Goal: Task Accomplishment & Management: Use online tool/utility

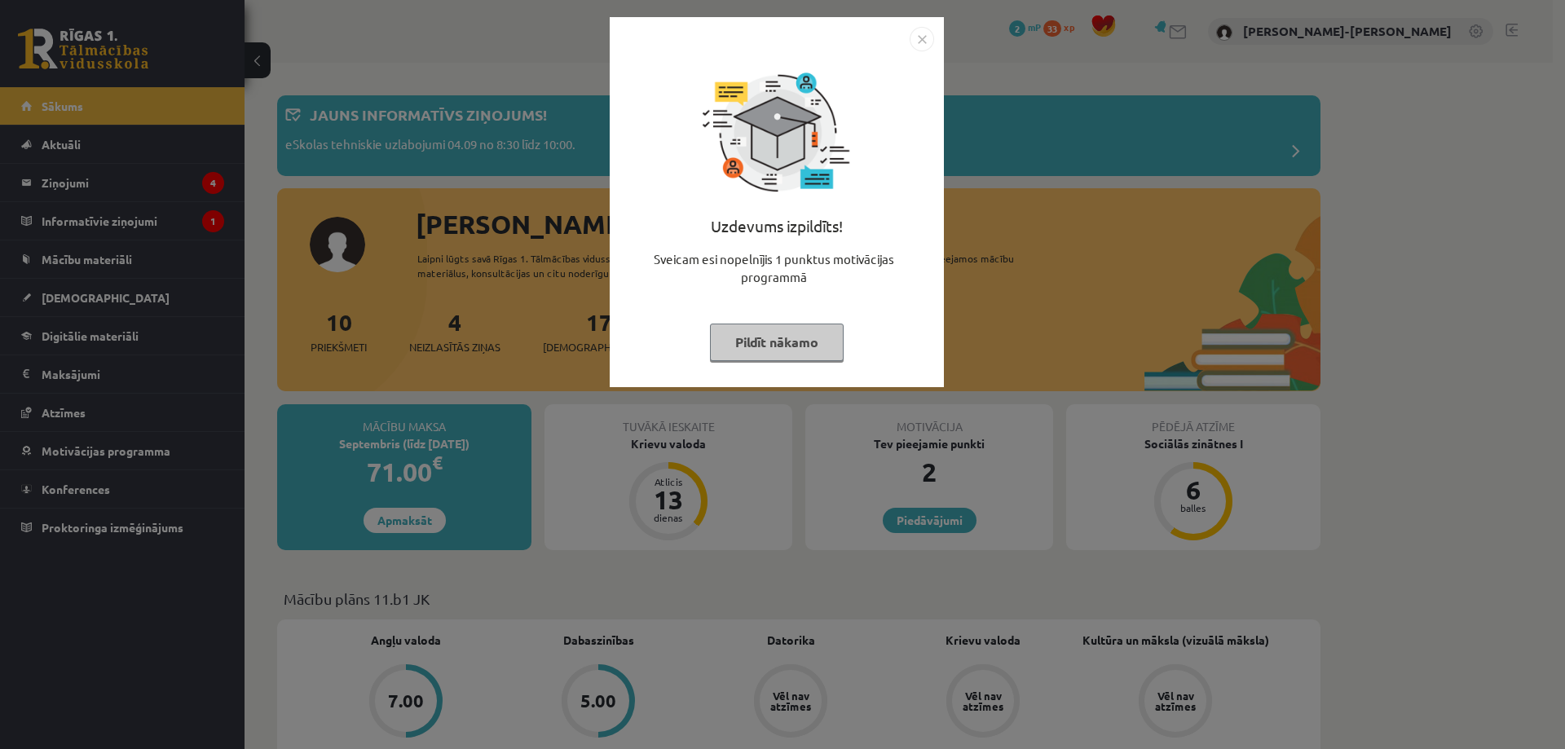
click at [923, 52] on div "Uzdevums izpildīts! Sveicam esi nopelnījis 1 punktus motivācijas programmā Pild…" at bounding box center [777, 214] width 315 height 326
click at [925, 41] on img "Close" at bounding box center [922, 39] width 24 height 24
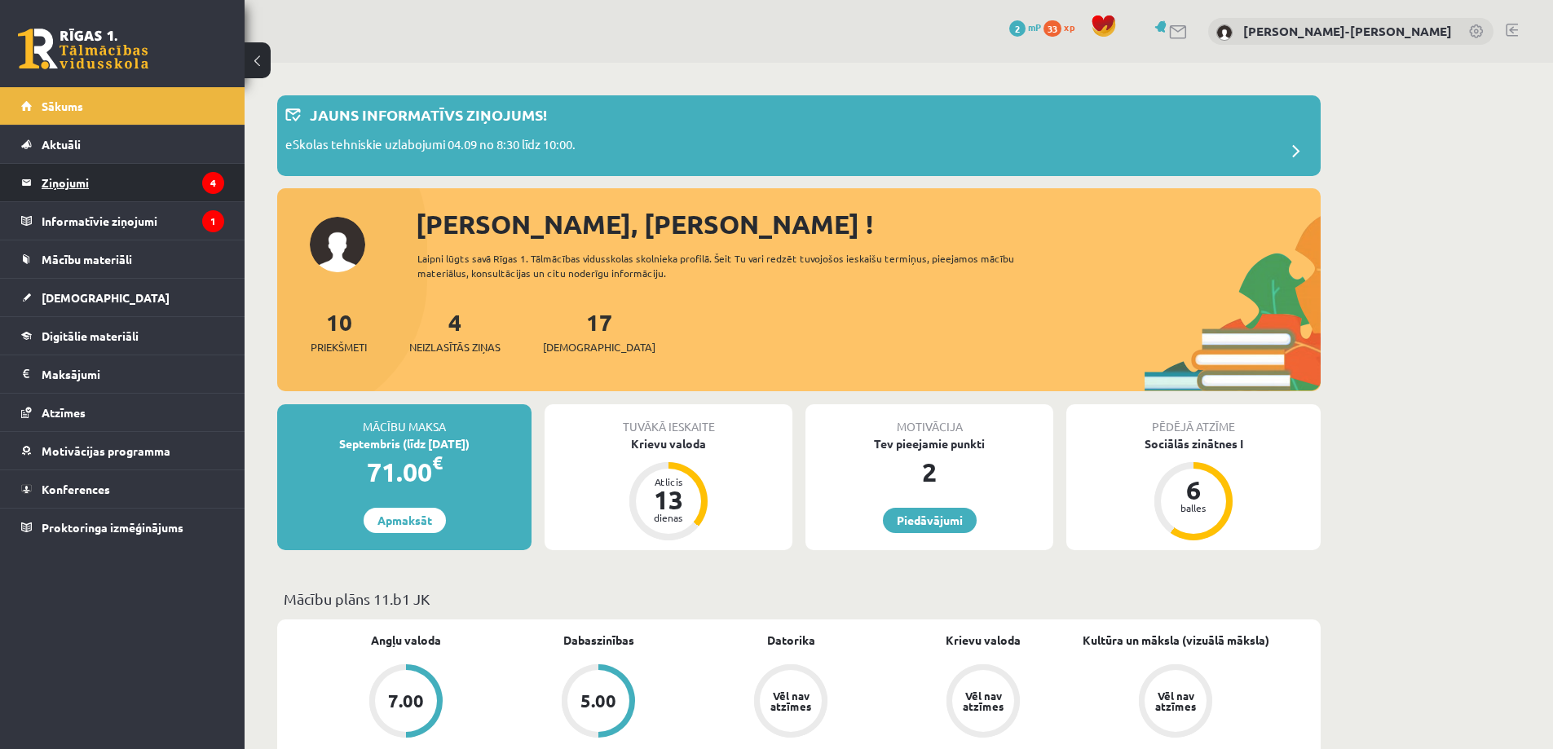
click at [90, 184] on legend "Ziņojumi 4" at bounding box center [133, 182] width 183 height 37
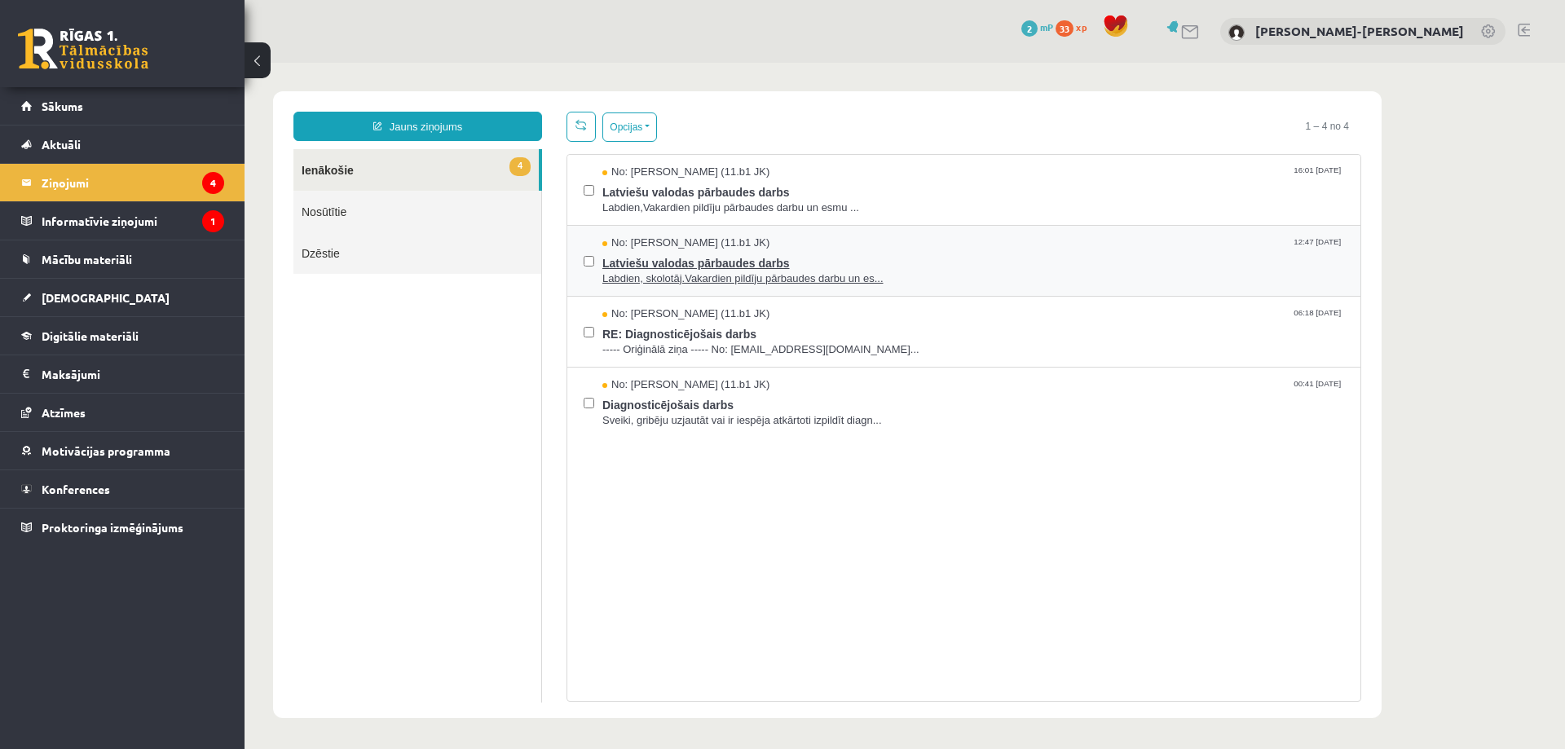
click at [670, 267] on span "Latviešu valodas pārbaudes darbs" at bounding box center [973, 261] width 742 height 20
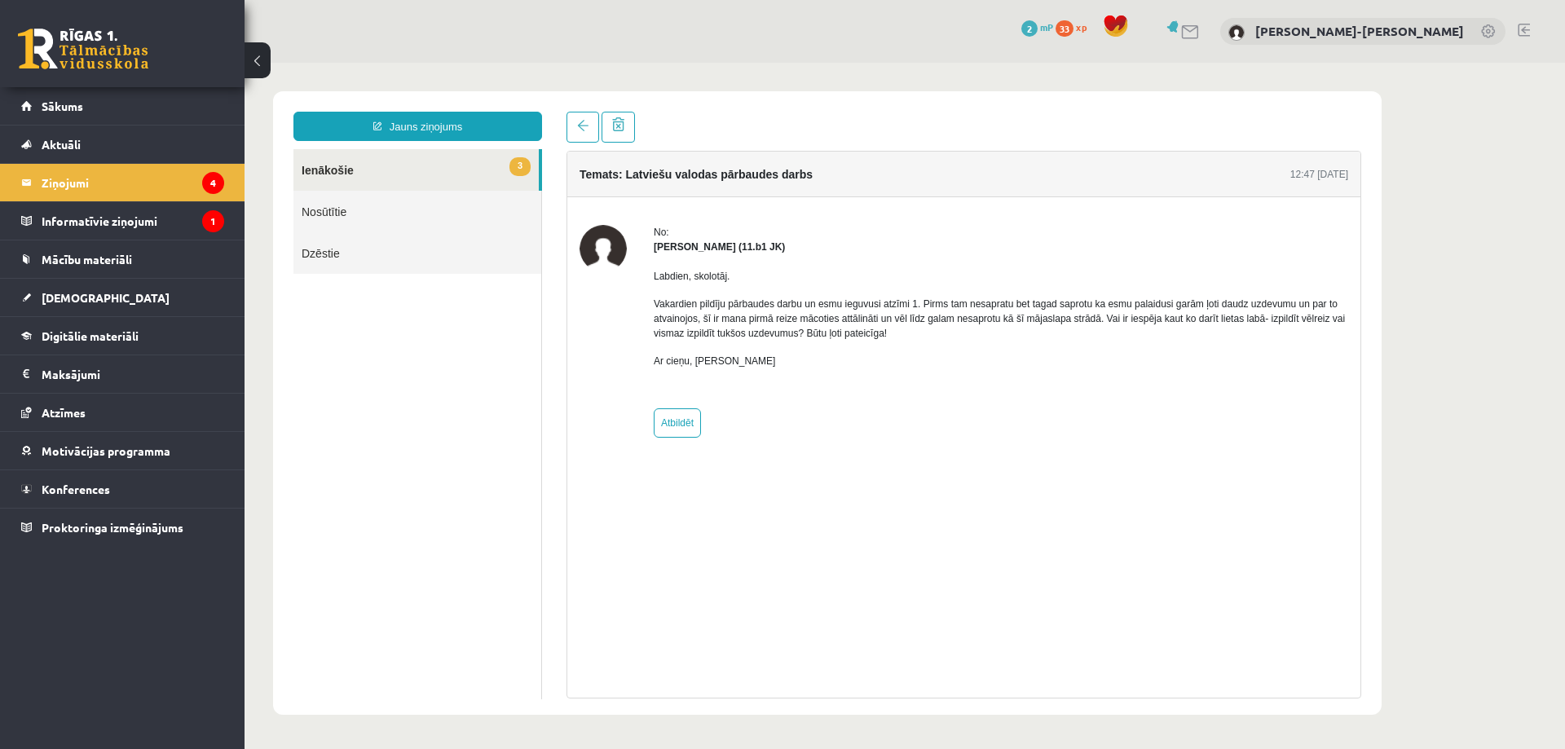
click at [378, 183] on link "3 Ienākošie" at bounding box center [415, 170] width 245 height 42
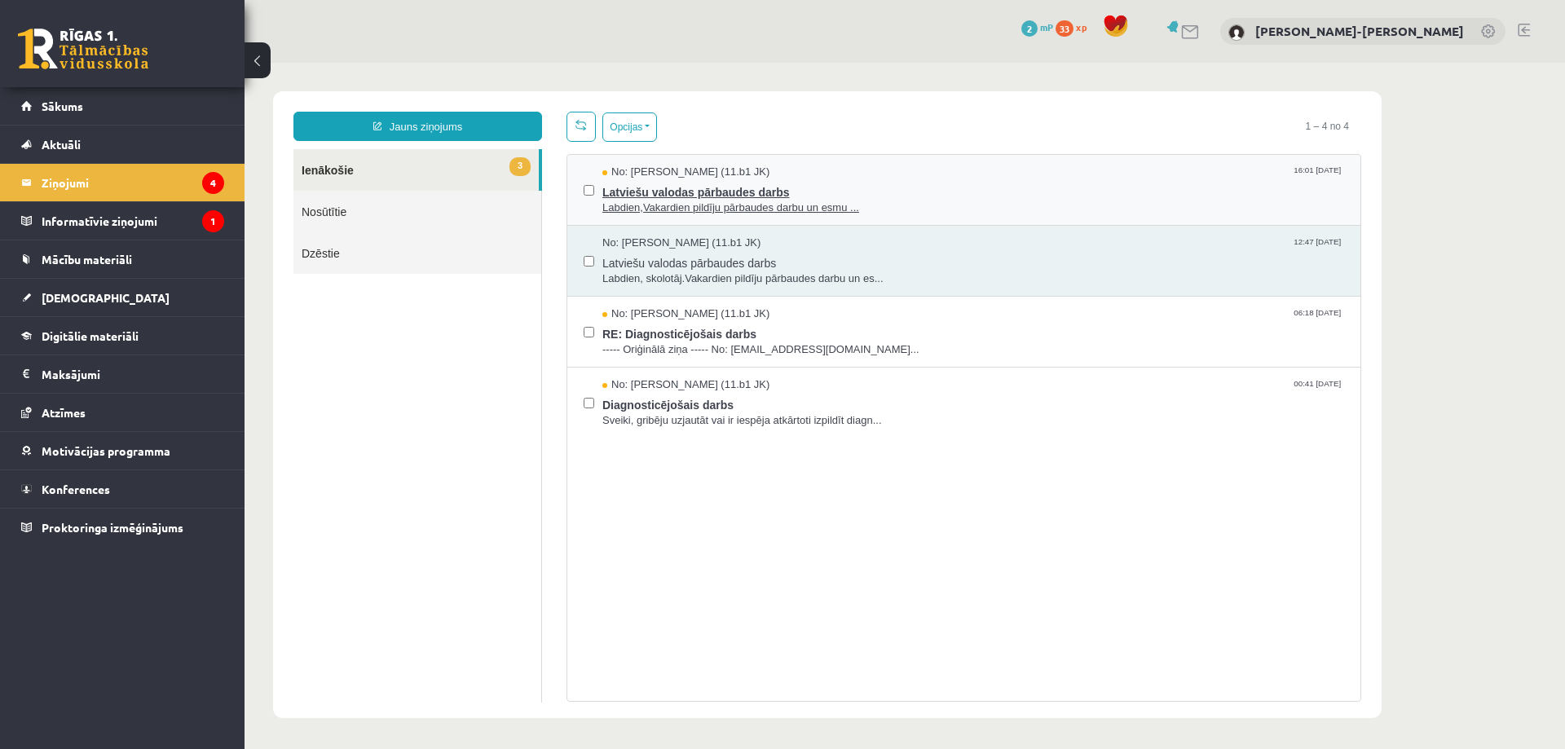
click at [668, 187] on span "Latviešu valodas pārbaudes darbs" at bounding box center [973, 190] width 742 height 20
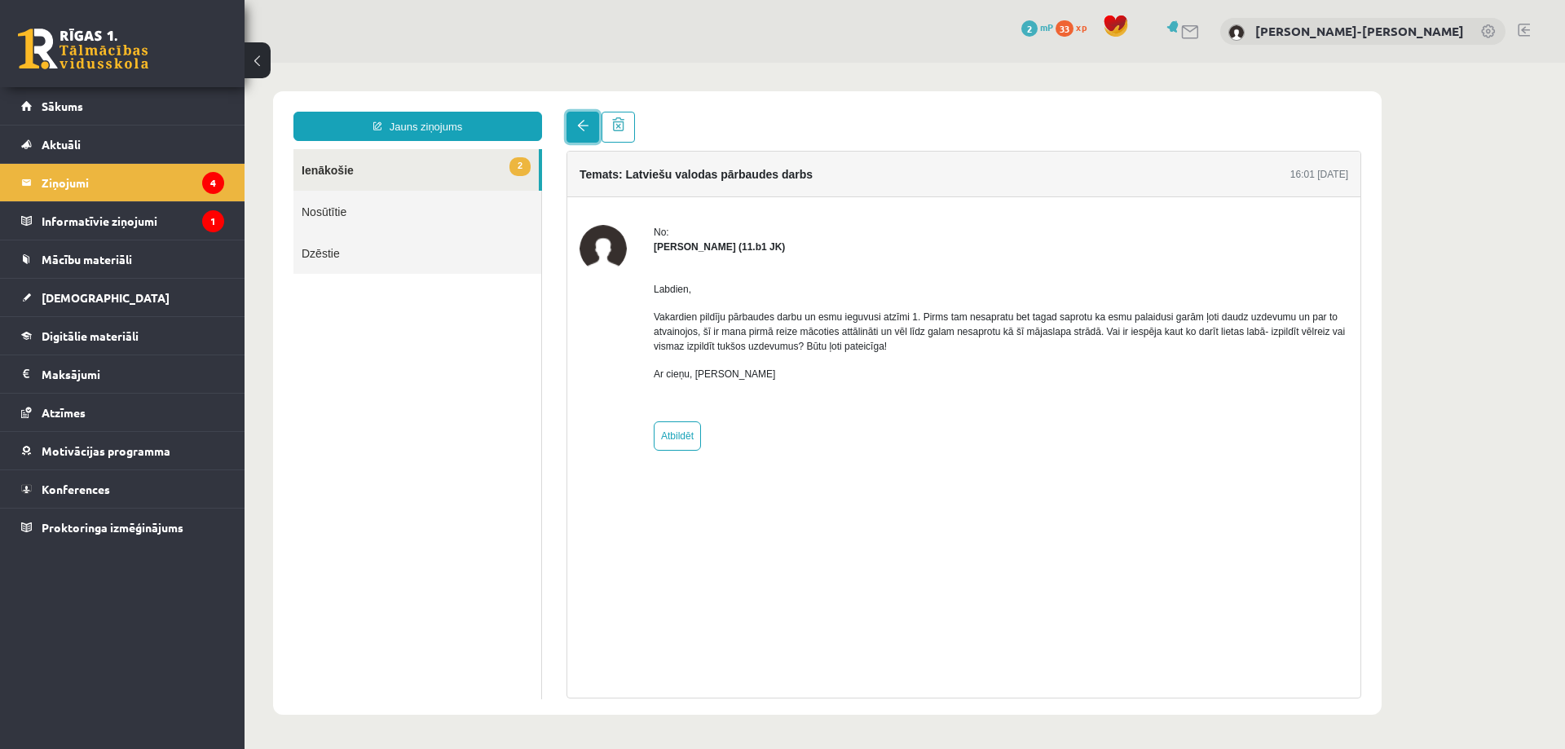
click at [576, 117] on link at bounding box center [583, 127] width 33 height 31
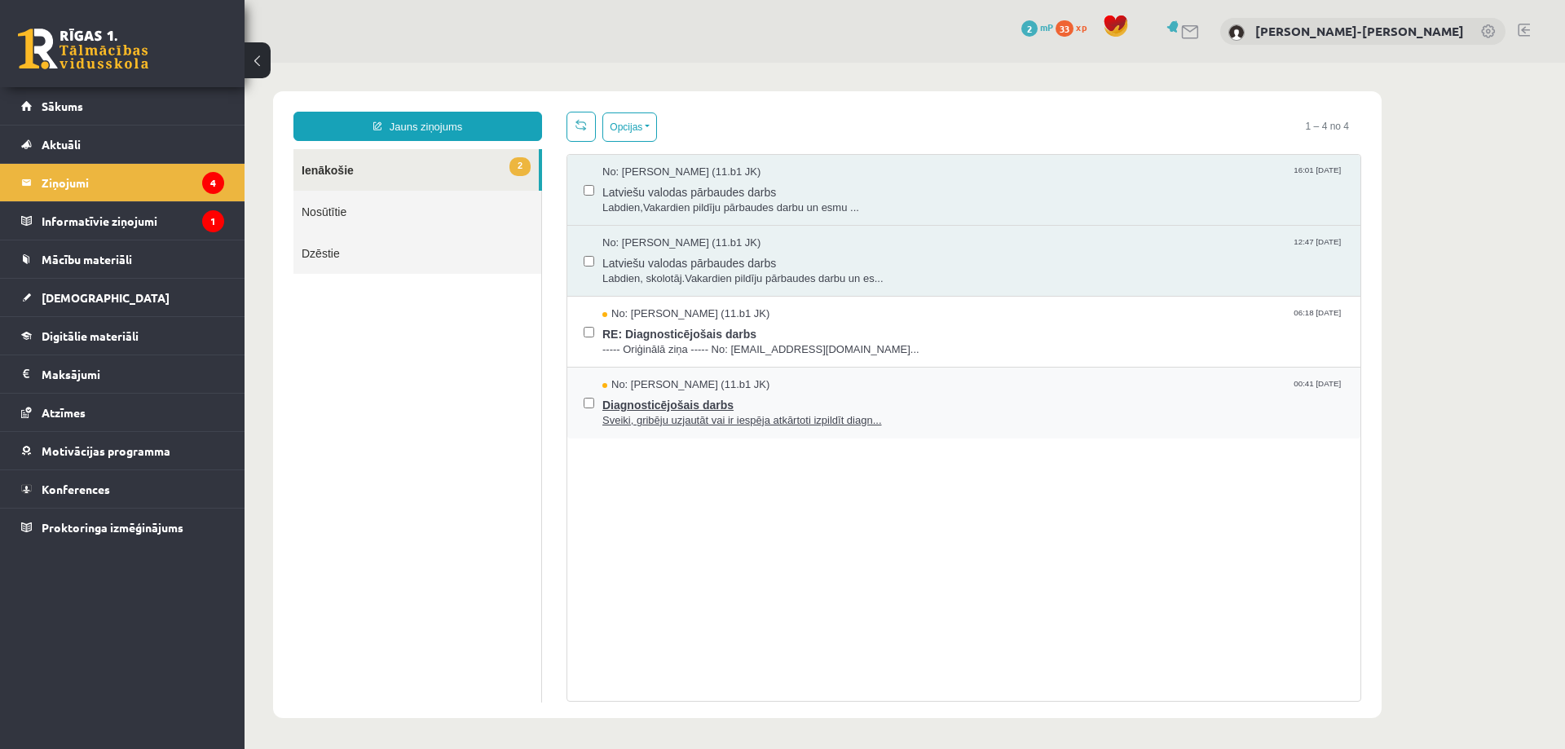
click at [664, 403] on span "Diagnosticējošais darbs" at bounding box center [973, 403] width 742 height 20
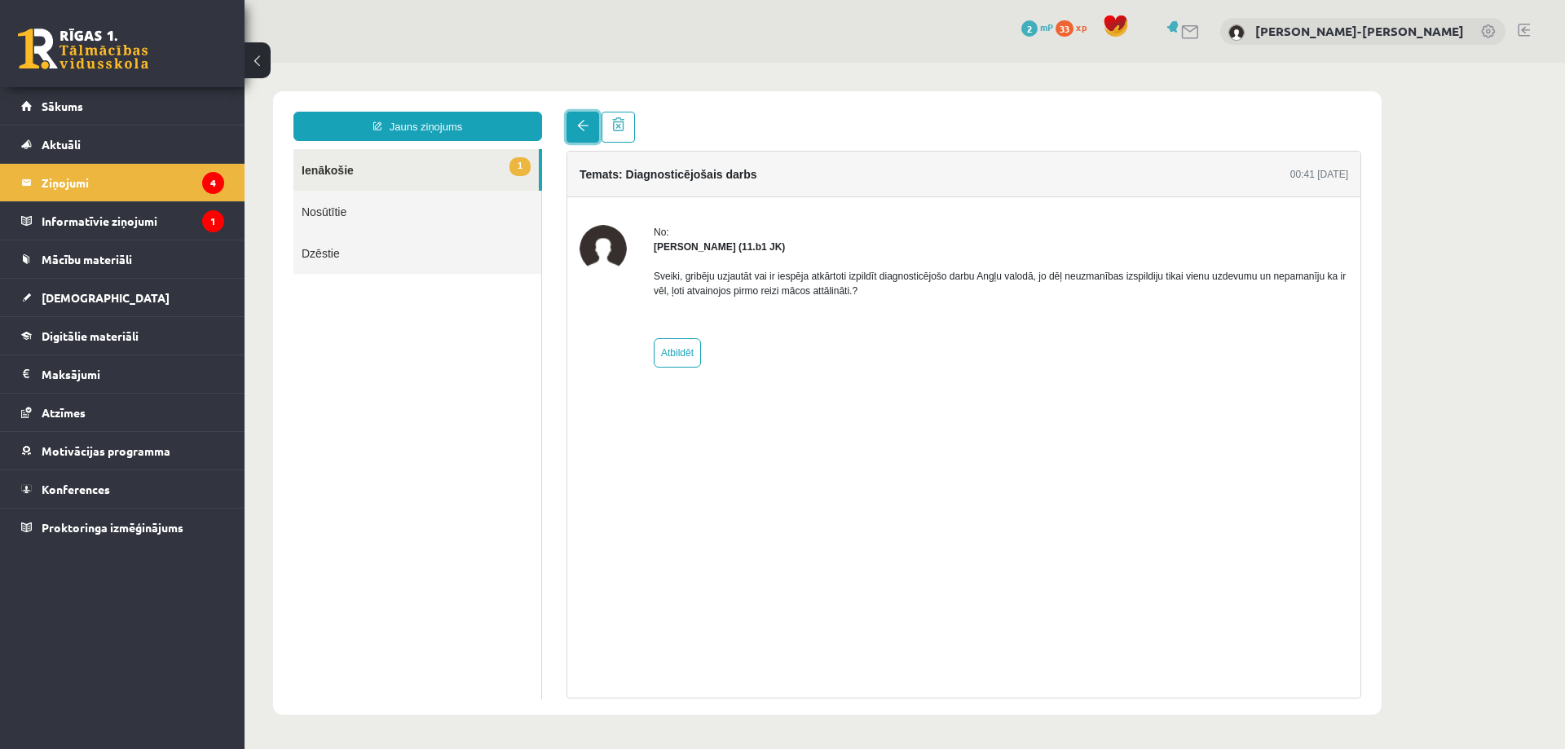
click at [578, 131] on span at bounding box center [582, 125] width 11 height 11
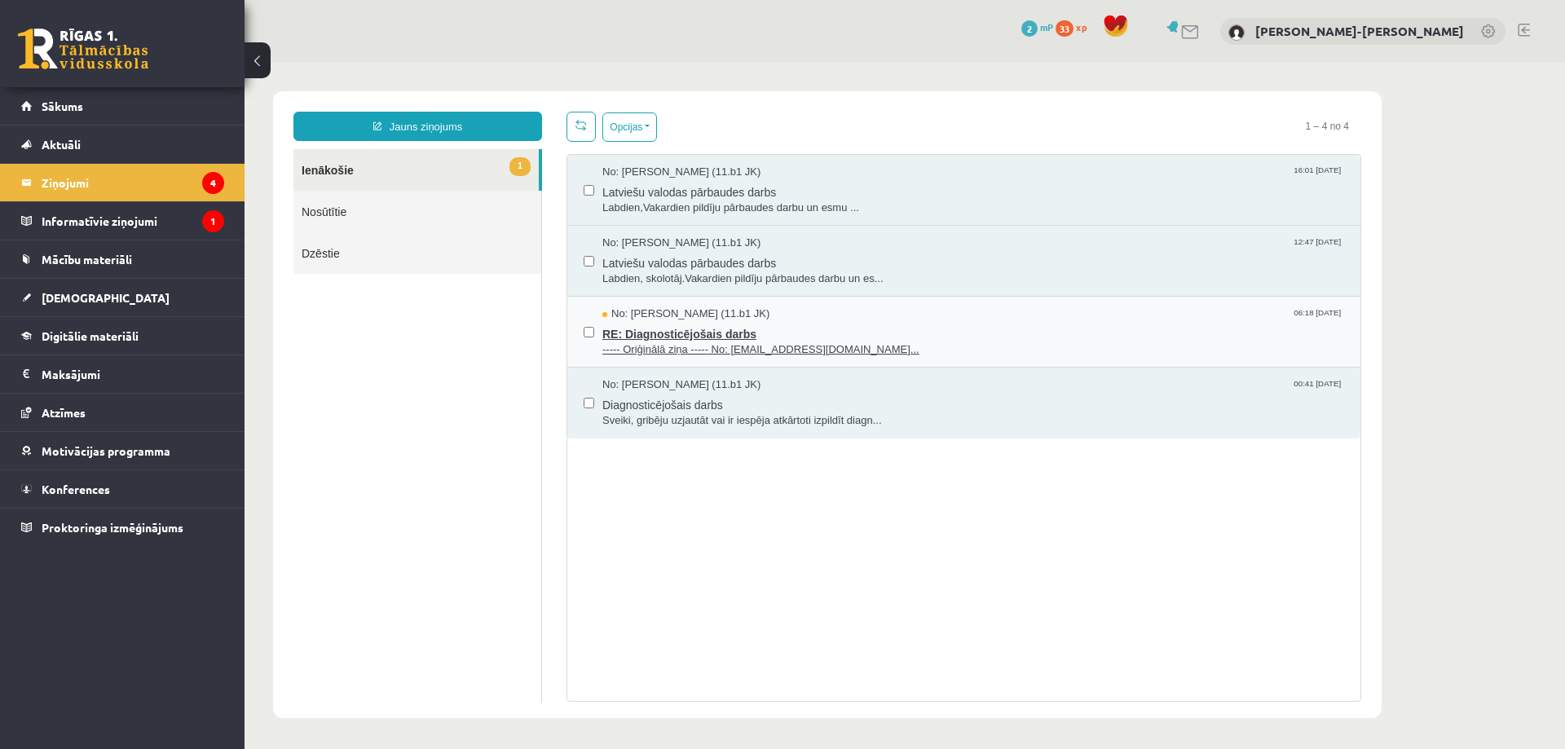
click at [640, 315] on span "No: Robins Ceirulis (11.b1 JK)" at bounding box center [685, 313] width 167 height 15
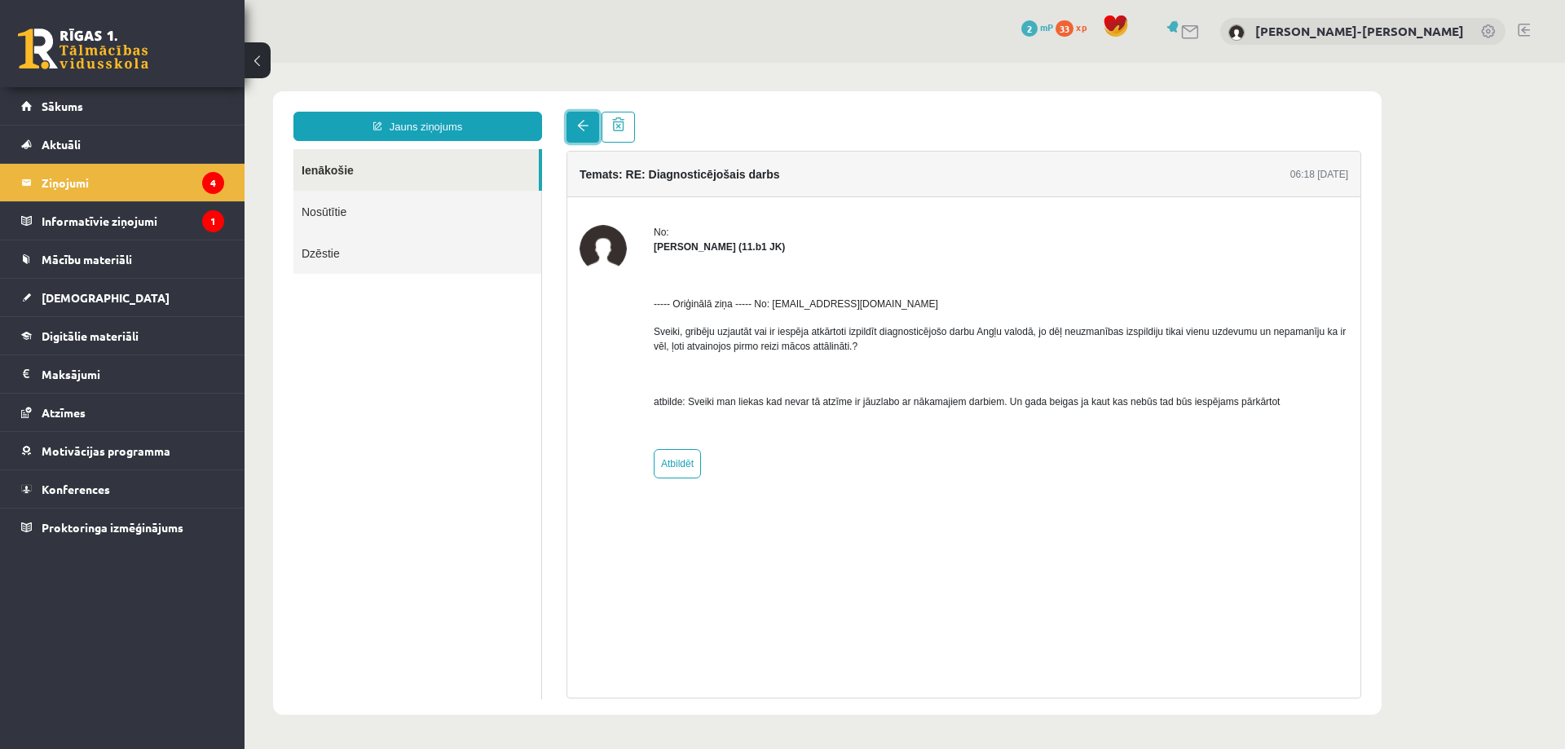
click at [584, 127] on span at bounding box center [582, 125] width 11 height 11
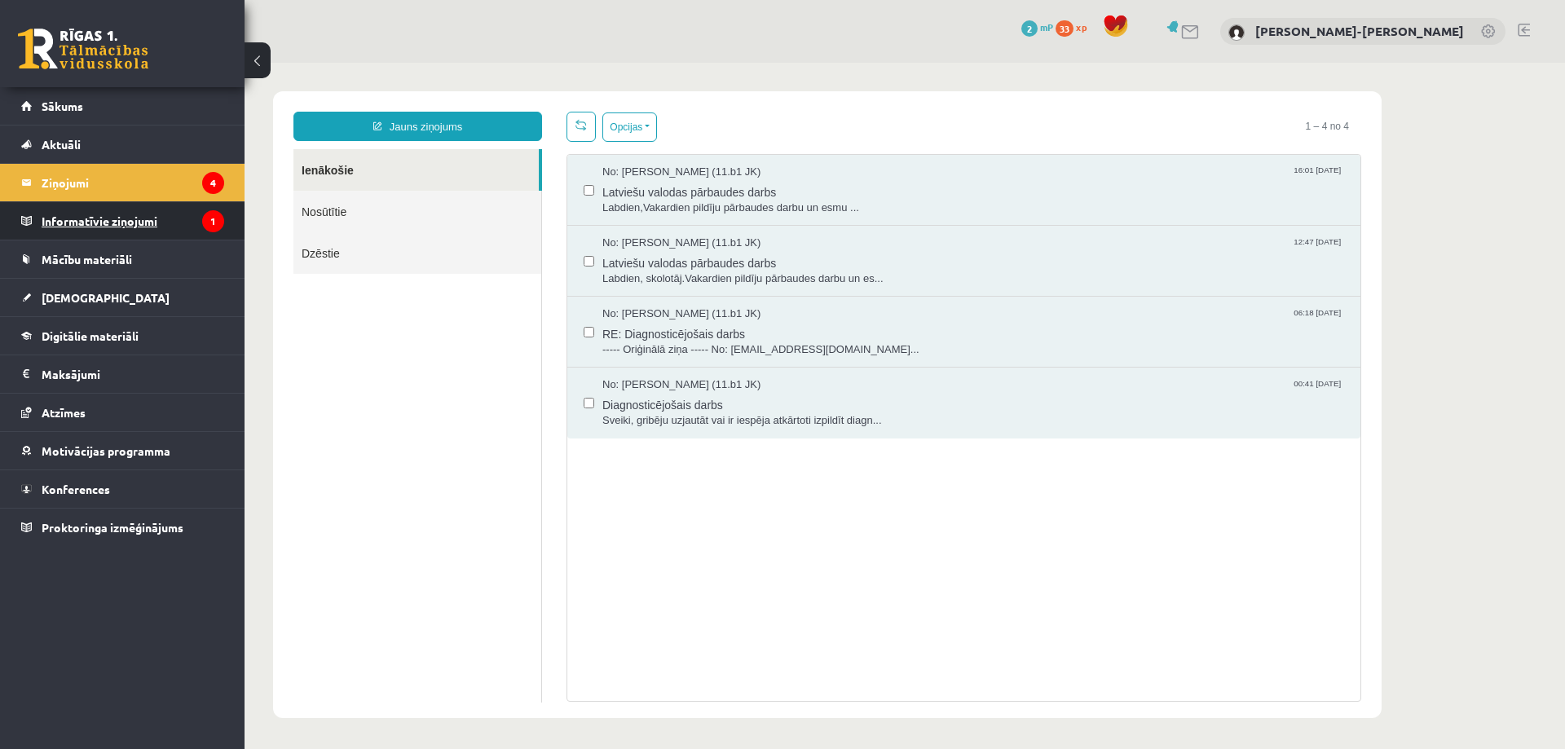
click at [206, 211] on legend "Informatīvie ziņojumi 1" at bounding box center [133, 220] width 183 height 37
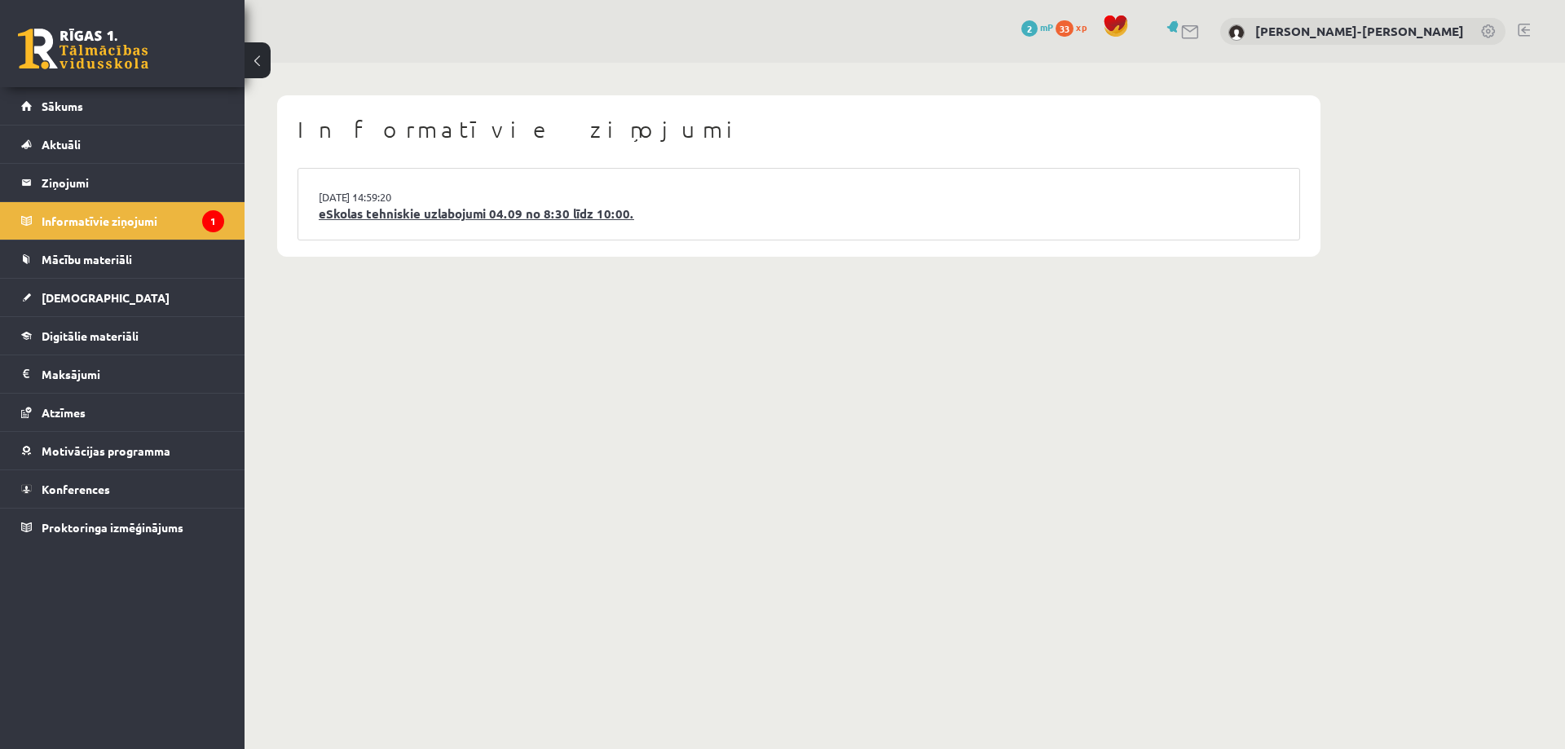
click at [380, 210] on link "eSkolas tehniskie uzlabojumi 04.09 no 8:30 līdz 10:00." at bounding box center [799, 214] width 960 height 19
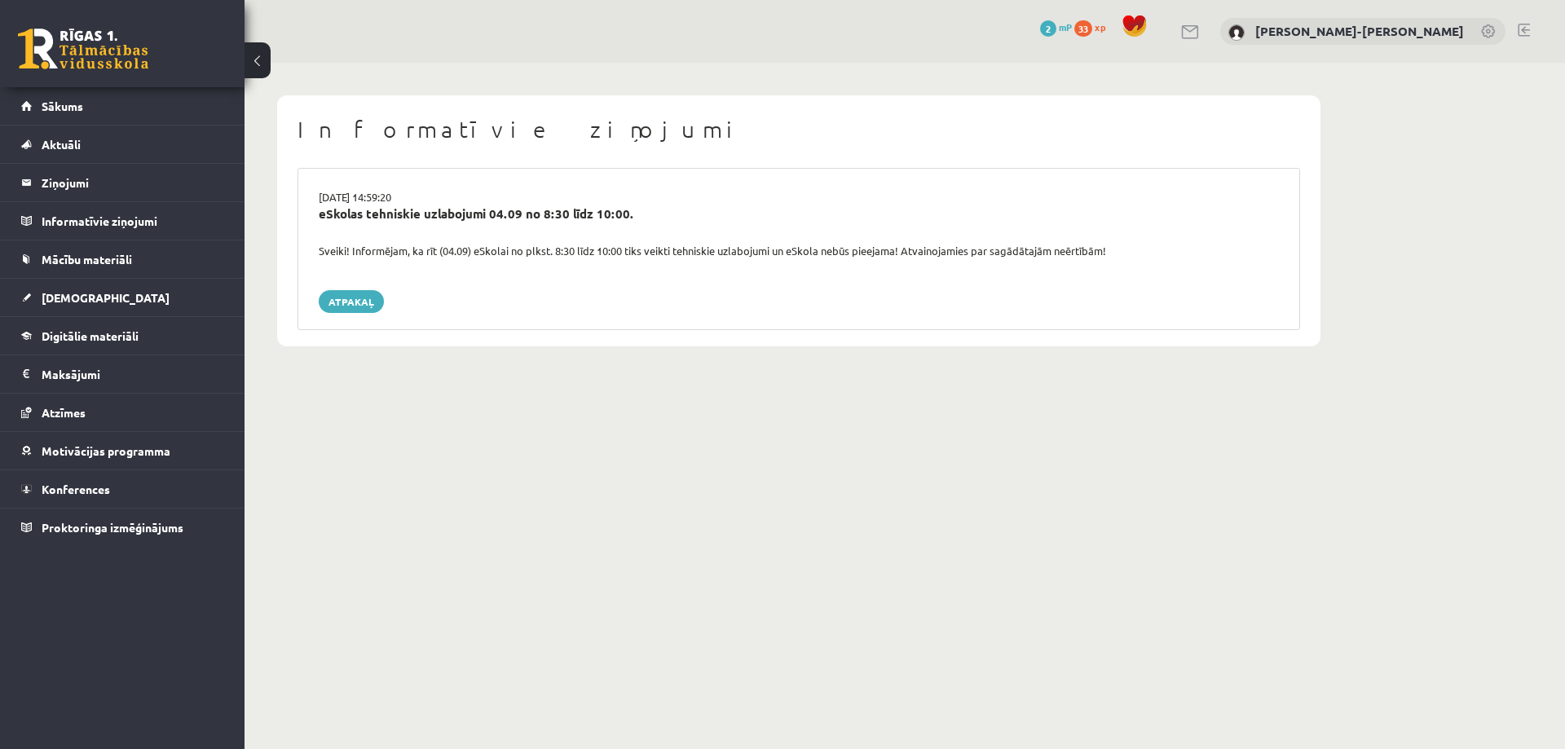
click at [364, 286] on div "03.09.2025 14:59:20 eSkolas tehniskie uzlabojumi 04.09 no 8:30 līdz 10:00. Svei…" at bounding box center [799, 249] width 1003 height 162
click at [372, 302] on link "Atpakaļ" at bounding box center [351, 301] width 65 height 23
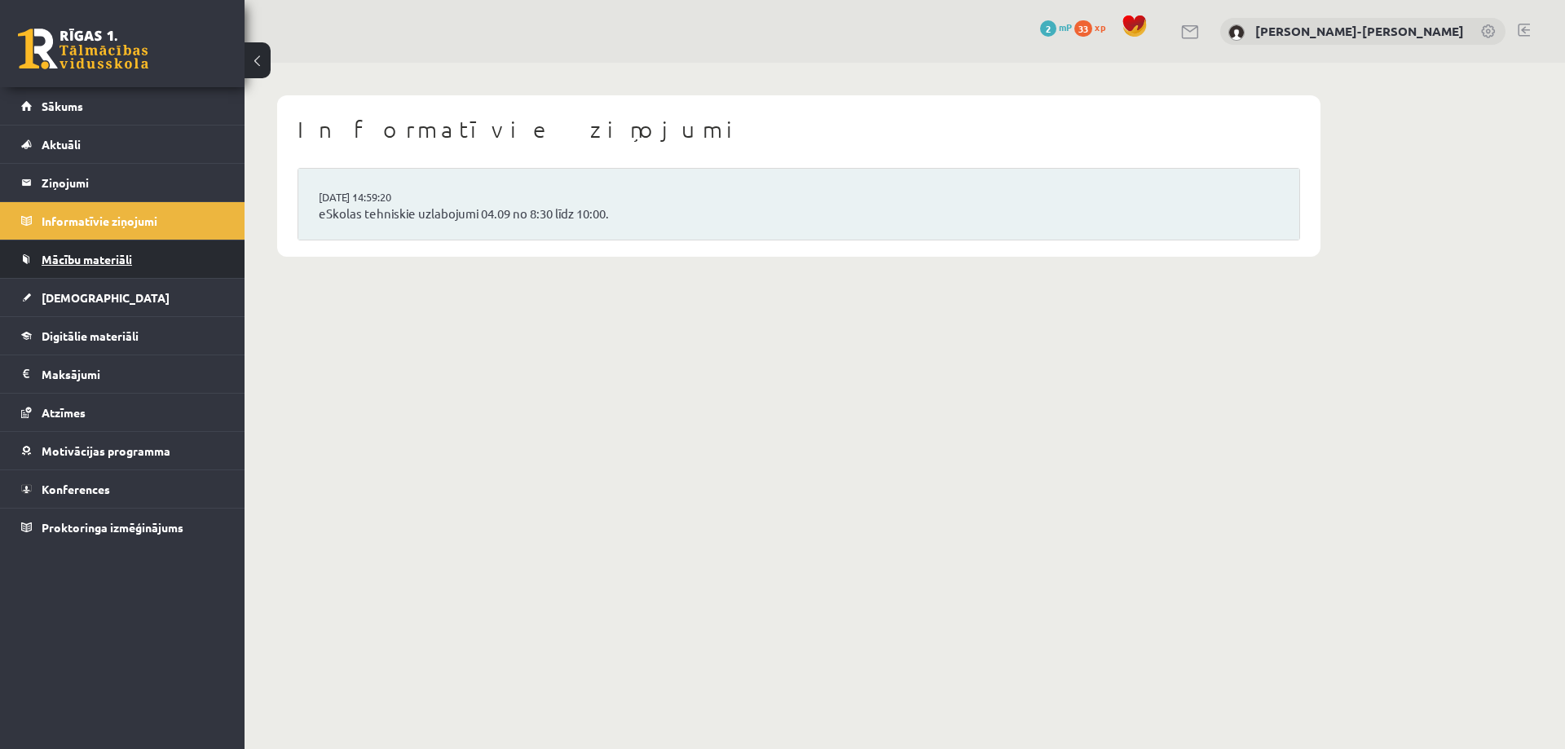
click at [125, 270] on link "Mācību materiāli" at bounding box center [122, 258] width 203 height 37
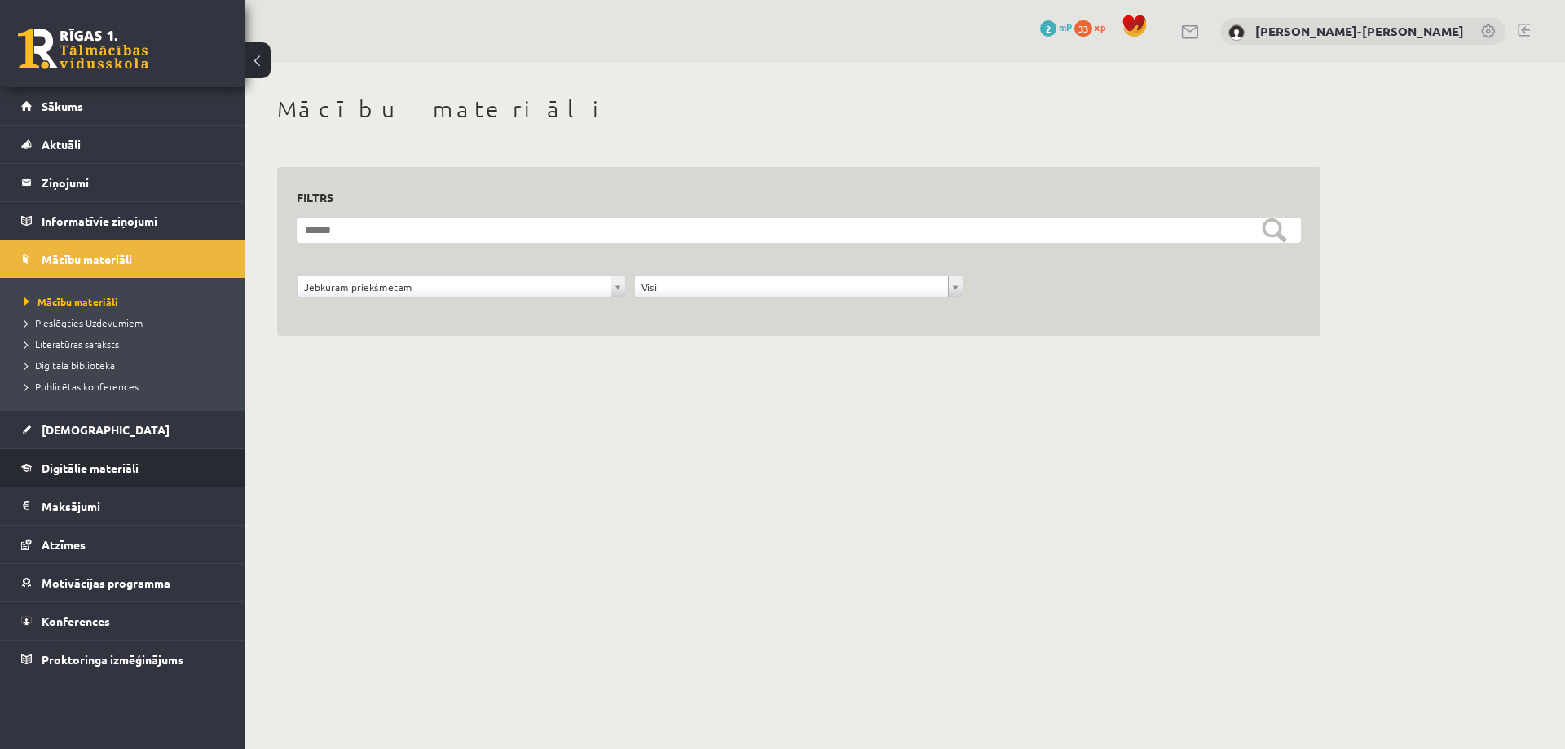
click at [106, 470] on span "Digitālie materiāli" at bounding box center [90, 468] width 97 height 15
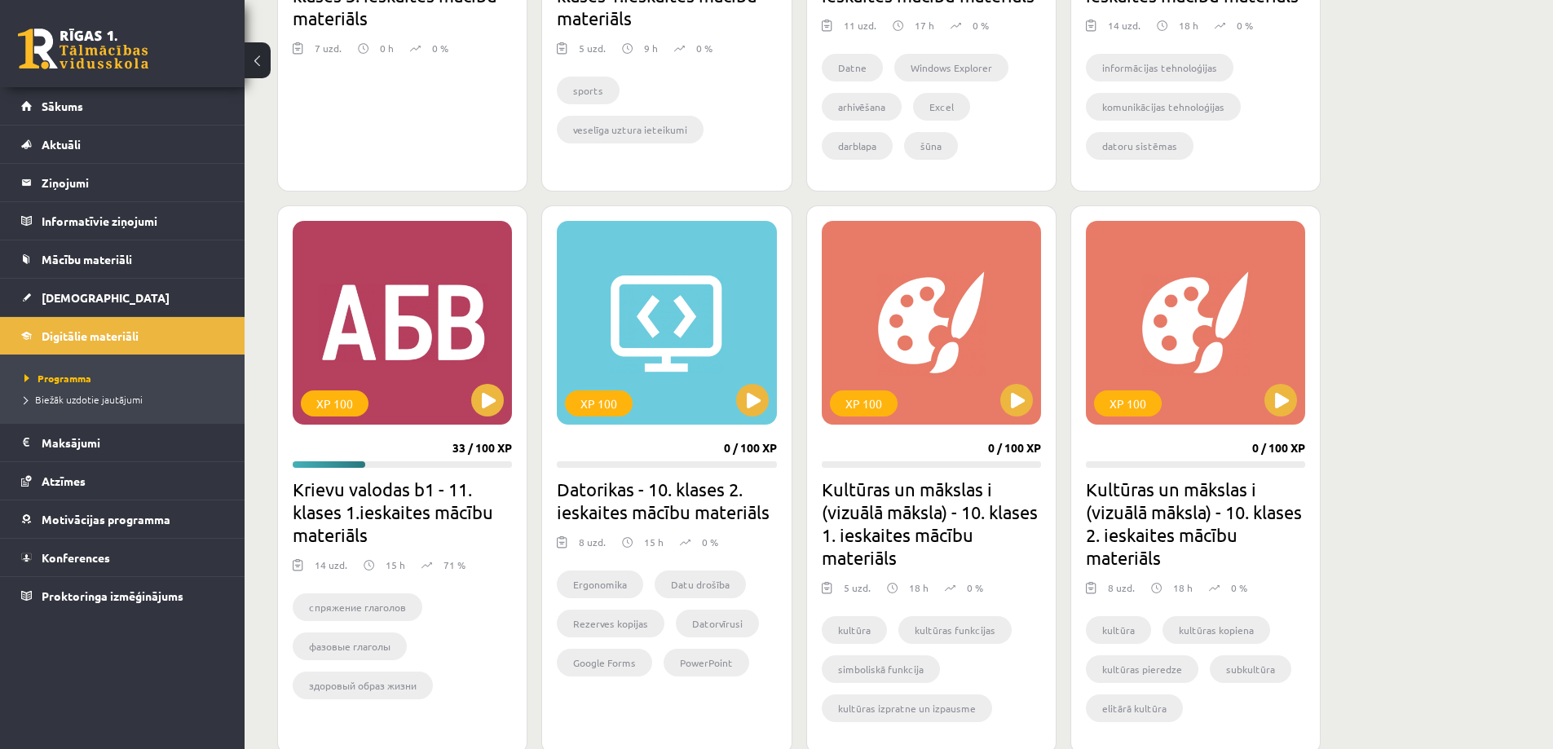
scroll to position [1549, 0]
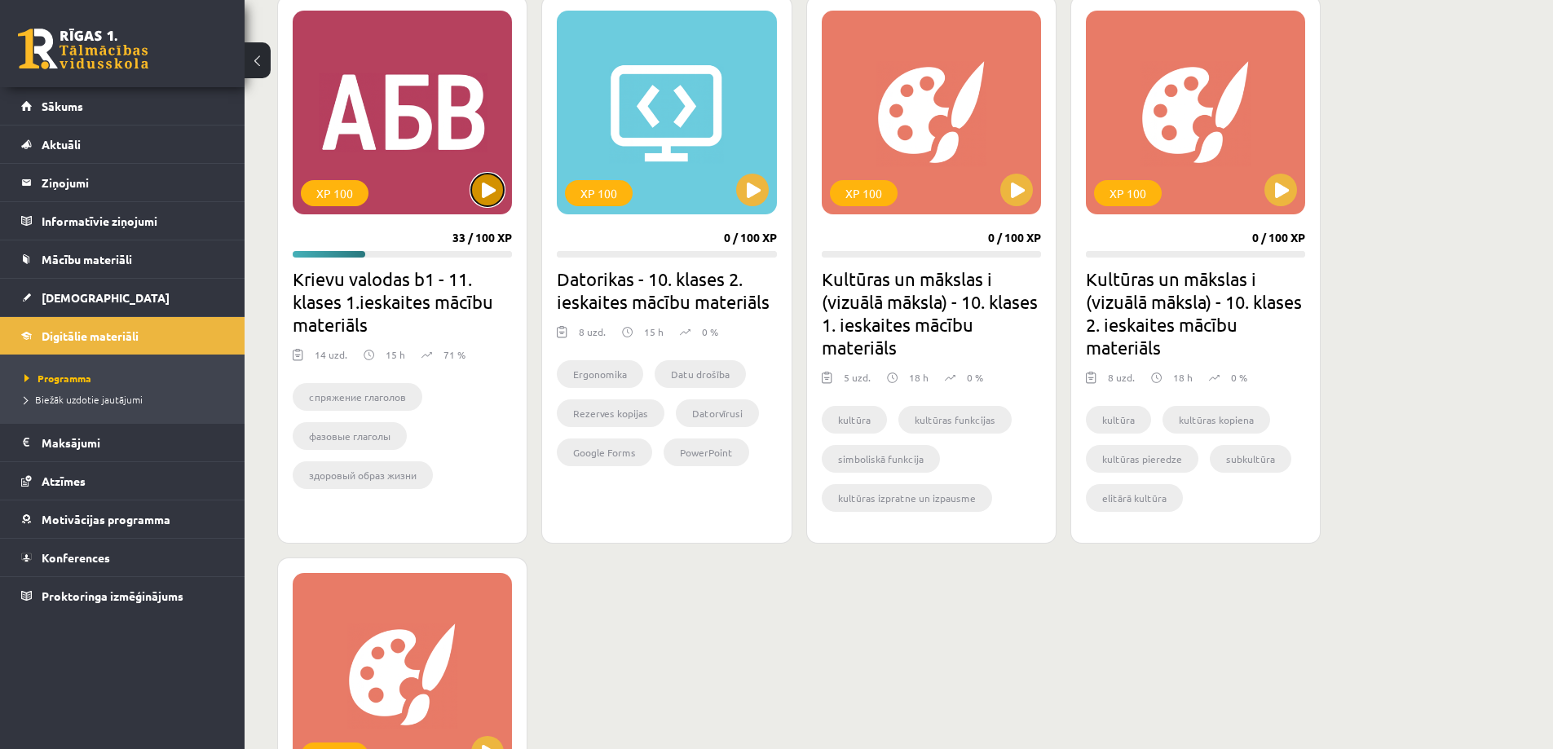
click at [487, 196] on button at bounding box center [487, 190] width 33 height 33
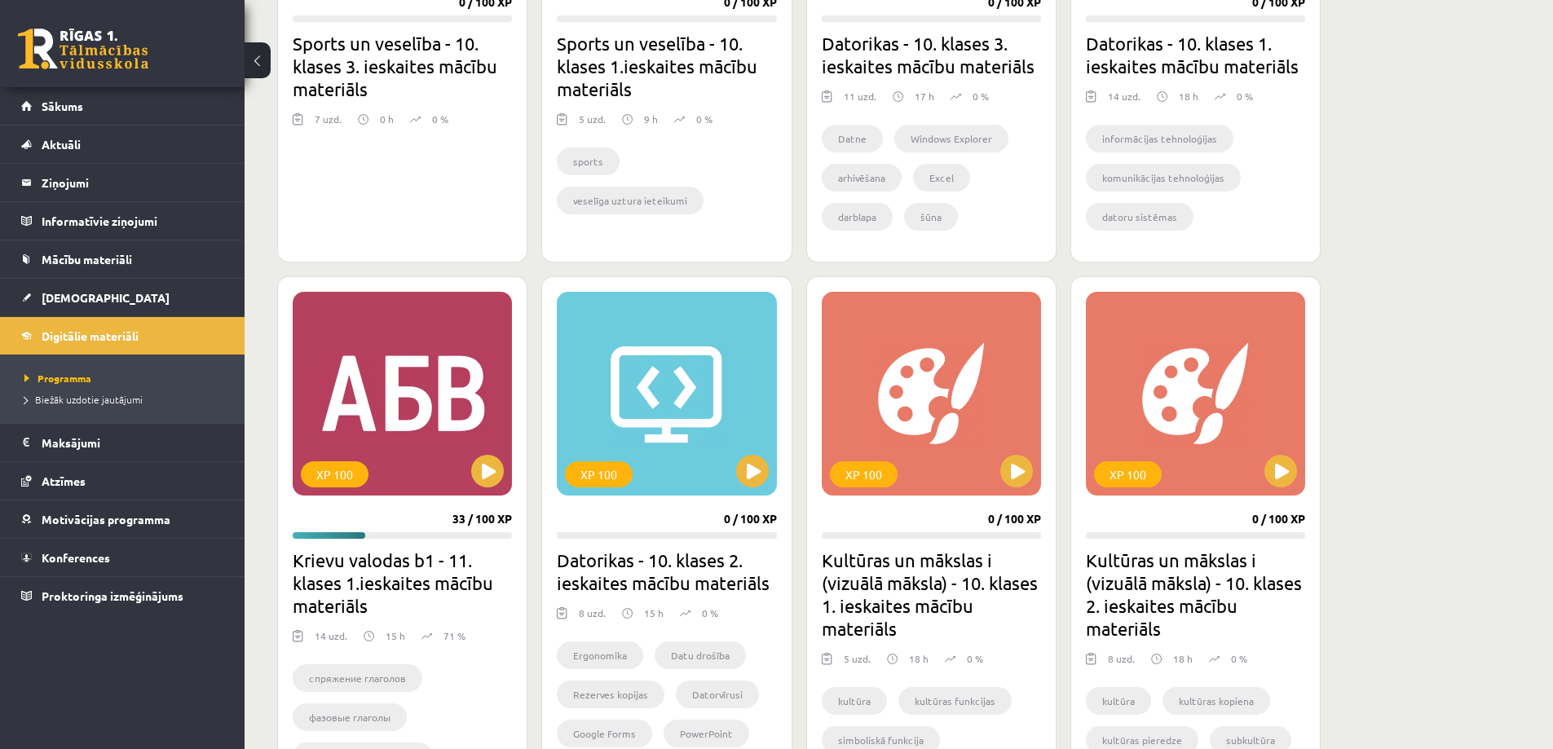
scroll to position [1304, 0]
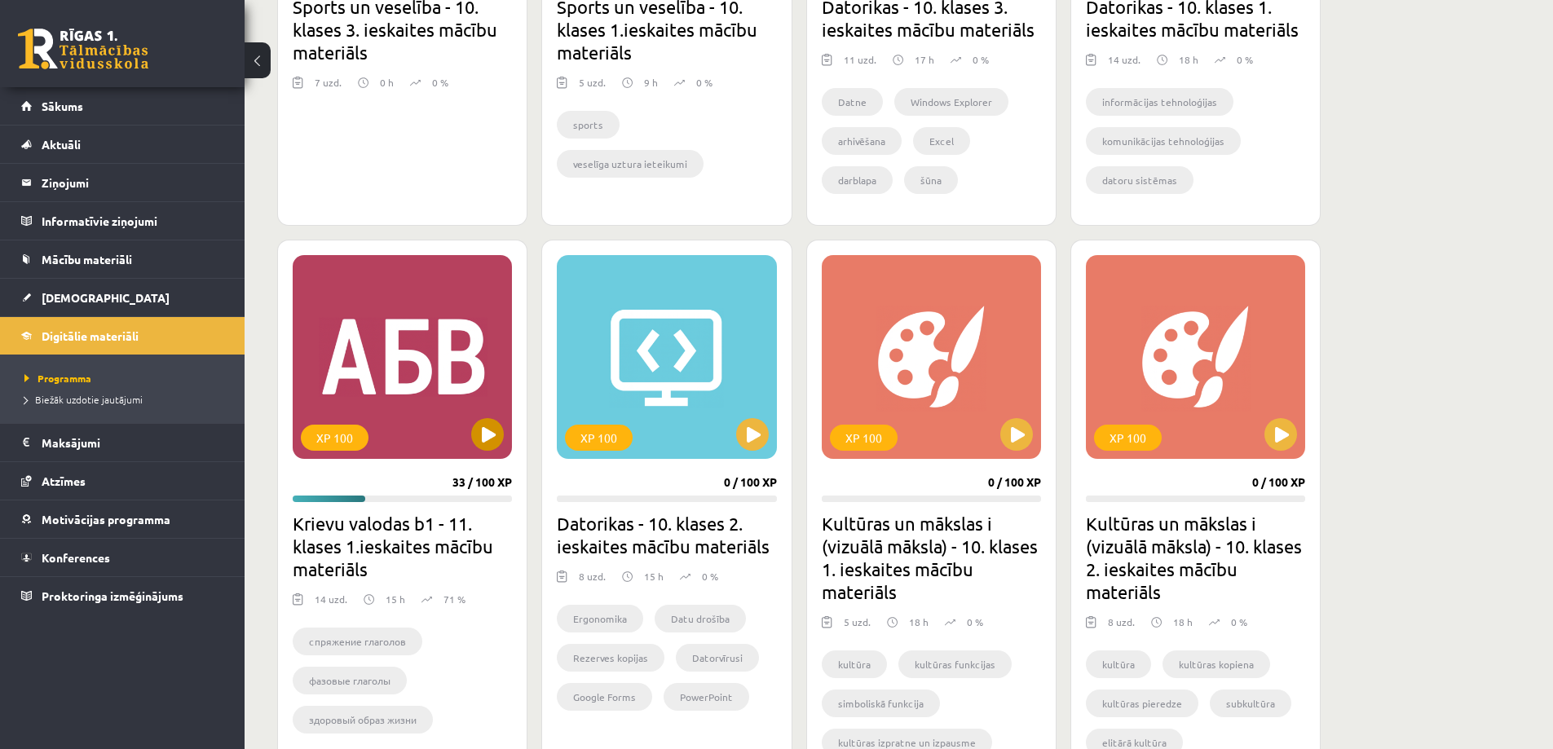
click at [408, 375] on div "XP 100" at bounding box center [402, 357] width 219 height 204
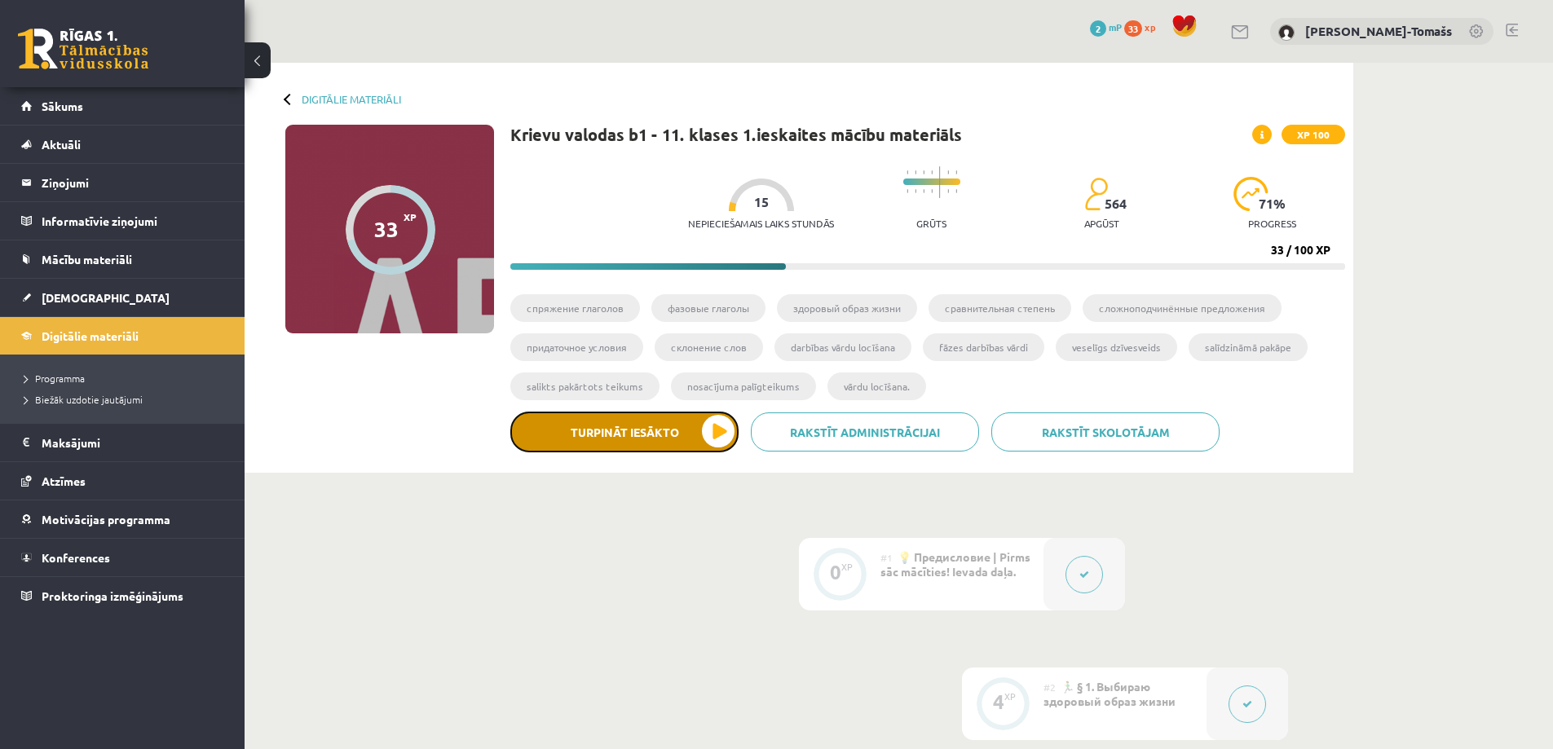
click at [639, 428] on button "Turpināt iesākto" at bounding box center [624, 432] width 228 height 41
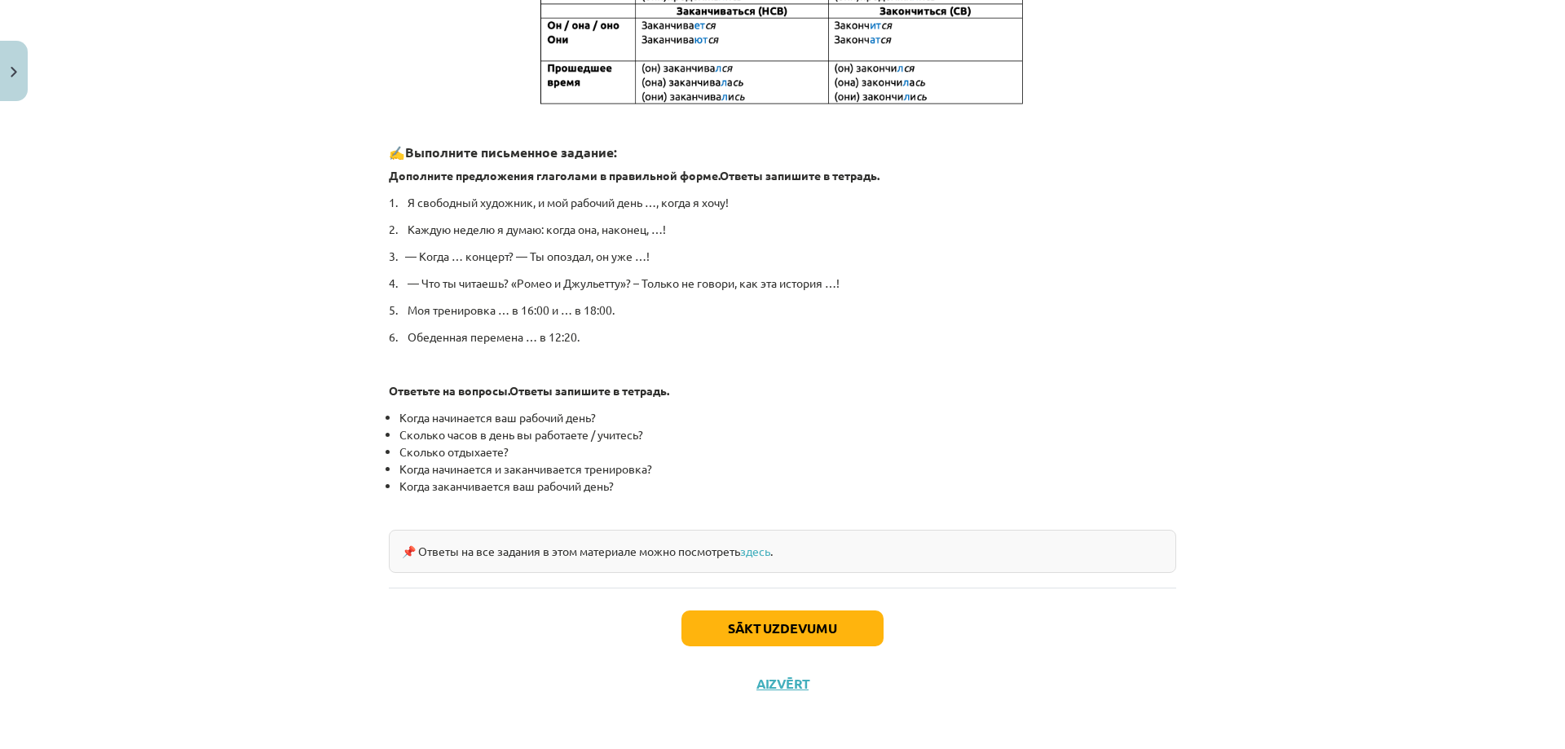
scroll to position [699, 0]
click at [783, 615] on button "Sākt uzdevumu" at bounding box center [782, 626] width 202 height 36
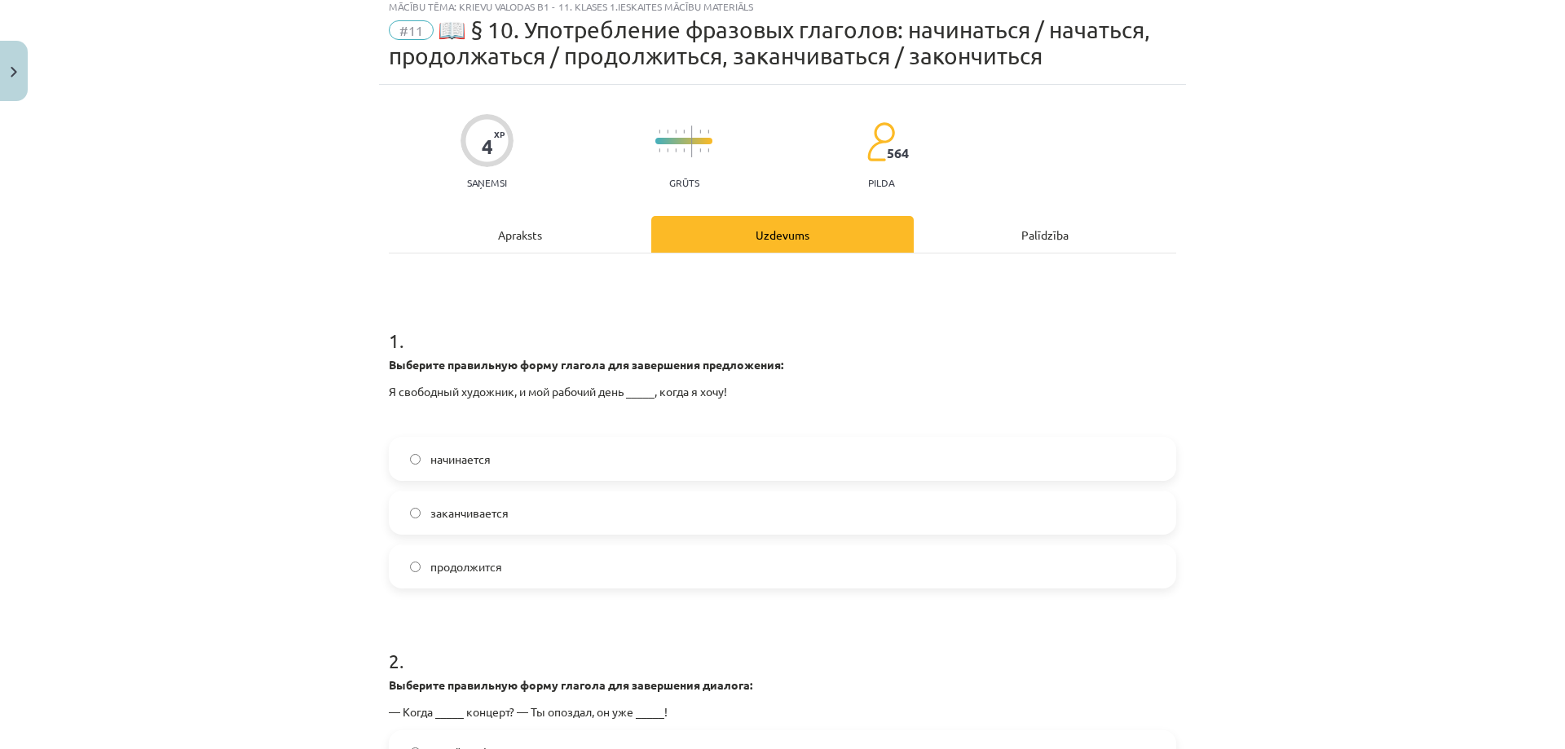
scroll to position [41, 0]
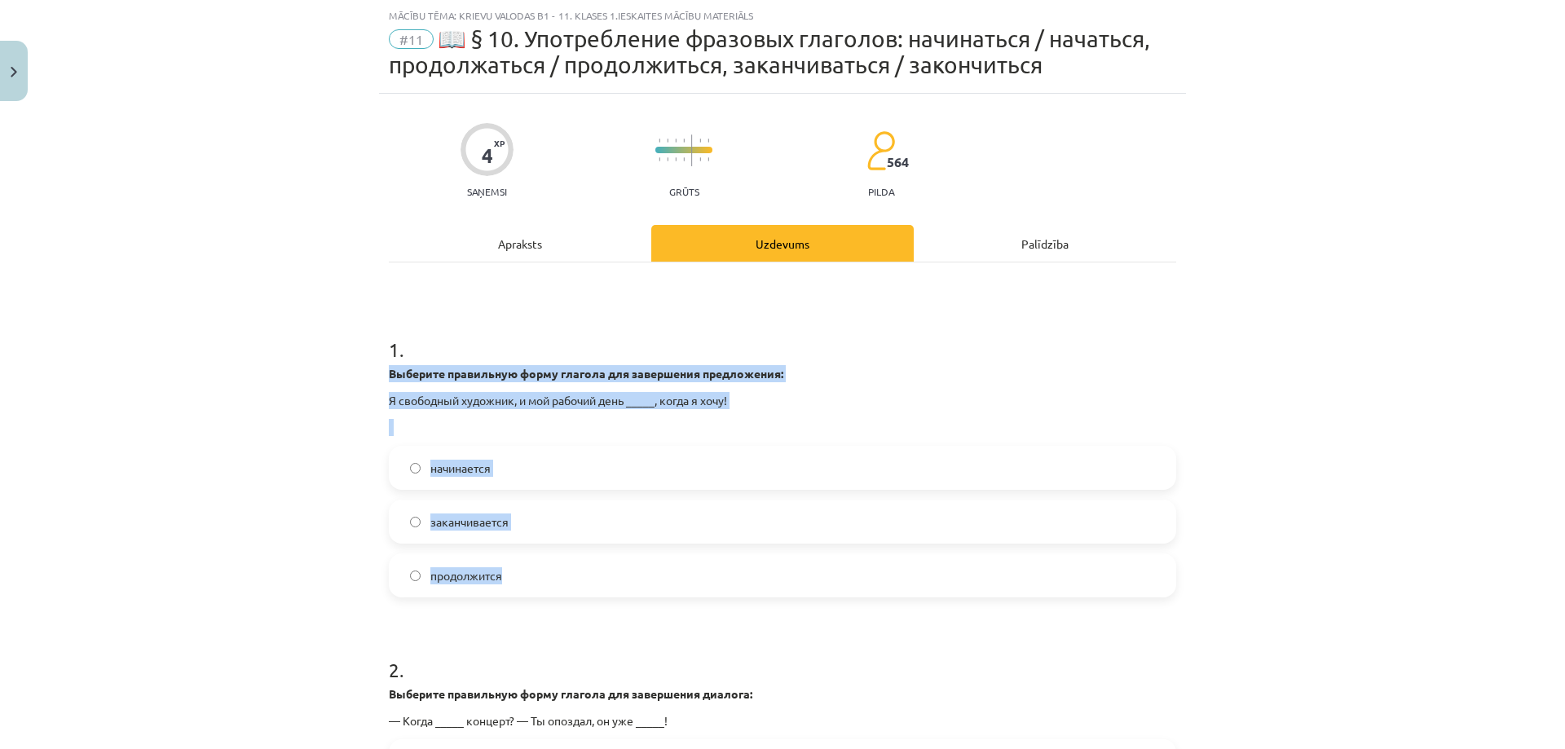
drag, startPoint x: 382, startPoint y: 366, endPoint x: 717, endPoint y: 592, distance: 404.0
click at [717, 592] on div "1 . Выберите правильную форму глагола для завершения предложения: Я свободный х…" at bounding box center [782, 454] width 787 height 288
copy div "Выберите правильную форму глагола для завершения предложения: Я свободный худож…"
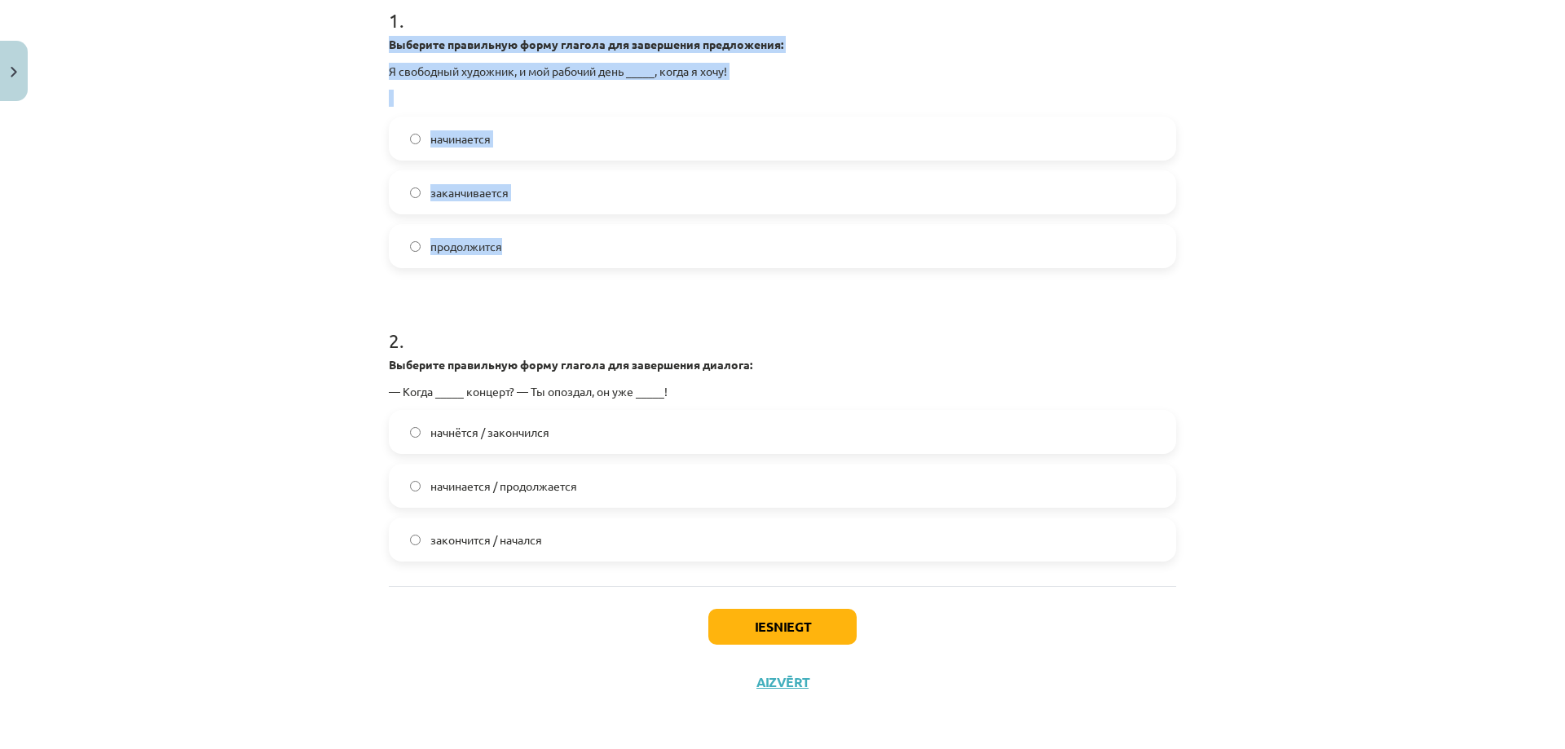
scroll to position [372, 0]
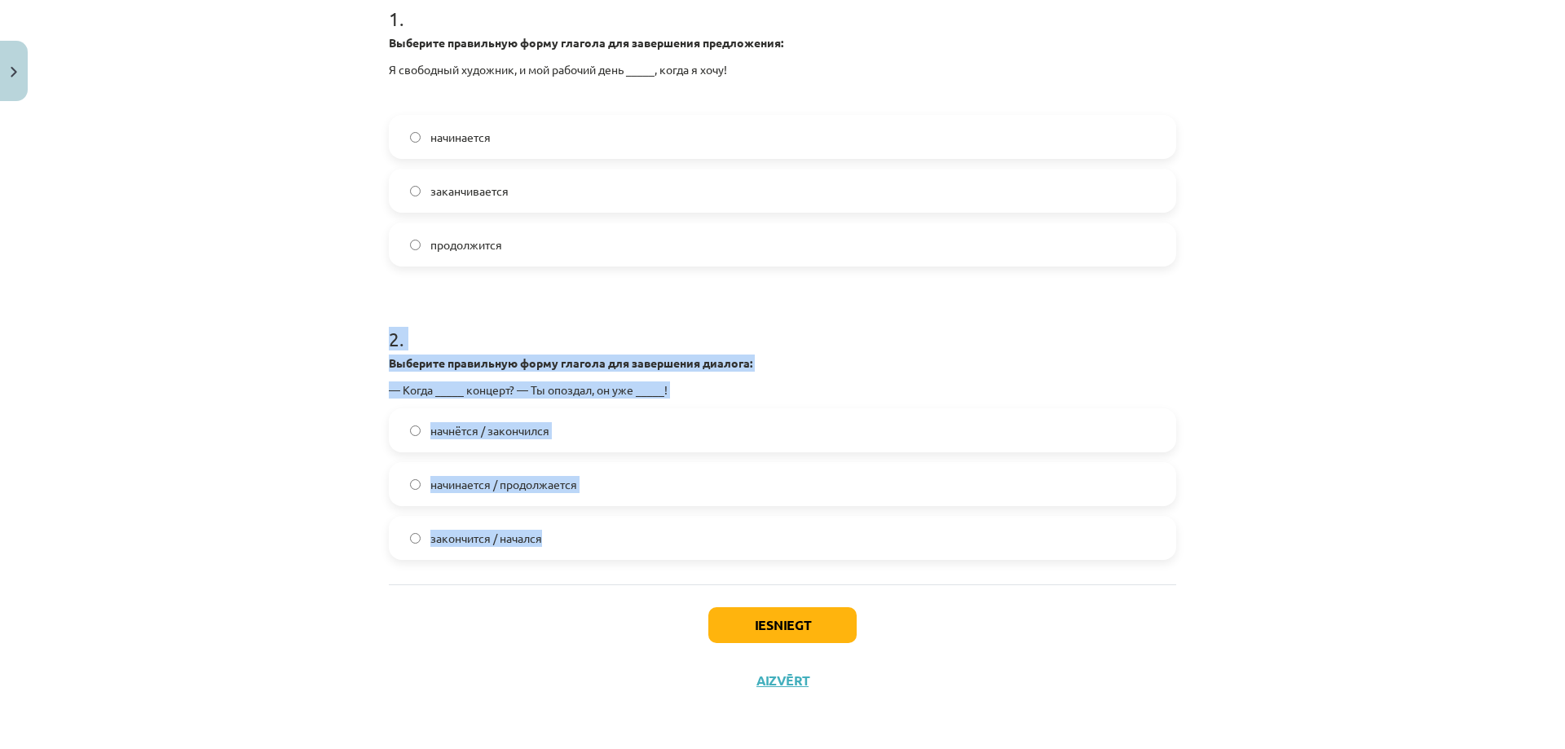
drag, startPoint x: 377, startPoint y: 351, endPoint x: 658, endPoint y: 560, distance: 350.2
click at [658, 560] on div "Mācību tēma: Krievu valodas b1 - 11. klases 1.ieskaites mācību materiāls #11 📖 …" at bounding box center [782, 374] width 1565 height 749
copy div "2 . Выберите правильную форму глагола для завершения диалога: — Когда _____ кон…"
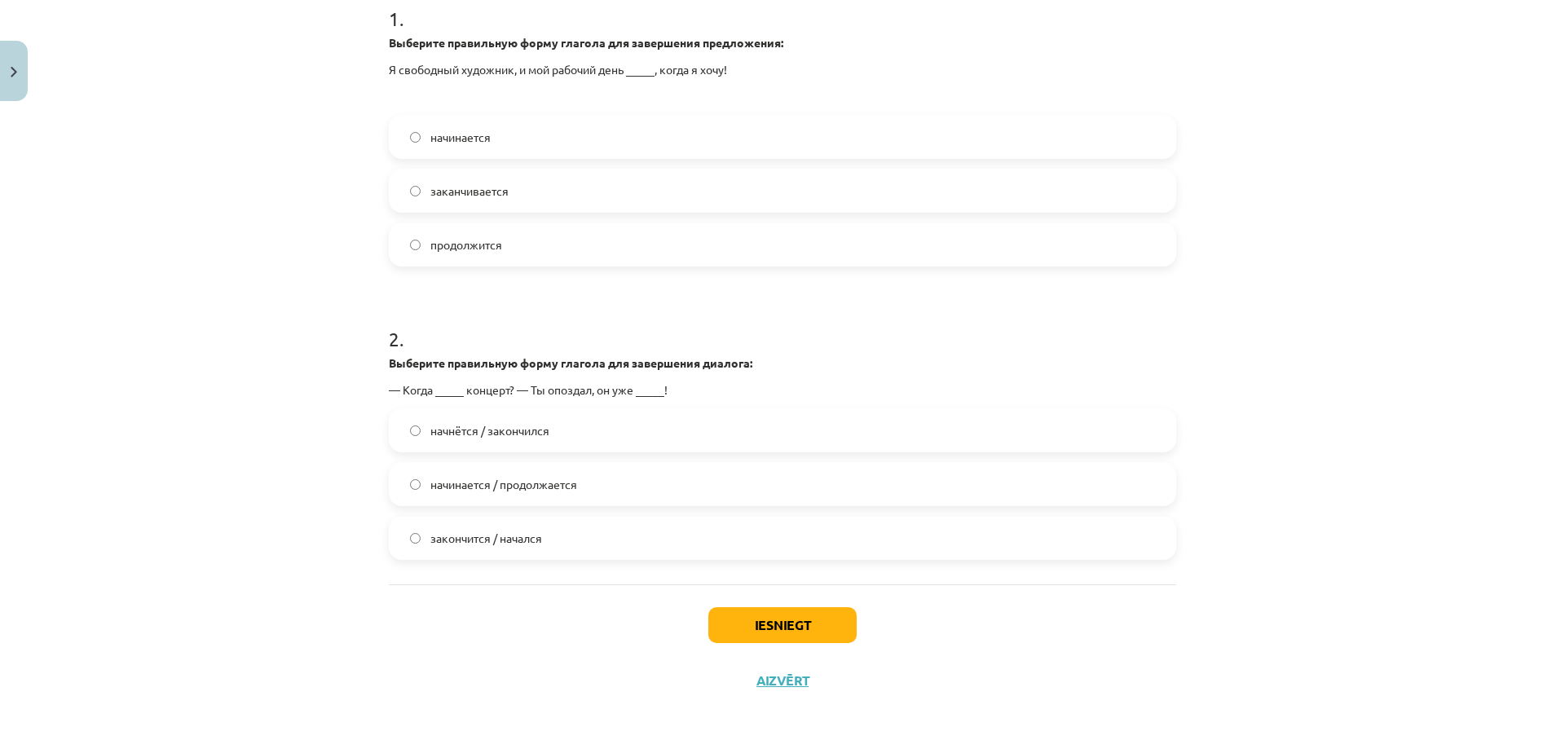
click at [599, 624] on div "Iesniegt Aizvērt" at bounding box center [782, 641] width 787 height 114
click at [734, 622] on button "Iesniegt" at bounding box center [782, 625] width 148 height 36
click at [770, 616] on button "Iesniegt" at bounding box center [782, 625] width 148 height 36
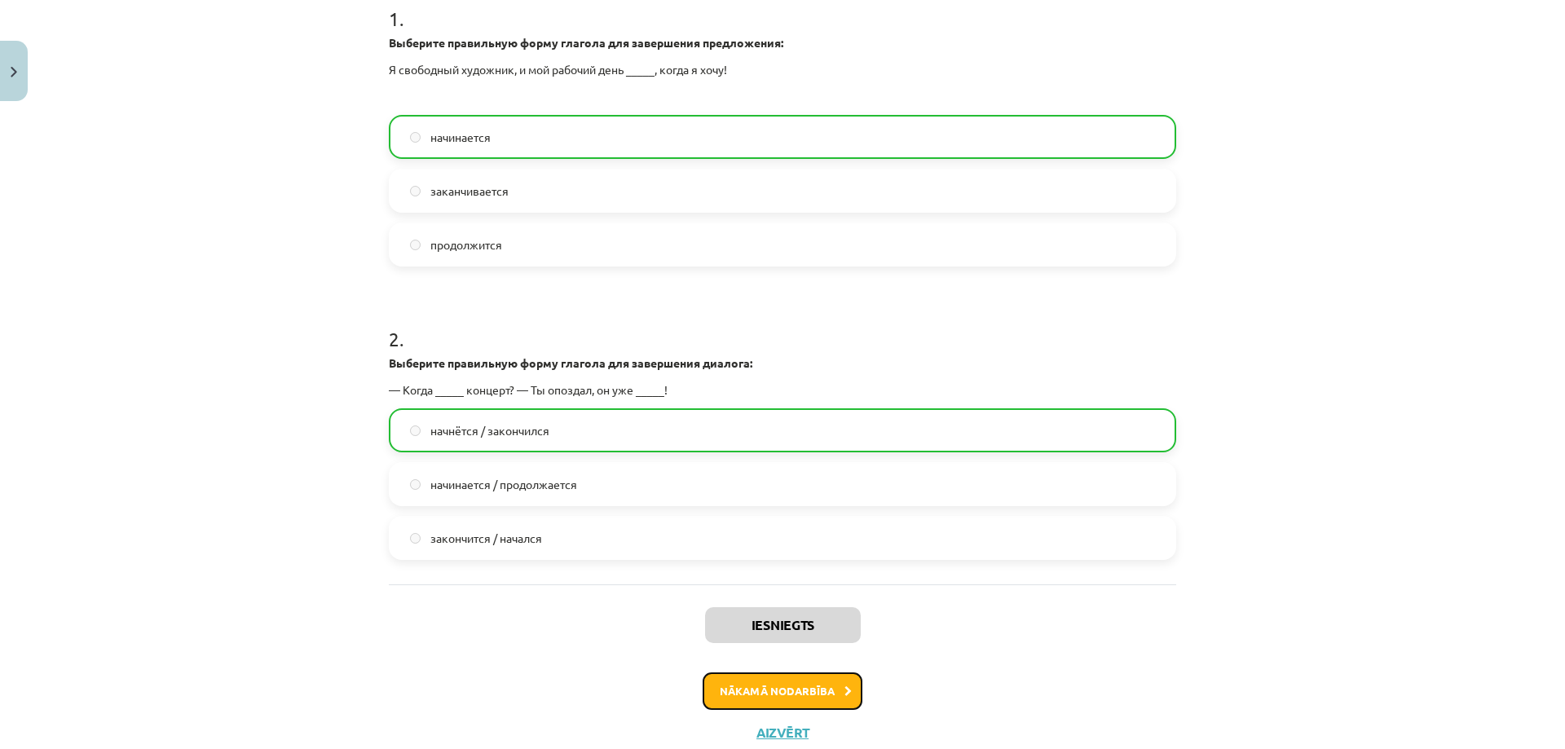
click at [833, 691] on button "Nākamā nodarbība" at bounding box center [783, 690] width 160 height 37
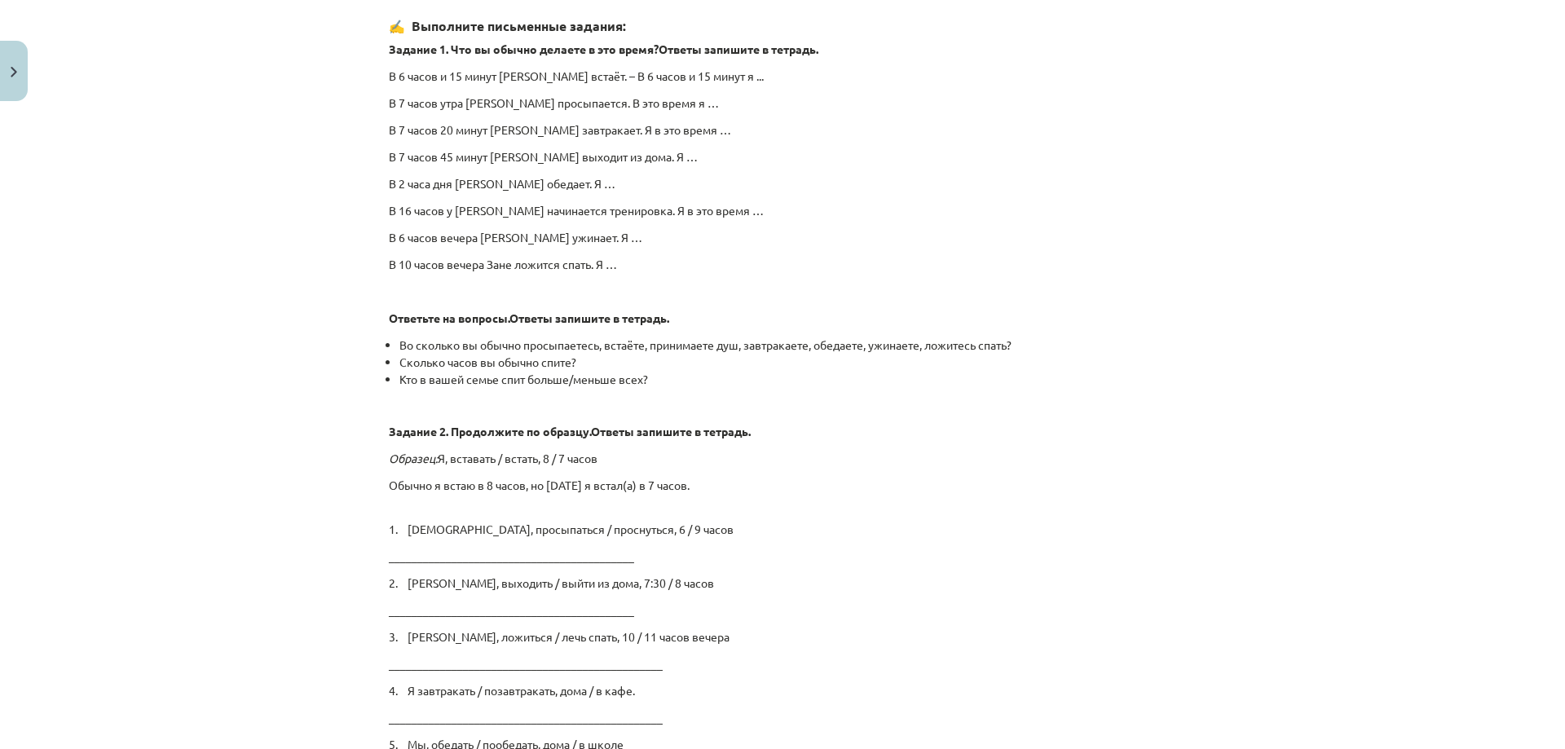
scroll to position [2613, 0]
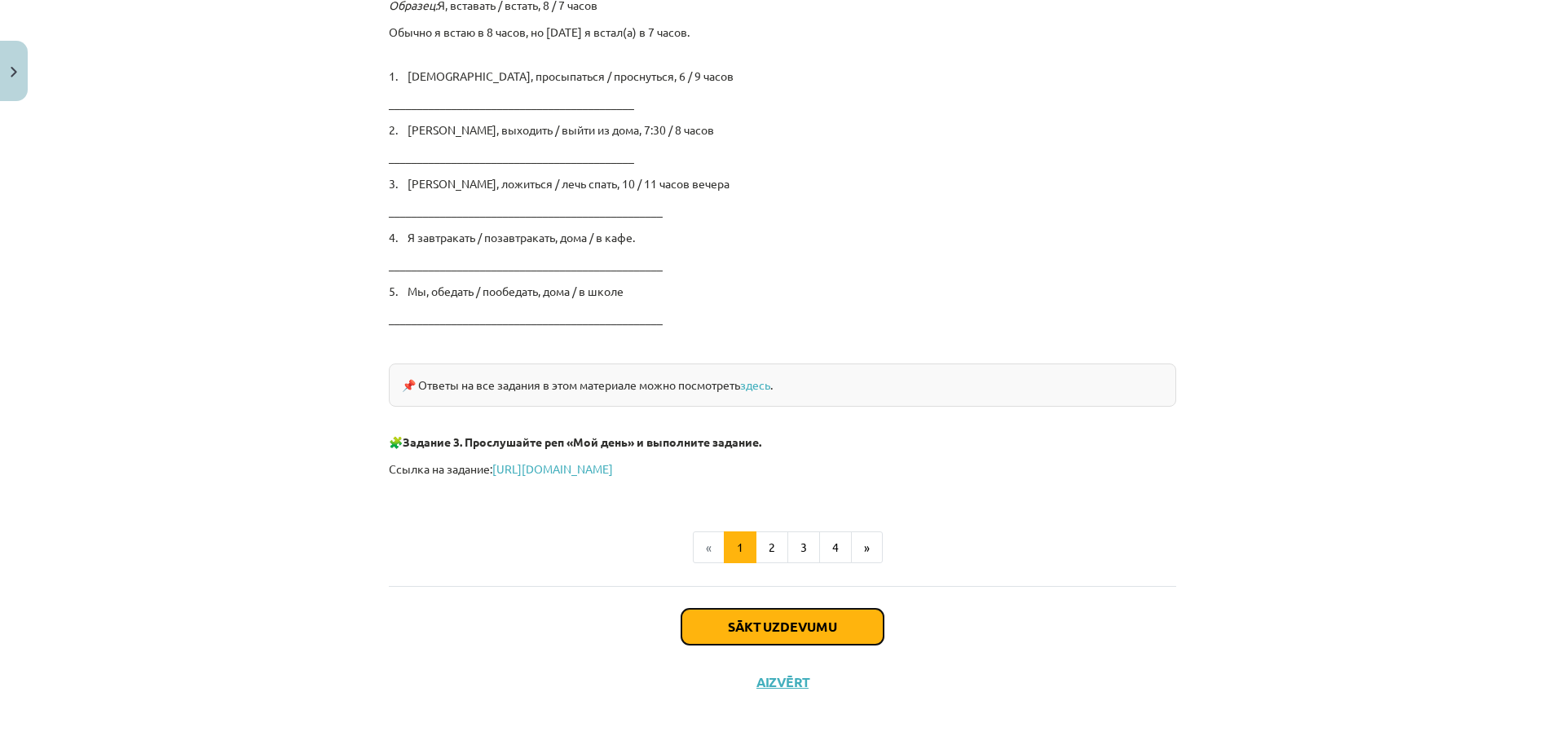
click at [756, 628] on button "Sākt uzdevumu" at bounding box center [782, 627] width 202 height 36
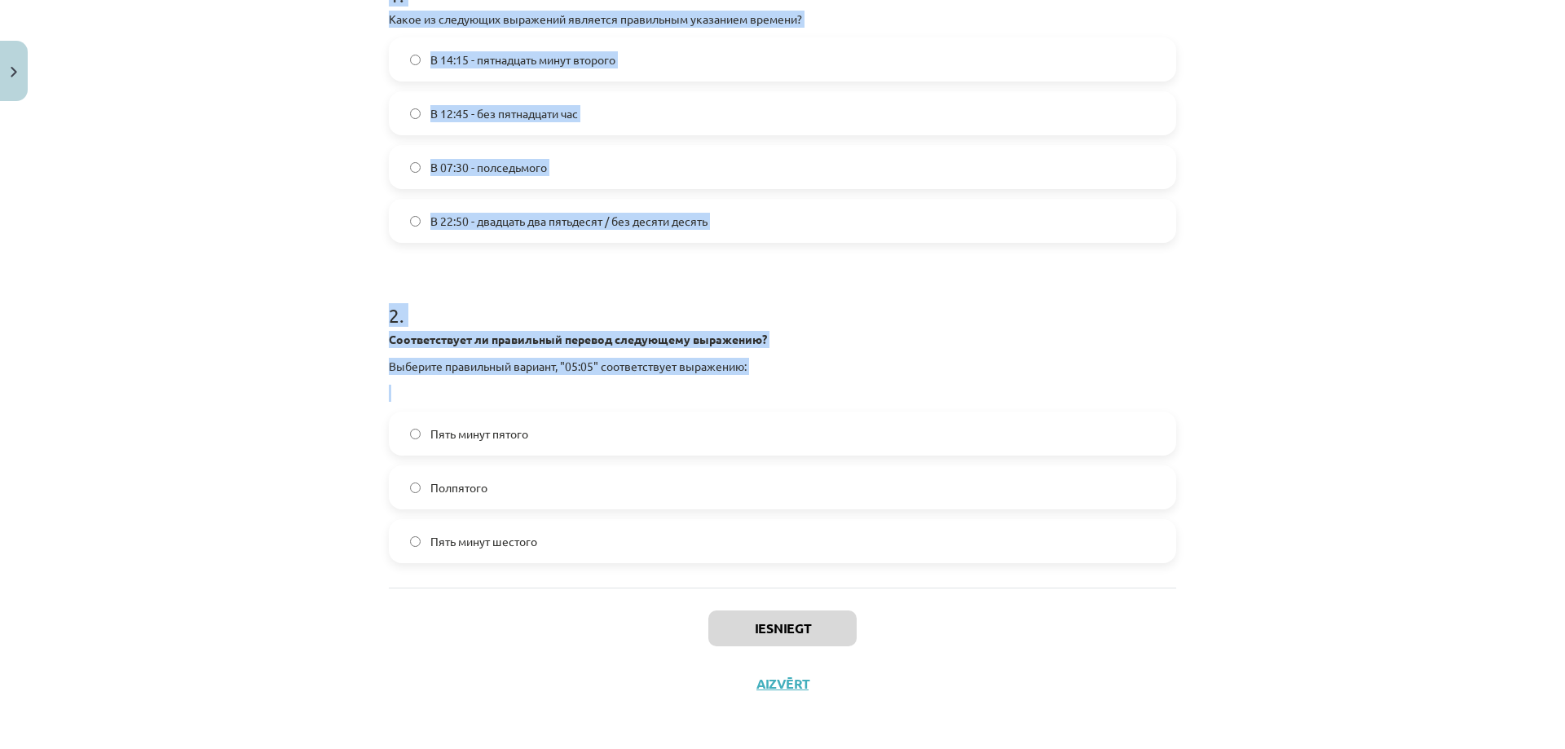
scroll to position [373, 0]
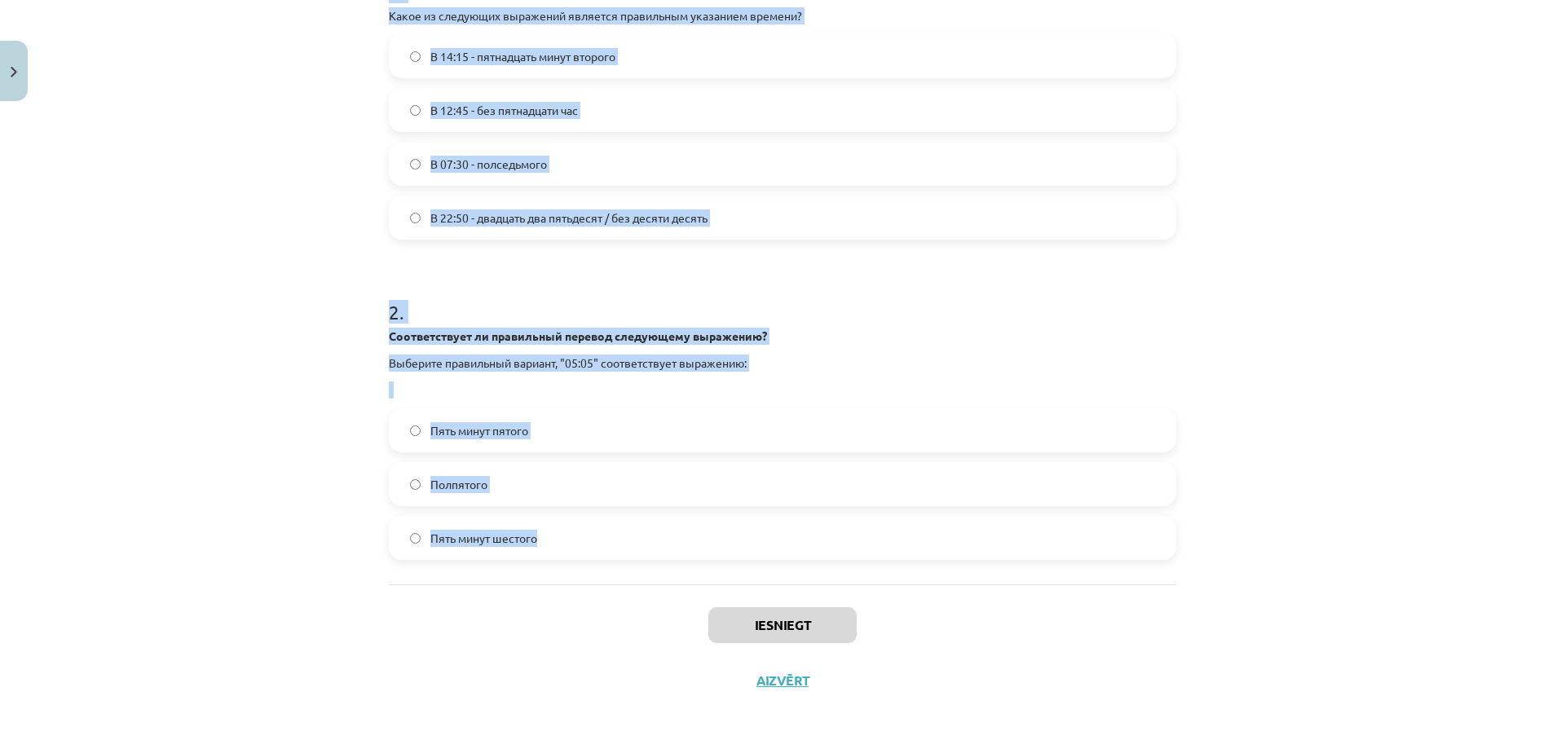
drag, startPoint x: 368, startPoint y: 316, endPoint x: 639, endPoint y: 549, distance: 357.3
click at [639, 549] on div "Mācību tēma: Krievu valodas b1 - 11. klases 1.ieskaites mācību materiāls #12 ⏰ …" at bounding box center [782, 374] width 1565 height 749
copy form "1 . Какое из следующих выражений является правильным указанием времени? В 14:15…"
click at [289, 136] on div "Mācību tēma: Krievu valodas b1 - 11. klases 1.ieskaites mācību materiāls #12 ⏰ …" at bounding box center [782, 374] width 1565 height 749
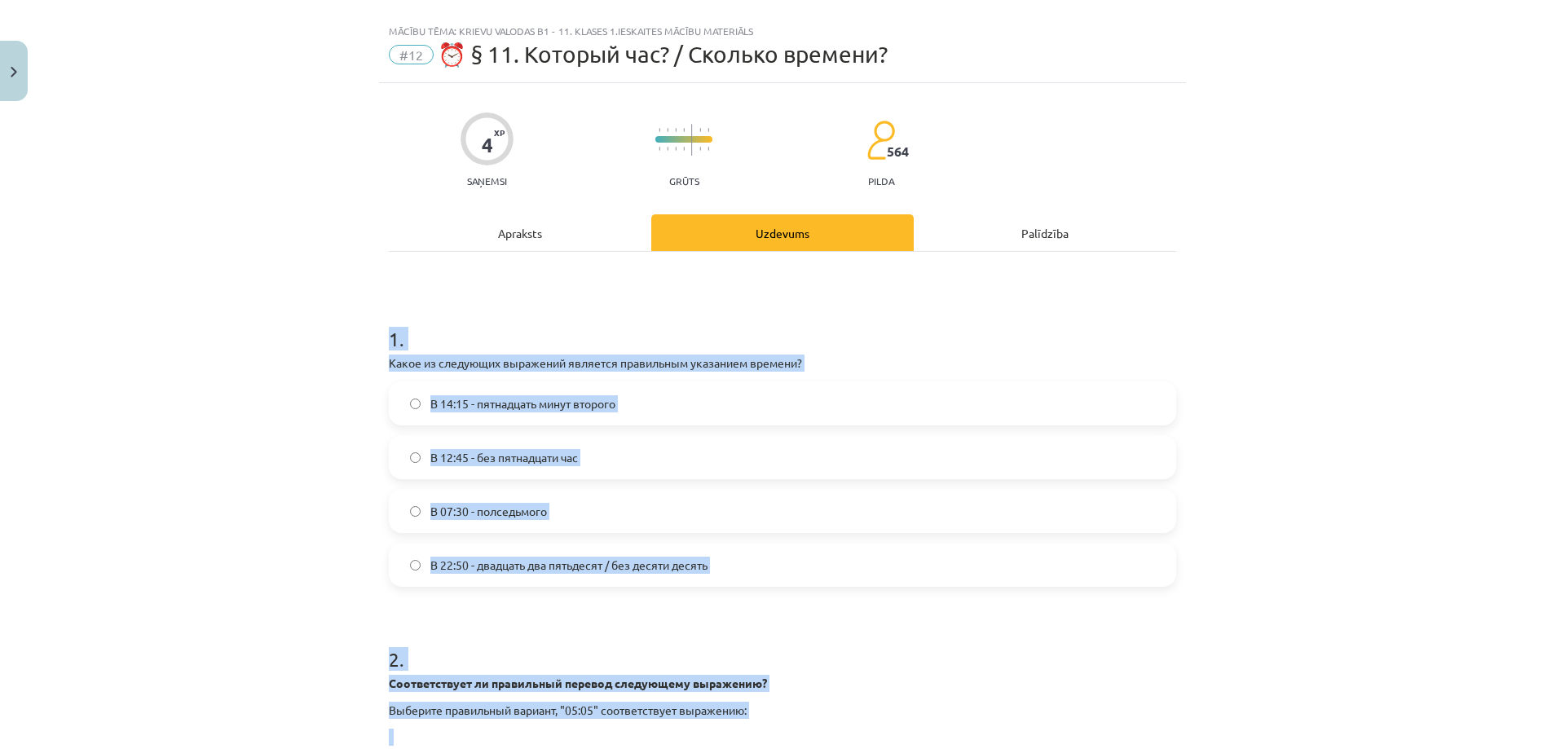
scroll to position [0, 0]
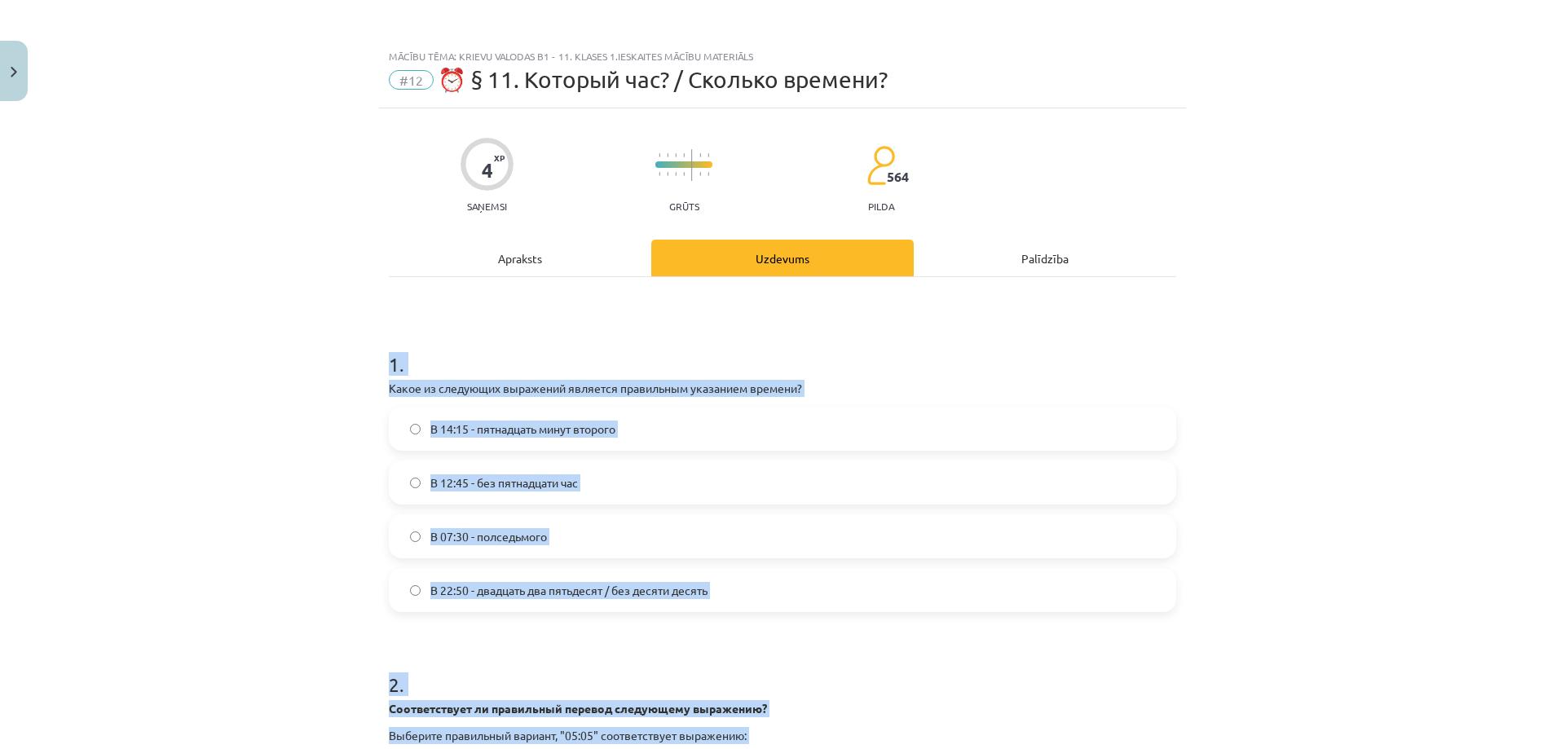
click at [564, 308] on div "1 . Какое из следующих выражений является правильным указанием времени? В 14:15…" at bounding box center [782, 617] width 787 height 680
click at [533, 302] on div "1 . Какое из следующих выражений является правильным указанием времени? В 14:15…" at bounding box center [782, 617] width 787 height 680
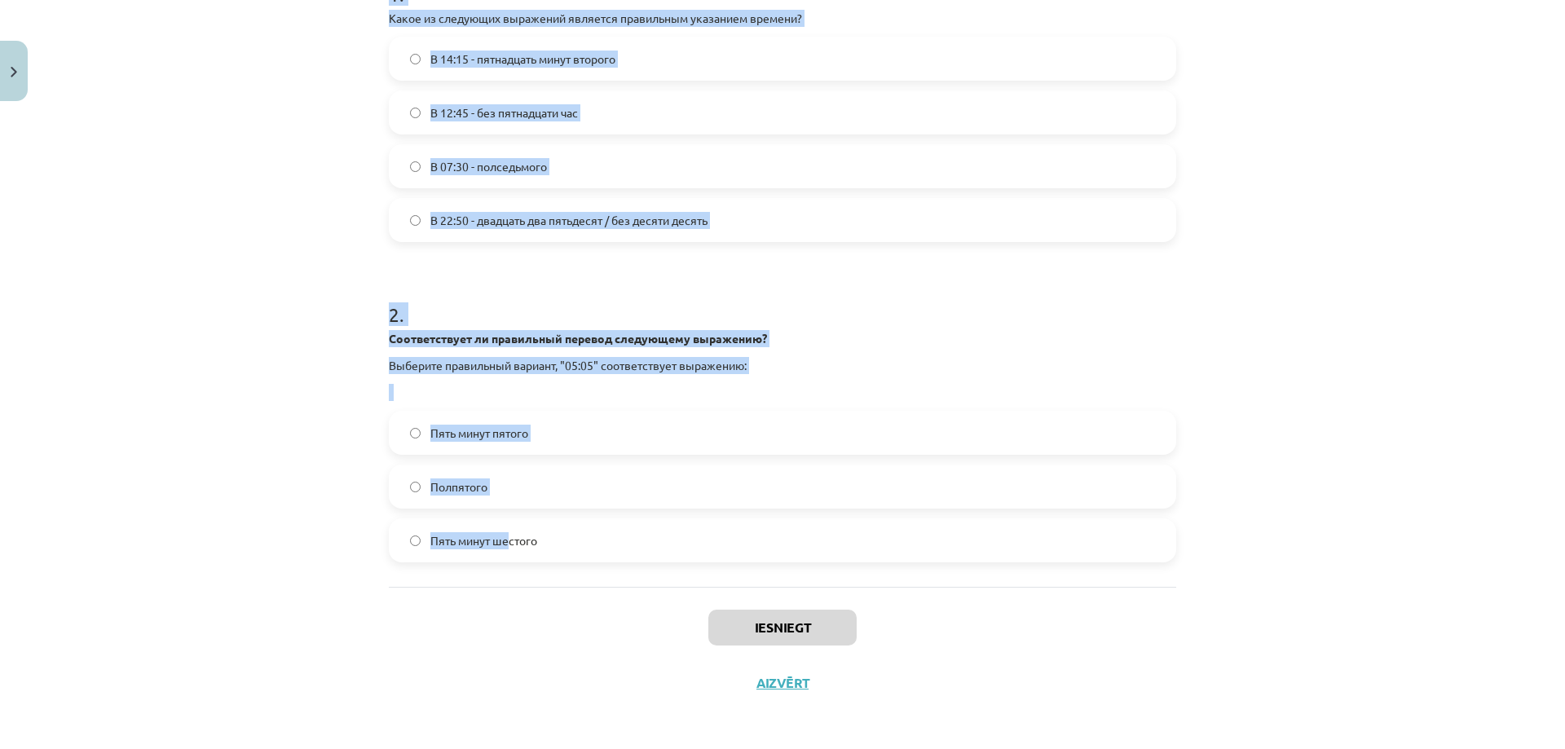
scroll to position [373, 0]
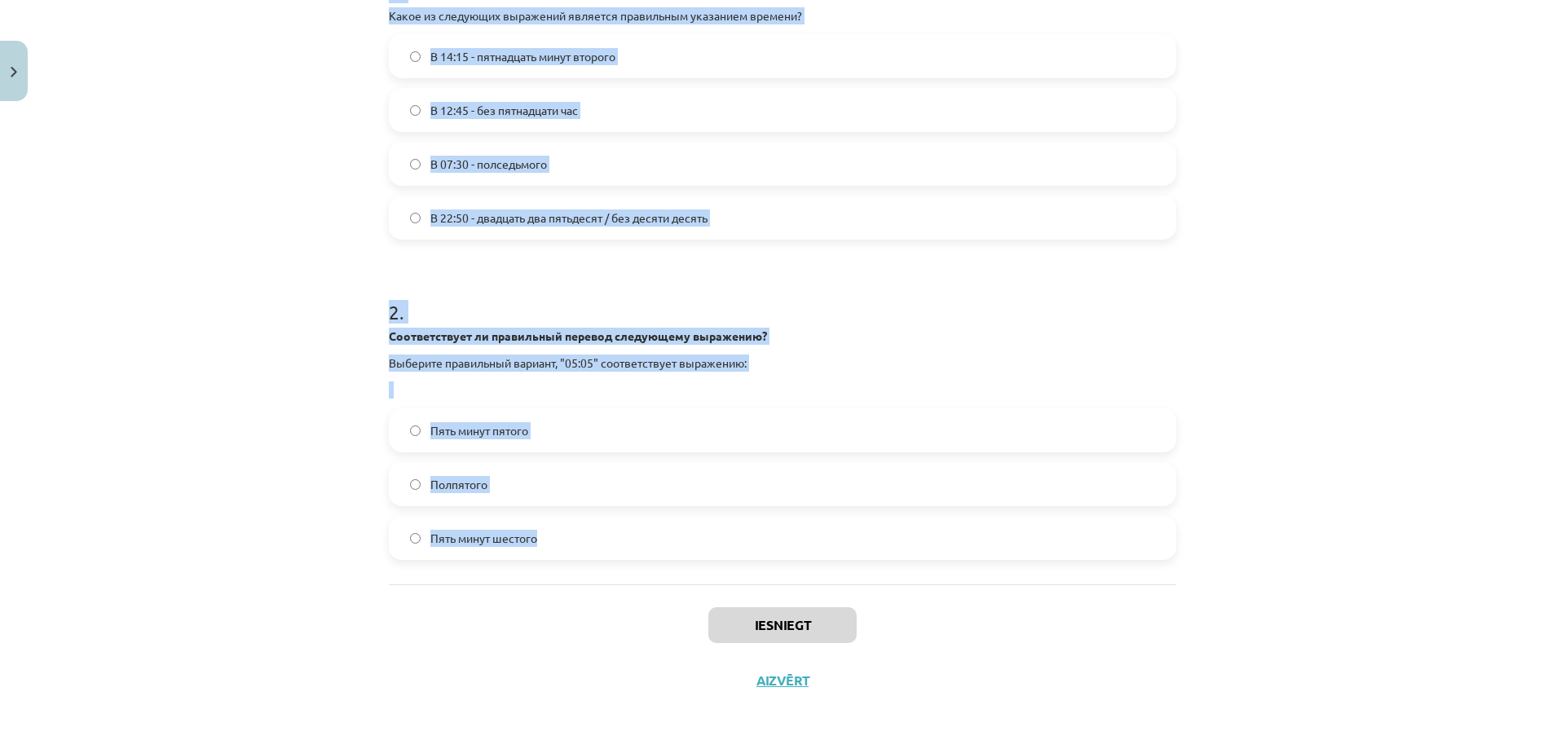
drag, startPoint x: 372, startPoint y: 355, endPoint x: 594, endPoint y: 563, distance: 305.1
click at [594, 563] on div "Mācību tēma: Krievu valodas b1 - 11. klases 1.ieskaites mācību materiāls #12 ⏰ …" at bounding box center [782, 374] width 1565 height 749
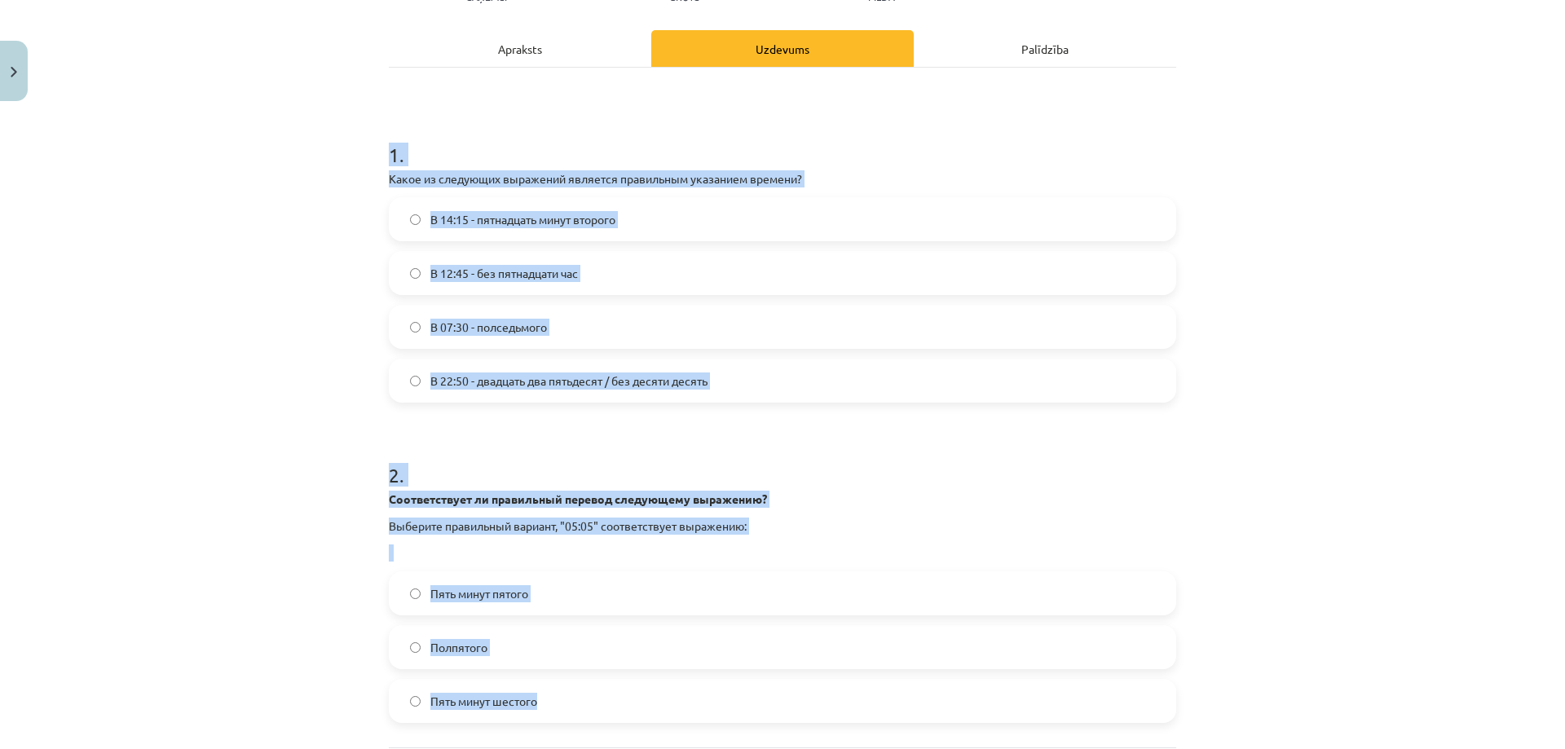
click at [351, 481] on div "Mācību tēma: Krievu valodas b1 - 11. klases 1.ieskaites mācību materiāls #12 ⏰ …" at bounding box center [782, 374] width 1565 height 749
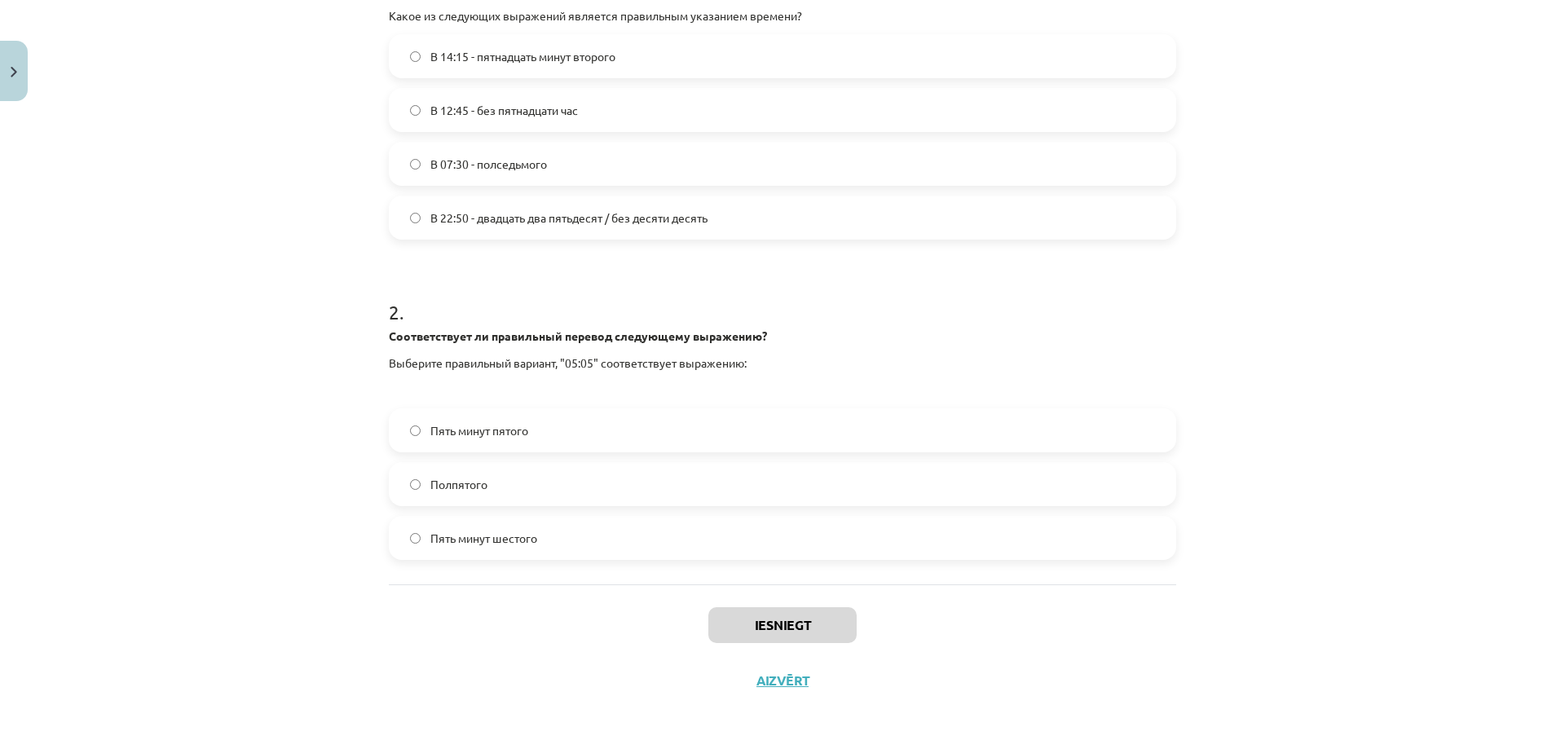
click at [410, 103] on label "В 12:45 - без пятнадцати час" at bounding box center [782, 110] width 784 height 41
click at [422, 538] on label "Пять минут шестого" at bounding box center [782, 538] width 784 height 41
click at [794, 630] on button "Iesniegt" at bounding box center [782, 625] width 148 height 36
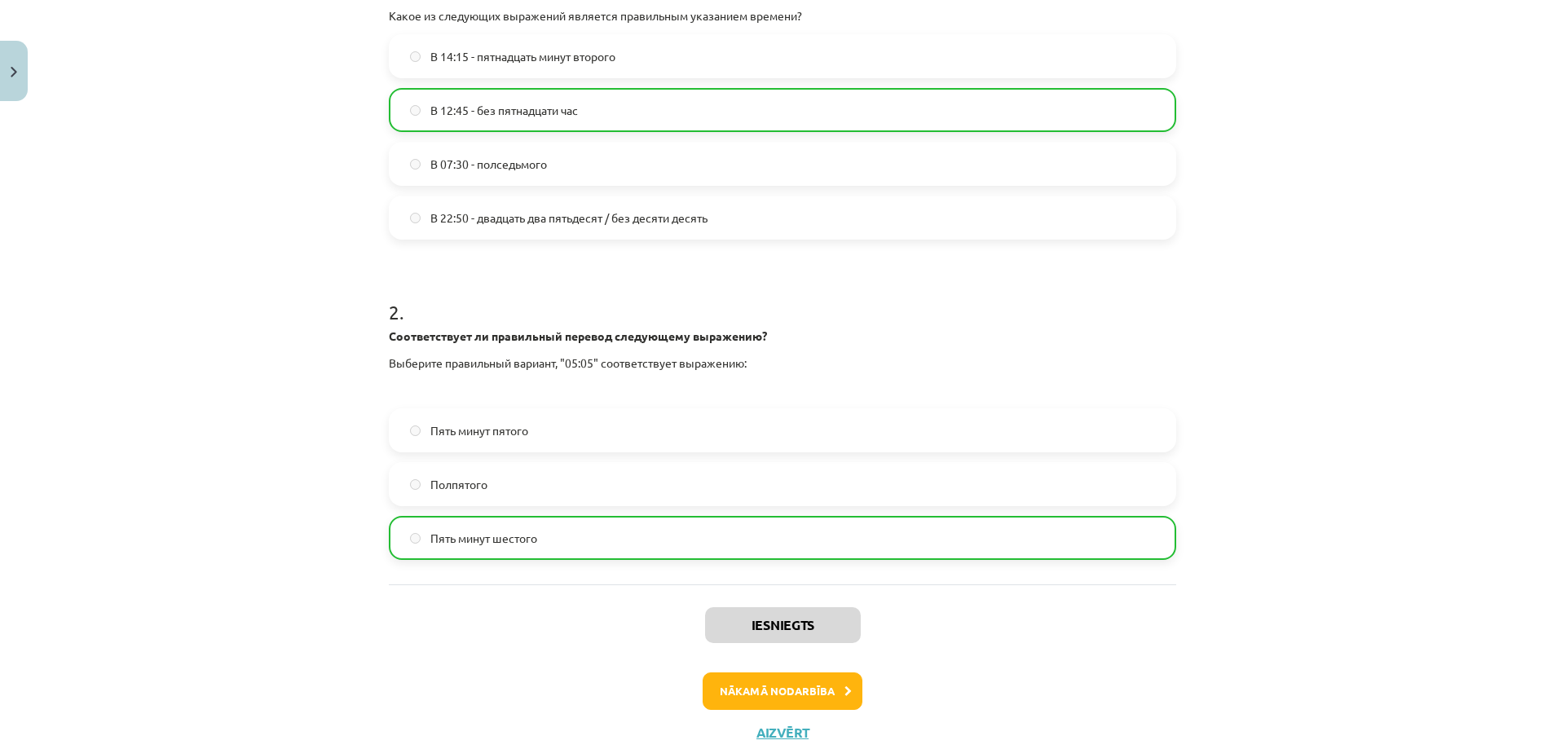
drag, startPoint x: 881, startPoint y: 490, endPoint x: 661, endPoint y: 627, distance: 259.2
click at [661, 627] on div "Iesniegts Nākamā nodarbība Aizvērt" at bounding box center [782, 667] width 787 height 166
click at [762, 686] on button "Nākamā nodarbība" at bounding box center [783, 690] width 160 height 37
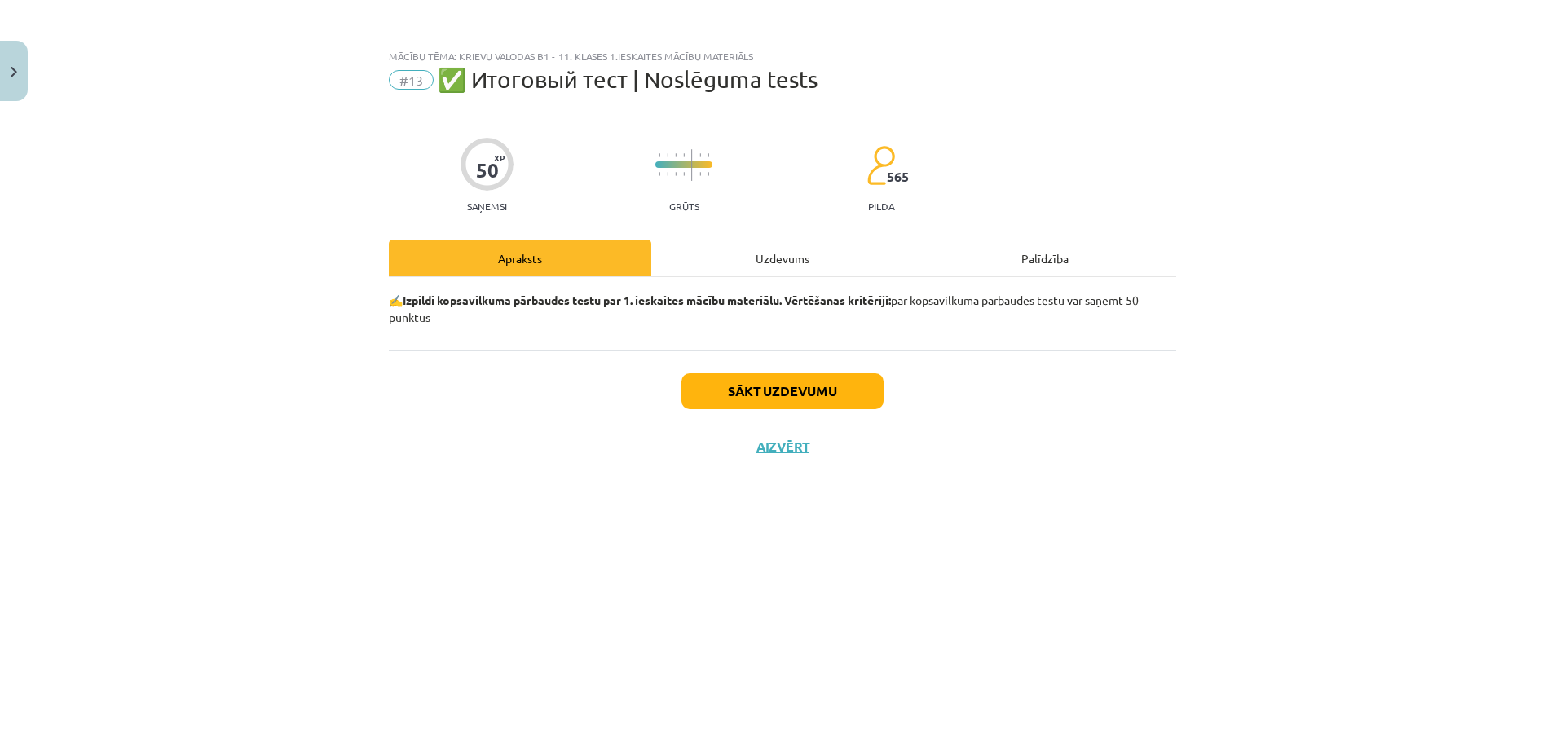
scroll to position [0, 0]
click at [727, 388] on button "Sākt uzdevumu" at bounding box center [782, 391] width 202 height 36
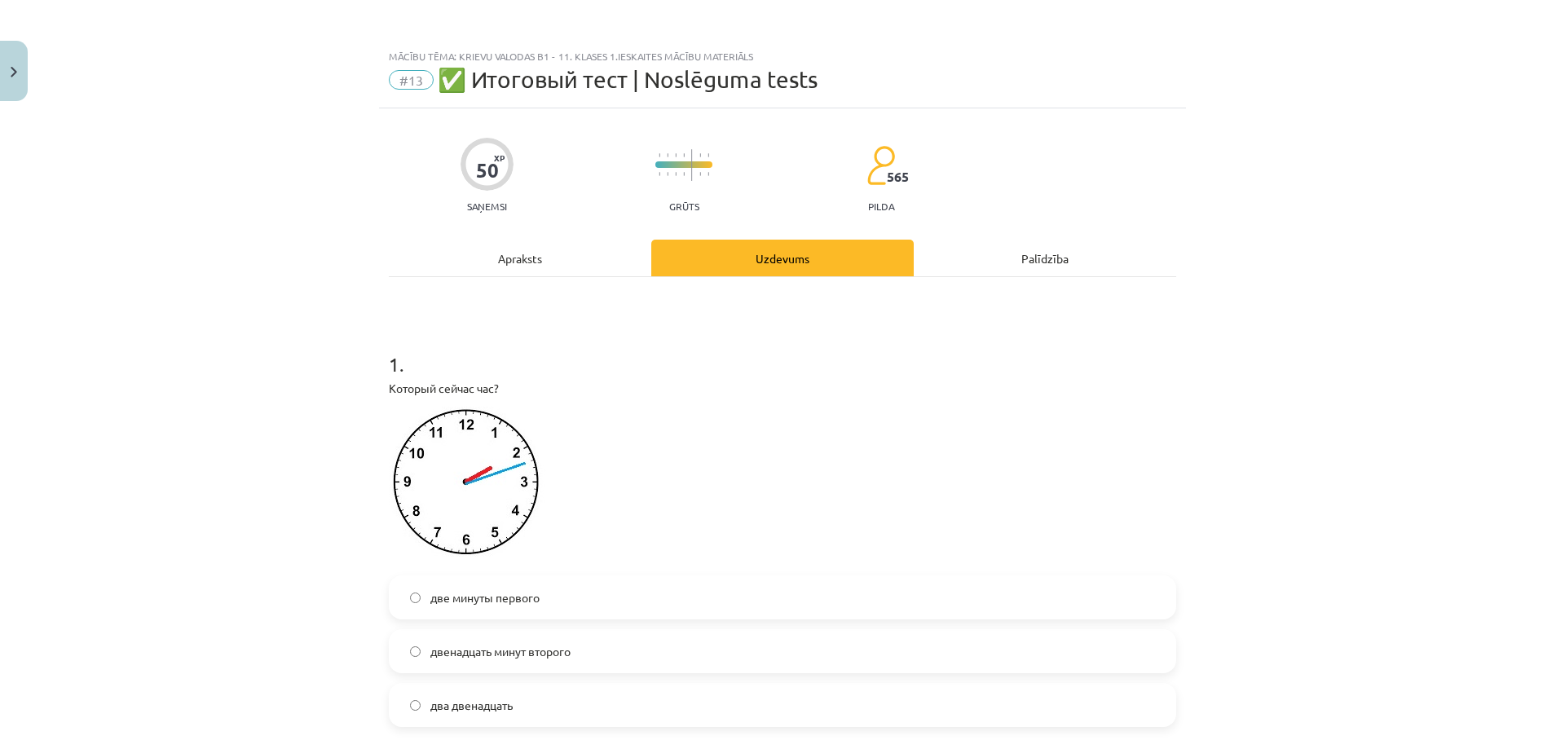
drag, startPoint x: 433, startPoint y: 450, endPoint x: 368, endPoint y: 403, distance: 79.9
click at [371, 404] on div "Mācību tēma: Krievu valodas b1 - 11. klases 1.ieskaites mācību materiāls #13 ✅ …" at bounding box center [782, 374] width 1565 height 749
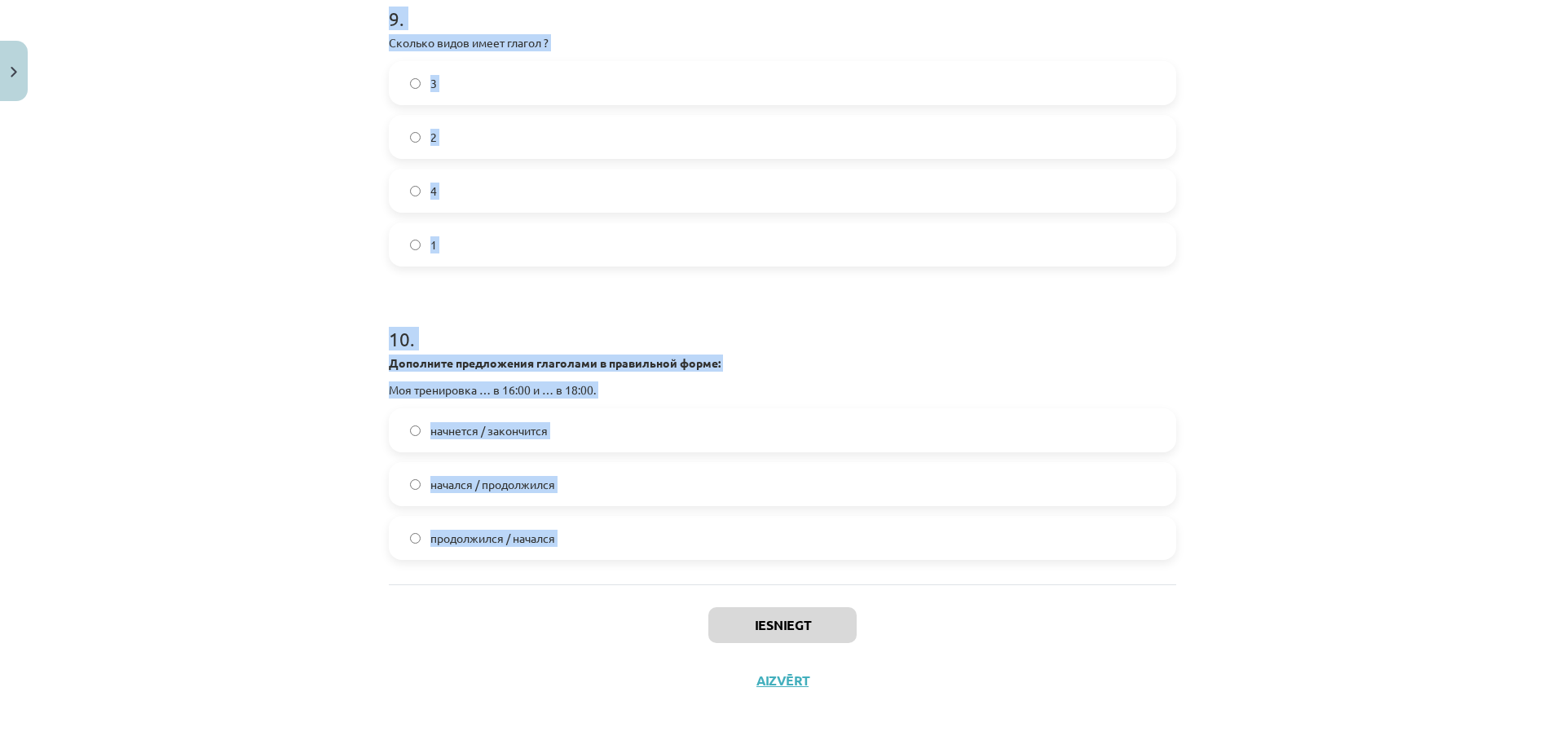
scroll to position [3102, 0]
drag, startPoint x: 342, startPoint y: 351, endPoint x: 589, endPoint y: 587, distance: 341.3
click at [589, 587] on div "Mācību tēma: Krievu valodas b1 - 11. klases 1.ieskaites mācību materiāls #13 ✅ …" at bounding box center [782, 374] width 1565 height 749
copy form "1 . Который сейчас час? две минуты первого двенадцать минут второго два двенадц…"
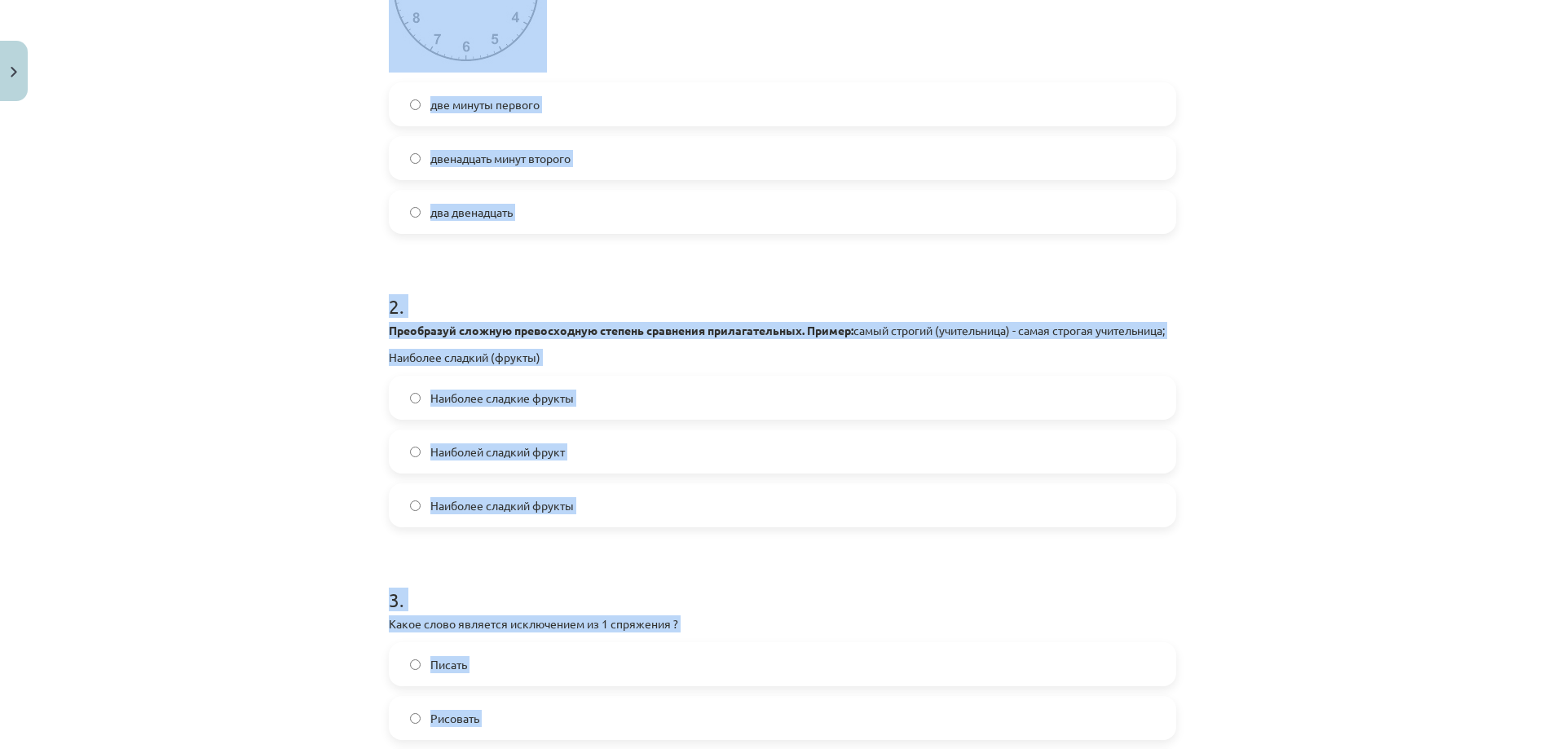
click at [329, 183] on div "Mācību tēma: Krievu valodas b1 - 11. klases 1.ieskaites mācību materiāls #13 ✅ …" at bounding box center [782, 374] width 1565 height 749
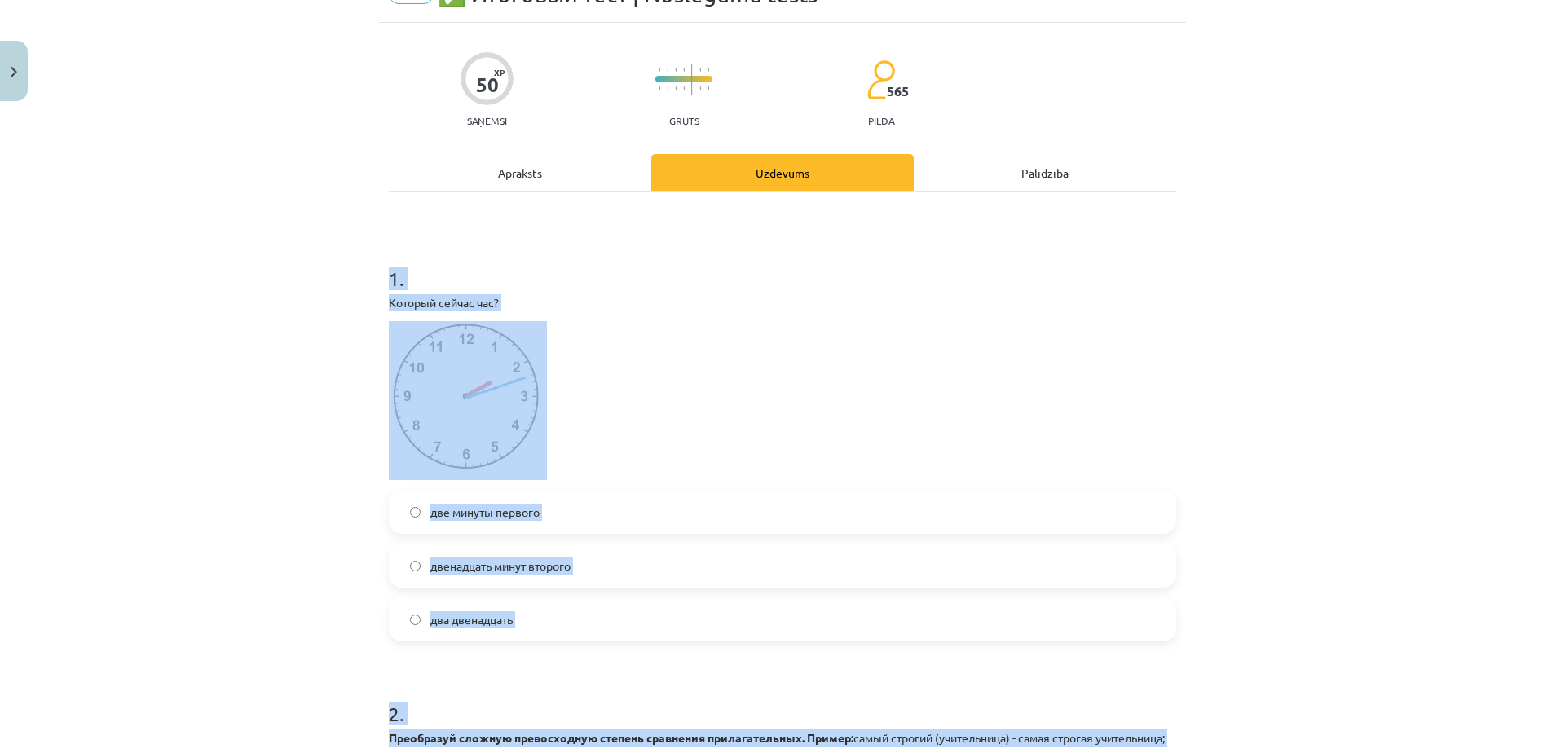
click at [277, 231] on div "Mācību tēma: Krievu valodas b1 - 11. klases 1.ieskaites mācību materiāls #13 ✅ …" at bounding box center [782, 374] width 1565 height 749
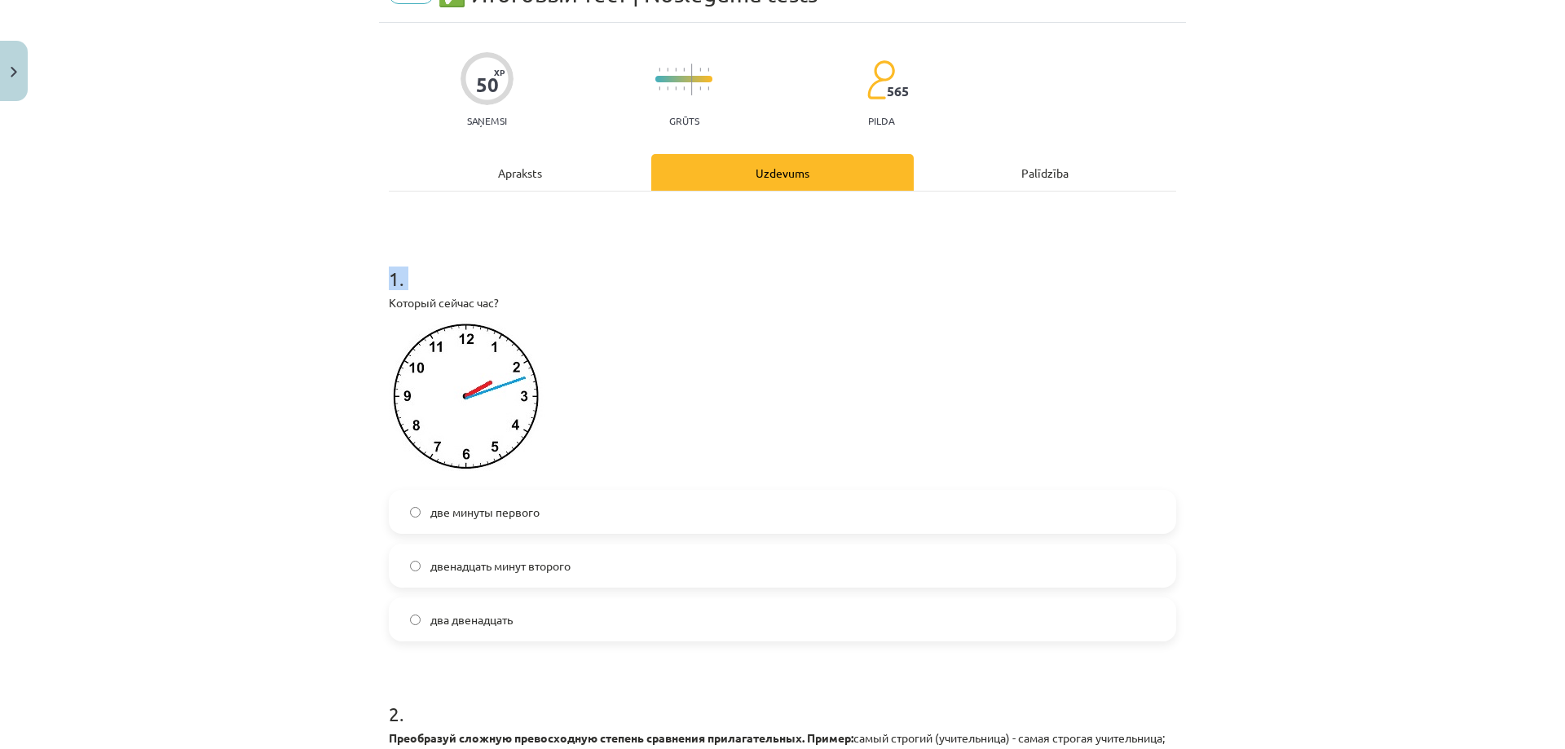
click at [277, 231] on div "Mācību tēma: Krievu valodas b1 - 11. klases 1.ieskaites mācību materiāls #13 ✅ …" at bounding box center [782, 374] width 1565 height 749
drag, startPoint x: 277, startPoint y: 231, endPoint x: 393, endPoint y: 235, distance: 115.8
click at [311, 232] on div "Mācību tēma: Krievu valodas b1 - 11. klases 1.ieskaites mācību materiāls #13 ✅ …" at bounding box center [782, 374] width 1565 height 749
click at [444, 240] on h1 "1 ." at bounding box center [782, 264] width 787 height 51
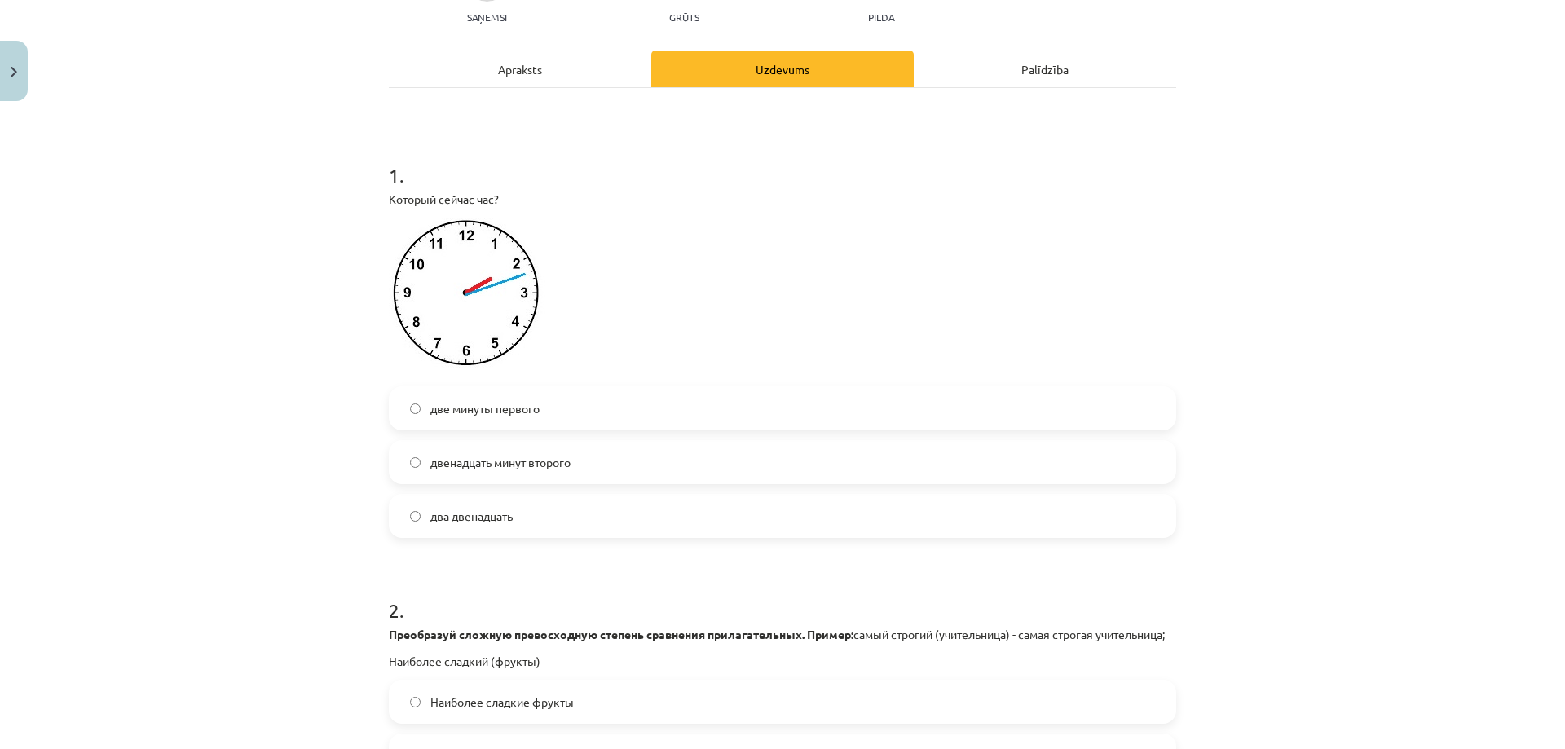
scroll to position [493, 0]
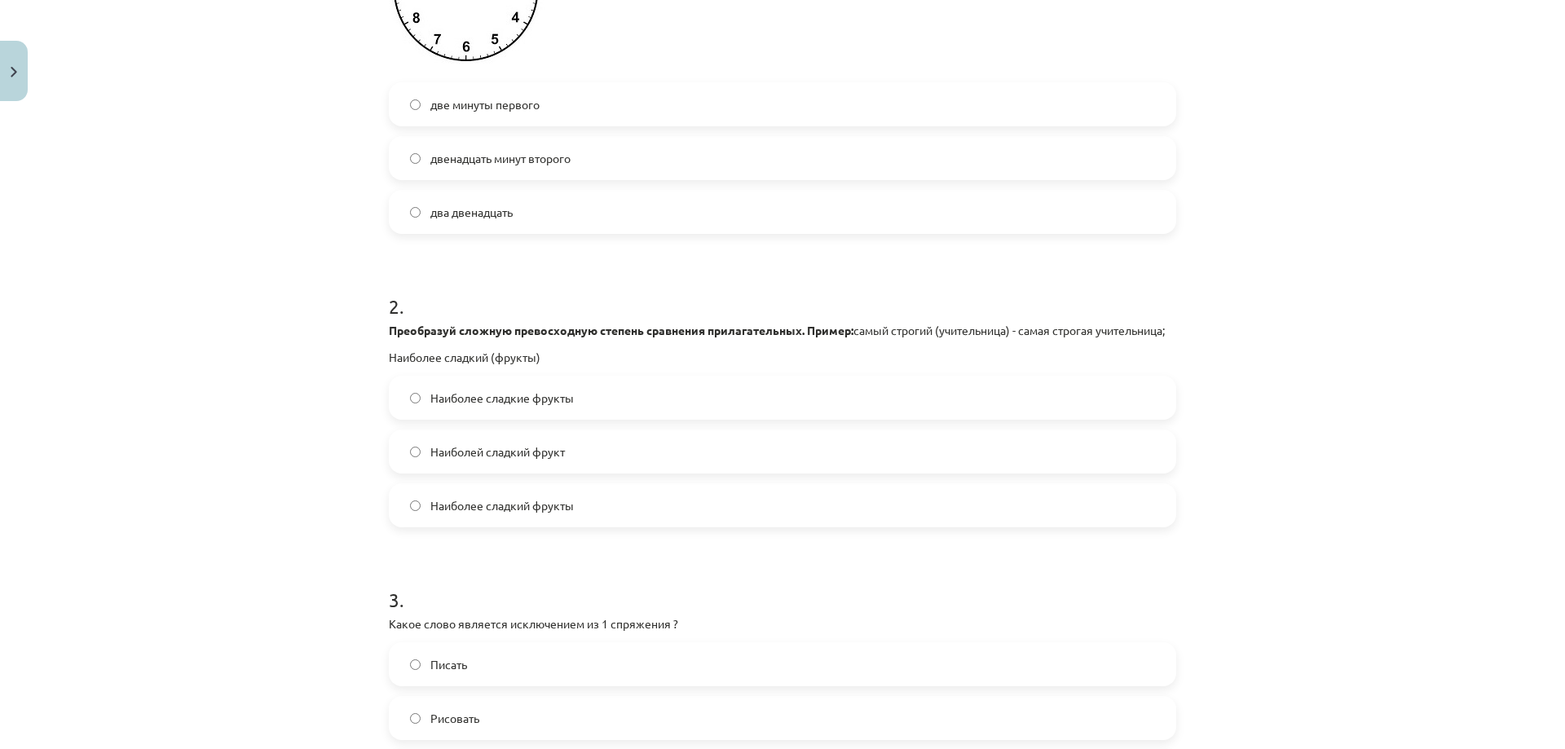
click at [445, 225] on label "два двенадцать" at bounding box center [782, 212] width 784 height 41
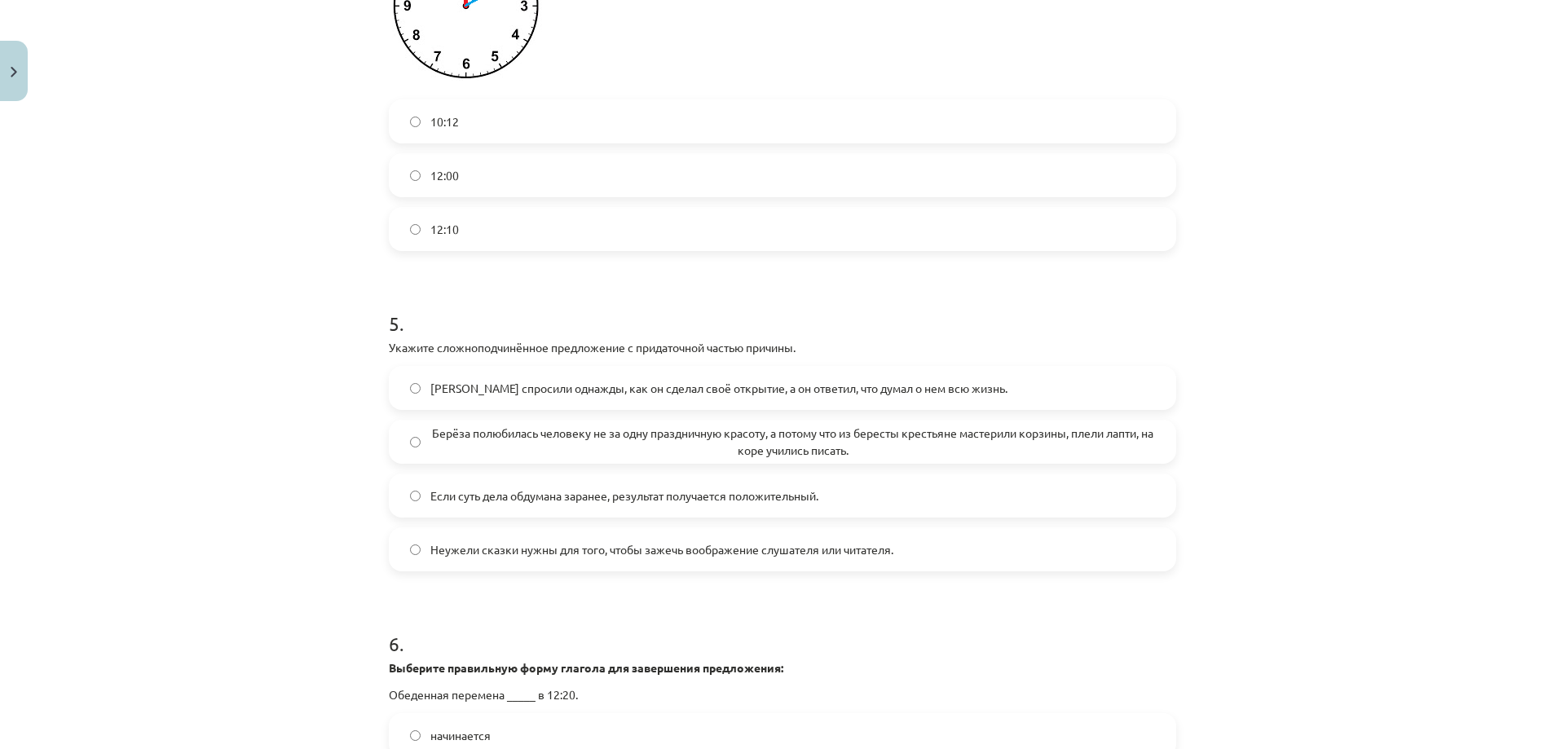
click at [501, 234] on label "12:10" at bounding box center [782, 229] width 784 height 41
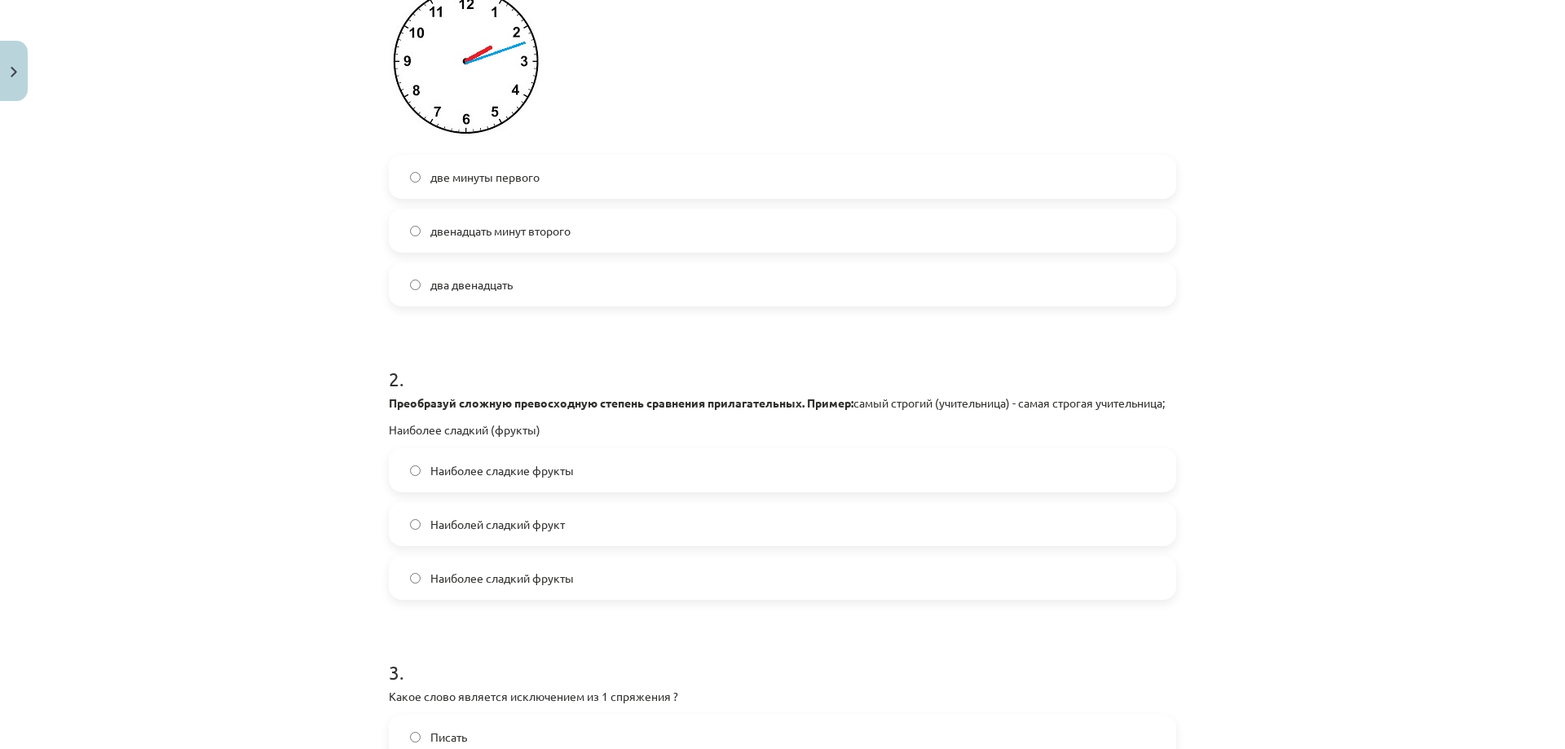
scroll to position [575, 0]
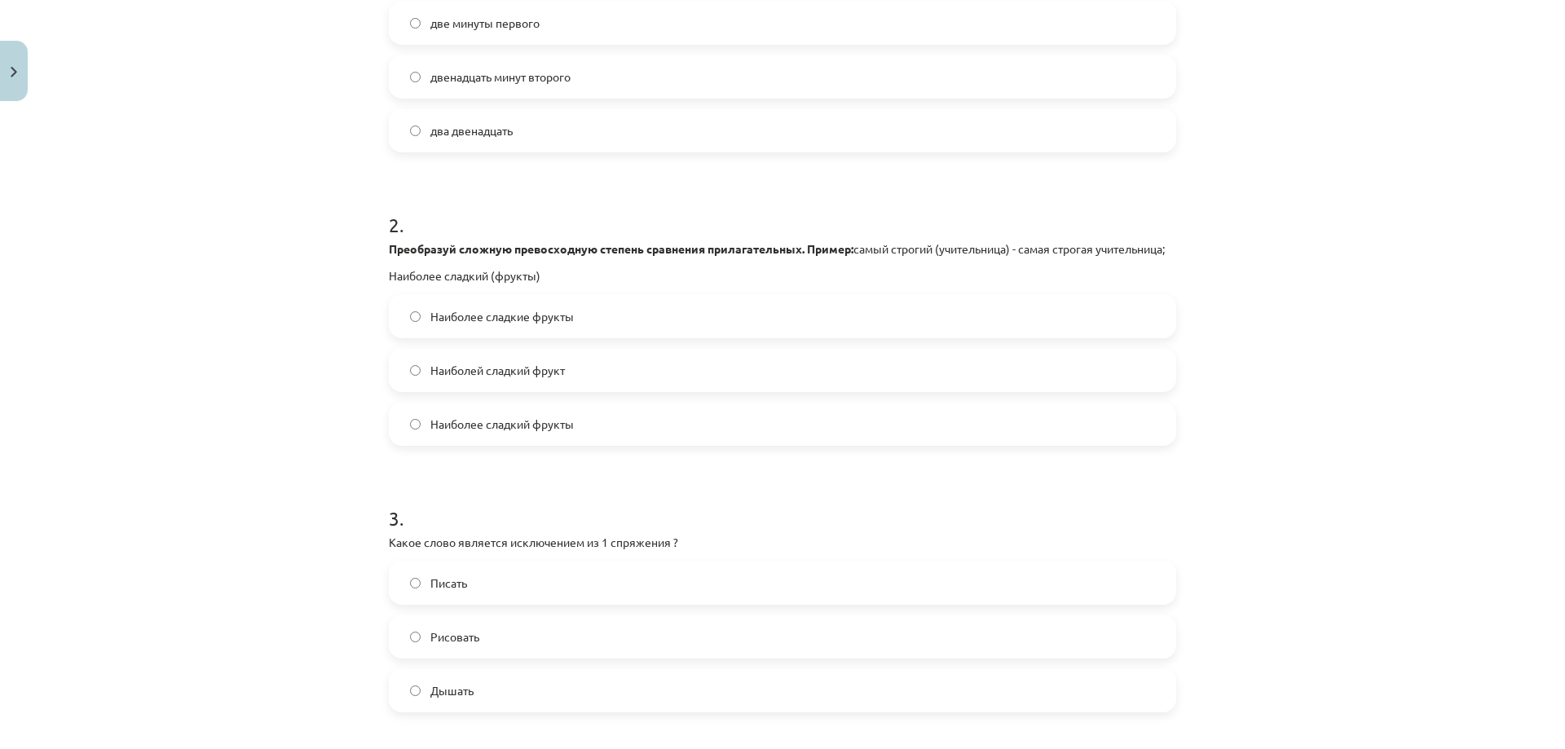
click at [524, 325] on span "Наиболее сладкие фрукты" at bounding box center [501, 316] width 143 height 17
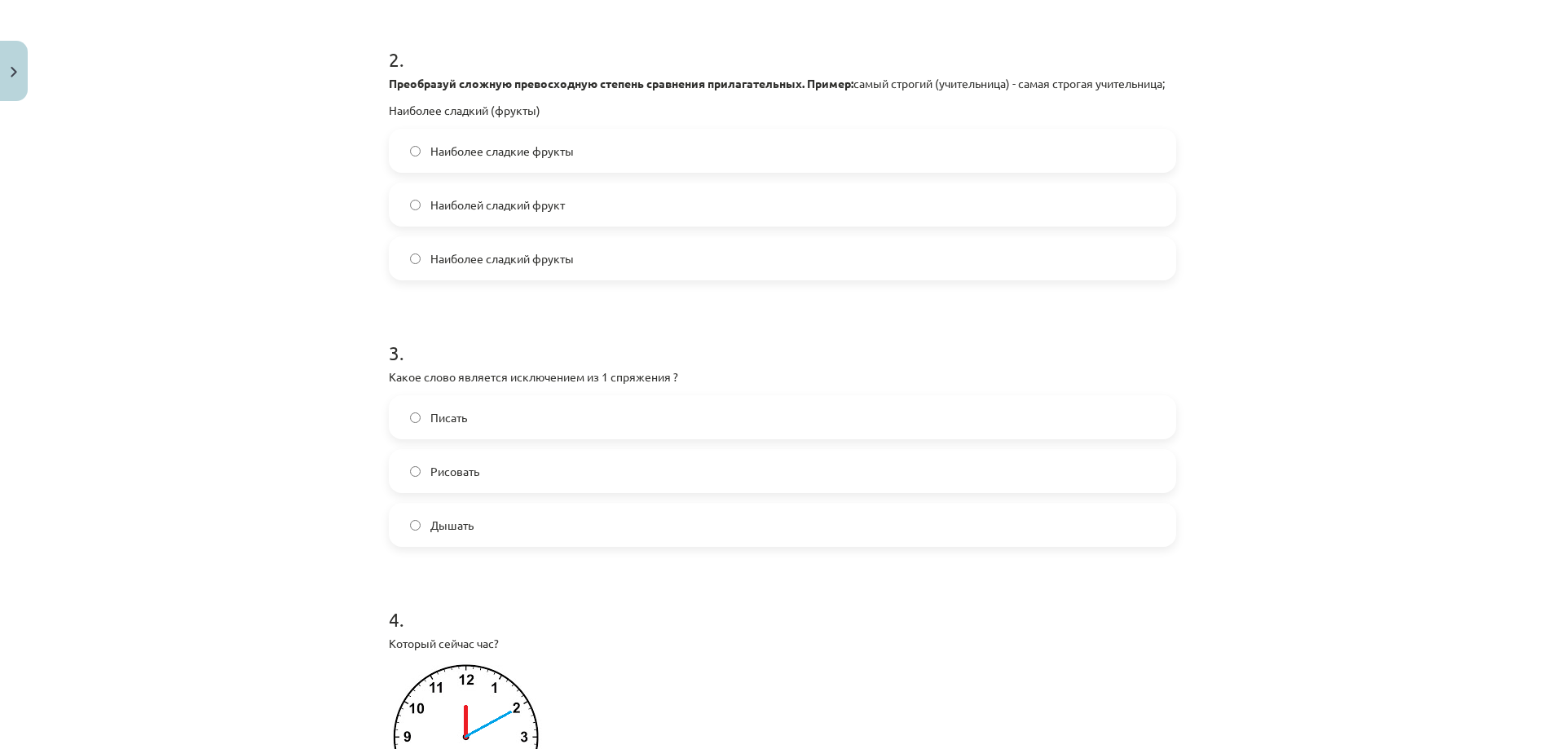
scroll to position [901, 0]
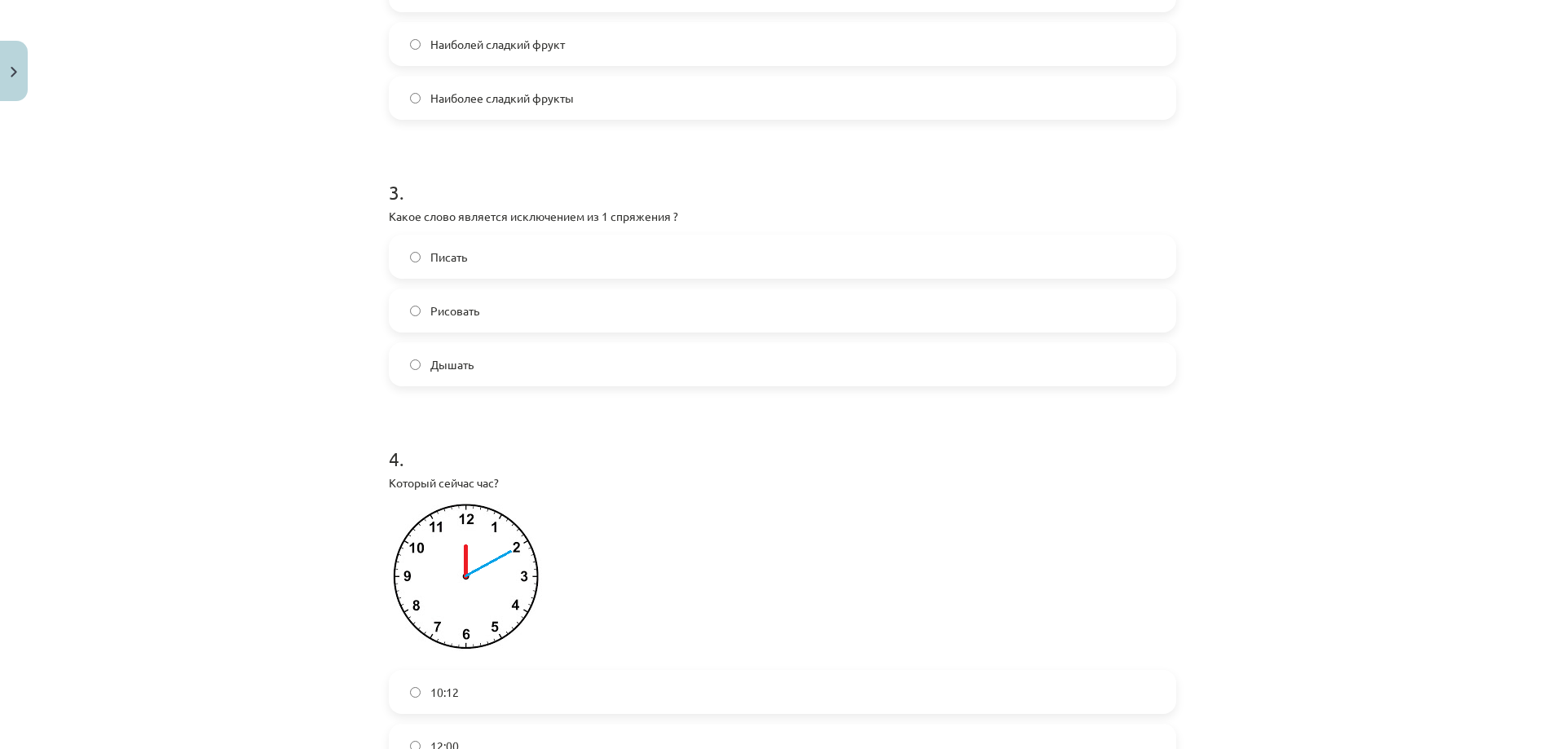
drag, startPoint x: 448, startPoint y: 377, endPoint x: 442, endPoint y: 362, distance: 16.1
click at [448, 373] on span "Дышать" at bounding box center [451, 364] width 43 height 17
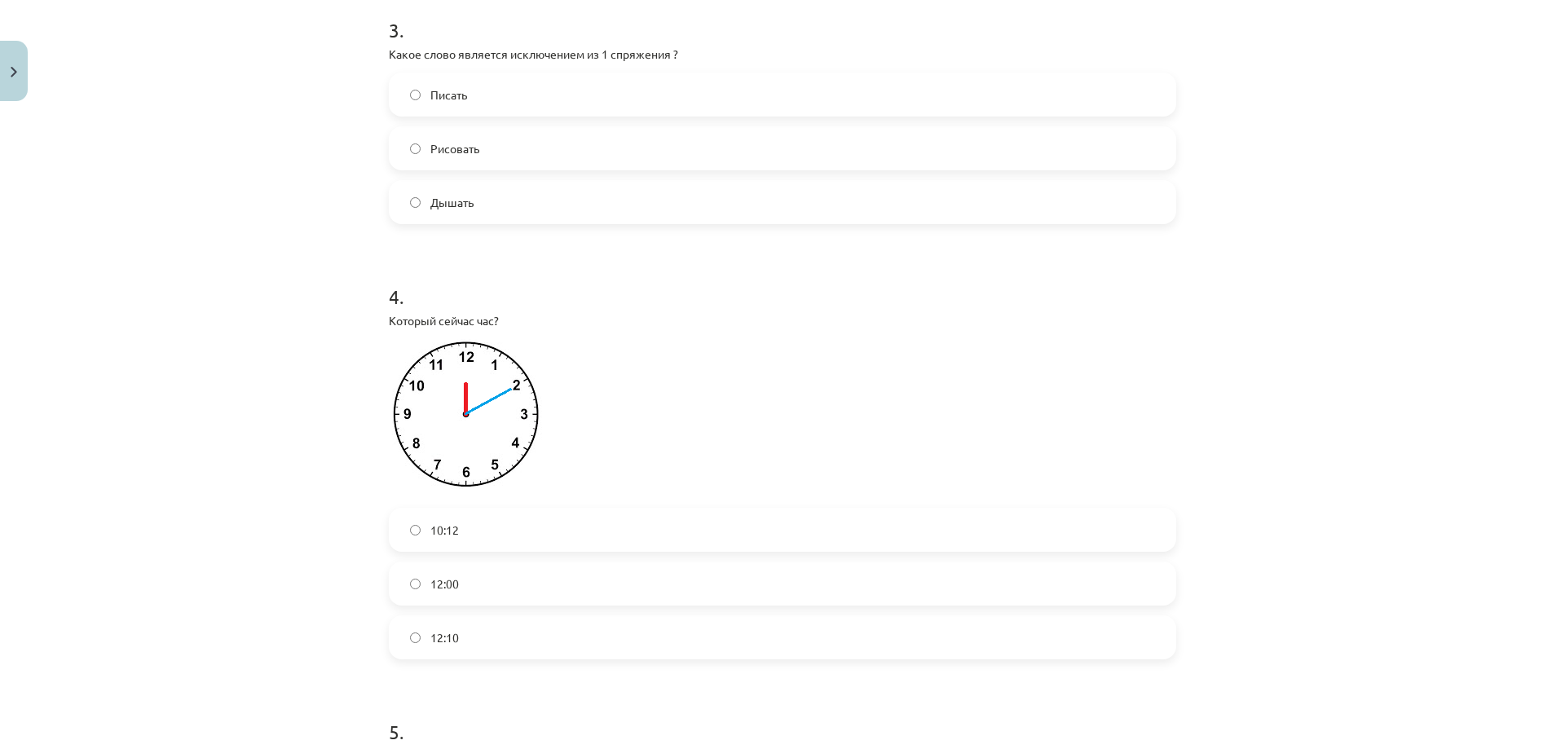
scroll to position [1390, 0]
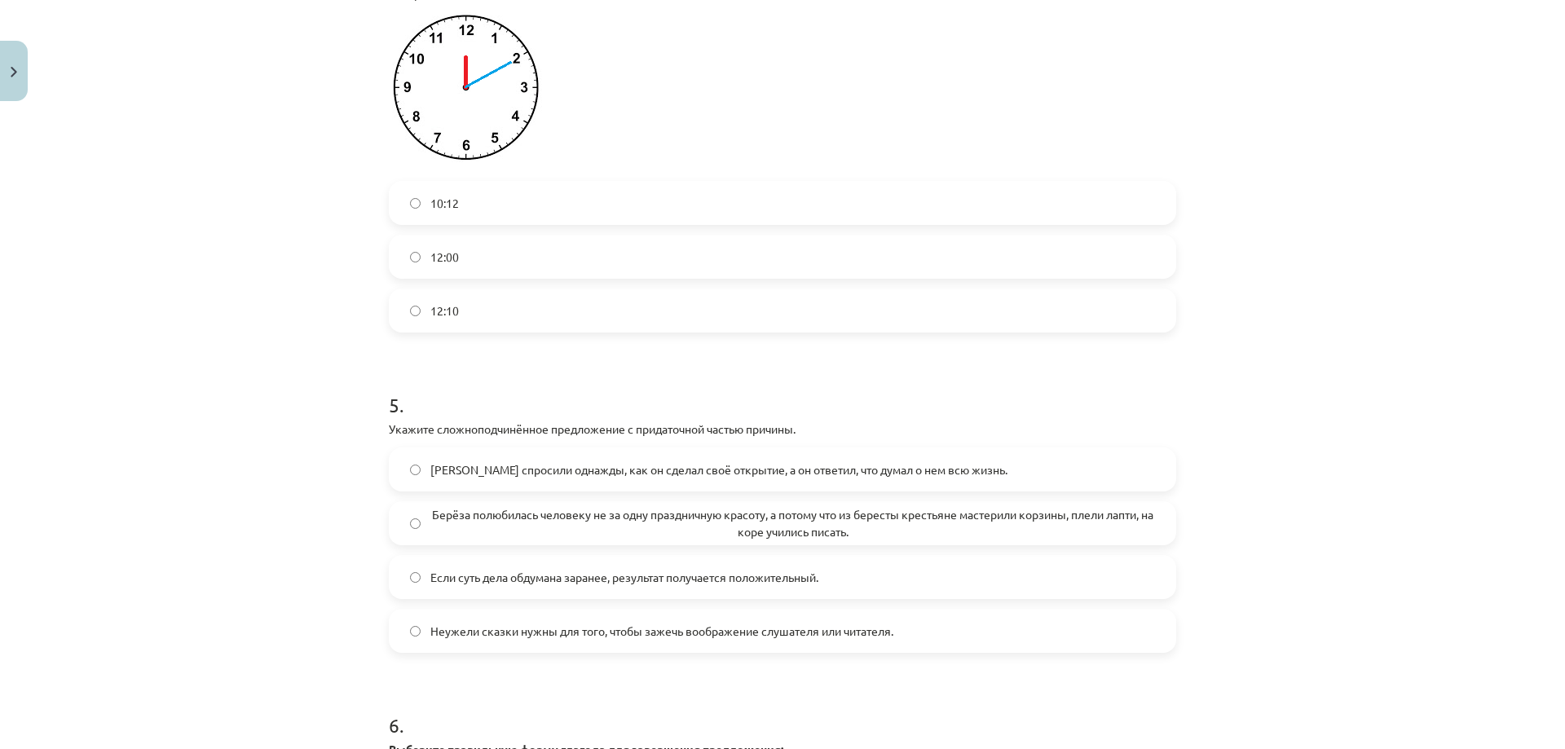
click at [416, 544] on label "Берёза полюбилась человеку не за одну праздничную красоту, а потому что из бере…" at bounding box center [782, 523] width 784 height 41
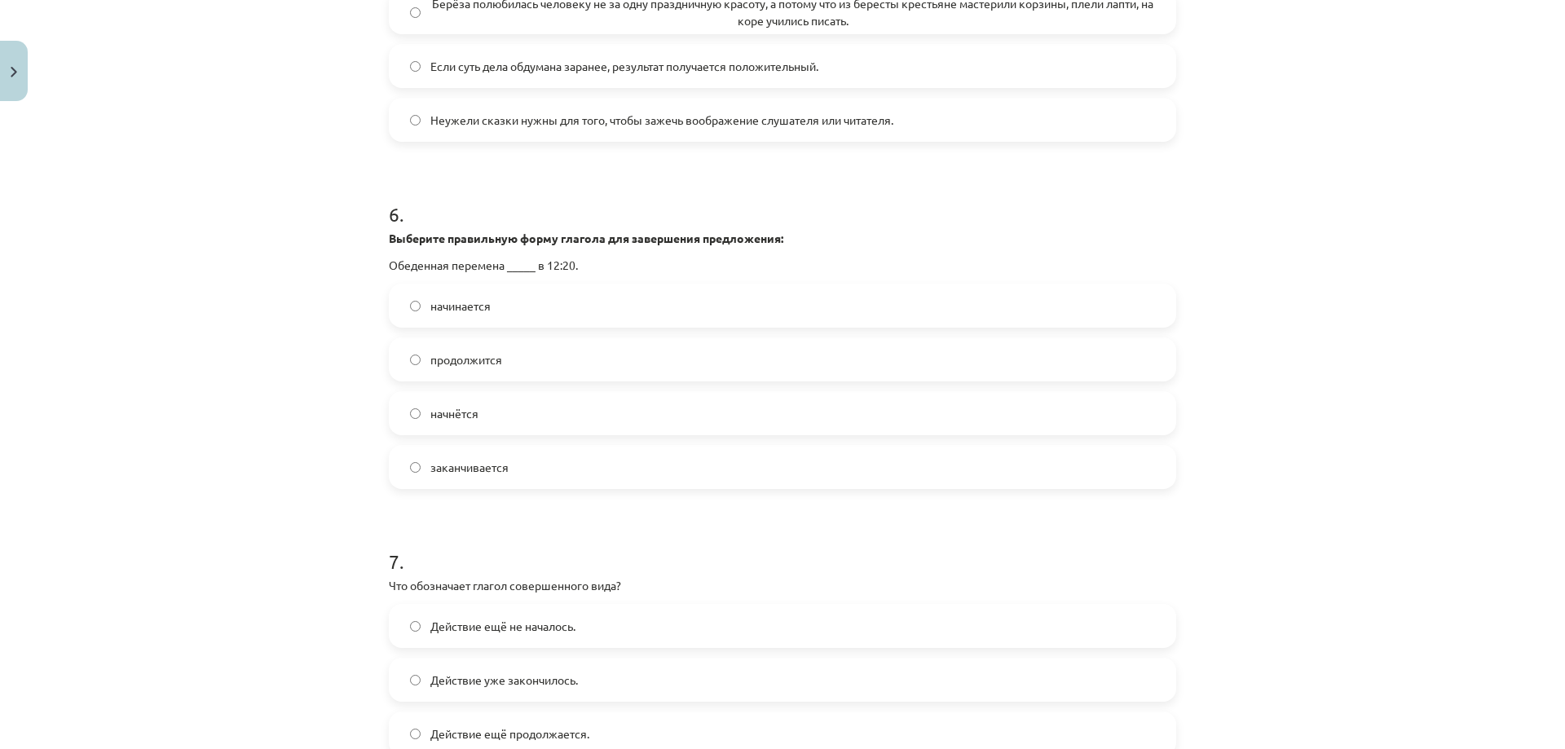
scroll to position [2123, 0]
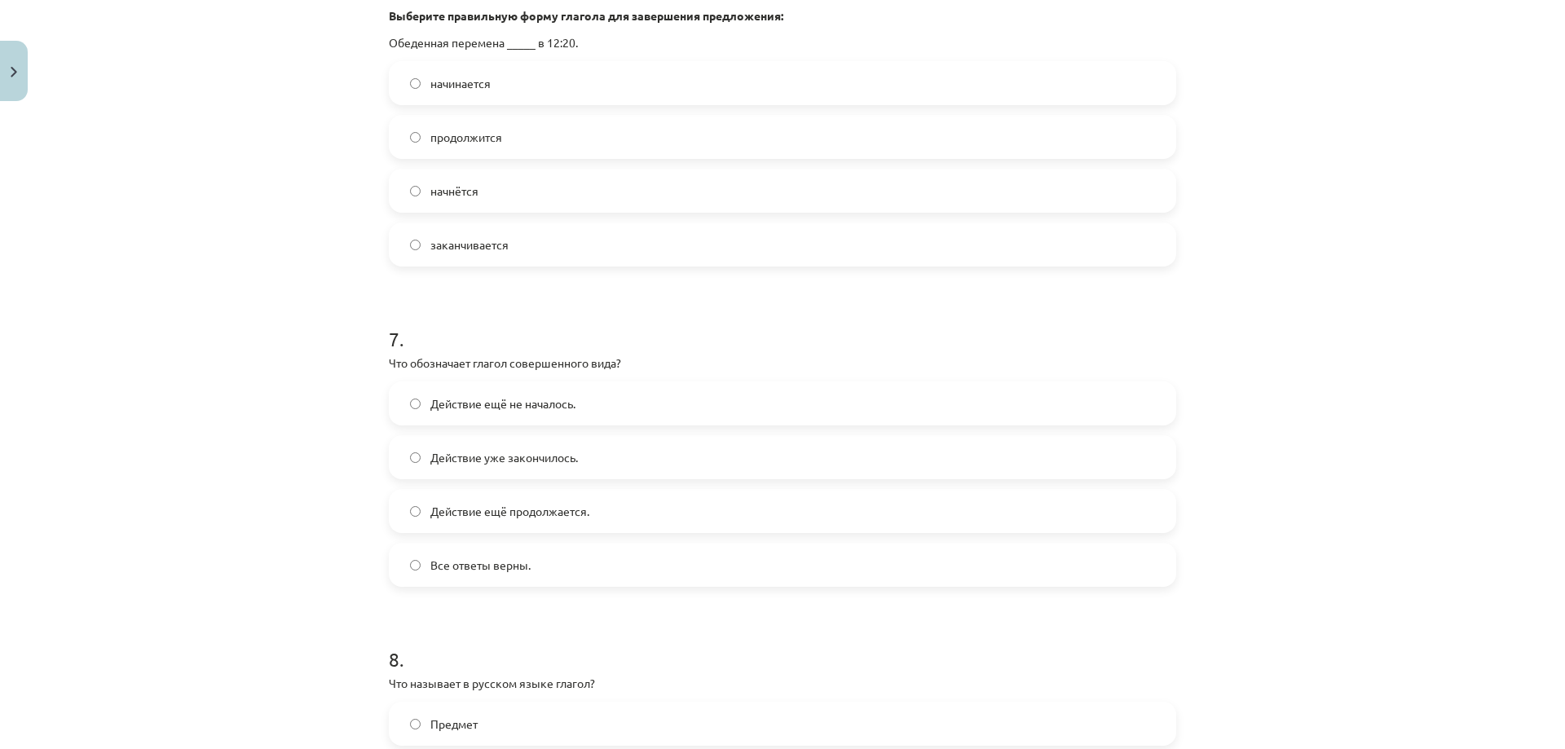
click at [417, 474] on label "Действие уже закончилось." at bounding box center [782, 457] width 784 height 41
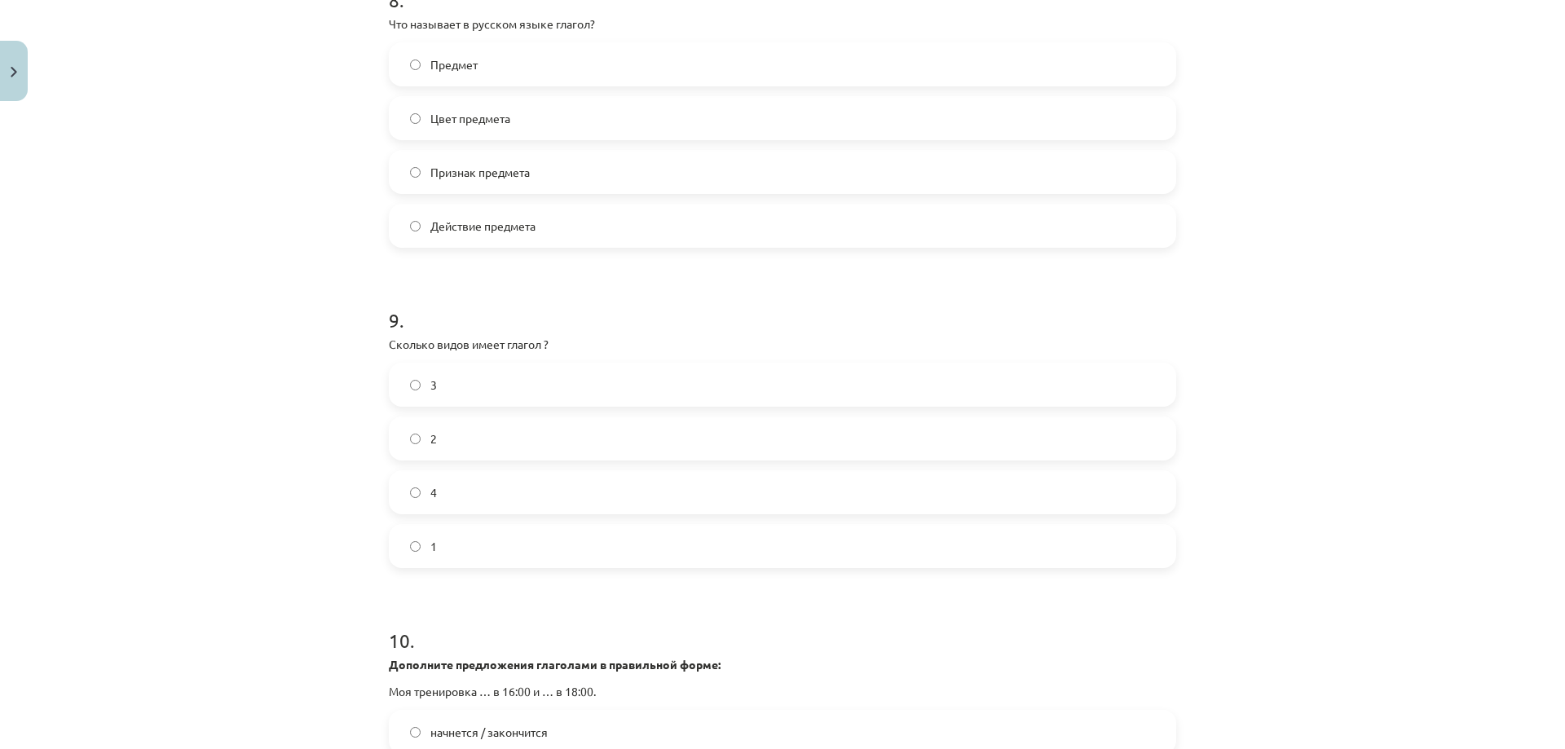
scroll to position [2776, 0]
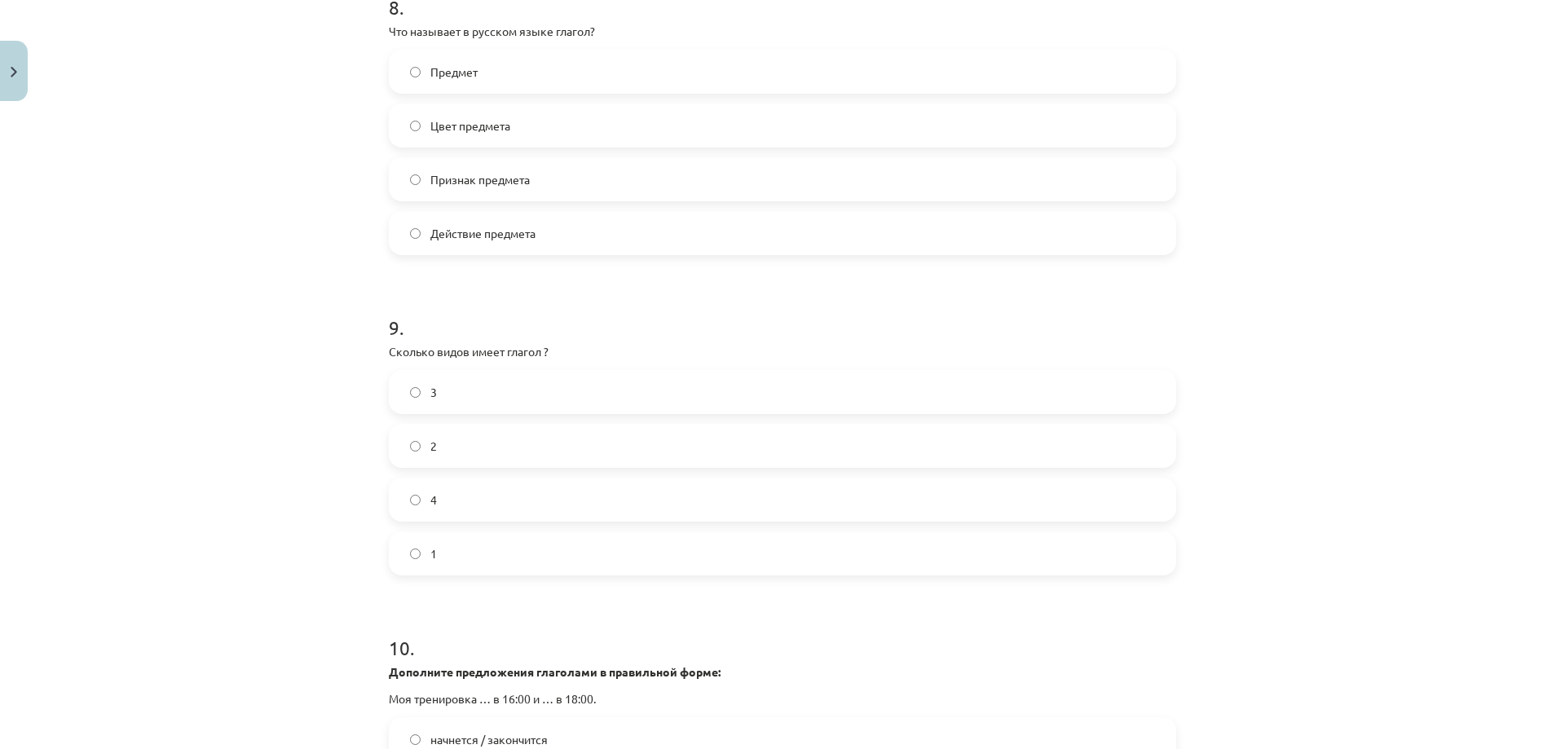
click at [412, 453] on label "2" at bounding box center [782, 446] width 784 height 41
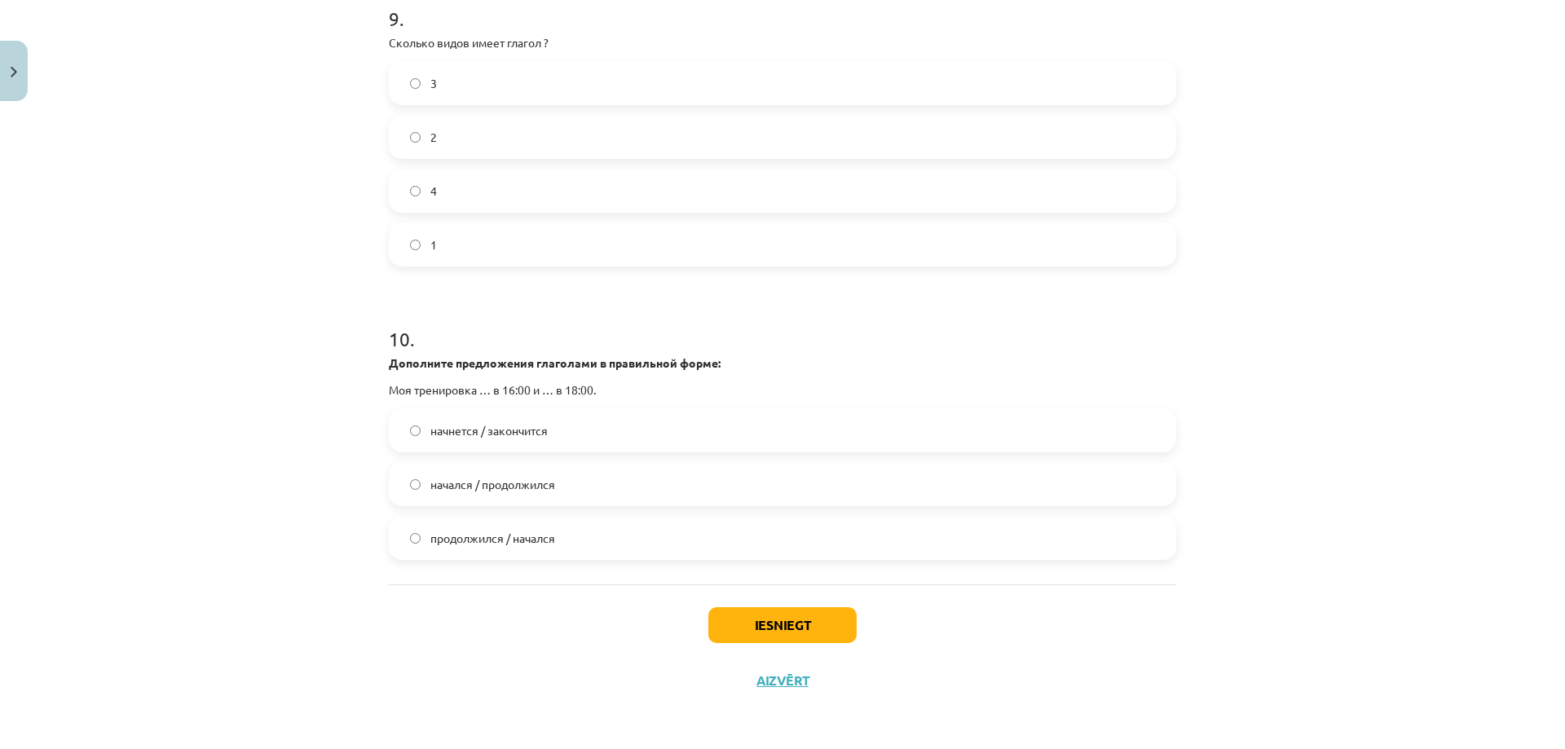
click at [518, 432] on span "начнется / закончится" at bounding box center [488, 430] width 117 height 17
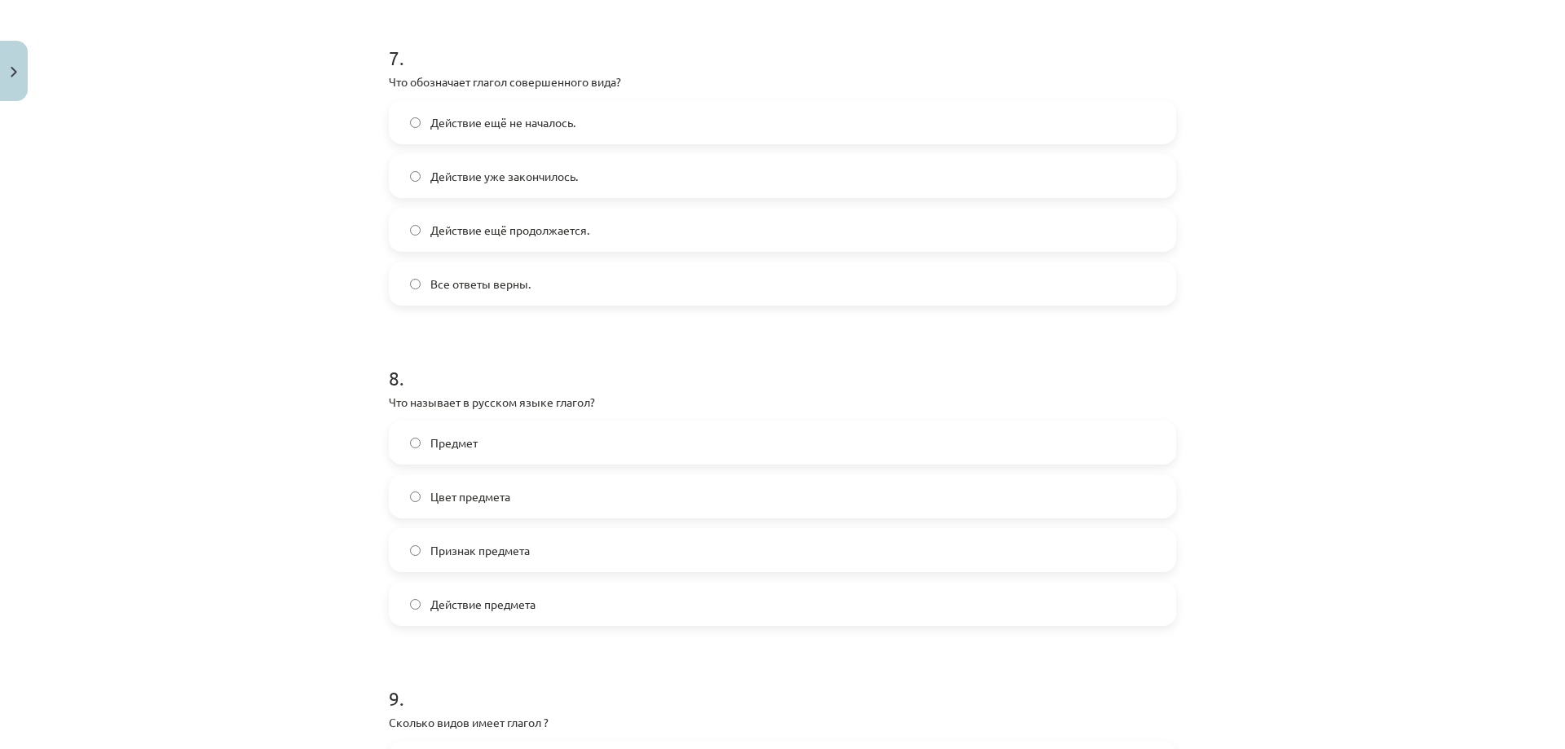
scroll to position [2368, 0]
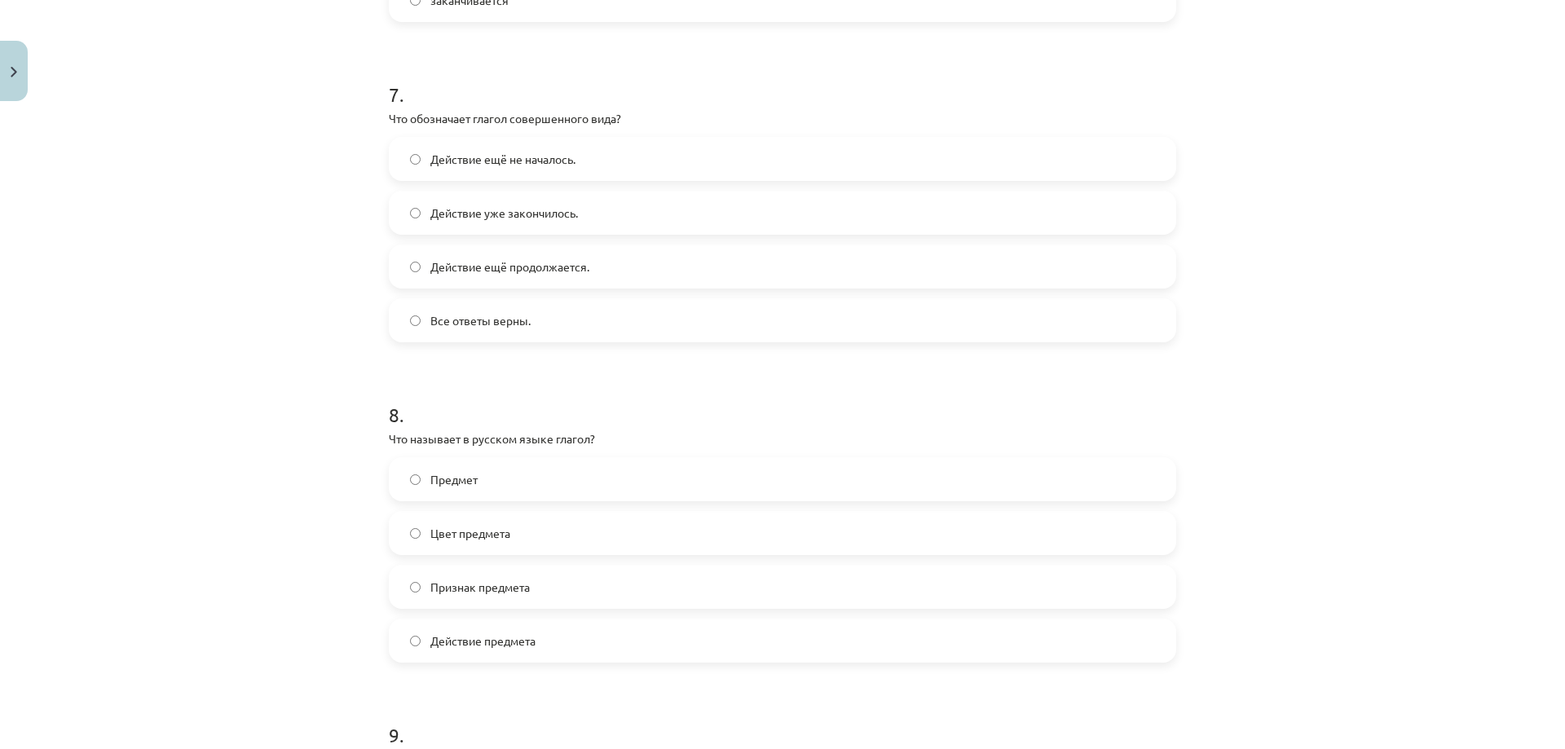
click at [563, 661] on label "Действие предмета" at bounding box center [782, 640] width 784 height 41
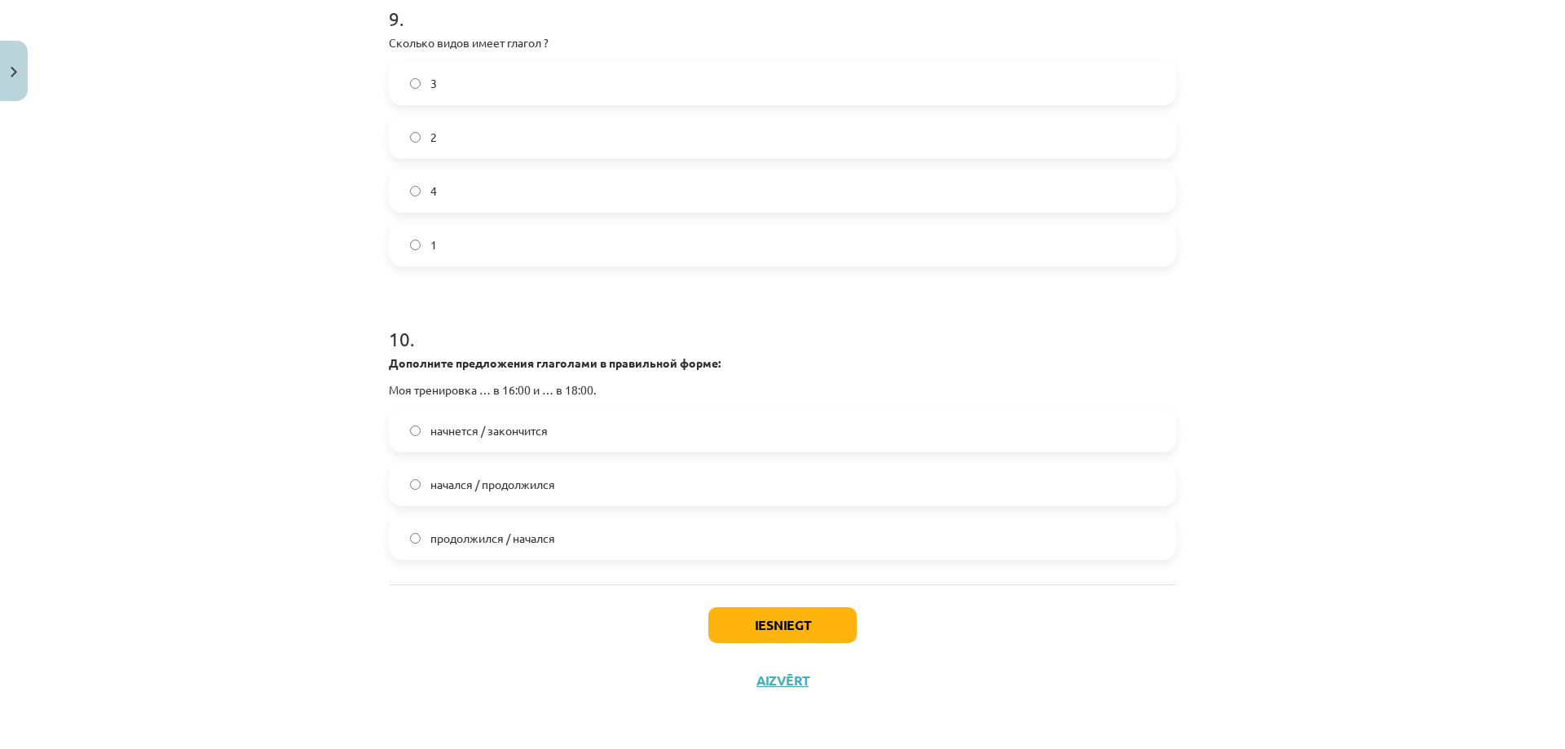
scroll to position [3102, 0]
click at [777, 624] on button "Iesniegt" at bounding box center [782, 625] width 148 height 36
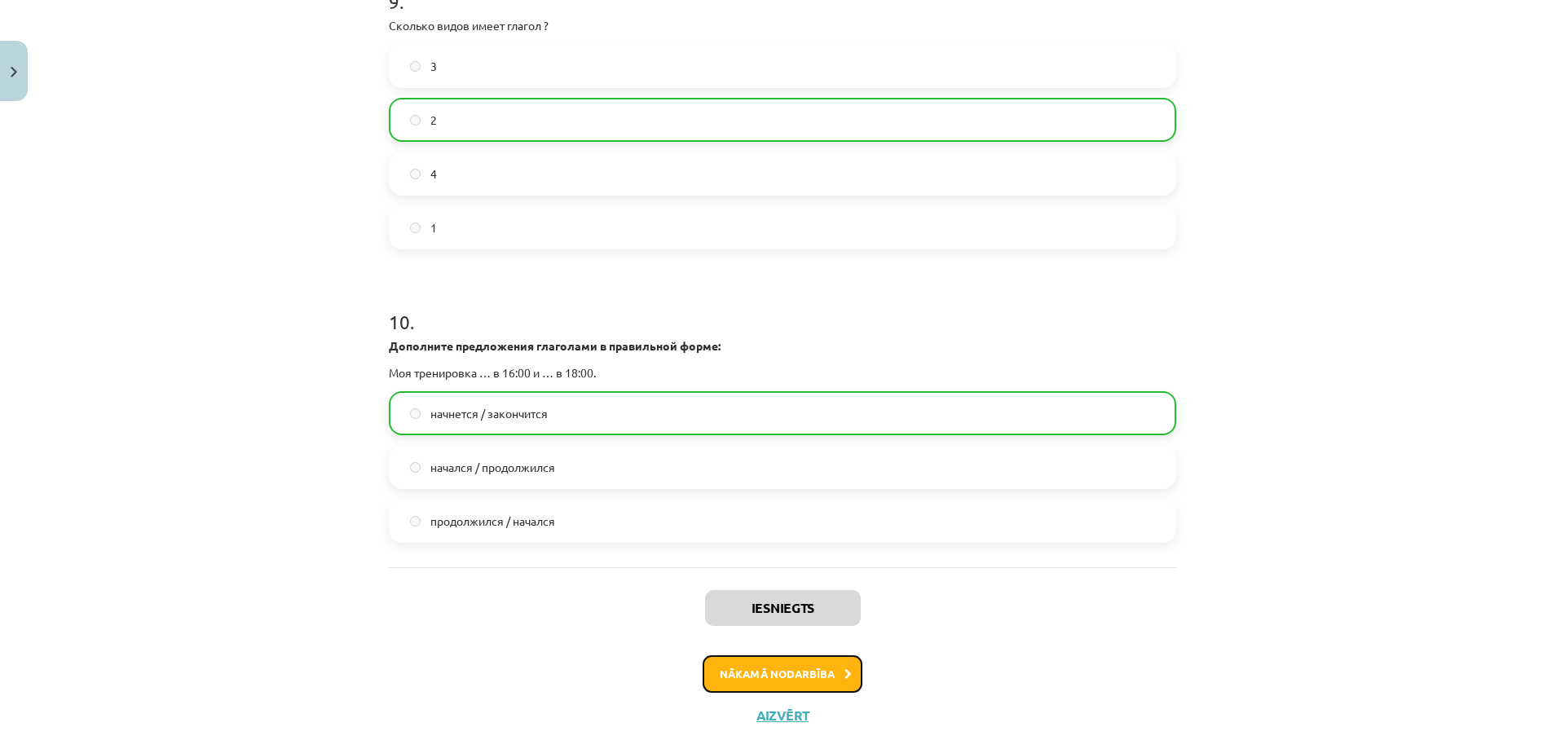
click at [746, 689] on button "Nākamā nodarbība" at bounding box center [783, 673] width 160 height 37
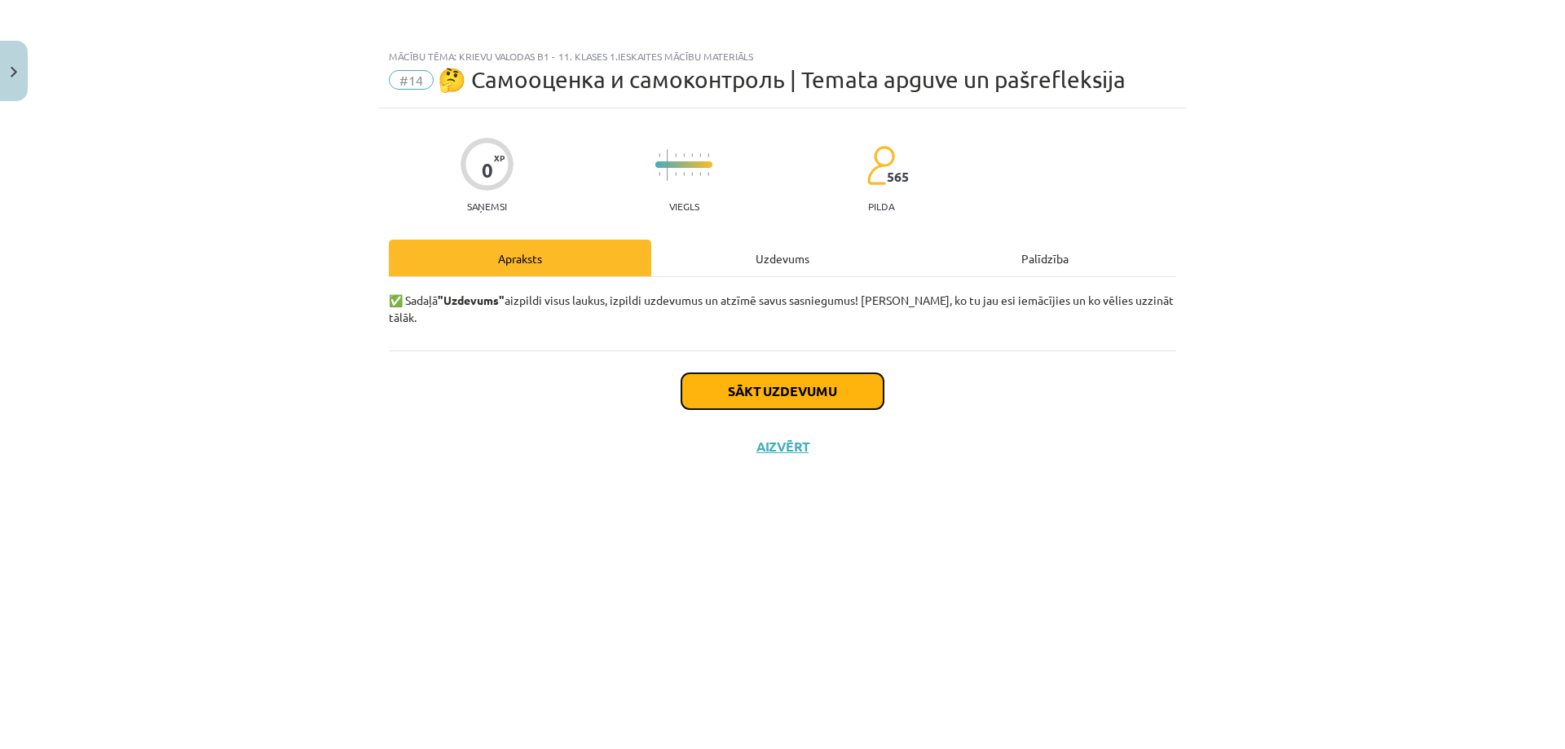
click at [746, 379] on button "Sākt uzdevumu" at bounding box center [782, 391] width 202 height 36
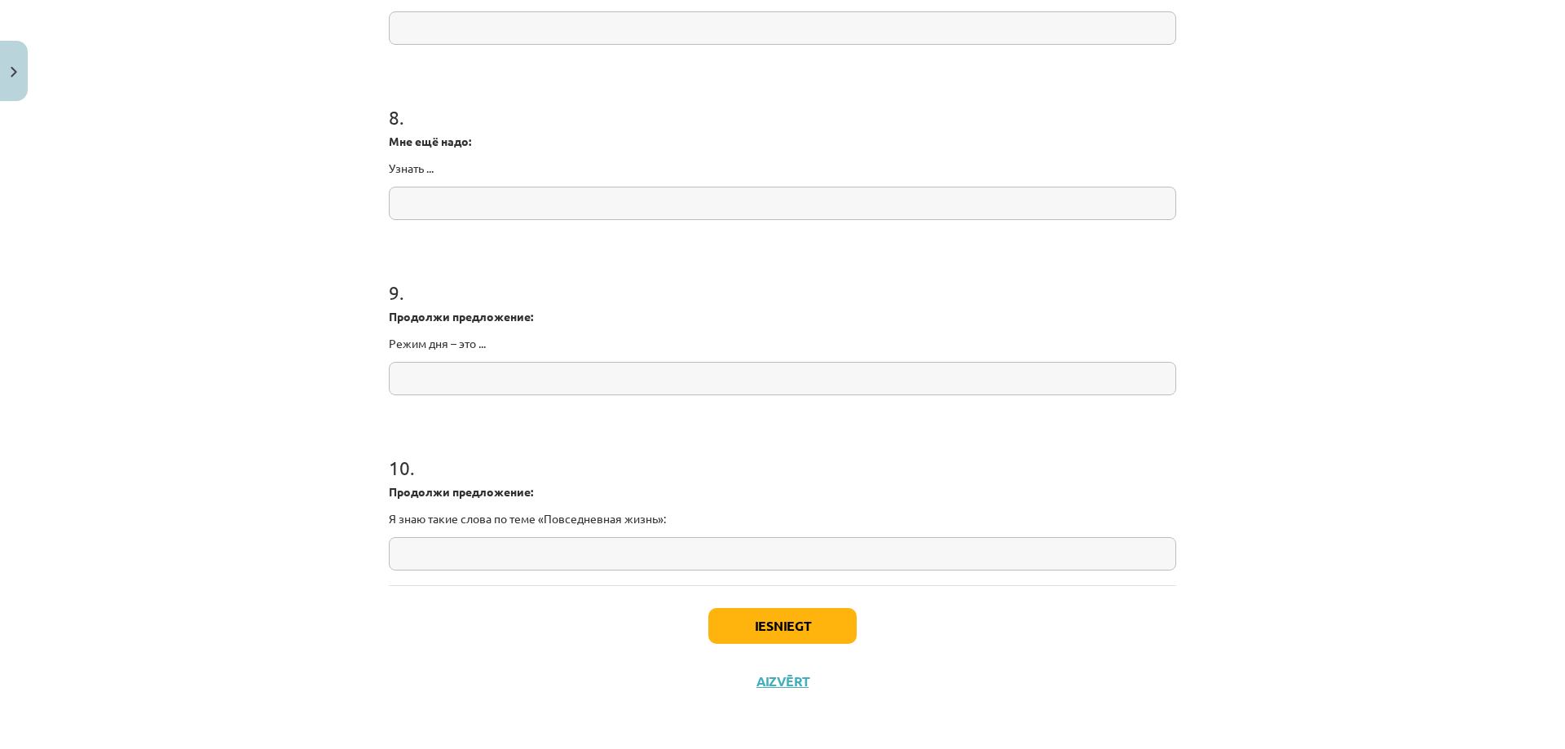
scroll to position [2022, 0]
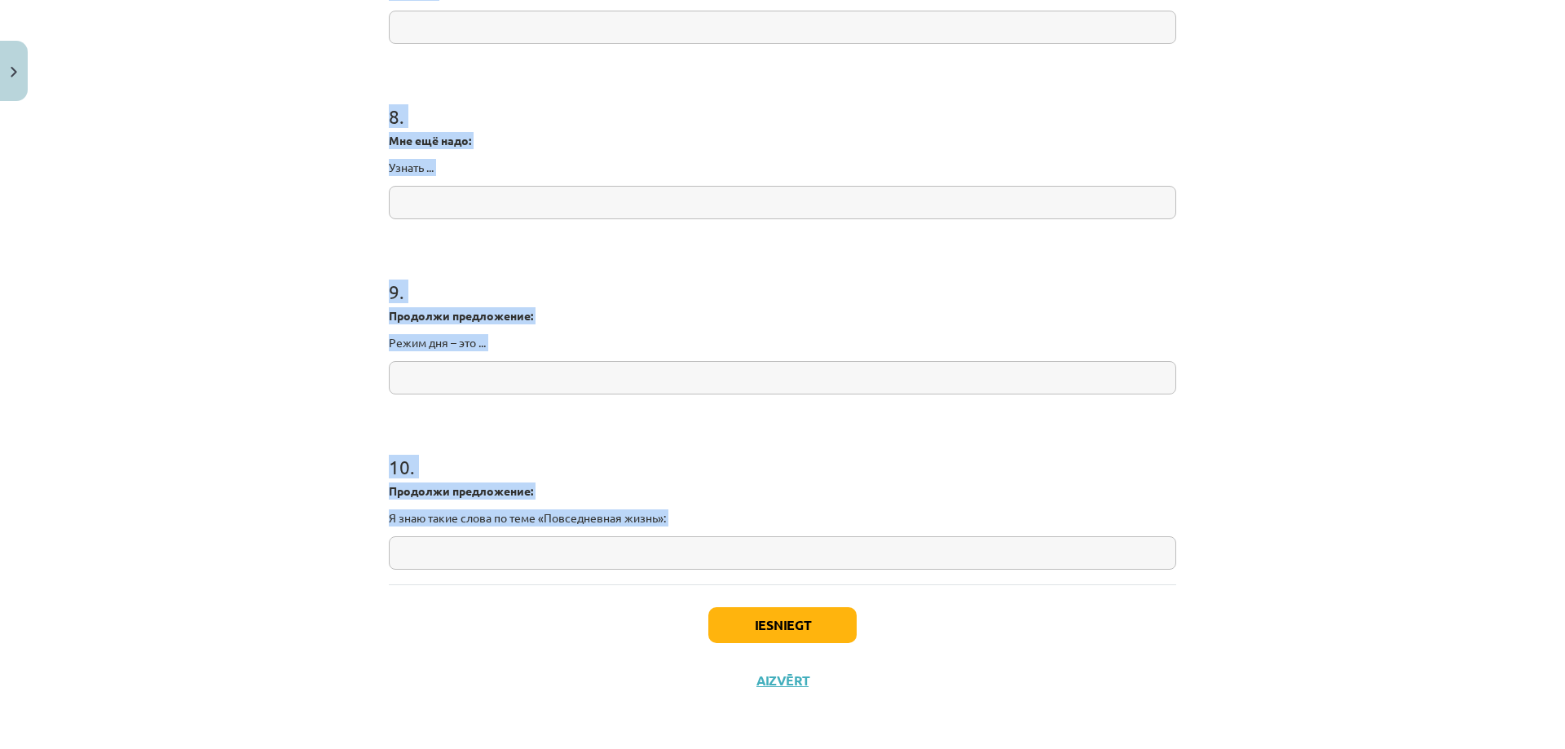
drag, startPoint x: 392, startPoint y: 365, endPoint x: 650, endPoint y: 597, distance: 346.3
copy form "1 . Я научился/ась понимать слова и использовать выражения по теме: «Повседневн…"
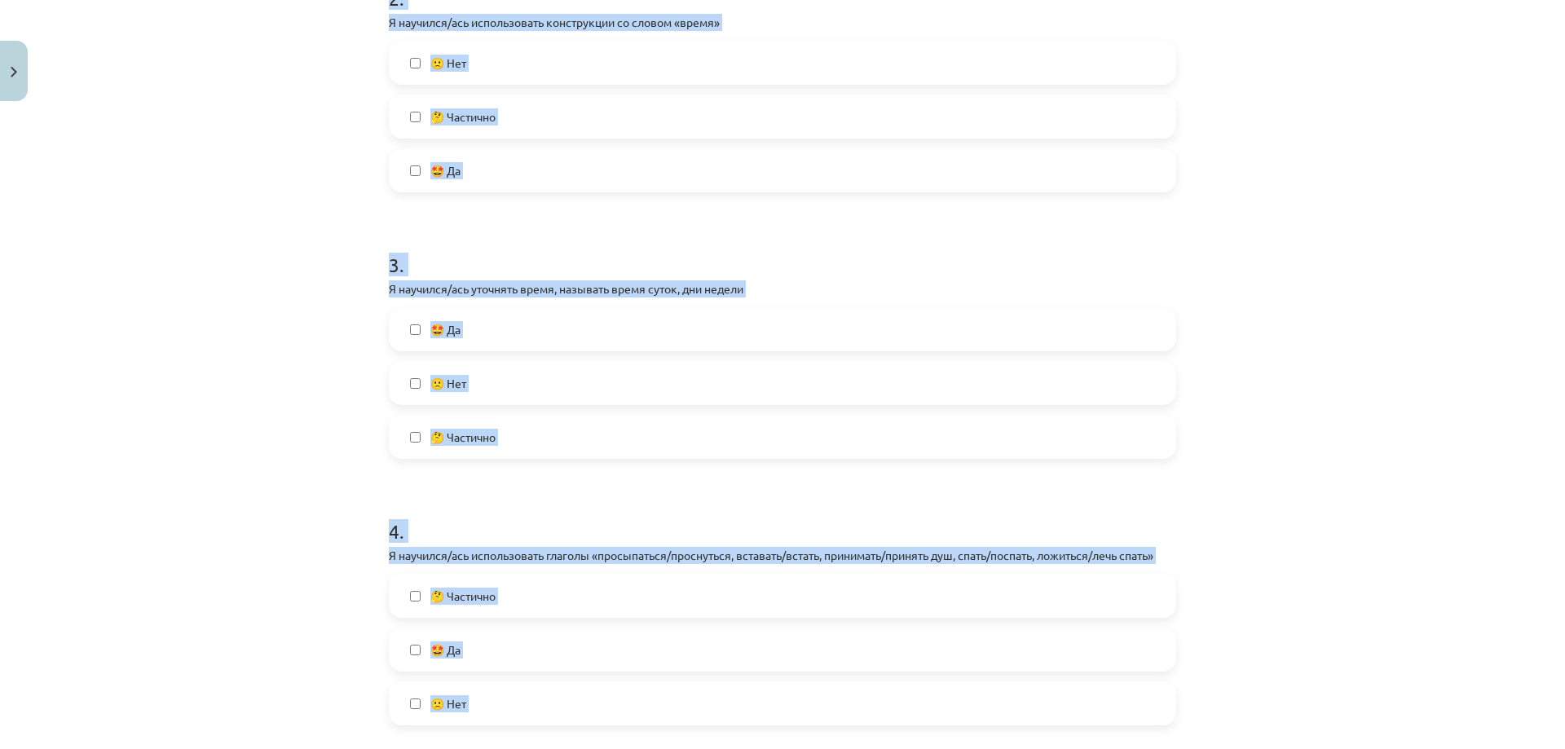
scroll to position [474, 0]
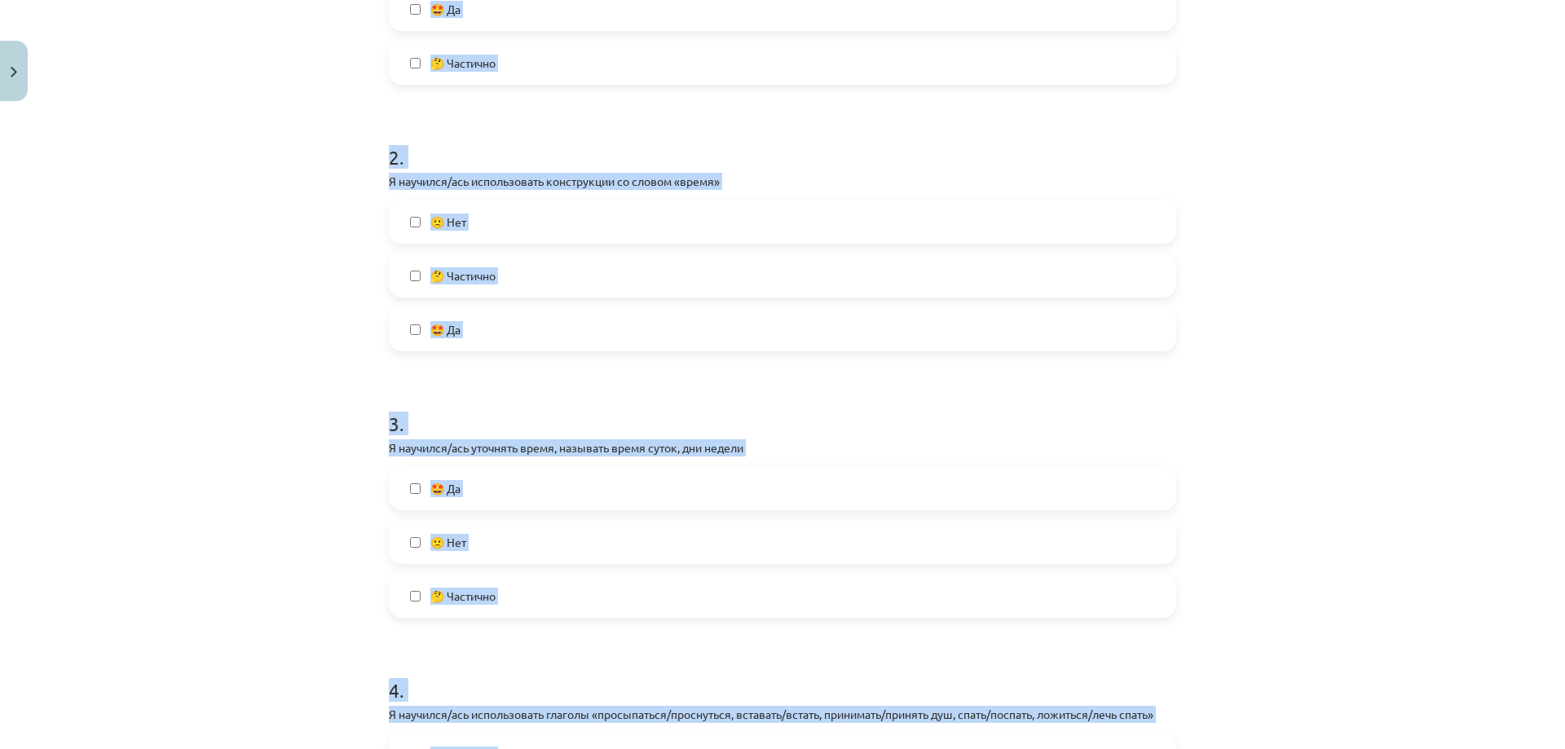
click at [368, 204] on div "Mācību tēma: Krievu valodas b1 - 11. klases 1.ieskaites mācību materiāls #14 🤔 …" at bounding box center [782, 374] width 1565 height 749
click at [333, 233] on div "Mācību tēma: Krievu valodas b1 - 11. klases 1.ieskaites mācību materiāls #14 🤔 …" at bounding box center [782, 374] width 1565 height 749
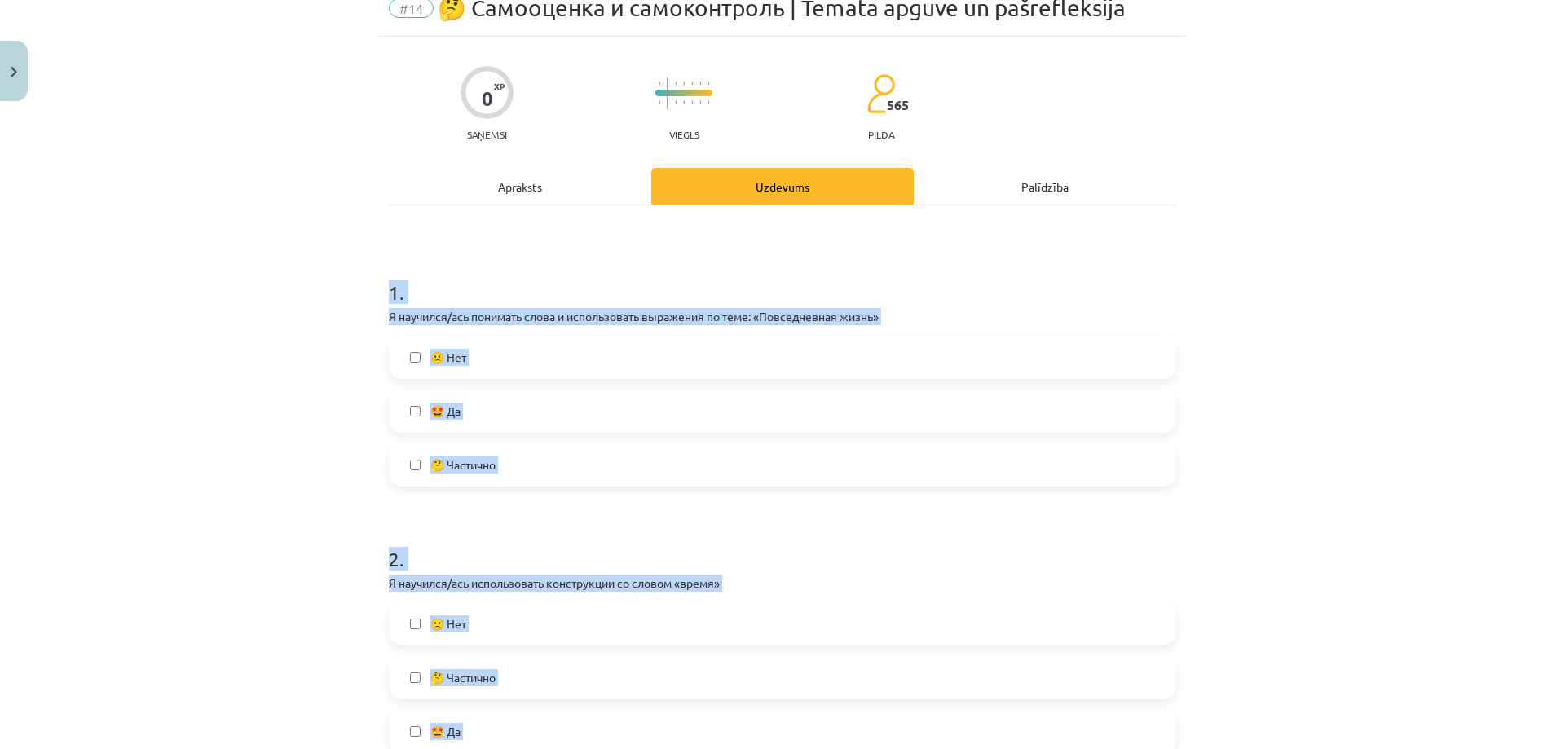
scroll to position [66, 0]
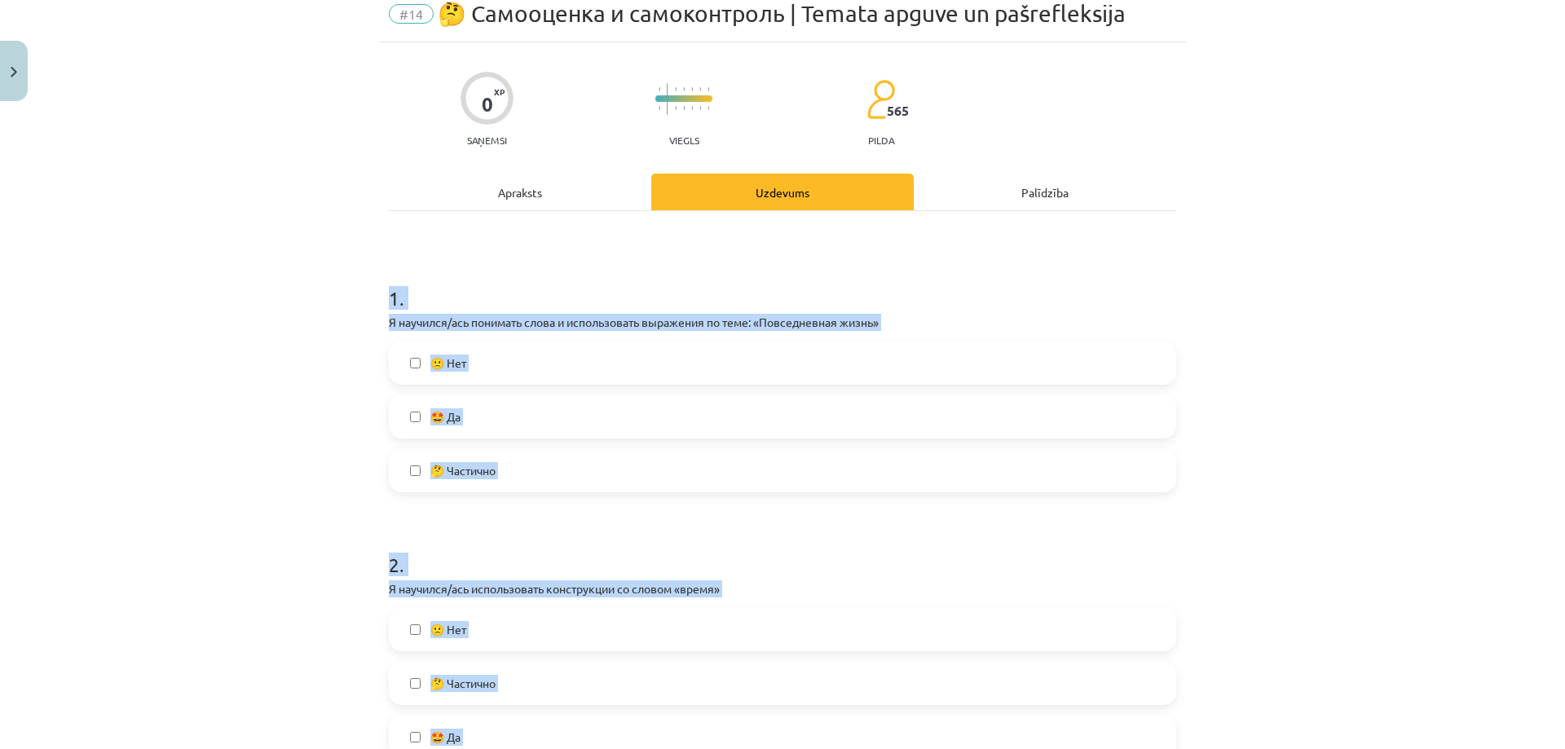
click at [406, 477] on label "🤔 Частично" at bounding box center [782, 470] width 784 height 41
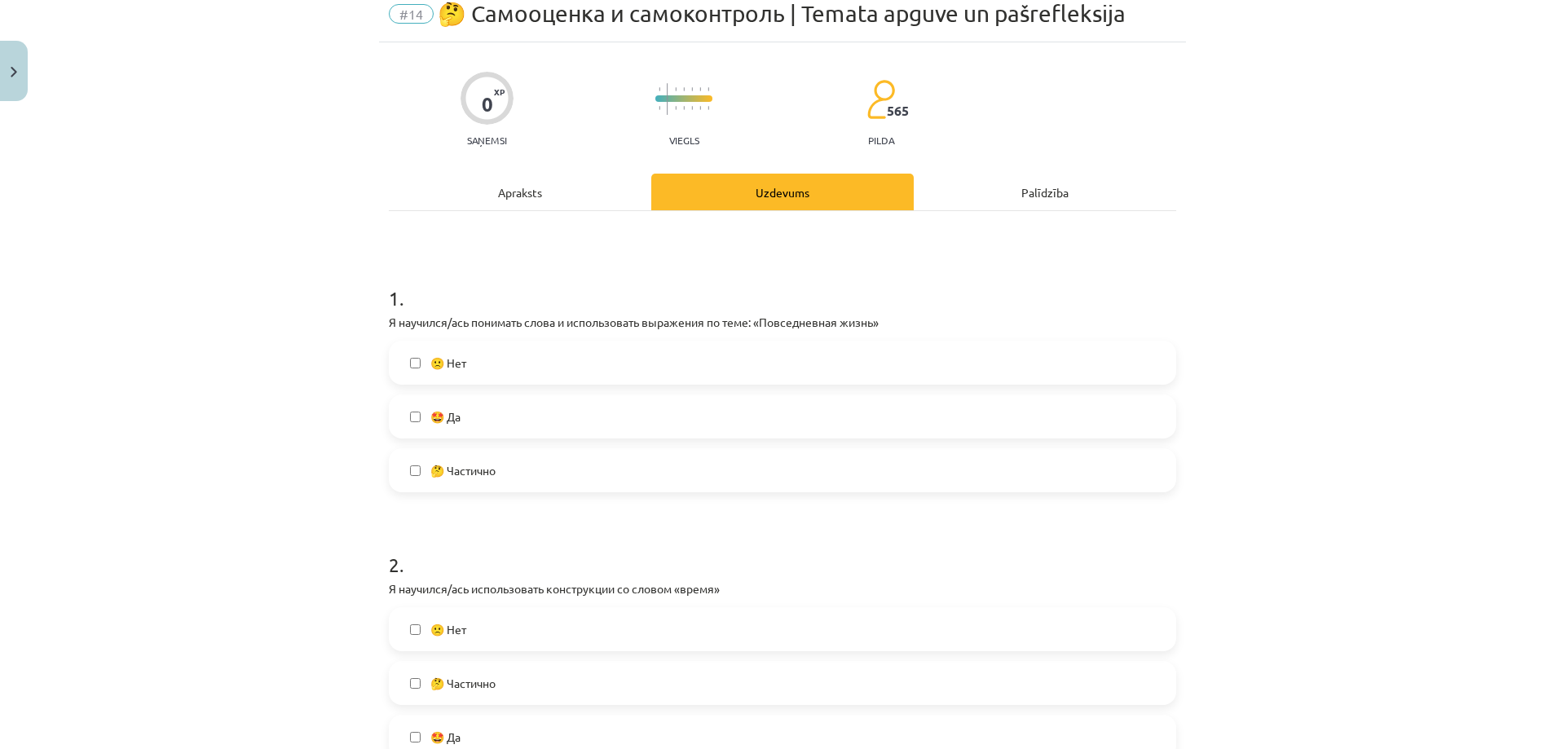
scroll to position [474, 0]
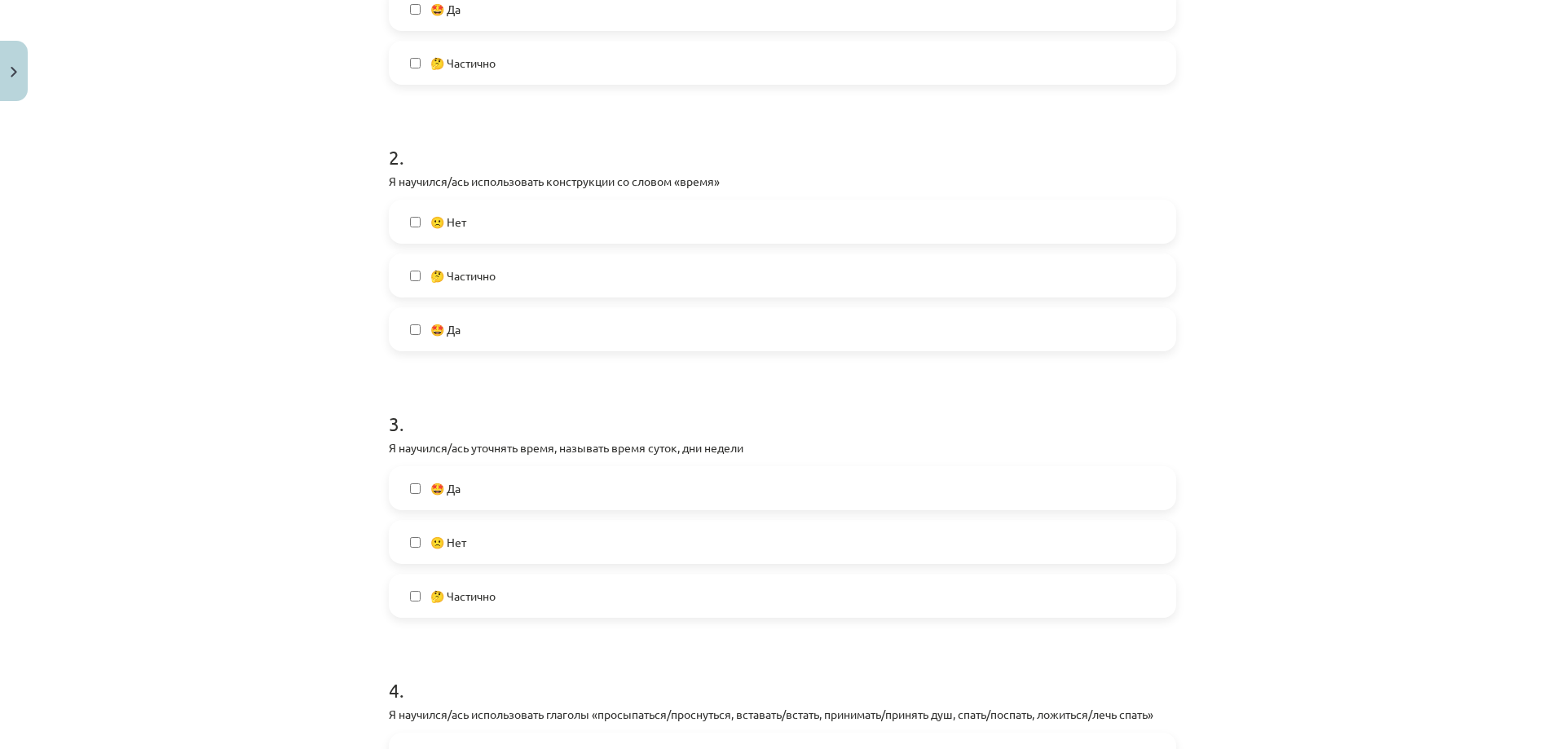
click at [407, 269] on label "🤔 Частично" at bounding box center [782, 275] width 784 height 41
click at [417, 495] on label "🤩 Да" at bounding box center [782, 488] width 784 height 41
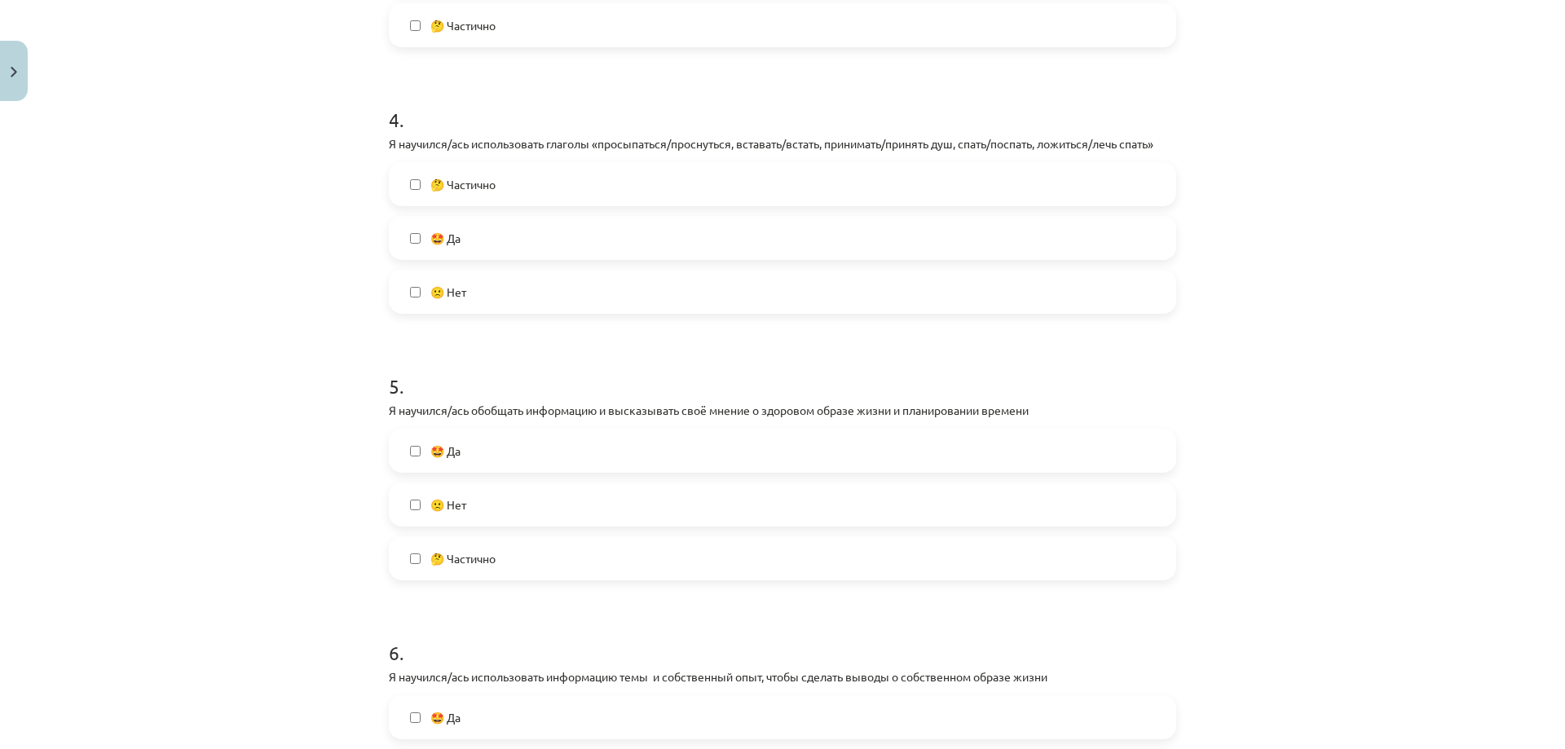
click at [405, 191] on label "🤔 Частично" at bounding box center [782, 184] width 784 height 41
click at [405, 516] on label "🙁 Нет" at bounding box center [782, 504] width 784 height 41
click at [410, 497] on label "🙁 Нет" at bounding box center [782, 504] width 784 height 41
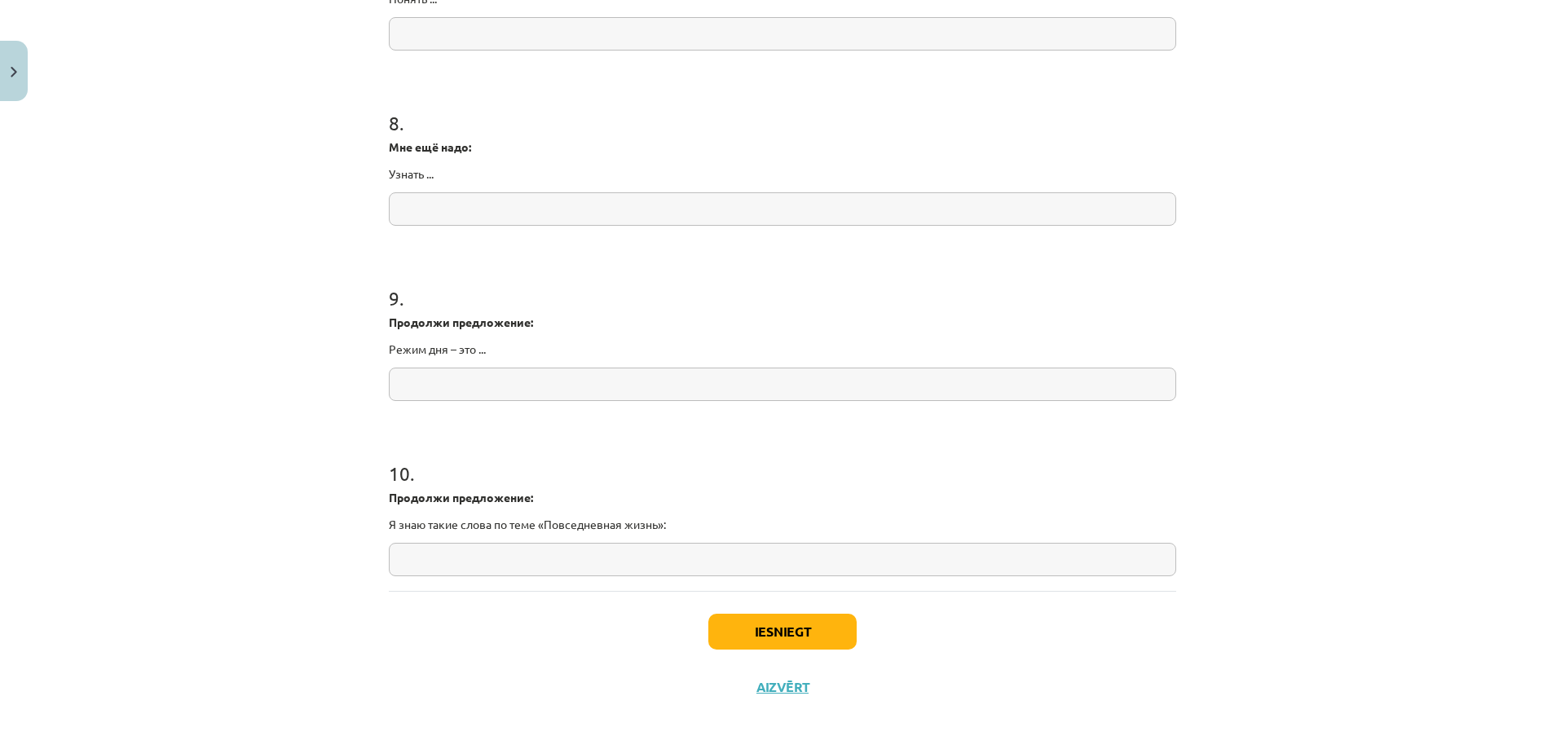
scroll to position [2022, 0]
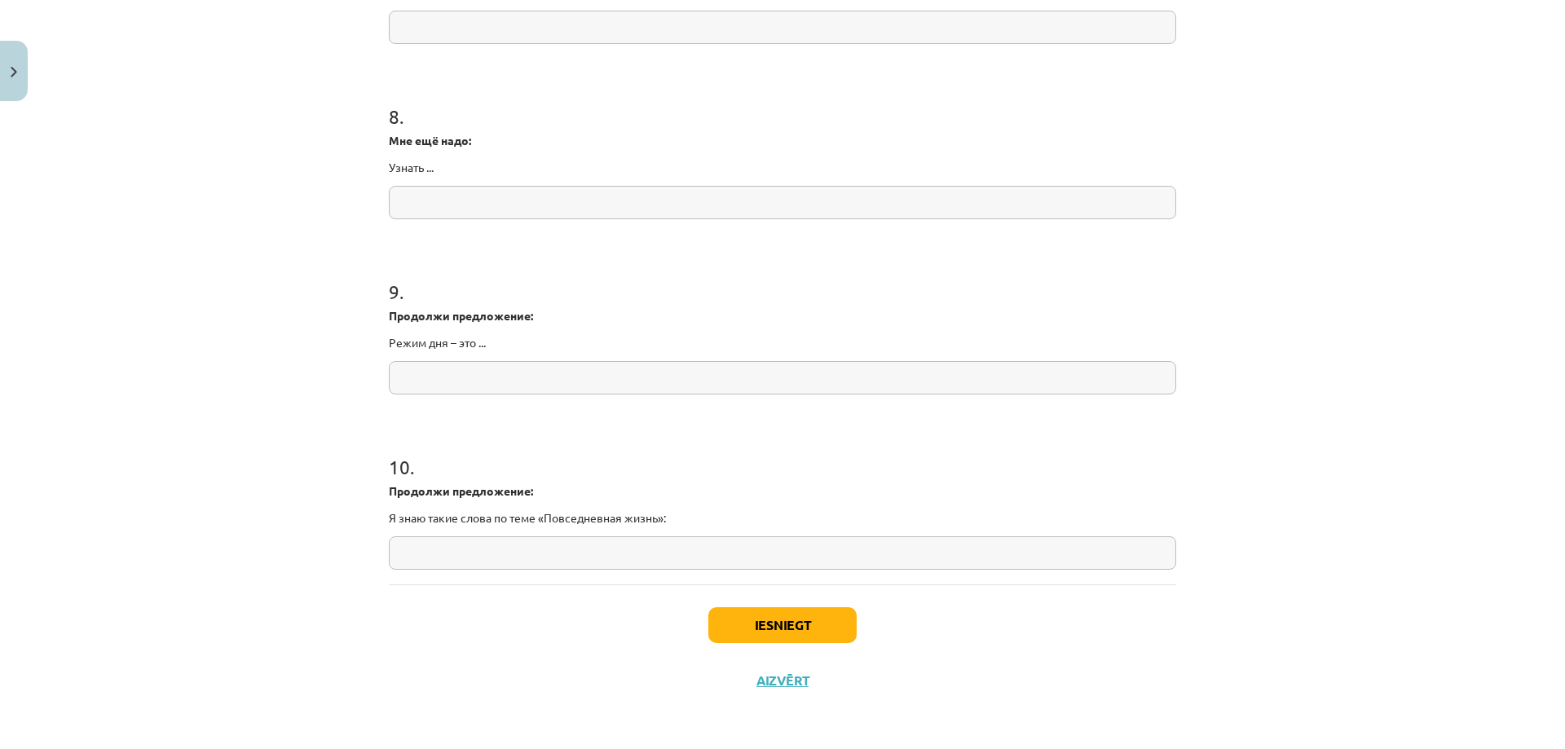
click at [544, 536] on input "text" at bounding box center [782, 552] width 787 height 33
paste input "**********"
type input "**********"
click at [458, 370] on input "text" at bounding box center [782, 377] width 787 height 33
type input "*"
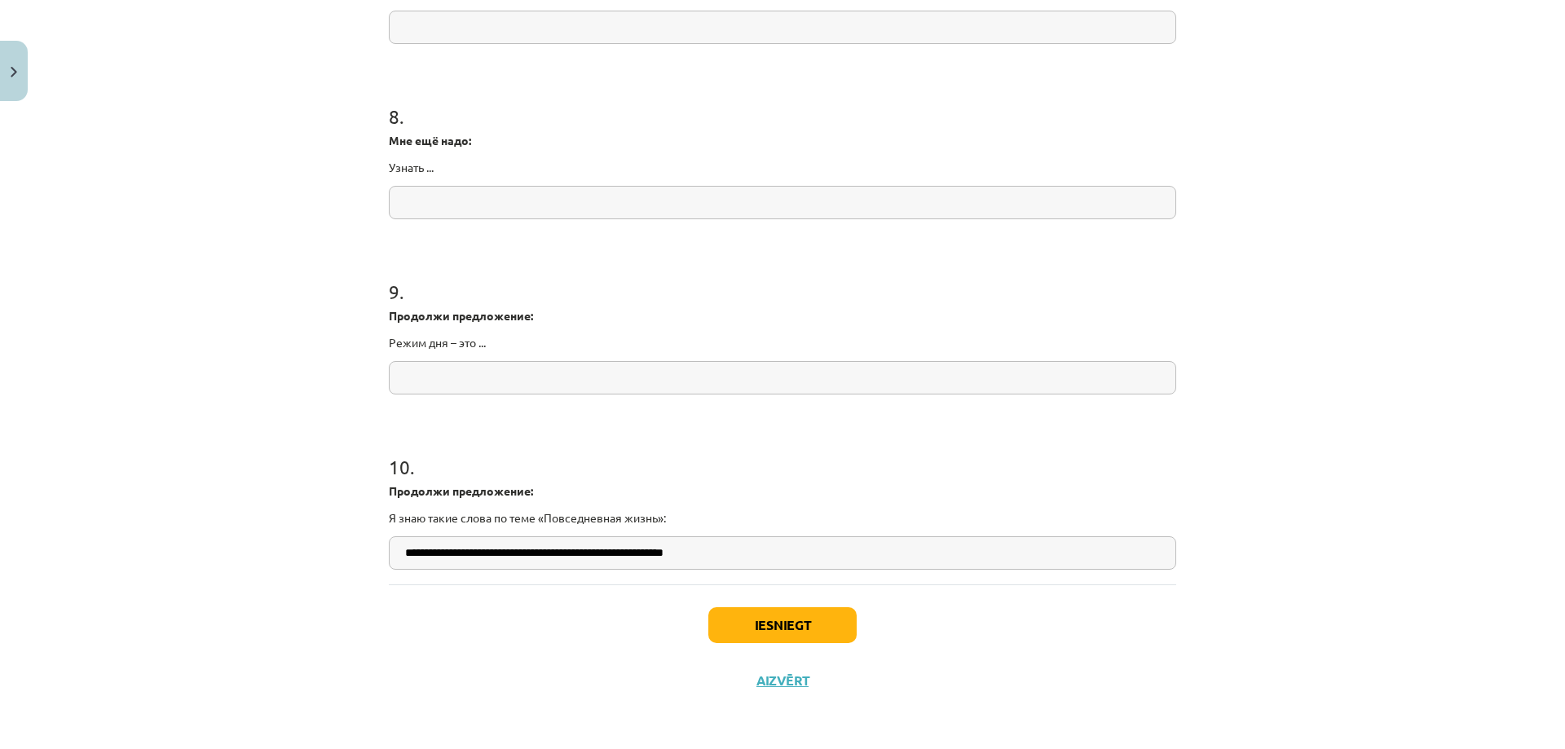
type input "*"
paste input "**********"
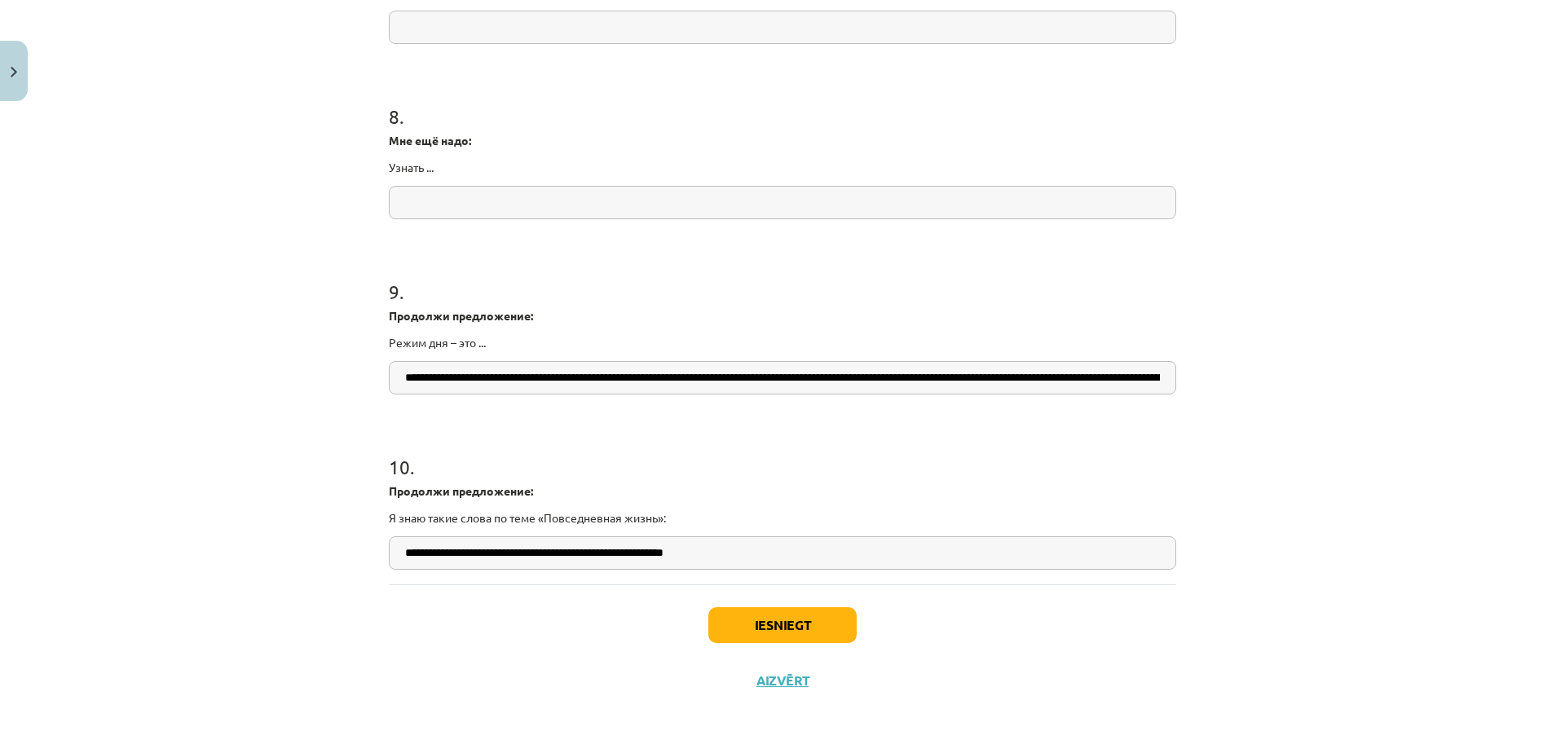
scroll to position [0, 784]
type input "**********"
click at [497, 203] on input "text" at bounding box center [782, 202] width 787 height 33
paste input "**********"
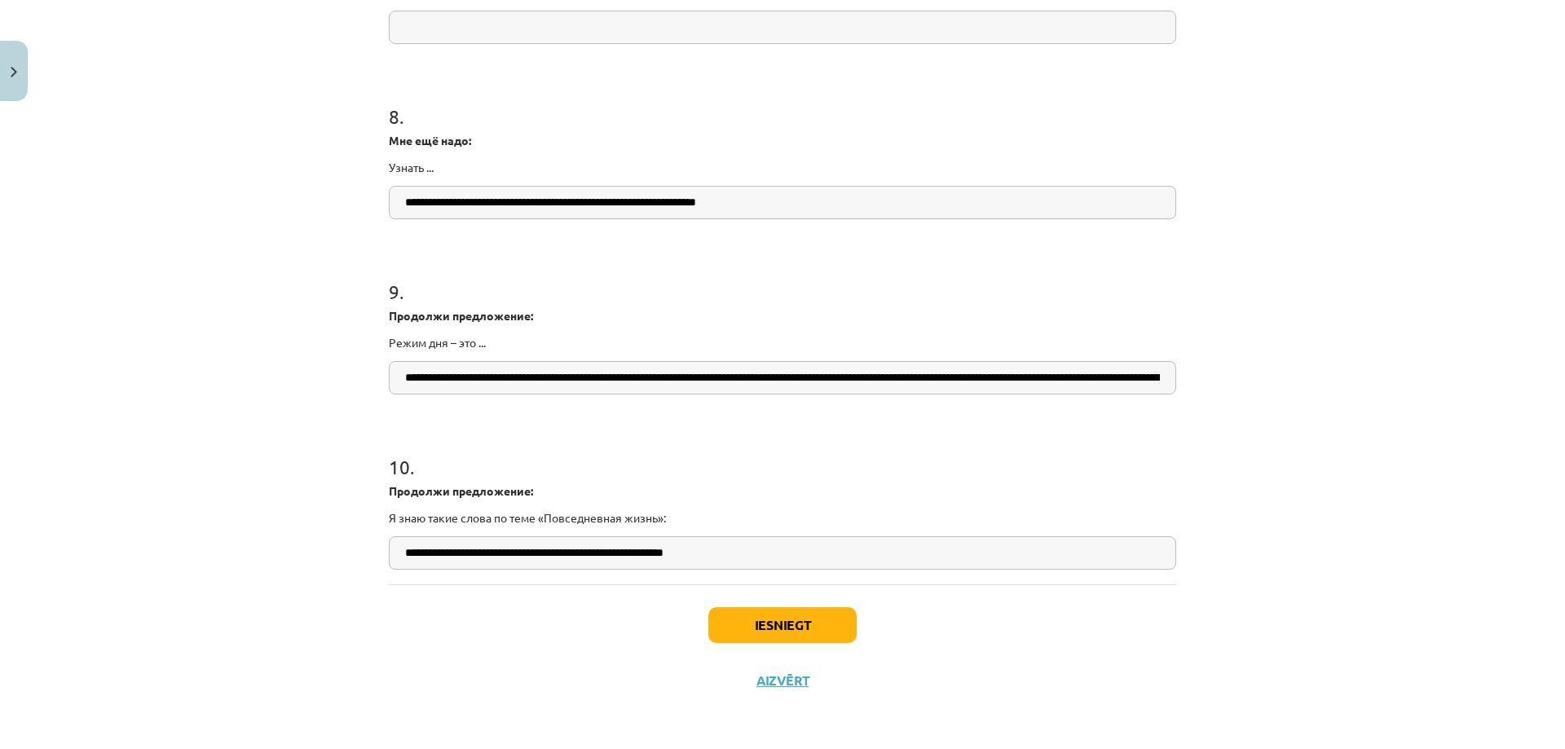
type input "**********"
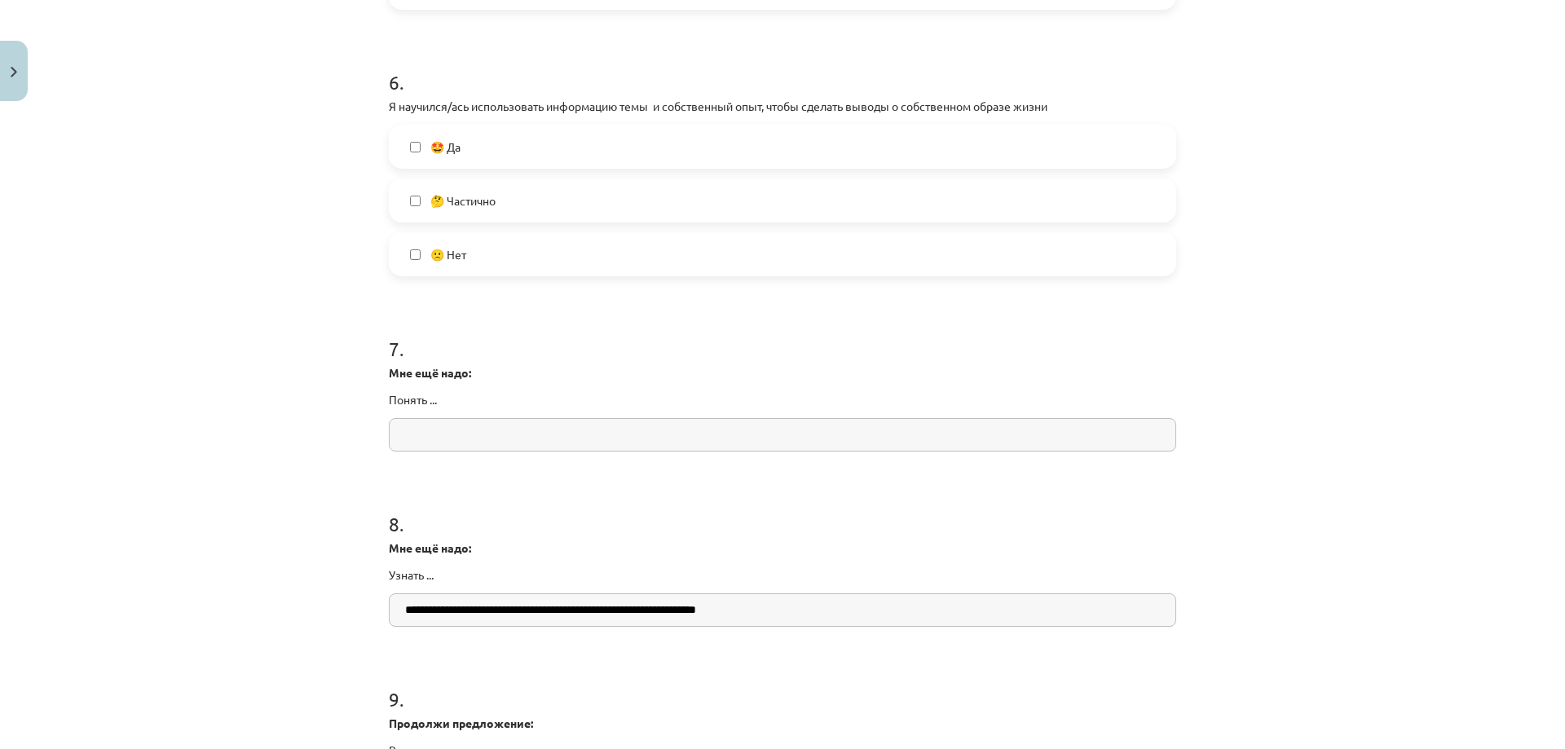
click at [536, 422] on input "text" at bounding box center [782, 434] width 787 height 33
paste input "**********"
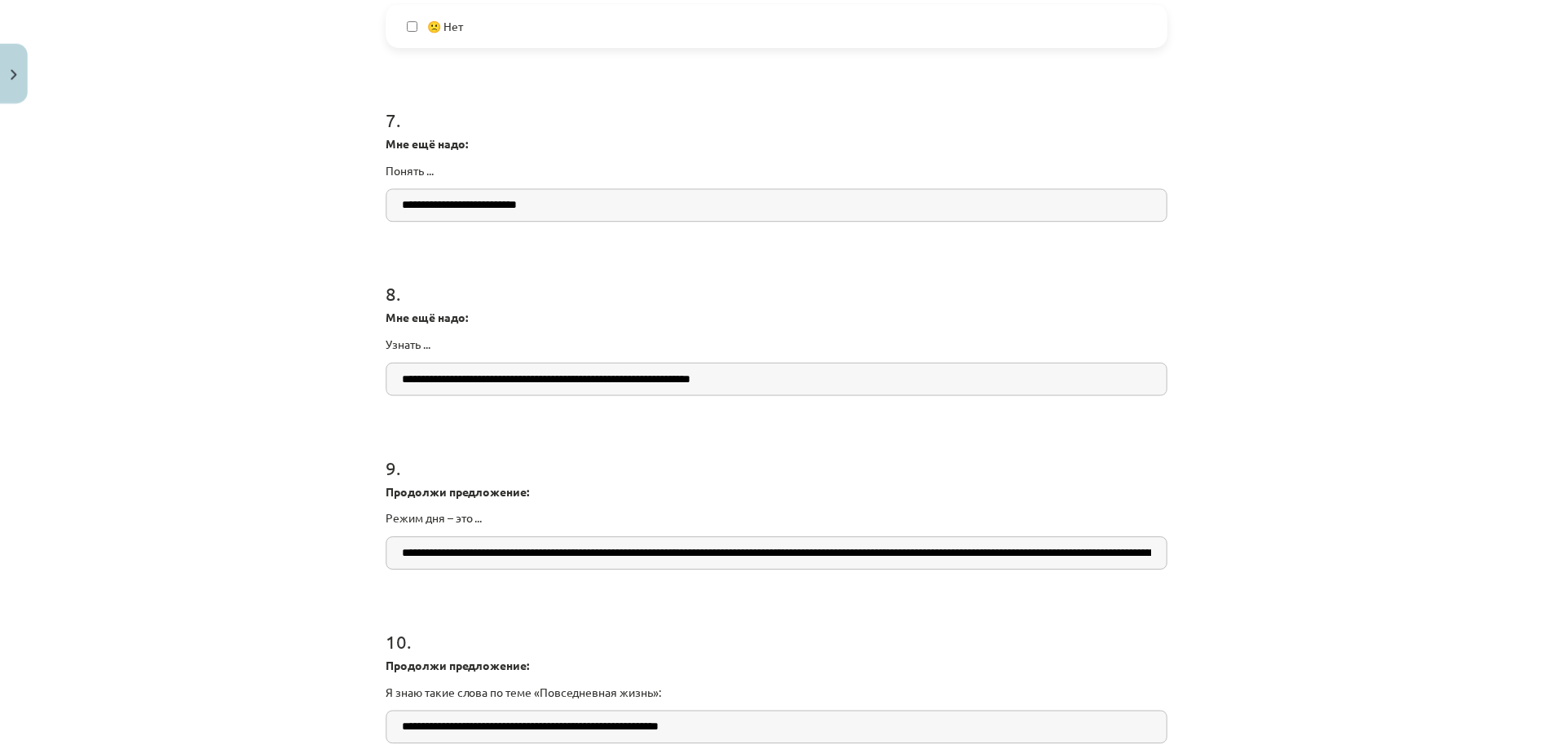
scroll to position [2022, 0]
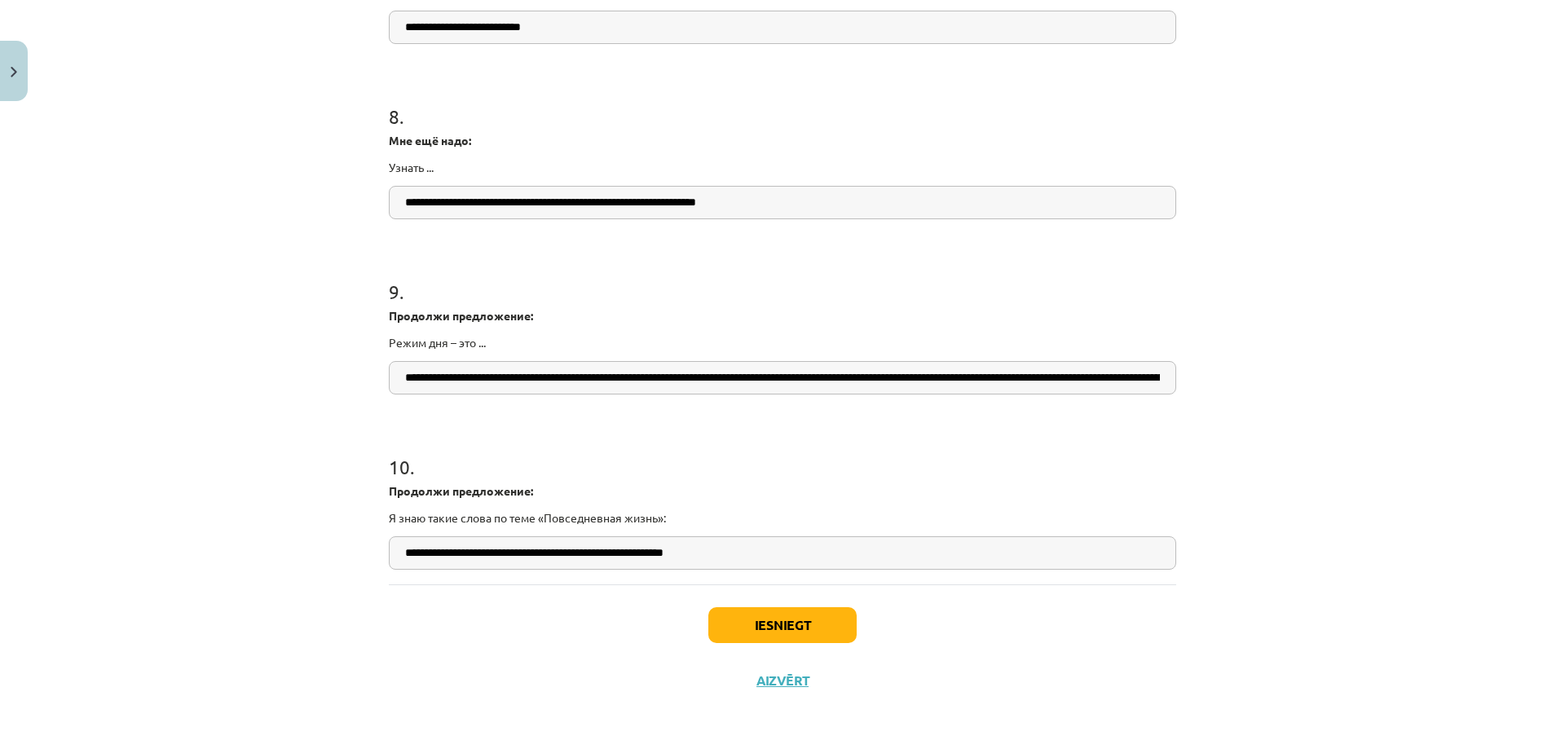
type input "**********"
click at [743, 613] on button "Iesniegt" at bounding box center [782, 625] width 148 height 36
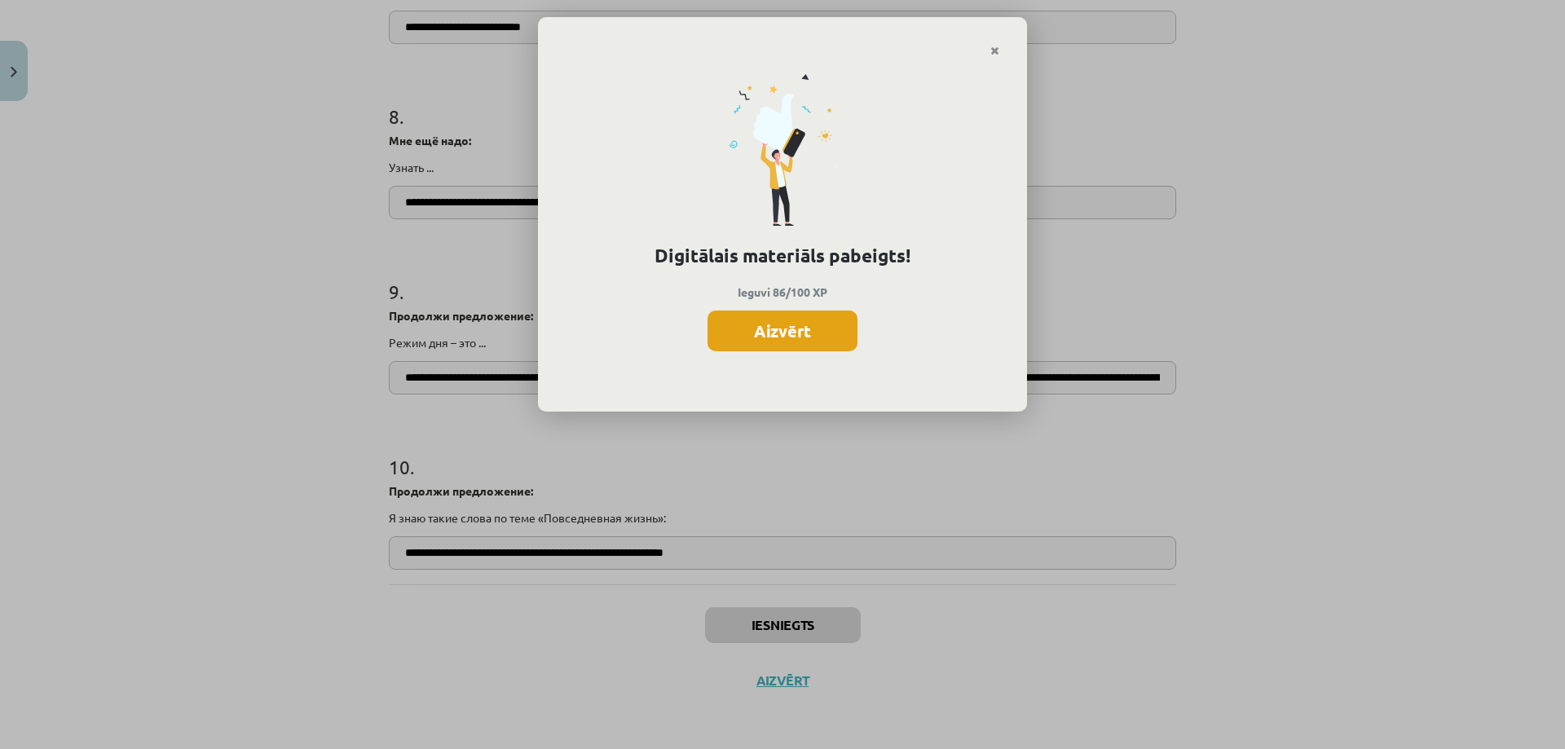
click at [797, 332] on button "Aizvērt" at bounding box center [783, 331] width 150 height 41
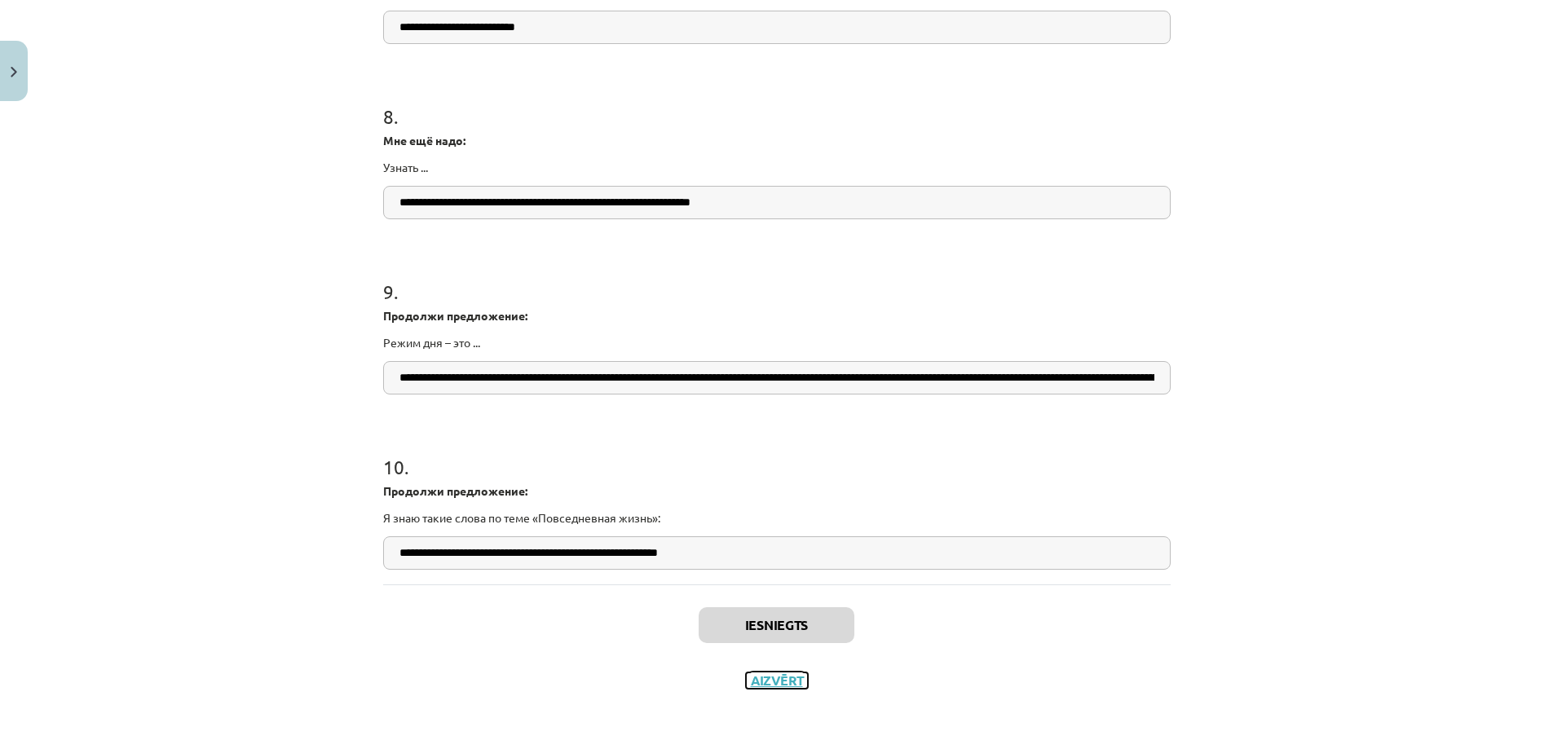
click at [759, 683] on button "Aizvērt" at bounding box center [777, 680] width 62 height 16
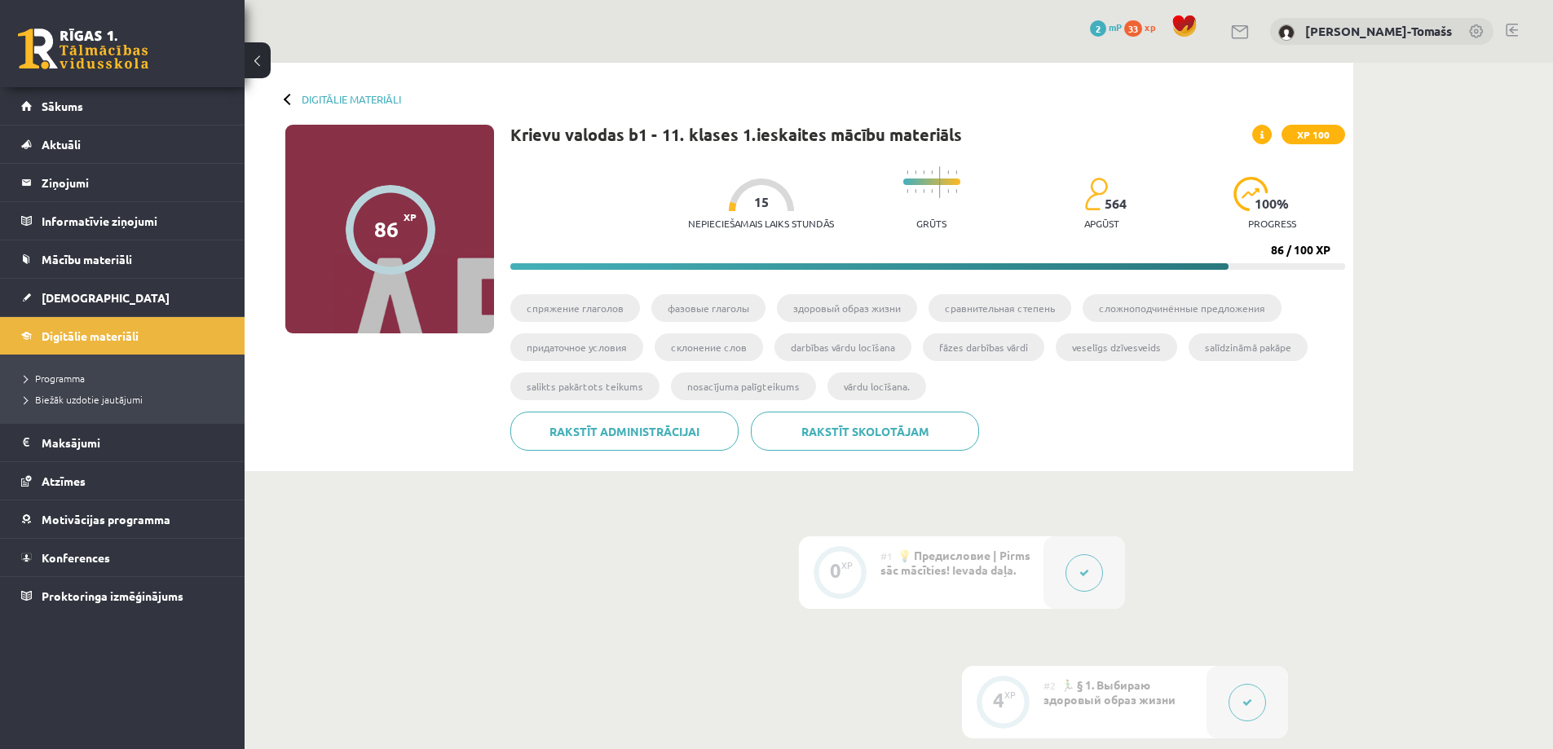
click at [729, 209] on div at bounding box center [761, 195] width 65 height 33
click at [728, 212] on div "Nepieciešamais laiks stundās 15" at bounding box center [761, 209] width 146 height 60
click at [729, 206] on div at bounding box center [761, 195] width 65 height 33
click at [875, 233] on div "Nepieciešamais laiks stundās 15 Grūts 564 apgūst 100 % progress" at bounding box center [1016, 198] width 657 height 81
click at [84, 298] on span "[DEMOGRAPHIC_DATA]" at bounding box center [106, 297] width 128 height 15
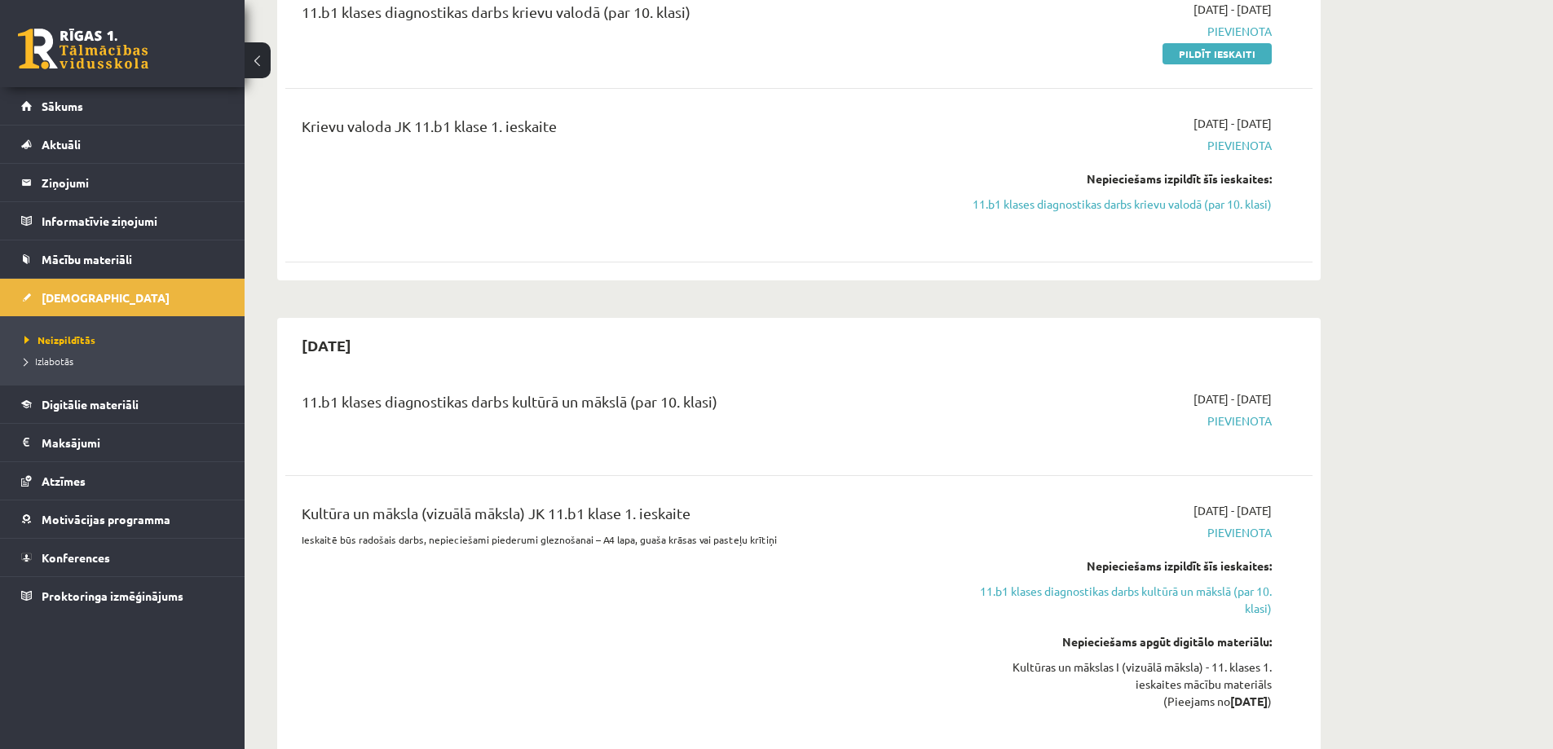
scroll to position [245, 0]
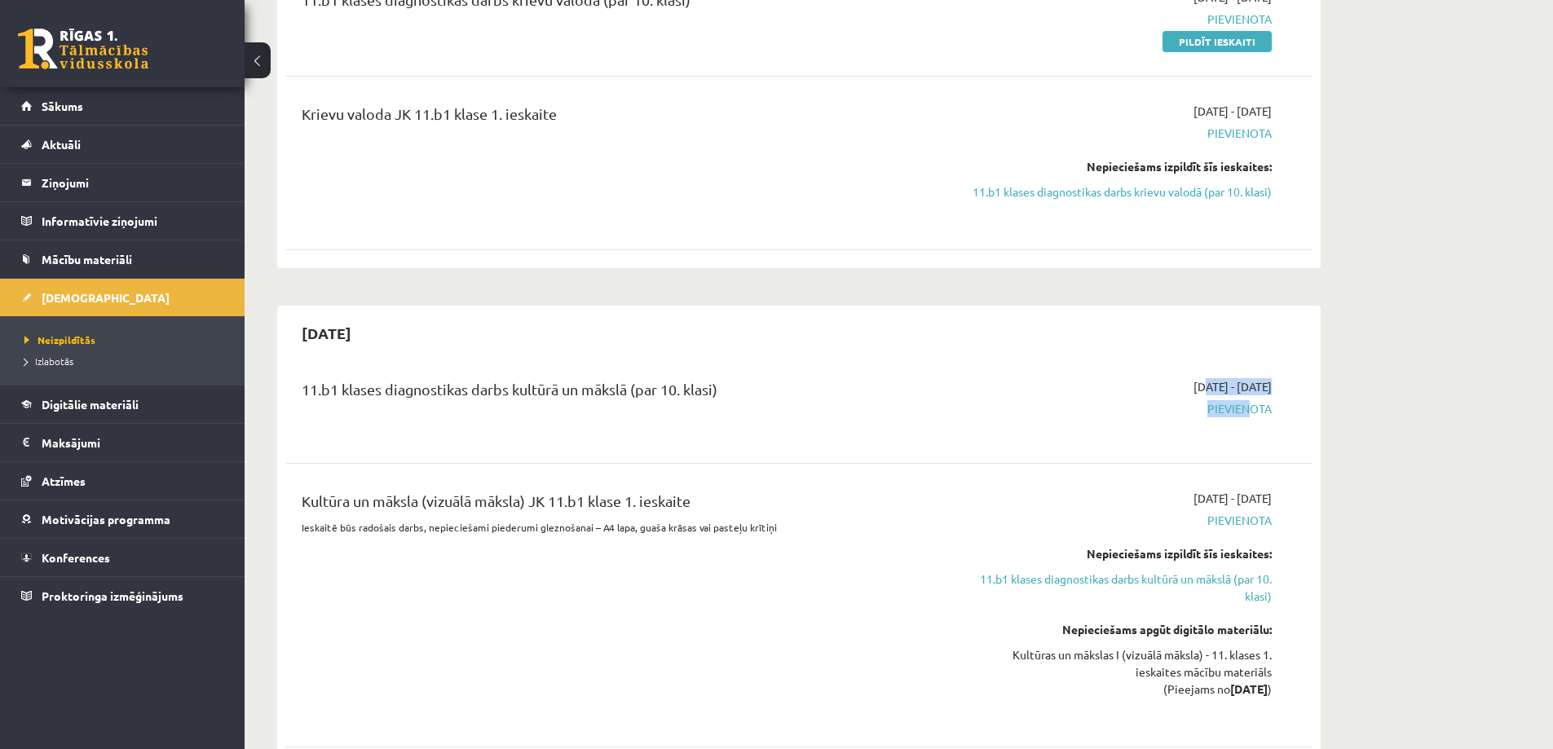
drag, startPoint x: 1162, startPoint y: 386, endPoint x: 1242, endPoint y: 406, distance: 83.2
click at [1242, 406] on div "2025-10-01 - 2025-10-15 Pievienota" at bounding box center [1118, 407] width 332 height 59
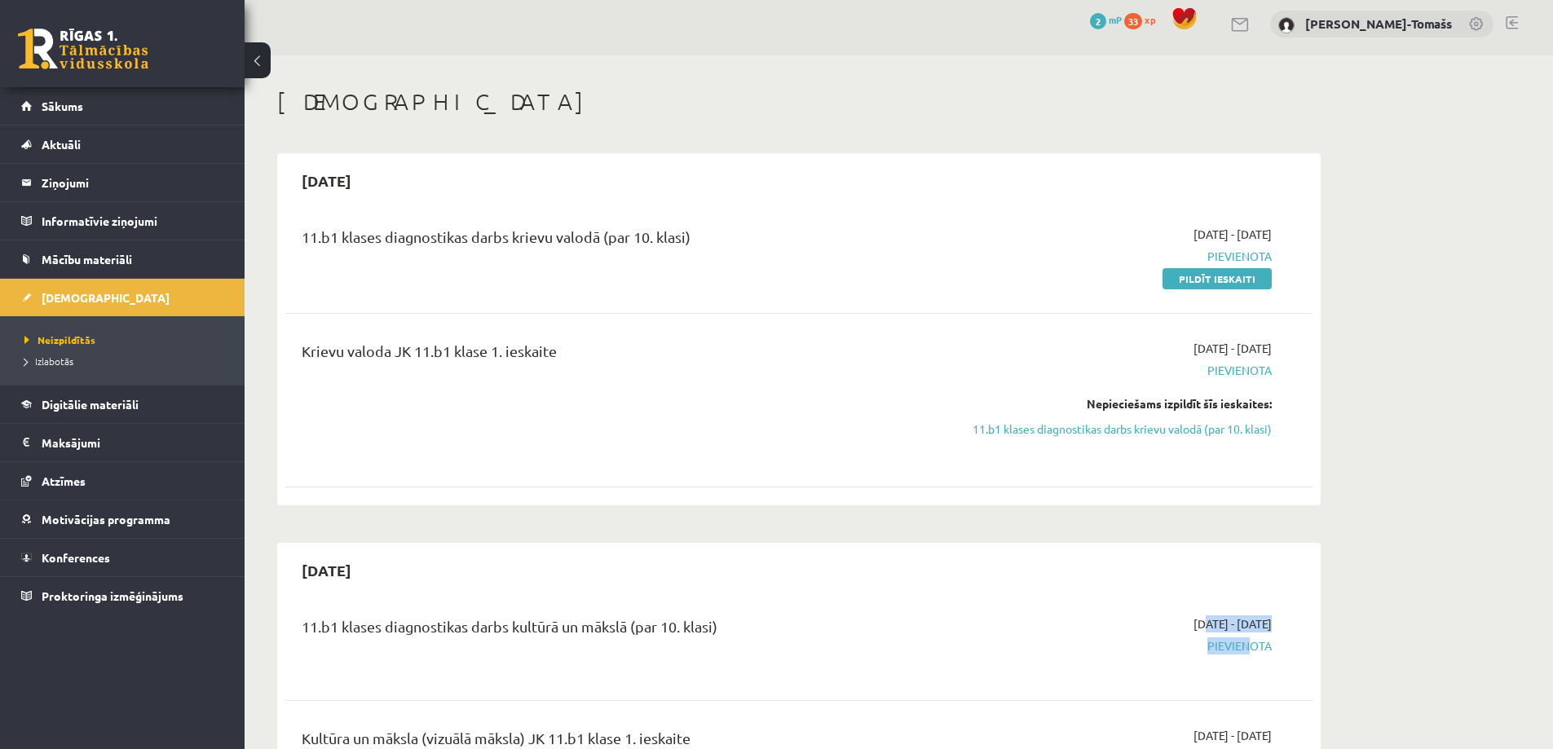
scroll to position [0, 0]
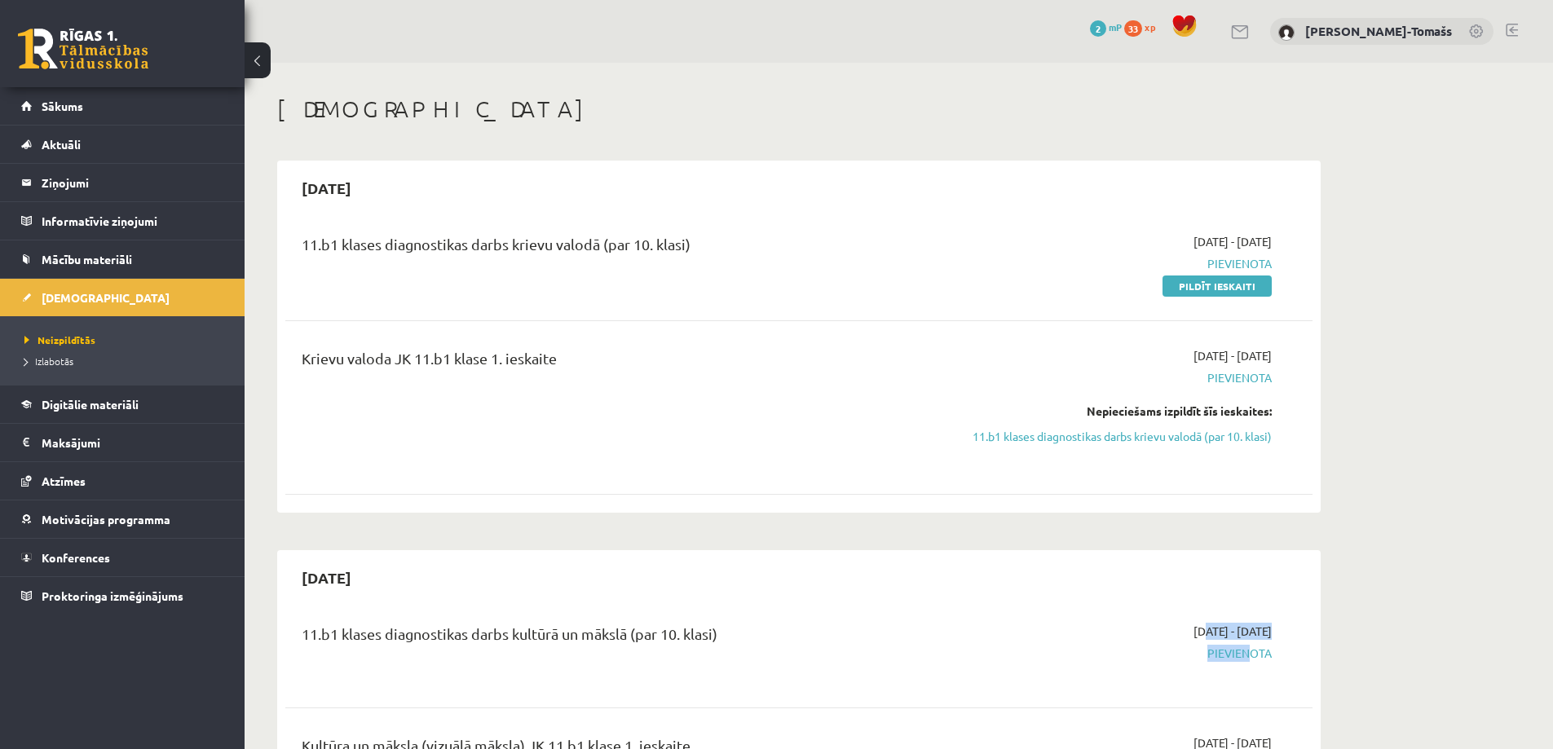
click at [1209, 285] on link "Pildīt ieskaiti" at bounding box center [1216, 286] width 109 height 21
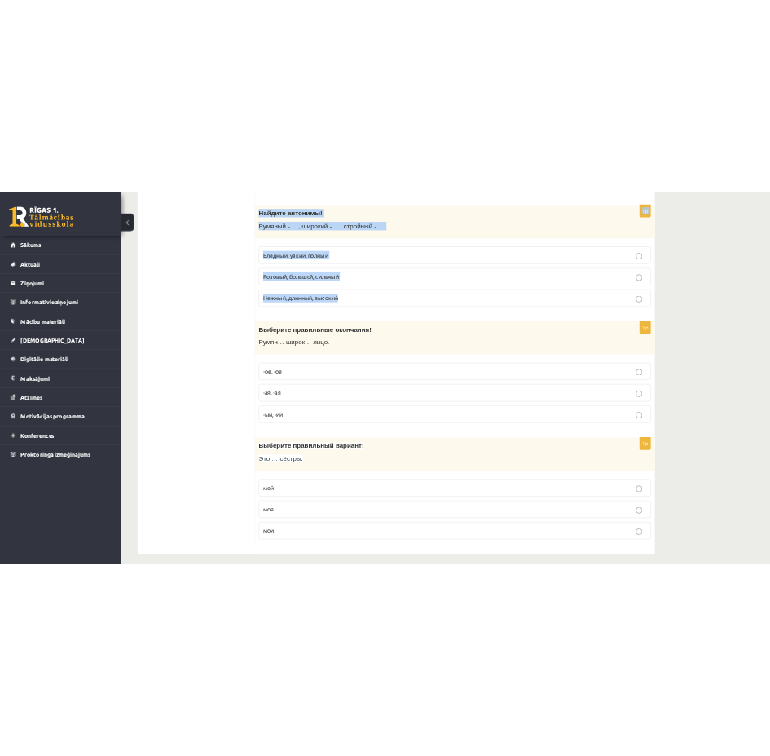
scroll to position [5131, 0]
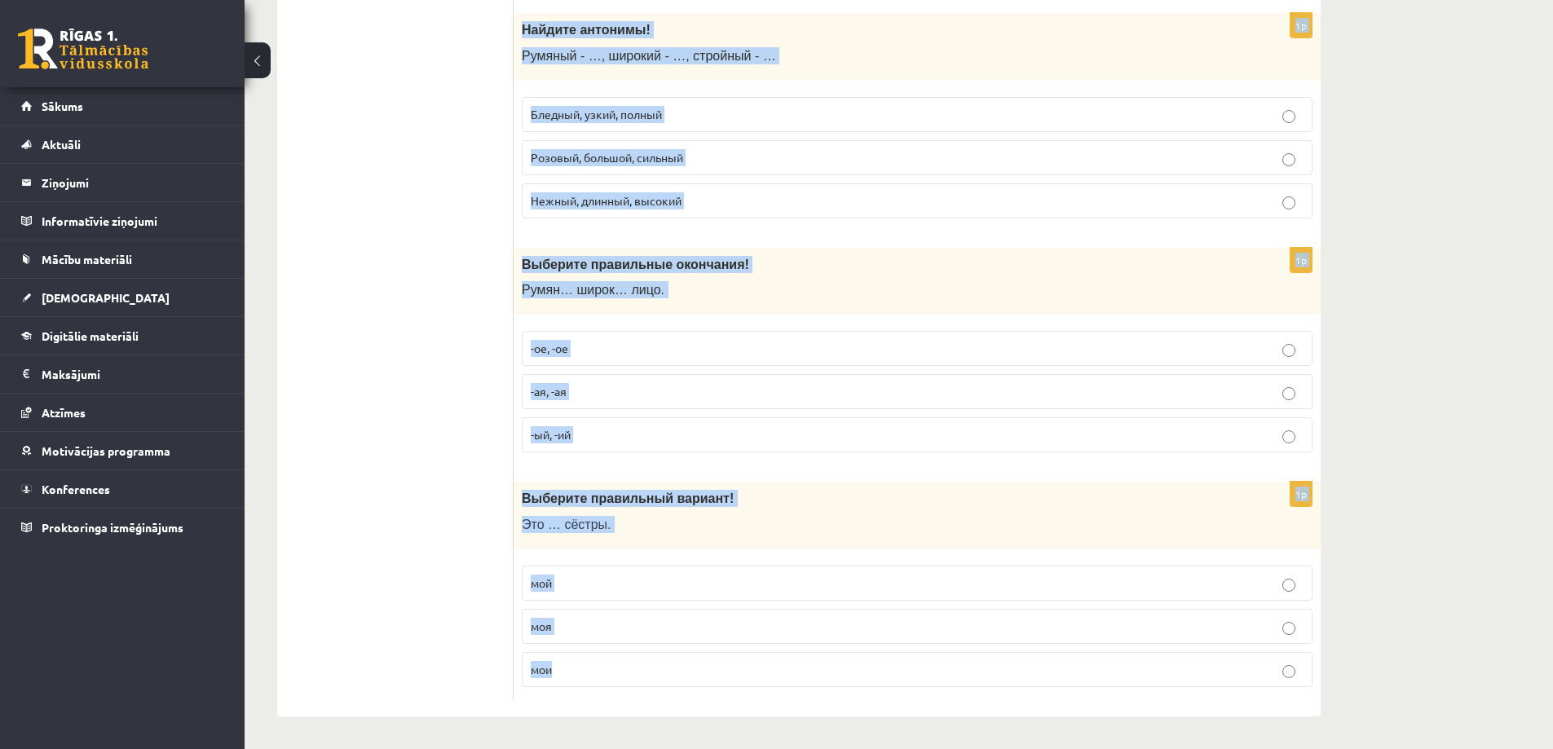
drag, startPoint x: 518, startPoint y: 155, endPoint x: 752, endPoint y: 672, distance: 567.3
copy form "Выберите правильный вариант! Мама моей мамы – моя … тётя сестра бабушка 1p Выбе…"
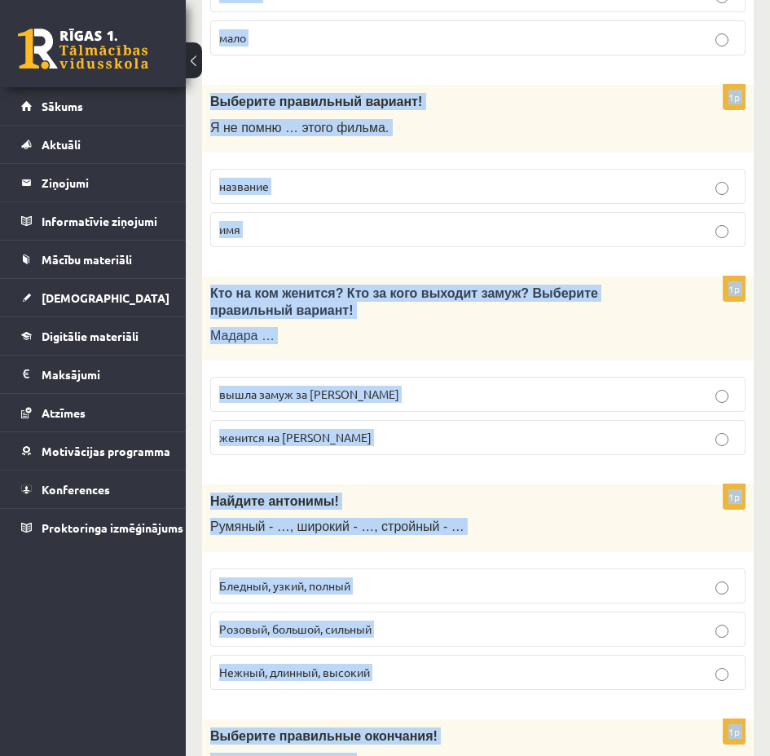
click at [496, 157] on div "1p Выберите правильный вариант! Я не помню … этого фильма. название имя" at bounding box center [478, 172] width 552 height 175
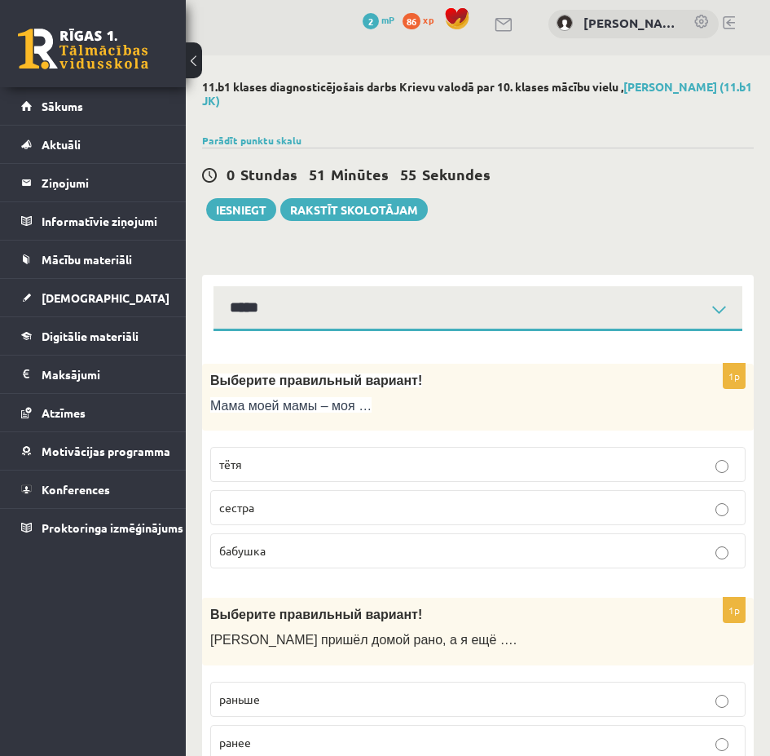
scroll to position [0, 0]
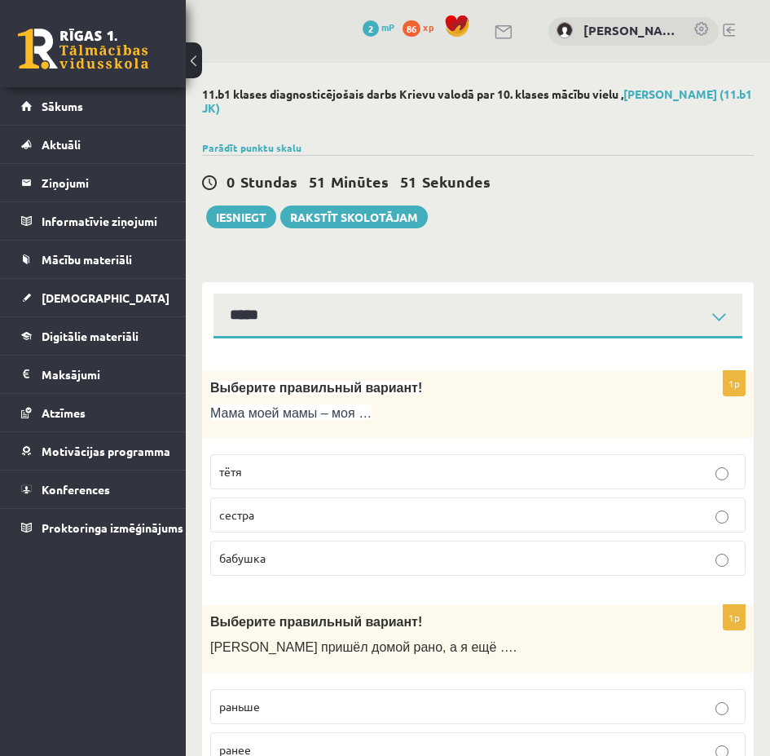
click at [726, 464] on p "тётя" at bounding box center [478, 471] width 518 height 17
click at [712, 570] on label "бабушка" at bounding box center [478, 557] width 536 height 35
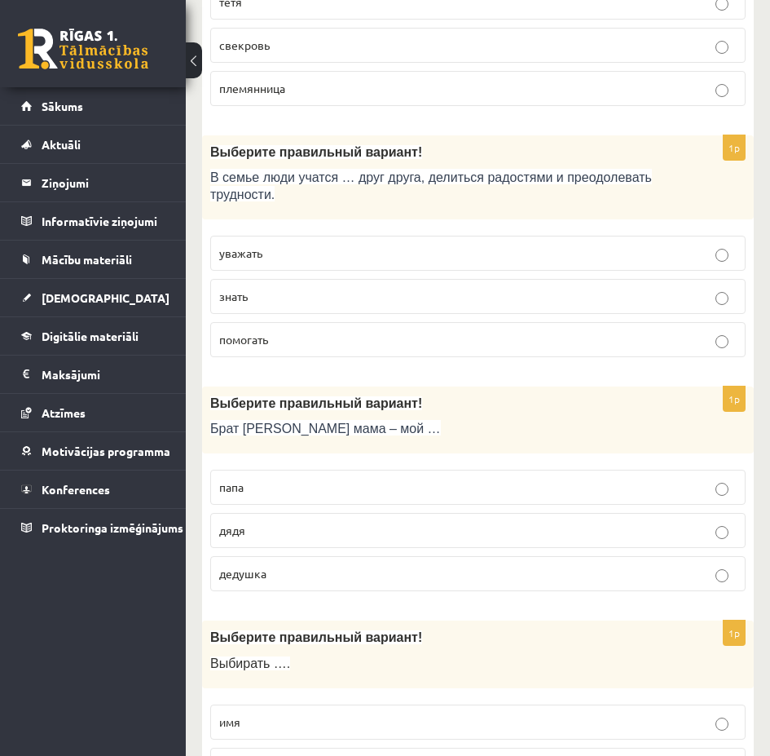
scroll to position [1467, 0]
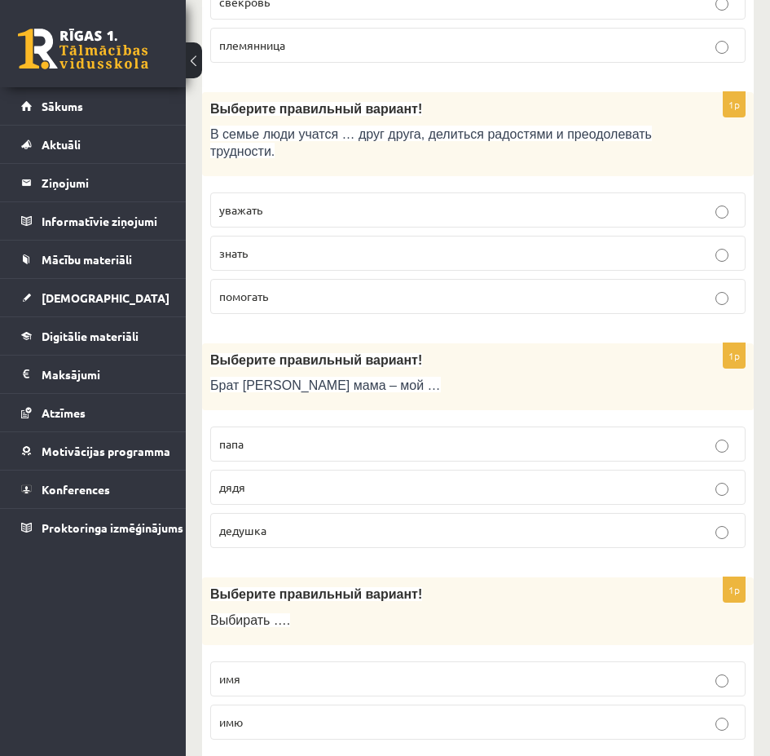
click at [721, 481] on p "дядя" at bounding box center [478, 486] width 518 height 17
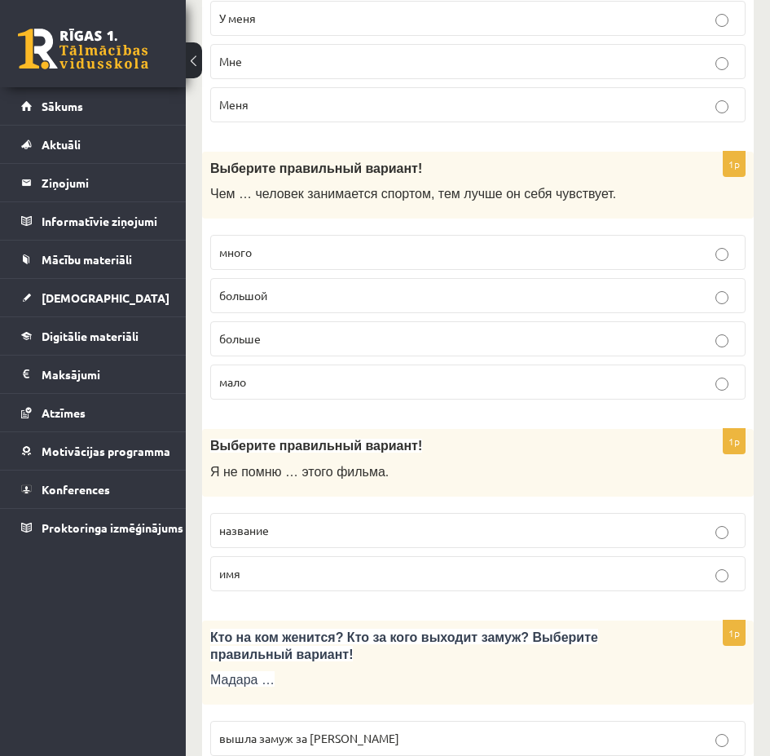
scroll to position [4483, 0]
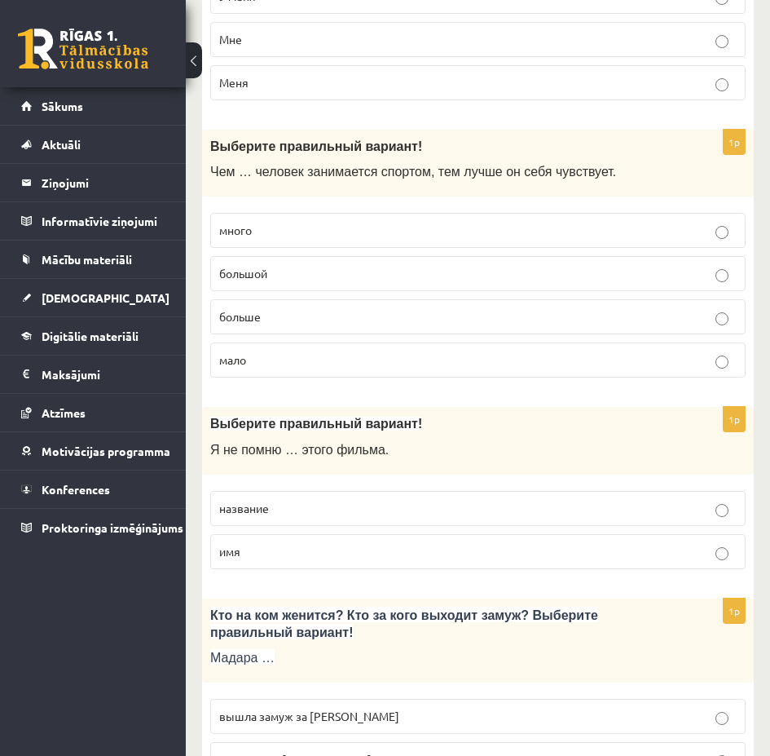
click at [724, 503] on p "название" at bounding box center [478, 508] width 518 height 17
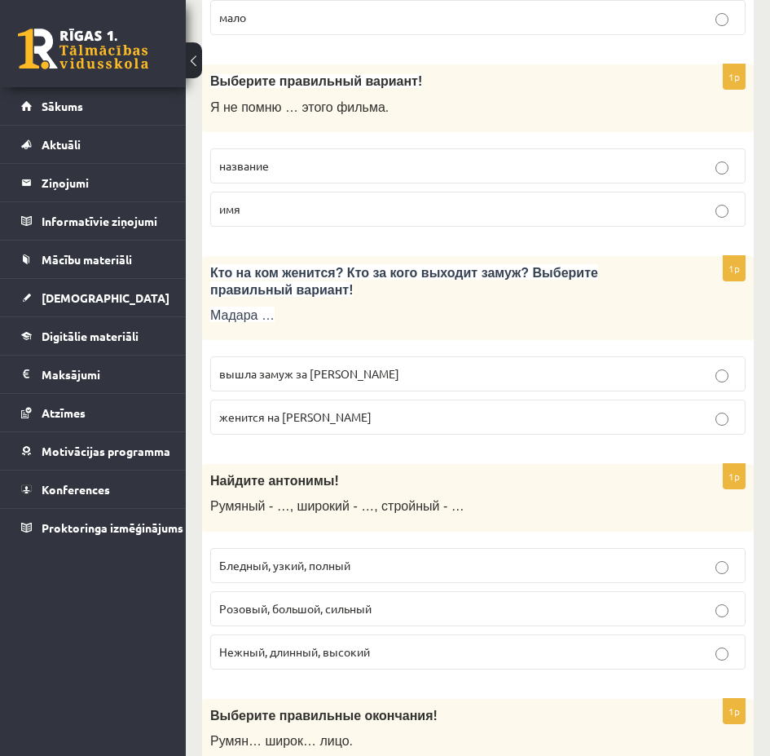
scroll to position [4891, 0]
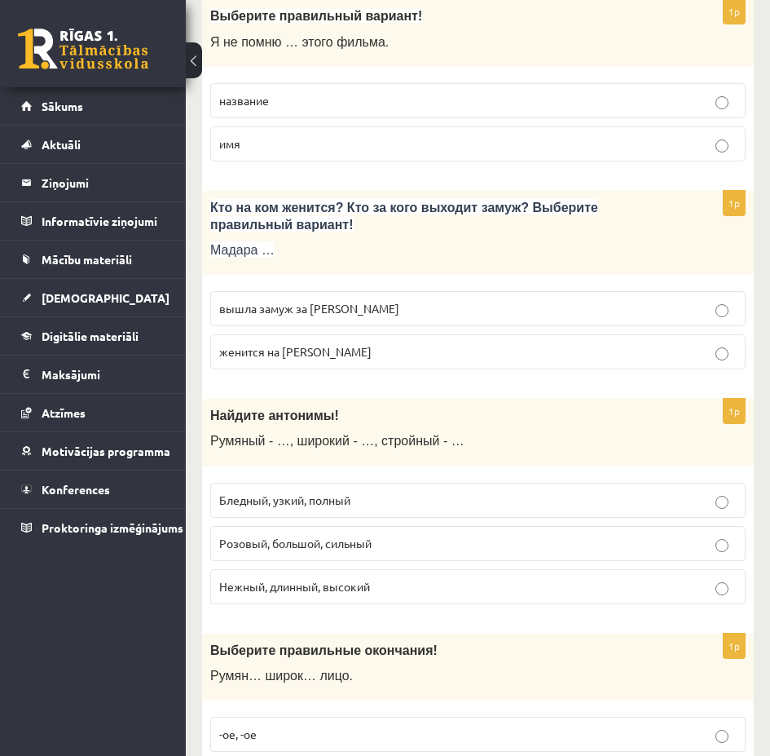
click at [724, 320] on label "вышла замуж за Марка" at bounding box center [478, 308] width 536 height 35
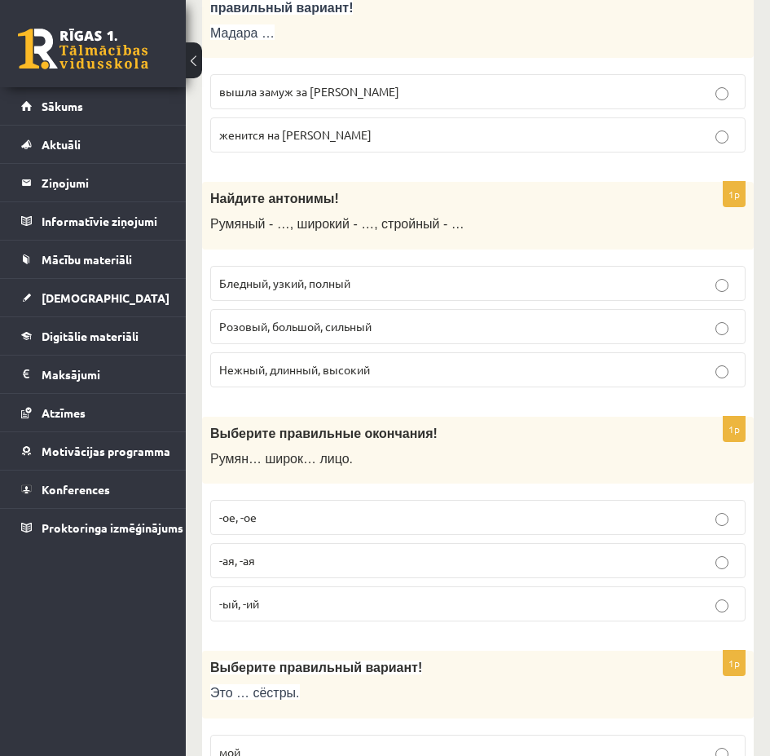
scroll to position [5135, 0]
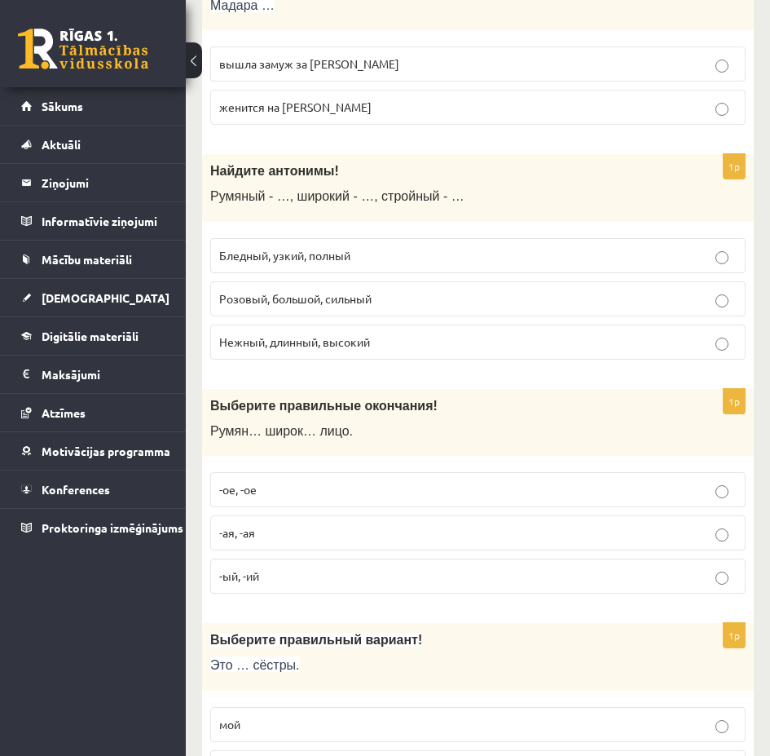
click at [732, 492] on p "-ое, -ое" at bounding box center [478, 489] width 518 height 17
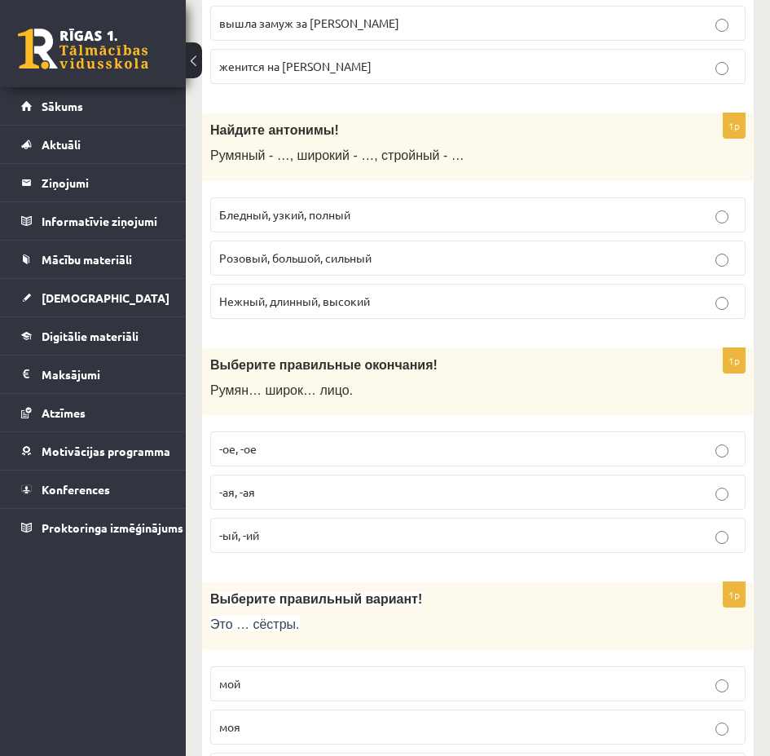
scroll to position [5263, 0]
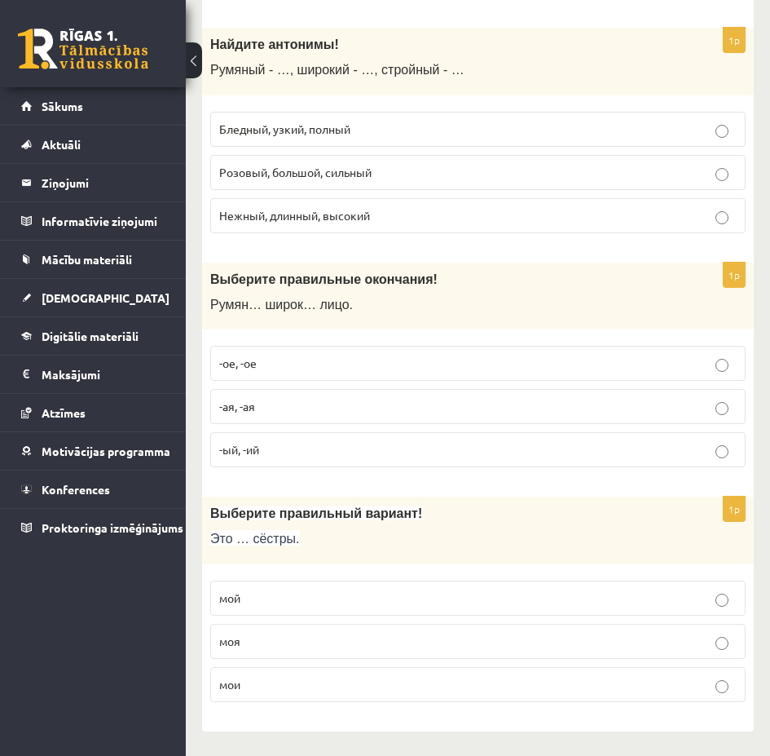
click at [732, 690] on p "мои" at bounding box center [478, 684] width 518 height 17
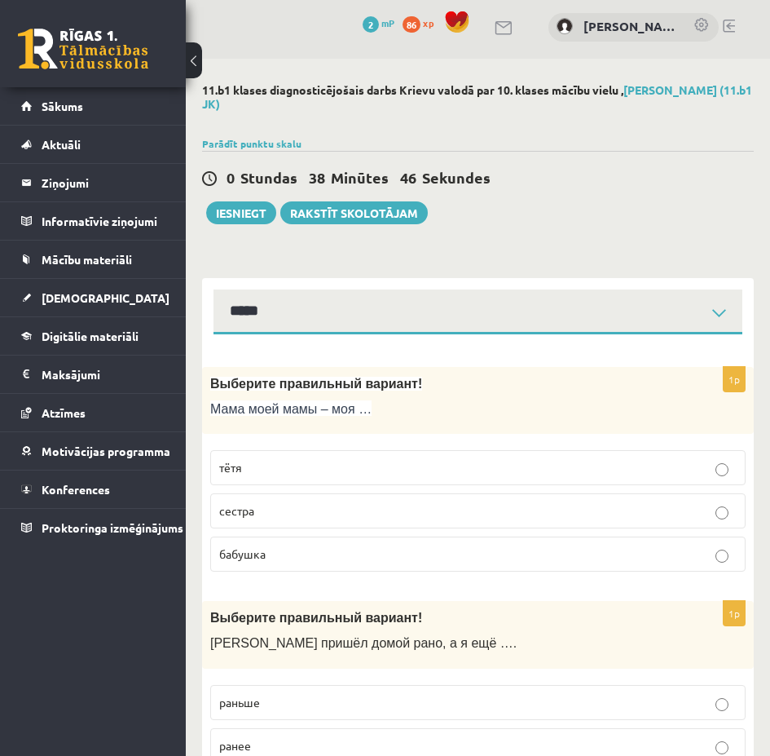
scroll to position [0, 0]
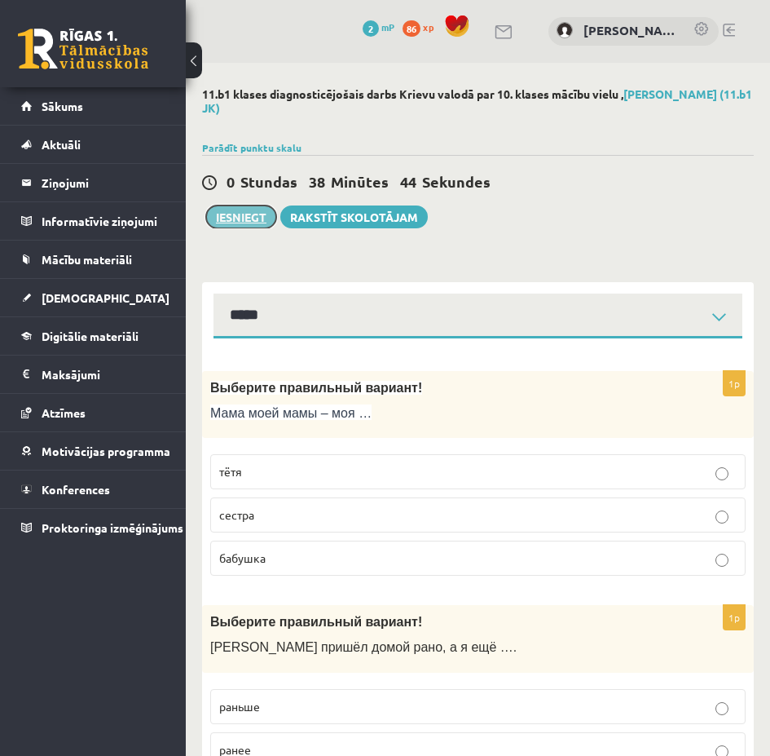
click at [253, 216] on button "Iesniegt" at bounding box center [241, 216] width 70 height 23
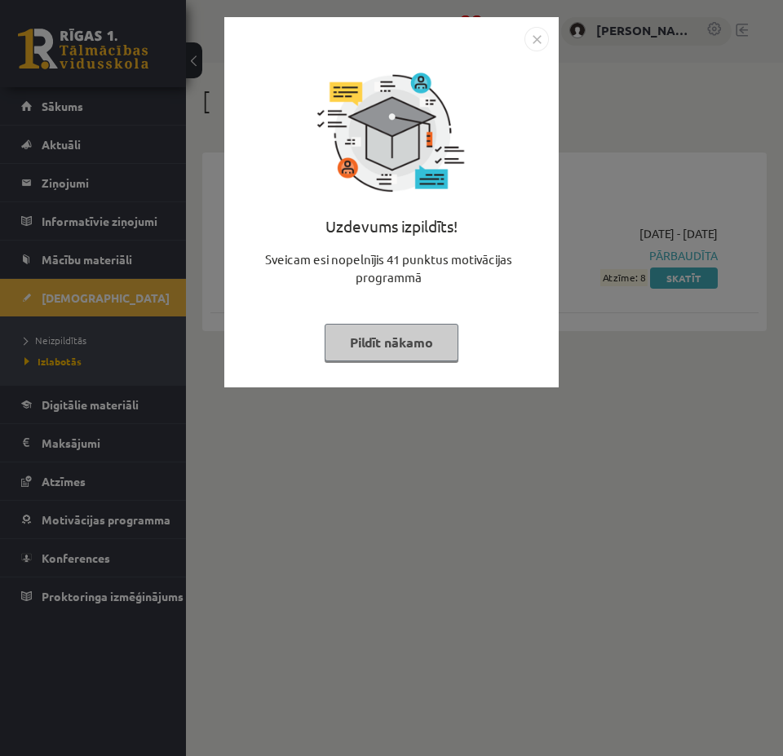
click at [427, 341] on button "Pildīt nākamo" at bounding box center [391, 342] width 134 height 37
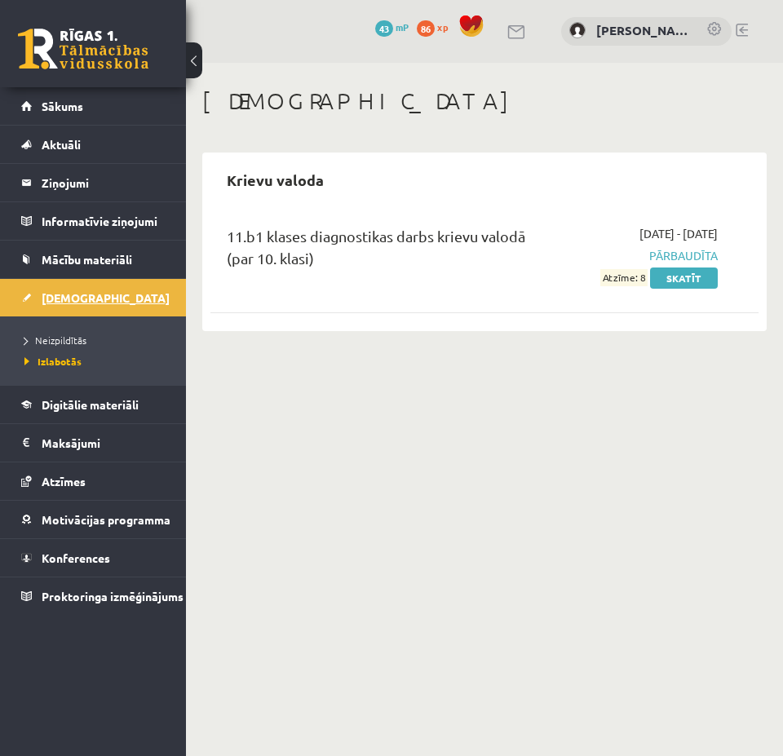
click at [113, 297] on link "[DEMOGRAPHIC_DATA]" at bounding box center [93, 297] width 144 height 37
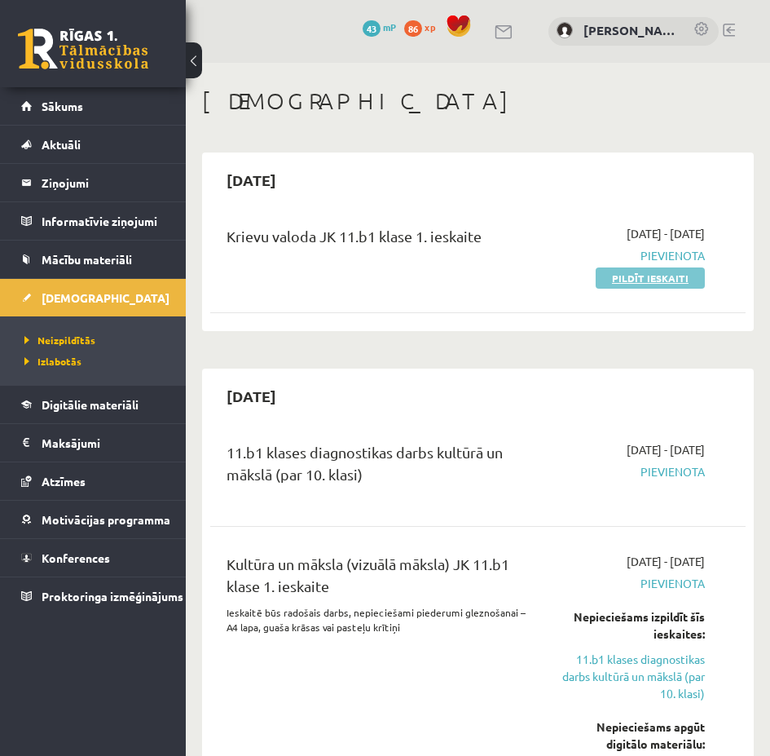
click at [638, 279] on link "Pildīt ieskaiti" at bounding box center [650, 277] width 109 height 21
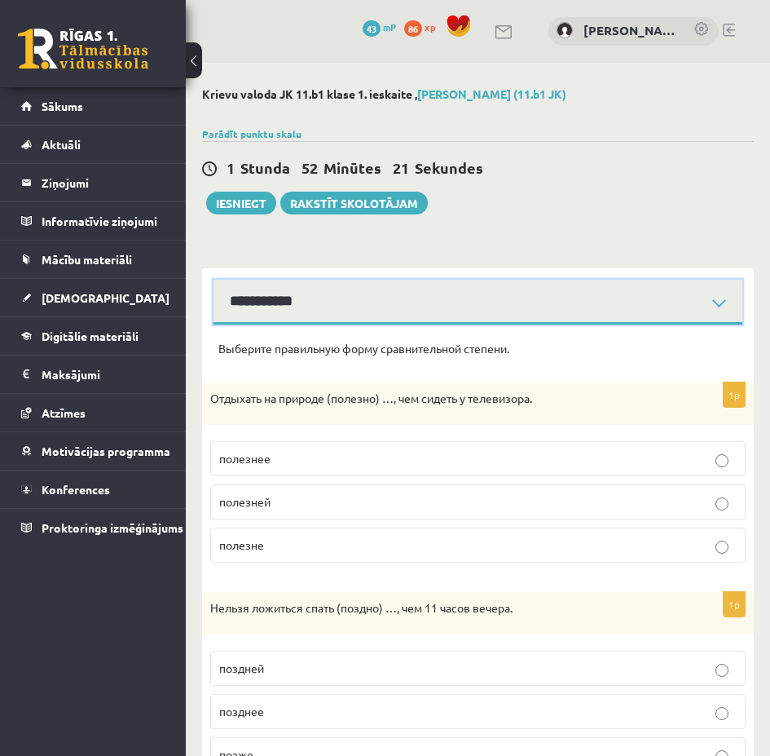
click at [720, 300] on select "**********" at bounding box center [478, 302] width 529 height 45
click at [214, 280] on select "**********" at bounding box center [478, 302] width 529 height 45
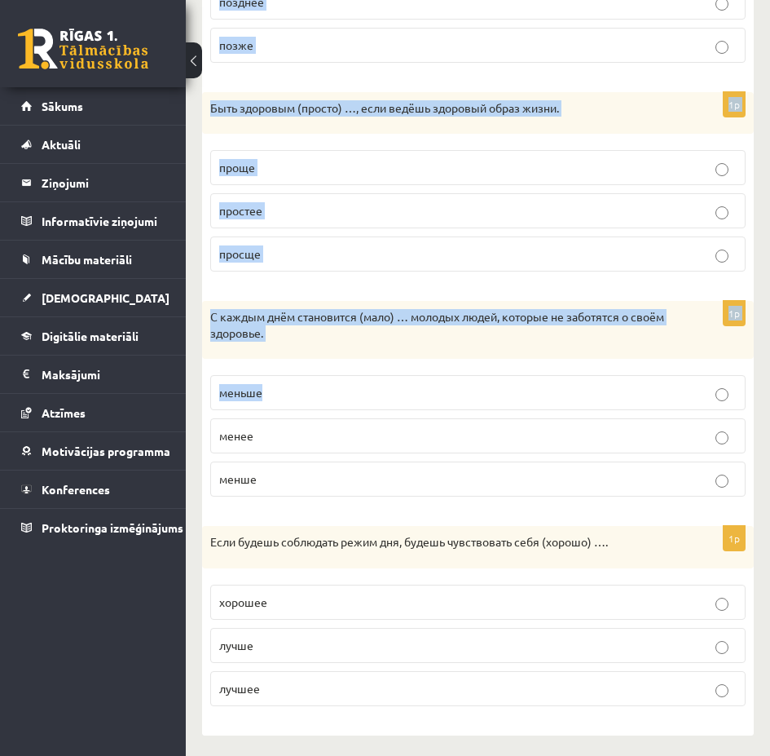
scroll to position [714, 0]
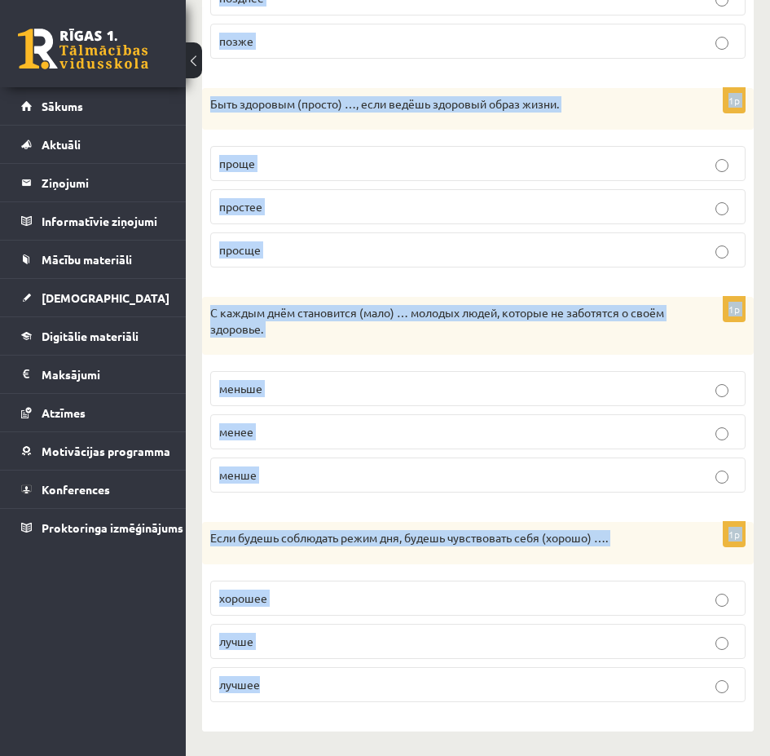
drag, startPoint x: 254, startPoint y: 205, endPoint x: 559, endPoint y: 704, distance: 585.1
click at [559, 704] on div "Выберите правильную форму сравнительной степени. 1p Отдыхать на природе (полезн…" at bounding box center [478, 171] width 552 height 1120
copy form "Loremips dolorsitam conse adipiscingeli seddoei. 6t Incididu ut laboree (dolore…"
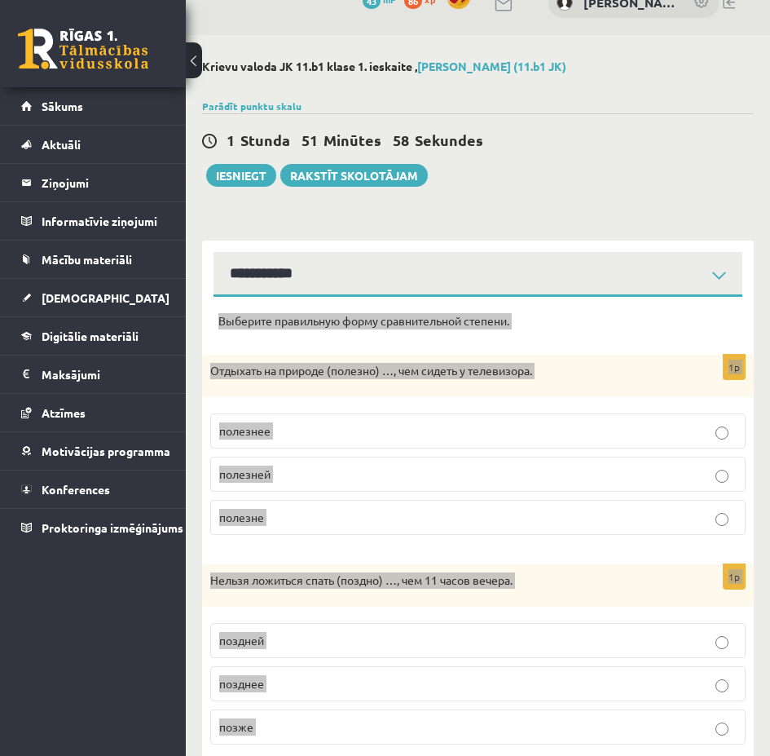
scroll to position [0, 0]
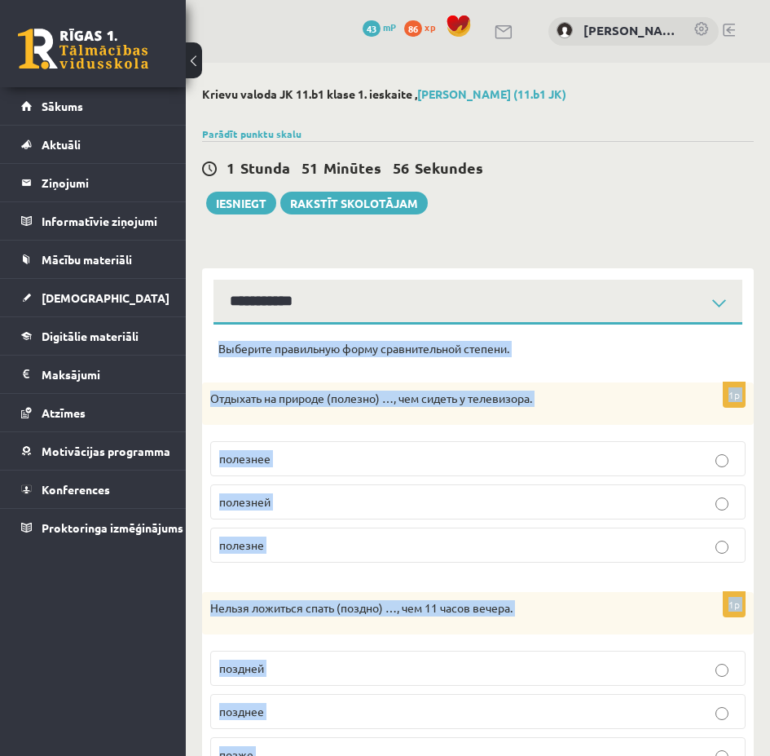
click at [648, 403] on p "Отдыхать на природе (полезно) …, чем сидеть у телевизора." at bounding box center [437, 398] width 454 height 16
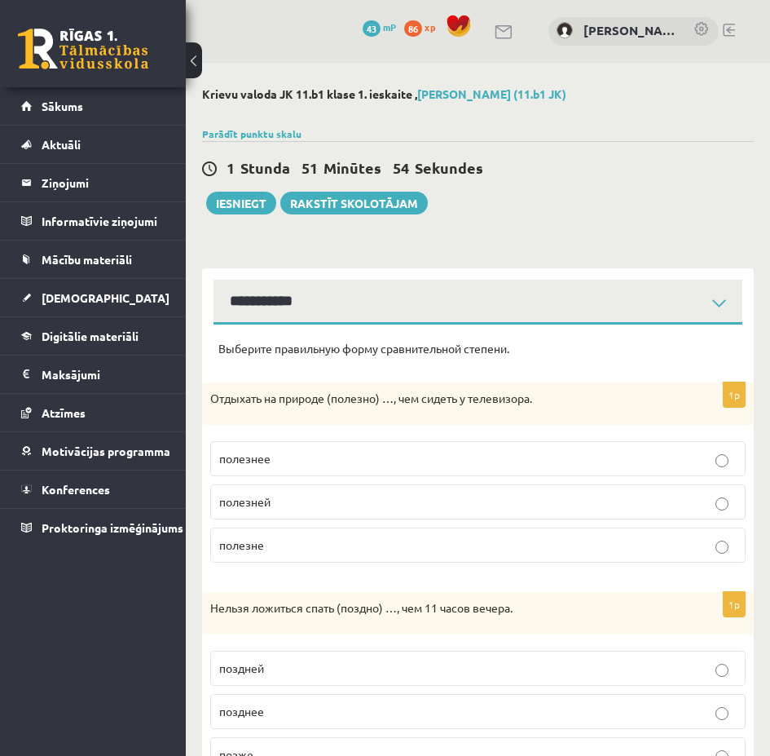
click at [751, 225] on div "Krievu valoda JK 11.b1 klase 1. ieskaite , Martins Frīdenbergs-Tomašs (11.b1 JK…" at bounding box center [478, 766] width 584 height 1406
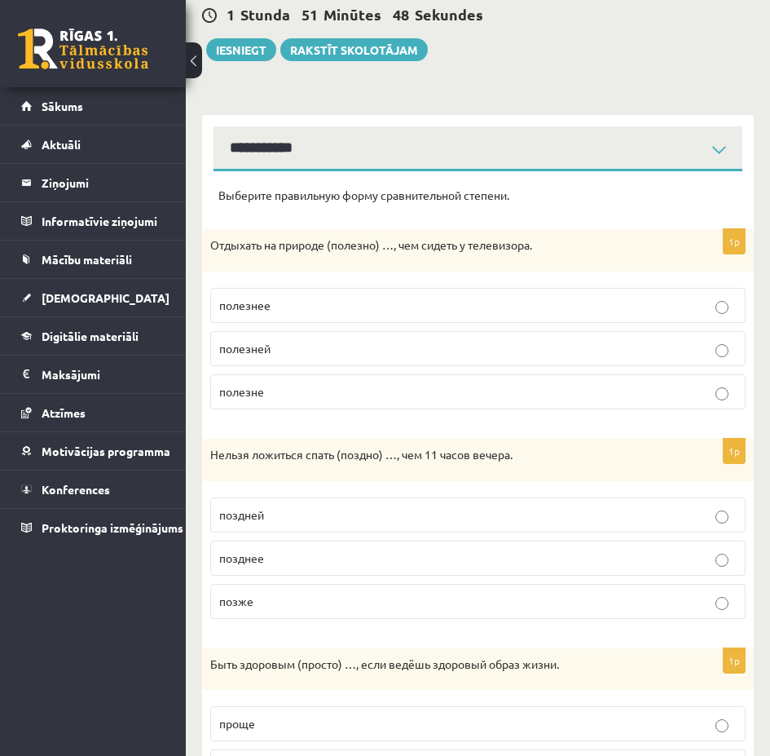
scroll to position [245, 0]
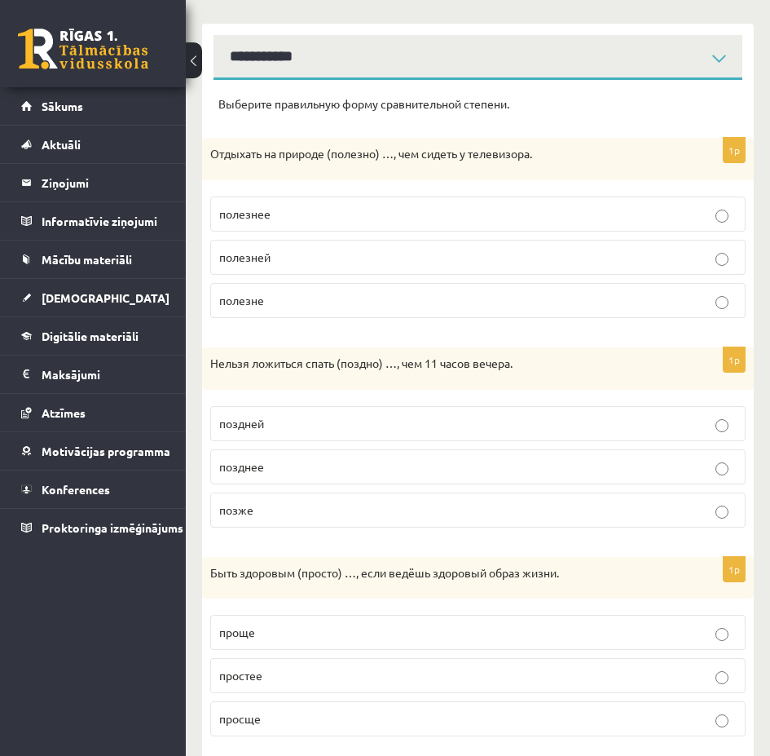
click at [731, 509] on p "позже" at bounding box center [478, 509] width 518 height 17
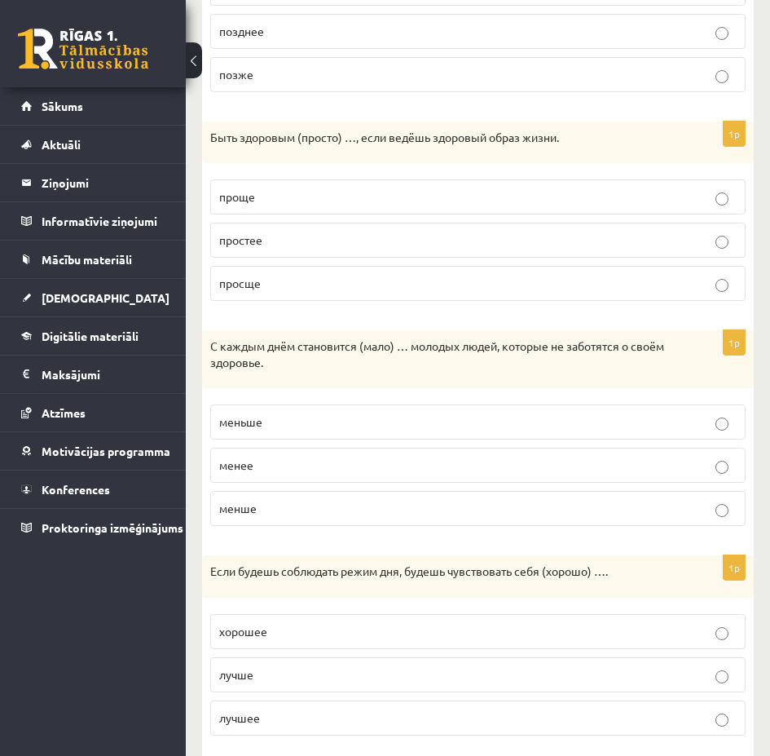
scroll to position [714, 0]
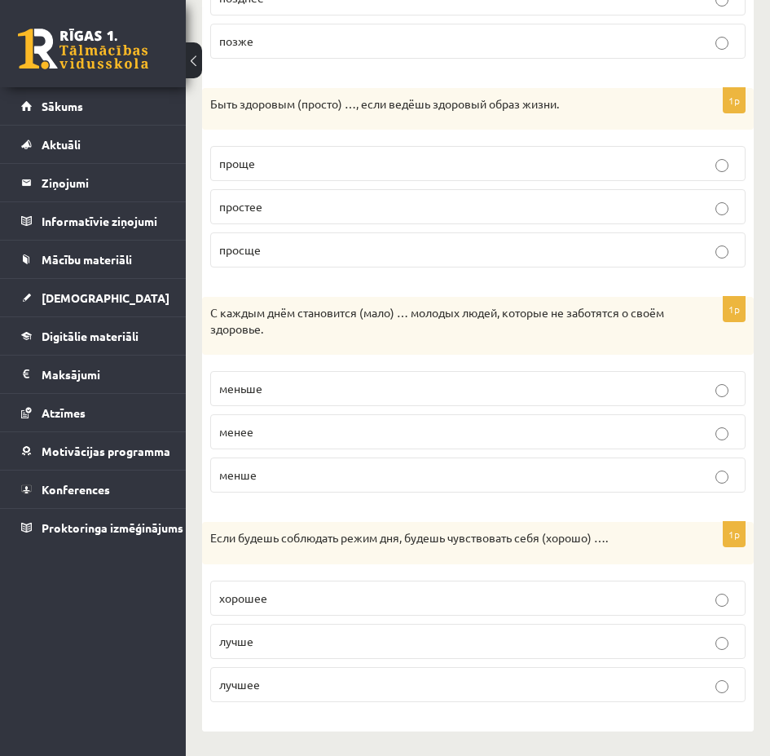
click at [722, 672] on label "лучшее" at bounding box center [478, 684] width 536 height 35
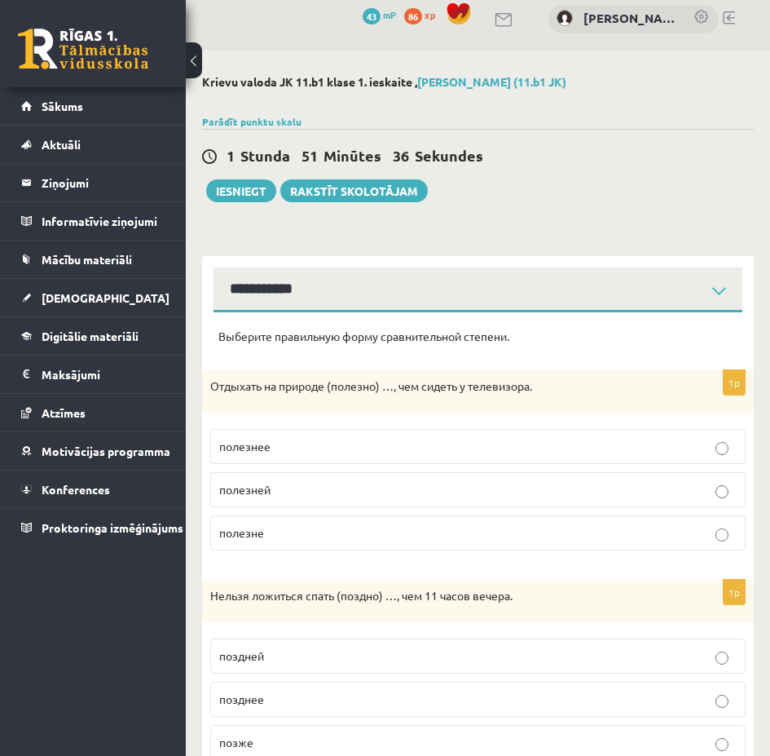
scroll to position [0, 0]
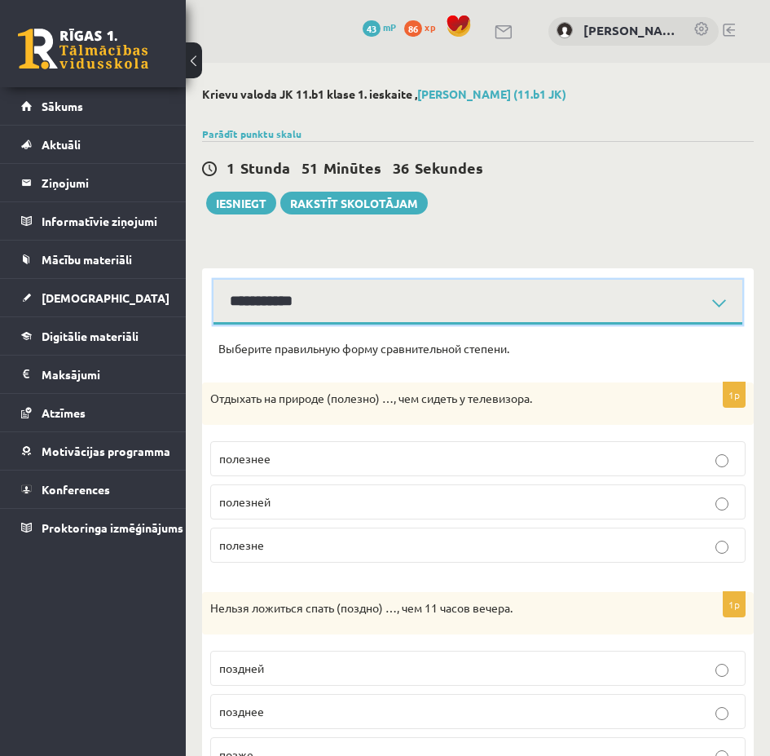
click at [612, 306] on select "**********" at bounding box center [478, 302] width 529 height 45
click at [710, 305] on select "**********" at bounding box center [478, 302] width 529 height 45
click at [214, 280] on select "**********" at bounding box center [478, 302] width 529 height 45
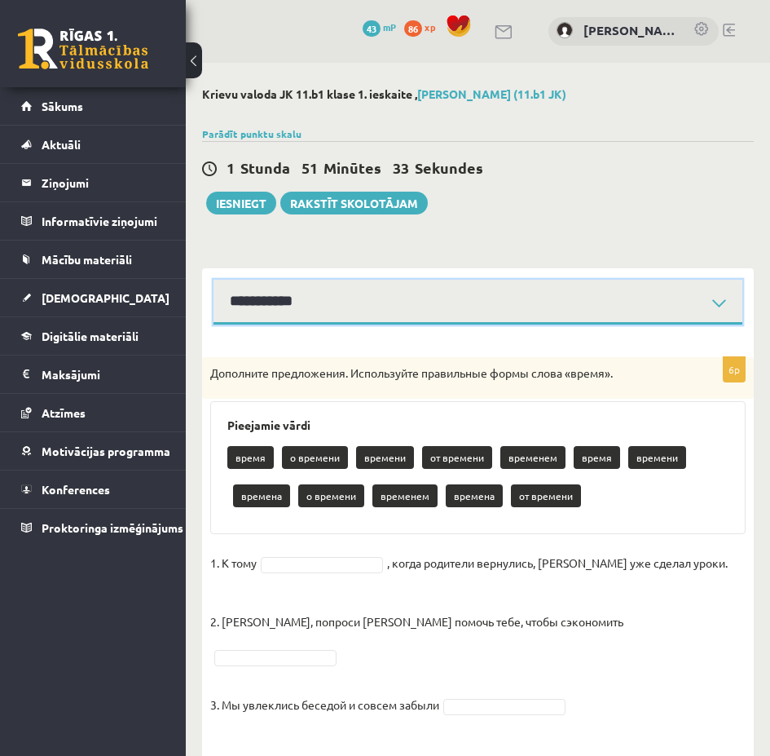
click at [620, 306] on select "**********" at bounding box center [478, 302] width 529 height 45
click at [214, 280] on select "**********" at bounding box center [478, 302] width 529 height 45
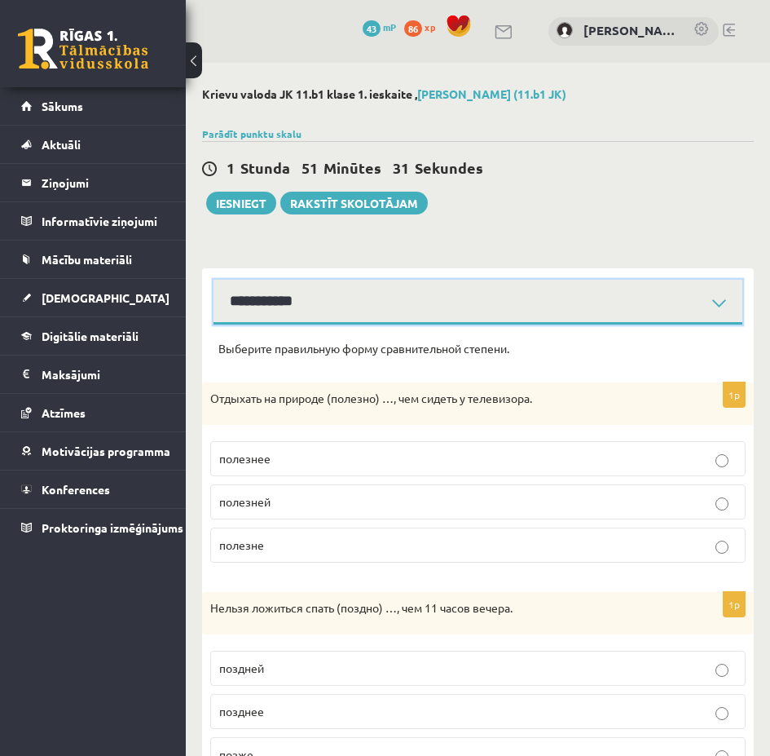
click at [637, 308] on select "**********" at bounding box center [478, 302] width 529 height 45
click at [625, 307] on select "**********" at bounding box center [478, 302] width 529 height 45
click at [399, 298] on select "**********" at bounding box center [478, 302] width 529 height 45
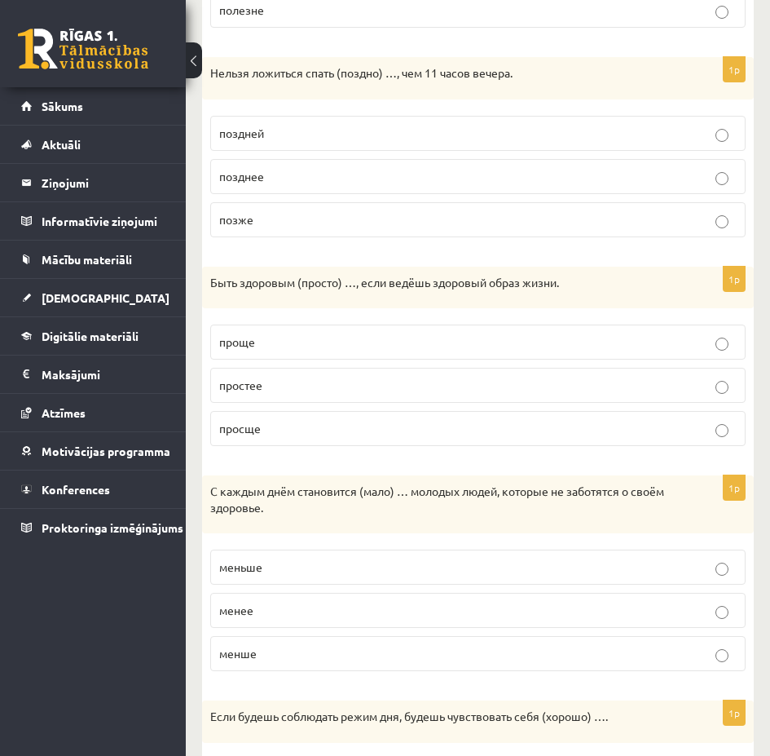
scroll to position [225, 0]
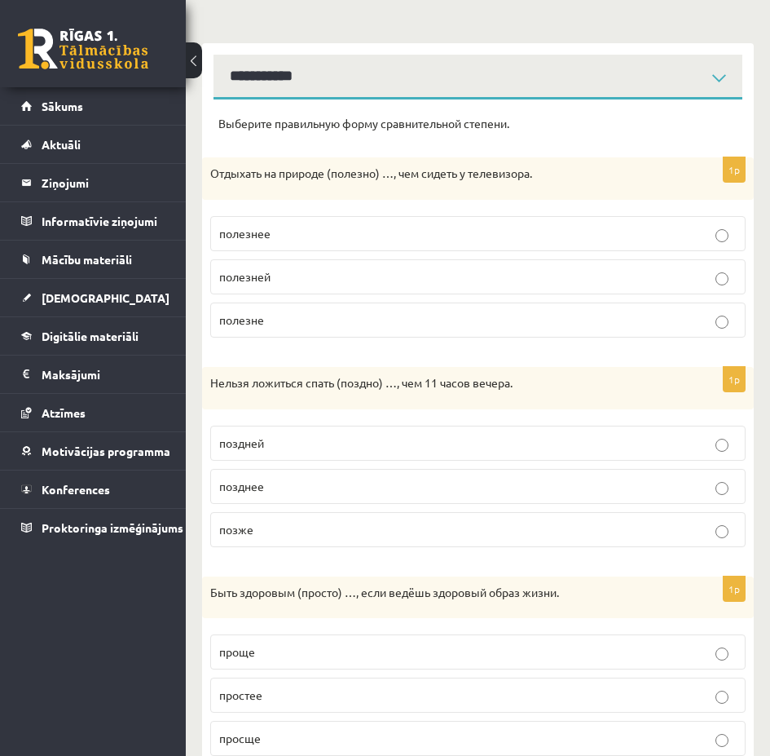
click at [730, 170] on p "1p" at bounding box center [734, 170] width 23 height 26
click at [566, 178] on p "Отдыхать на природе (полезно) …, чем сидеть у телевизора." at bounding box center [437, 173] width 454 height 16
click at [496, 176] on p "Отдыхать на природе (полезно) …, чем сидеть у телевизора." at bounding box center [437, 173] width 454 height 16
click at [418, 178] on p "Отдыхать на природе (полезно) …, чем сидеть у телевизора." at bounding box center [437, 173] width 454 height 16
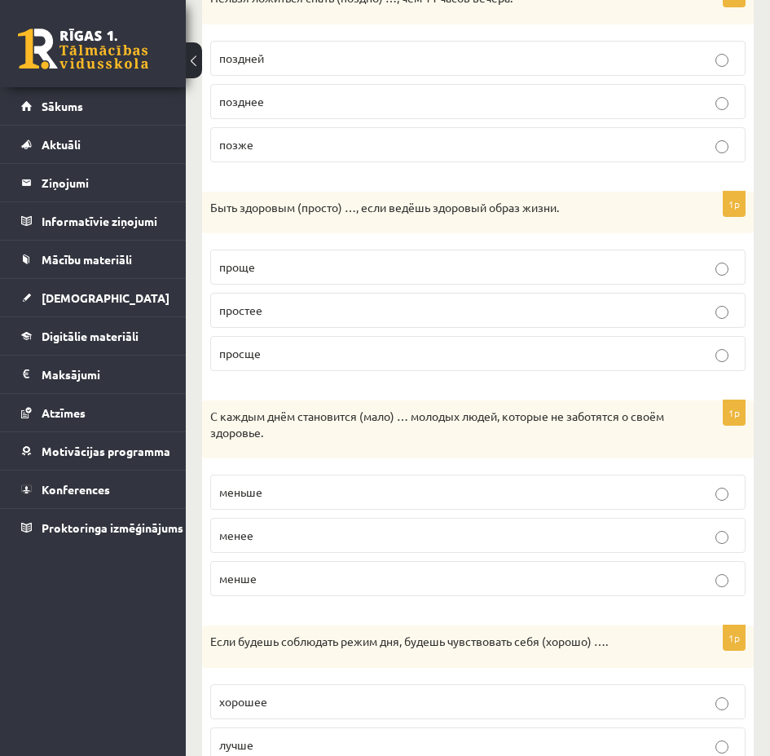
scroll to position [633, 0]
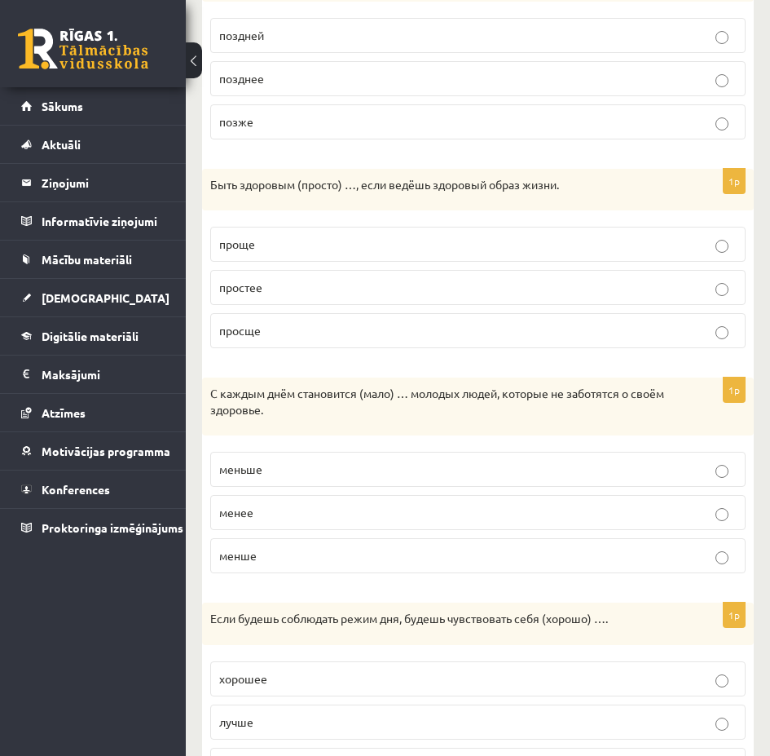
click at [727, 465] on p "меньше" at bounding box center [478, 469] width 518 height 17
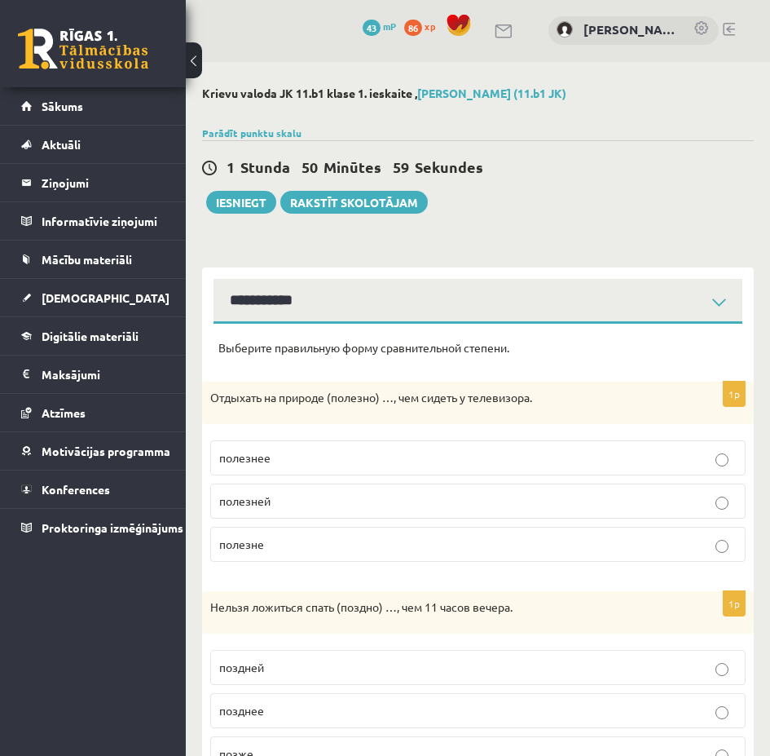
scroll to position [0, 0]
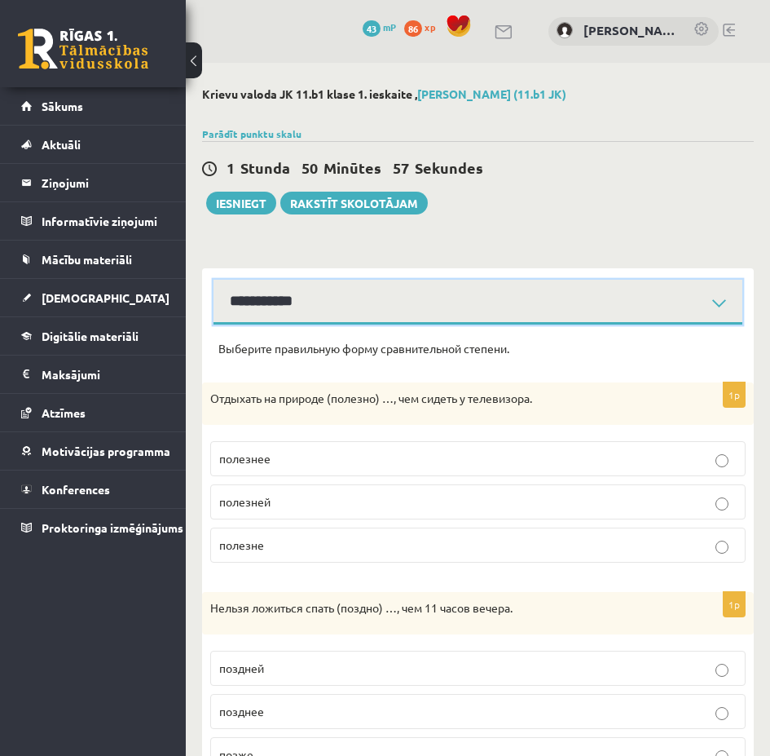
click at [492, 310] on select "**********" at bounding box center [478, 302] width 529 height 45
click at [492, 308] on select "**********" at bounding box center [478, 302] width 529 height 45
click at [438, 307] on select "**********" at bounding box center [478, 302] width 529 height 45
click at [214, 280] on select "**********" at bounding box center [478, 302] width 529 height 45
click at [398, 311] on select "**********" at bounding box center [478, 302] width 529 height 45
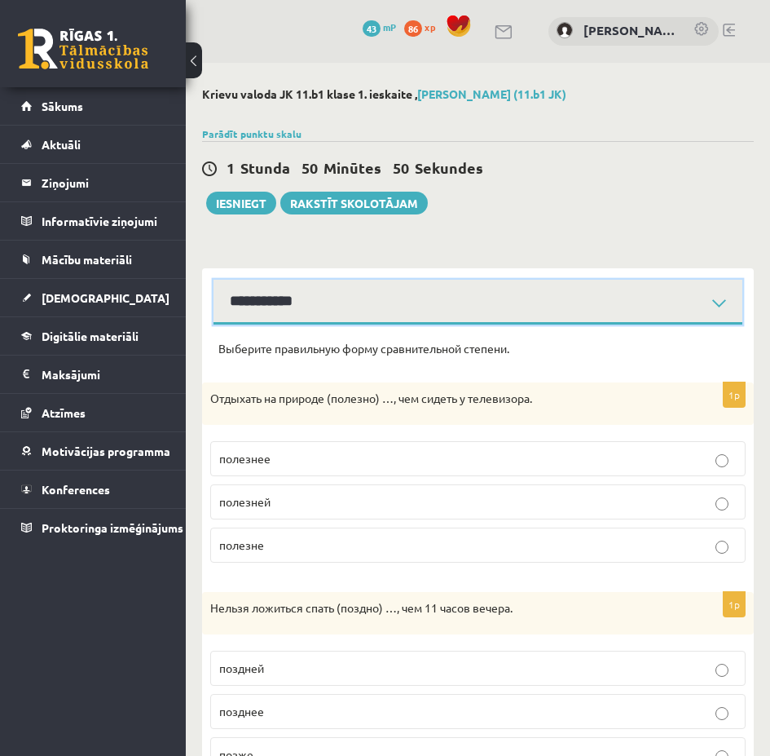
click at [214, 280] on select "**********" at bounding box center [478, 302] width 529 height 45
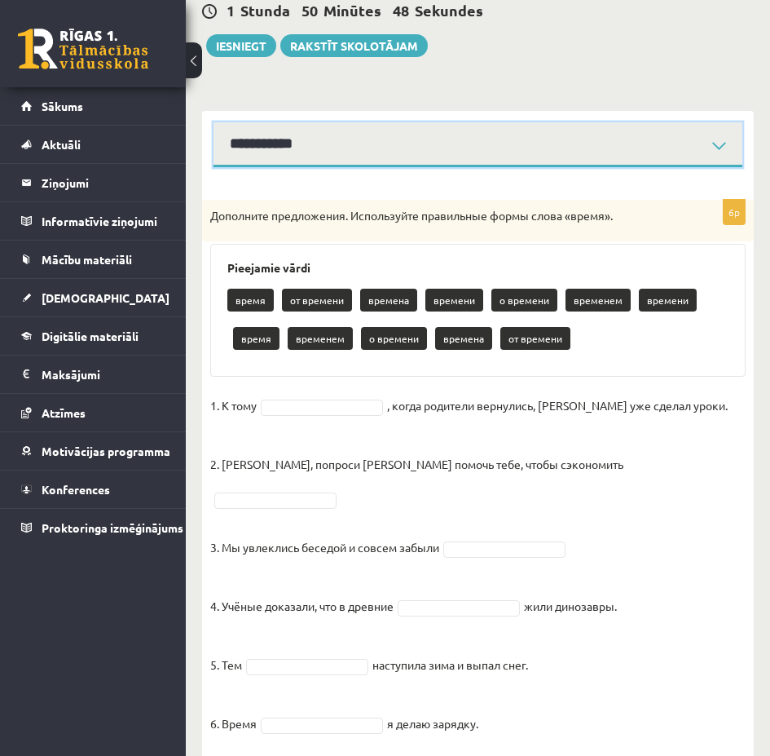
scroll to position [172, 0]
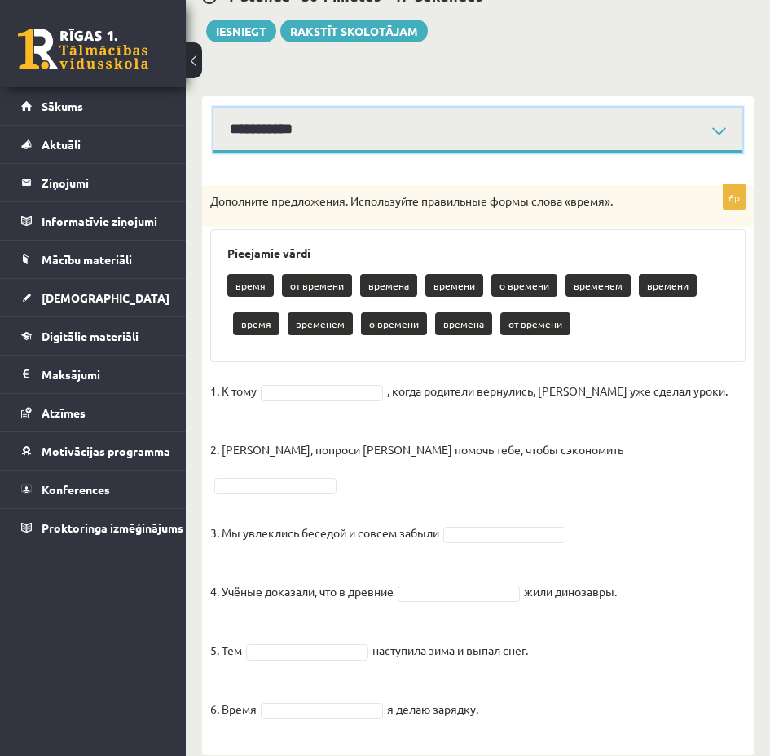
click at [274, 120] on select "**********" at bounding box center [478, 130] width 529 height 45
click at [214, 108] on select "**********" at bounding box center [478, 130] width 529 height 45
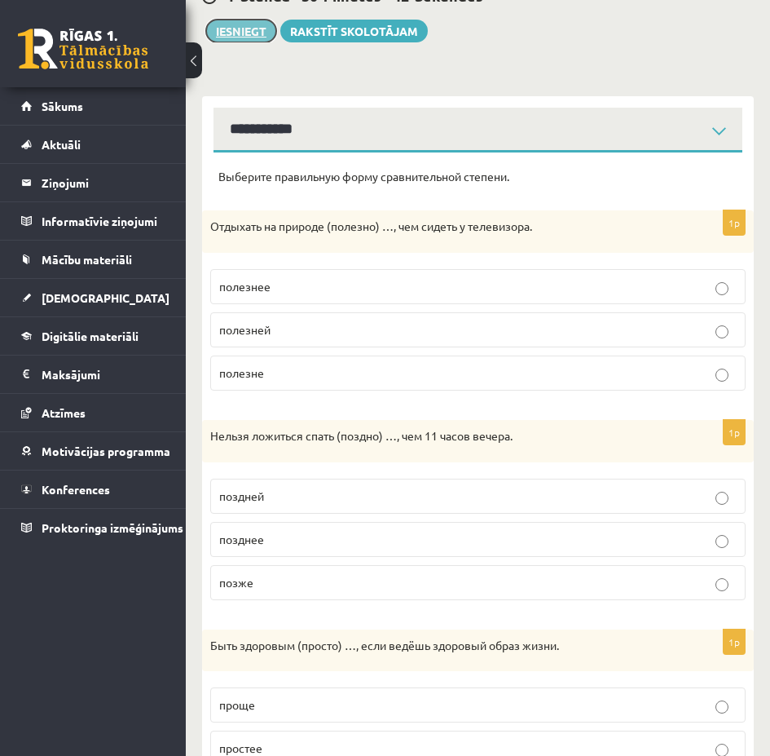
click at [250, 29] on button "Iesniegt" at bounding box center [241, 31] width 70 height 23
click at [399, 37] on link "Rakstīt skolotājam" at bounding box center [354, 31] width 148 height 23
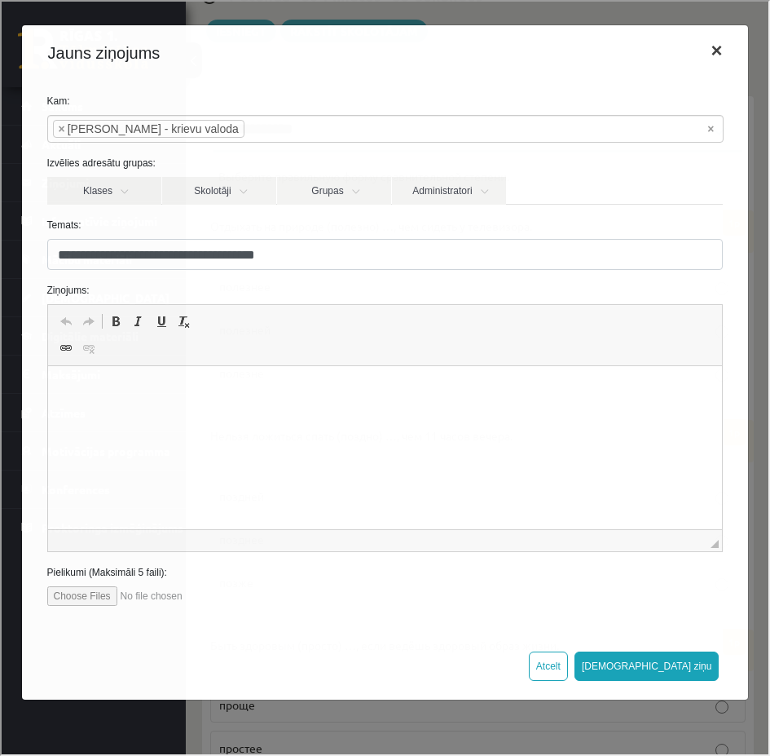
click at [717, 51] on button "×" at bounding box center [714, 49] width 37 height 46
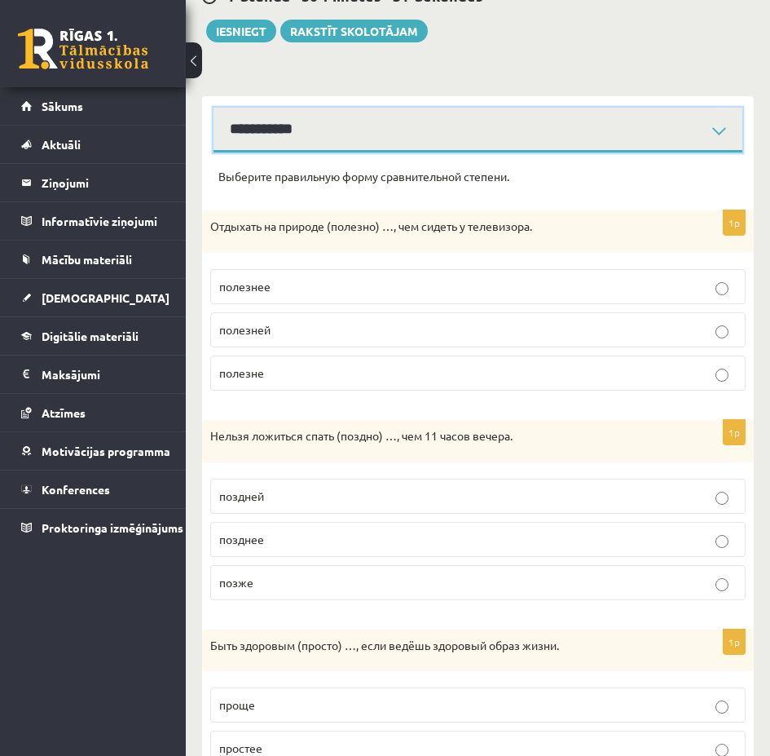
click at [623, 139] on select "**********" at bounding box center [478, 130] width 529 height 45
click at [214, 108] on select "**********" at bounding box center [478, 130] width 529 height 45
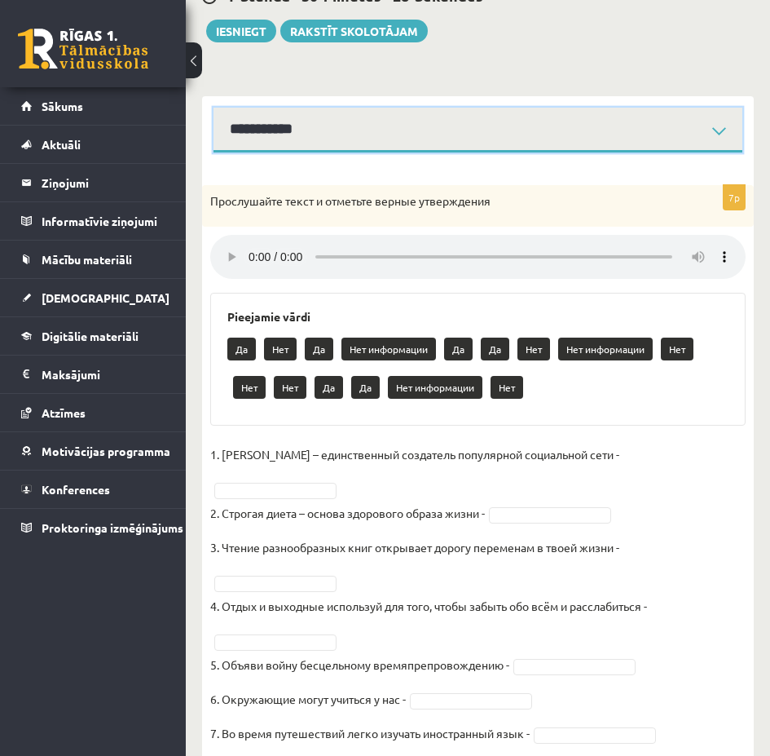
click at [395, 130] on select "**********" at bounding box center [478, 130] width 529 height 45
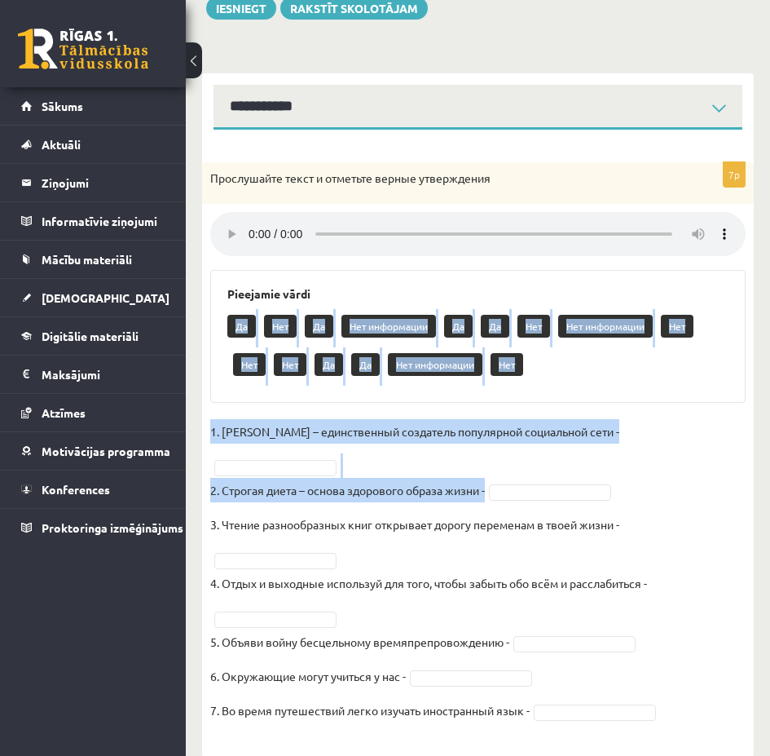
scroll to position [197, 0]
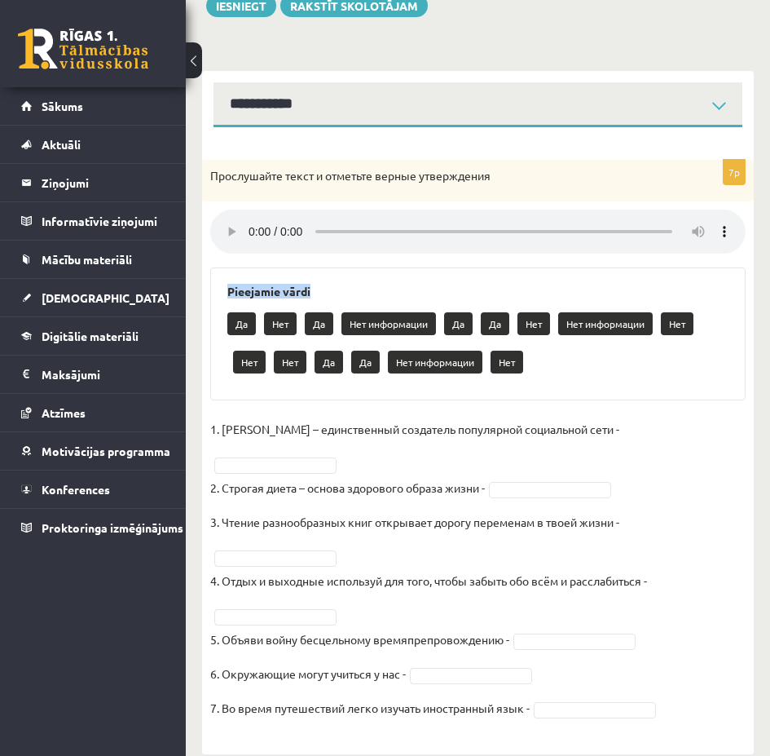
drag, startPoint x: 224, startPoint y: 332, endPoint x: 217, endPoint y: 283, distance: 49.5
click at [217, 284] on div "Pieejamie vārdi Да Нет Да Нет информации Да Да Нет Нет информации Нет Нет Нет Д…" at bounding box center [478, 333] width 536 height 133
click at [217, 283] on div "Pieejamie vārdi Да Нет Да Нет информации Да Да Нет Нет информации Нет Нет Нет Д…" at bounding box center [478, 333] width 536 height 133
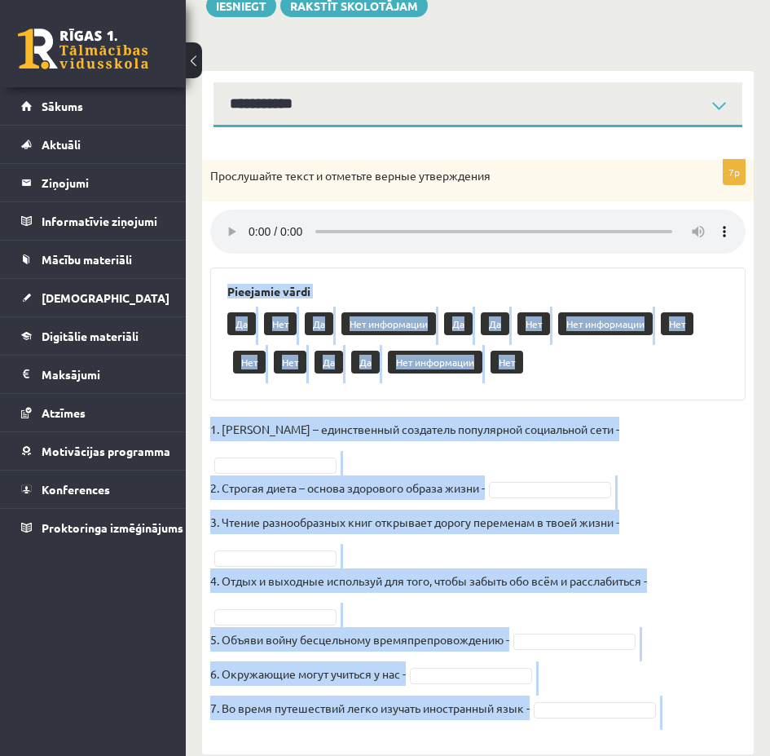
drag, startPoint x: 217, startPoint y: 283, endPoint x: 695, endPoint y: 695, distance: 631.2
click at [695, 695] on div "7p Прослушайте текст и отметьте верные утверждения Pieejamie vārdi Да Нет Да Не…" at bounding box center [478, 449] width 552 height 578
click at [653, 403] on div "7p Прослушайте текст и отметьте верные утверждения Pieejamie vārdi Да Нет Да Не…" at bounding box center [478, 449] width 552 height 578
click at [603, 371] on div "Да Нет Да Нет информации Да Да Нет Нет информации Нет Нет Нет Да Да Нет информа…" at bounding box center [477, 344] width 501 height 77
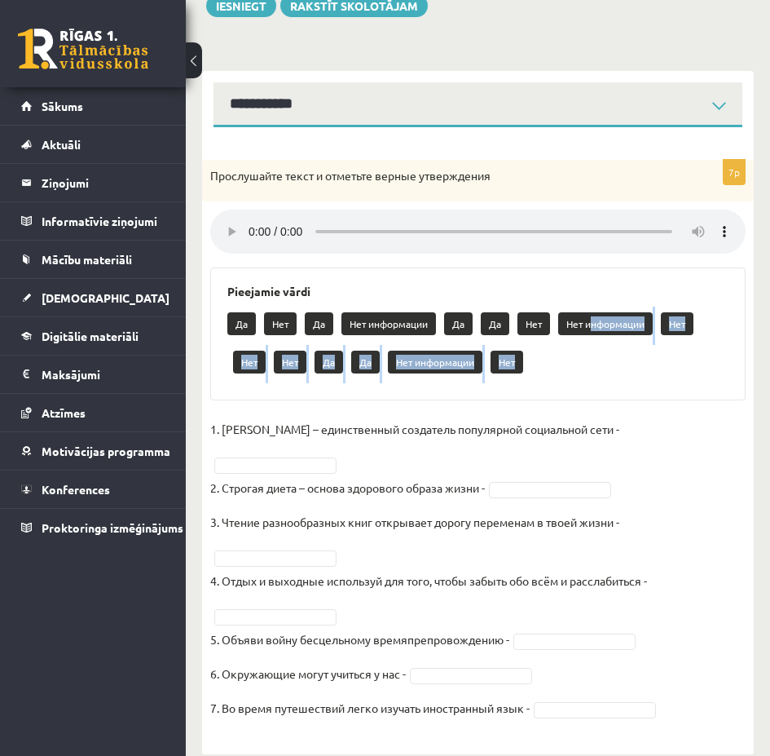
drag, startPoint x: 591, startPoint y: 325, endPoint x: 609, endPoint y: 355, distance: 34.4
click at [609, 355] on div "Да Нет Да Нет информации Да Да Нет Нет информации Нет Нет Нет Да Да Нет информа…" at bounding box center [477, 344] width 501 height 77
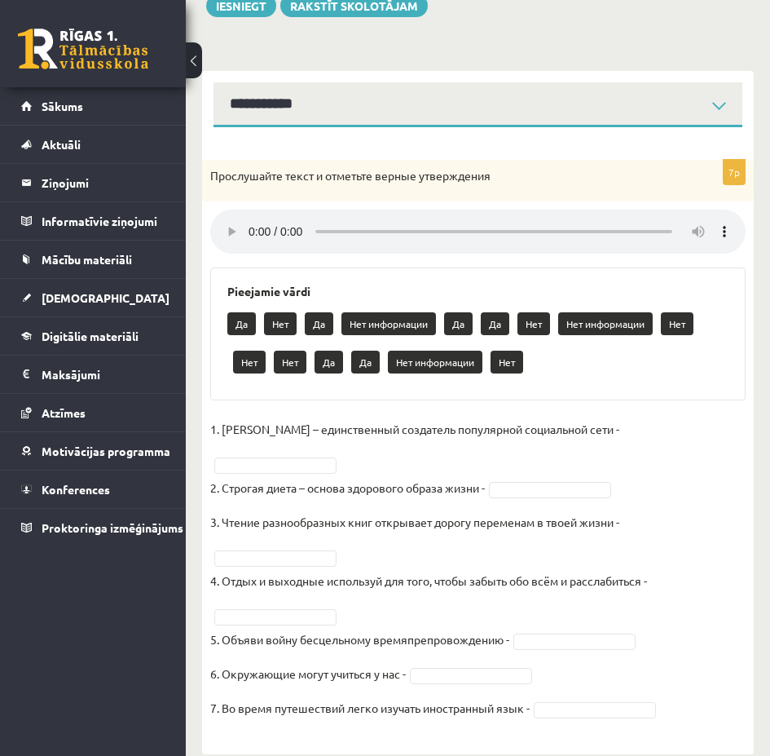
click at [579, 329] on p "Нет информации" at bounding box center [605, 323] width 95 height 23
drag, startPoint x: 564, startPoint y: 322, endPoint x: 650, endPoint y: 331, distance: 86.1
click at [652, 331] on p "Нет информации" at bounding box center [605, 323] width 95 height 23
copy p "Нет информации"
drag, startPoint x: 650, startPoint y: 430, endPoint x: 620, endPoint y: 437, distance: 30.9
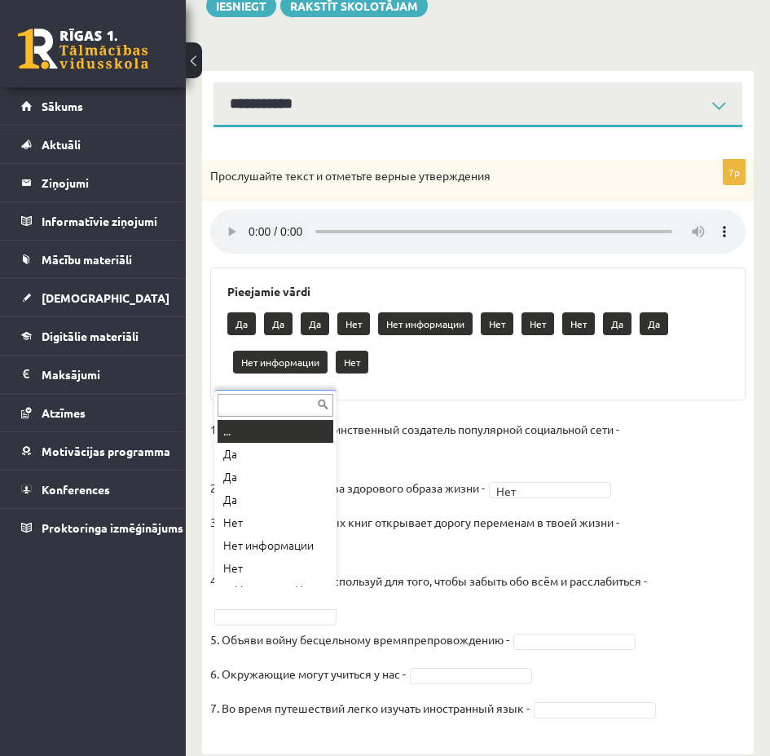
scroll to position [20, 0]
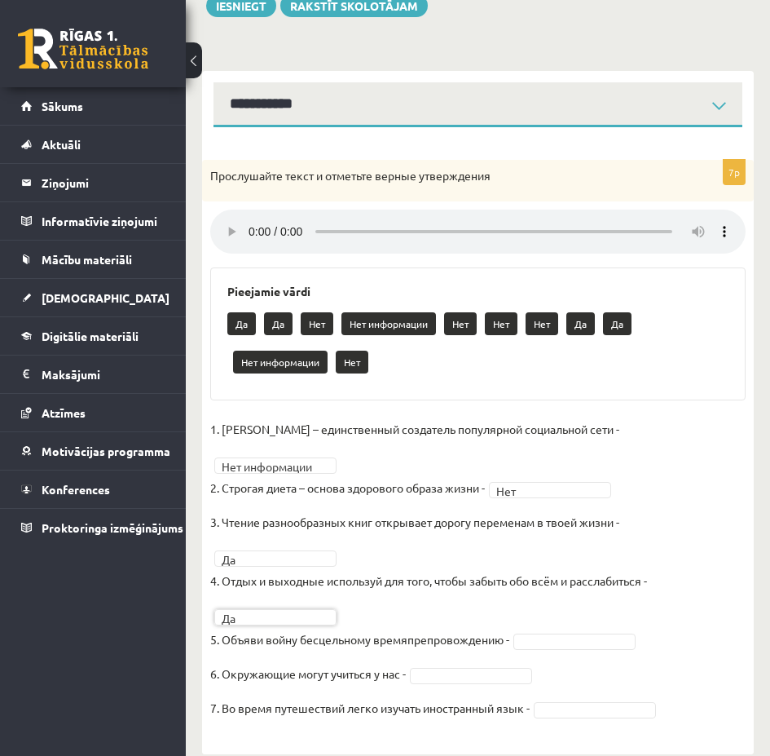
click at [517, 608] on fieldset "**********" at bounding box center [478, 573] width 536 height 313
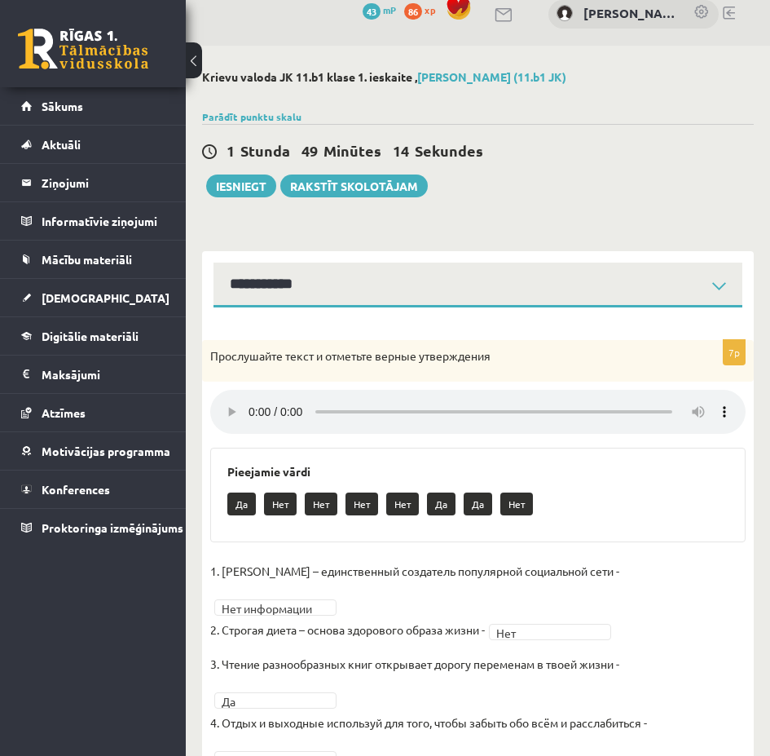
scroll to position [0, 0]
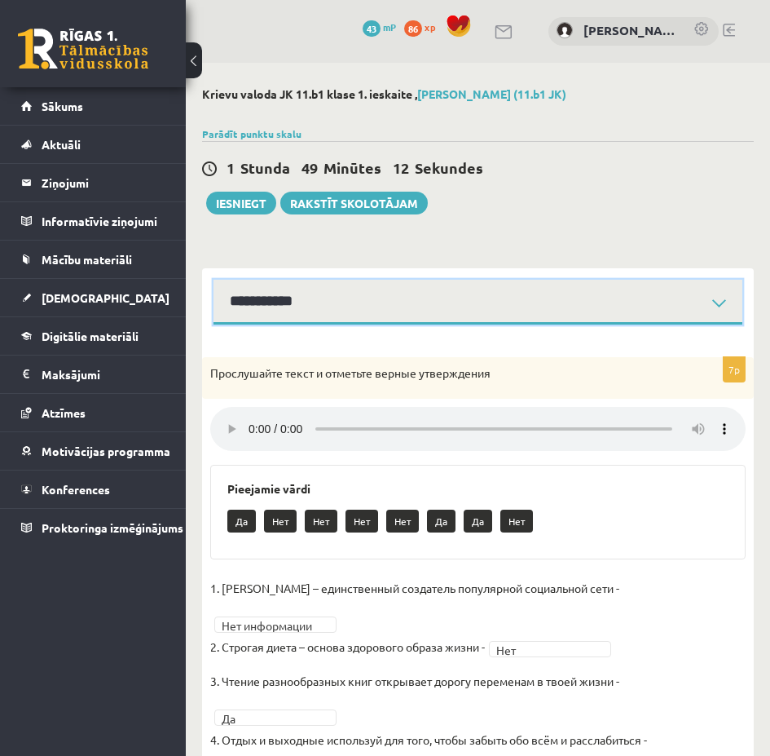
click at [367, 303] on select "**********" at bounding box center [478, 302] width 529 height 45
click at [214, 280] on select "**********" at bounding box center [478, 302] width 529 height 45
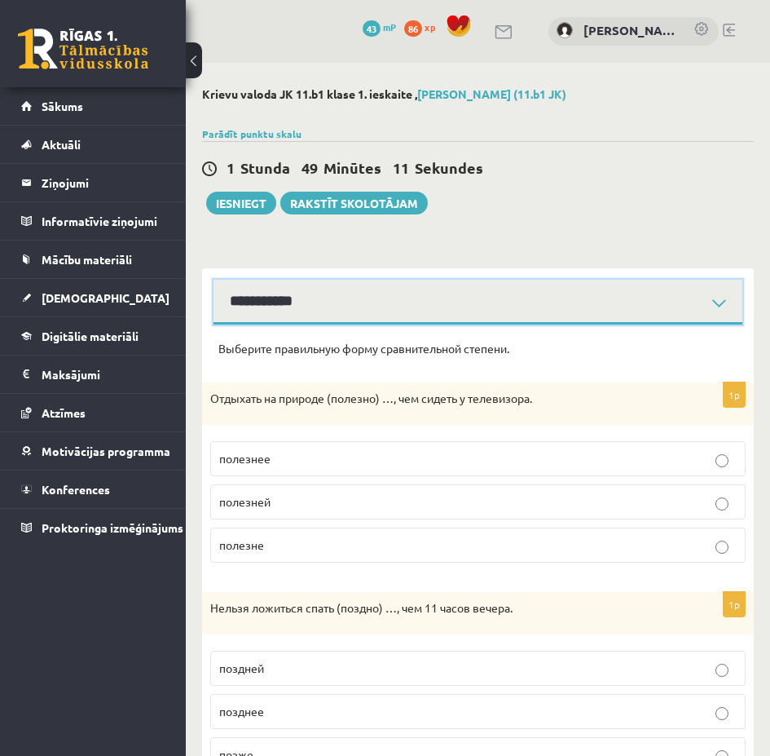
click at [370, 300] on select "**********" at bounding box center [478, 302] width 529 height 45
click at [214, 280] on select "**********" at bounding box center [478, 302] width 529 height 45
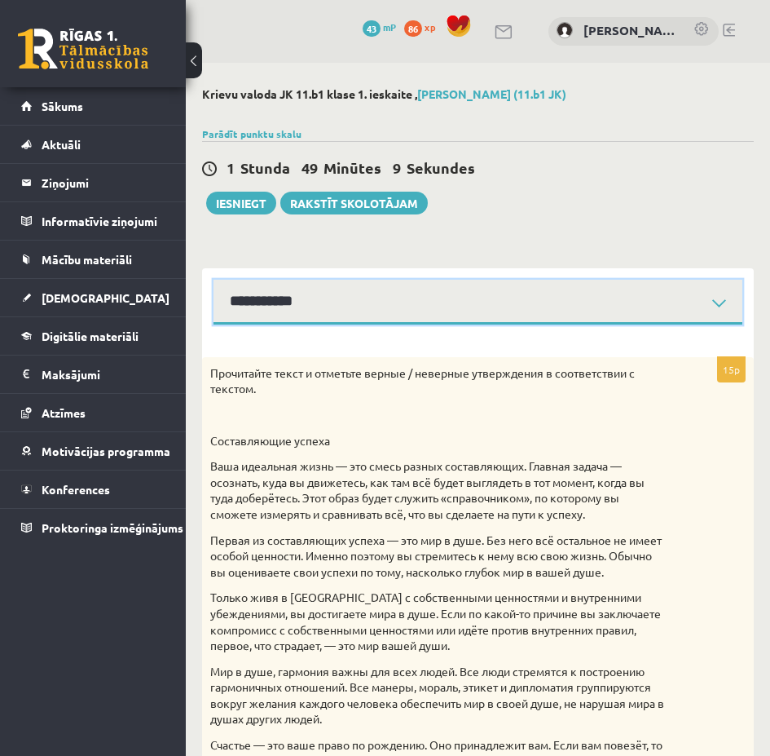
click at [371, 316] on select "**********" at bounding box center [478, 302] width 529 height 45
click at [214, 280] on select "**********" at bounding box center [478, 302] width 529 height 45
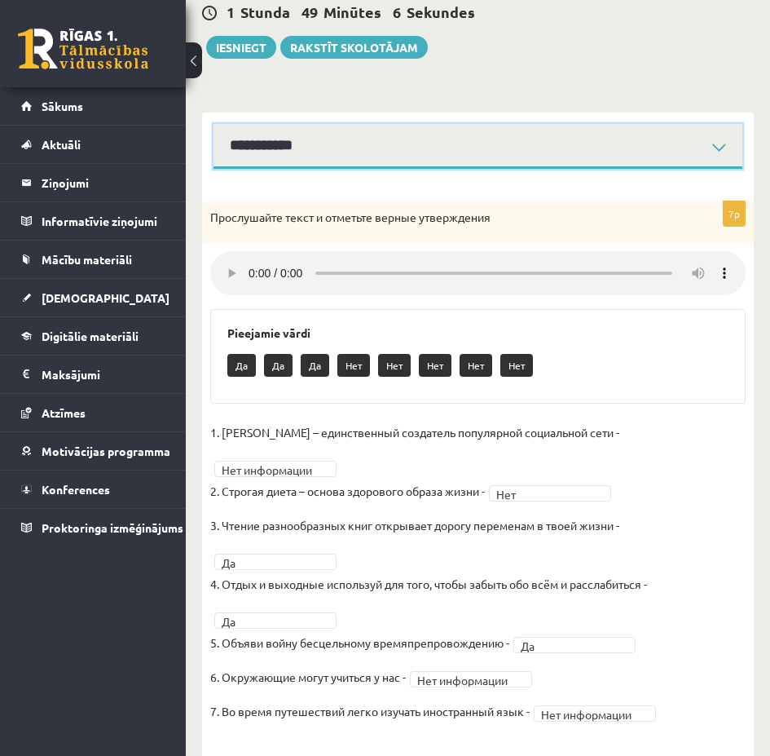
scroll to position [159, 0]
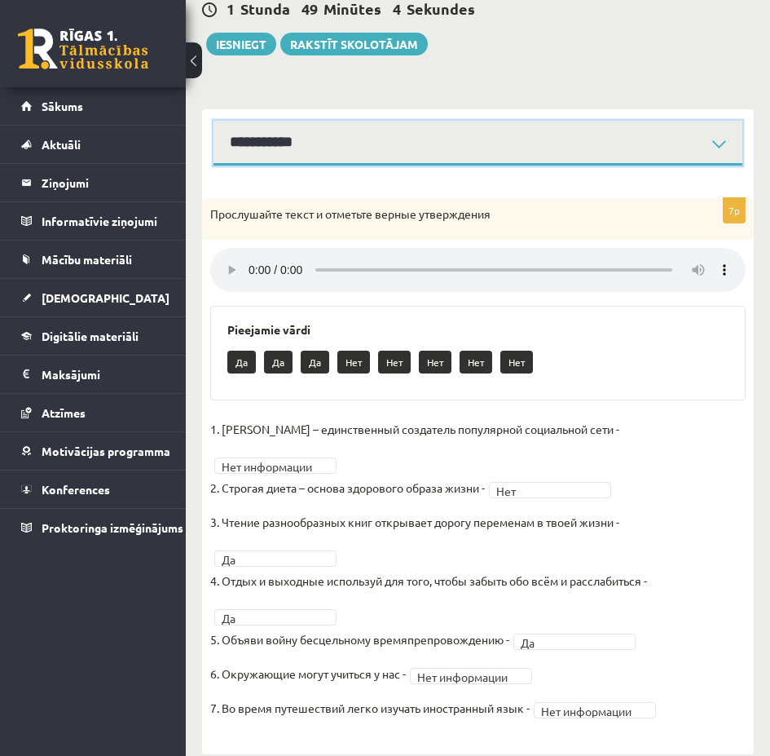
click at [315, 152] on select "**********" at bounding box center [478, 143] width 529 height 45
click at [214, 121] on select "**********" at bounding box center [478, 143] width 529 height 45
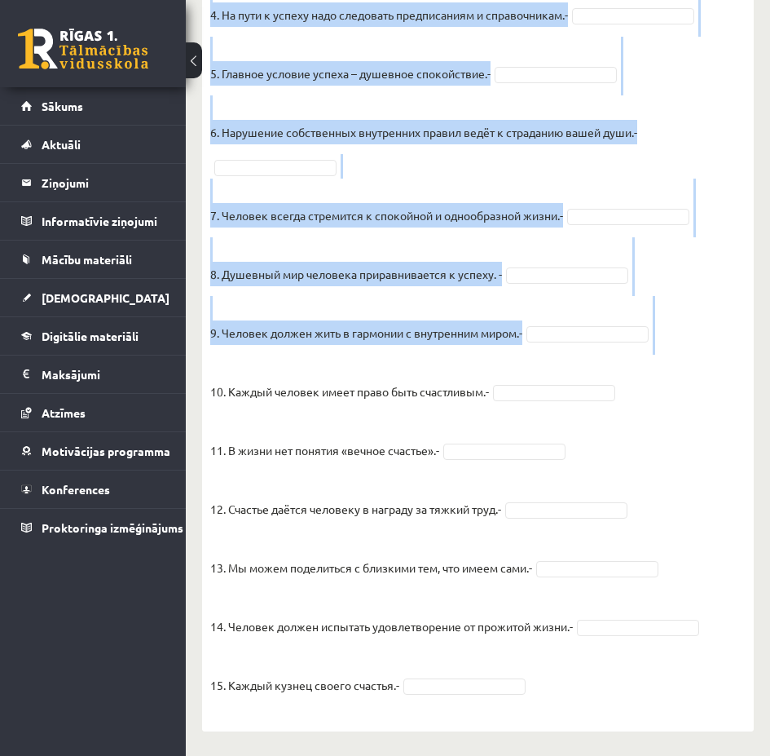
scroll to position [1443, 0]
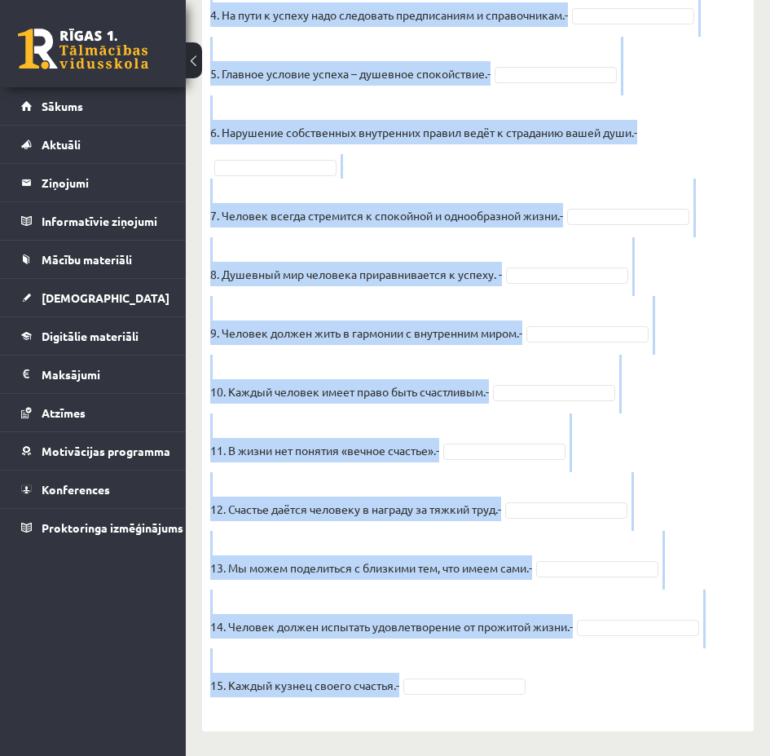
drag, startPoint x: 219, startPoint y: 213, endPoint x: 547, endPoint y: 692, distance: 580.6
copy div "Прочитайте текст и отметьте верные / неверные утверждения в соответствии с текс…"
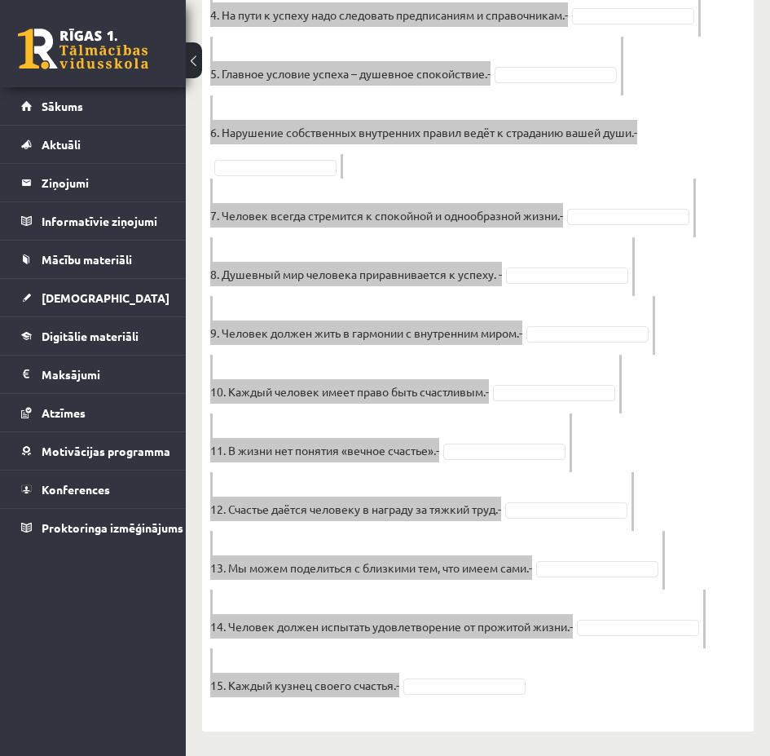
scroll to position [1035, 0]
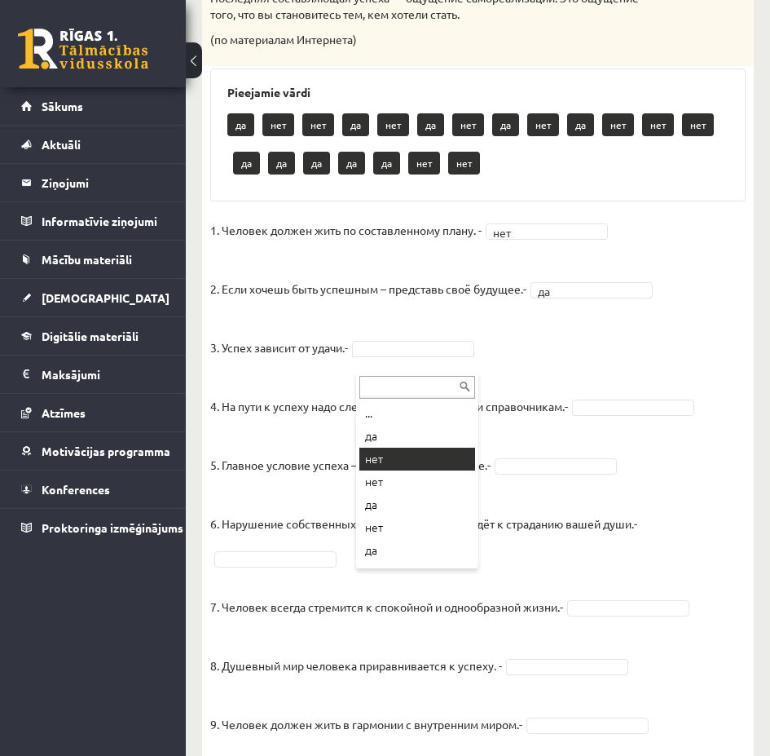
drag, startPoint x: 415, startPoint y: 459, endPoint x: 434, endPoint y: 458, distance: 19.6
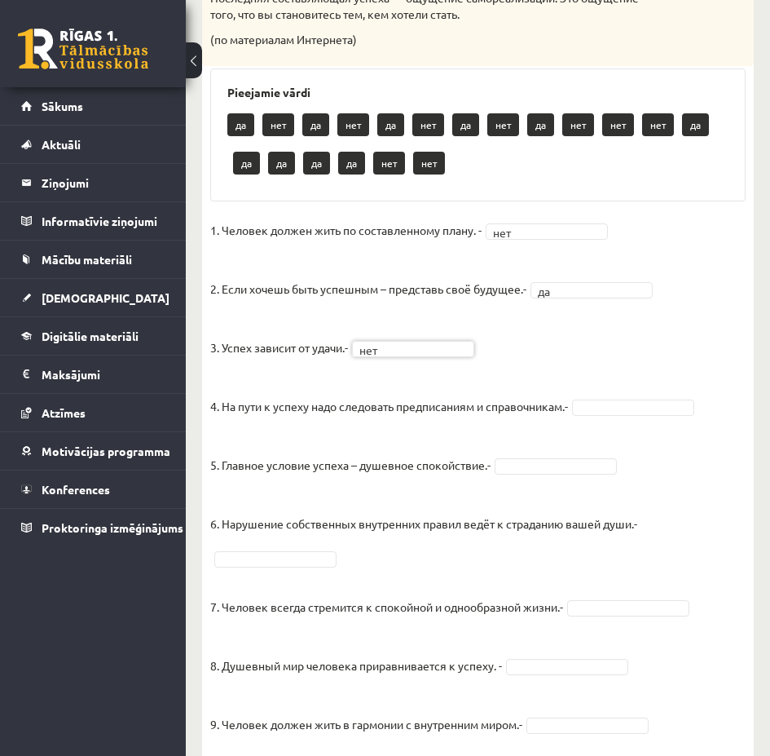
click at [607, 433] on fieldset "1. Человек должен жить по составленному плану. - нет *** 2. Если хочешь быть ус…" at bounding box center [478, 658] width 536 height 880
click at [566, 495] on fieldset "1. Человек должен жить по составленному плану. - нет *** 2. Если хочешь быть ус…" at bounding box center [478, 658] width 536 height 880
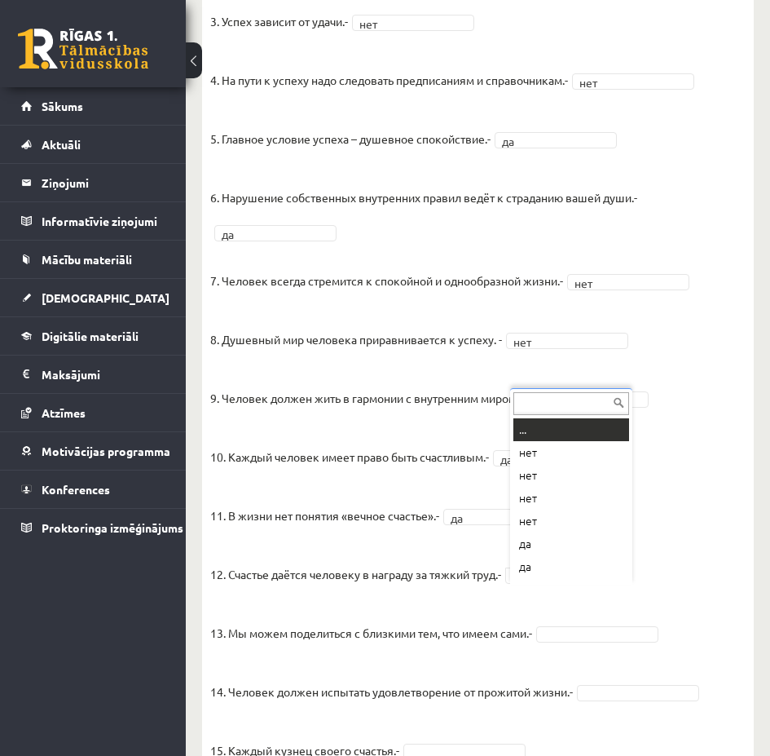
scroll to position [20, 0]
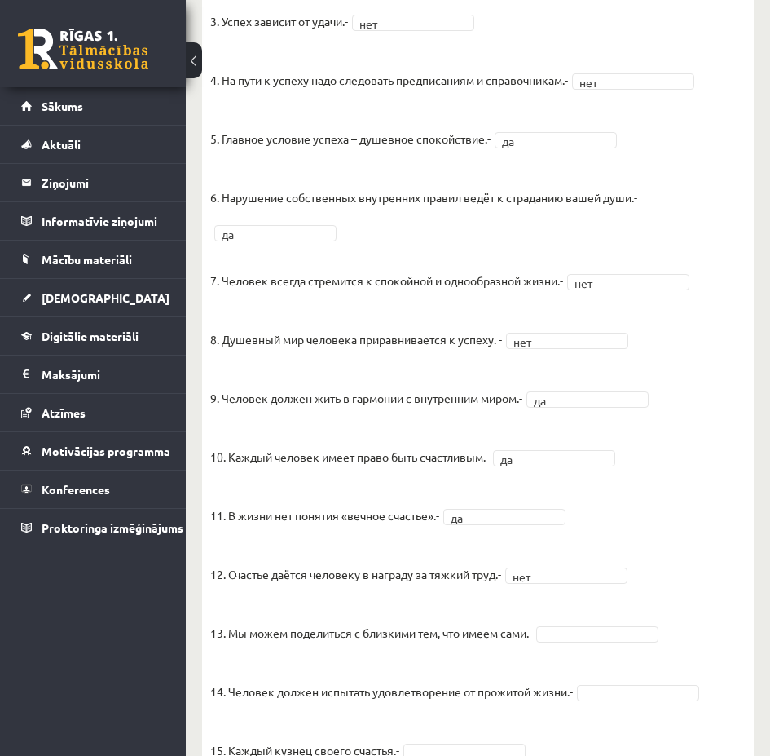
click at [583, 641] on fieldset "1. Человек должен жить по составленному плану. - нет *** 2. Если хочешь быть ус…" at bounding box center [478, 332] width 536 height 880
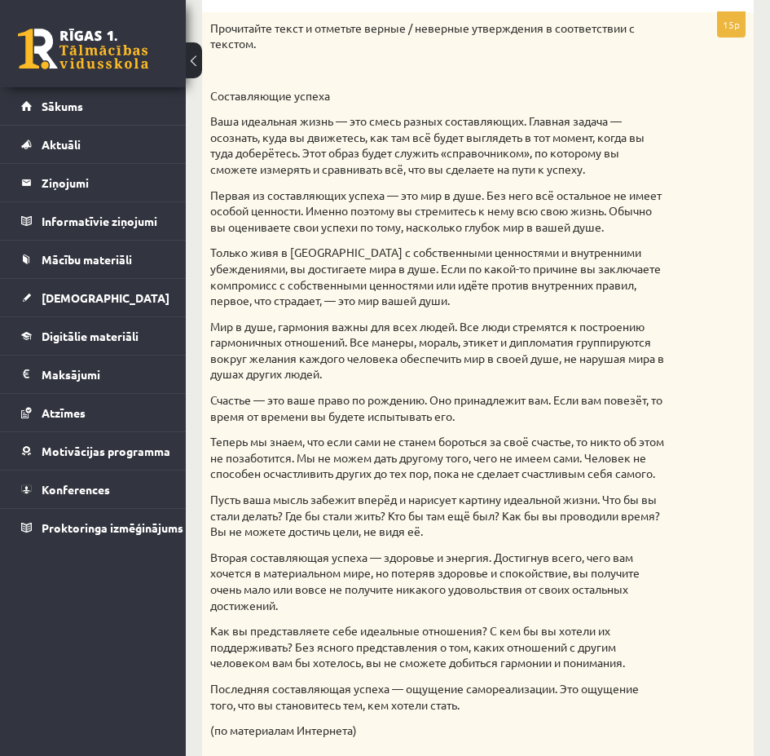
scroll to position [0, 0]
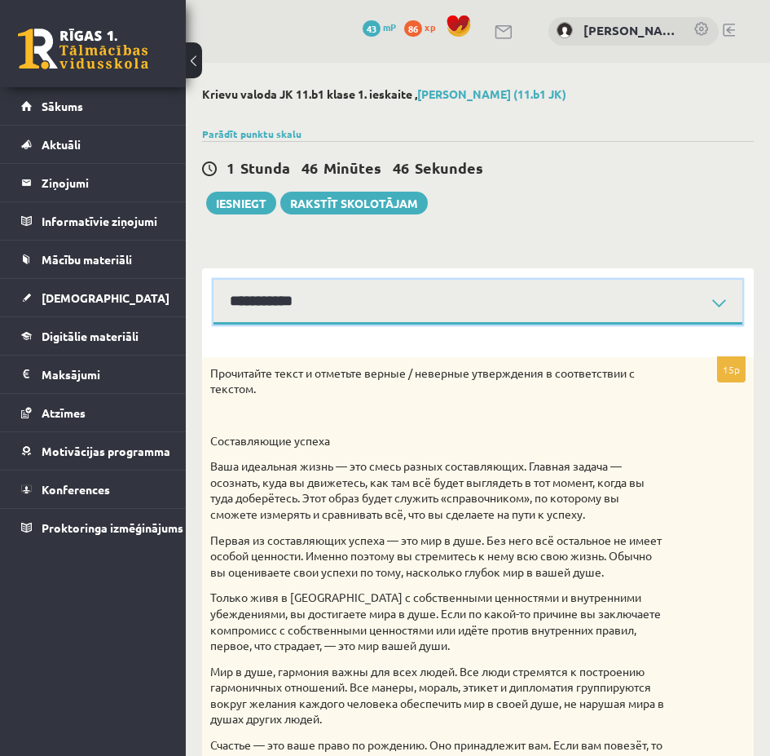
click at [330, 300] on select "**********" at bounding box center [478, 302] width 529 height 45
click at [214, 280] on select "**********" at bounding box center [478, 302] width 529 height 45
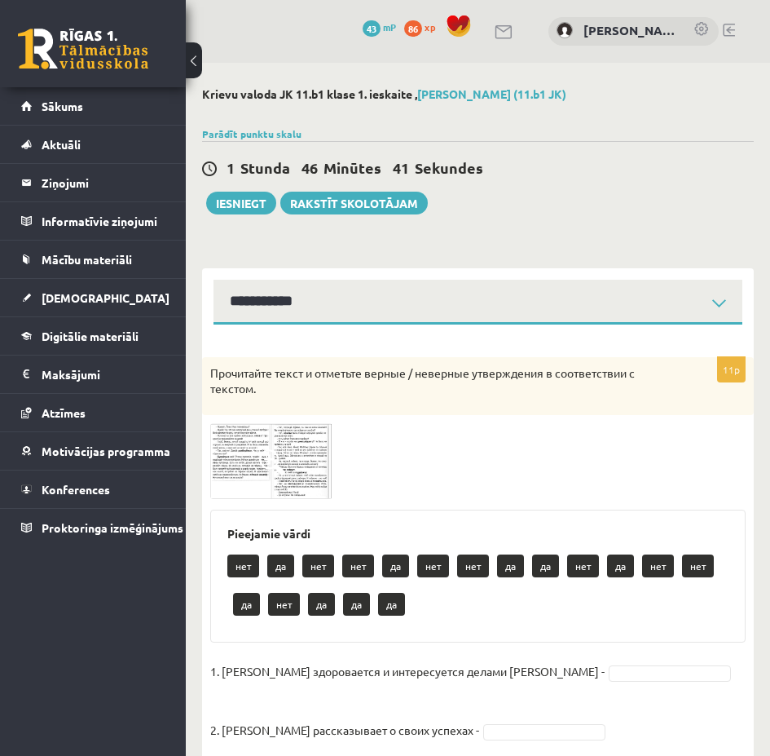
click at [227, 441] on img at bounding box center [271, 461] width 122 height 76
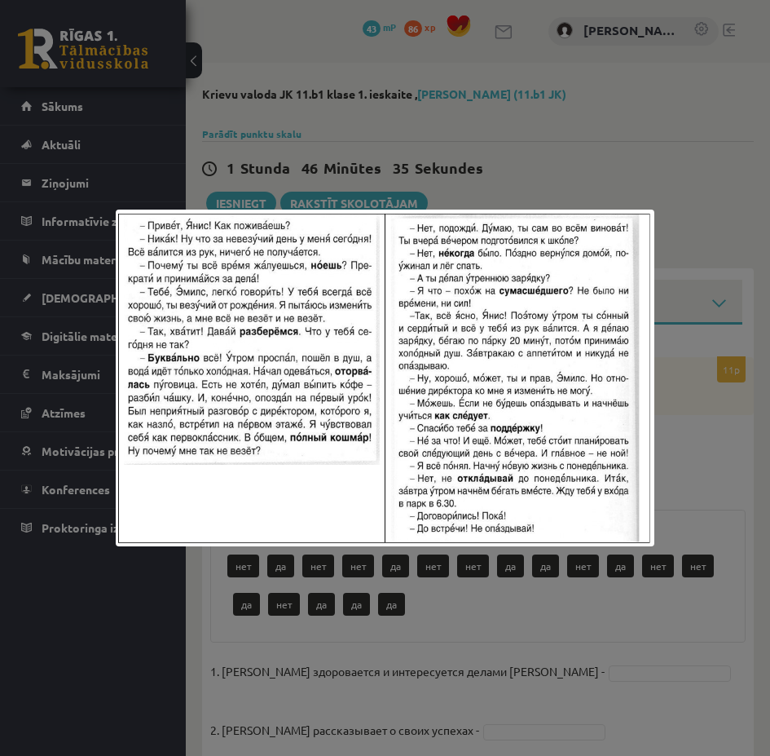
click at [687, 520] on div at bounding box center [385, 378] width 770 height 756
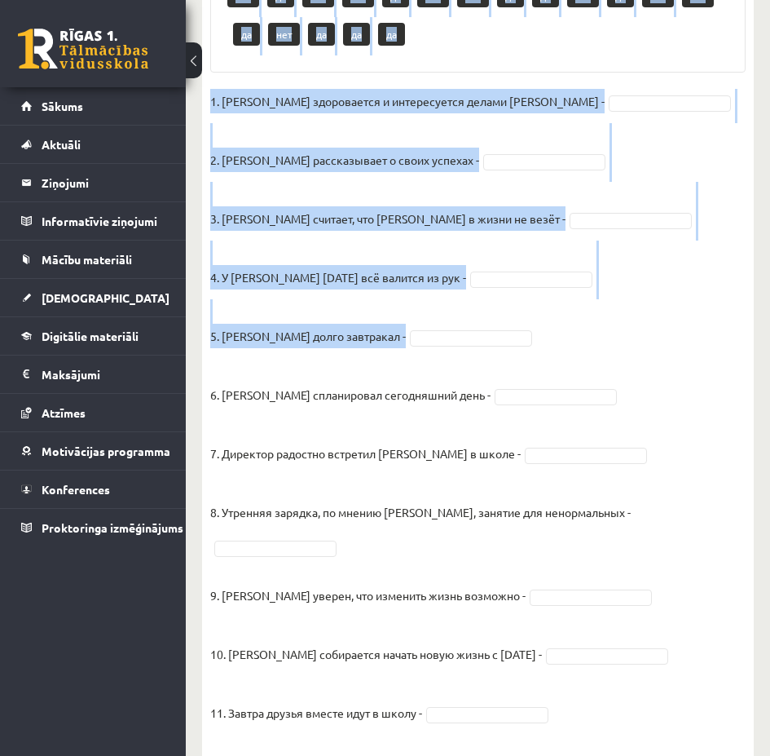
scroll to position [598, 0]
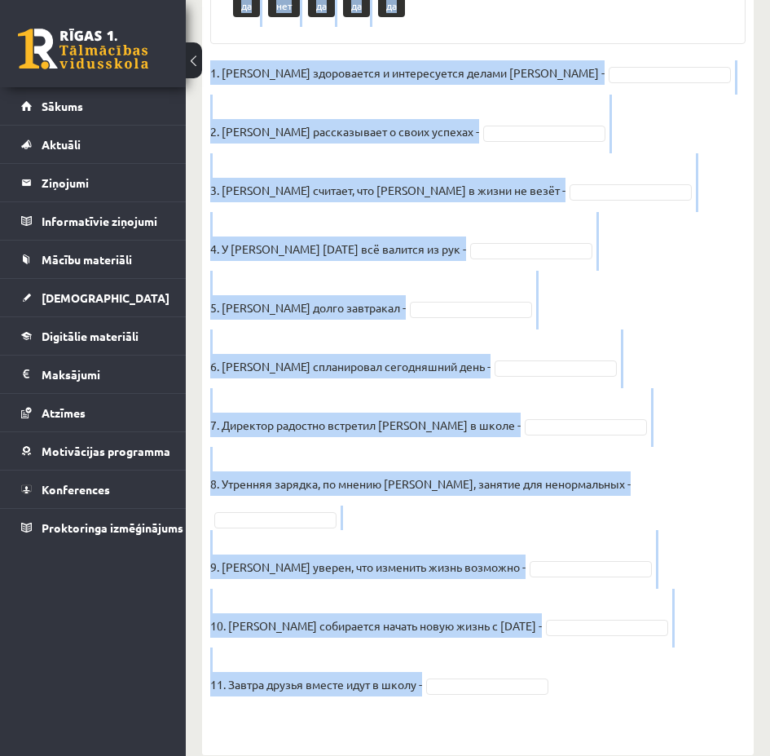
drag, startPoint x: 218, startPoint y: 201, endPoint x: 575, endPoint y: 650, distance: 573.9
click at [575, 650] on div "11p Прочитайте текст и отметьте верные / неверные утверждения в соответствии с …" at bounding box center [478, 249] width 552 height 980
copy div "Pieejamie vārdi нет да нет нет да нет нет да да нет да нет нет да нет да да да …"
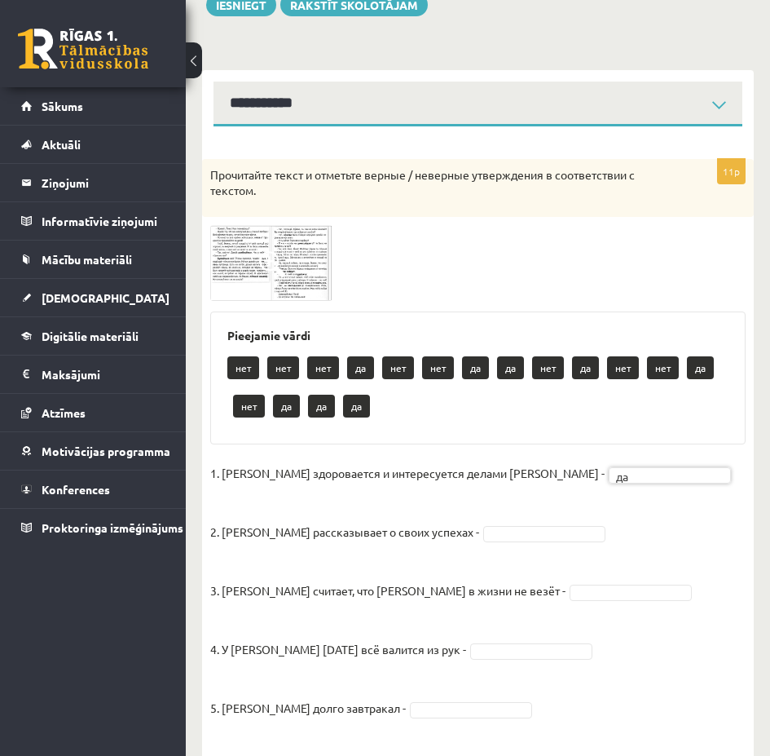
scroll to position [191, 0]
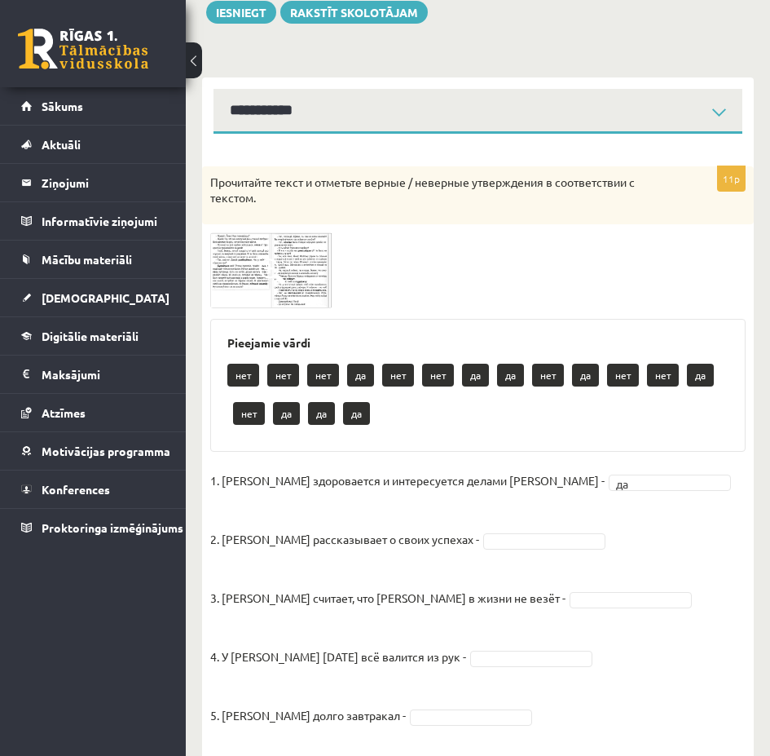
click at [303, 273] on img at bounding box center [271, 270] width 122 height 76
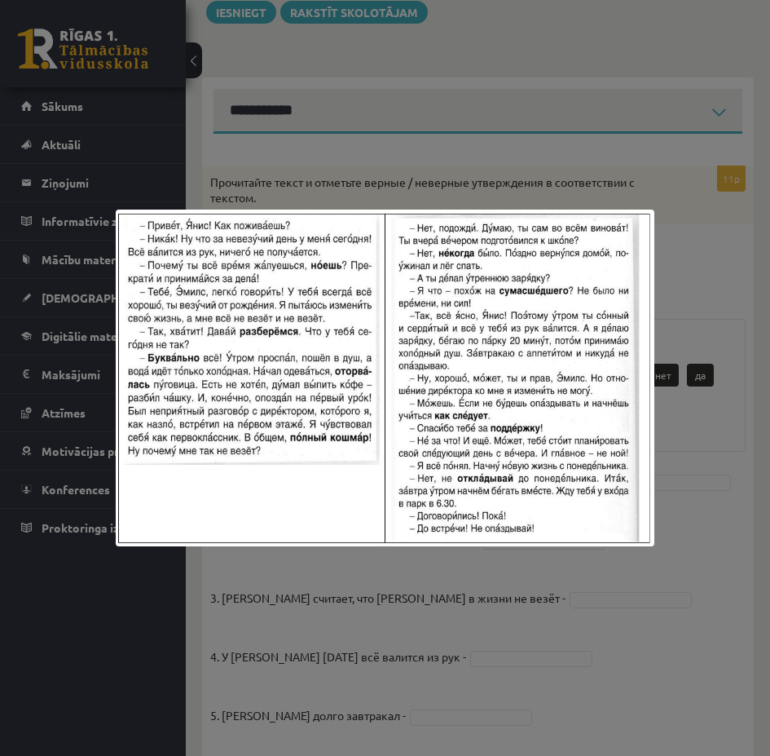
scroll to position [205, 0]
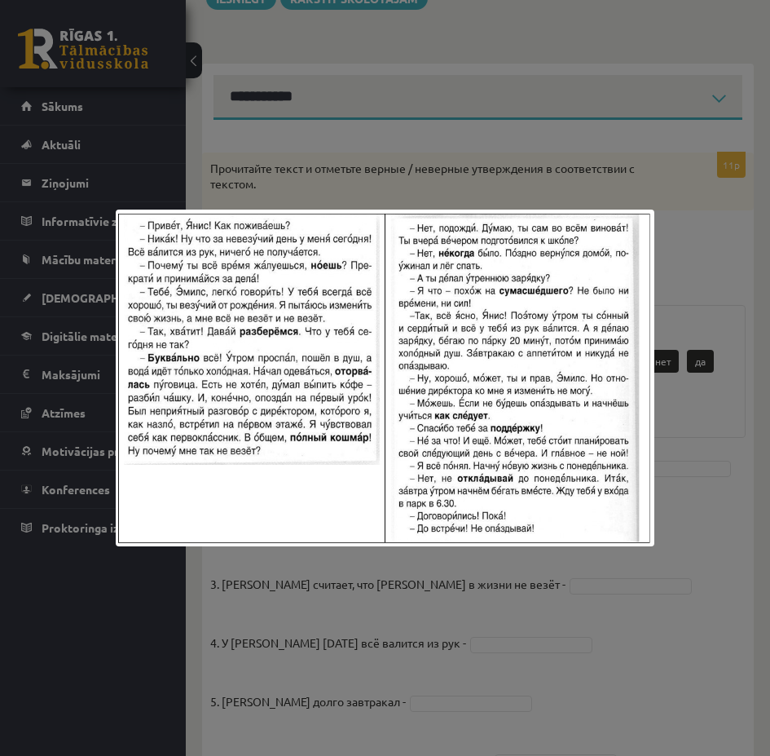
click at [628, 157] on div at bounding box center [385, 378] width 770 height 756
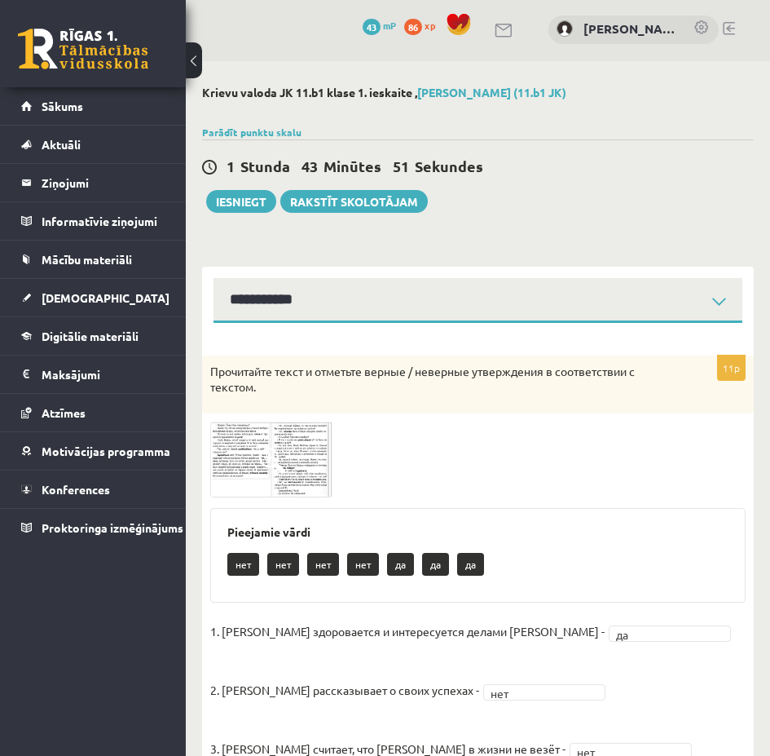
scroll to position [0, 0]
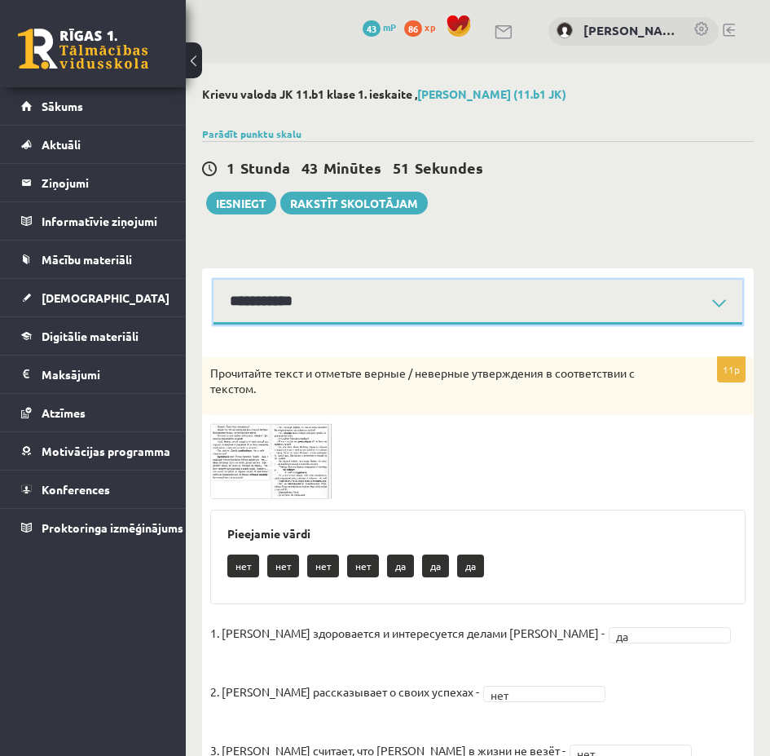
click at [713, 301] on select "**********" at bounding box center [478, 302] width 529 height 45
click at [214, 280] on select "**********" at bounding box center [478, 302] width 529 height 45
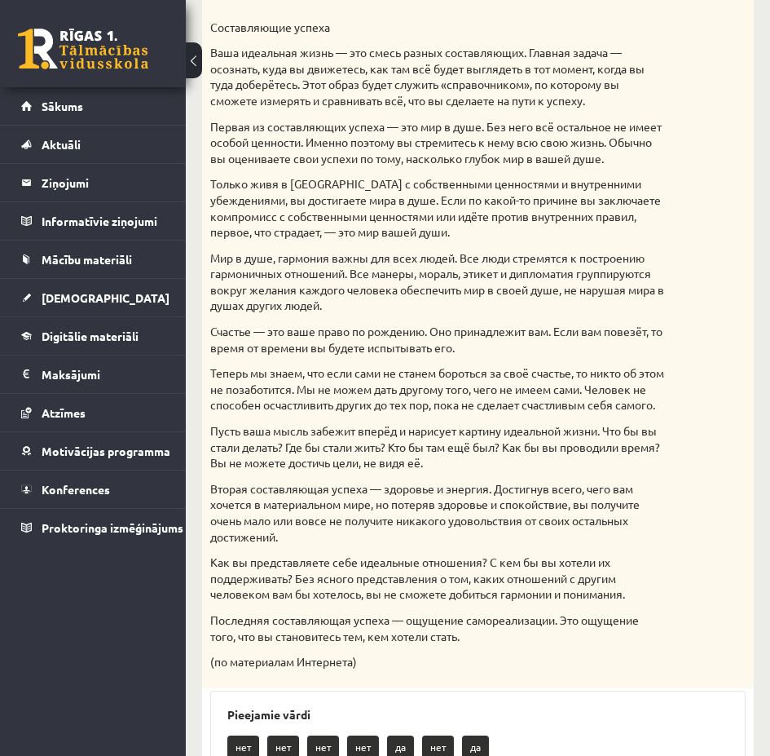
scroll to position [163, 0]
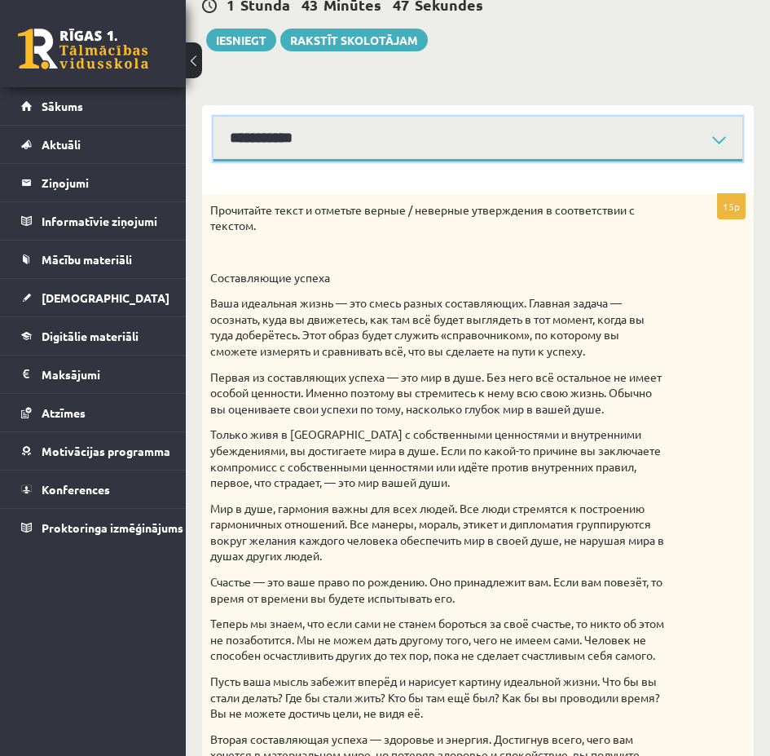
click at [534, 151] on select "**********" at bounding box center [478, 139] width 529 height 45
click at [214, 117] on select "**********" at bounding box center [478, 139] width 529 height 45
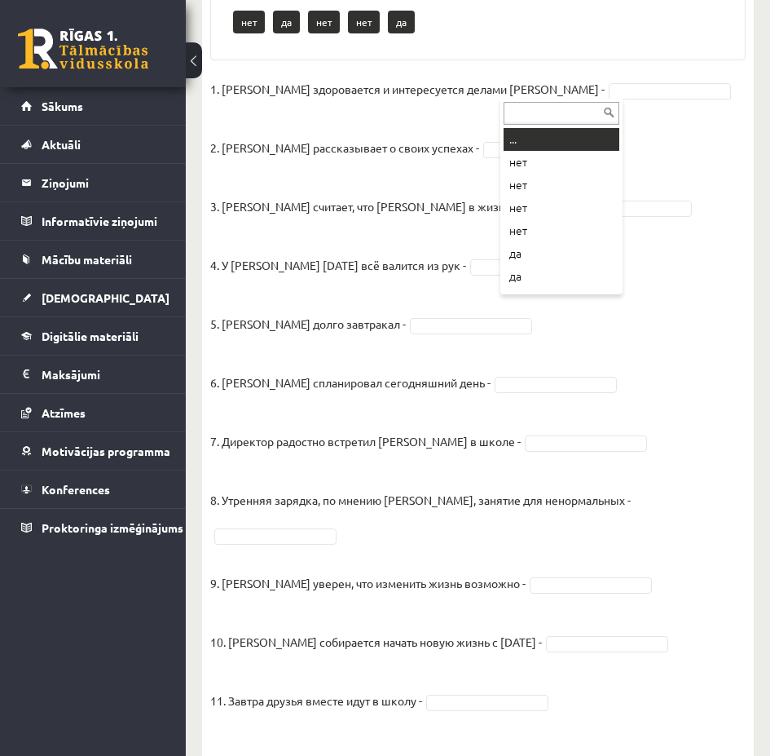
scroll to position [598, 0]
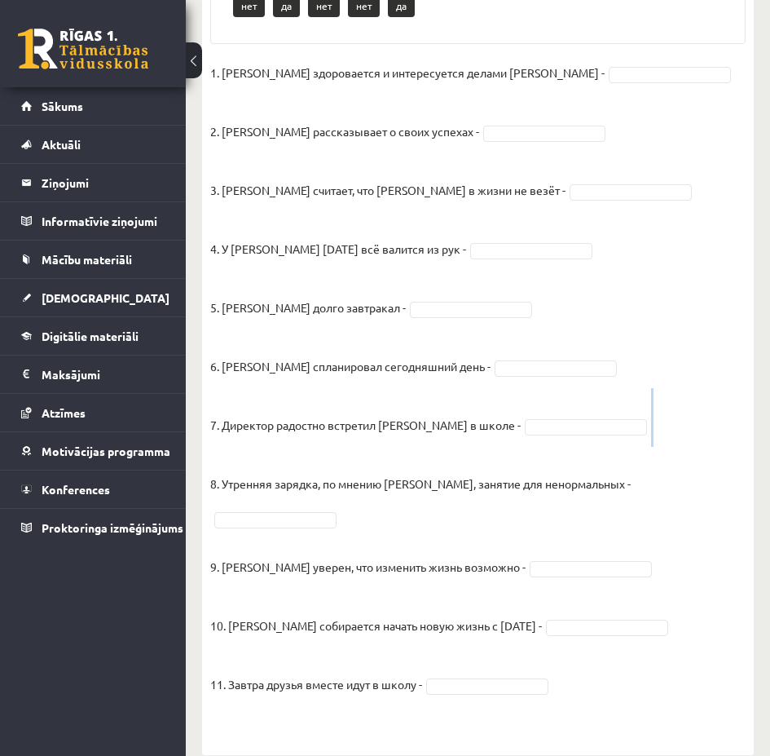
click at [681, 394] on fieldset "1. Эмилс здоровается и интересуется делами Яниса - 2. Янис рассказывает о своих…" at bounding box center [478, 395] width 536 height 670
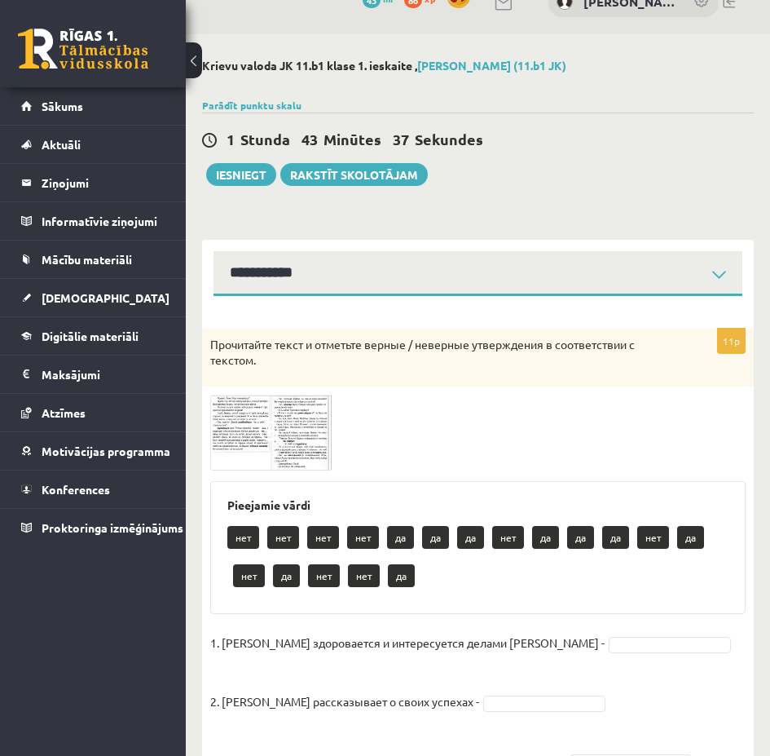
scroll to position [0, 0]
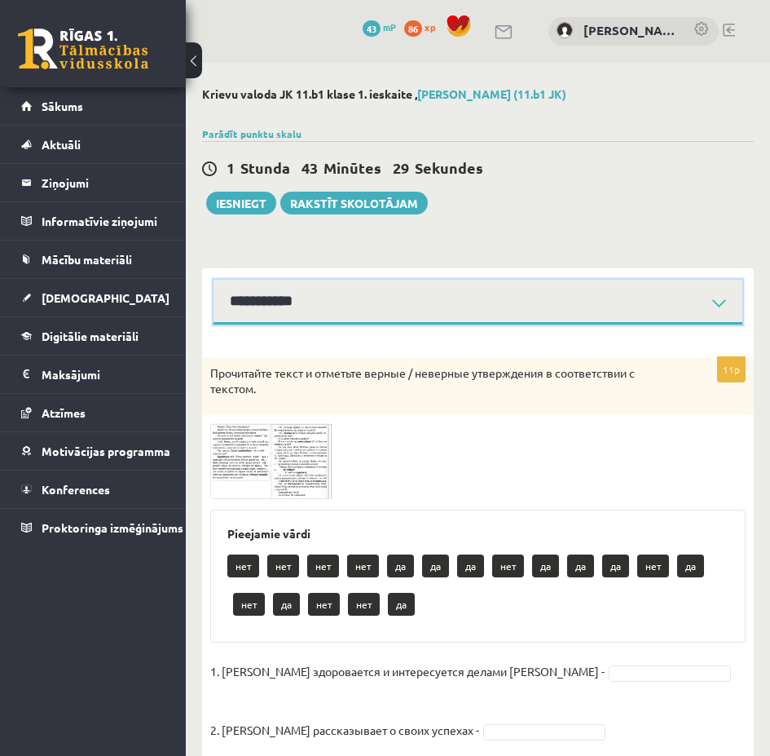
click at [403, 312] on select "**********" at bounding box center [478, 302] width 529 height 45
click at [214, 280] on select "**********" at bounding box center [478, 302] width 529 height 45
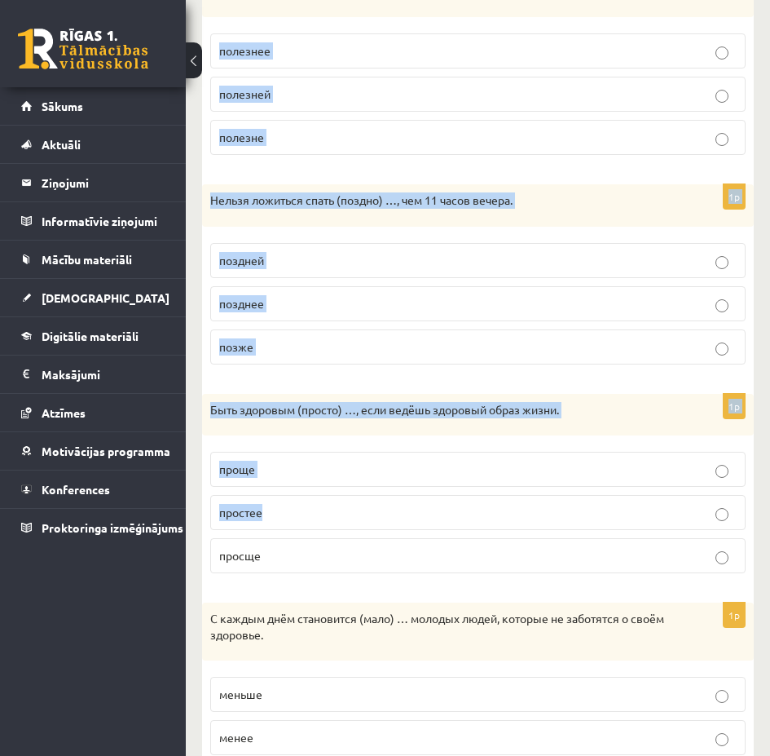
scroll to position [714, 0]
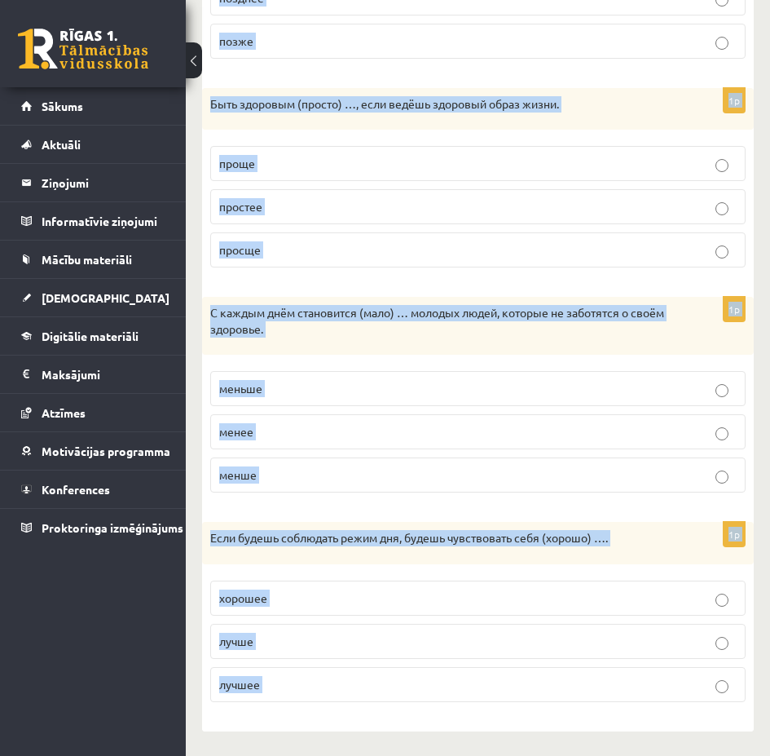
drag, startPoint x: 259, startPoint y: 359, endPoint x: 659, endPoint y: 674, distance: 509.6
click at [659, 674] on div "Выберите правильную форму сравнительной степени. 1p Отдыхать на природе (полезн…" at bounding box center [478, 171] width 552 height 1120
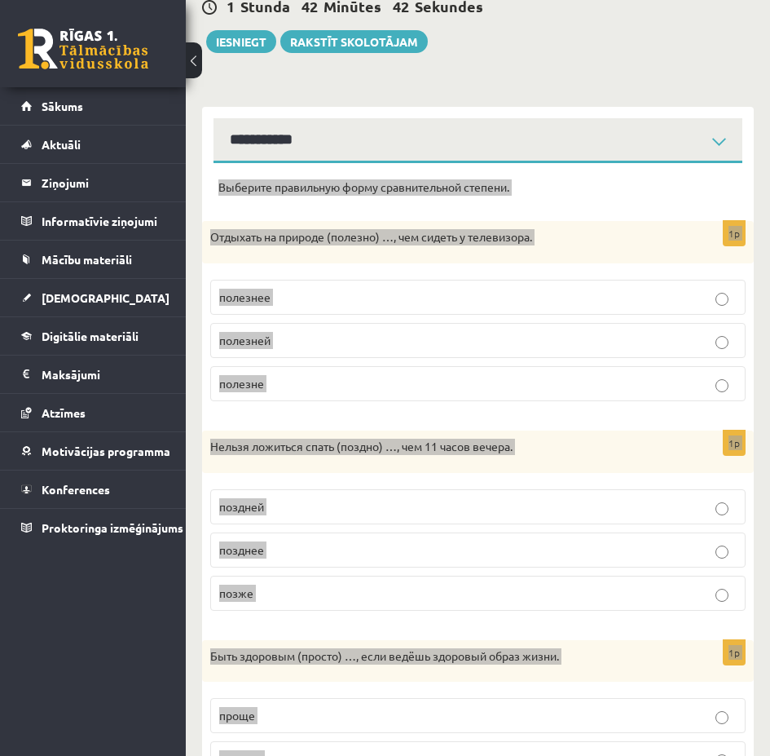
scroll to position [143, 0]
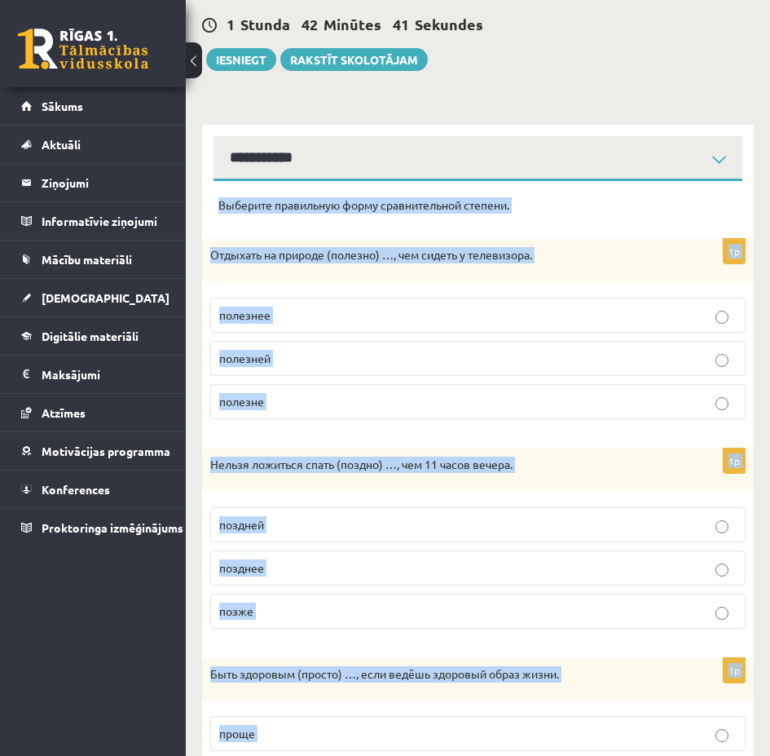
click at [729, 311] on p "полезнее" at bounding box center [478, 314] width 518 height 17
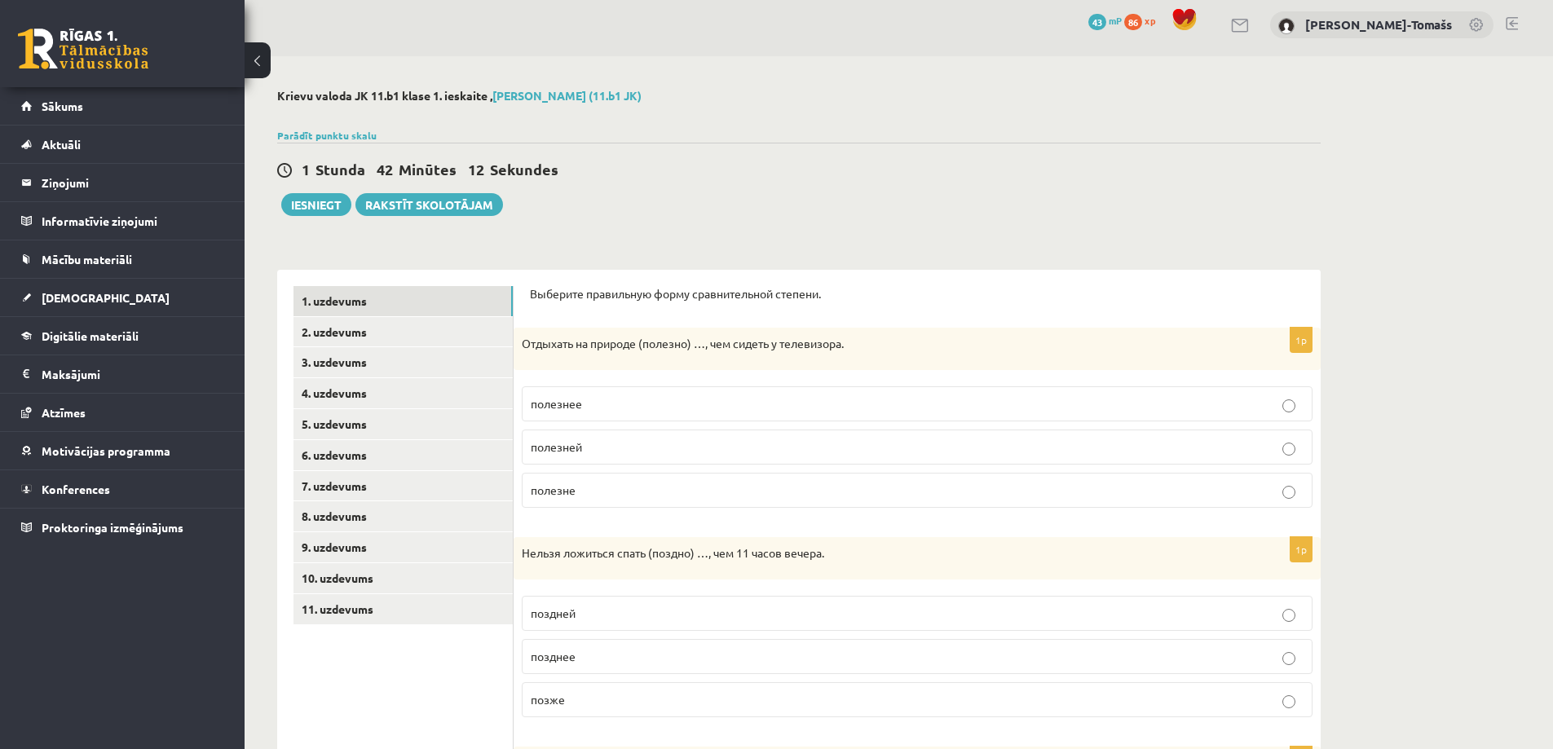
scroll to position [0, 0]
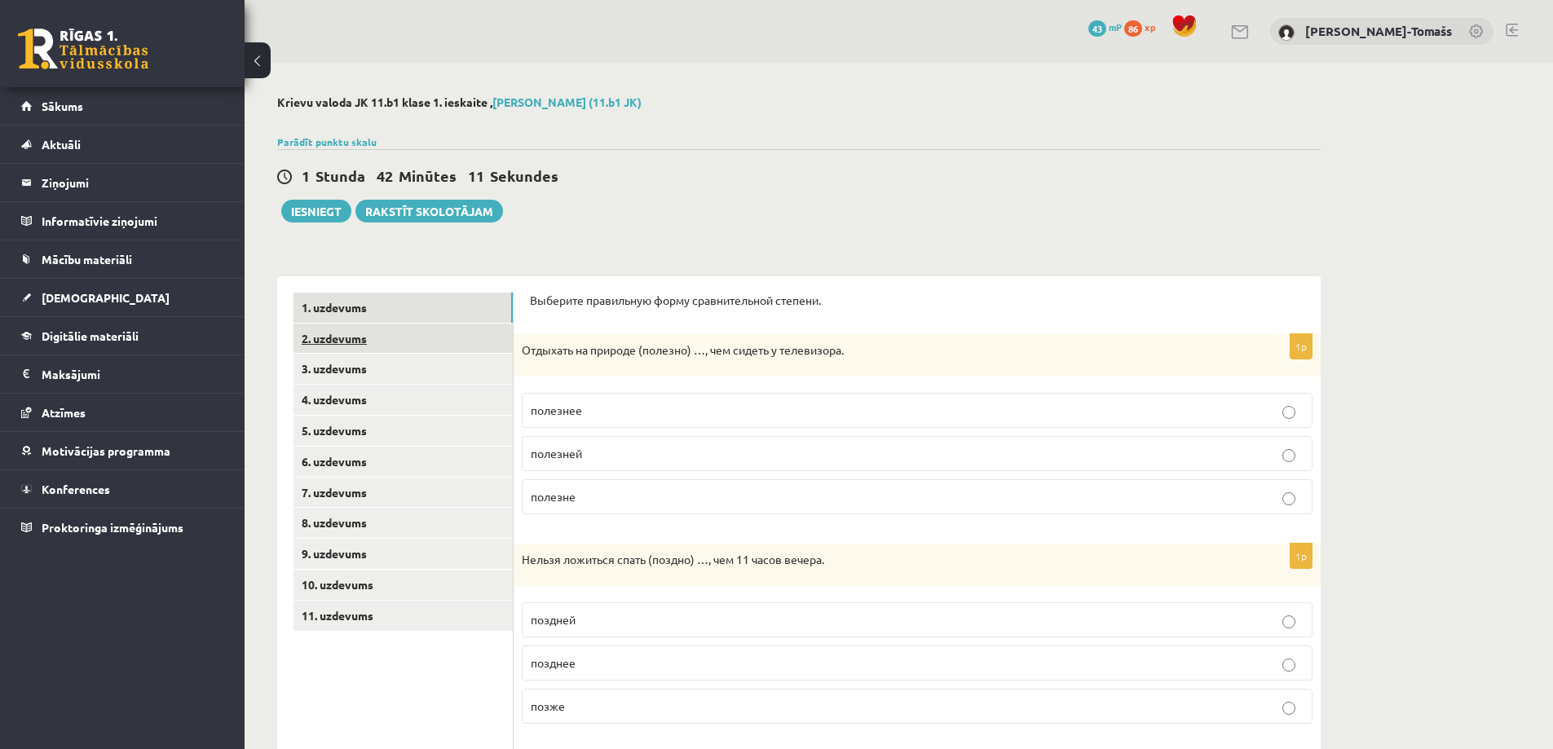
click at [448, 342] on link "2. uzdevums" at bounding box center [402, 339] width 219 height 30
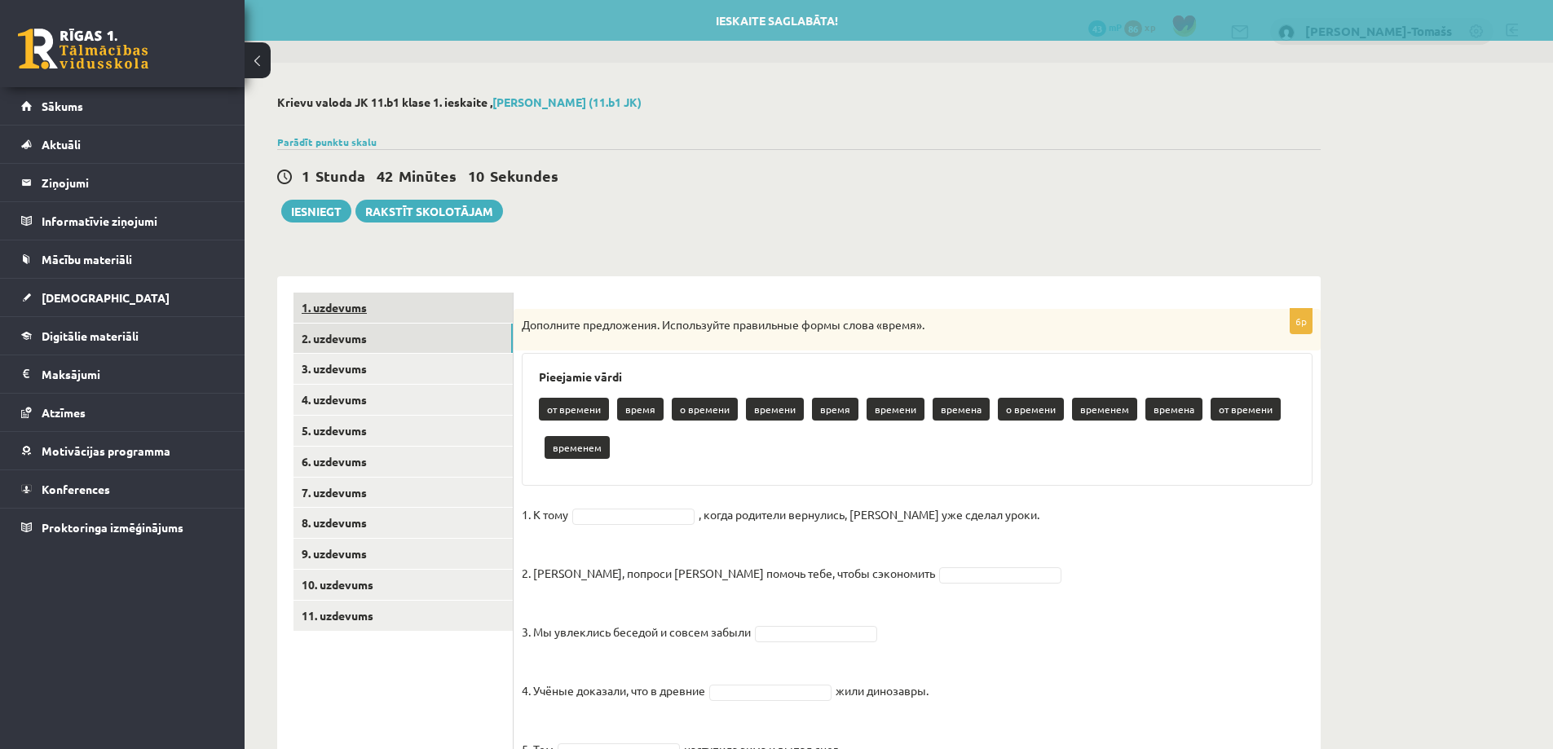
click at [416, 315] on link "1. uzdevums" at bounding box center [402, 308] width 219 height 30
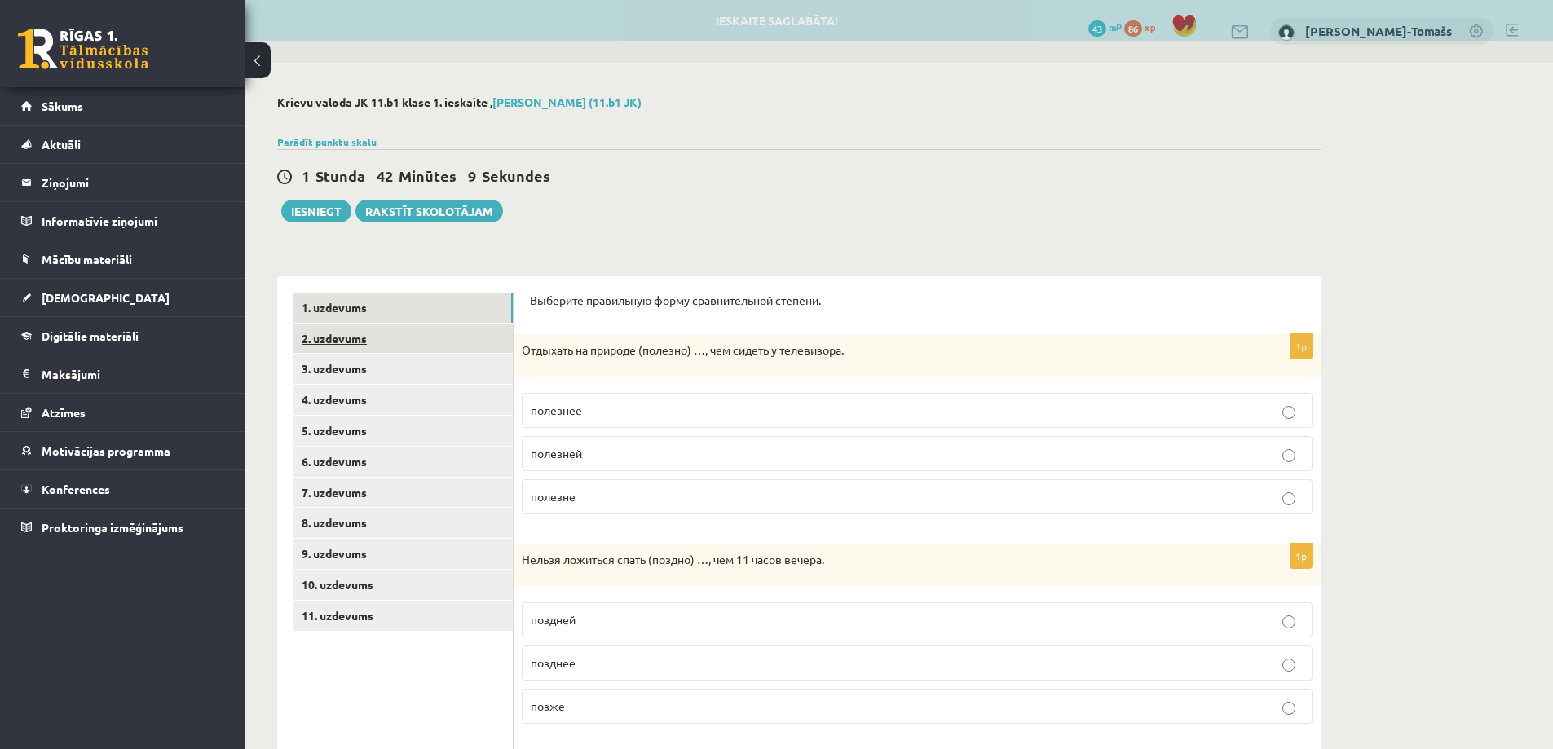
click at [423, 346] on link "2. uzdevums" at bounding box center [402, 339] width 219 height 30
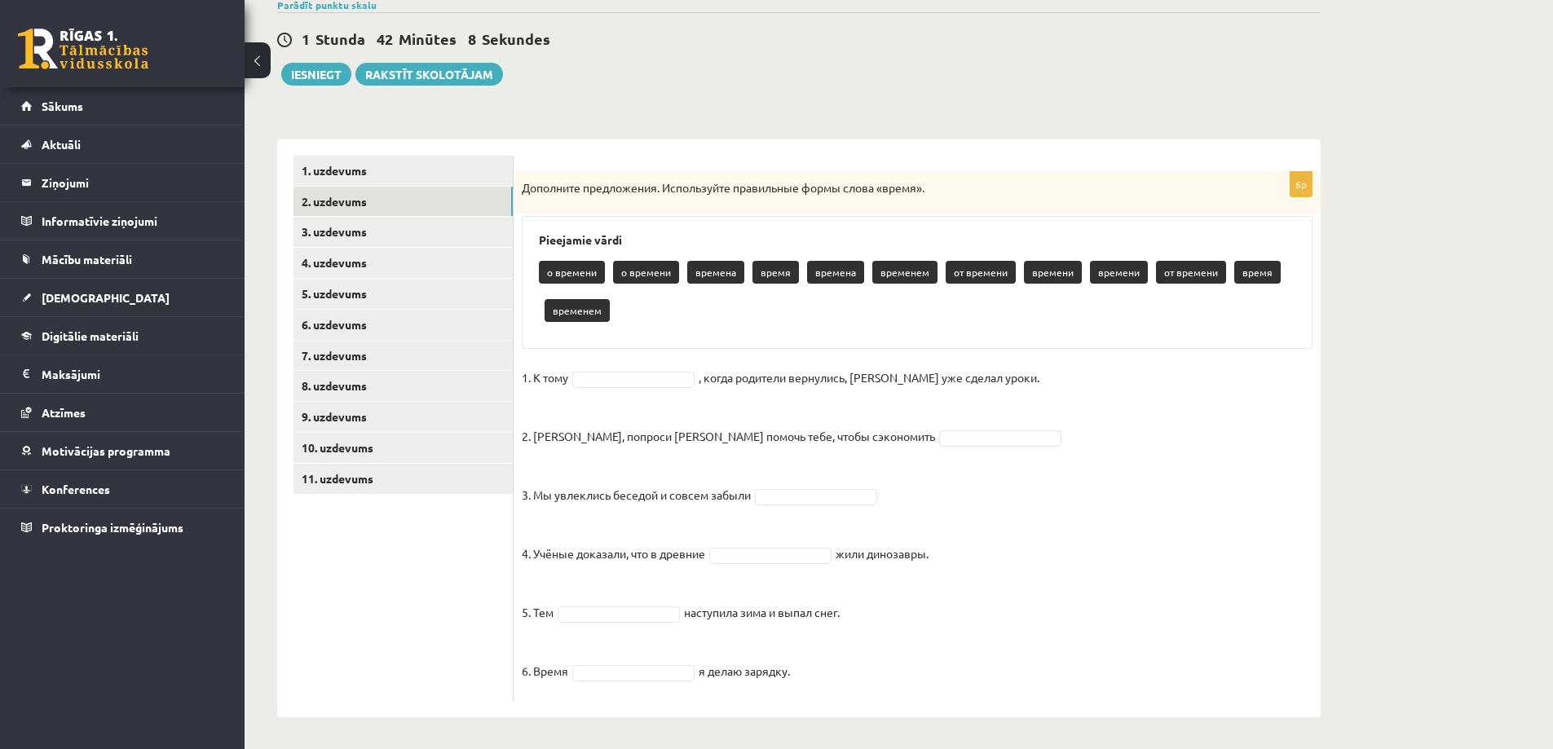
scroll to position [139, 0]
click at [359, 226] on link "3. uzdevums" at bounding box center [402, 231] width 219 height 30
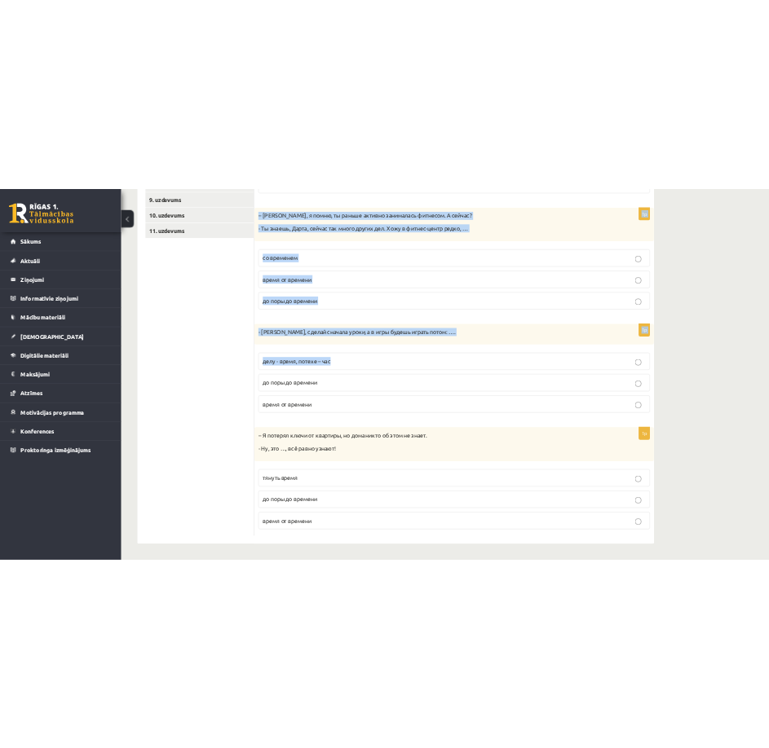
scroll to position [533, 0]
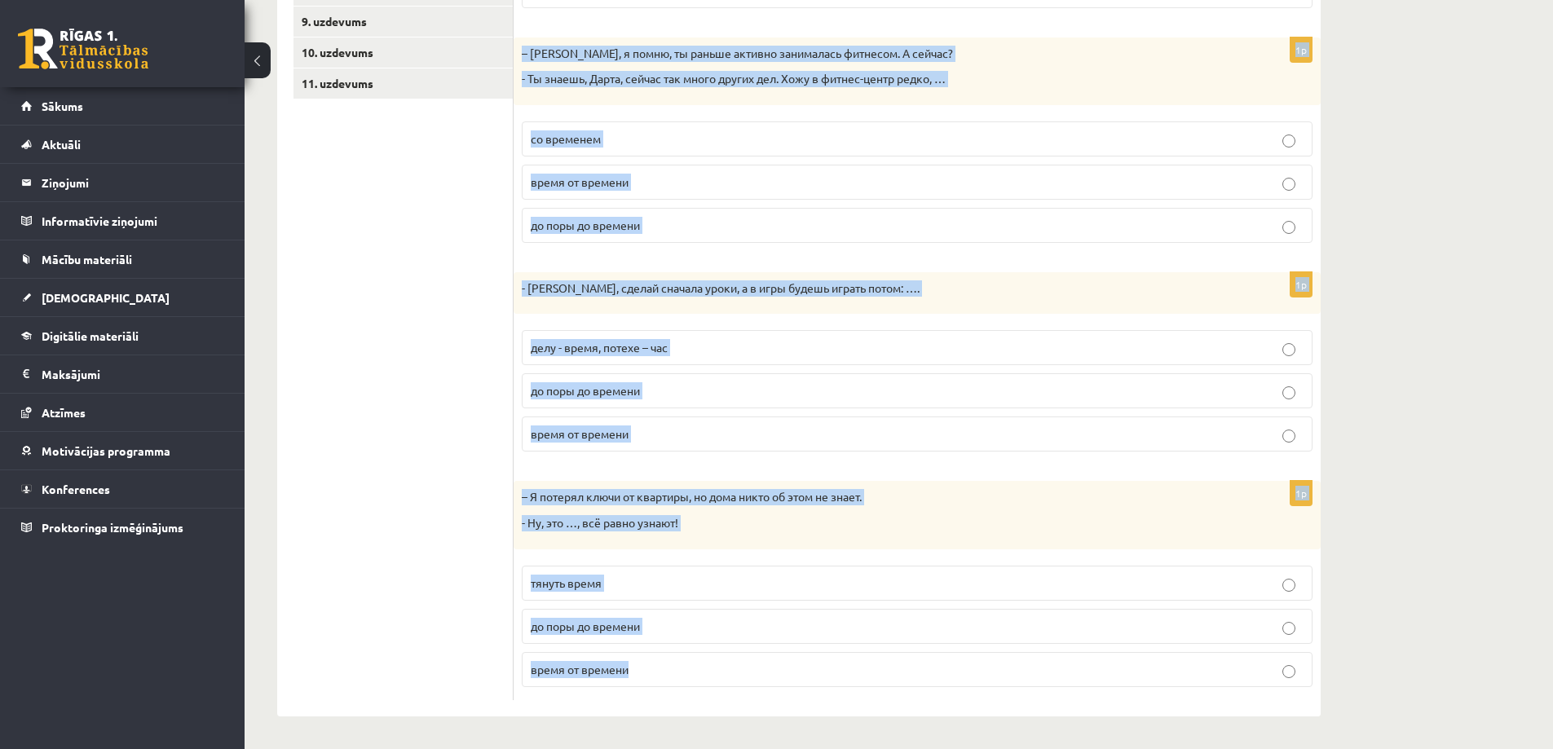
drag, startPoint x: 529, startPoint y: 157, endPoint x: 835, endPoint y: 709, distance: 630.9
click at [770, 709] on div "Дополните мини-диалоги. Выберите верный фразеологизм. 1p – Рита, ты ещё не напи…" at bounding box center [917, 230] width 807 height 972
copy form "Дополните мини-диалоги. Выберите верный фразеологизм. 1p – Рита, ты ещё не напи…"
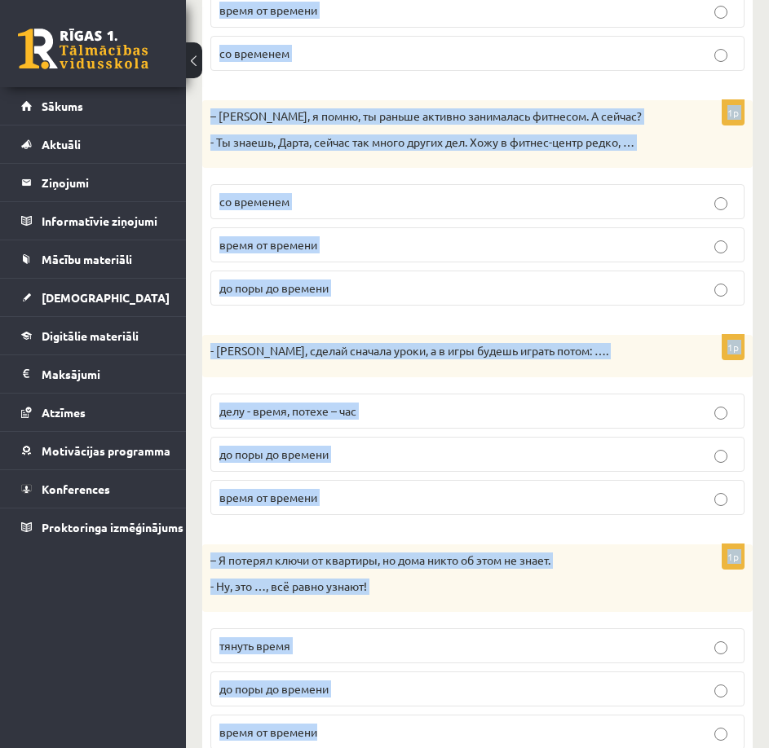
copy form "Дополните мини-диалоги. Выберите верный фразеологизм. 1p – Рита, ты ещё не напи…"
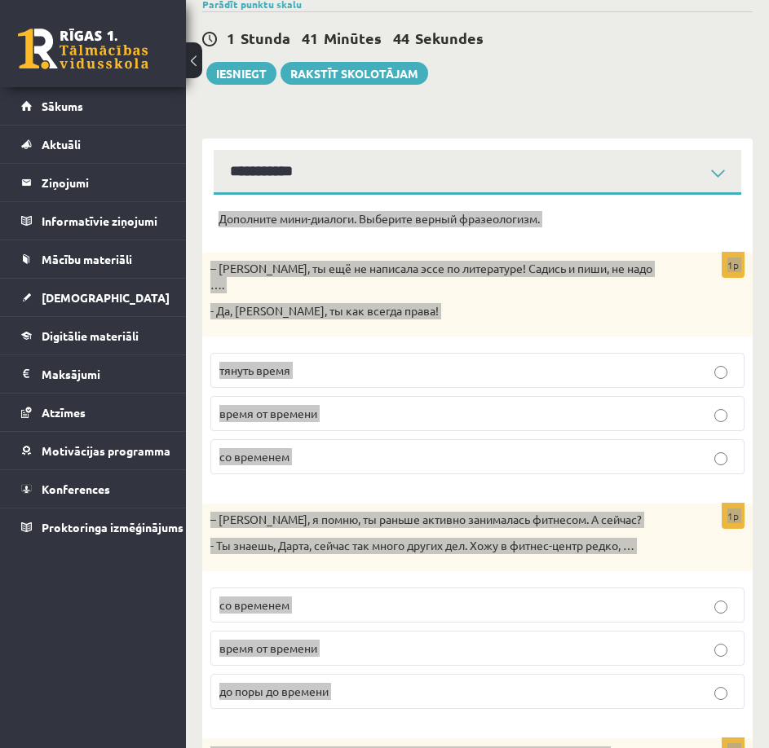
scroll to position [126, 0]
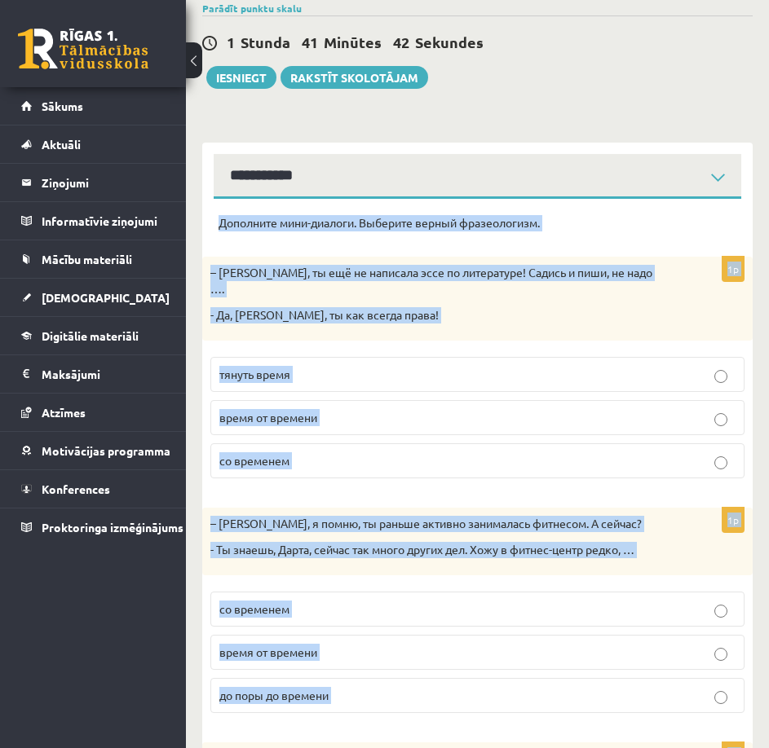
click at [650, 241] on form "Дополните мини-диалоги. Выберите верный фразеологизм. 1p – Рита, ты ещё не напи…" at bounding box center [477, 692] width 518 height 955
click at [620, 227] on p "Дополните мини-диалоги. Выберите верный фразеологизм." at bounding box center [477, 223] width 518 height 16
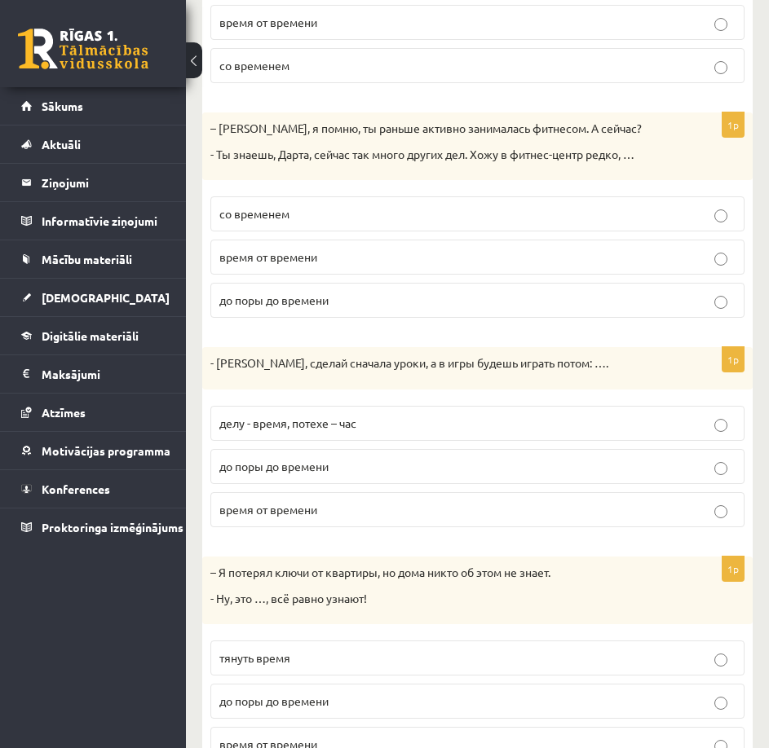
scroll to position [533, 0]
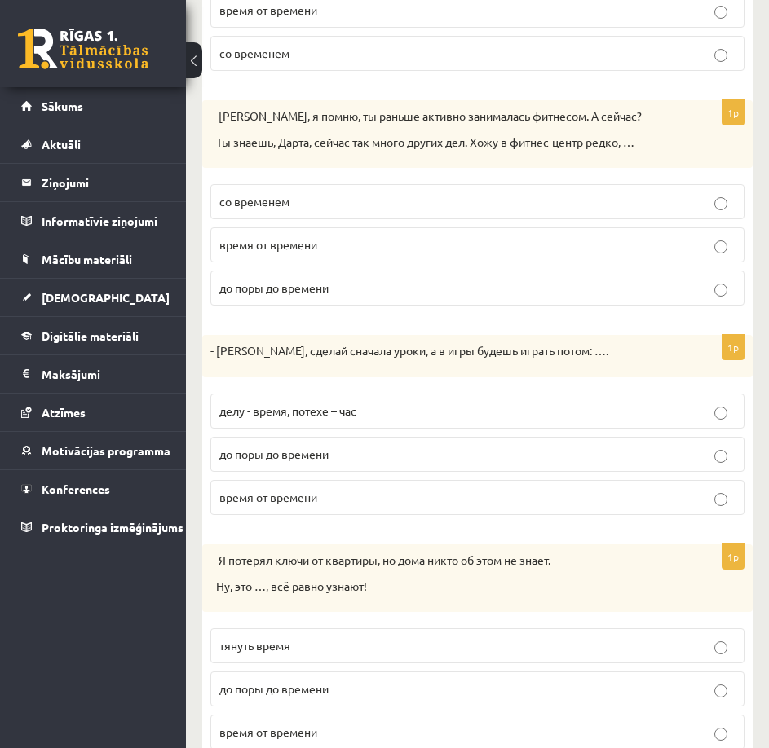
click at [729, 403] on p "делу - время, потехе – час" at bounding box center [477, 411] width 516 height 17
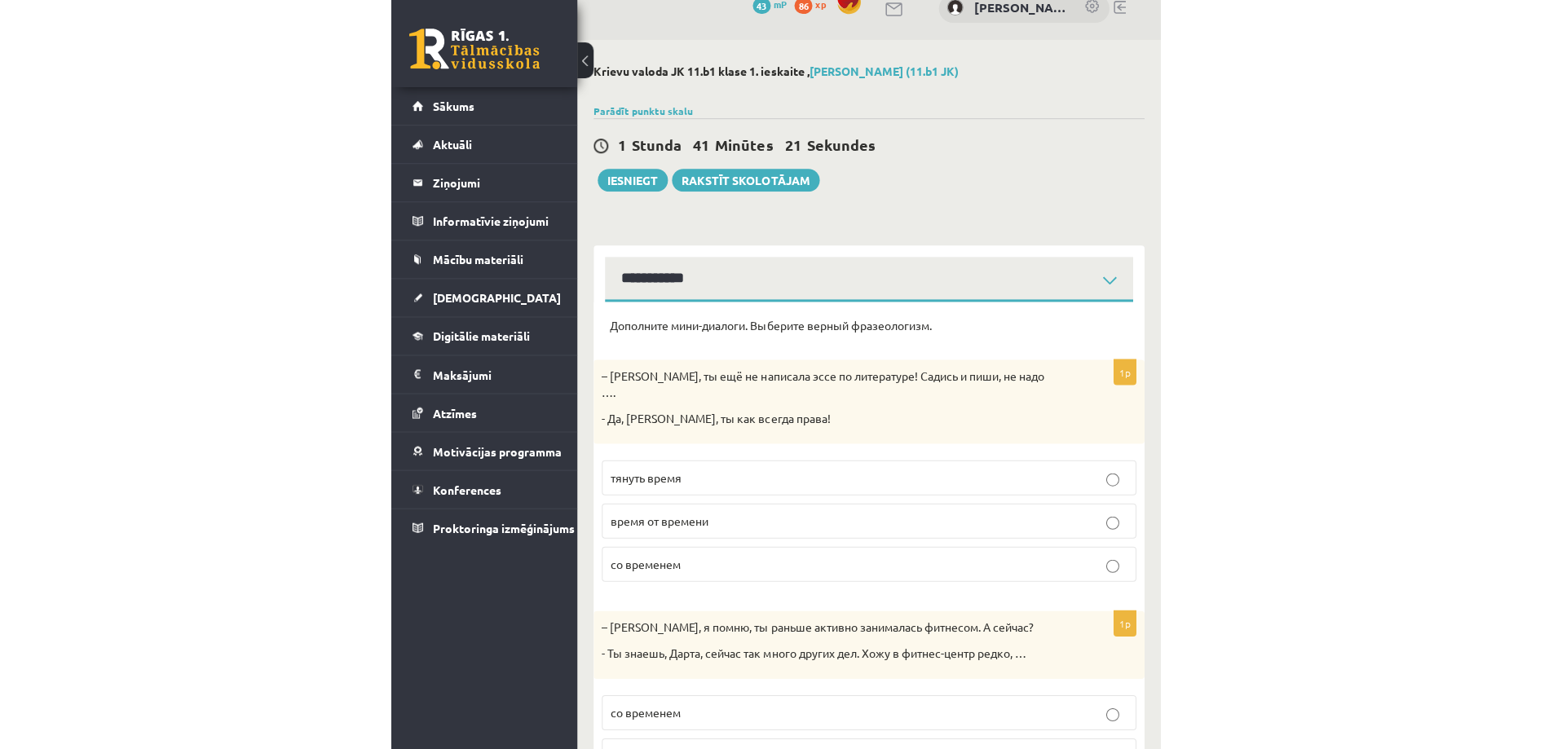
scroll to position [0, 0]
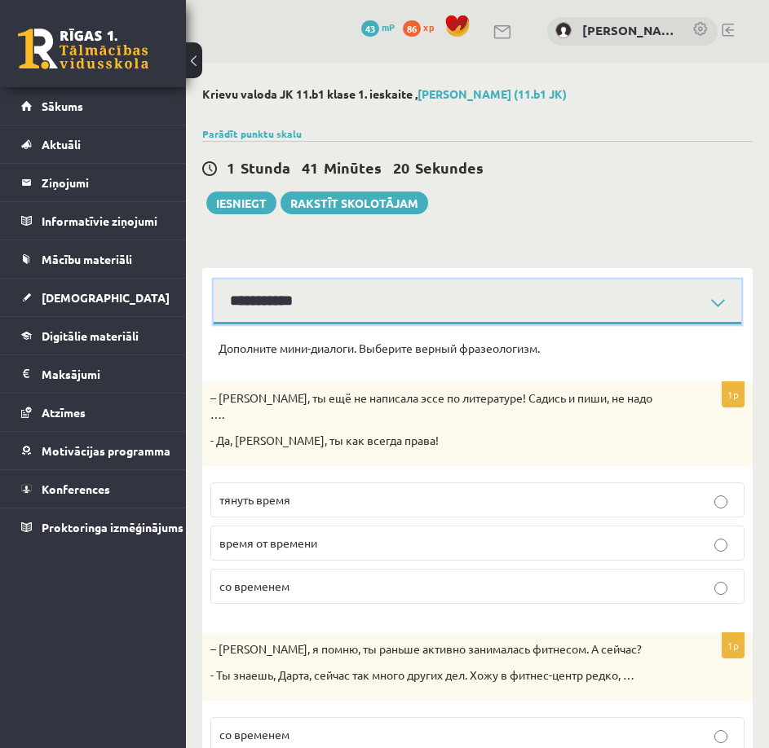
click at [250, 306] on select "**********" at bounding box center [477, 302] width 527 height 45
click at [267, 302] on select "**********" at bounding box center [477, 302] width 527 height 45
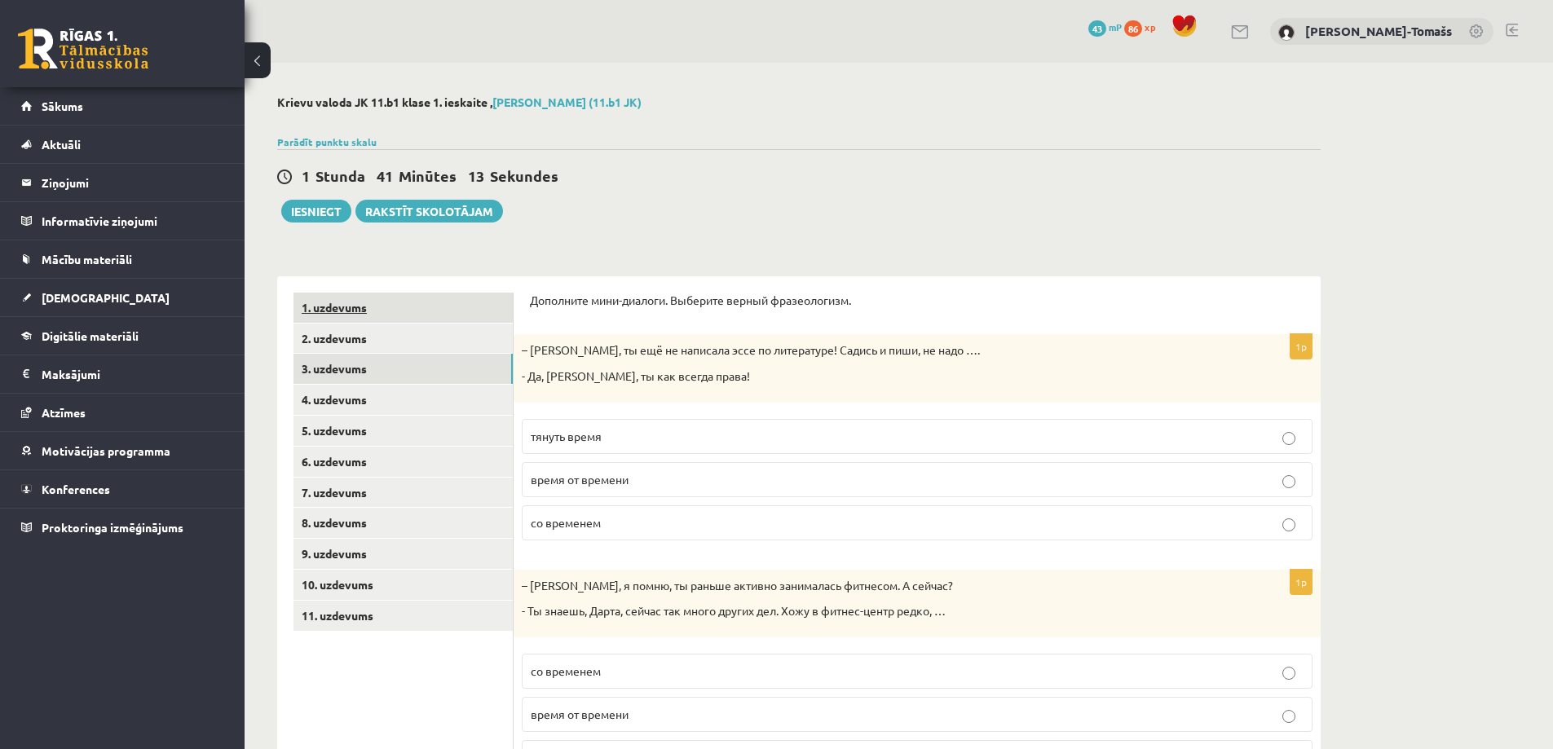
click at [386, 309] on link "1. uzdevums" at bounding box center [402, 308] width 219 height 30
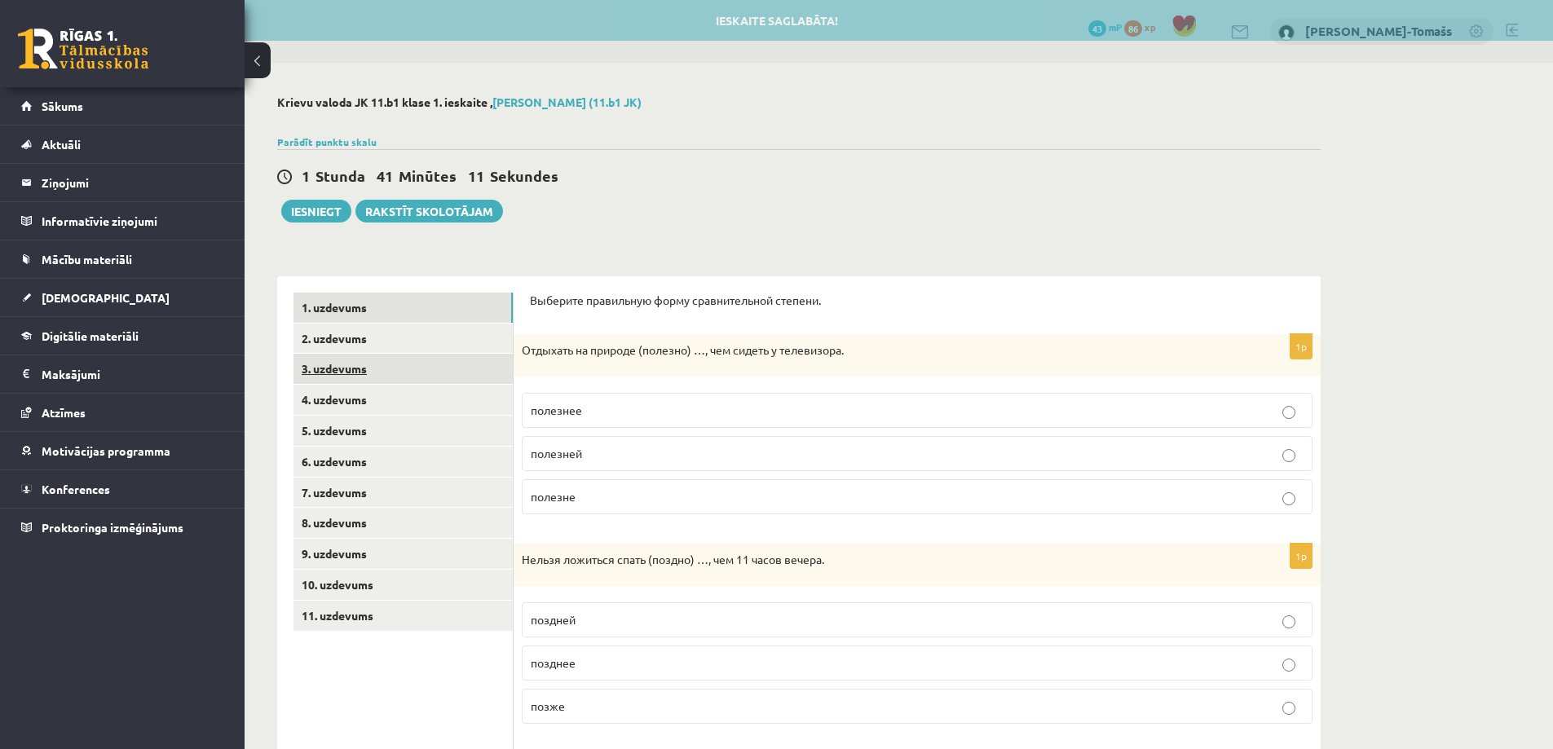
click at [420, 369] on link "3. uzdevums" at bounding box center [402, 369] width 219 height 30
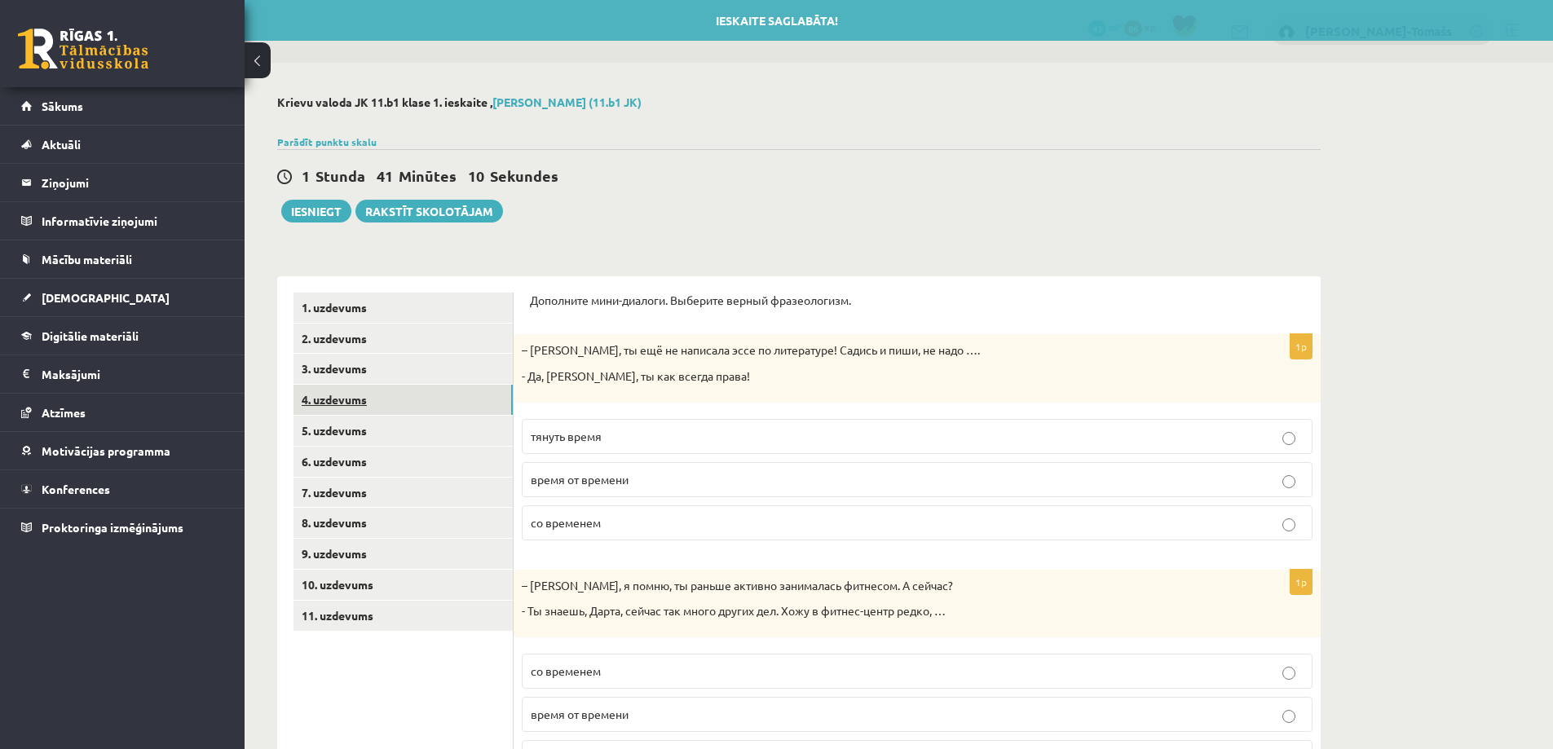
click at [431, 401] on link "4. uzdevums" at bounding box center [402, 400] width 219 height 30
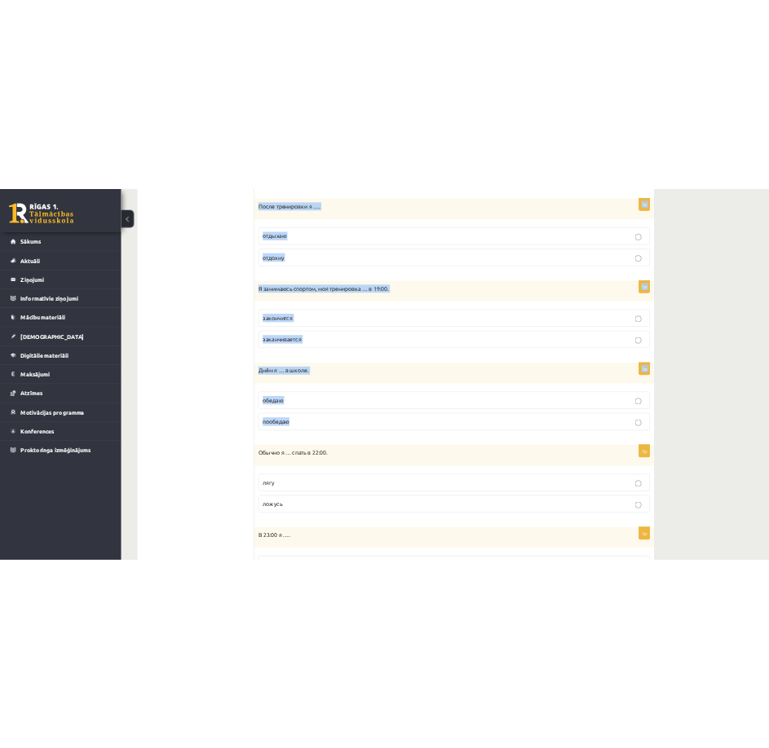
scroll to position [946, 0]
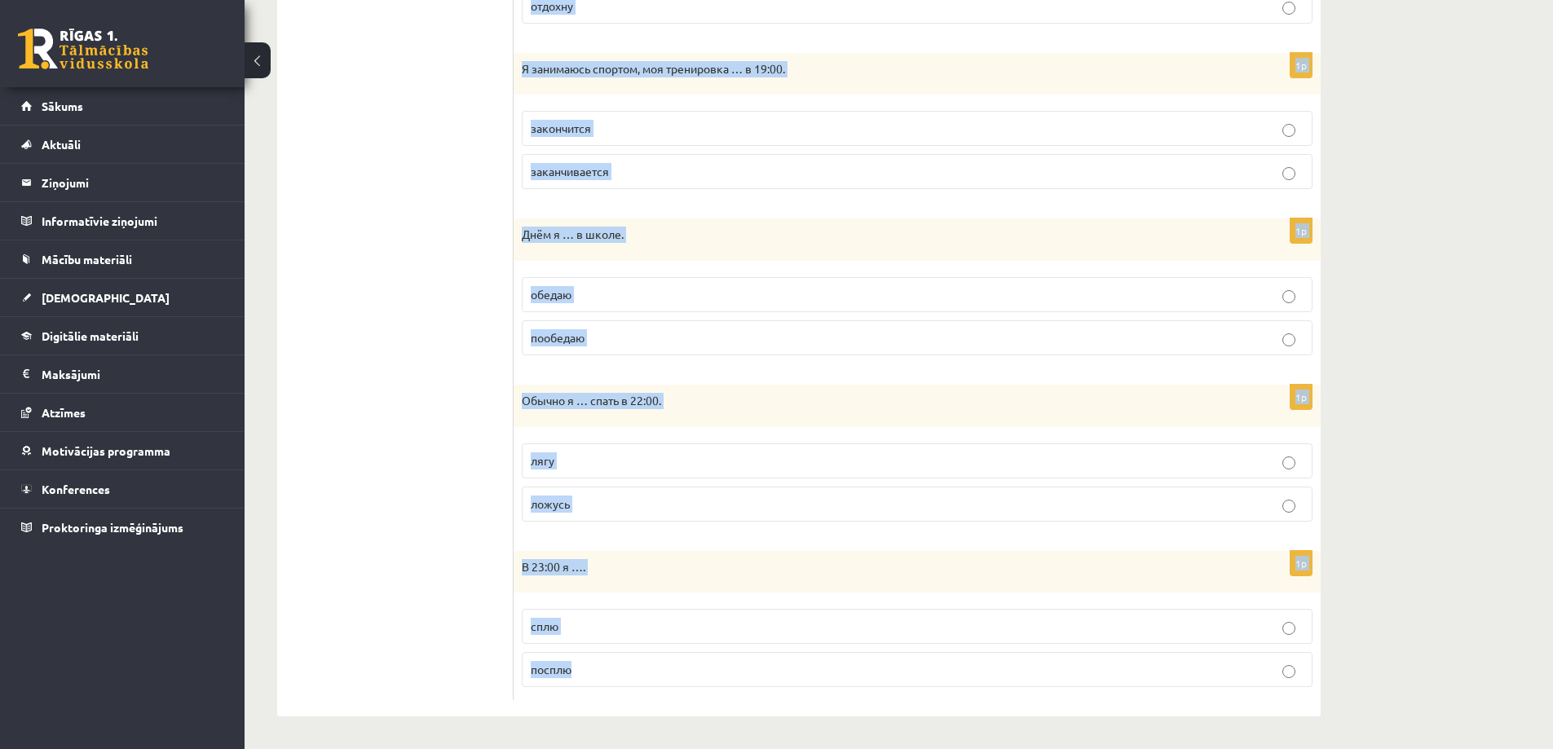
drag, startPoint x: 528, startPoint y: 302, endPoint x: 717, endPoint y: 650, distance: 395.0
click at [717, 650] on div "Выберите правильную форму глагола (НСВ / СВ). 1p Уроки обычно … в 15:00. законч…" at bounding box center [917, 24] width 807 height 1386
copy form "Выберите правильную форму глагола (НСВ / СВ). 1p Уроки обычно … в 15:00. законч…"
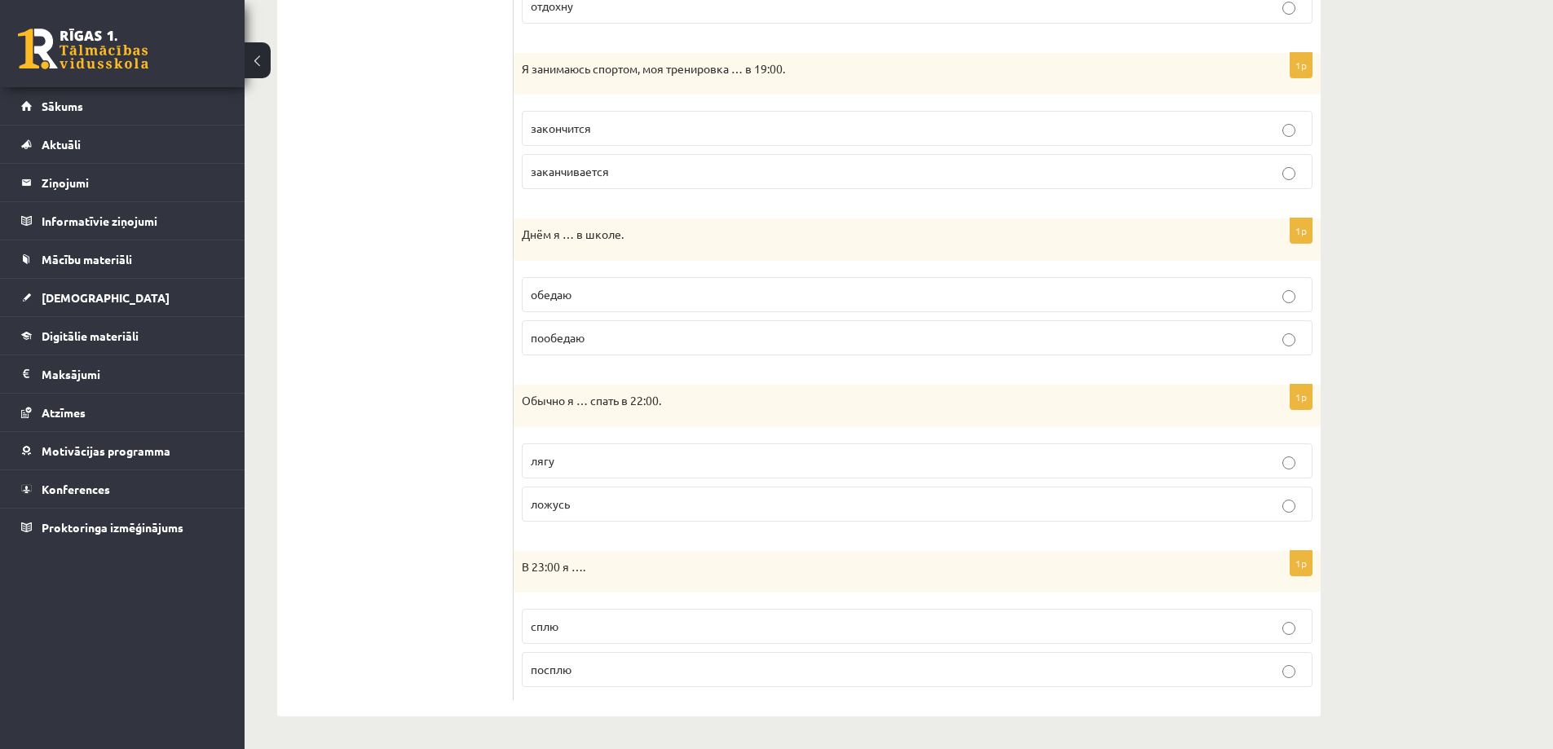
click at [470, 621] on ul "1. uzdevums 2. uzdevums 3. uzdevums 4. uzdevums 5. uzdevums 6. uzdevums 7. uzde…" at bounding box center [403, 23] width 220 height 1353
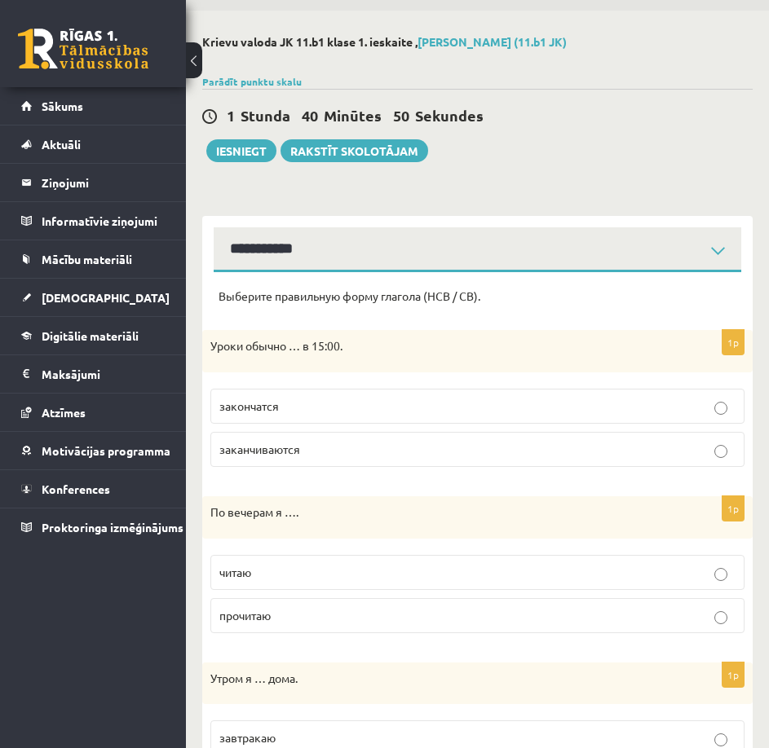
scroll to position [50, 0]
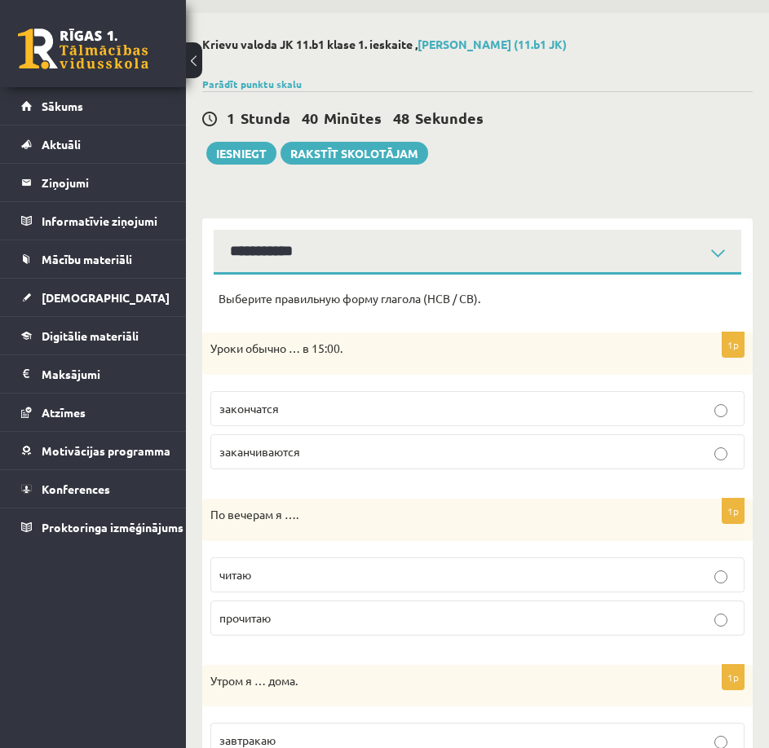
click at [540, 453] on p "заканчиваются" at bounding box center [477, 451] width 516 height 17
click at [555, 573] on p "читаю" at bounding box center [477, 575] width 516 height 17
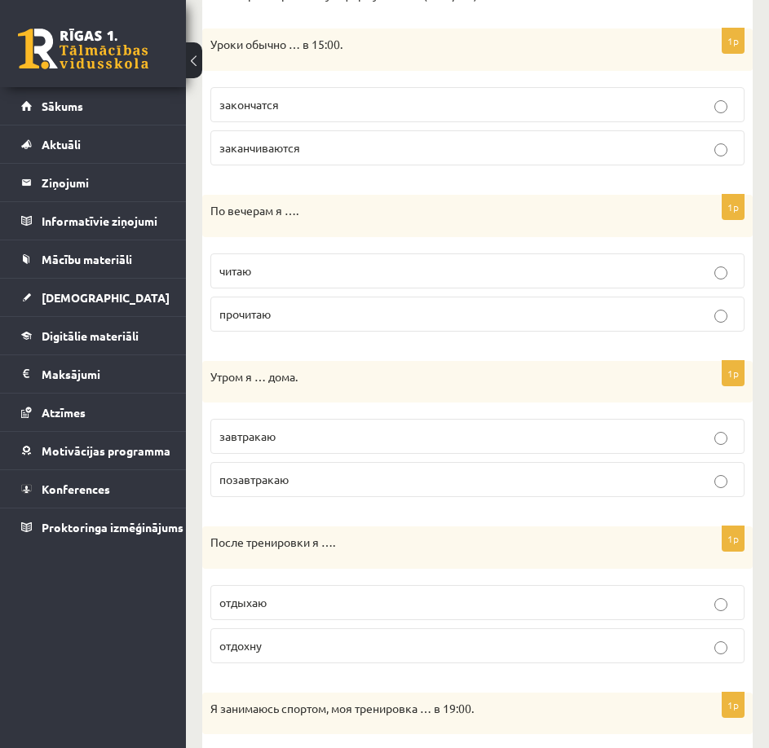
scroll to position [376, 0]
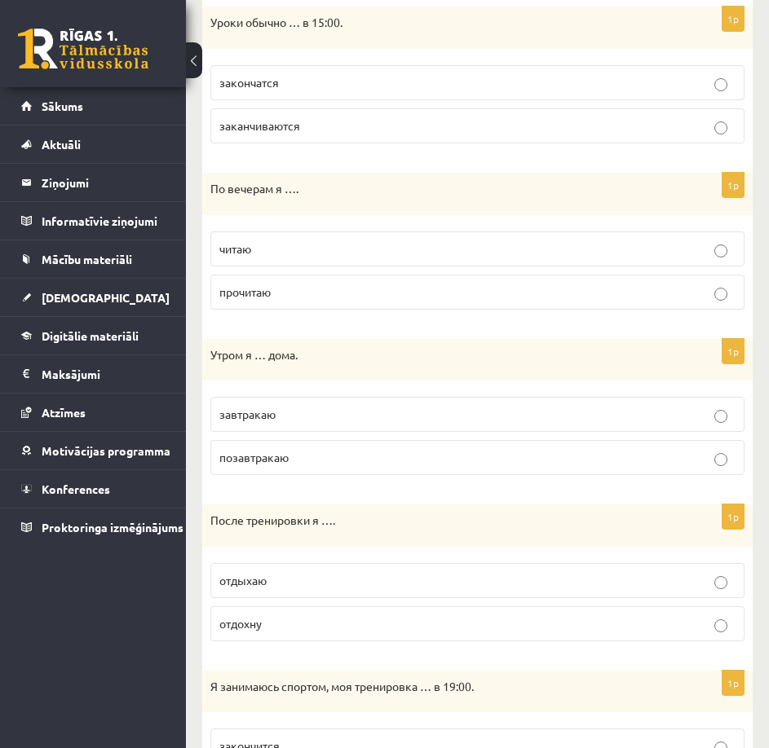
click at [426, 407] on p "завтракаю" at bounding box center [477, 414] width 516 height 17
click at [558, 628] on p "отдохну" at bounding box center [477, 623] width 516 height 17
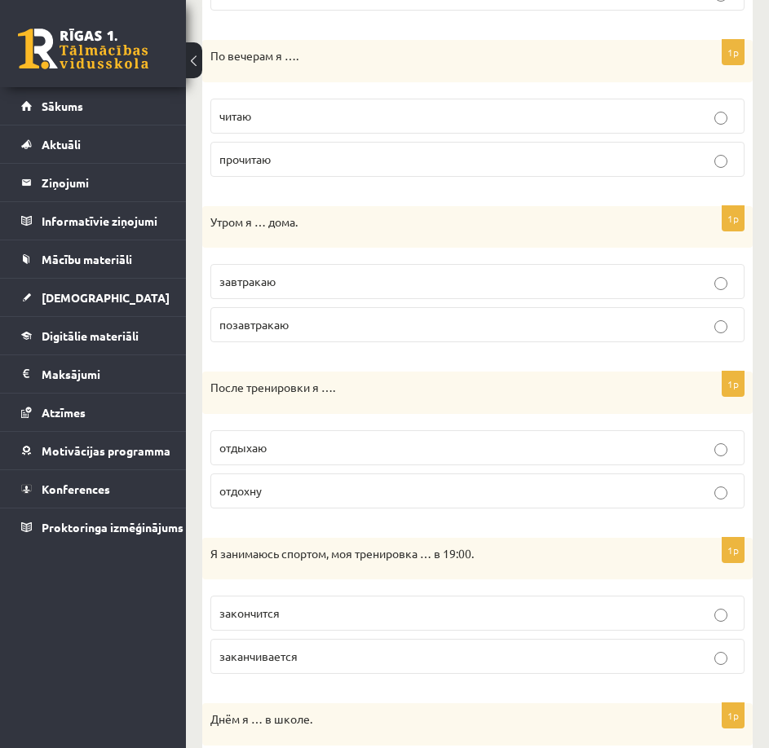
scroll to position [539, 0]
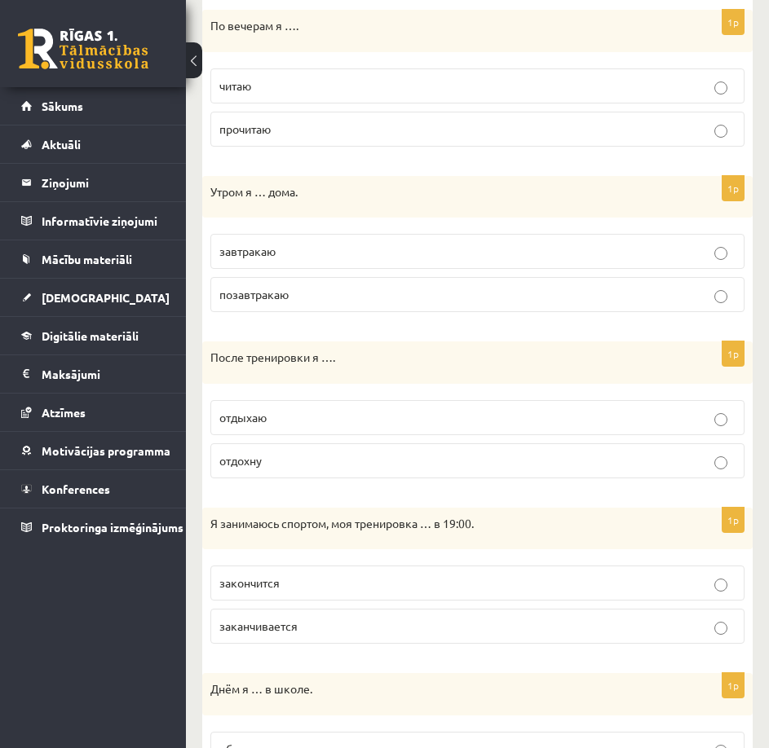
click at [563, 622] on p "заканчивается" at bounding box center [477, 626] width 516 height 17
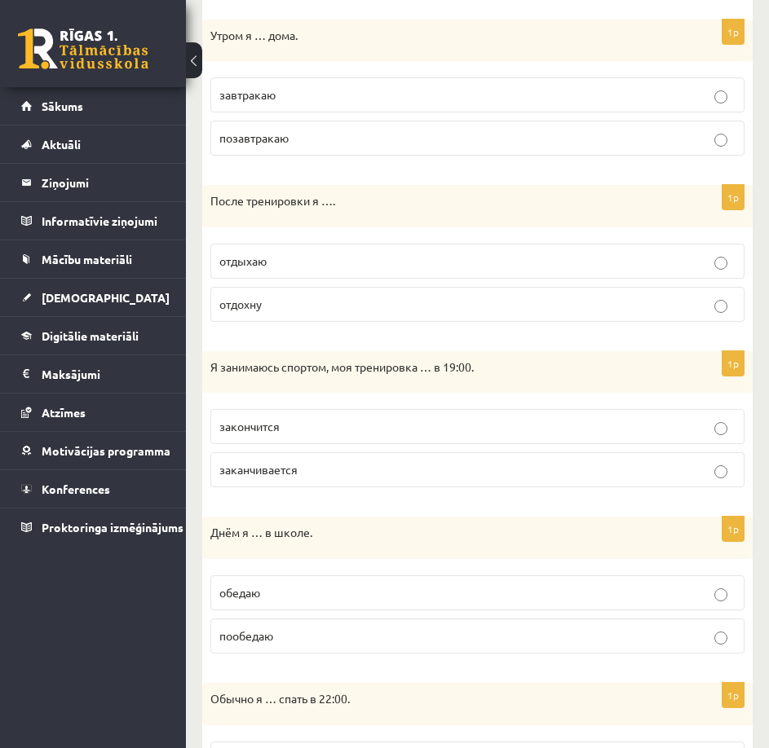
scroll to position [702, 0]
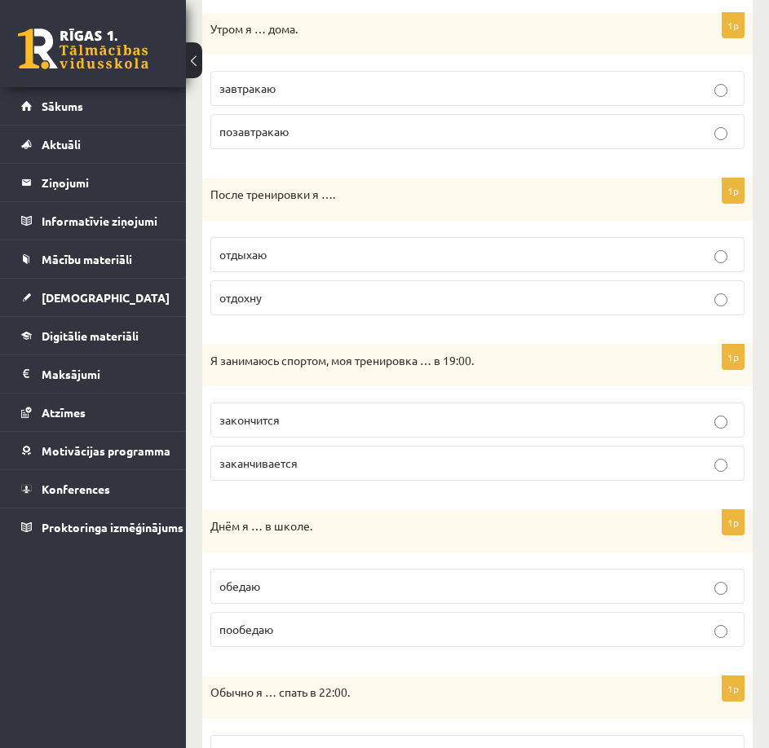
click at [489, 582] on p "обедаю" at bounding box center [477, 586] width 516 height 17
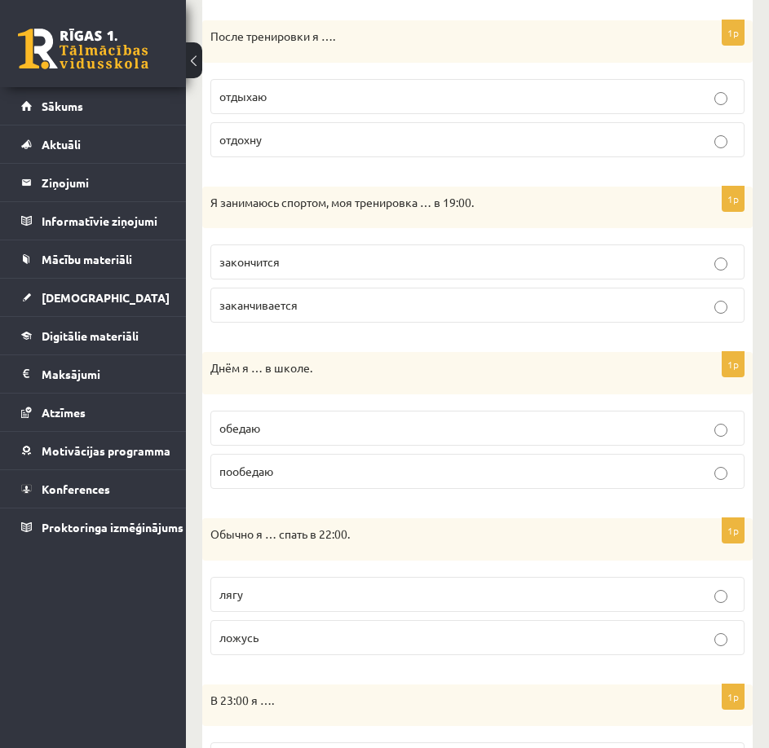
scroll to position [865, 0]
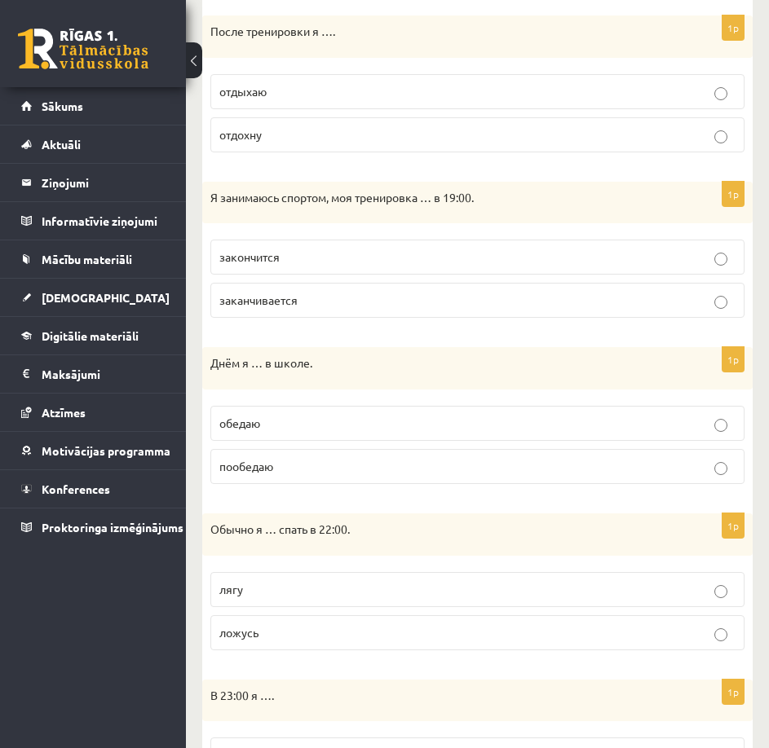
click at [518, 628] on p "ложусь" at bounding box center [477, 632] width 516 height 17
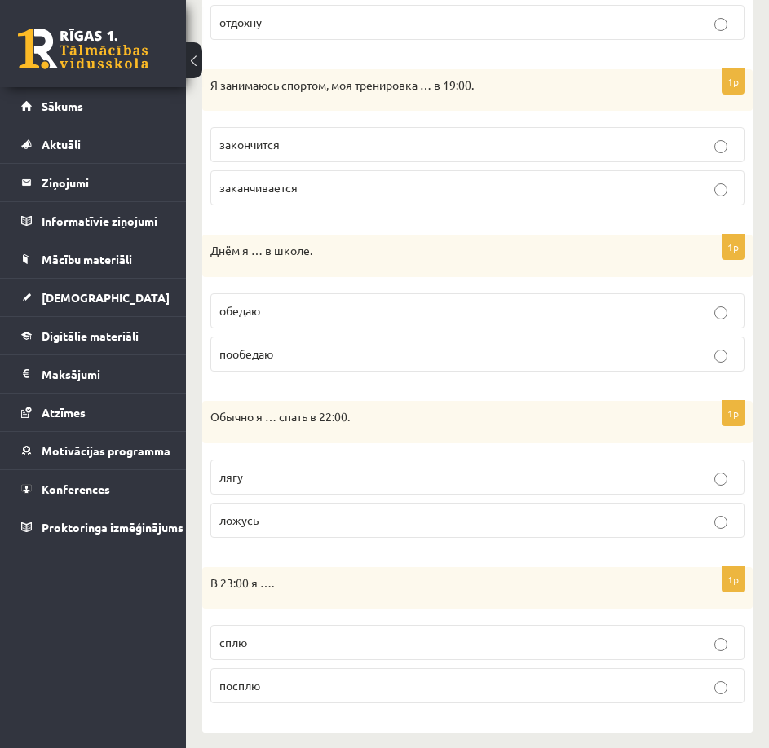
scroll to position [987, 0]
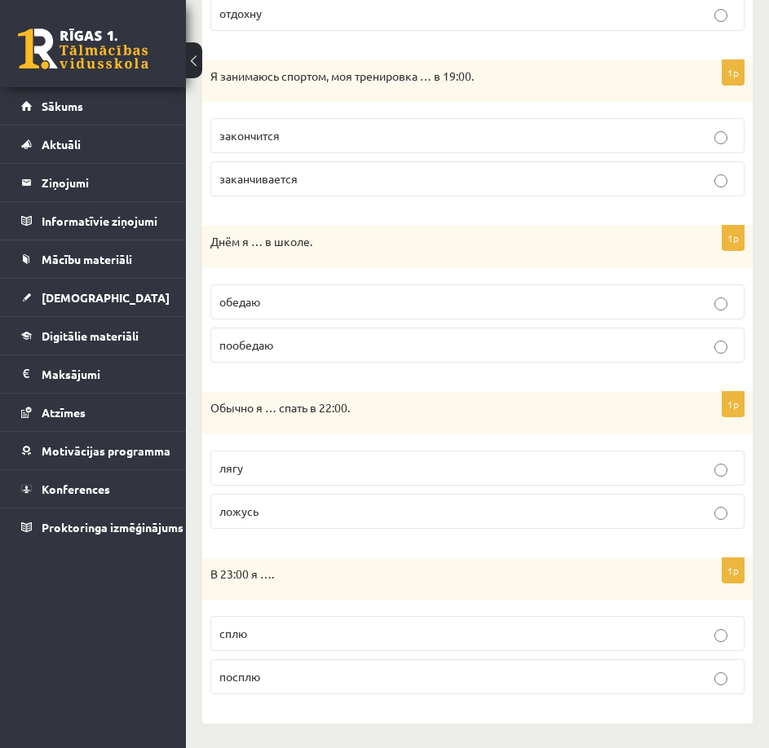
click at [516, 636] on p "сплю" at bounding box center [477, 633] width 516 height 17
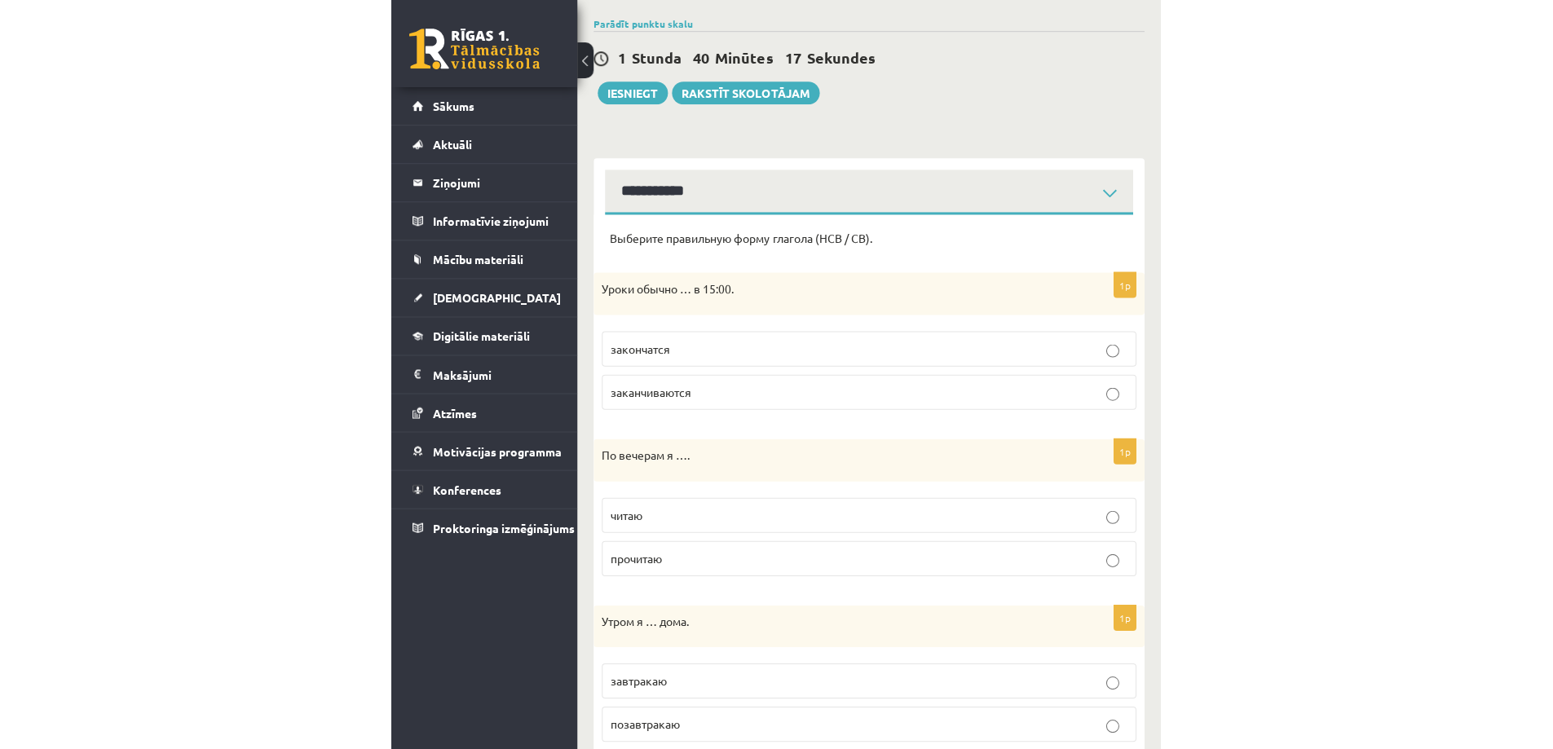
scroll to position [90, 0]
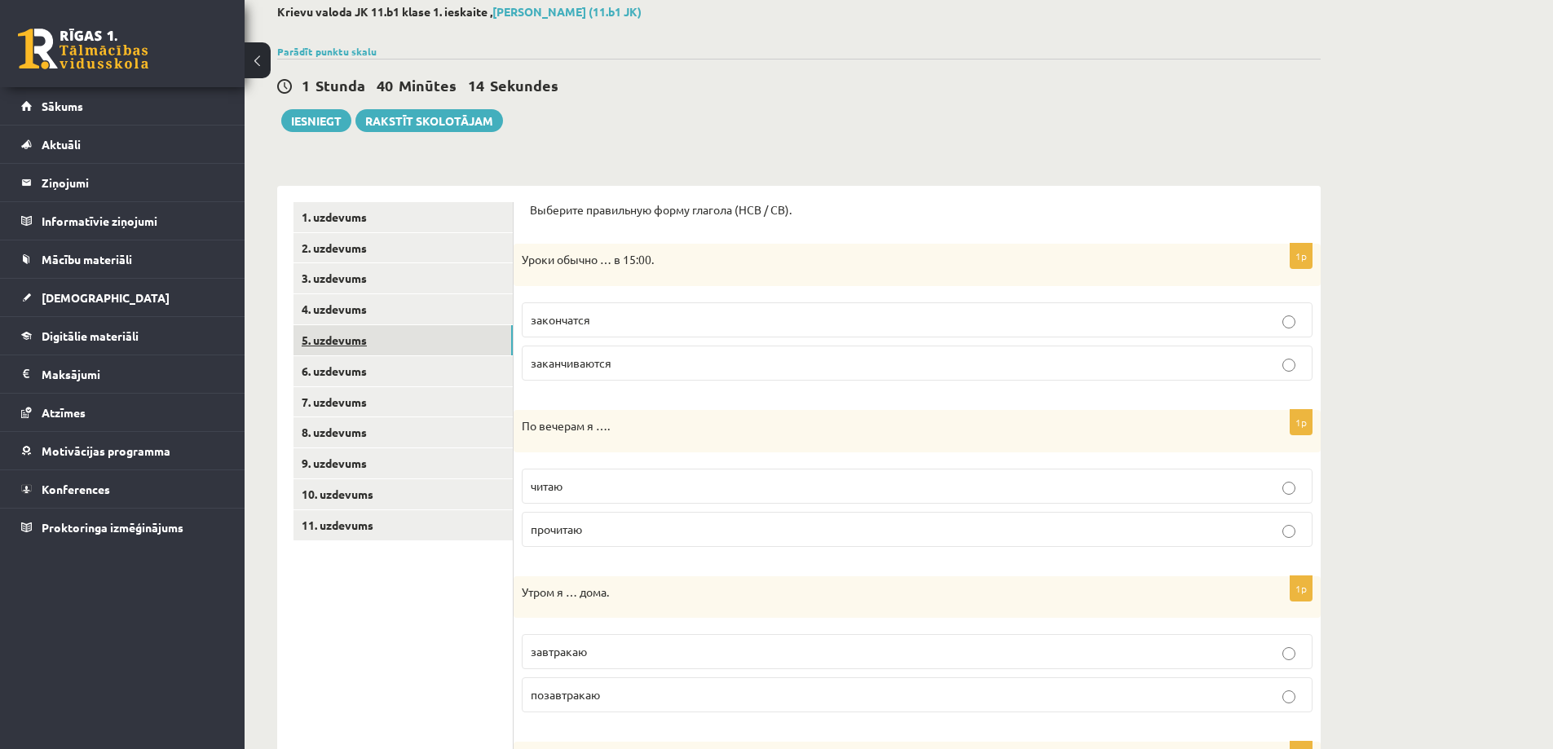
click at [381, 343] on link "5. uzdevums" at bounding box center [402, 340] width 219 height 30
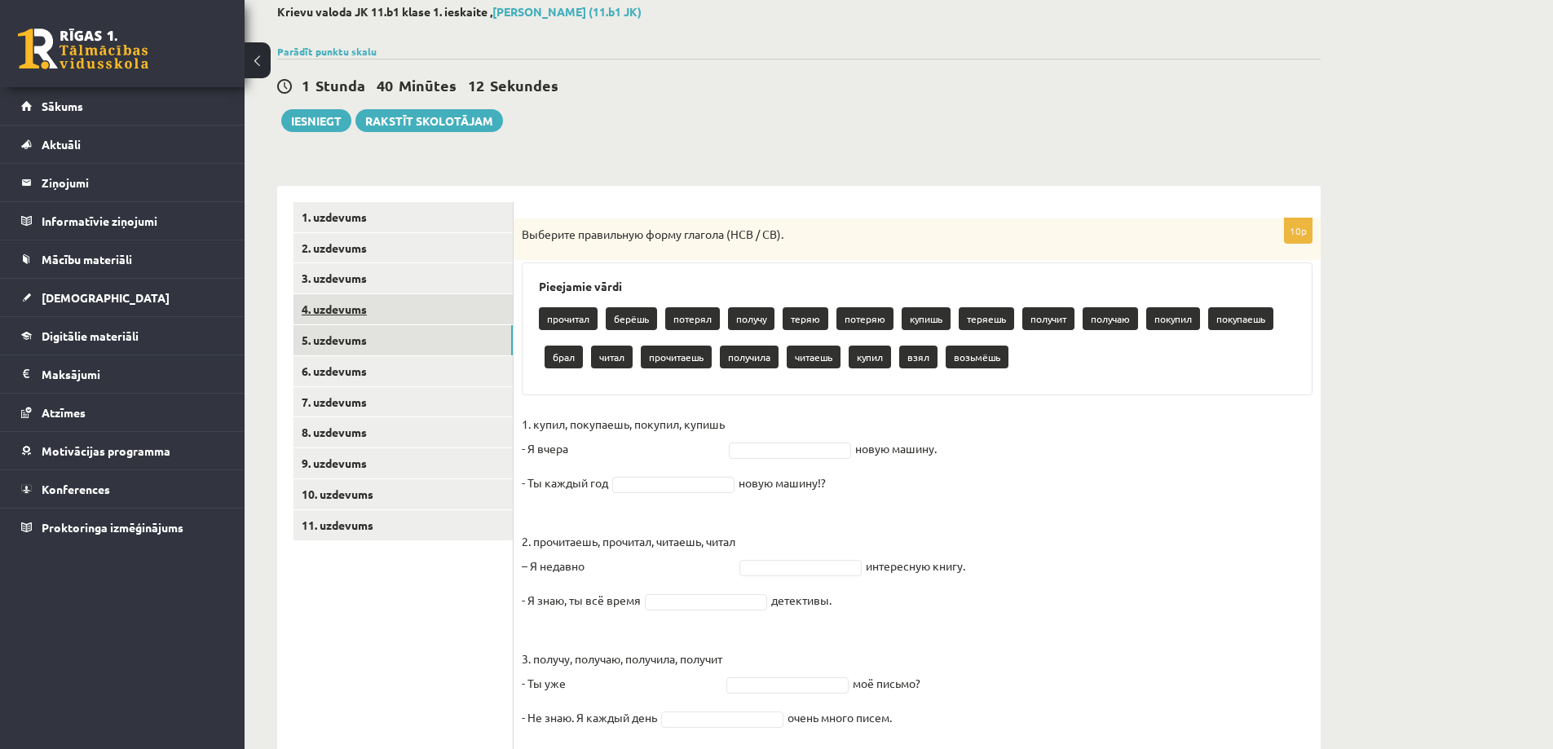
click at [359, 307] on link "4. uzdevums" at bounding box center [402, 309] width 219 height 30
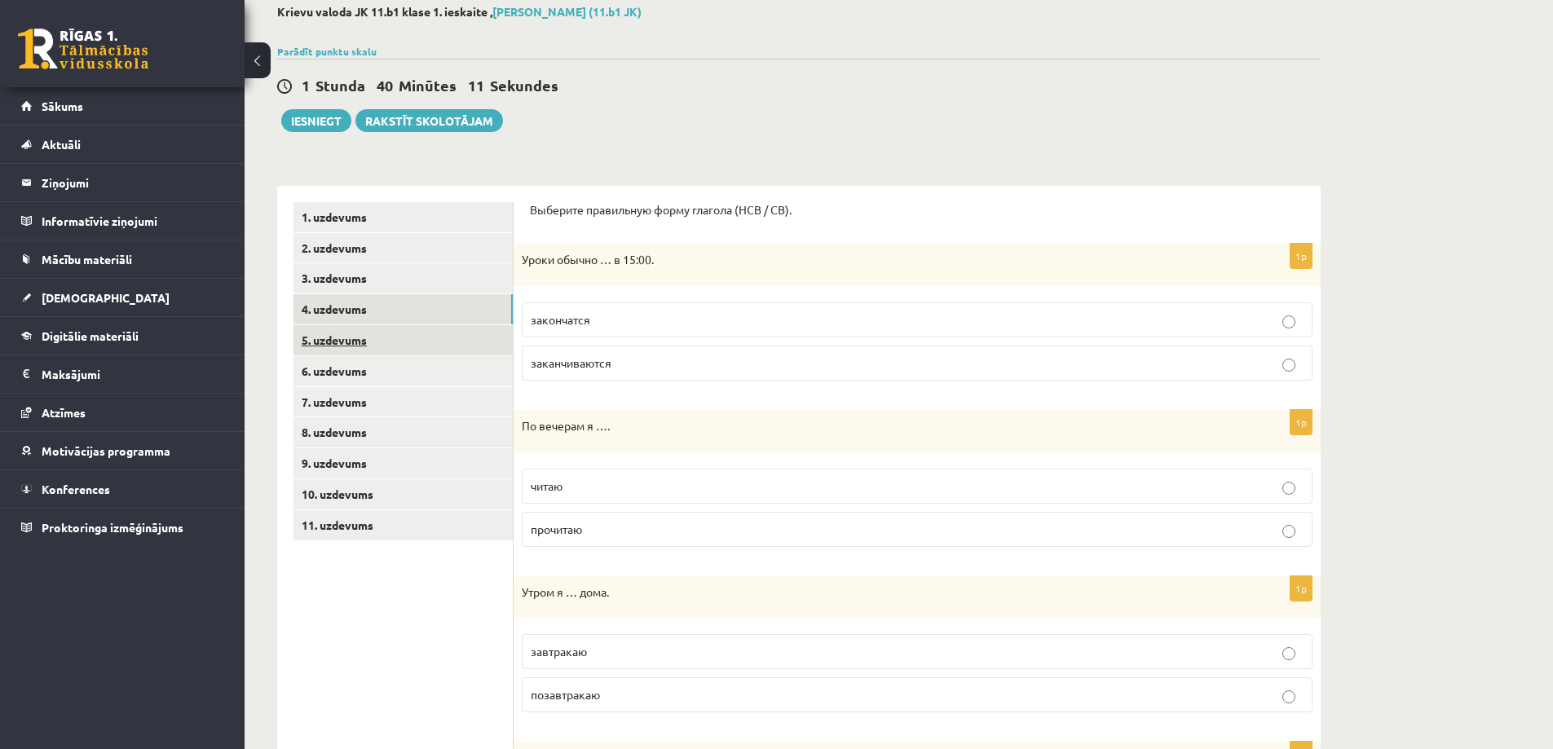
click at [368, 346] on link "5. uzdevums" at bounding box center [402, 340] width 219 height 30
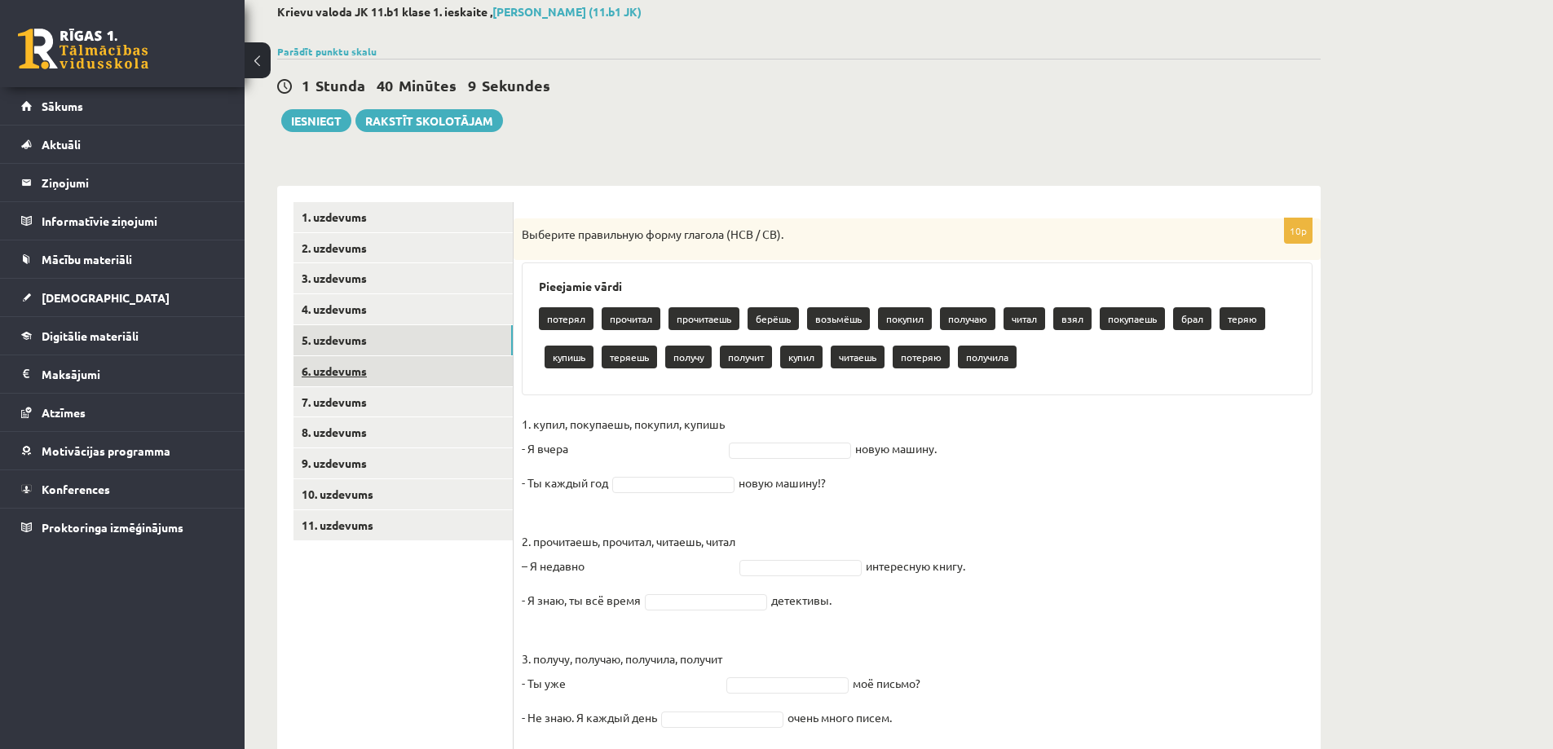
click at [416, 367] on link "6. uzdevums" at bounding box center [402, 371] width 219 height 30
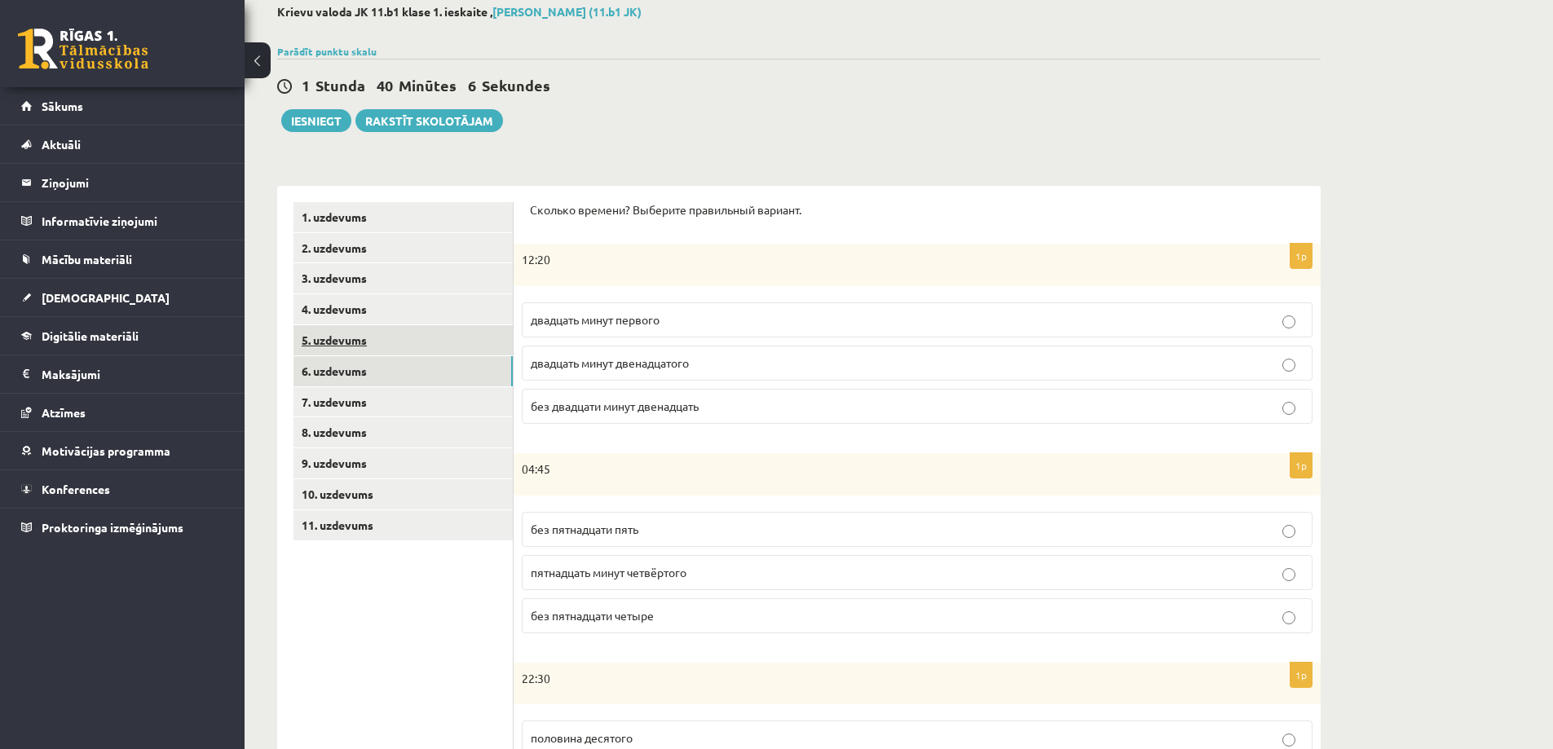
click at [427, 341] on link "5. uzdevums" at bounding box center [402, 340] width 219 height 30
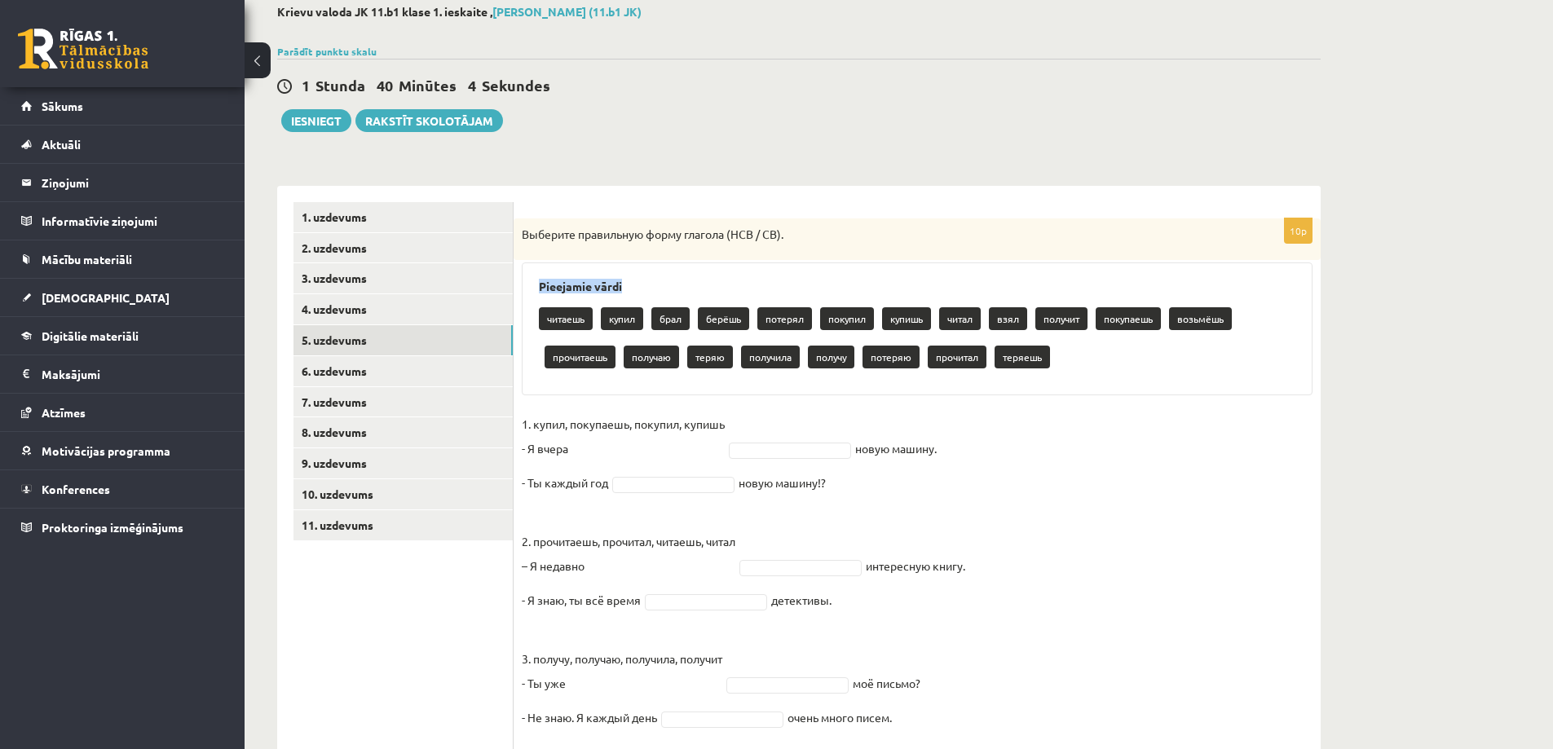
drag, startPoint x: 532, startPoint y: 299, endPoint x: 540, endPoint y: 283, distance: 17.9
click at [549, 306] on div "Pieejamie vārdi читаешь купил брал берёшь потерял покупил купишь читал взял пол…" at bounding box center [917, 328] width 791 height 133
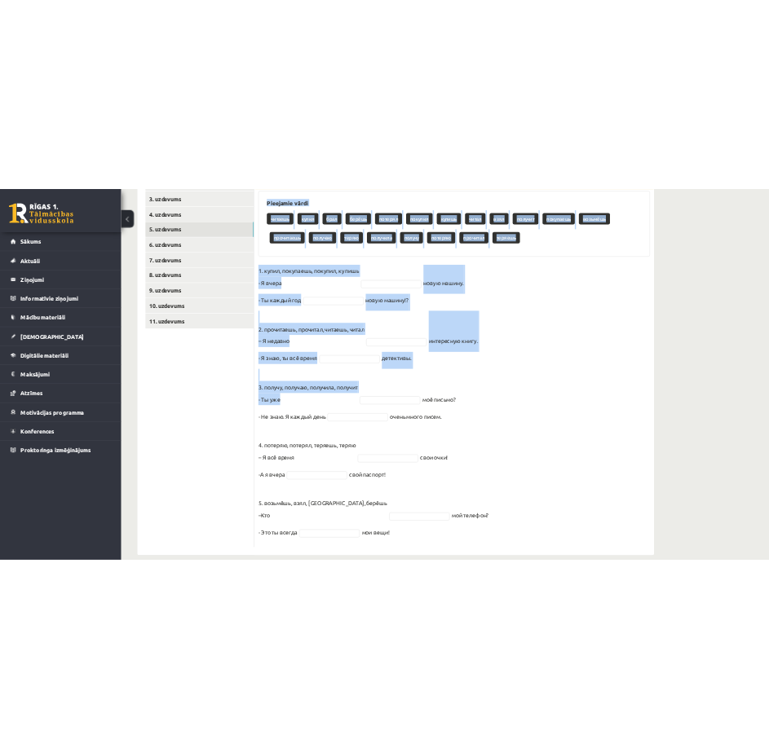
scroll to position [373, 0]
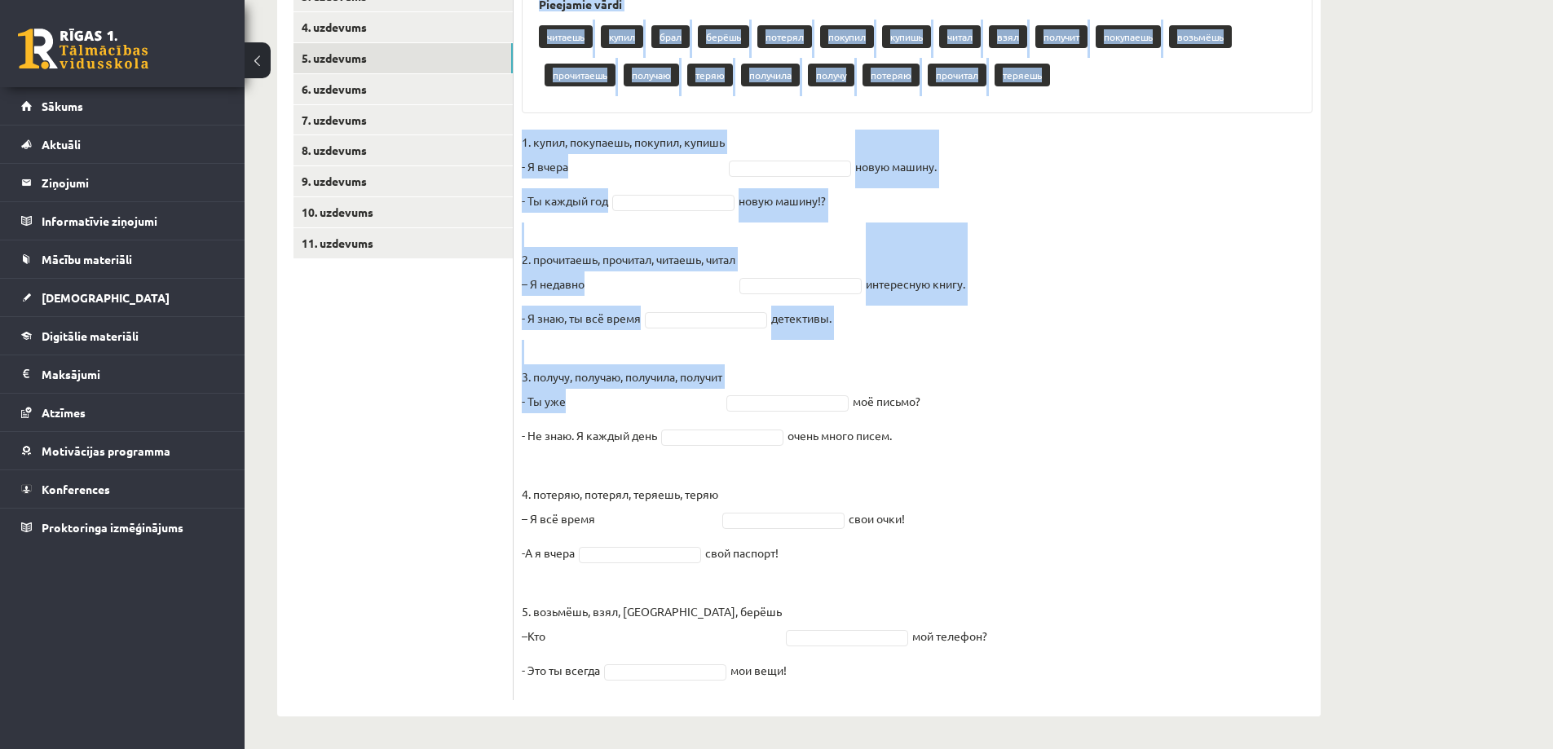
drag, startPoint x: 520, startPoint y: 224, endPoint x: 933, endPoint y: 669, distance: 606.8
click at [770, 669] on div "10p Выберите правильную форму глагола (НСВ / СВ). Pieejamie vārdi читаешь купил…" at bounding box center [917, 318] width 807 height 764
copy div "Выберите правильную форму глагола (НСВ / СВ). Pieejamie vārdi читаешь купил бра…"
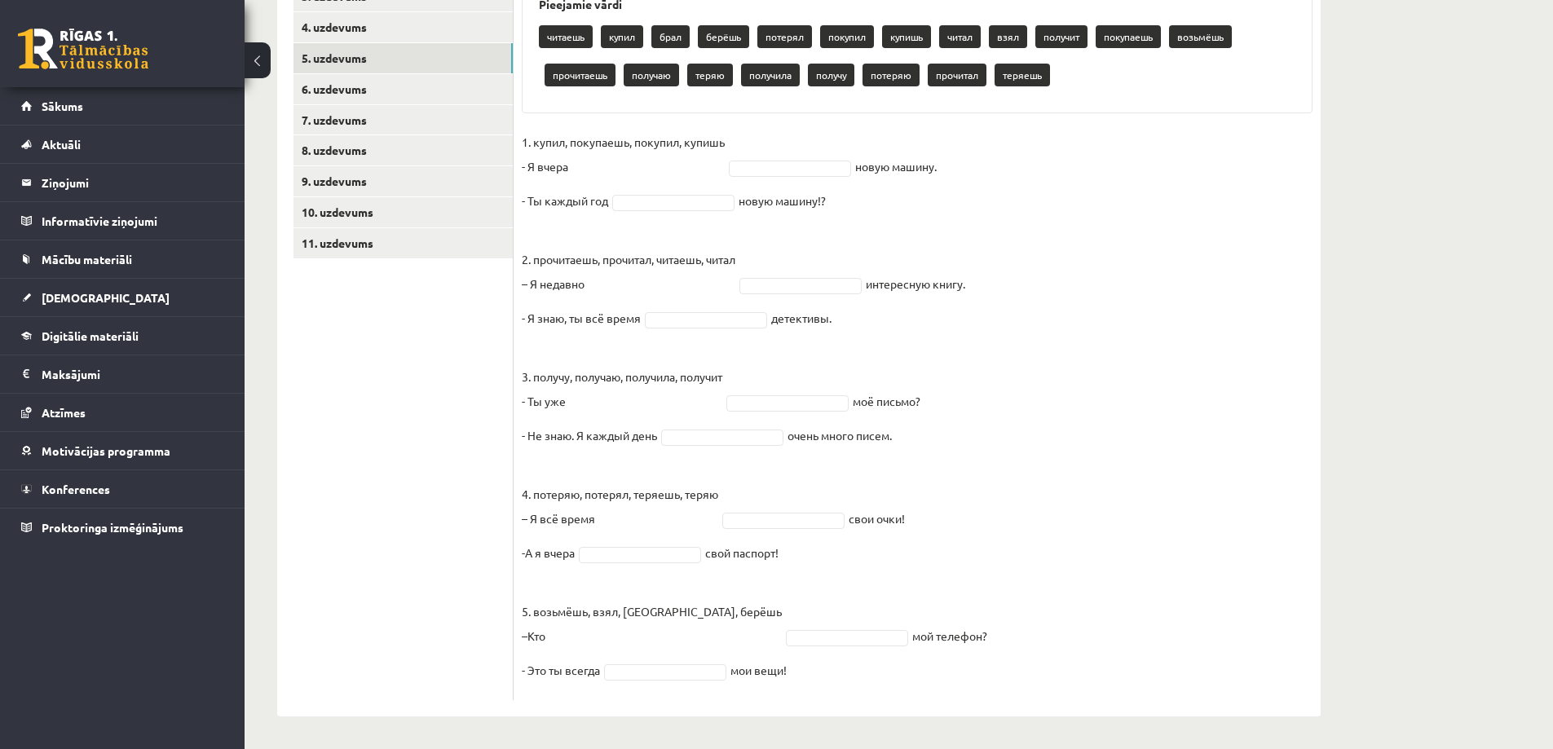
click at [393, 342] on ul "1. uzdevums 2. uzdevums 3. uzdevums 4. uzdevums 5. uzdevums 6. uzdevums 7. uzde…" at bounding box center [403, 310] width 220 height 780
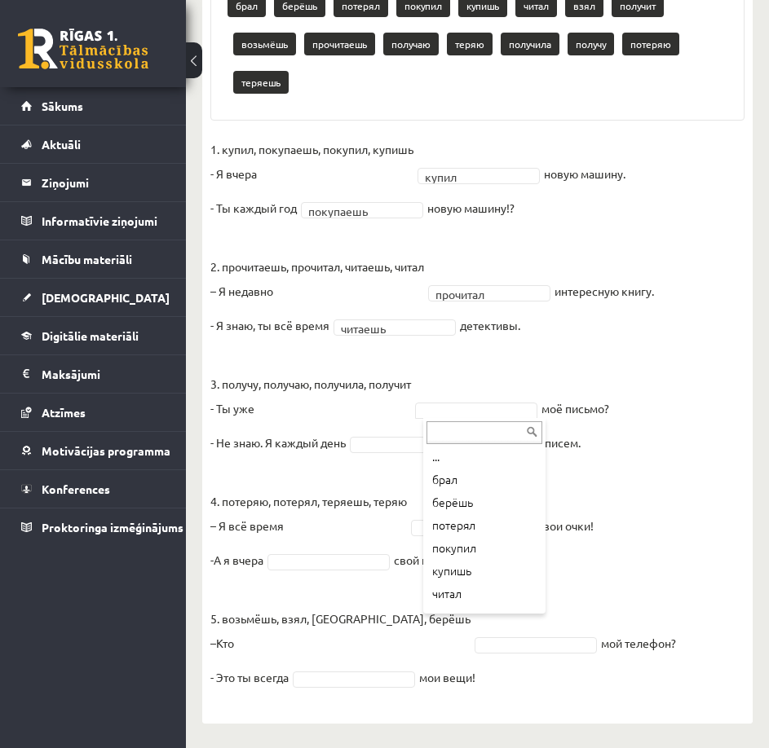
scroll to position [0, 0]
click at [448, 386] on fieldset "1. купил, покупаешь, покупил, купишь - Я вчера купил ***** новую машину. - Ты к…" at bounding box center [477, 418] width 534 height 562
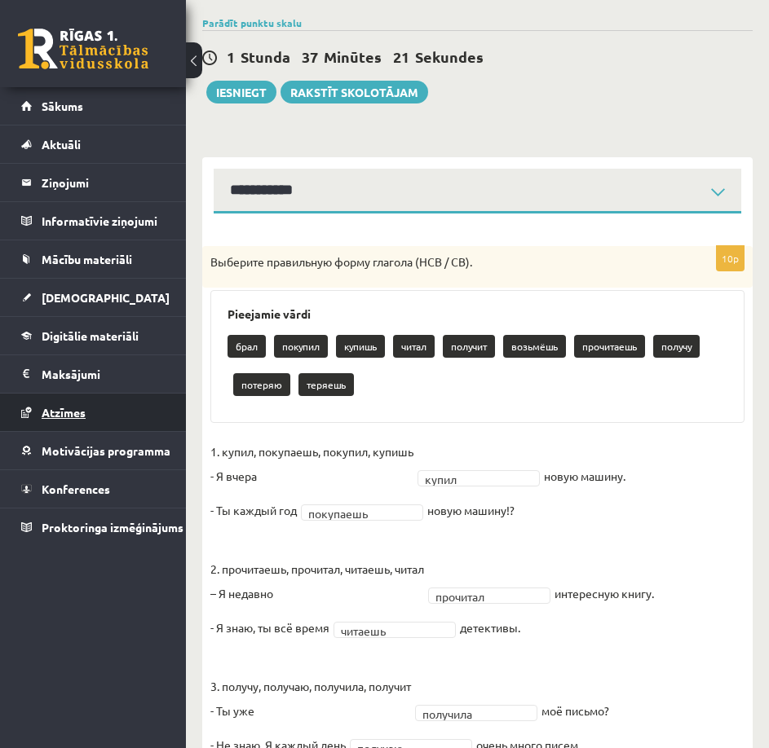
scroll to position [88, 0]
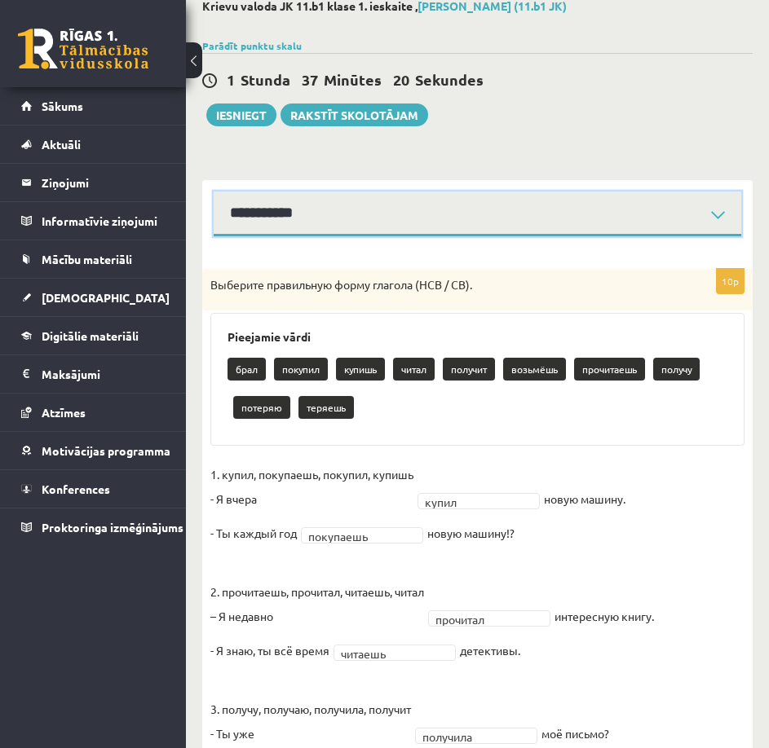
click at [343, 220] on select "**********" at bounding box center [477, 214] width 527 height 45
click at [337, 225] on select "**********" at bounding box center [477, 214] width 527 height 45
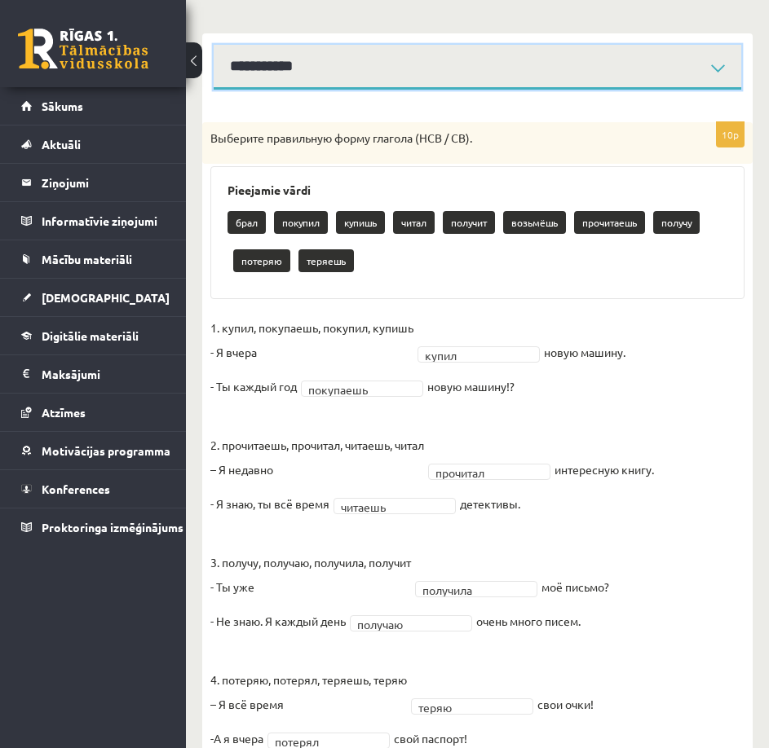
scroll to position [170, 0]
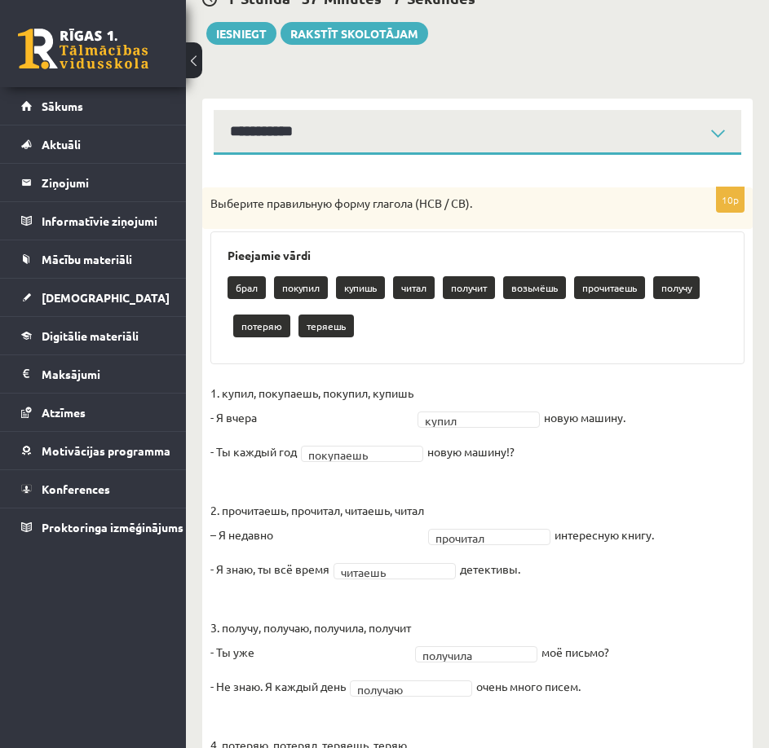
click at [307, 157] on div "10p Выберите правильную форму глагола (НСВ / СВ). Pieejamie vārdi брал покупил …" at bounding box center [477, 561] width 550 height 813
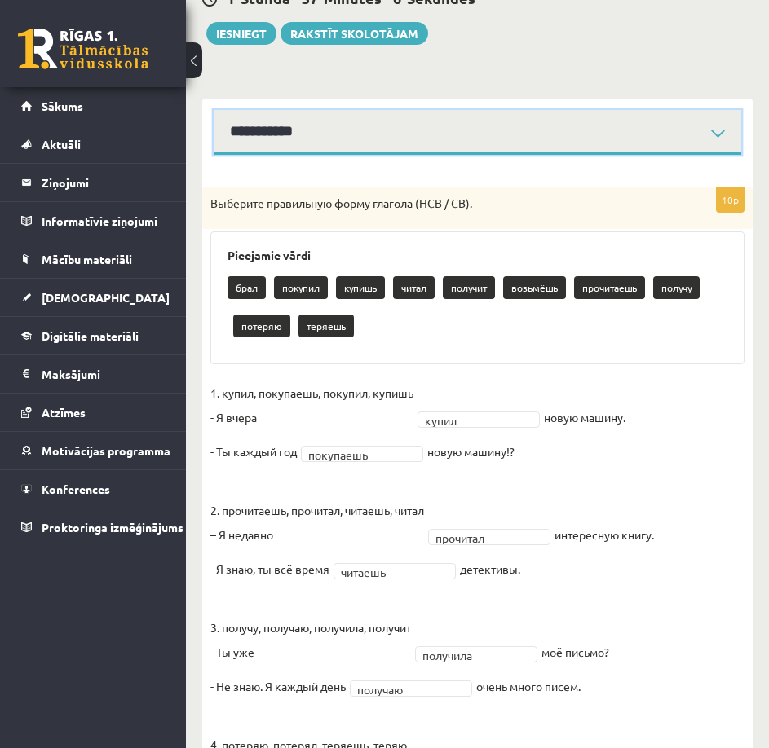
click at [319, 148] on select "**********" at bounding box center [477, 132] width 527 height 45
click at [214, 110] on select "**********" at bounding box center [477, 132] width 527 height 45
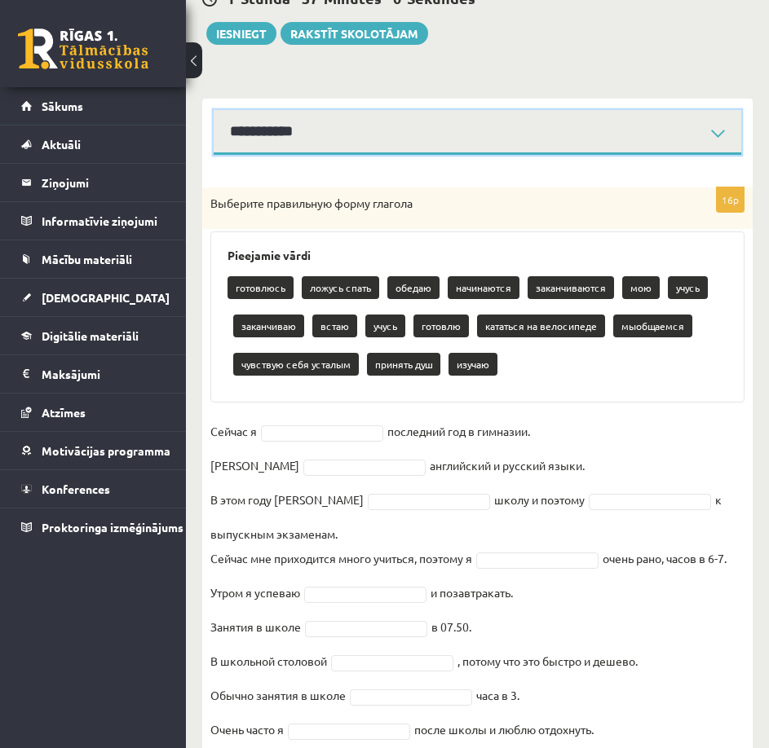
click at [310, 134] on select "**********" at bounding box center [477, 132] width 527 height 45
click at [214, 110] on select "**********" at bounding box center [477, 132] width 527 height 45
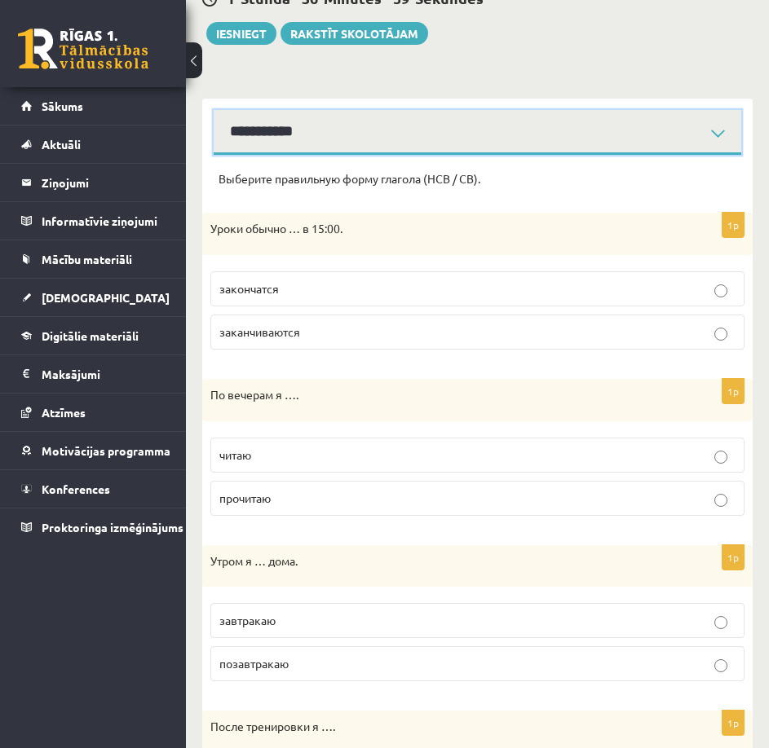
click at [306, 127] on select "**********" at bounding box center [477, 132] width 527 height 45
click at [214, 110] on select "**********" at bounding box center [477, 132] width 527 height 45
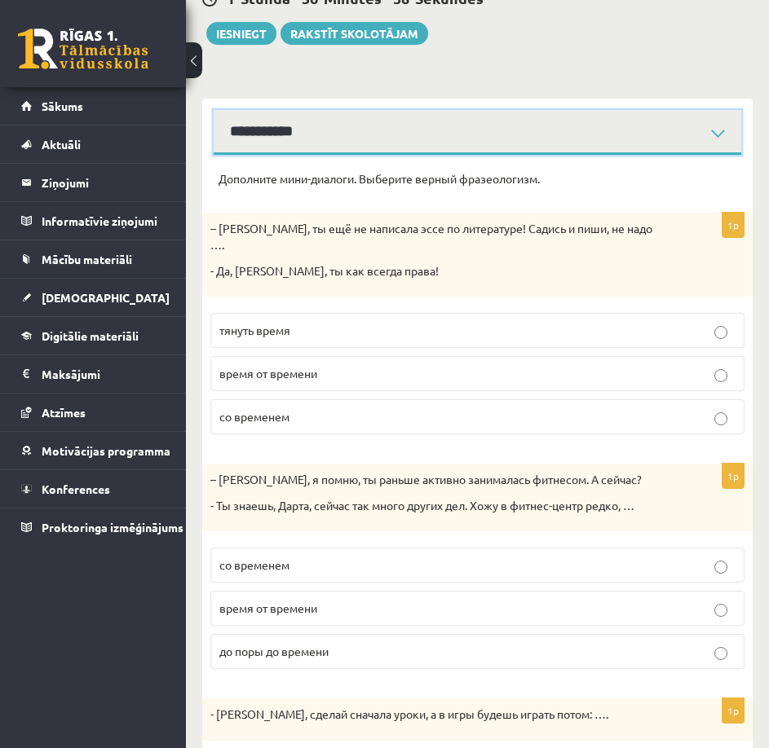
click at [302, 140] on select "**********" at bounding box center [477, 132] width 527 height 45
click at [214, 110] on select "**********" at bounding box center [477, 132] width 527 height 45
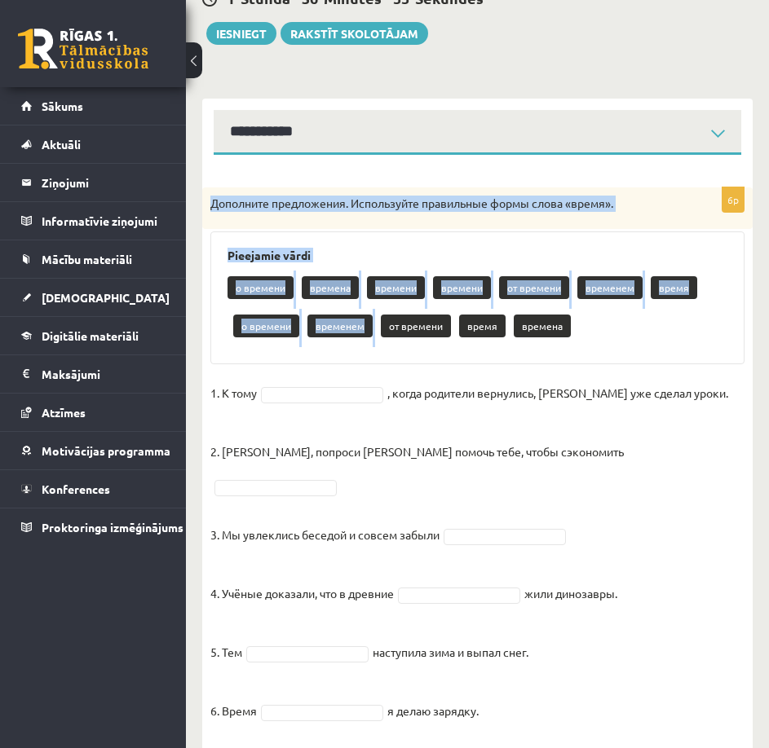
scroll to position [179, 0]
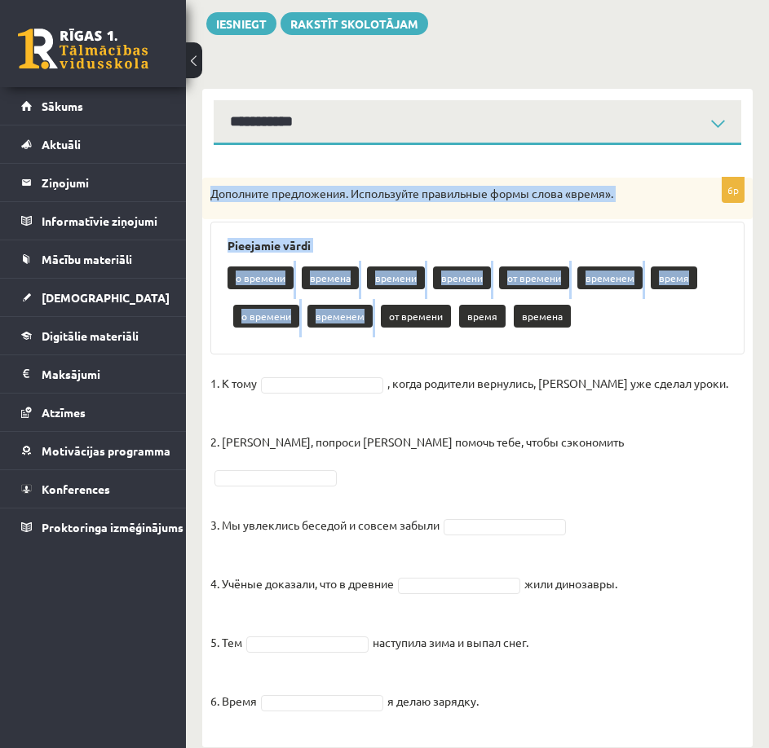
drag, startPoint x: 212, startPoint y: 202, endPoint x: 536, endPoint y: 708, distance: 600.1
click at [536, 708] on div "6p Дополните предложения. Используйте правильные формы слова «время». Pieejamie…" at bounding box center [477, 454] width 550 height 553
copy div "Дополните предложения. Используйте правильные формы слова «время». Pieejamie vā…"
click at [729, 514] on fieldset "1. К тому , когда родители вернулись, Эгилс уже сделал уроки. 2. Мадара, попрос…" at bounding box center [477, 547] width 534 height 352
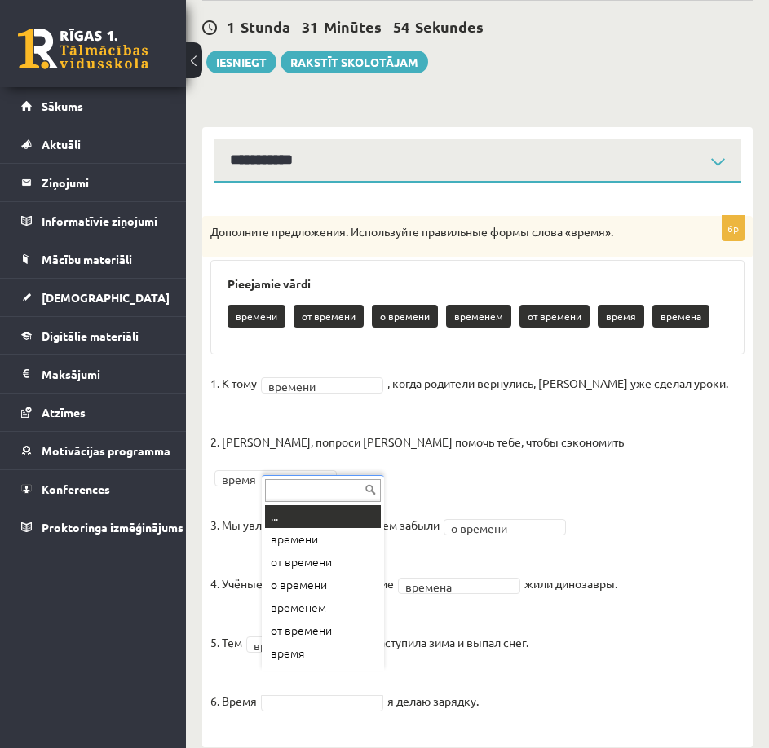
scroll to position [20, 0]
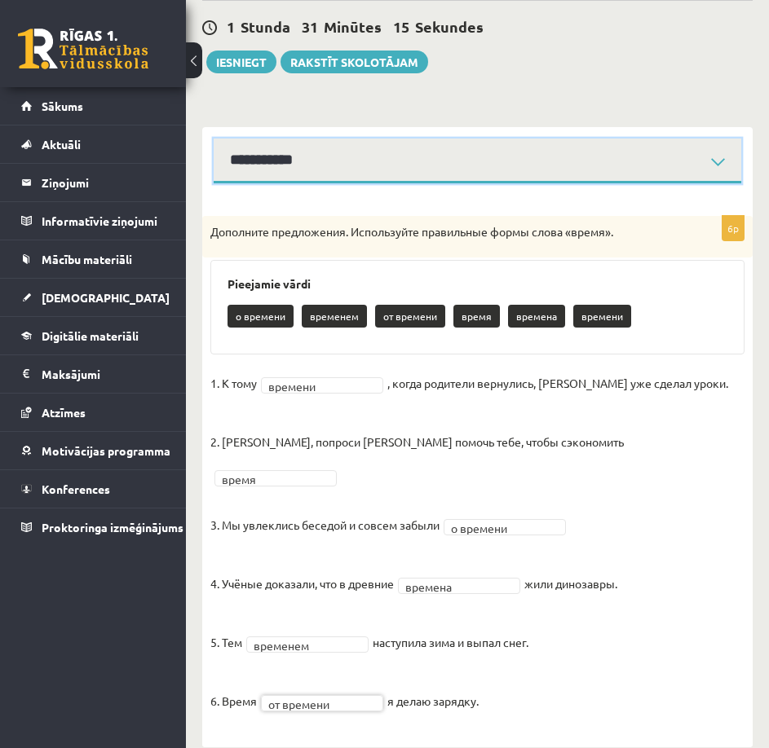
click at [398, 161] on select "**********" at bounding box center [477, 161] width 527 height 45
click at [214, 139] on select "**********" at bounding box center [477, 161] width 527 height 45
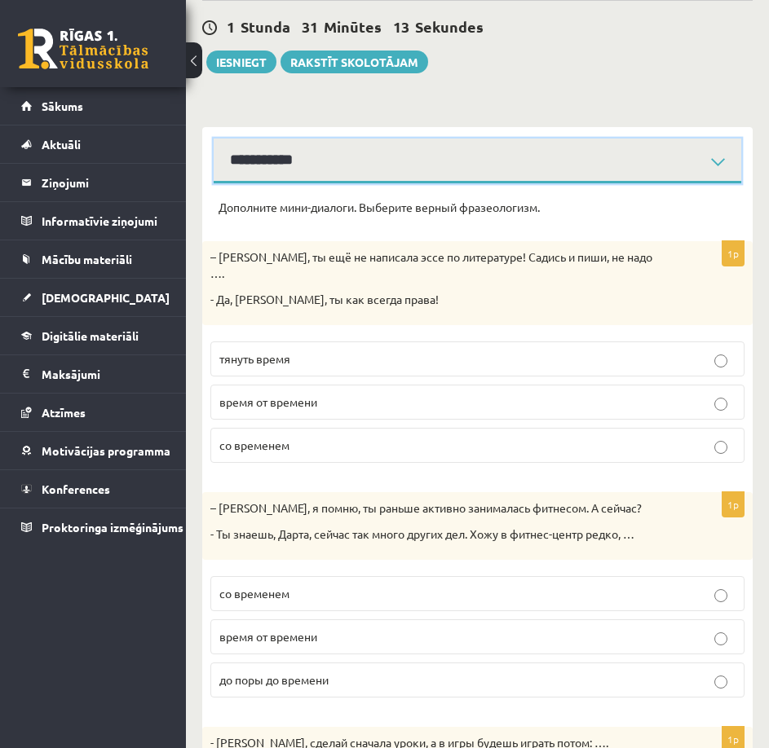
click at [344, 174] on select "**********" at bounding box center [477, 161] width 527 height 45
click at [214, 139] on select "**********" at bounding box center [477, 161] width 527 height 45
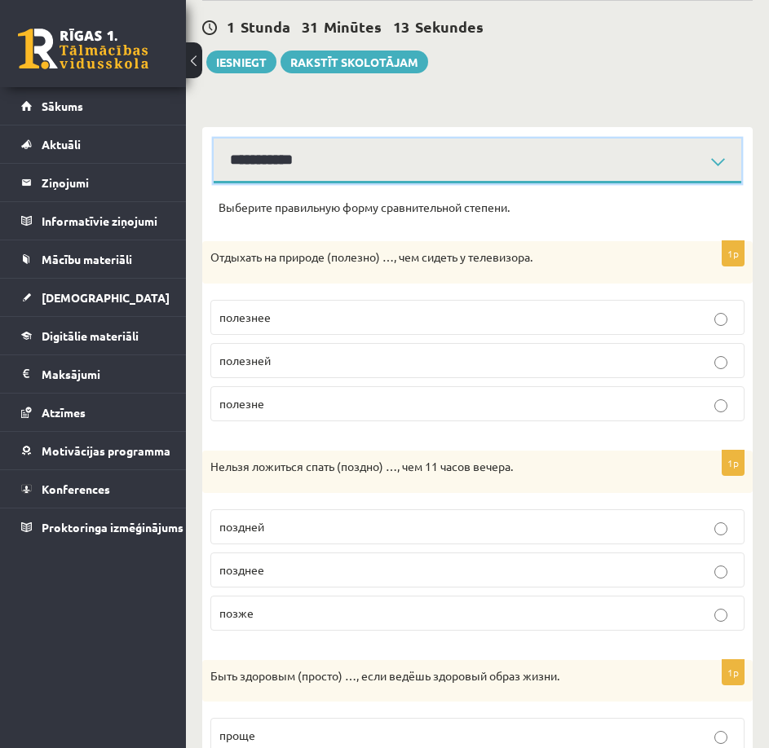
click at [336, 169] on select "**********" at bounding box center [477, 161] width 527 height 45
click at [214, 139] on select "**********" at bounding box center [477, 161] width 527 height 45
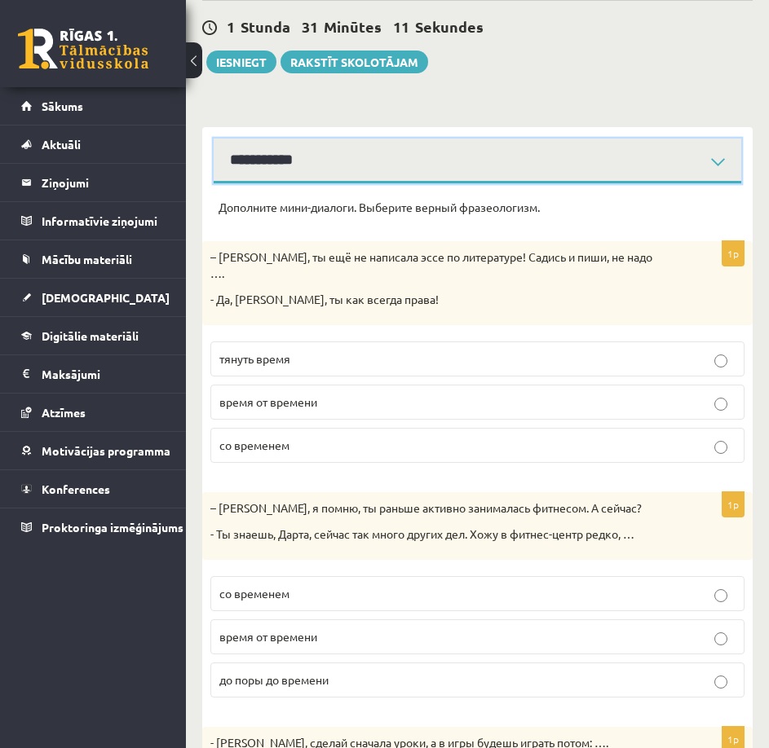
click at [334, 168] on select "**********" at bounding box center [477, 161] width 527 height 45
click at [214, 139] on select "**********" at bounding box center [477, 161] width 527 height 45
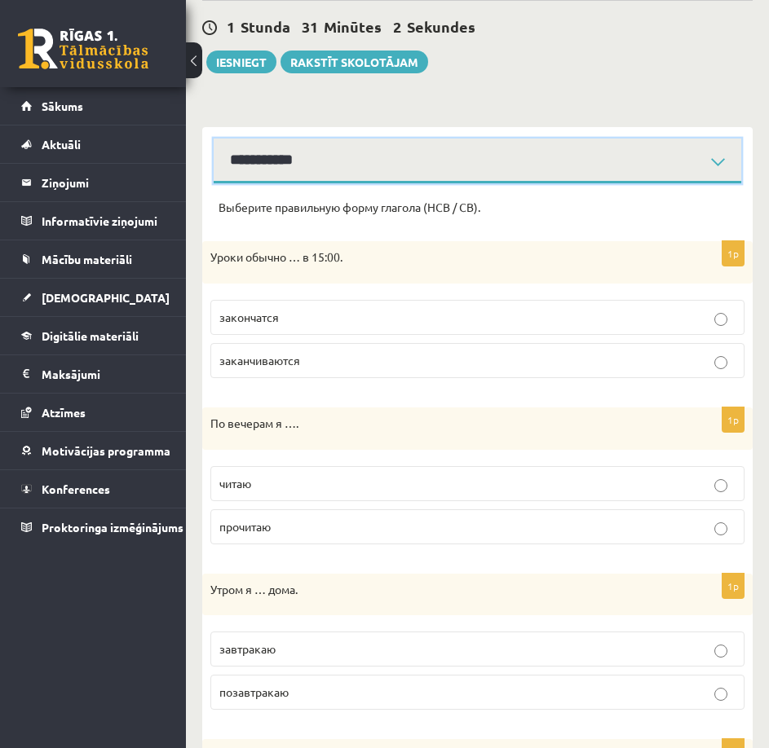
click at [320, 160] on select "**********" at bounding box center [477, 161] width 527 height 45
click at [214, 139] on select "**********" at bounding box center [477, 161] width 527 height 45
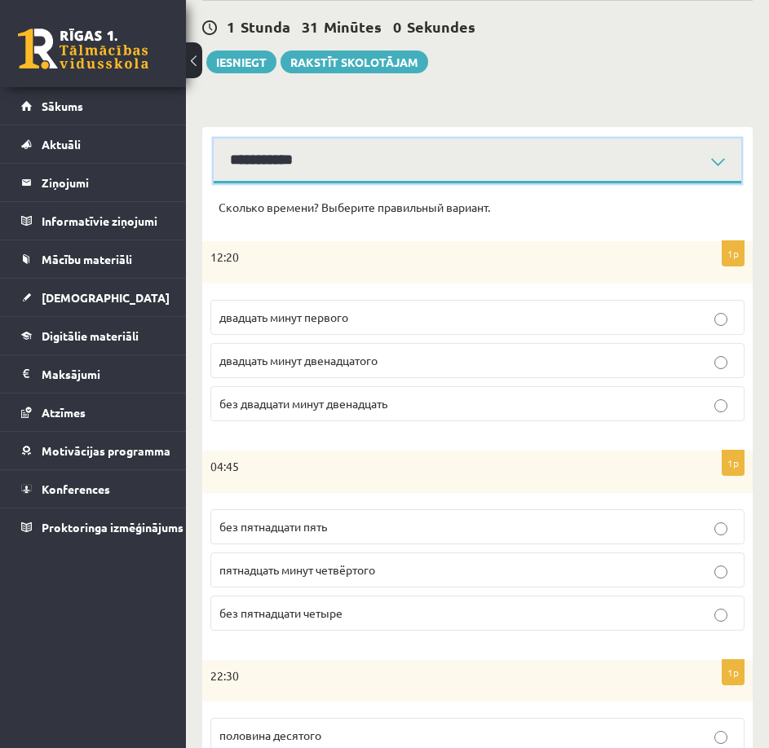
click at [311, 160] on select "**********" at bounding box center [477, 161] width 527 height 45
click at [214, 139] on select "**********" at bounding box center [477, 161] width 527 height 45
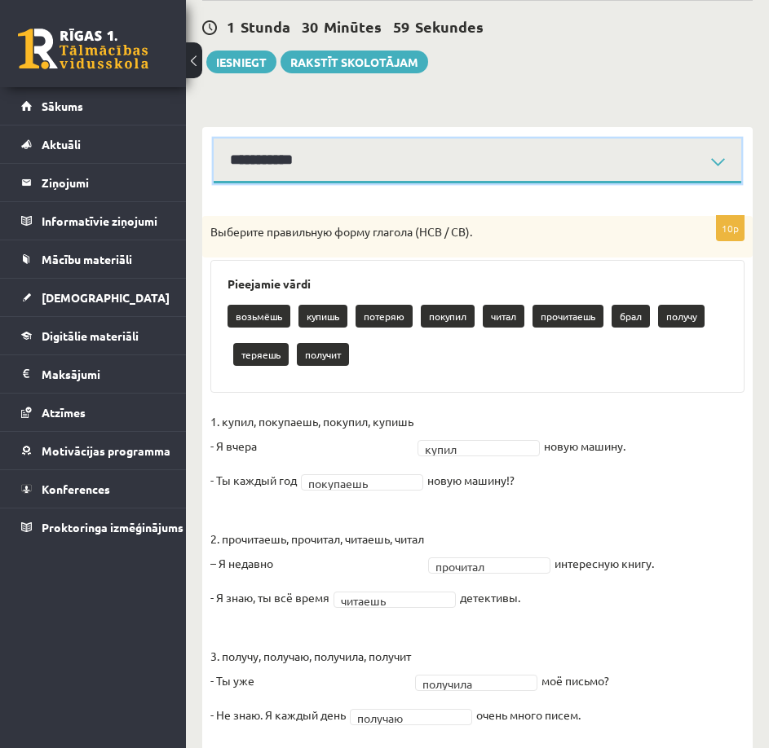
click at [315, 168] on select "**********" at bounding box center [477, 161] width 527 height 45
click at [214, 139] on select "**********" at bounding box center [477, 161] width 527 height 45
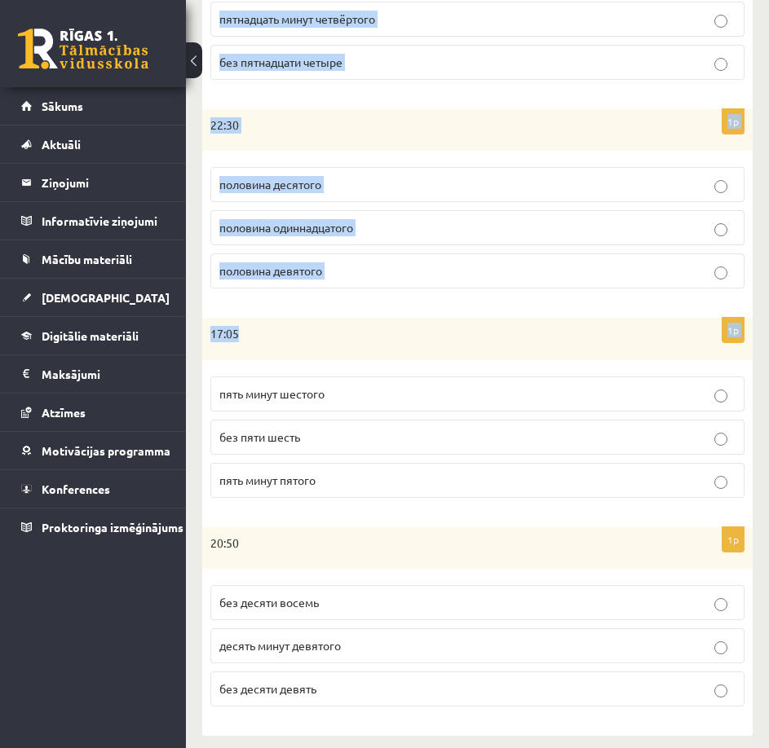
scroll to position [705, 0]
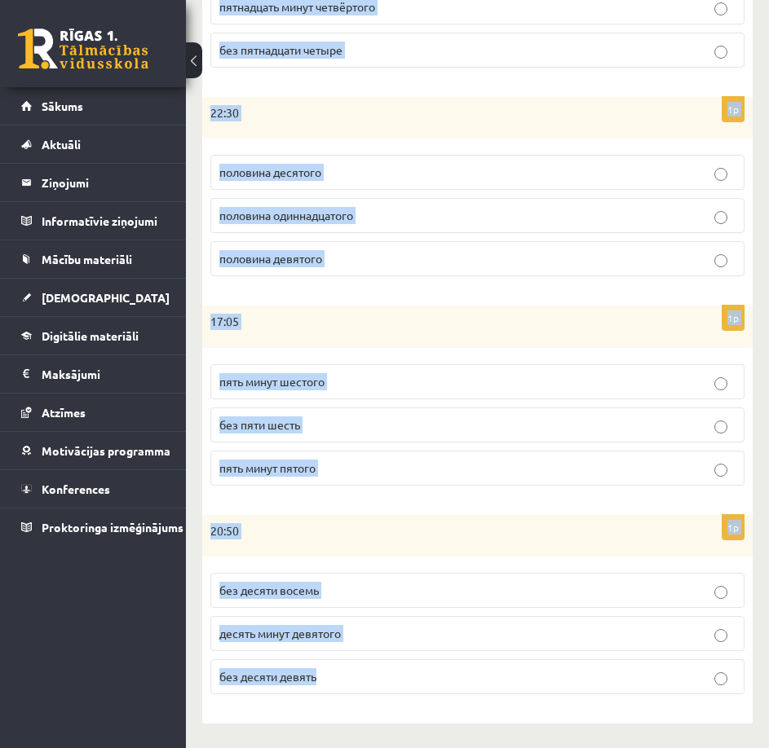
drag, startPoint x: 214, startPoint y: 203, endPoint x: 668, endPoint y: 683, distance: 660.3
click at [668, 683] on div "Сколько времени? Выберите правильный вариант. 1p 12:20 двадцать минут первого д…" at bounding box center [477, 172] width 550 height 1105
copy form "Сколько времени? Выберите правильный вариант. 1p 12:20 двадцать минут первого д…"
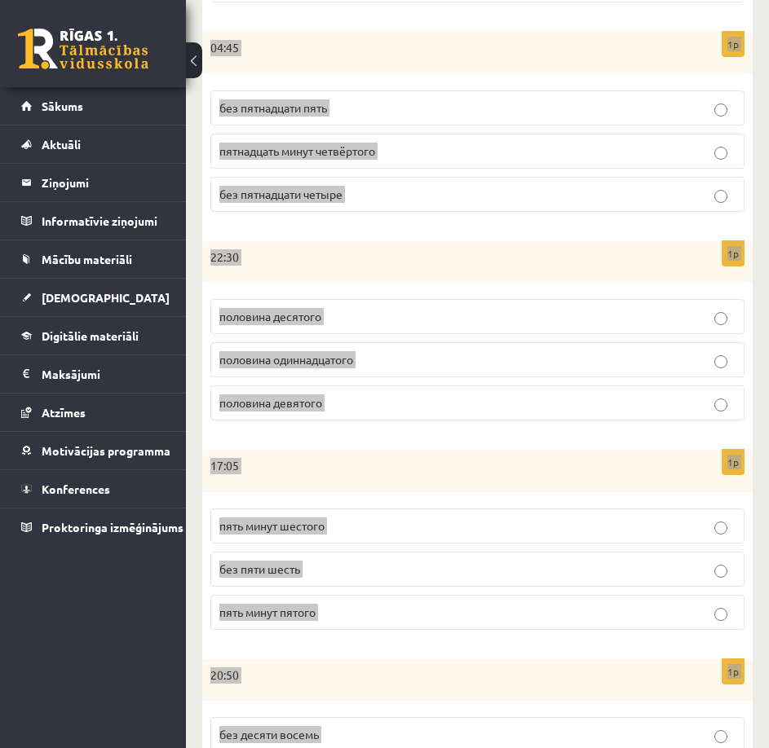
scroll to position [542, 0]
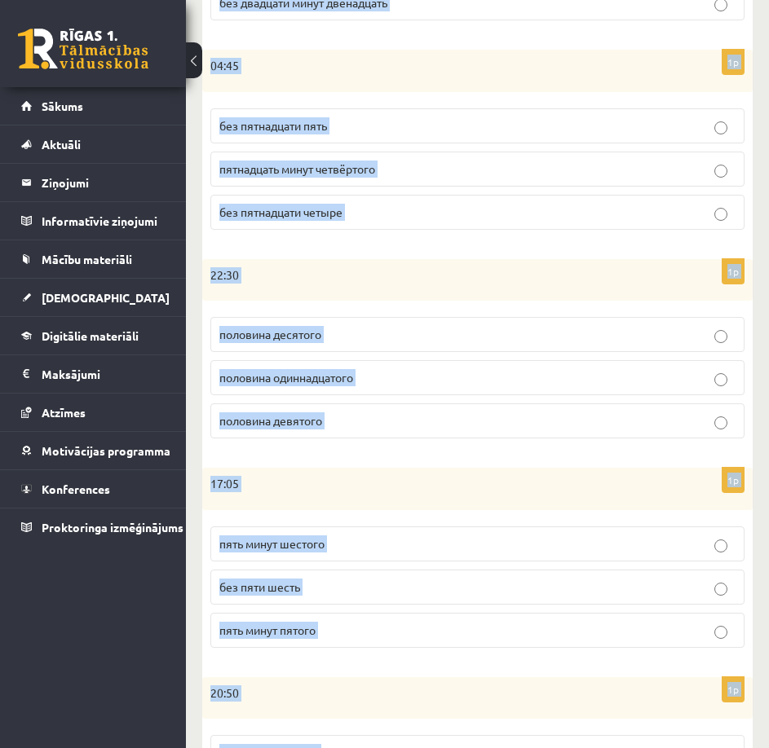
click at [403, 286] on div "22:30" at bounding box center [477, 280] width 550 height 42
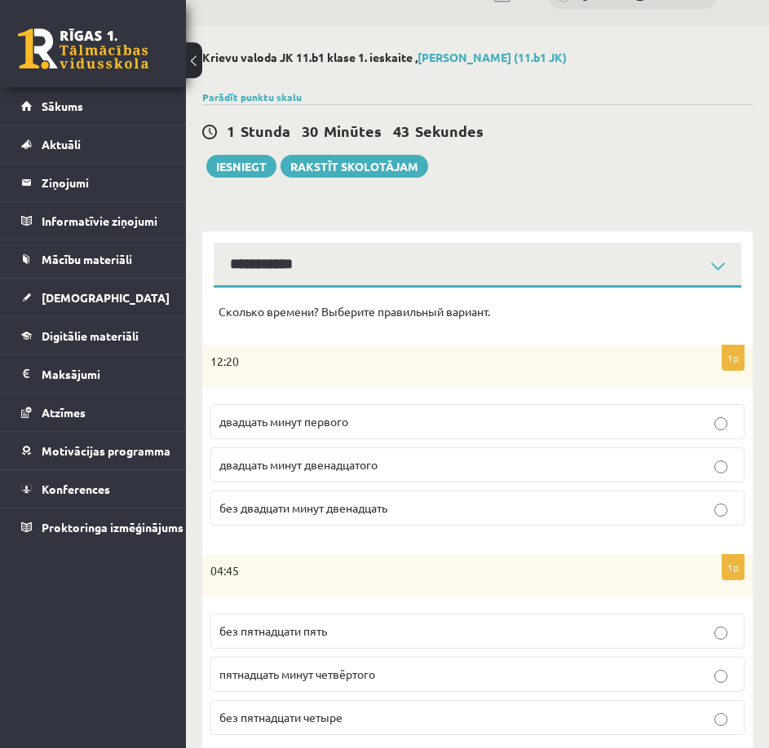
scroll to position [0, 0]
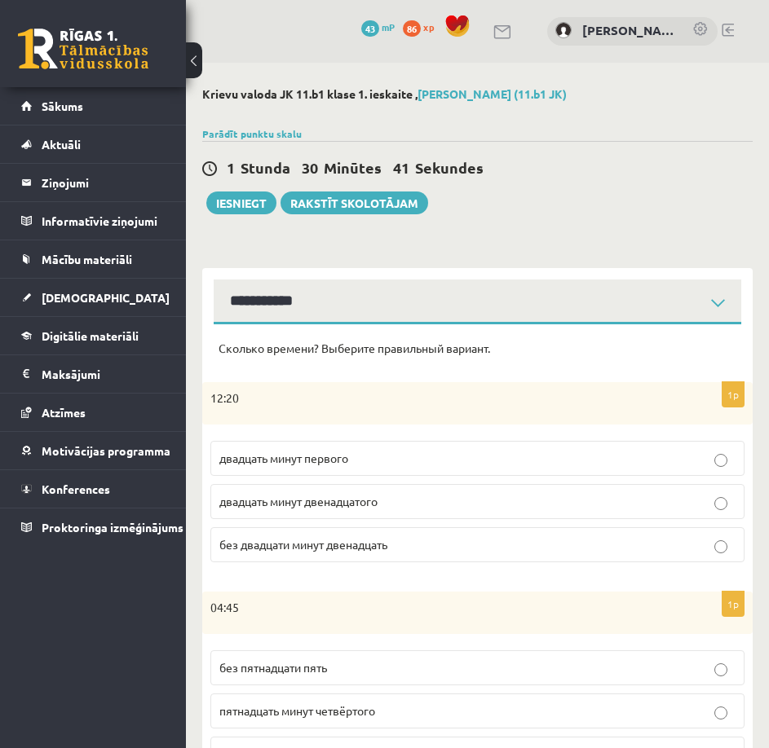
click at [453, 449] on label "двадцать минут первого" at bounding box center [477, 458] width 534 height 35
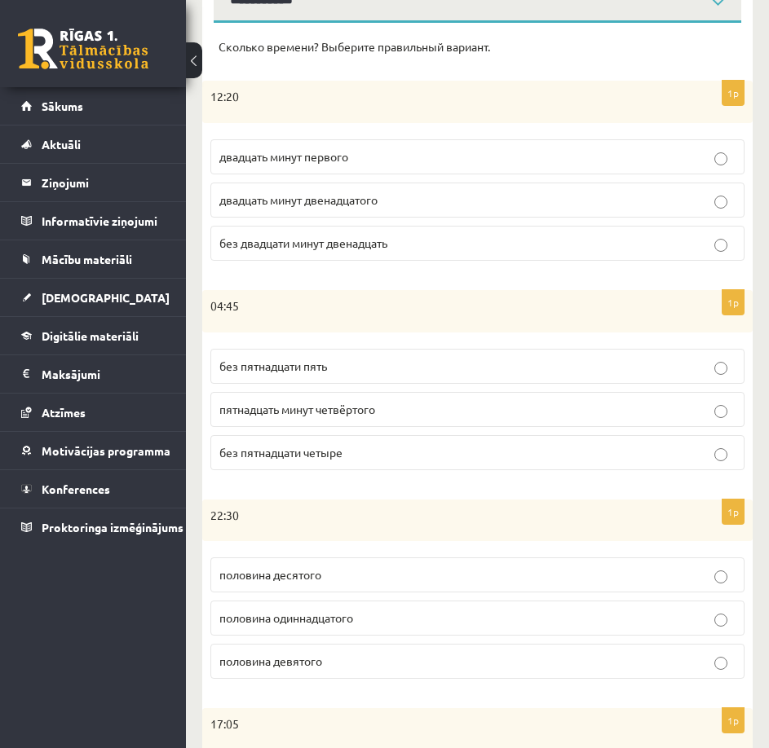
scroll to position [326, 0]
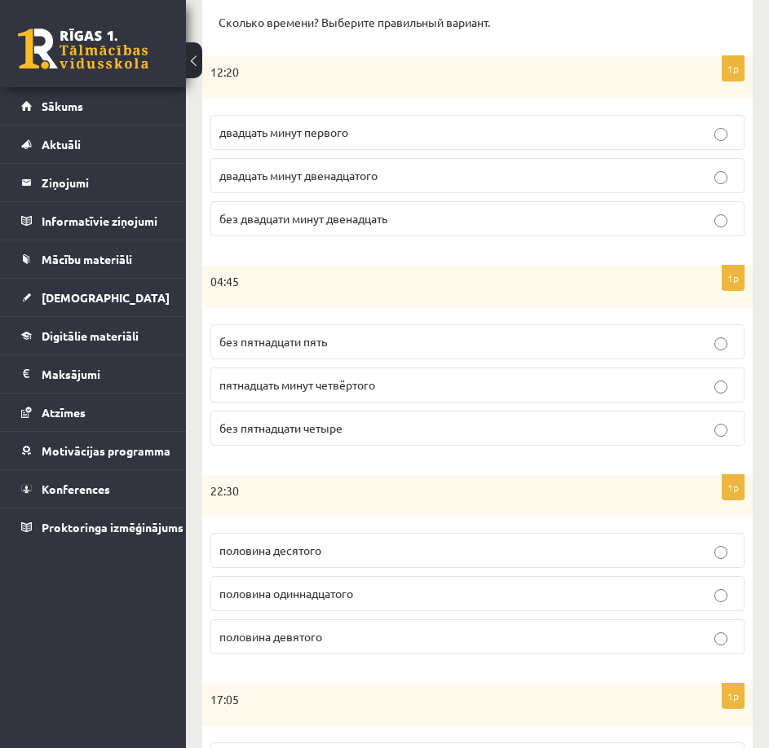
click at [734, 589] on label "половина одиннадцатого" at bounding box center [477, 593] width 534 height 35
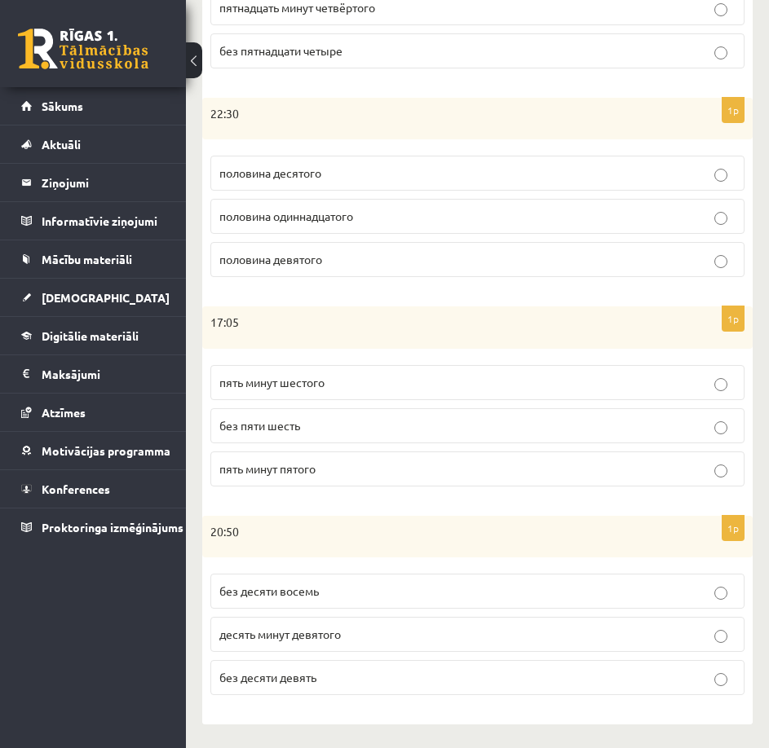
scroll to position [705, 0]
click at [723, 576] on label "без десяти восемь" at bounding box center [477, 590] width 534 height 35
click at [717, 654] on fieldset "без десяти восемь десять минут девятого без десяти девять" at bounding box center [477, 632] width 534 height 134
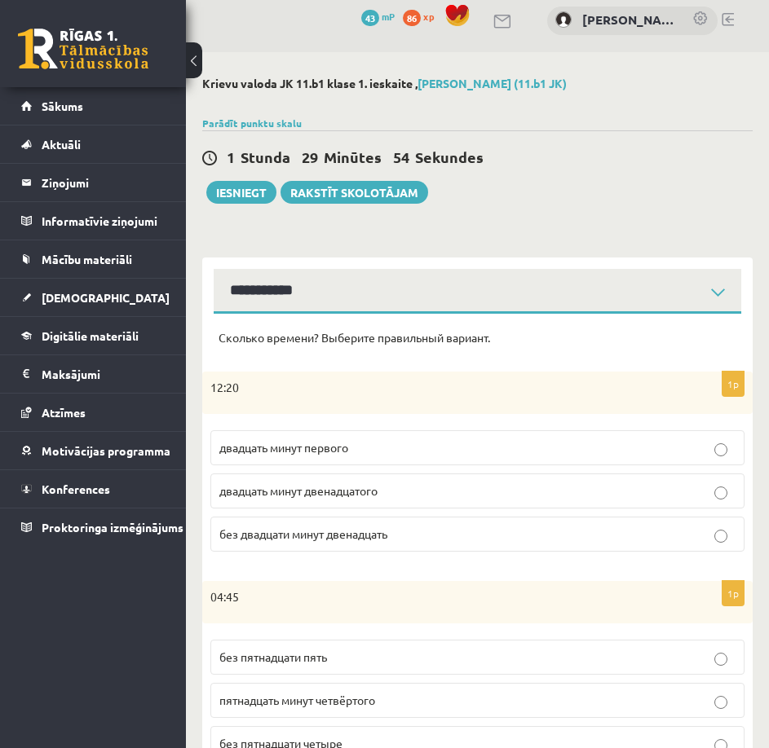
scroll to position [0, 0]
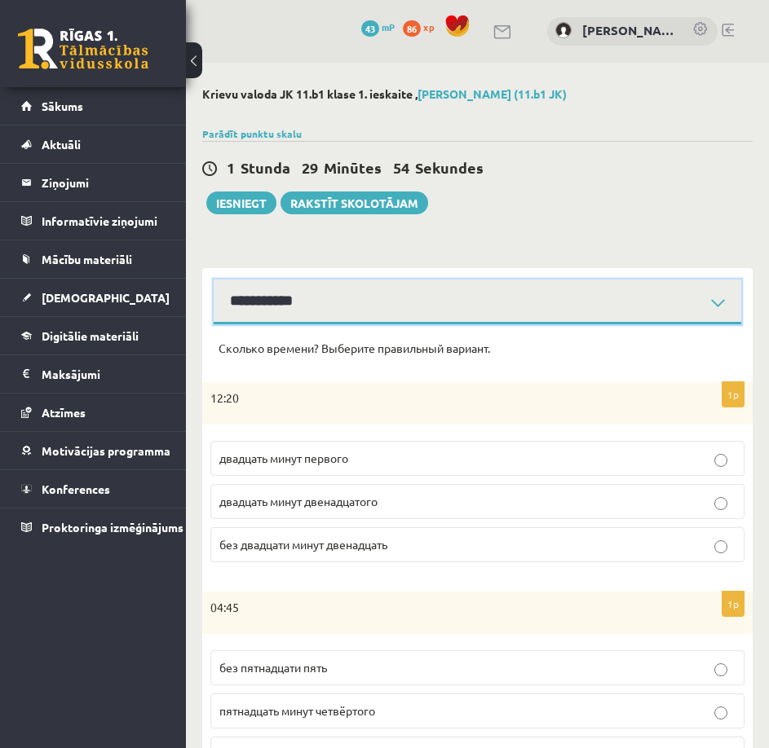
click at [372, 314] on select "**********" at bounding box center [477, 302] width 527 height 45
click at [214, 280] on select "**********" at bounding box center [477, 302] width 527 height 45
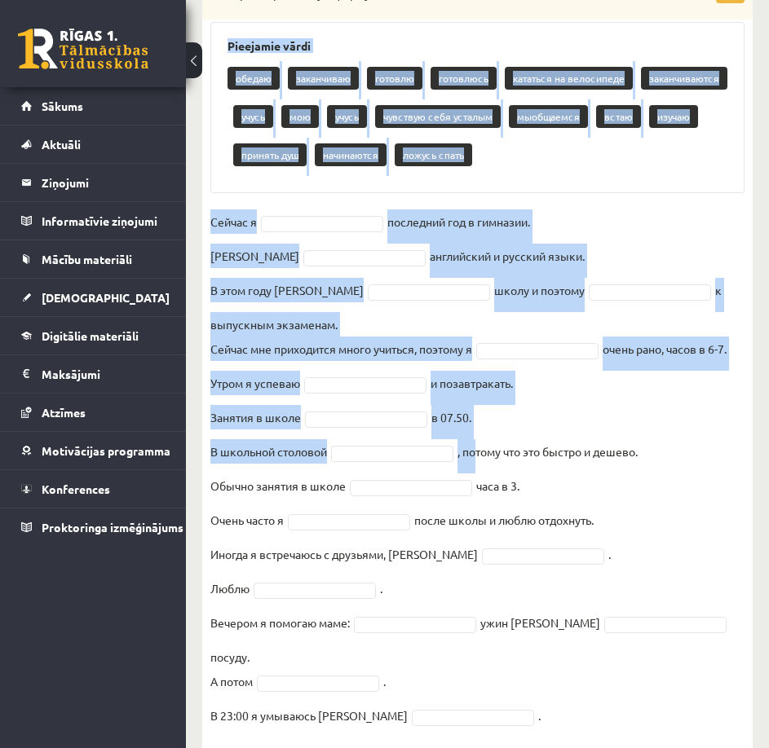
scroll to position [394, 0]
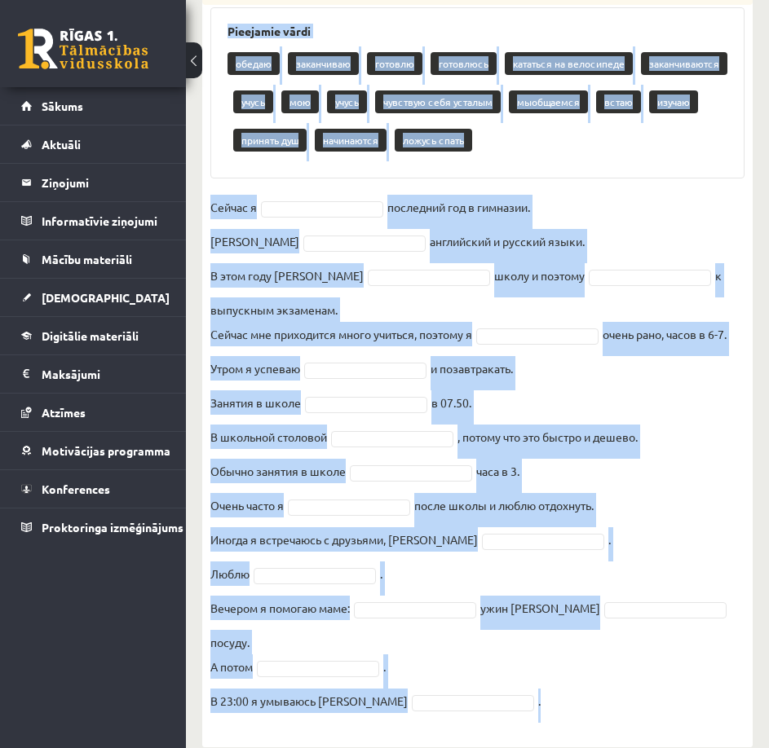
drag, startPoint x: 240, startPoint y: 258, endPoint x: 571, endPoint y: 690, distance: 544.9
click at [571, 690] on div "16p Выберите правильную форму глагола Pieejamie vārdi обедаю заканчиваю готовлю…" at bounding box center [477, 347] width 550 height 768
click at [680, 490] on fieldset "Сейчас я последний год в гимназии. Я английский и русский языки. В этом году я …" at bounding box center [477, 459] width 534 height 528
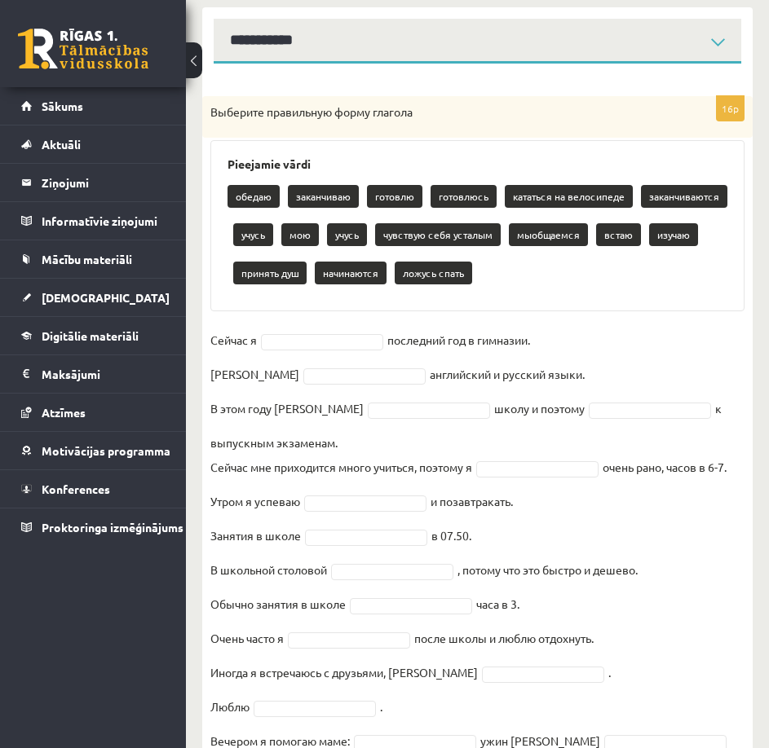
scroll to position [0, 0]
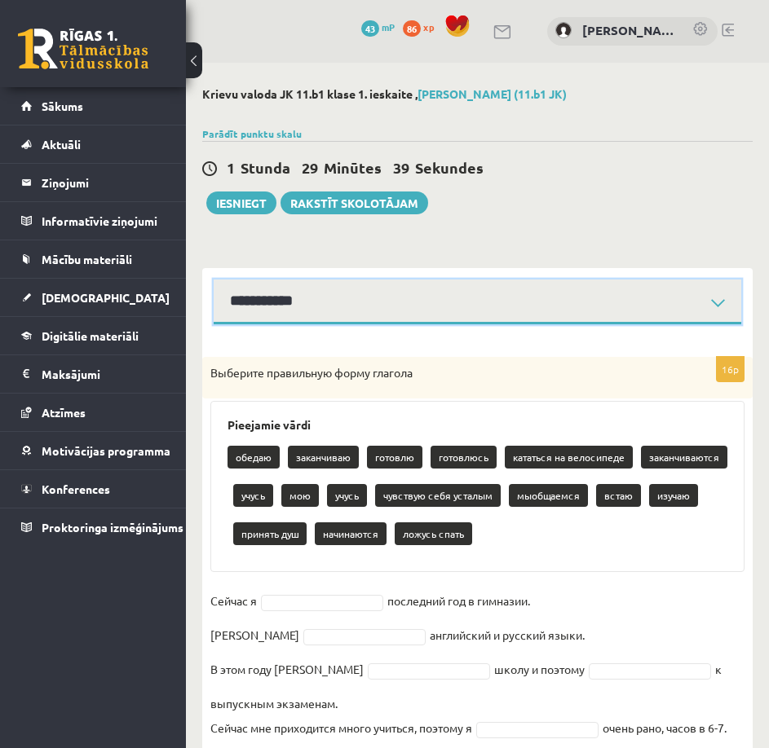
click at [382, 306] on select "**********" at bounding box center [477, 302] width 527 height 45
click at [214, 280] on select "**********" at bounding box center [477, 302] width 527 height 45
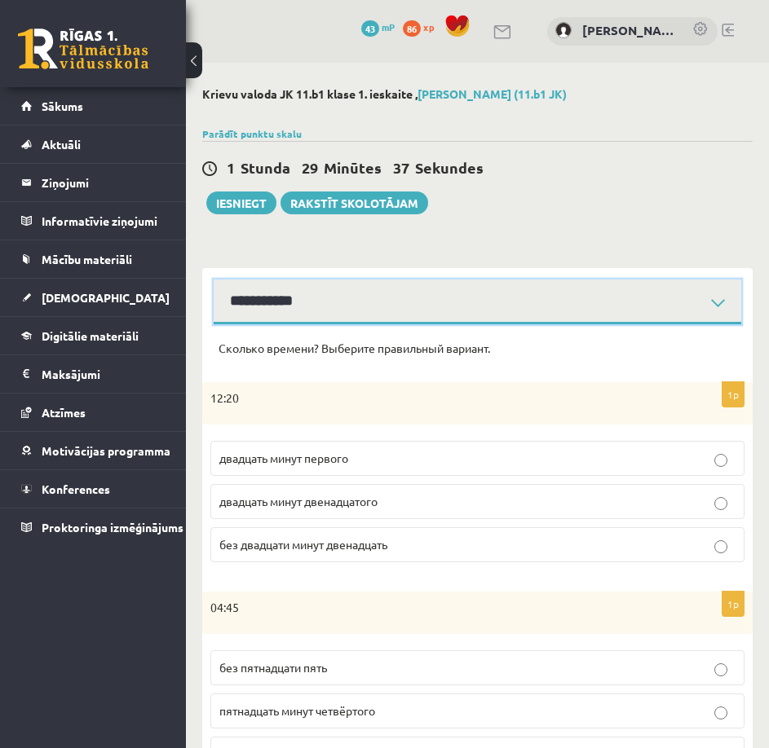
click at [346, 295] on select "**********" at bounding box center [477, 302] width 527 height 45
click at [342, 302] on select "**********" at bounding box center [477, 302] width 527 height 45
click at [214, 280] on select "**********" at bounding box center [477, 302] width 527 height 45
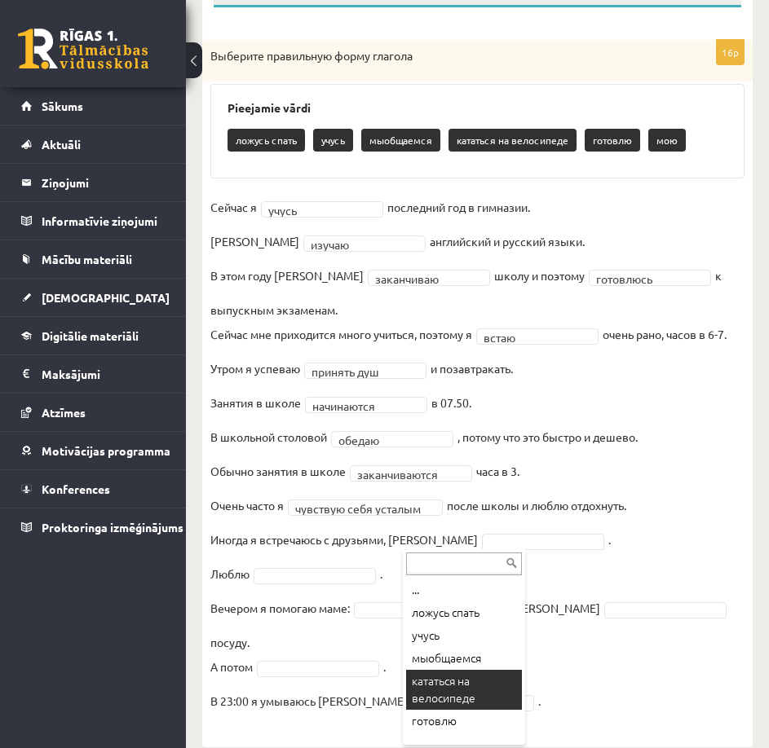
scroll to position [14, 0]
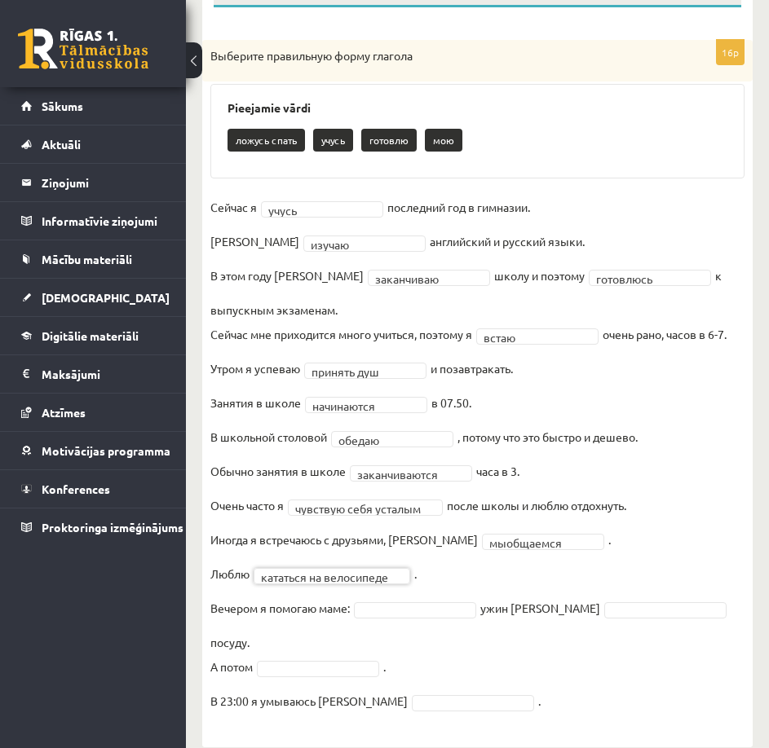
click at [430, 601] on fieldset "**********" at bounding box center [477, 459] width 534 height 528
click at [406, 667] on fieldset "**********" at bounding box center [477, 459] width 534 height 528
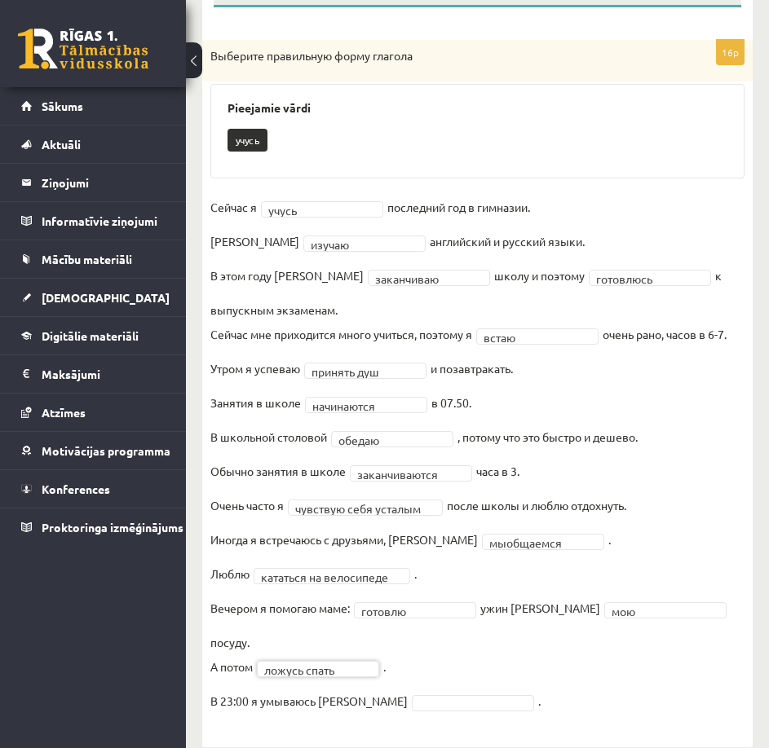
click at [381, 689] on fieldset "**********" at bounding box center [477, 459] width 534 height 528
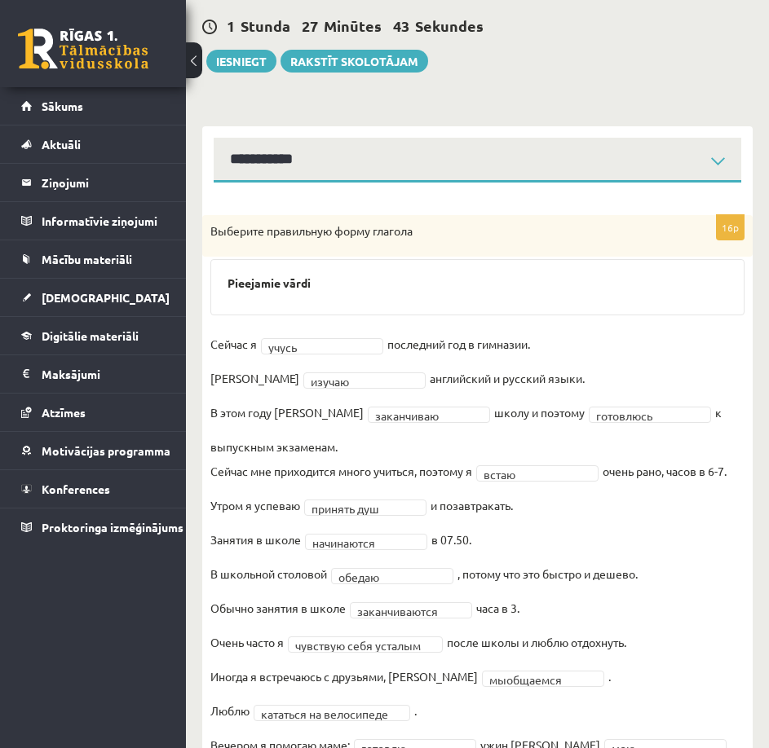
scroll to position [116, 0]
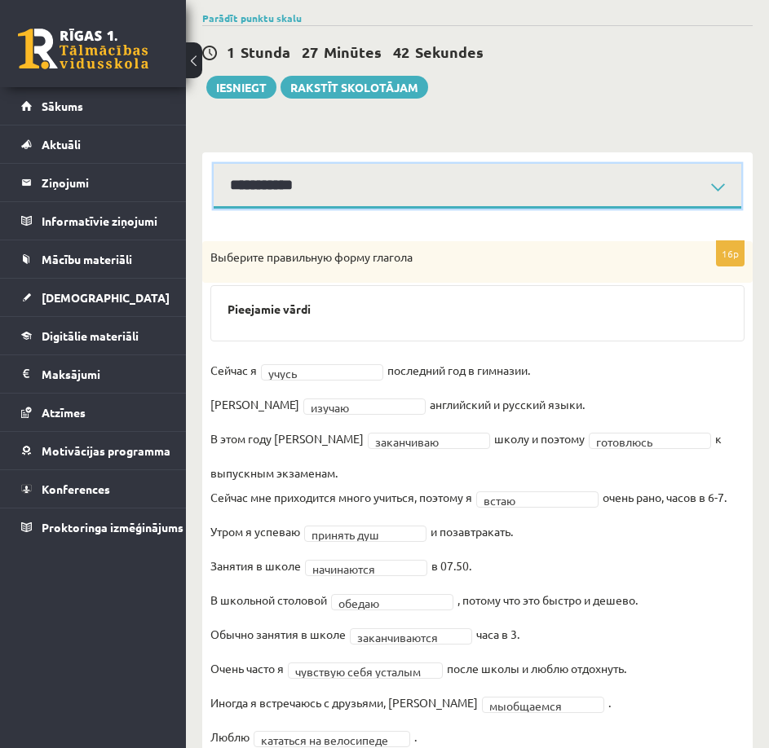
click at [334, 194] on select "**********" at bounding box center [477, 186] width 527 height 45
select select "**********"
click at [214, 164] on select "**********" at bounding box center [477, 186] width 527 height 45
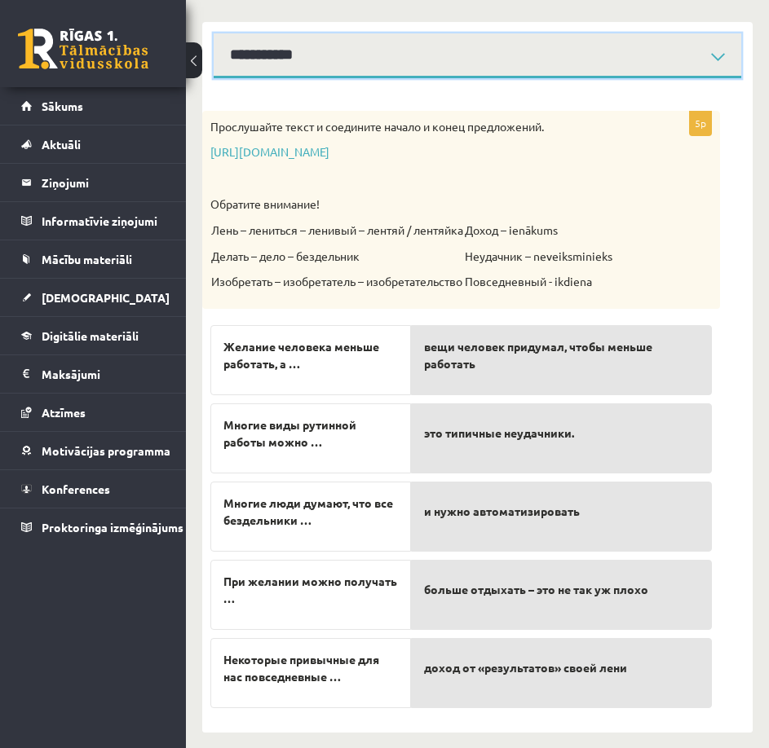
scroll to position [256, 0]
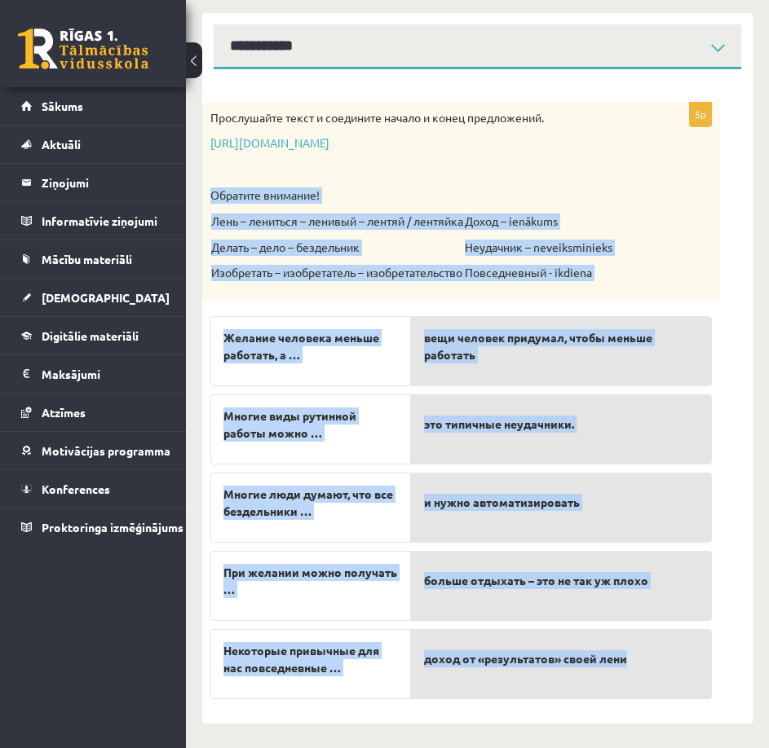
drag, startPoint x: 213, startPoint y: 179, endPoint x: 644, endPoint y: 688, distance: 667.5
click at [644, 688] on div "5p Прослушайте текст и соедините начало и конец предложений. https://www.zvaigz…" at bounding box center [461, 405] width 518 height 606
click at [708, 275] on div "Прослушайте текст и соедините начало и конец предложений. https://www.zvaigzne.…" at bounding box center [461, 201] width 518 height 198
click at [733, 277] on form "5p Прослушайте текст и соедините начало и конец предложений. https://www.zvaigz…" at bounding box center [477, 397] width 518 height 622
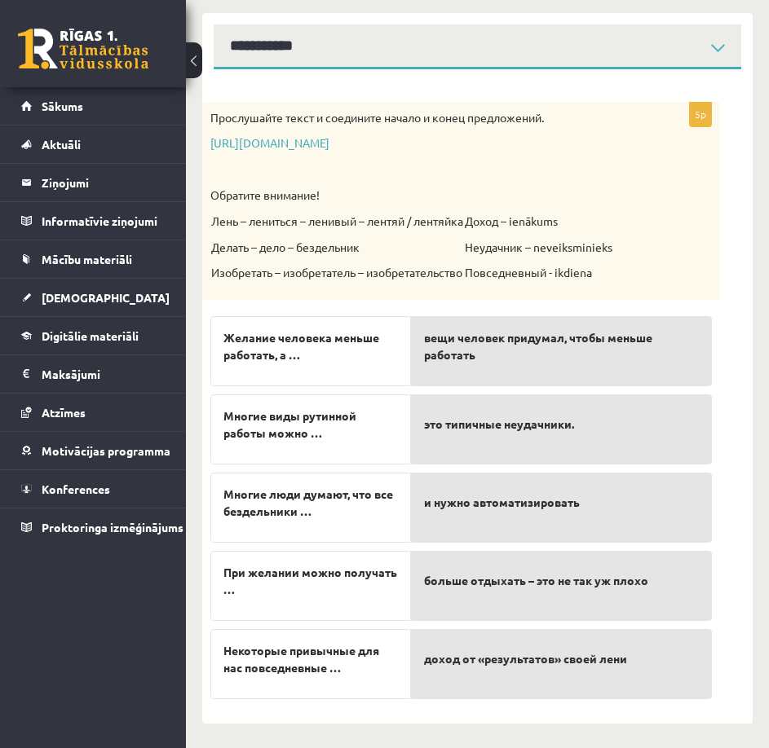
click at [635, 356] on span "вещи человек придумал, чтобы меньше работать" at bounding box center [561, 346] width 275 height 34
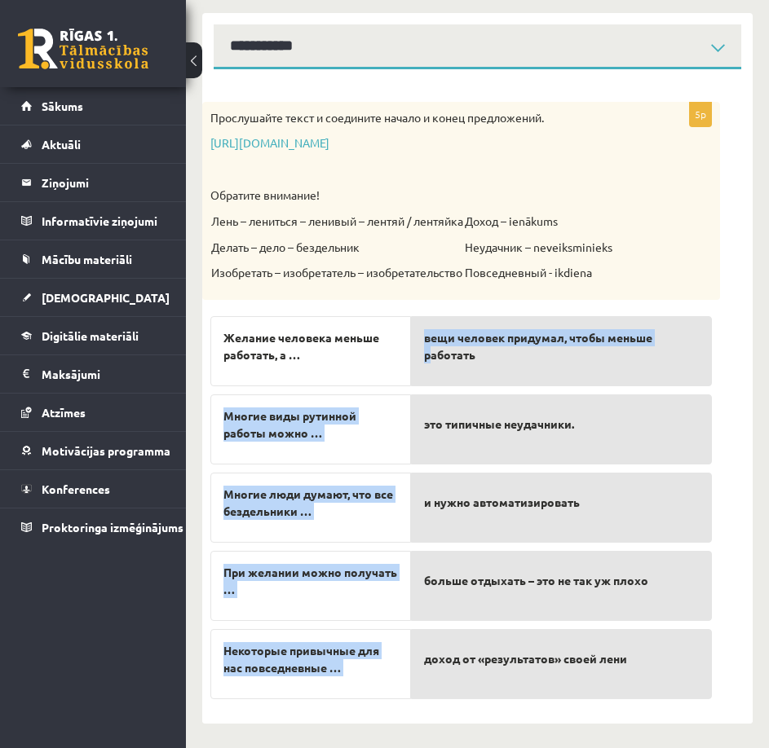
drag, startPoint x: 342, startPoint y: 355, endPoint x: 434, endPoint y: 358, distance: 91.4
click at [434, 358] on fieldset "Желание человека меньше работать, а … Многие виды рутинной работы можно … Многи…" at bounding box center [460, 503] width 501 height 391
drag, startPoint x: 383, startPoint y: 374, endPoint x: 421, endPoint y: 391, distance: 42.0
click at [421, 391] on fieldset "Желание человека меньше работать, а … Многие виды рутинной работы можно … Многи…" at bounding box center [460, 503] width 501 height 391
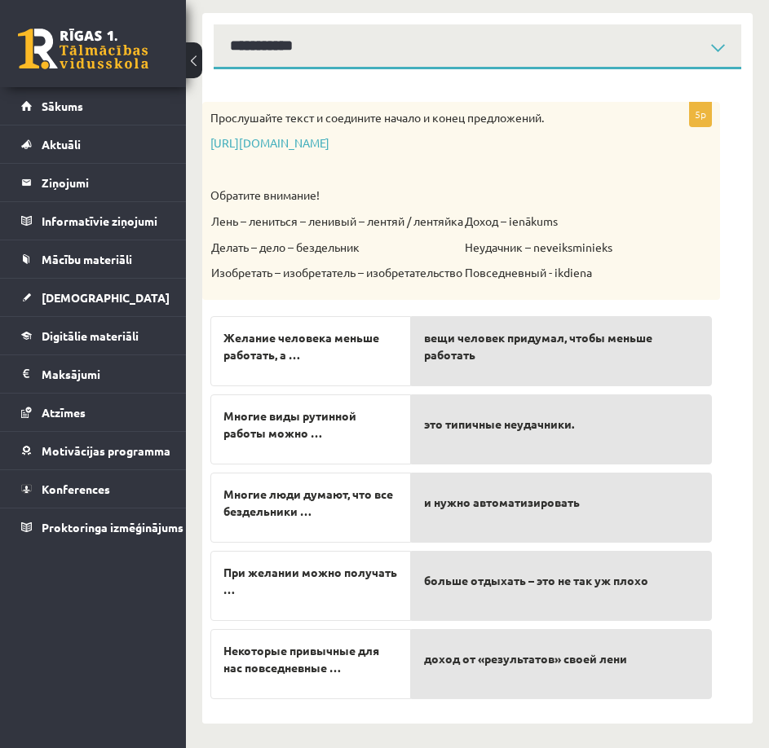
click at [418, 380] on div "вещи человек придумал, чтобы меньше работать" at bounding box center [561, 351] width 301 height 70
click at [332, 366] on div "Желание человека меньше работать, а …" at bounding box center [310, 351] width 201 height 70
click at [477, 360] on span "вещи человек придумал, чтобы меньше работать" at bounding box center [561, 346] width 275 height 34
drag, startPoint x: 392, startPoint y: 381, endPoint x: 381, endPoint y: 380, distance: 11.5
click at [390, 381] on div "Желание человека меньше работать, а …" at bounding box center [310, 351] width 201 height 70
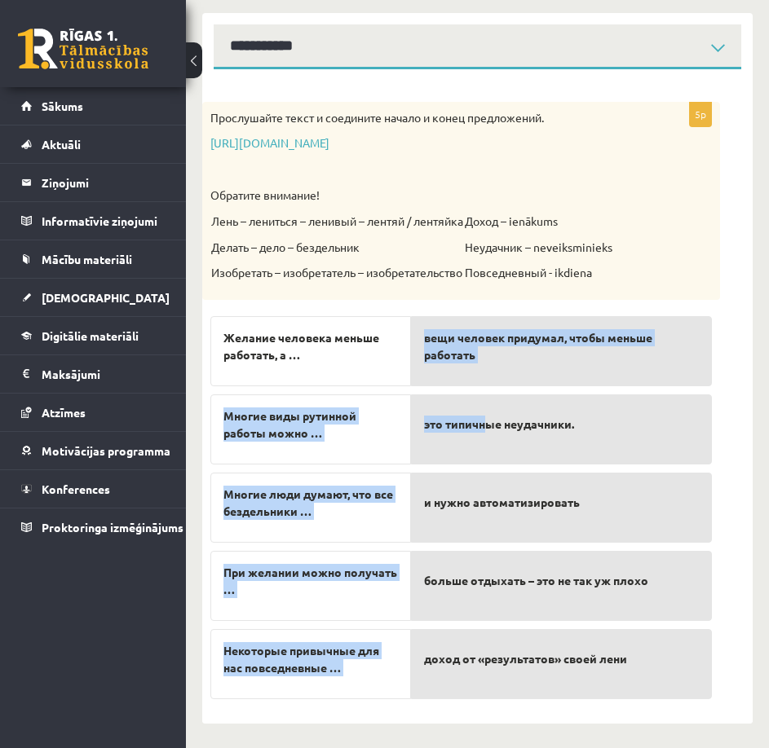
drag, startPoint x: 401, startPoint y: 382, endPoint x: 484, endPoint y: 446, distance: 104.7
click at [484, 446] on fieldset "Желание человека меньше работать, а … Многие виды рутинной работы можно … Многи…" at bounding box center [460, 503] width 501 height 391
click at [369, 369] on div "Желание человека меньше работать, а …" at bounding box center [310, 351] width 201 height 70
click at [344, 350] on span "Желание человека меньше работать, а …" at bounding box center [310, 346] width 174 height 34
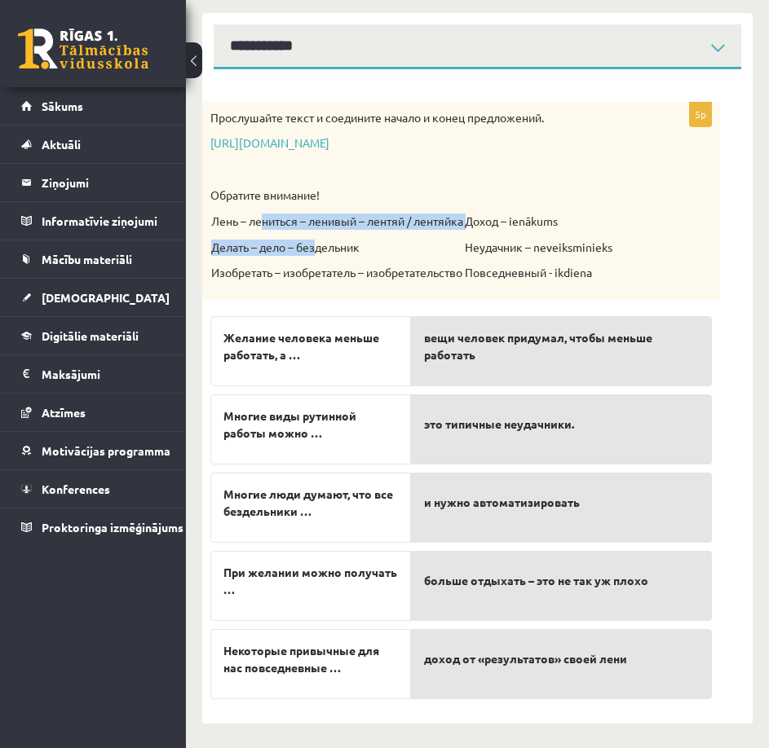
drag, startPoint x: 271, startPoint y: 215, endPoint x: 319, endPoint y: 236, distance: 51.8
click at [319, 236] on td "Лень – лениться – ленивый – лентяй / лентяйка Делать – дело – бездельник Изобре…" at bounding box center [337, 252] width 254 height 79
click at [333, 239] on td "Лень – лениться – ленивый – лентяй / лентяйка Делать – дело – бездельник Изобре…" at bounding box center [337, 252] width 254 height 79
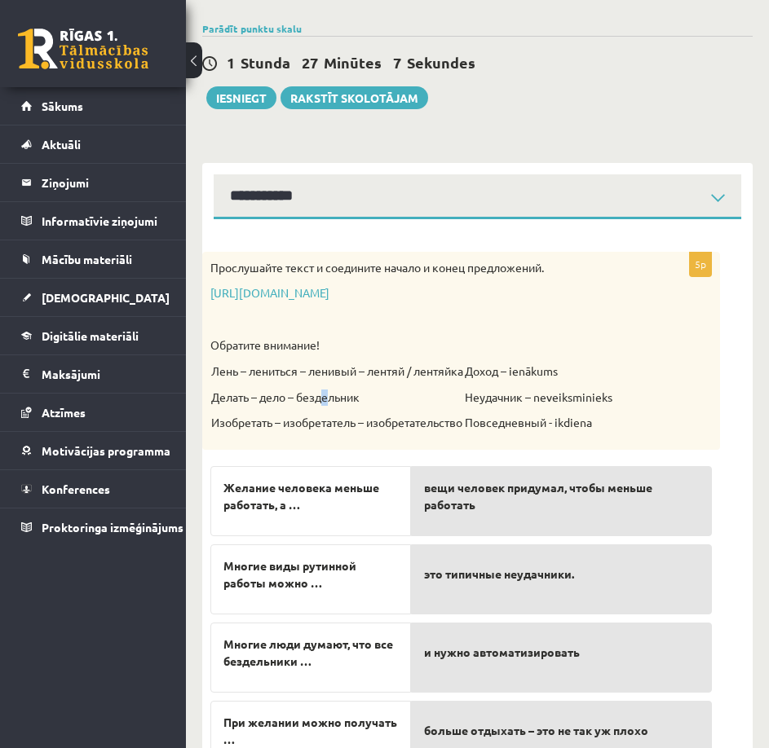
scroll to position [93, 0]
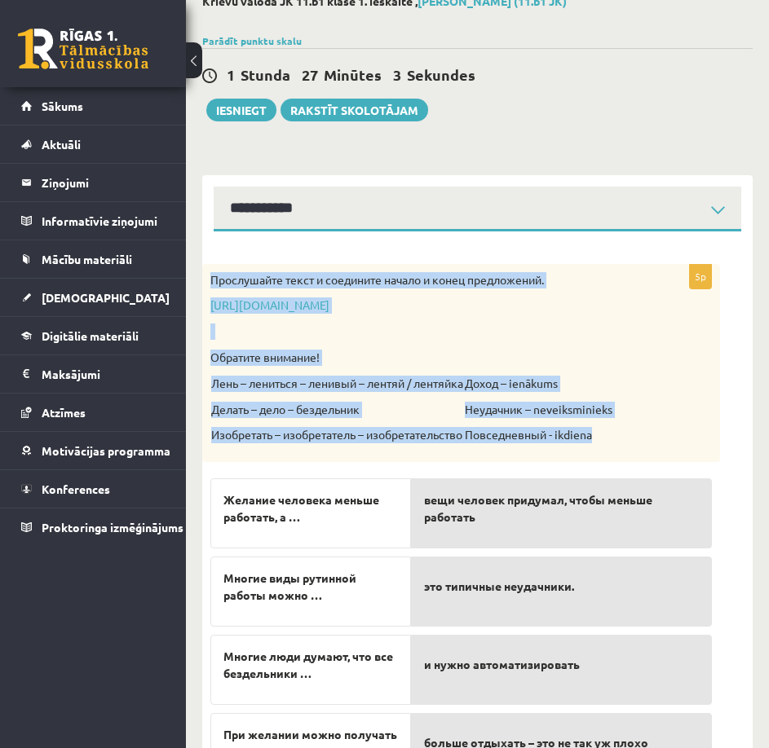
drag, startPoint x: 215, startPoint y: 281, endPoint x: 599, endPoint y: 437, distance: 414.3
click at [599, 437] on div "Прослушайте текст и соедините начало и конец предложений. https://www.zvaigzne.…" at bounding box center [461, 363] width 518 height 198
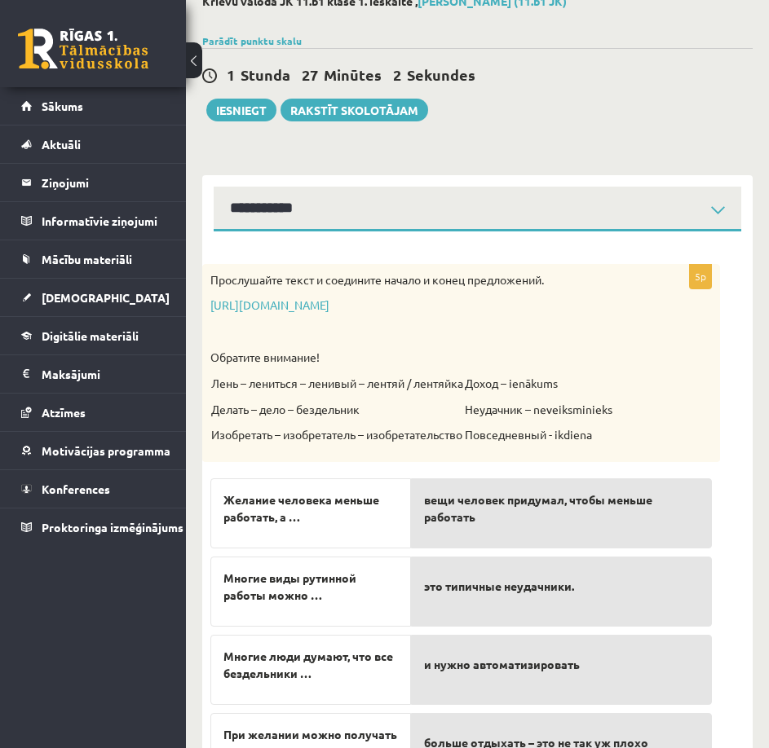
click at [621, 440] on div "Прослушайте текст и соедините начало и конец предложений. https://www.zvaigzne.…" at bounding box center [461, 363] width 518 height 198
click at [329, 306] on link "https://www.zvaigzne.lv/upload/audio/100Urokov/2/49%202.mp3" at bounding box center [269, 305] width 119 height 15
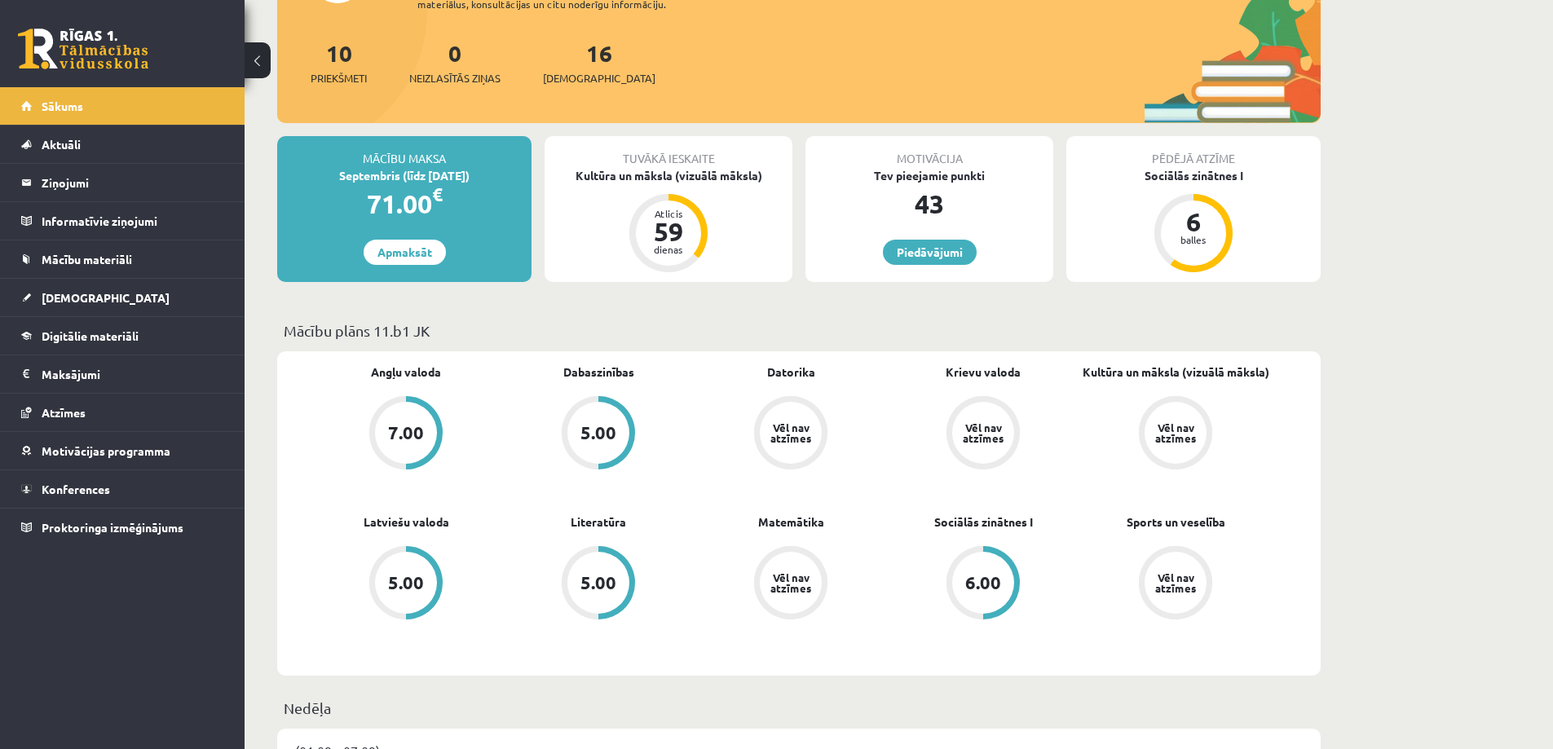
scroll to position [245, 0]
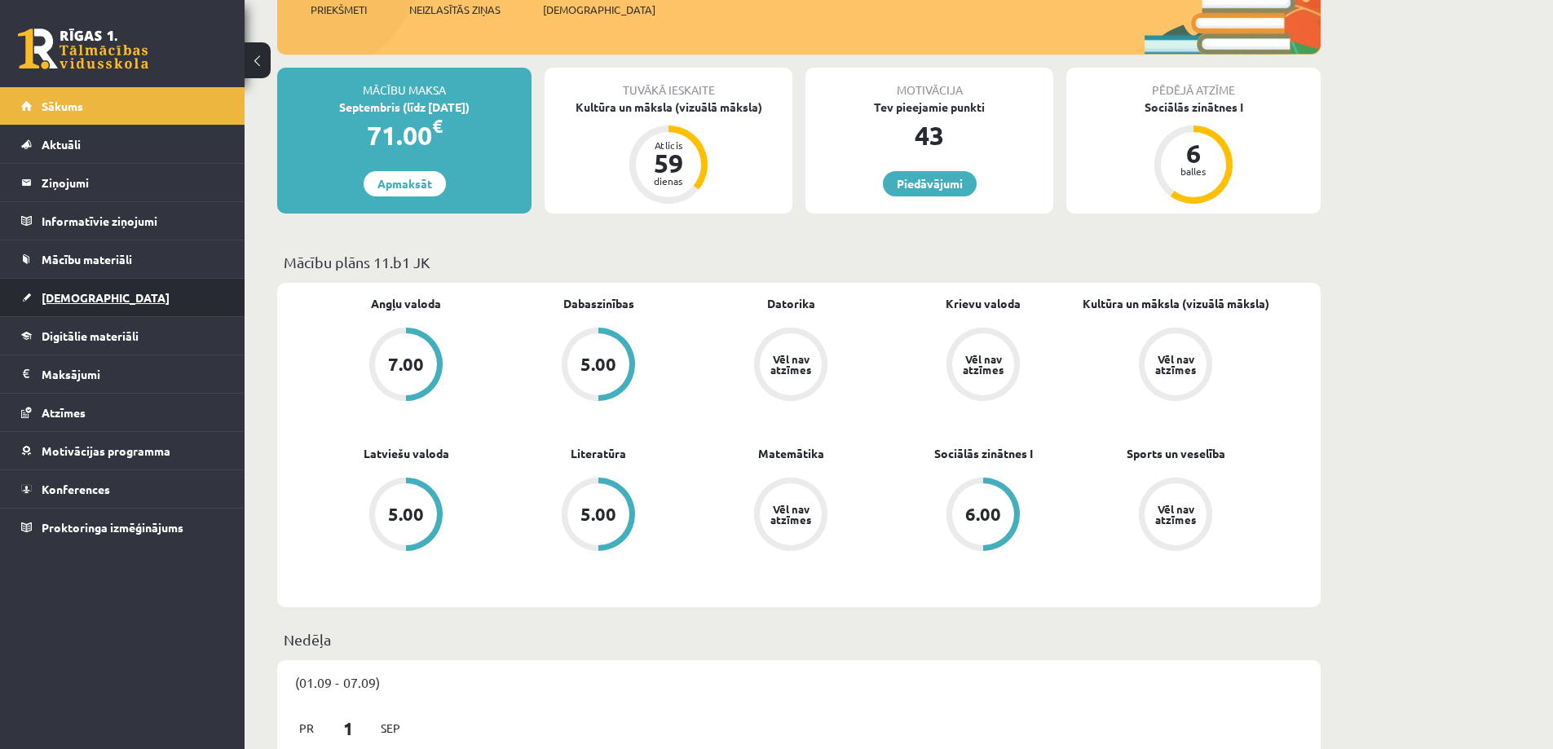
click at [36, 293] on link "[DEMOGRAPHIC_DATA]" at bounding box center [122, 297] width 203 height 37
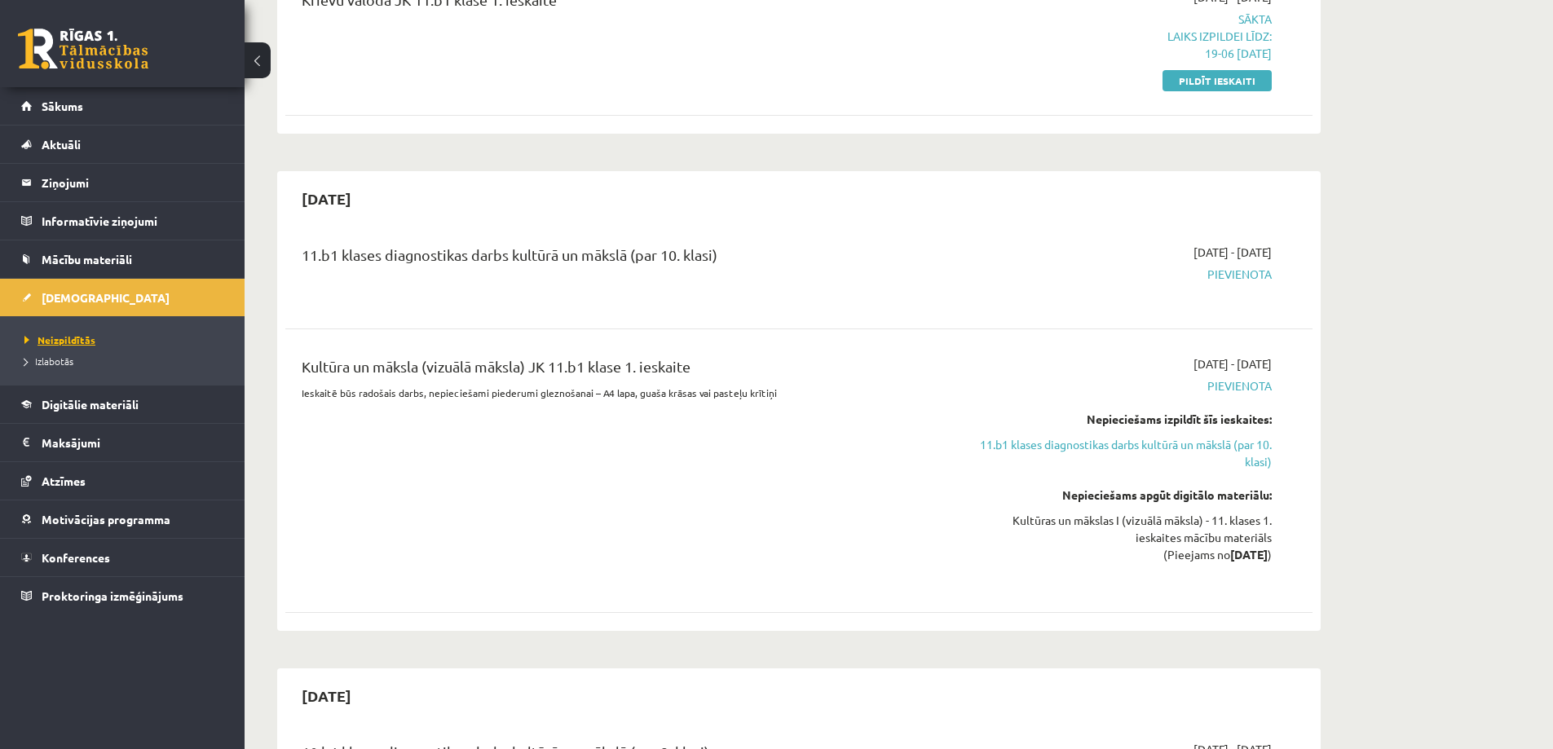
click at [62, 337] on span "Neizpildītās" at bounding box center [59, 339] width 71 height 13
drag, startPoint x: 782, startPoint y: 371, endPoint x: 813, endPoint y: 380, distance: 32.2
click at [792, 373] on div "Kultūra un māksla (vizuālā māksla) JK 11.b1 klase 1. ieskaite" at bounding box center [621, 371] width 638 height 30
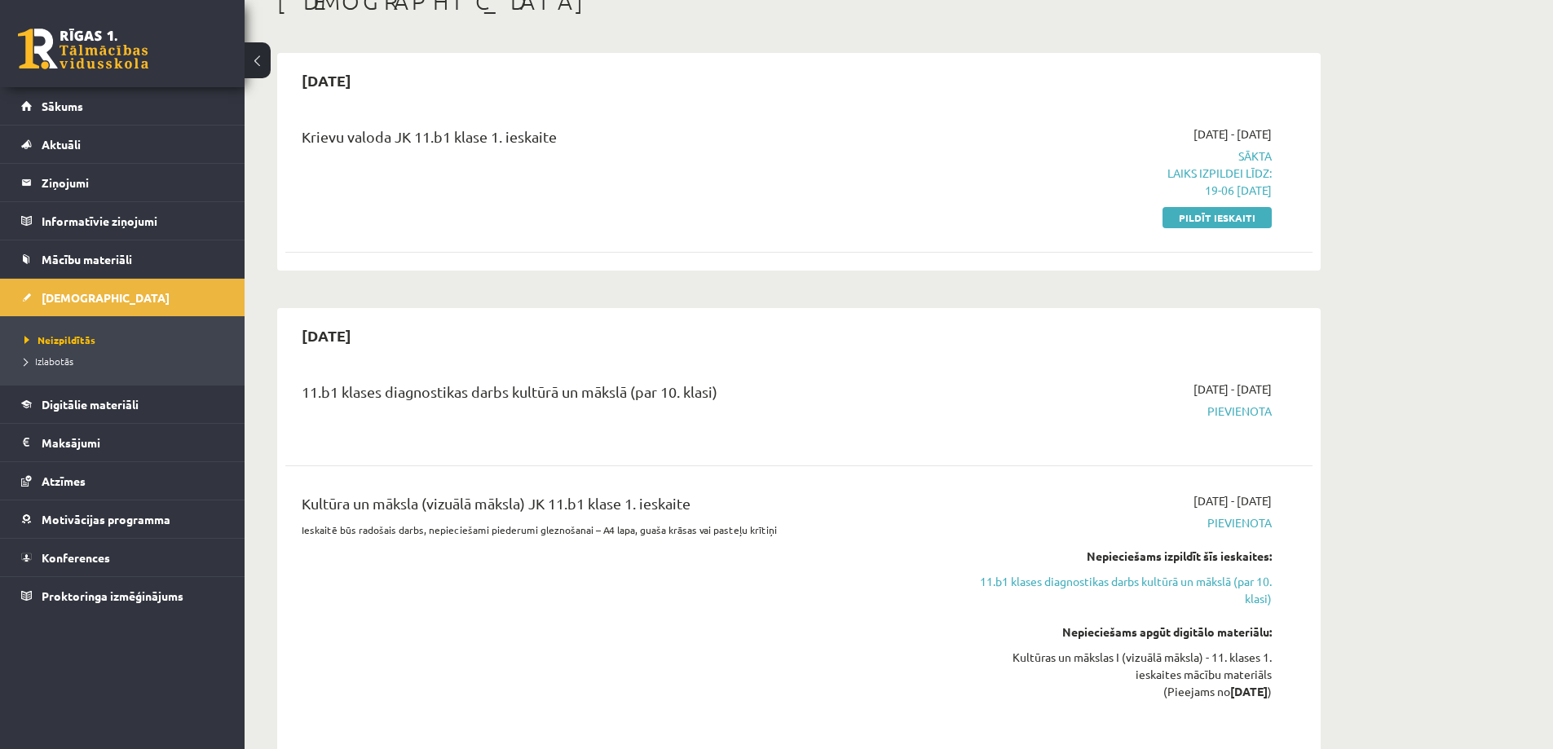
scroll to position [82, 0]
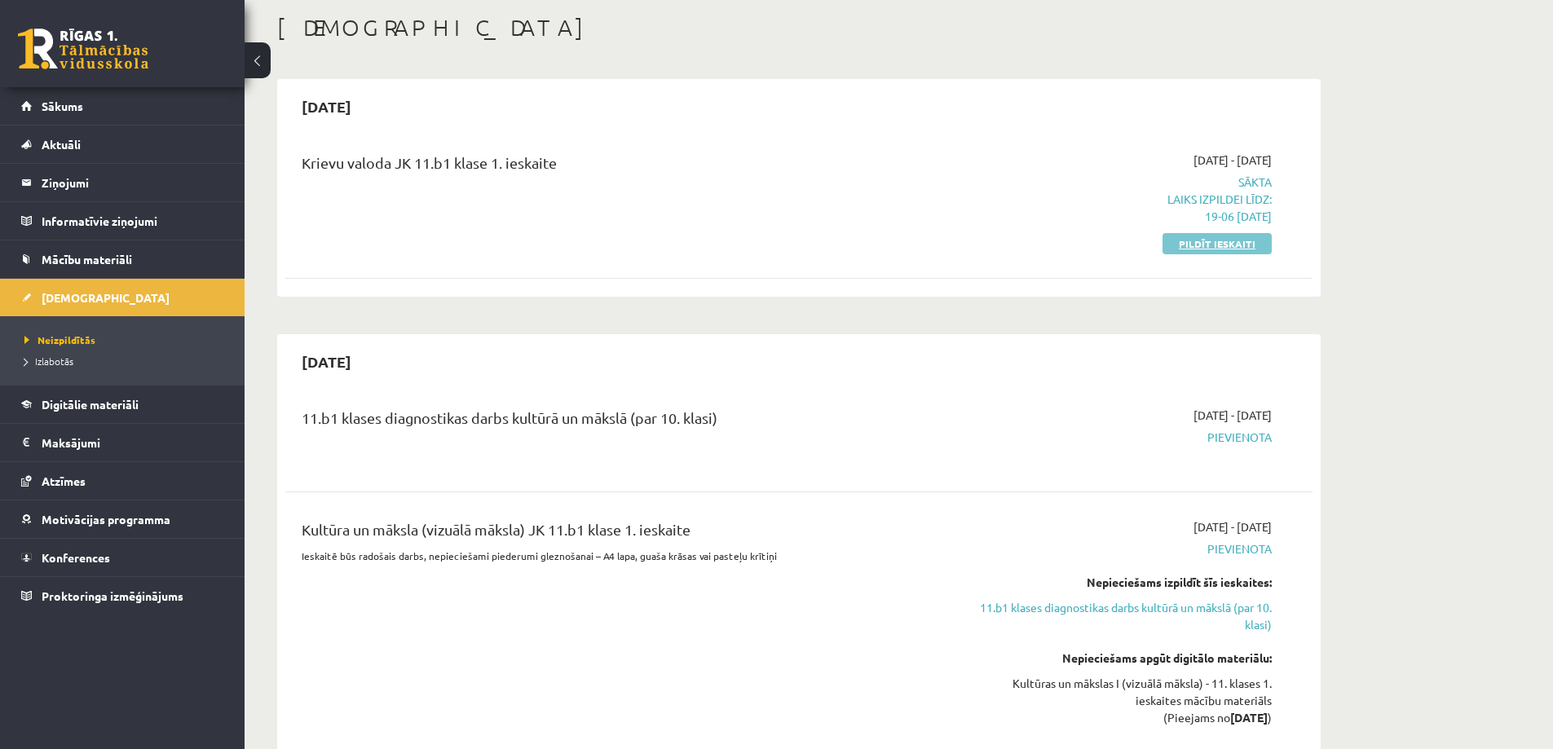
click at [1225, 242] on link "Pildīt ieskaiti" at bounding box center [1216, 243] width 109 height 21
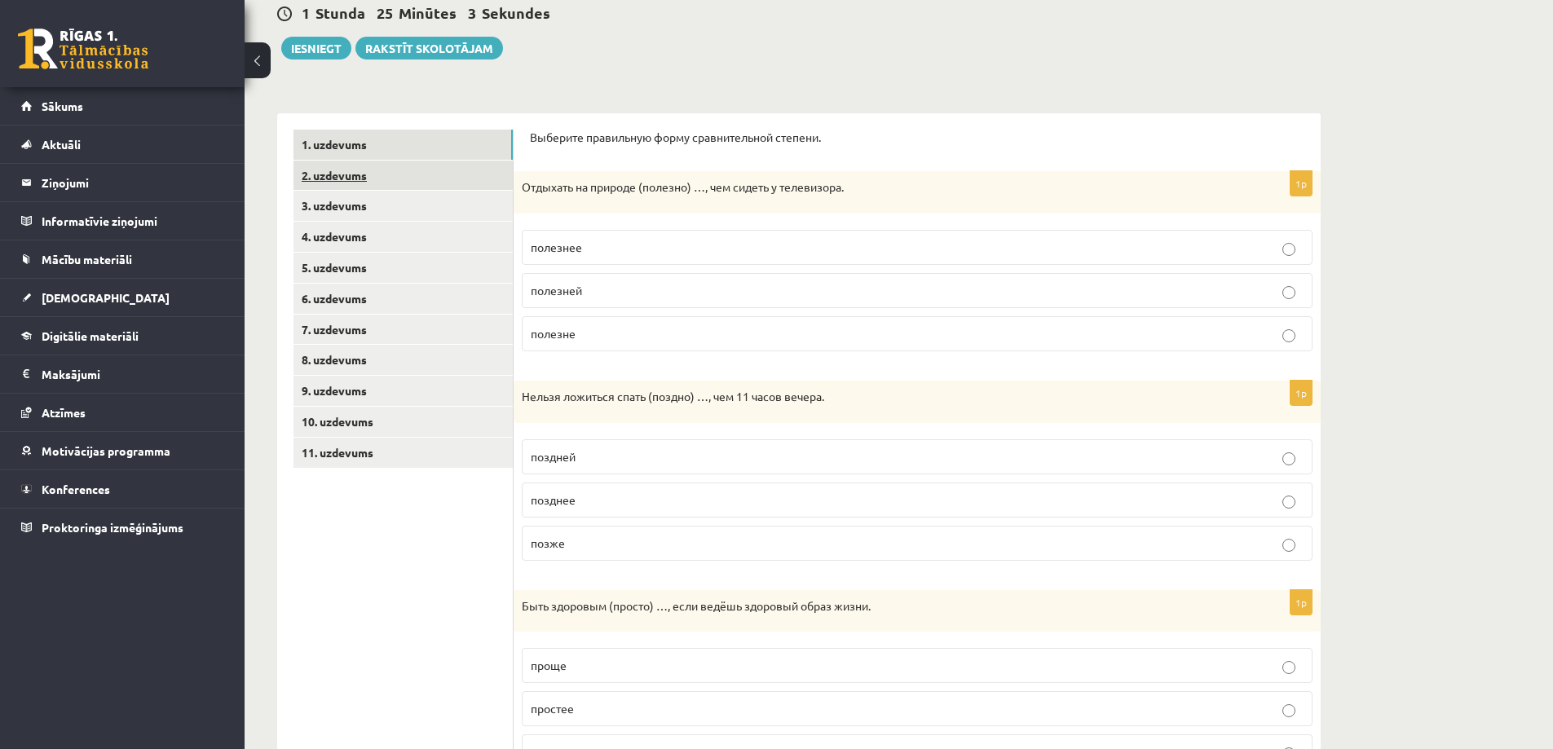
click at [409, 176] on link "2. uzdevums" at bounding box center [402, 176] width 219 height 30
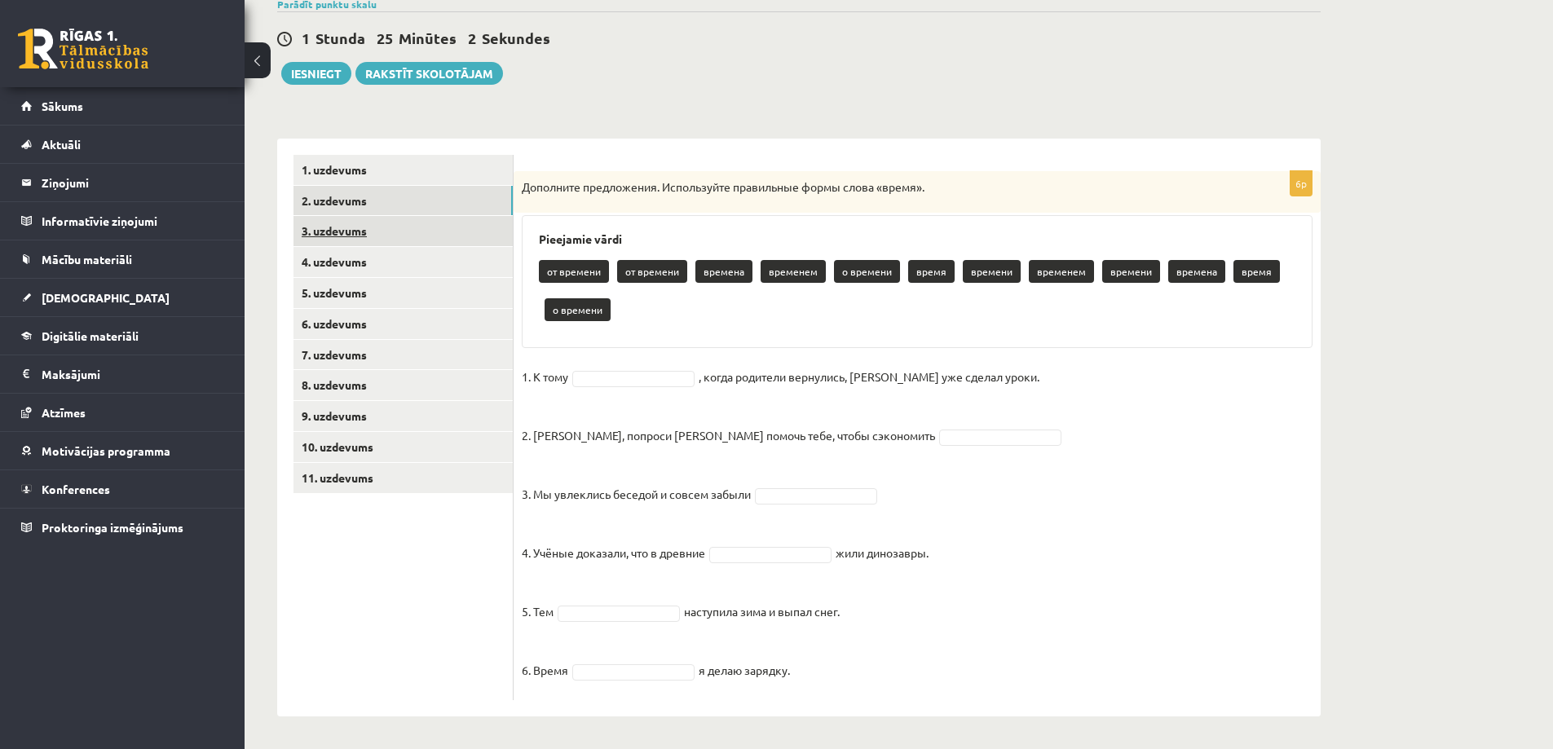
click at [399, 222] on link "3. uzdevums" at bounding box center [402, 231] width 219 height 30
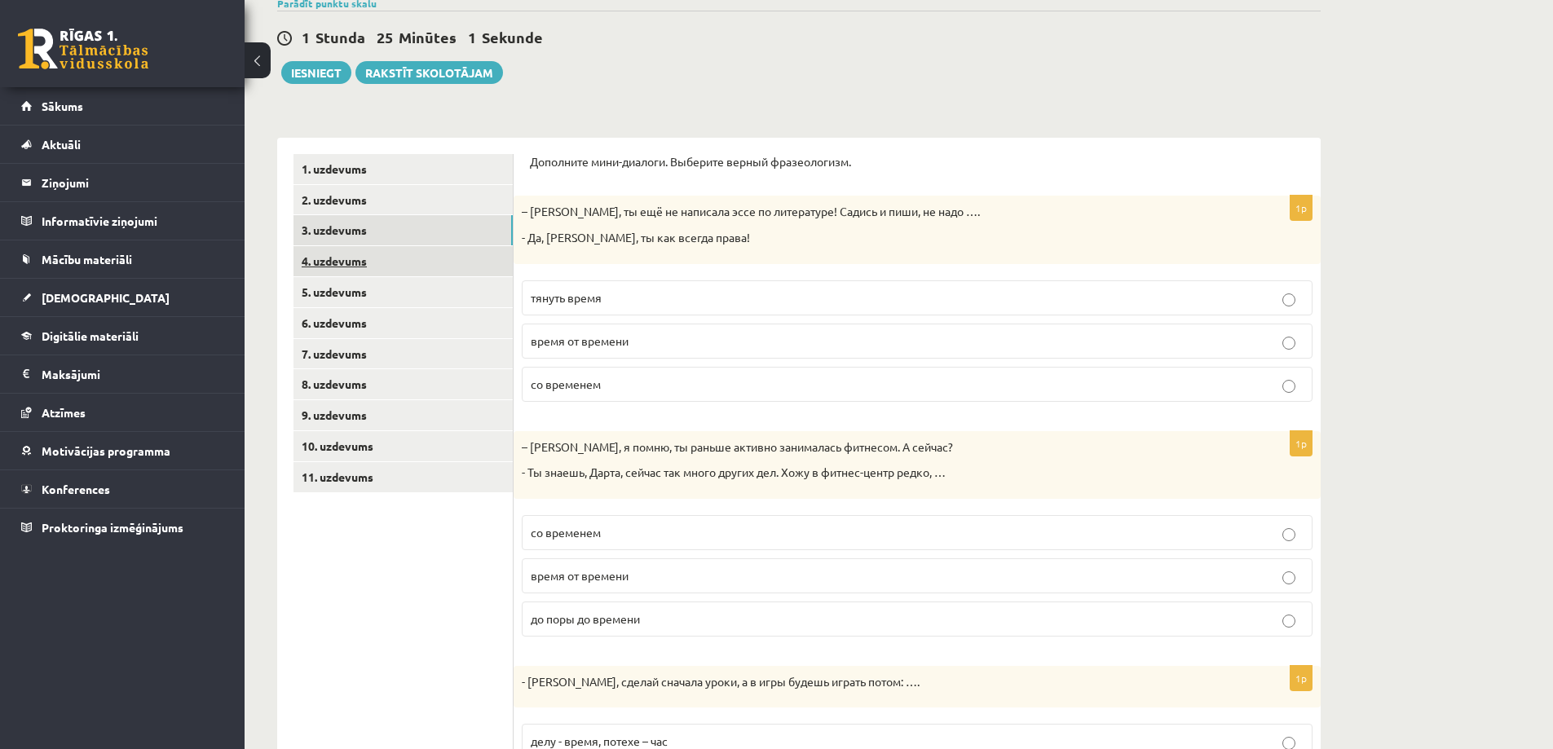
click at [400, 264] on link "4. uzdevums" at bounding box center [402, 261] width 219 height 30
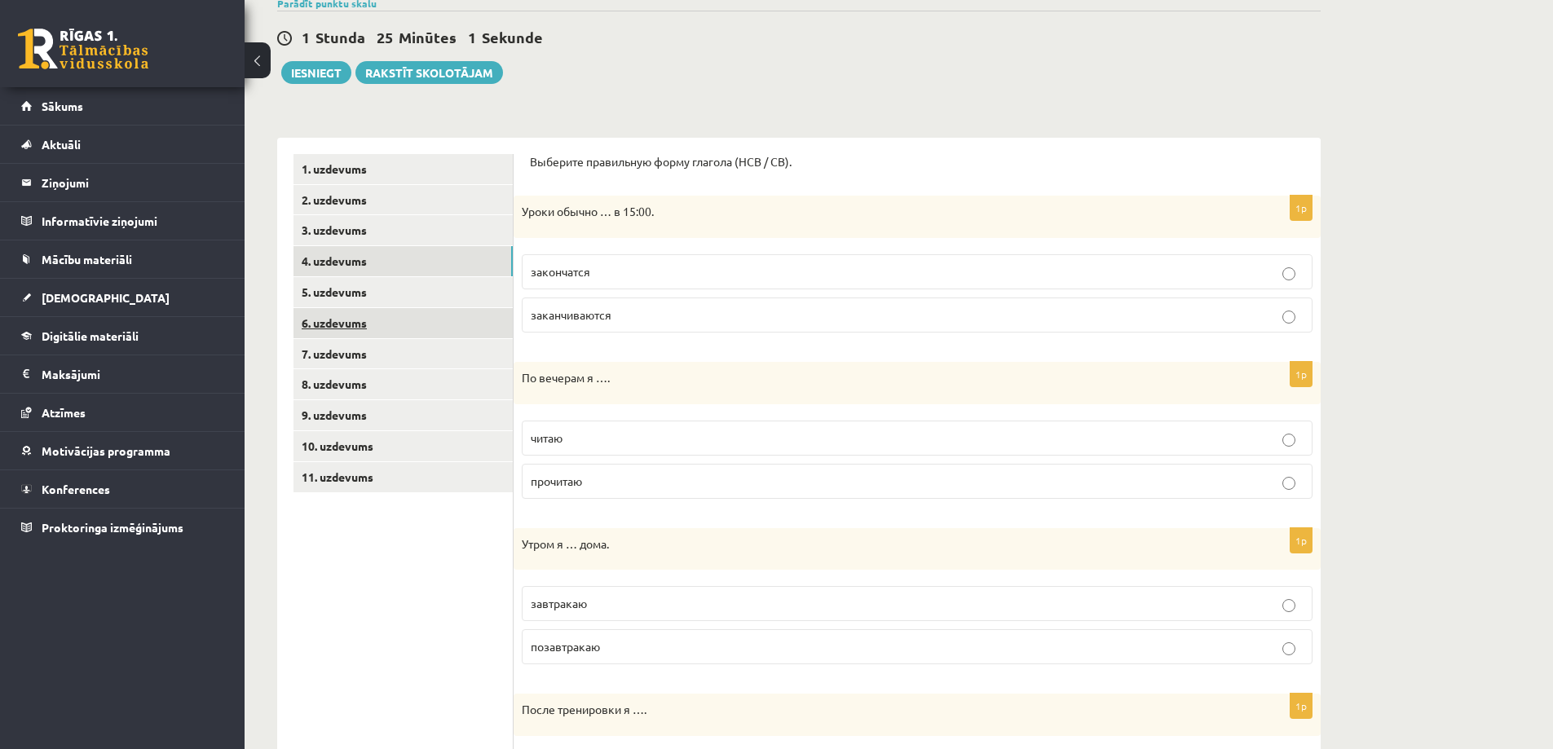
click at [410, 320] on link "6. uzdevums" at bounding box center [402, 323] width 219 height 30
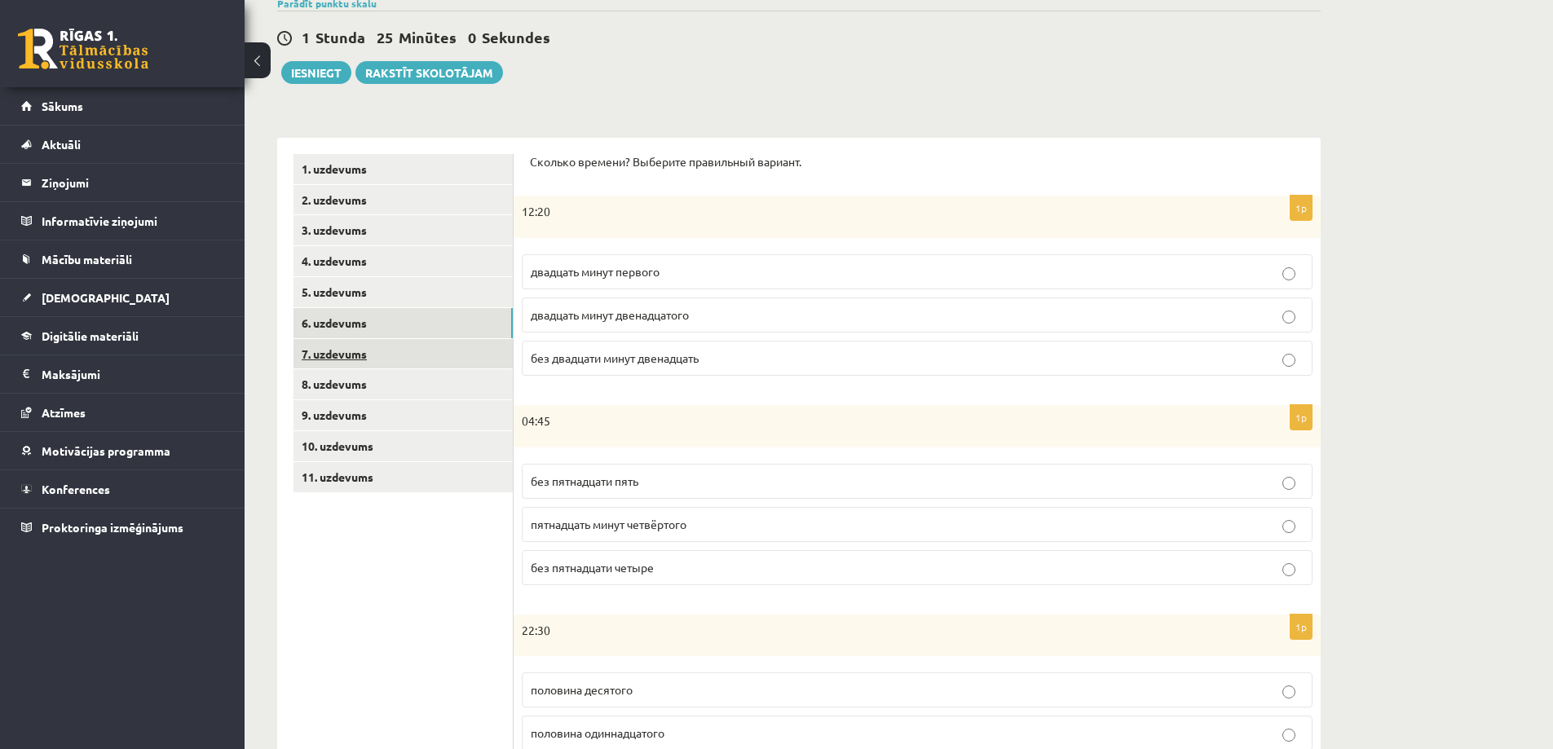
click at [426, 366] on link "7. uzdevums" at bounding box center [402, 354] width 219 height 30
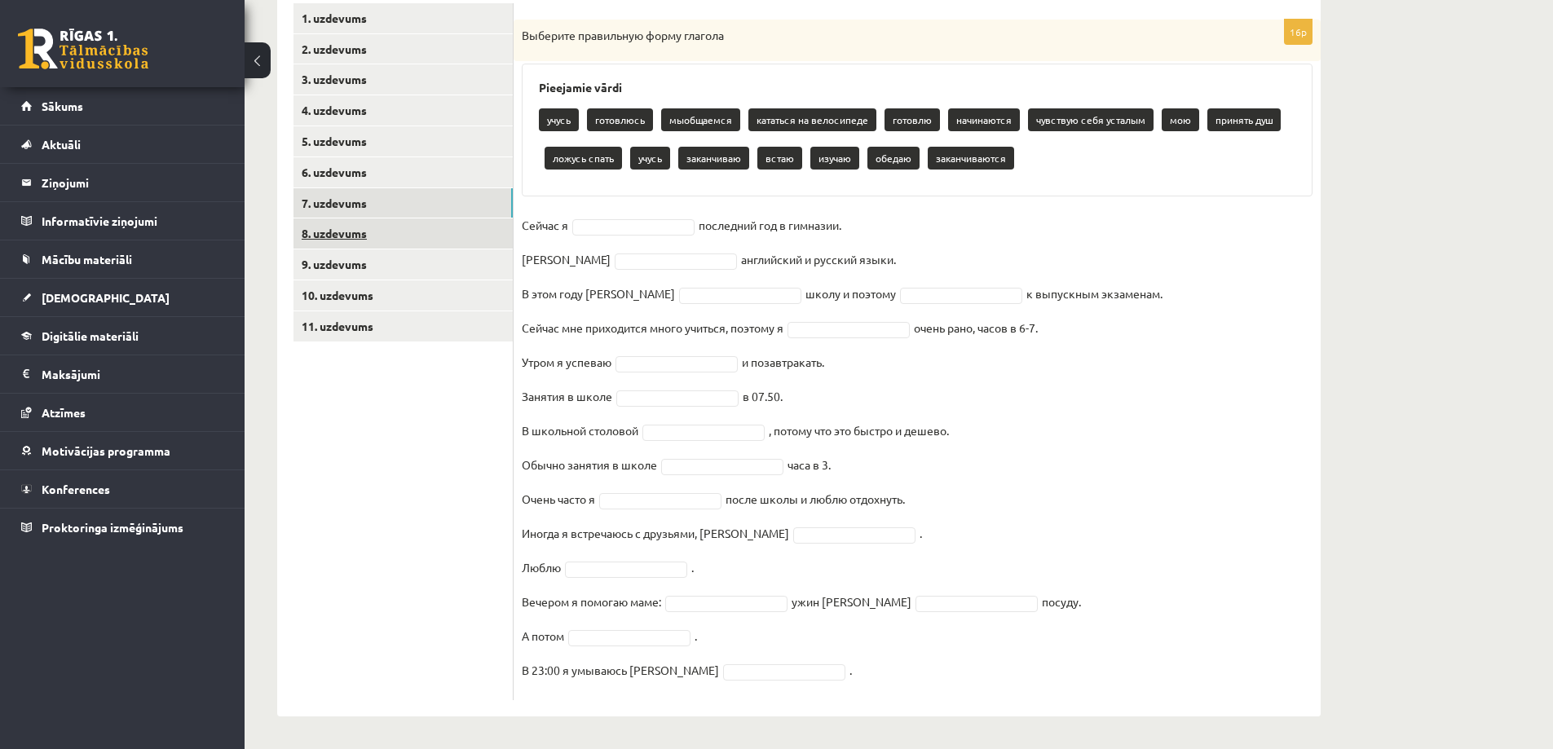
click at [373, 237] on link "8. uzdevums" at bounding box center [402, 233] width 219 height 30
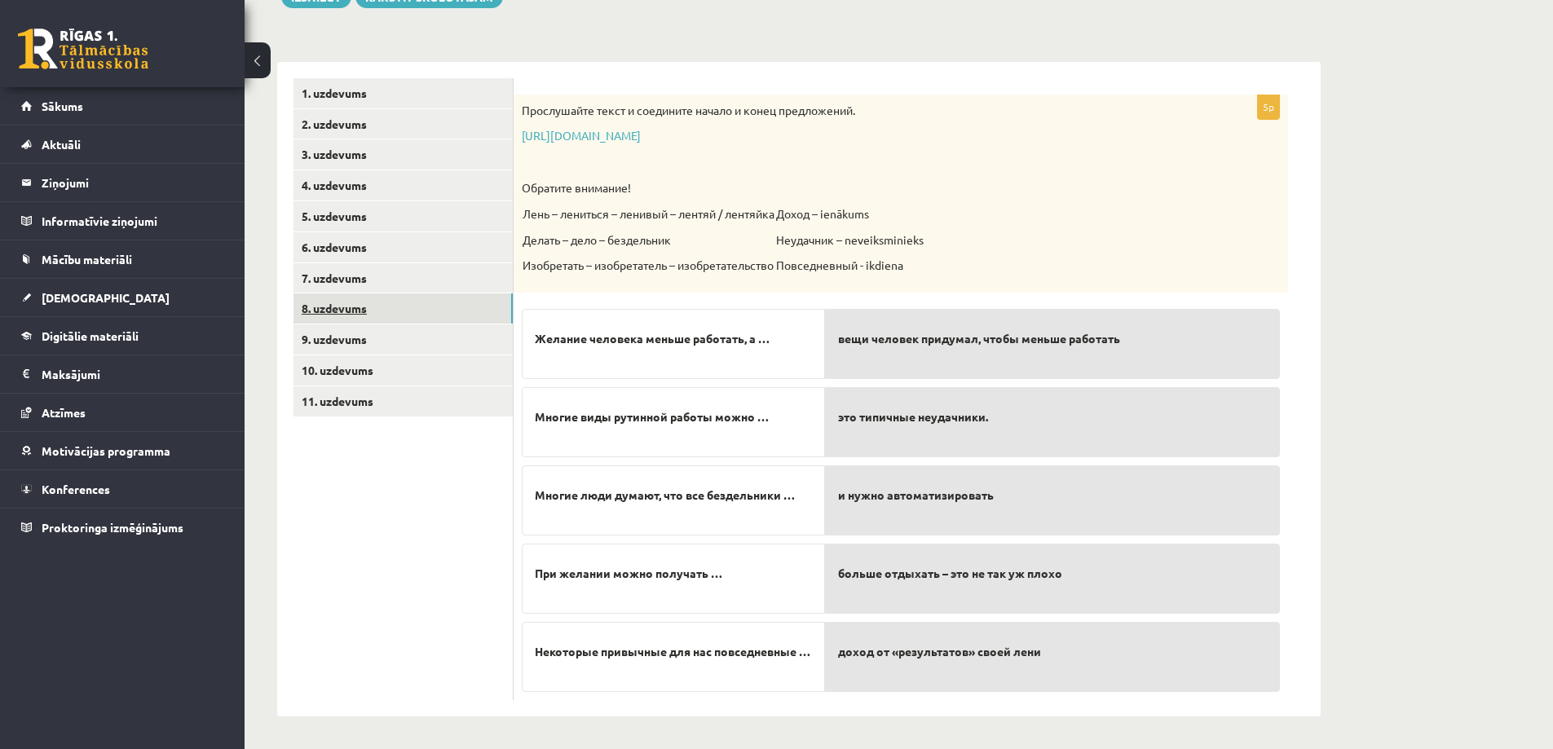
scroll to position [215, 0]
click at [381, 277] on link "7. uzdevums" at bounding box center [402, 278] width 219 height 30
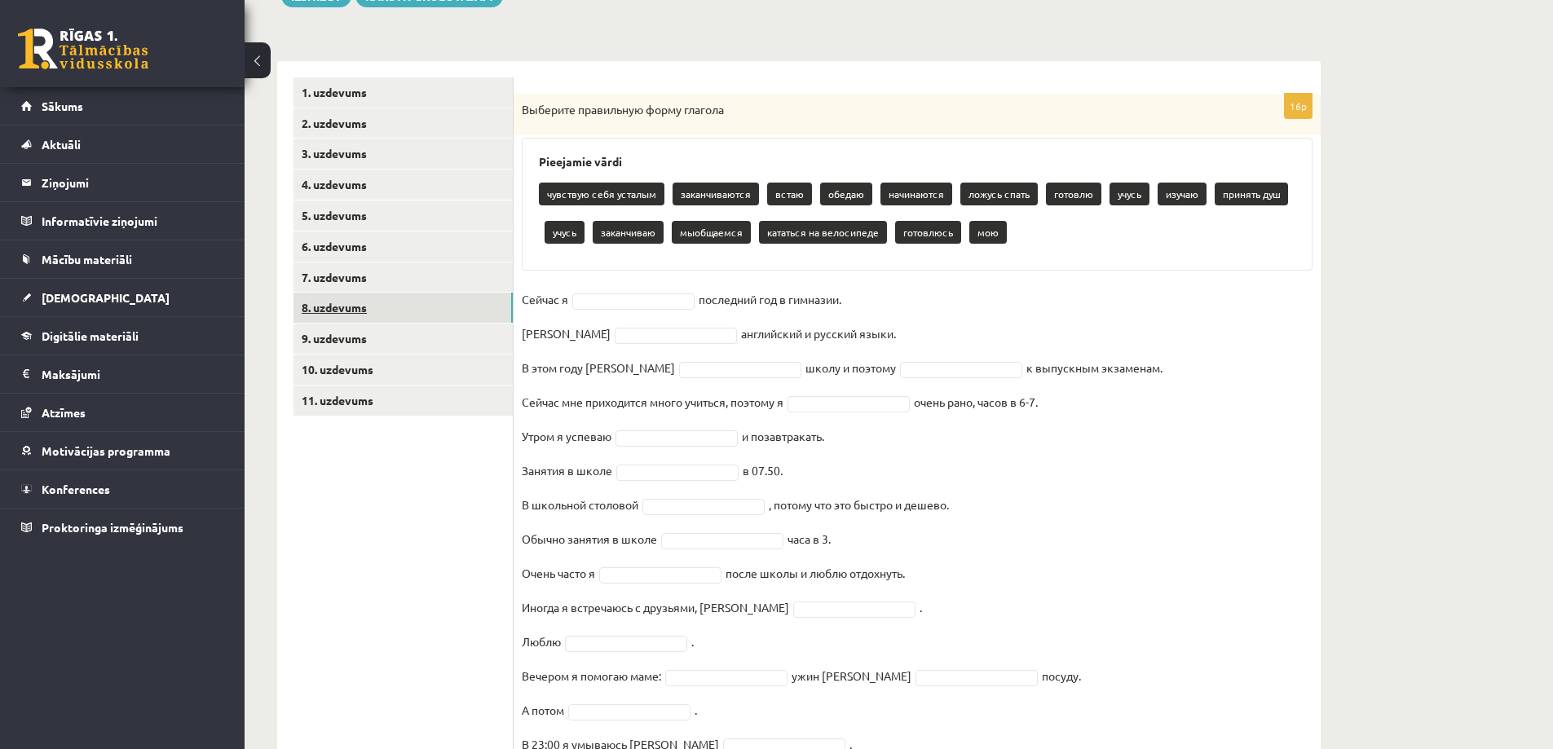
click at [395, 323] on link "8. uzdevums" at bounding box center [402, 308] width 219 height 30
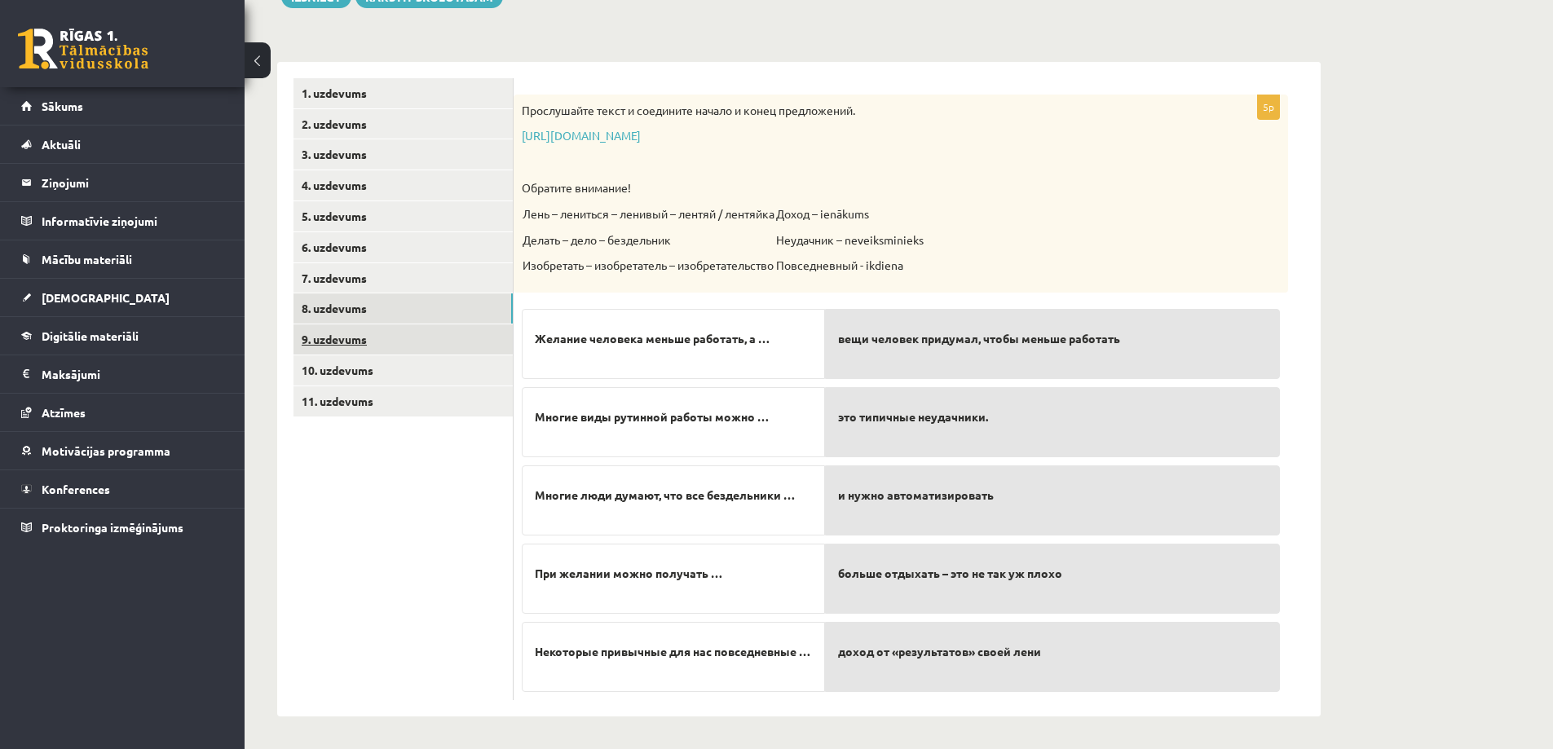
click at [397, 345] on link "9. uzdevums" at bounding box center [402, 339] width 219 height 30
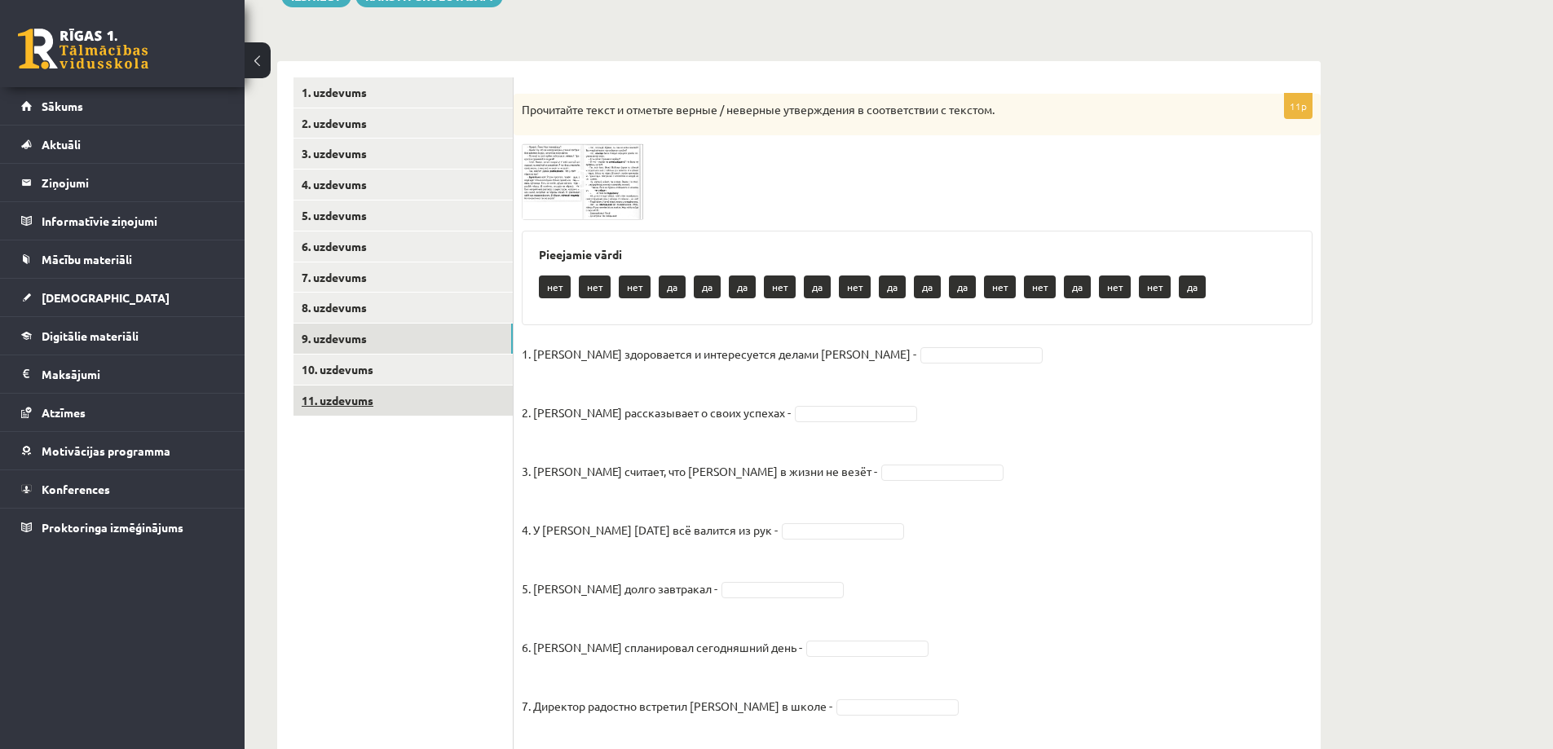
click at [412, 388] on link "11. uzdevums" at bounding box center [402, 401] width 219 height 30
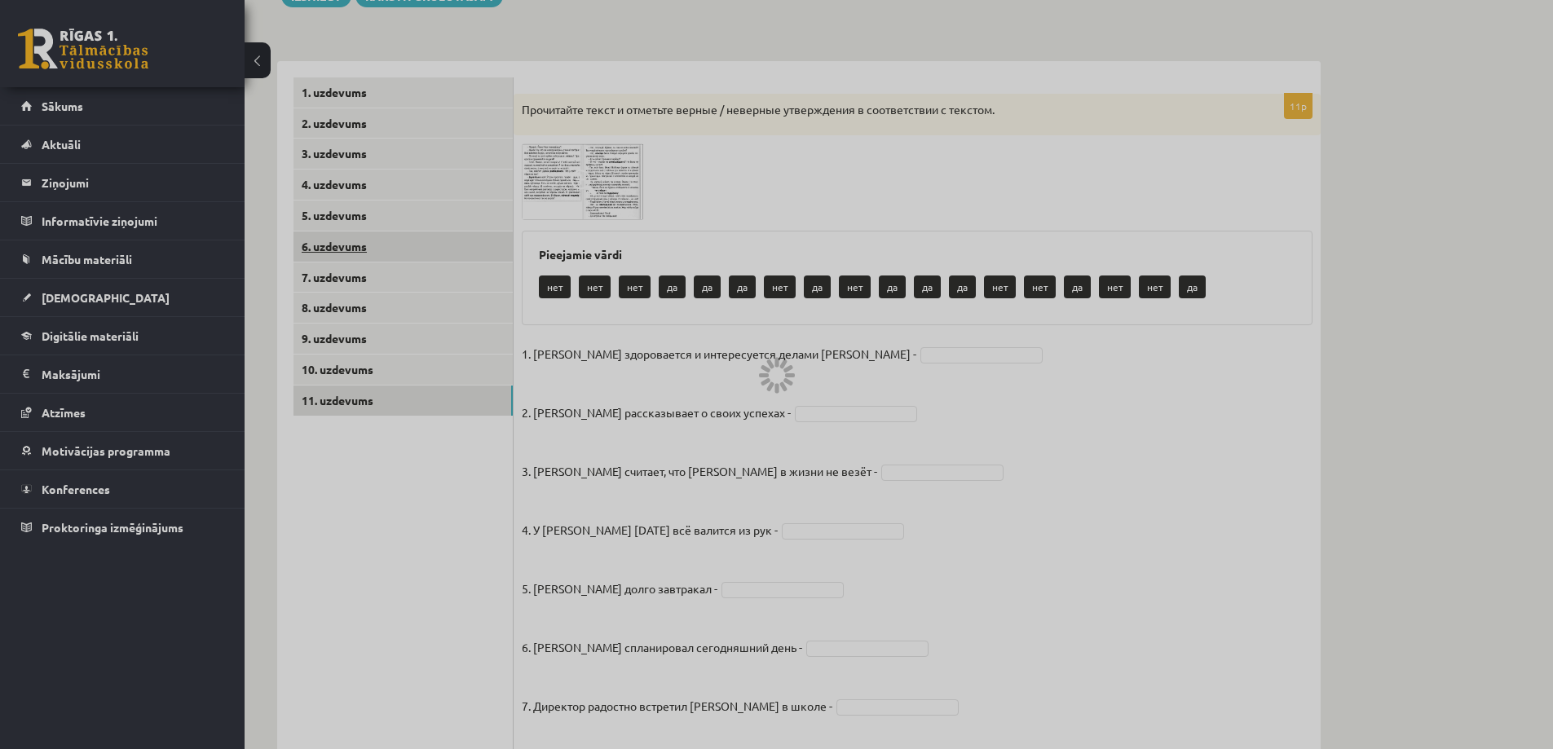
scroll to position [77, 0]
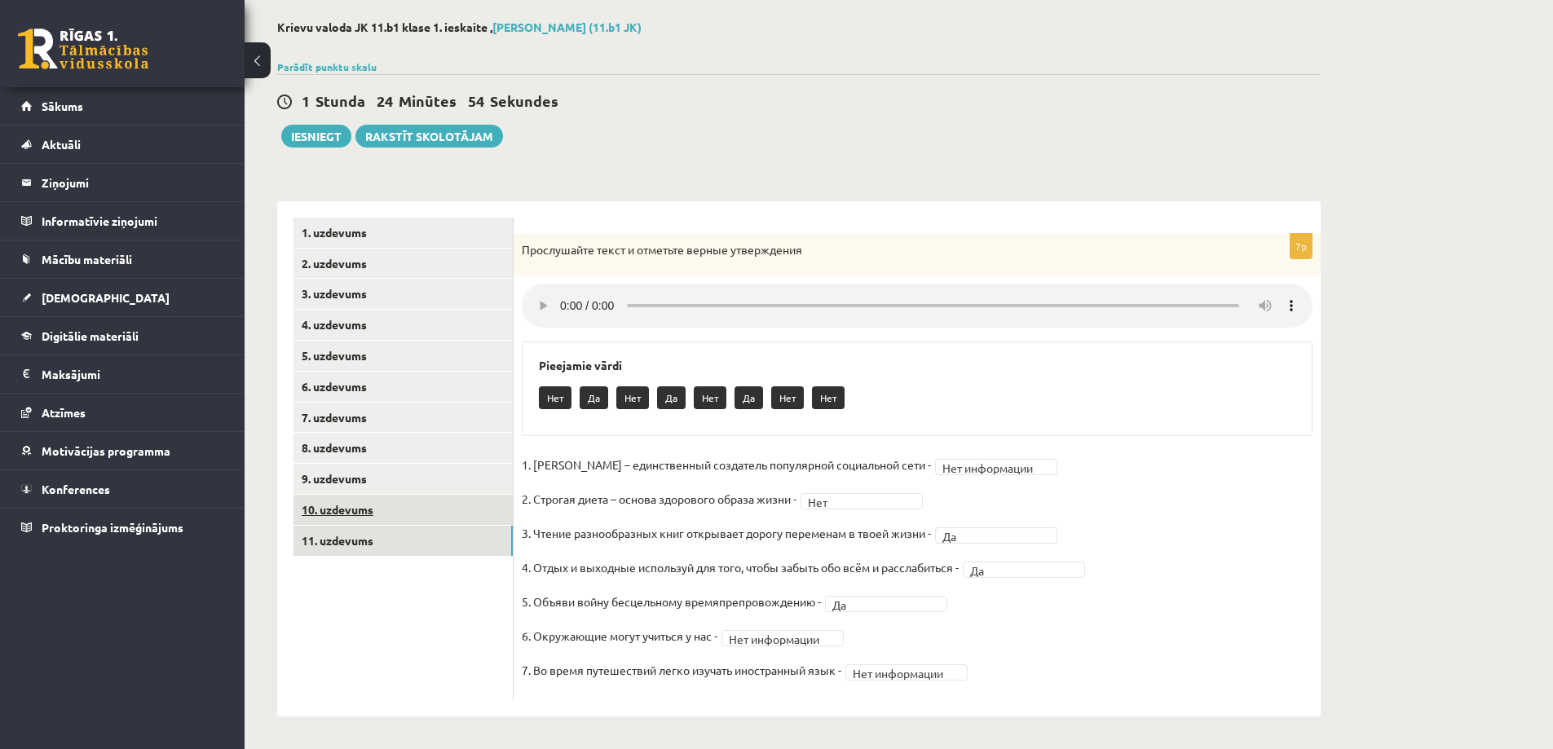
click at [421, 505] on link "10. uzdevums" at bounding box center [402, 510] width 219 height 30
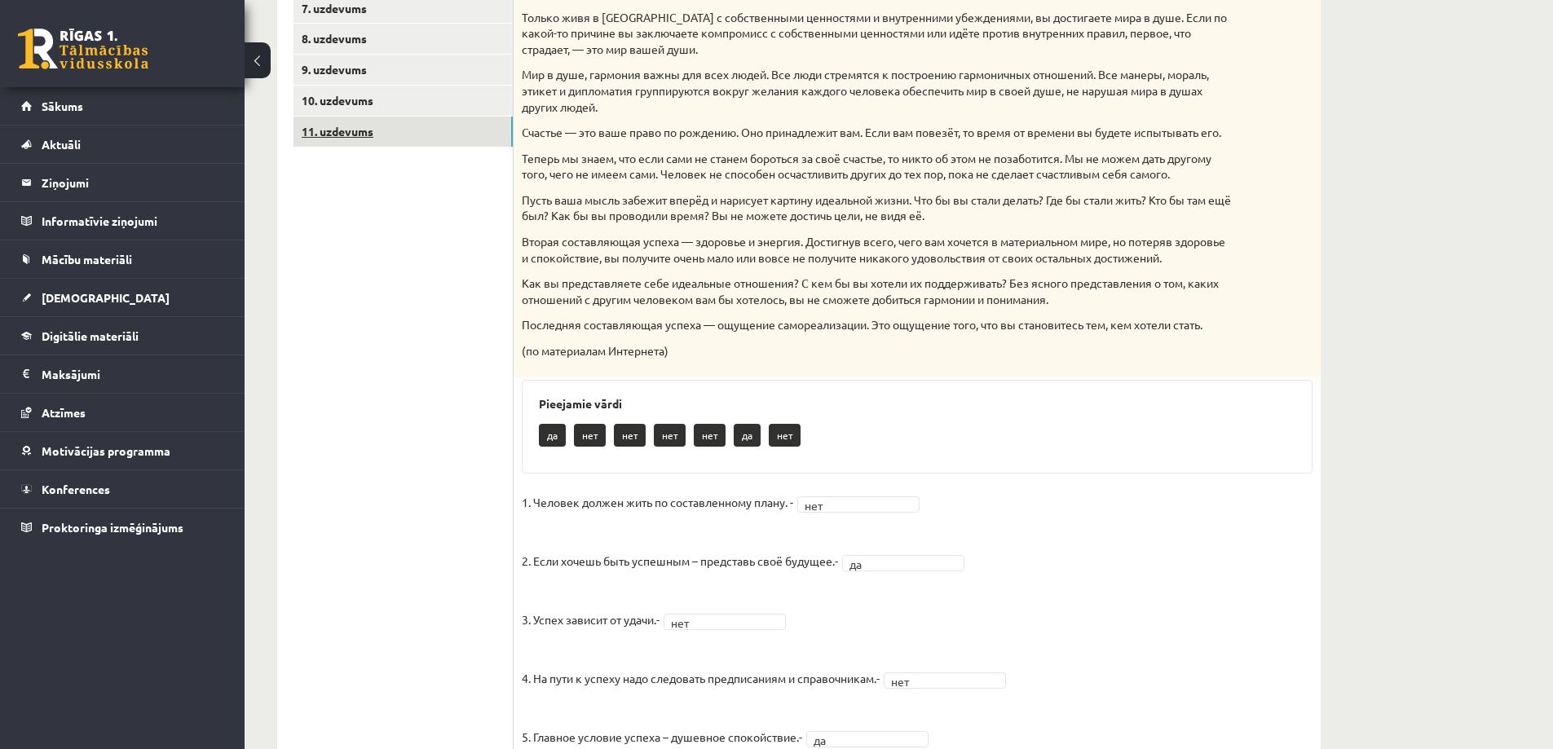
click at [402, 128] on link "11. uzdevums" at bounding box center [402, 132] width 219 height 30
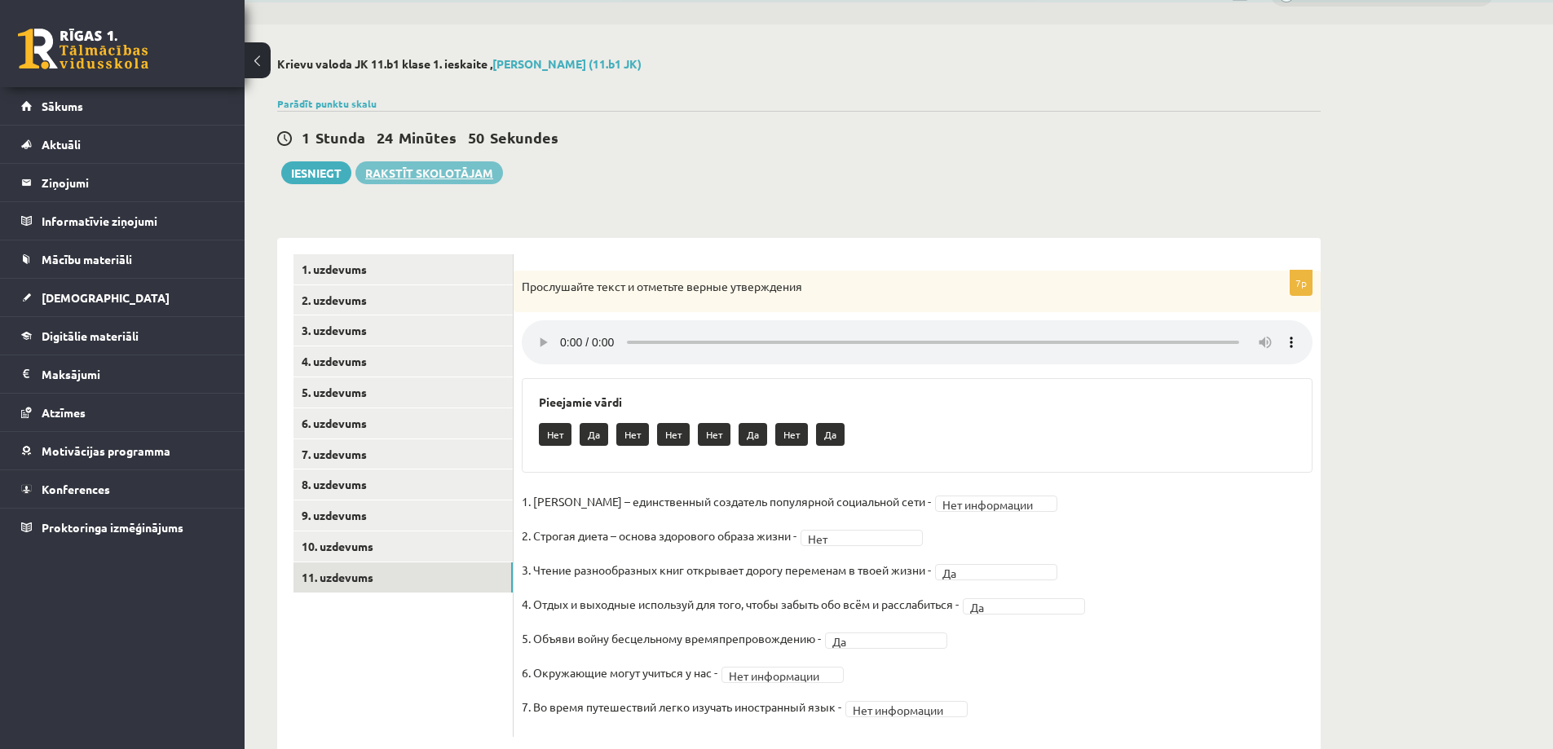
scroll to position [0, 0]
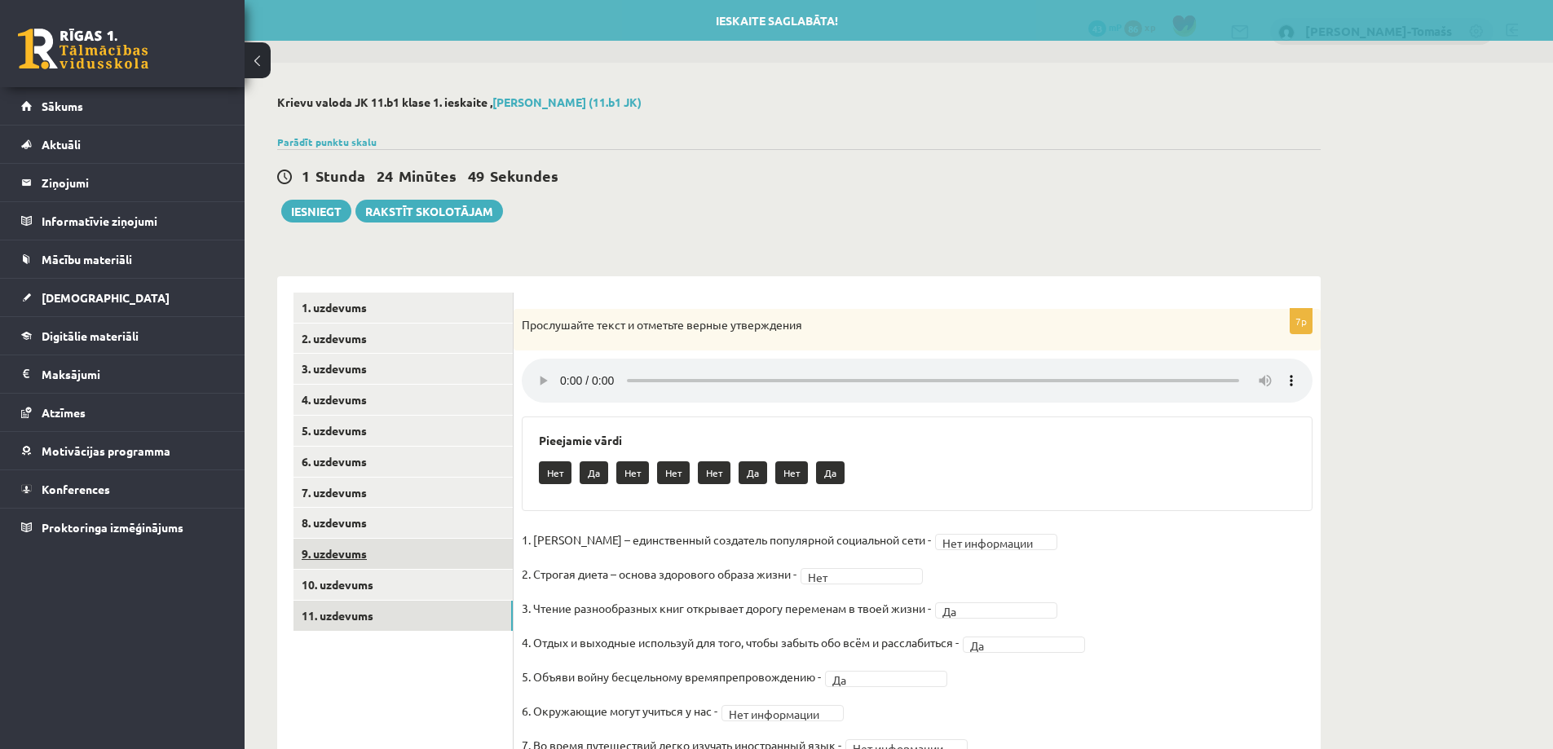
click at [412, 568] on link "9. uzdevums" at bounding box center [402, 554] width 219 height 30
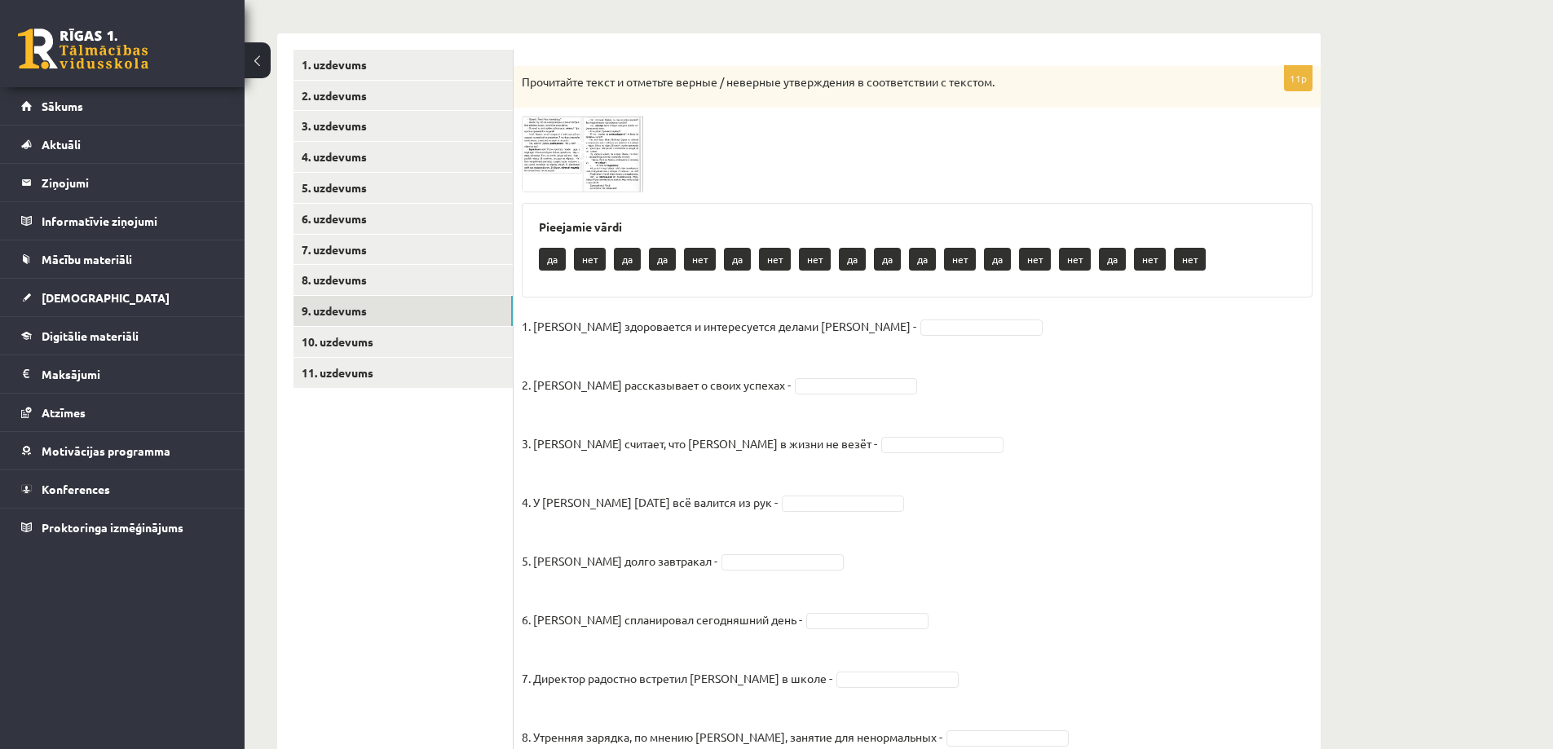
scroll to position [245, 0]
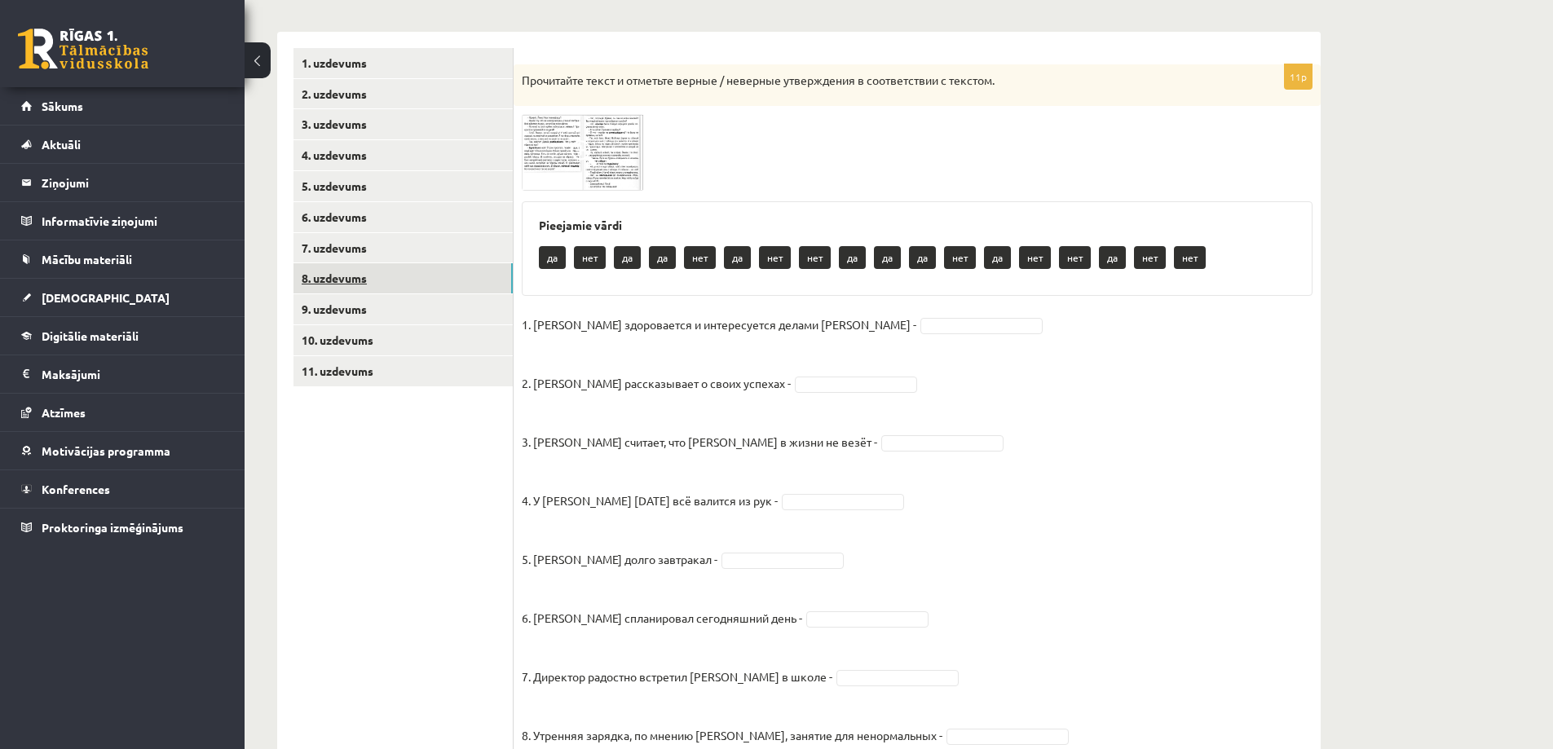
click at [349, 280] on link "8. uzdevums" at bounding box center [402, 278] width 219 height 30
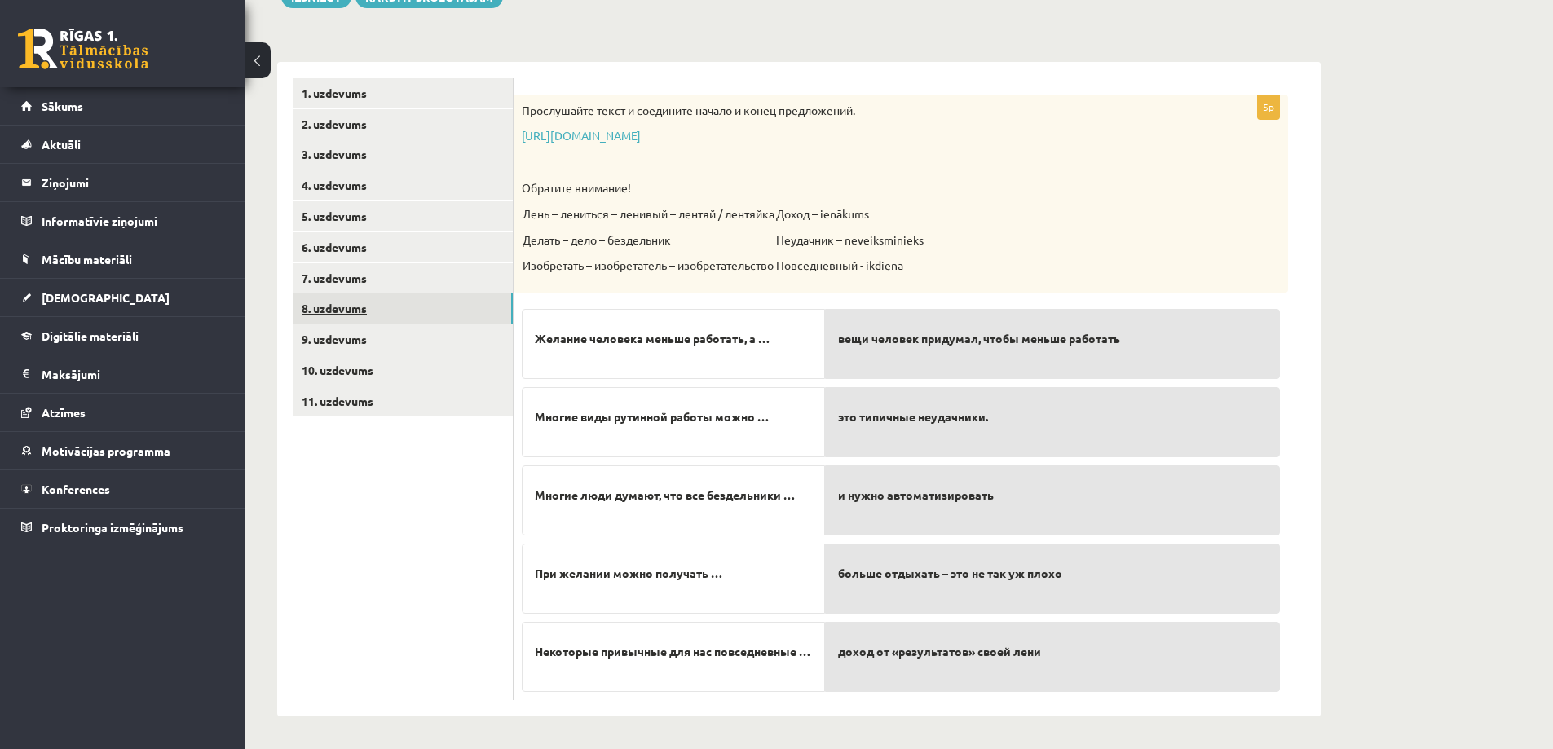
scroll to position [215, 0]
click at [587, 344] on span "Желание человека меньше работать, а …" at bounding box center [652, 338] width 235 height 17
click at [723, 362] on div "Желание человека меньше работать, а …" at bounding box center [673, 344] width 303 height 70
click at [834, 346] on div "вещи человек придумал, чтобы меньше работать" at bounding box center [1052, 344] width 455 height 70
drag, startPoint x: 536, startPoint y: 657, endPoint x: 557, endPoint y: 667, distance: 22.6
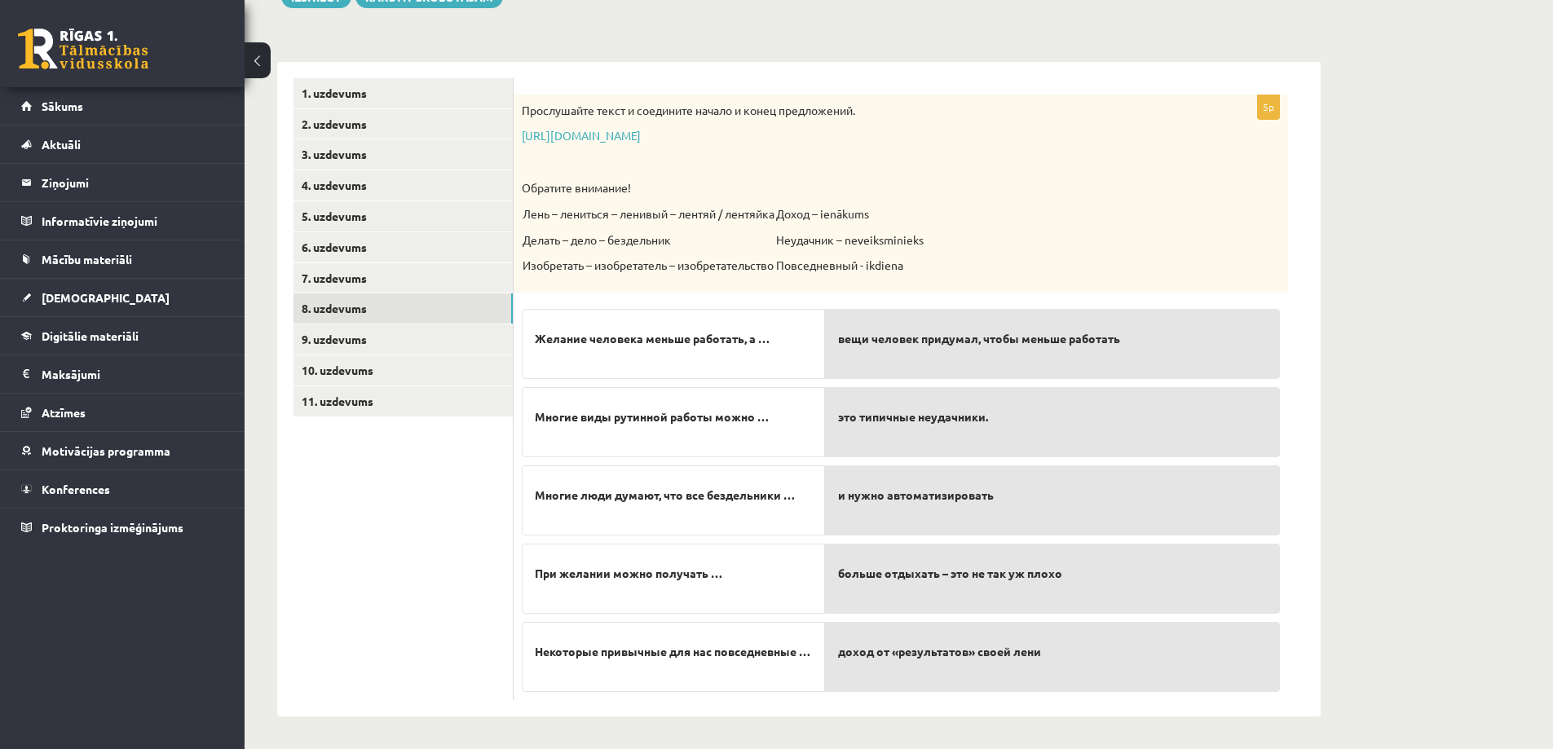
click at [557, 660] on span "Некоторые привычные для нас повседневные …" at bounding box center [673, 651] width 276 height 17
click at [558, 660] on span "Некоторые привычные для нас повседневные …" at bounding box center [673, 651] width 276 height 17
click at [600, 658] on span "Некоторые привычные для нас повседневные …" at bounding box center [673, 651] width 276 height 17
click at [615, 648] on span "Некоторые привычные для нас повседневные …" at bounding box center [673, 651] width 276 height 17
click at [626, 646] on span "Некоторые привычные для нас повседневные …" at bounding box center [673, 651] width 276 height 17
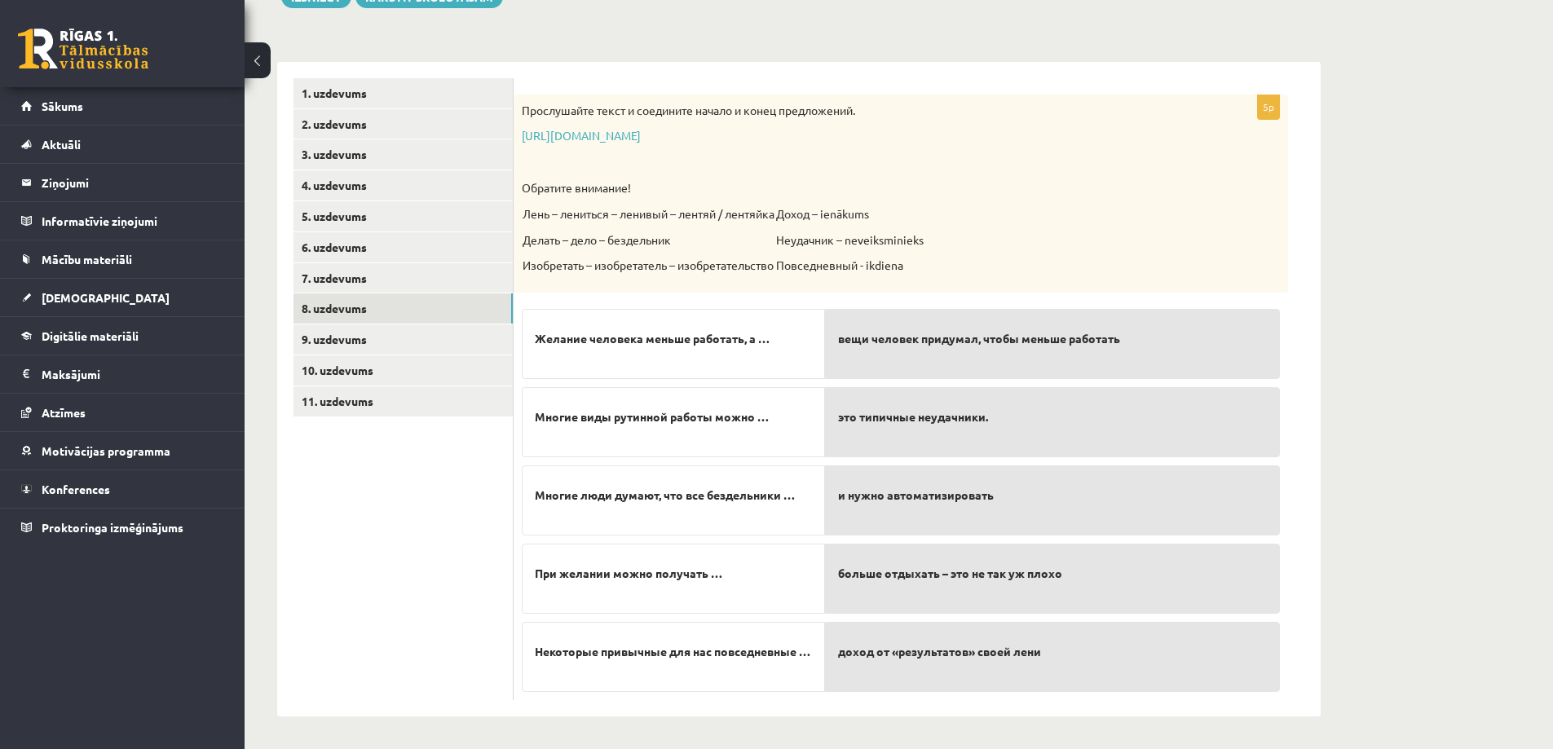
drag, startPoint x: 643, startPoint y: 643, endPoint x: 672, endPoint y: 644, distance: 28.5
click at [644, 643] on span "Некоторые привычные для нас повседневные …" at bounding box center [673, 651] width 276 height 17
drag, startPoint x: 672, startPoint y: 644, endPoint x: 715, endPoint y: 647, distance: 43.3
click at [681, 645] on span "Некоторые привычные для нас повседневные …" at bounding box center [673, 651] width 276 height 17
drag, startPoint x: 715, startPoint y: 647, endPoint x: 730, endPoint y: 645, distance: 15.7
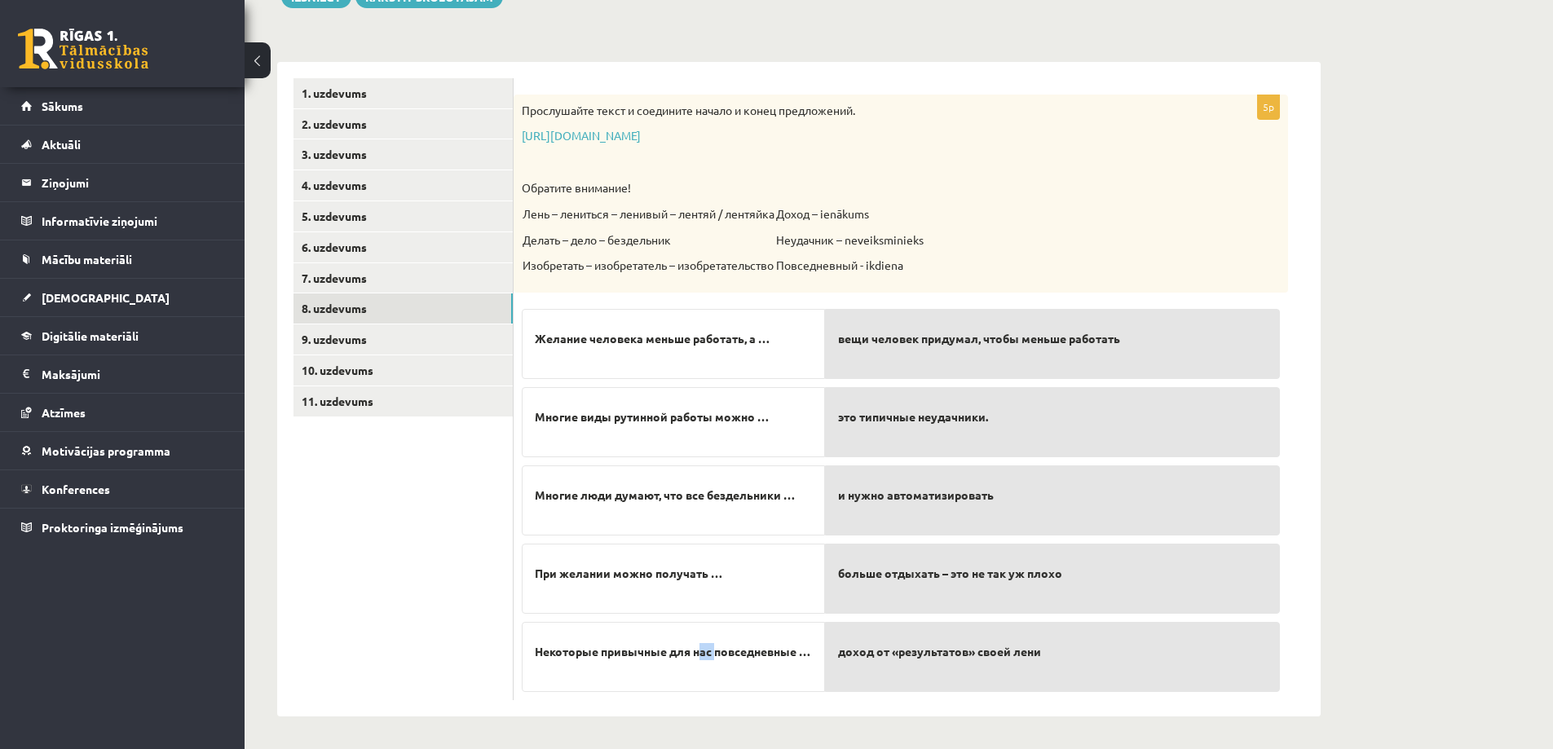
click at [723, 647] on span "Некоторые привычные для нас повседневные …" at bounding box center [673, 651] width 276 height 17
drag, startPoint x: 749, startPoint y: 644, endPoint x: 779, endPoint y: 641, distance: 30.3
click at [761, 644] on span "Некоторые привычные для нас повседневные …" at bounding box center [673, 651] width 276 height 17
click at [810, 643] on span "Некоторые привычные для нас повседневные …" at bounding box center [673, 651] width 276 height 17
click at [849, 656] on span "доход от «результатов» своей лени" at bounding box center [939, 651] width 203 height 17
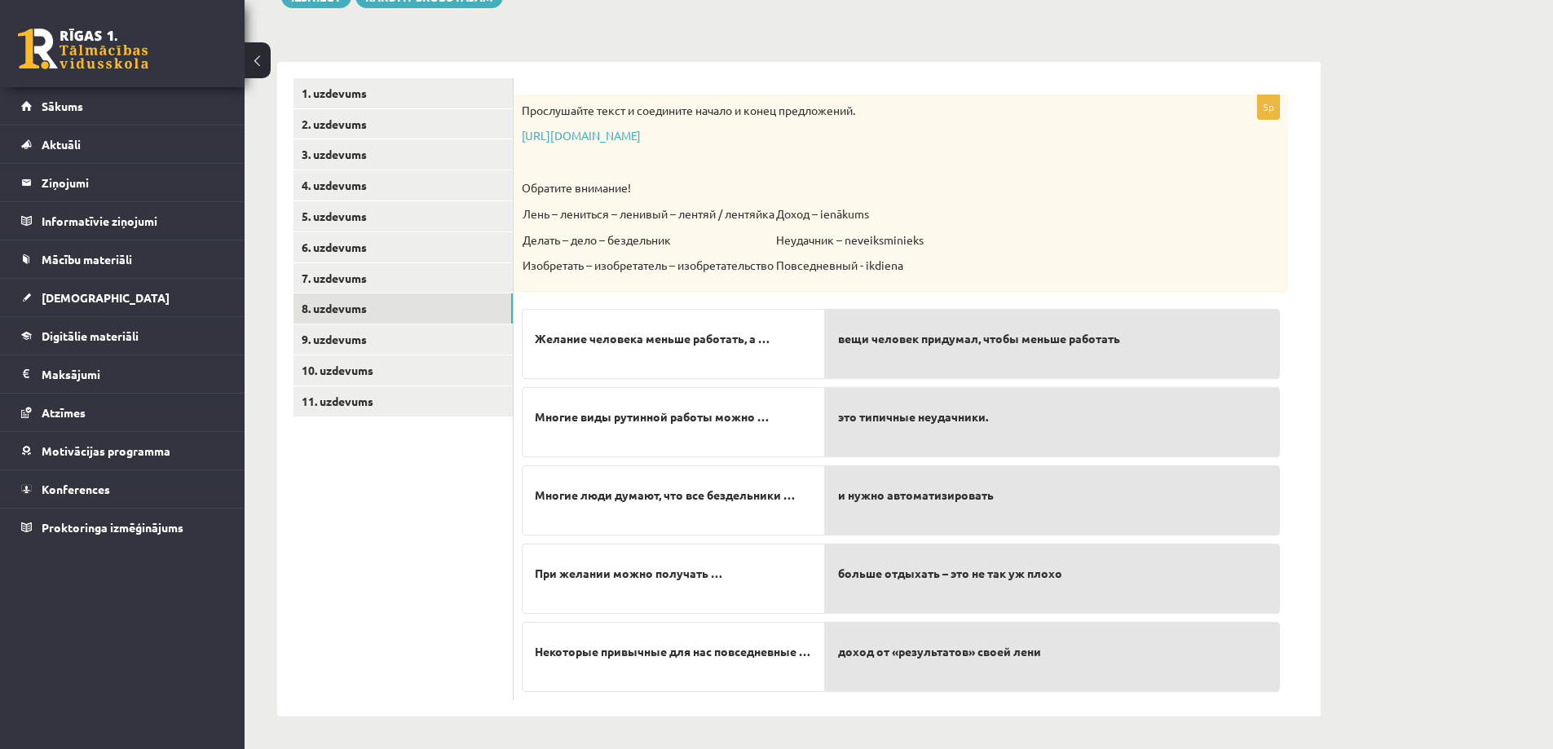
drag, startPoint x: 849, startPoint y: 656, endPoint x: 807, endPoint y: 648, distance: 42.4
click at [807, 648] on fieldset "Желание человека меньше работать, а … Многие виды рутинной работы можно … Многи…" at bounding box center [901, 496] width 758 height 391
click at [594, 232] on p "Делать – дело – бездельник" at bounding box center [649, 240] width 252 height 16
drag, startPoint x: 603, startPoint y: 242, endPoint x: 637, endPoint y: 262, distance: 39.8
click at [636, 262] on td "Лень – лениться – ленивый – лентяй / лентяйка Делать – дело – бездельник Изобре…" at bounding box center [649, 244] width 254 height 79
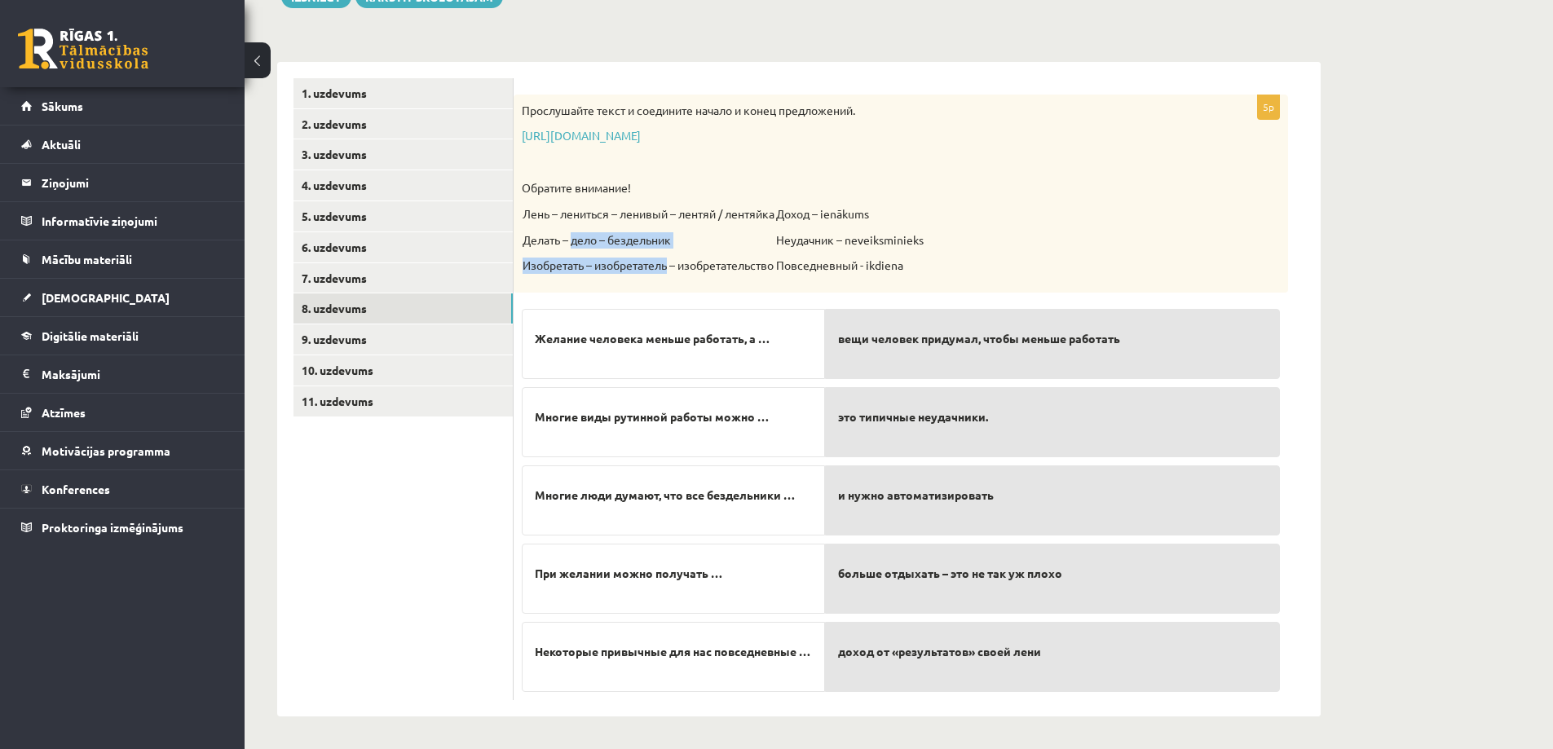
click at [667, 262] on p "Изобретать – изобретатель – изобретательство" at bounding box center [649, 266] width 252 height 16
click at [708, 270] on p "Изобретать – изобретатель – изобретательство" at bounding box center [649, 266] width 252 height 16
click at [765, 237] on p "Делать – дело – бездельник" at bounding box center [649, 240] width 252 height 16
drag, startPoint x: 783, startPoint y: 237, endPoint x: 680, endPoint y: 224, distance: 103.5
click at [680, 224] on tr "Лень – лениться – ленивый – лентяй / лентяйка Делать – дело – бездельник Изобре…" at bounding box center [723, 244] width 403 height 79
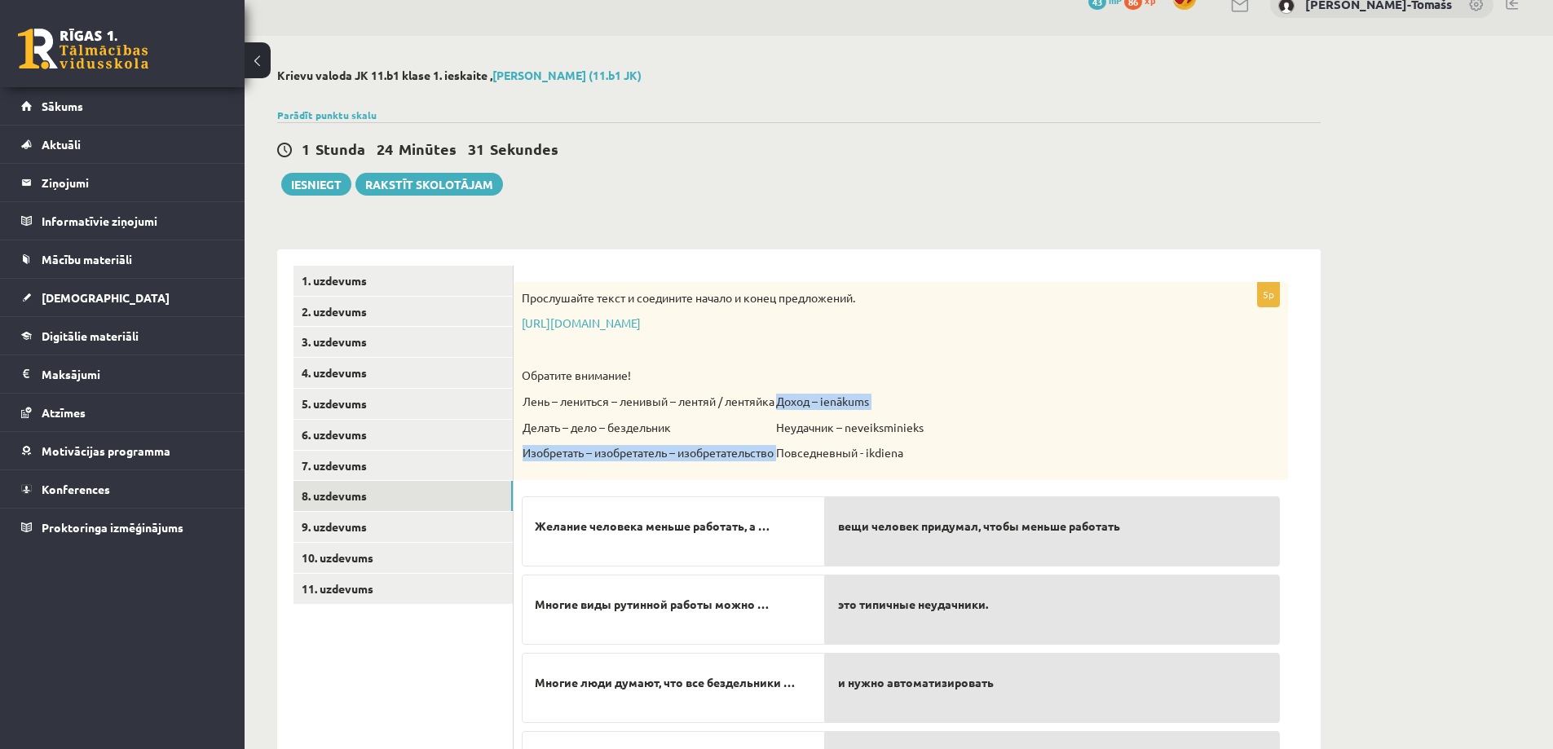
scroll to position [0, 0]
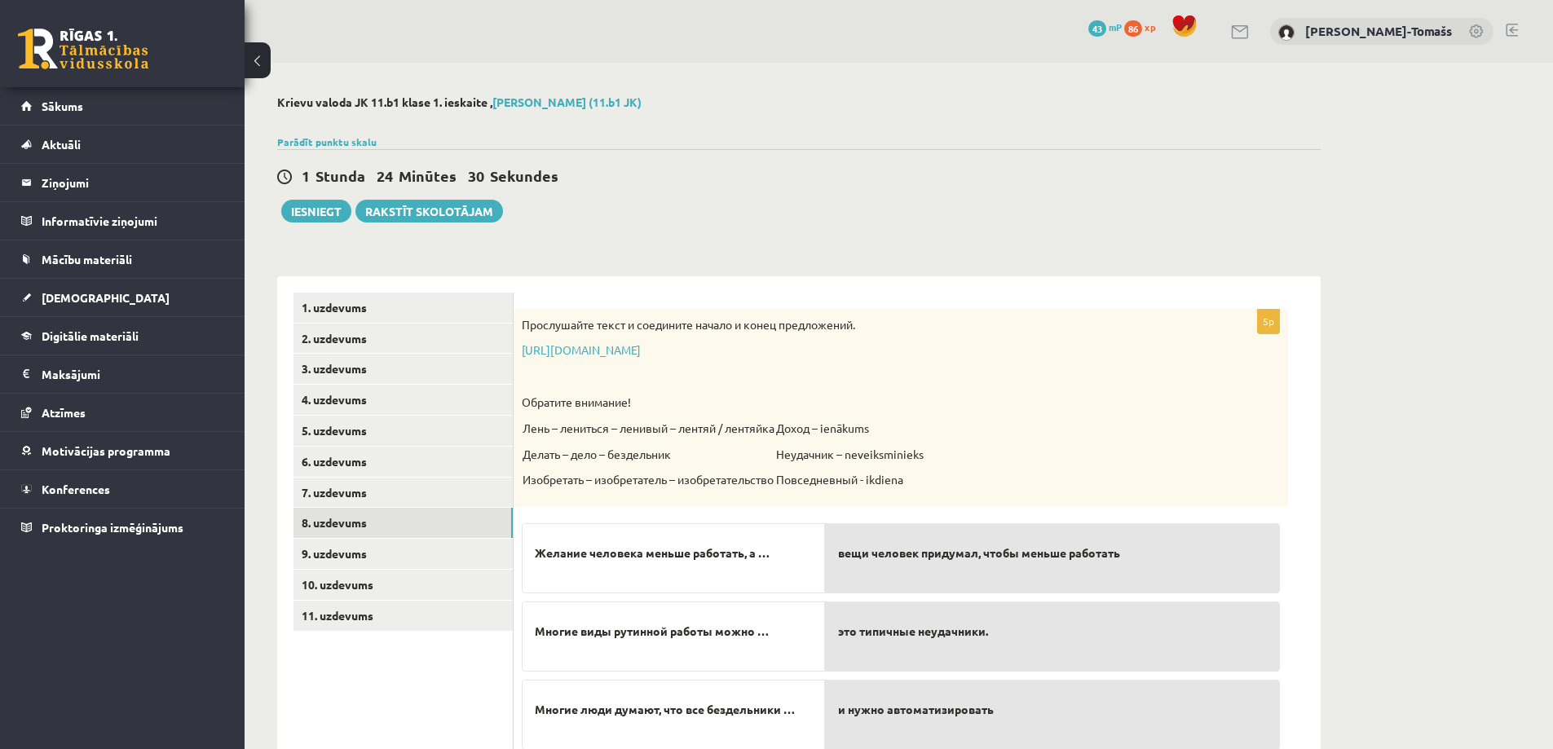
click at [734, 311] on div "Прослушайте текст и соедините начало и конец предложений. https://www.zvaigzne.…" at bounding box center [901, 408] width 774 height 198
click at [346, 492] on link "7. uzdevums" at bounding box center [402, 493] width 219 height 30
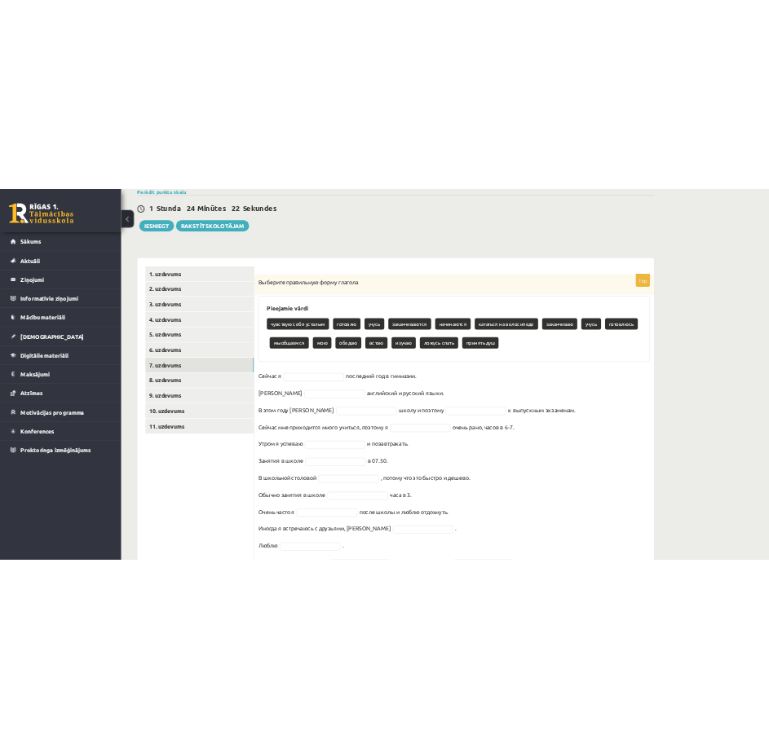
scroll to position [127, 0]
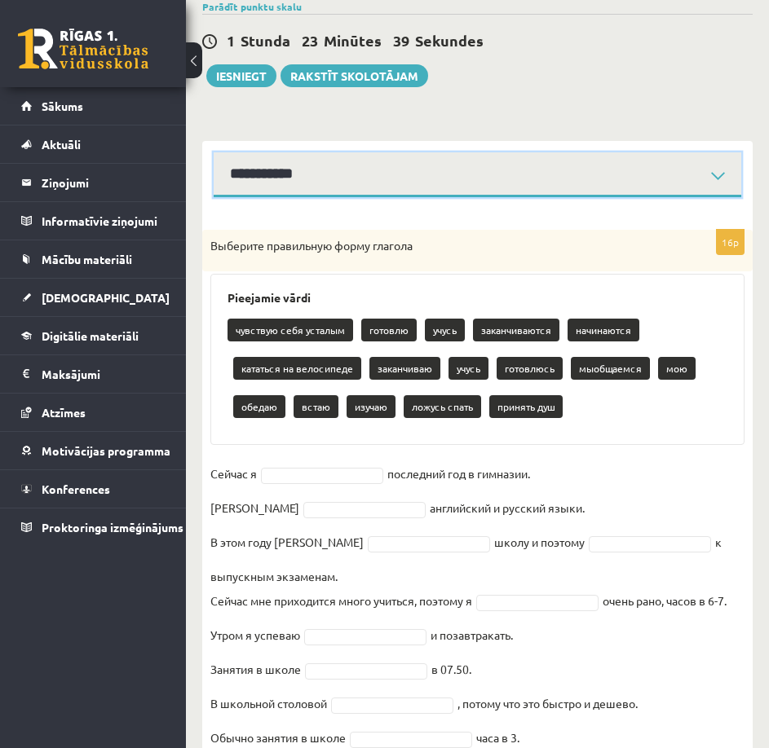
click at [542, 161] on select "**********" at bounding box center [477, 174] width 527 height 45
click at [547, 161] on select "**********" at bounding box center [477, 174] width 527 height 45
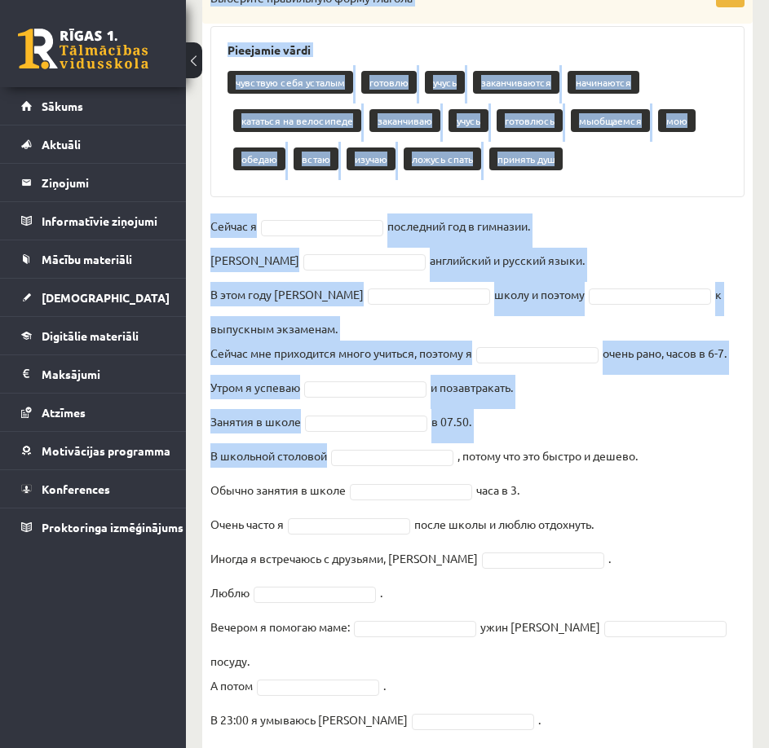
scroll to position [394, 0]
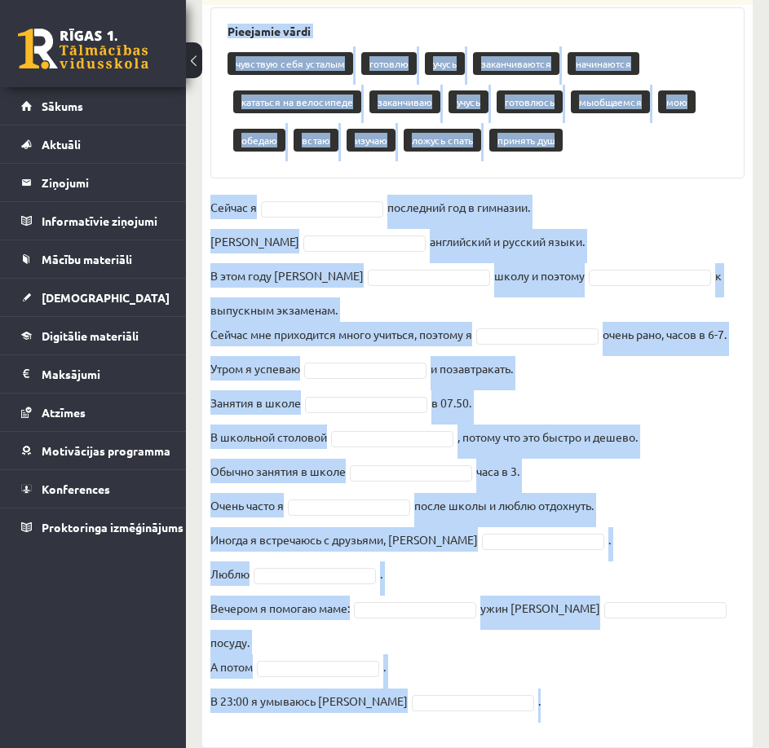
drag, startPoint x: 205, startPoint y: 306, endPoint x: 665, endPoint y: 695, distance: 602.2
click at [665, 695] on div "16p Выберите правильную форму глагола Pieejamie vārdi чувствую себя усталым гот…" at bounding box center [477, 347] width 550 height 768
copy div "Выберите правильную форму глагола Pieejamie vārdi чувствую себя усталым готовлю…"
click at [627, 672] on fieldset "Сейчас я последний год в гимназии. Я английский и русский языки. В этом году я …" at bounding box center [477, 459] width 534 height 528
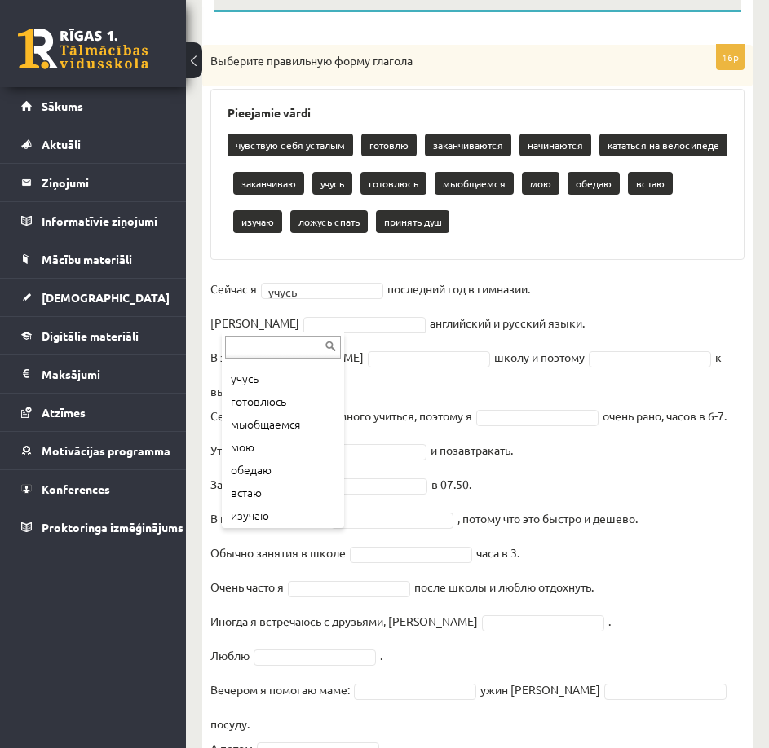
scroll to position [236, 0]
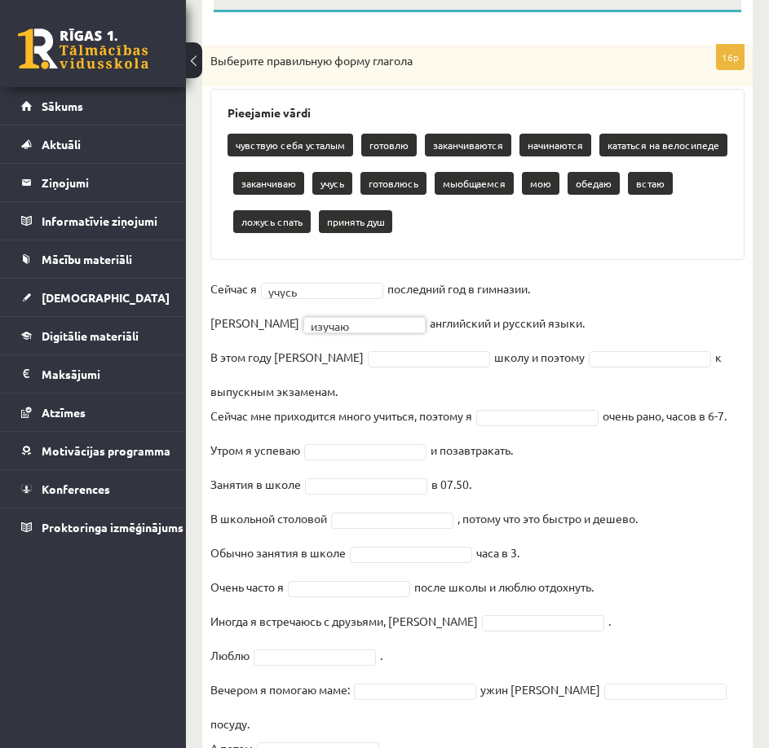
click at [412, 356] on span at bounding box center [429, 357] width 130 height 15
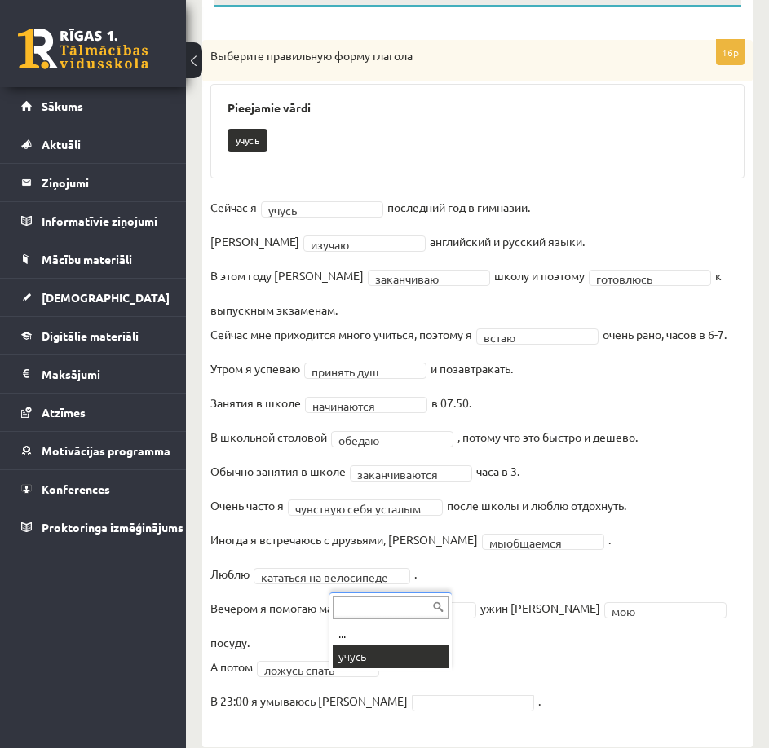
scroll to position [279, 0]
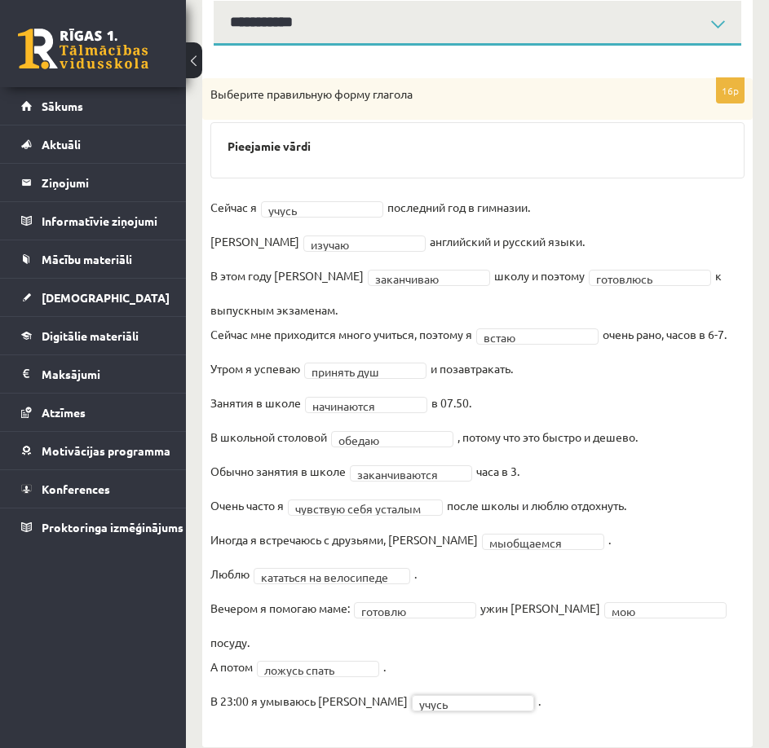
click at [286, 708] on div "**********" at bounding box center [477, 397] width 550 height 702
click at [439, 692] on fieldset "**********" at bounding box center [477, 459] width 534 height 528
drag, startPoint x: 268, startPoint y: 28, endPoint x: 271, endPoint y: 46, distance: 18.1
click at [268, 28] on select "**********" at bounding box center [477, 23] width 527 height 45
click at [214, 1] on select "**********" at bounding box center [477, 23] width 527 height 45
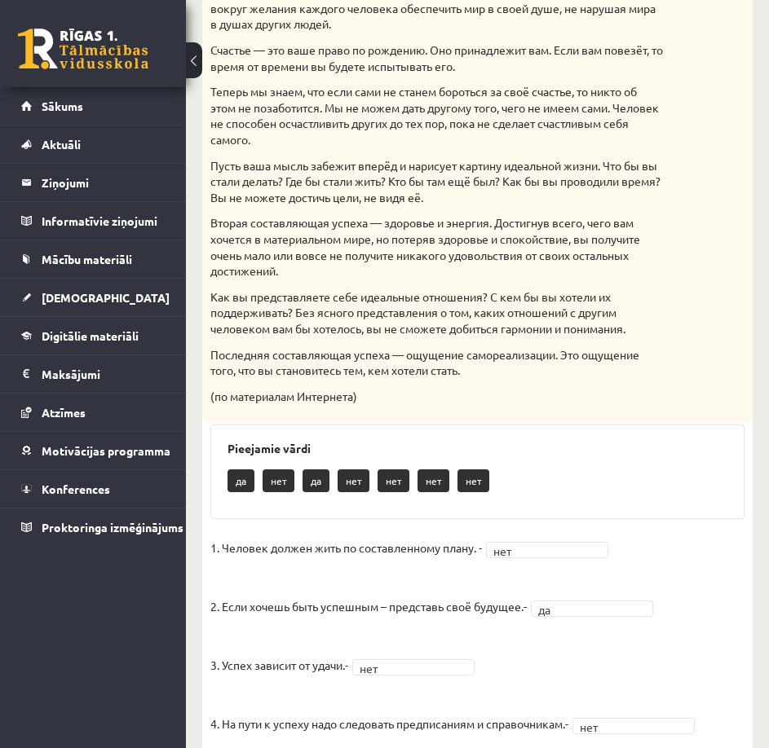
scroll to position [279, 0]
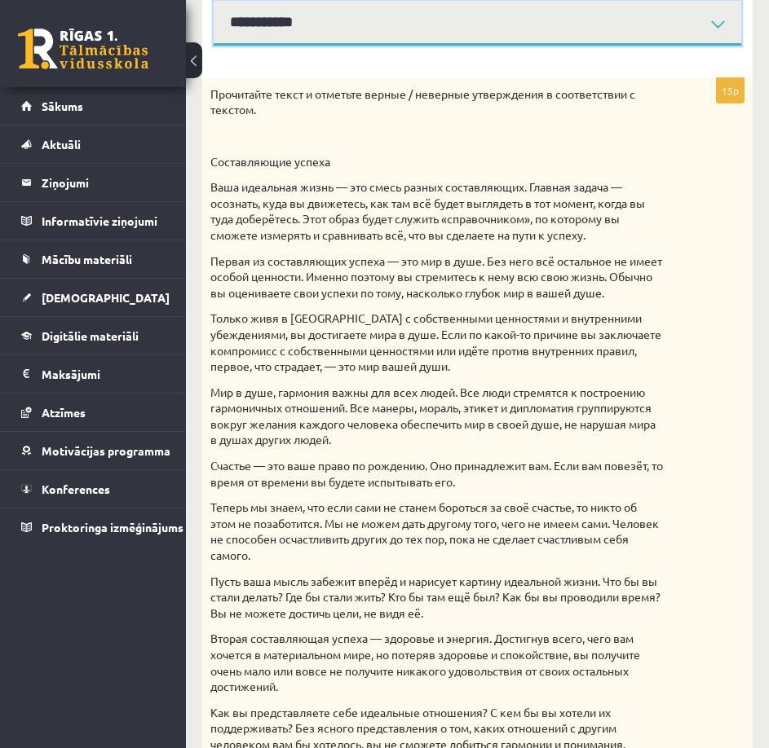
click at [269, 29] on select "**********" at bounding box center [477, 23] width 527 height 45
click at [214, 1] on select "**********" at bounding box center [477, 23] width 527 height 45
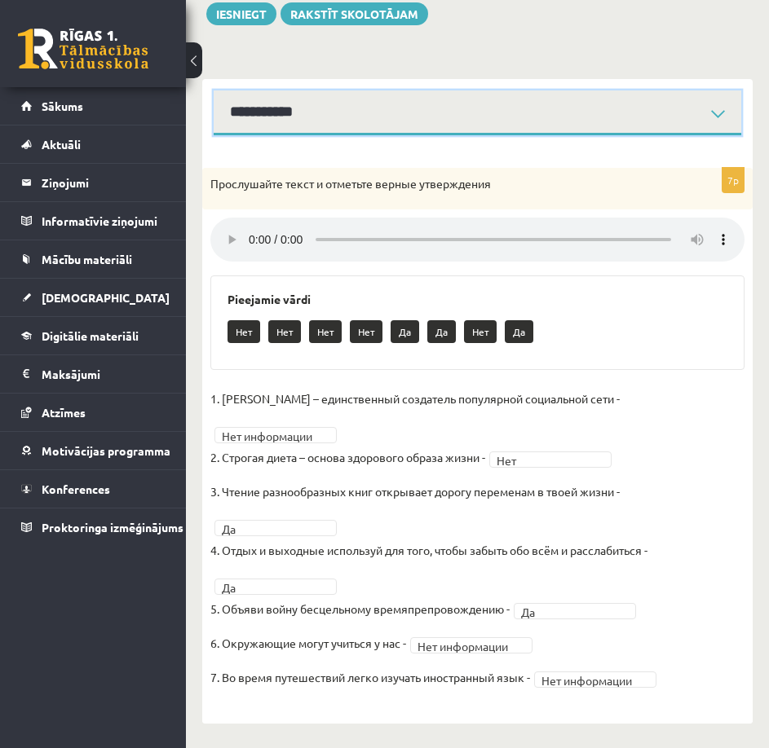
scroll to position [166, 0]
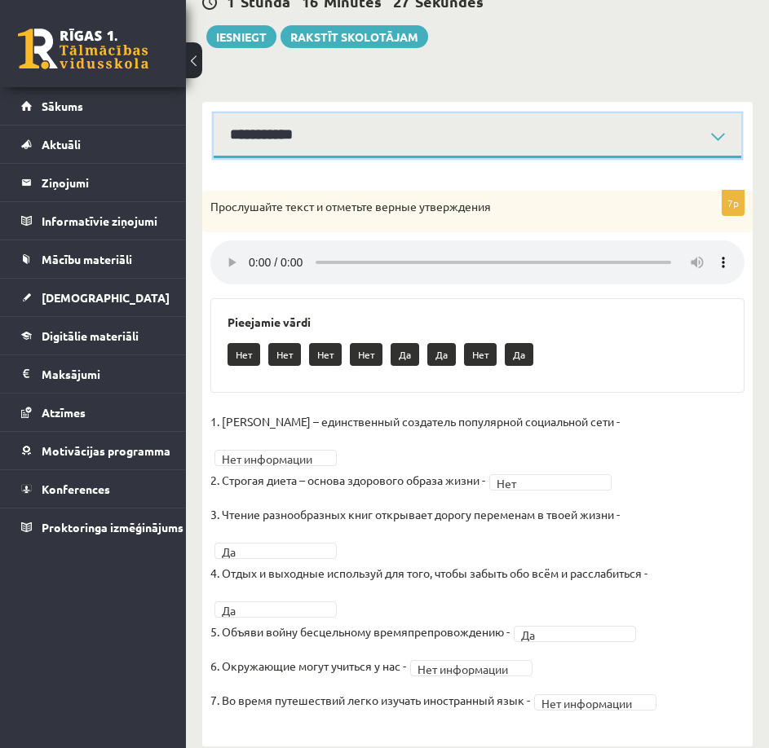
click at [274, 138] on select "**********" at bounding box center [477, 135] width 527 height 45
click at [214, 113] on select "**********" at bounding box center [477, 135] width 527 height 45
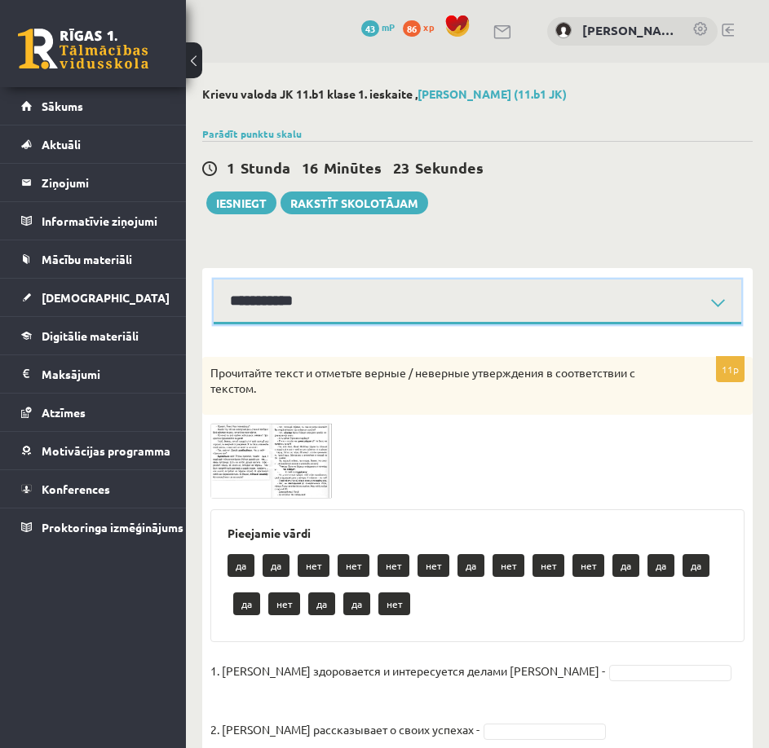
click at [282, 318] on select "**********" at bounding box center [477, 302] width 527 height 45
click at [214, 280] on select "**********" at bounding box center [477, 302] width 527 height 45
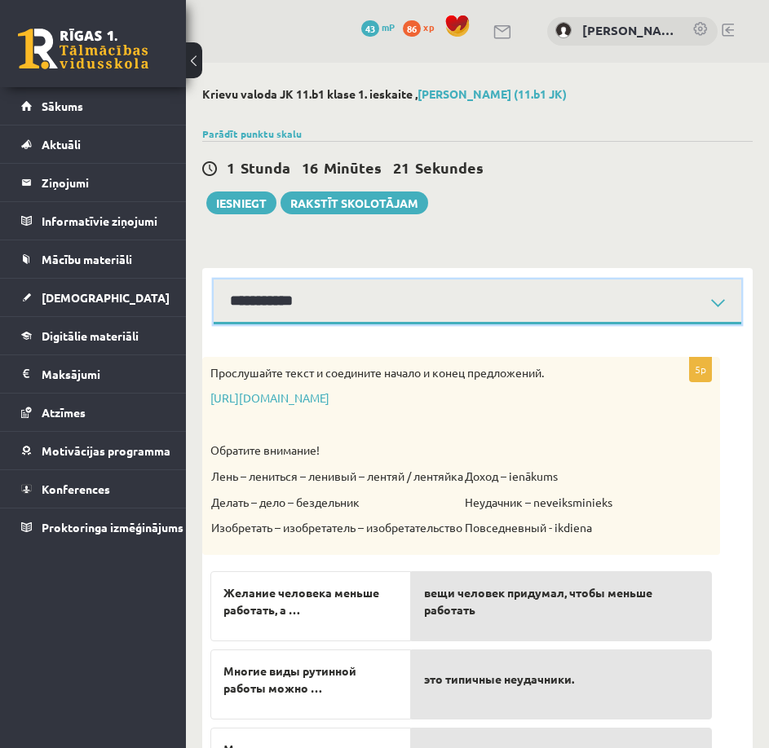
drag, startPoint x: 266, startPoint y: 311, endPoint x: 267, endPoint y: 320, distance: 9.0
click at [266, 311] on select "**********" at bounding box center [477, 302] width 527 height 45
click at [263, 297] on select "**********" at bounding box center [477, 302] width 527 height 45
click at [214, 280] on select "**********" at bounding box center [477, 302] width 527 height 45
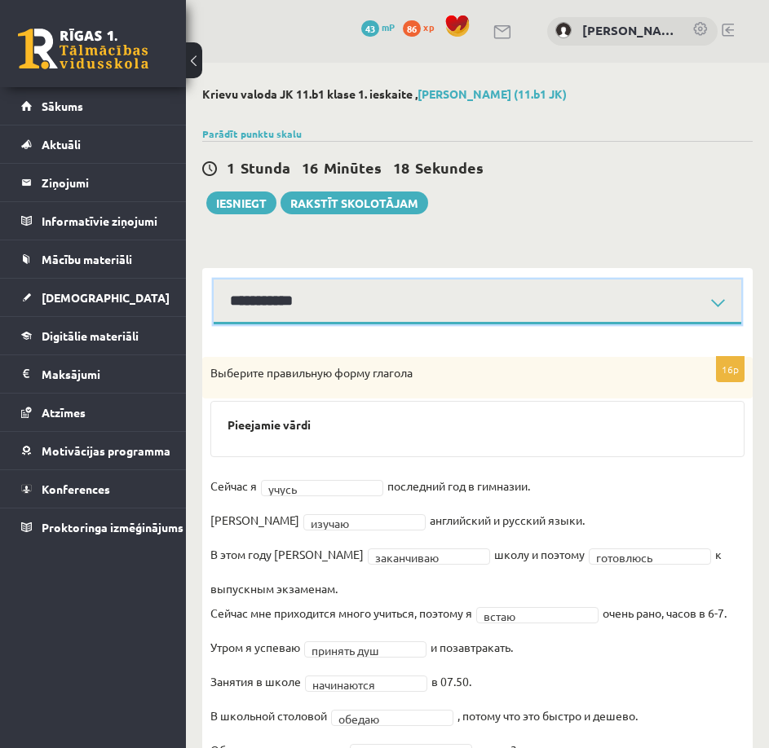
drag, startPoint x: 257, startPoint y: 308, endPoint x: 255, endPoint y: 324, distance: 16.4
click at [257, 308] on select "**********" at bounding box center [477, 302] width 527 height 45
click at [214, 280] on select "**********" at bounding box center [477, 302] width 527 height 45
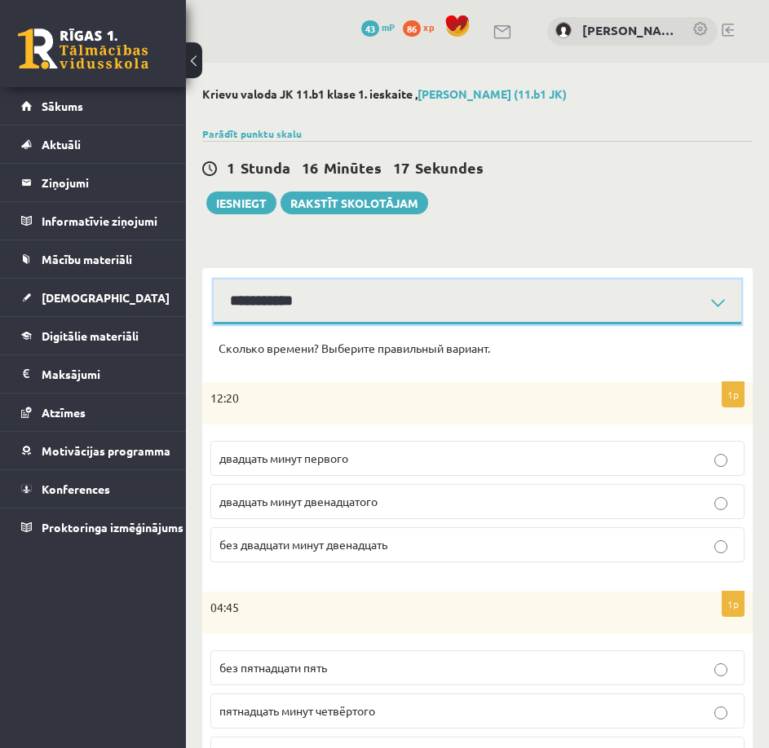
click at [262, 310] on select "**********" at bounding box center [477, 302] width 527 height 45
click at [214, 280] on select "**********" at bounding box center [477, 302] width 527 height 45
click at [244, 318] on select "**********" at bounding box center [477, 302] width 527 height 45
click at [214, 280] on select "**********" at bounding box center [477, 302] width 527 height 45
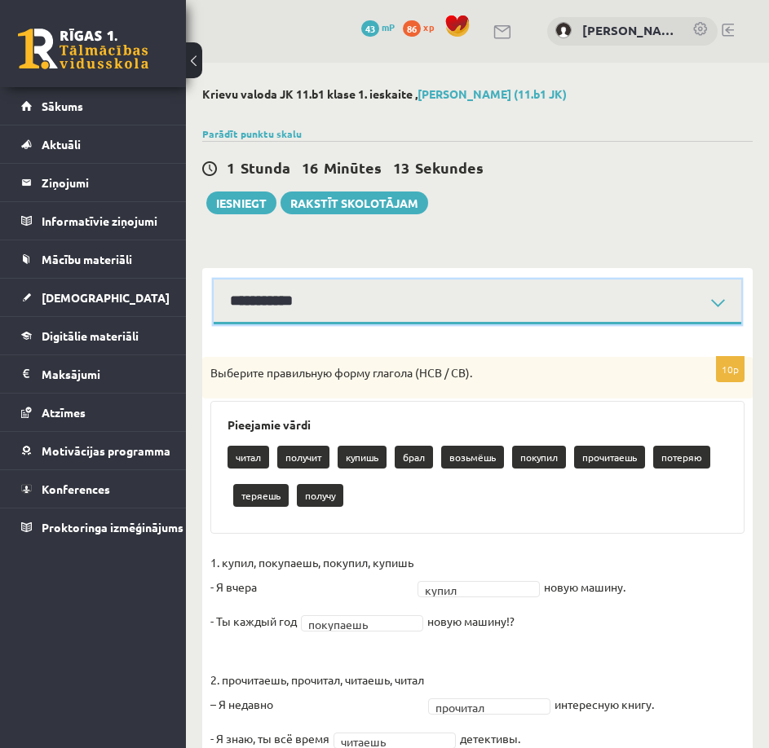
click at [263, 299] on select "**********" at bounding box center [477, 302] width 527 height 45
click at [214, 280] on select "**********" at bounding box center [477, 302] width 527 height 45
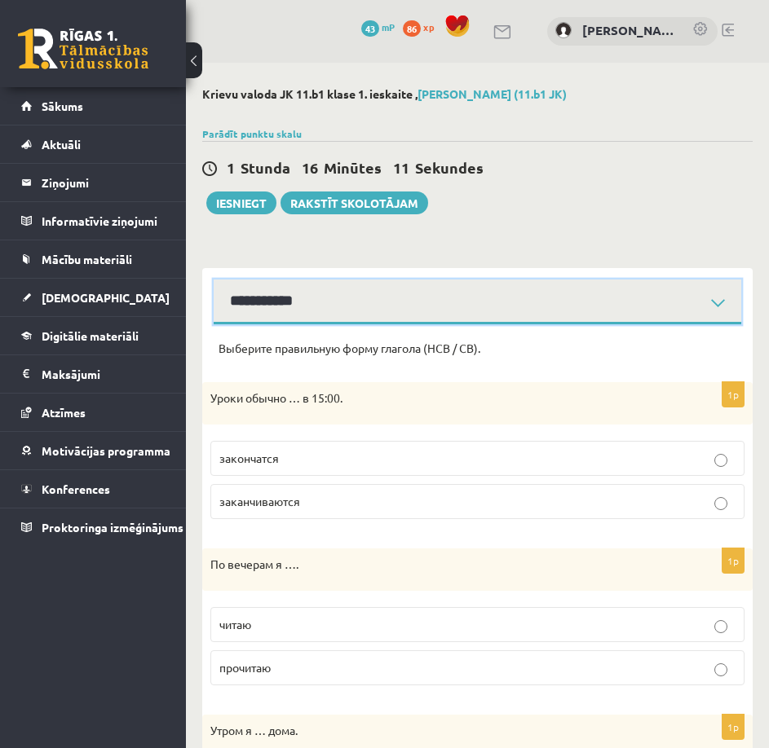
click at [280, 315] on select "**********" at bounding box center [477, 302] width 527 height 45
click at [214, 280] on select "**********" at bounding box center [477, 302] width 527 height 45
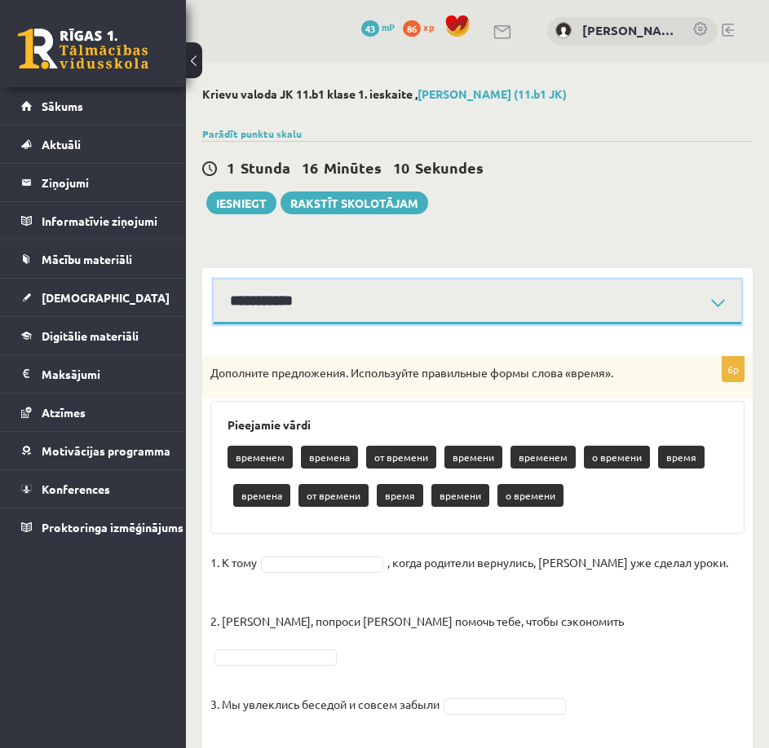
click at [282, 313] on select "**********" at bounding box center [477, 302] width 527 height 45
click at [214, 280] on select "**********" at bounding box center [477, 302] width 527 height 45
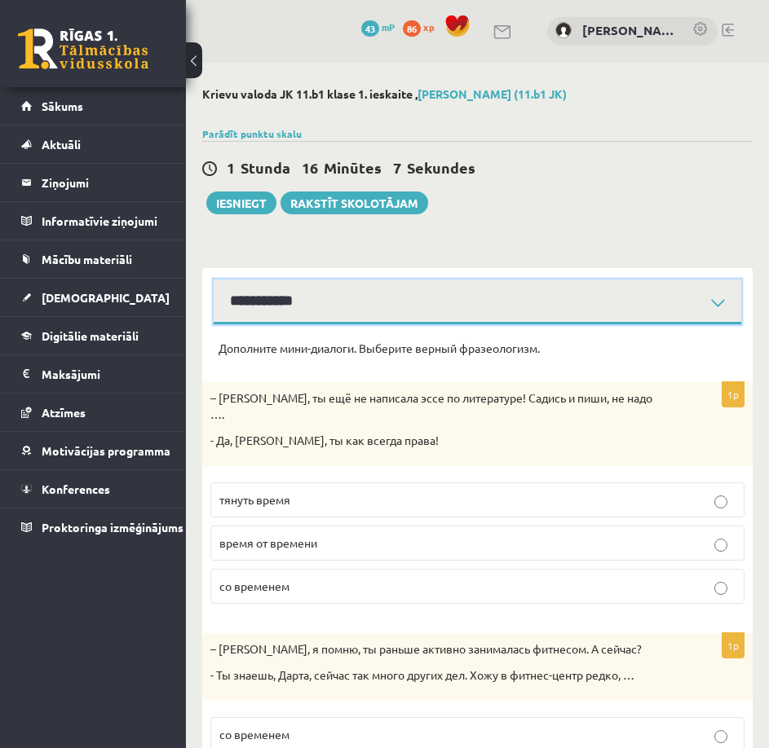
click at [269, 310] on select "**********" at bounding box center [477, 302] width 527 height 45
click at [214, 280] on select "**********" at bounding box center [477, 302] width 527 height 45
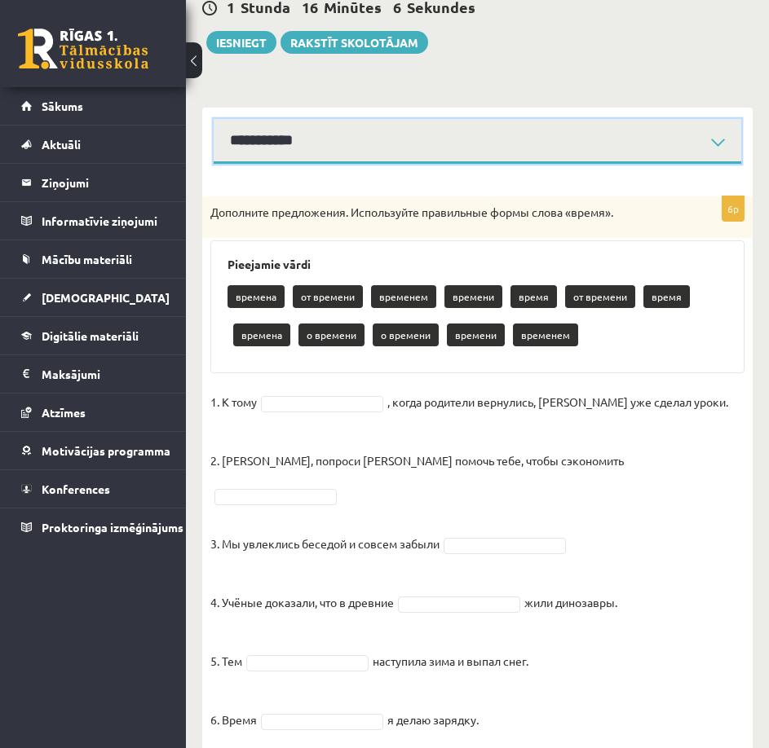
scroll to position [179, 0]
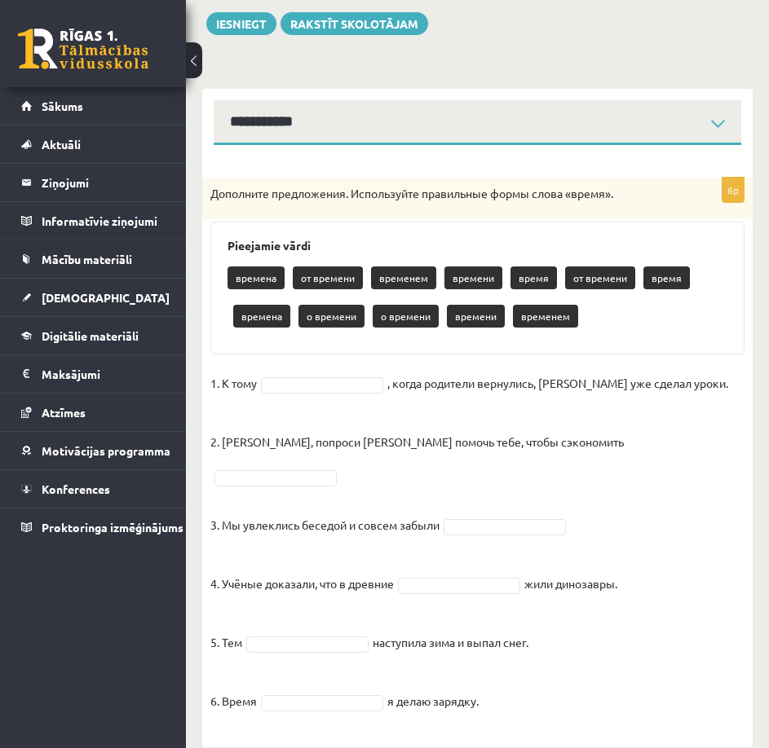
drag, startPoint x: 200, startPoint y: 192, endPoint x: 507, endPoint y: 672, distance: 570.1
click at [507, 672] on div "Krievu valoda JK 11.b1 klase 1. ieskaite , Martins Frīdenbergs-Tomašs (11.b1 JK…" at bounding box center [477, 327] width 583 height 889
copy div "Дополните предложения. Используйте правильные формы слова «время». Pieejamie vā…"
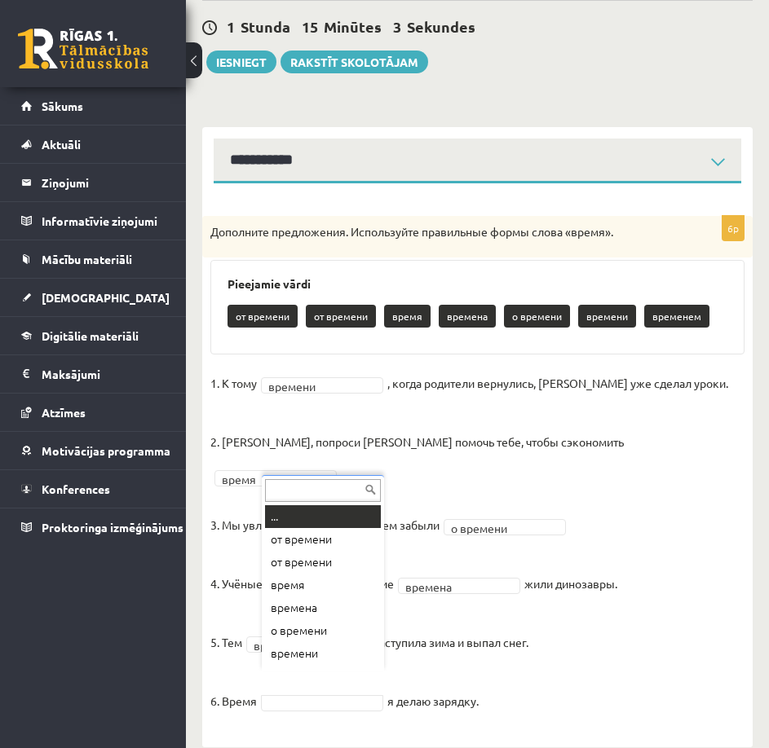
scroll to position [20, 0]
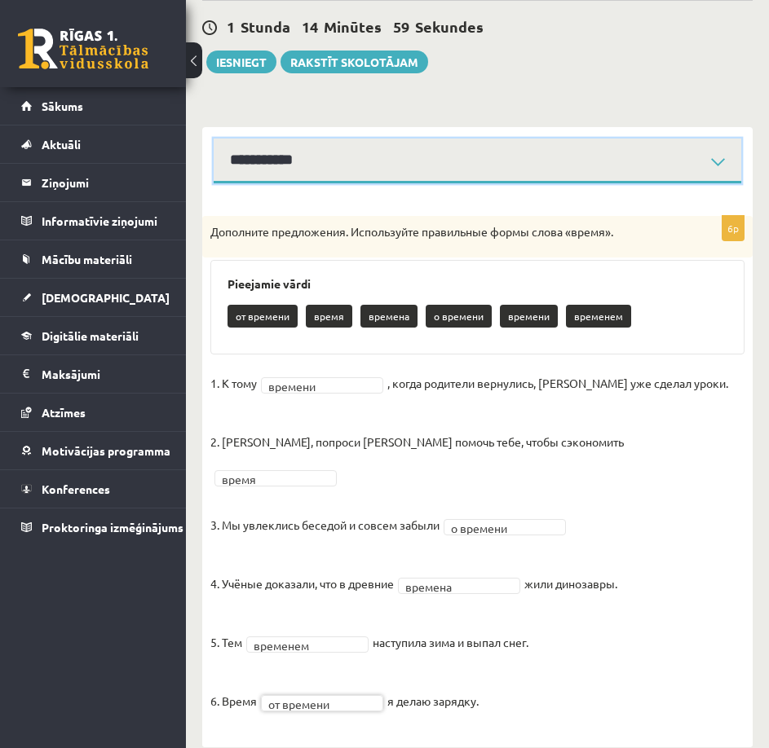
click at [289, 168] on select "**********" at bounding box center [477, 161] width 527 height 45
click at [214, 139] on select "**********" at bounding box center [477, 161] width 527 height 45
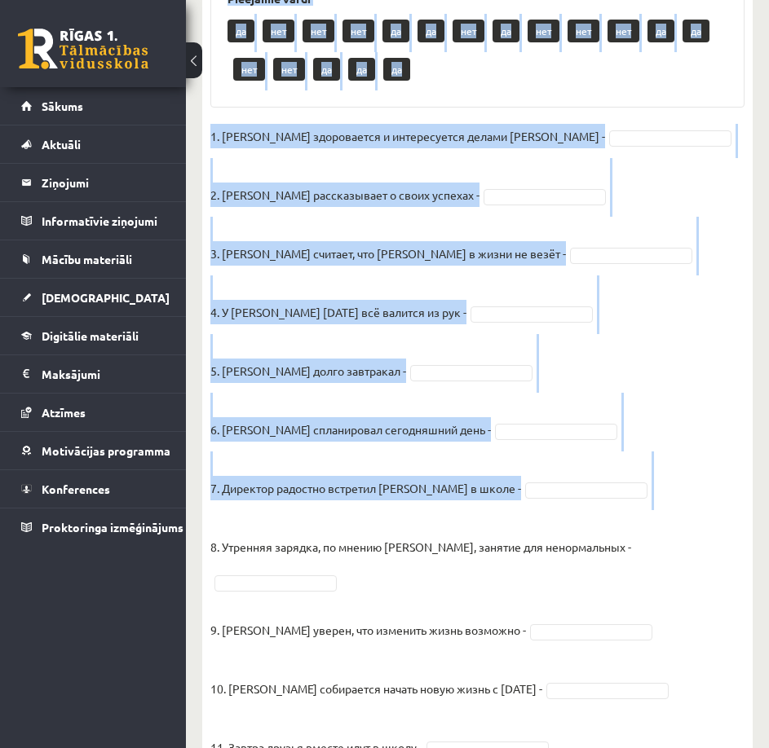
scroll to position [606, 0]
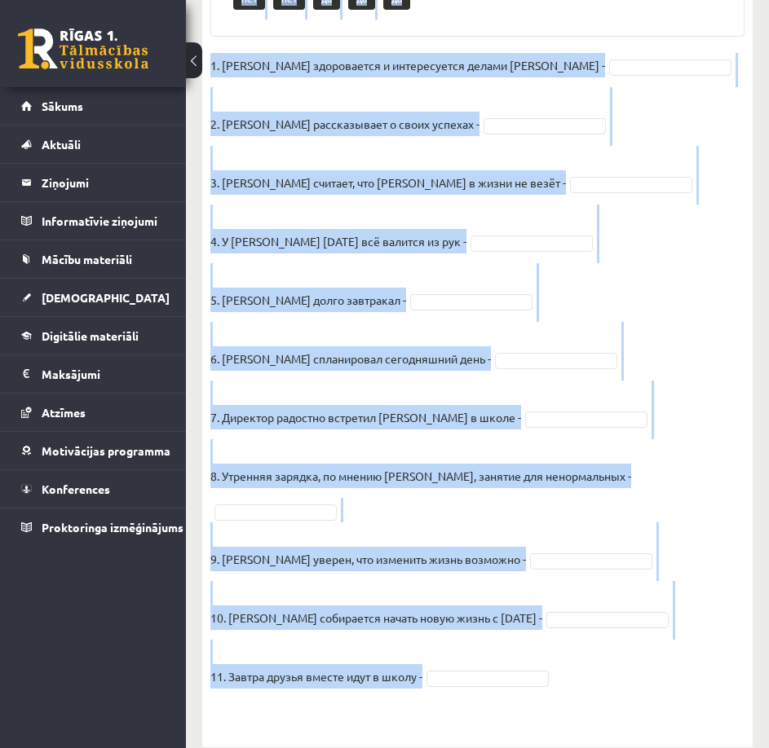
drag, startPoint x: 225, startPoint y: 224, endPoint x: 634, endPoint y: 633, distance: 578.7
click at [634, 633] on div "11p Прочитайте текст и отметьте верные / неверные утверждения в соответствии с …" at bounding box center [477, 241] width 550 height 980
copy div "Pieejamie vārdi да нет нет нет да да нет да нет нет нет да да нет нет да да да …"
click at [664, 261] on fieldset "1. Эмилс здоровается и интересуется делами Яниса - 2. Янис рассказывает о своих…" at bounding box center [477, 388] width 534 height 670
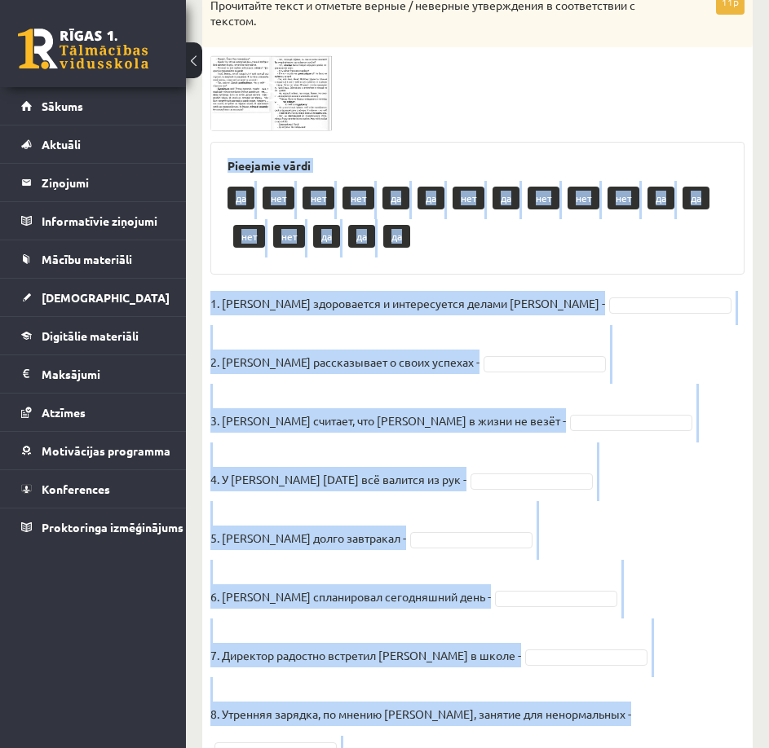
scroll to position [361, 0]
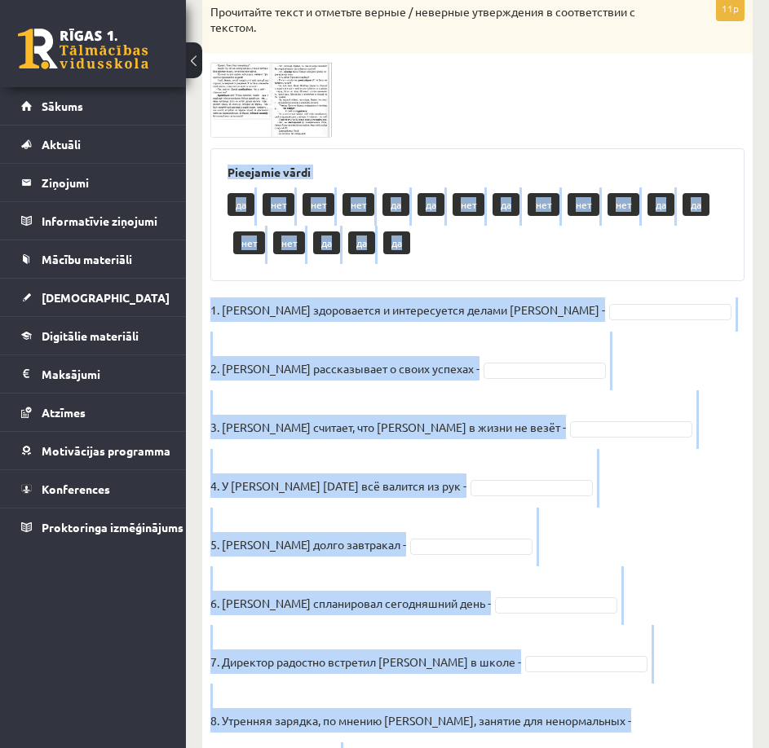
click at [656, 340] on fieldset "1. Эмилс здоровается и интересуется делами Яниса - 2. Янис рассказывает о своих…" at bounding box center [477, 633] width 534 height 670
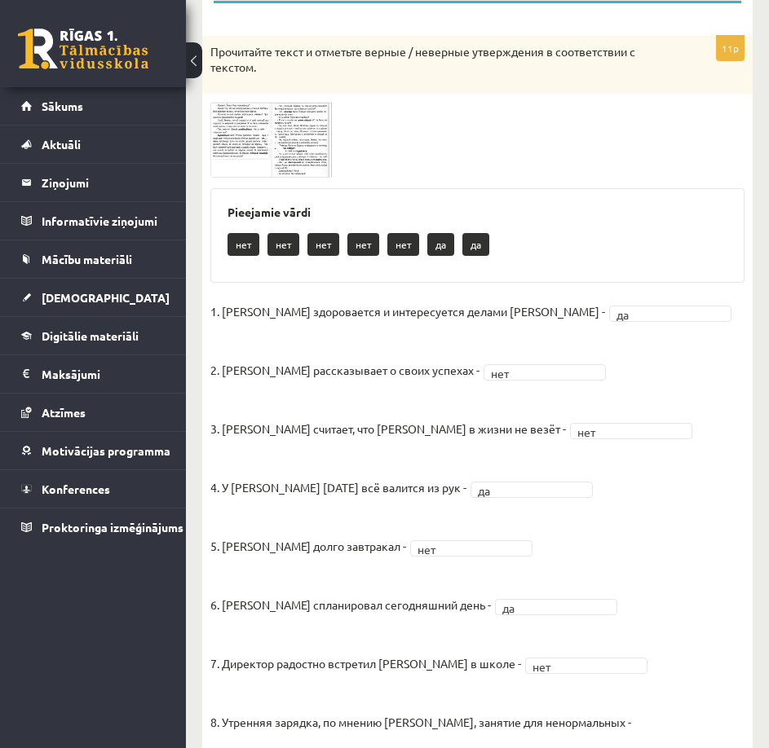
scroll to position [241, 0]
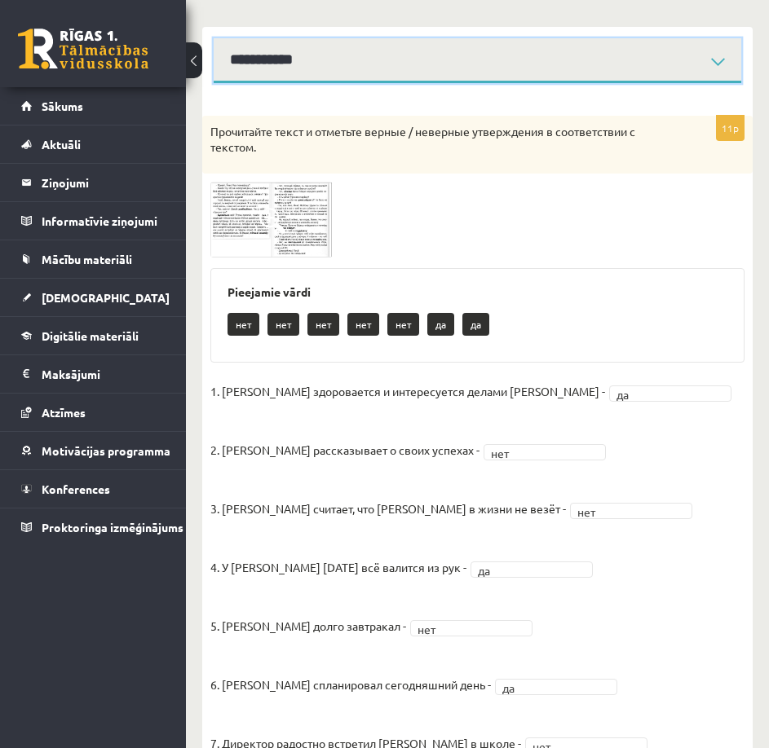
click at [330, 72] on select "**********" at bounding box center [477, 60] width 527 height 45
click at [214, 38] on select "**********" at bounding box center [477, 60] width 527 height 45
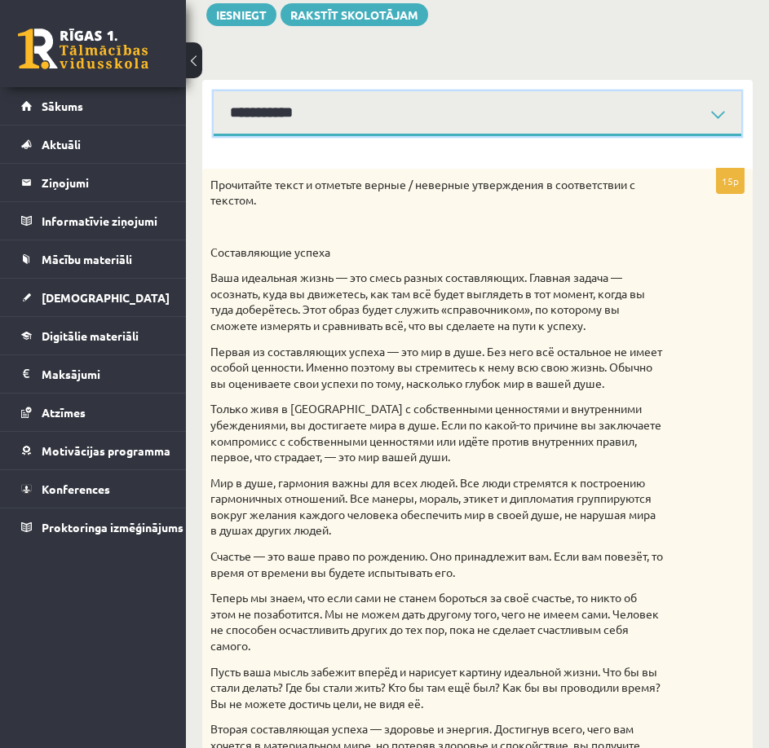
scroll to position [160, 0]
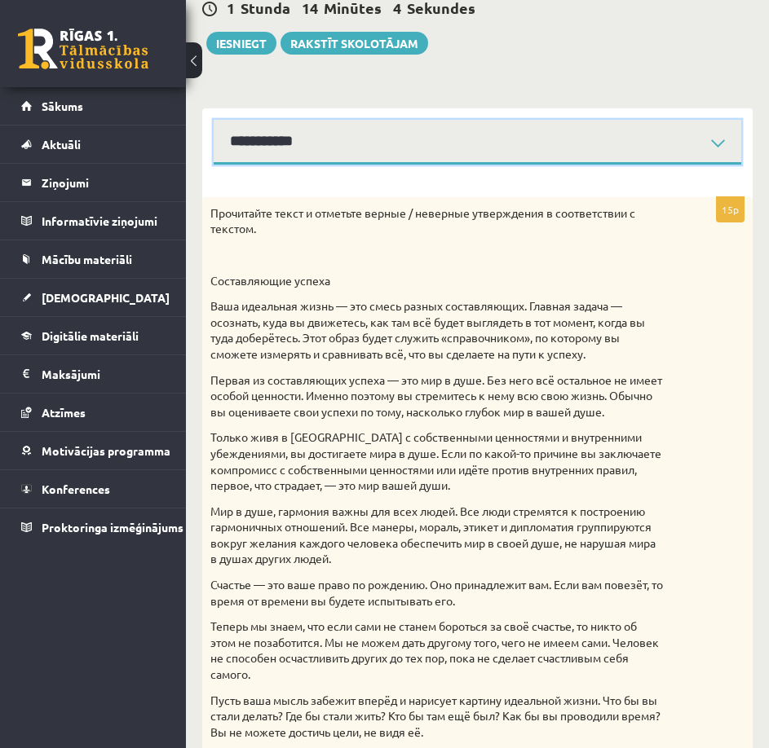
click at [293, 129] on select "**********" at bounding box center [477, 142] width 527 height 45
click at [214, 120] on select "**********" at bounding box center [477, 142] width 527 height 45
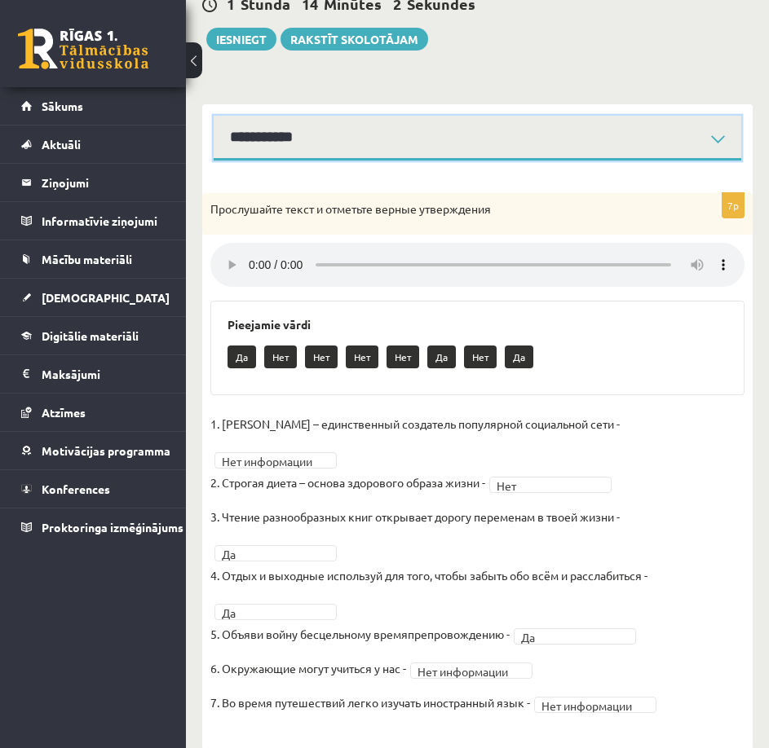
scroll to position [166, 0]
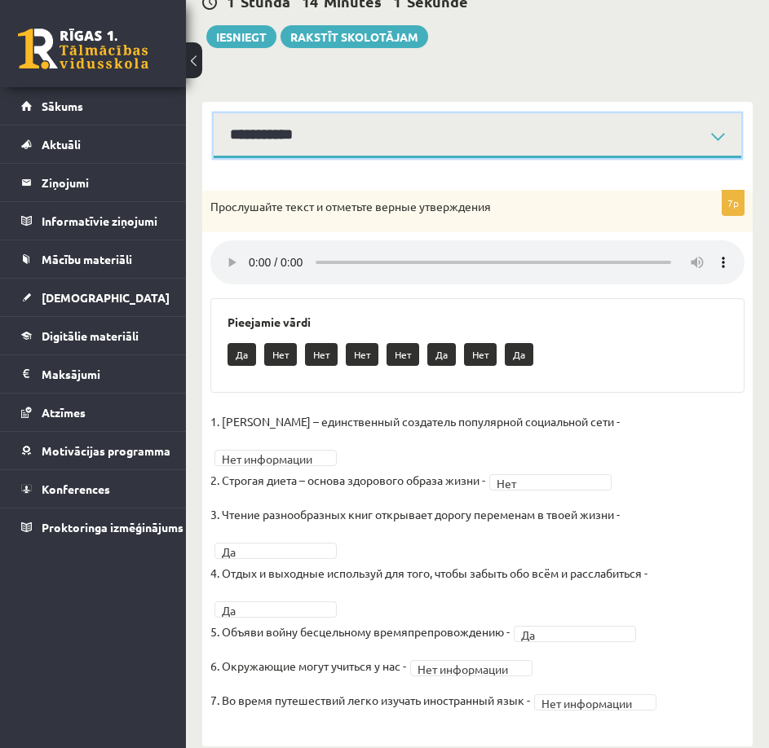
click at [319, 135] on select "**********" at bounding box center [477, 135] width 527 height 45
select select "**********"
click at [214, 113] on select "**********" at bounding box center [477, 135] width 527 height 45
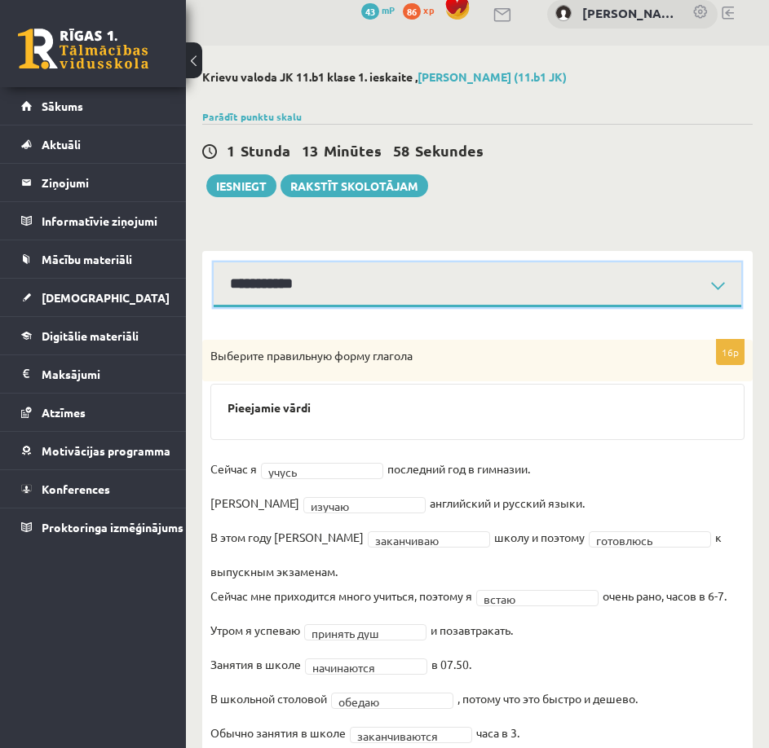
scroll to position [3, 0]
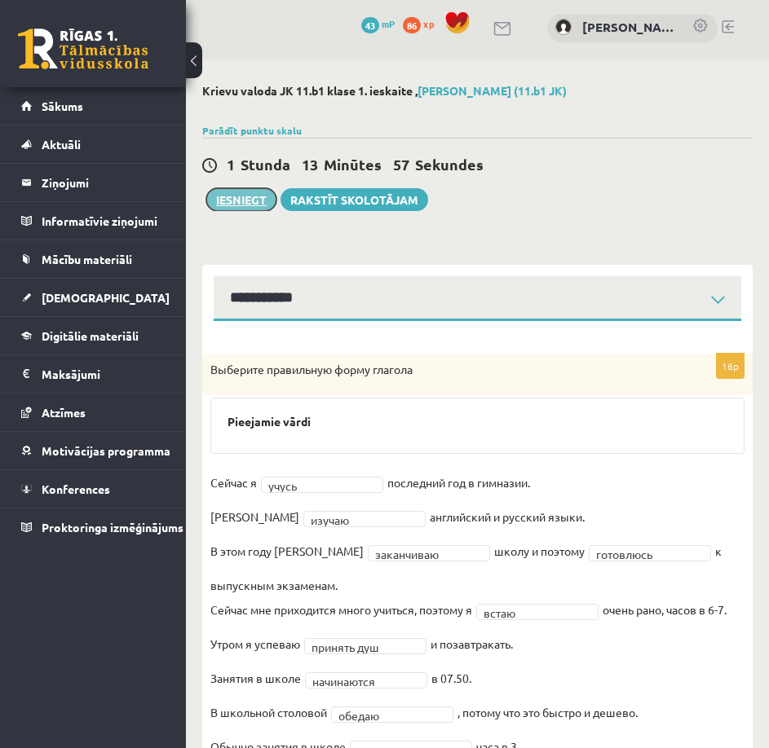
click at [252, 194] on button "Iesniegt" at bounding box center [241, 199] width 70 height 23
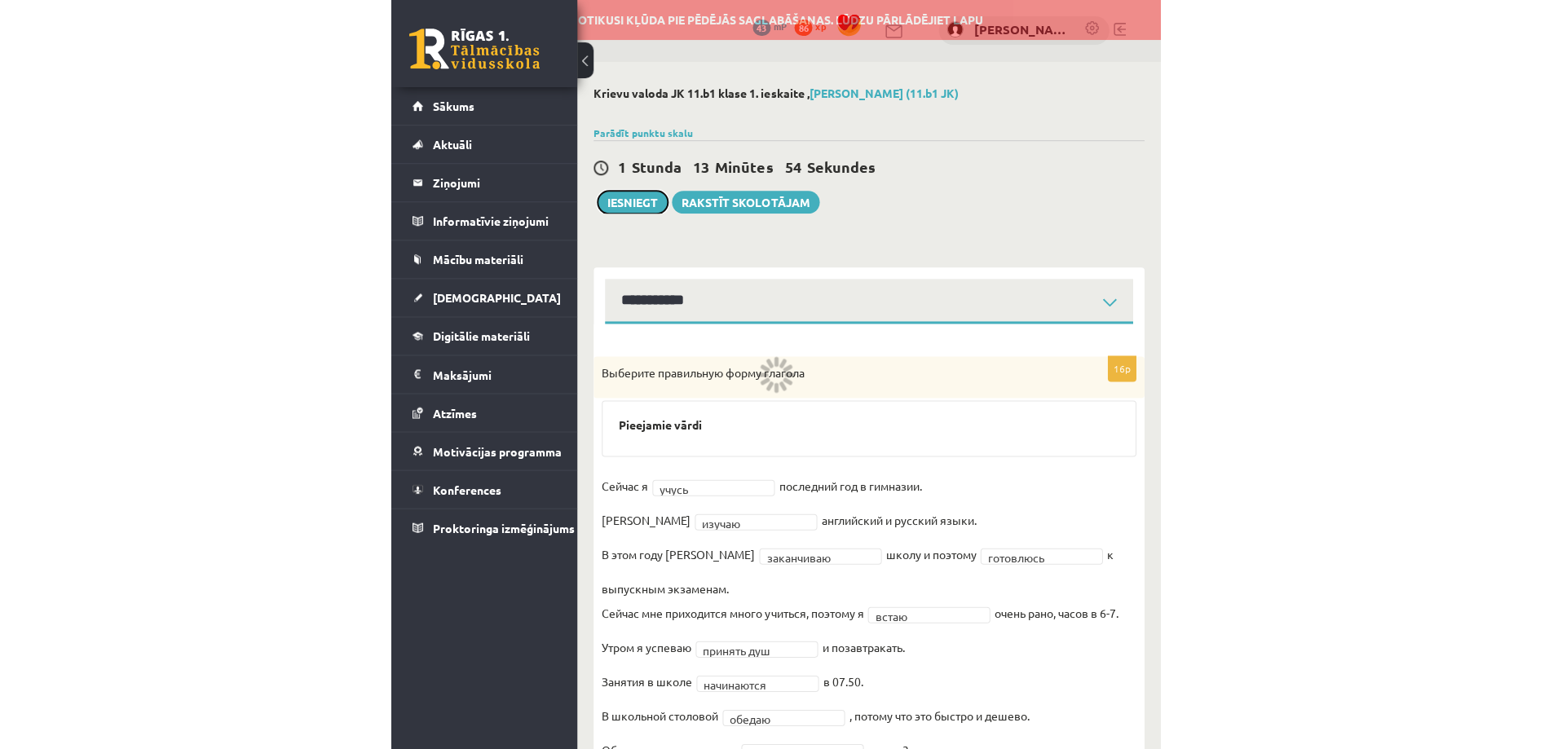
scroll to position [0, 0]
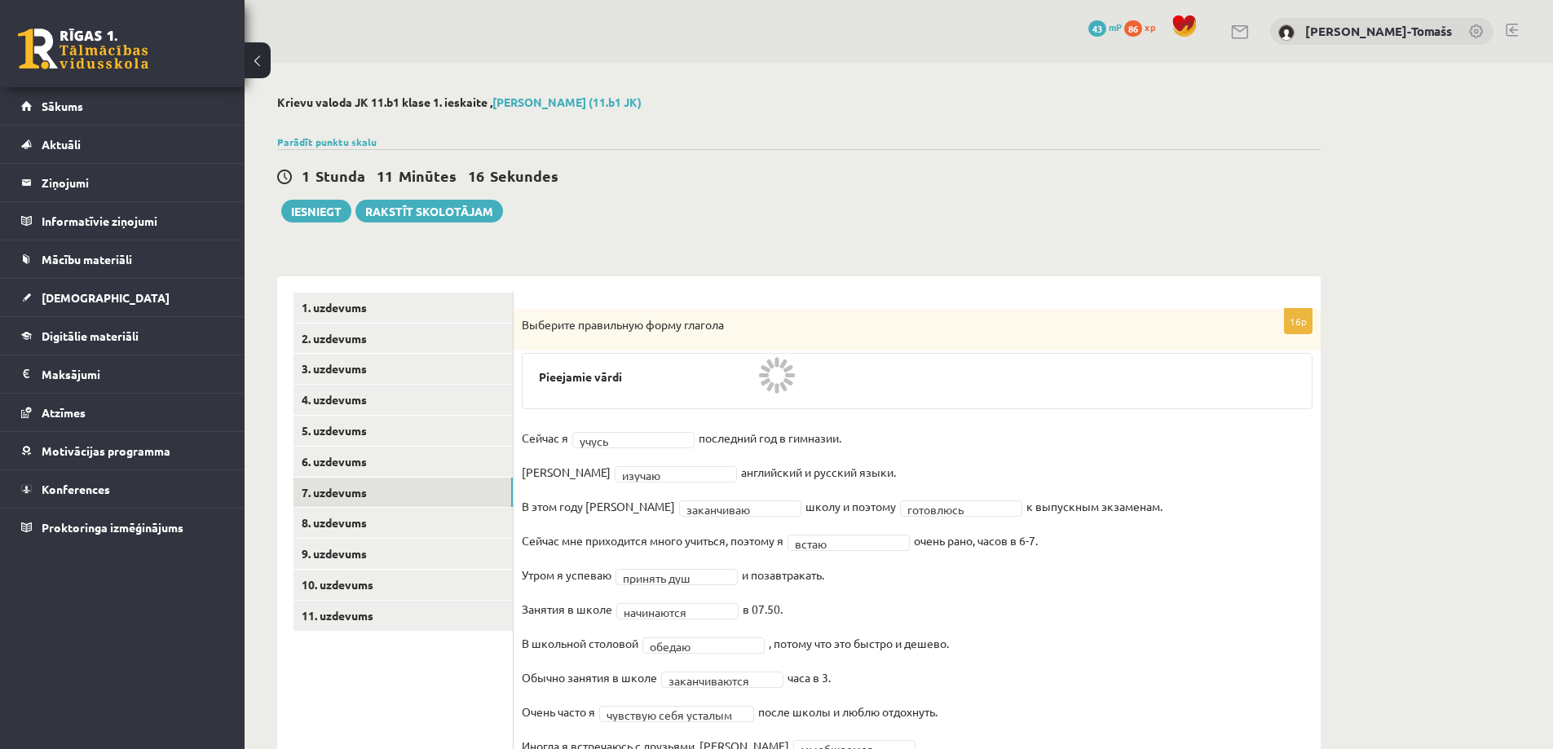
click at [815, 108] on h2 "Krievu valoda JK 11.b1 klase 1. ieskaite , Martins Frīdenbergs-Tomašs (11.b1 JK)" at bounding box center [798, 102] width 1043 height 14
click at [315, 207] on button "Iesniegt" at bounding box center [316, 211] width 70 height 23
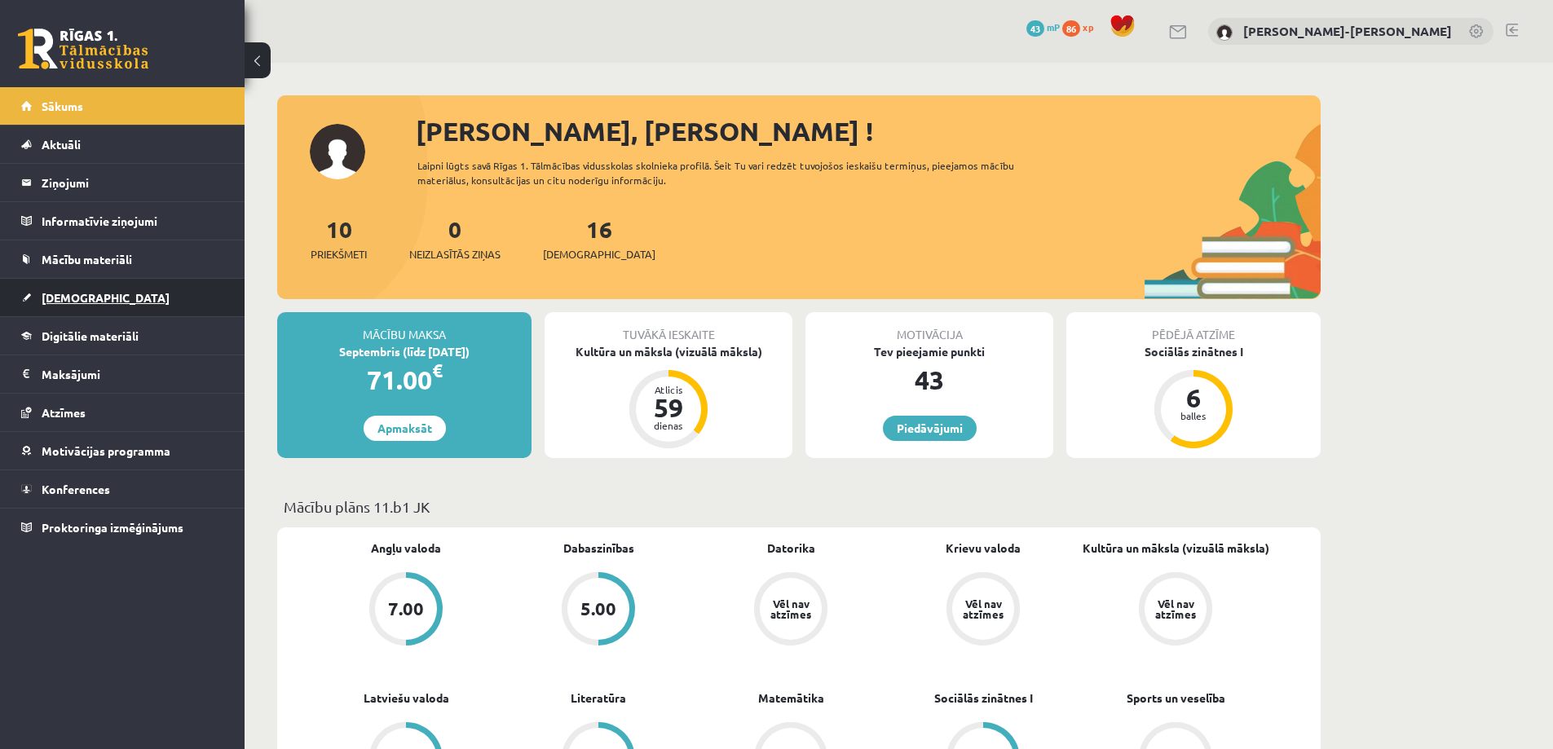
click at [85, 298] on span "[DEMOGRAPHIC_DATA]" at bounding box center [106, 297] width 128 height 15
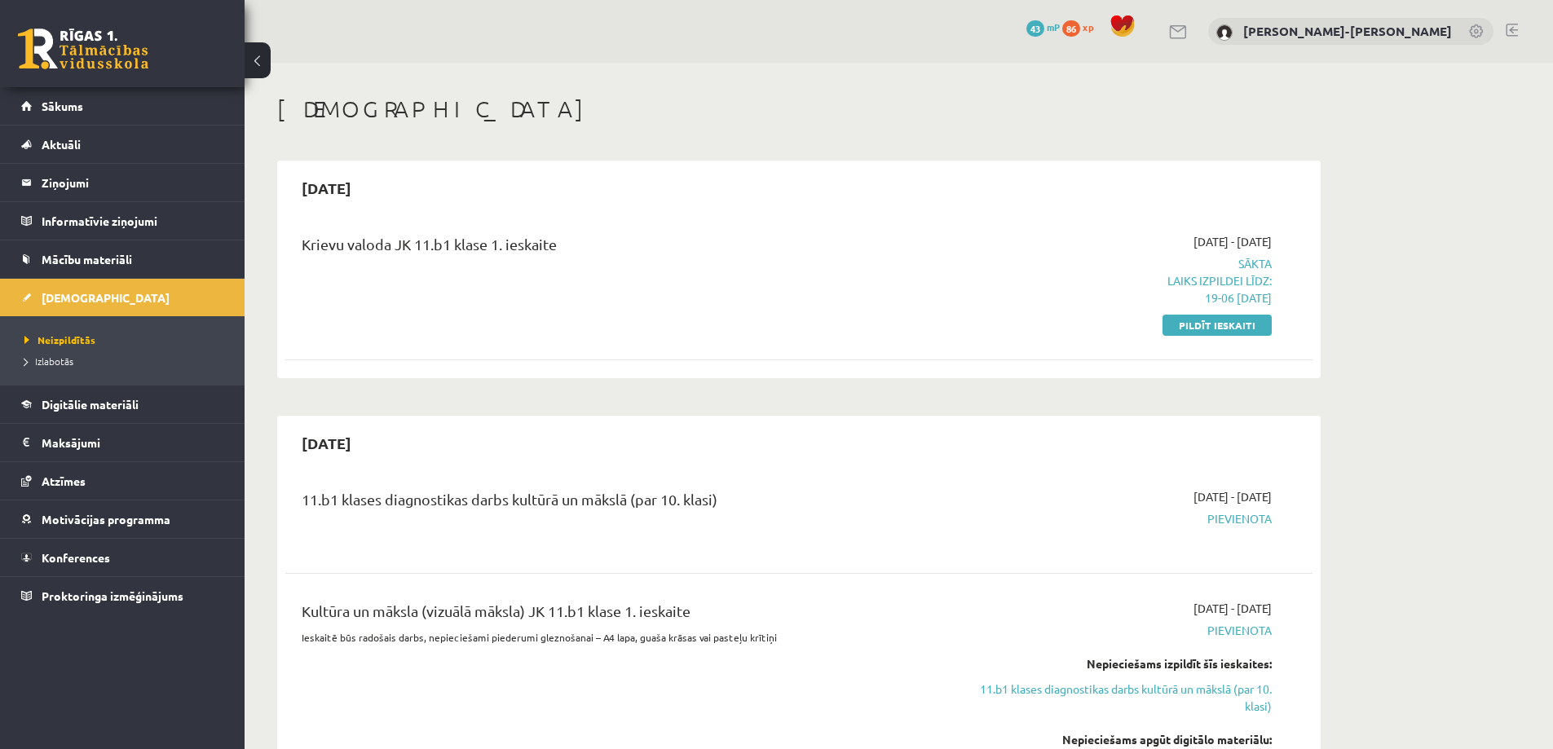
click at [1211, 329] on link "Pildīt ieskaiti" at bounding box center [1216, 325] width 109 height 21
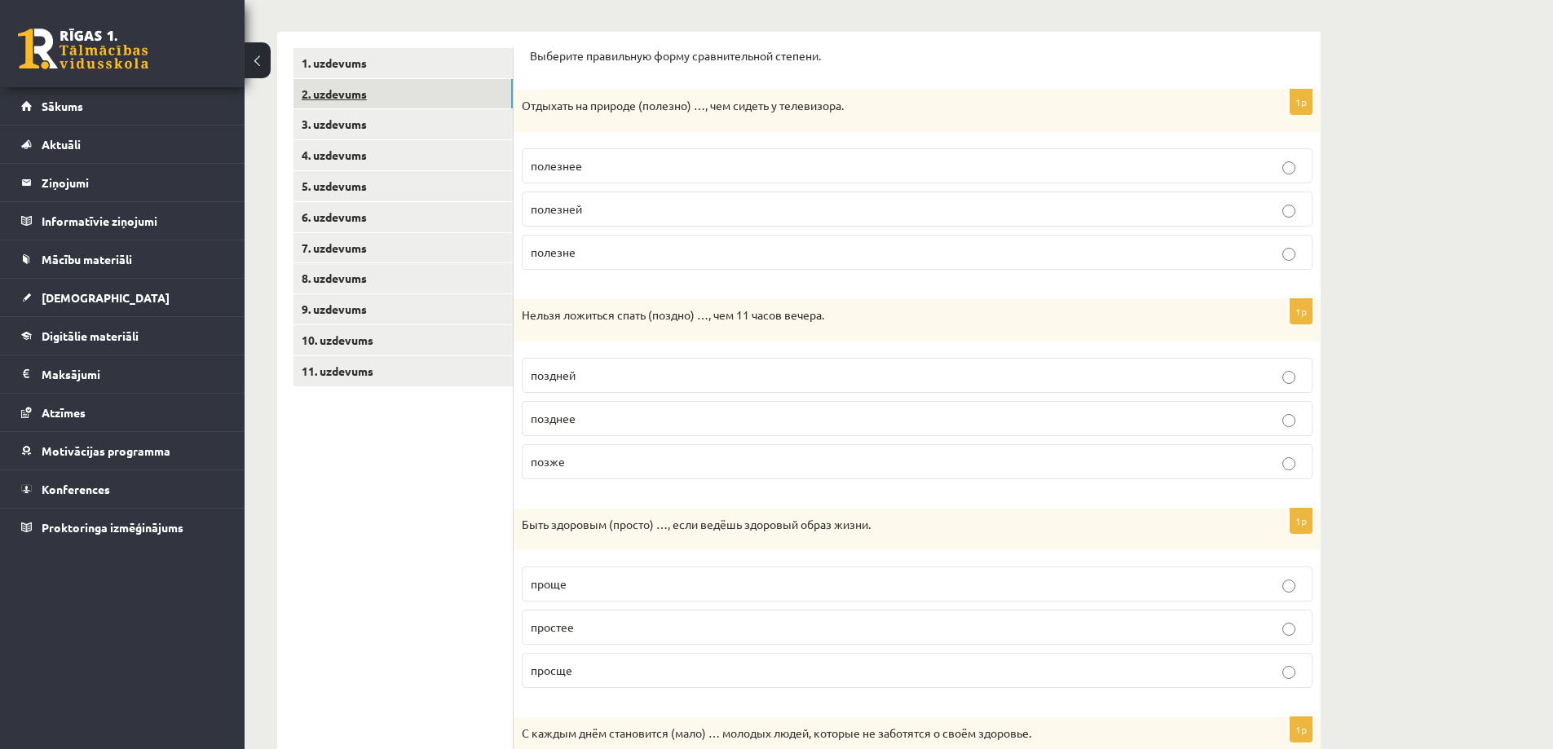
click at [338, 104] on link "2. uzdevums" at bounding box center [402, 94] width 219 height 30
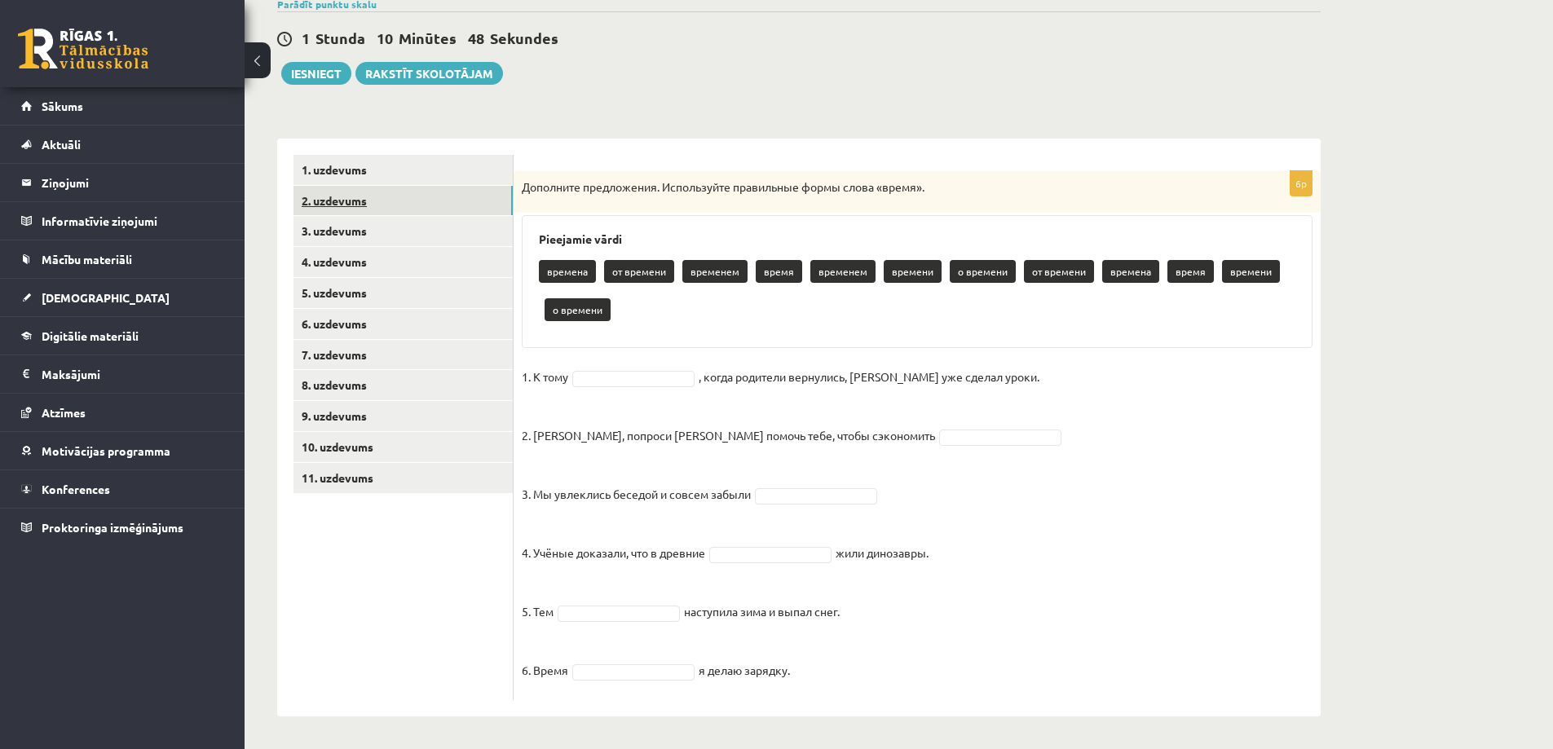
scroll to position [139, 0]
click at [358, 156] on link "1. uzdevums" at bounding box center [402, 170] width 219 height 30
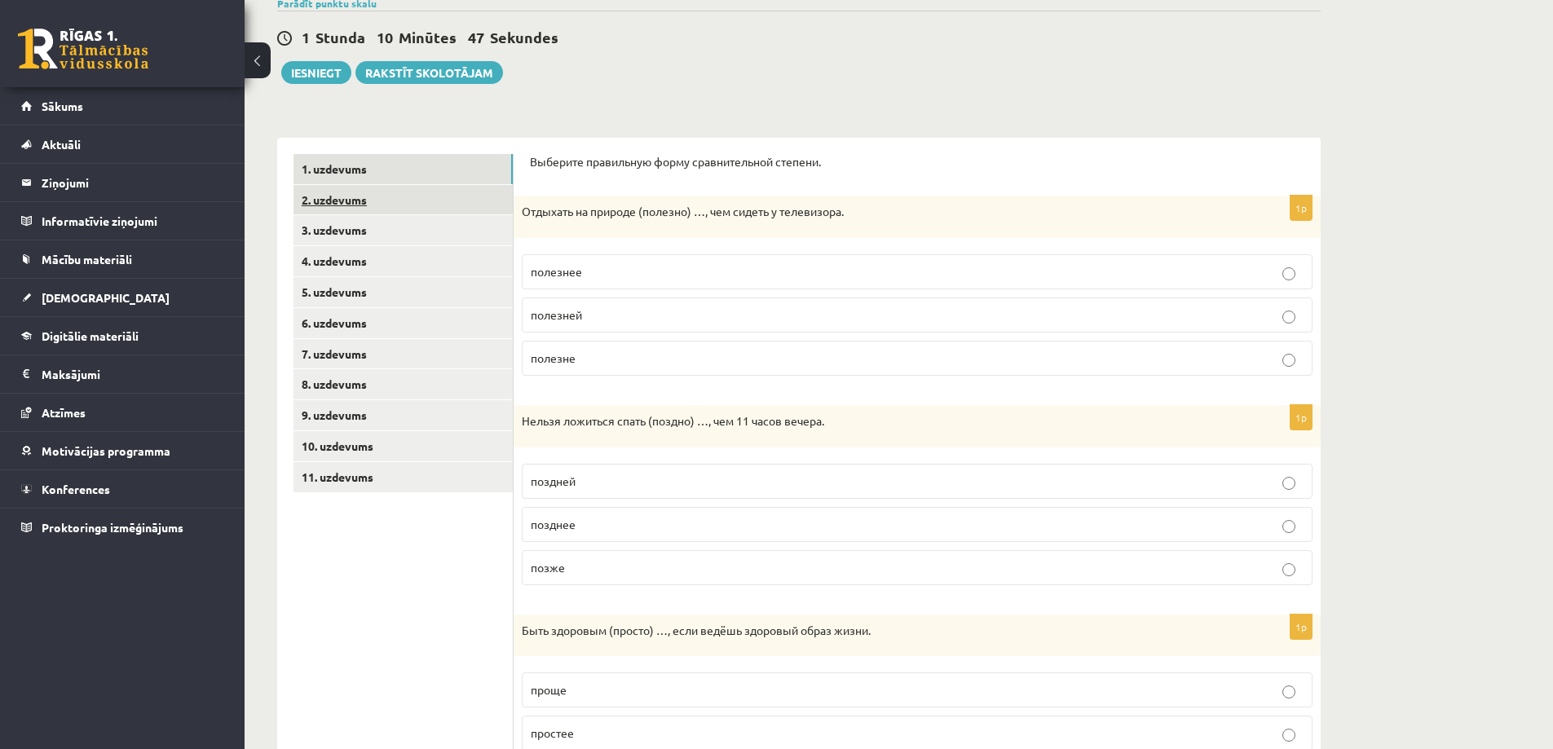
click at [359, 202] on link "2. uzdevums" at bounding box center [402, 200] width 219 height 30
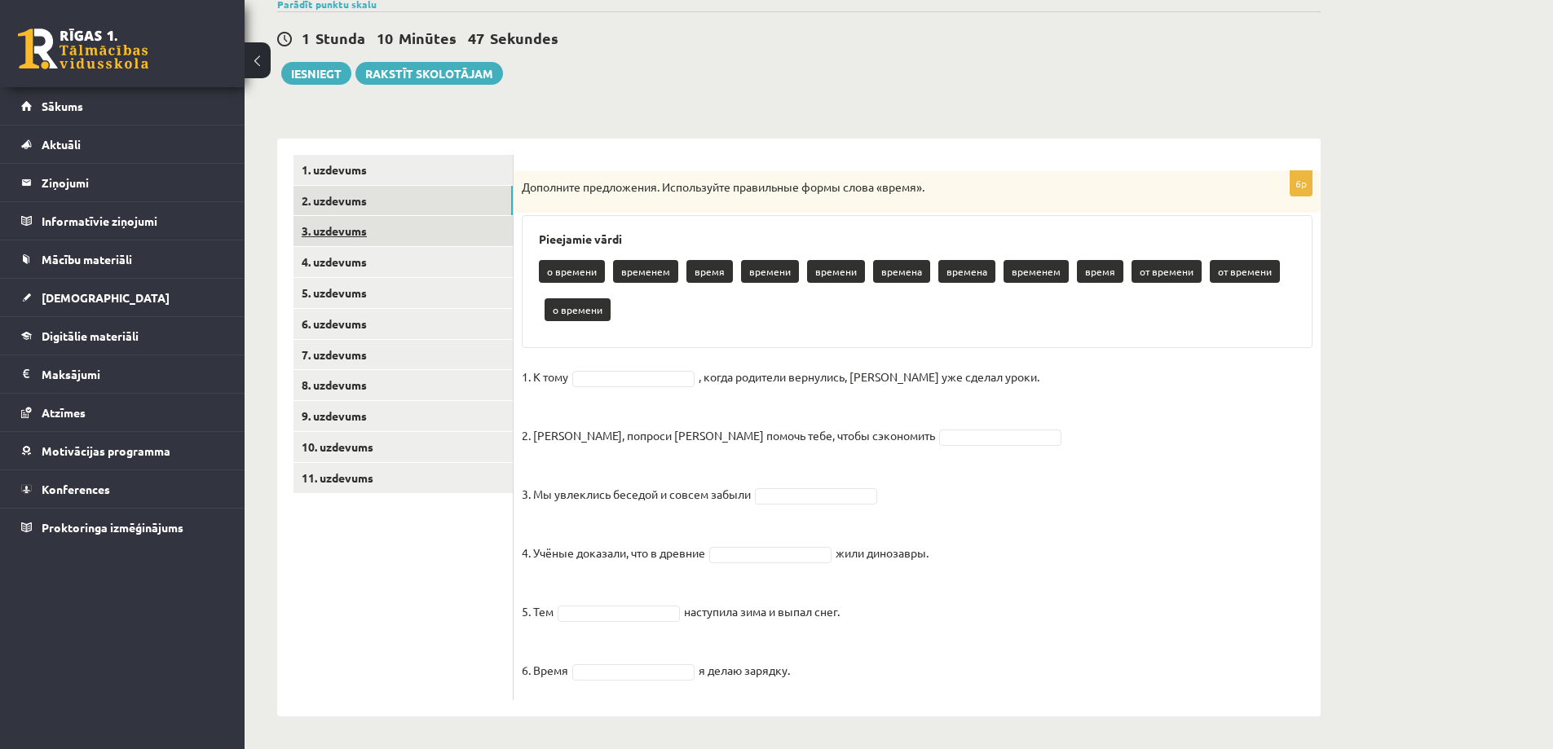
click at [371, 240] on link "3. uzdevums" at bounding box center [402, 231] width 219 height 30
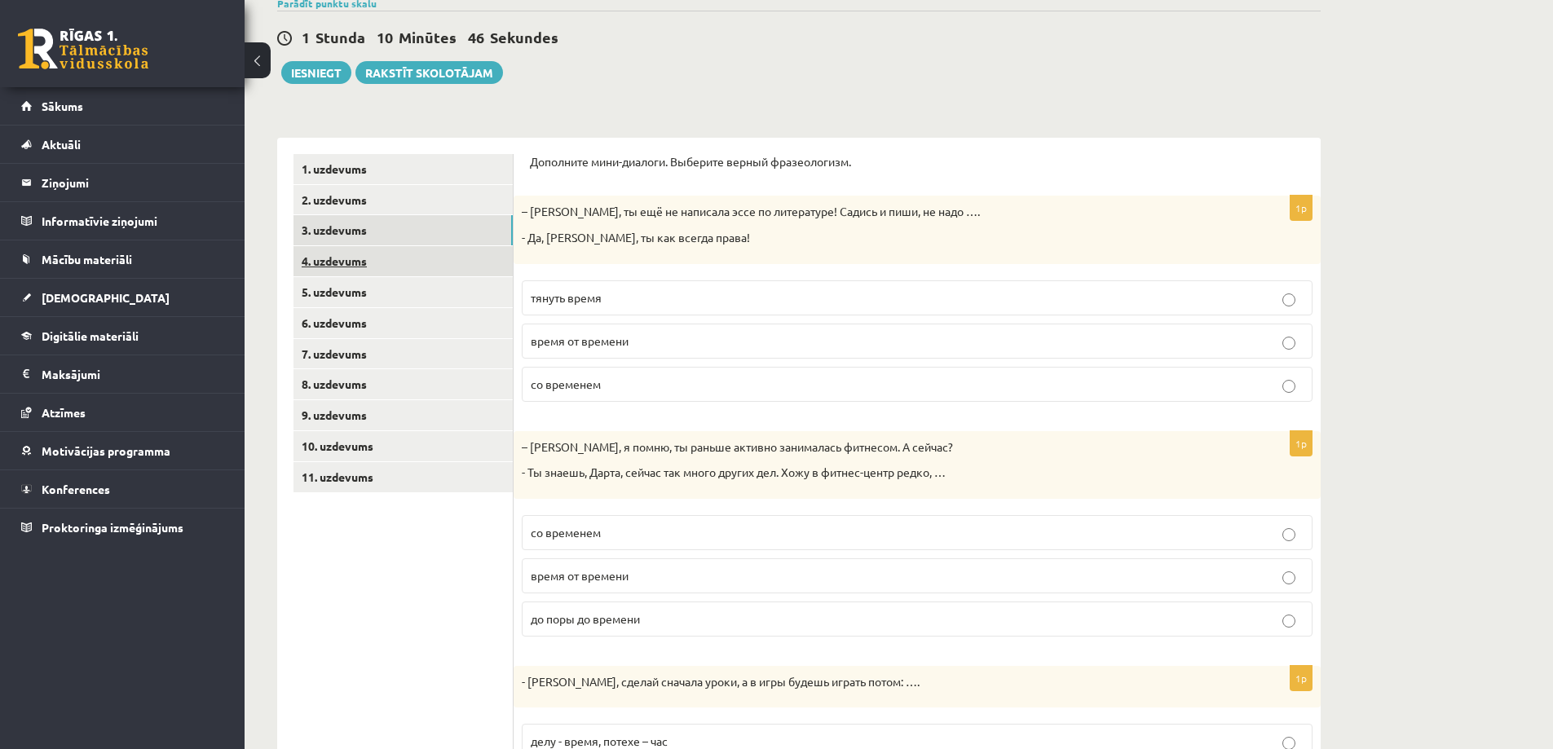
click at [373, 258] on link "4. uzdevums" at bounding box center [402, 261] width 219 height 30
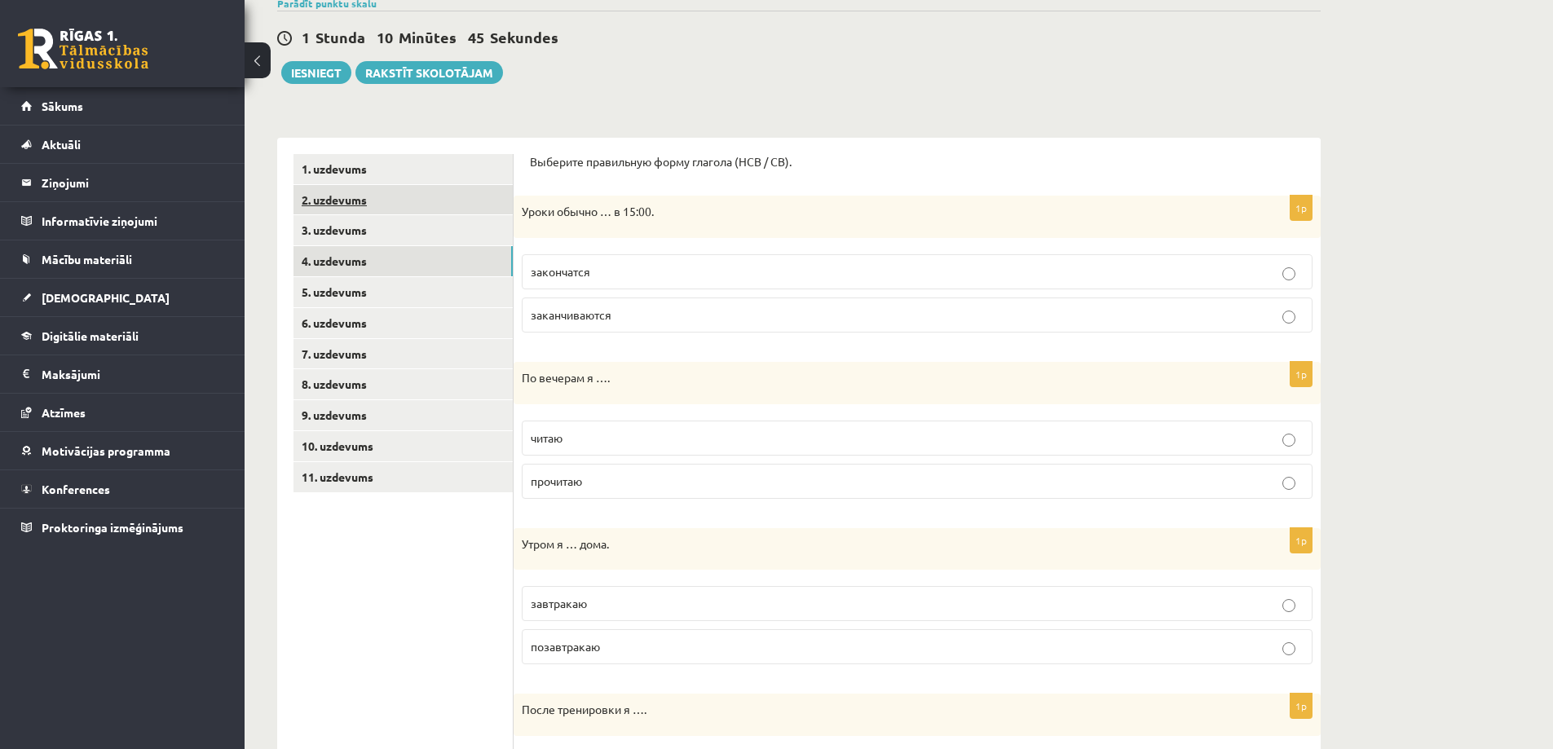
click at [356, 213] on link "2. uzdevums" at bounding box center [402, 200] width 219 height 30
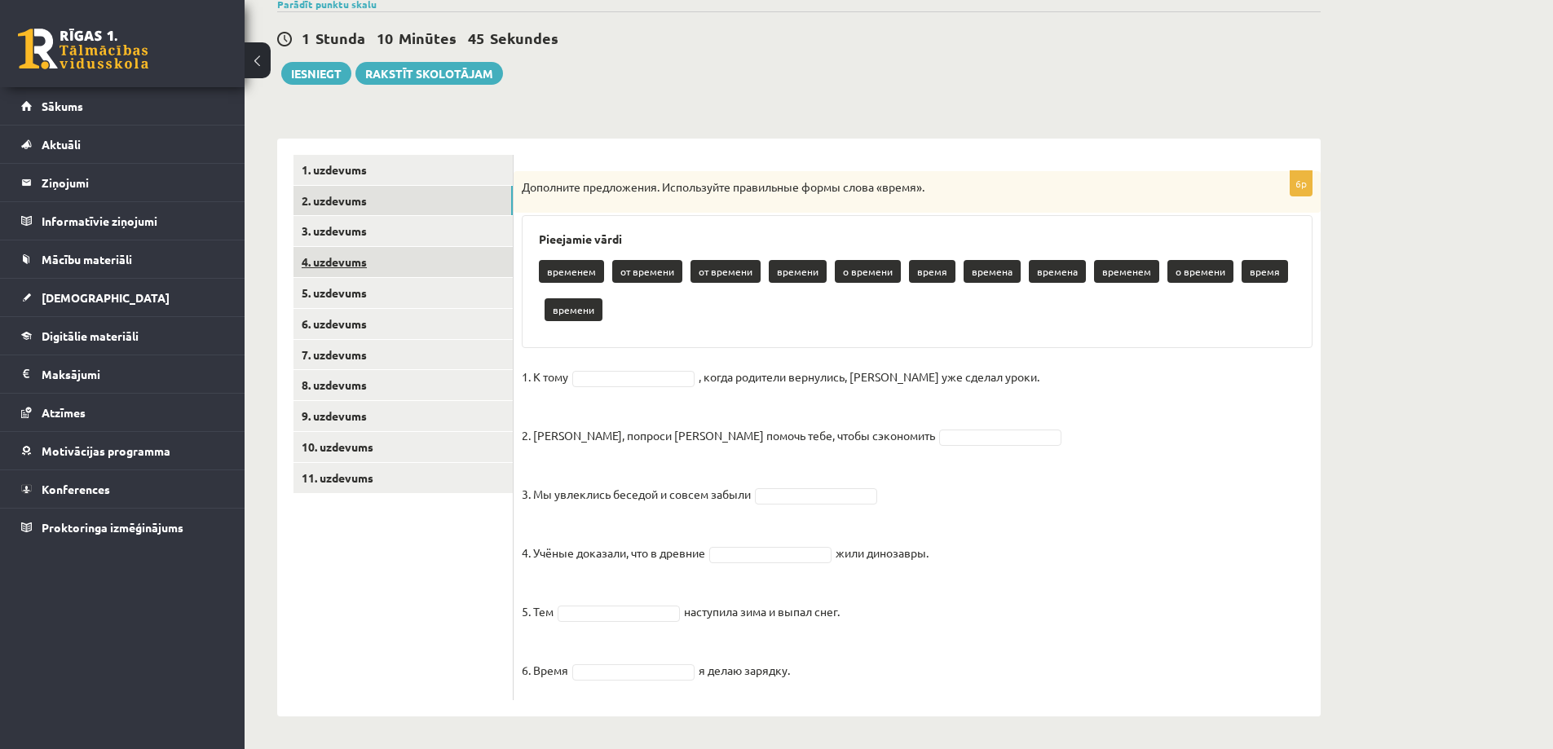
click at [369, 248] on link "4. uzdevums" at bounding box center [402, 262] width 219 height 30
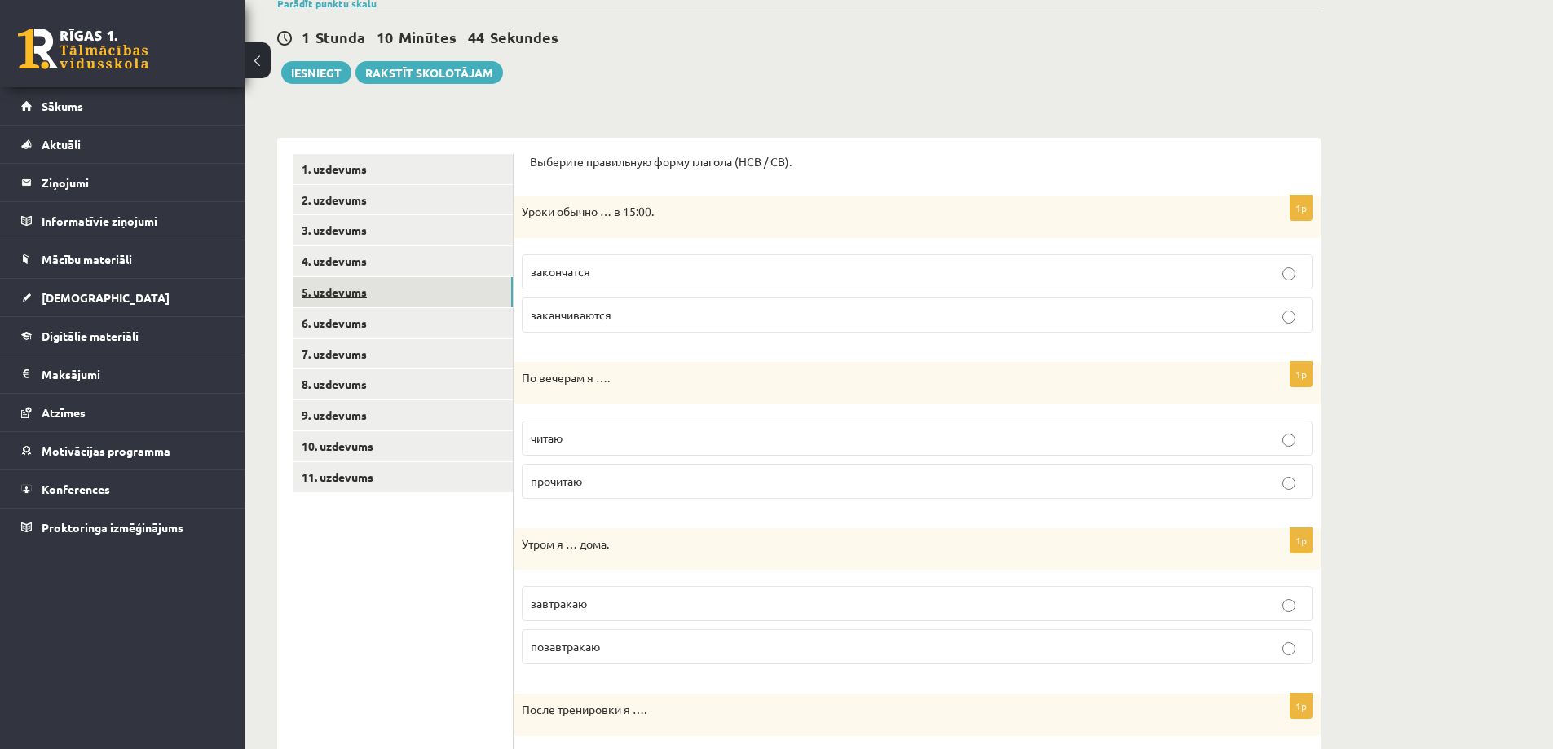
click at [380, 285] on link "5. uzdevums" at bounding box center [402, 292] width 219 height 30
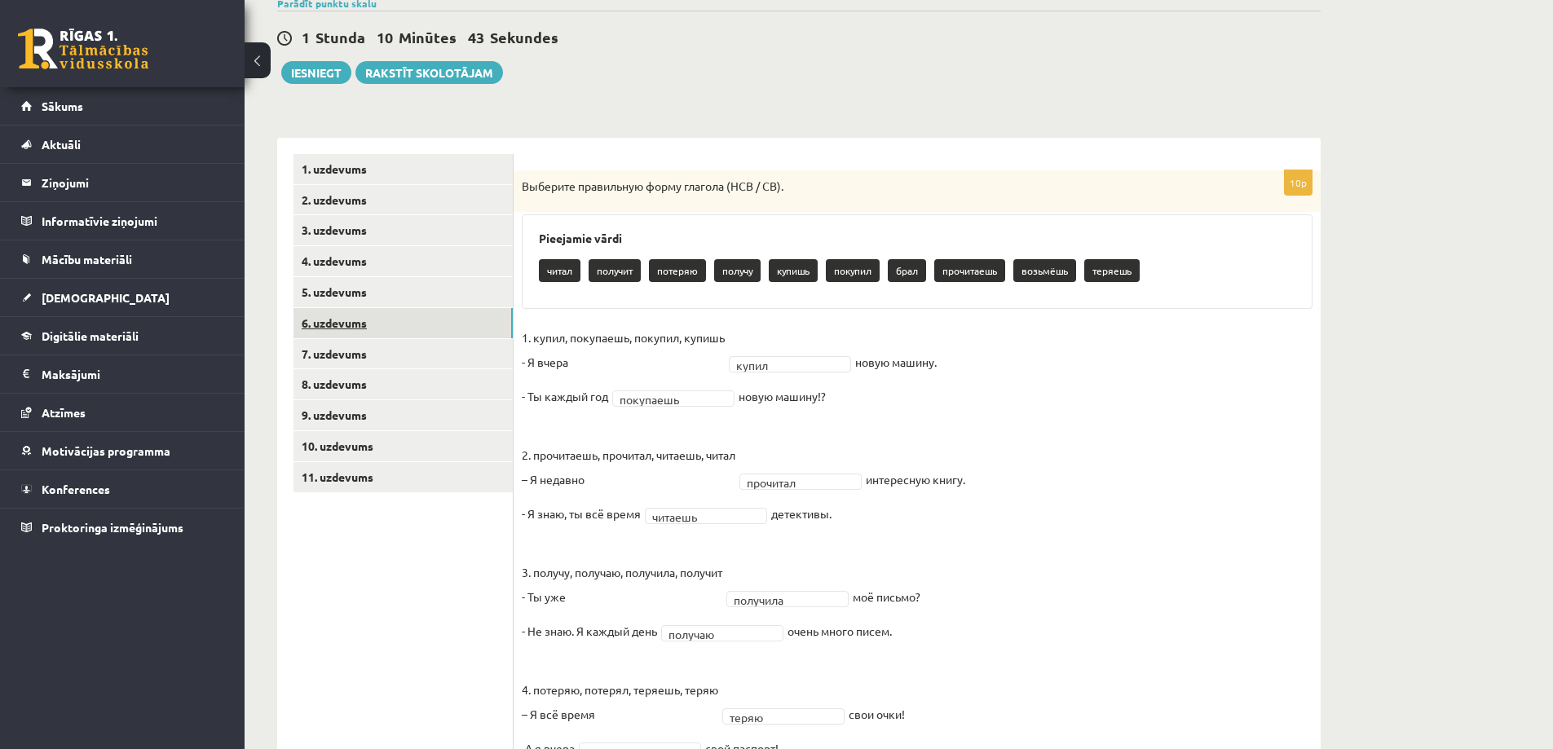
click at [399, 331] on link "6. uzdevums" at bounding box center [402, 323] width 219 height 30
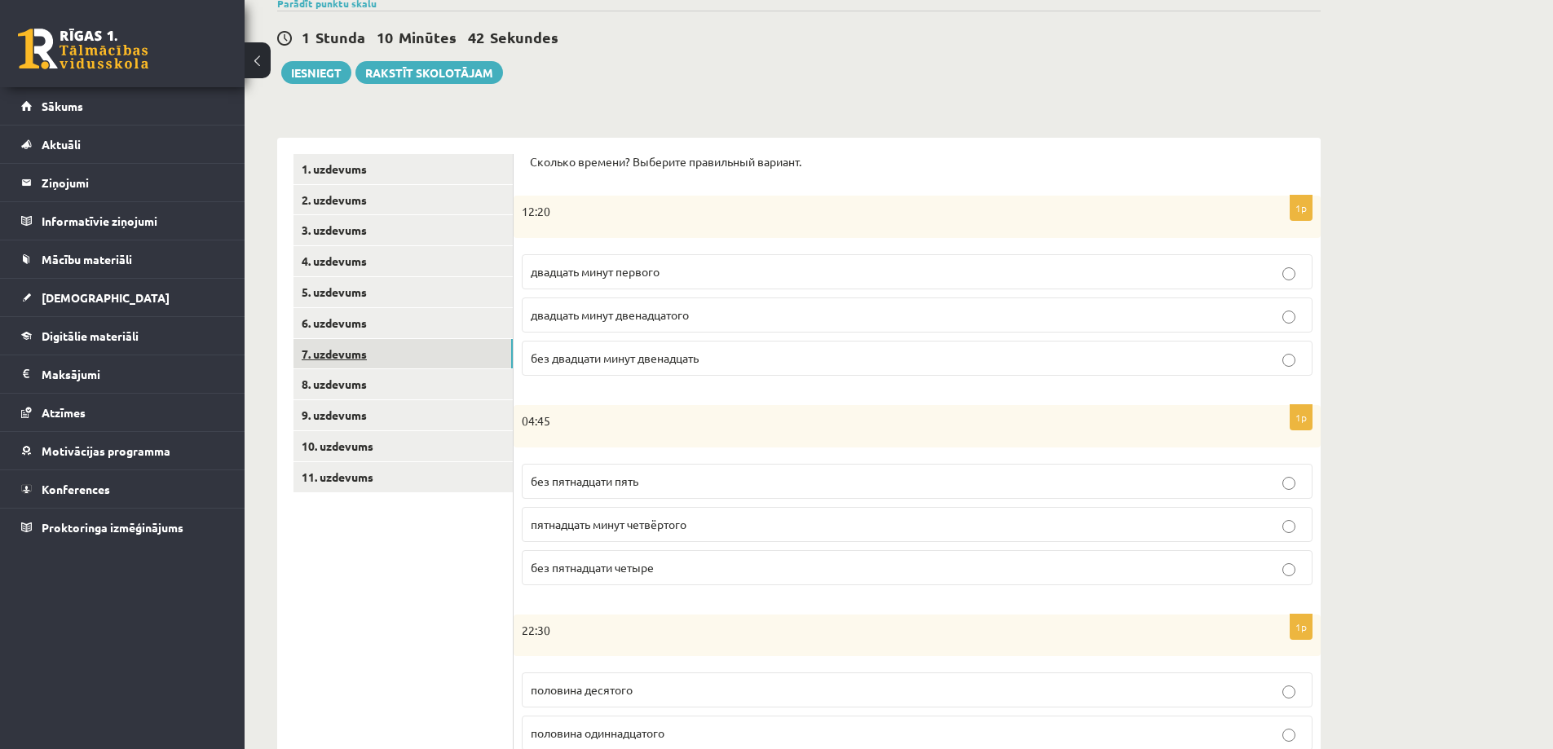
click at [408, 361] on link "7. uzdevums" at bounding box center [402, 354] width 219 height 30
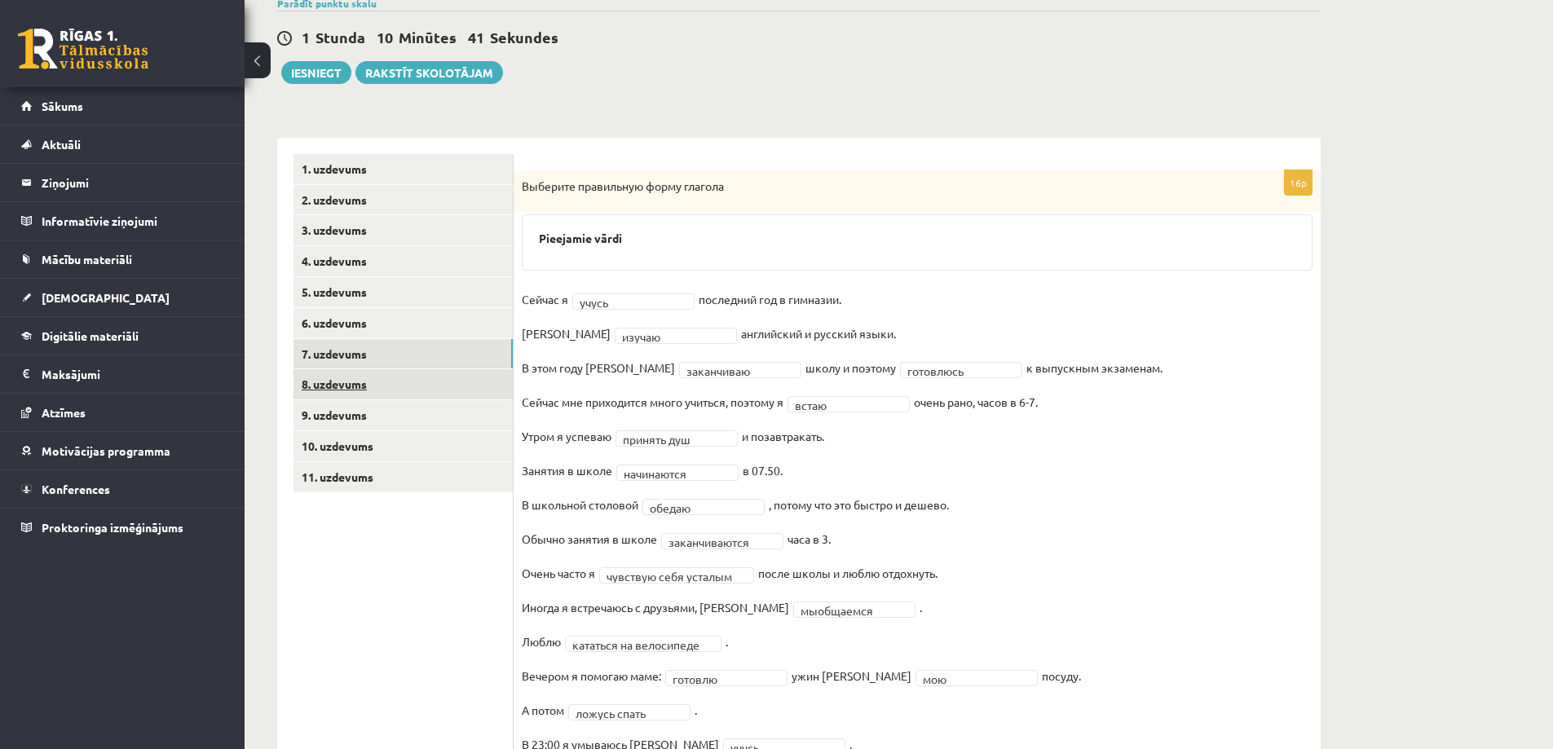
click at [400, 386] on link "8. uzdevums" at bounding box center [402, 384] width 219 height 30
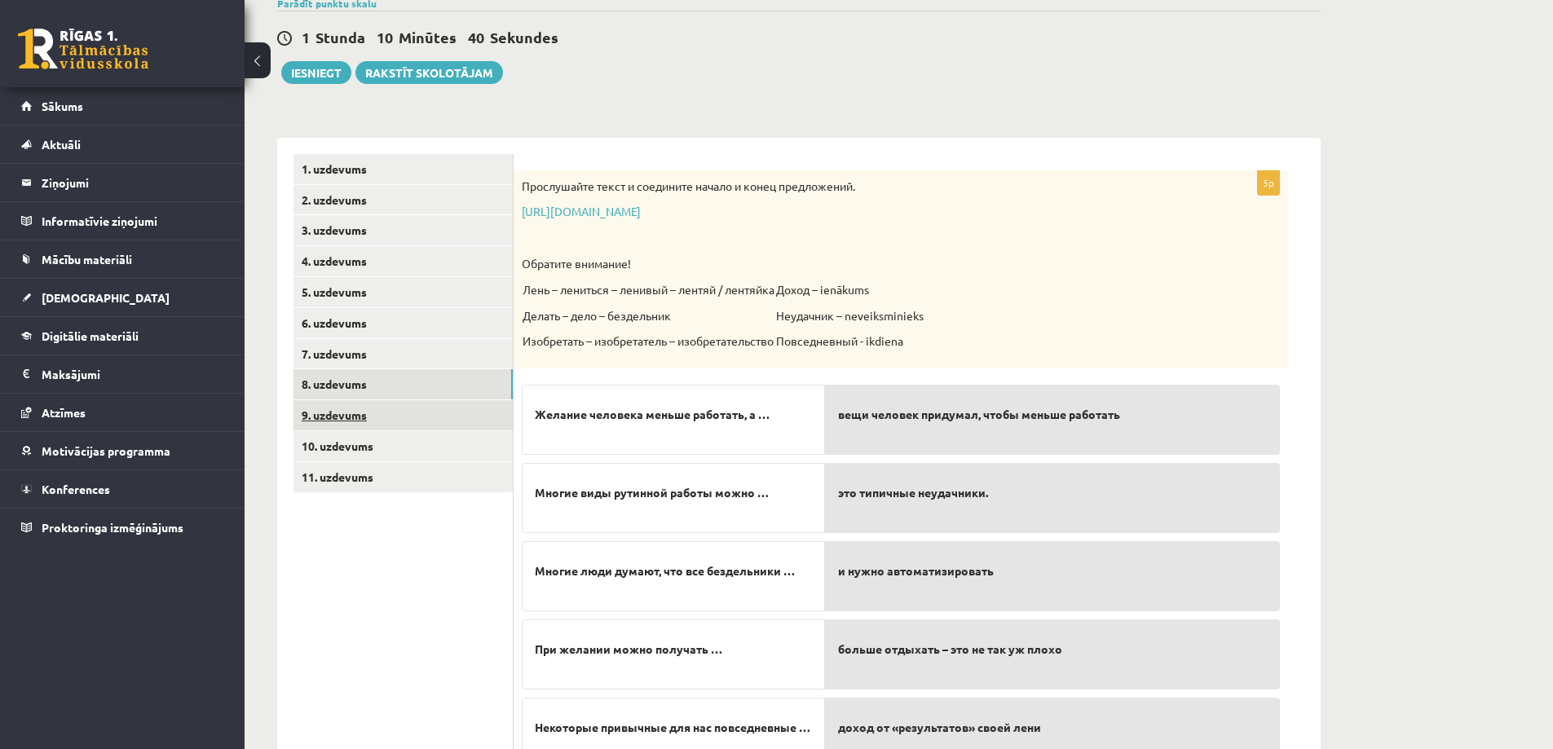
click at [379, 417] on link "9. uzdevums" at bounding box center [402, 415] width 219 height 30
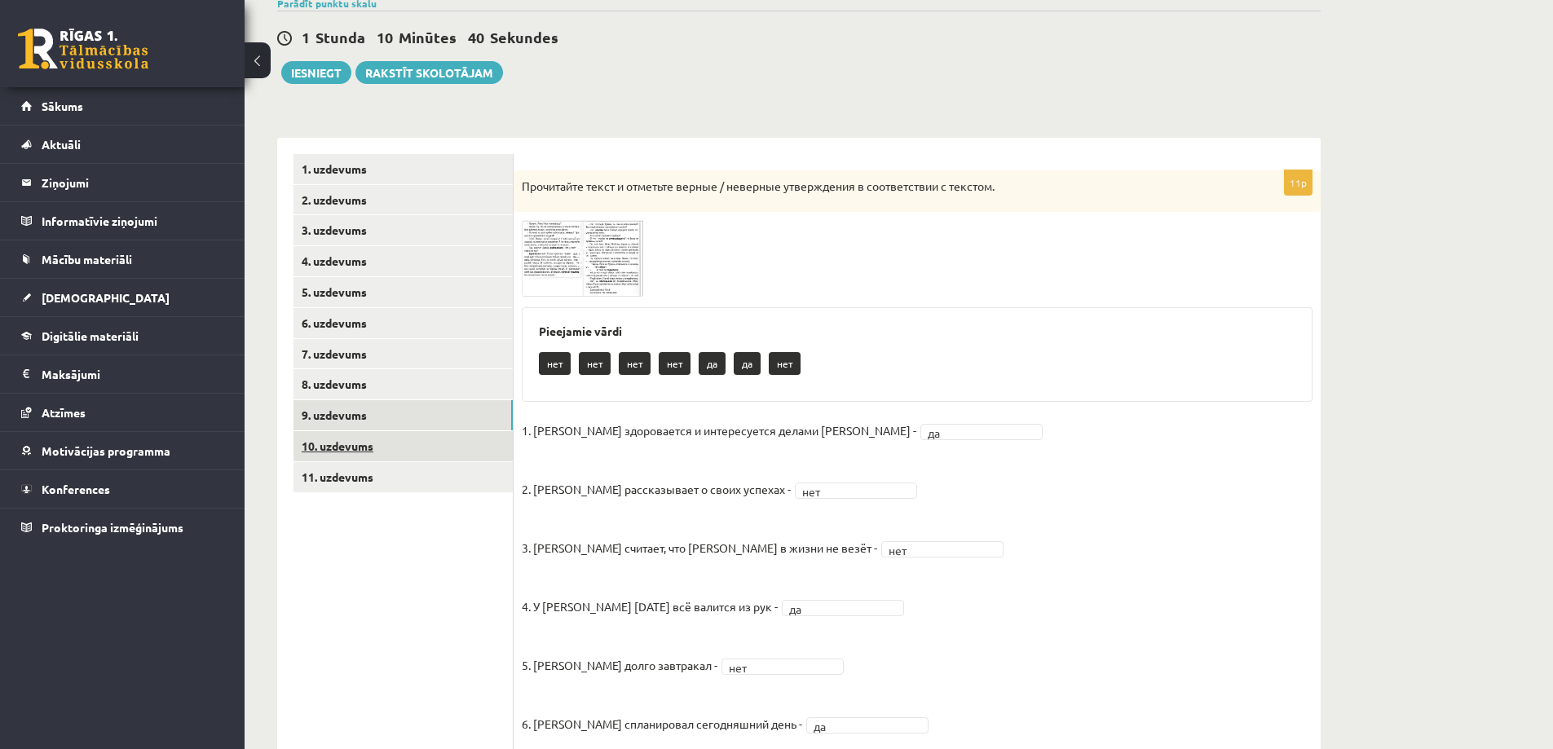
click at [377, 448] on link "10. uzdevums" at bounding box center [402, 446] width 219 height 30
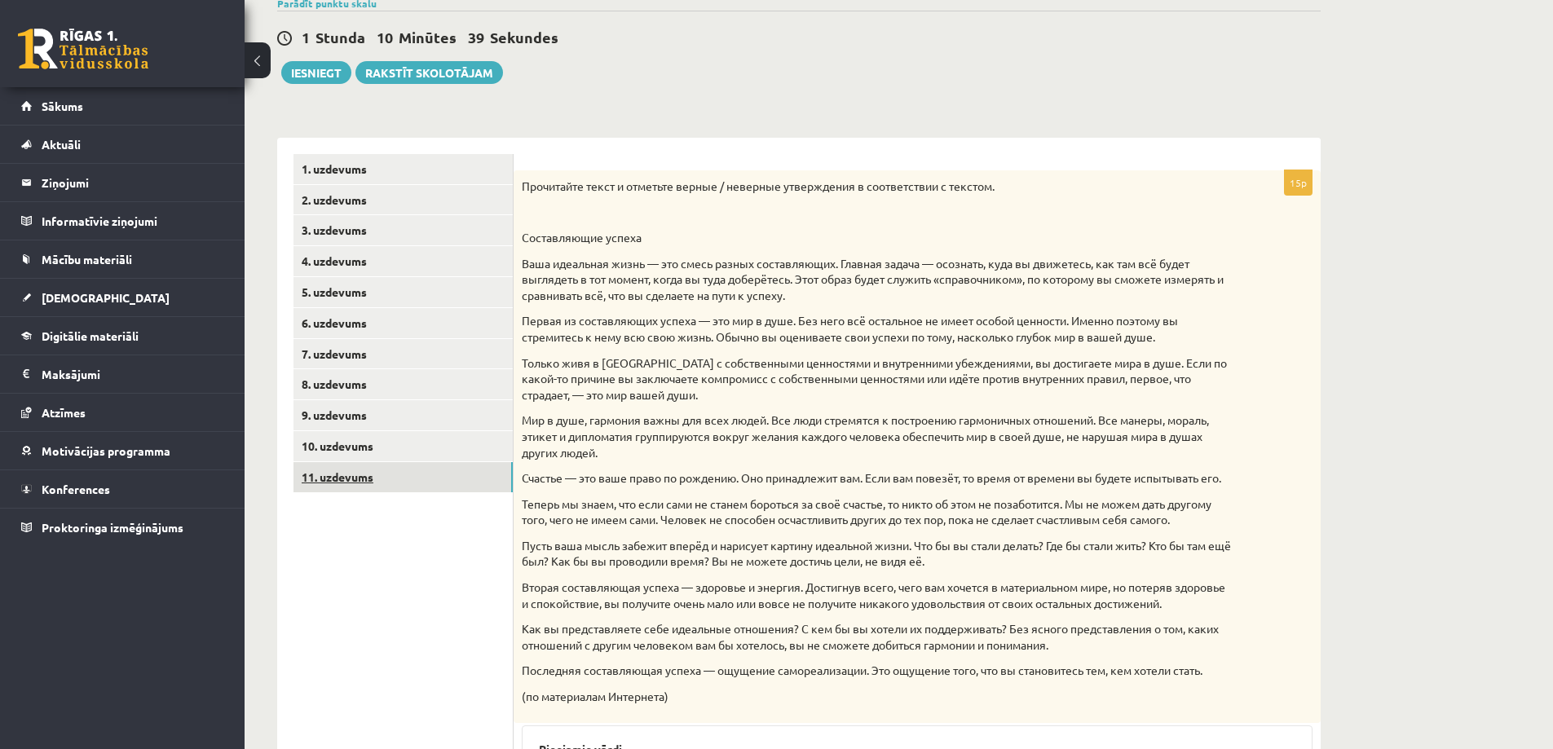
click at [390, 482] on link "11. uzdevums" at bounding box center [402, 477] width 219 height 30
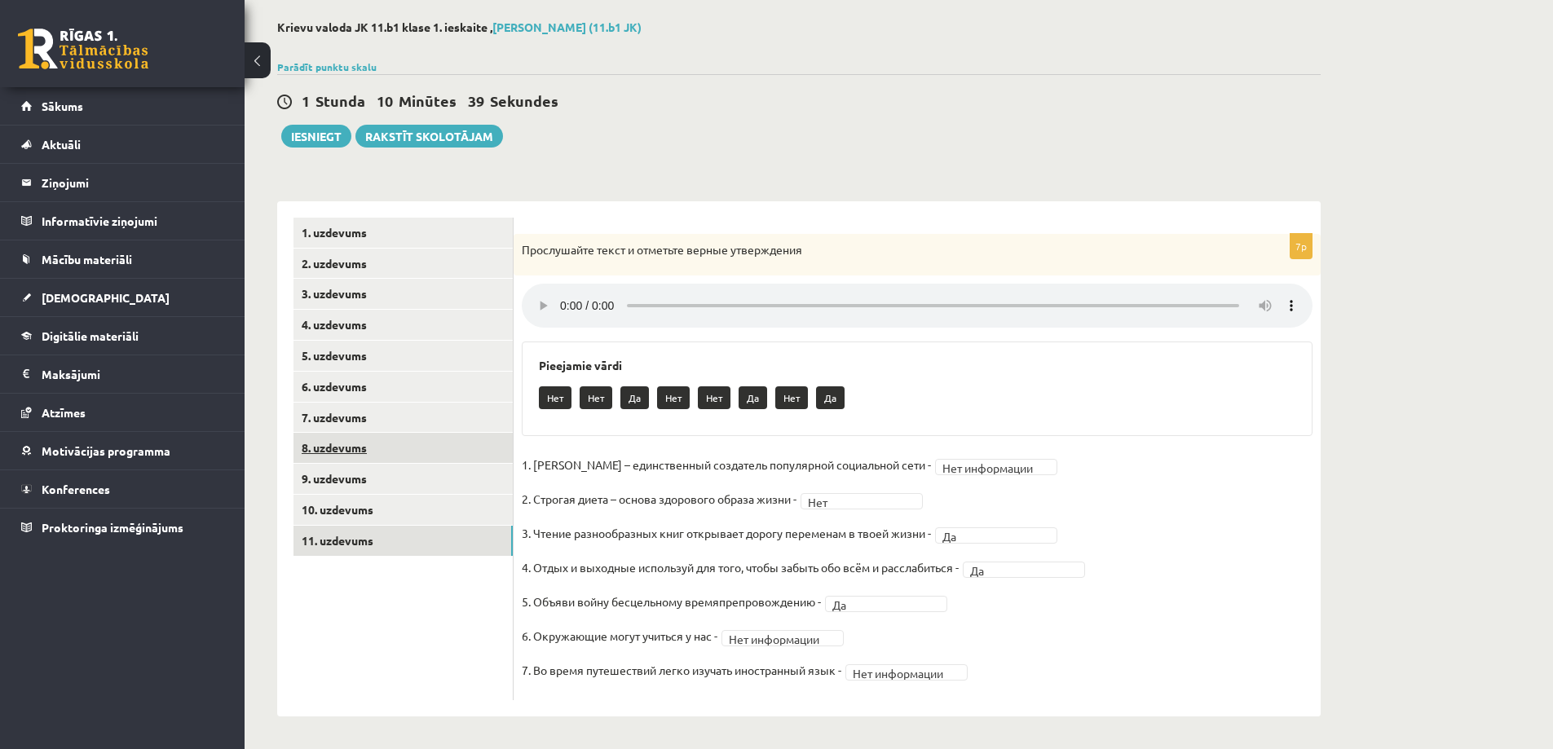
click at [377, 442] on link "8. uzdevums" at bounding box center [402, 448] width 219 height 30
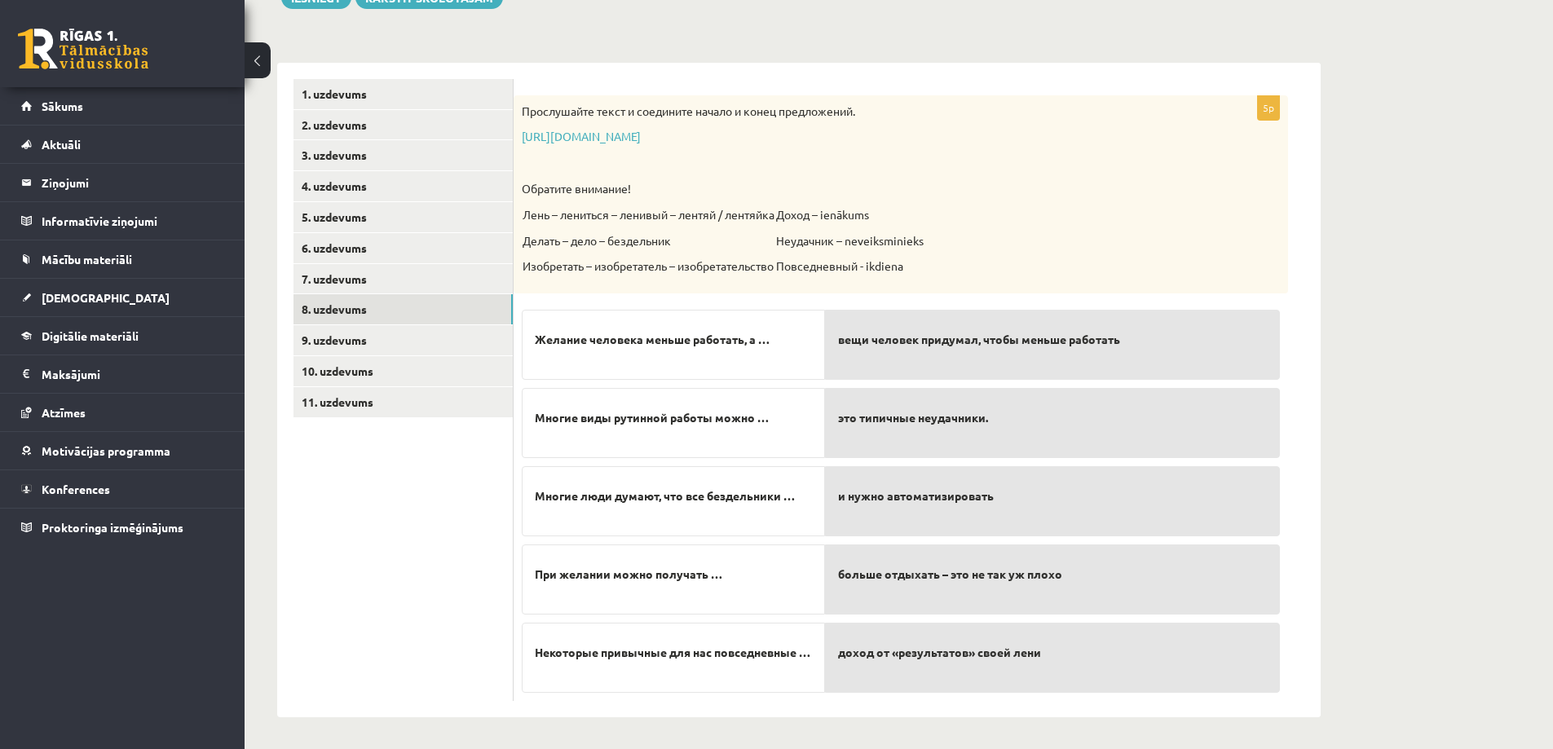
scroll to position [215, 0]
click at [353, 374] on link "10. uzdevums" at bounding box center [402, 370] width 219 height 30
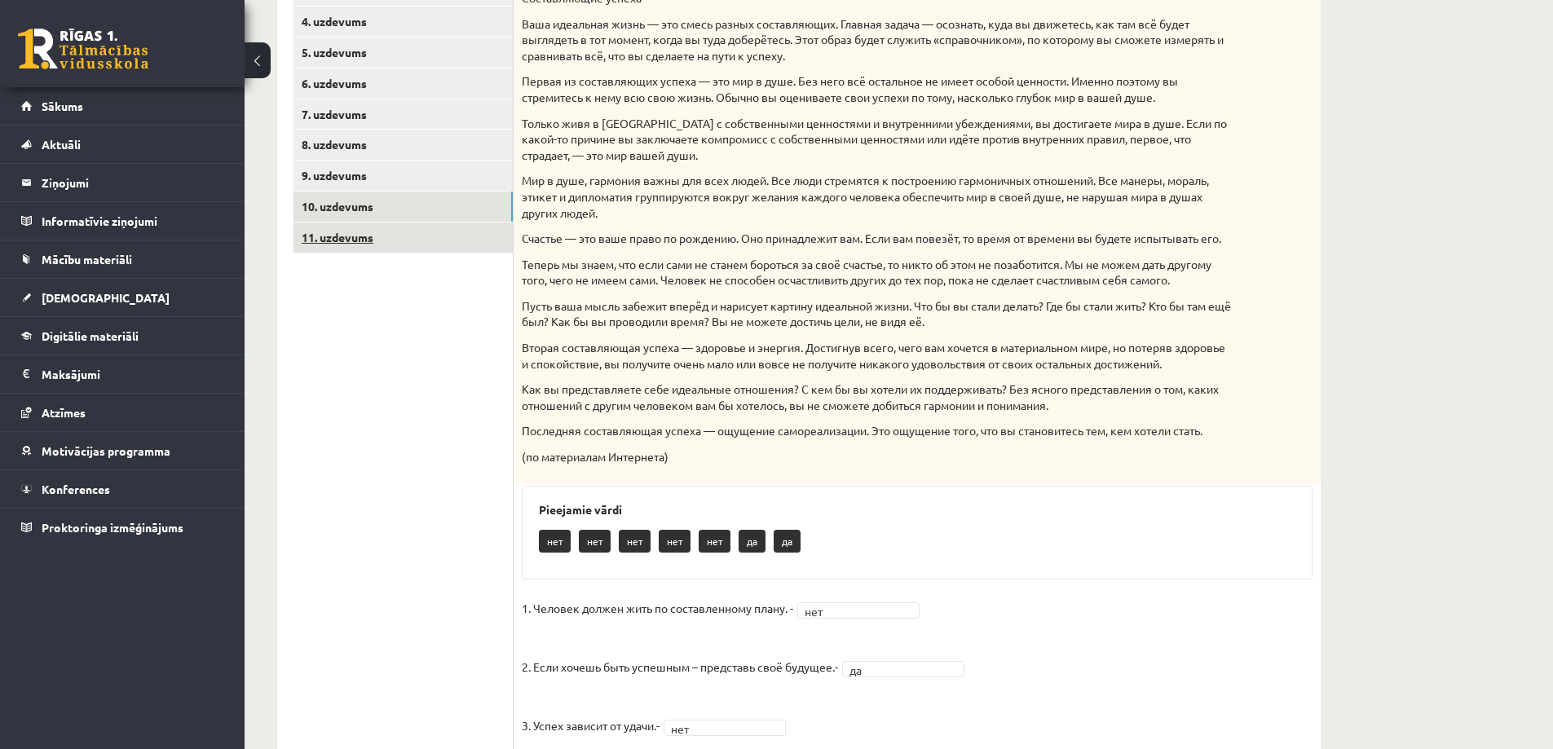
click at [364, 243] on link "11. uzdevums" at bounding box center [402, 238] width 219 height 30
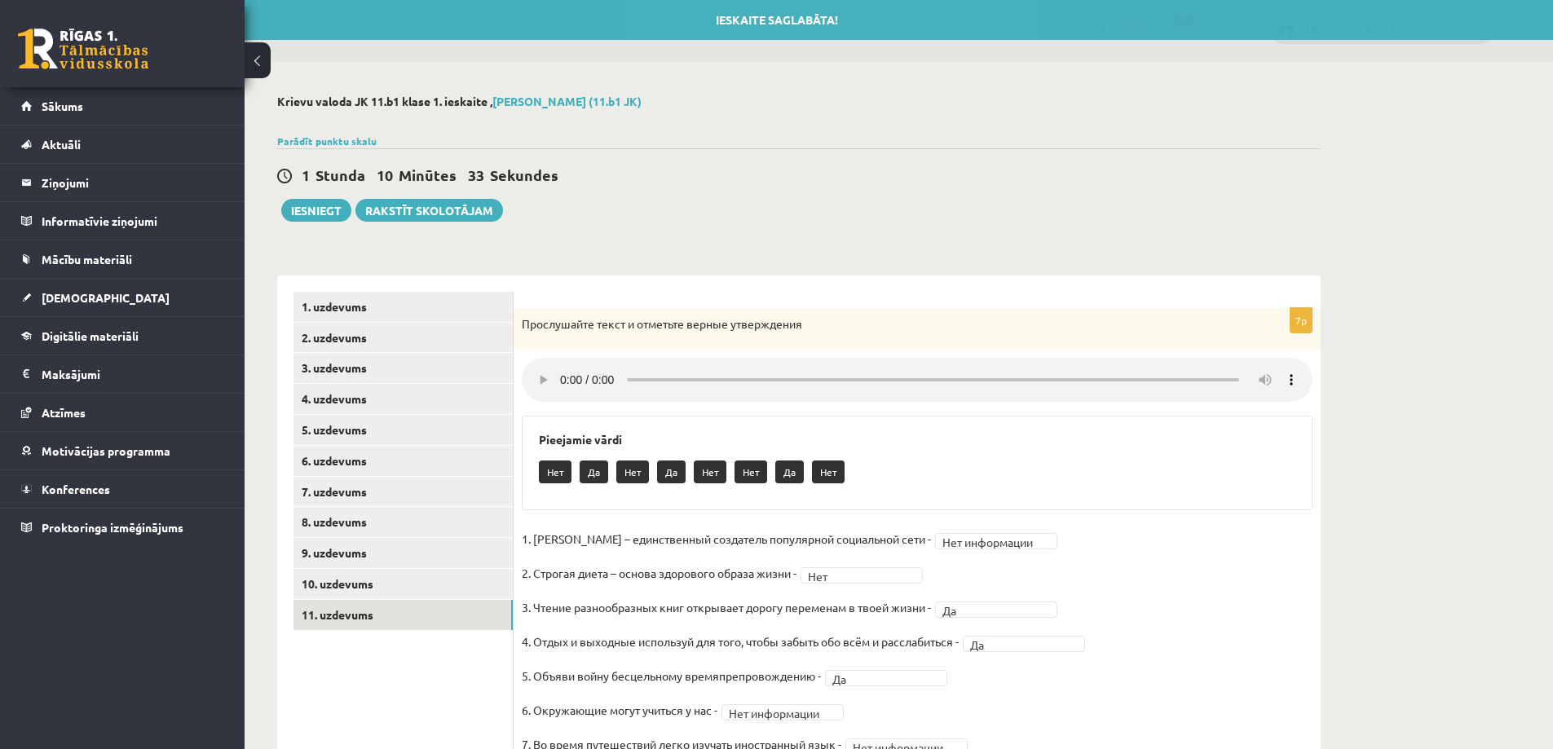
scroll to position [0, 0]
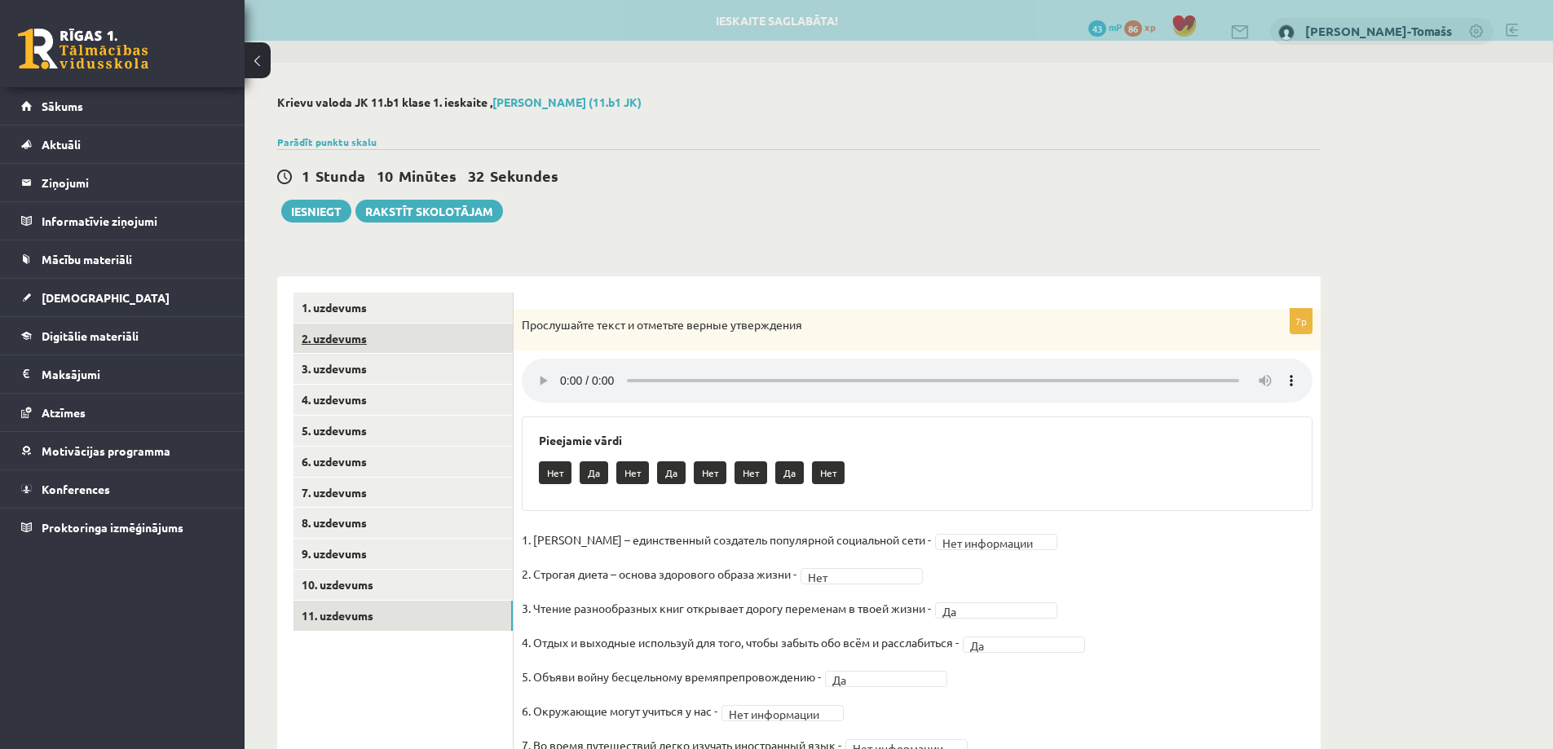
click at [395, 336] on link "2. uzdevums" at bounding box center [402, 339] width 219 height 30
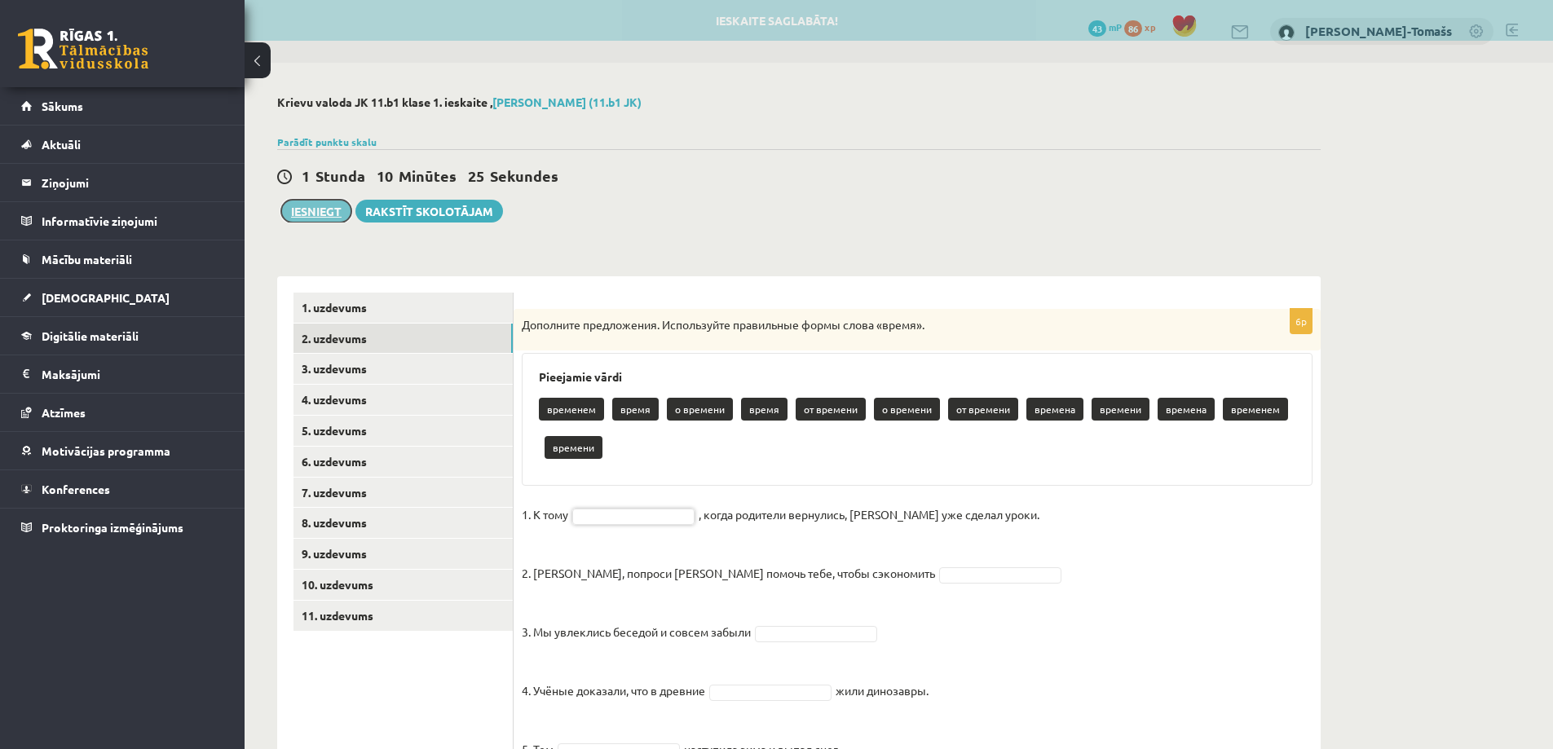
click at [327, 220] on button "Iesniegt" at bounding box center [316, 211] width 70 height 23
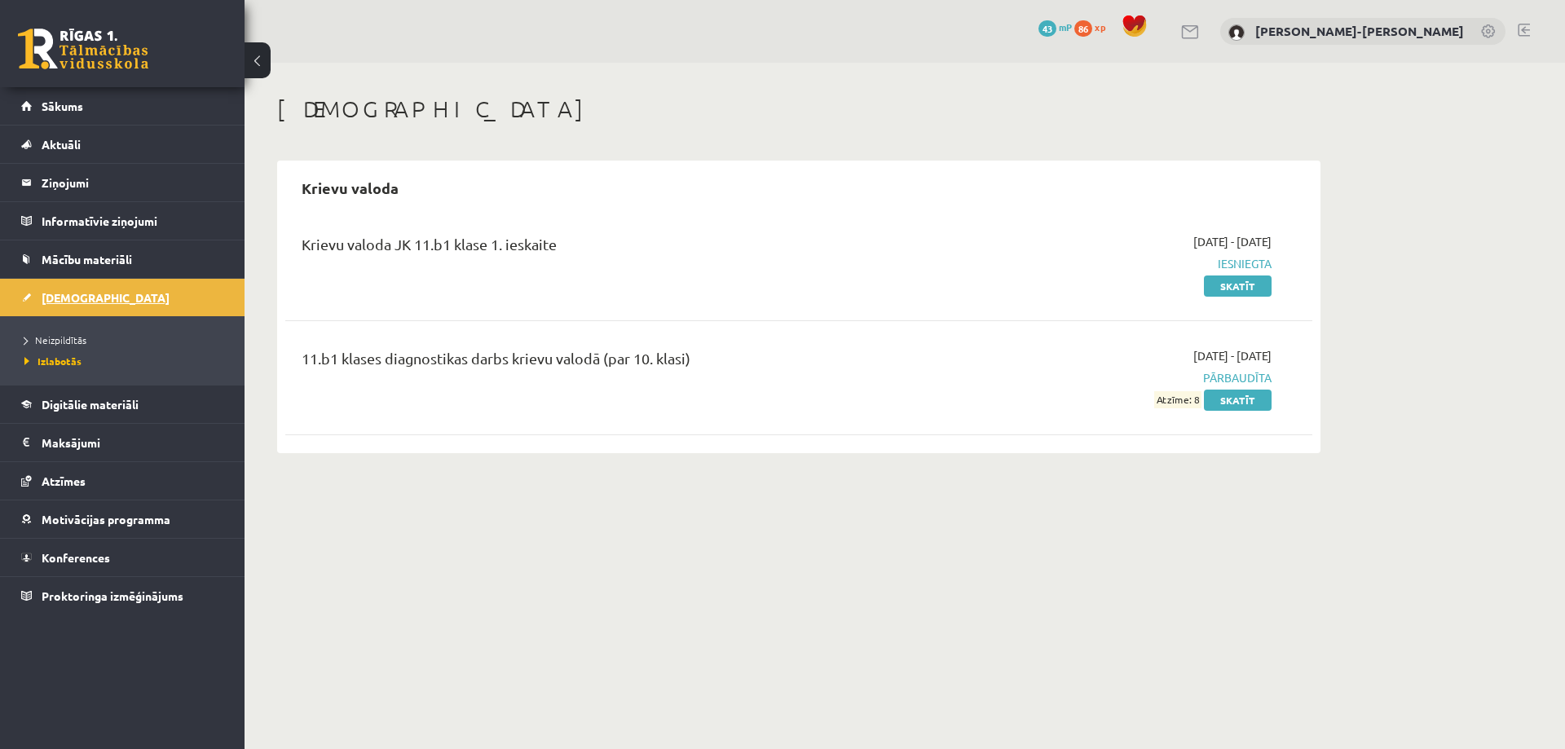
click at [57, 298] on span "[DEMOGRAPHIC_DATA]" at bounding box center [106, 297] width 128 height 15
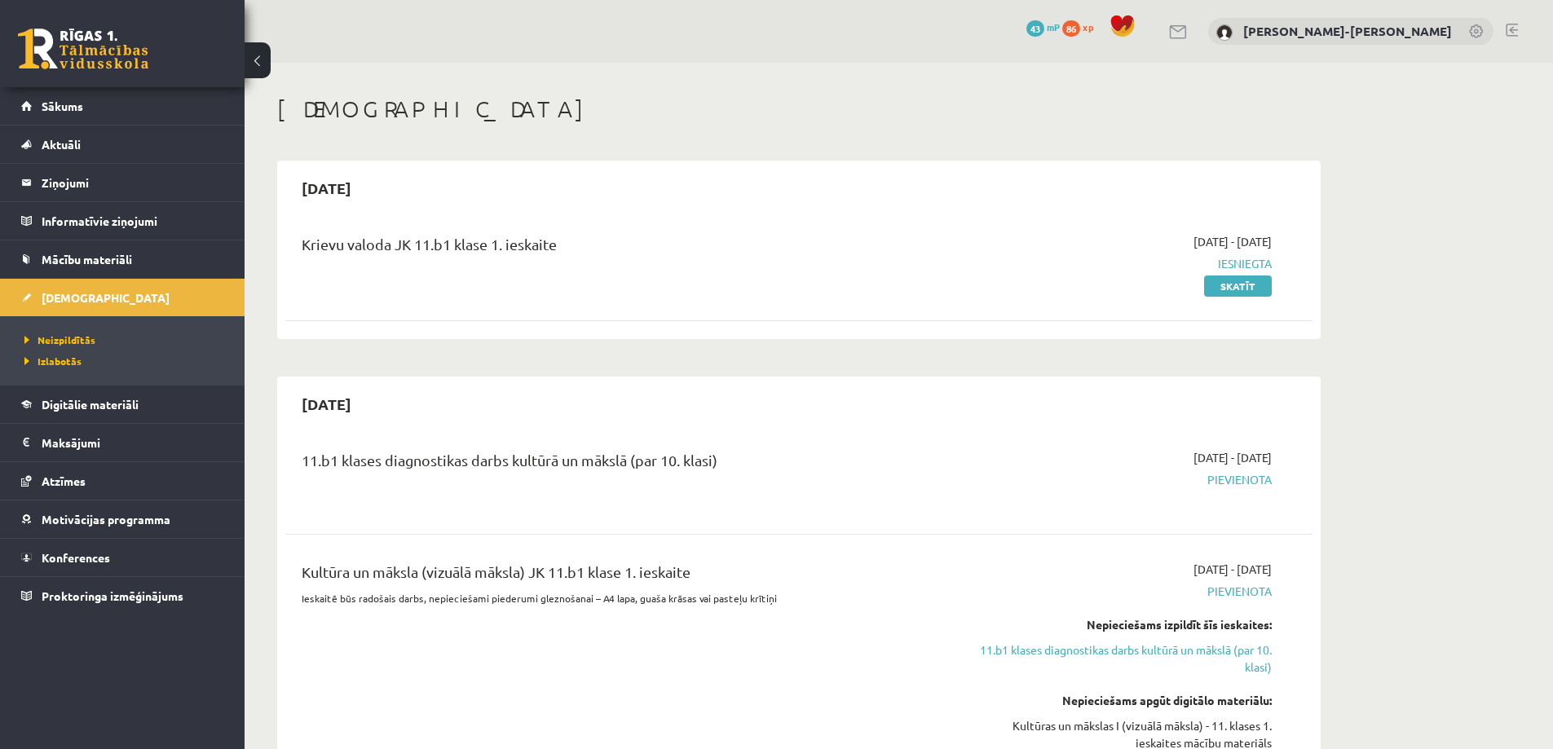
click at [1234, 480] on span "Pievienota" at bounding box center [1117, 479] width 307 height 17
click at [928, 428] on div "[DATE] 11.b1 klases diagnostikas darbs kultūrā un mākslā (par 10. klasi) [DATE]…" at bounding box center [798, 607] width 1043 height 460
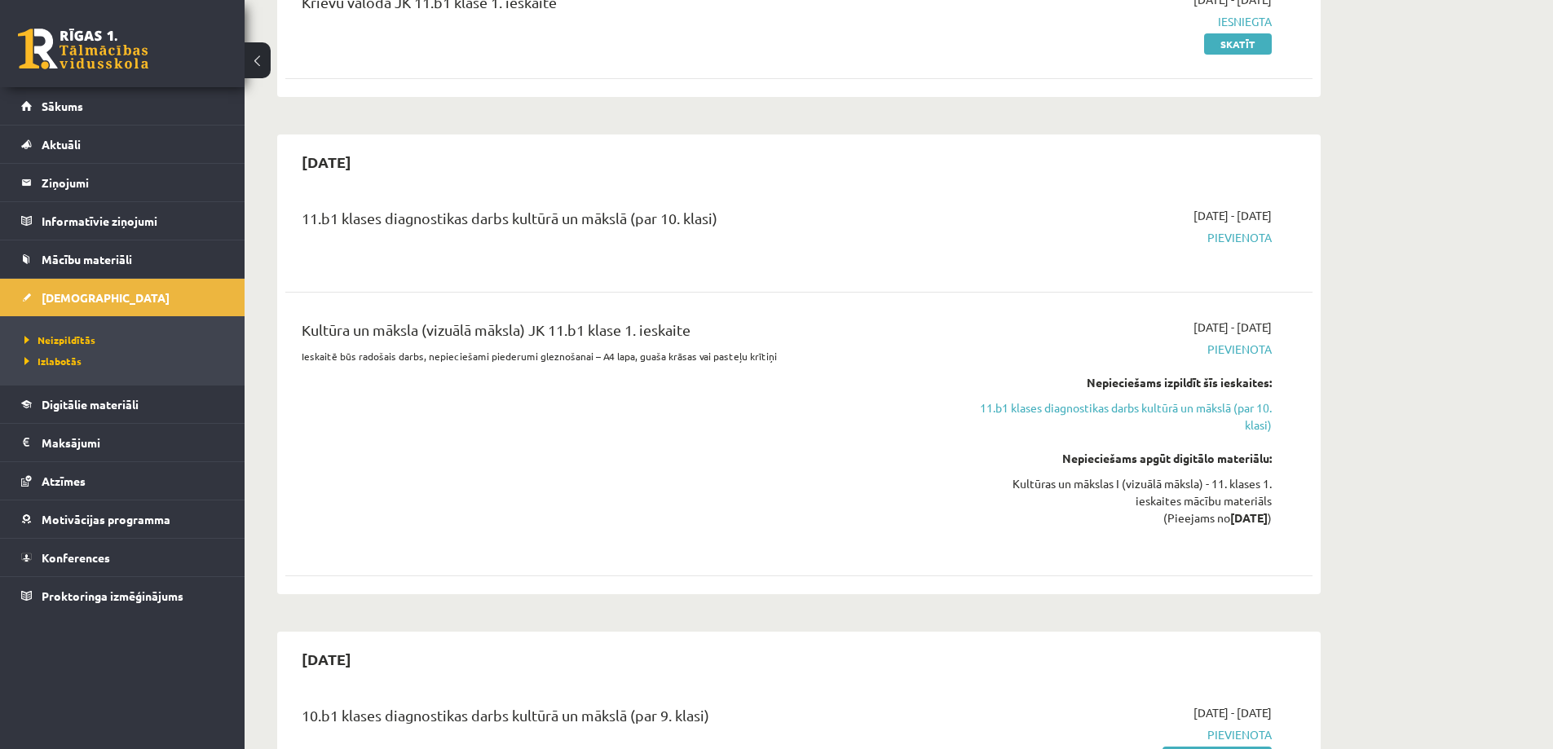
scroll to position [245, 0]
click at [1033, 408] on link "11.b1 klases diagnostikas darbs kultūrā un mākslā (par 10. klasi)" at bounding box center [1117, 414] width 307 height 34
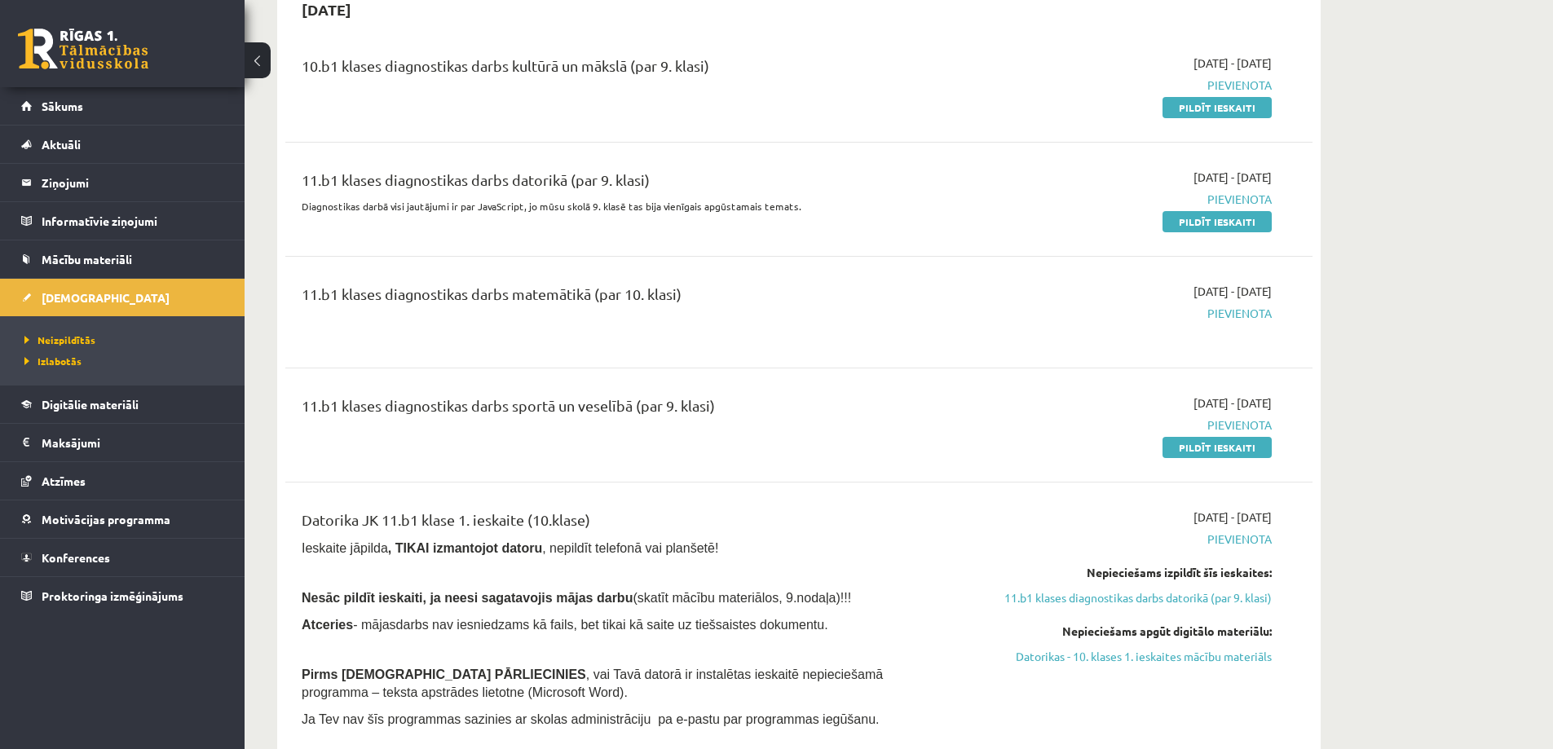
scroll to position [840, 0]
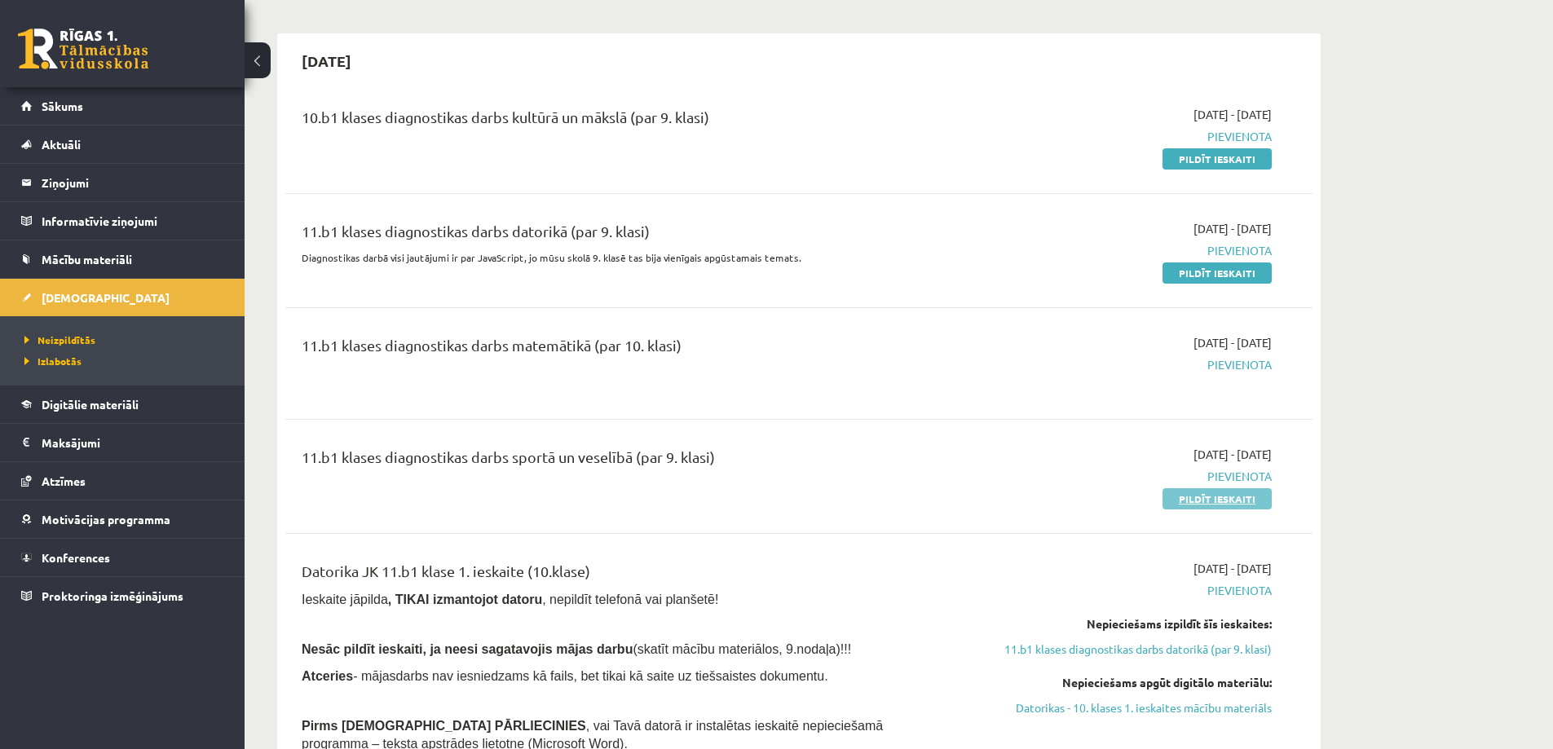
click at [1210, 501] on link "Pildīt ieskaiti" at bounding box center [1216, 498] width 109 height 21
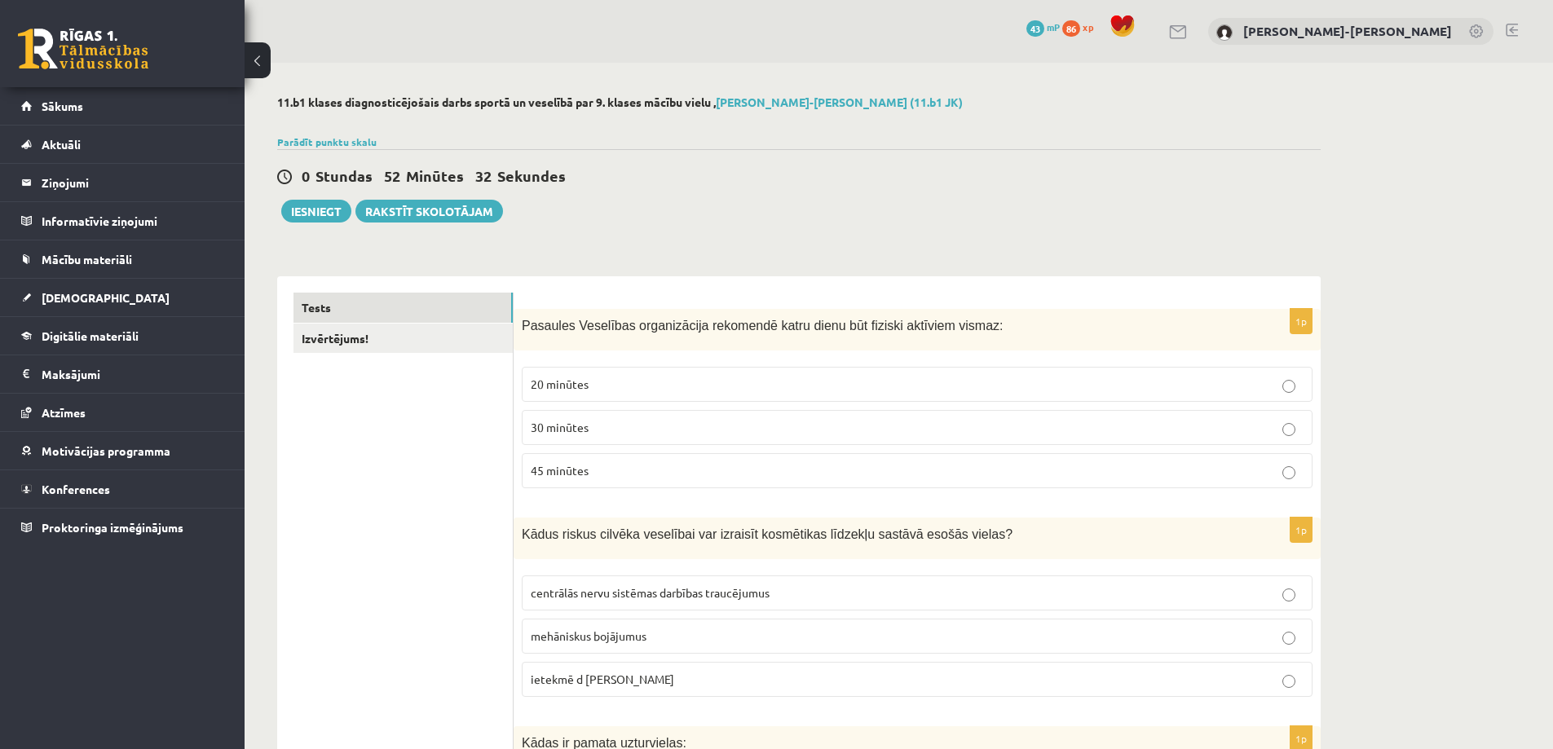
click at [796, 452] on fieldset "20 minūtes 30 minūtes 45 minūtes" at bounding box center [917, 426] width 791 height 134
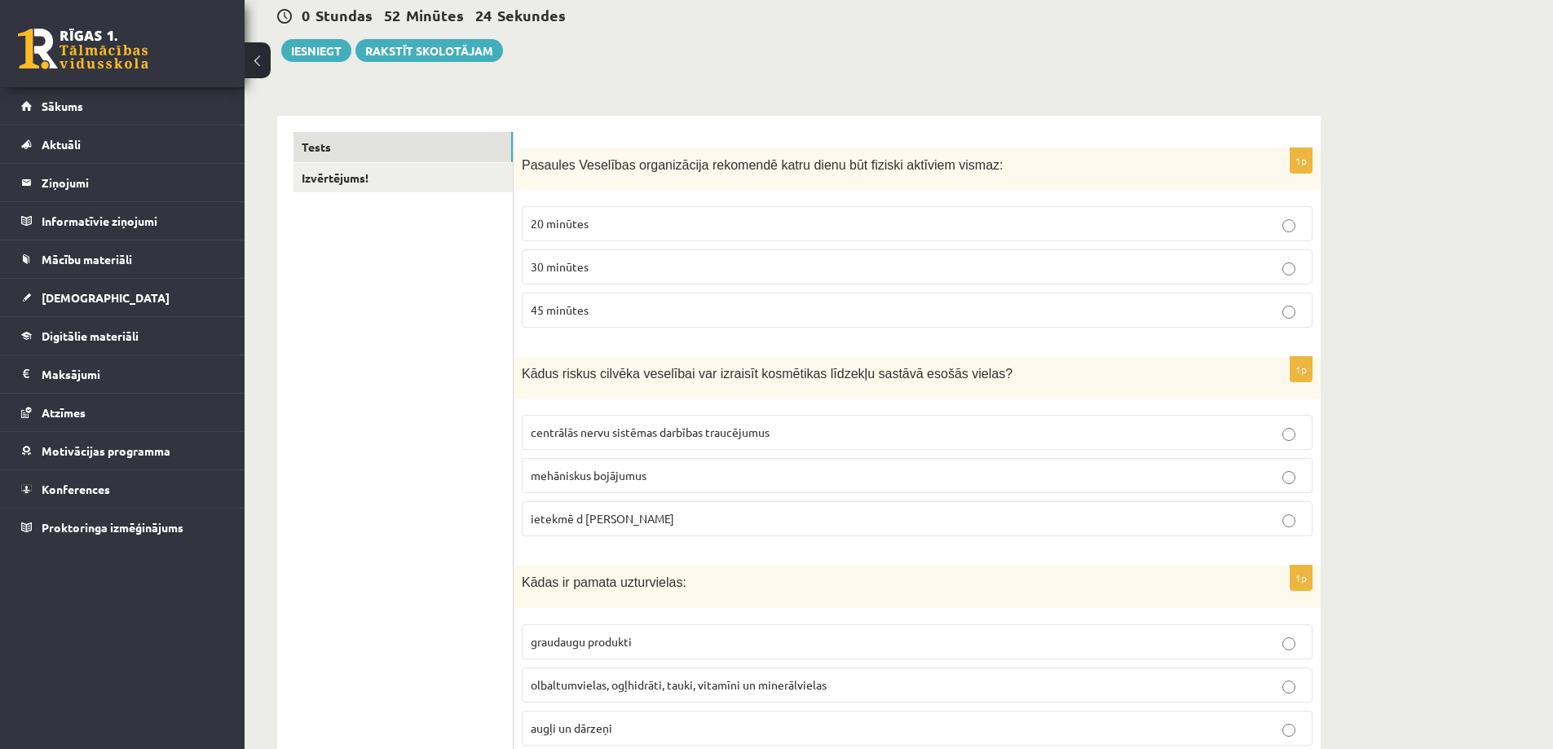
scroll to position [163, 0]
click at [961, 510] on p "ietekmē d [PERSON_NAME]" at bounding box center [917, 516] width 773 height 17
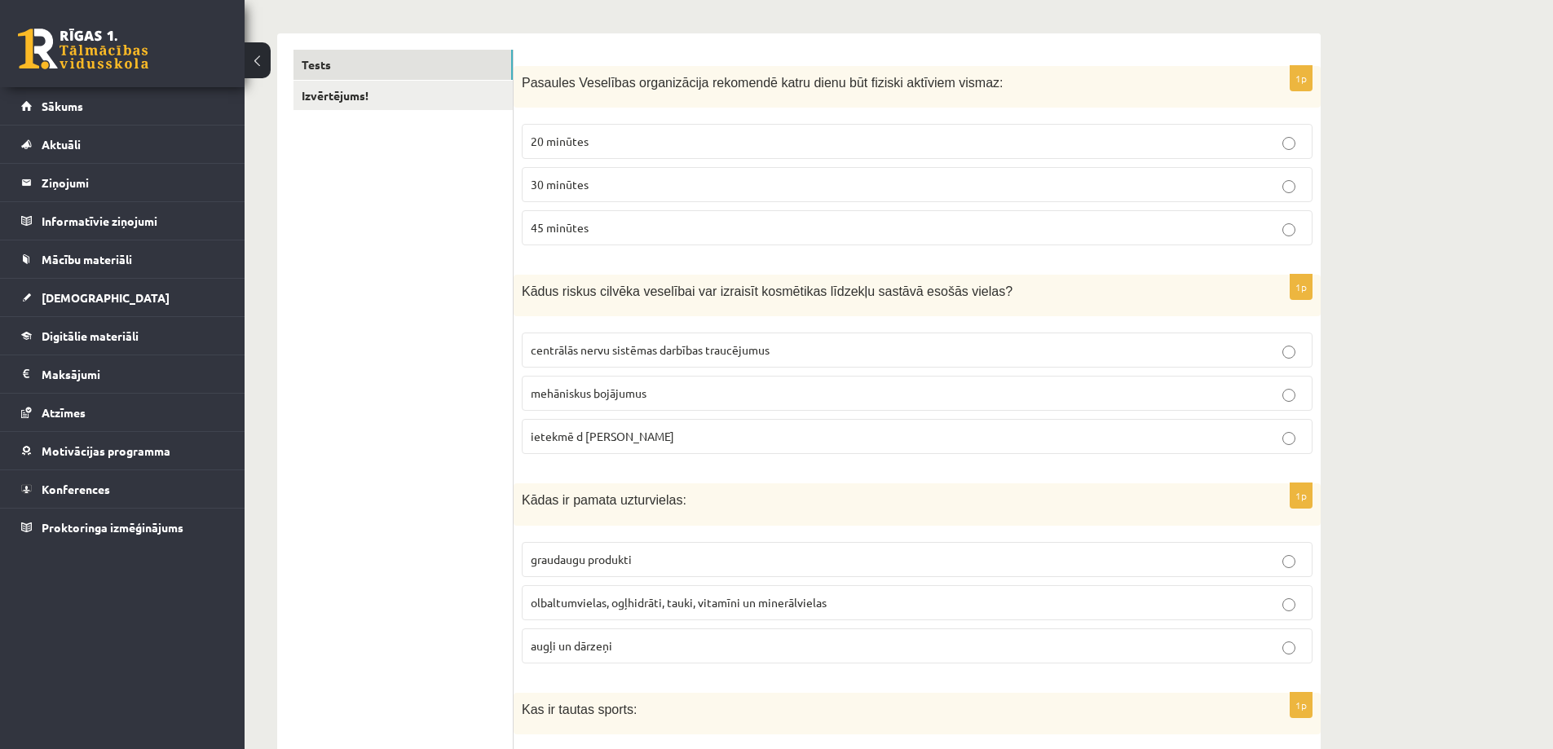
scroll to position [245, 0]
click at [1035, 605] on p "olbaltumvielas, ogļhidrāti, tauki, vitamīni un minerālvielas" at bounding box center [917, 601] width 773 height 17
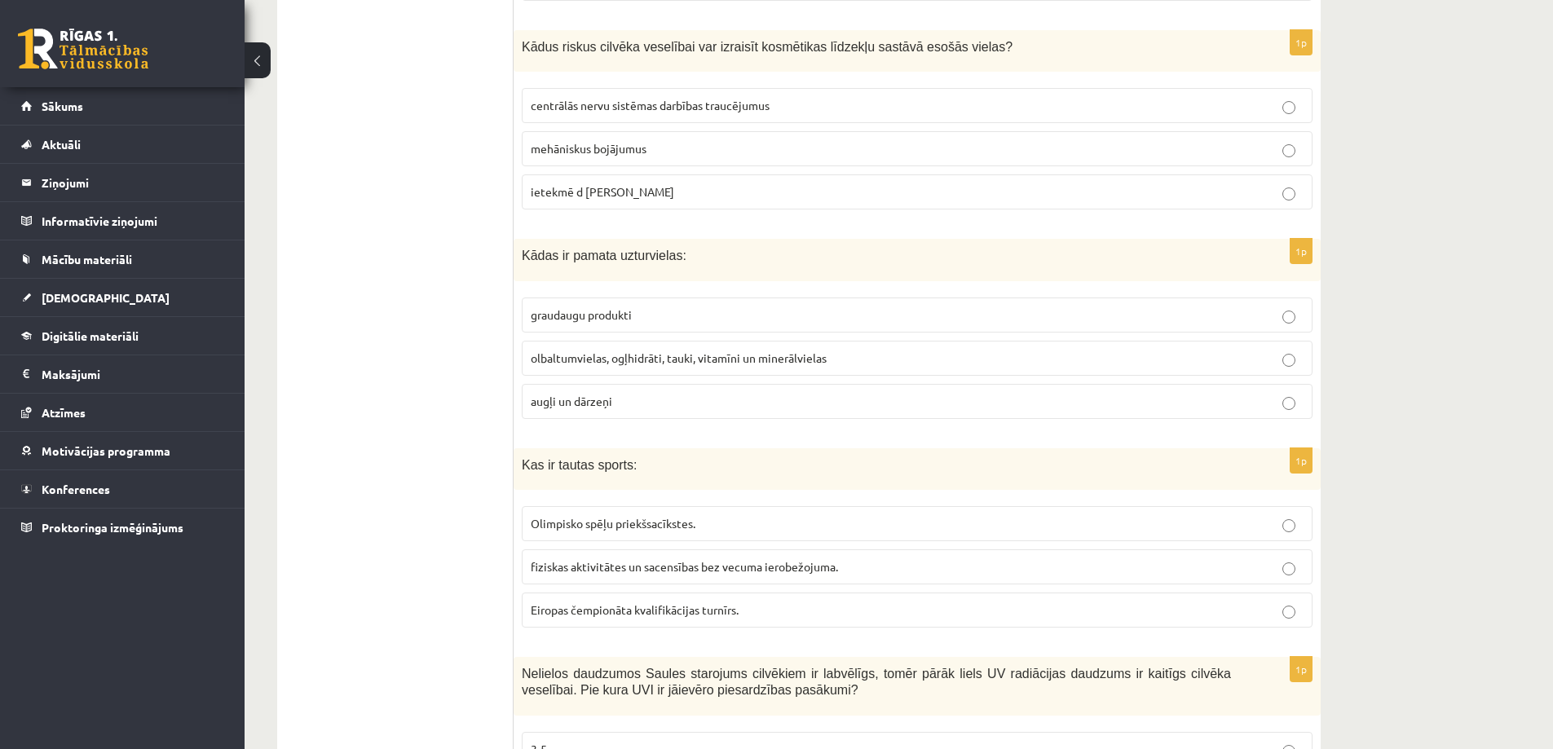
scroll to position [571, 0]
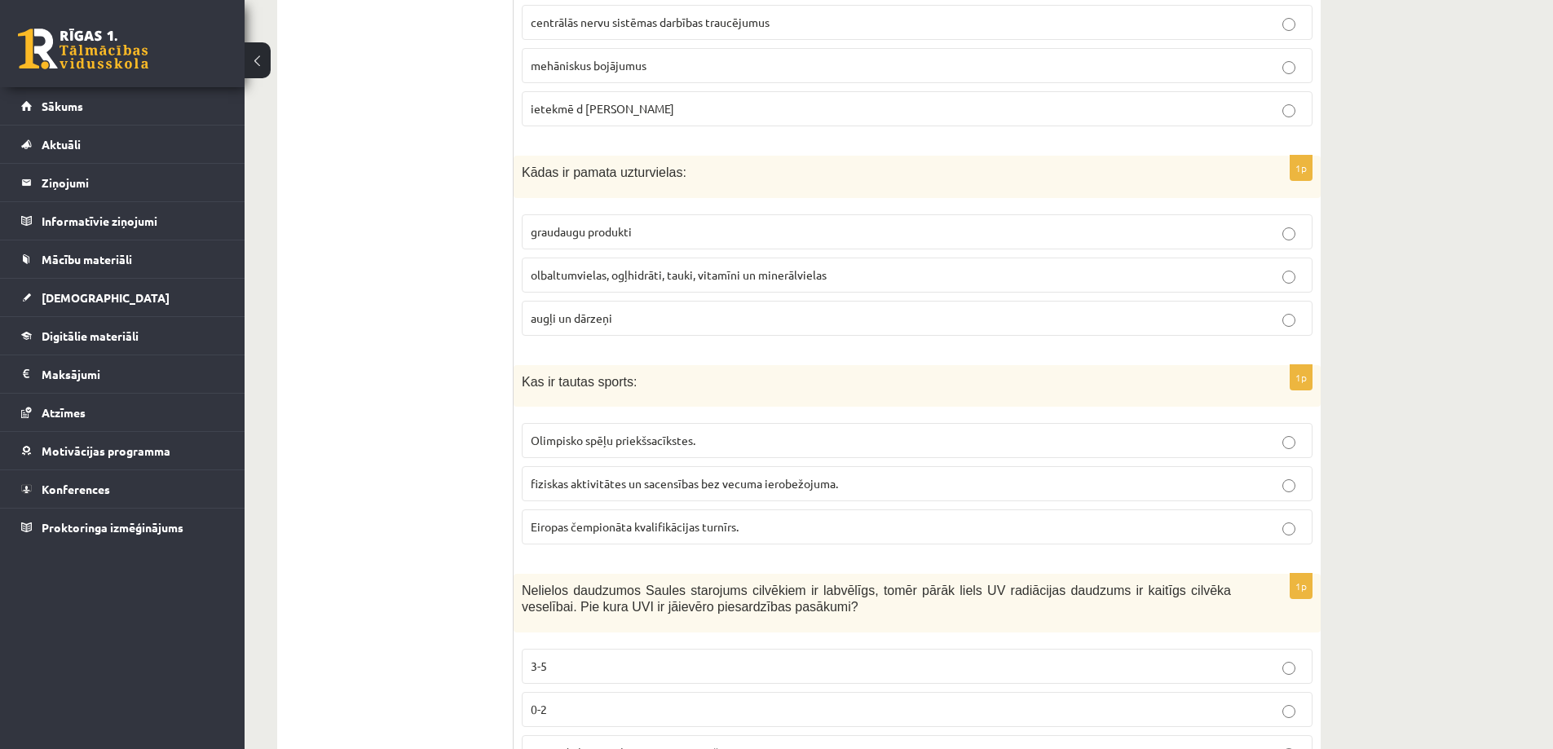
click at [759, 489] on span "fiziskas aktivitātes un sacensības bez vecuma ierobežojuma." at bounding box center [684, 483] width 307 height 15
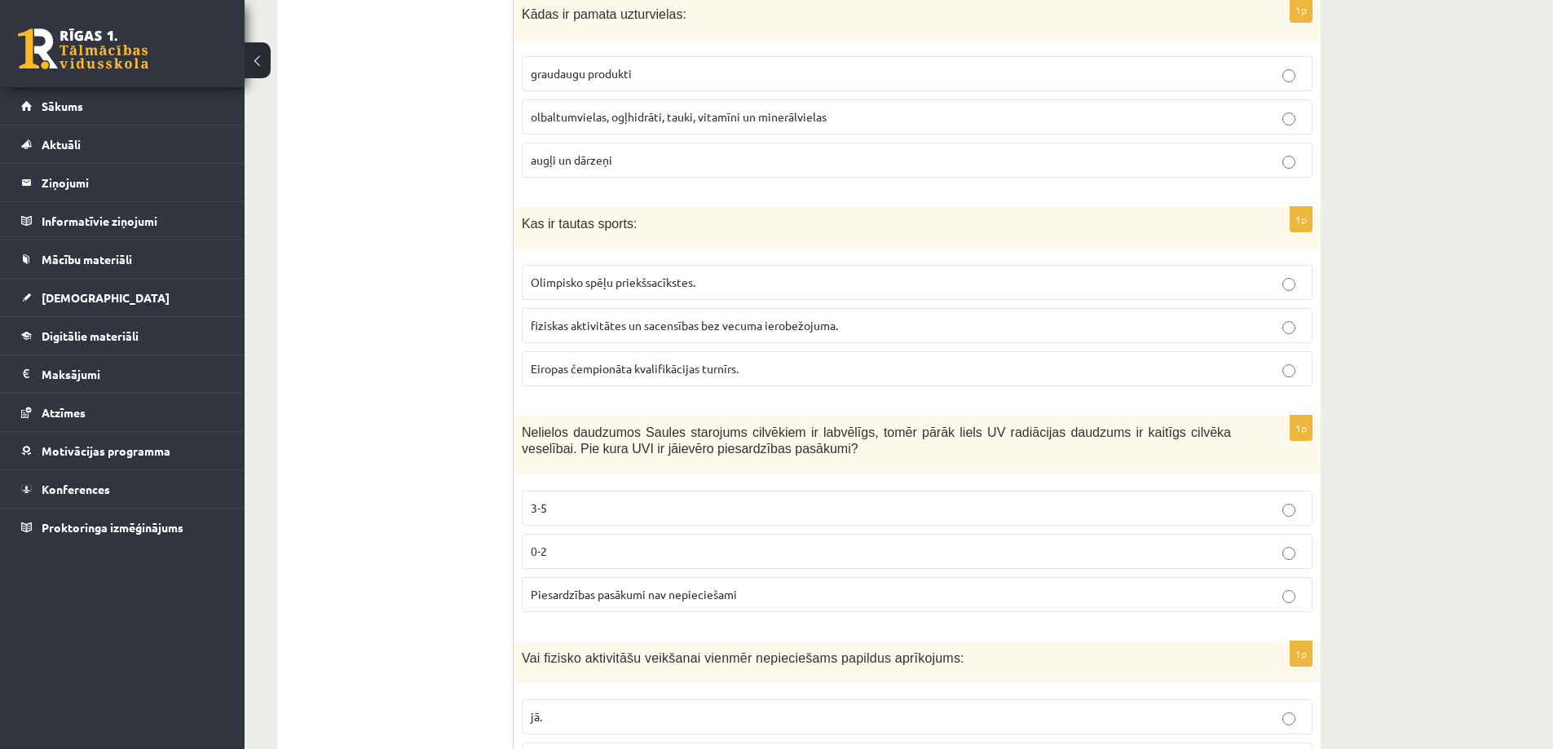
scroll to position [734, 0]
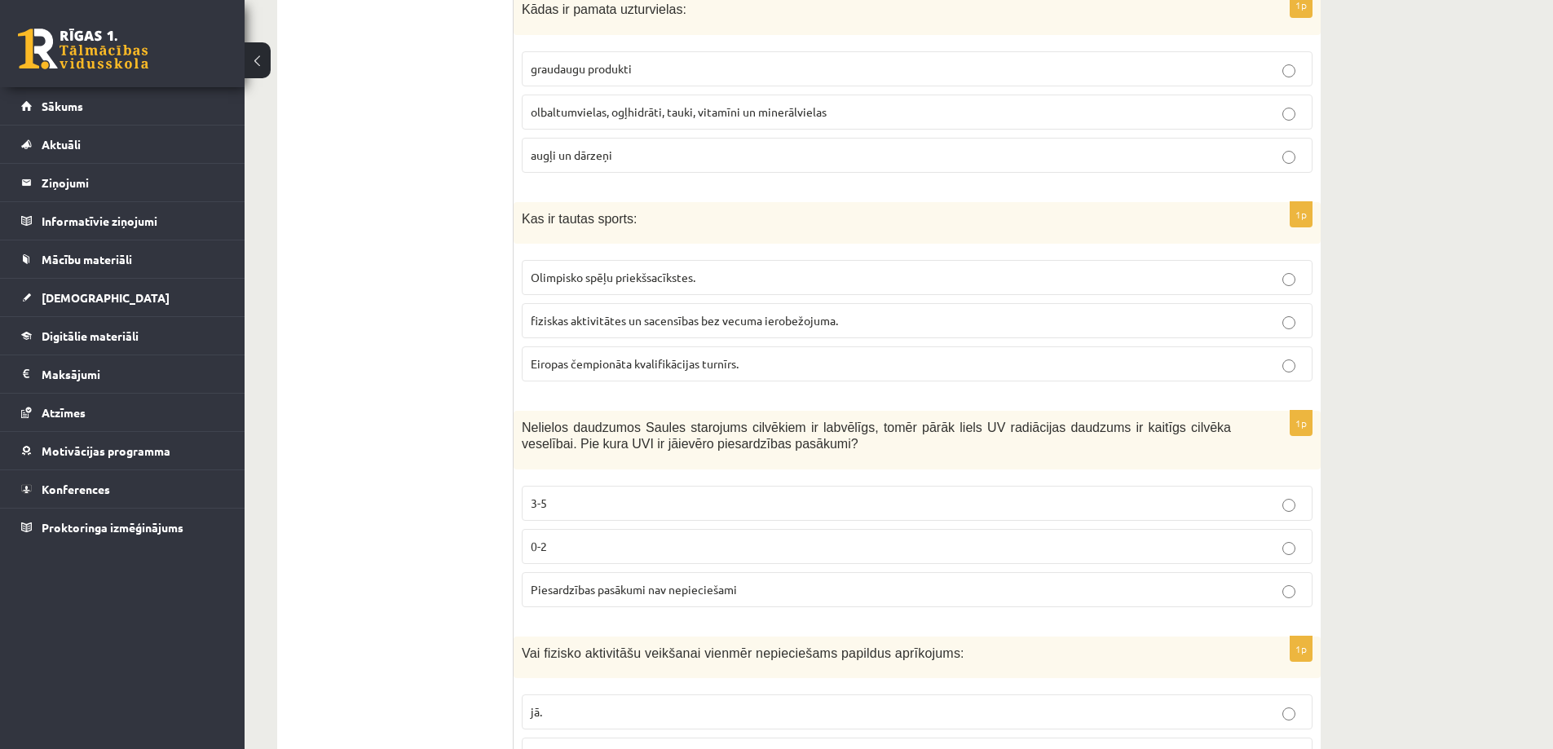
click at [760, 500] on p "3-5" at bounding box center [917, 503] width 773 height 17
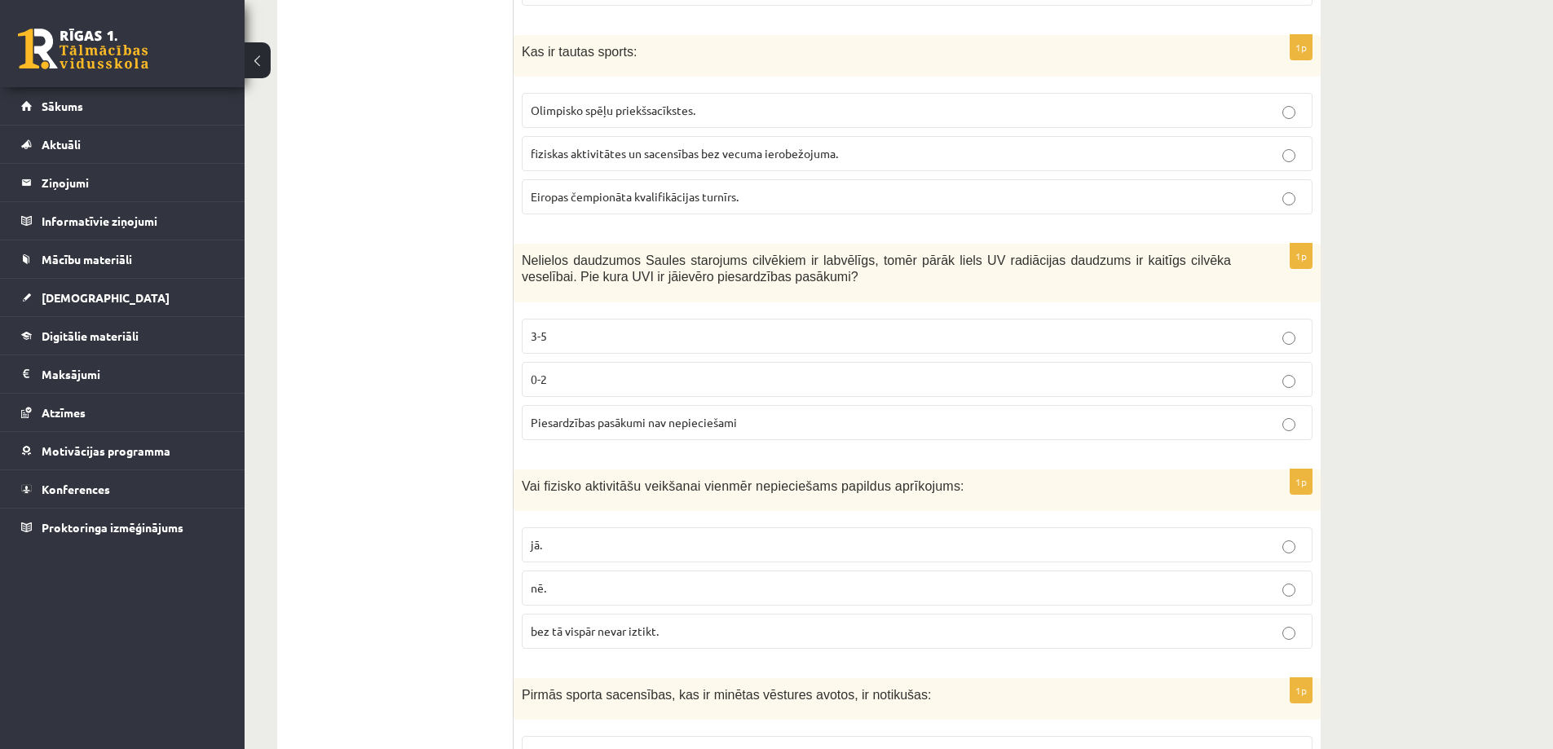
scroll to position [978, 0]
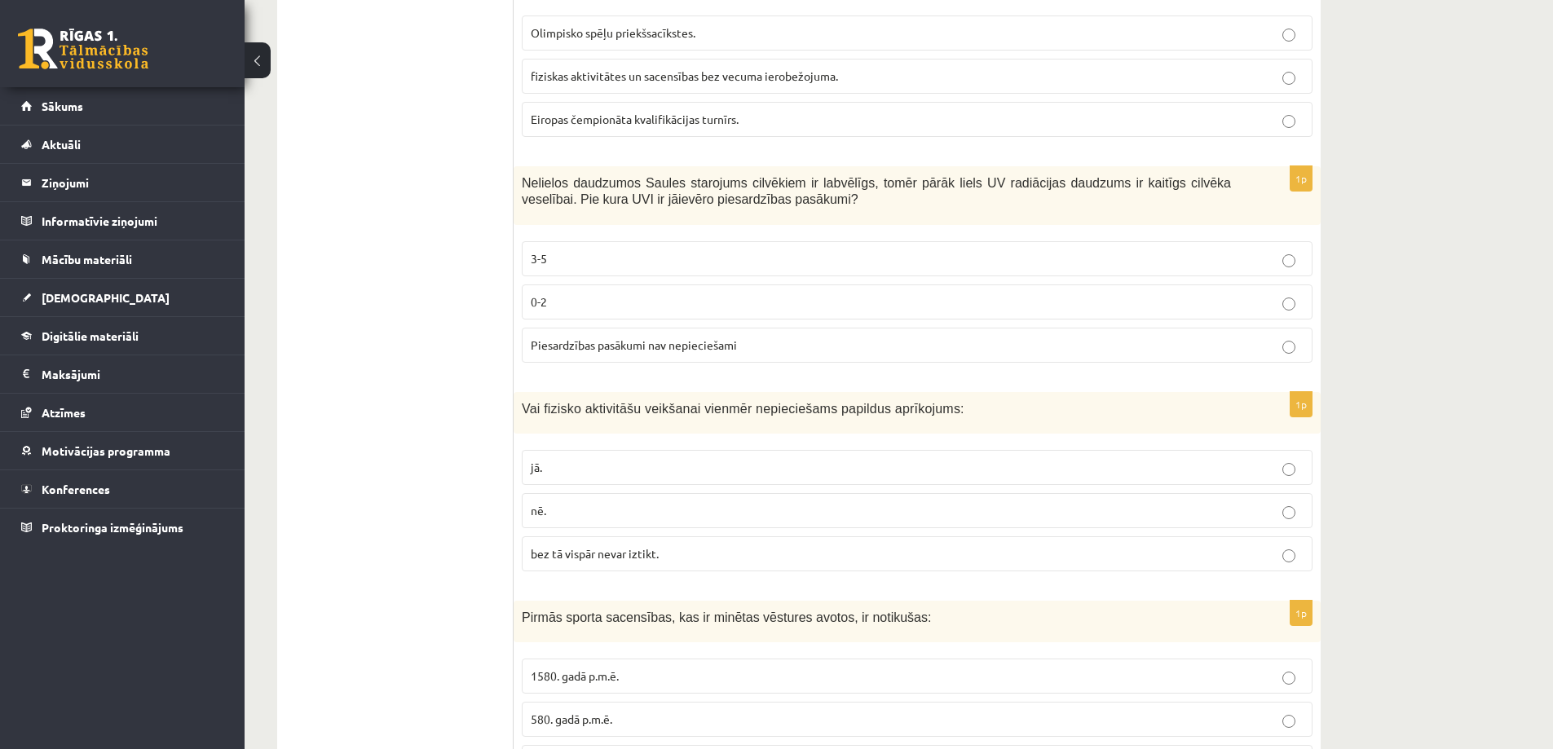
click at [740, 517] on p "nē." at bounding box center [917, 510] width 773 height 17
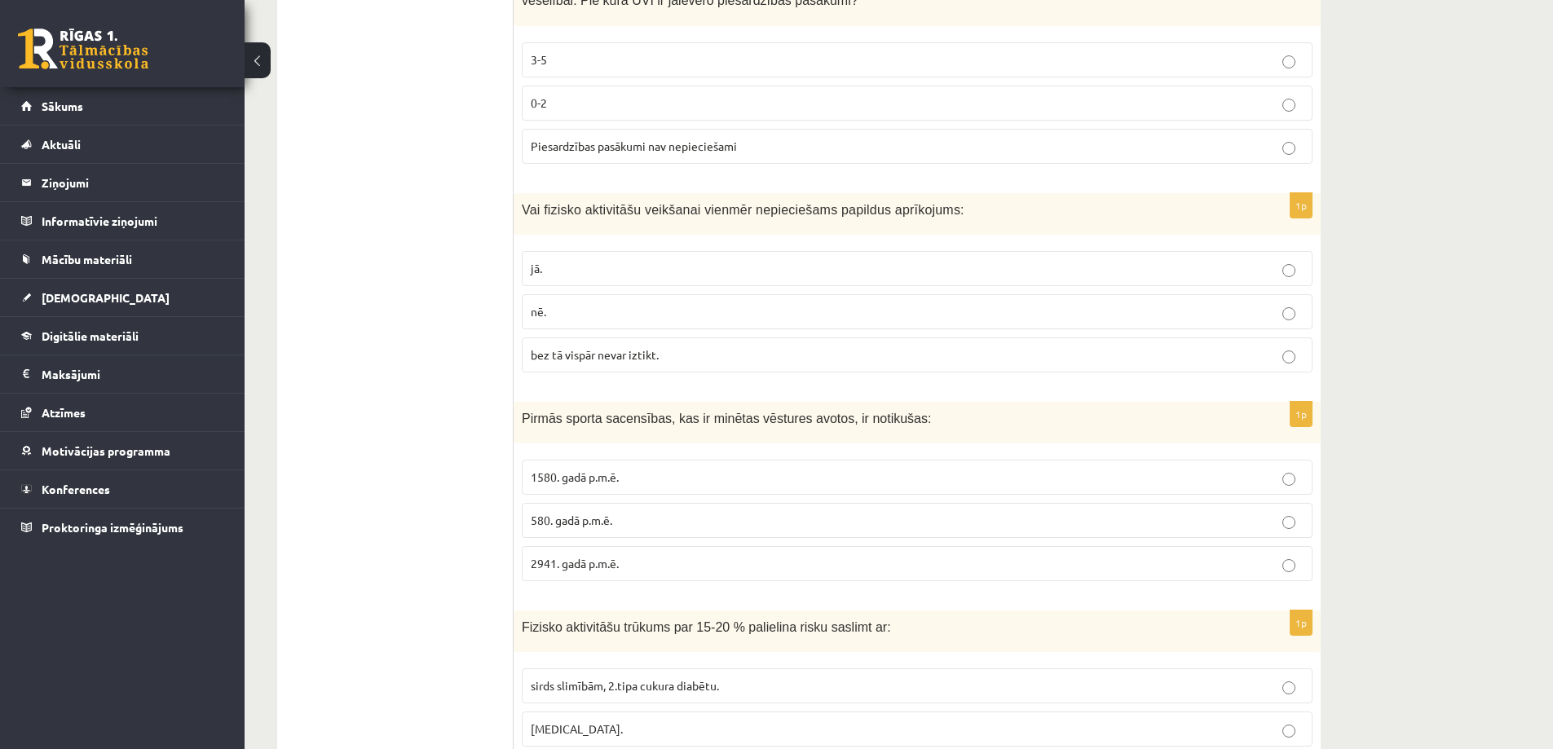
scroll to position [1223, 0]
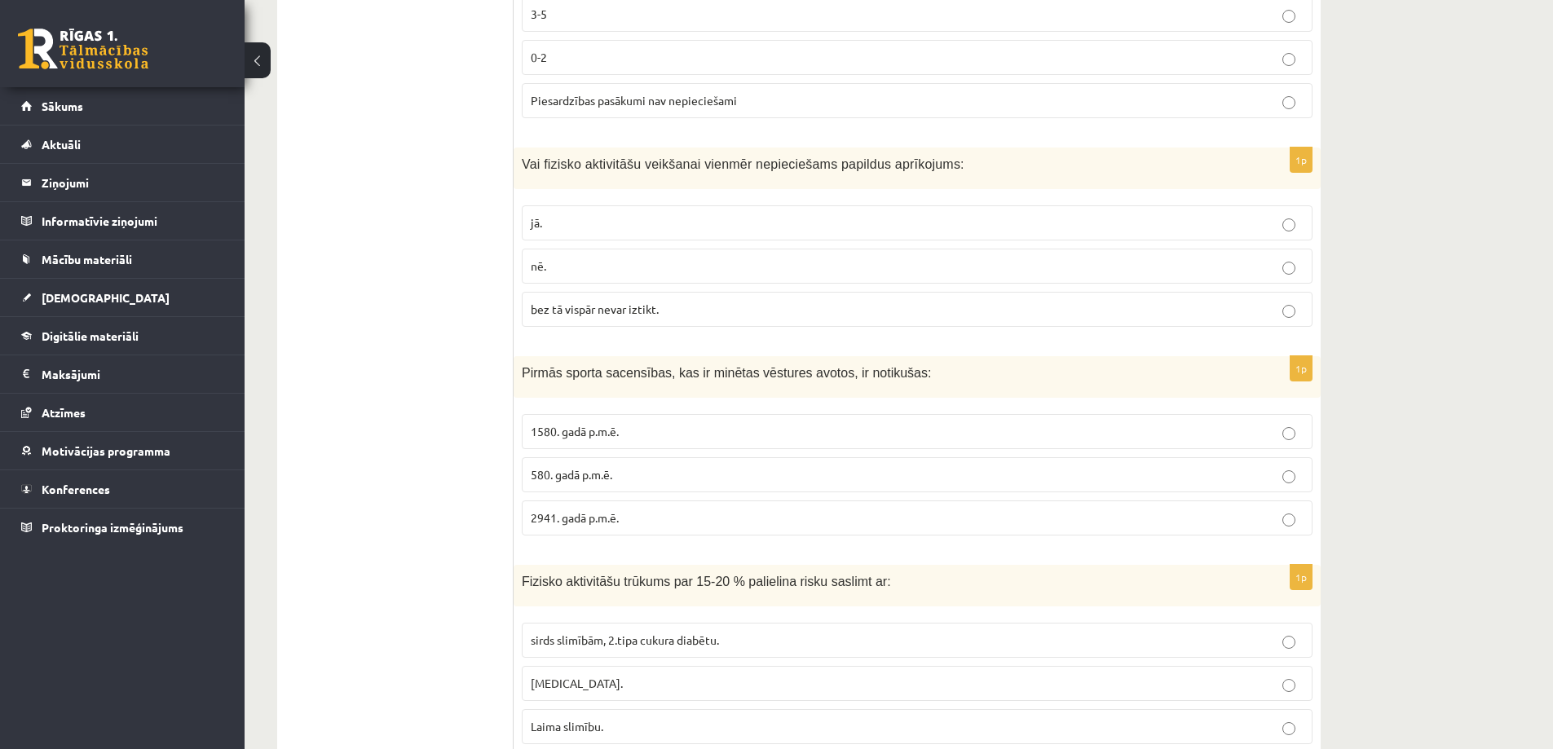
click at [1281, 437] on p "1580. gadā p.m.ē." at bounding box center [917, 431] width 773 height 17
click at [1262, 471] on p "580. gadā p.m.ē." at bounding box center [917, 474] width 773 height 17
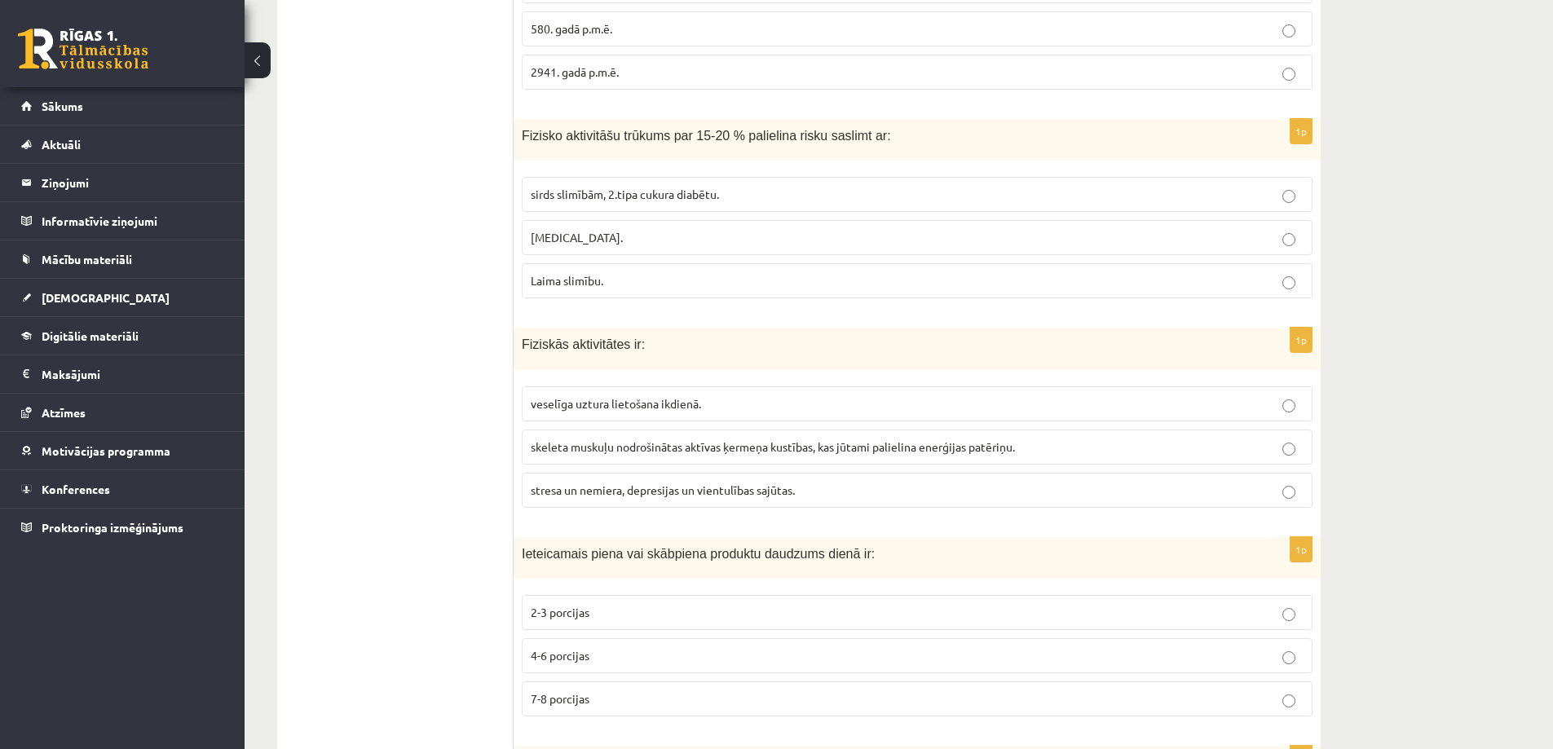
scroll to position [1712, 0]
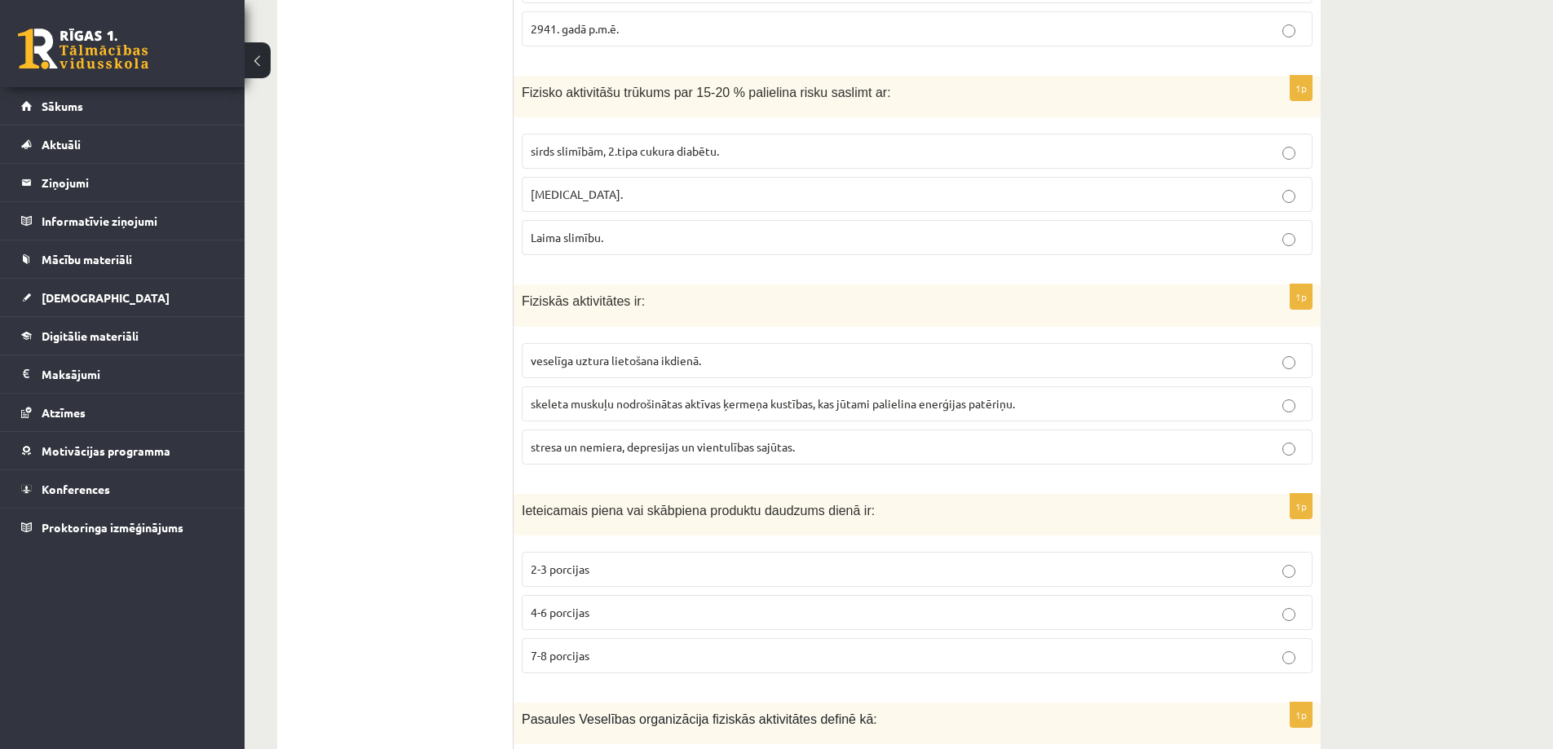
click at [811, 408] on span "skeleta muskuļu nodrošinātas aktīvas ķermeņa kustības, kas jūtami palielina ene…" at bounding box center [773, 403] width 484 height 15
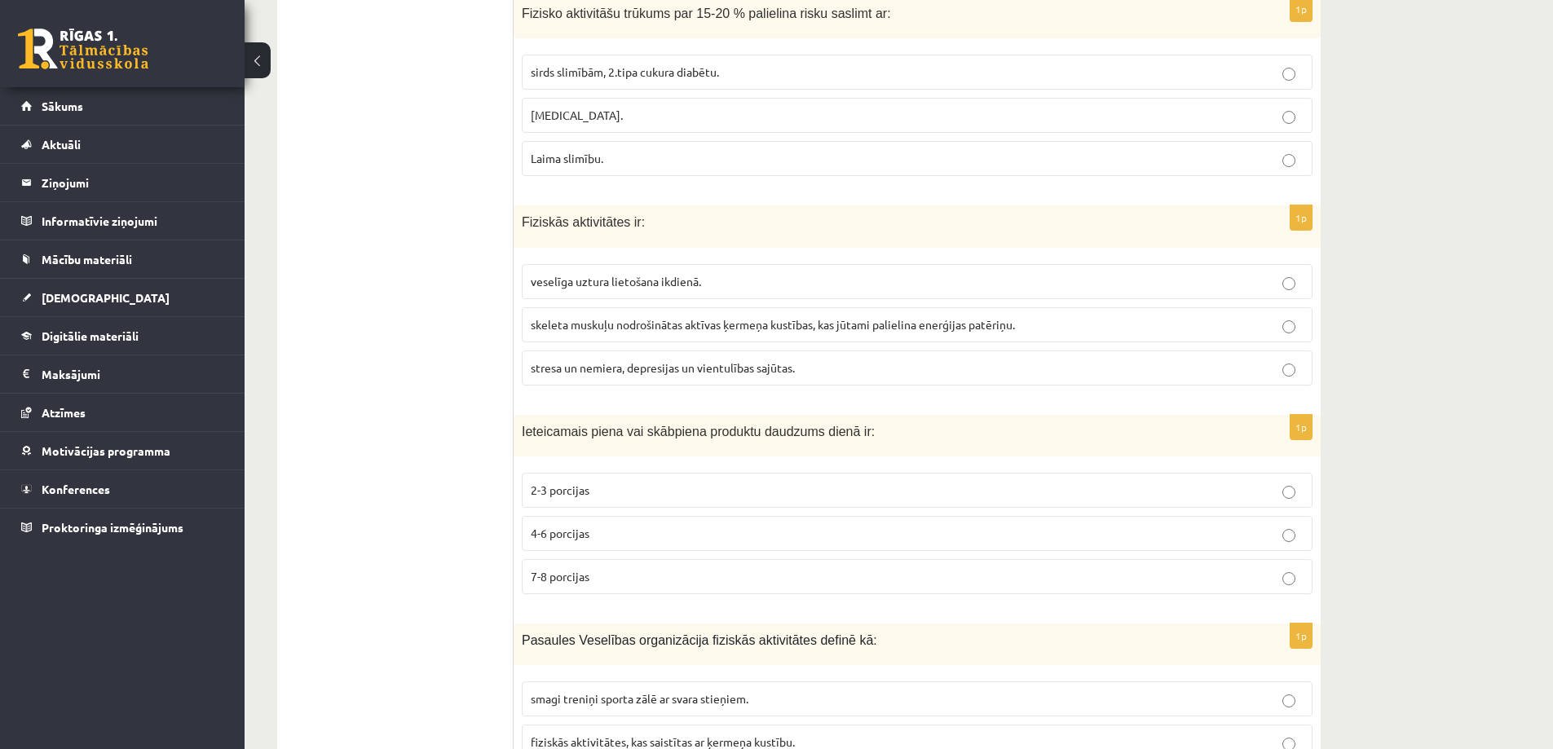
scroll to position [1793, 0]
click at [840, 483] on p "2-3 porcijas" at bounding box center [917, 487] width 773 height 17
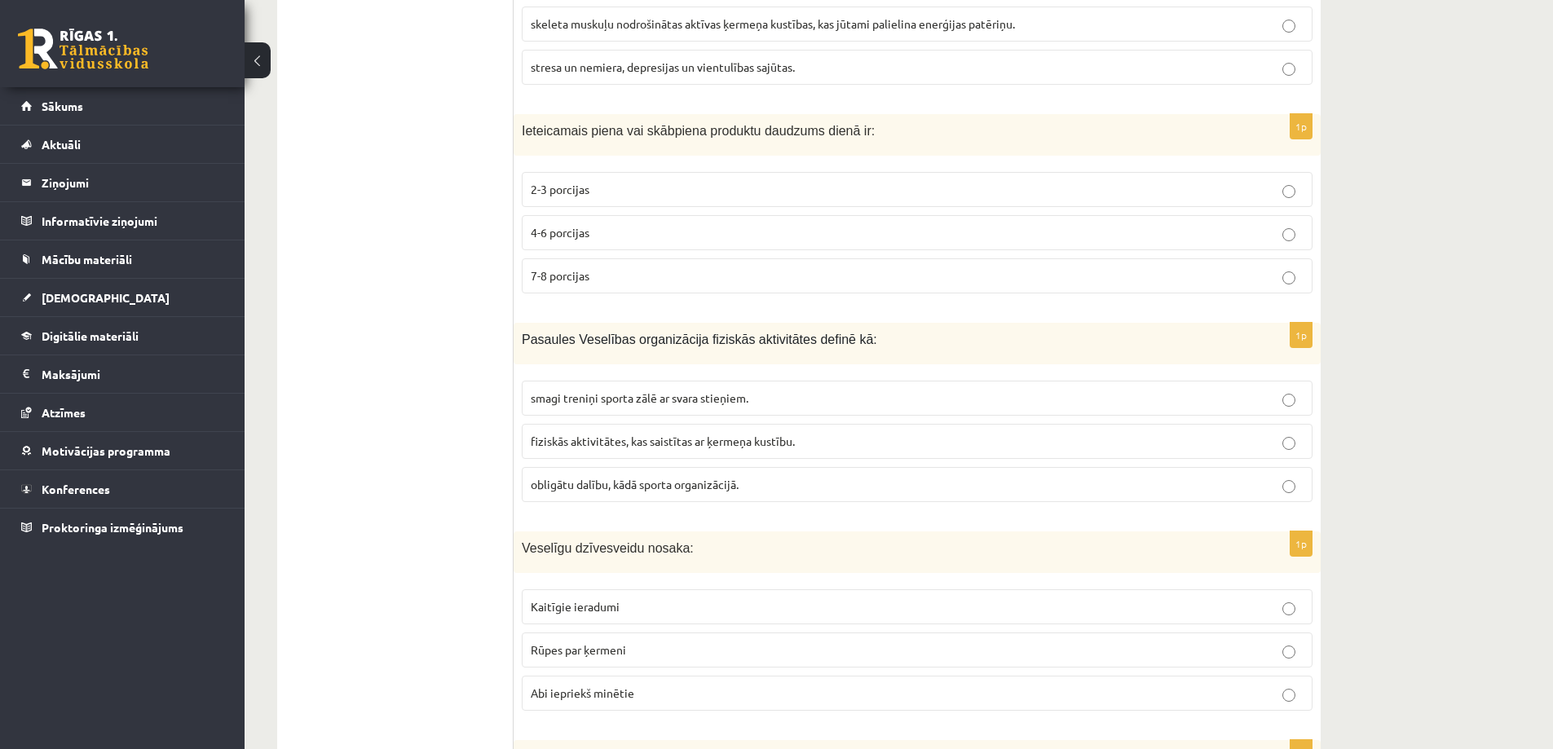
scroll to position [2119, 0]
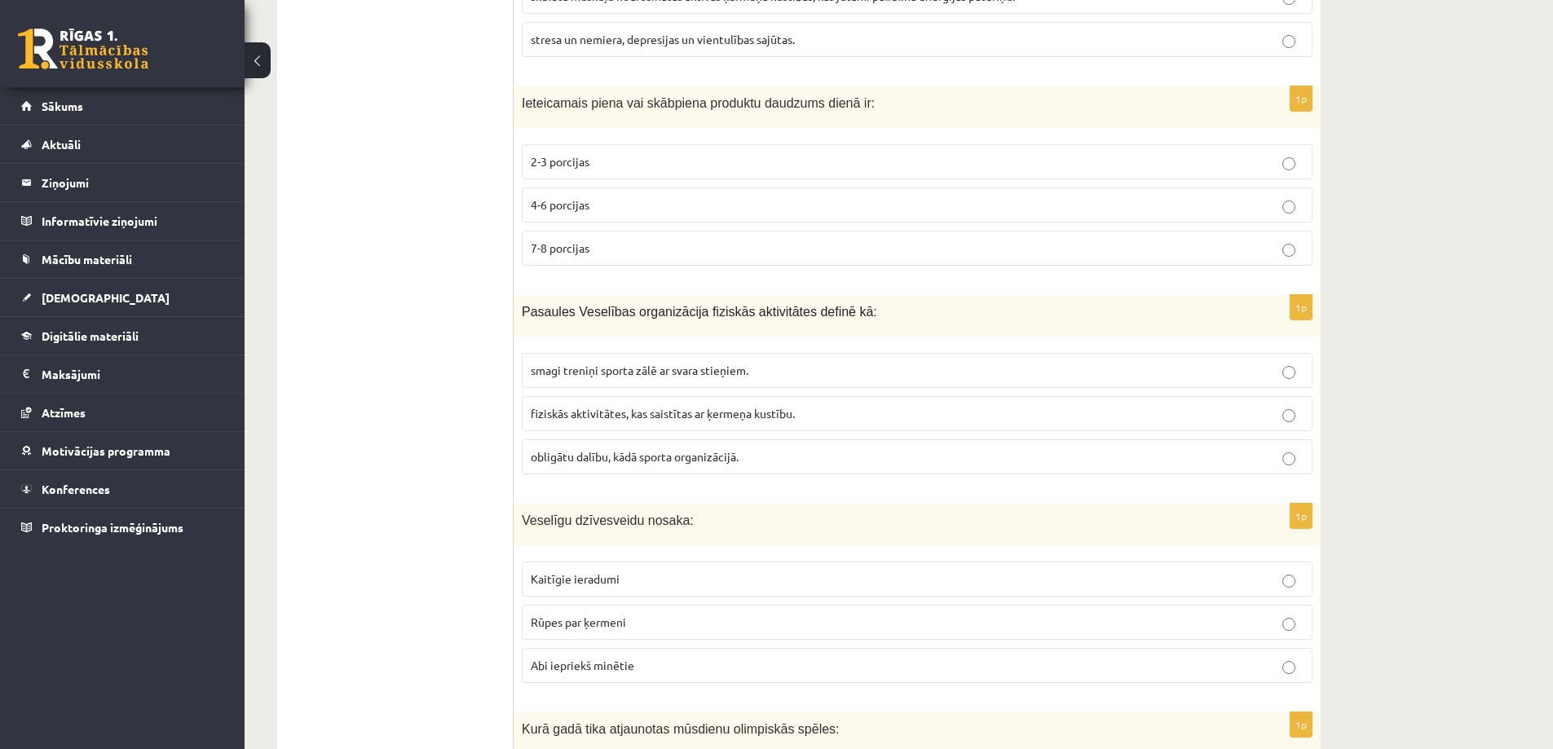
click at [590, 217] on label "4-6 porcijas" at bounding box center [917, 204] width 791 height 35
click at [805, 416] on p "fiziskās aktivitātes, kas saistītas ar ķermeņa kustību." at bounding box center [917, 413] width 773 height 17
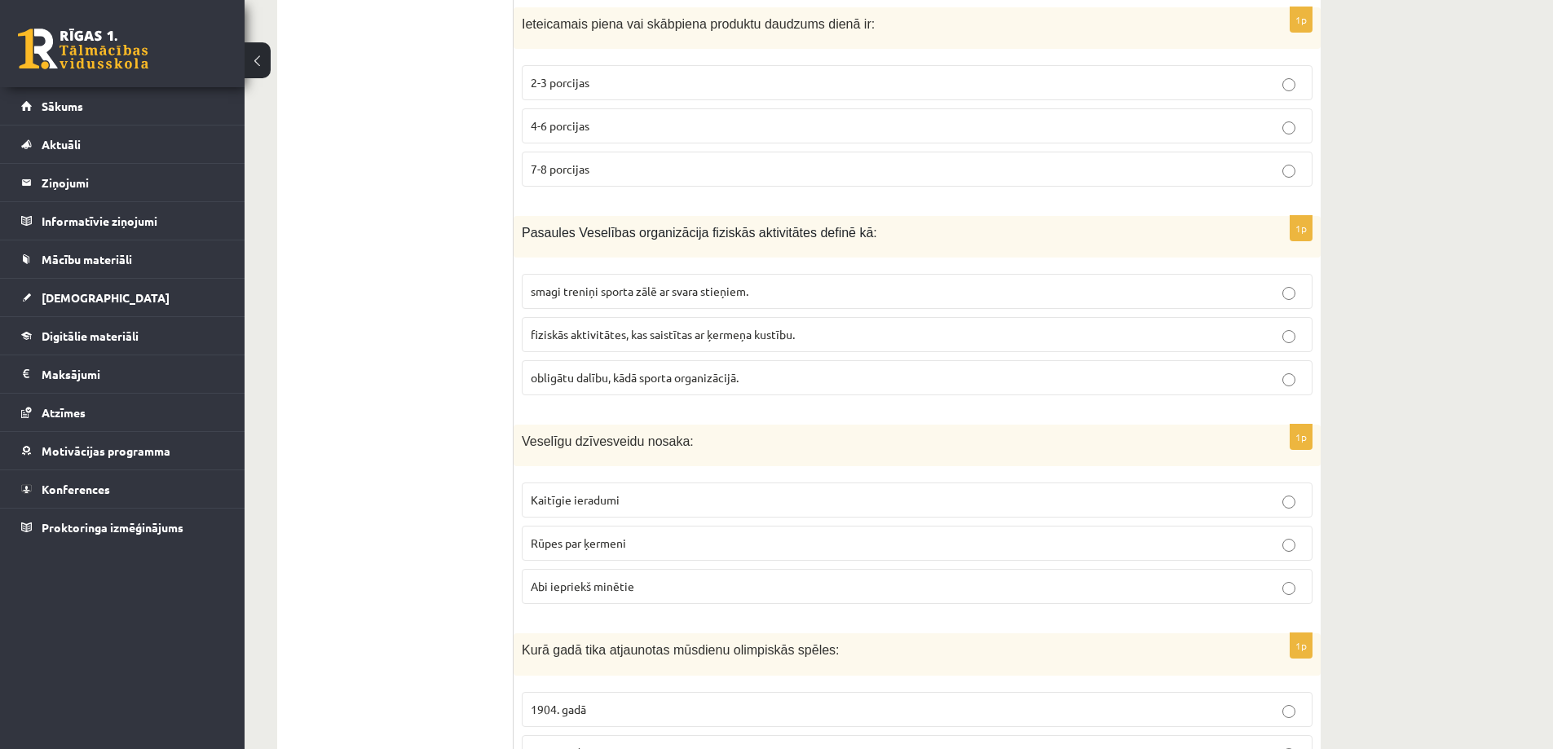
scroll to position [2201, 0]
click at [668, 542] on p "Rūpes par ķermeni" at bounding box center [917, 540] width 773 height 17
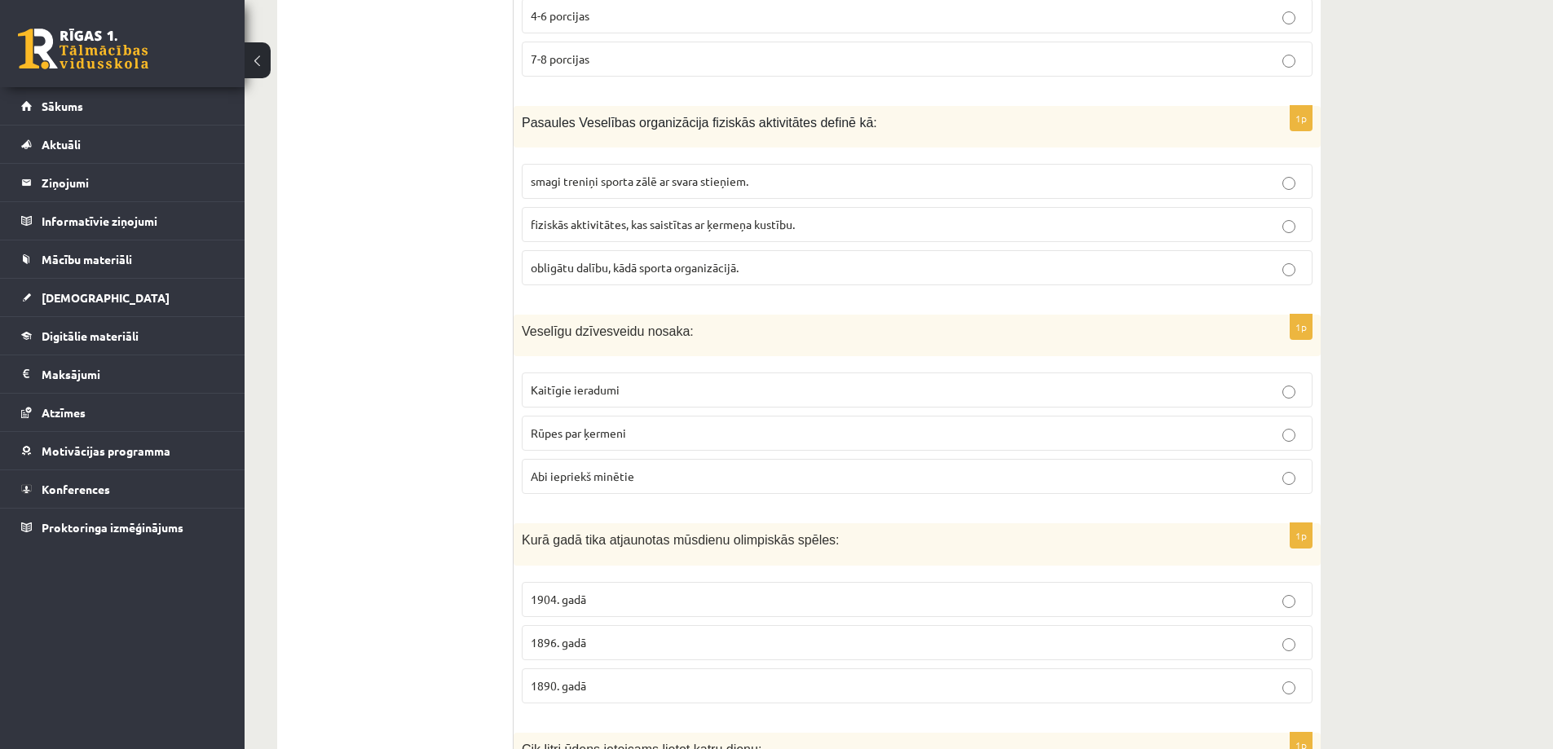
scroll to position [2364, 0]
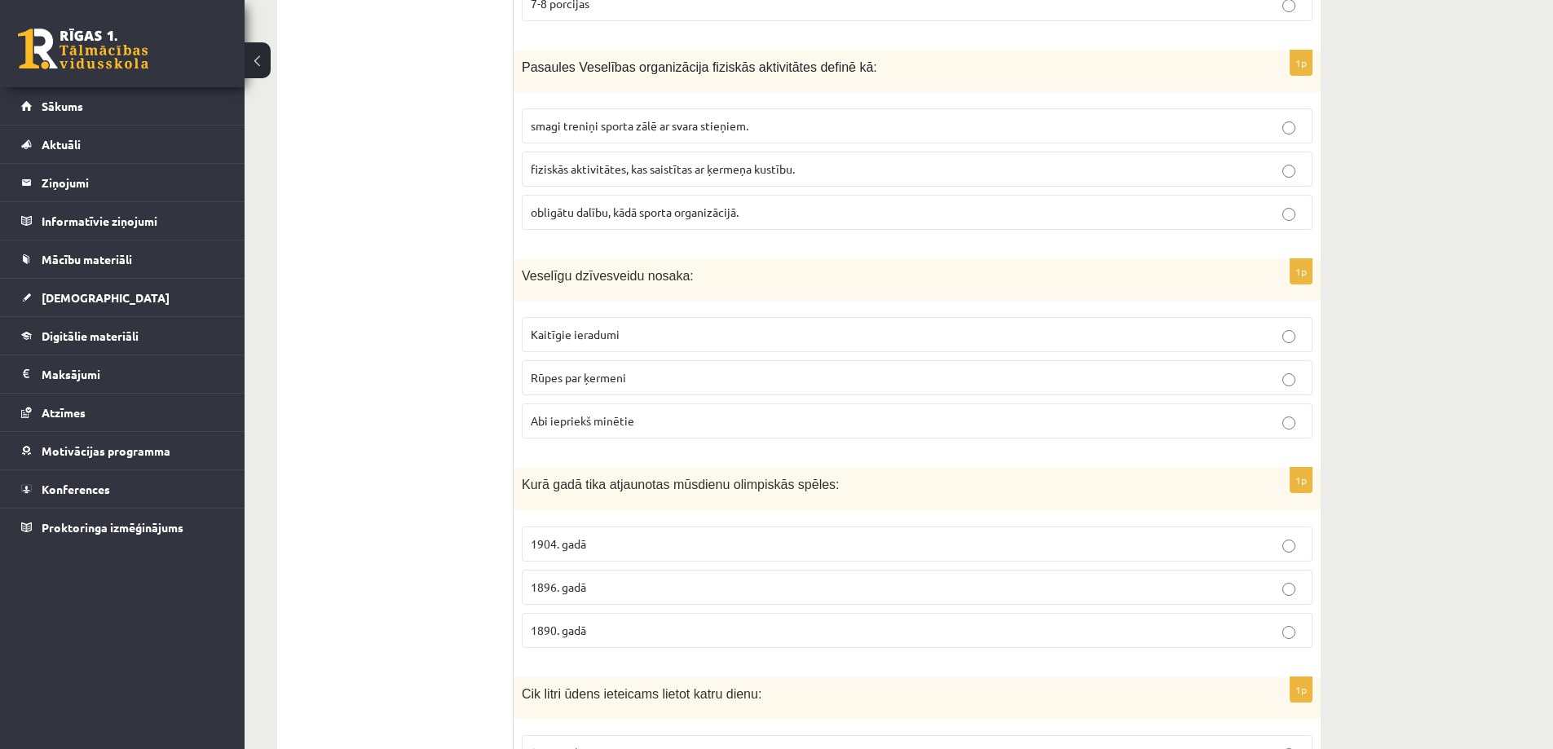
click at [584, 584] on span "1896. gadā" at bounding box center [558, 587] width 55 height 15
click at [620, 585] on p "1896. gadā" at bounding box center [917, 587] width 773 height 17
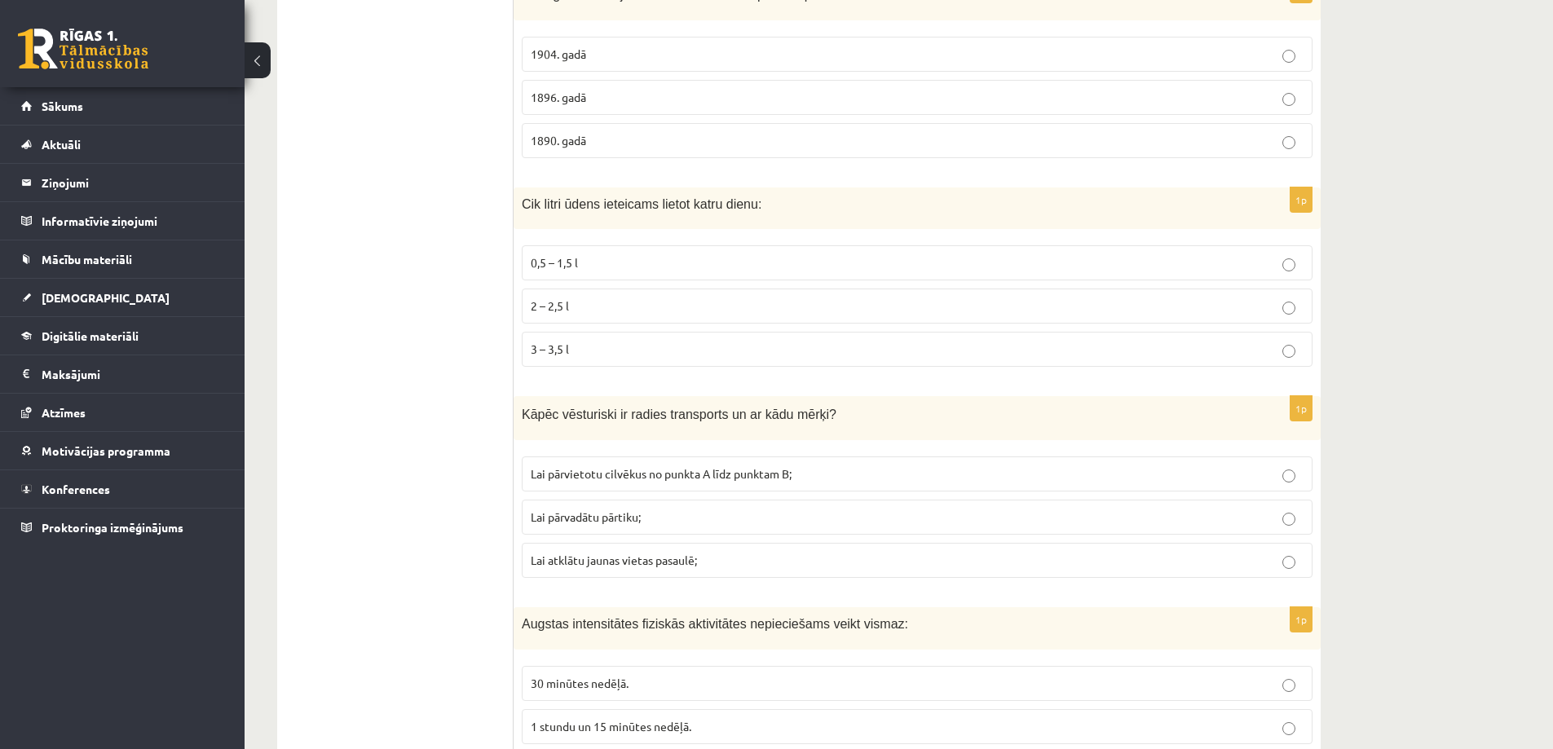
scroll to position [2853, 0]
click at [739, 308] on p "2 – 2,5 l" at bounding box center [917, 306] width 773 height 17
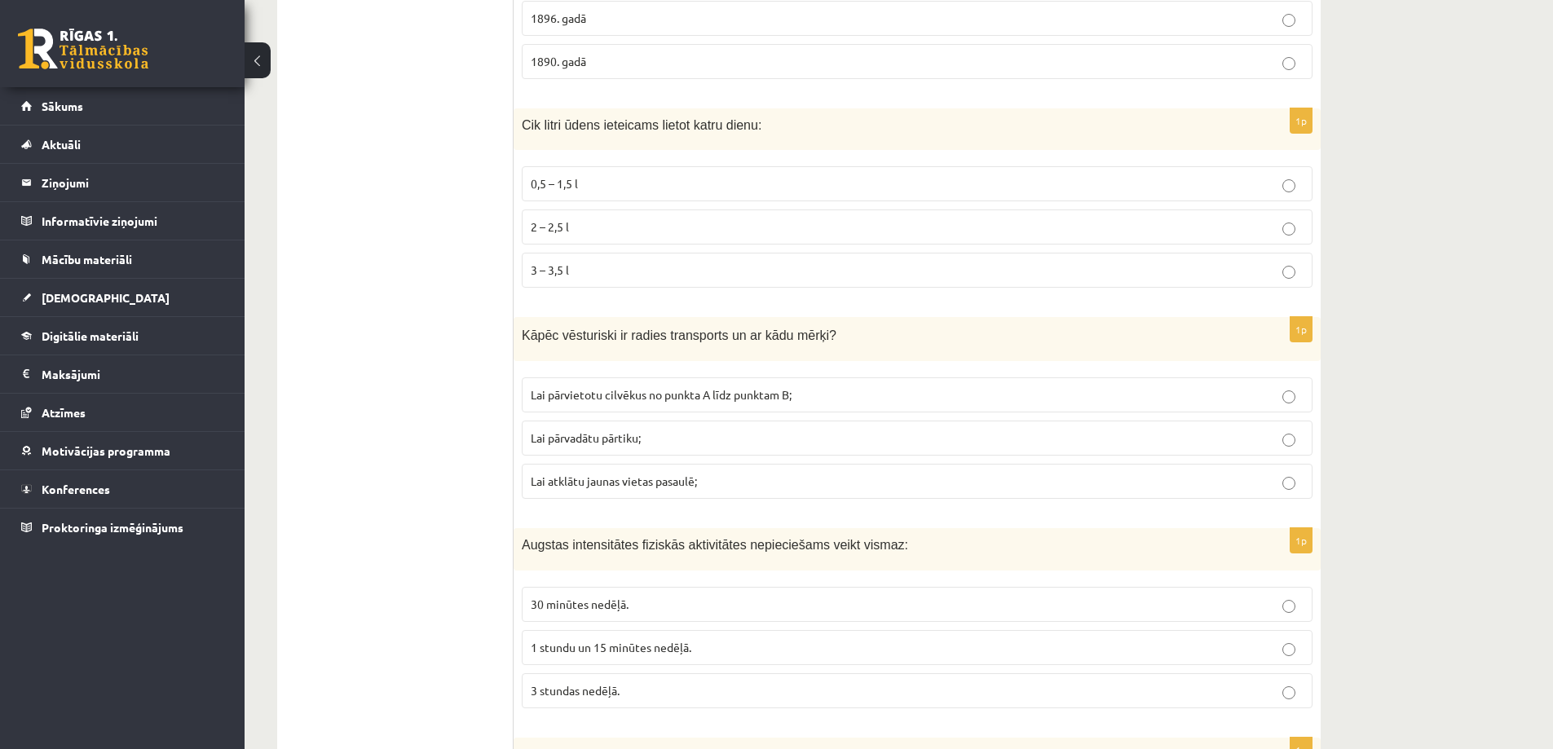
scroll to position [3016, 0]
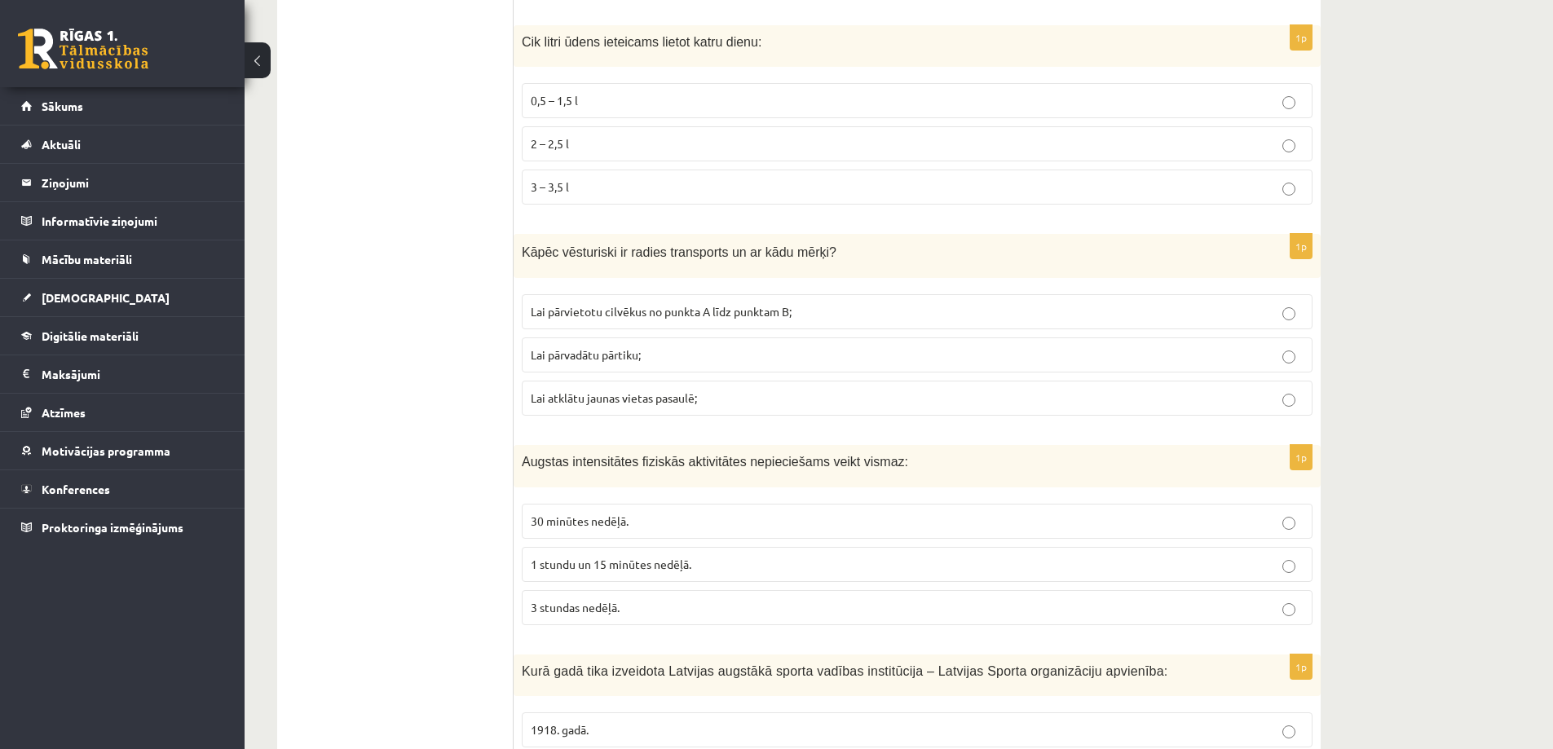
click at [565, 318] on span "Lai pārvietotu cilvēkus no punkta A līdz punktam B;" at bounding box center [661, 311] width 261 height 15
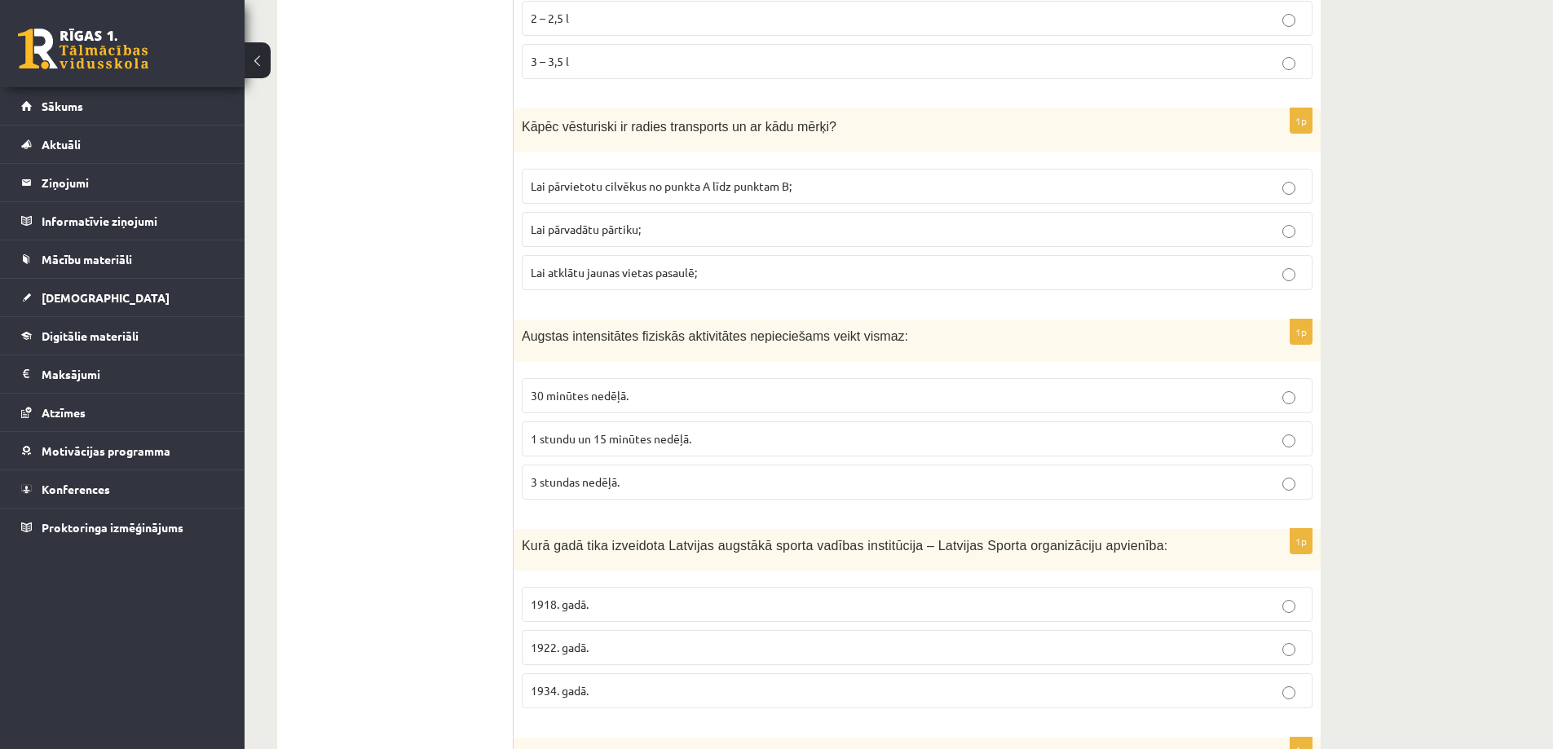
scroll to position [3179, 0]
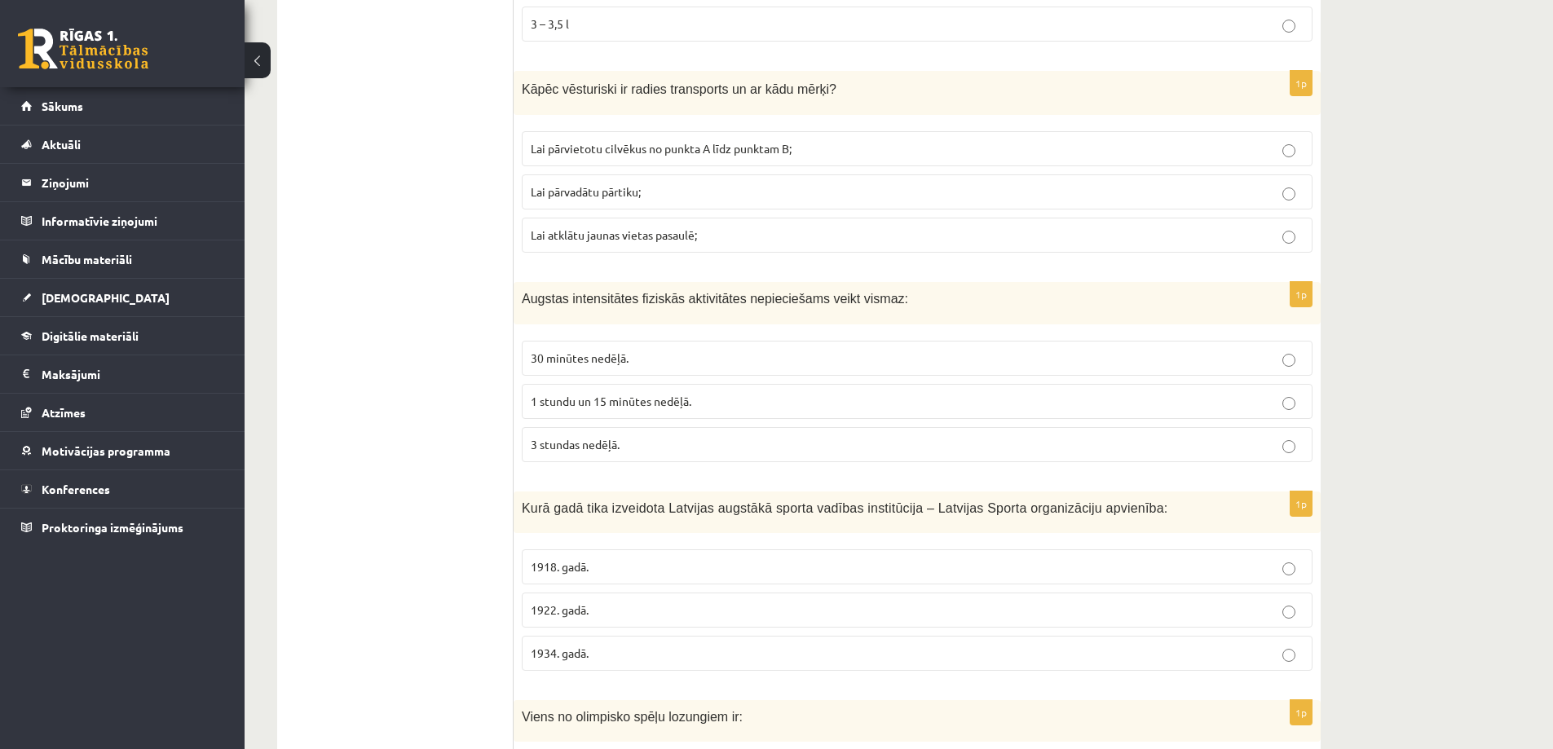
click at [610, 447] on span "3 stundas nedēļā." at bounding box center [575, 444] width 89 height 15
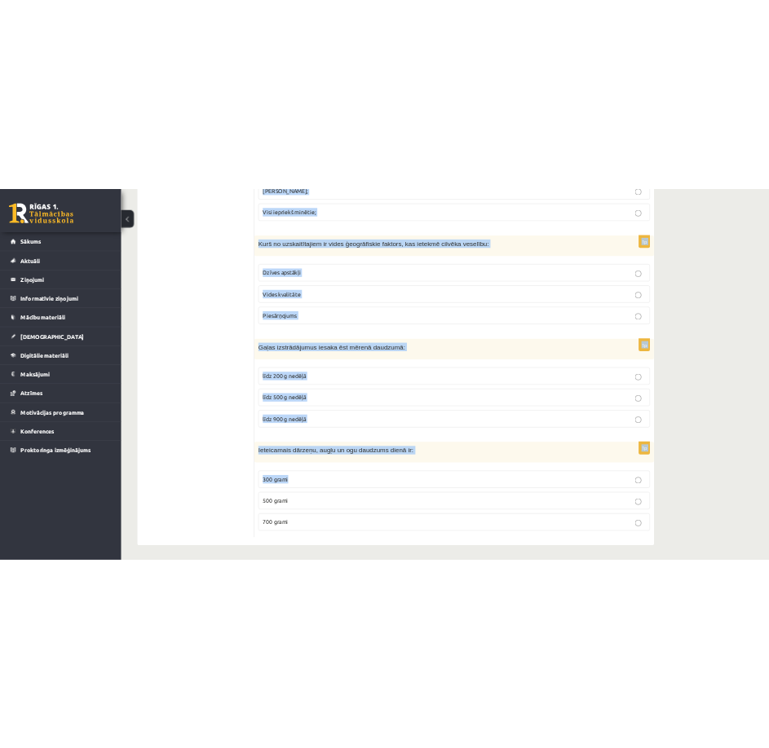
scroll to position [5973, 0]
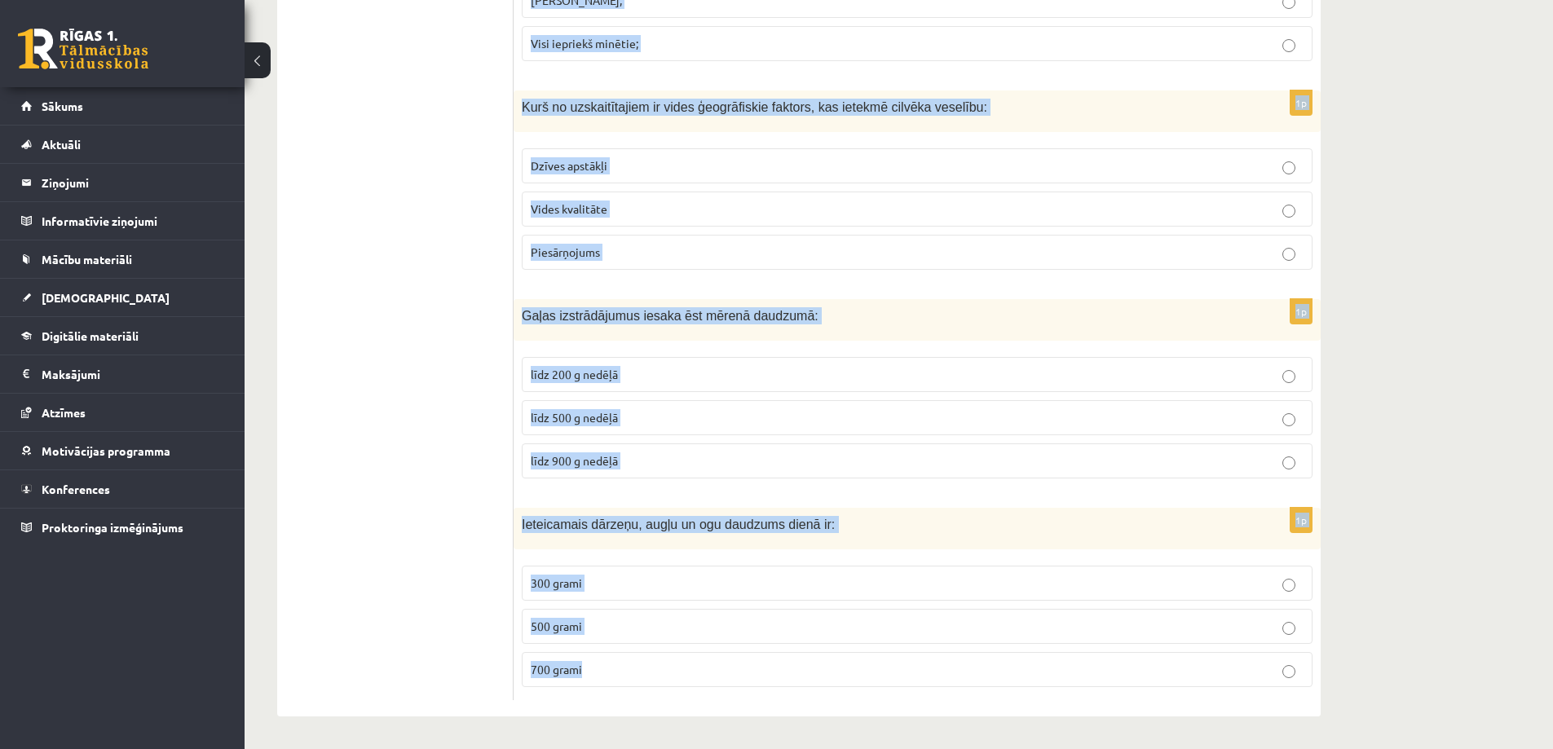
drag, startPoint x: 516, startPoint y: 220, endPoint x: 779, endPoint y: 680, distance: 529.8
copy form "Lore ipsu dolo sitametco Adipisci elitsedd eiusmo tempori utlaboreetd – Magnaal…"
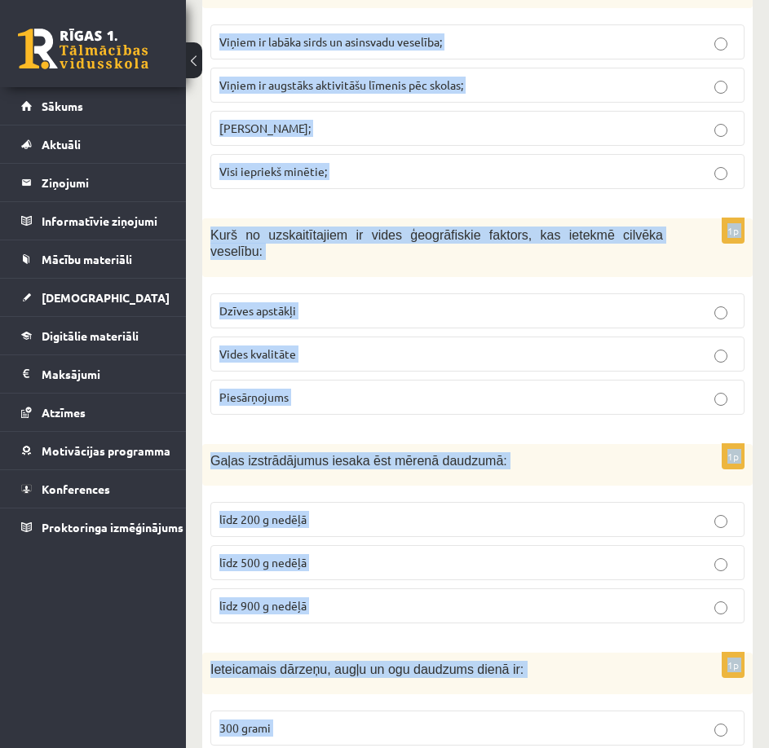
scroll to position [5566, 0]
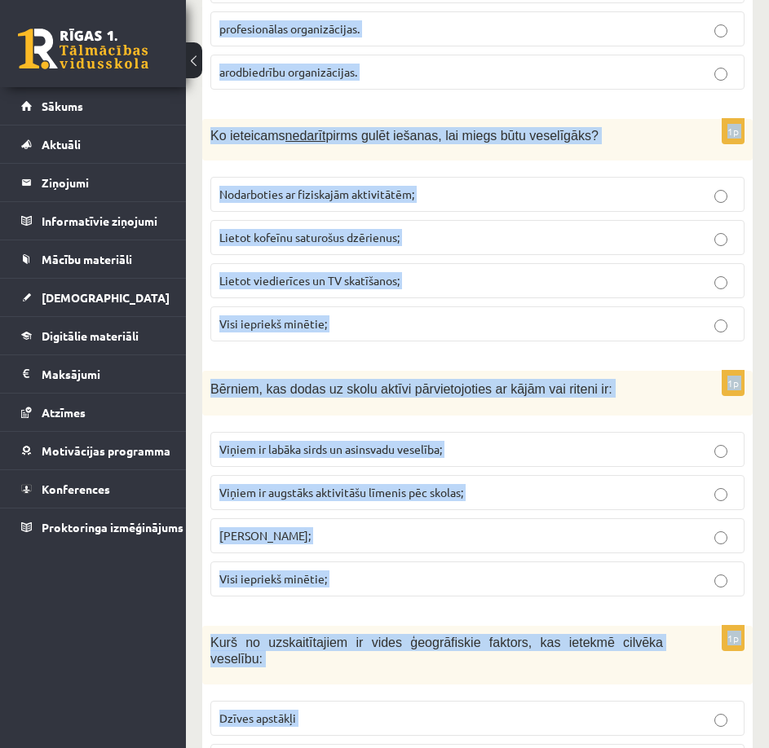
click at [622, 220] on label "Lietot kofeīnu saturošus dzērienus;" at bounding box center [477, 237] width 534 height 35
click at [690, 229] on p "Lietot kofeīnu saturošus dzērienus;" at bounding box center [477, 237] width 516 height 17
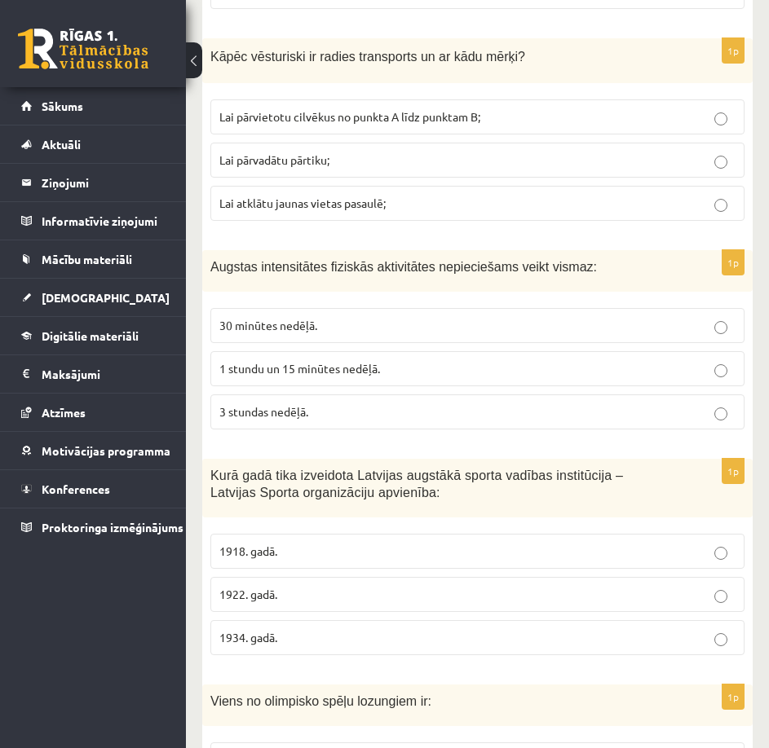
scroll to position [3446, 0]
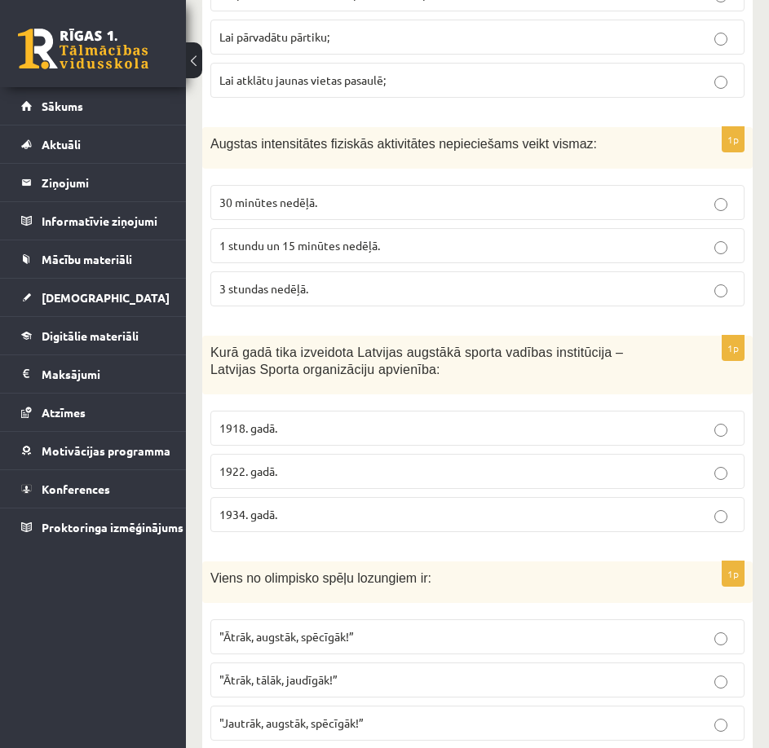
click at [727, 463] on p "1922. gadā." at bounding box center [477, 471] width 516 height 17
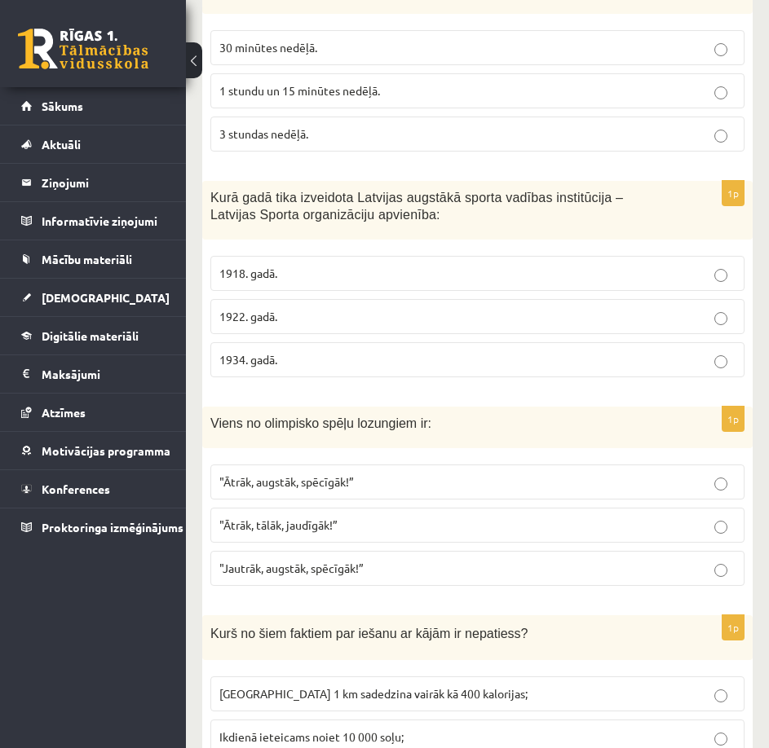
scroll to position [3609, 0]
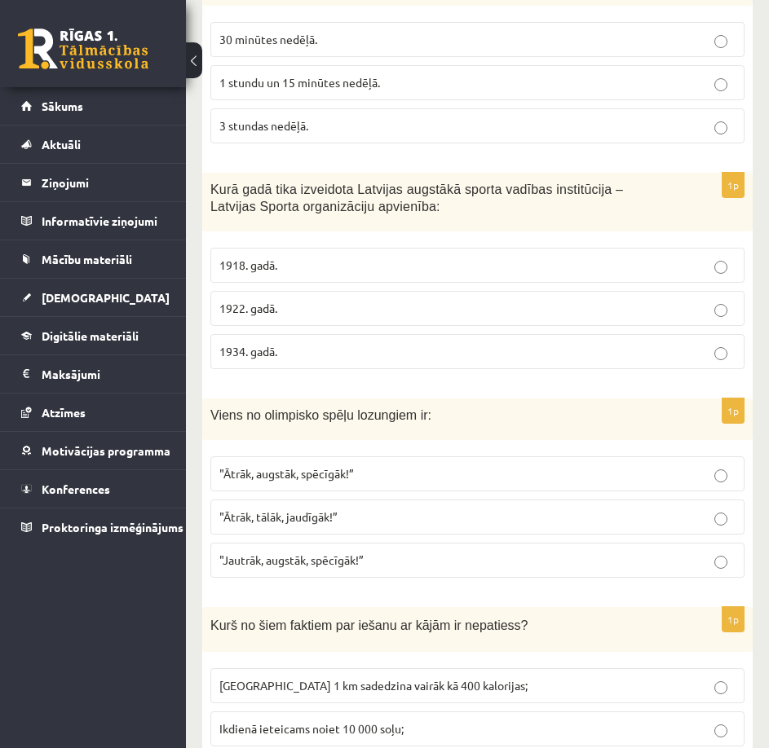
click at [727, 465] on p ""Ātrāk, augstāk, spēcīgāk!”" at bounding box center [477, 473] width 516 height 17
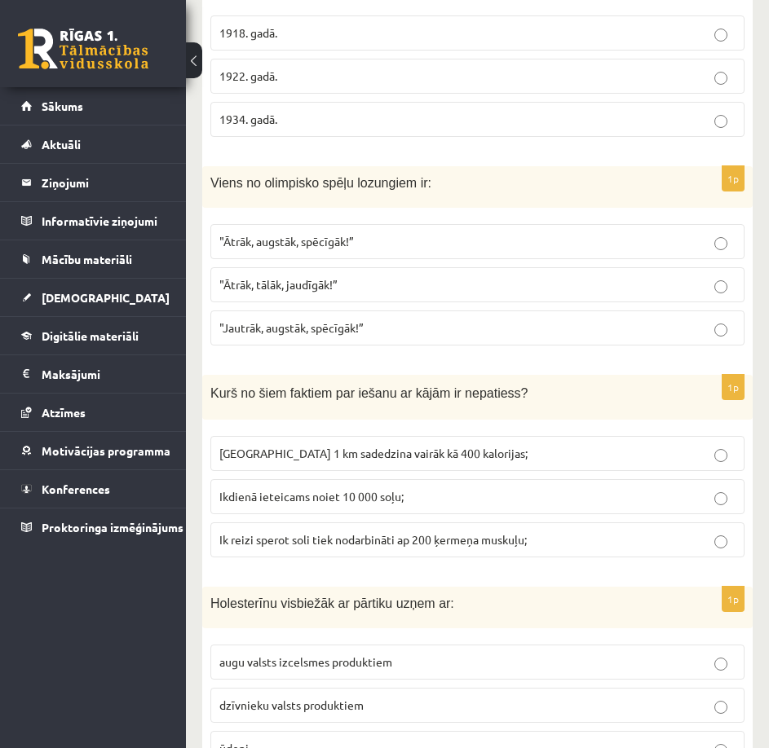
scroll to position [3854, 0]
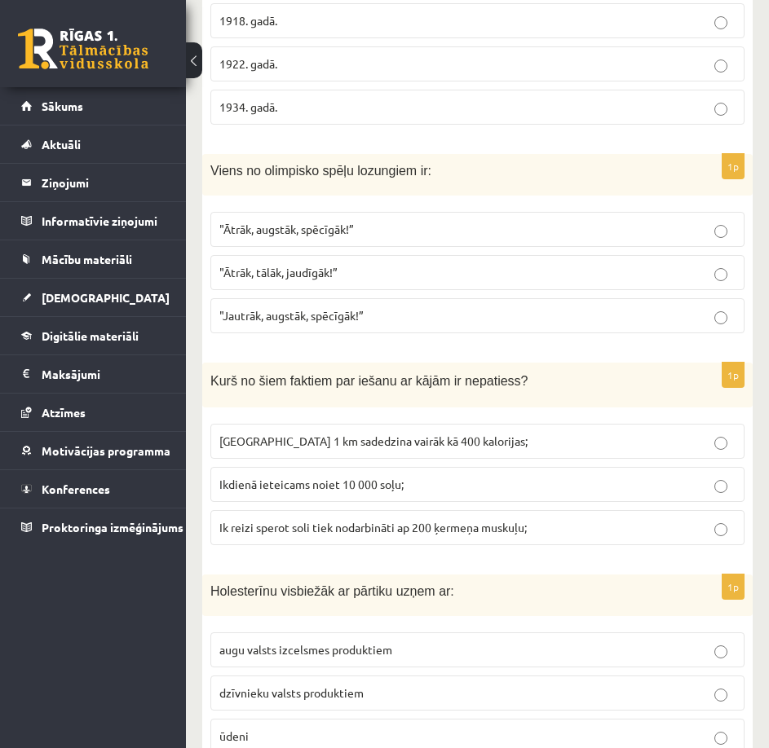
click at [726, 685] on p "dzīvnieku valsts produktiem" at bounding box center [477, 693] width 516 height 17
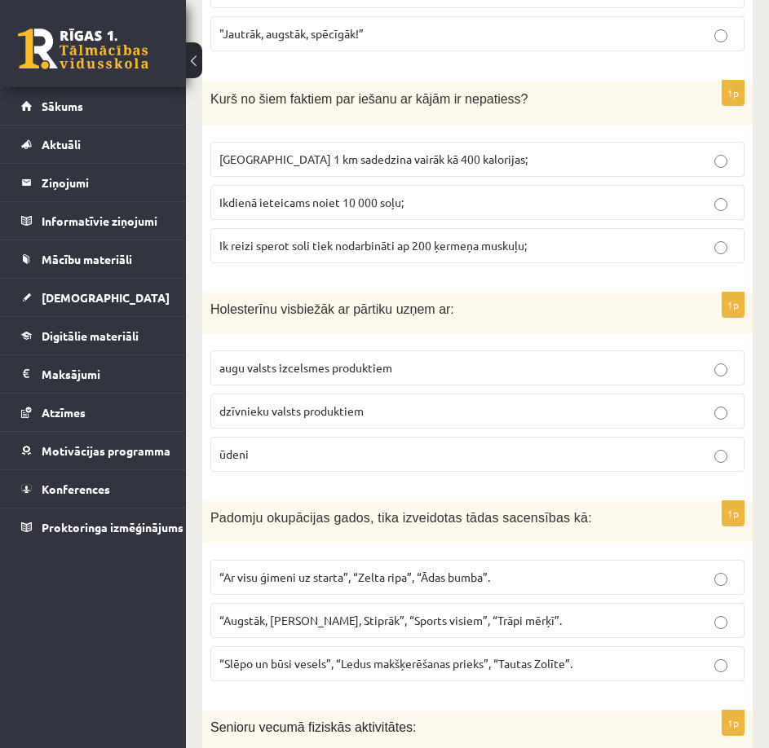
scroll to position [4180, 0]
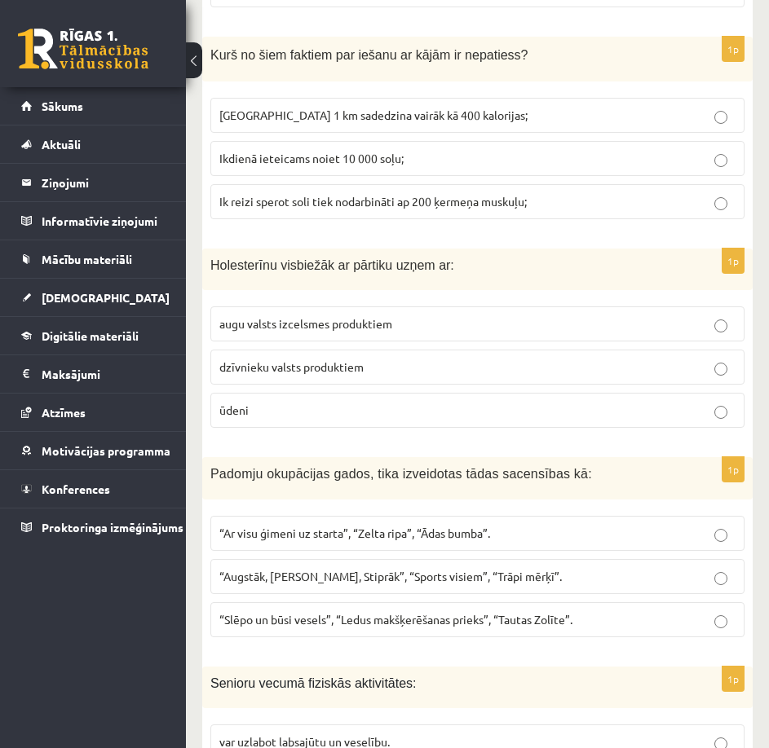
click at [595, 525] on p "“Ar visu ģimeni uz starta”, “Zelta ripa”, “Ādas bumba”." at bounding box center [477, 533] width 516 height 17
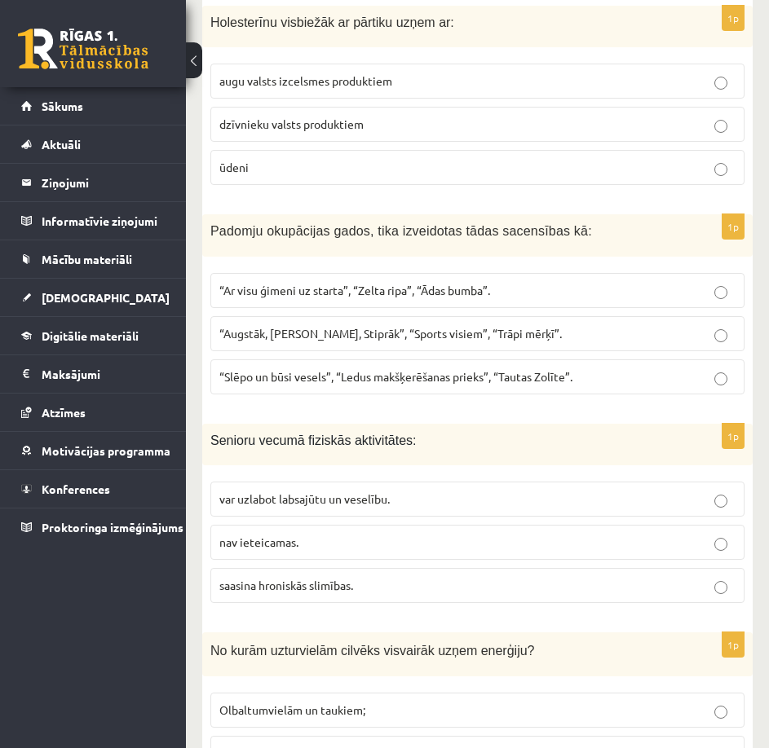
scroll to position [4425, 0]
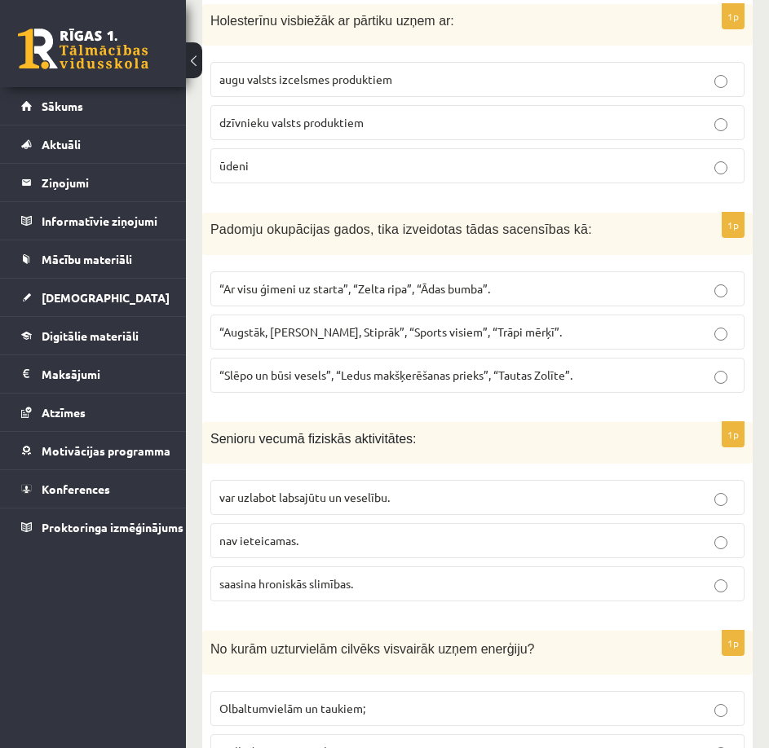
click at [537, 489] on p "var uzlabot labsajūtu un veselību." at bounding box center [477, 497] width 516 height 17
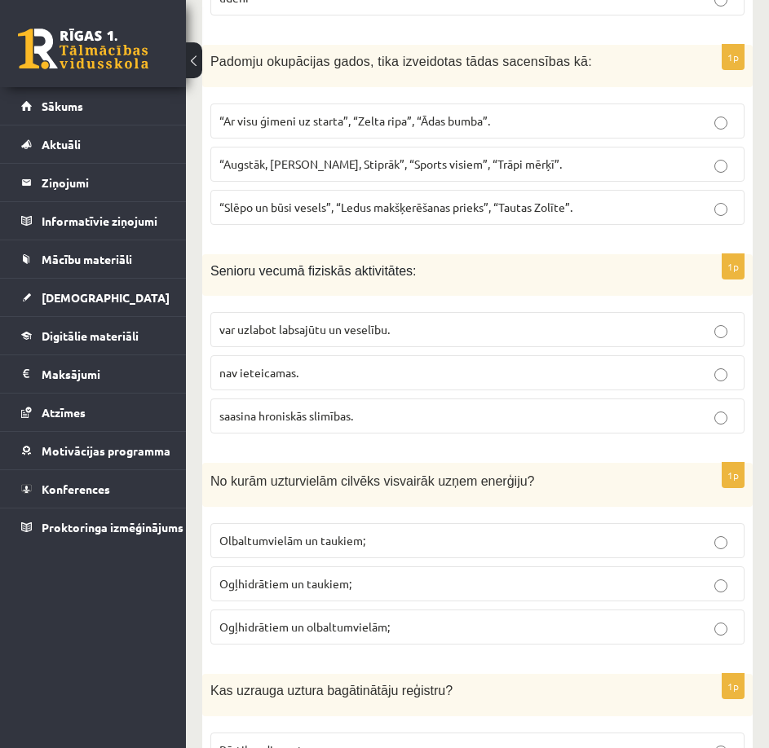
scroll to position [4669, 0]
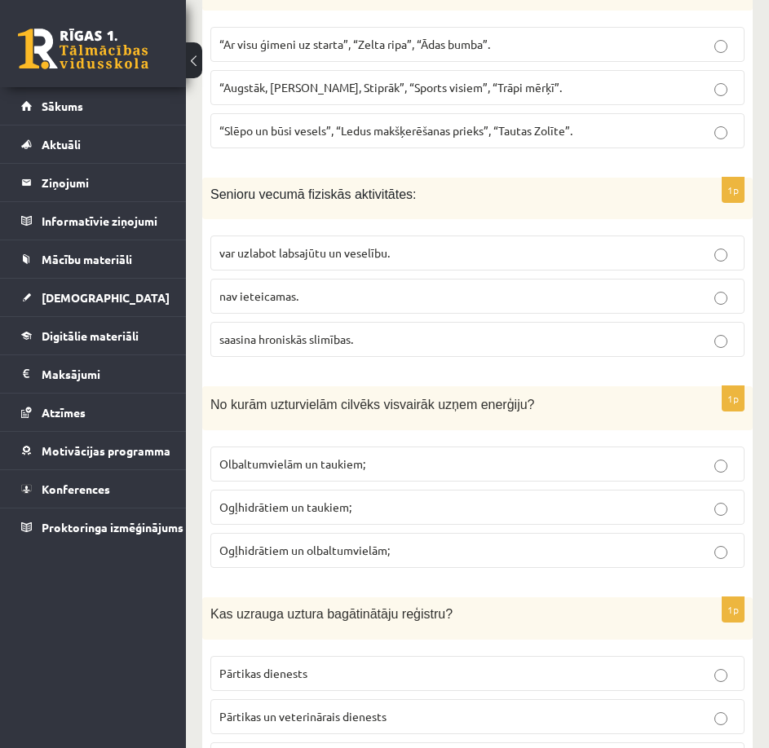
click at [540, 499] on p "Ogļhidrātiem un taukiem;" at bounding box center [477, 507] width 516 height 17
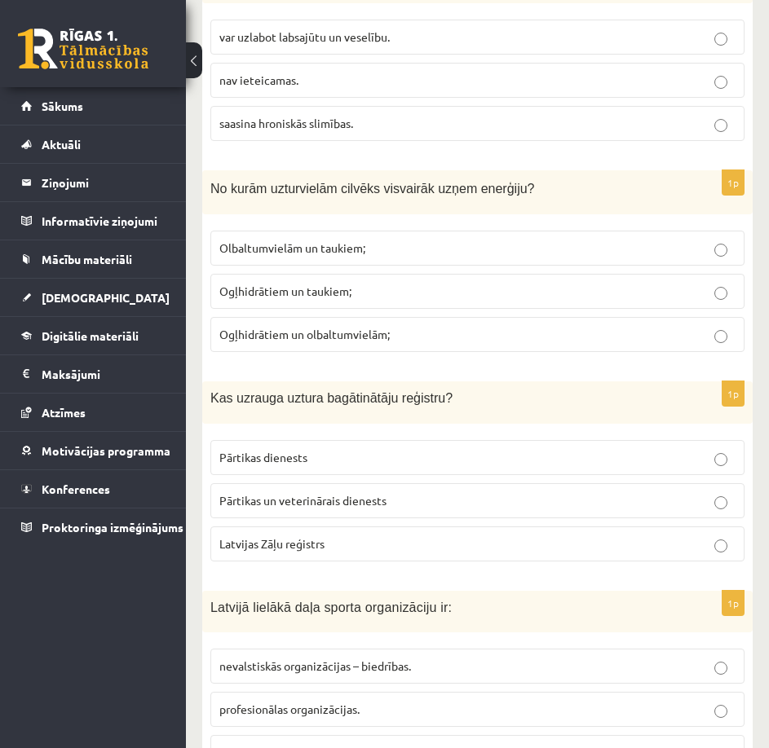
scroll to position [4914, 0]
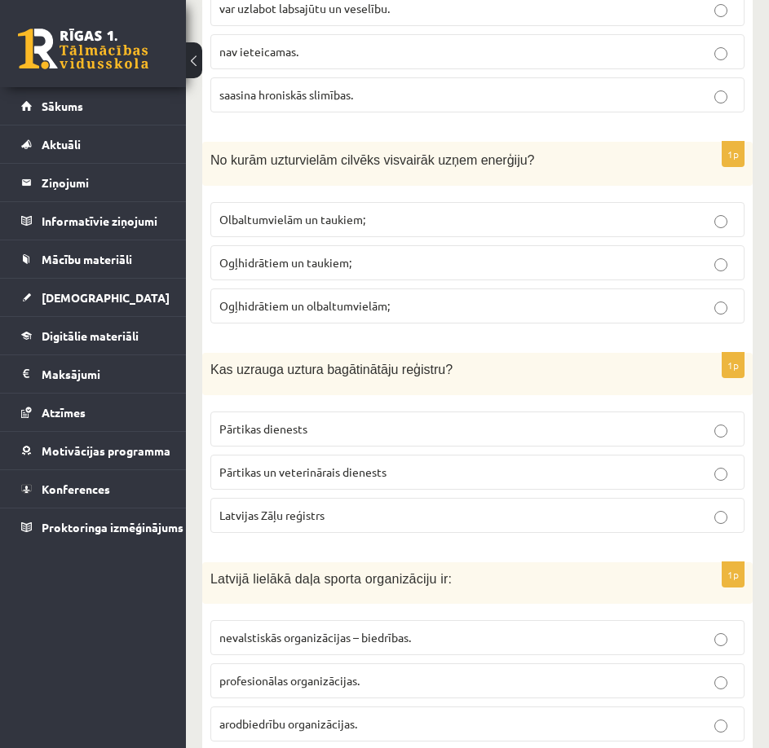
click at [527, 464] on p "Pārtikas un veterinārais dienests" at bounding box center [477, 472] width 516 height 17
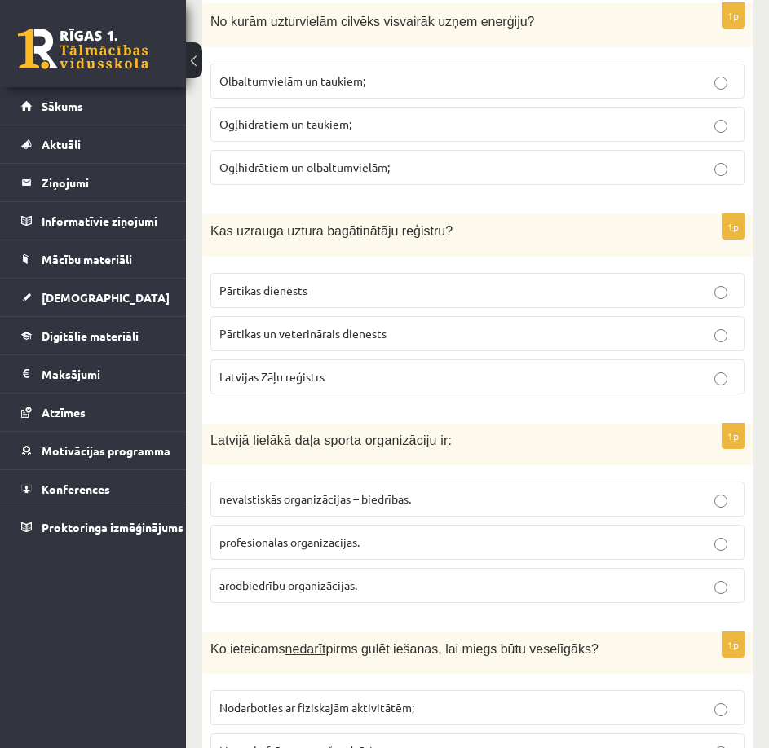
scroll to position [5077, 0]
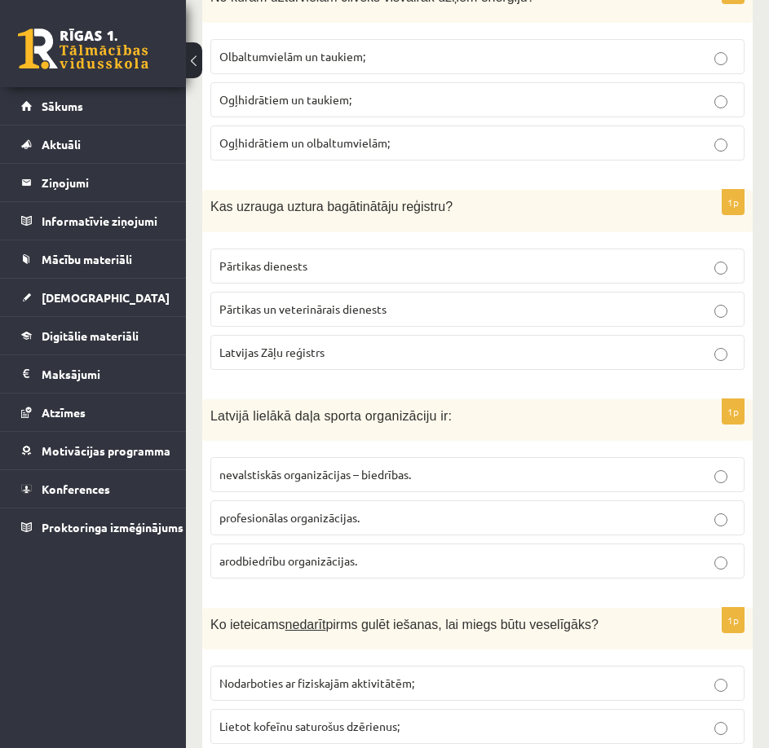
click at [532, 466] on p "nevalstiskās organizācijas – biedrības." at bounding box center [477, 474] width 516 height 17
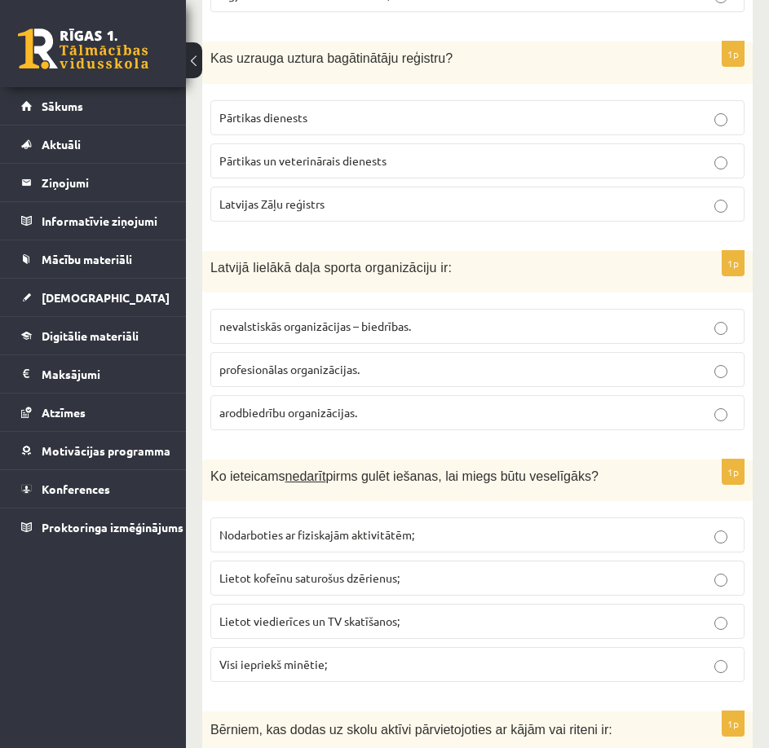
scroll to position [5321, 0]
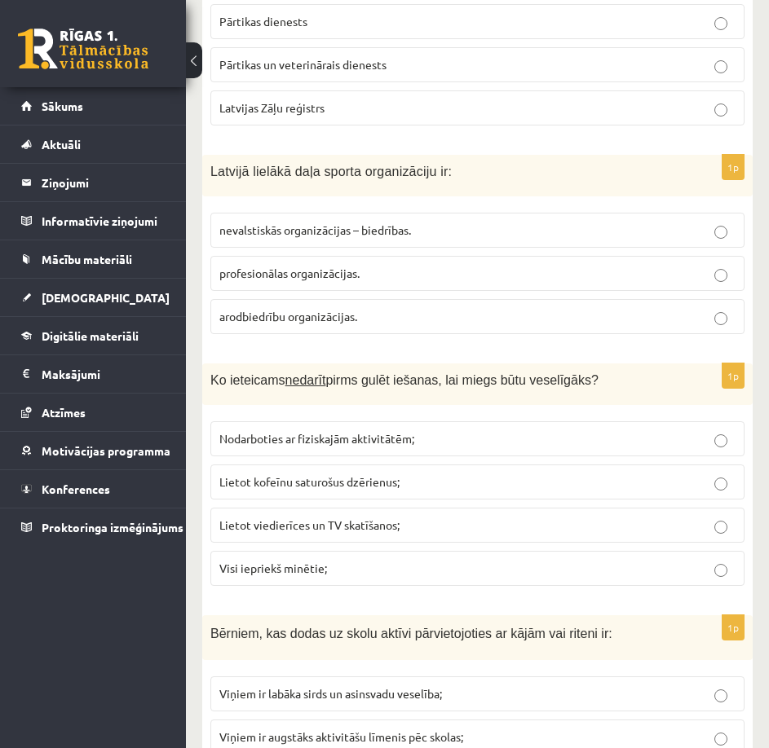
click at [540, 560] on p "Visi iepriekš minētie;" at bounding box center [477, 568] width 516 height 17
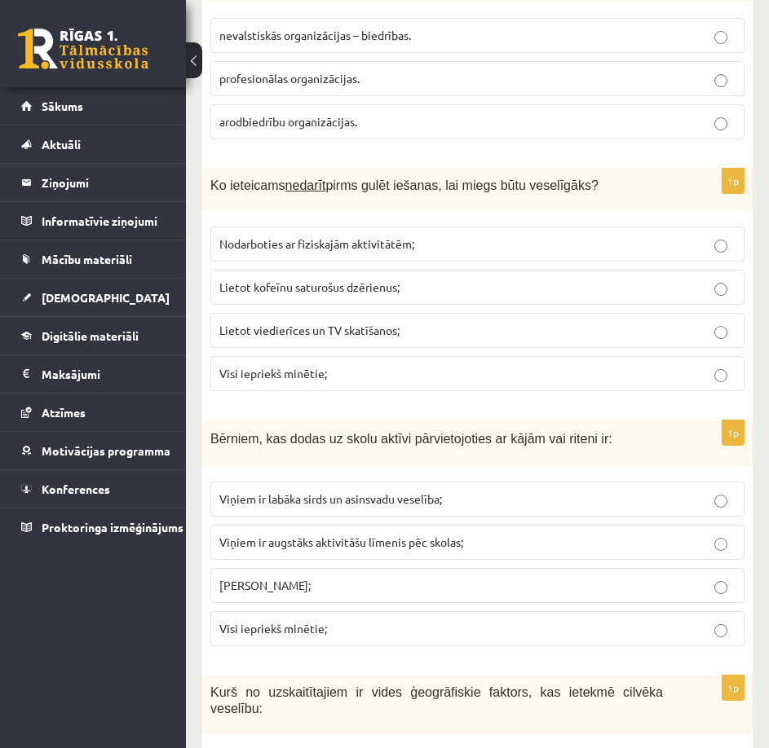
scroll to position [5566, 0]
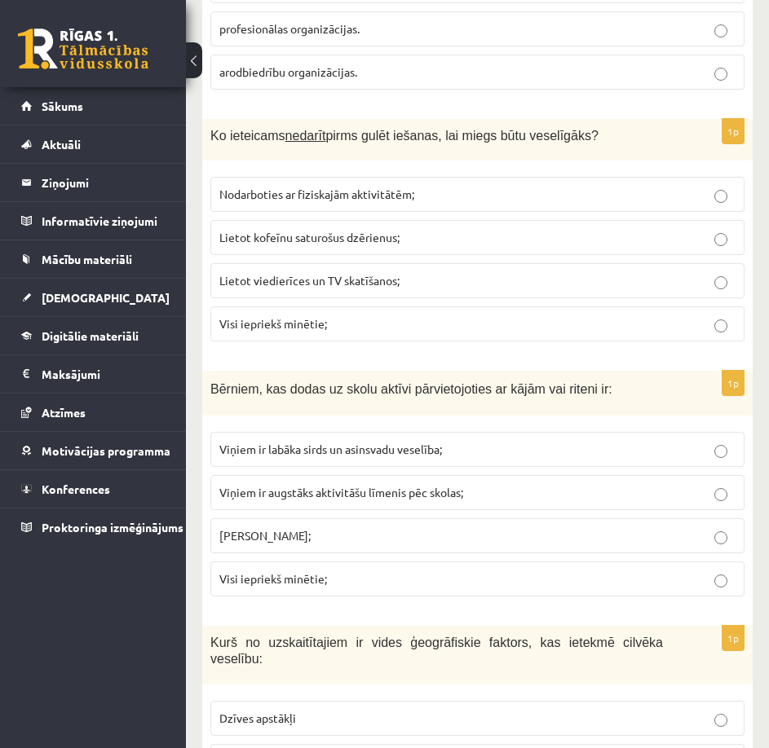
click at [487, 571] on p "Visi iepriekš minētie;" at bounding box center [477, 579] width 516 height 17
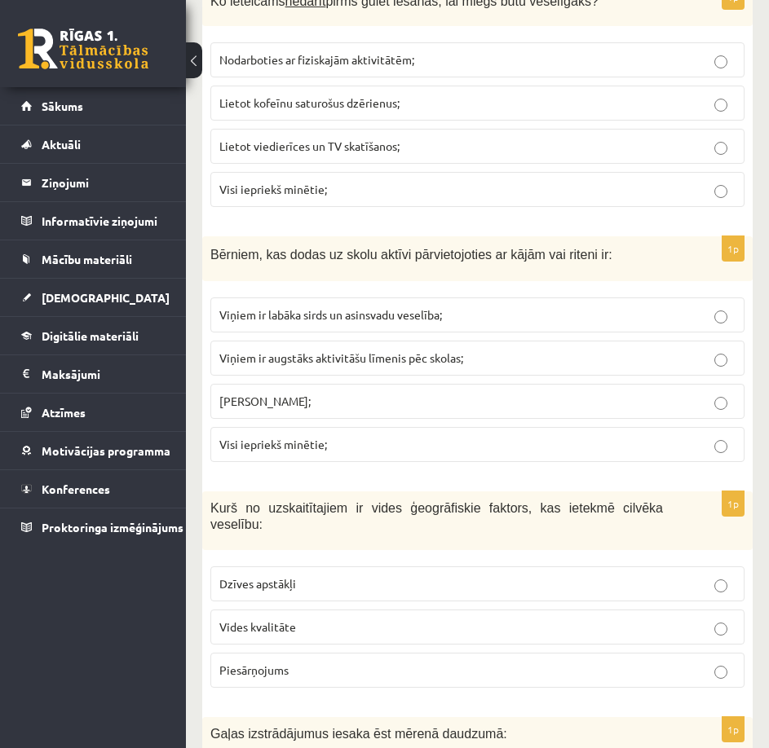
scroll to position [5729, 0]
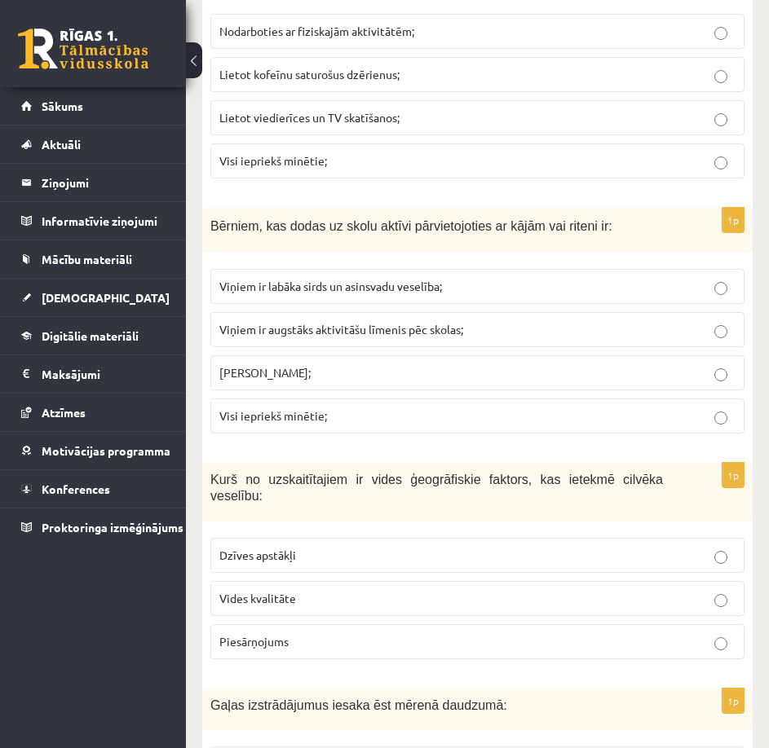
click at [487, 590] on p "Vides kvalitāte" at bounding box center [477, 598] width 516 height 17
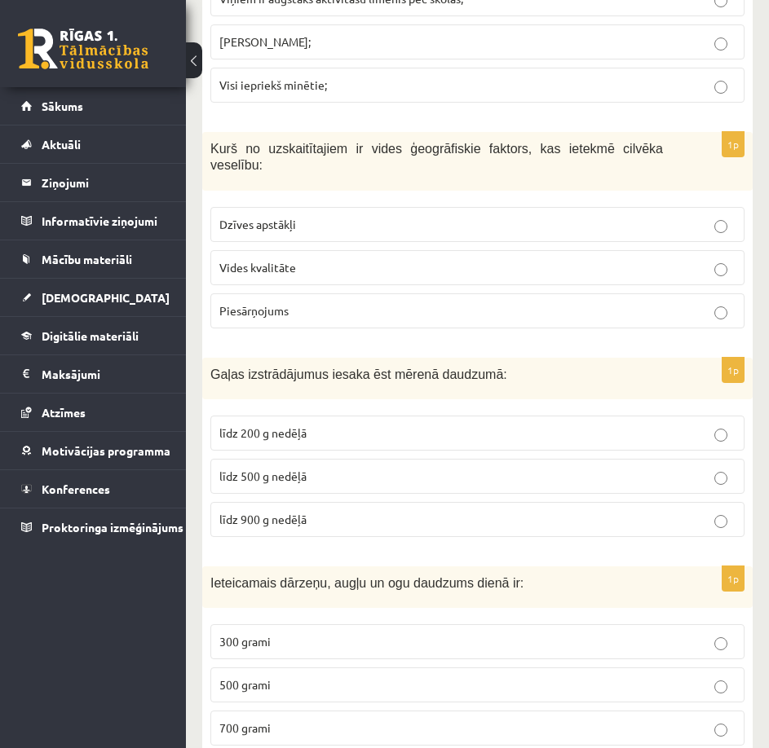
scroll to position [6061, 0]
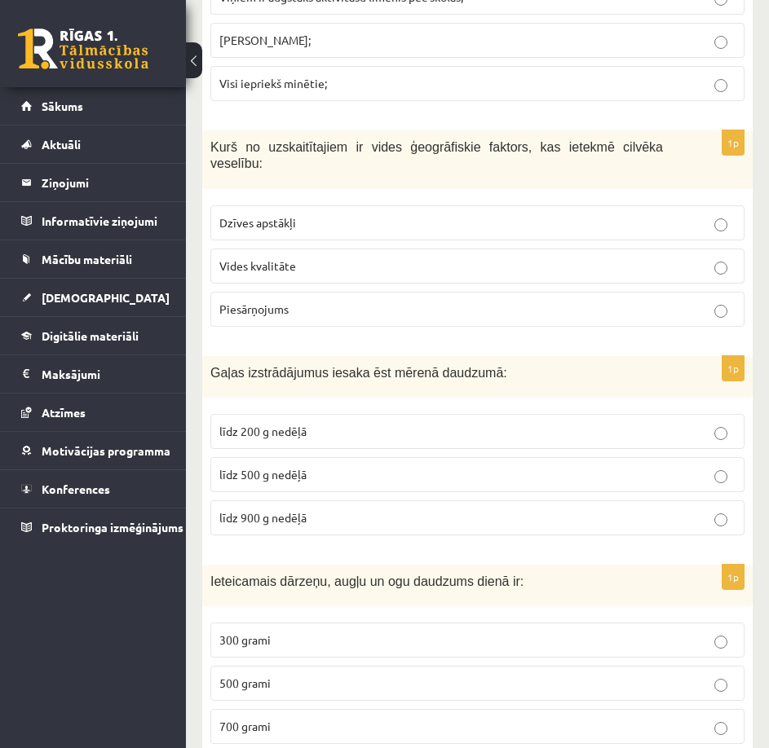
click at [335, 466] on p "līdz 500 g nedēļā" at bounding box center [477, 474] width 516 height 17
click at [327, 675] on p "500 grami" at bounding box center [477, 683] width 516 height 17
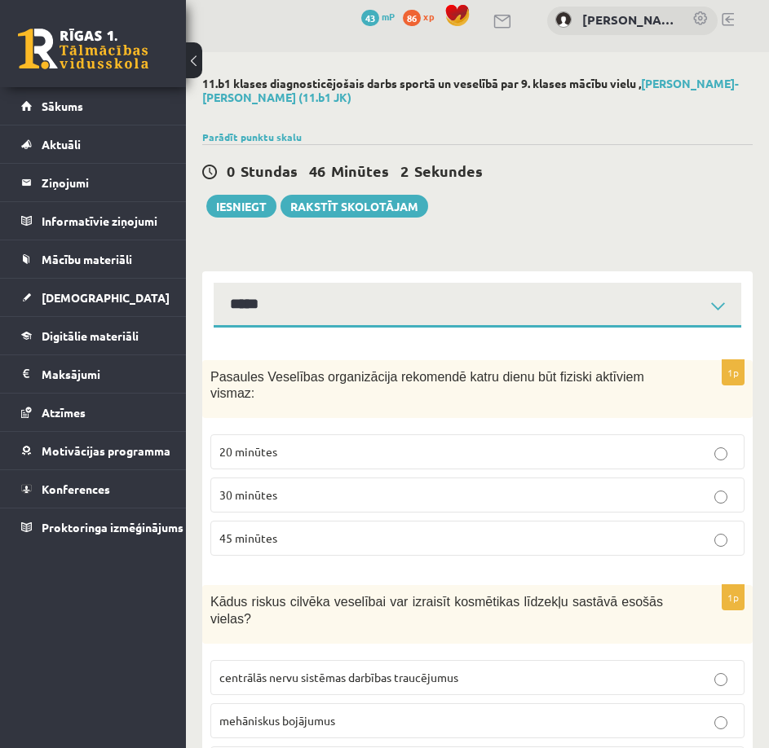
scroll to position [0, 0]
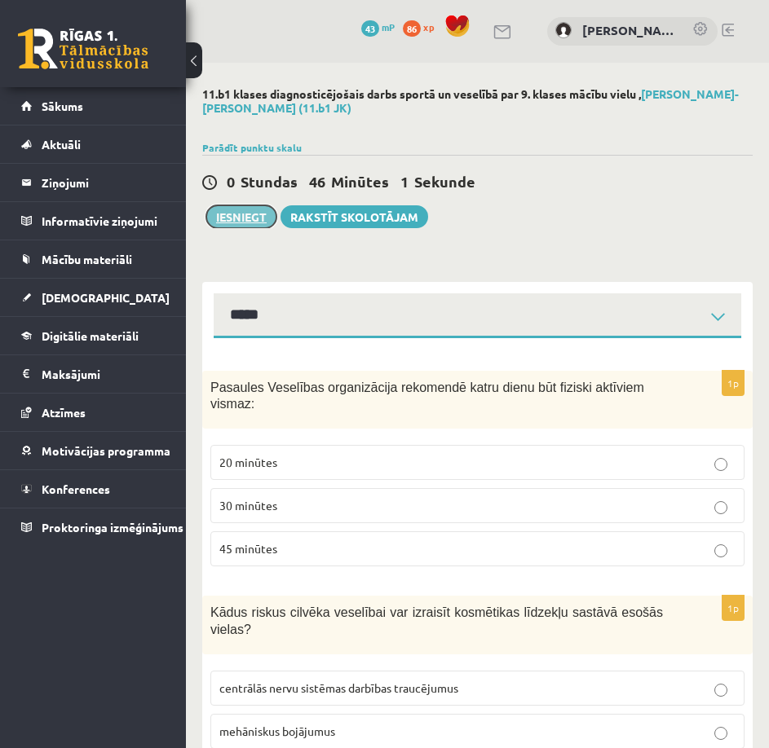
click at [234, 218] on button "Iesniegt" at bounding box center [241, 216] width 70 height 23
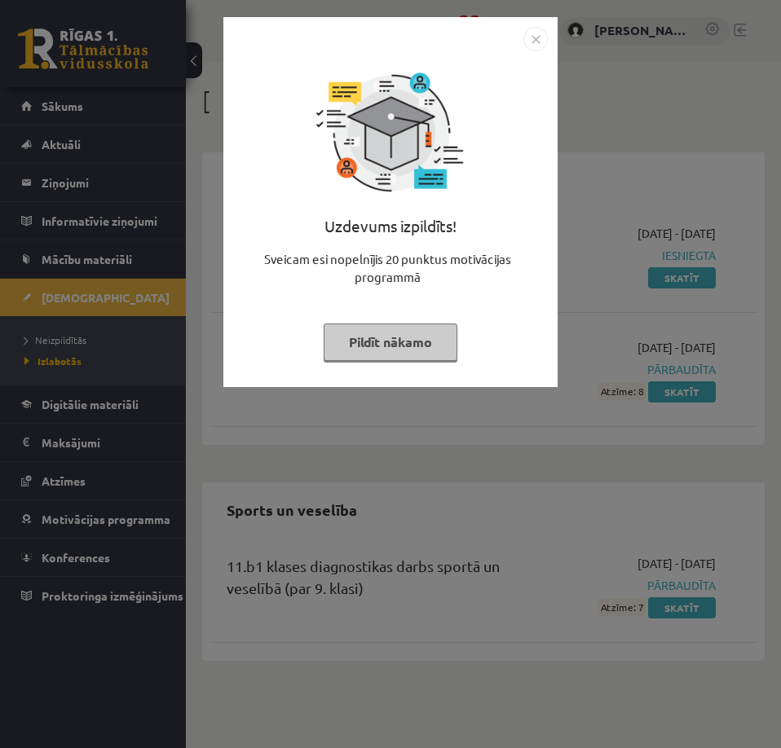
click at [367, 335] on button "Pildīt nākamo" at bounding box center [391, 342] width 134 height 37
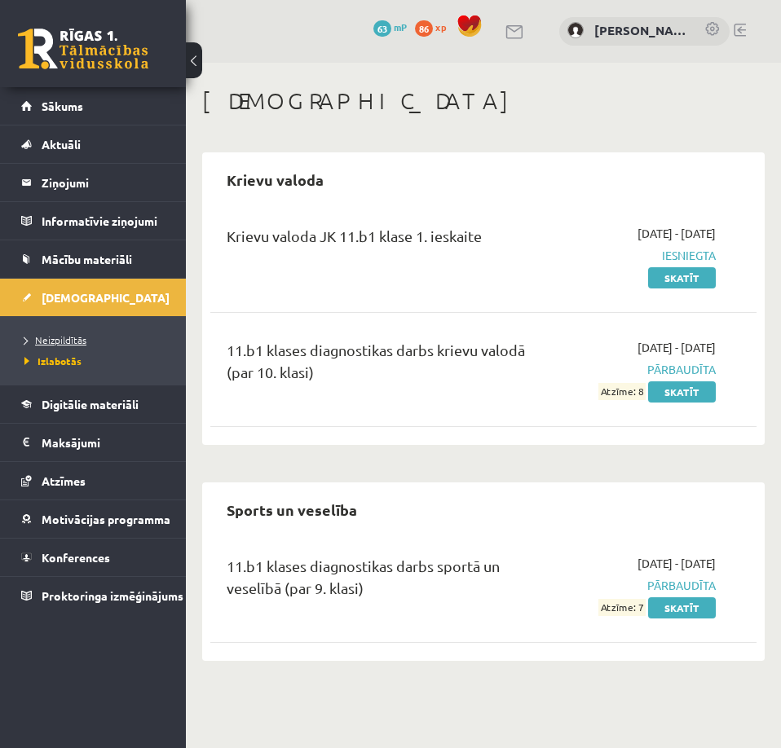
click at [76, 338] on span "Neizpildītās" at bounding box center [55, 339] width 62 height 13
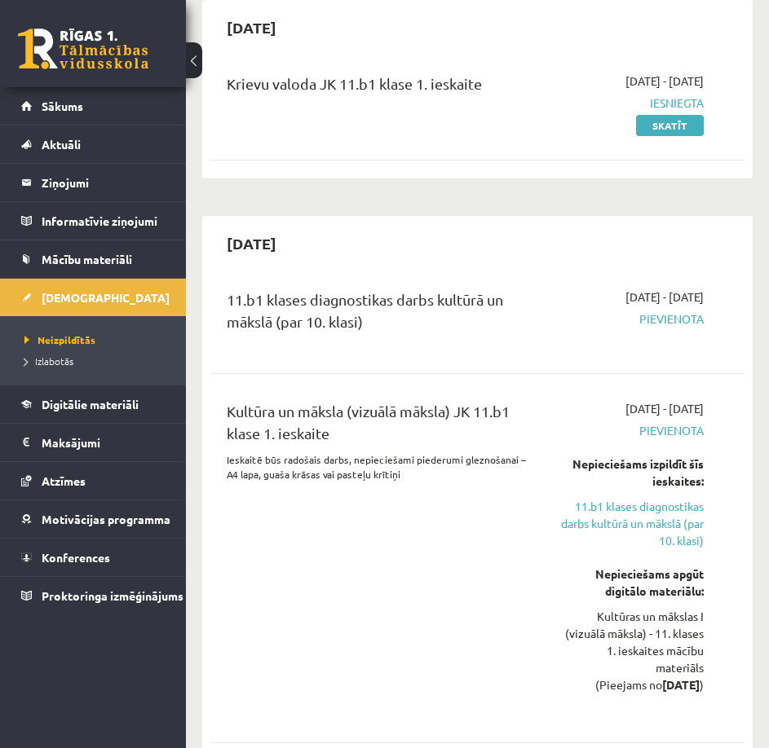
scroll to position [163, 0]
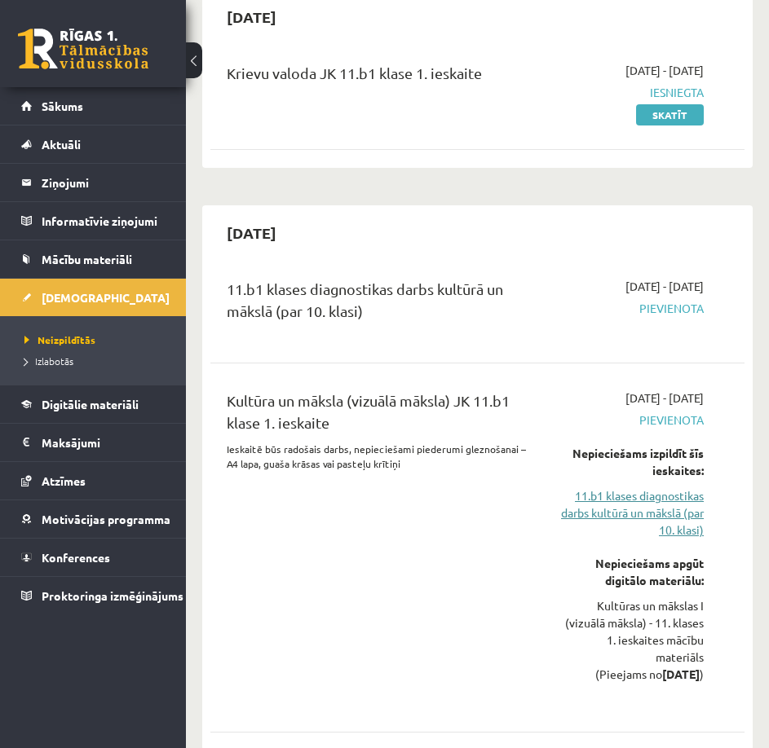
click at [627, 501] on link "11.b1 klases diagnostikas darbs kultūrā un mākslā (par 10. klasi)" at bounding box center [632, 512] width 143 height 51
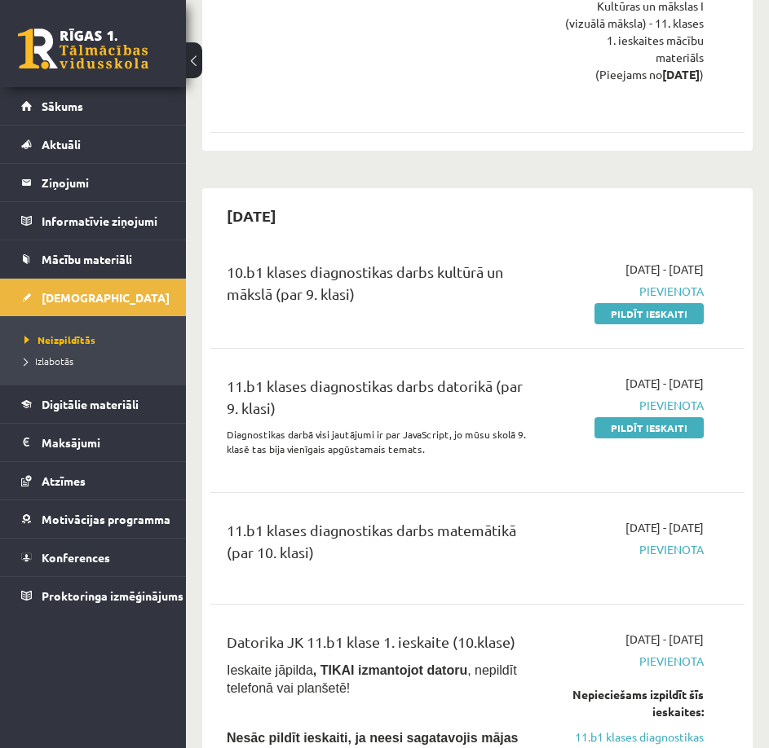
scroll to position [815, 0]
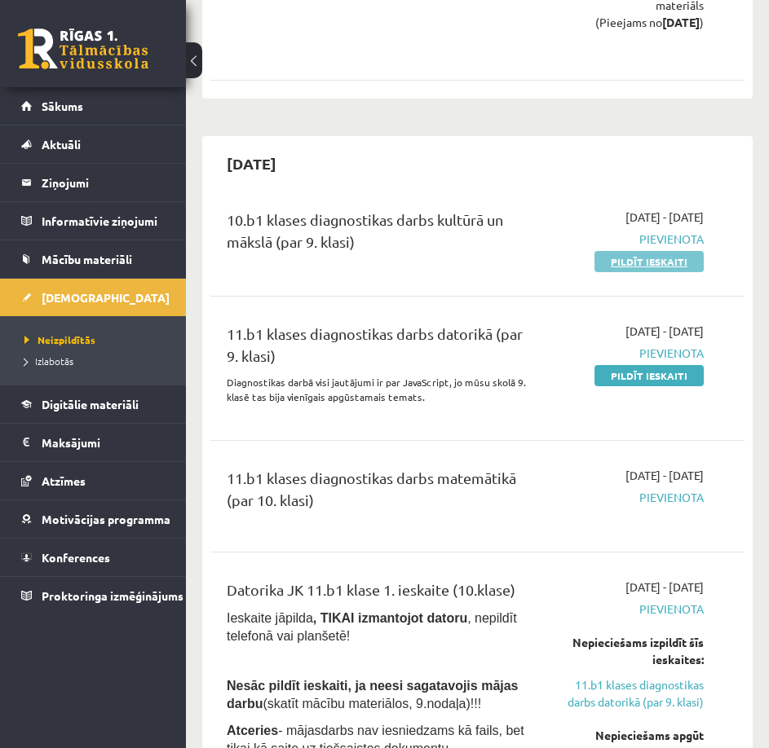
click at [627, 264] on link "Pildīt ieskaiti" at bounding box center [648, 261] width 109 height 21
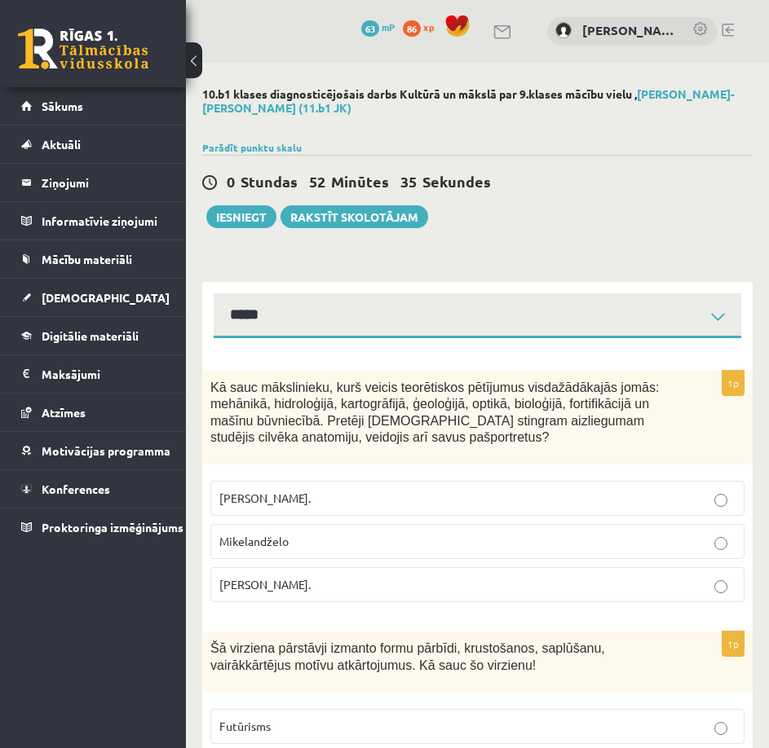
select select "**********"
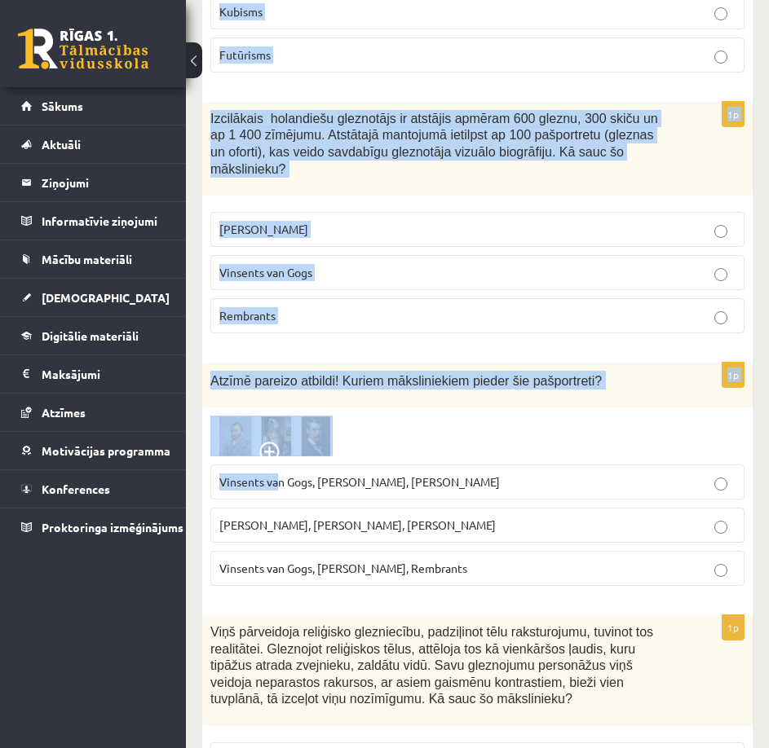
scroll to position [7546, 0]
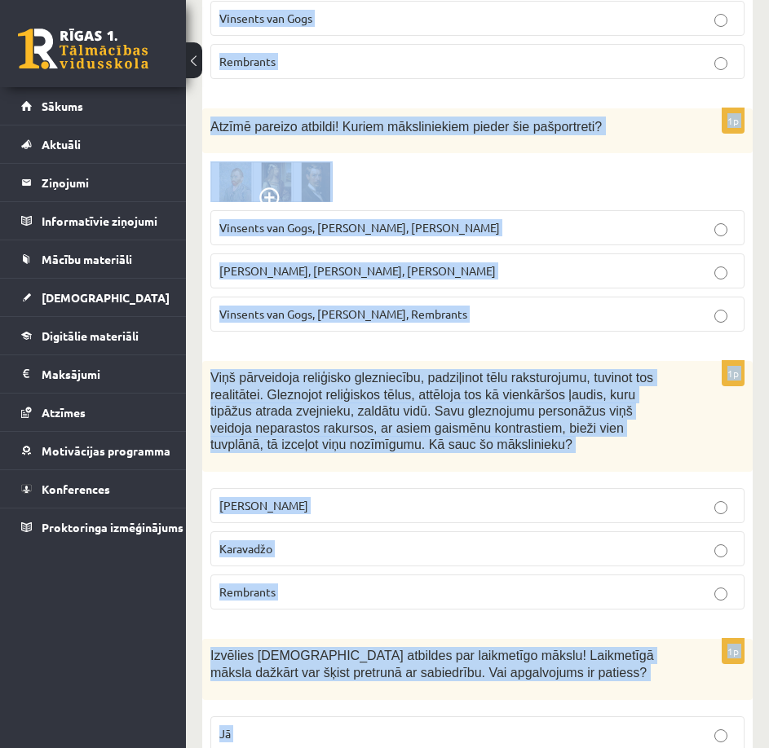
drag, startPoint x: 206, startPoint y: 384, endPoint x: 371, endPoint y: 674, distance: 333.7
copy form "Lo ipsu dolorsitame, cons adipis elitseddoei temporinc utlaboreetdolo magna: al…"
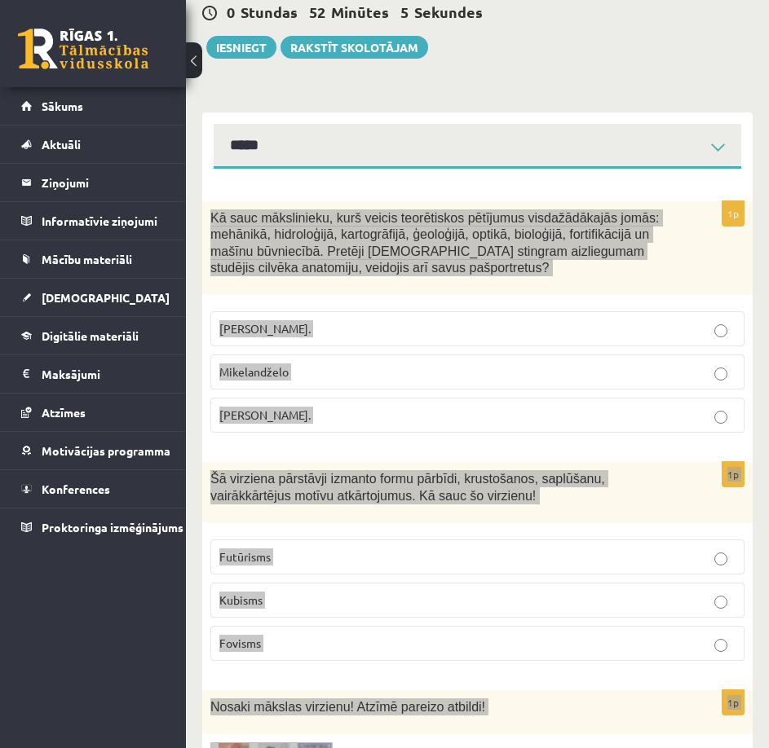
scroll to position [0, 0]
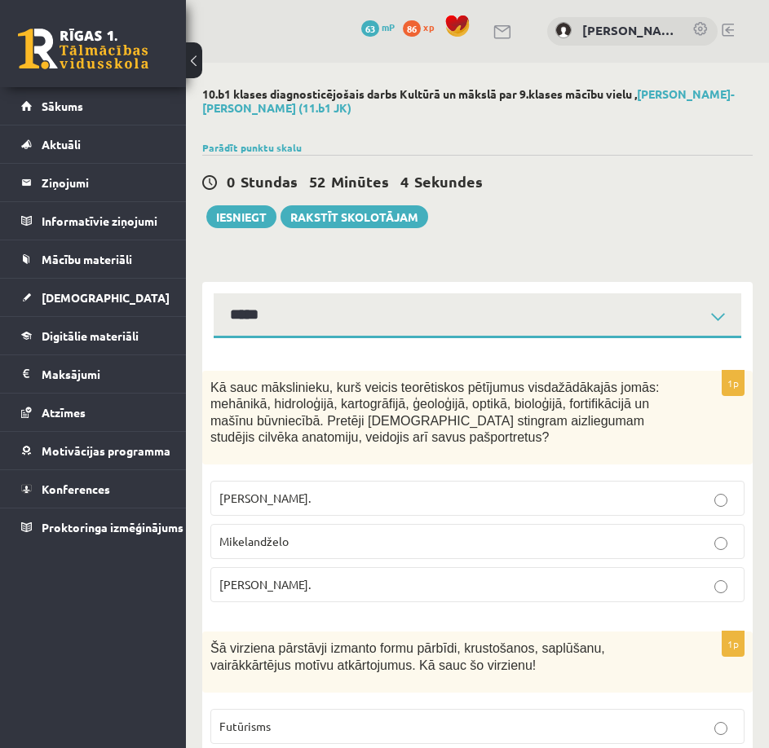
click at [523, 582] on p "[PERSON_NAME]." at bounding box center [477, 584] width 516 height 17
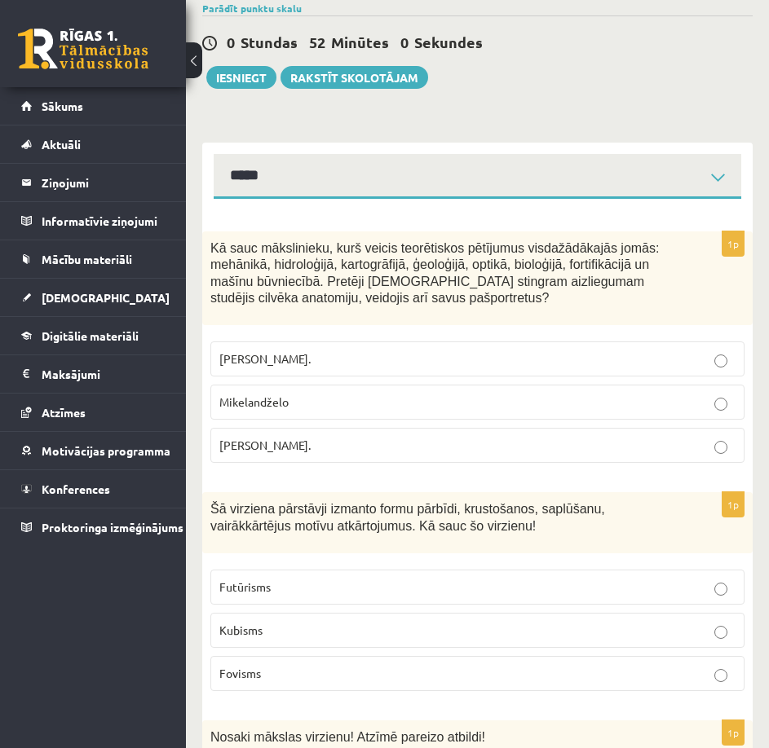
scroll to position [163, 0]
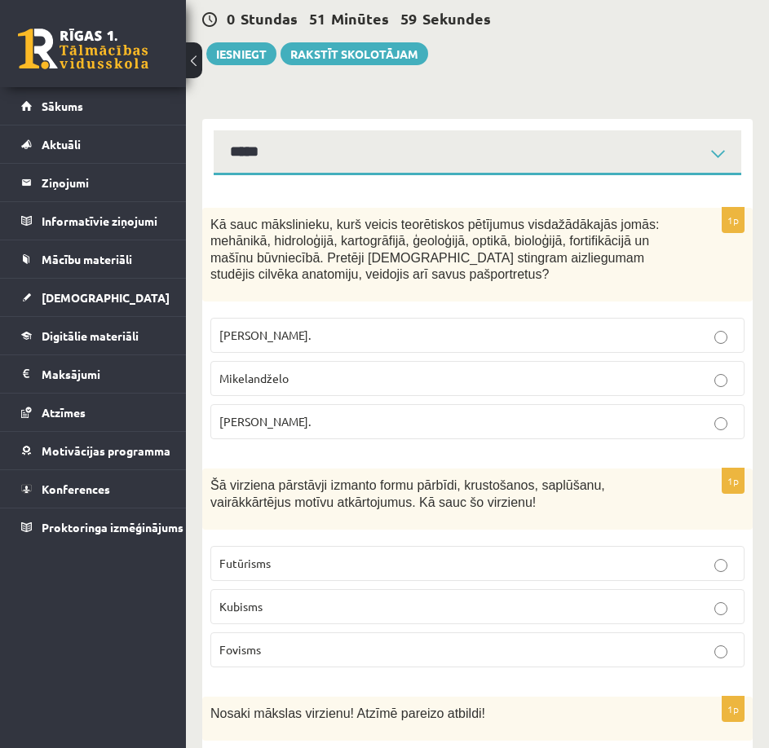
click at [493, 584] on fieldset "Futūrisms Kubisms Fovisms" at bounding box center [477, 605] width 534 height 134
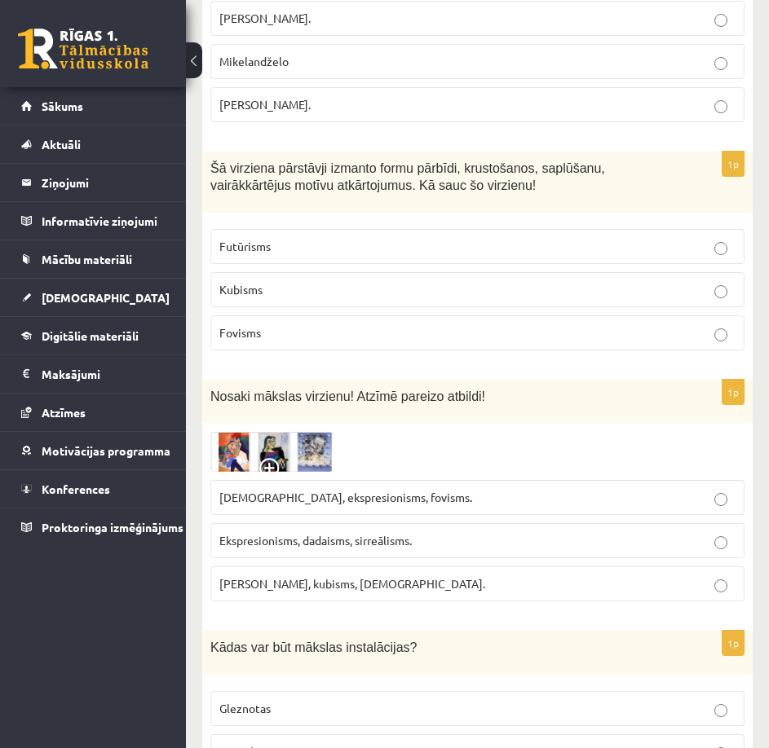
scroll to position [489, 0]
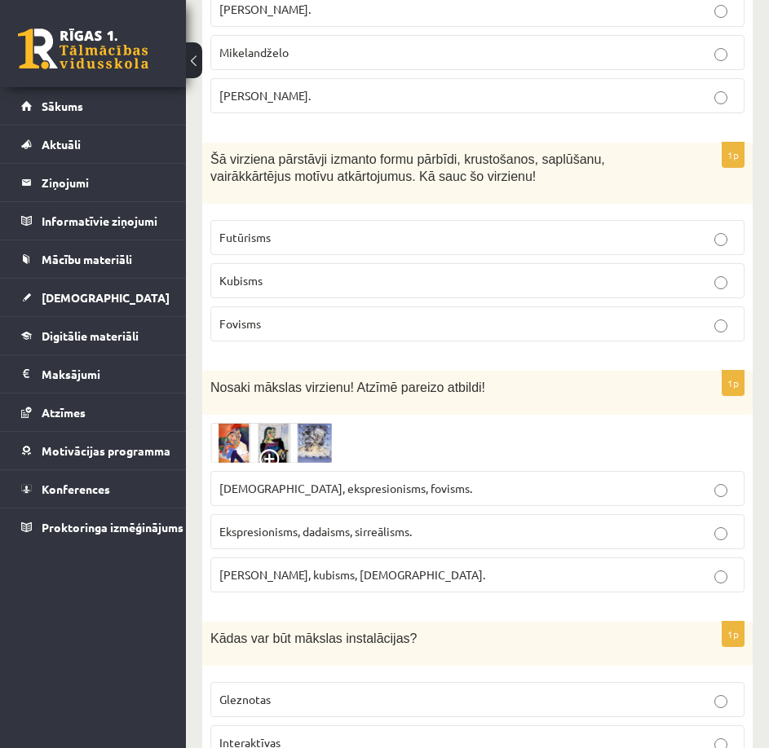
click at [721, 525] on p "Ekspresionisms, dadaisms, sirreālisms." at bounding box center [477, 531] width 516 height 17
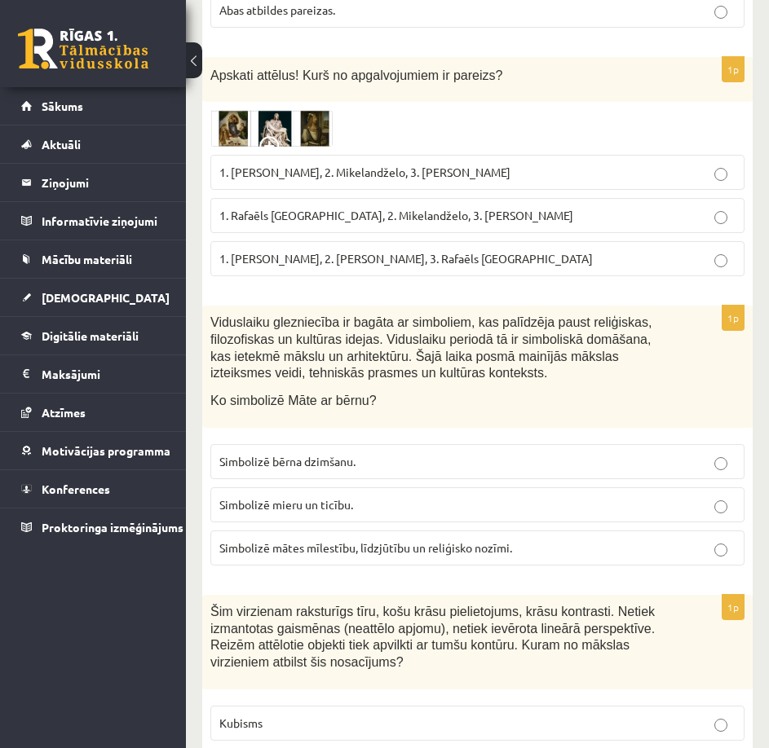
scroll to position [2038, 0]
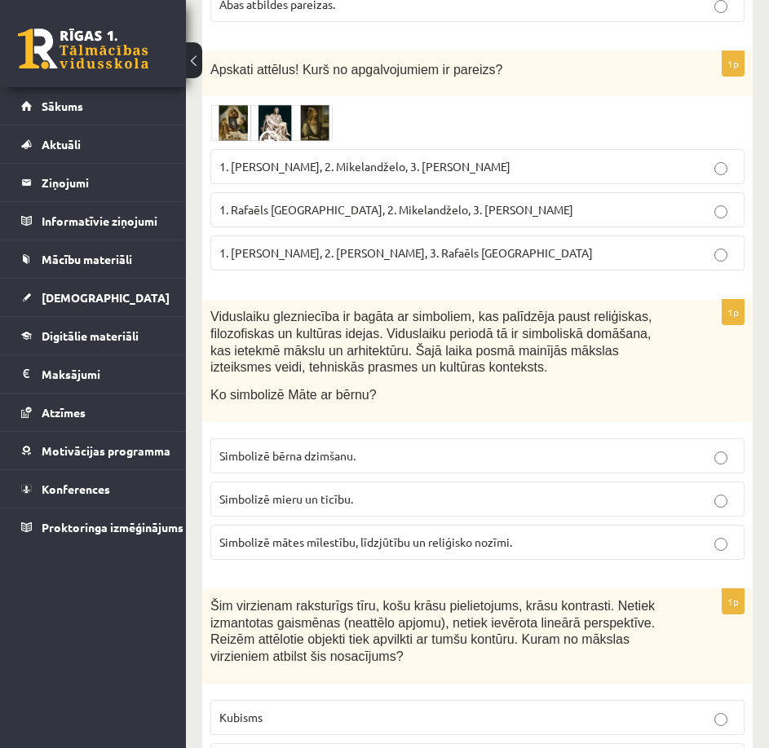
click at [723, 525] on label "Simbolizē mātes mīlestību, līdzjūtību un reliģisko nozīmi." at bounding box center [477, 542] width 534 height 35
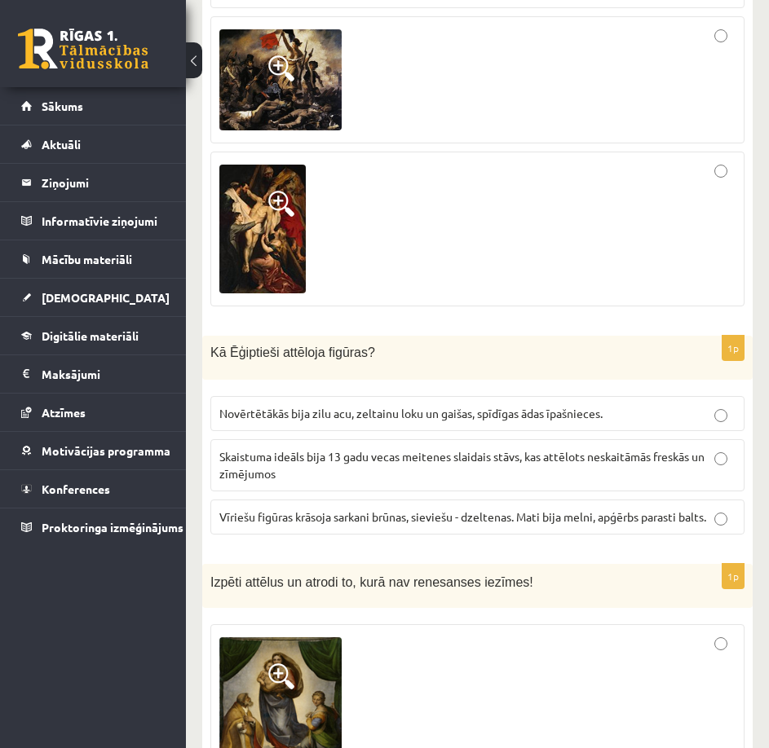
scroll to position [3342, 0]
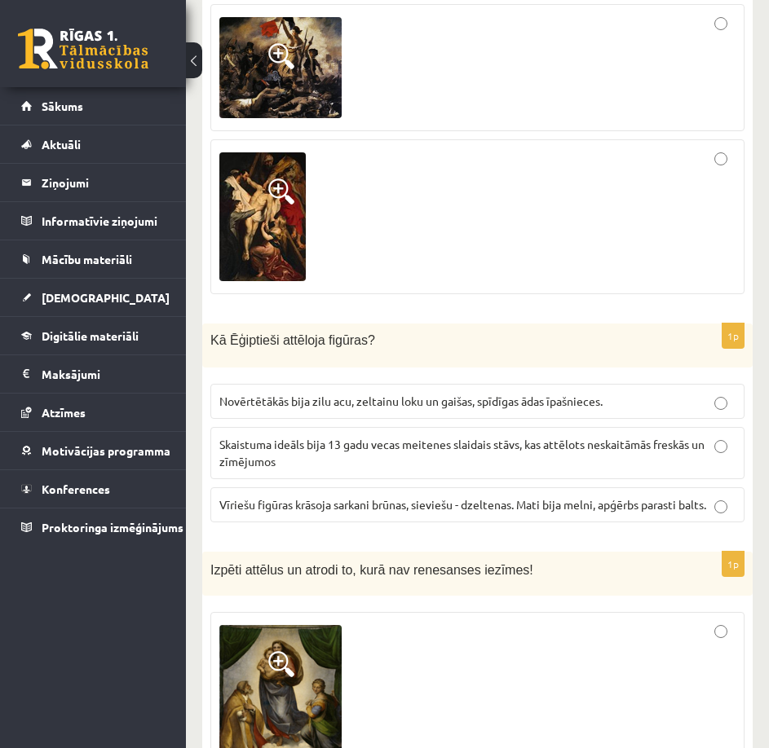
click at [442, 497] on span "Vīriešu figūras krāsoja sarkani brūnas, sieviešu - dzeltenas. Mati bija melni, …" at bounding box center [462, 504] width 487 height 15
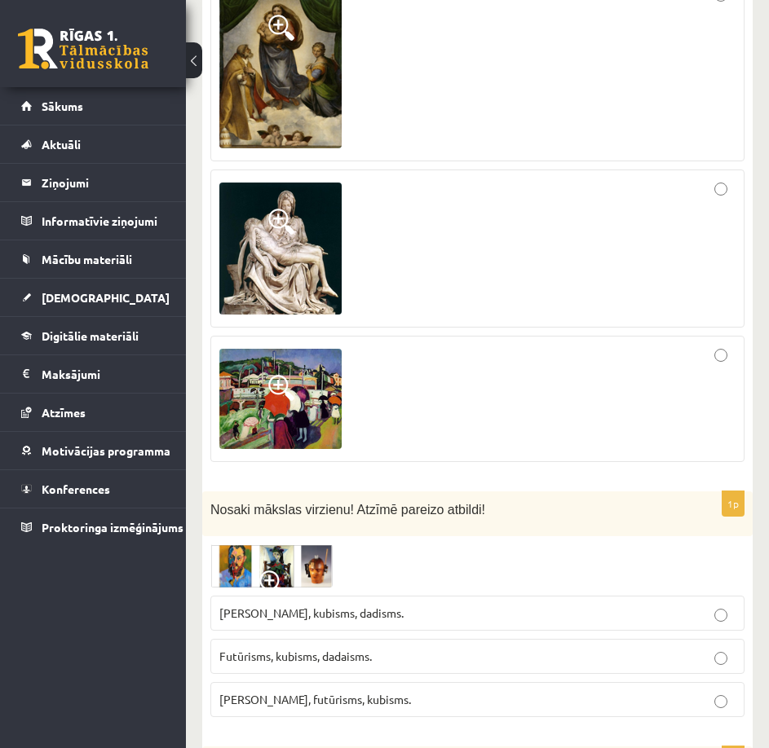
scroll to position [3994, 0]
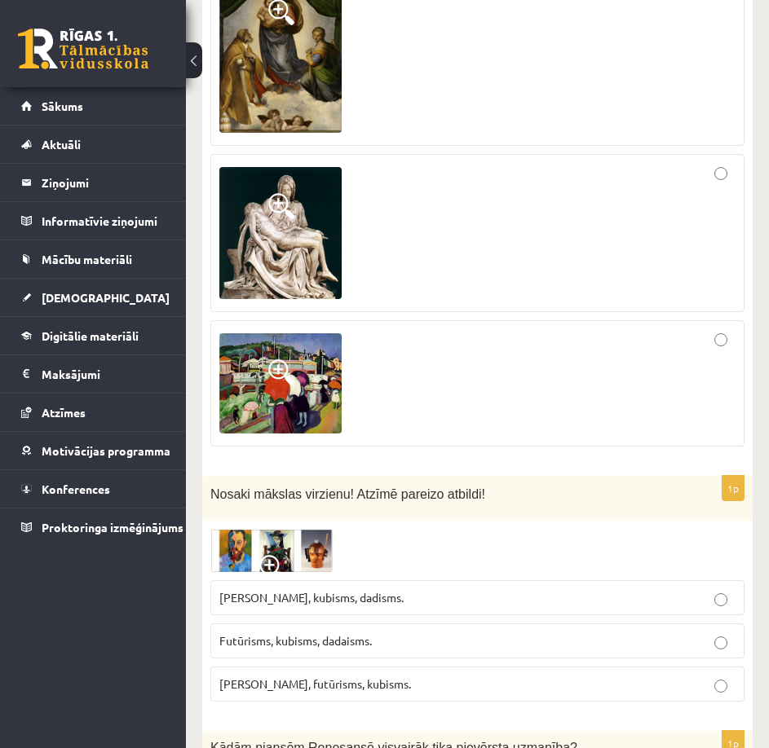
click at [307, 529] on img at bounding box center [271, 550] width 122 height 43
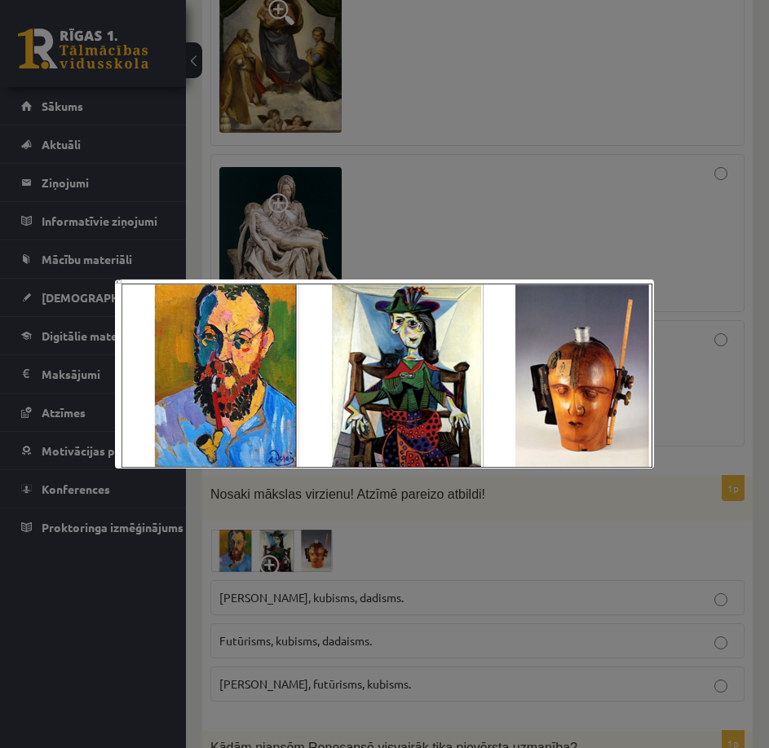
click at [323, 540] on div at bounding box center [384, 374] width 769 height 748
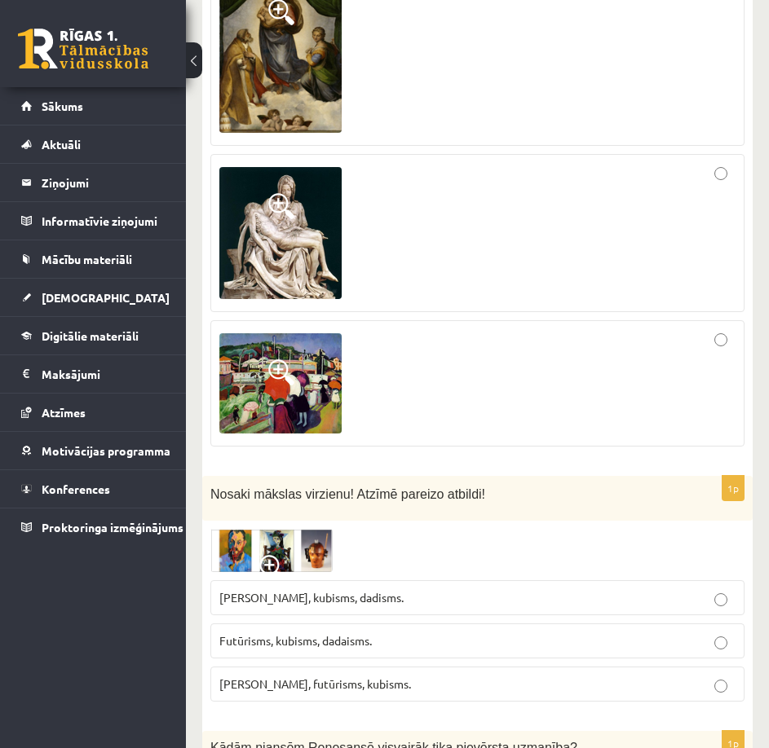
click at [343, 633] on span "Futūrisms, kubisms, dadaisms." at bounding box center [295, 640] width 152 height 15
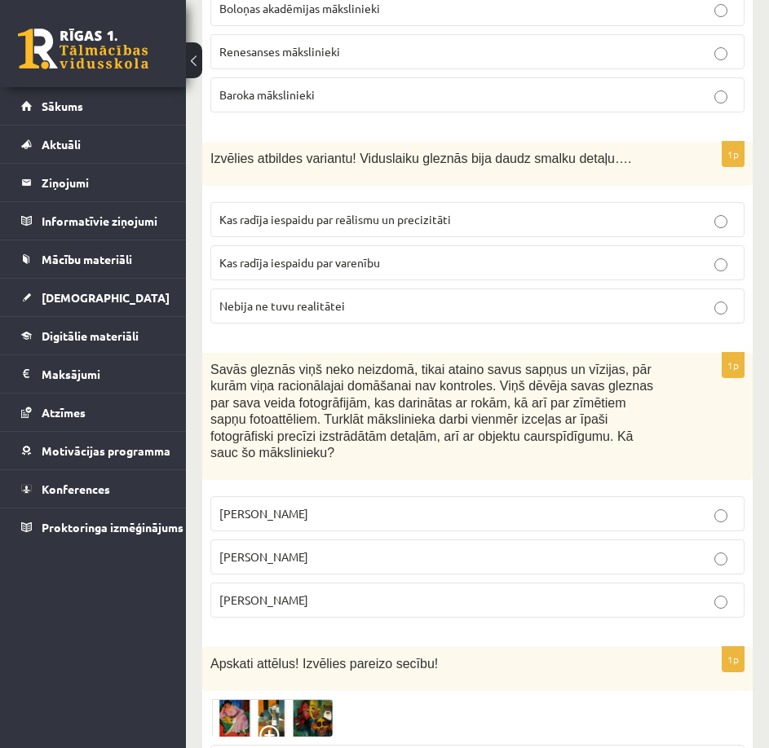
scroll to position [5054, 0]
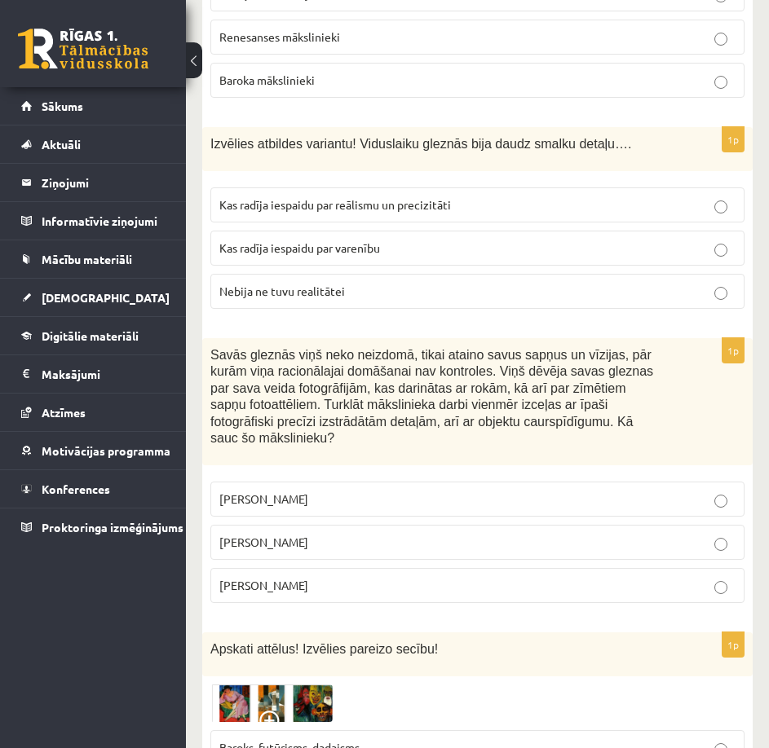
click at [576, 534] on p "Salvadors Dalī" at bounding box center [477, 542] width 516 height 17
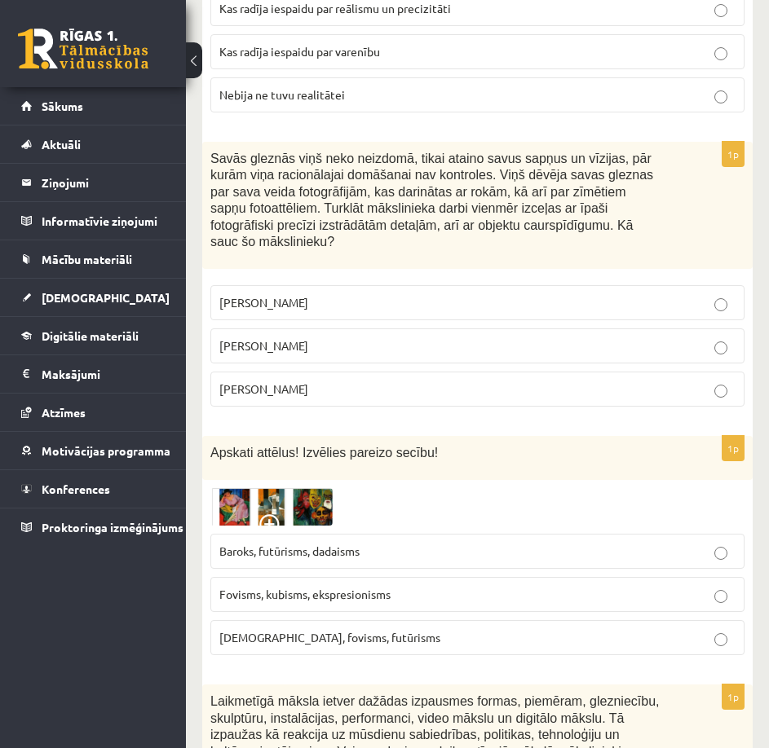
scroll to position [5298, 0]
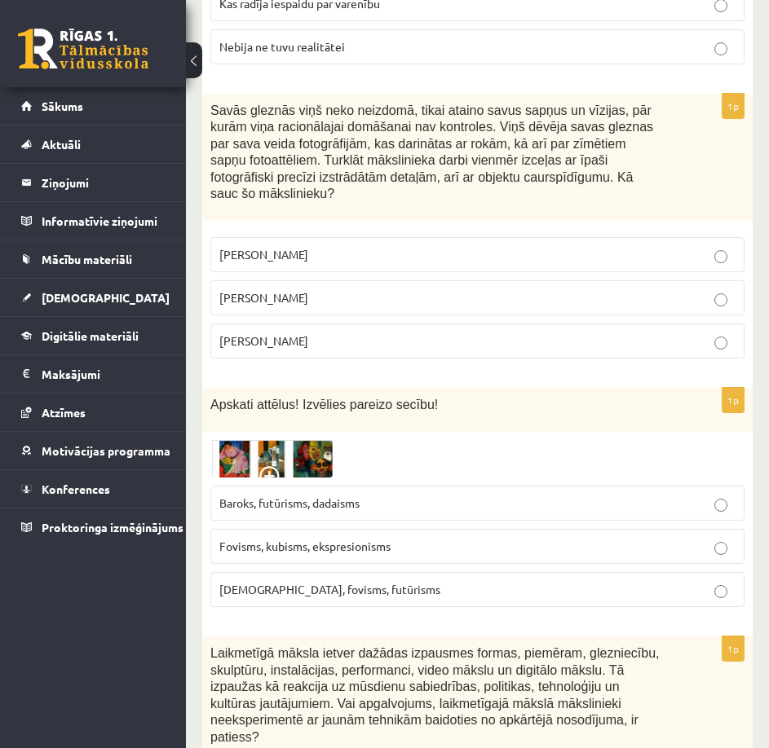
click at [576, 529] on label "Fovisms, kubisms, ekspresionisms" at bounding box center [477, 546] width 534 height 35
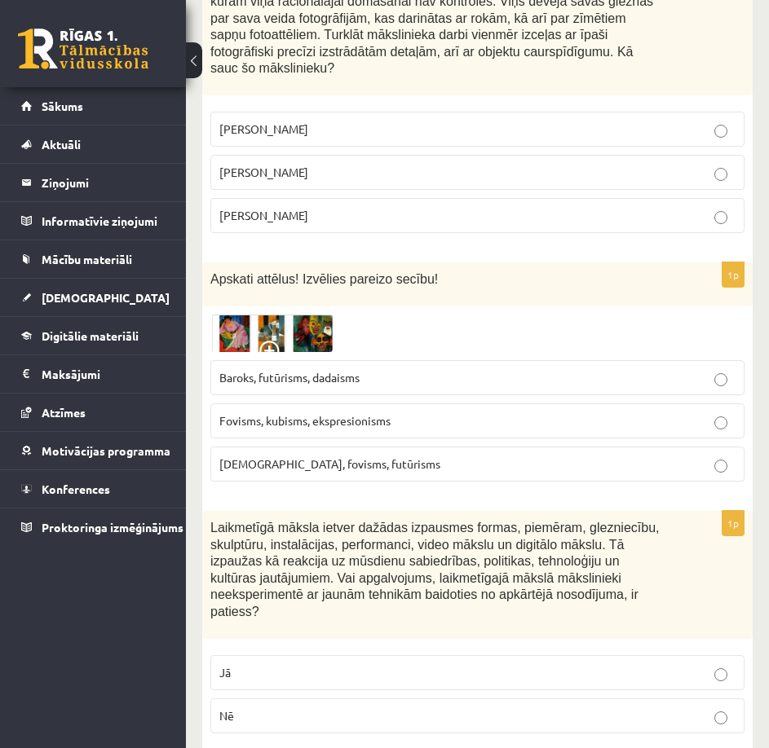
scroll to position [5543, 0]
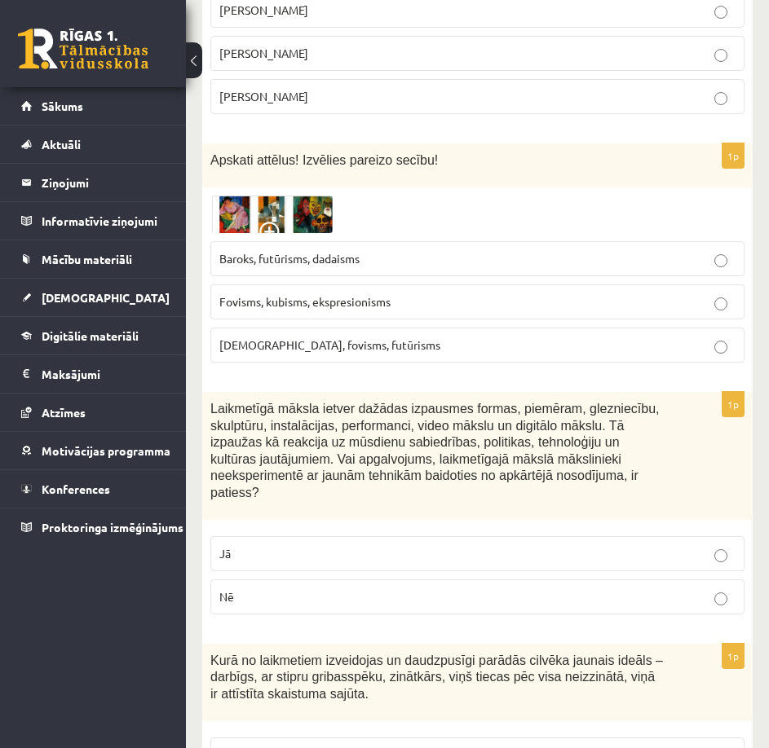
click at [583, 589] on p "Nē" at bounding box center [477, 597] width 516 height 17
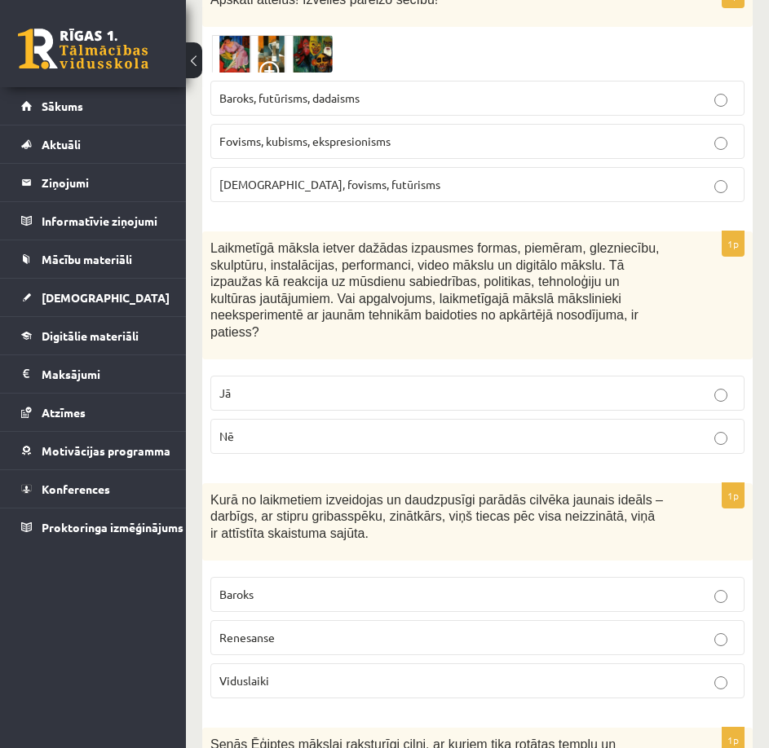
scroll to position [5706, 0]
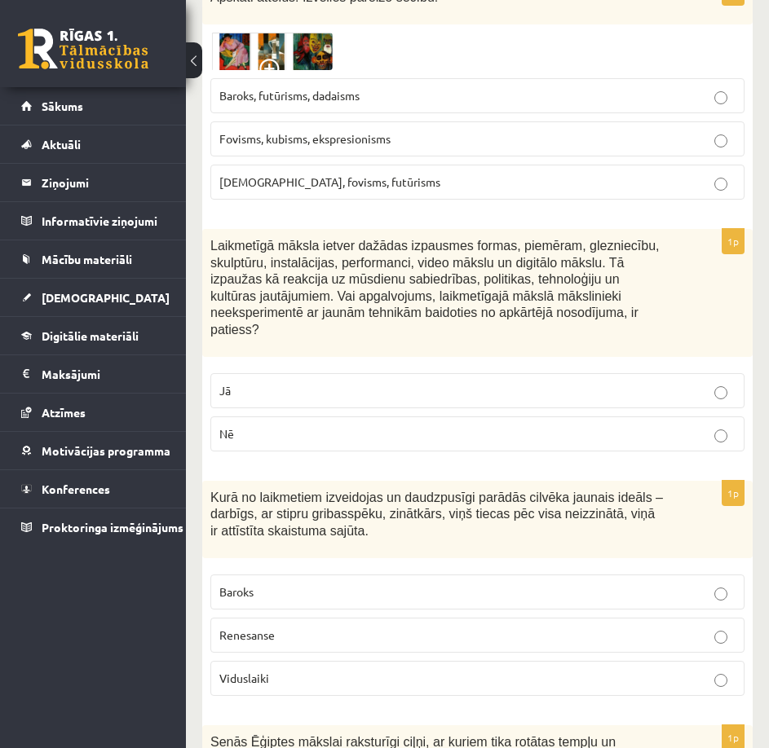
click at [613, 627] on p "Renesanse" at bounding box center [477, 635] width 516 height 17
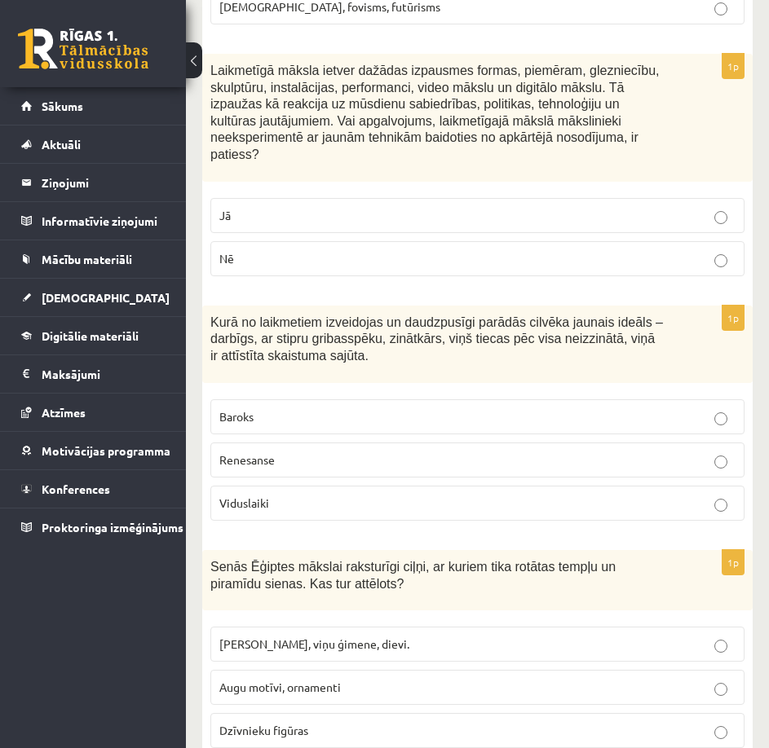
scroll to position [5951, 0]
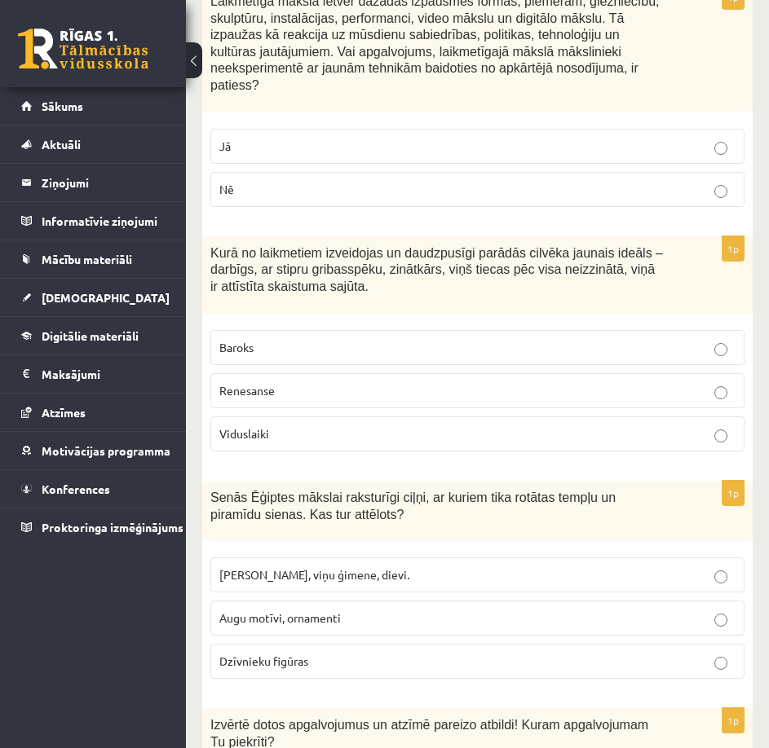
click at [555, 567] on p "Faraoni, viņu ģimene, dievi." at bounding box center [477, 575] width 516 height 17
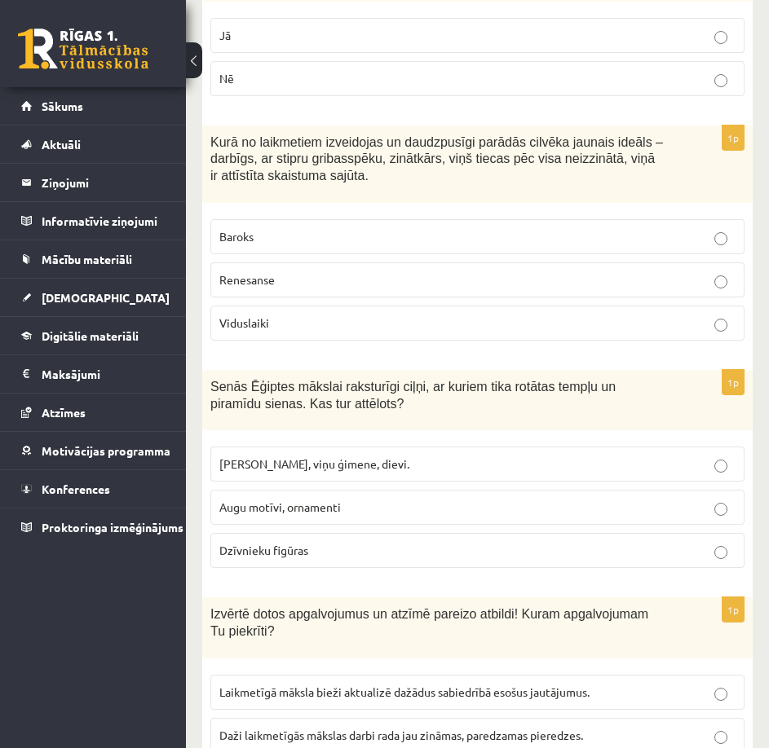
scroll to position [6114, 0]
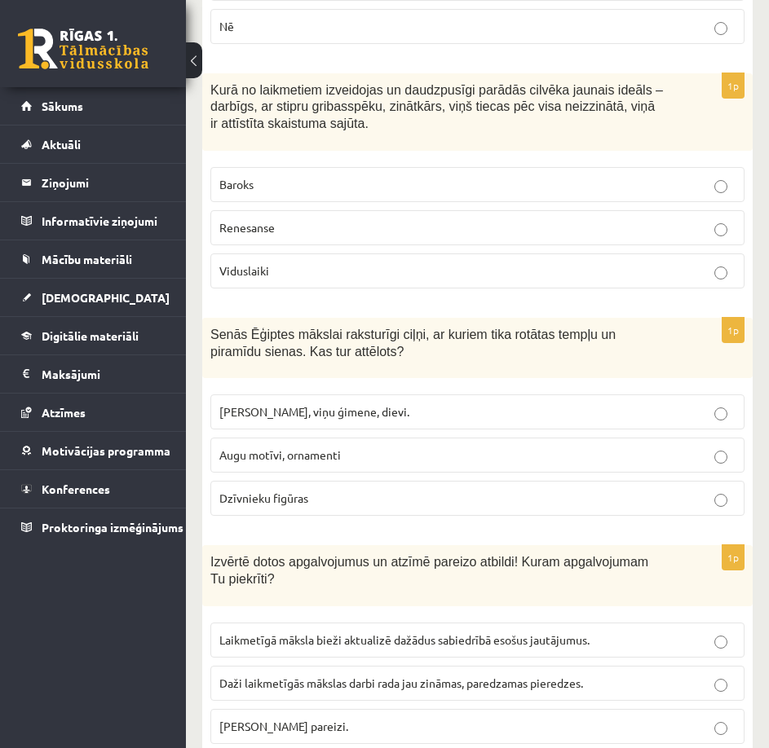
click at [613, 709] on label "Abi apgalvojumi pareizi." at bounding box center [477, 726] width 534 height 35
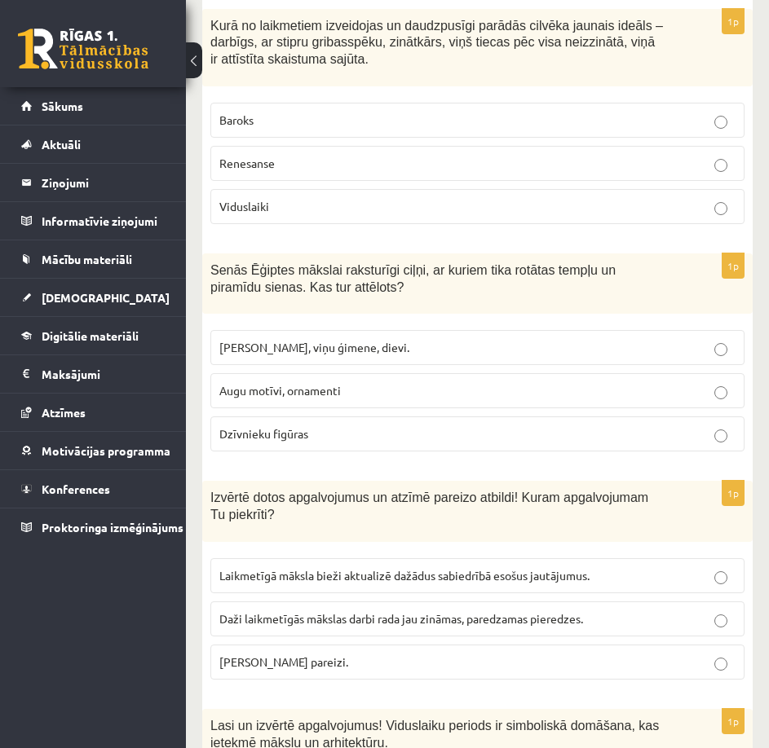
scroll to position [6358, 0]
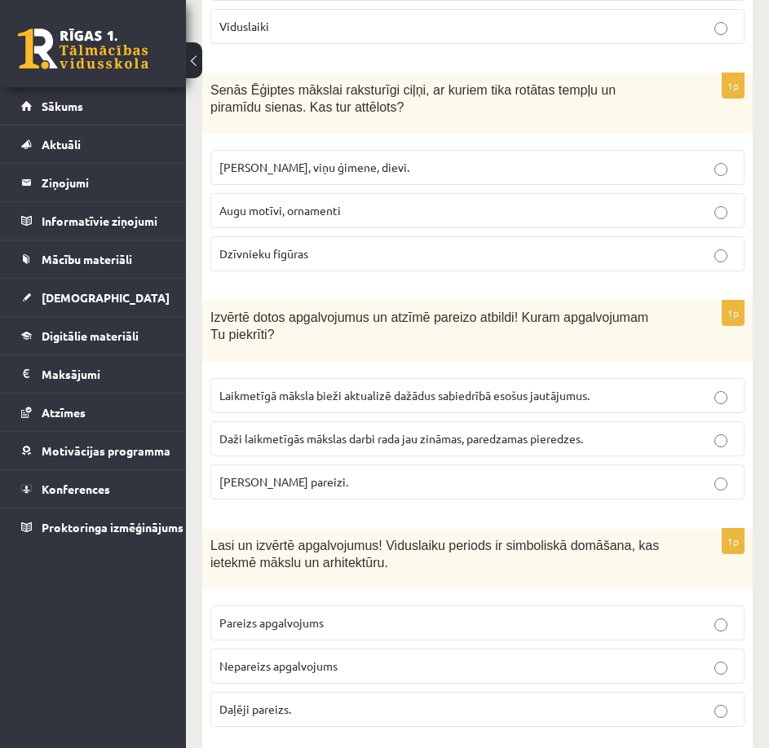
click at [538, 615] on p "Pareizs apgalvojums" at bounding box center [477, 623] width 516 height 17
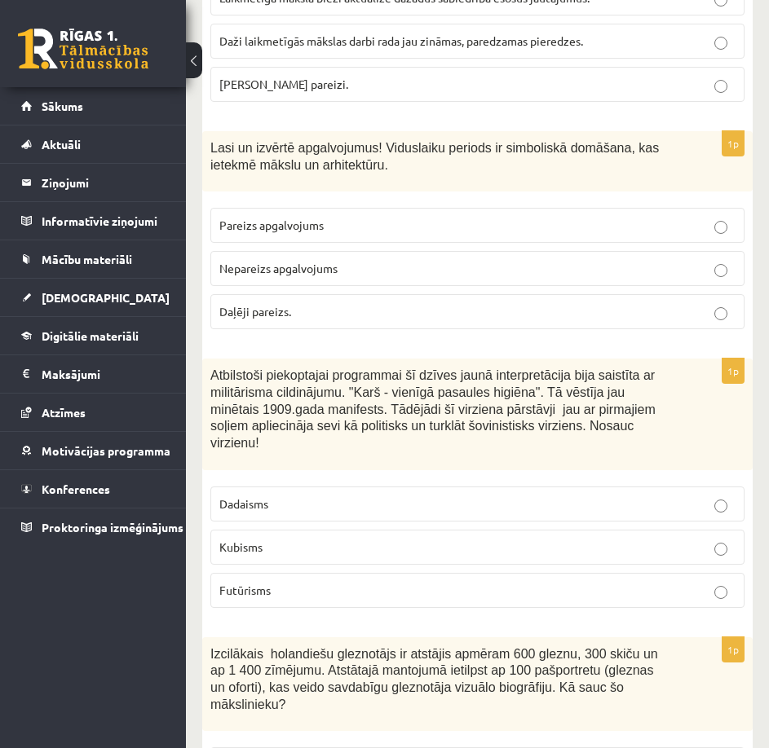
scroll to position [6766, 0]
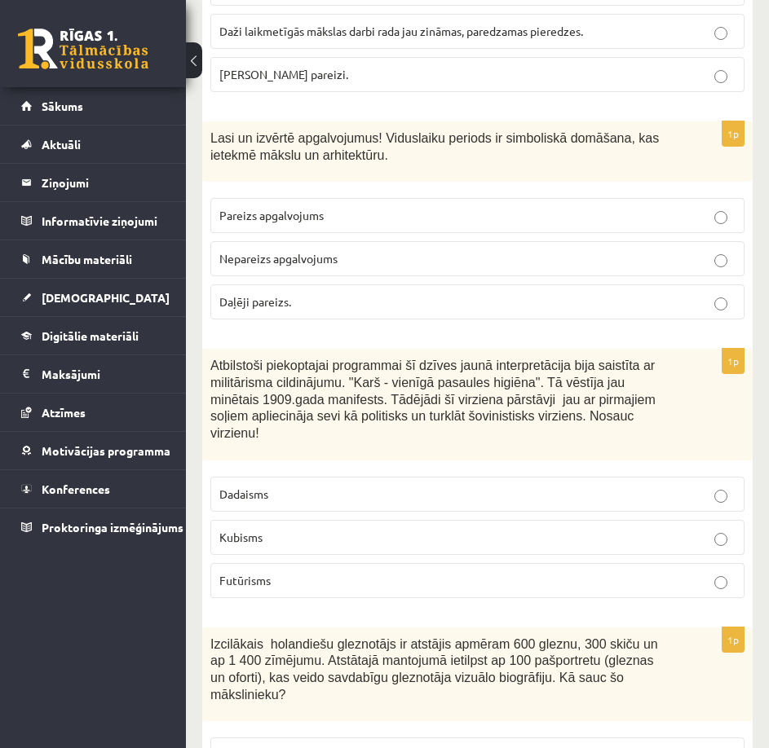
click at [527, 572] on p "Futūrisms" at bounding box center [477, 580] width 516 height 17
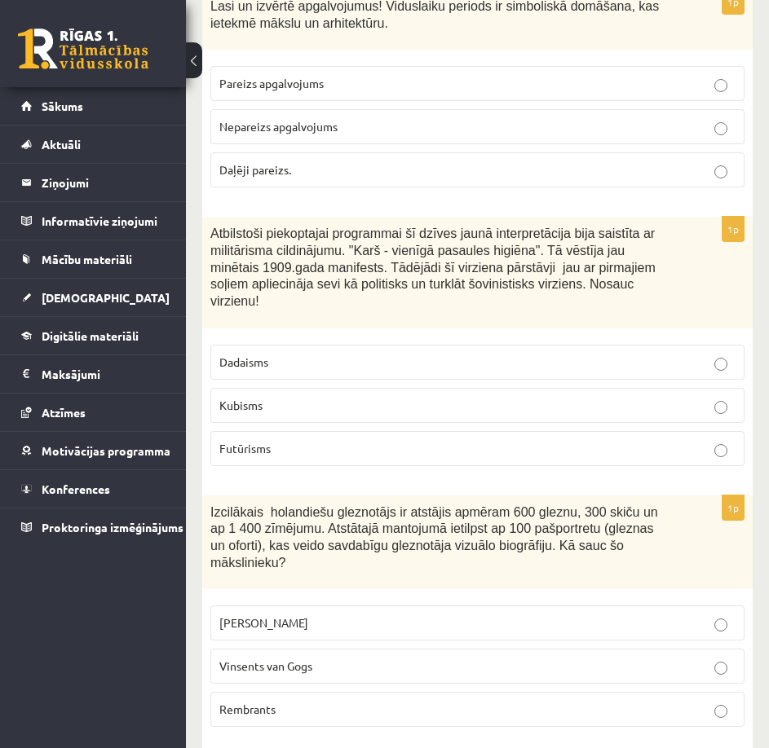
scroll to position [6929, 0]
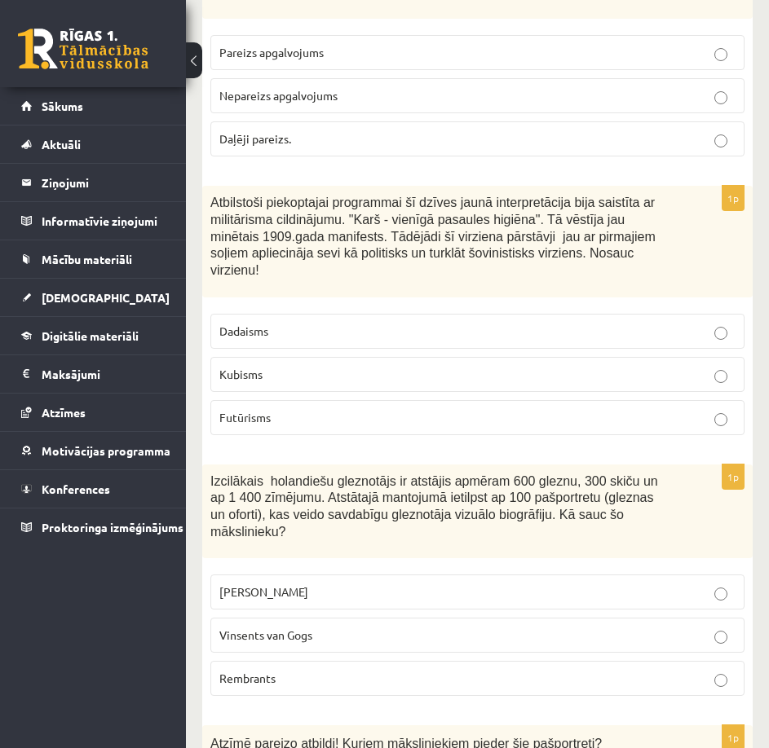
click at [584, 670] on p "Rembrants" at bounding box center [477, 678] width 516 height 17
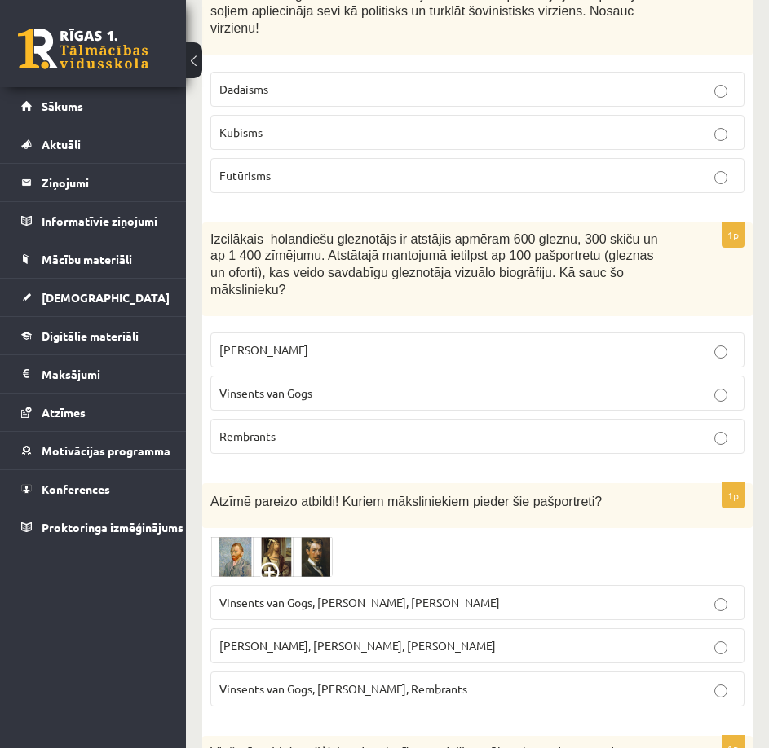
scroll to position [7173, 0]
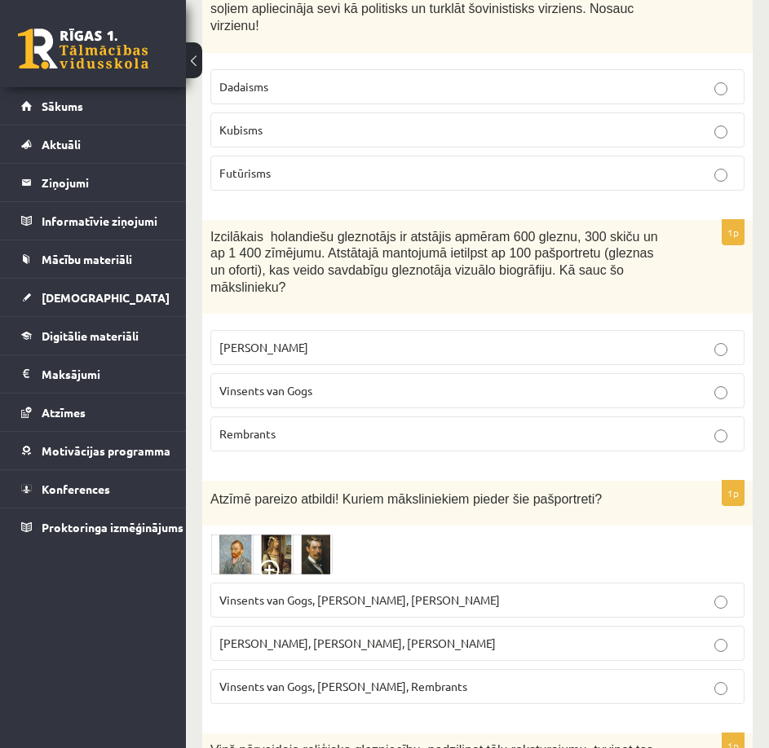
click at [278, 560] on span at bounding box center [272, 573] width 26 height 26
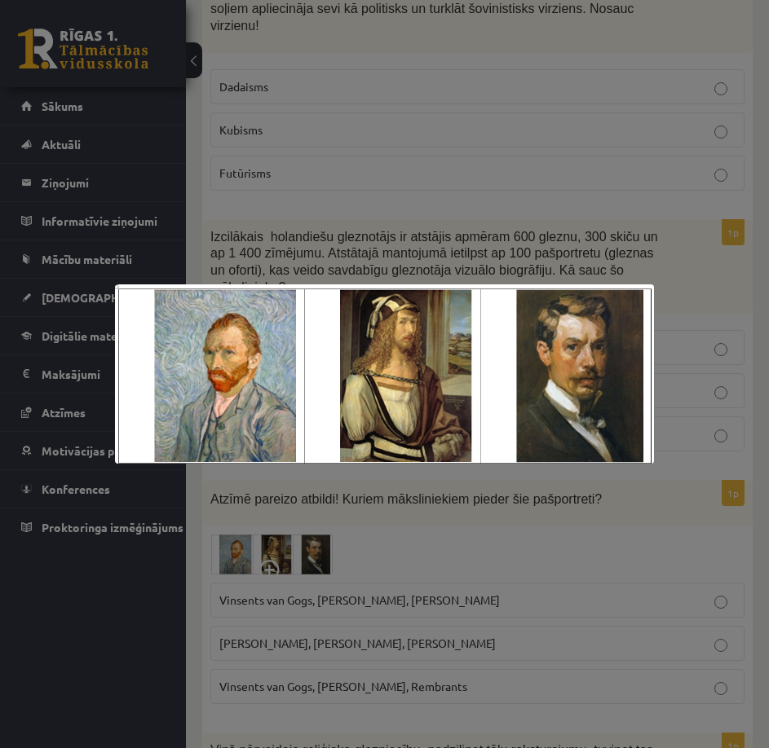
click at [335, 486] on div at bounding box center [384, 374] width 769 height 748
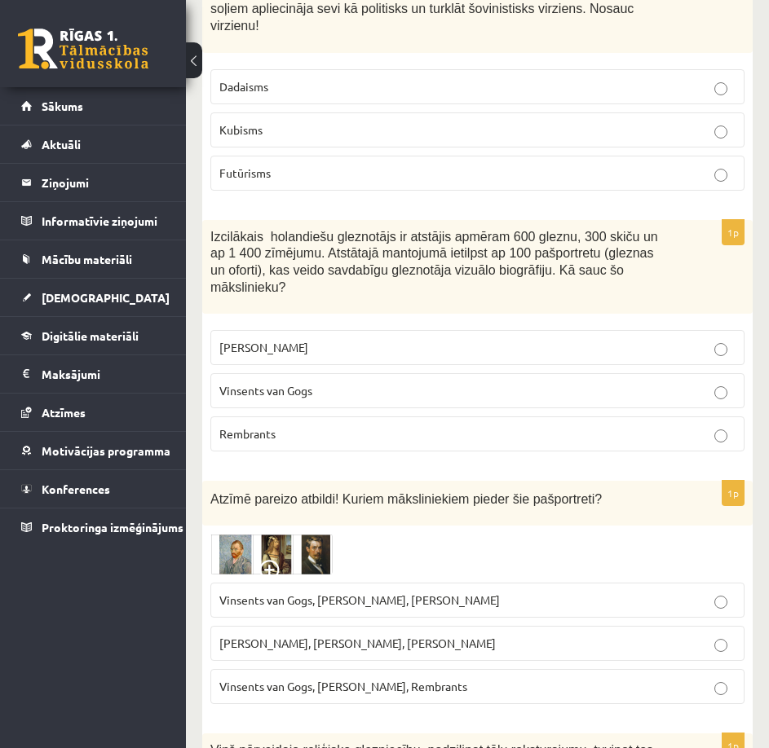
click at [337, 593] on span "Vinsents van Gogs, Albrehts Dīrers, Janis Rozentāls" at bounding box center [359, 600] width 280 height 15
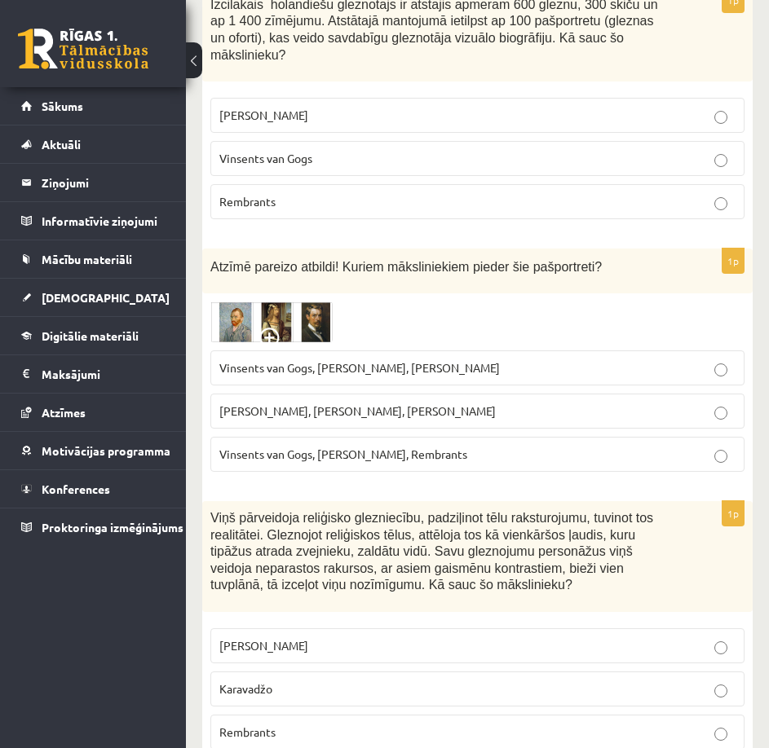
scroll to position [7418, 0]
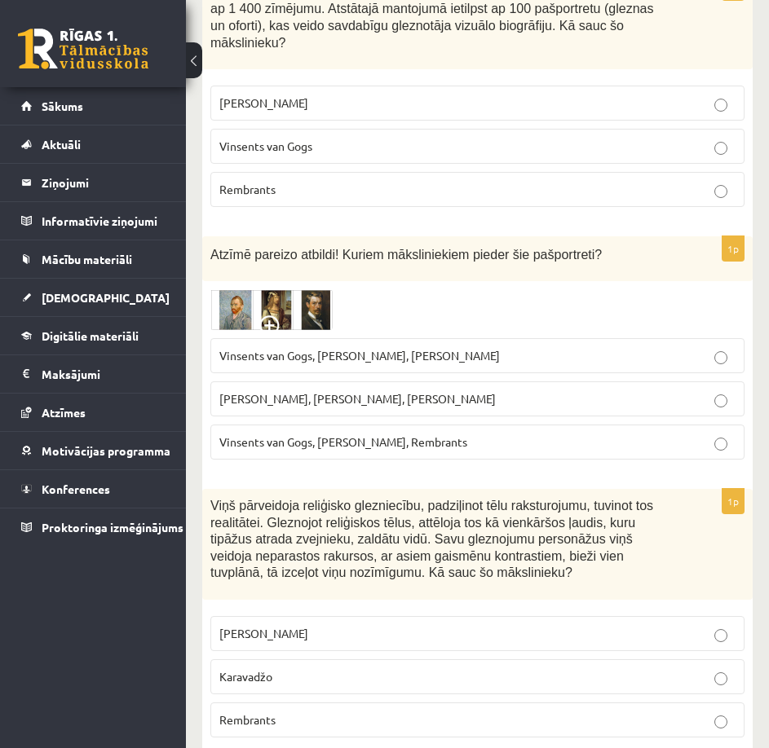
click at [397, 659] on label "Karavadžo" at bounding box center [477, 676] width 534 height 35
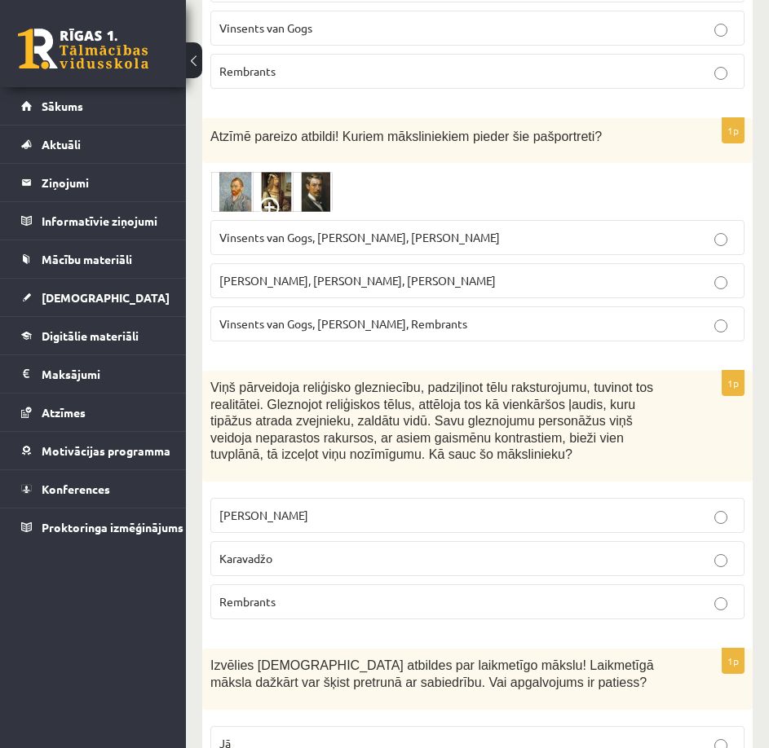
scroll to position [7546, 0]
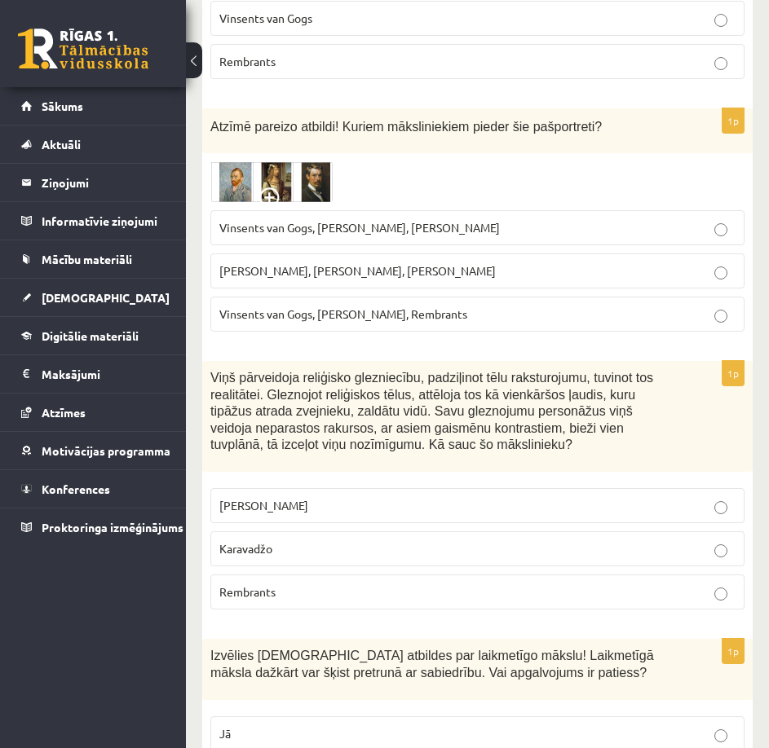
click at [668, 725] on p "Jā" at bounding box center [477, 733] width 516 height 17
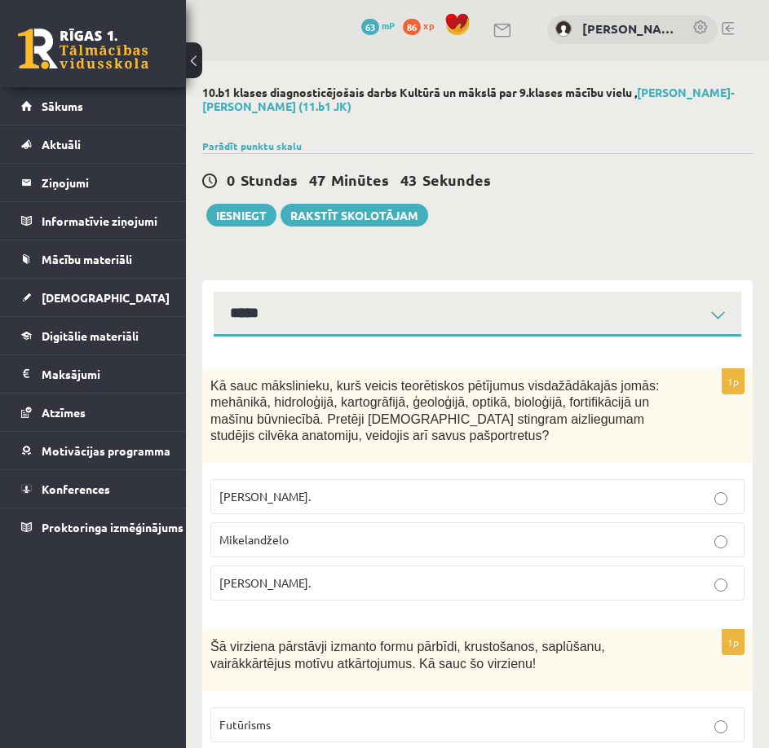
scroll to position [0, 0]
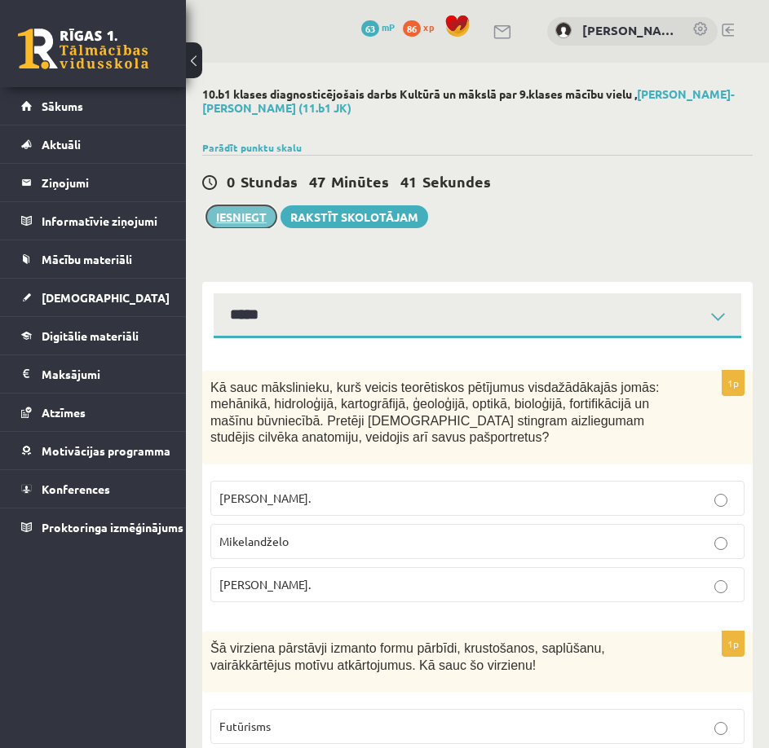
click at [236, 223] on button "Iesniegt" at bounding box center [241, 216] width 70 height 23
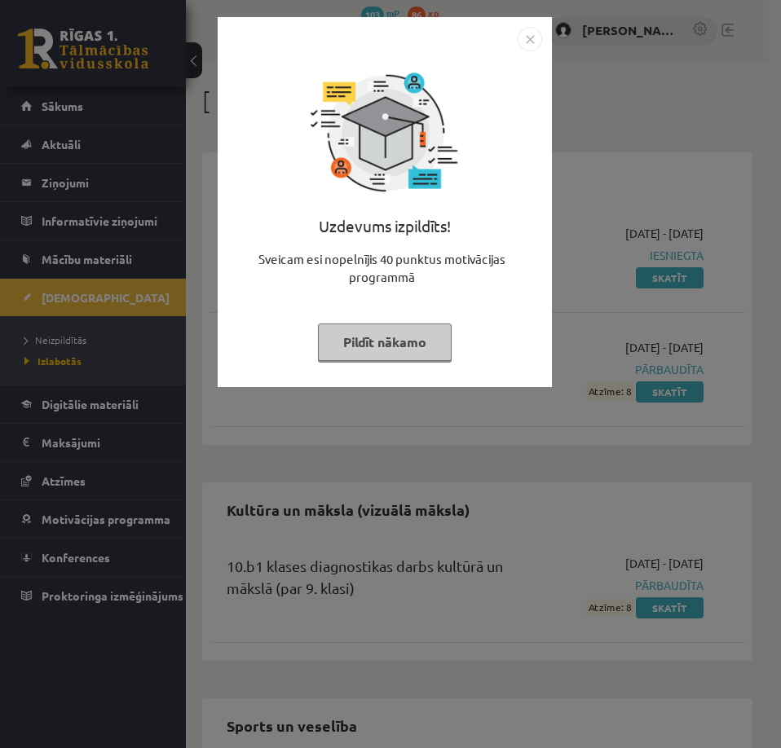
click at [434, 337] on button "Pildīt nākamo" at bounding box center [385, 342] width 134 height 37
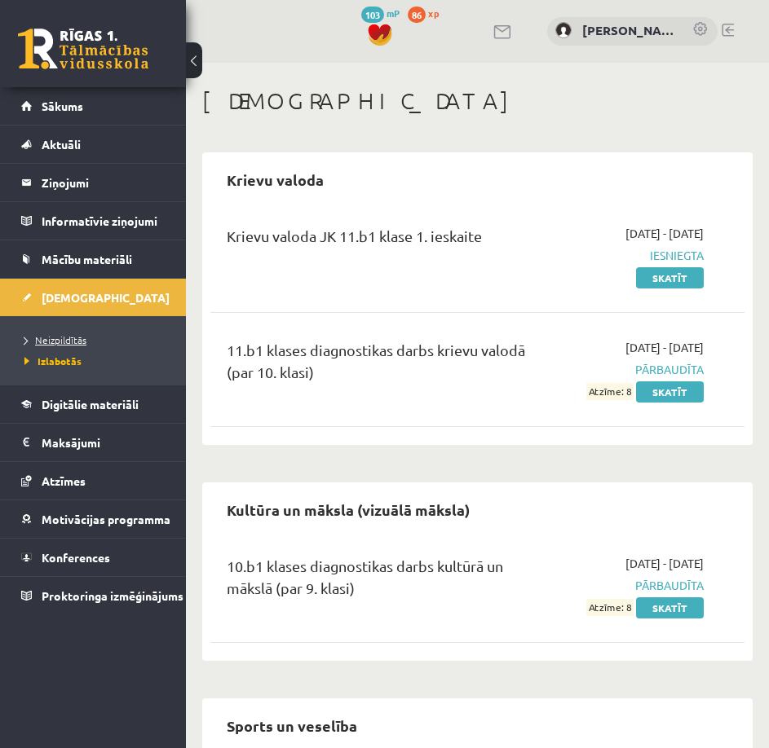
click at [51, 340] on span "Neizpildītās" at bounding box center [55, 339] width 62 height 13
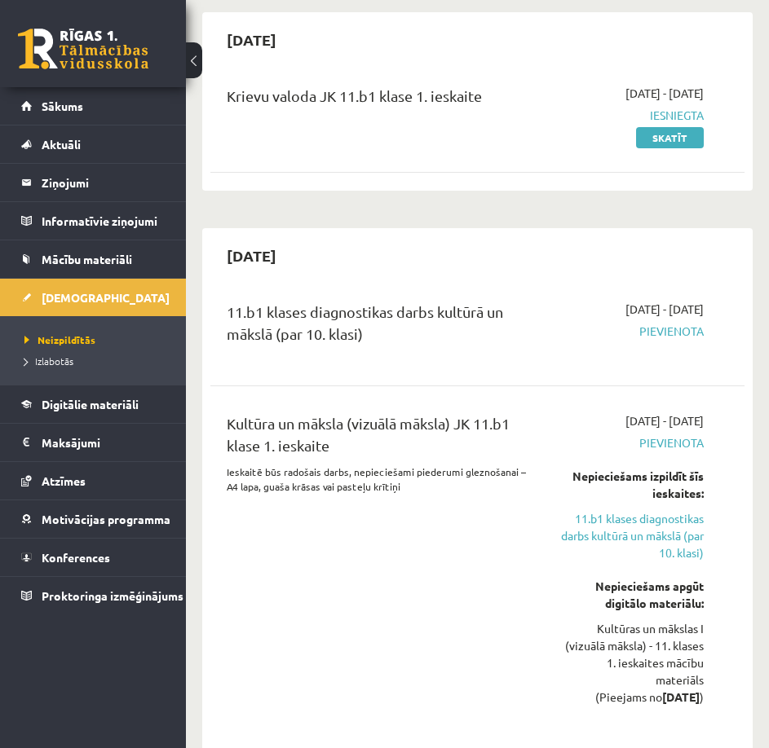
scroll to position [163, 0]
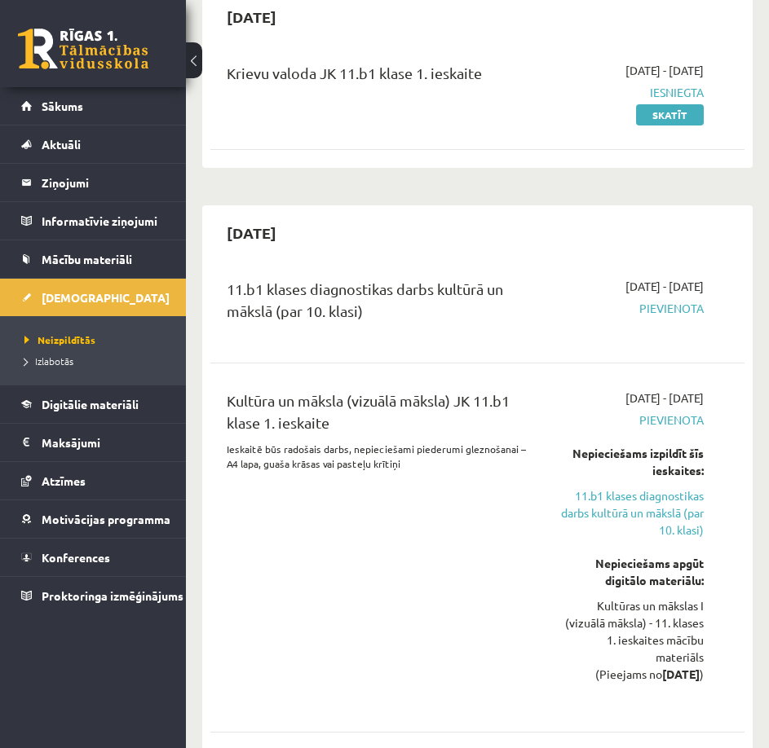
click at [652, 306] on span "Pievienota" at bounding box center [632, 308] width 143 height 17
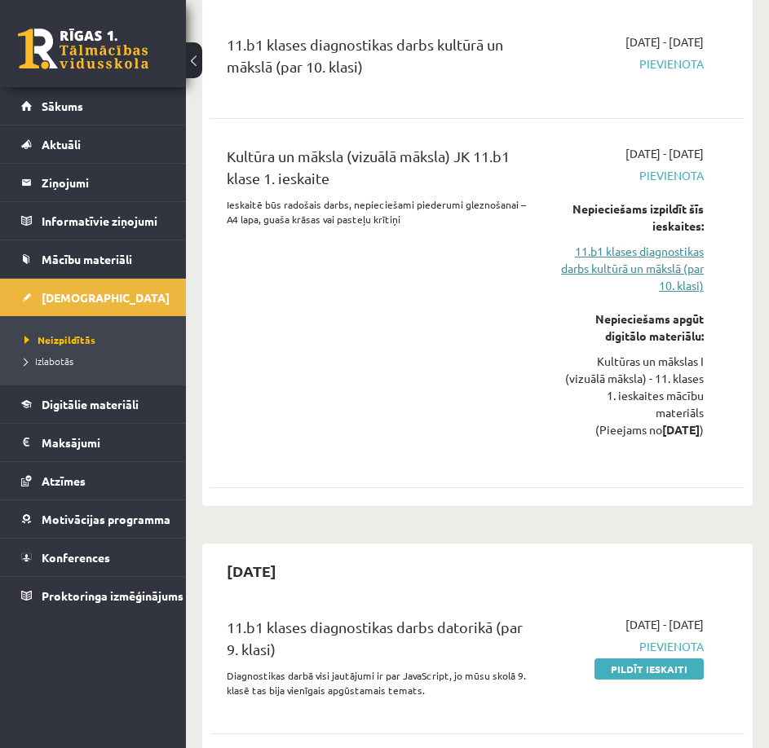
click at [667, 279] on link "11.b1 klases diagnostikas darbs kultūrā un mākslā (par 10. klasi)" at bounding box center [632, 268] width 143 height 51
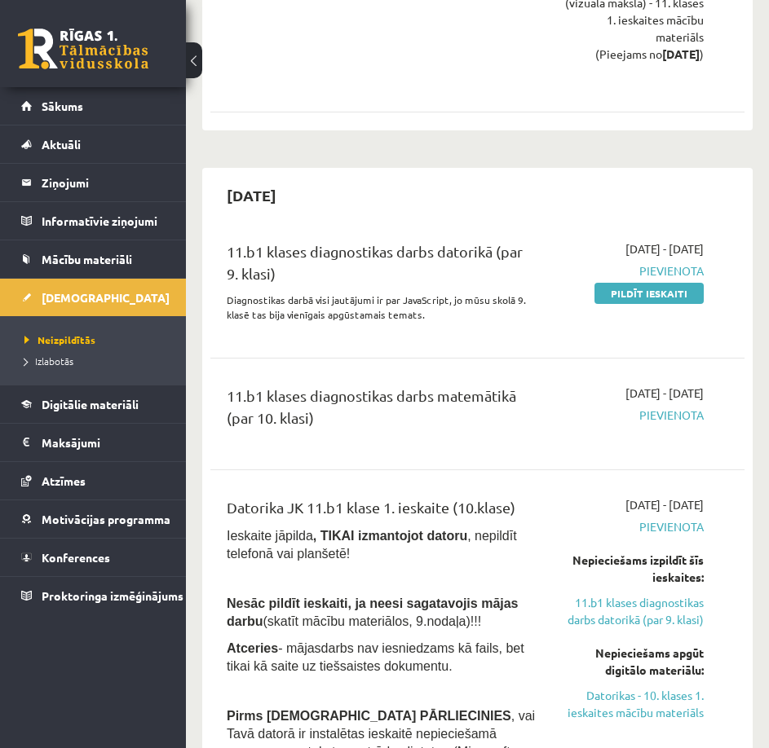
scroll to position [669, 0]
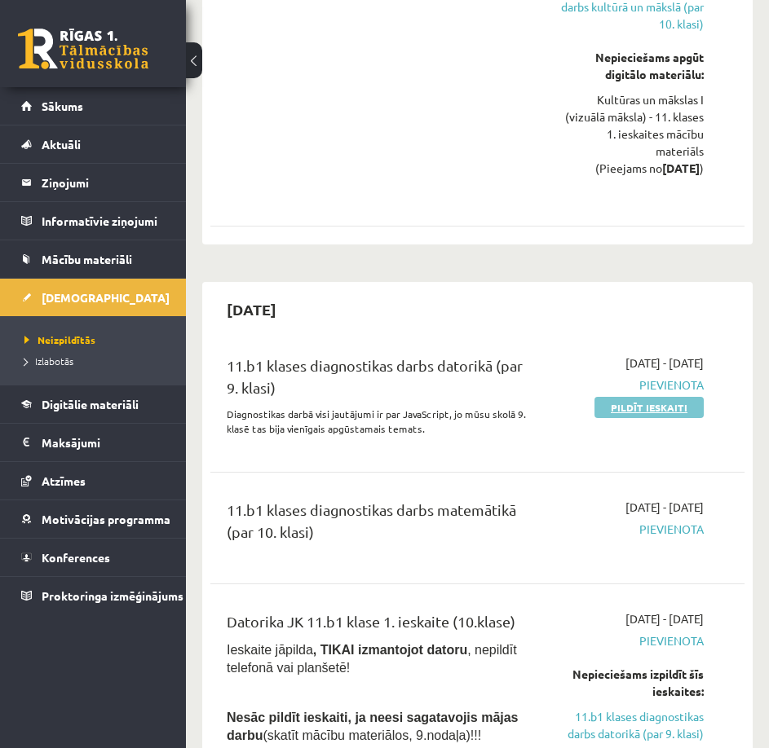
click at [664, 408] on link "Pildīt ieskaiti" at bounding box center [648, 407] width 109 height 21
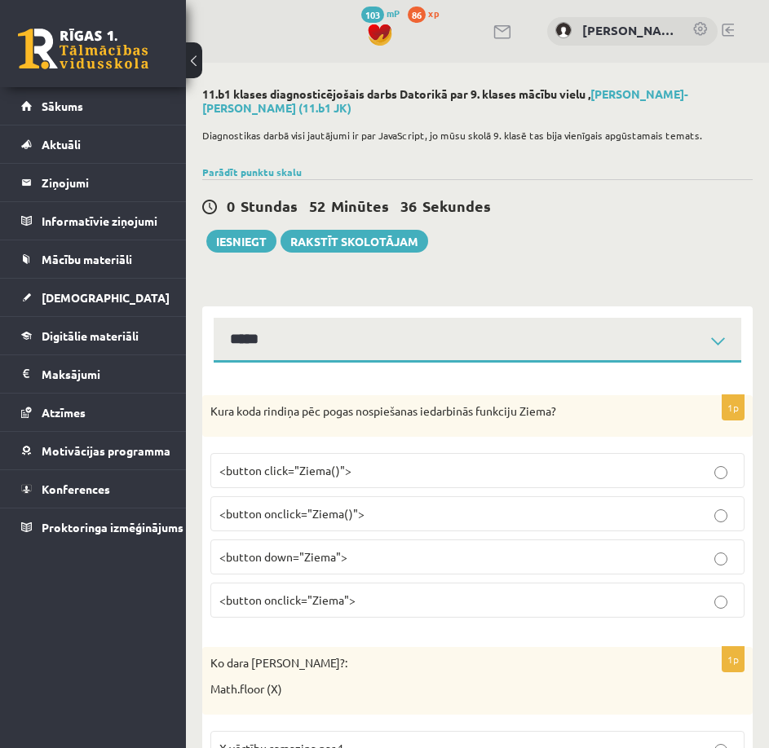
select select "**********"
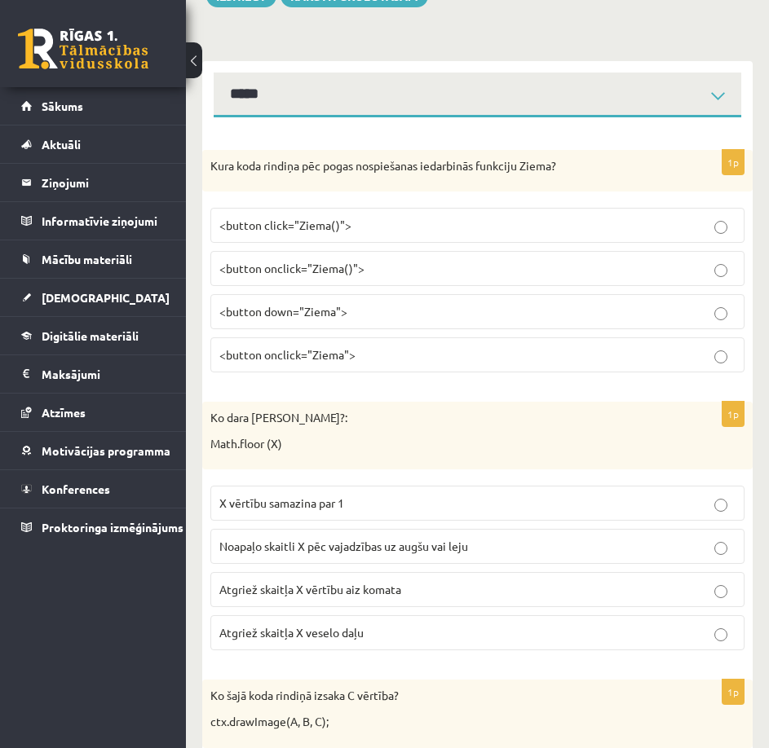
scroll to position [245, 0]
click at [289, 357] on span "<button onclick="Ziema">" at bounding box center [287, 355] width 136 height 15
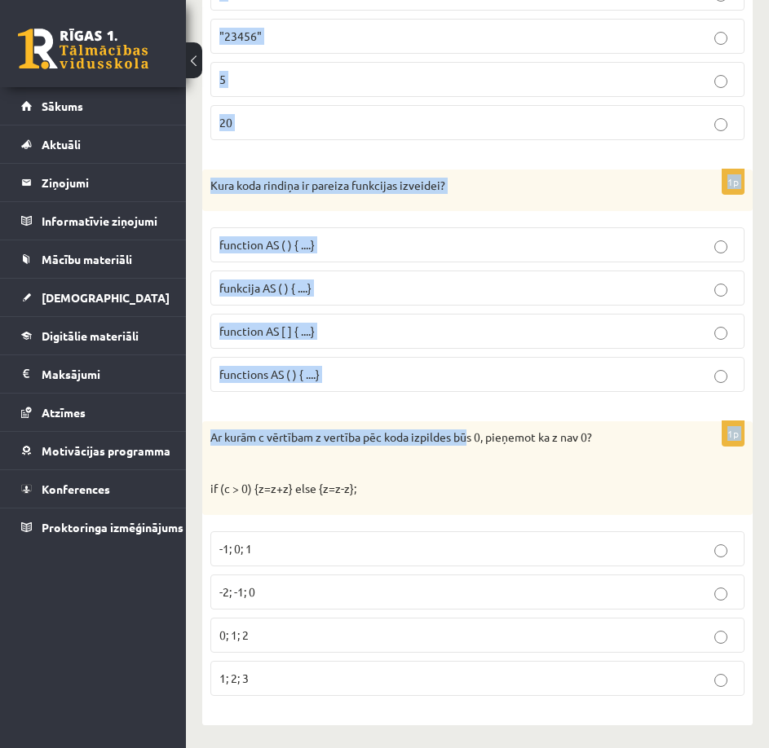
scroll to position [8182, 0]
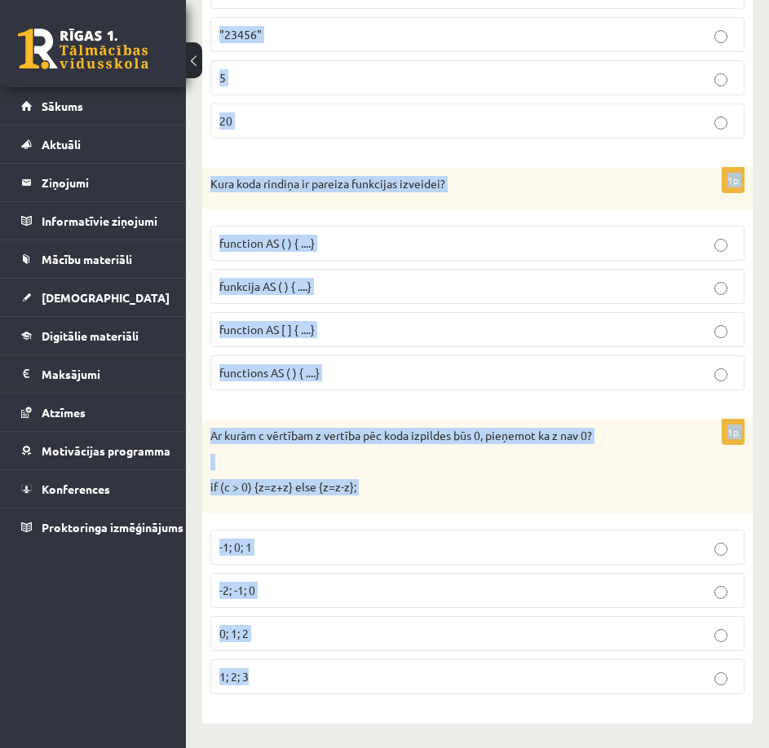
drag, startPoint x: 204, startPoint y: 326, endPoint x: 550, endPoint y: 677, distance: 492.8
copy form "Ko dara koda rindiņa?: Math.floor (X) X vērtību samazina par 1 Noapaļo skaitli …"
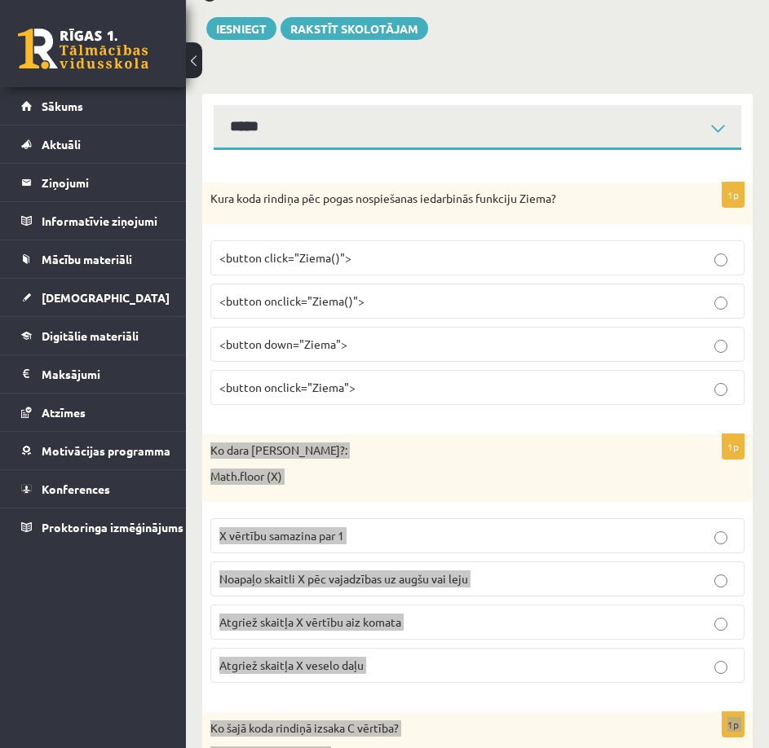
scroll to position [0, 0]
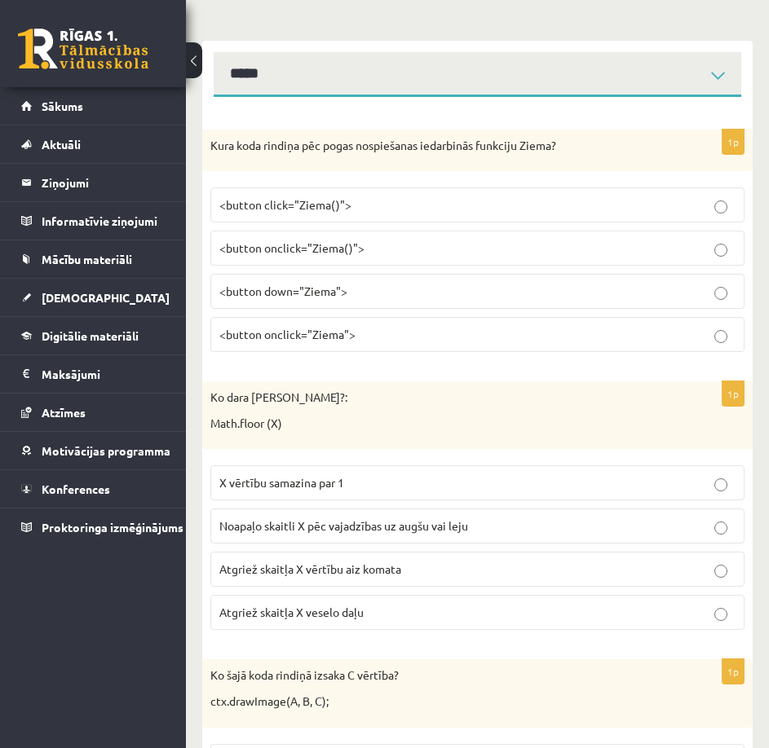
scroll to position [326, 0]
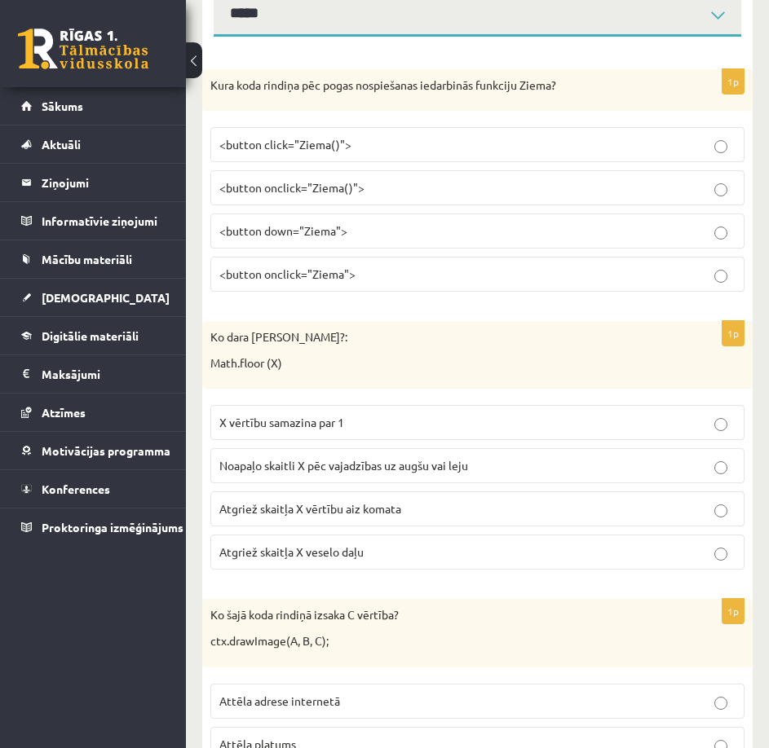
click at [574, 545] on p "Atgriež skaitļa X veselo daļu" at bounding box center [477, 552] width 516 height 17
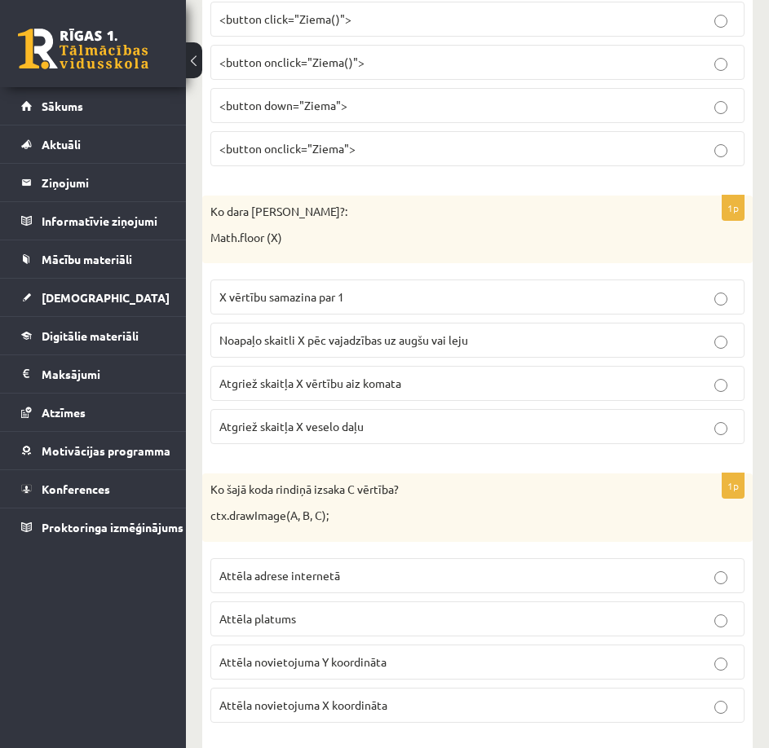
scroll to position [489, 0]
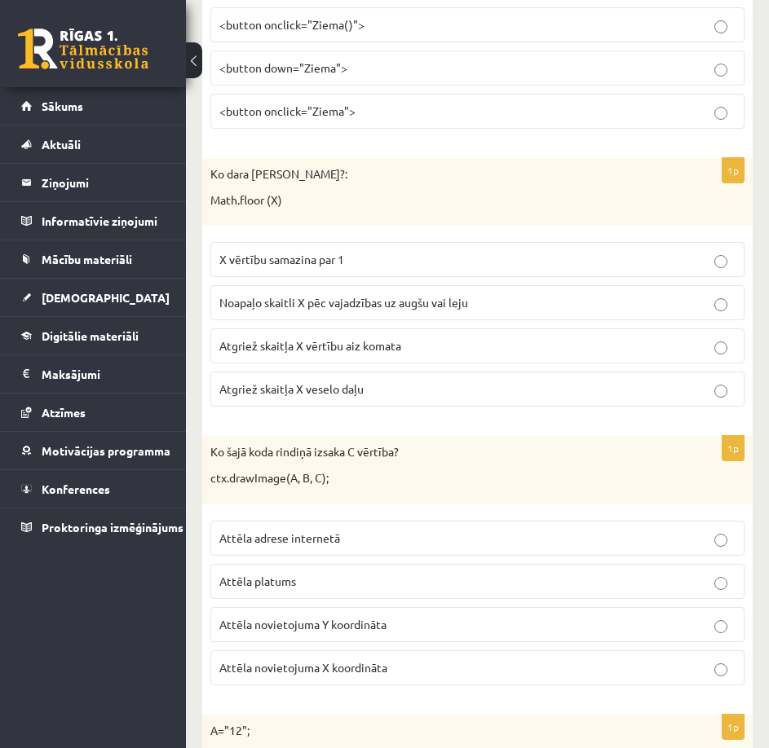
click at [558, 625] on p "Attēla novietojuma Y koordināta" at bounding box center [477, 624] width 516 height 17
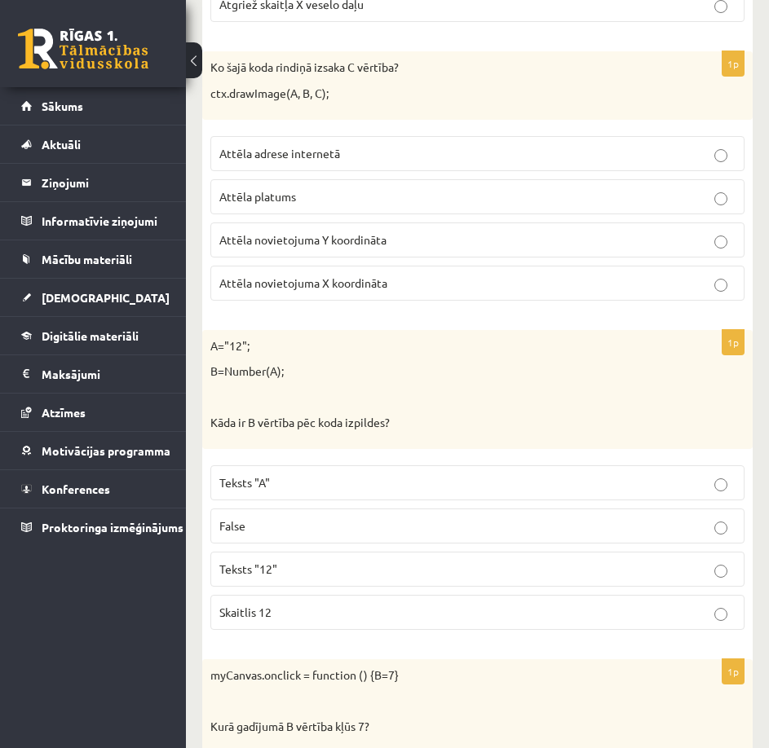
scroll to position [897, 0]
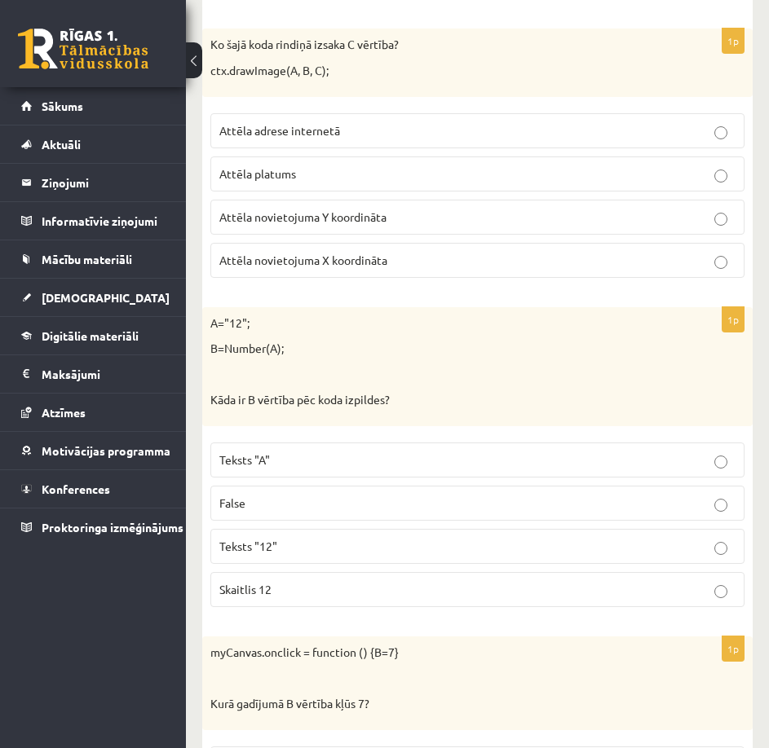
click at [485, 606] on label "Skaitlis 12" at bounding box center [477, 589] width 534 height 35
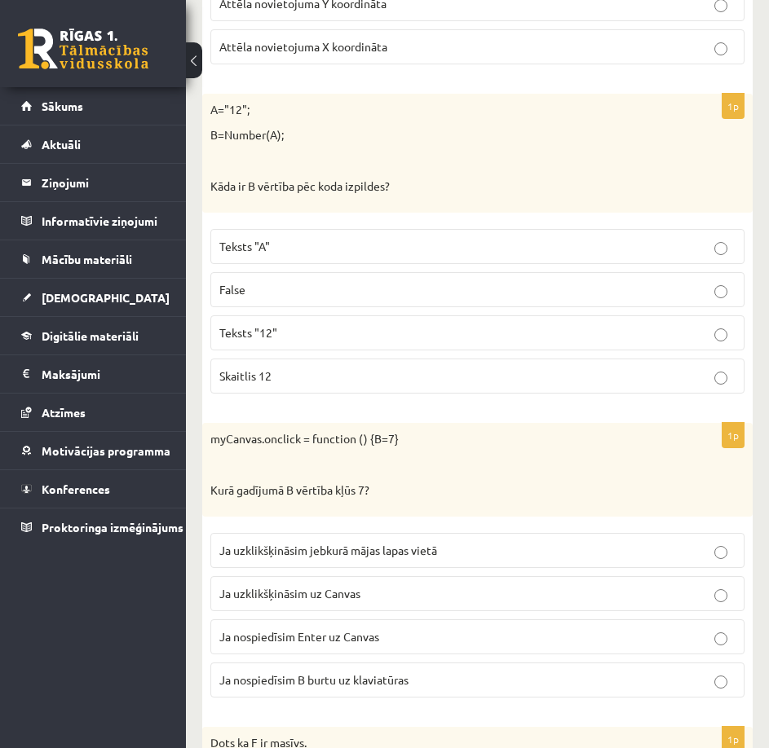
scroll to position [1141, 0]
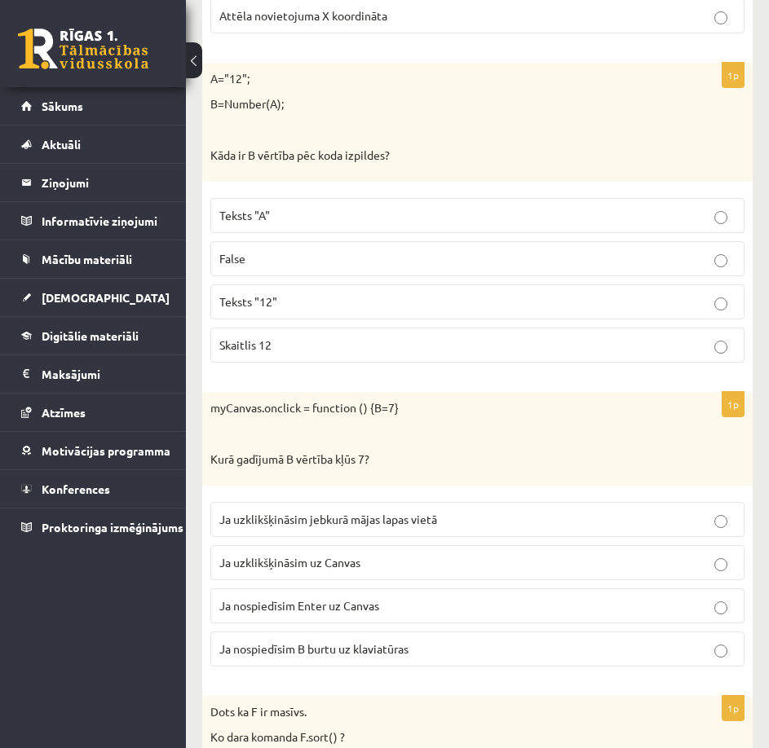
click at [390, 563] on p "Ja uzklikšķināsim uz Canvas" at bounding box center [477, 562] width 516 height 17
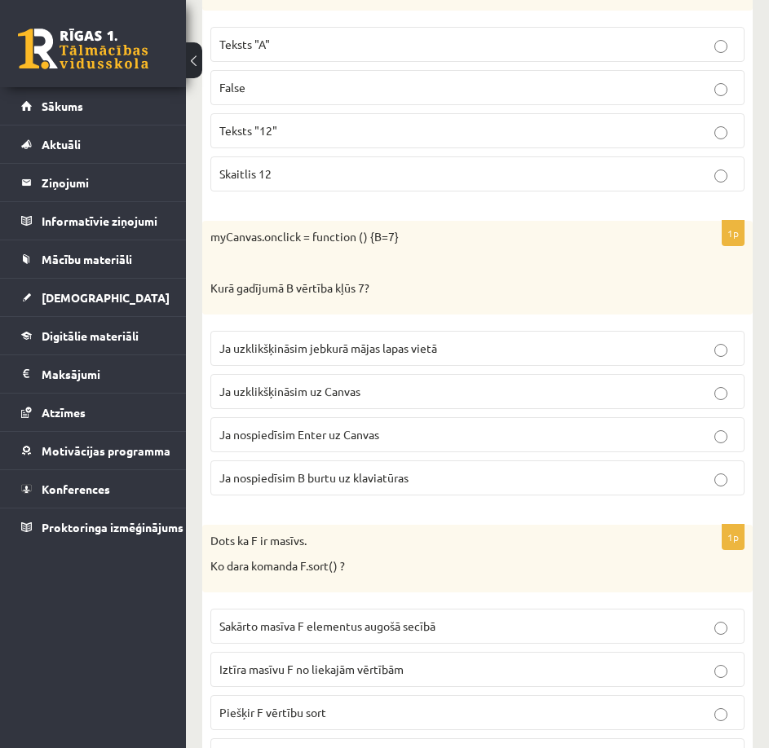
scroll to position [1386, 0]
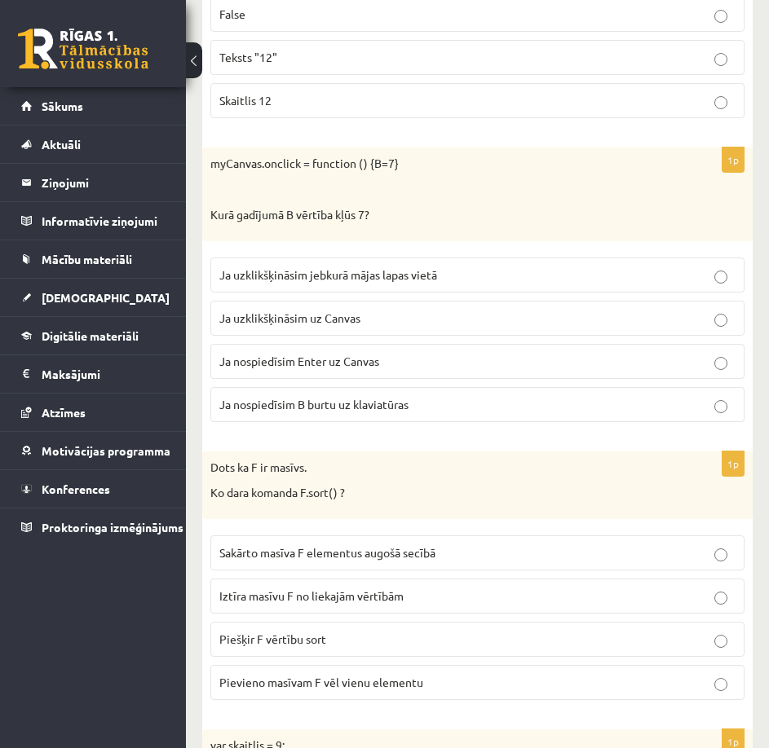
click at [377, 555] on span "Sakārto masīva F elementus augošā secībā" at bounding box center [327, 552] width 216 height 15
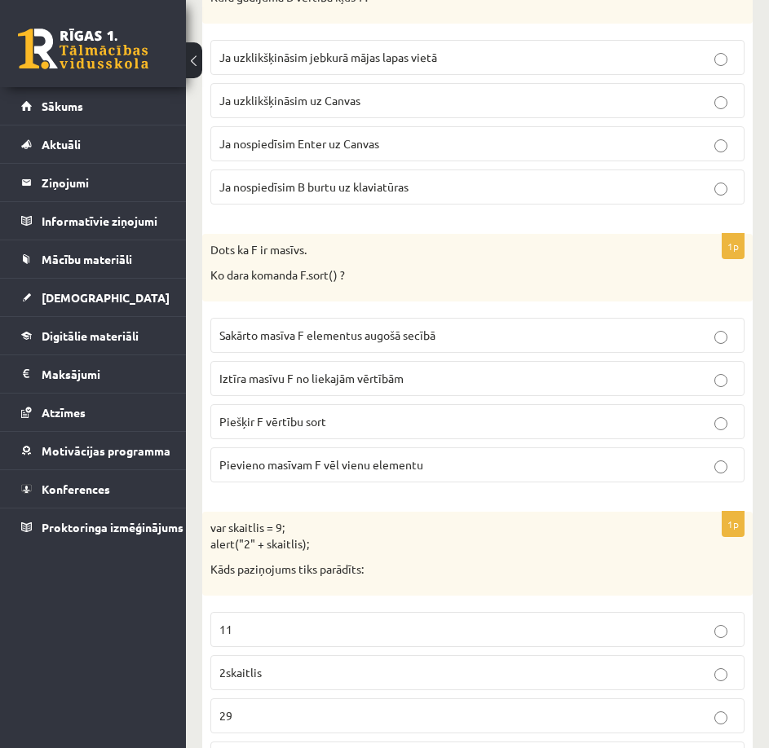
scroll to position [1630, 0]
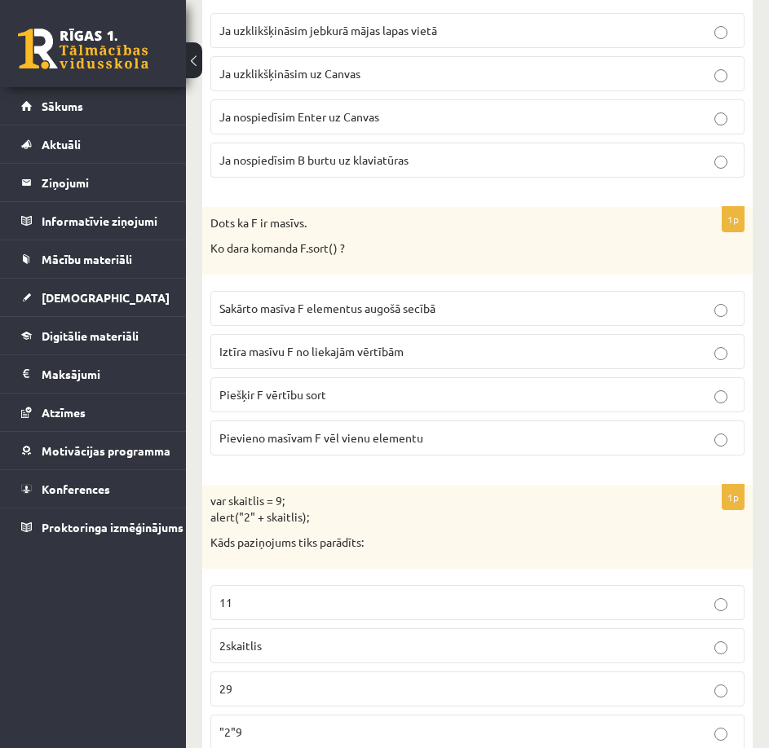
click at [412, 694] on p "29" at bounding box center [477, 689] width 516 height 17
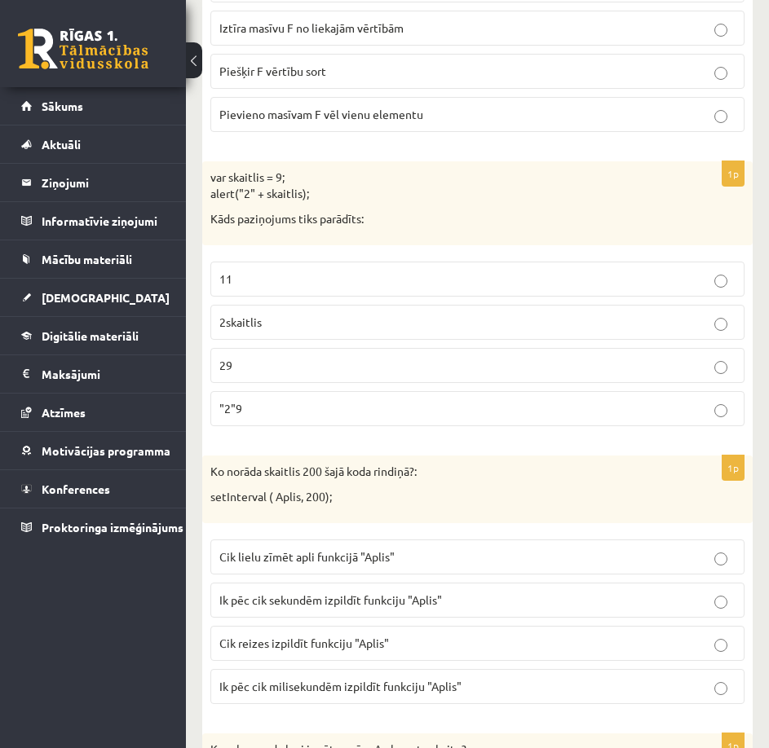
scroll to position [1956, 0]
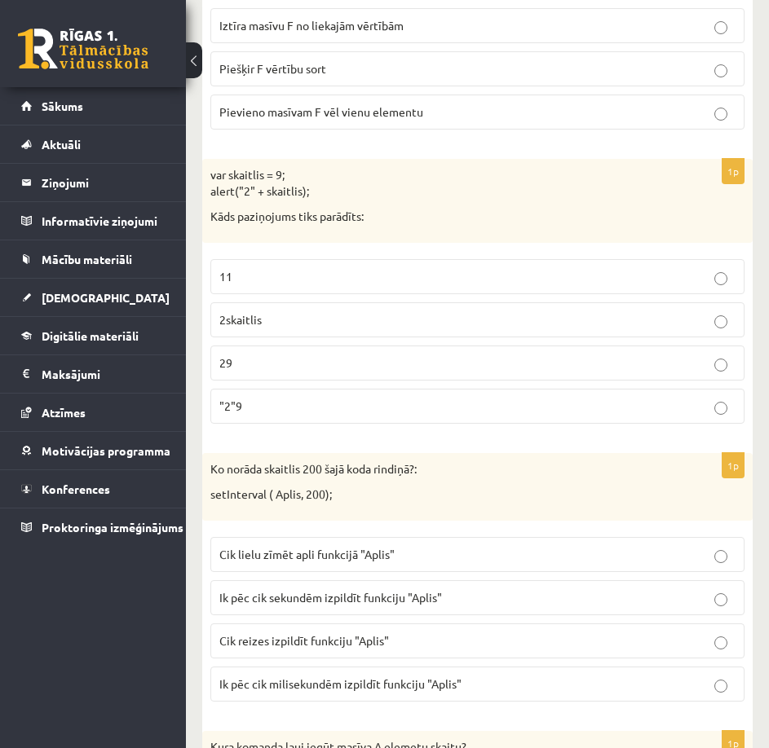
click at [354, 606] on p "Ik pēc cik sekundēm izpildīt funkciju "Aplis"" at bounding box center [477, 597] width 516 height 17
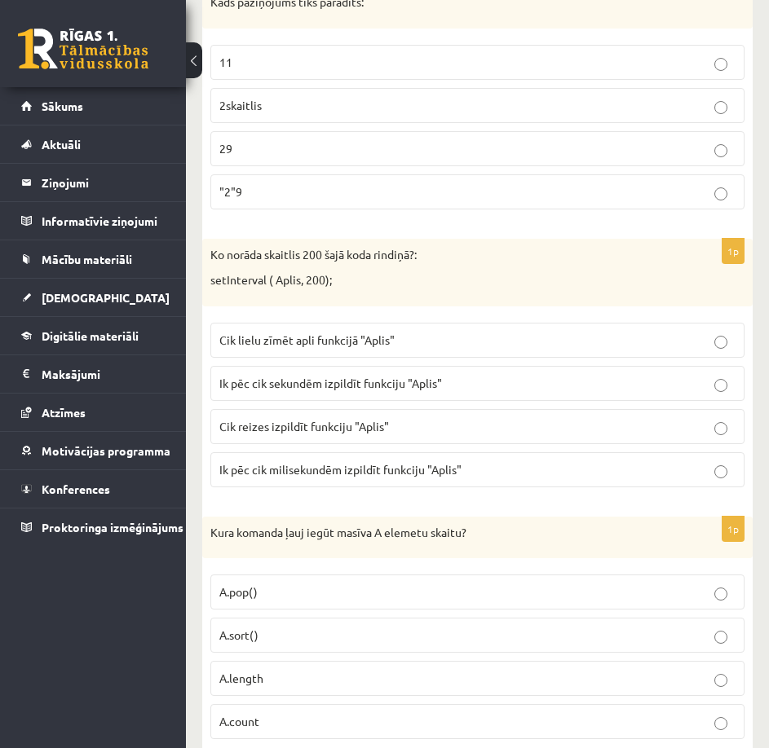
scroll to position [2201, 0]
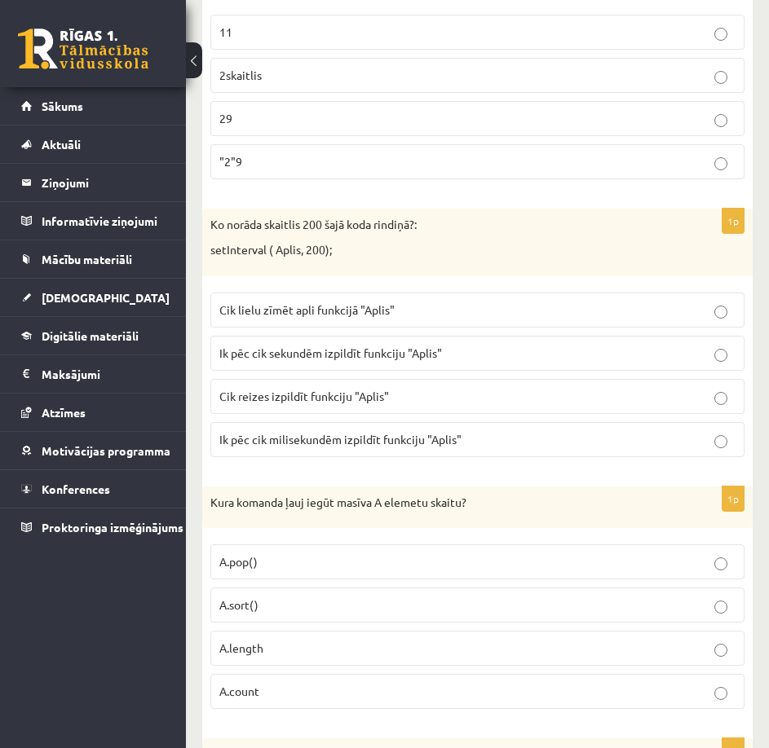
click at [347, 655] on p "A.length" at bounding box center [477, 648] width 516 height 17
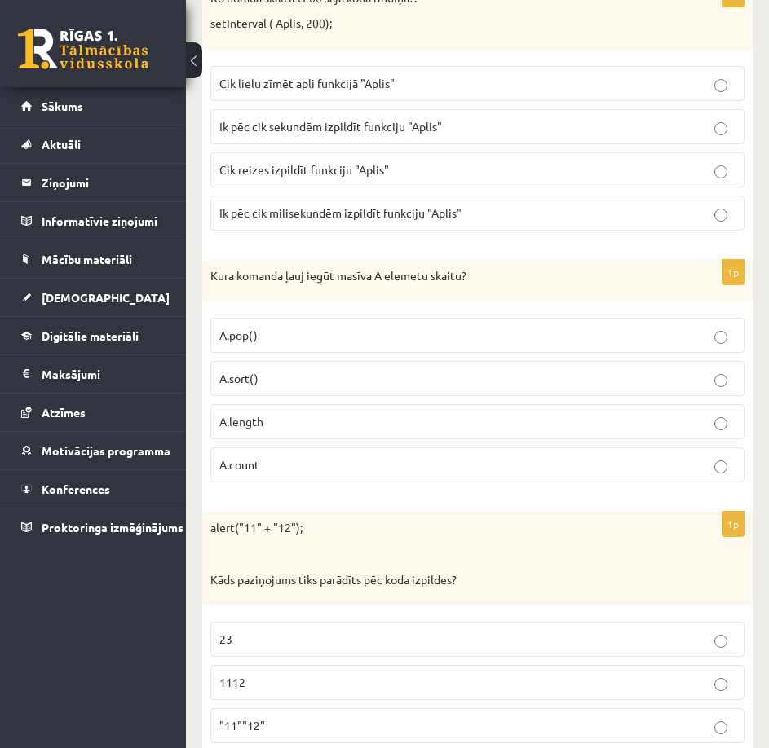
scroll to position [2445, 0]
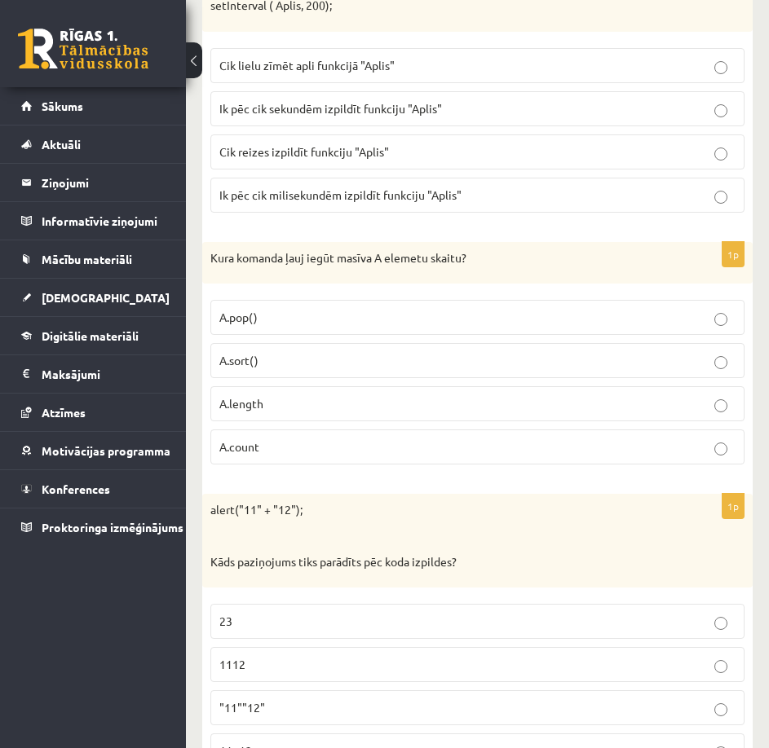
click at [337, 661] on p "1112" at bounding box center [477, 664] width 516 height 17
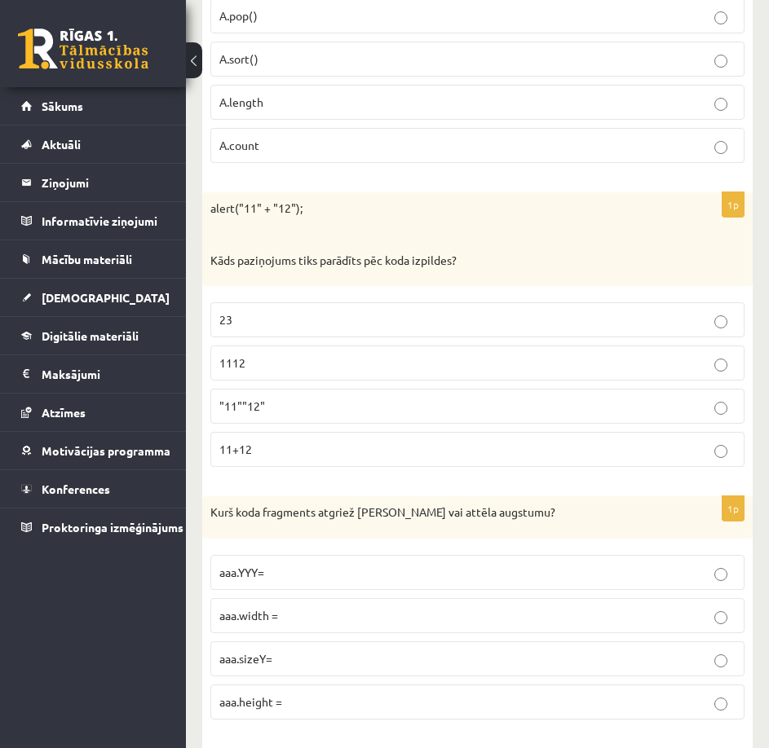
scroll to position [2772, 0]
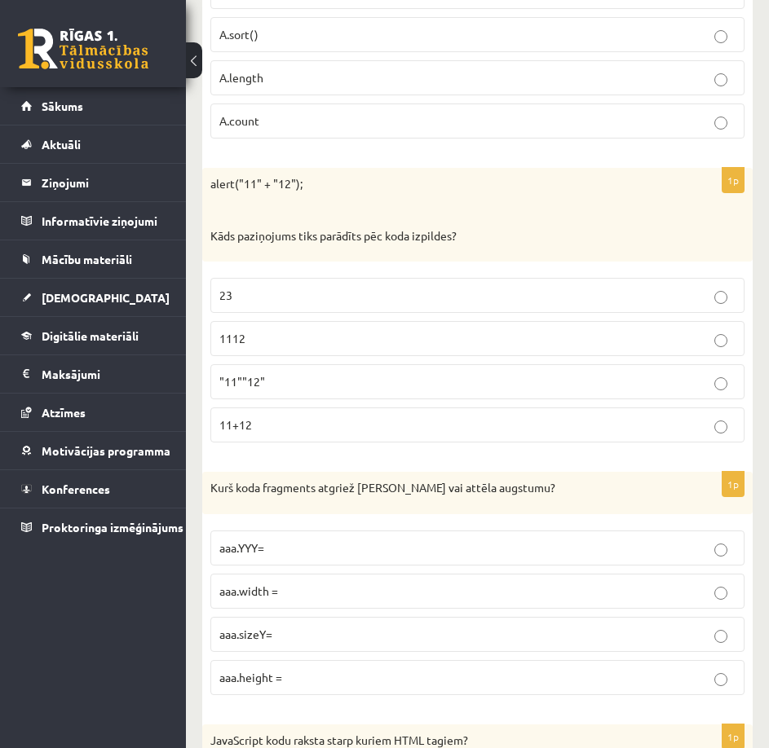
click at [302, 666] on label "aaa.height =" at bounding box center [477, 677] width 534 height 35
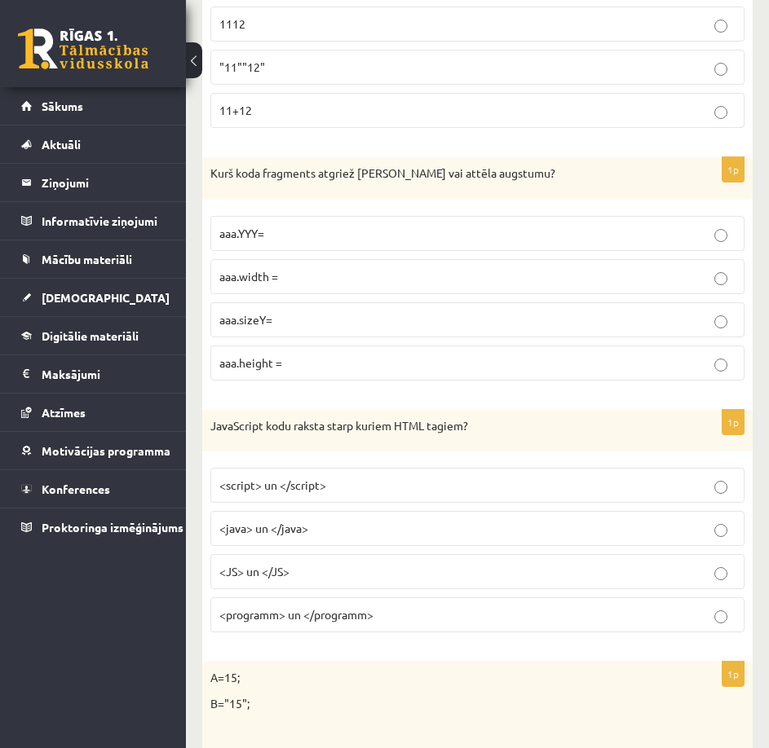
scroll to position [3098, 0]
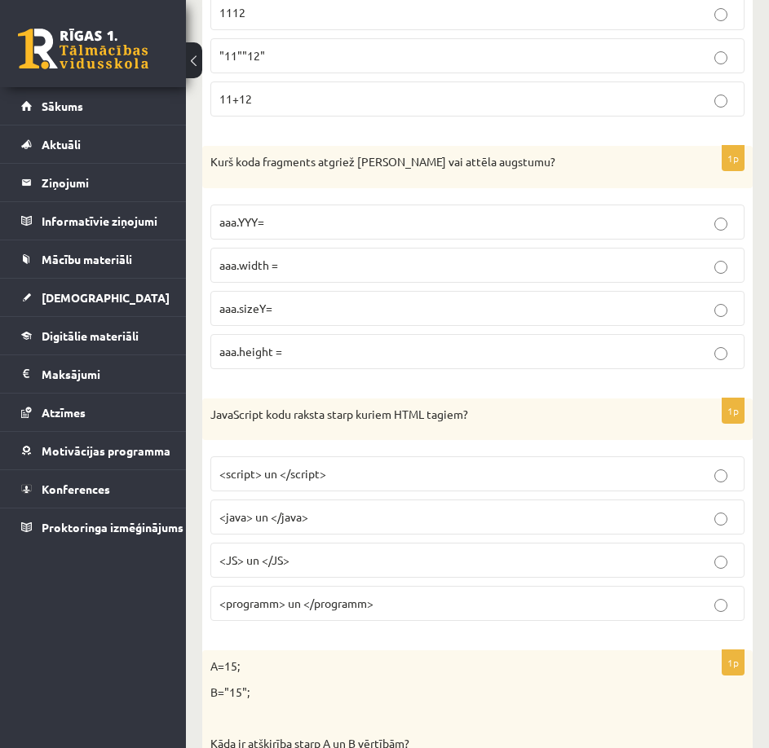
click at [395, 479] on p "<script> un </script>" at bounding box center [477, 473] width 516 height 17
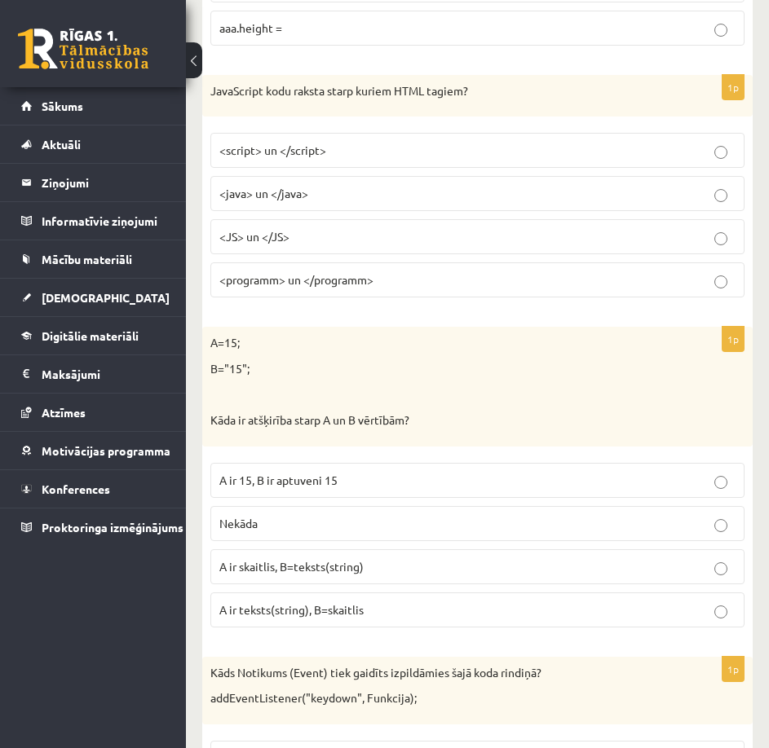
scroll to position [3424, 0]
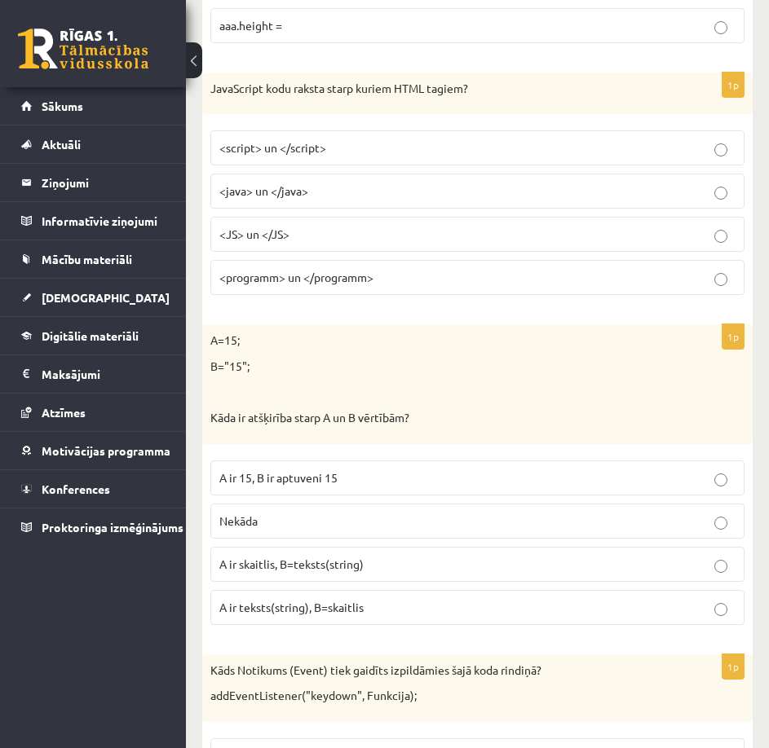
click at [338, 569] on span "A ir skaitlis, B=teksts(string)" at bounding box center [291, 564] width 144 height 15
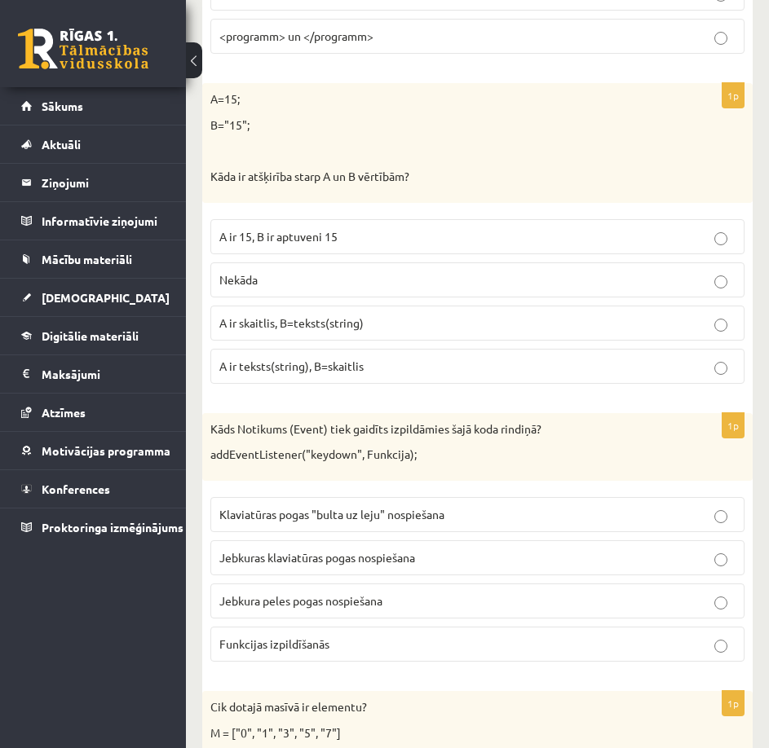
scroll to position [3668, 0]
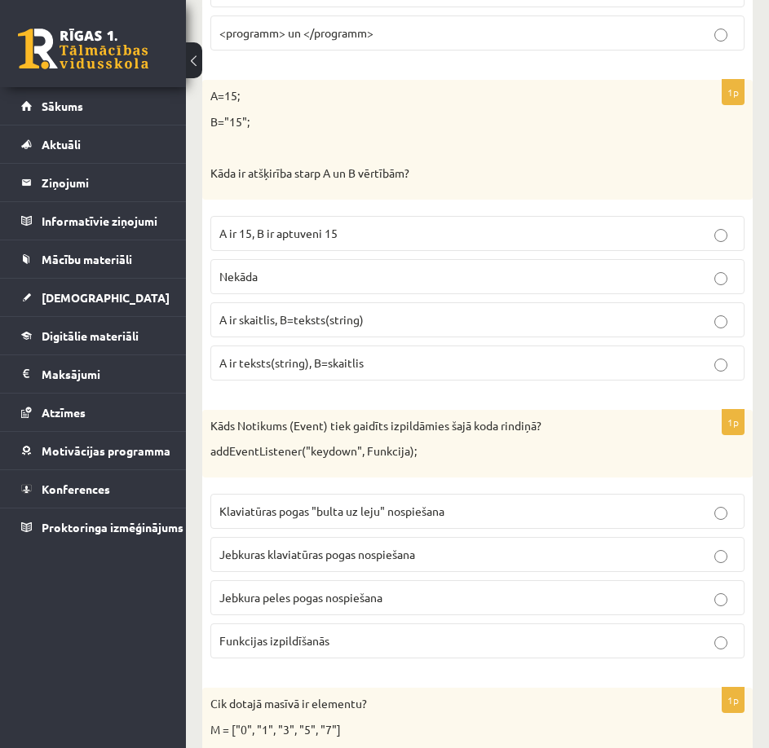
click at [338, 551] on span "Jebkuras klaviatūras pogas nospiešana" at bounding box center [317, 554] width 196 height 15
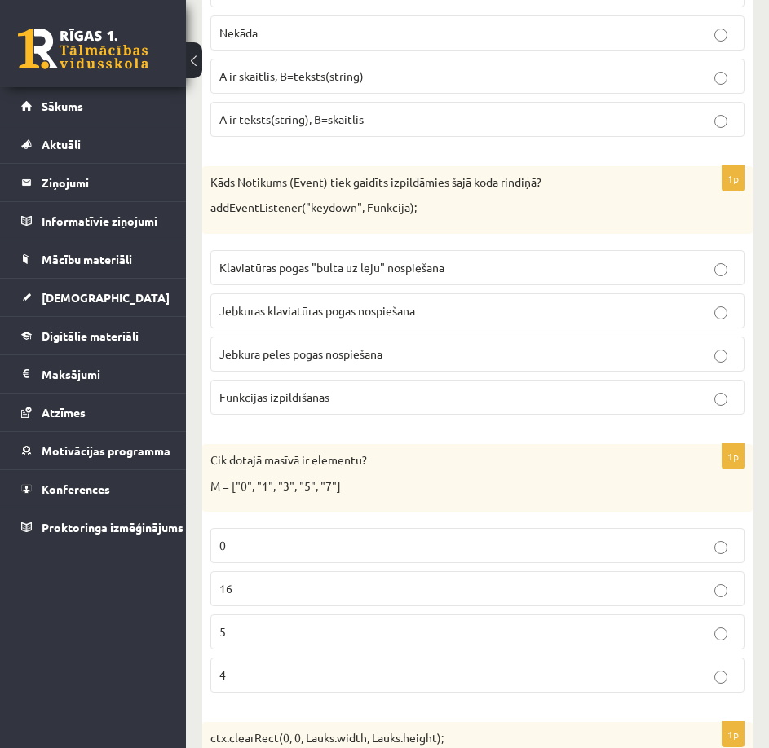
scroll to position [3913, 0]
click at [360, 627] on p "5" at bounding box center [477, 631] width 516 height 17
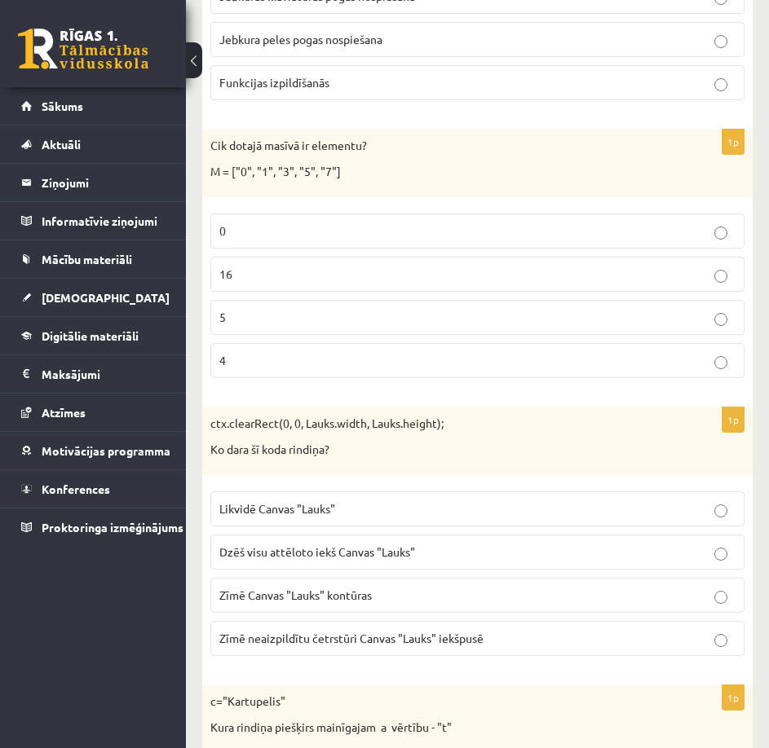
scroll to position [4239, 0]
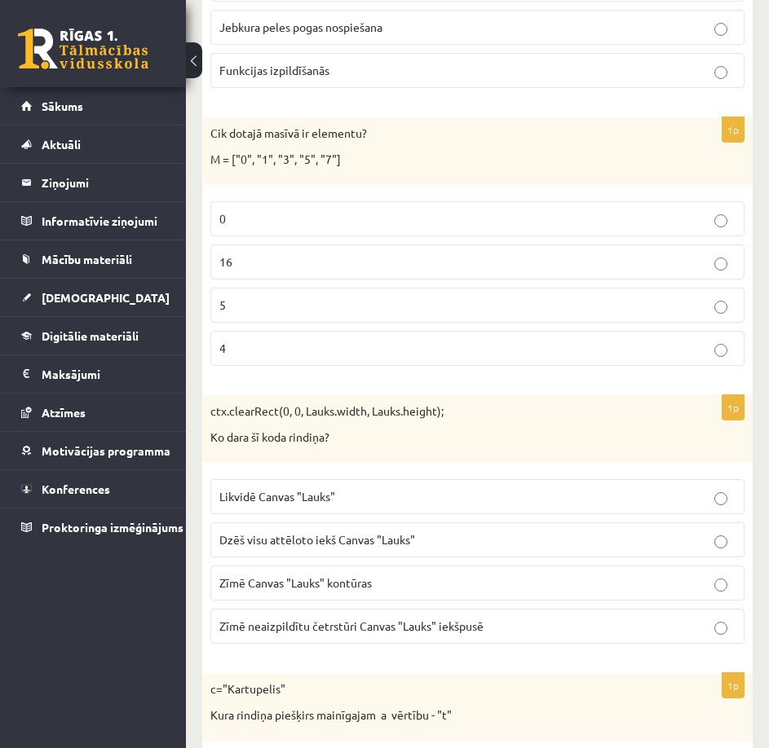
click at [355, 547] on span "Dzēš visu attēloto iekš Canvas "Lauks"" at bounding box center [317, 539] width 196 height 15
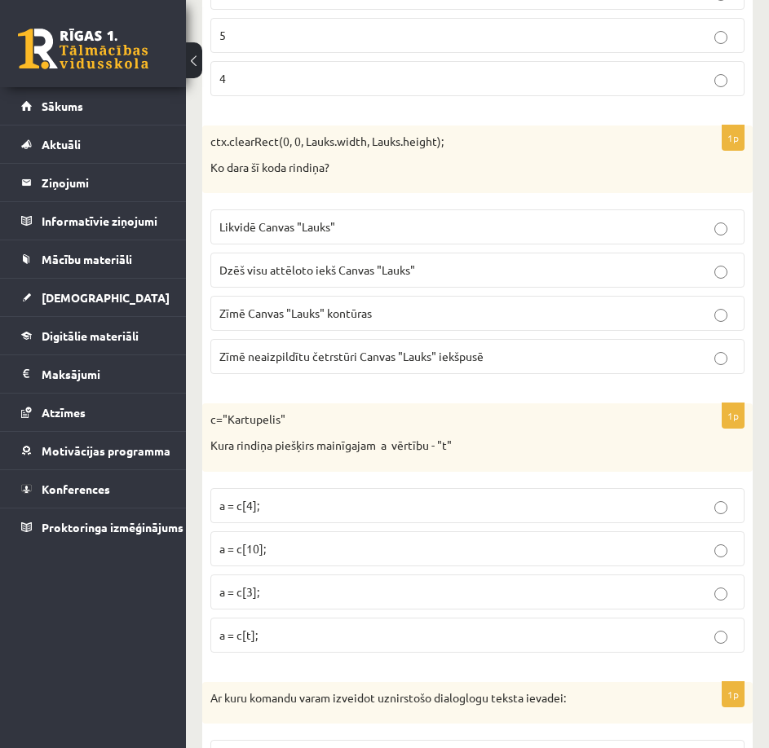
scroll to position [4565, 0]
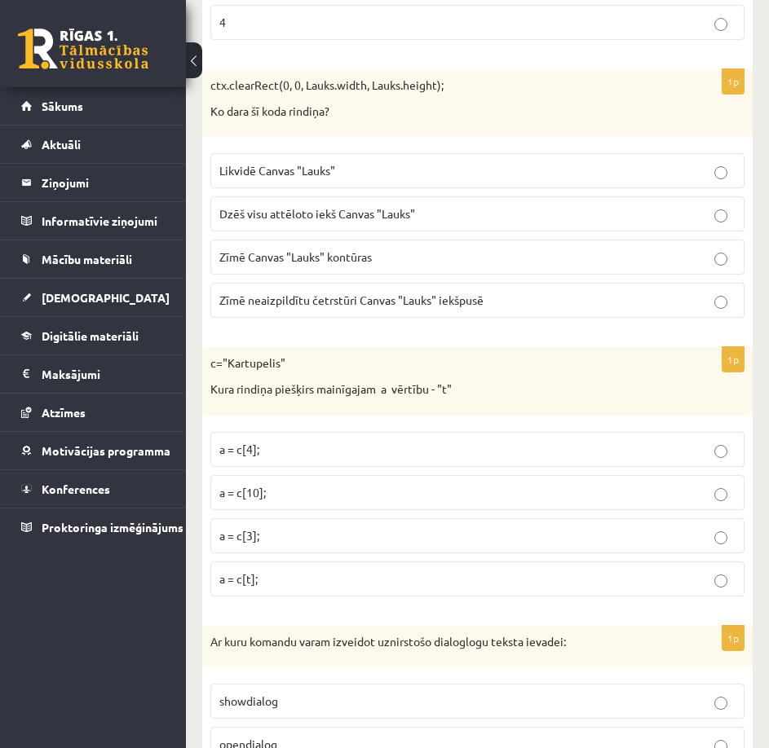
click at [419, 575] on p "a = c[t];" at bounding box center [477, 579] width 516 height 17
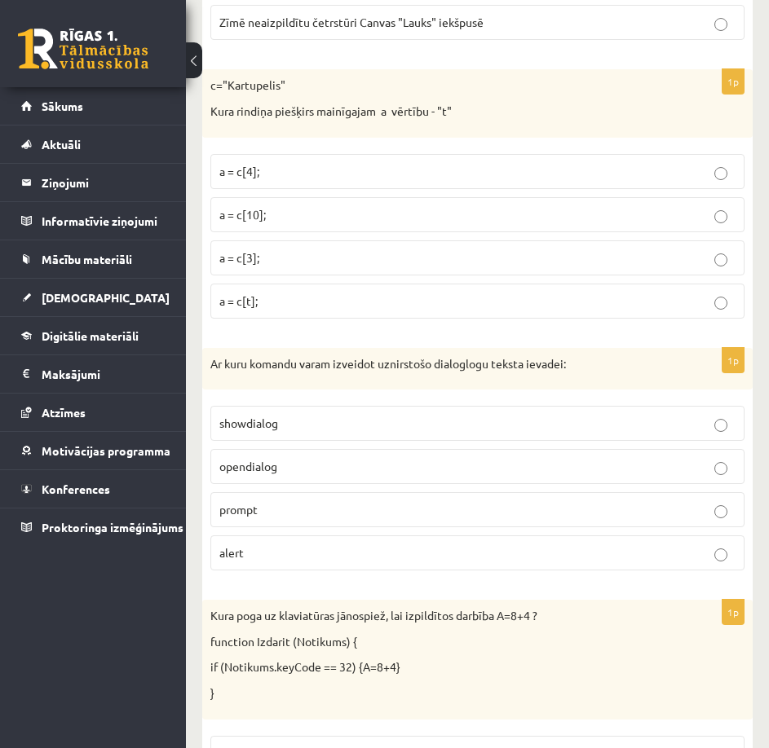
scroll to position [4891, 0]
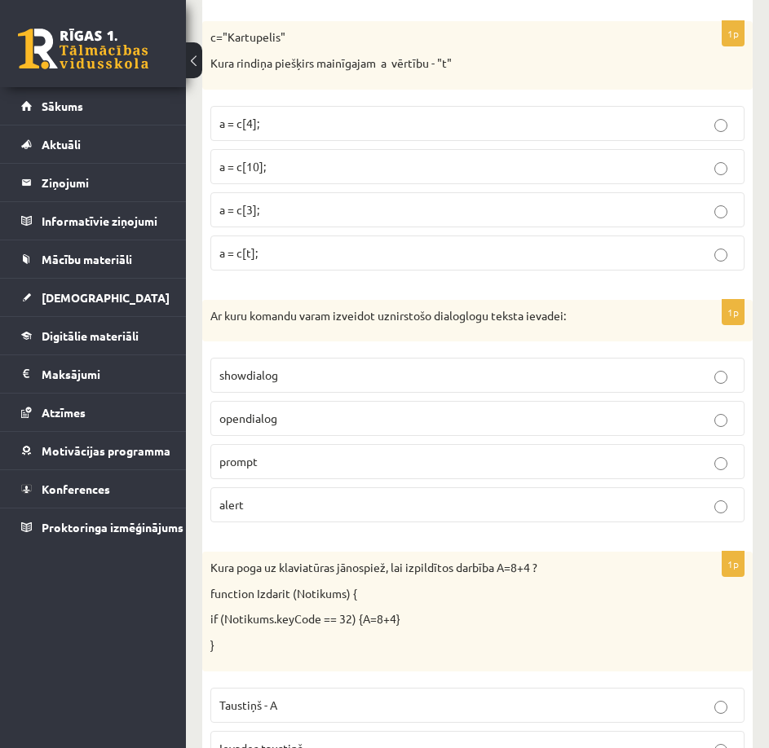
click at [347, 465] on p "prompt" at bounding box center [477, 461] width 516 height 17
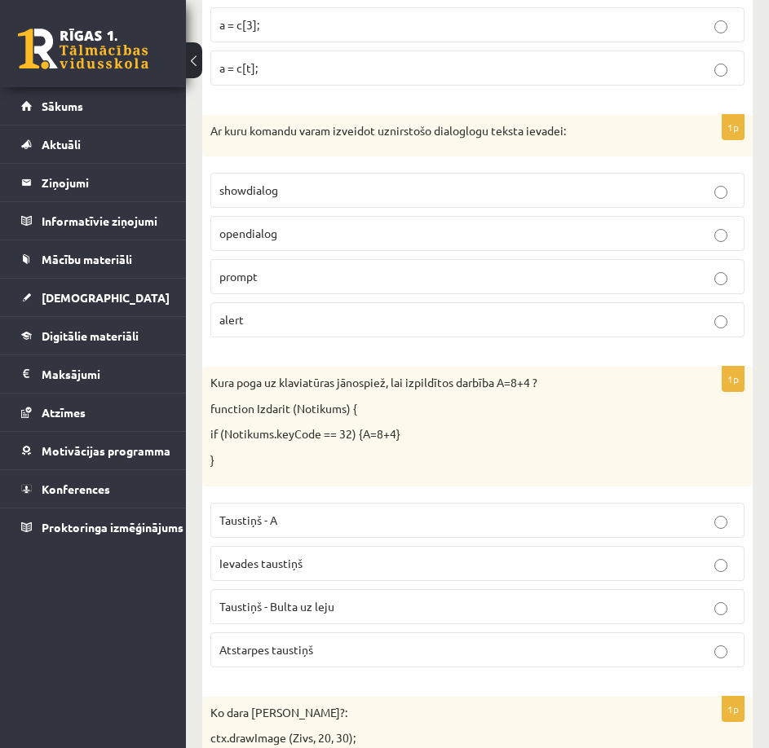
scroll to position [5135, 0]
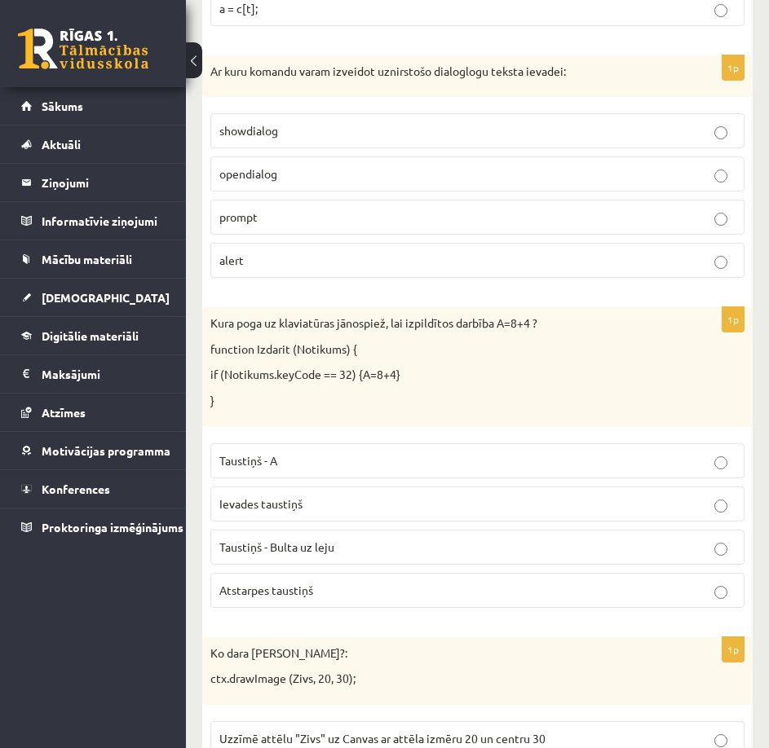
click at [385, 593] on p "Atstarpes taustiņš" at bounding box center [477, 590] width 516 height 17
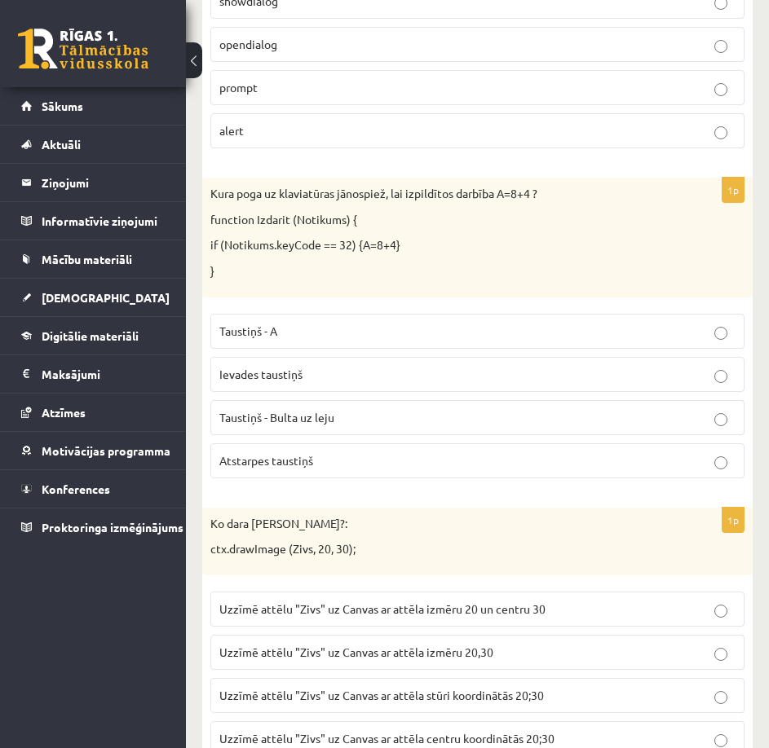
scroll to position [5298, 0]
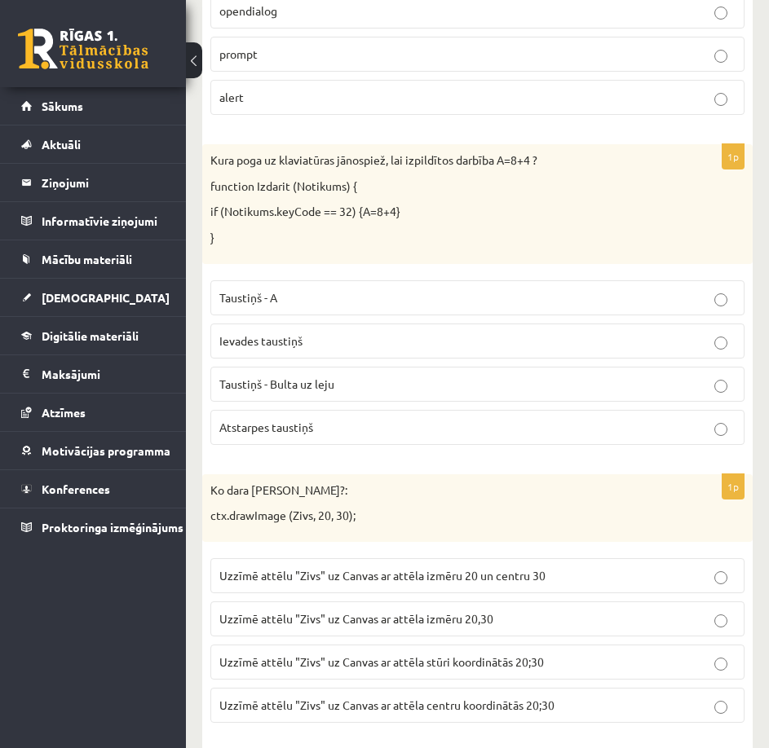
click at [445, 621] on span "Uzzīmē attēlu "Zivs" uz Canvas ar attēla izmēru 20,30" at bounding box center [356, 618] width 274 height 15
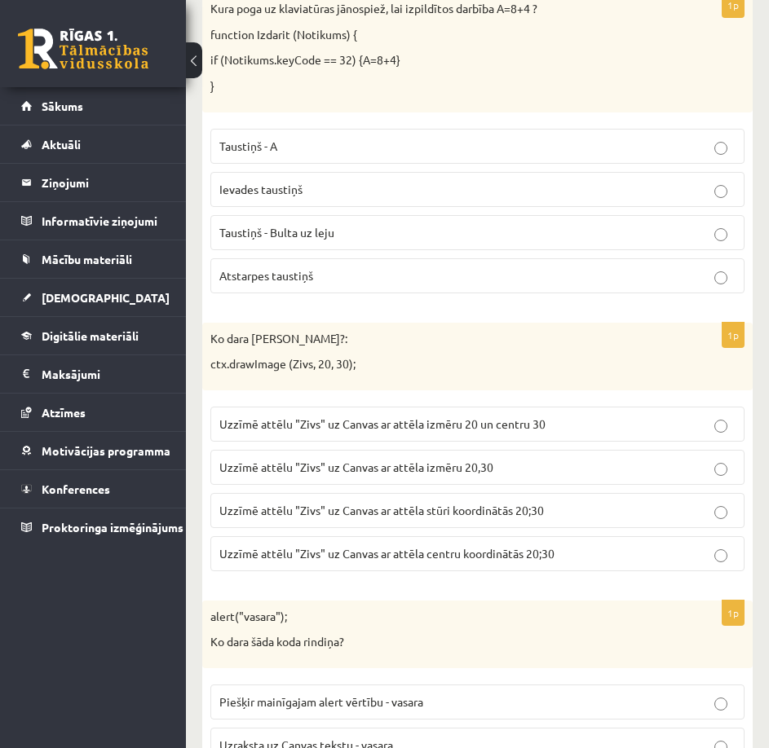
scroll to position [5462, 0]
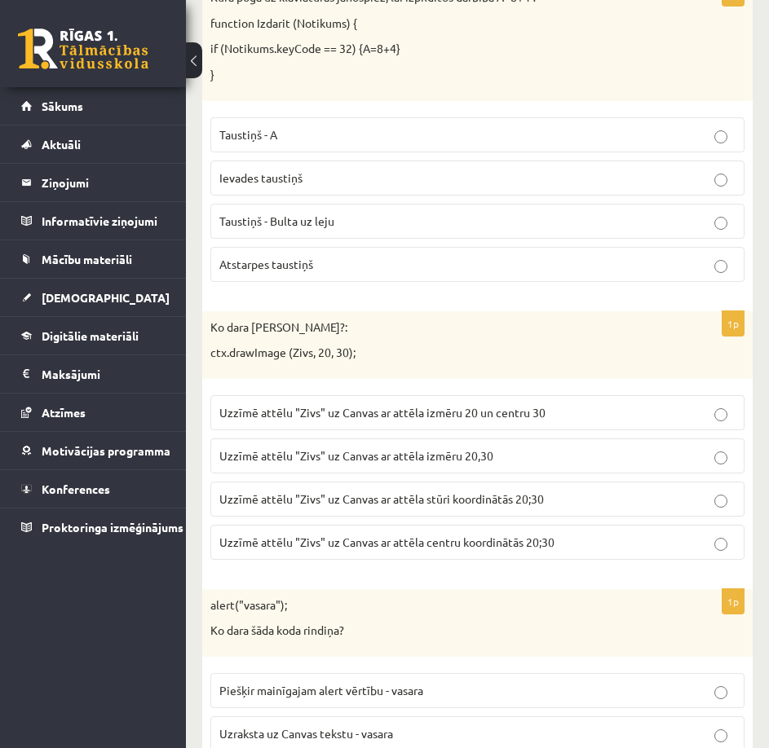
click at [361, 501] on span "Uzzīmē attēlu "Zivs" uz Canvas ar attēla stūri koordinātās 20;30" at bounding box center [381, 499] width 324 height 15
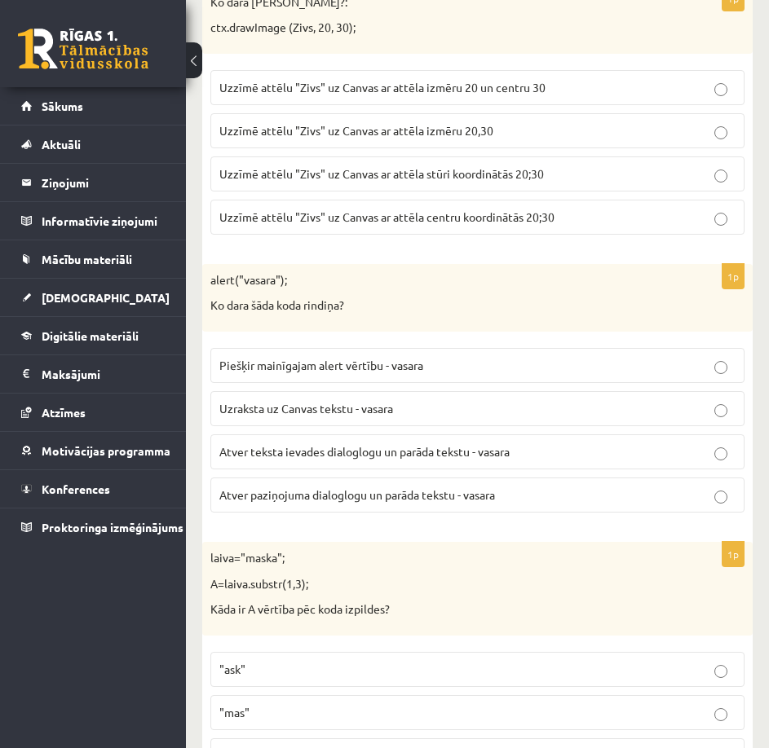
scroll to position [5788, 0]
click at [251, 492] on span "Atver paziņojuma dialoglogu un parāda tekstu - vasara" at bounding box center [357, 494] width 276 height 15
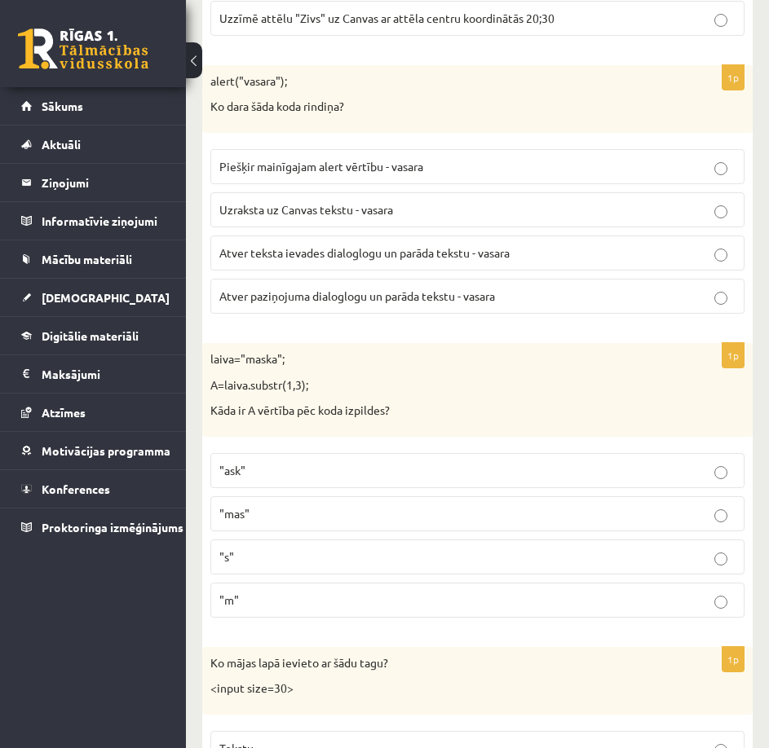
scroll to position [6032, 0]
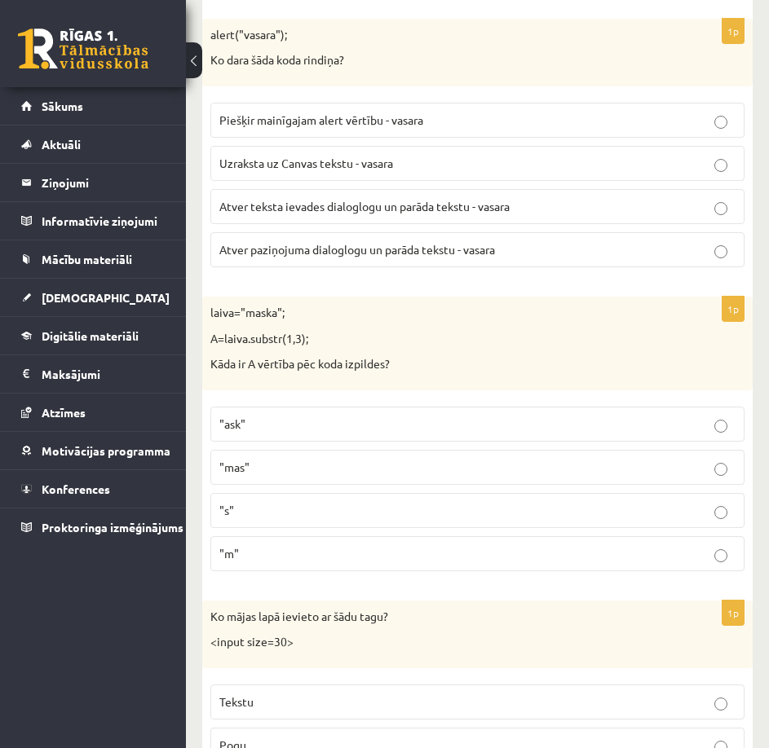
click at [342, 422] on p ""ask"" at bounding box center [477, 424] width 516 height 17
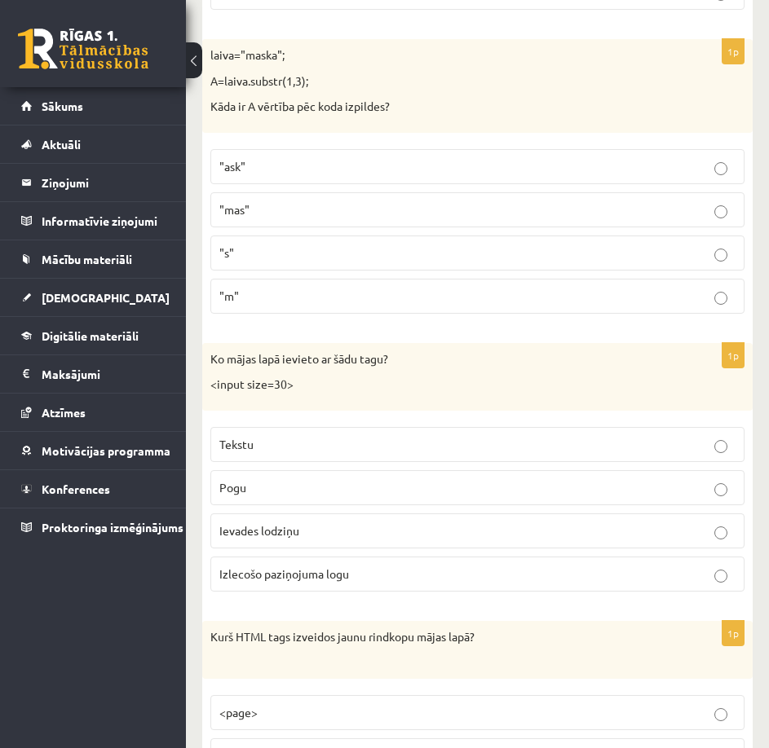
scroll to position [6358, 0]
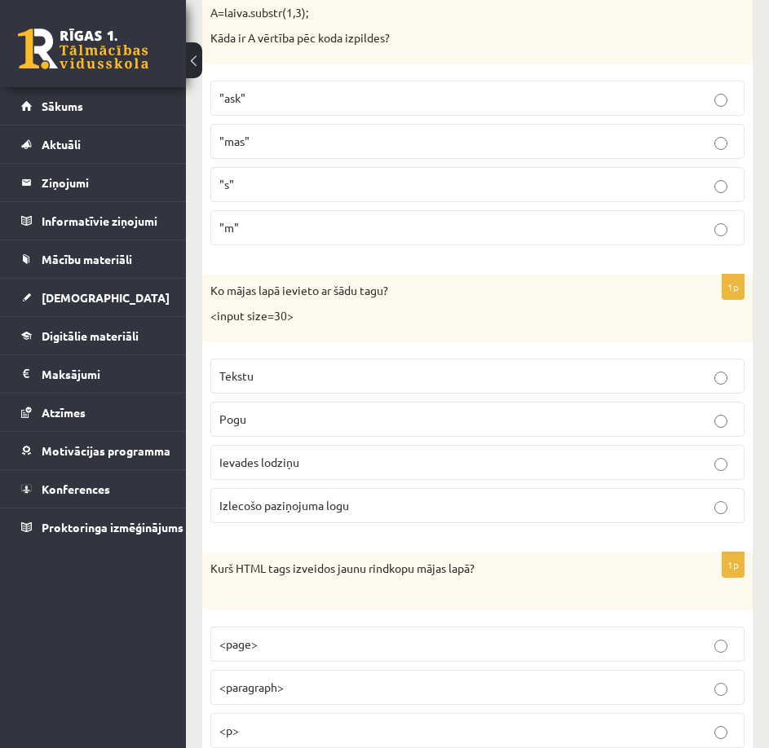
click at [345, 452] on label "Ievades lodziņu" at bounding box center [477, 462] width 534 height 35
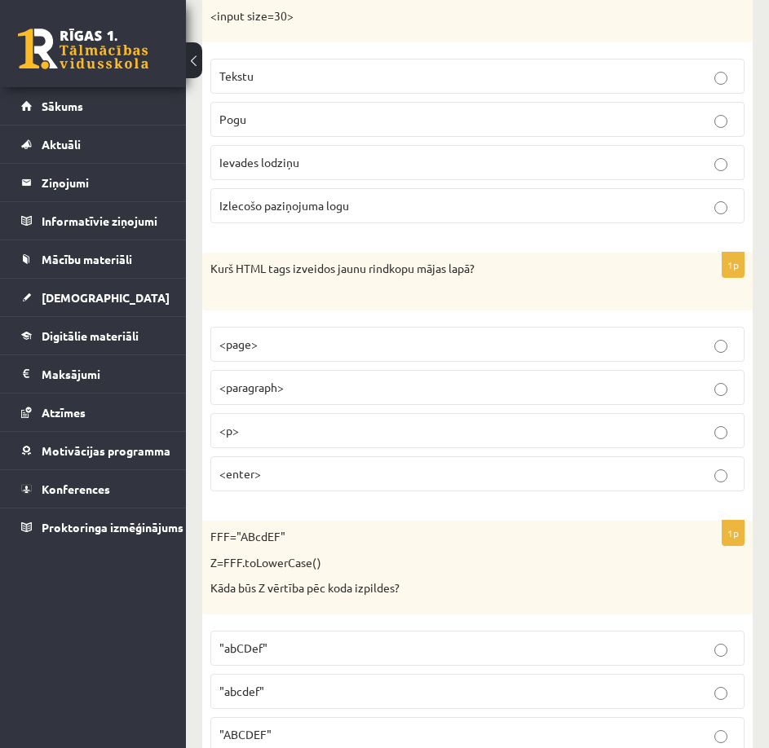
scroll to position [6684, 0]
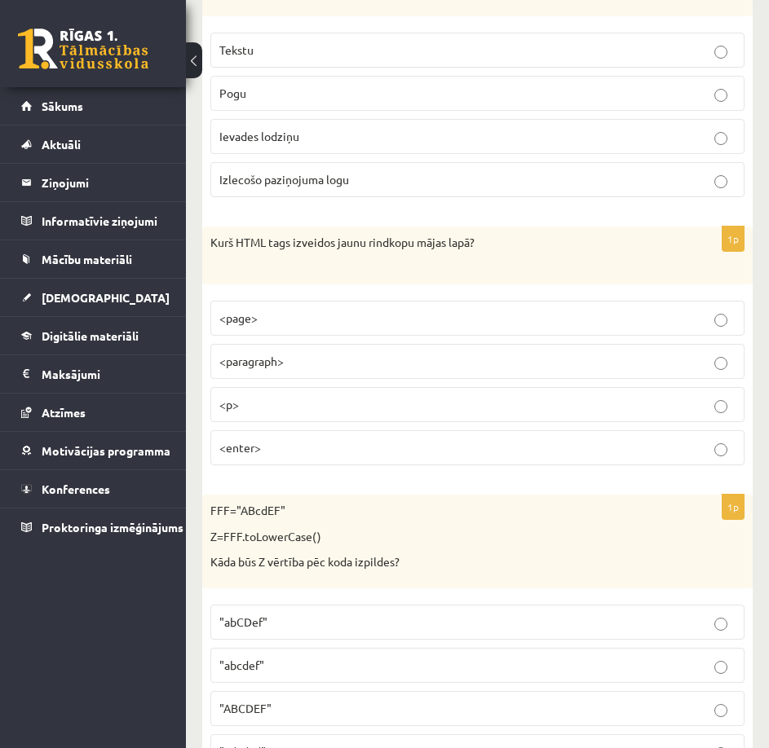
click at [322, 408] on p "<p>" at bounding box center [477, 404] width 516 height 17
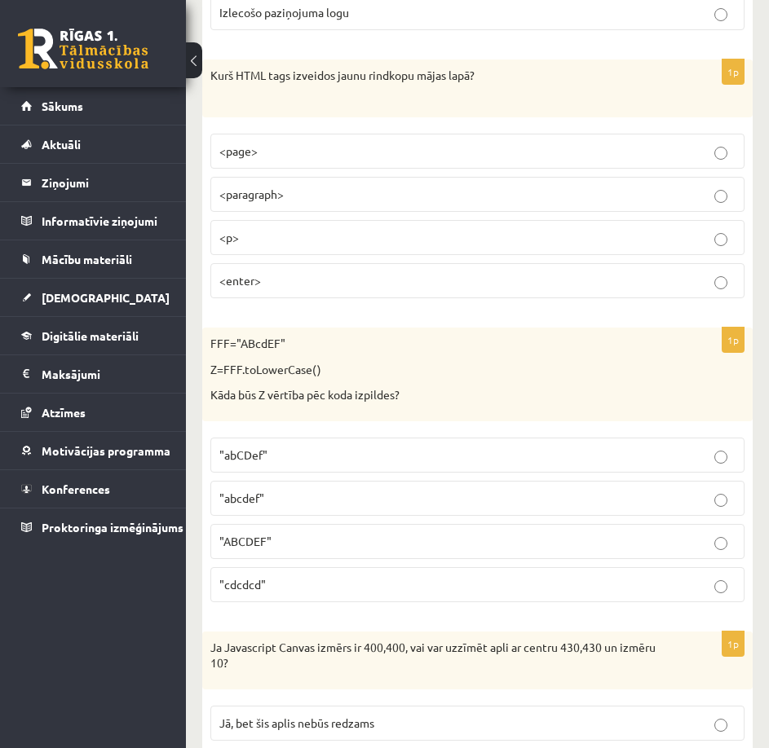
scroll to position [6929, 0]
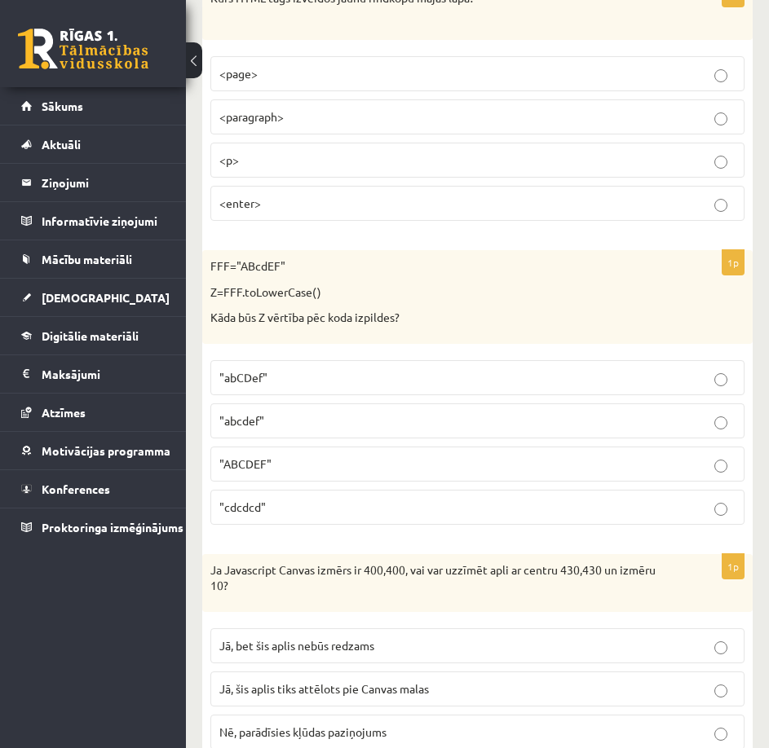
click at [320, 417] on p ""abcdef"" at bounding box center [477, 420] width 516 height 17
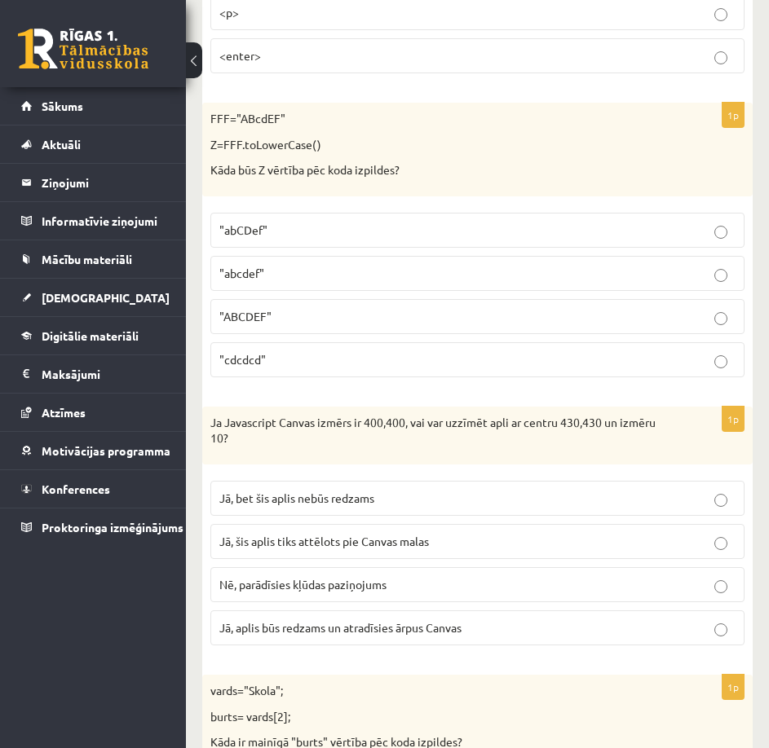
scroll to position [7092, 0]
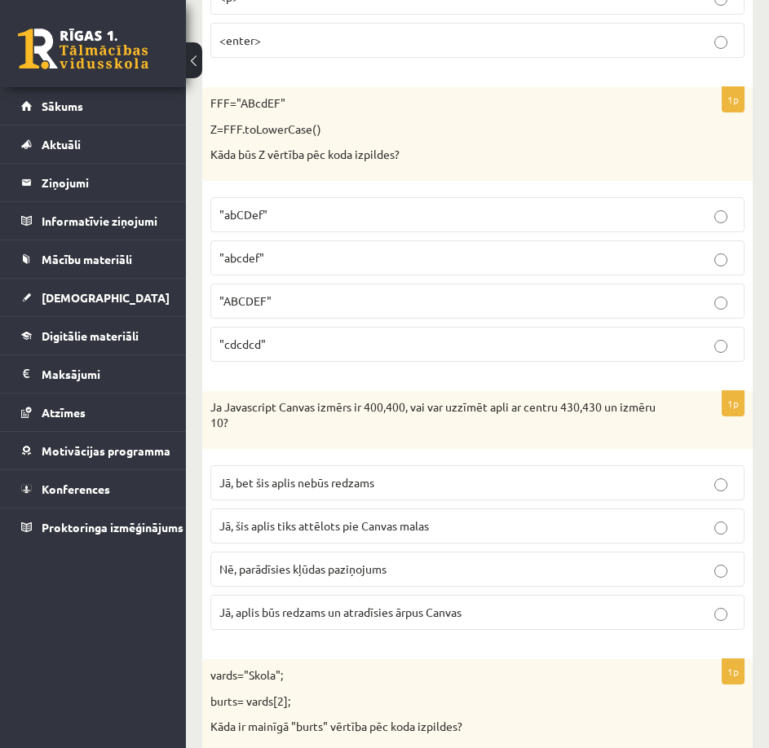
click at [327, 487] on span "Jā, bet šis aplis nebūs redzams" at bounding box center [296, 482] width 155 height 15
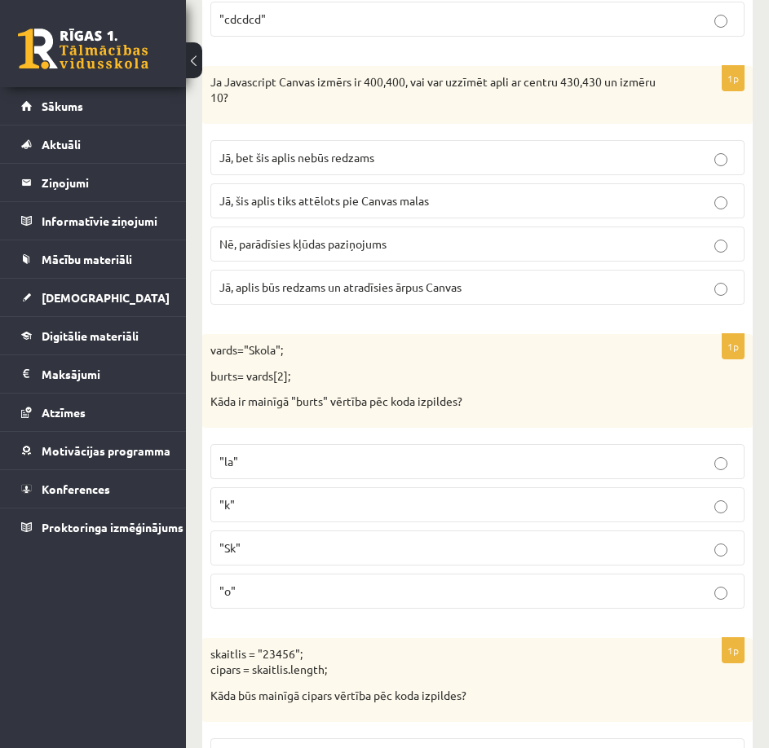
scroll to position [7418, 0]
click at [320, 601] on label ""o"" at bounding box center [477, 590] width 534 height 35
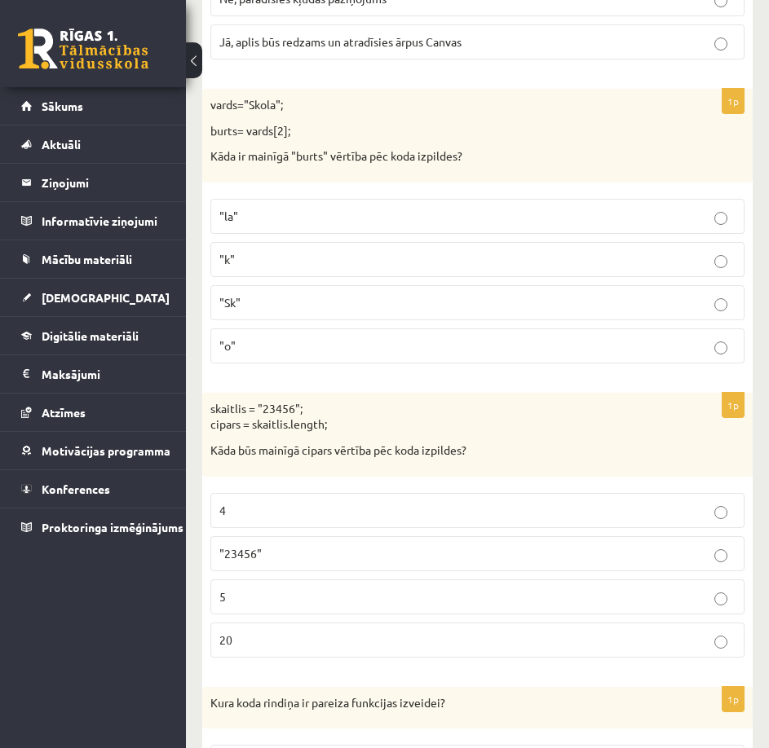
click at [306, 602] on p "5" at bounding box center [477, 597] width 516 height 17
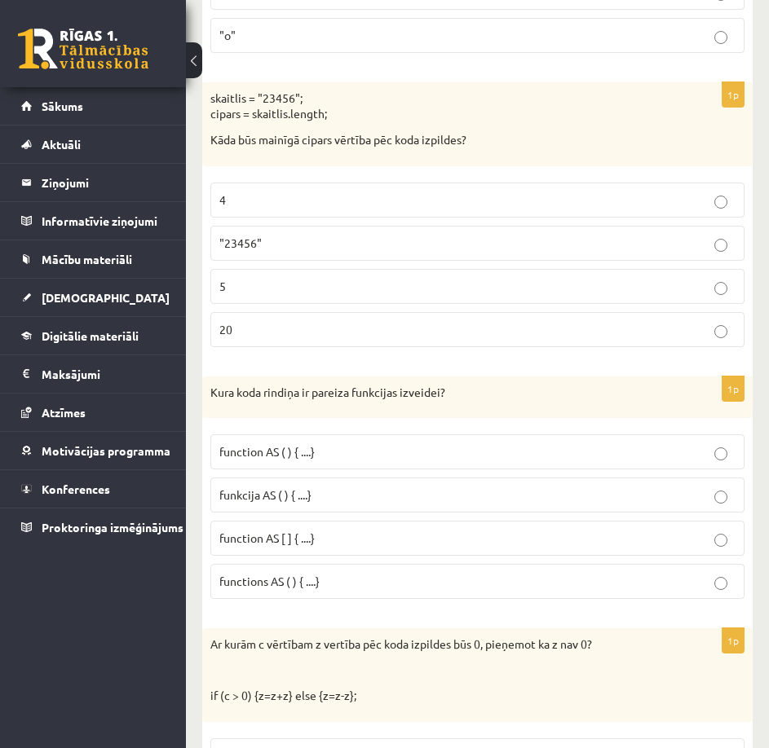
scroll to position [7988, 0]
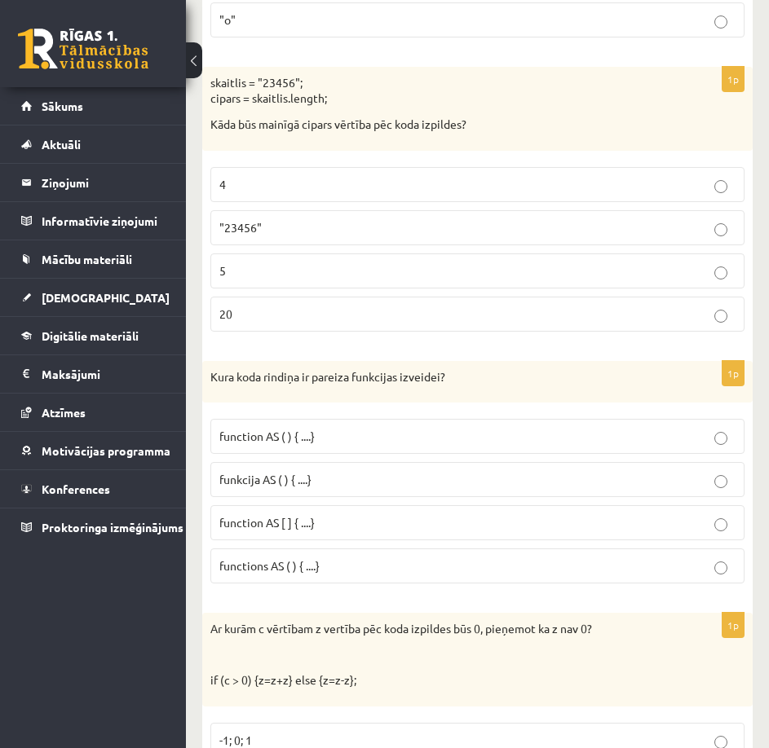
click at [284, 441] on span "function AS ( ) { ....}" at bounding box center [266, 436] width 95 height 15
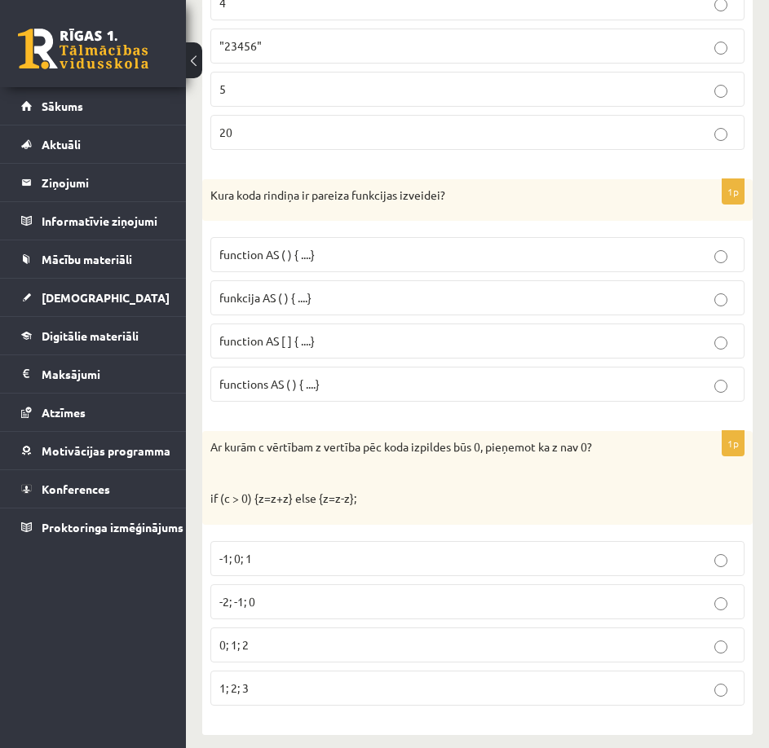
scroll to position [8182, 0]
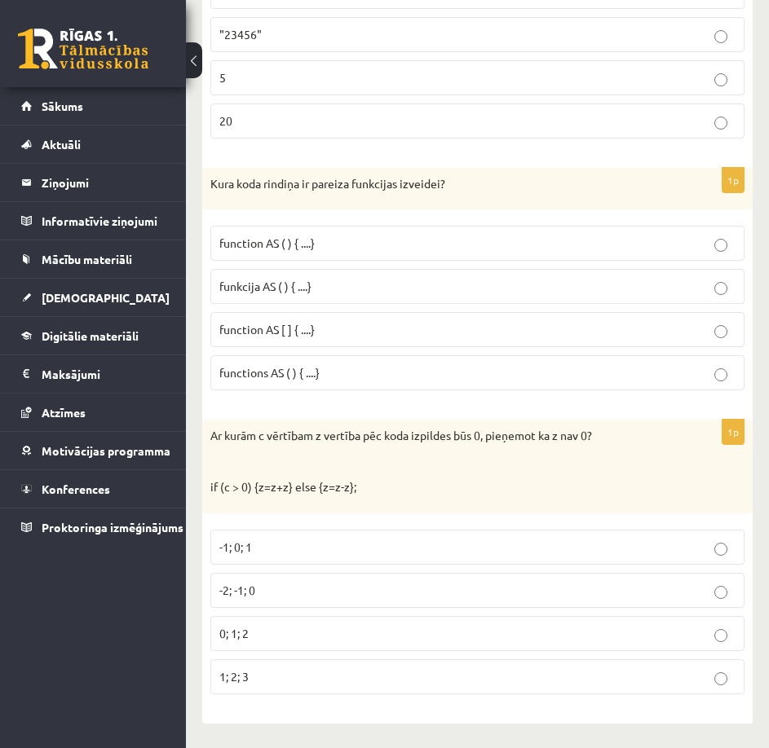
click at [344, 549] on p "-1; 0; 1" at bounding box center [477, 547] width 516 height 17
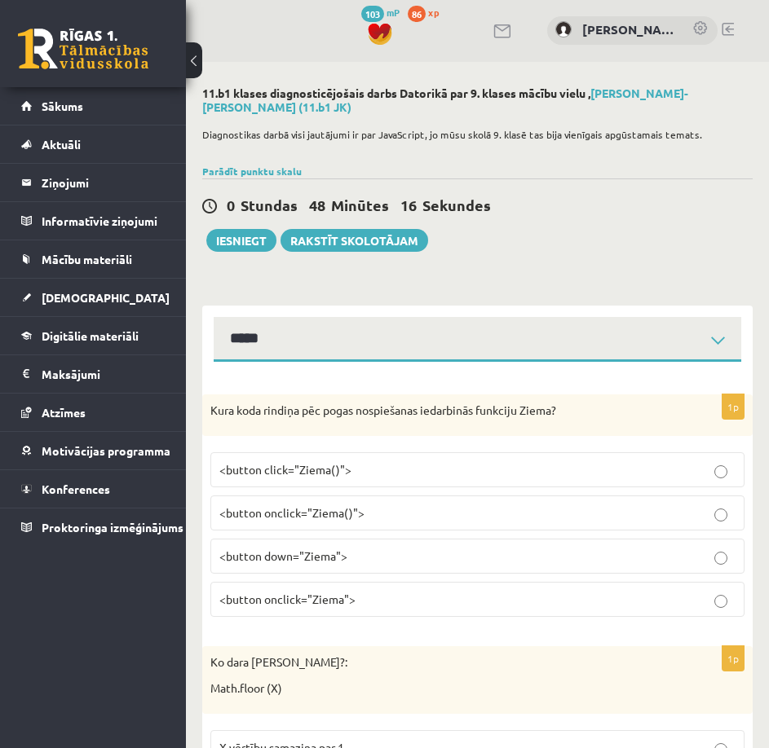
scroll to position [0, 0]
click at [237, 244] on button "Iesniegt" at bounding box center [241, 241] width 70 height 23
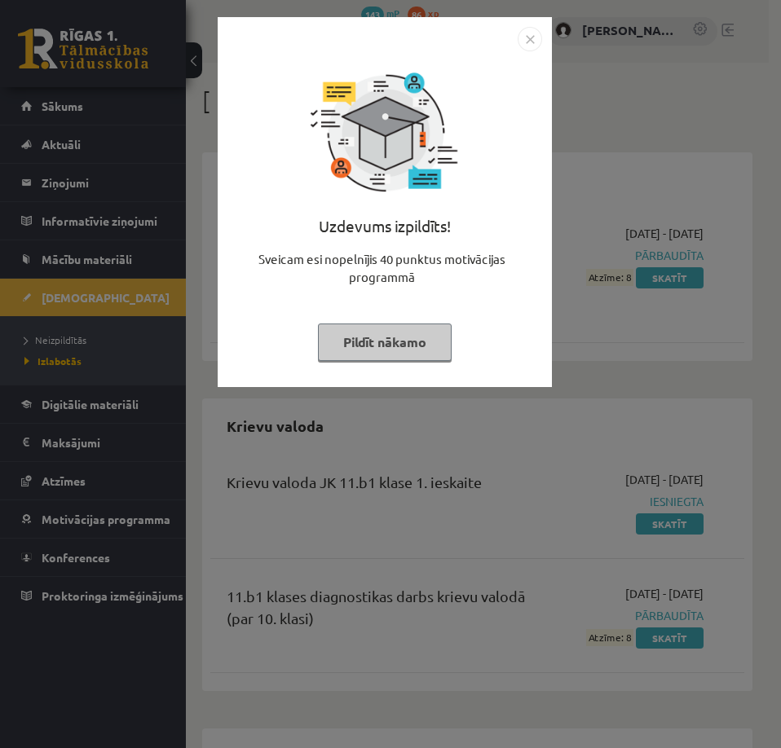
click at [531, 44] on img "Close" at bounding box center [530, 39] width 24 height 24
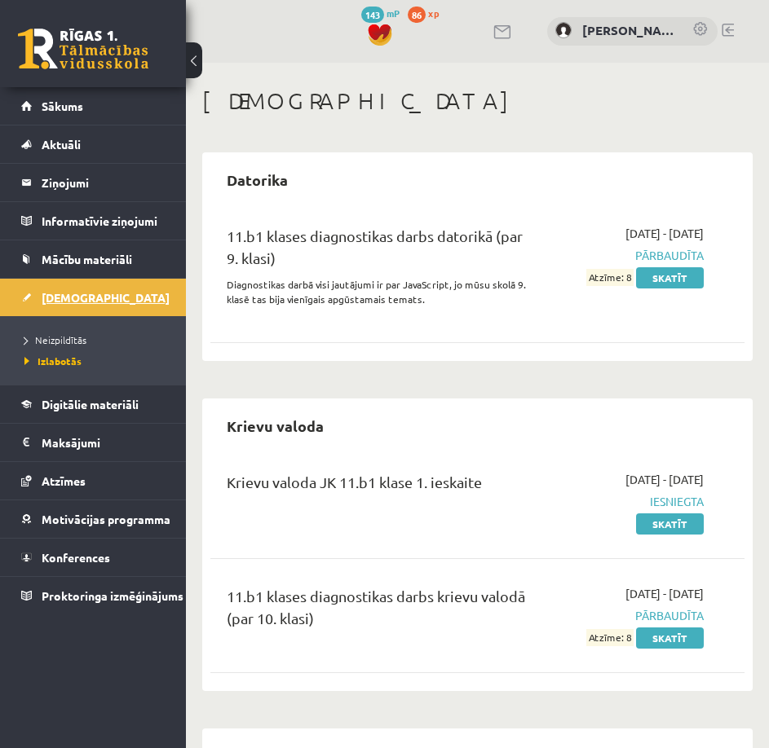
click at [77, 298] on span "[DEMOGRAPHIC_DATA]" at bounding box center [106, 297] width 128 height 15
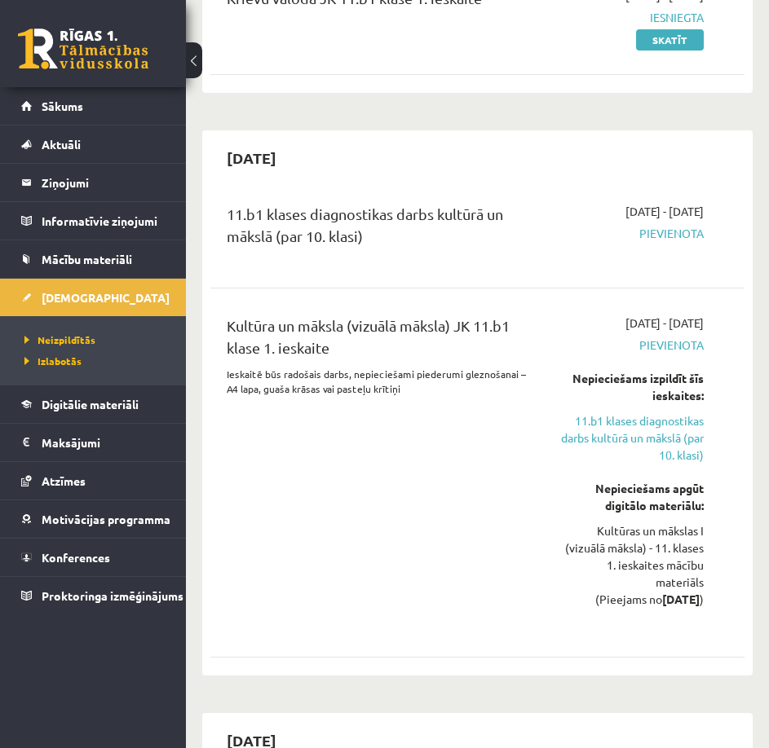
scroll to position [245, 0]
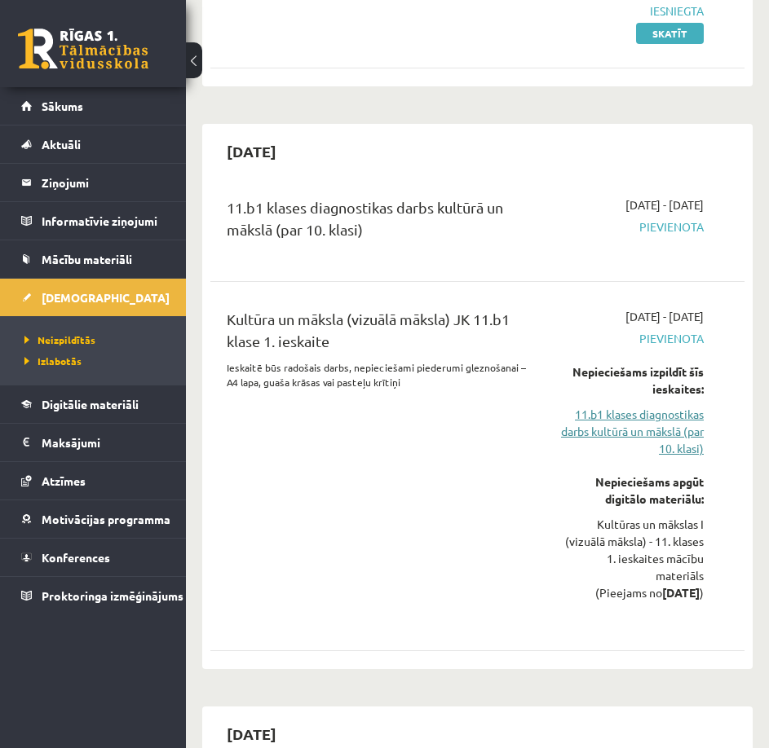
click at [656, 439] on link "11.b1 klases diagnostikas darbs kultūrā un mākslā (par 10. klasi)" at bounding box center [632, 431] width 143 height 51
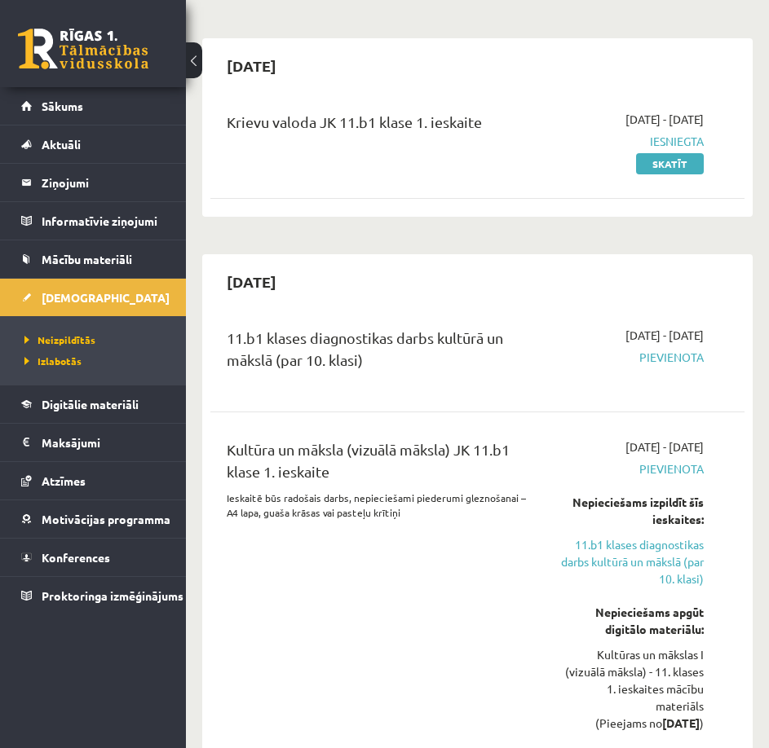
scroll to position [326, 0]
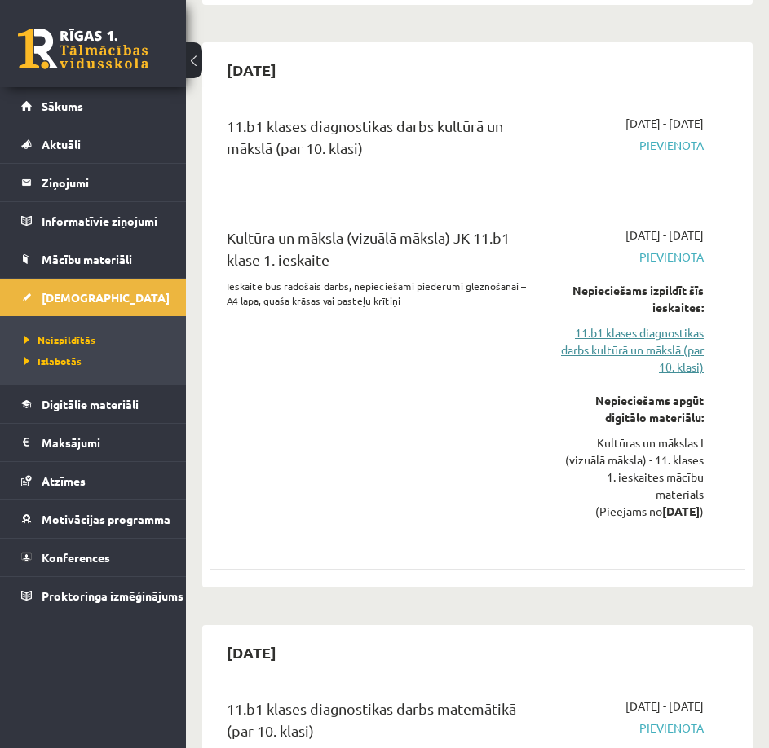
click at [664, 342] on link "11.b1 klases diagnostikas darbs kultūrā un mākslā (par 10. klasi)" at bounding box center [632, 349] width 143 height 51
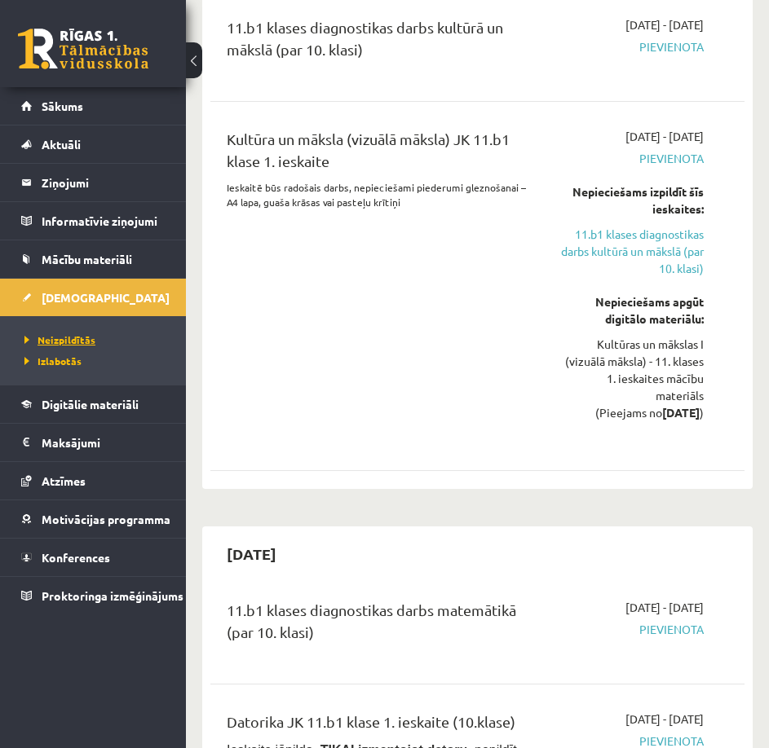
click at [94, 338] on link "Neizpildītās" at bounding box center [96, 340] width 145 height 15
click at [70, 346] on link "Neizpildītās" at bounding box center [96, 340] width 145 height 15
click at [64, 362] on span "Izlabotās" at bounding box center [48, 361] width 49 height 13
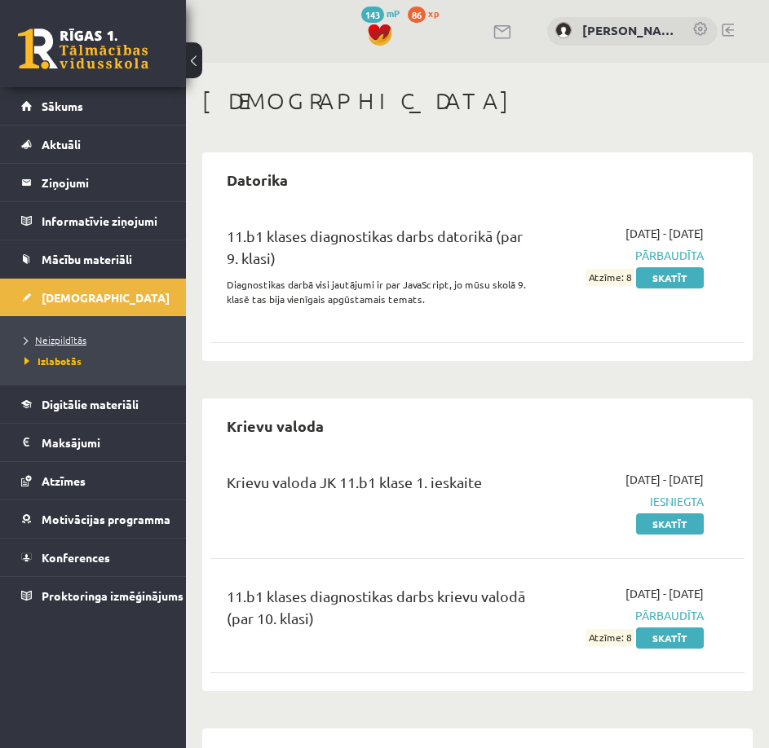
click at [57, 335] on span "Neizpildītās" at bounding box center [55, 339] width 62 height 13
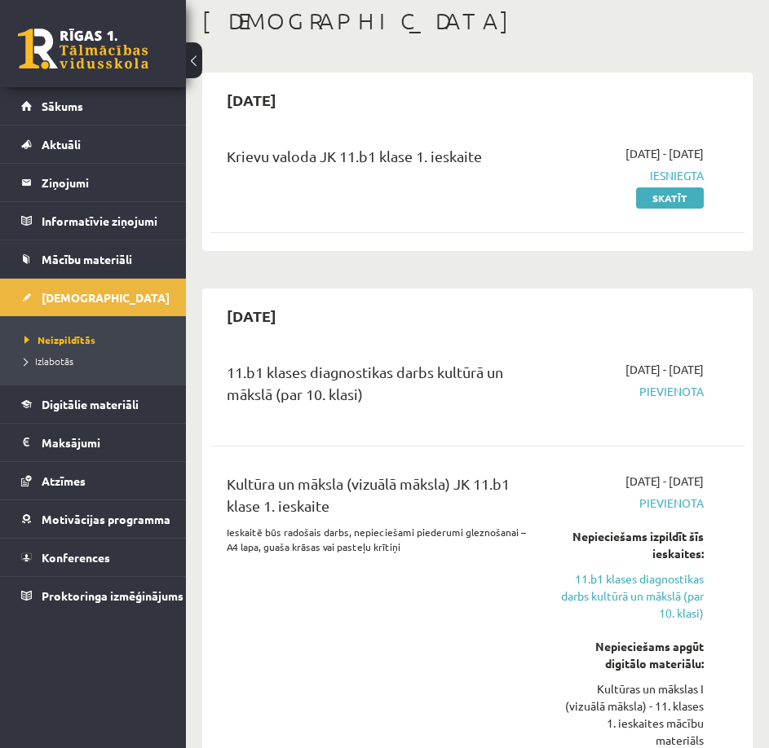
scroll to position [82, 0]
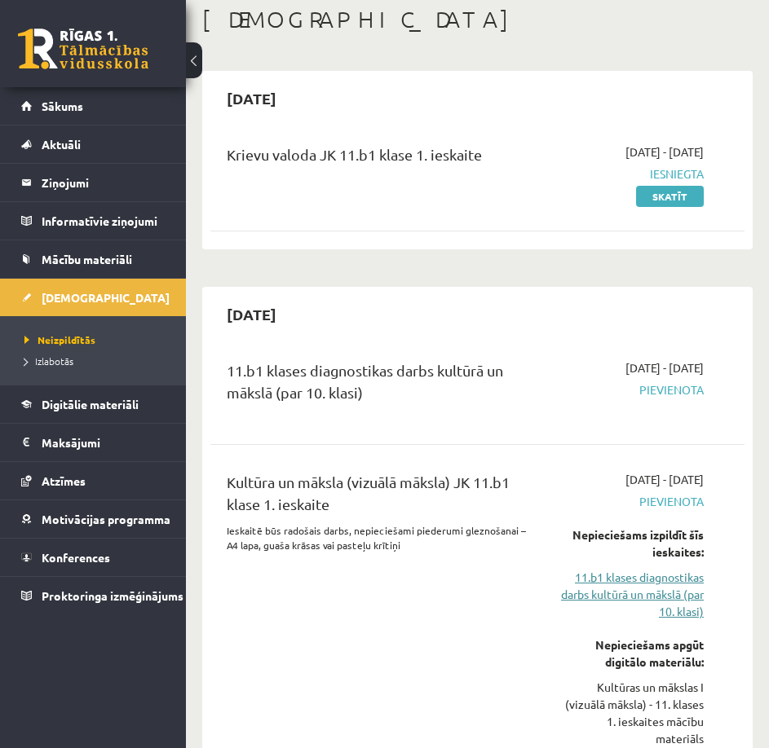
click at [628, 571] on link "11.b1 klases diagnostikas darbs kultūrā un mākslā (par 10. klasi)" at bounding box center [632, 594] width 143 height 51
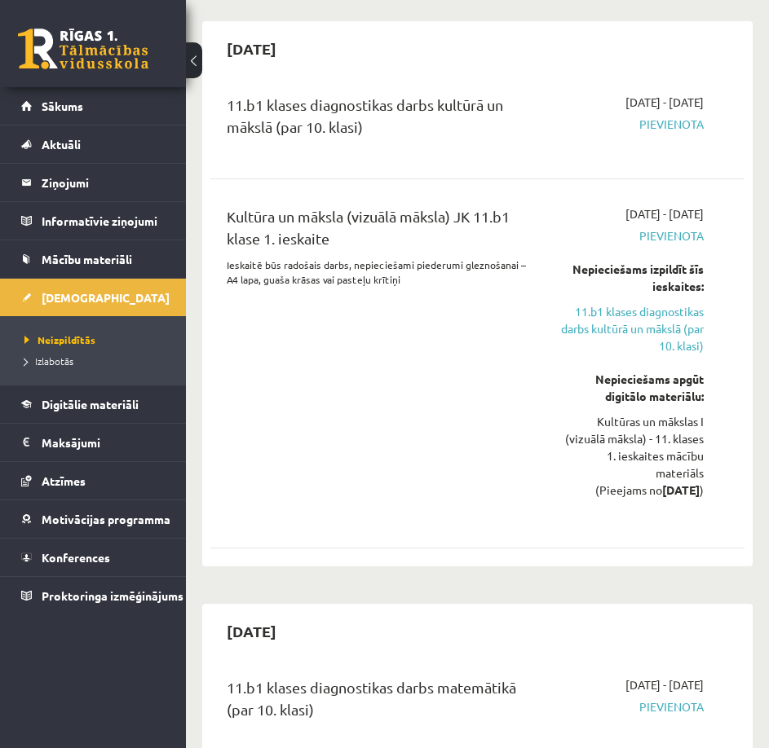
scroll to position [343, 0]
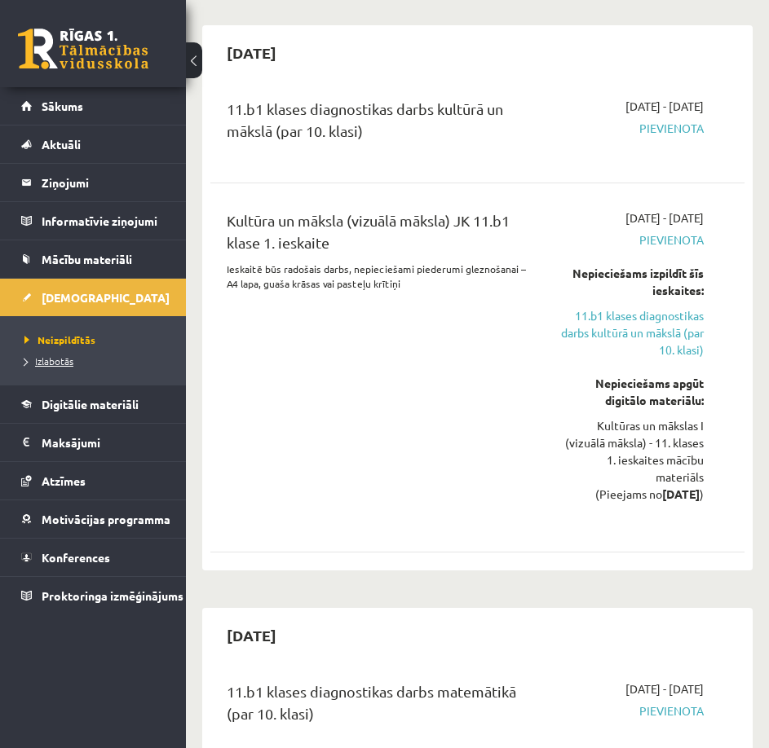
click at [52, 362] on span "Izlabotās" at bounding box center [48, 361] width 49 height 13
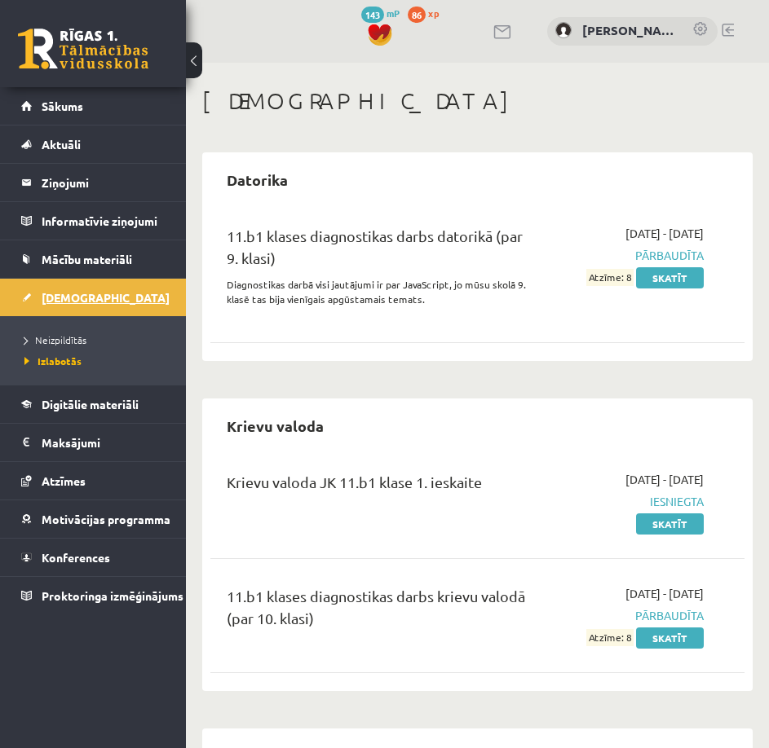
click at [51, 288] on link "[DEMOGRAPHIC_DATA]" at bounding box center [93, 297] width 144 height 37
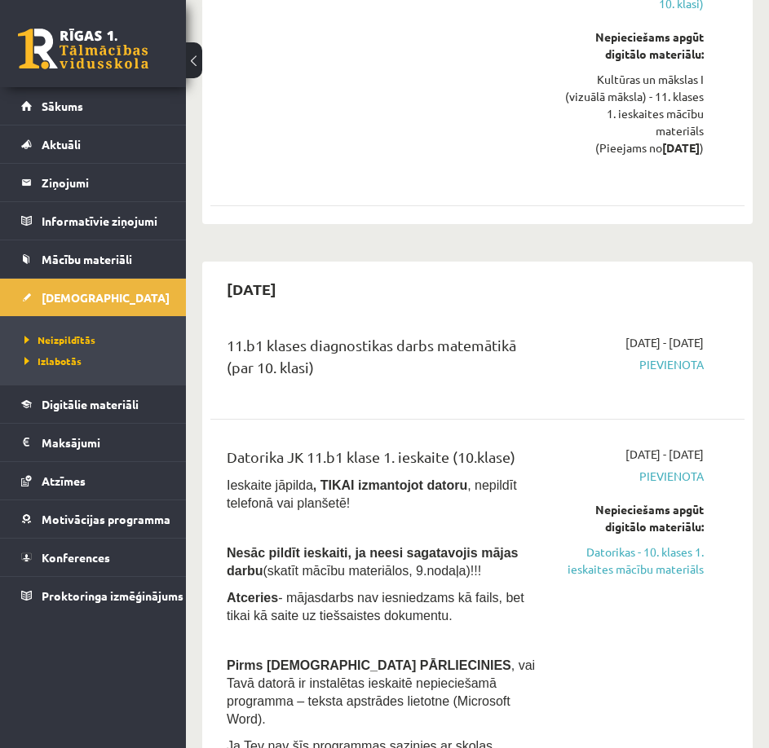
scroll to position [734, 0]
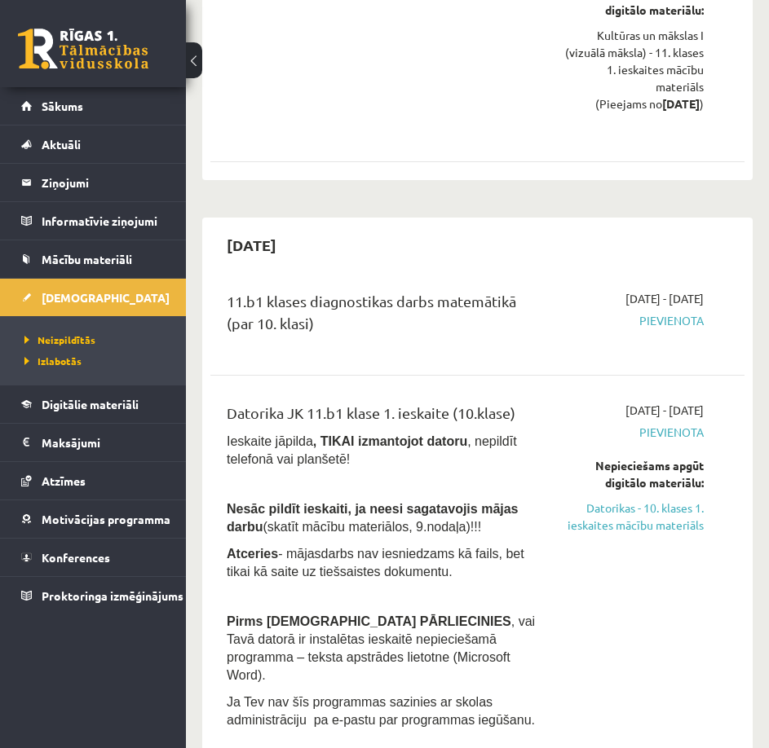
click at [595, 508] on link "Datorikas - 10. klases 1. ieskaites mācību materiāls" at bounding box center [632, 517] width 143 height 34
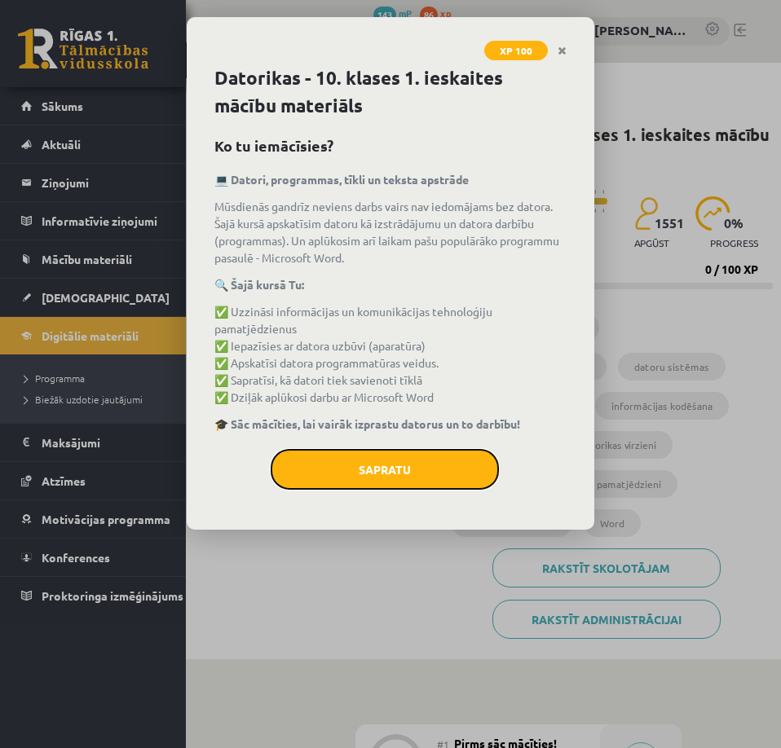
click at [456, 460] on button "Sapratu" at bounding box center [385, 469] width 228 height 41
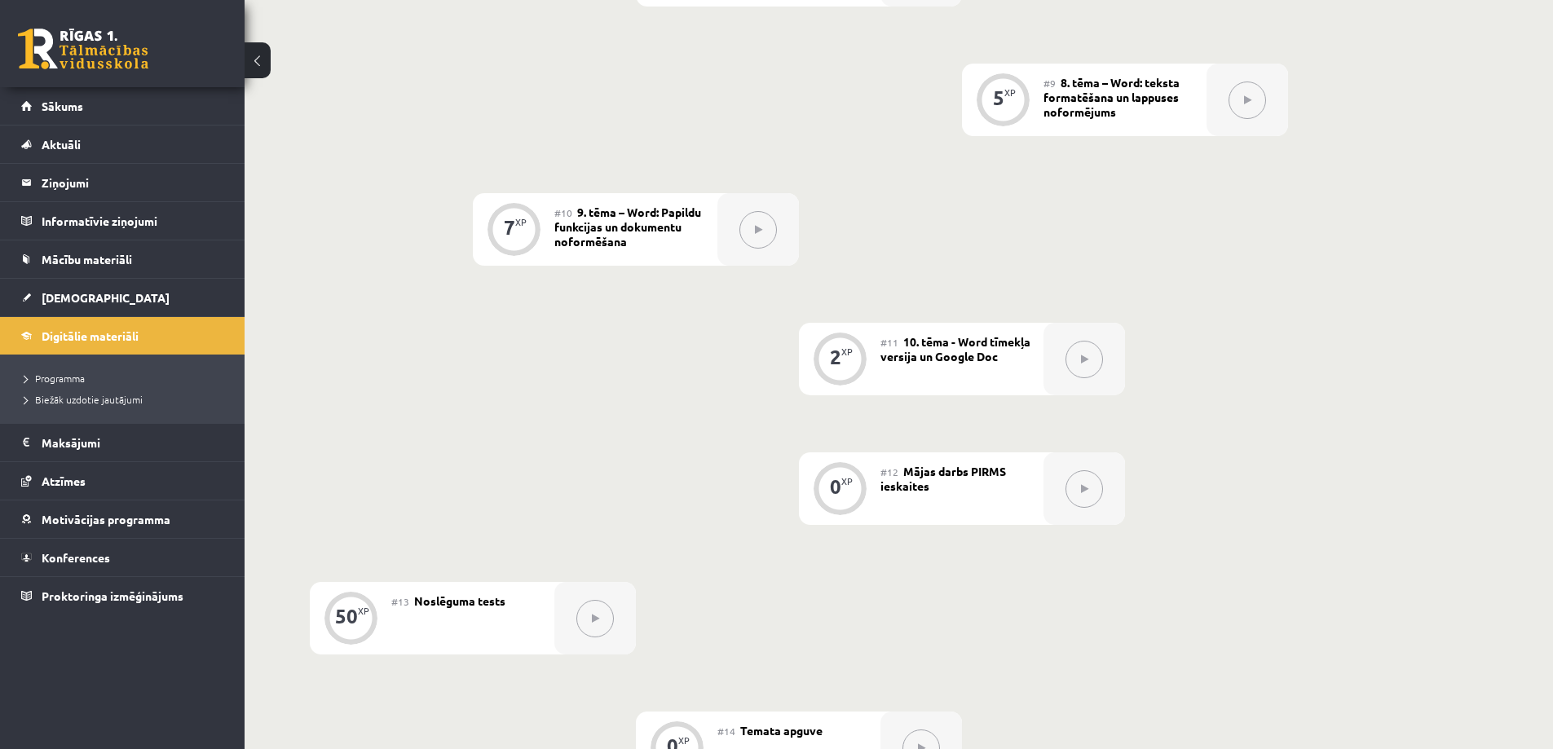
scroll to position [1465, 0]
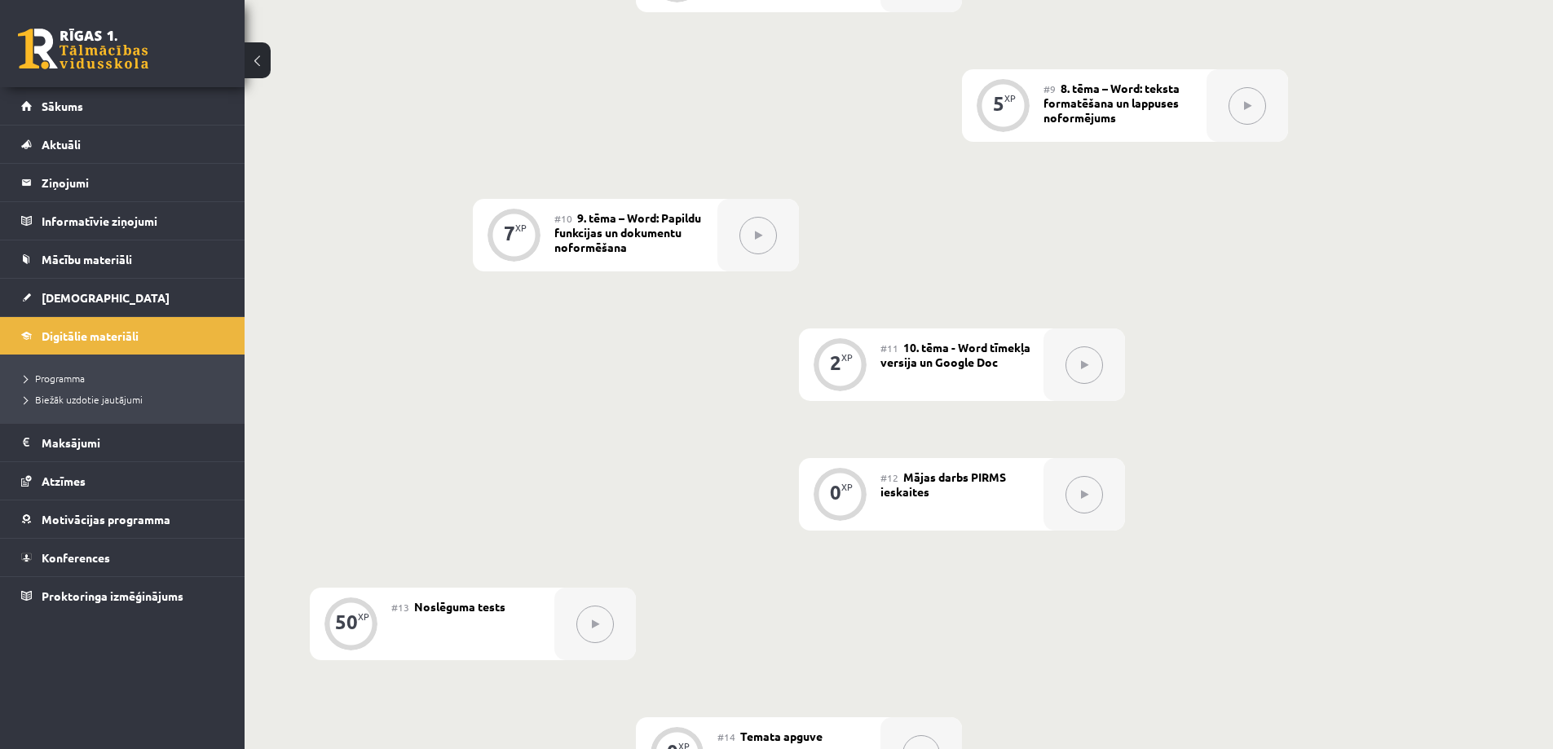
click at [780, 496] on icon at bounding box center [1084, 495] width 7 height 10
click at [780, 351] on div "2 XP" at bounding box center [839, 362] width 49 height 49
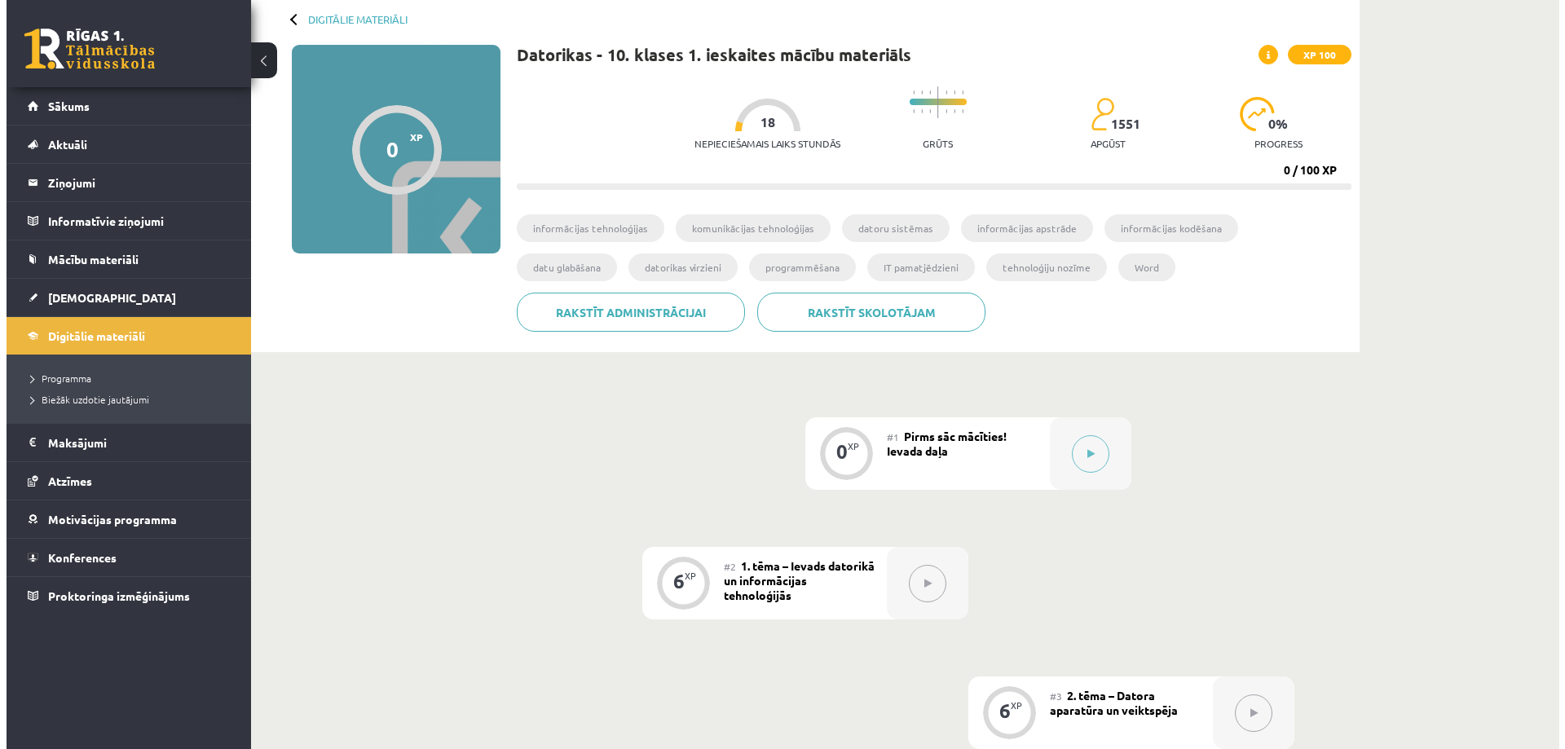
scroll to position [79, 0]
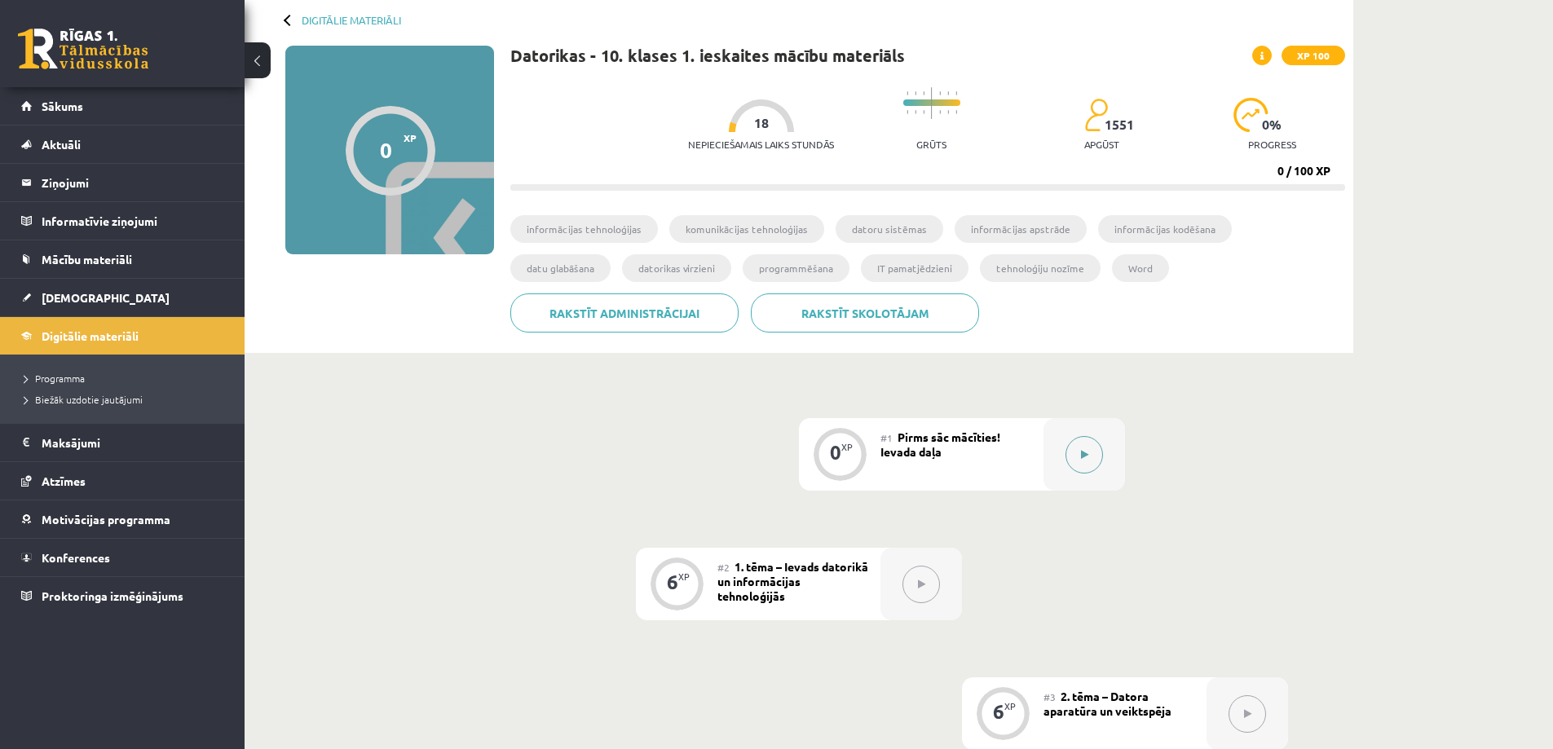
click at [780, 447] on button at bounding box center [1083, 454] width 37 height 37
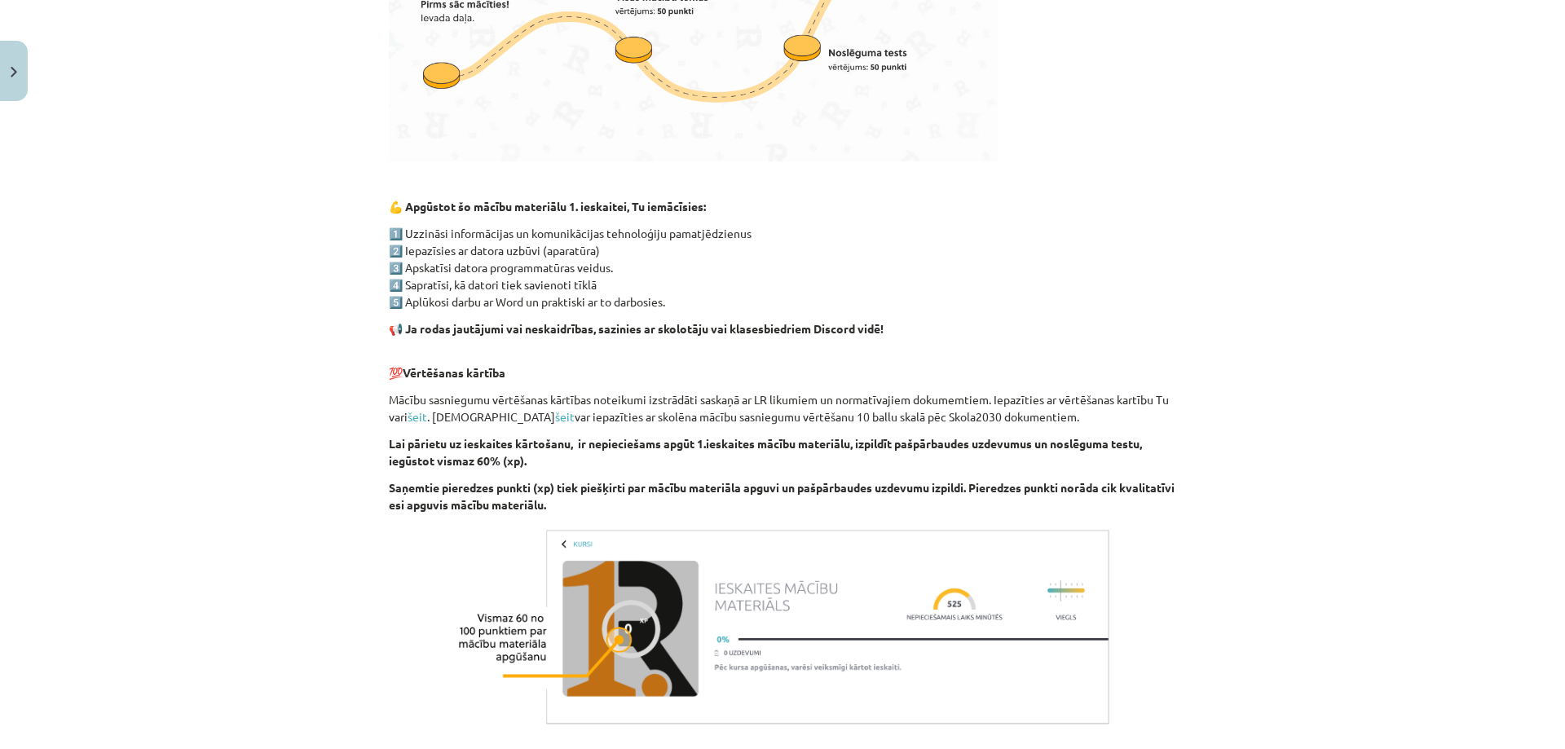
scroll to position [980, 0]
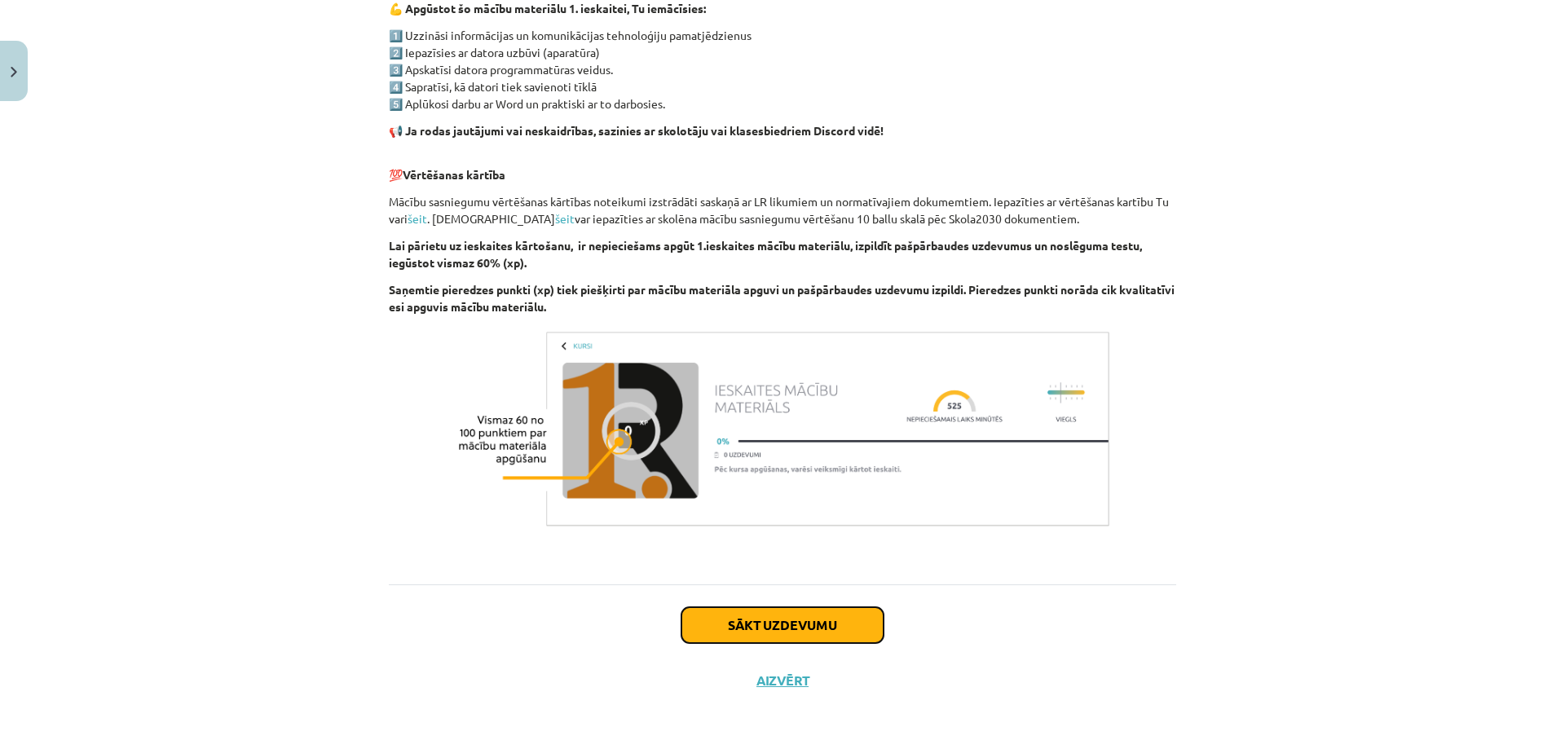
click at [780, 610] on button "Sākt uzdevumu" at bounding box center [782, 625] width 202 height 36
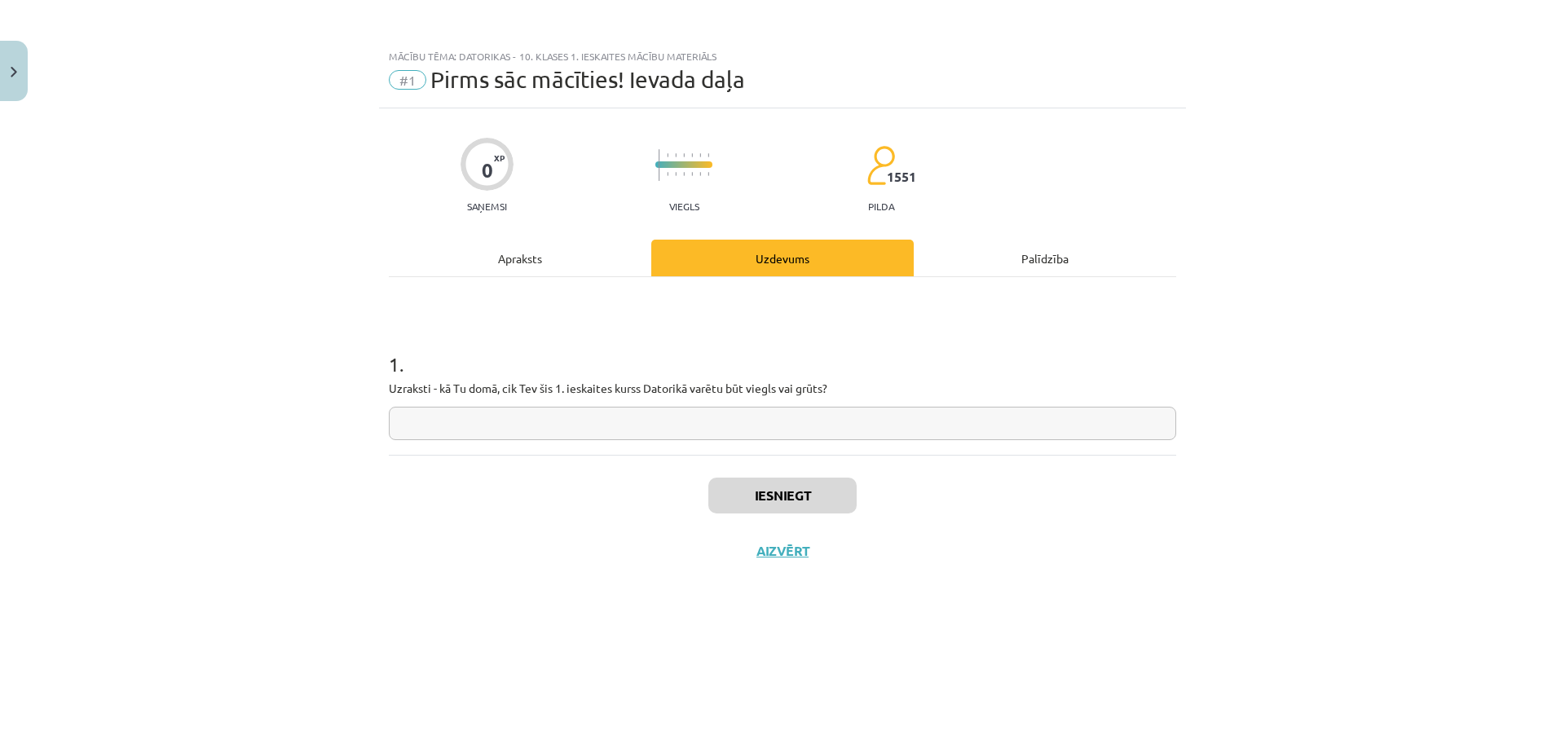
click at [651, 422] on input "text" at bounding box center [782, 423] width 787 height 33
type input "**********"
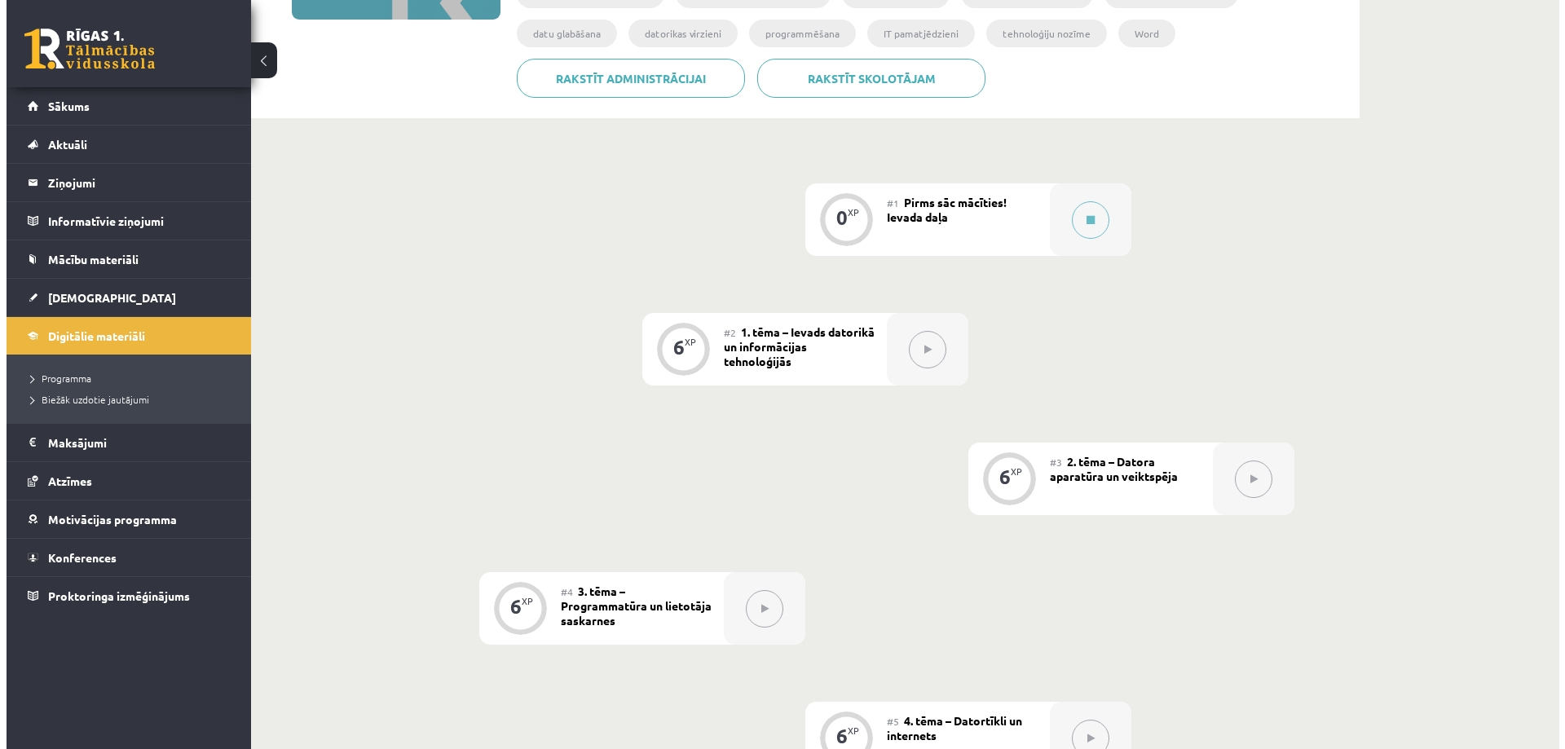
scroll to position [326, 0]
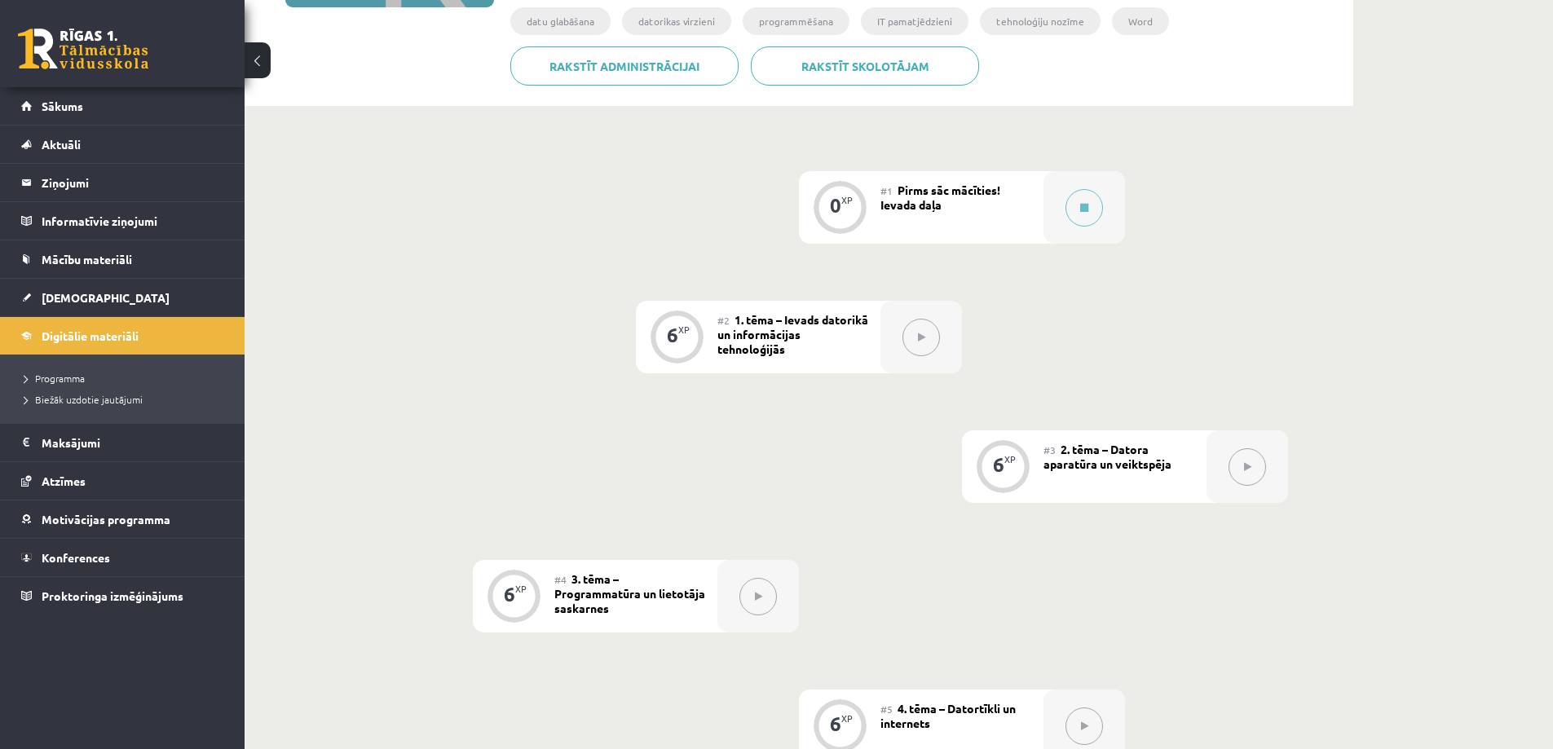
click at [921, 344] on button at bounding box center [920, 337] width 37 height 37
click at [1255, 465] on button at bounding box center [1246, 466] width 37 height 37
click at [1090, 212] on button at bounding box center [1083, 207] width 37 height 37
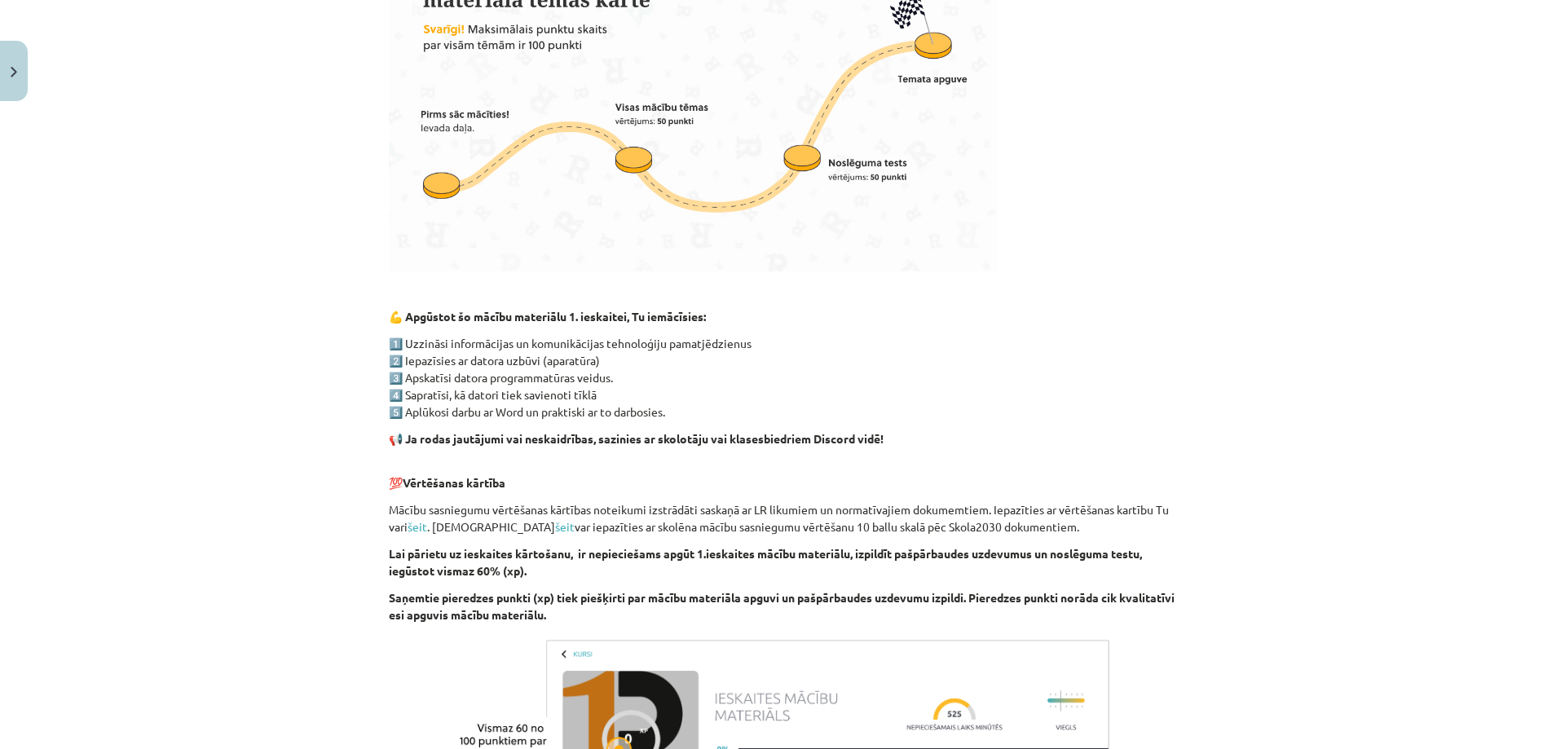
scroll to position [980, 0]
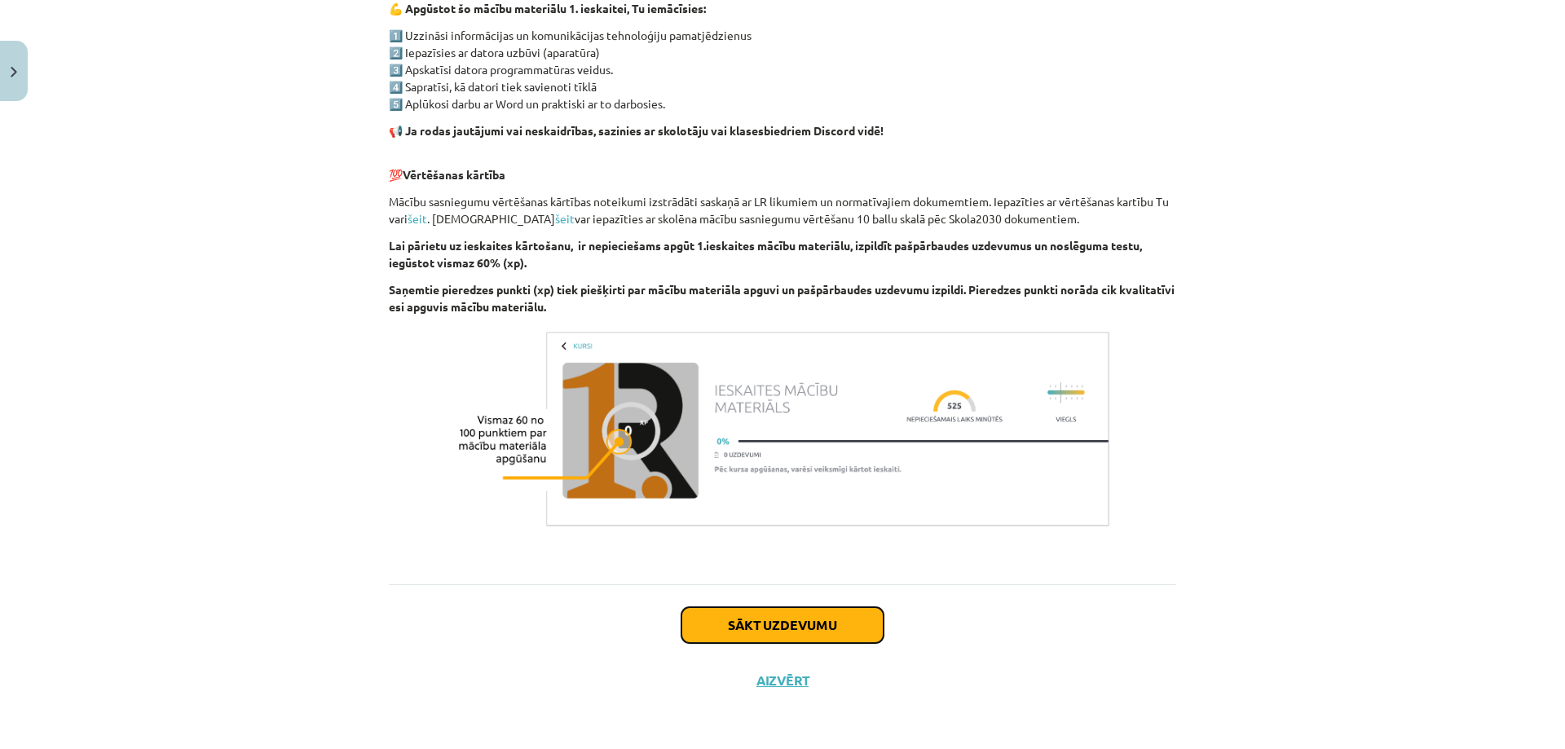
click at [841, 624] on button "Sākt uzdevumu" at bounding box center [782, 625] width 202 height 36
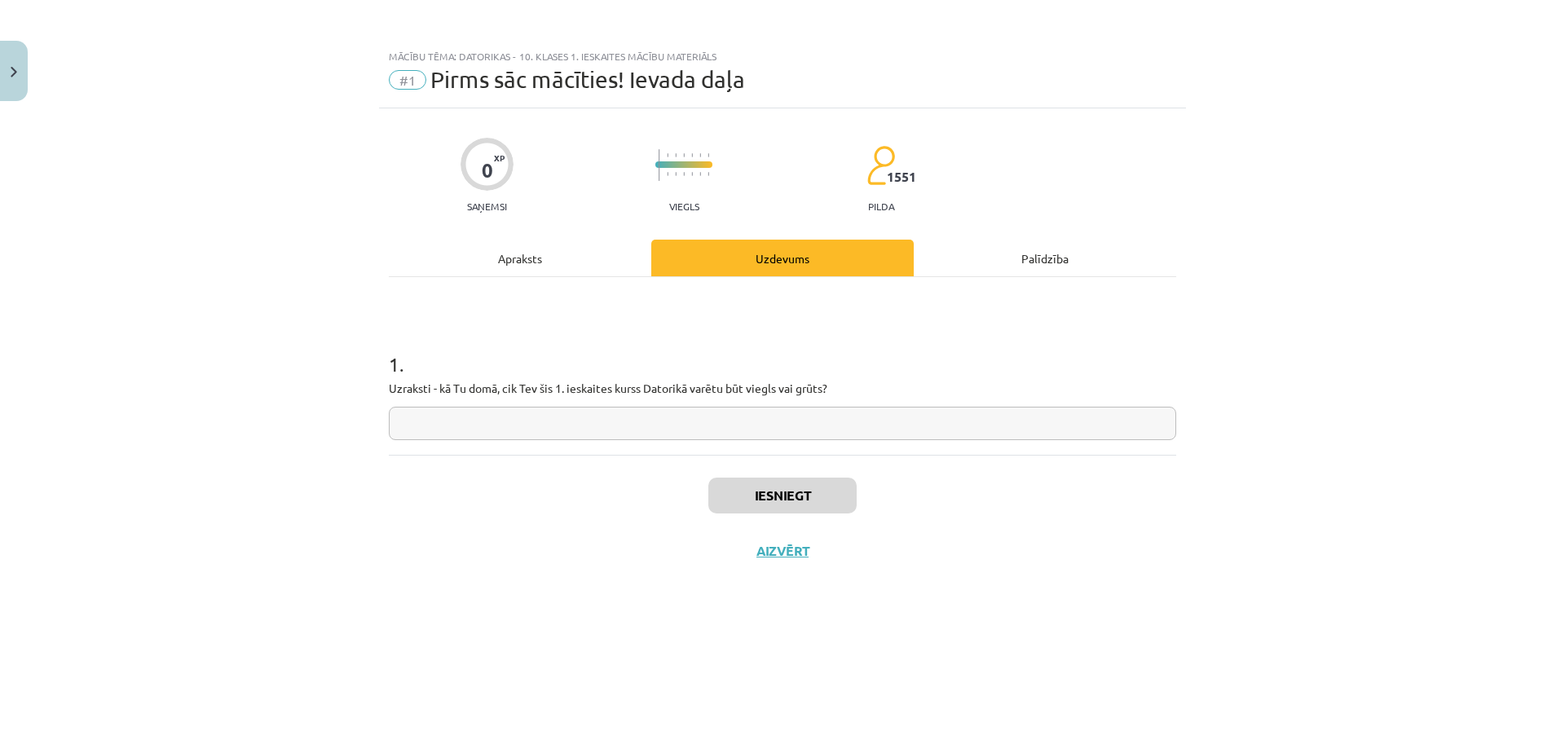
click at [708, 427] on input "text" at bounding box center [782, 423] width 787 height 33
type input "*"
type input "*****"
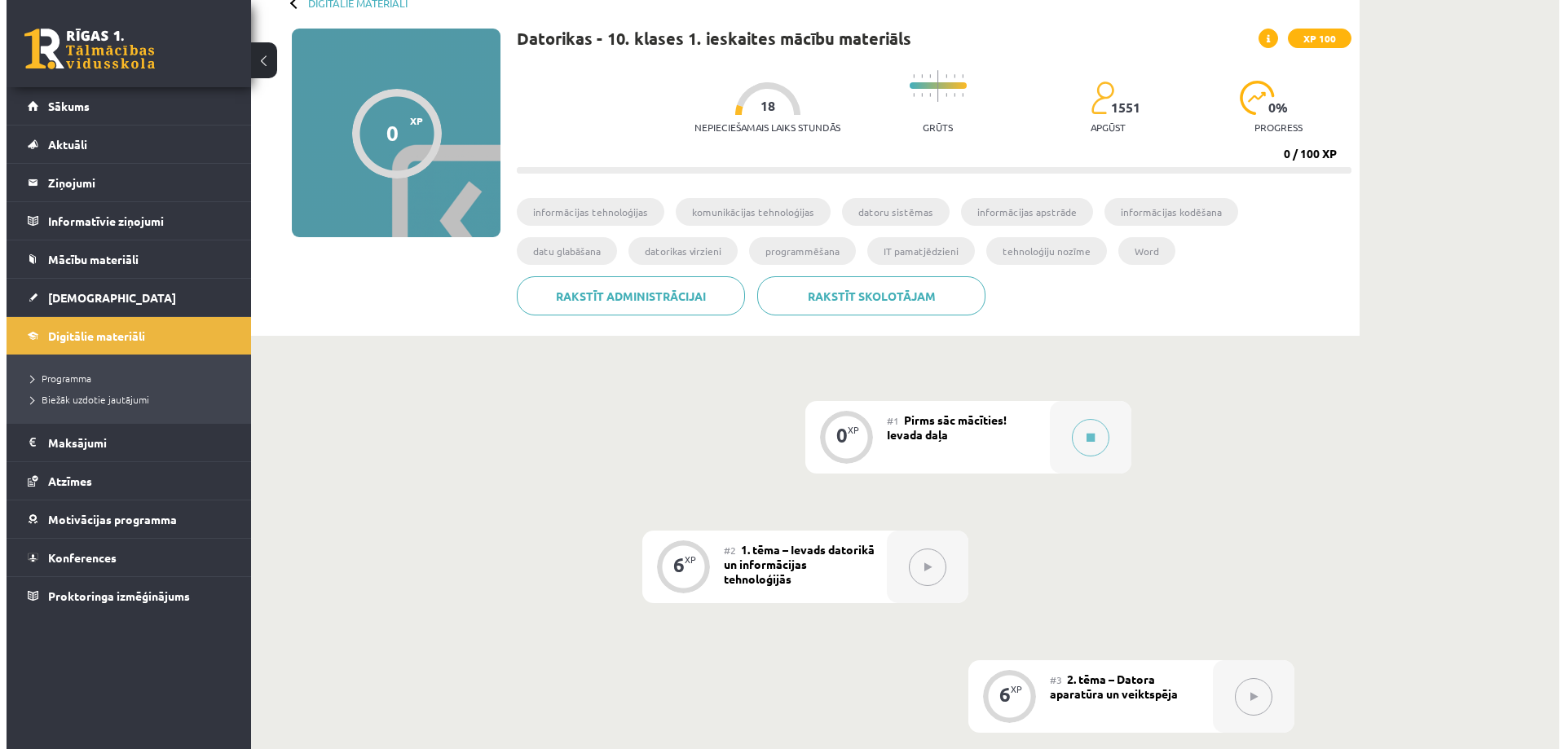
scroll to position [326, 0]
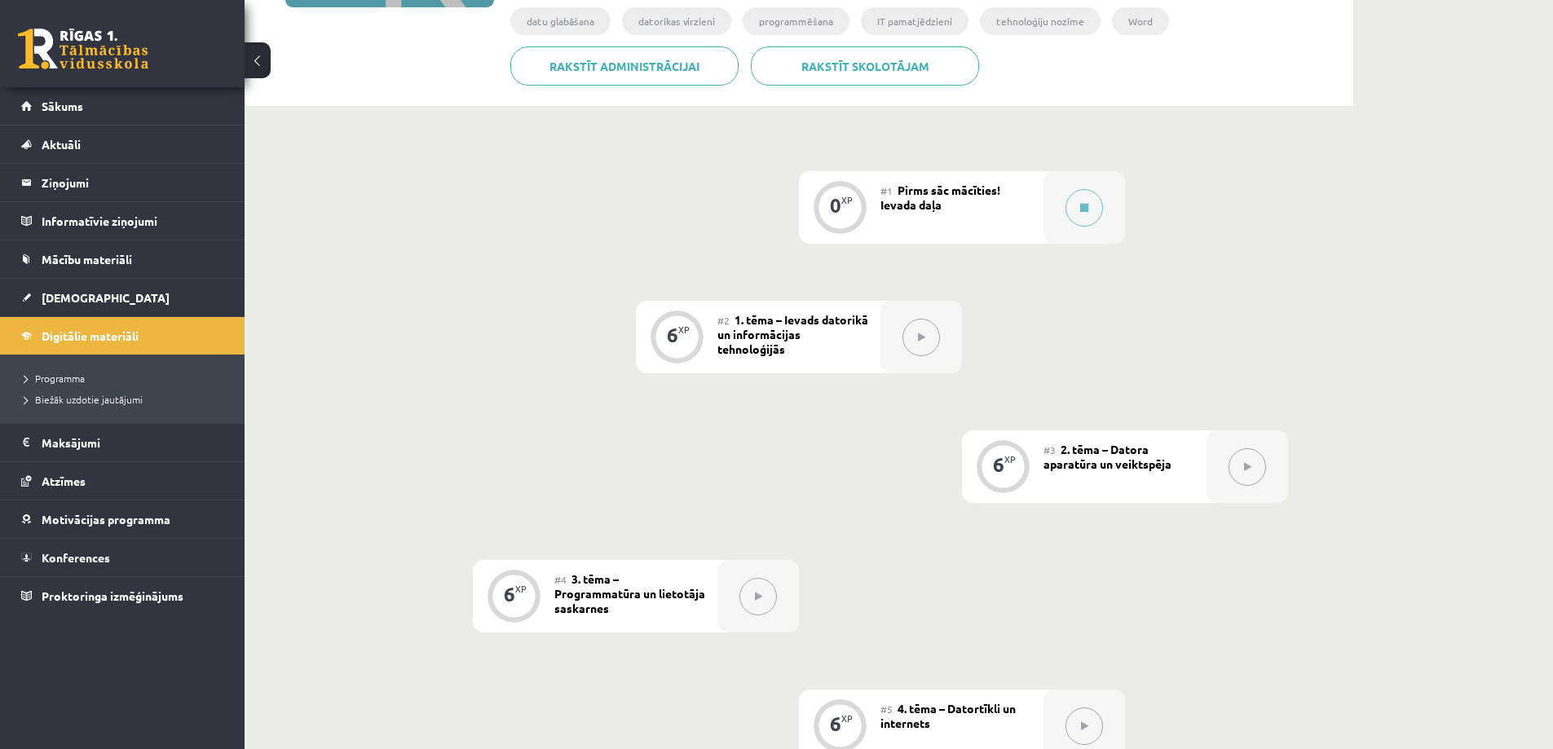
click at [945, 324] on div at bounding box center [921, 337] width 82 height 73
click at [929, 334] on button at bounding box center [920, 337] width 37 height 37
click at [897, 343] on div at bounding box center [921, 337] width 82 height 73
click at [1078, 214] on button at bounding box center [1083, 207] width 37 height 37
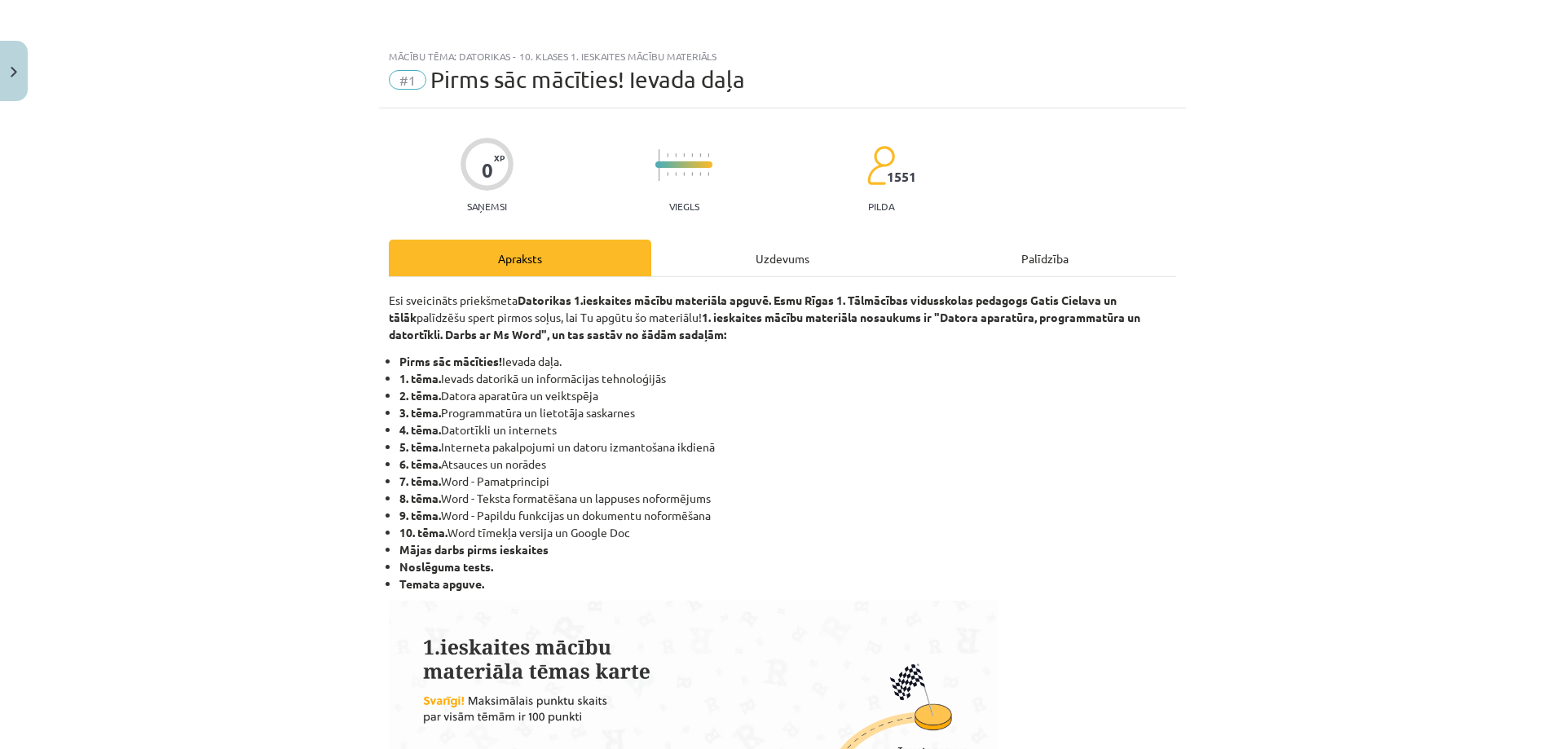
click at [1047, 264] on div "Palīdzība" at bounding box center [1045, 258] width 262 height 37
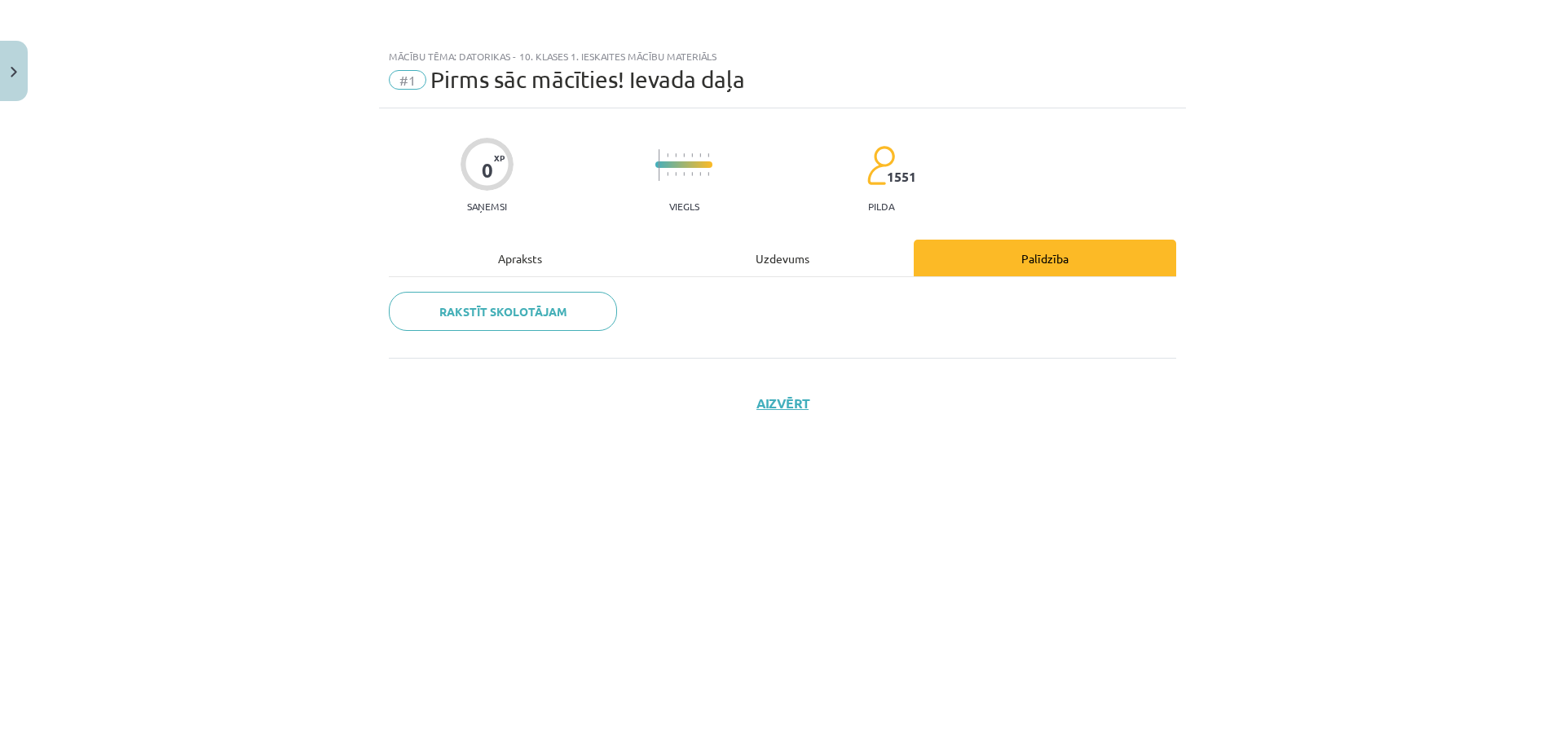
click at [856, 265] on div "Uzdevums" at bounding box center [782, 258] width 262 height 37
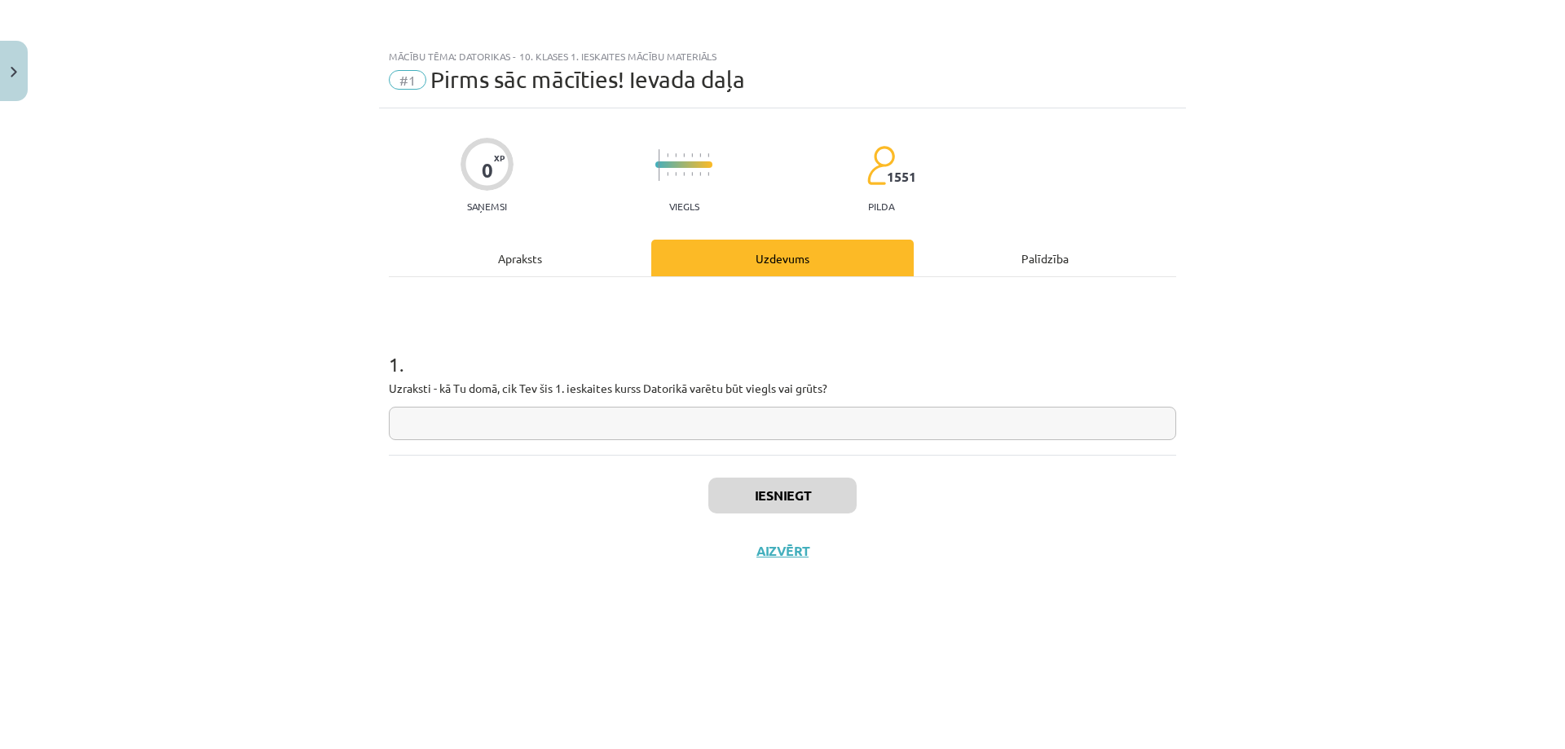
click at [954, 269] on div "Palīdzība" at bounding box center [1045, 258] width 262 height 37
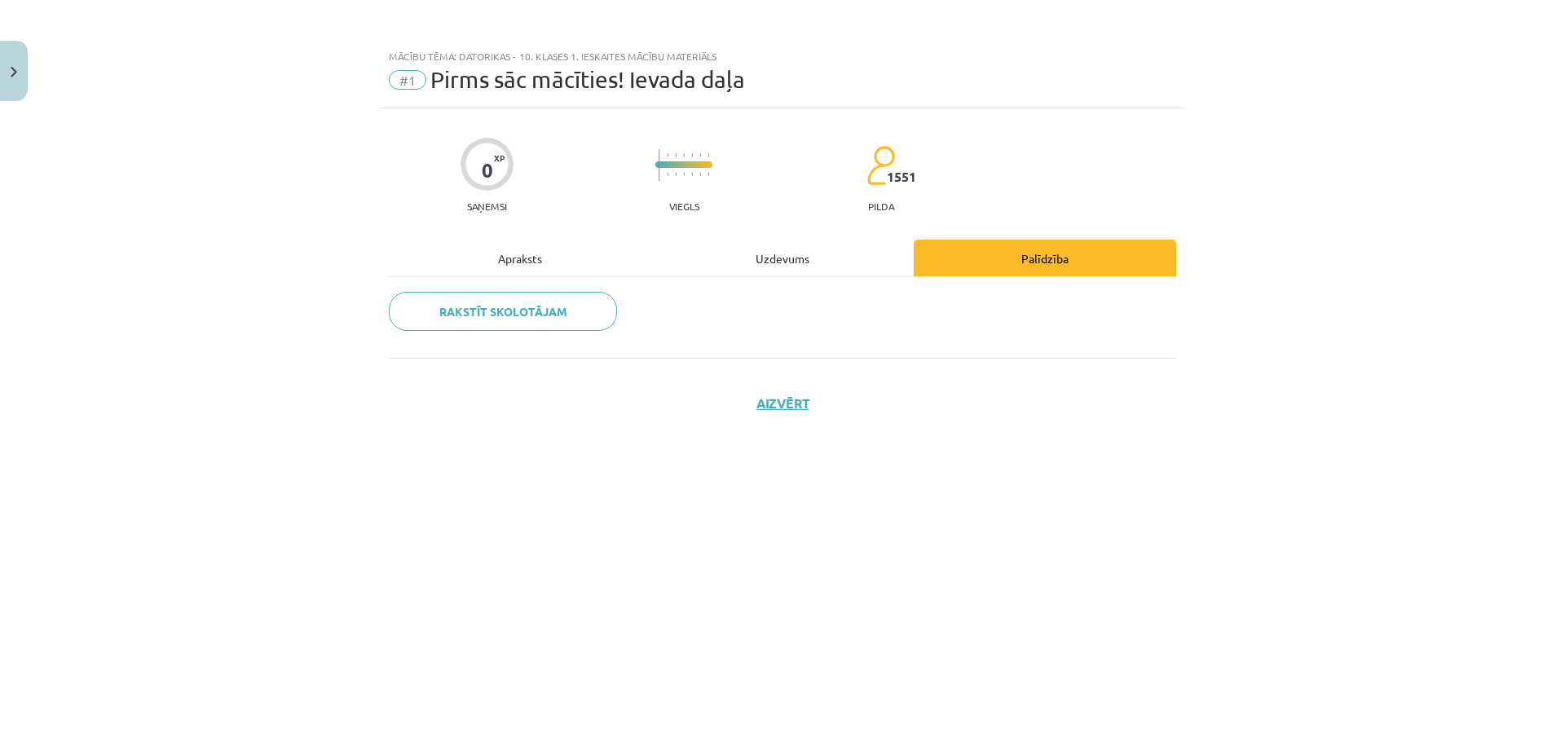
click at [861, 268] on div "Uzdevums" at bounding box center [782, 258] width 262 height 37
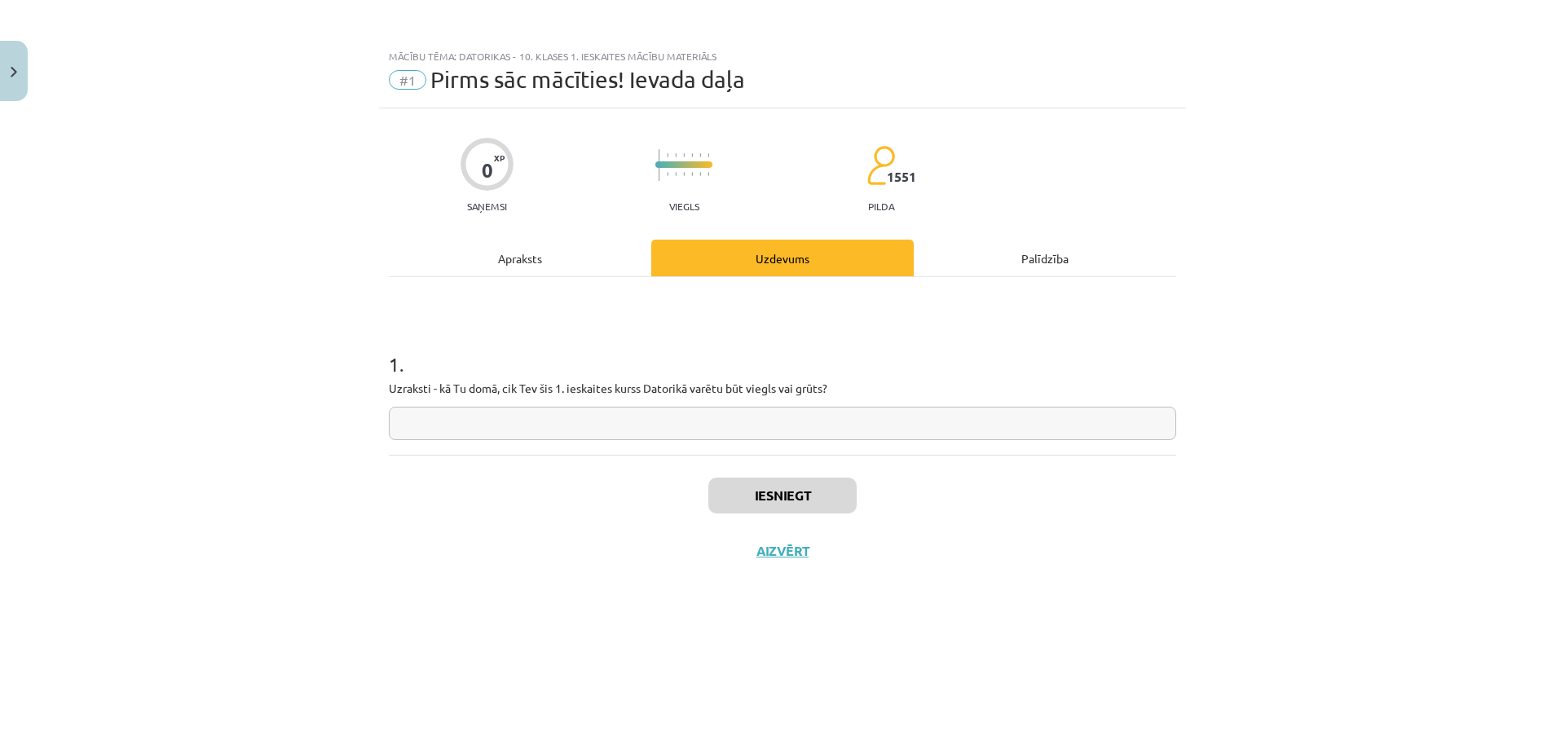
click at [849, 419] on input "text" at bounding box center [782, 423] width 787 height 33
click at [794, 560] on div "Iesniegt Aizvērt" at bounding box center [782, 512] width 787 height 114
click at [793, 548] on button "Aizvērt" at bounding box center [783, 551] width 62 height 16
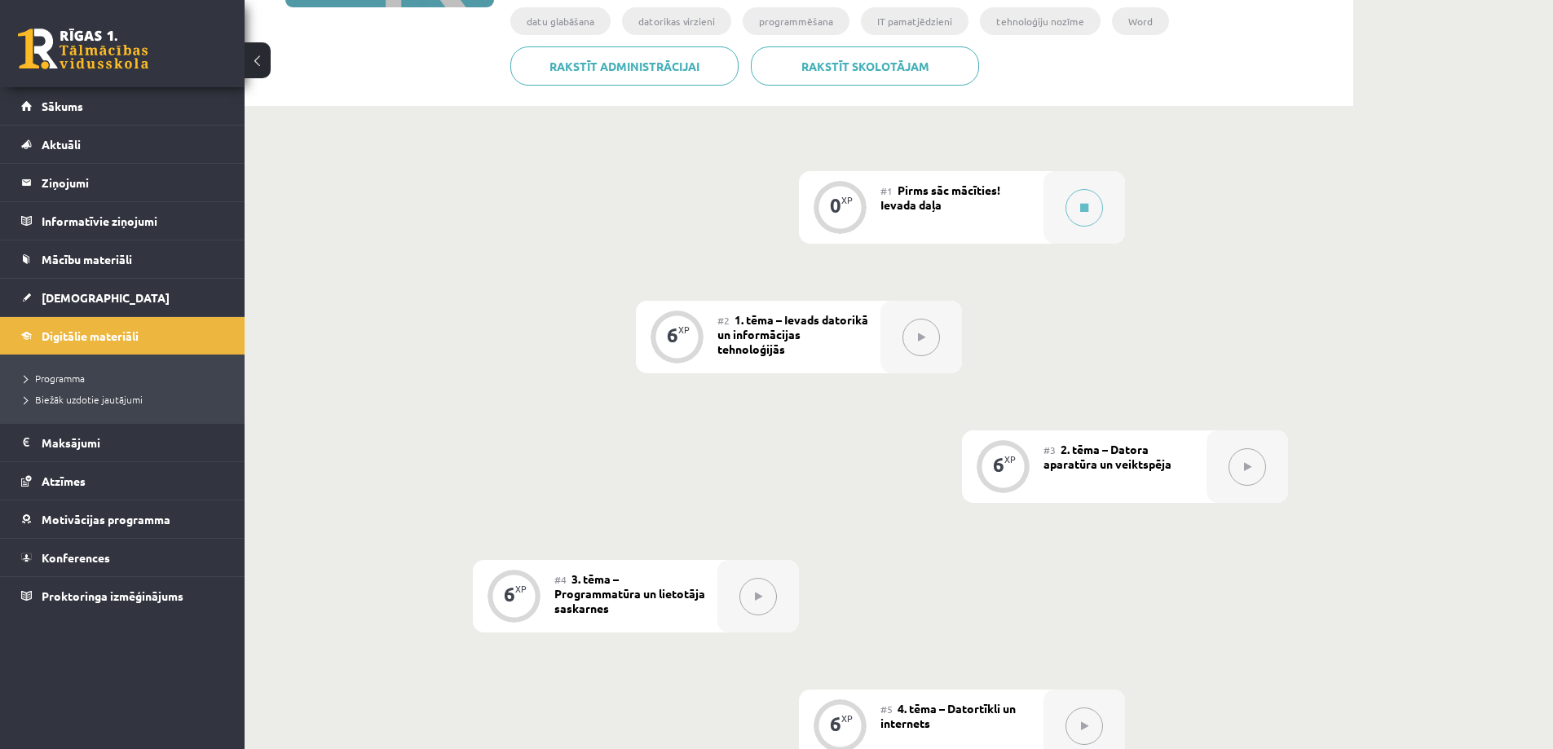
click at [763, 589] on button at bounding box center [757, 596] width 37 height 37
click at [1068, 218] on button at bounding box center [1083, 207] width 37 height 37
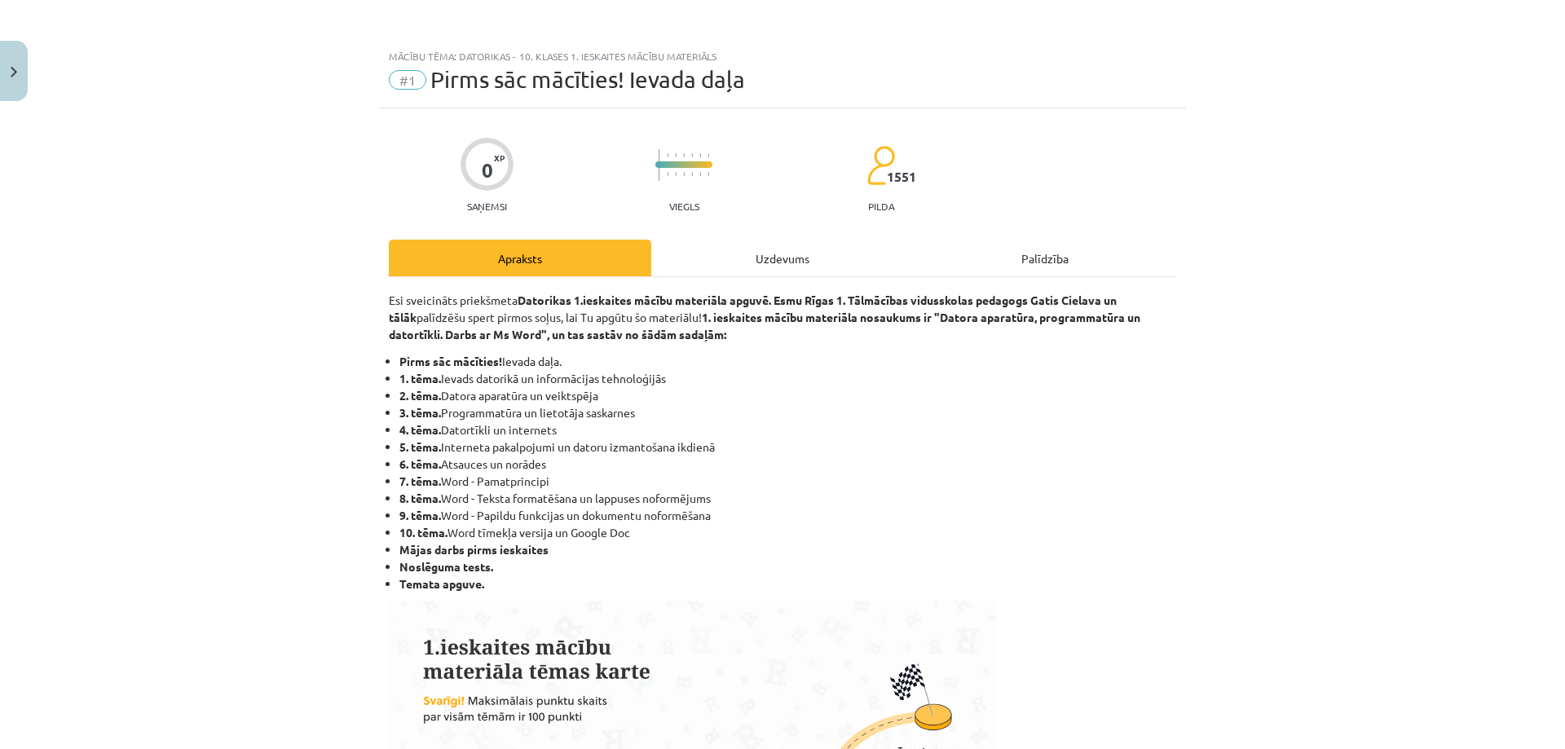
click at [756, 268] on div "Uzdevums" at bounding box center [782, 258] width 262 height 37
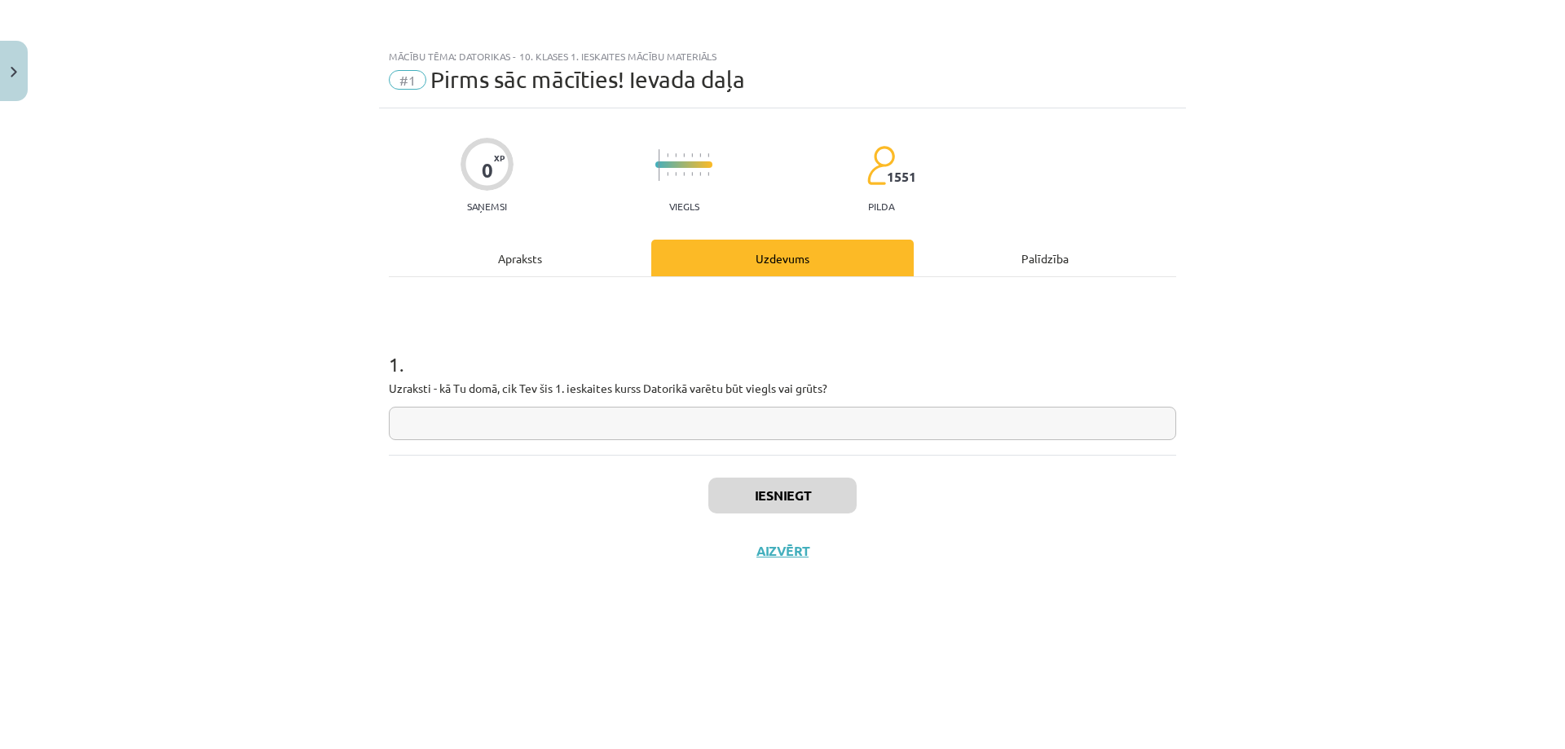
click at [831, 436] on input "text" at bounding box center [782, 423] width 787 height 33
type input "******"
click at [816, 483] on button "Iesniegt" at bounding box center [782, 496] width 148 height 36
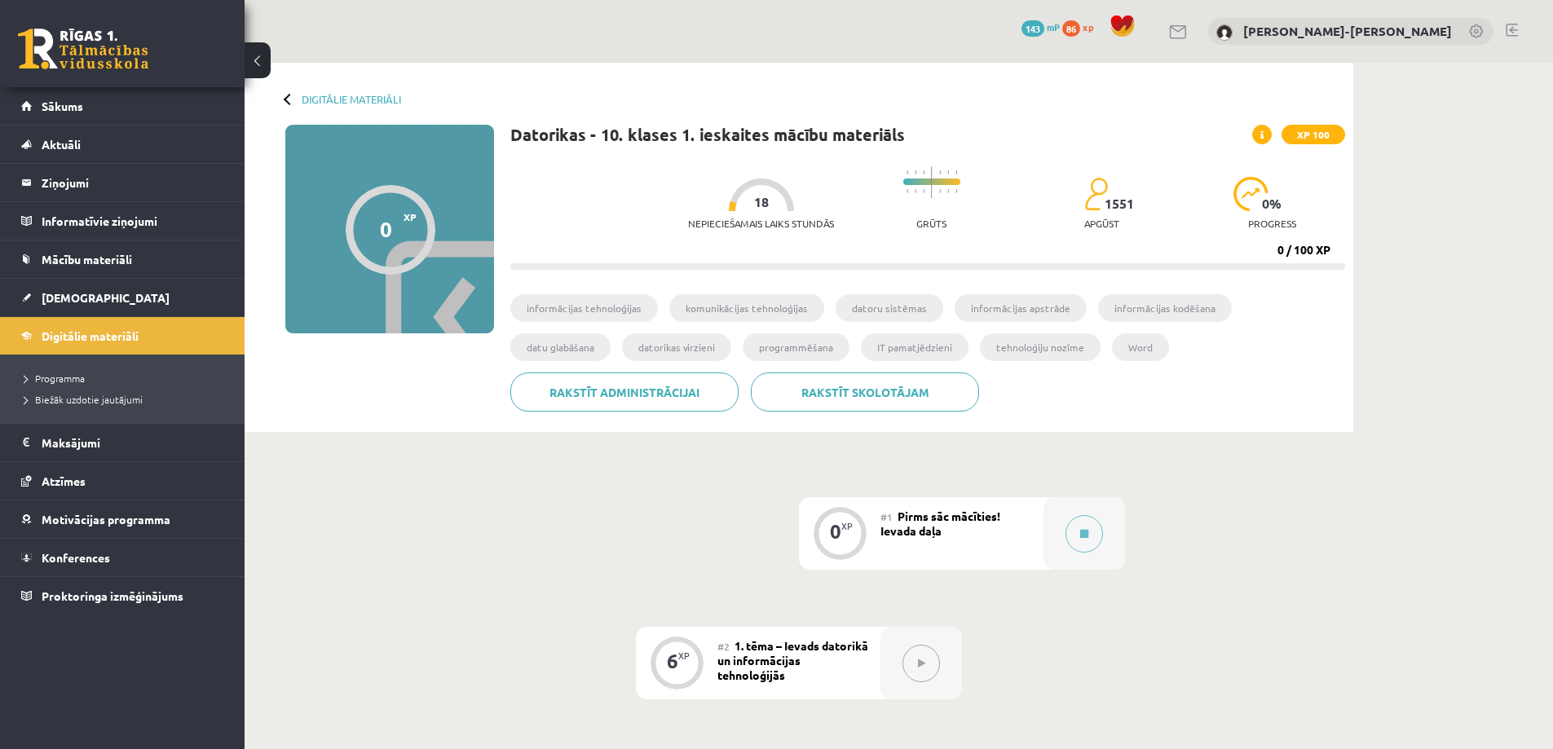
click at [915, 646] on button at bounding box center [920, 663] width 37 height 37
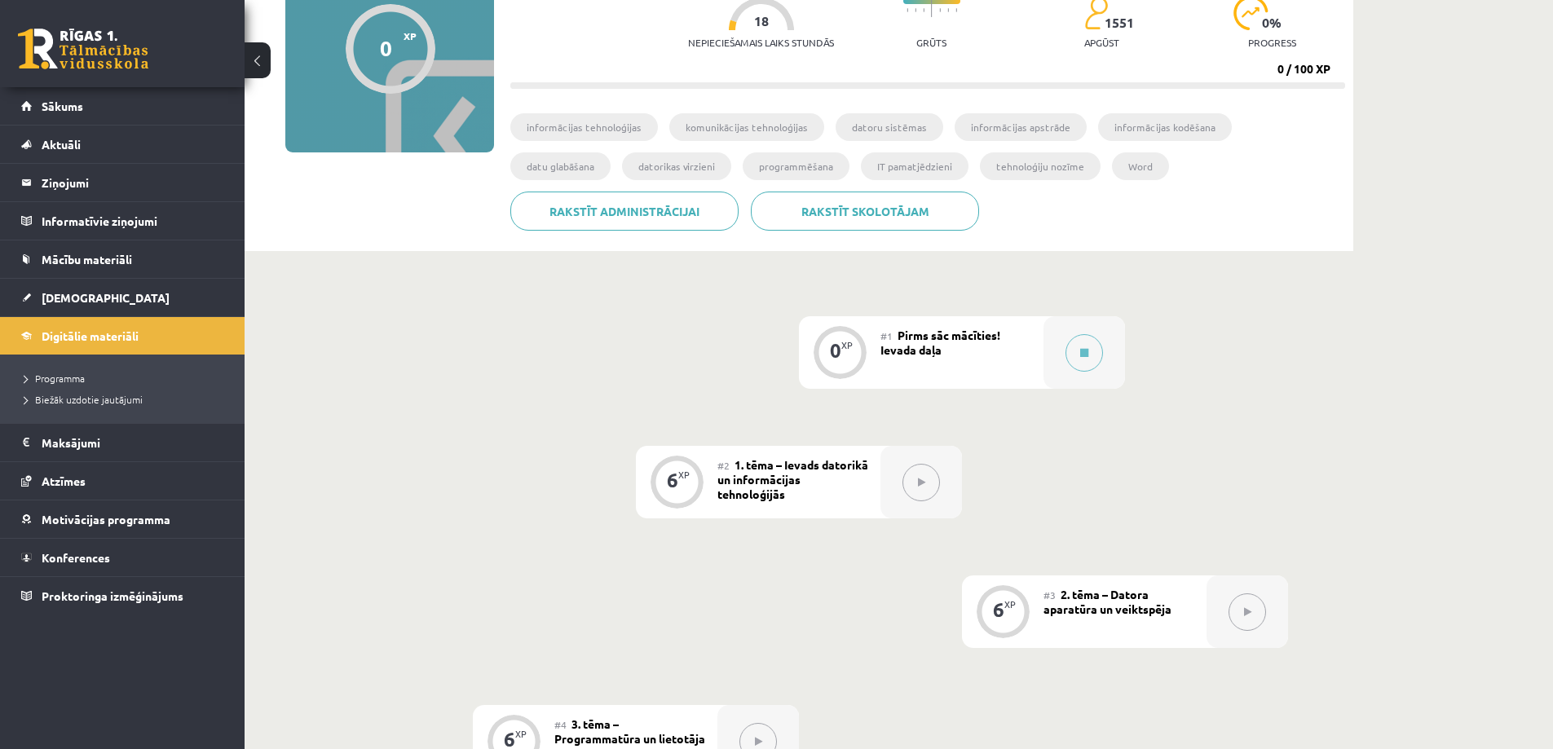
scroll to position [163, 0]
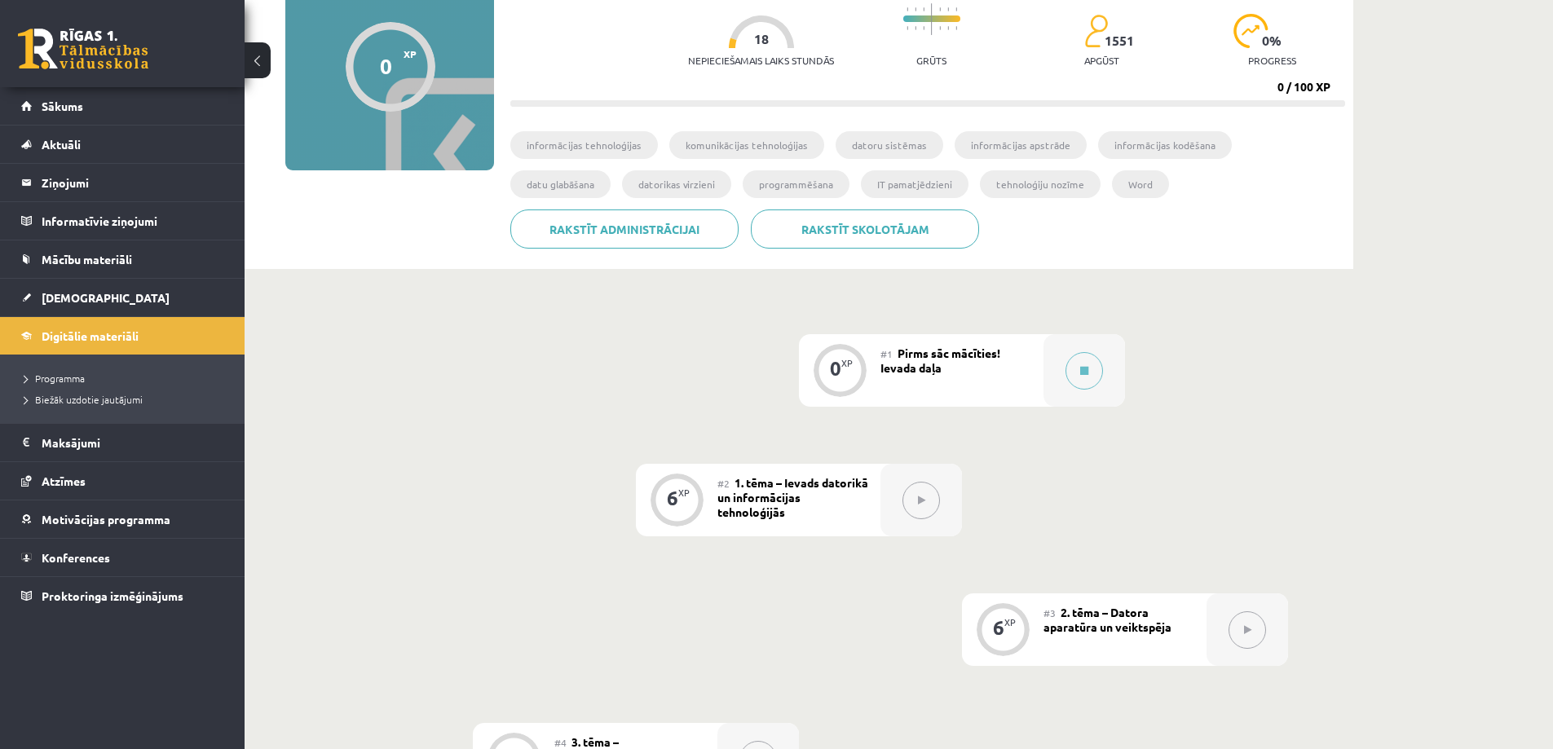
click at [921, 508] on button at bounding box center [920, 500] width 37 height 37
click at [921, 509] on button at bounding box center [920, 500] width 37 height 37
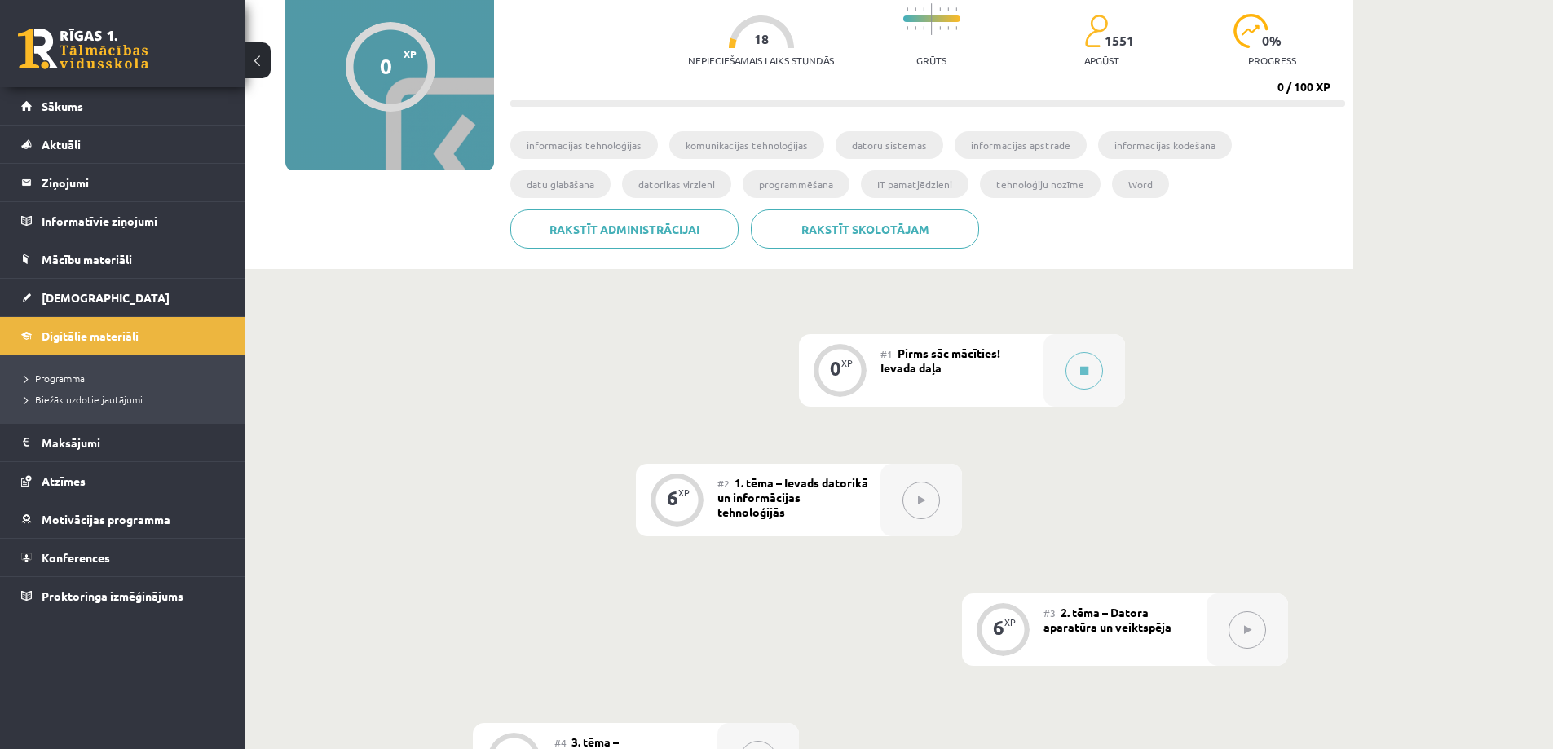
click at [921, 509] on button at bounding box center [920, 500] width 37 height 37
click at [922, 509] on button at bounding box center [920, 500] width 37 height 37
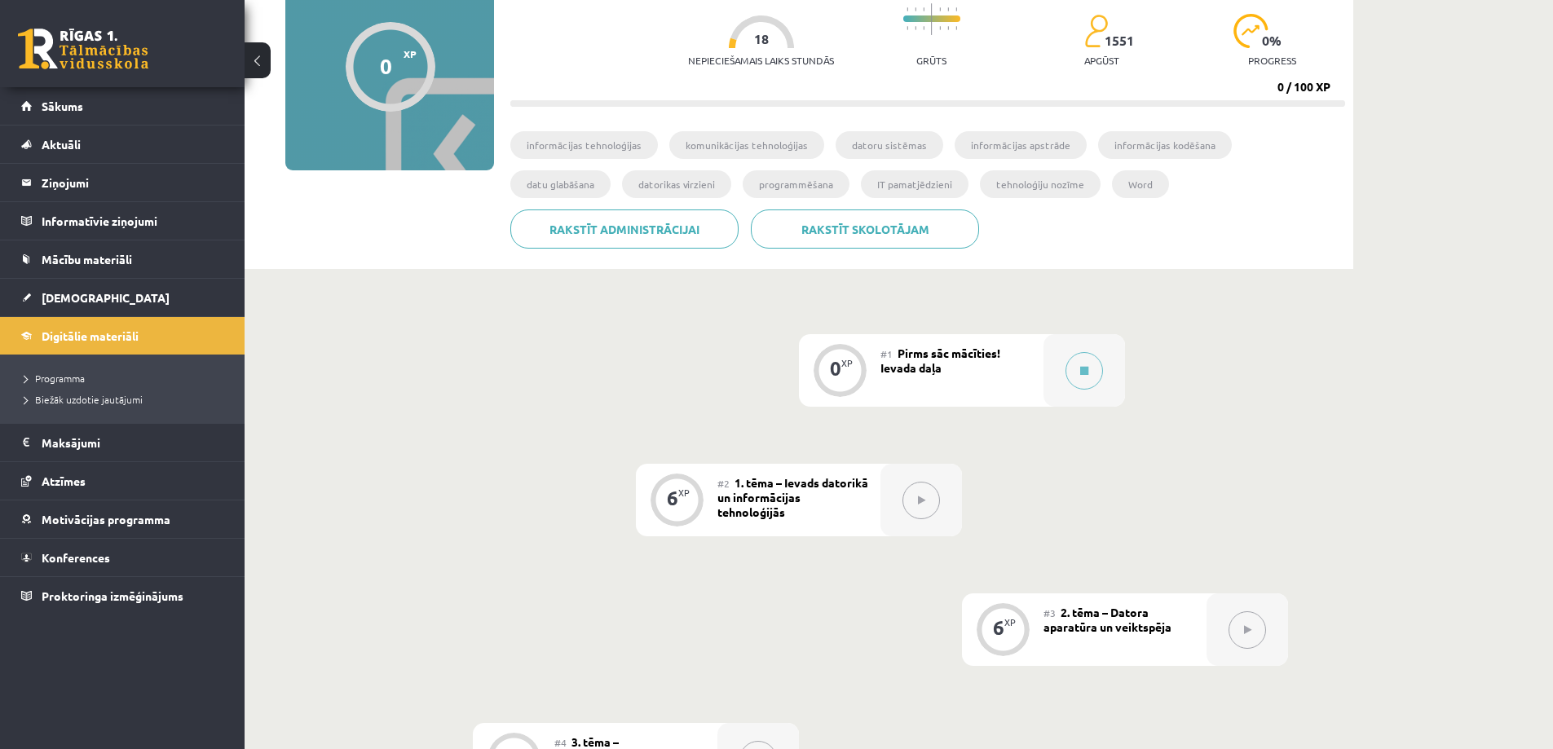
click at [926, 509] on button at bounding box center [920, 500] width 37 height 37
click at [932, 491] on button at bounding box center [920, 500] width 37 height 37
click at [942, 476] on div at bounding box center [921, 500] width 82 height 73
click at [946, 475] on div at bounding box center [921, 500] width 82 height 73
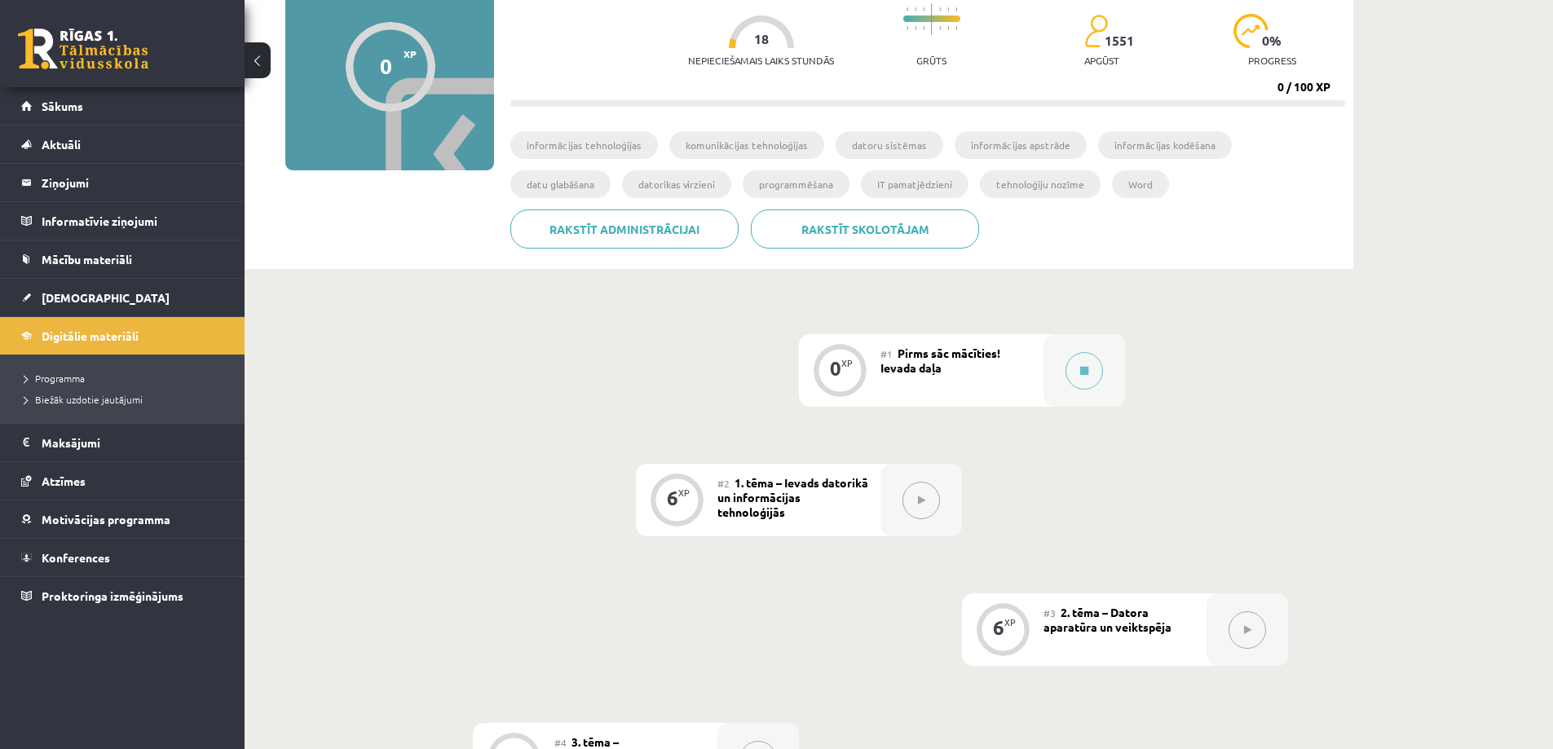
click at [937, 473] on div at bounding box center [921, 500] width 82 height 73
click at [924, 492] on button at bounding box center [920, 500] width 37 height 37
click at [923, 492] on button at bounding box center [920, 500] width 37 height 37
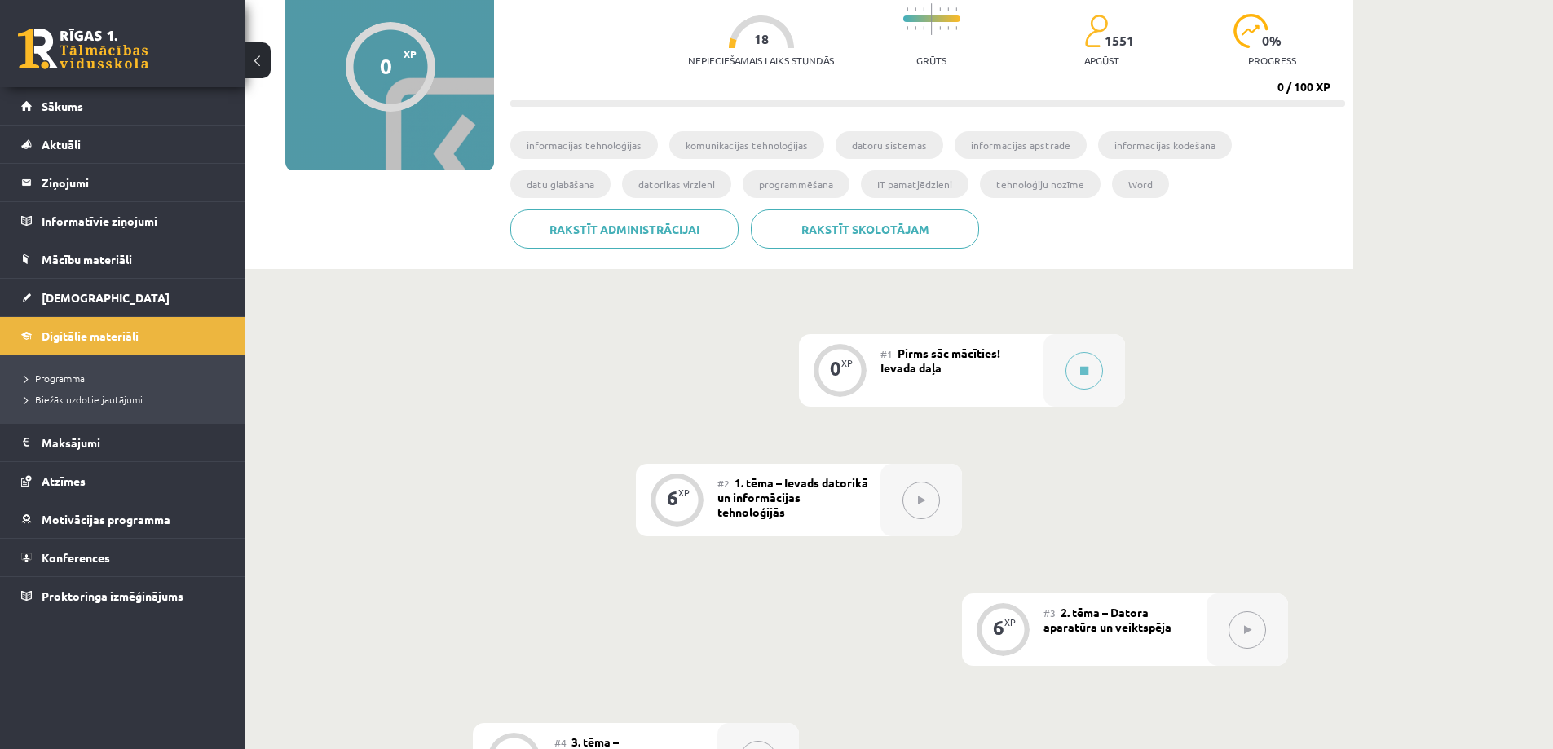
click at [923, 492] on button at bounding box center [920, 500] width 37 height 37
click at [163, 330] on link "Digitālie materiāli" at bounding box center [122, 335] width 203 height 37
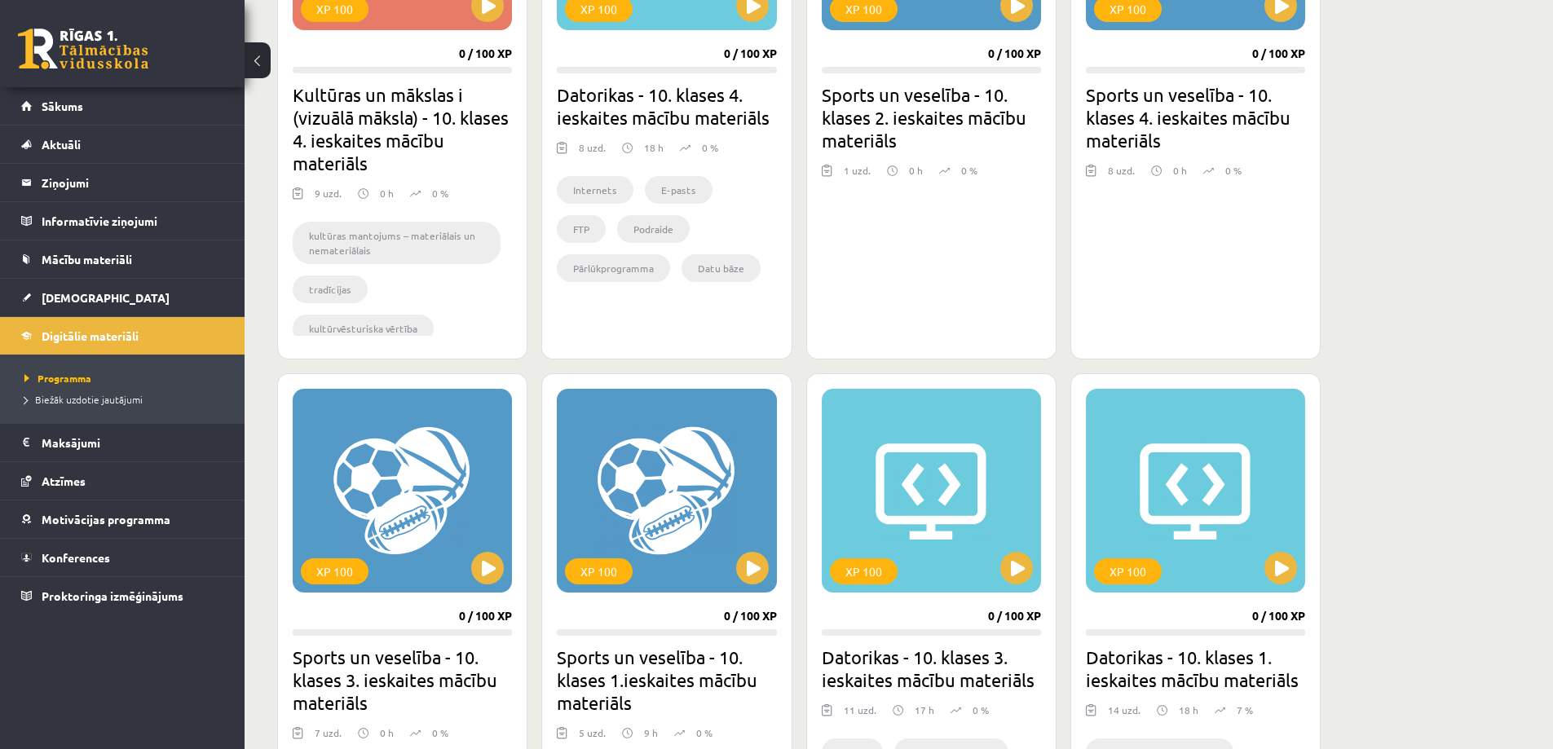
scroll to position [652, 0]
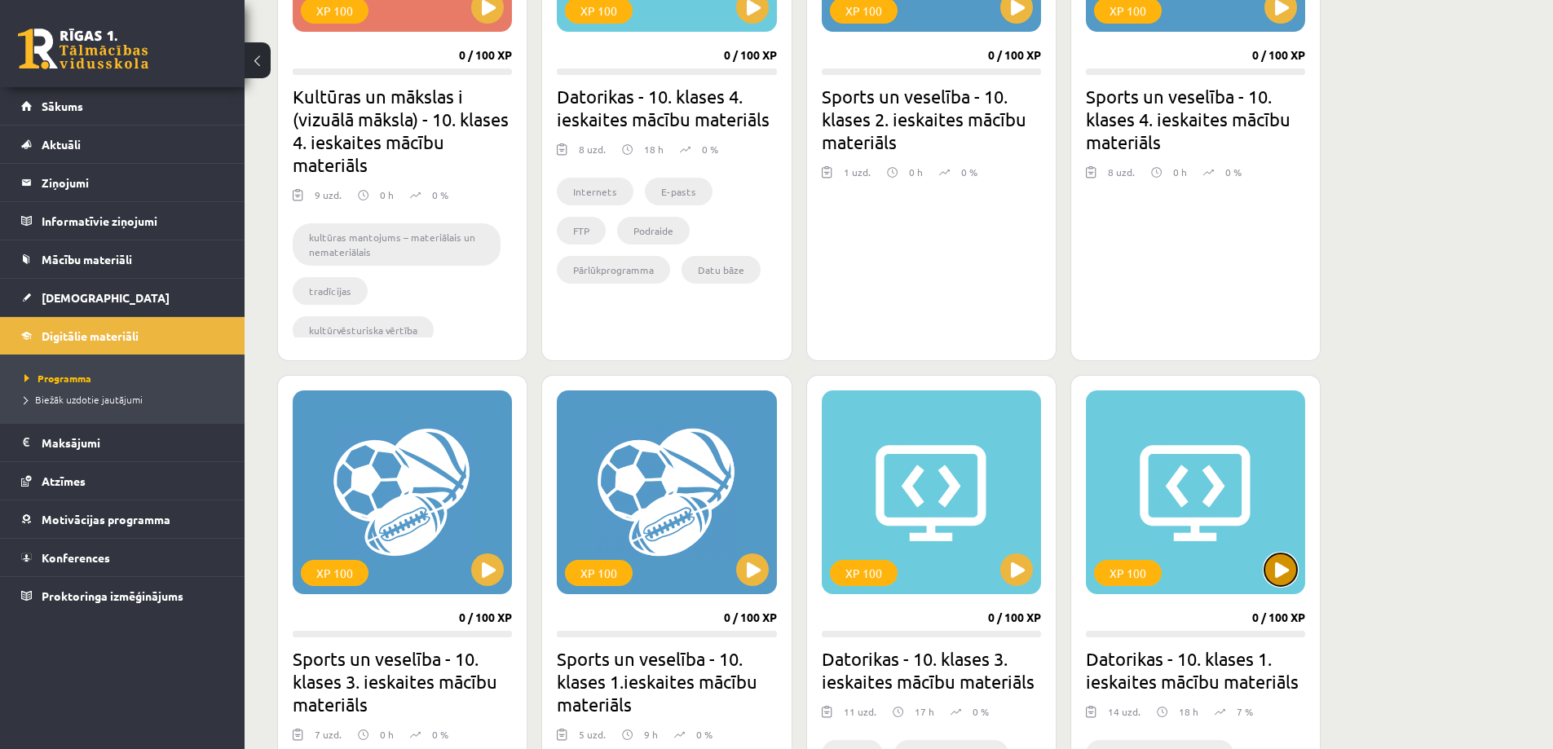
click at [1273, 555] on button at bounding box center [1280, 569] width 33 height 33
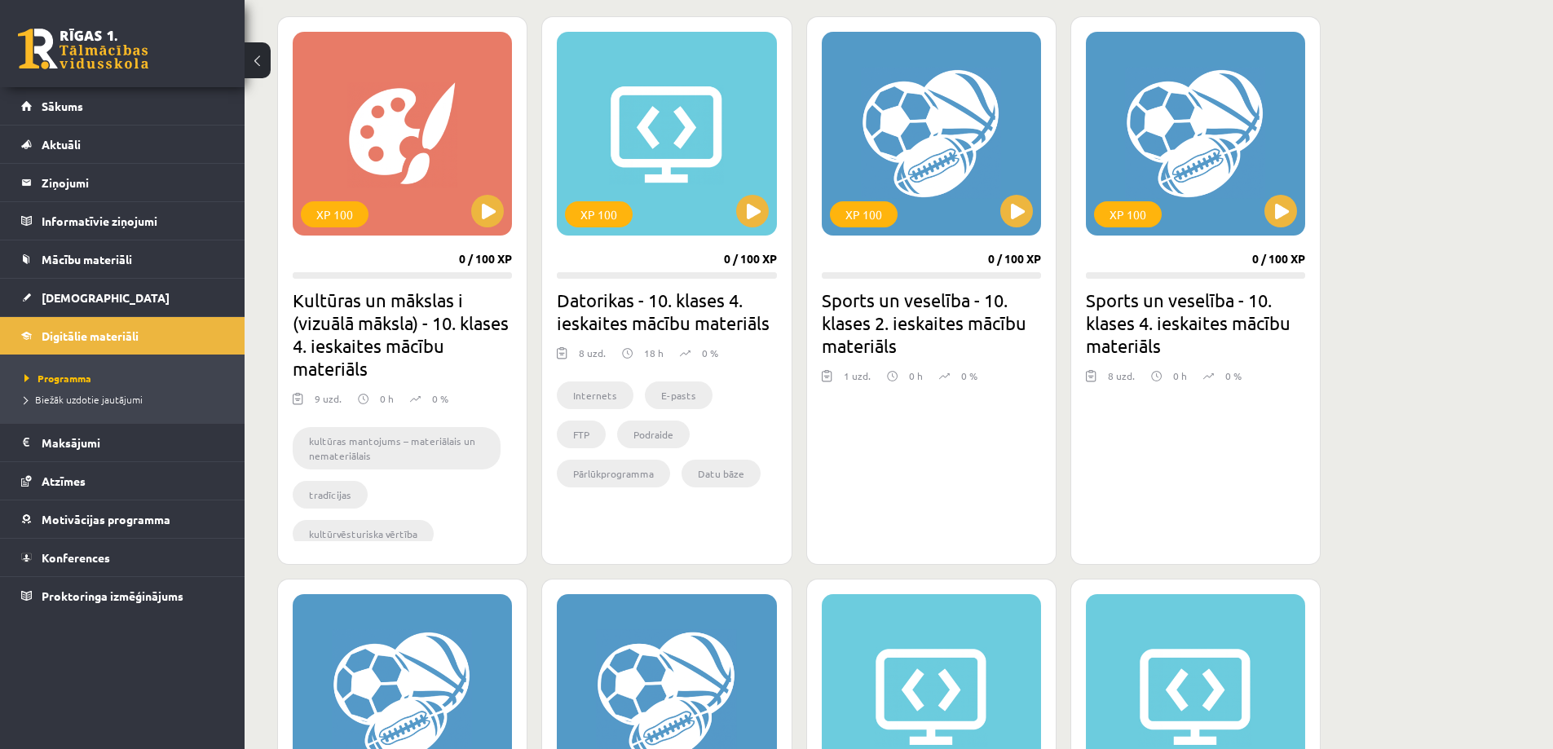
scroll to position [445, 0]
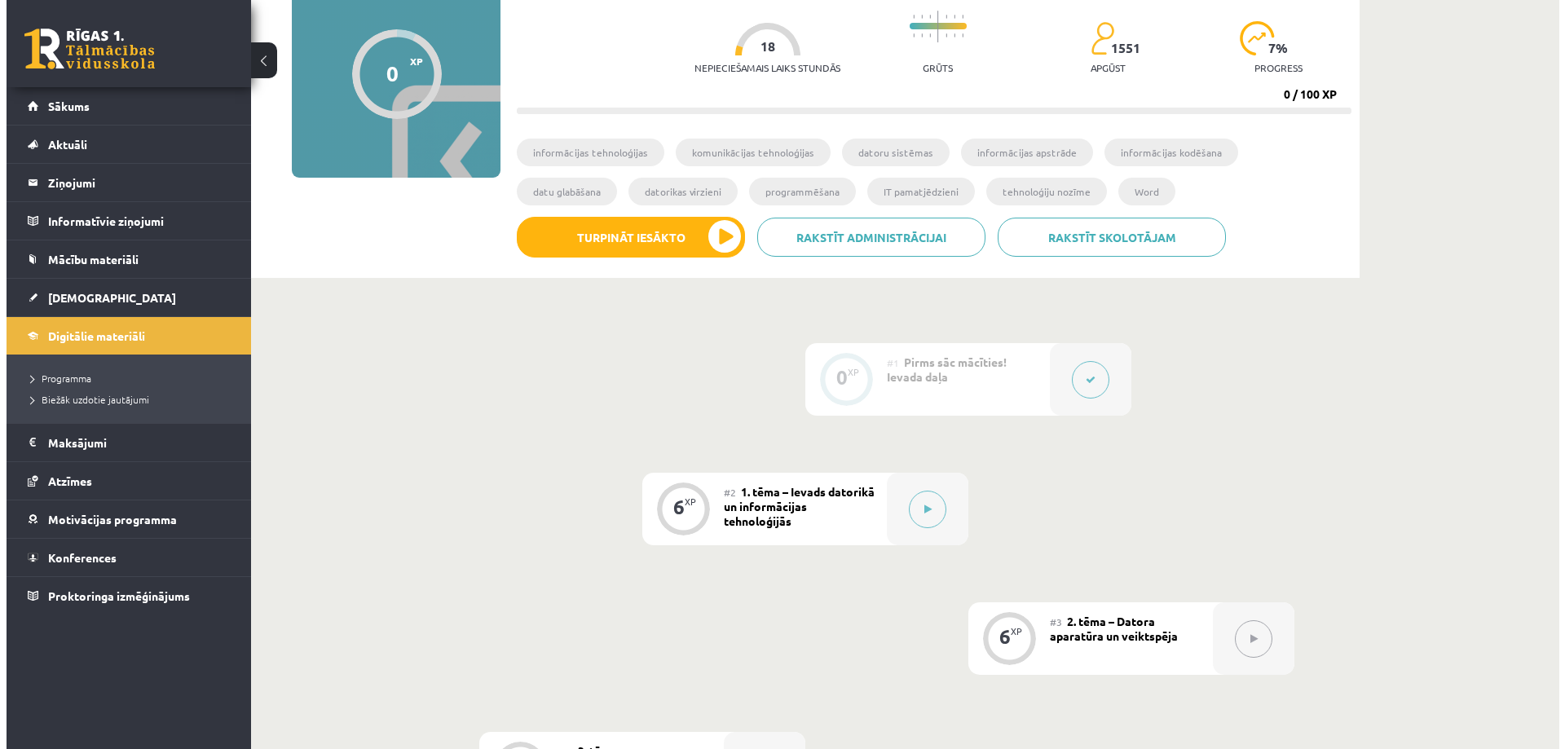
scroll to position [163, 0]
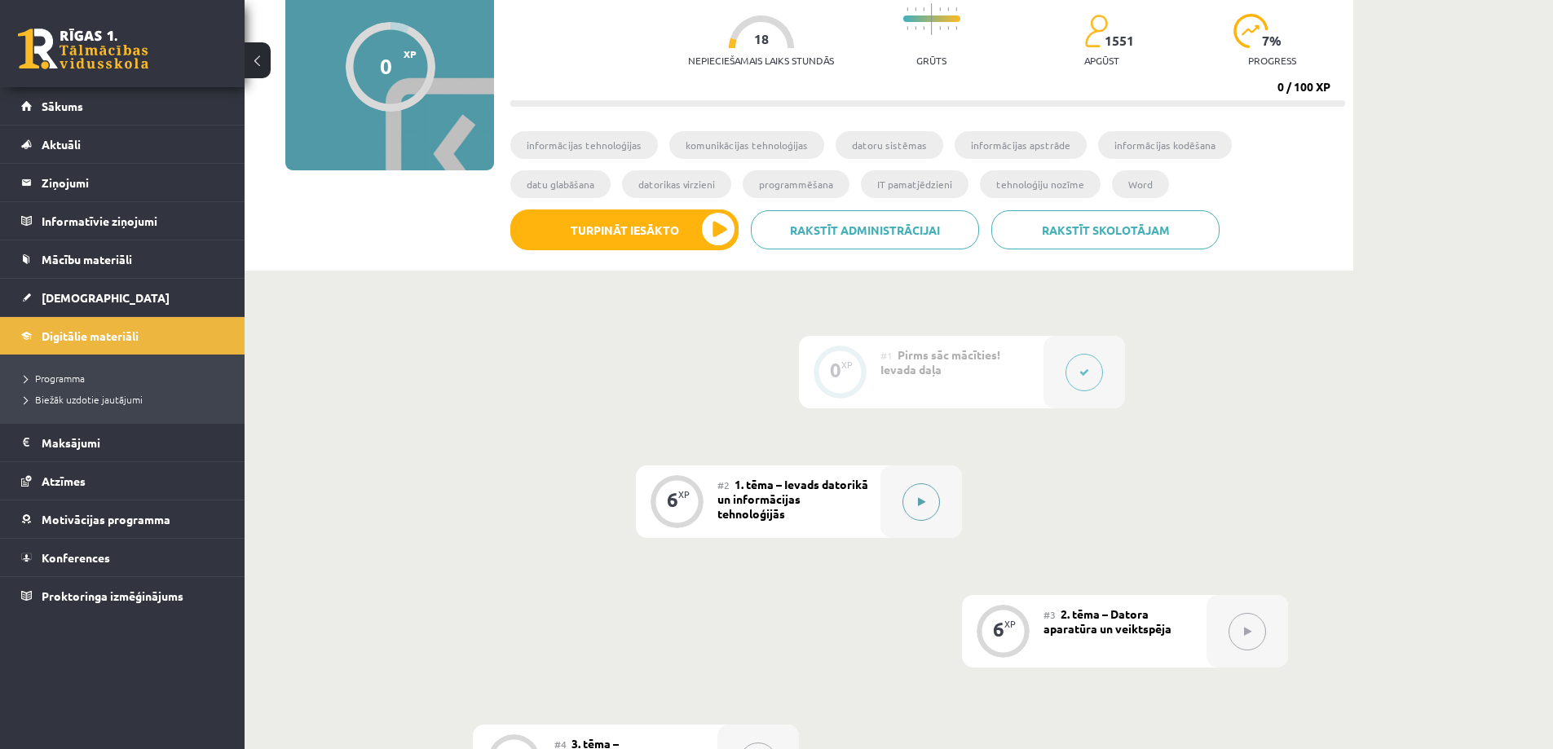
click at [922, 505] on icon at bounding box center [921, 502] width 7 height 10
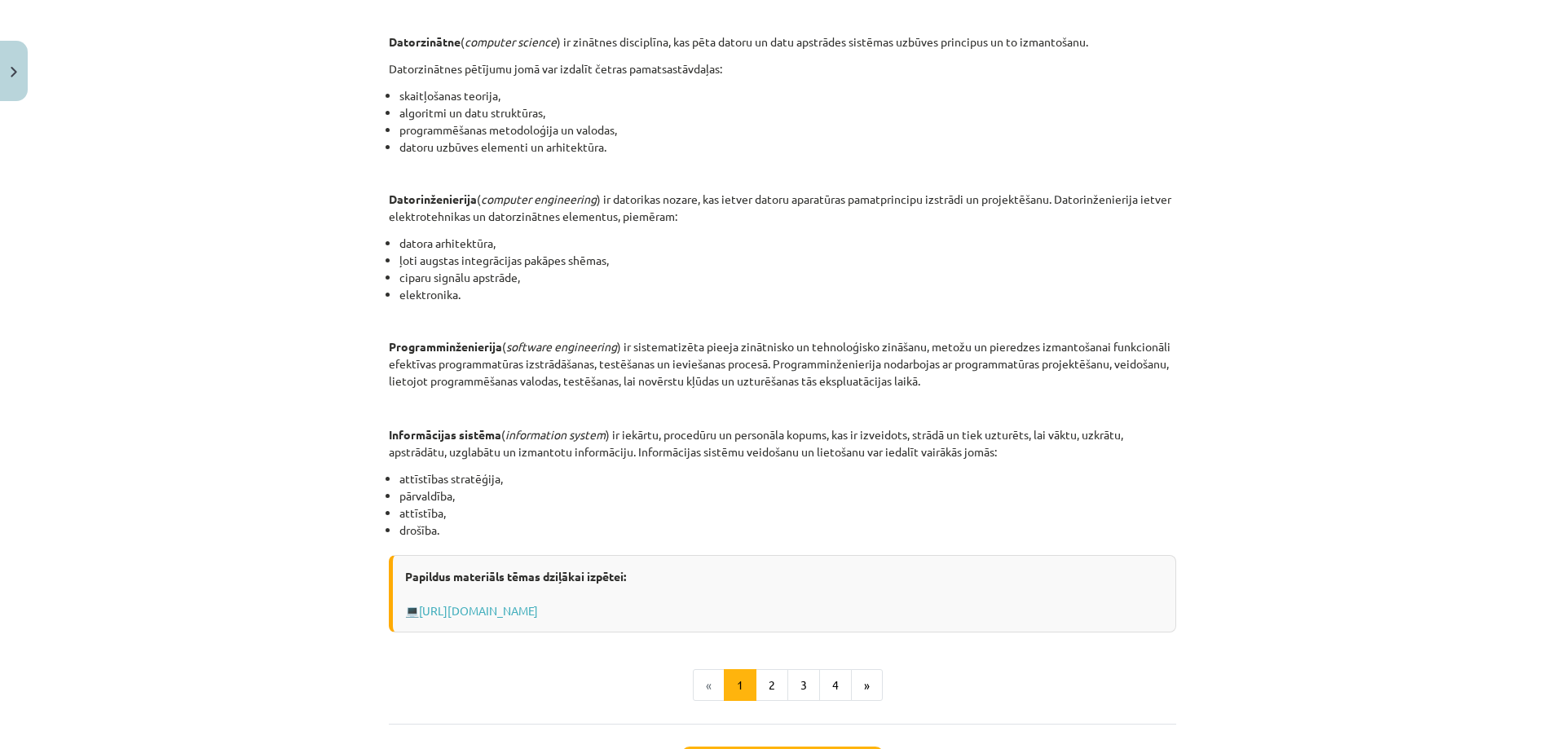
scroll to position [646, 0]
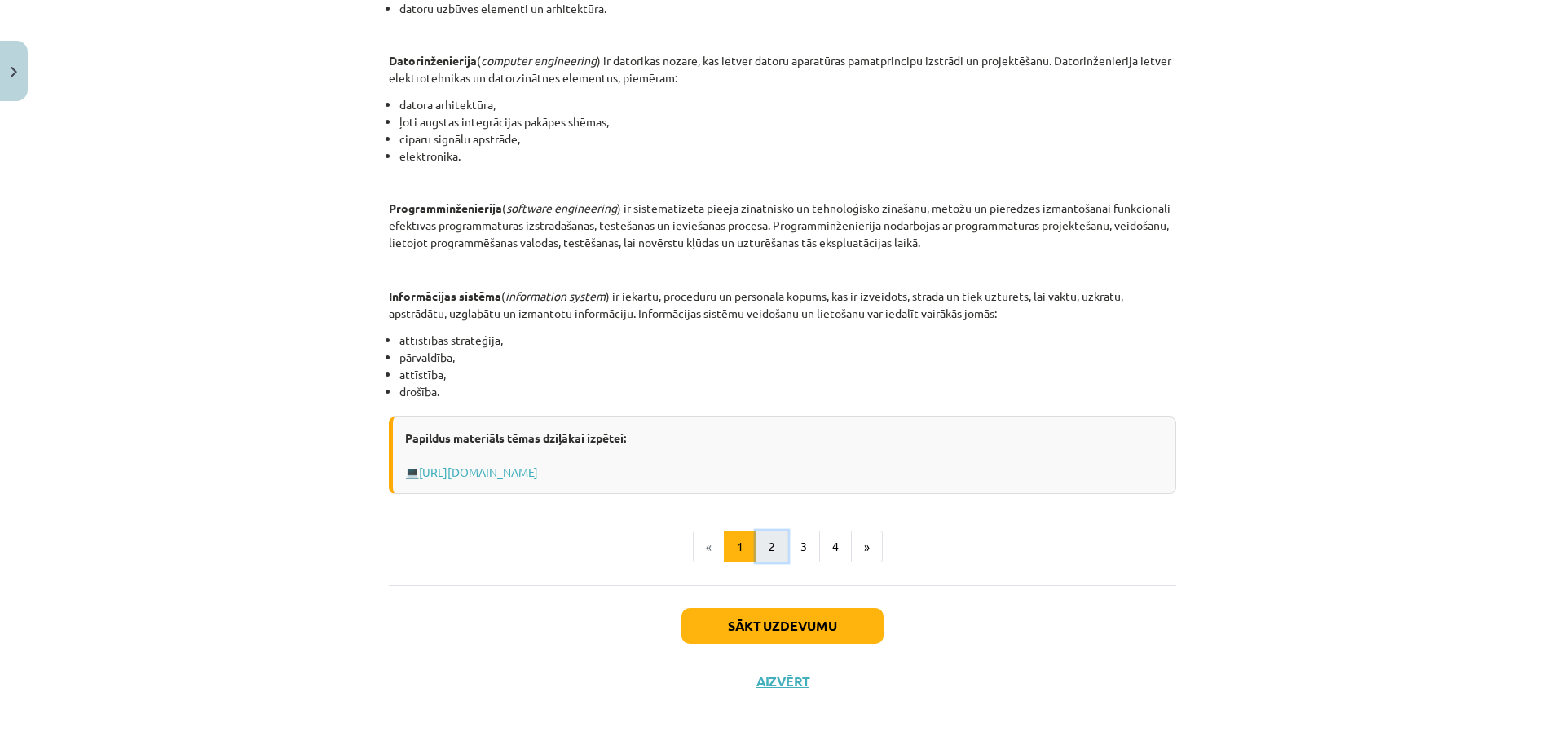
click at [769, 545] on button "2" at bounding box center [772, 547] width 33 height 33
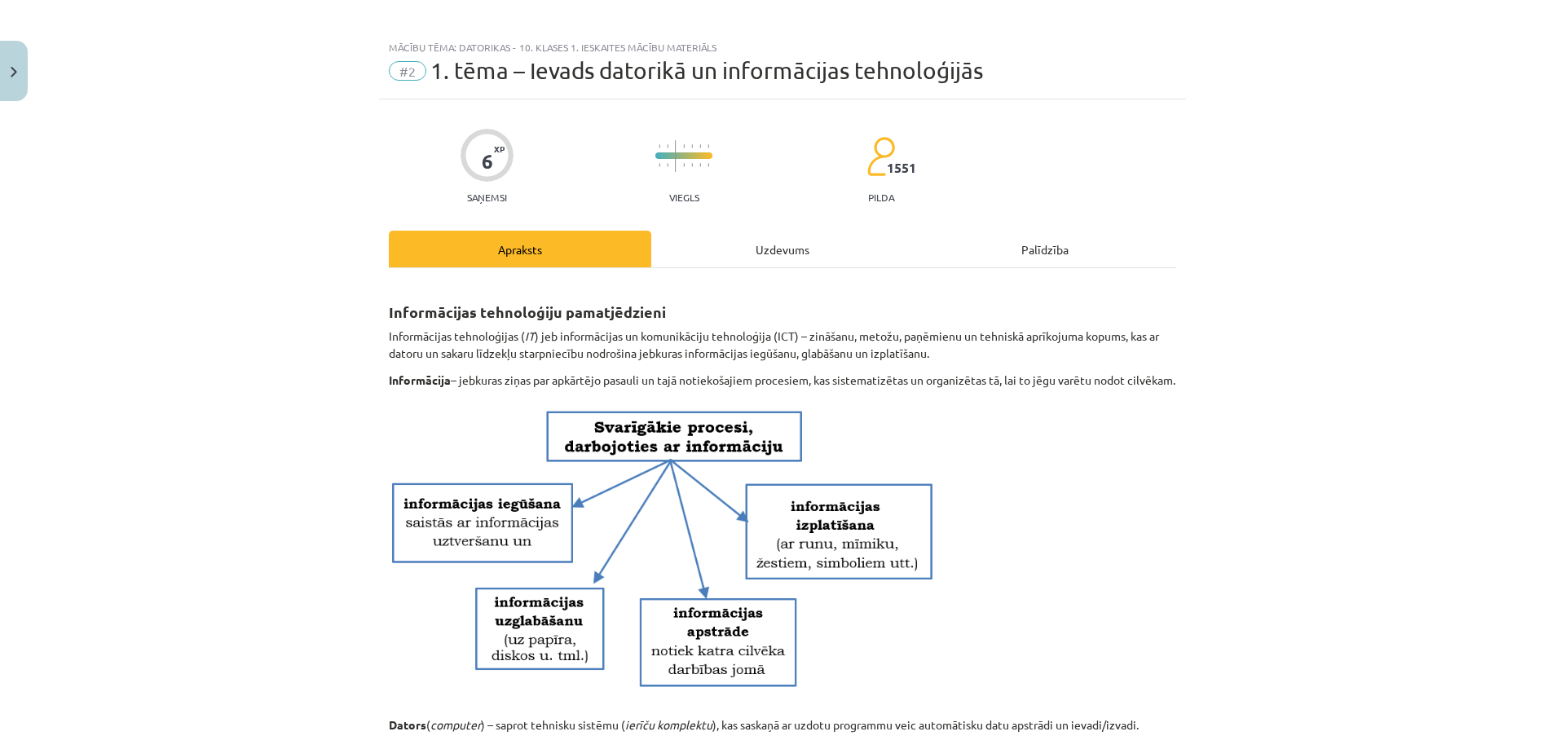
scroll to position [0, 0]
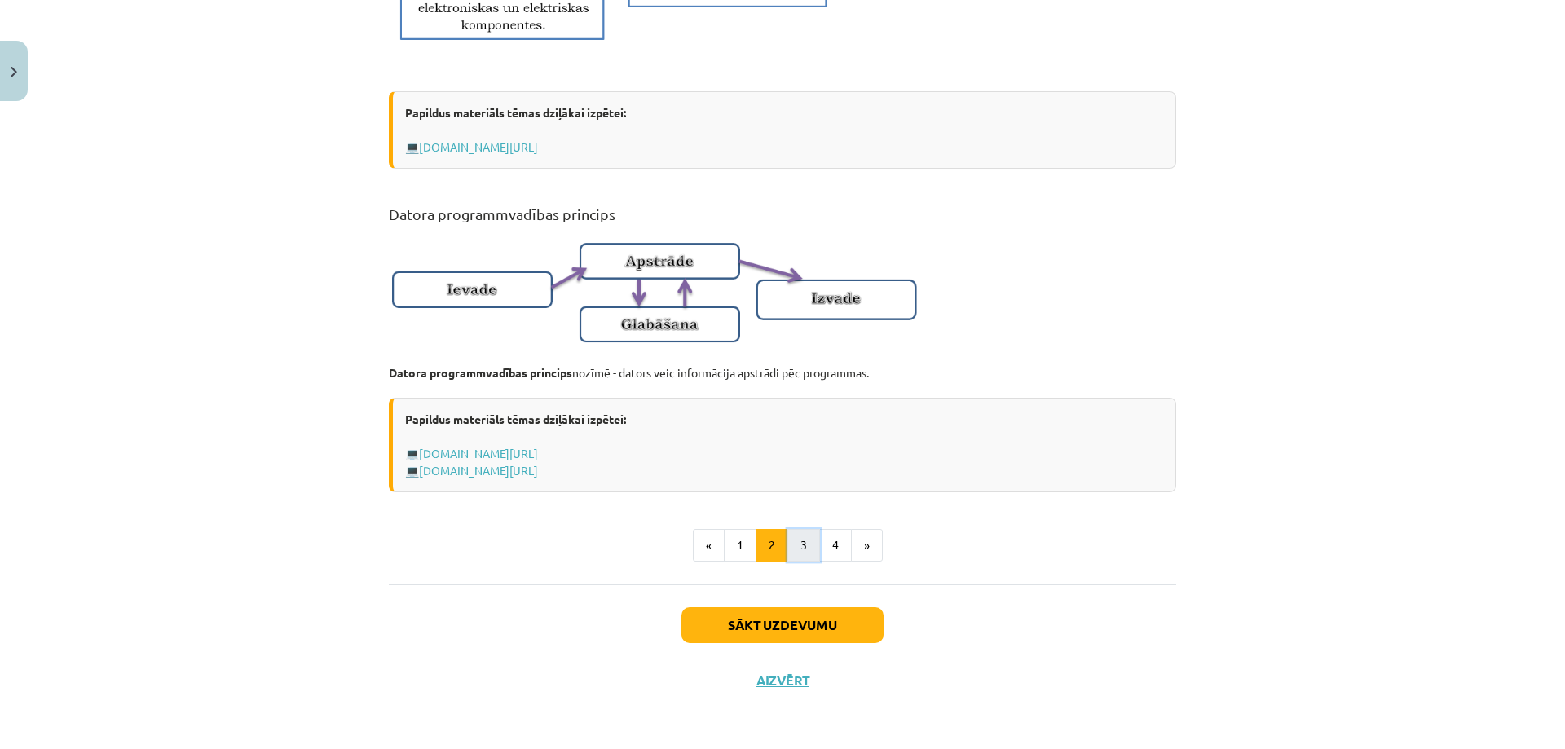
click at [808, 549] on button "3" at bounding box center [803, 545] width 33 height 33
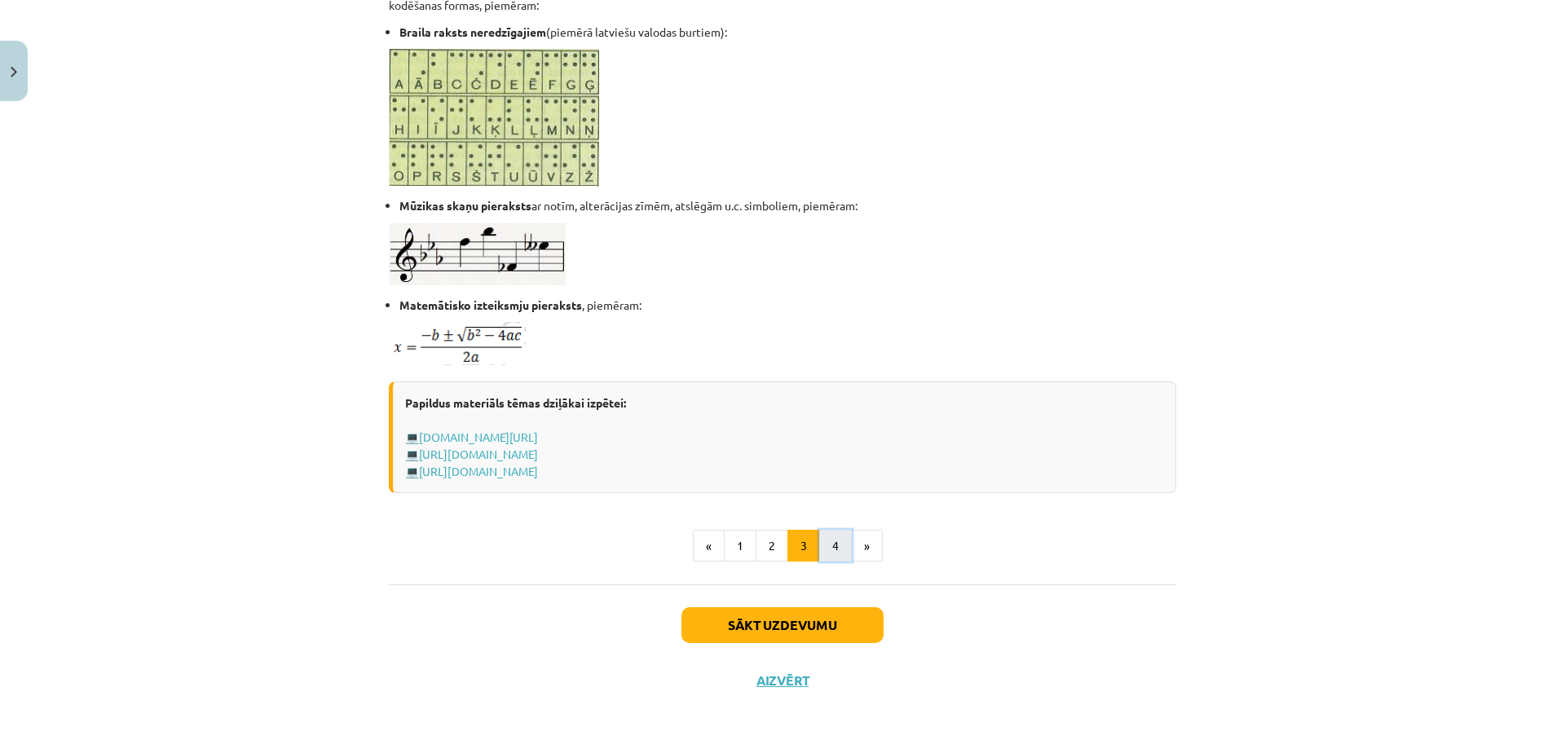
click at [819, 545] on button "4" at bounding box center [835, 546] width 33 height 33
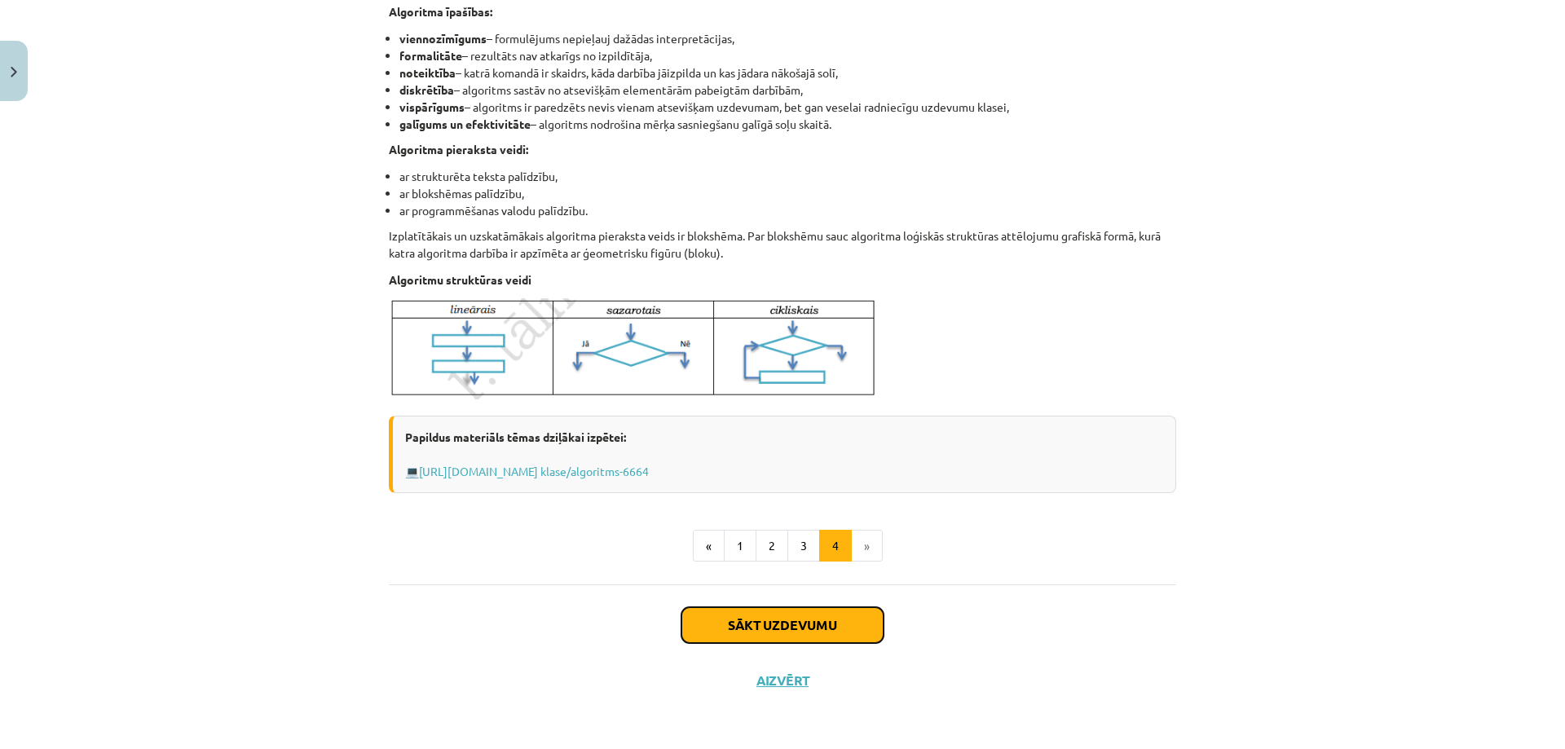
click at [823, 619] on button "Sākt uzdevumu" at bounding box center [782, 625] width 202 height 36
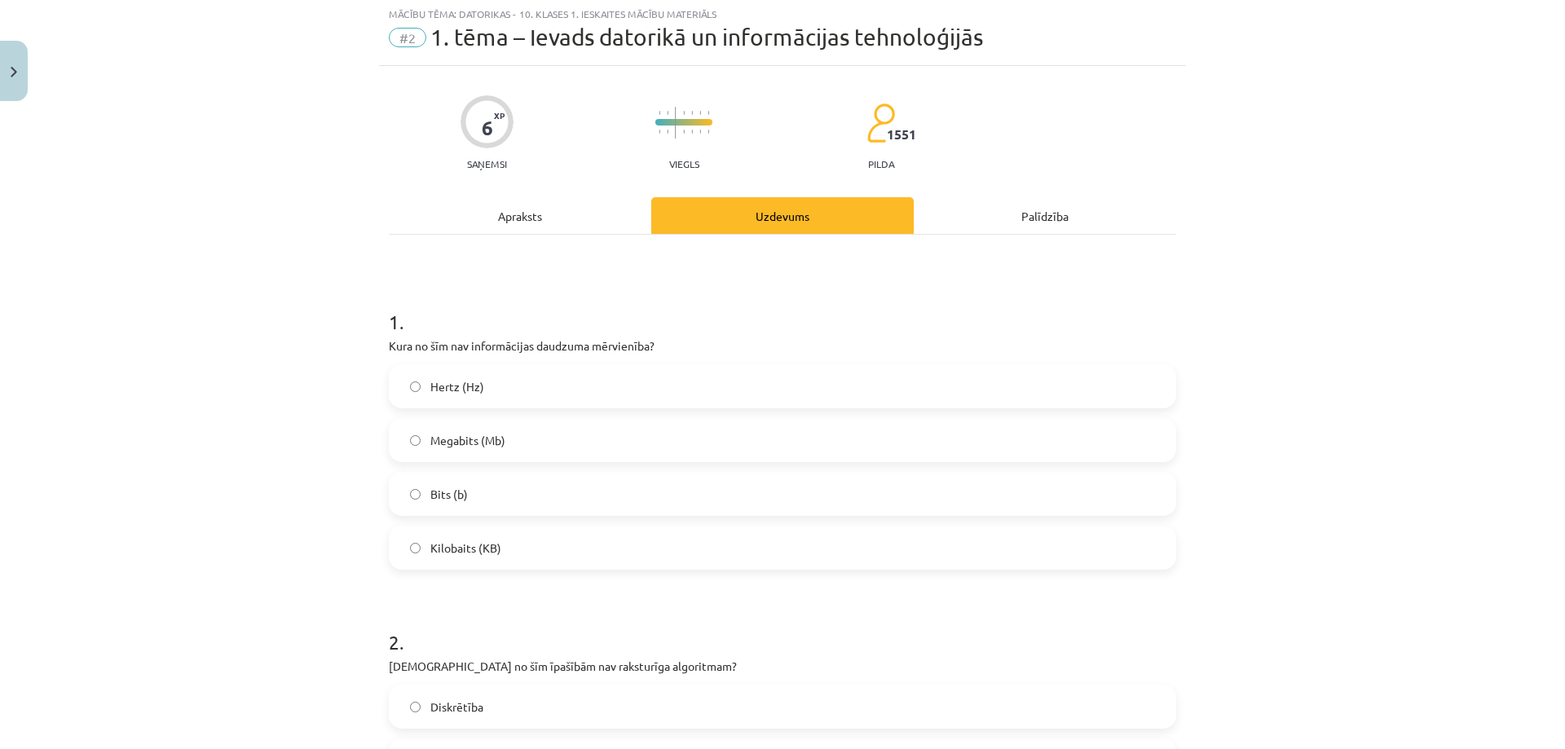
scroll to position [41, 0]
click at [466, 392] on span "Hertz (Hz)" at bounding box center [457, 388] width 54 height 17
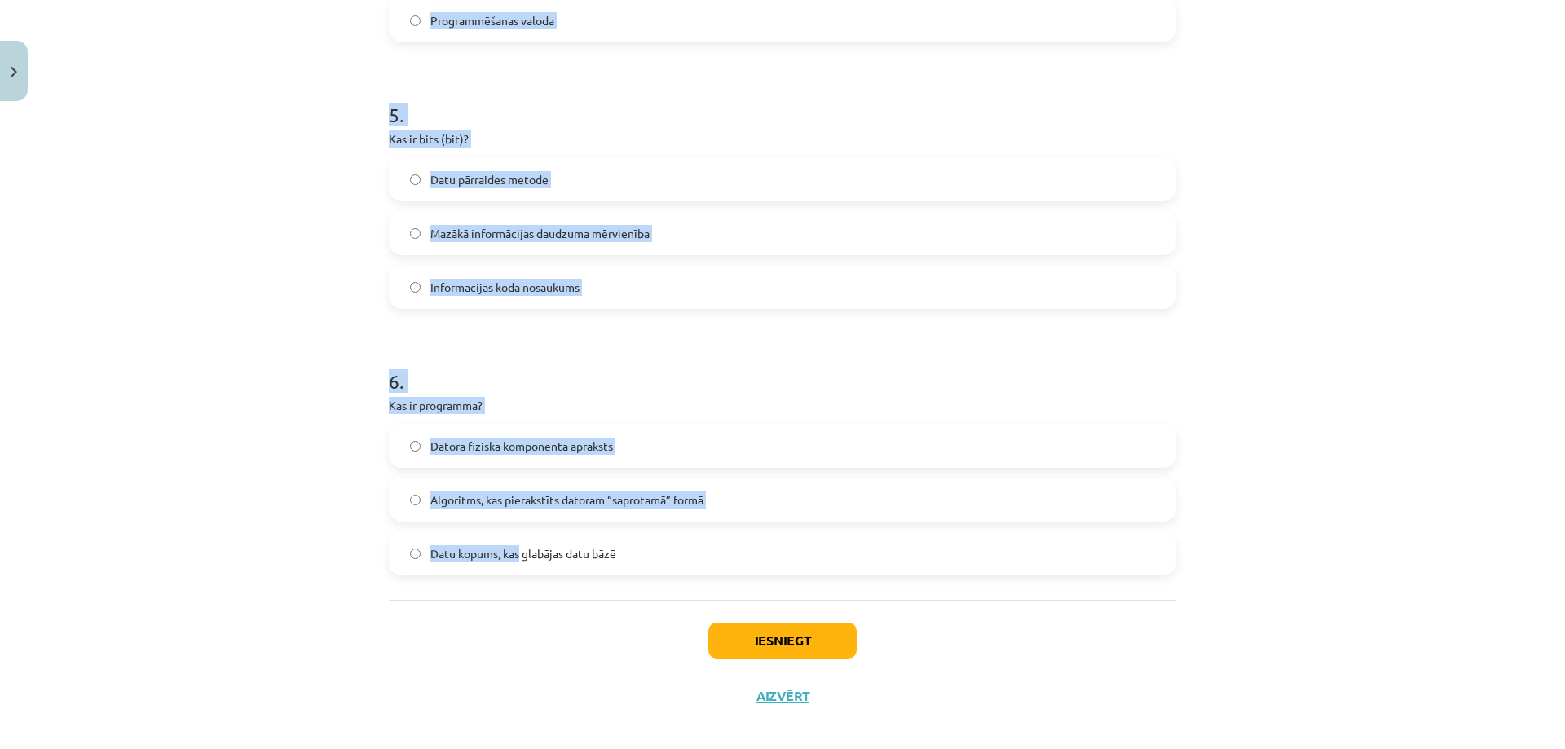
scroll to position [1439, 0]
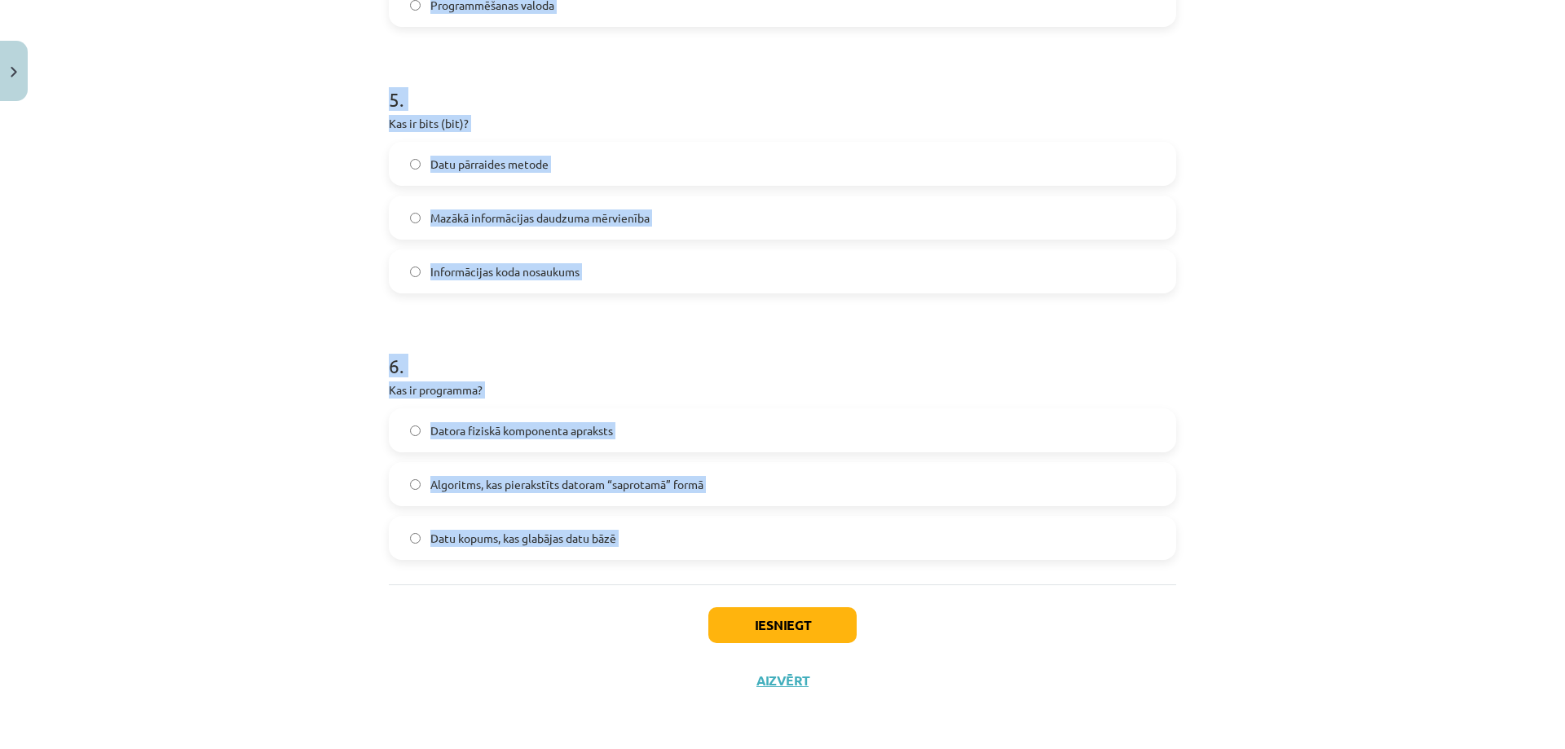
drag, startPoint x: 350, startPoint y: 318, endPoint x: 598, endPoint y: 613, distance: 385.9
click at [598, 613] on div "Mācību tēma: Datorikas - 10. klases 1. ieskaites mācību materiāls #2 1. tēma – …" at bounding box center [782, 374] width 1565 height 749
copy form "2 . Kura no šīm īpašībām nav raksturīga algoritmam? Diskrētība Neparedzamība Vi…"
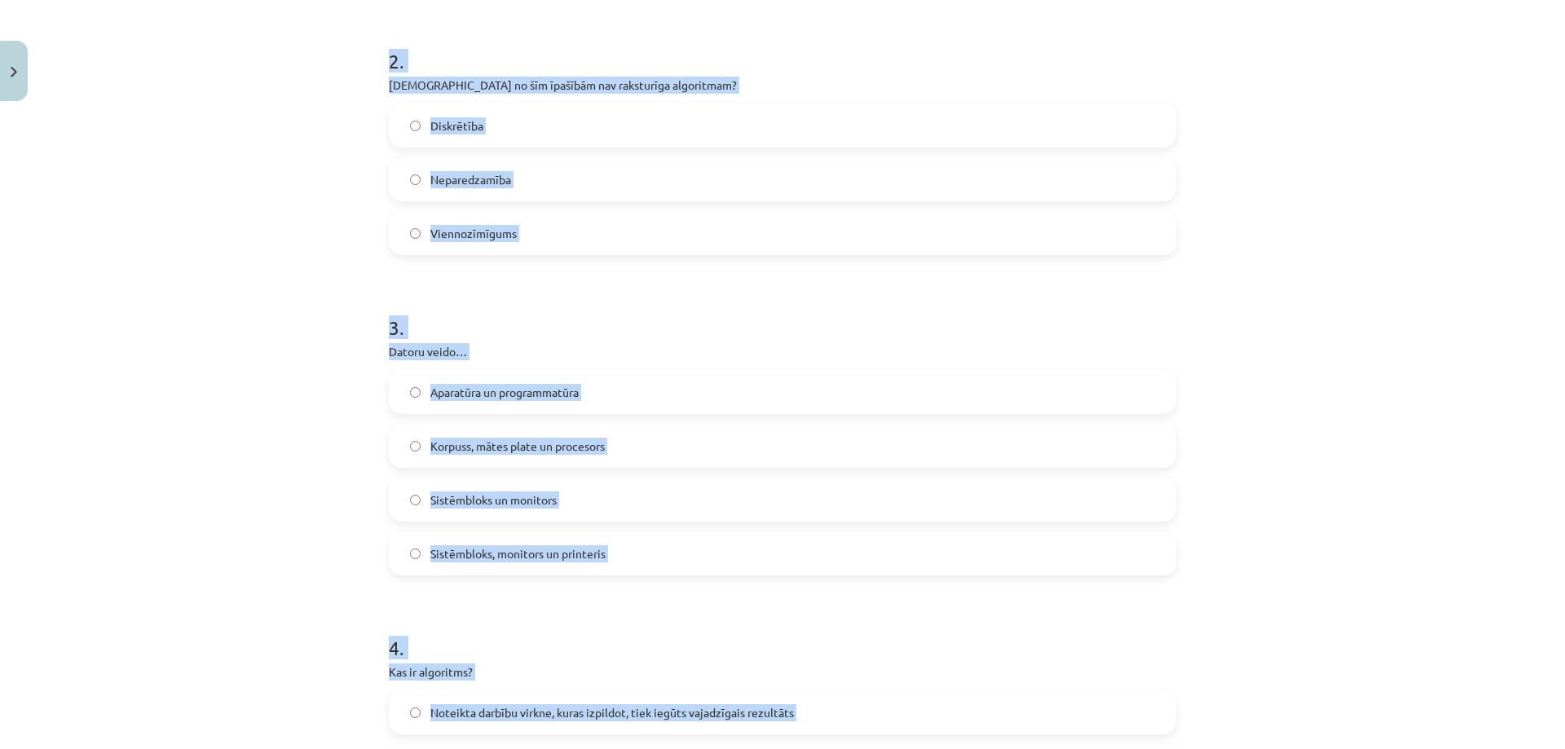
click at [327, 452] on div "Mācību tēma: Datorikas - 10. klases 1. ieskaites mācību materiāls #2 1. tēma – …" at bounding box center [782, 374] width 1565 height 749
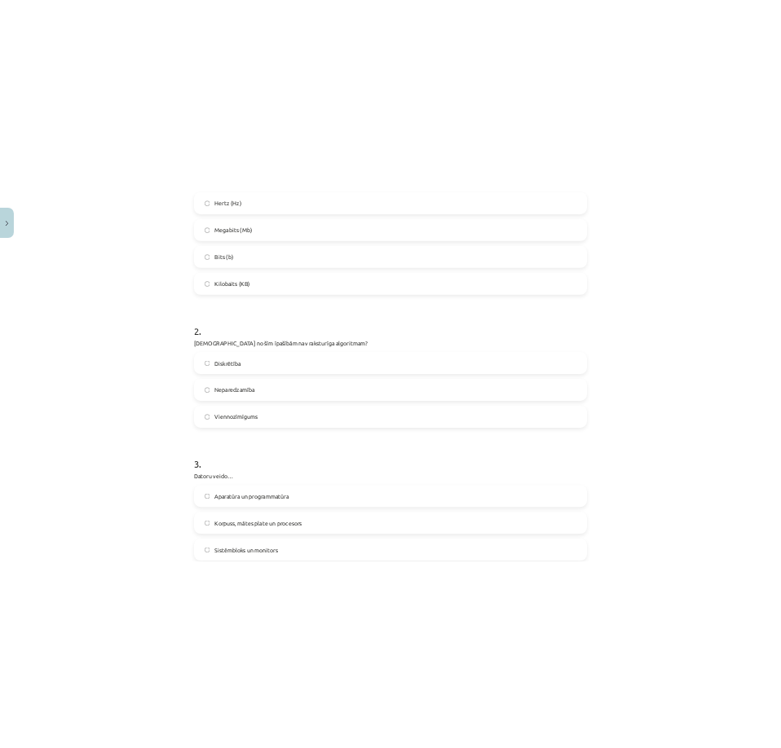
scroll to position [379, 0]
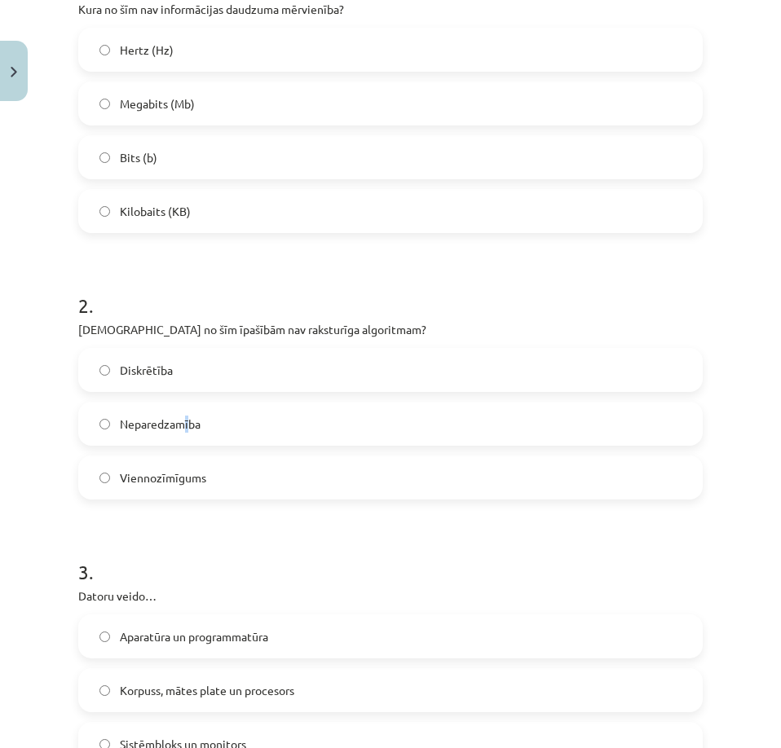
click at [188, 417] on span "Neparedzamība" at bounding box center [160, 424] width 81 height 17
click at [205, 426] on label "Neparedzamība" at bounding box center [390, 423] width 621 height 41
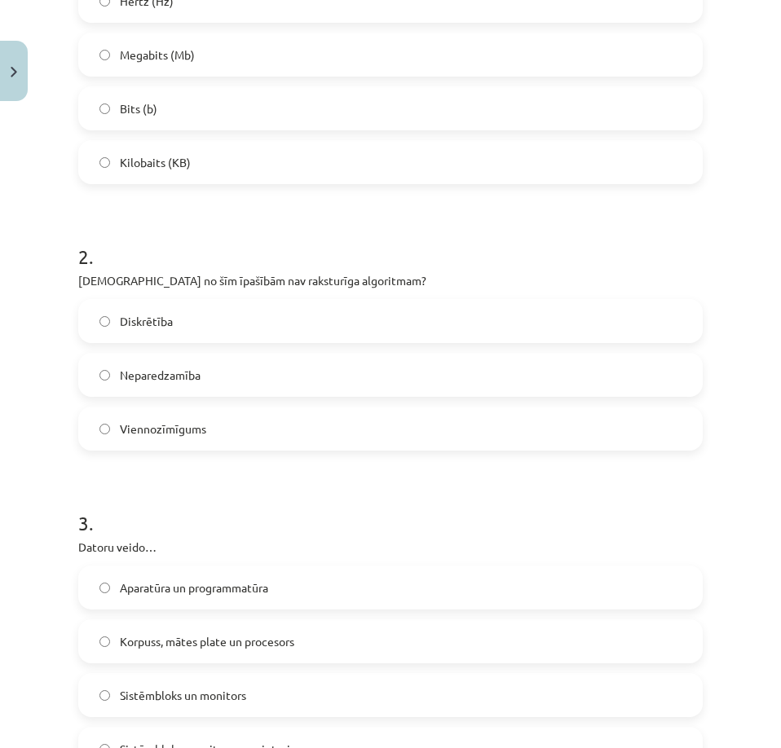
scroll to position [624, 0]
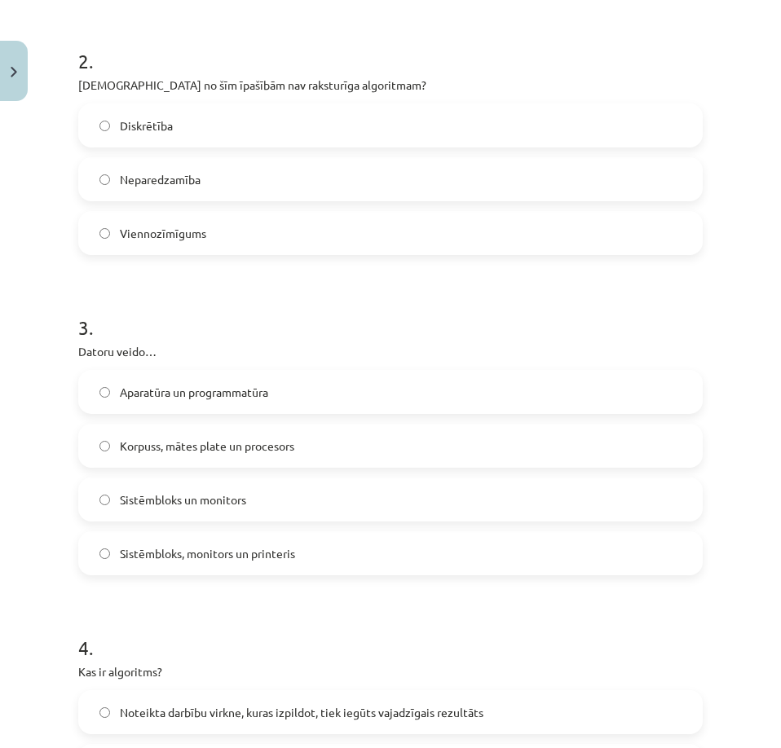
click at [241, 390] on span "Aparatūra un programmatūra" at bounding box center [194, 392] width 148 height 17
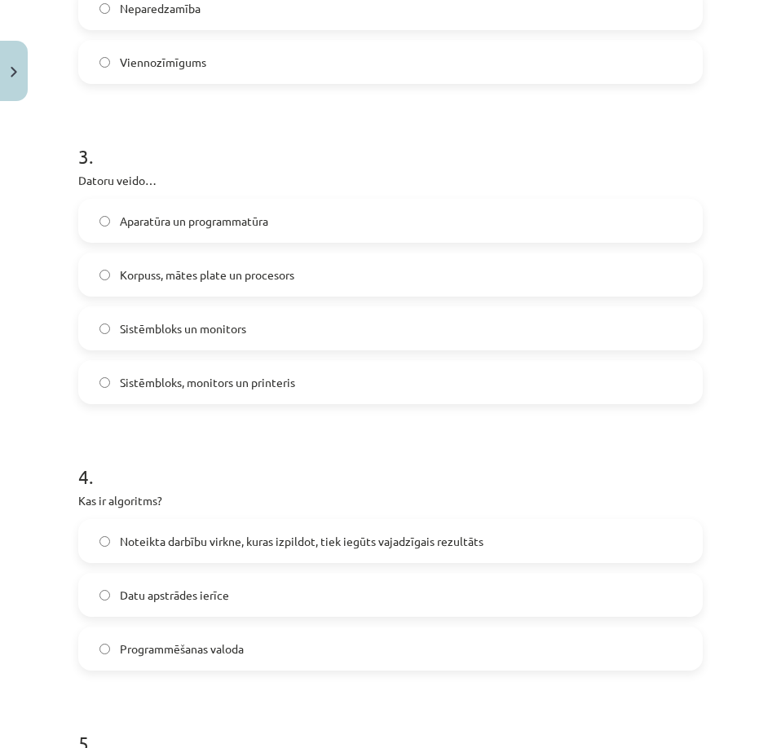
scroll to position [868, 0]
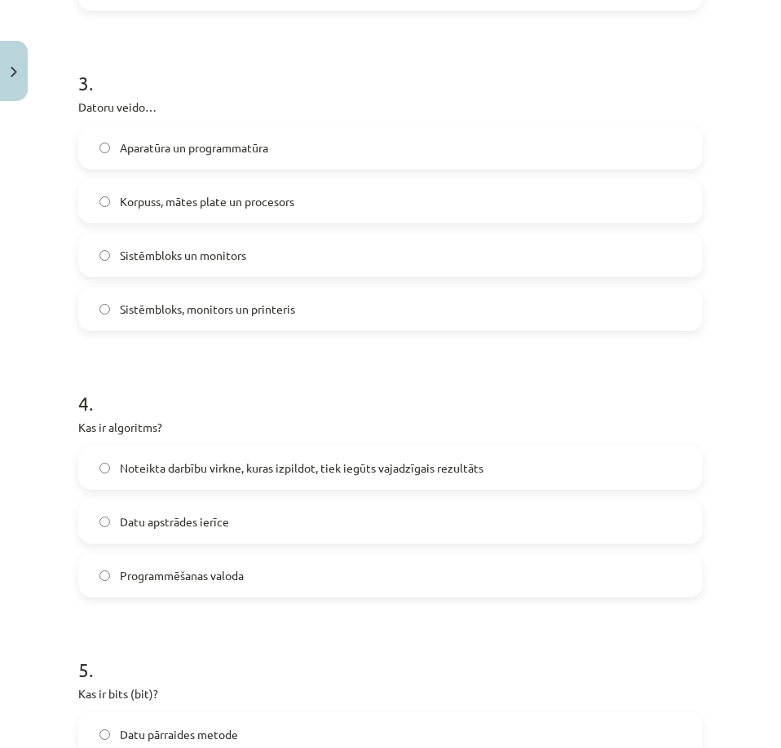
click at [249, 456] on label "Noteikta darbību virkne, kuras izpildot, tiek iegūts vajadzīgais rezultāts" at bounding box center [390, 468] width 621 height 41
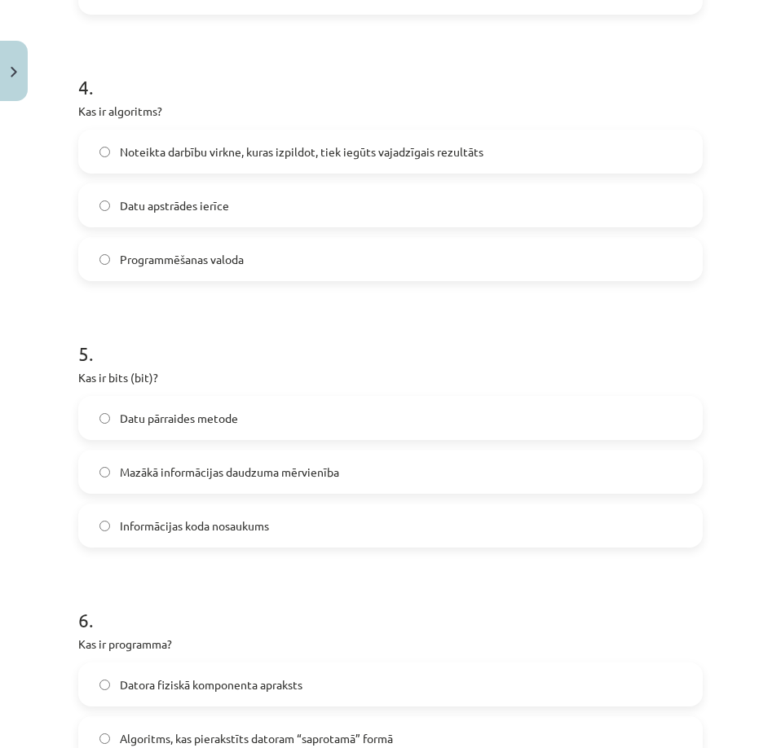
scroll to position [1194, 0]
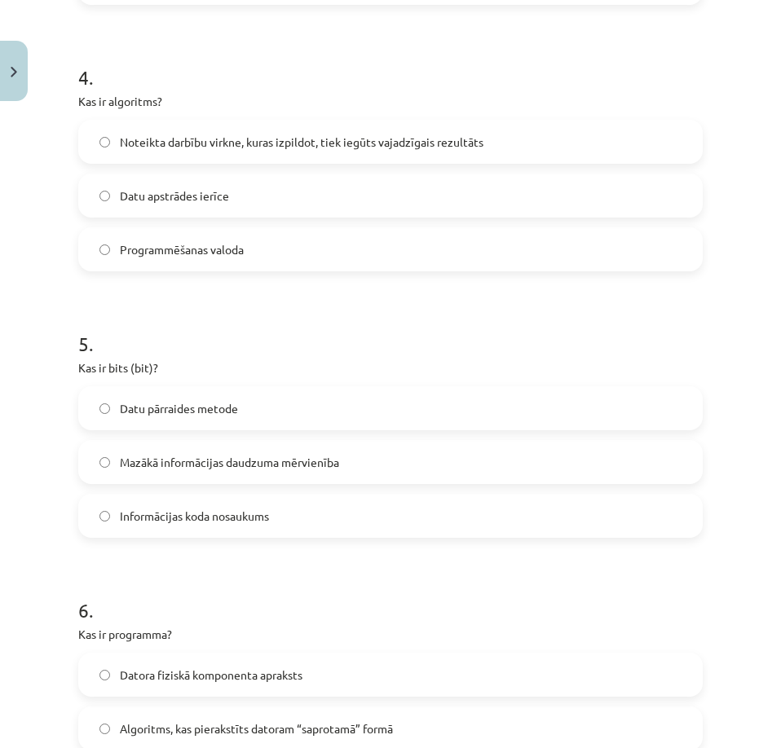
click at [249, 456] on span "Mazākā informācijas daudzuma mērvienība" at bounding box center [229, 462] width 219 height 17
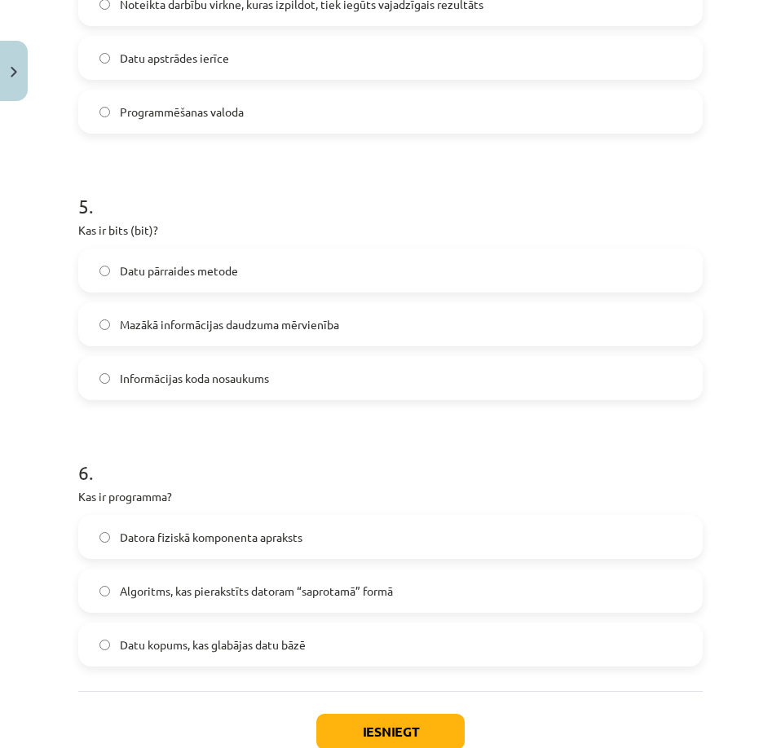
scroll to position [1357, 0]
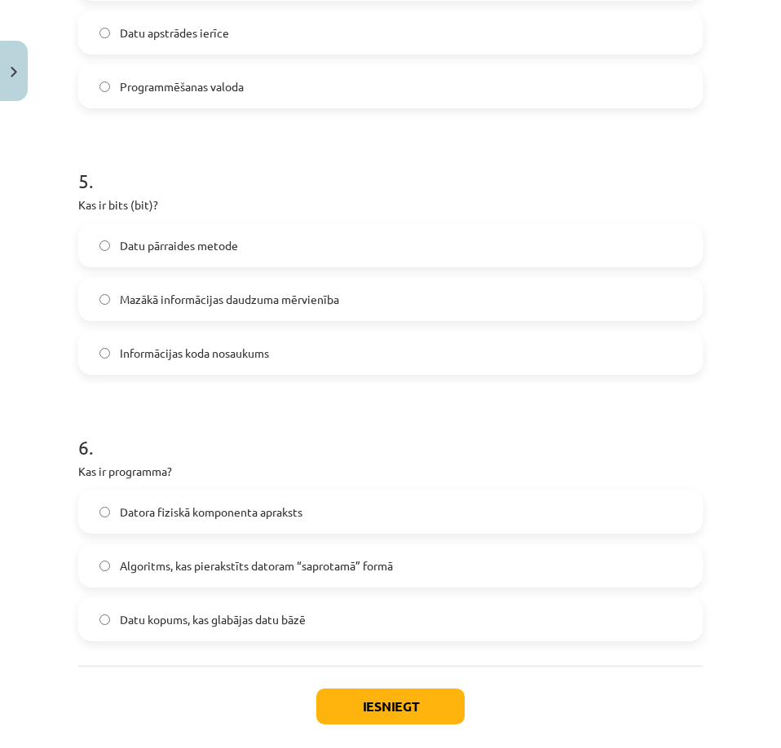
click at [254, 565] on span "Algoritms, kas pierakstīts datoram “saprotamā” formā" at bounding box center [256, 566] width 273 height 17
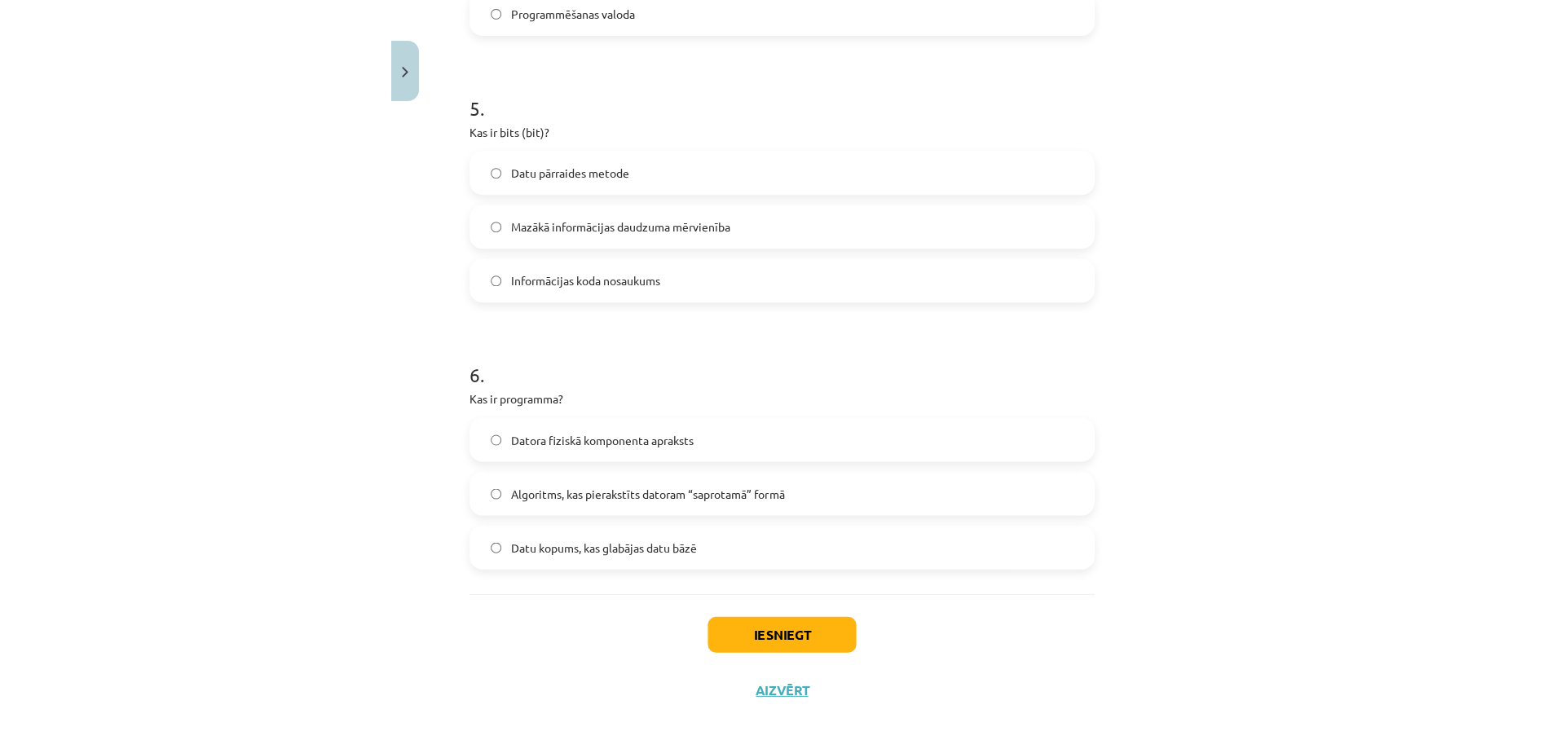
scroll to position [1440, 0]
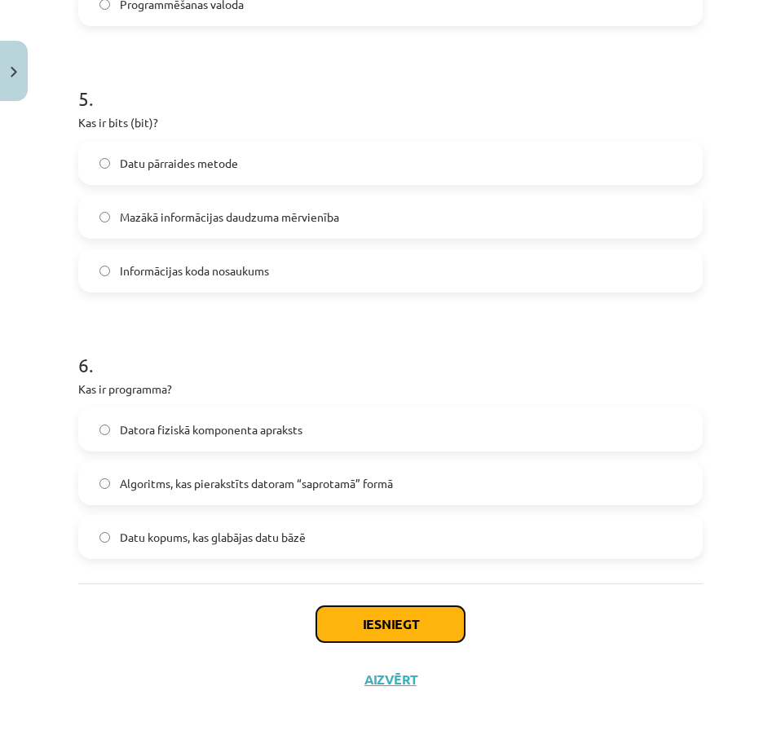
click at [348, 621] on button "Iesniegt" at bounding box center [390, 624] width 148 height 36
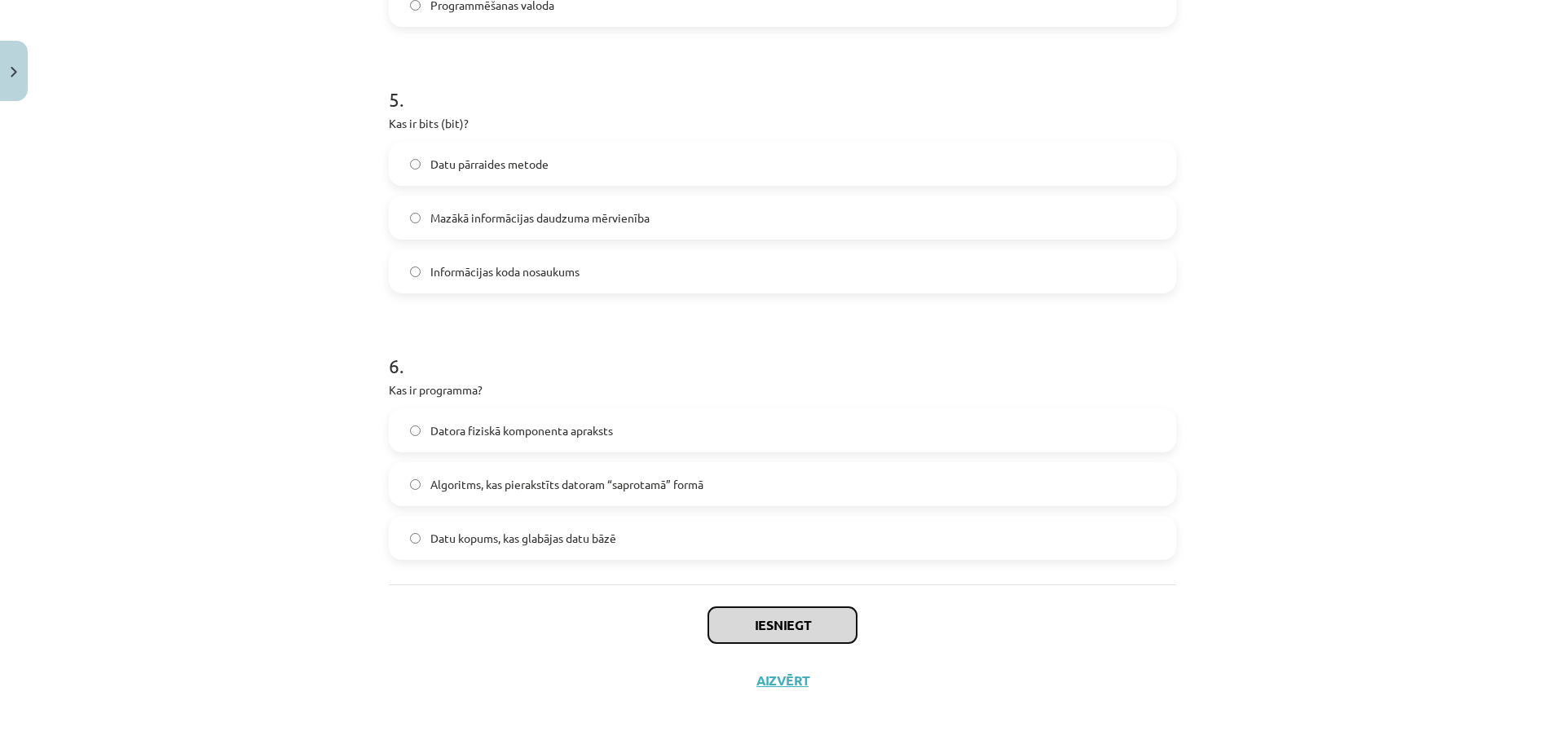
scroll to position [1439, 0]
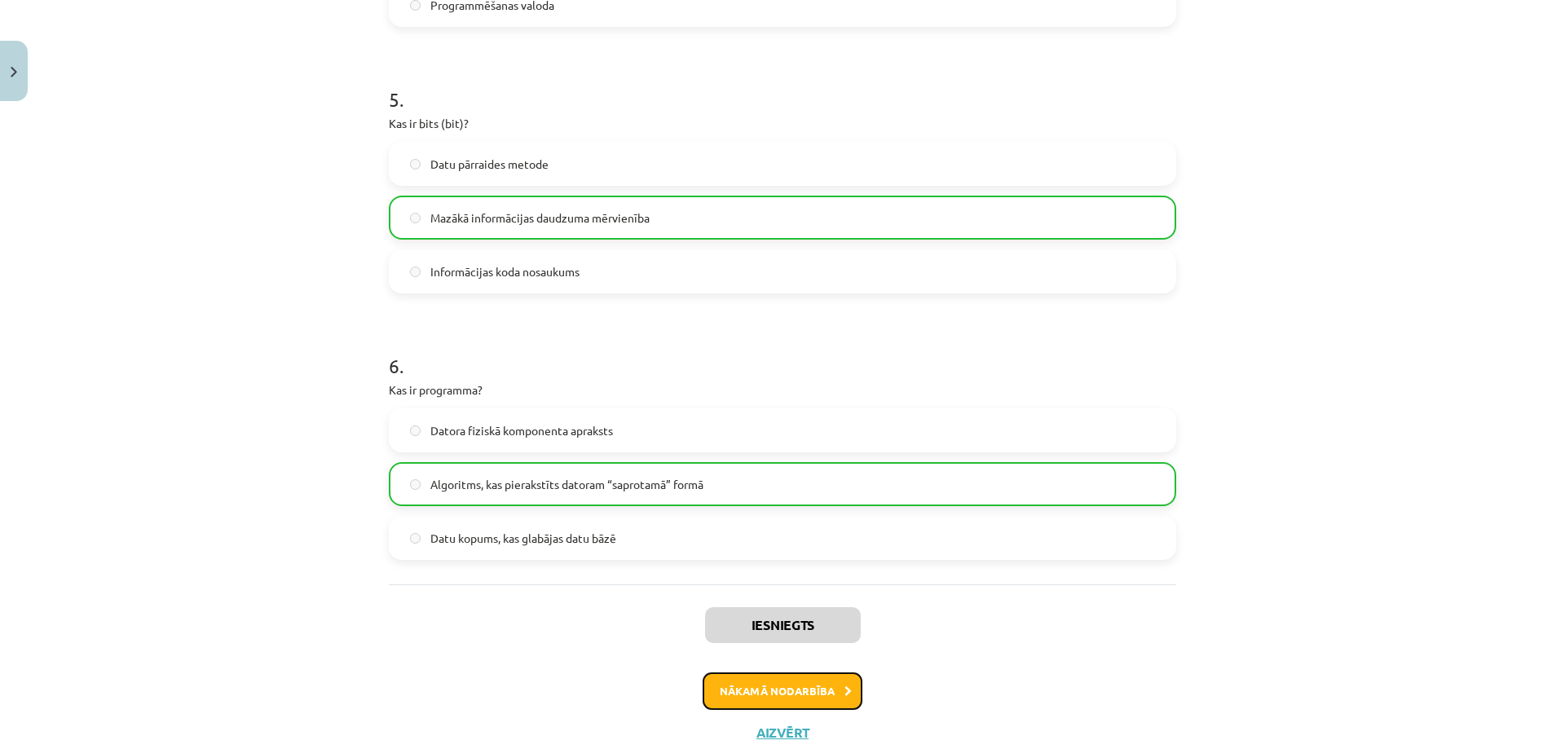
click at [801, 698] on button "Nākamā nodarbība" at bounding box center [783, 690] width 160 height 37
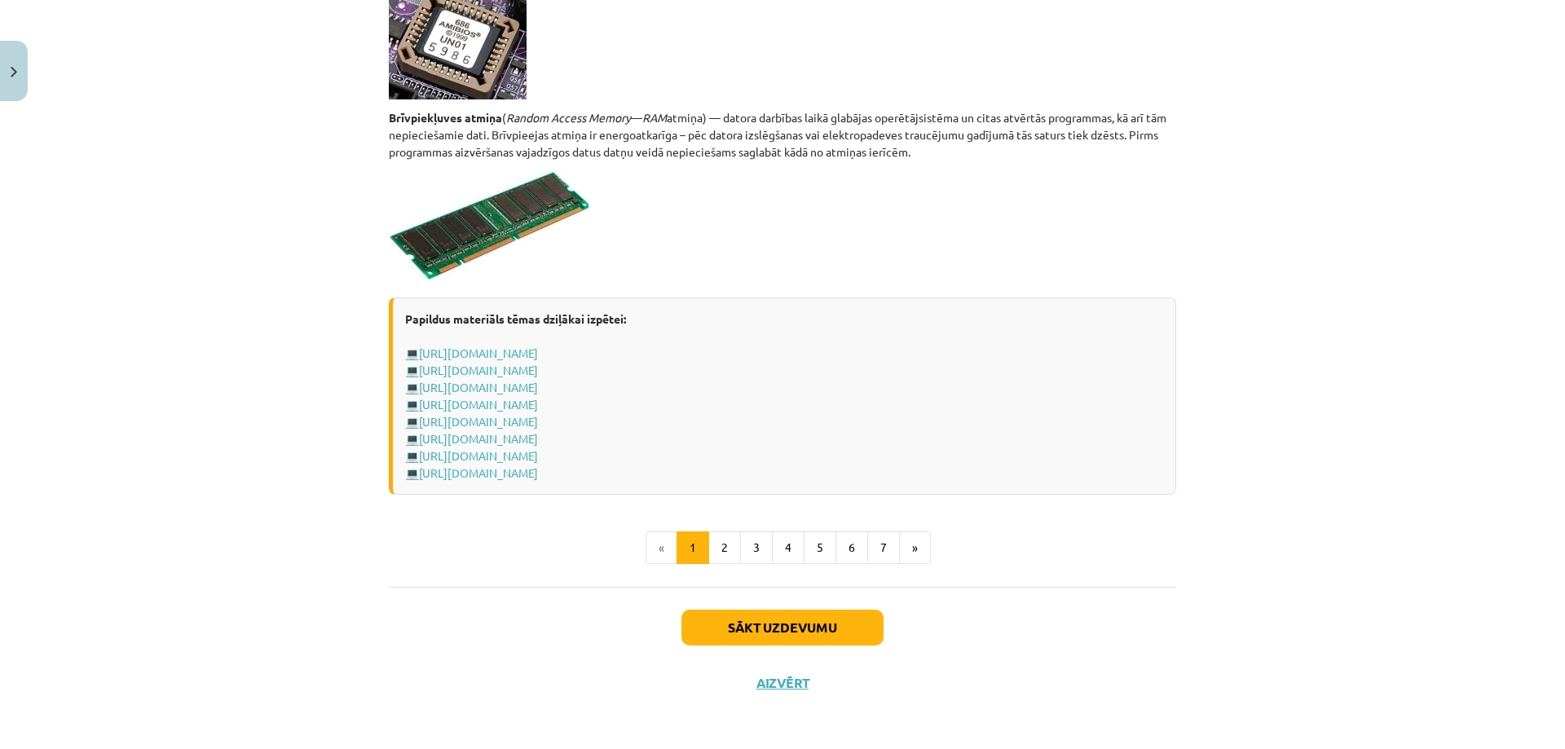
scroll to position [2742, 0]
click at [770, 616] on button "Sākt uzdevumu" at bounding box center [782, 626] width 202 height 36
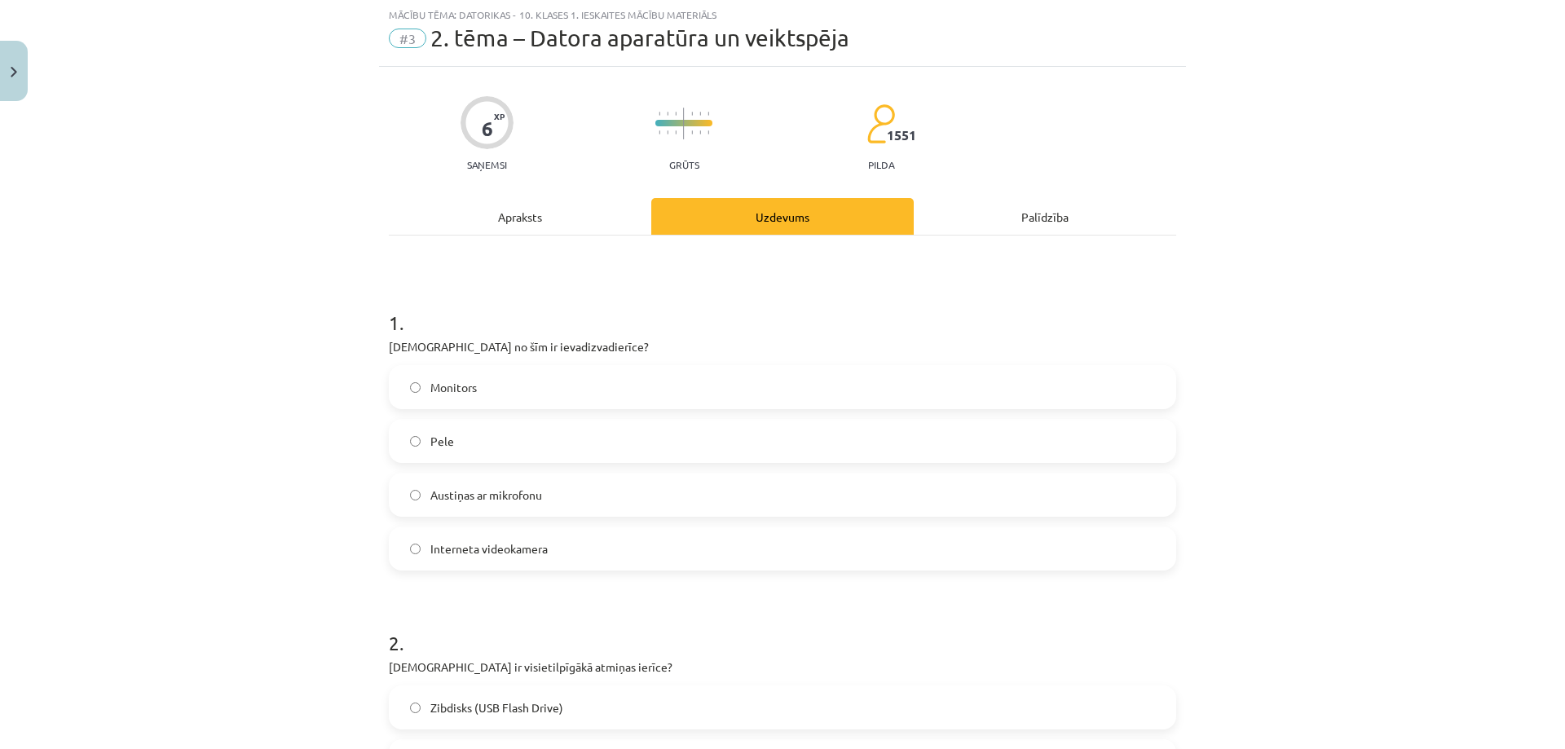
scroll to position [41, 0]
click at [474, 497] on span "Austiņas ar mikrofonu" at bounding box center [486, 495] width 112 height 17
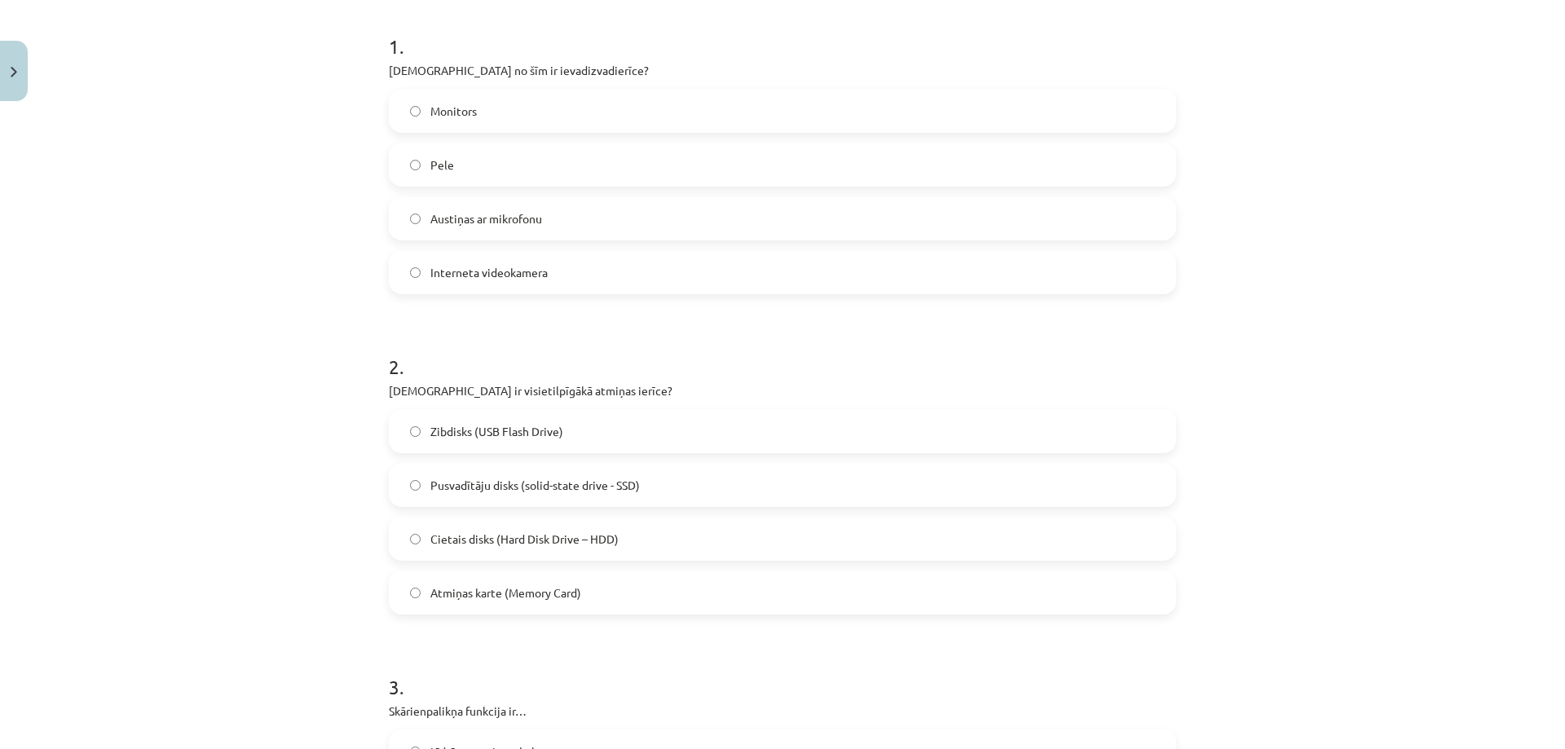
scroll to position [367, 0]
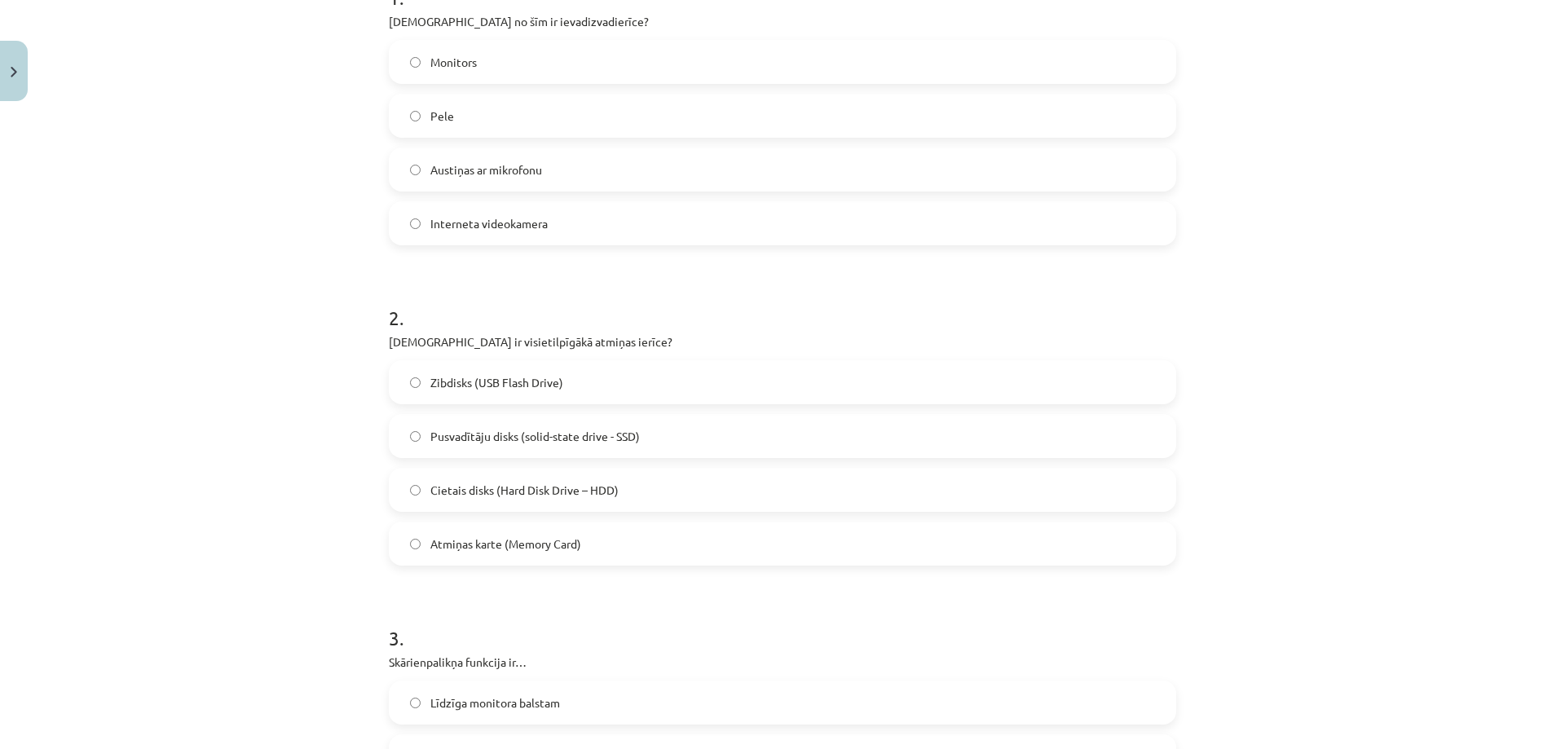
click at [474, 497] on span "Cietais disks (Hard Disk Drive – HDD)" at bounding box center [524, 490] width 188 height 17
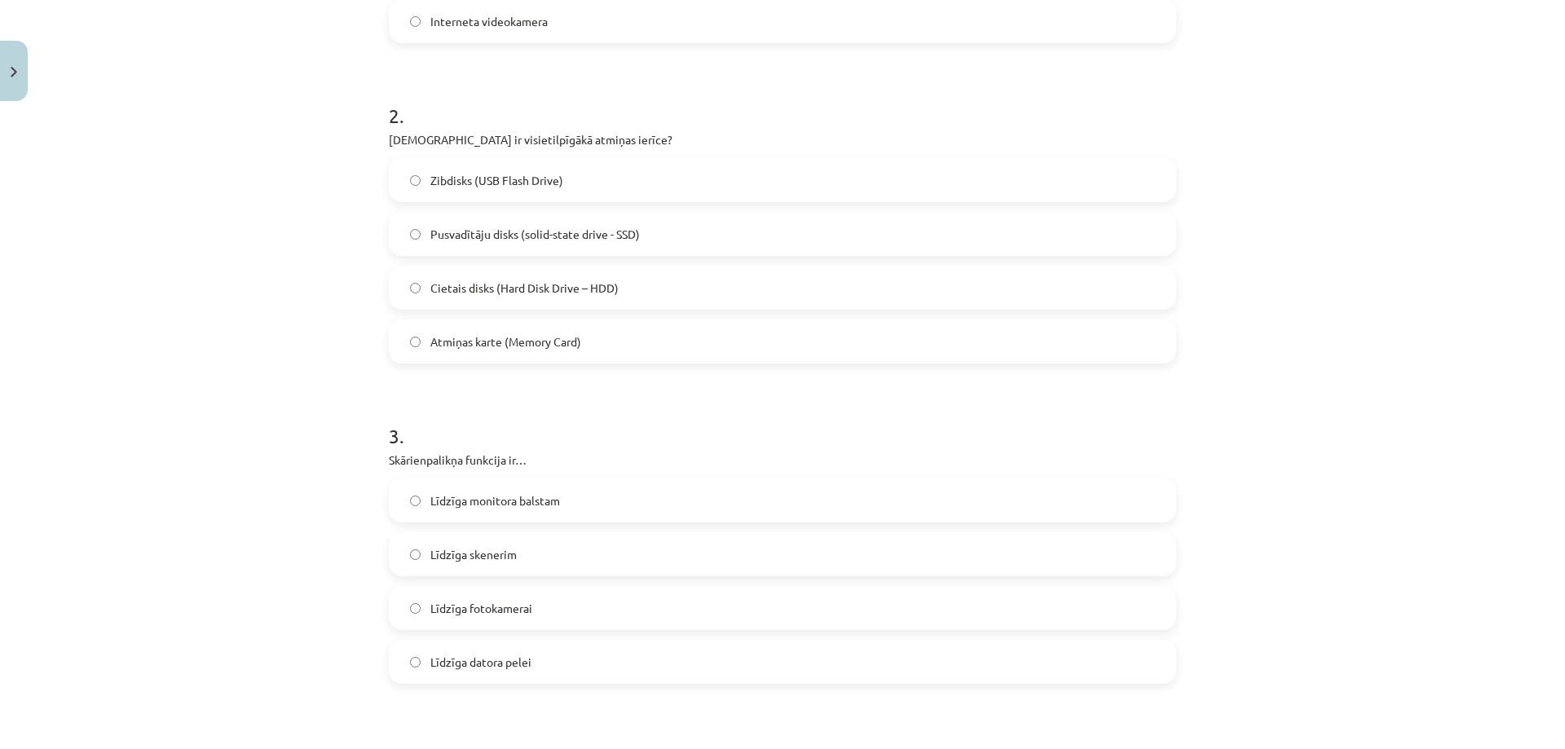
scroll to position [611, 0]
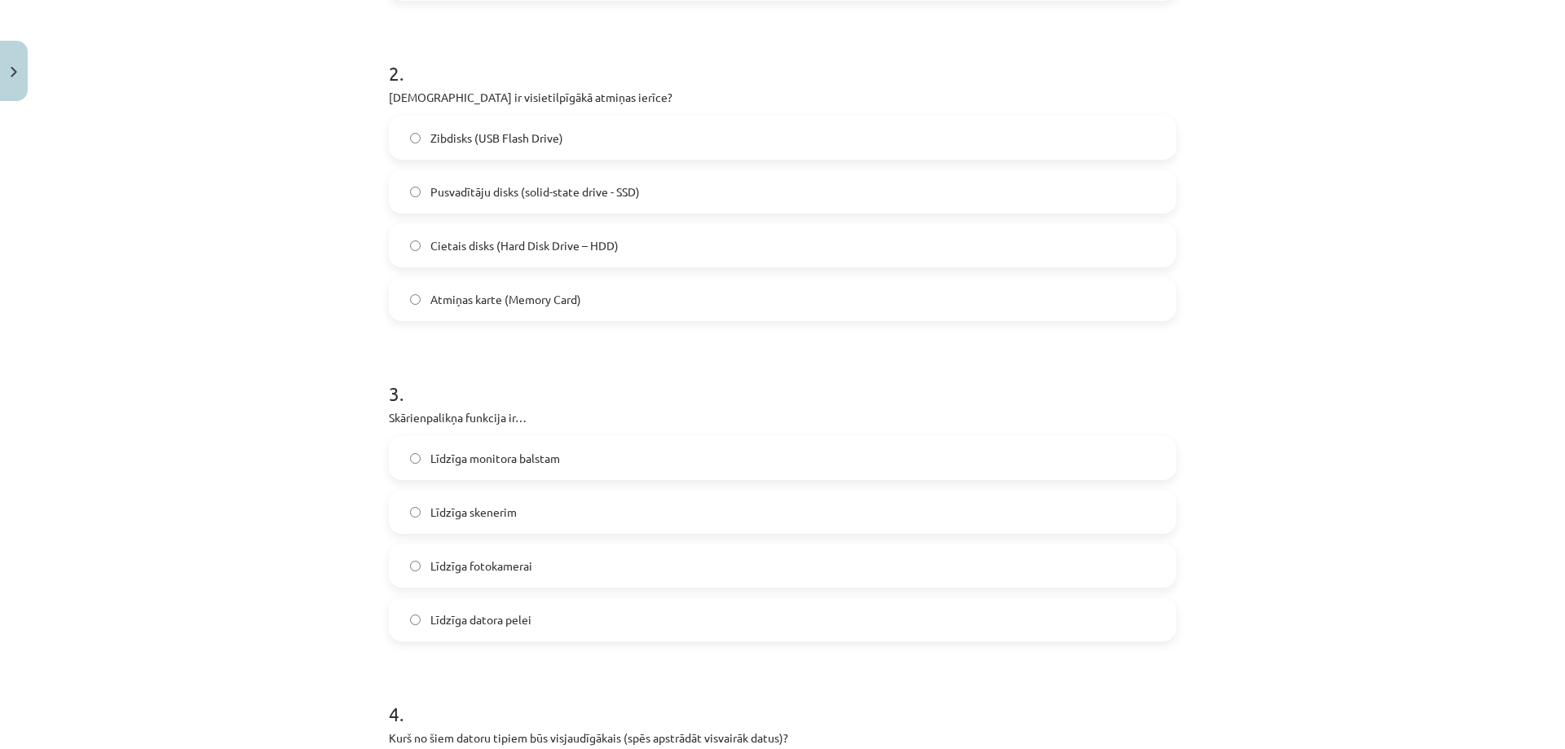
click at [491, 617] on span "Līdzīga datora pelei" at bounding box center [480, 619] width 101 height 17
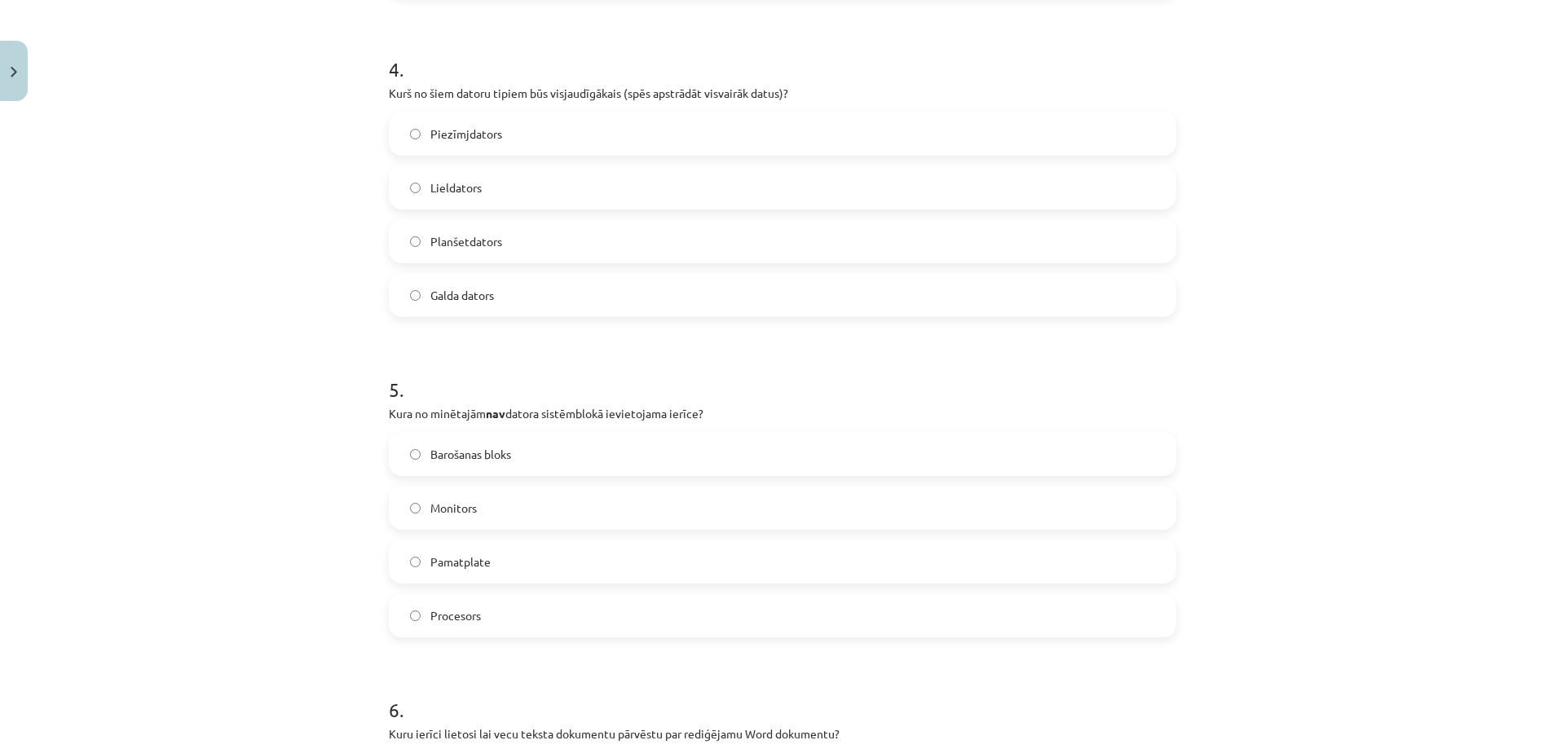
scroll to position [1263, 0]
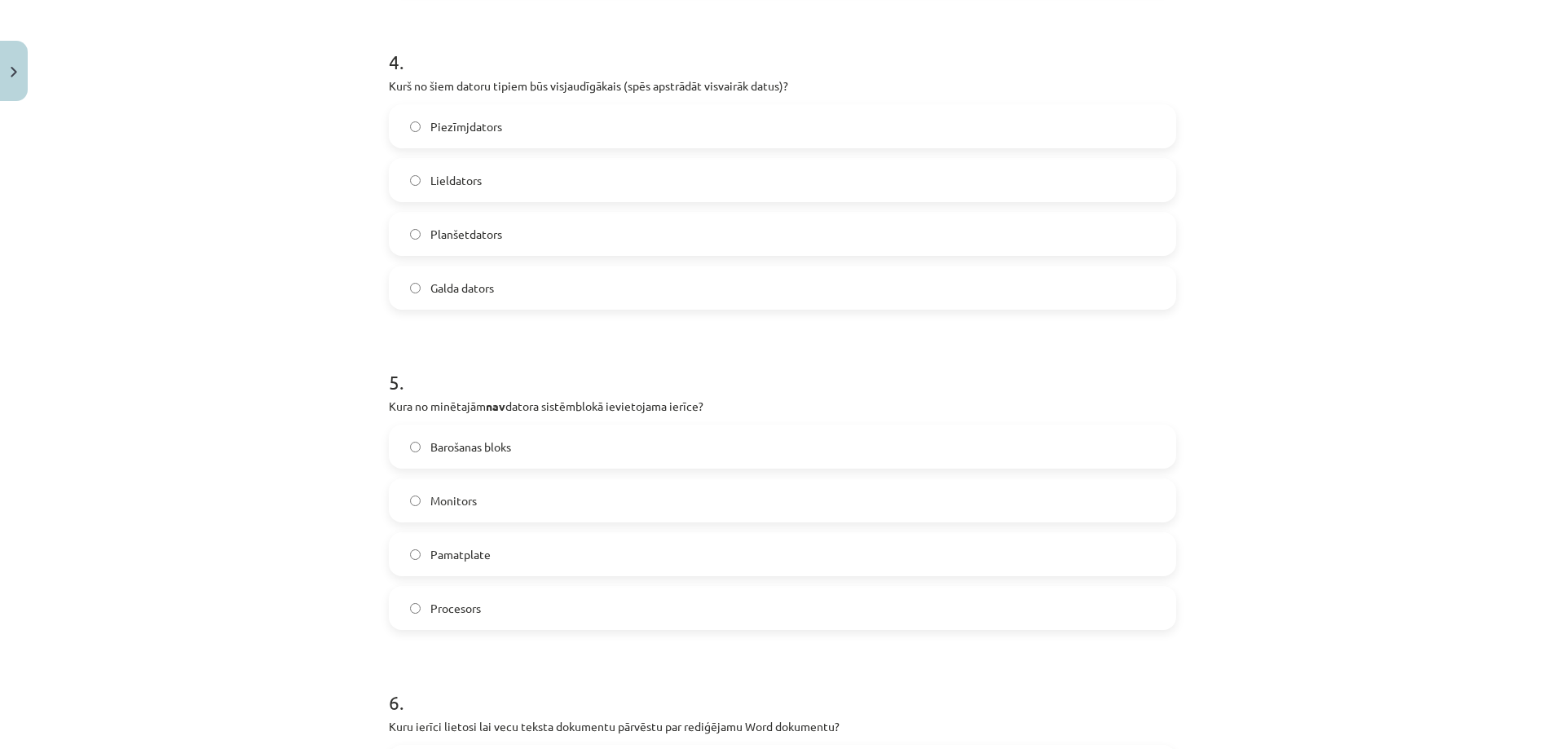
click at [459, 499] on span "Monitors" at bounding box center [453, 500] width 46 height 17
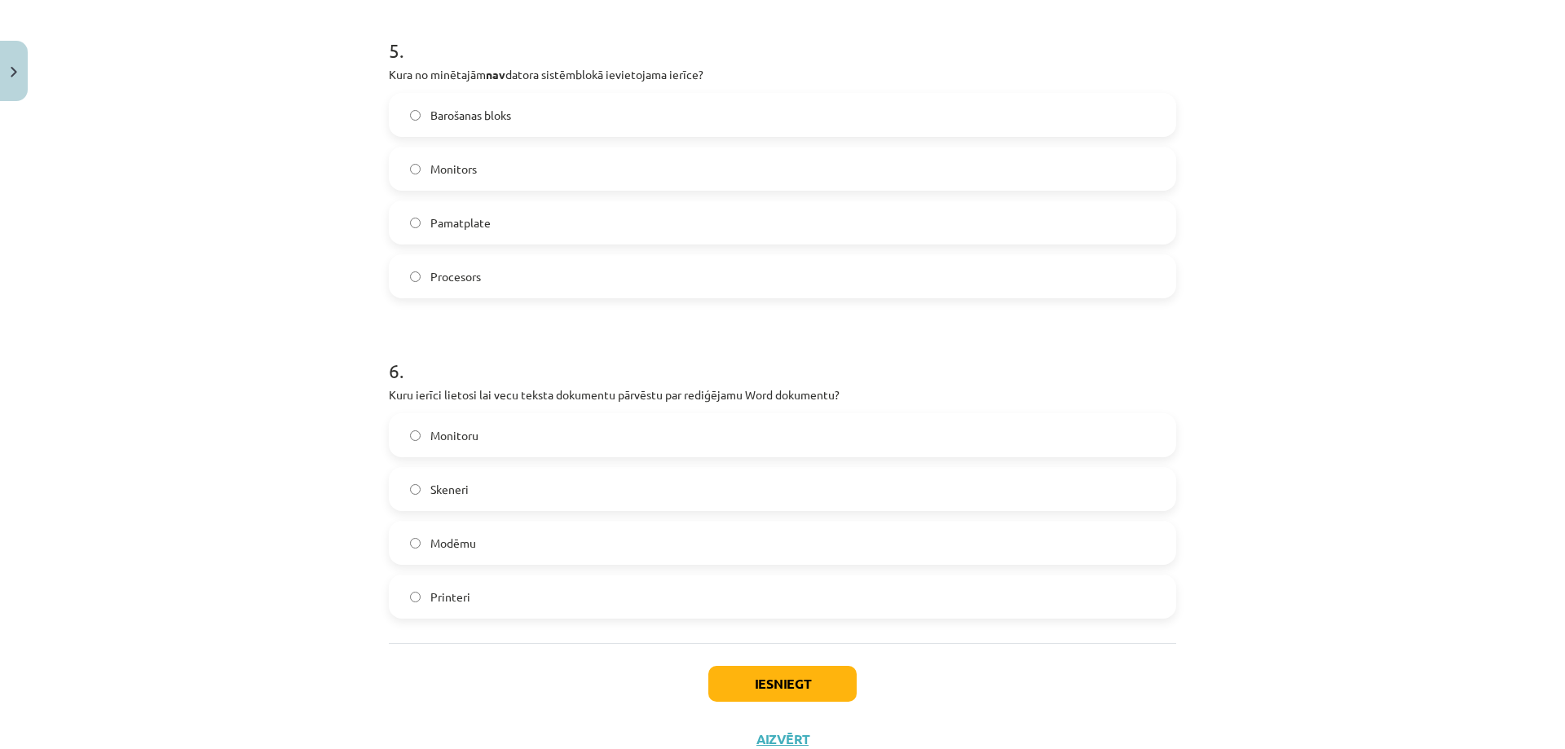
scroll to position [1654, 0]
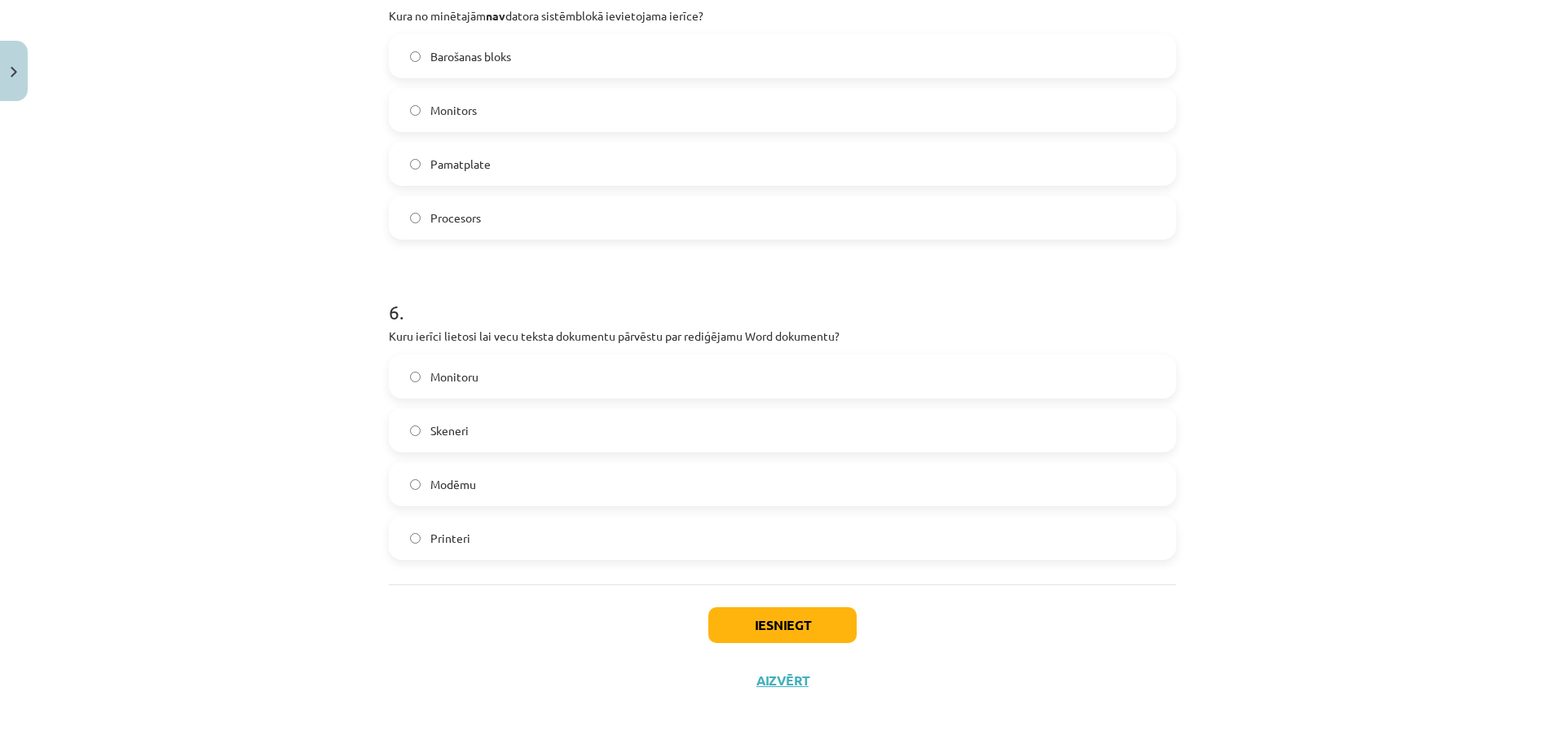
click at [403, 484] on label "Modēmu" at bounding box center [782, 484] width 784 height 41
click at [741, 611] on button "Iesniegt" at bounding box center [782, 625] width 148 height 36
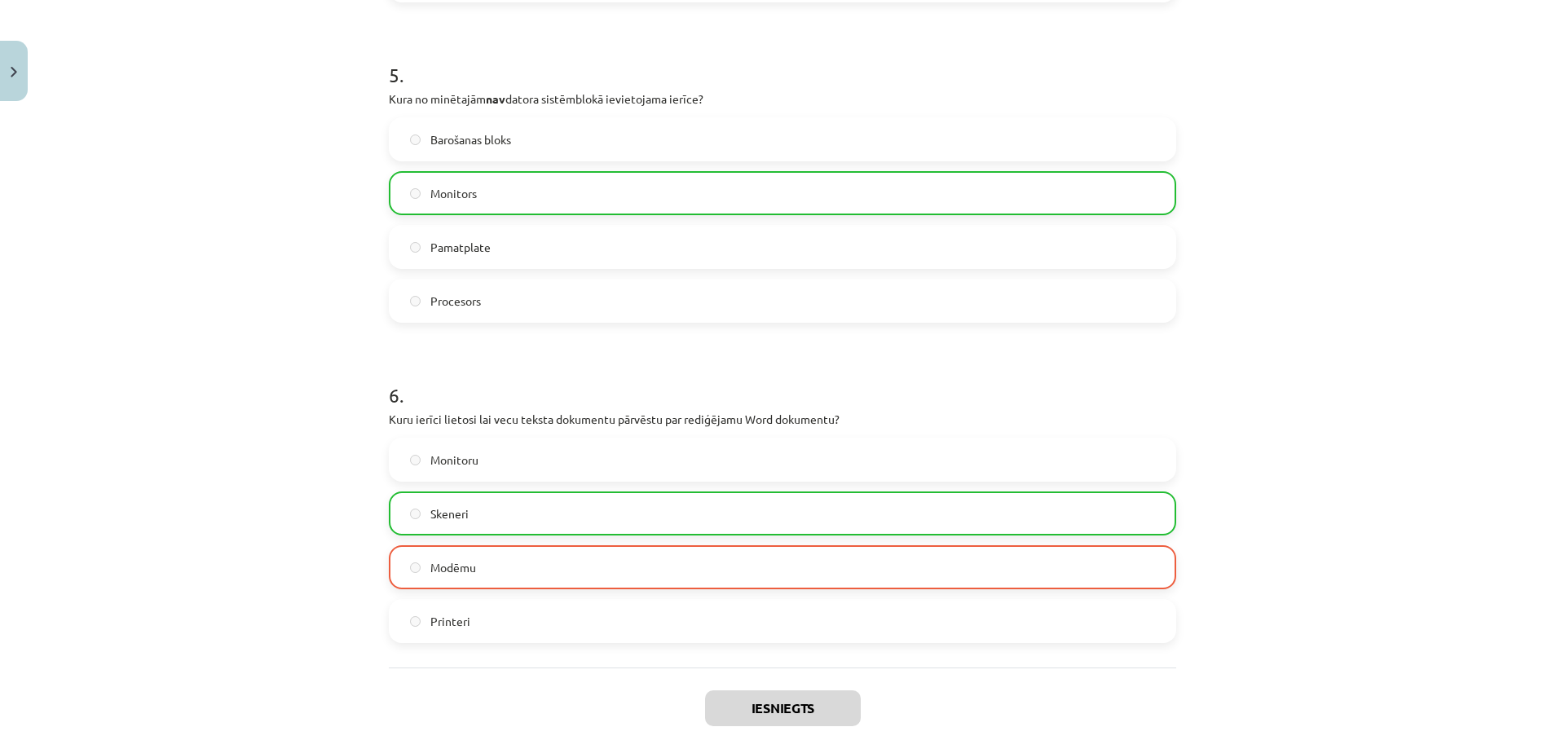
scroll to position [1706, 0]
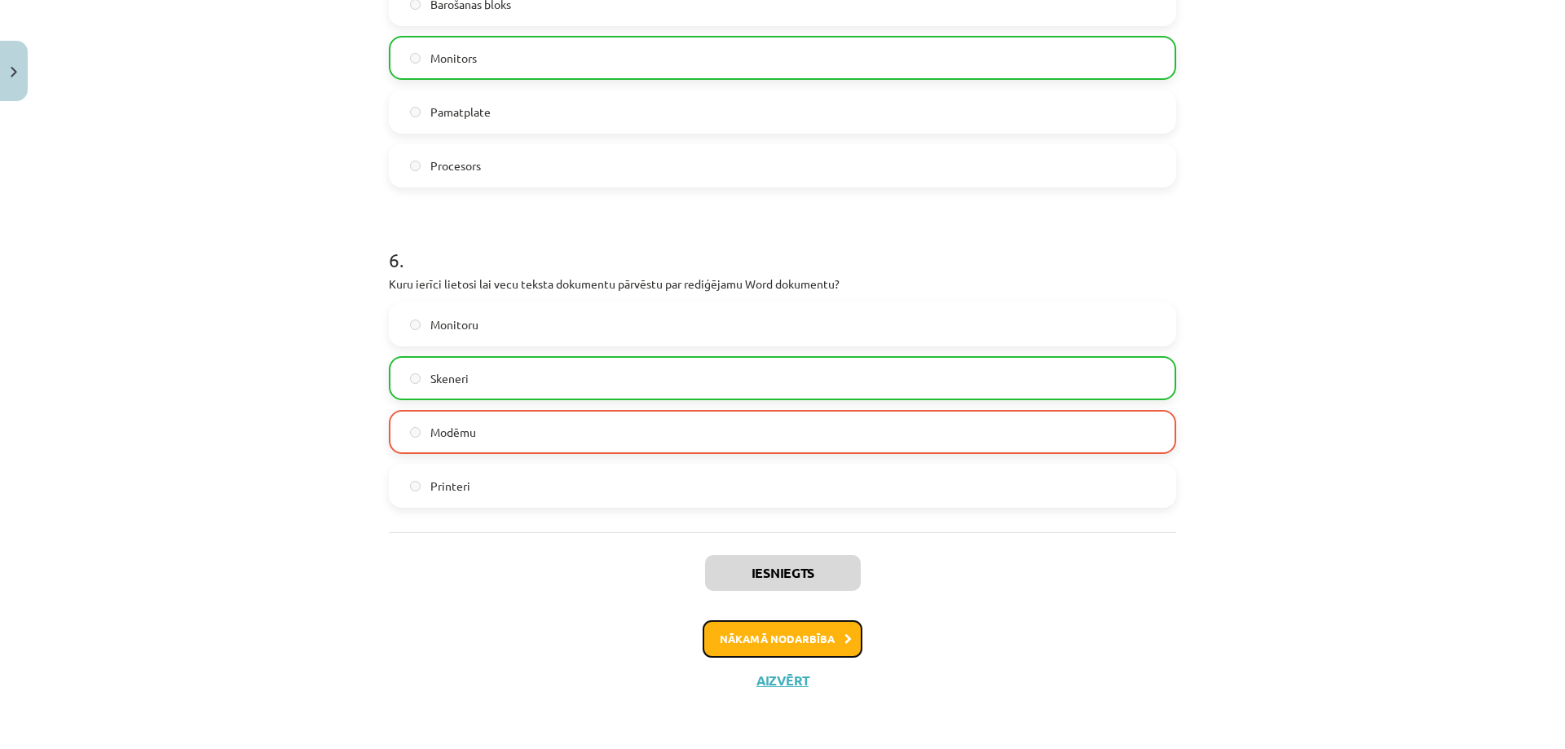
click at [814, 635] on button "Nākamā nodarbība" at bounding box center [783, 638] width 160 height 37
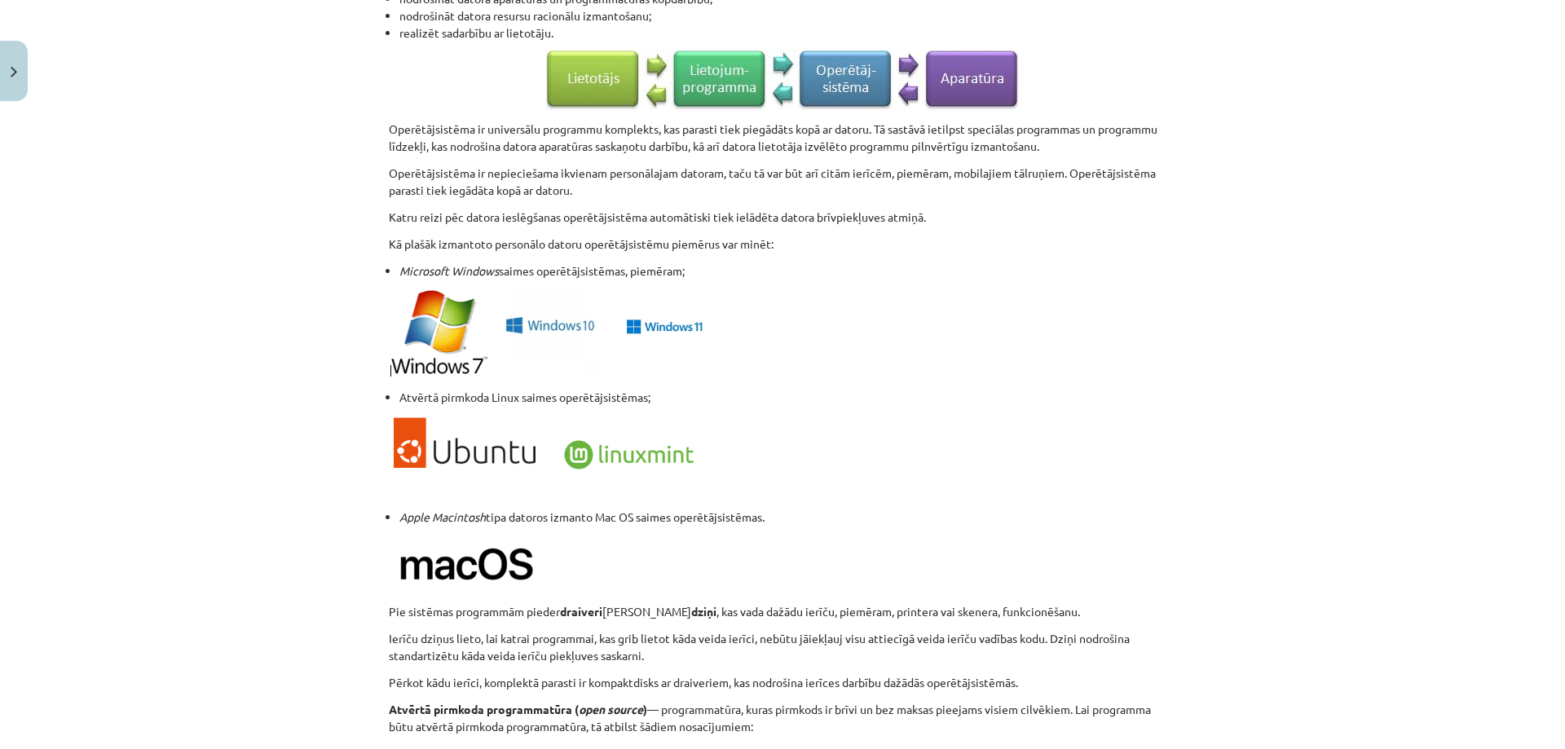
scroll to position [1508, 0]
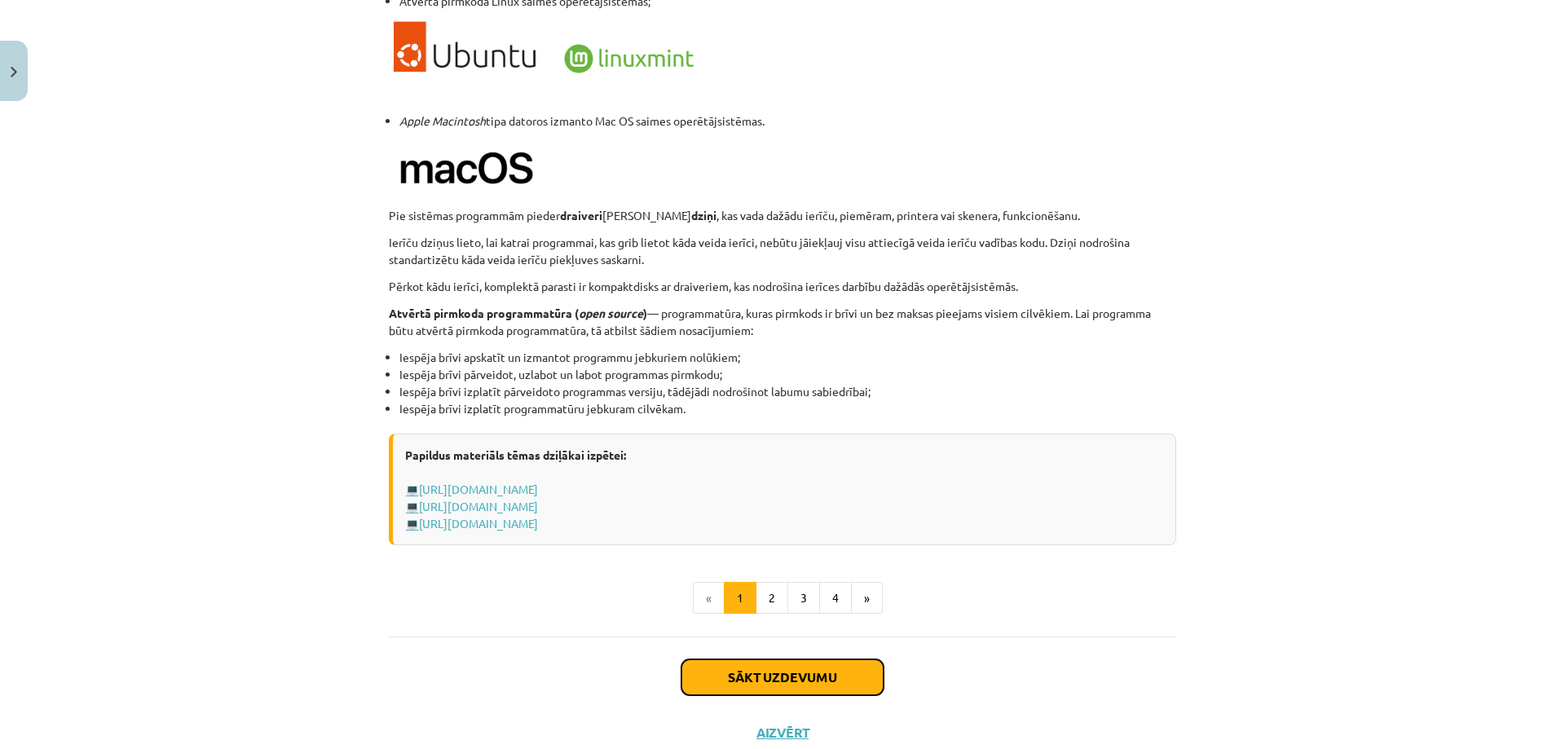
click at [753, 681] on button "Sākt uzdevumu" at bounding box center [782, 677] width 202 height 36
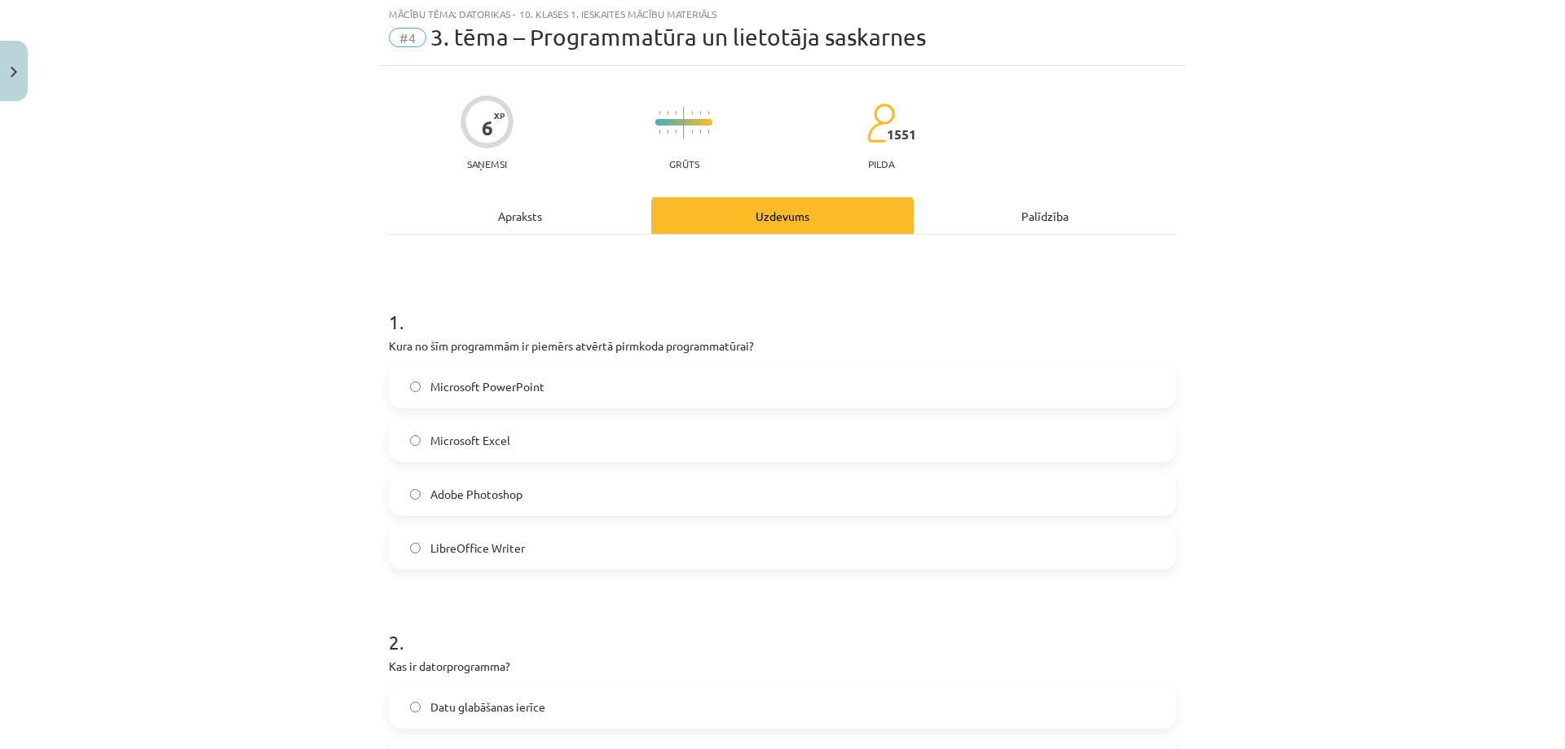
scroll to position [41, 0]
click at [505, 536] on label "LibreOffice Writer" at bounding box center [782, 549] width 784 height 41
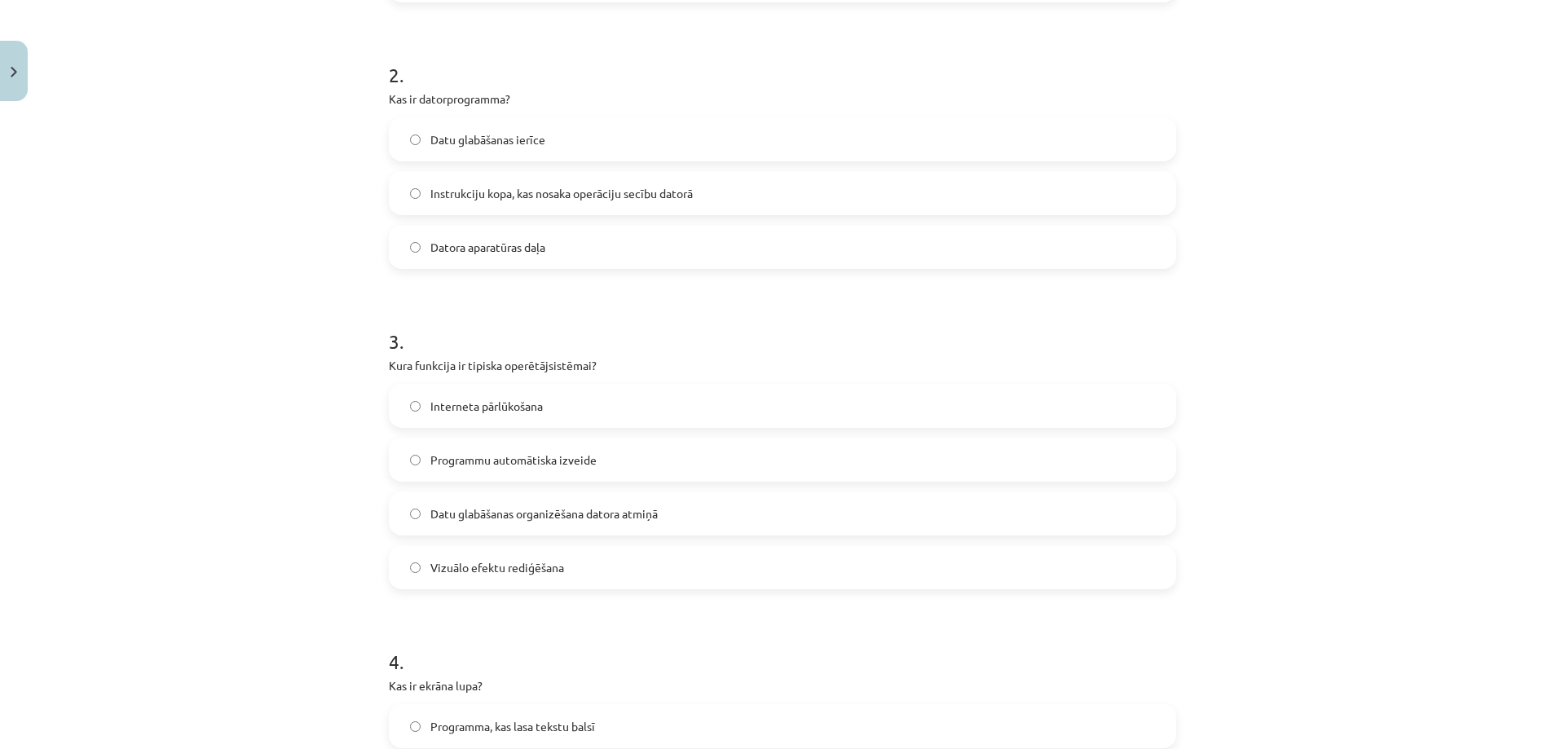
scroll to position [611, 0]
click at [437, 403] on span "Interneta pārlūkošana" at bounding box center [486, 404] width 112 height 17
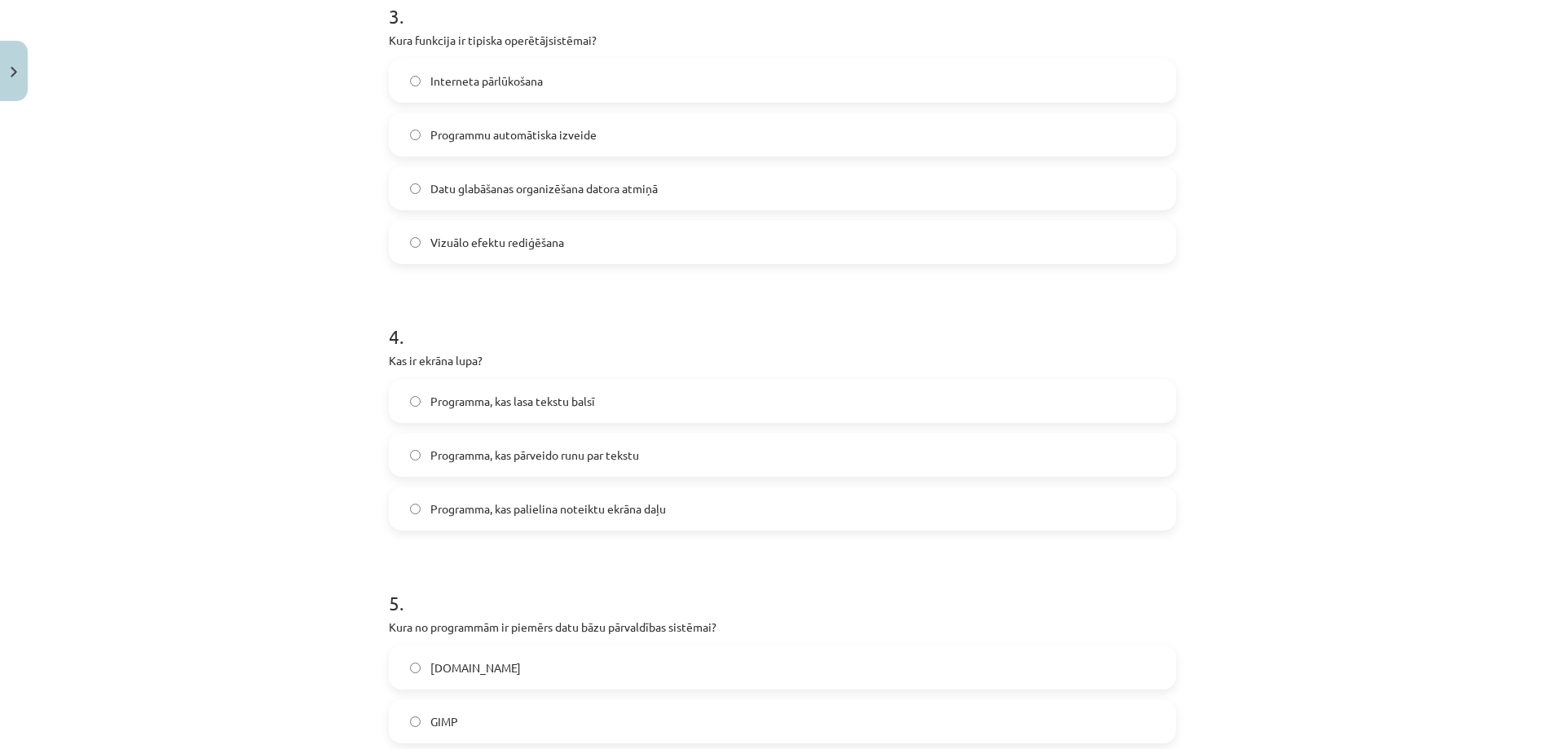
scroll to position [937, 0]
click at [474, 511] on span "Programma, kas palielina noteiktu ekrāna daļu" at bounding box center [548, 506] width 236 height 17
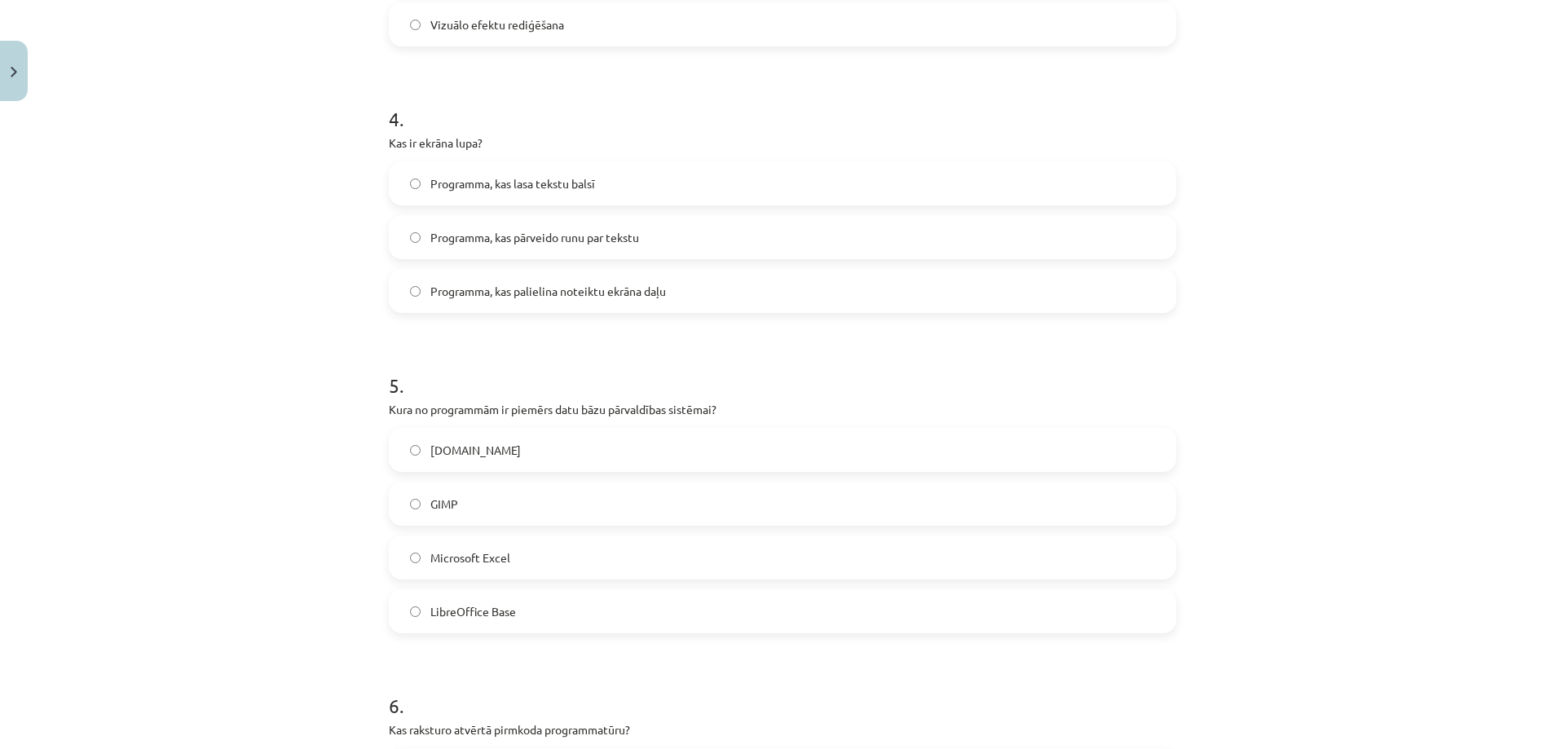
scroll to position [1182, 0]
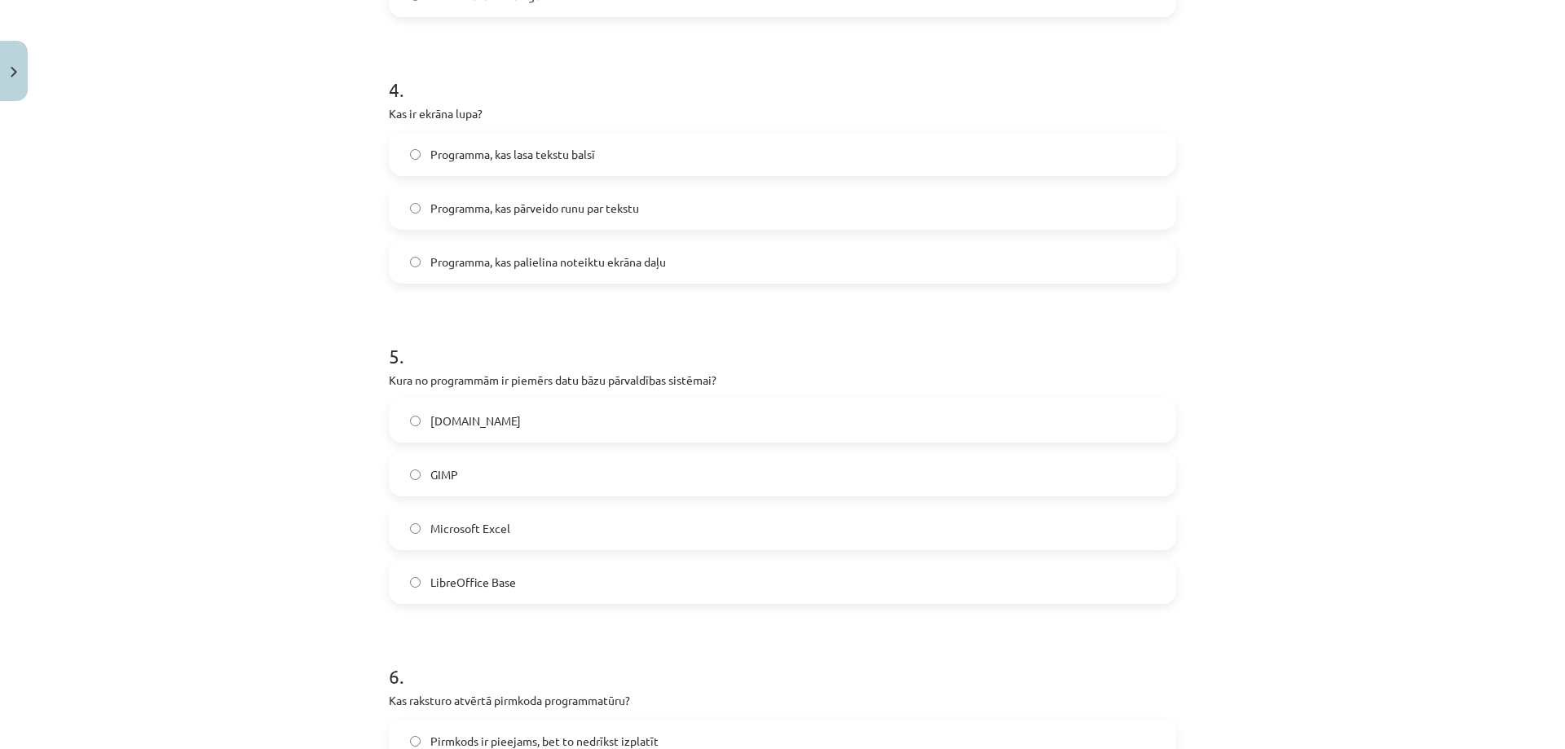
click at [483, 585] on span "LibreOffice Base" at bounding box center [473, 582] width 86 height 17
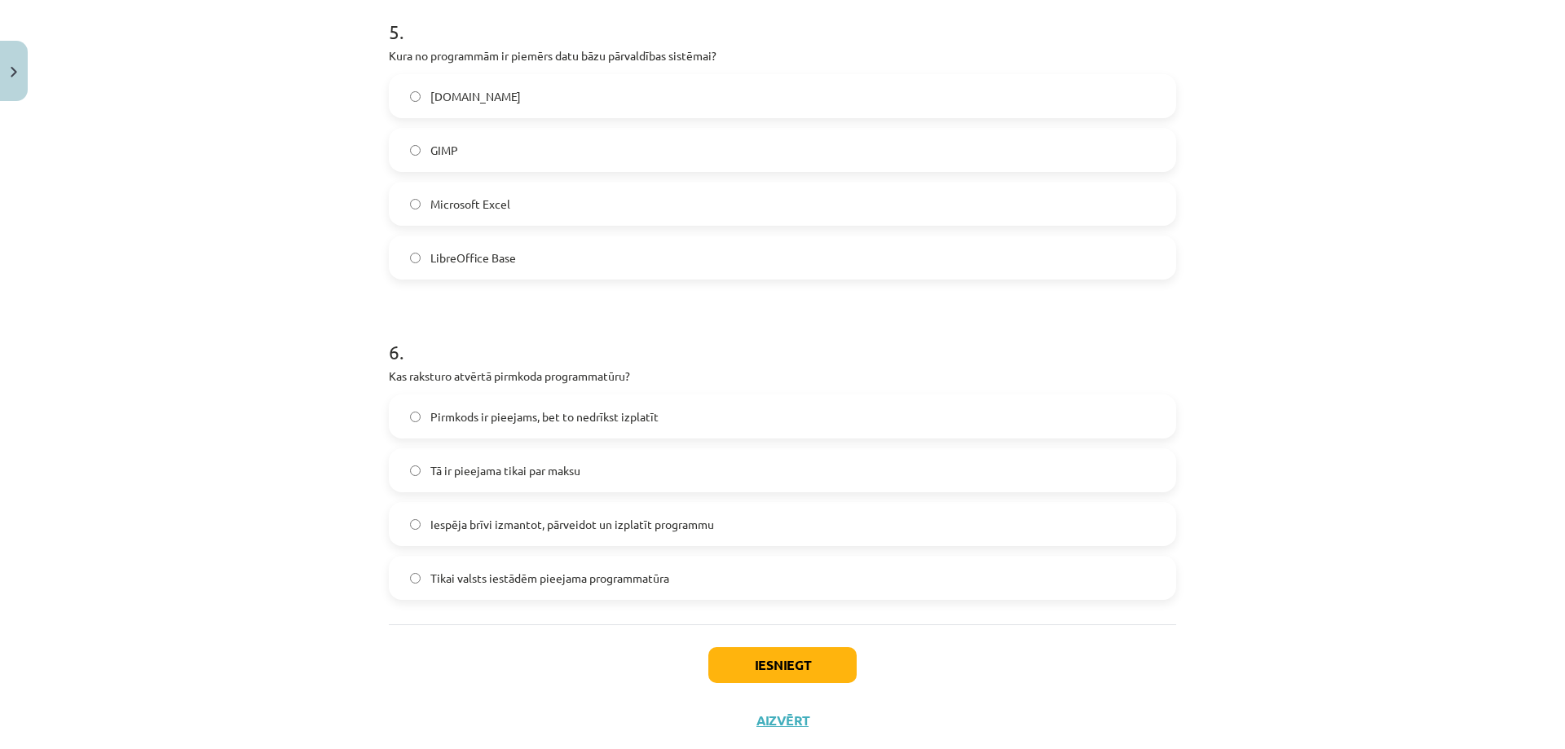
scroll to position [1508, 0]
click at [493, 523] on span "Iespēja brīvi izmantot, pārveidot un izplatīt programmu" at bounding box center [572, 522] width 284 height 17
click at [766, 653] on button "Iesniegt" at bounding box center [782, 664] width 148 height 36
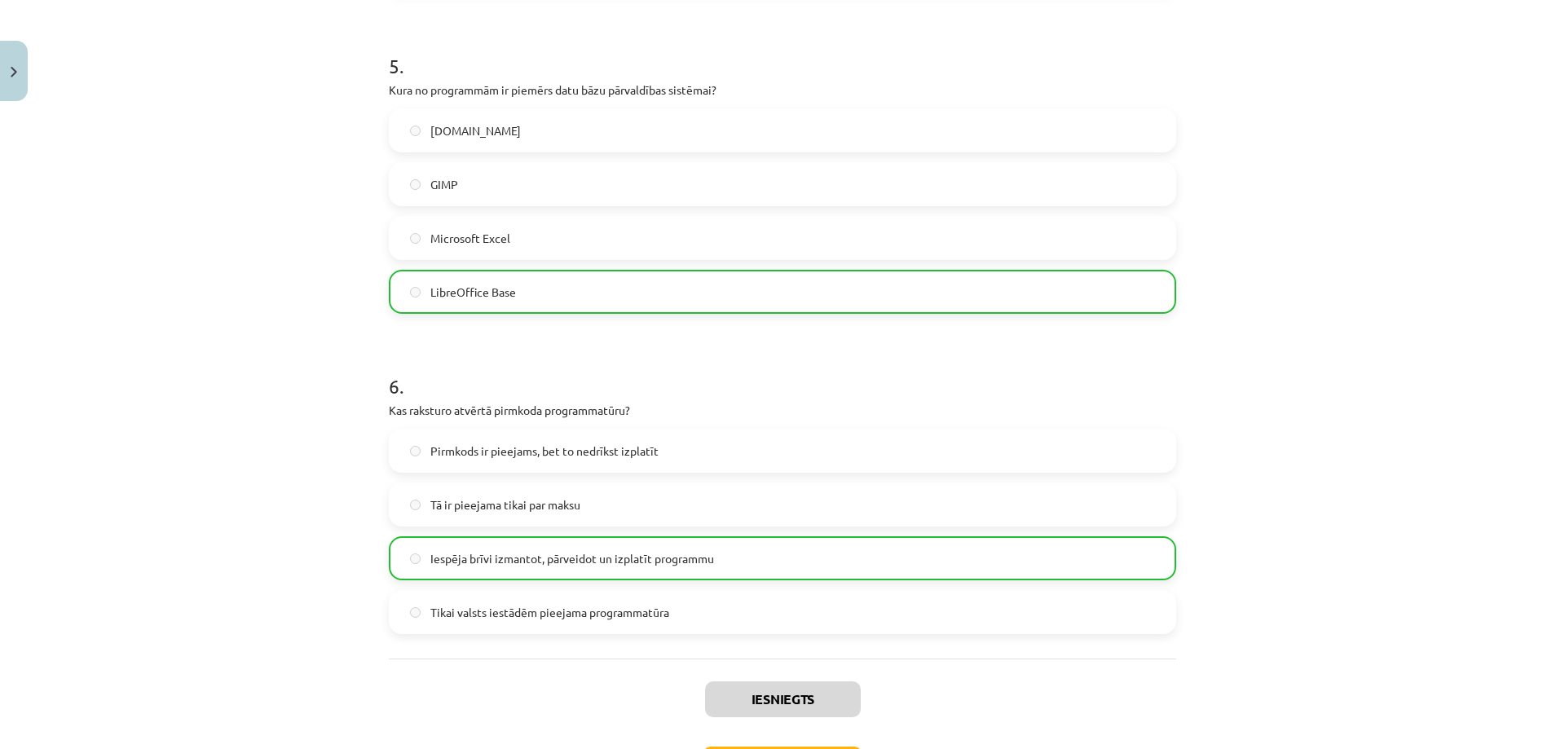
scroll to position [1599, 0]
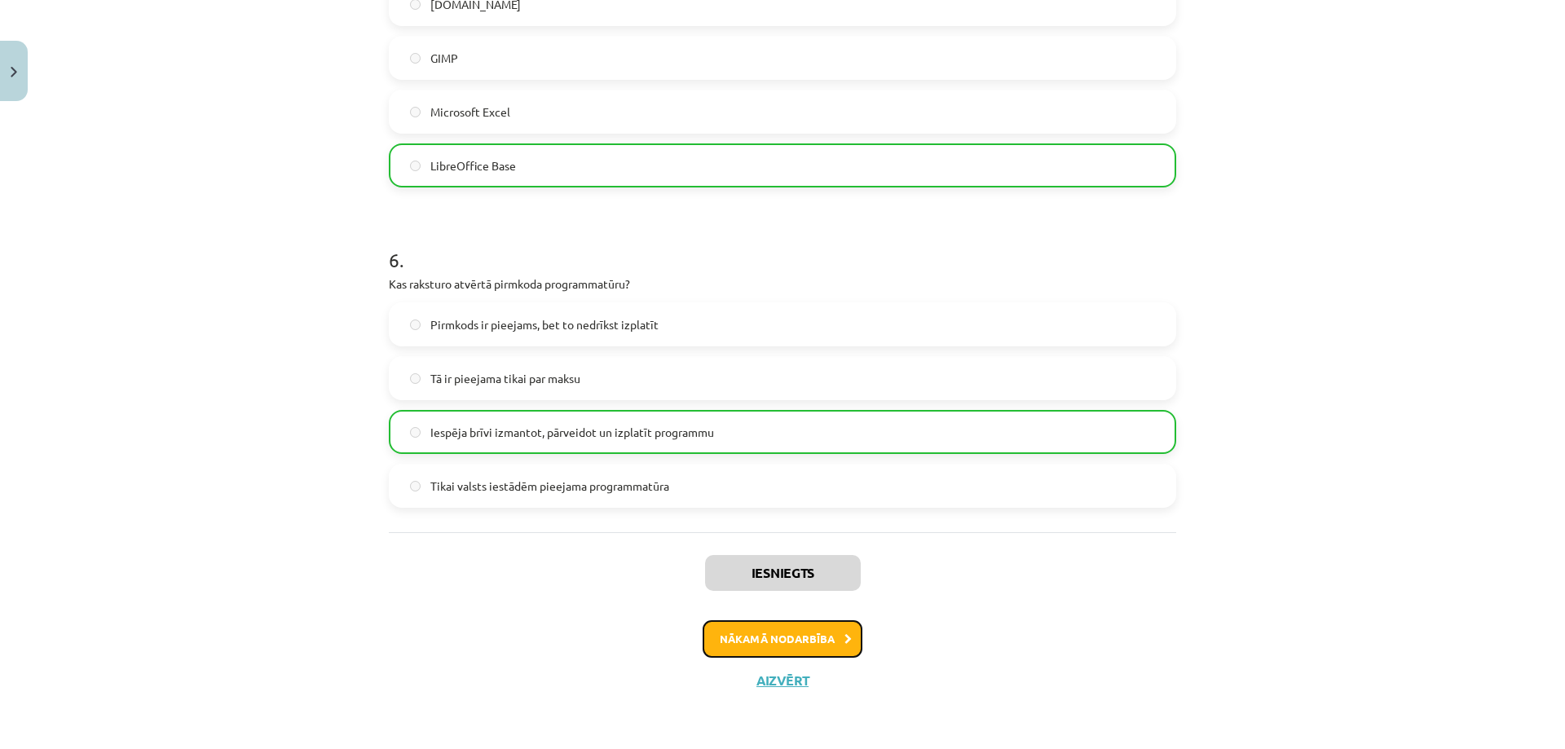
click at [761, 633] on button "Nākamā nodarbība" at bounding box center [783, 638] width 160 height 37
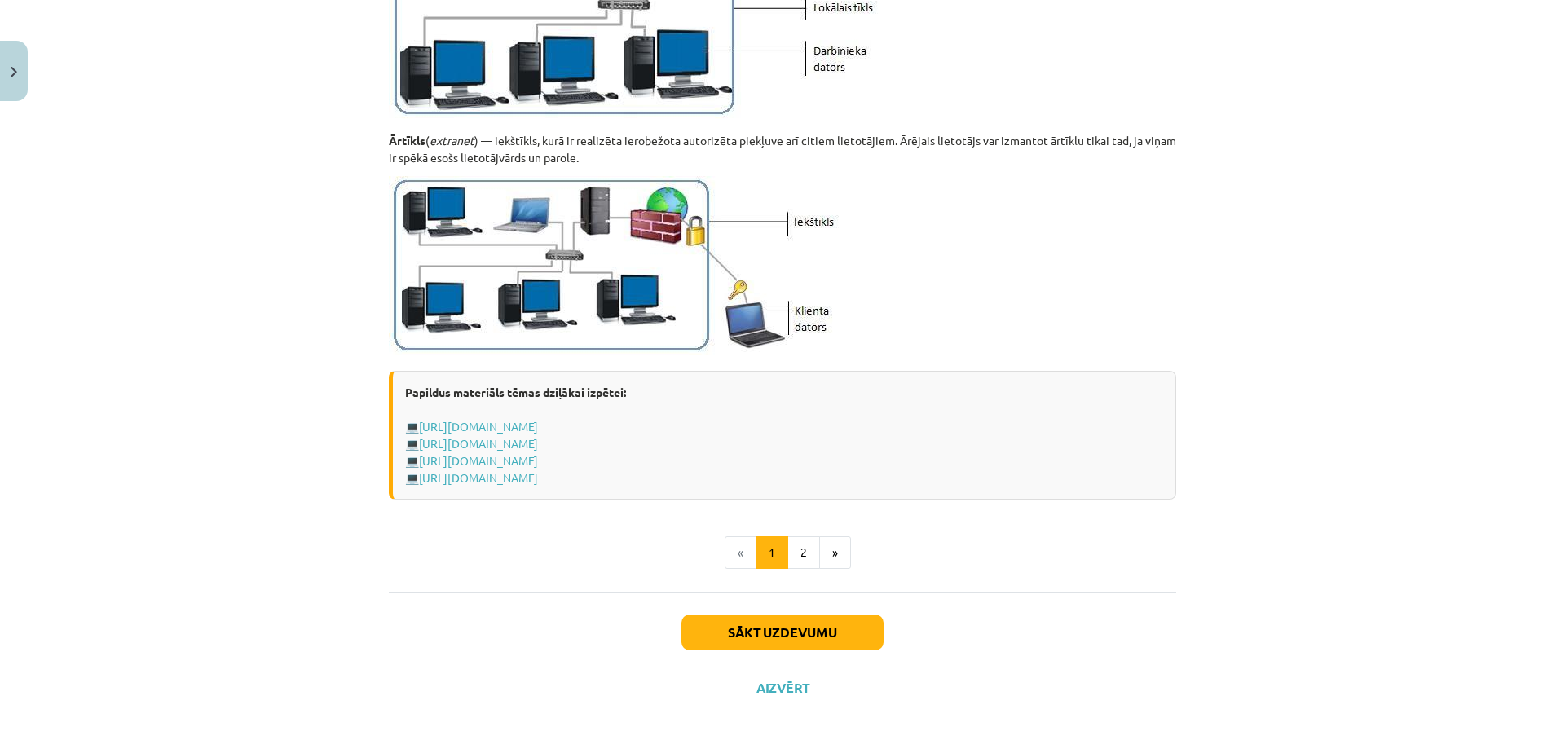
scroll to position [1841, 0]
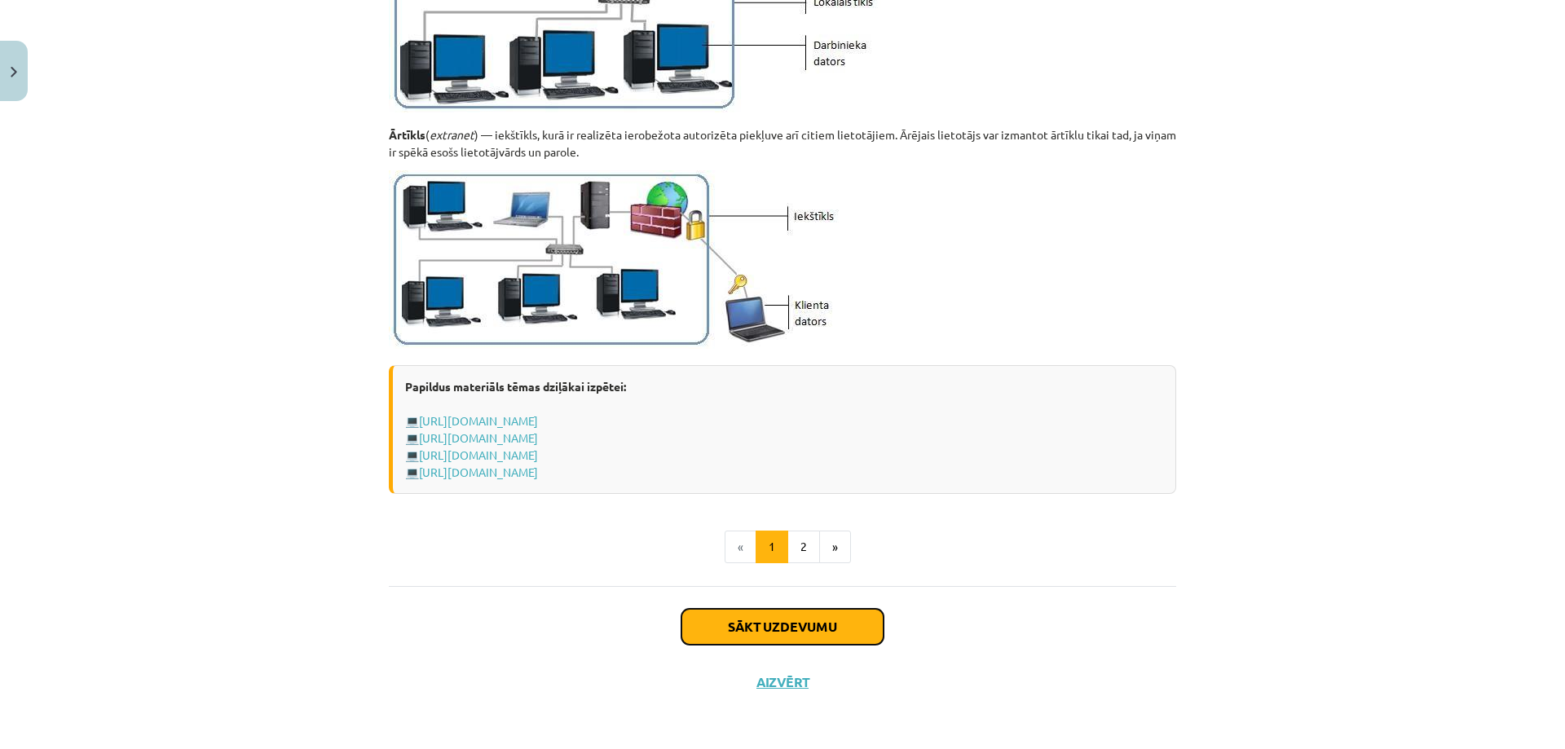
click at [768, 626] on button "Sākt uzdevumu" at bounding box center [782, 627] width 202 height 36
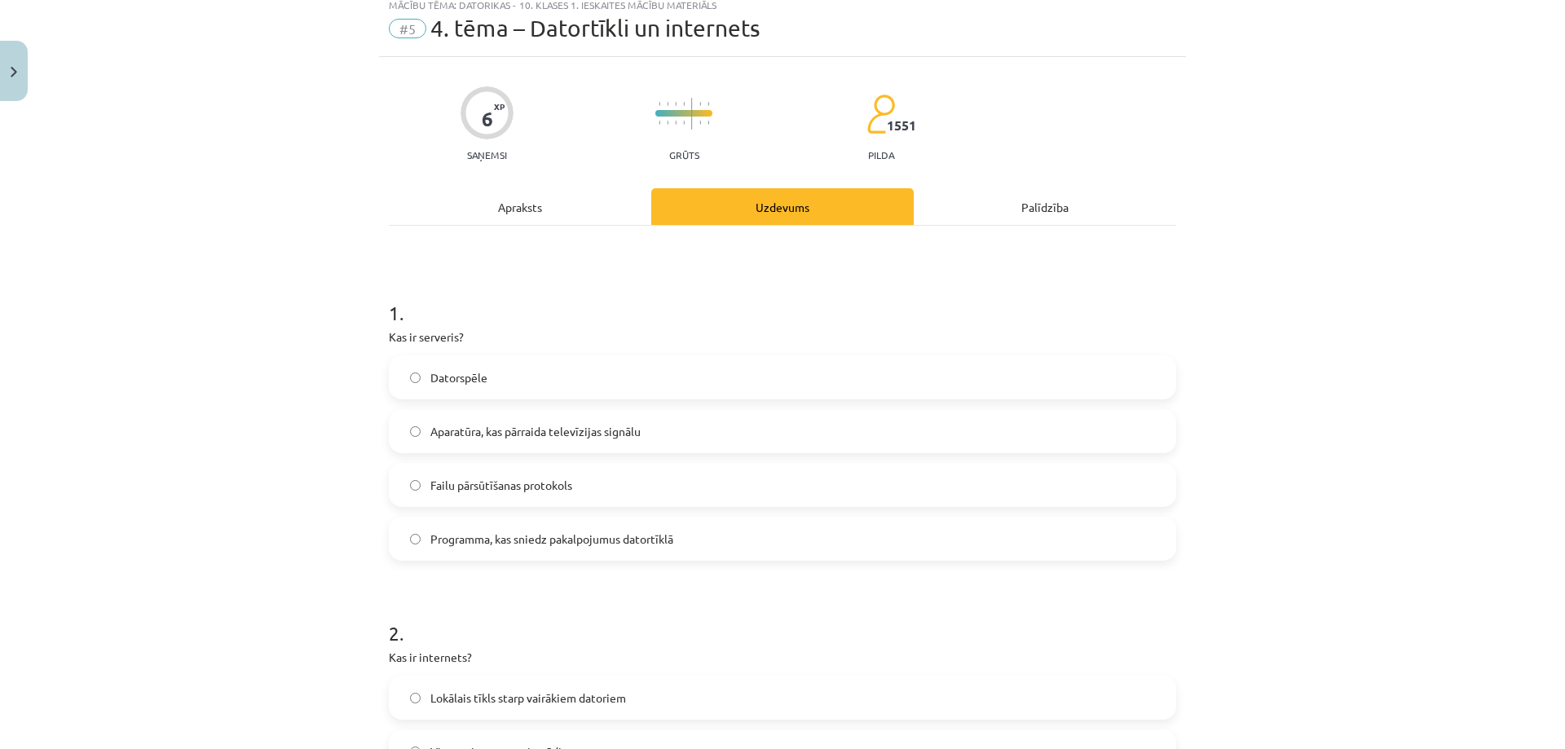
scroll to position [41, 0]
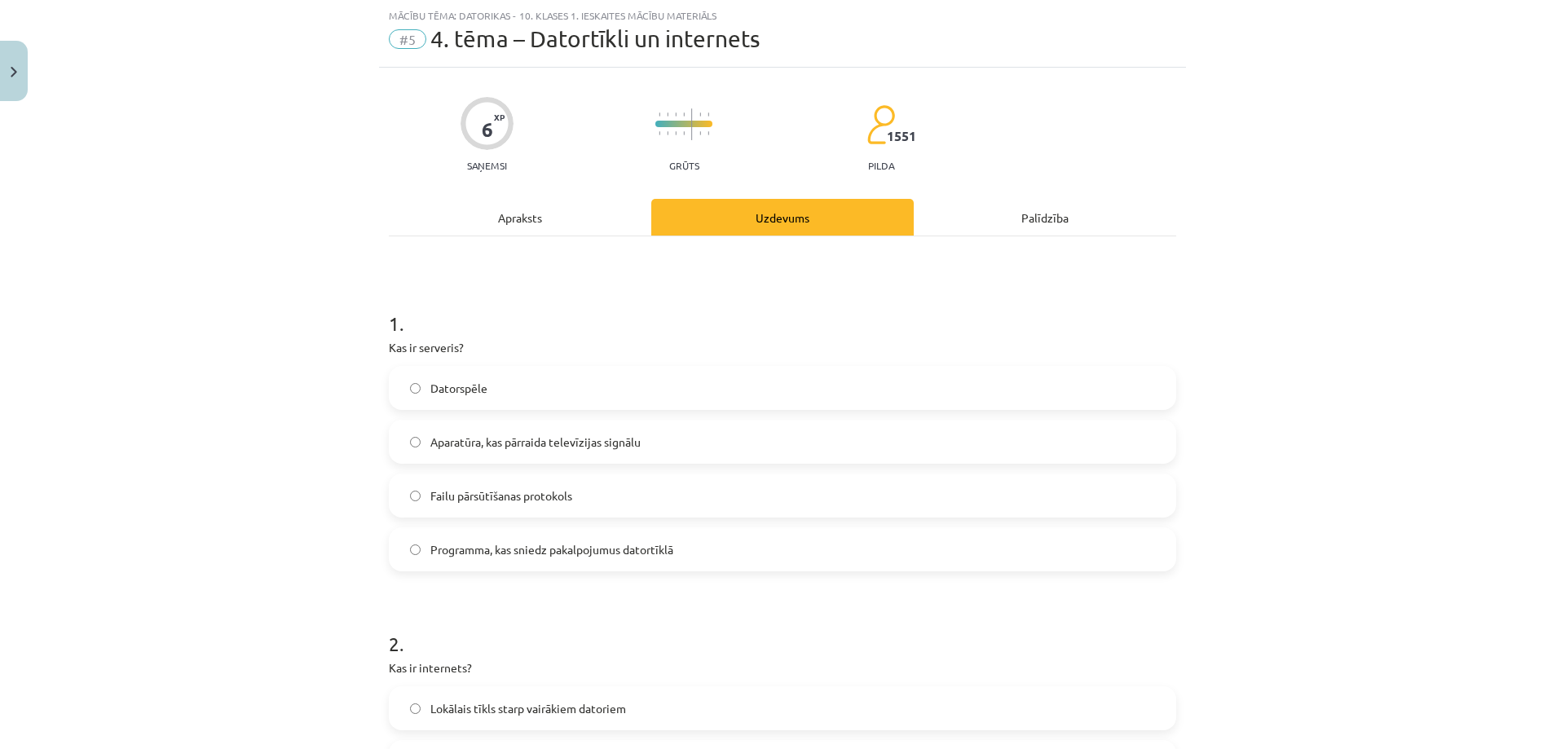
click at [457, 549] on span "Programma, kas sniedz pakalpojumus datortīklā" at bounding box center [551, 549] width 243 height 17
click at [416, 440] on label "Aparatūra, kas pārraida televīzijas signālu" at bounding box center [782, 441] width 784 height 41
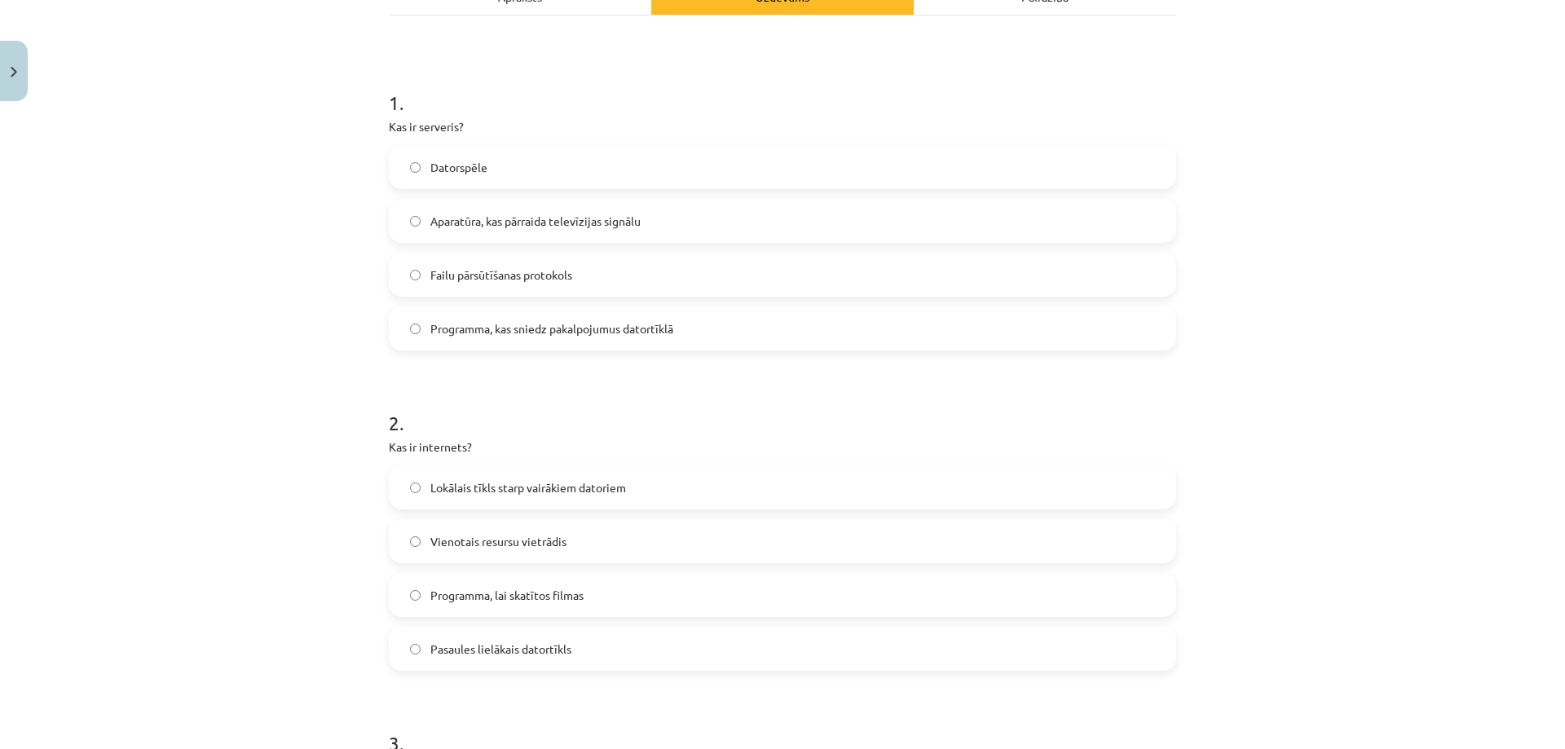
scroll to position [285, 0]
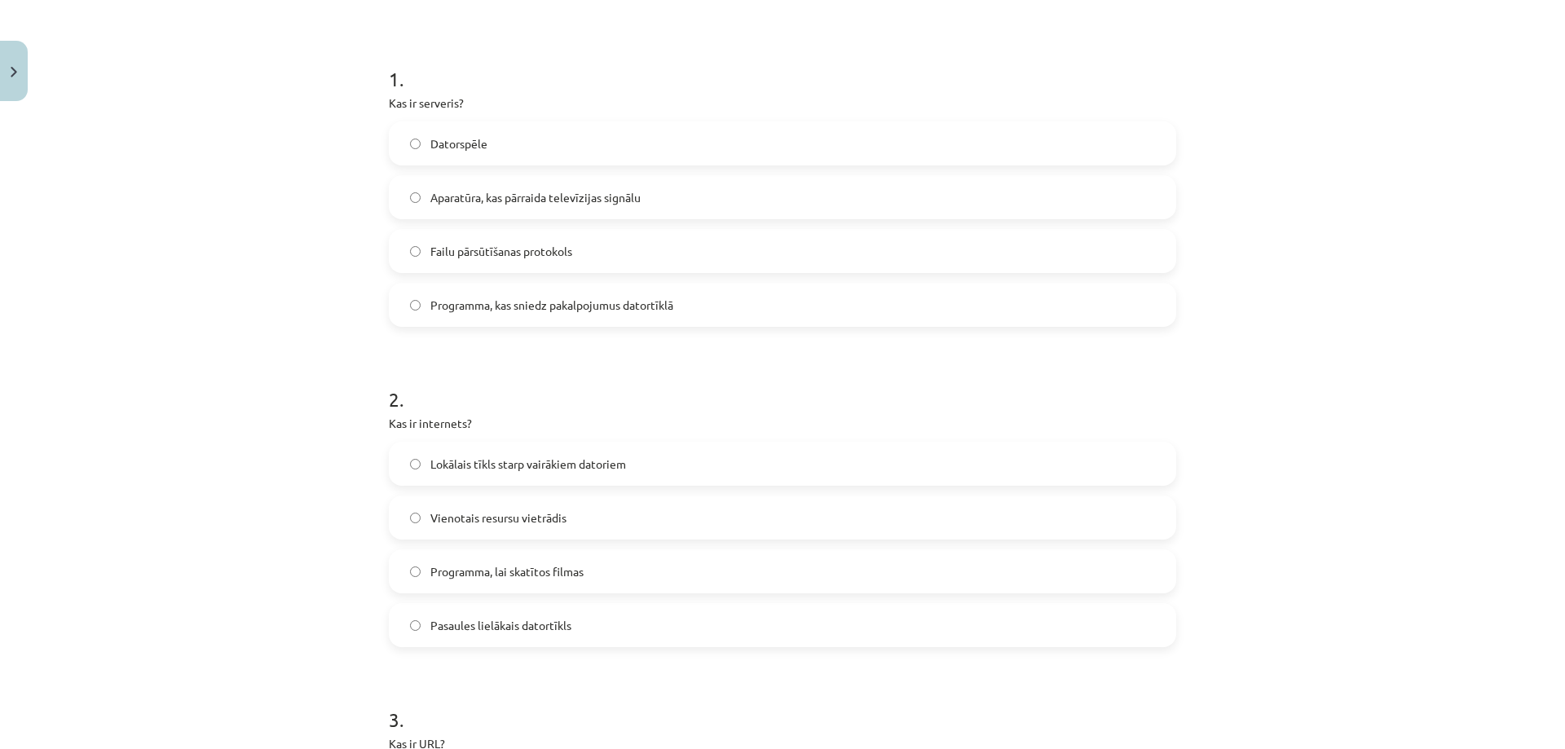
click at [423, 471] on label "Lokālais tīkls starp vairākiem datoriem" at bounding box center [782, 463] width 784 height 41
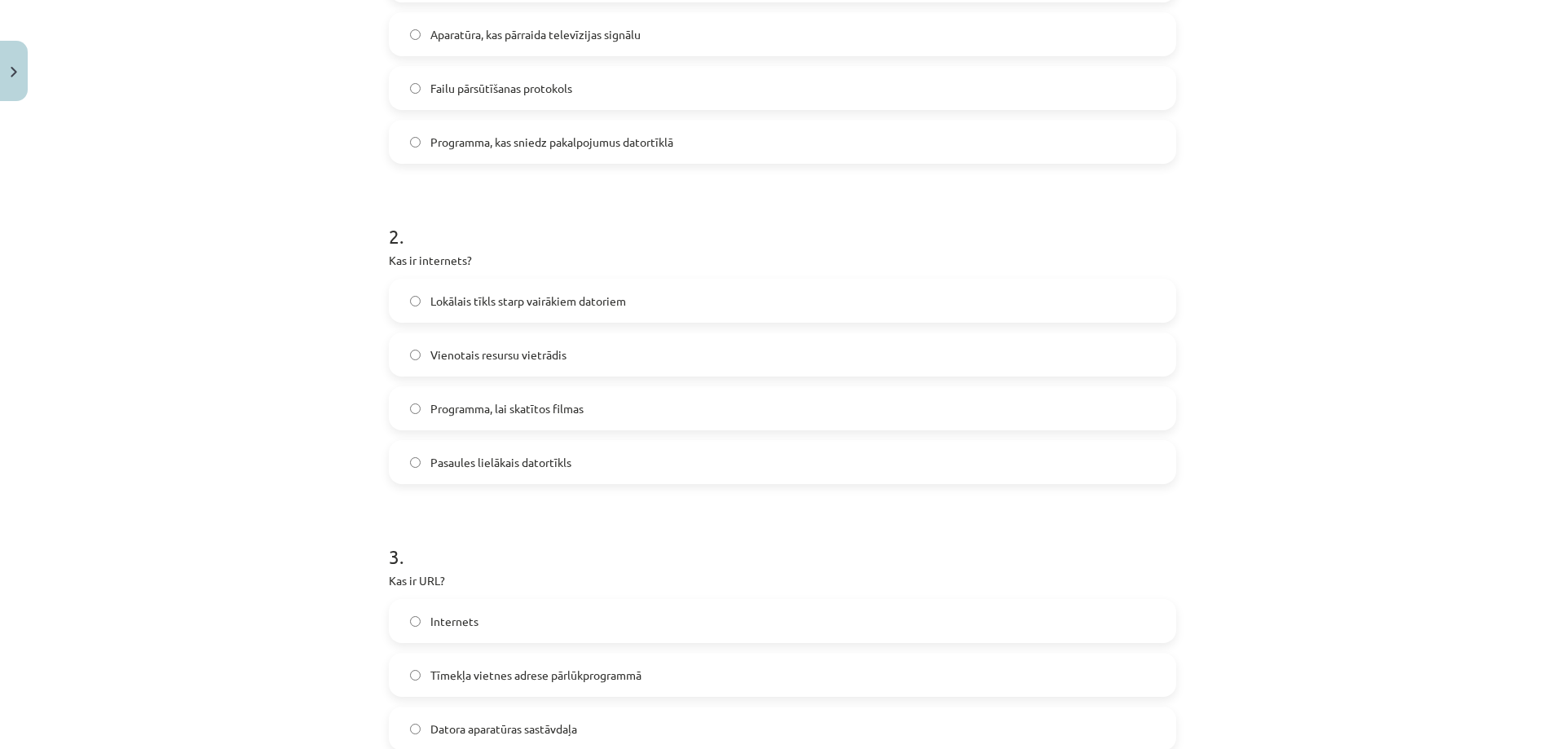
click at [423, 471] on label "Pasaules lielākais datortīkls" at bounding box center [782, 462] width 784 height 41
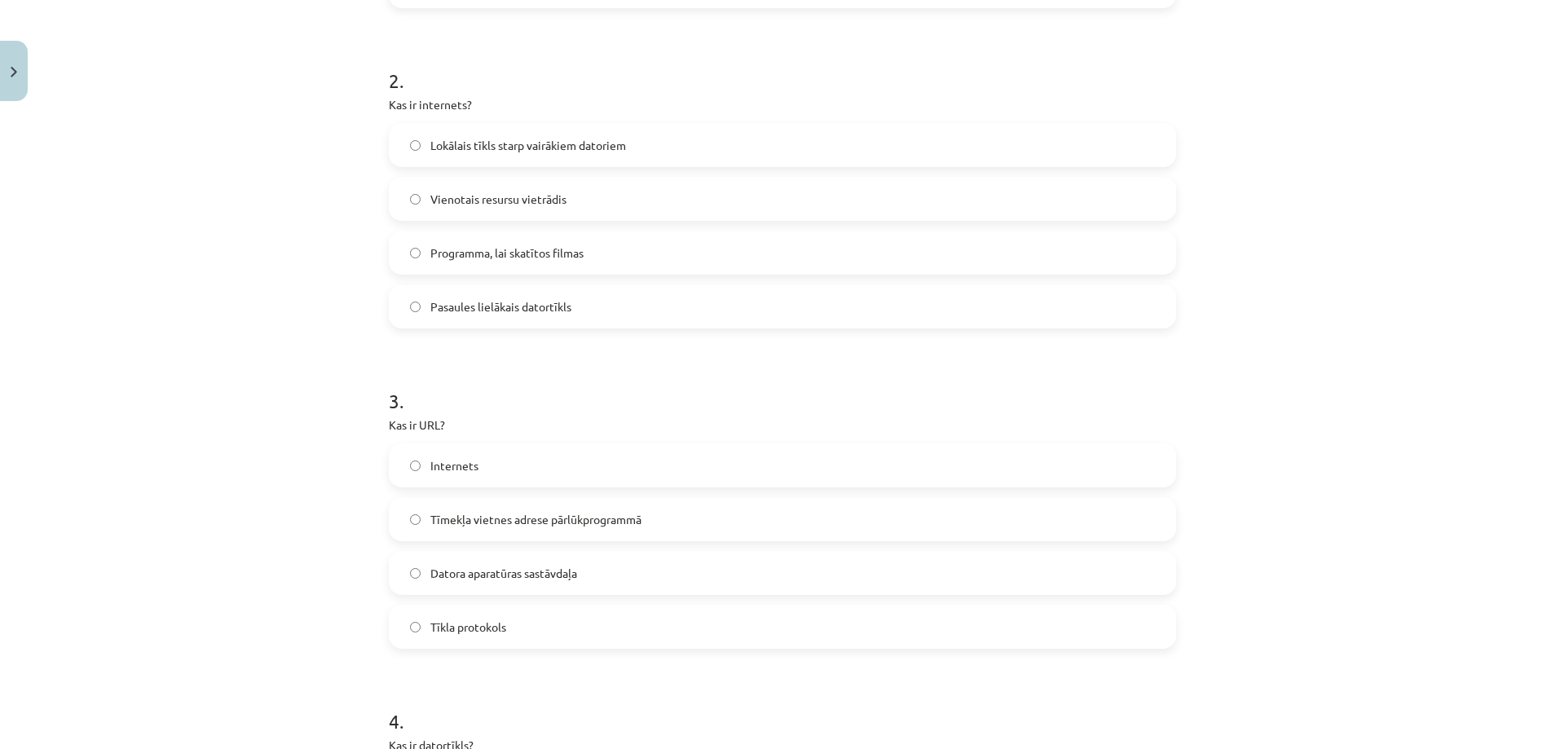
scroll to position [611, 0]
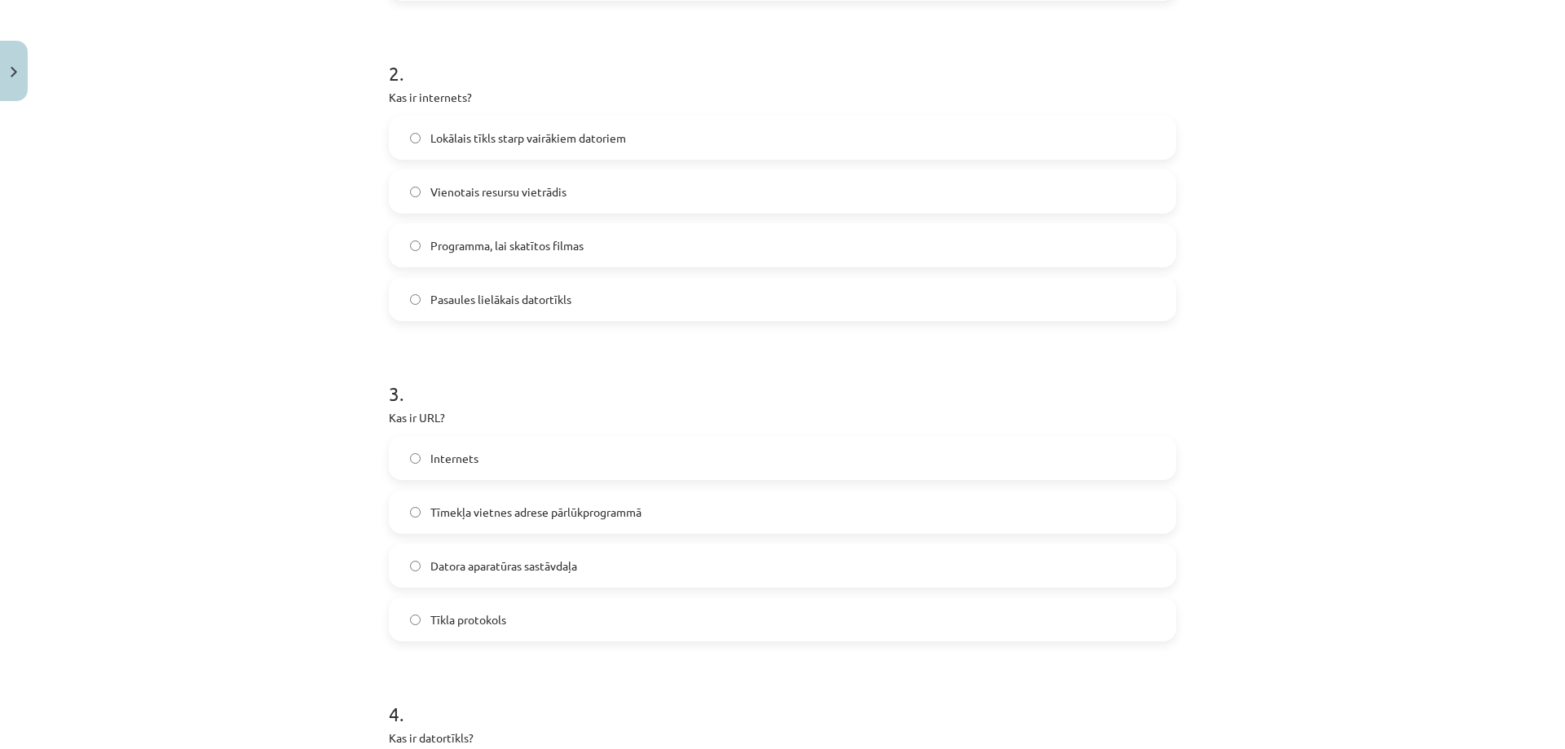
click at [407, 505] on label "Tīmekļa vietnes adrese pārlūkprogrammā" at bounding box center [782, 512] width 784 height 41
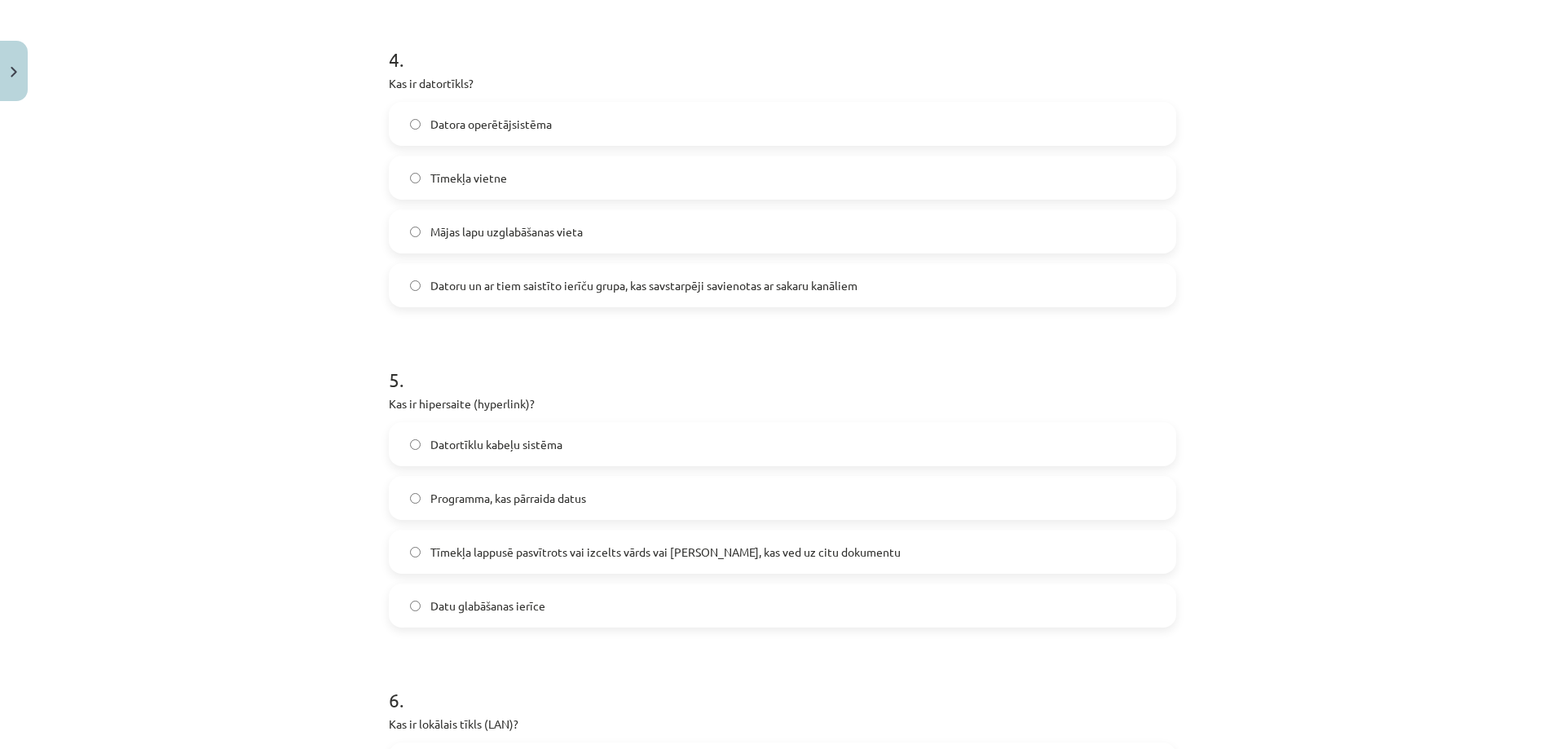
scroll to position [1263, 0]
click at [421, 557] on label "Tīmekļa lappusē pasvītrots vai izcelts vārds vai [PERSON_NAME], kas ved uz citu…" at bounding box center [782, 554] width 784 height 41
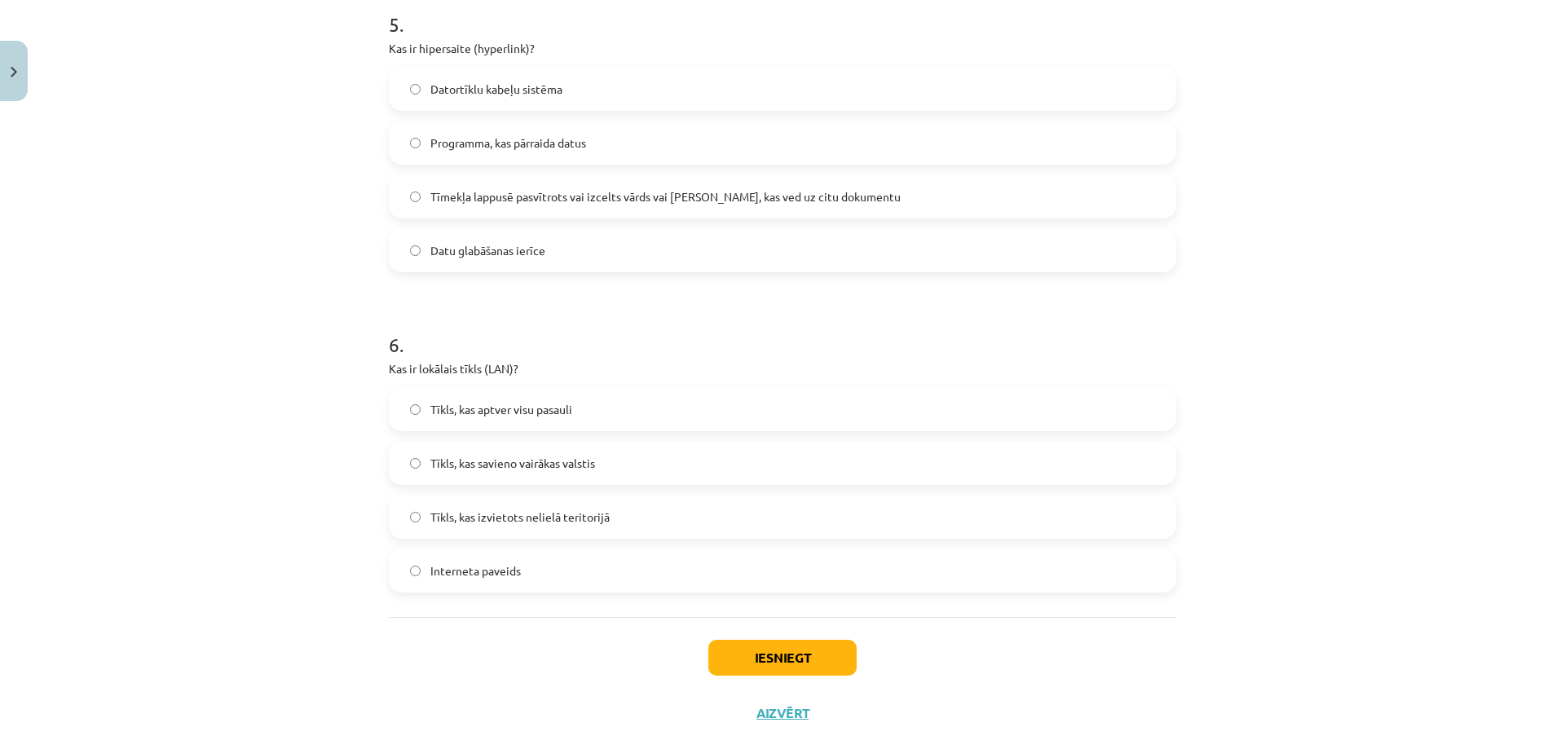
scroll to position [1654, 0]
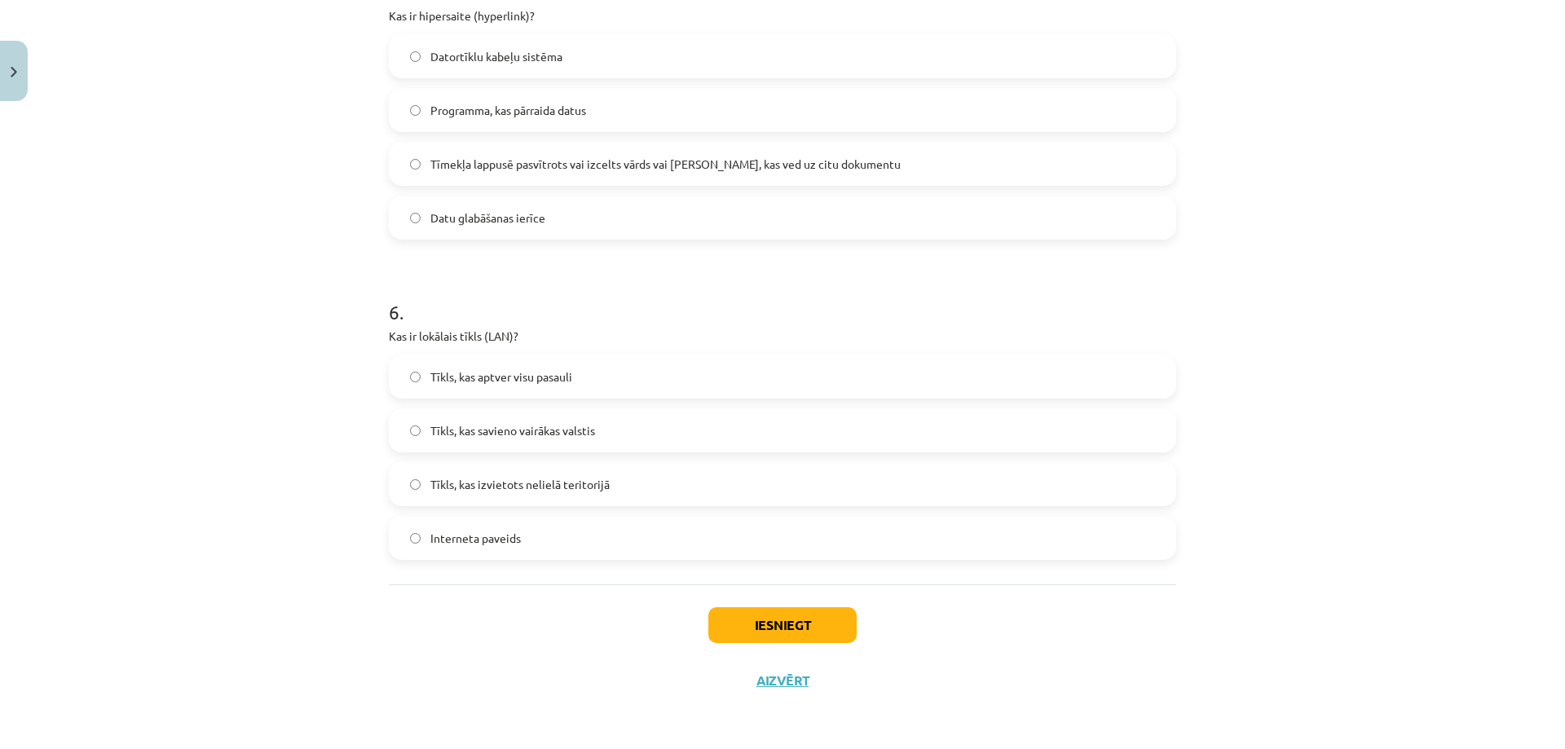
click at [415, 485] on label "Tīkls, kas izvietots nelielā teritorijā" at bounding box center [782, 484] width 784 height 41
click at [734, 616] on button "Iesniegt" at bounding box center [782, 625] width 148 height 36
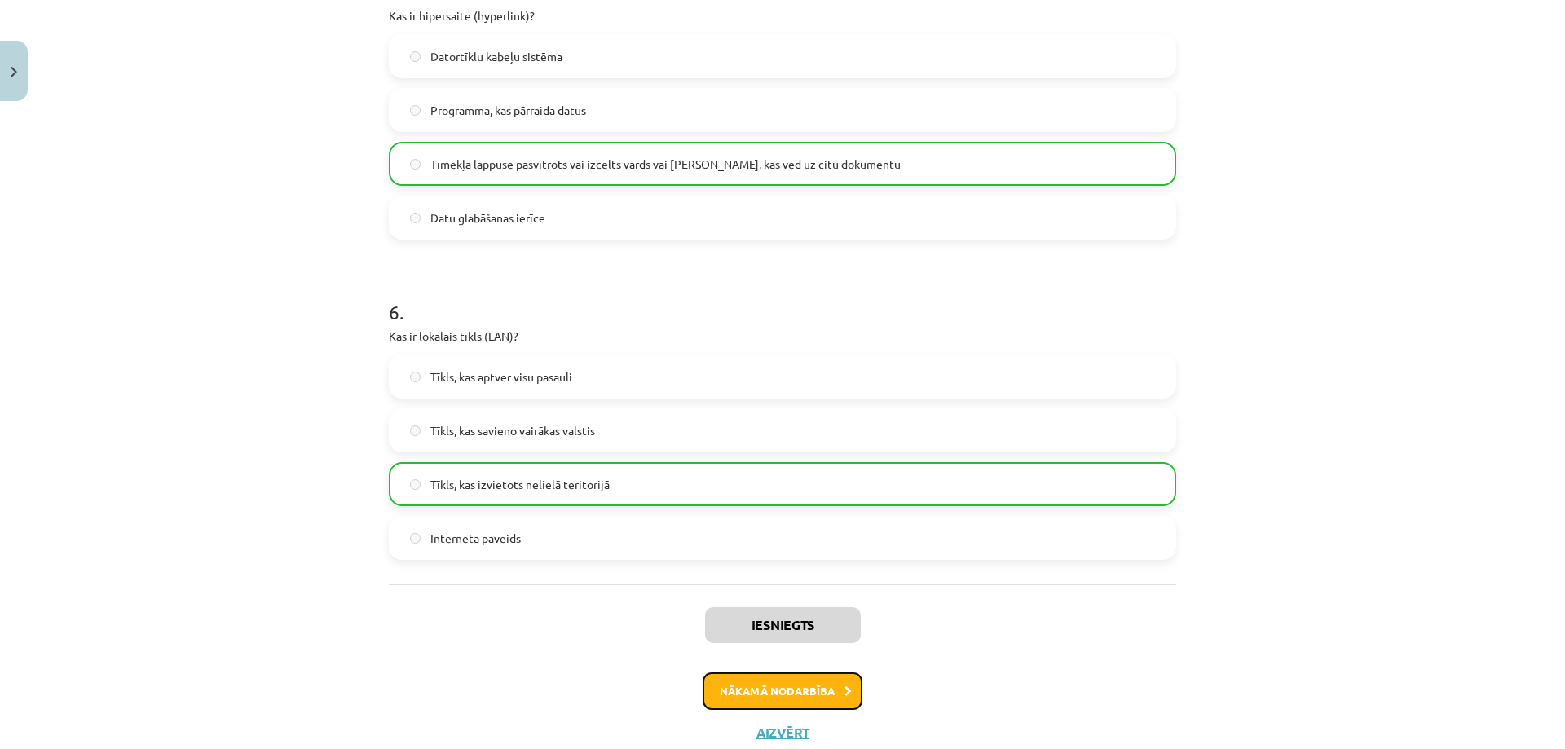
click at [786, 685] on button "Nākamā nodarbība" at bounding box center [783, 690] width 160 height 37
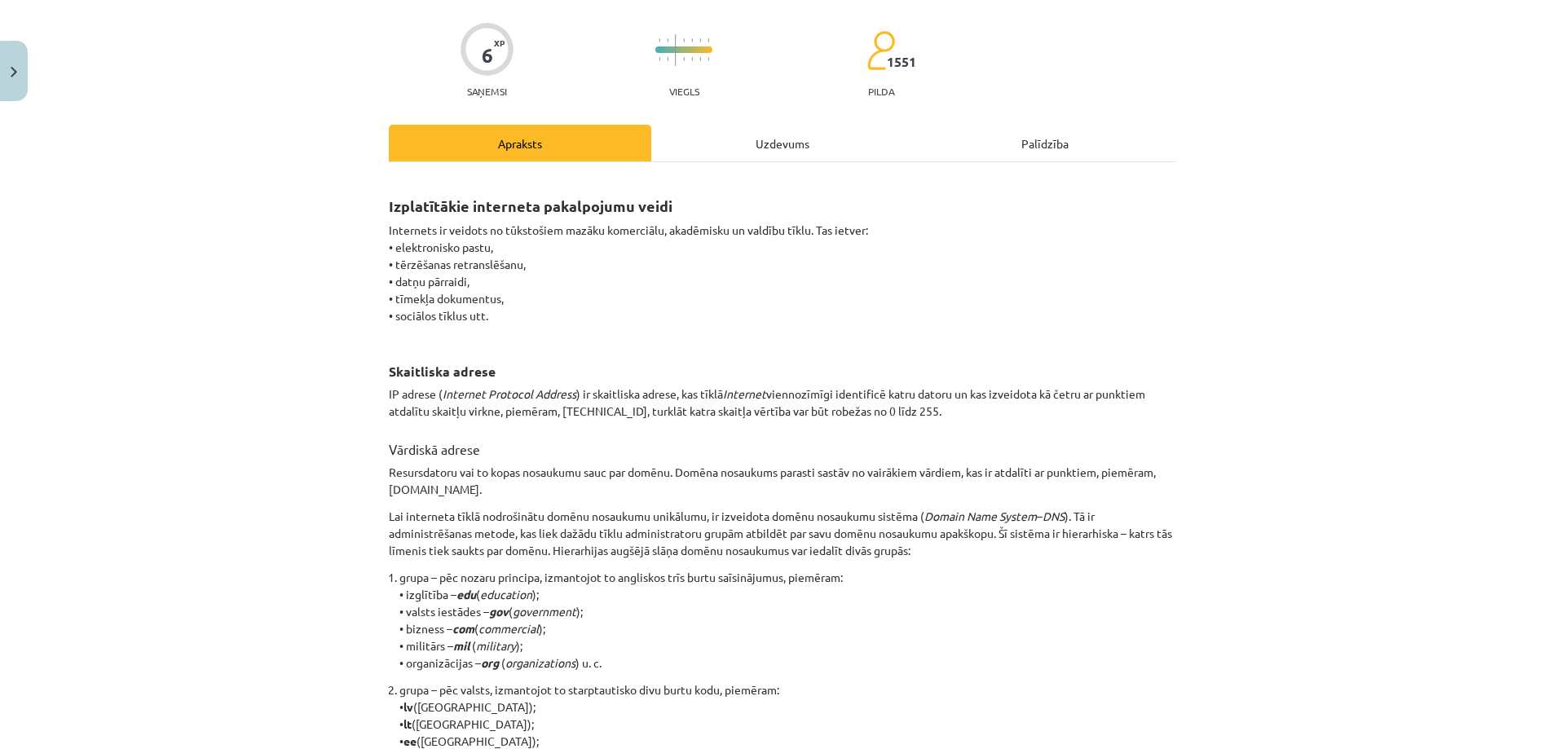
scroll to position [113, 0]
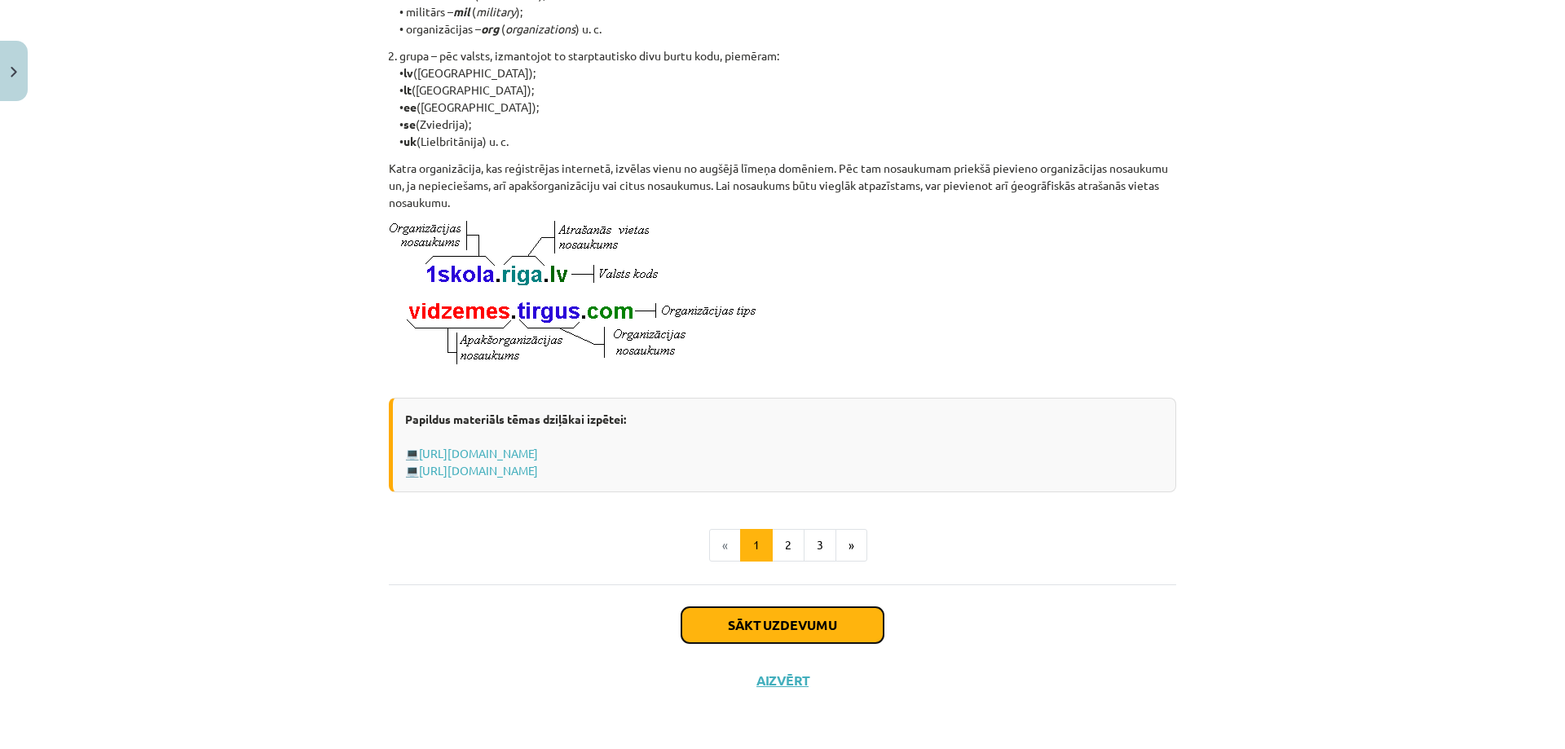
click at [706, 611] on button "Sākt uzdevumu" at bounding box center [782, 625] width 202 height 36
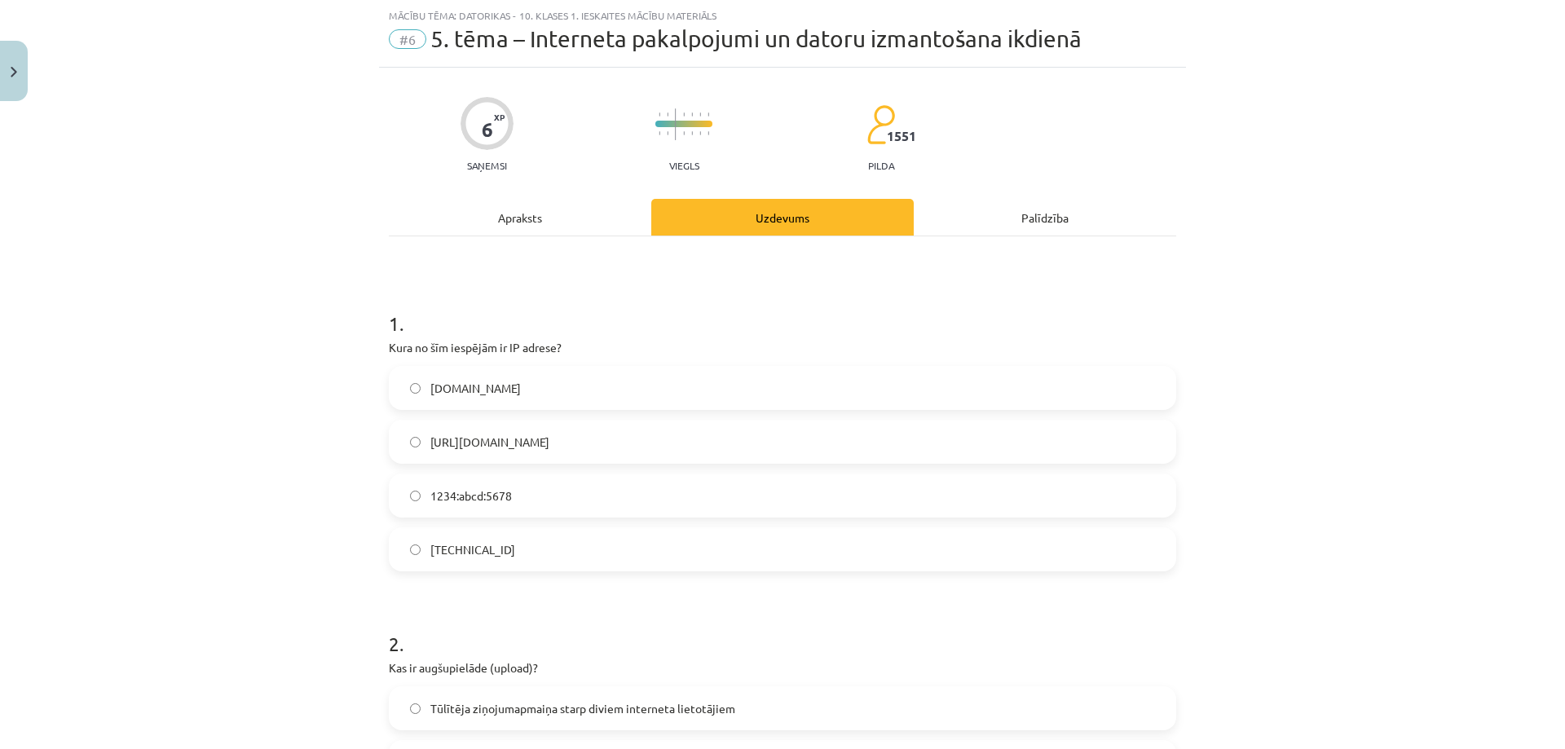
scroll to position [448, 0]
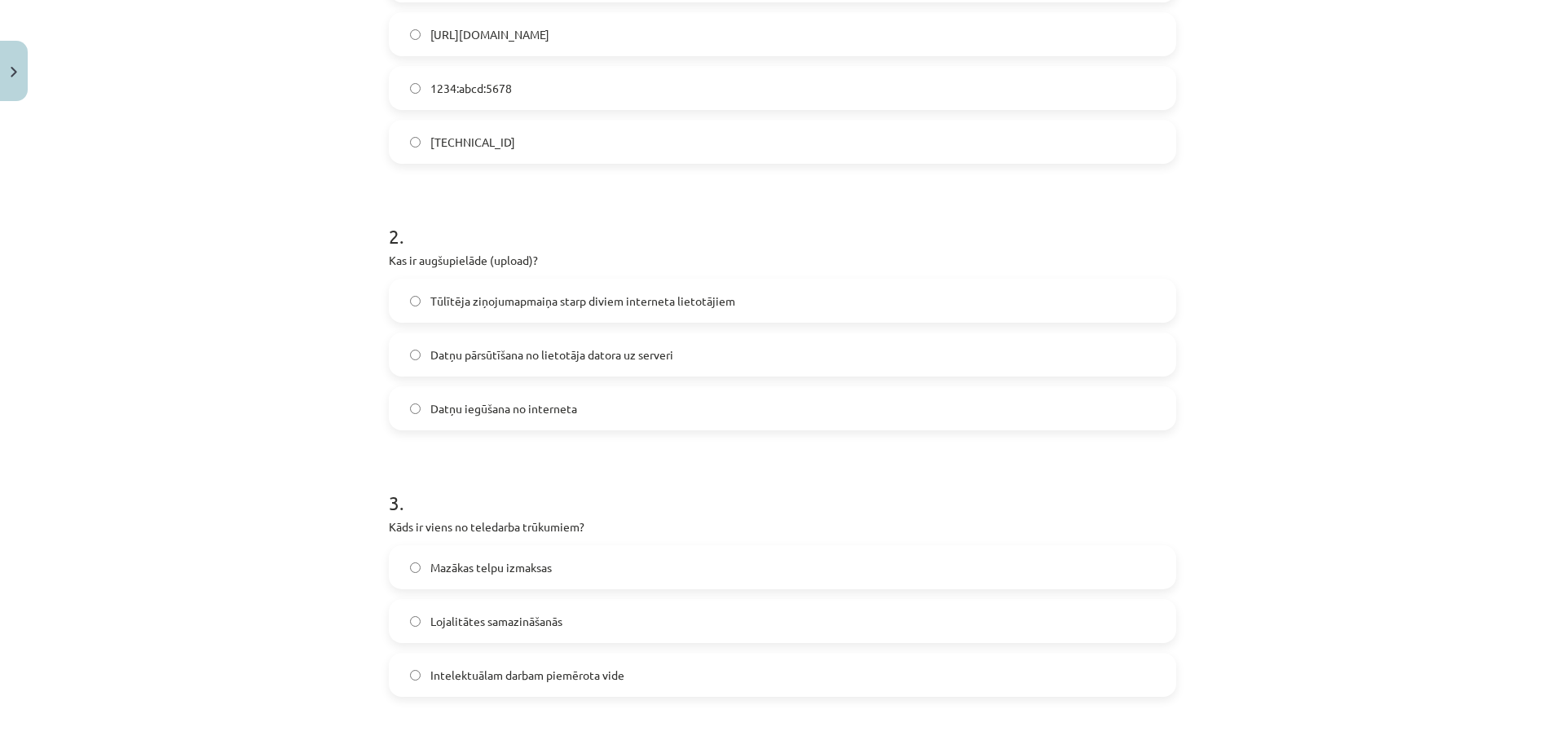
click at [408, 417] on label "Datņu iegūšana no interneta" at bounding box center [782, 408] width 784 height 41
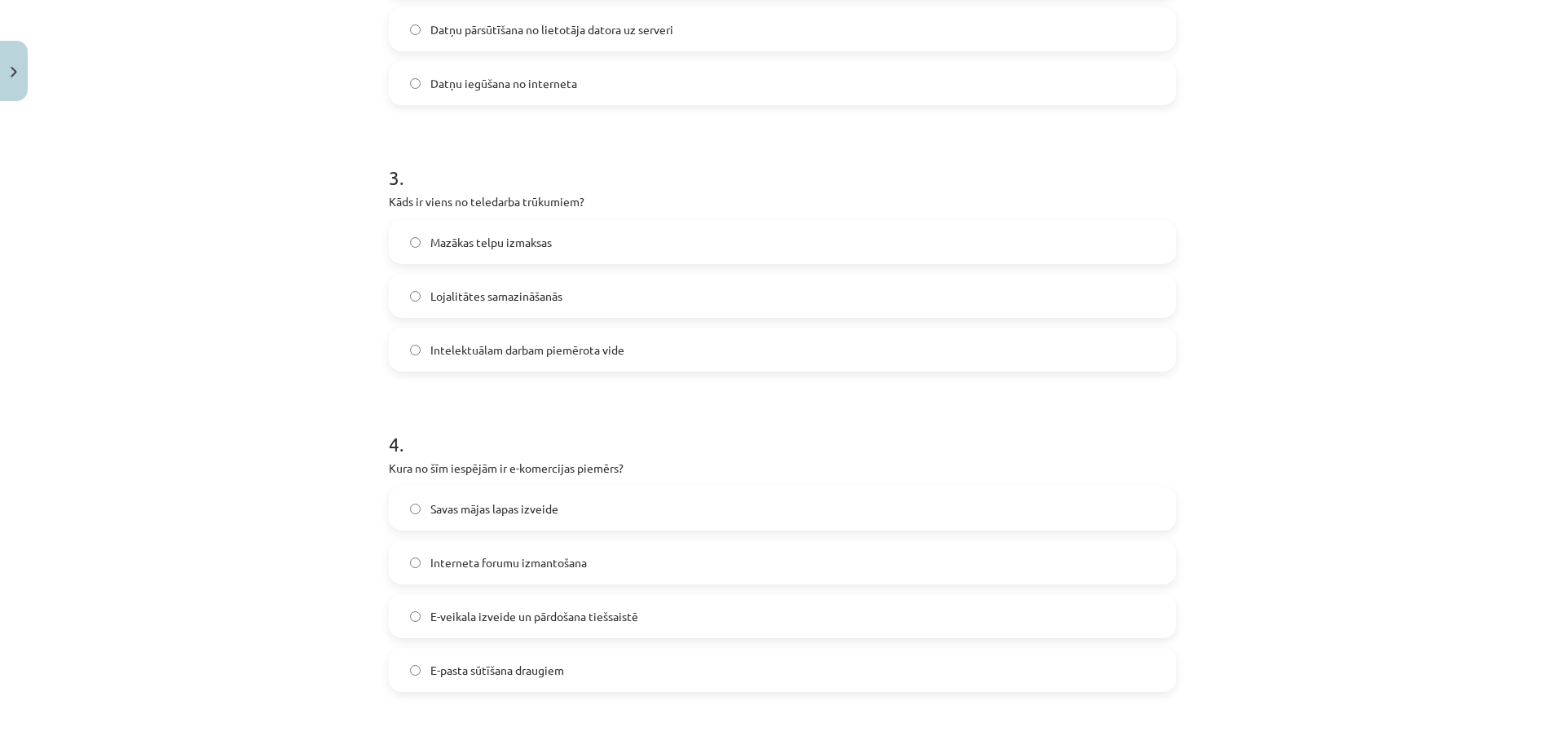
scroll to position [774, 0]
click at [401, 291] on label "Lojalitātes samazināšanās" at bounding box center [782, 295] width 784 height 41
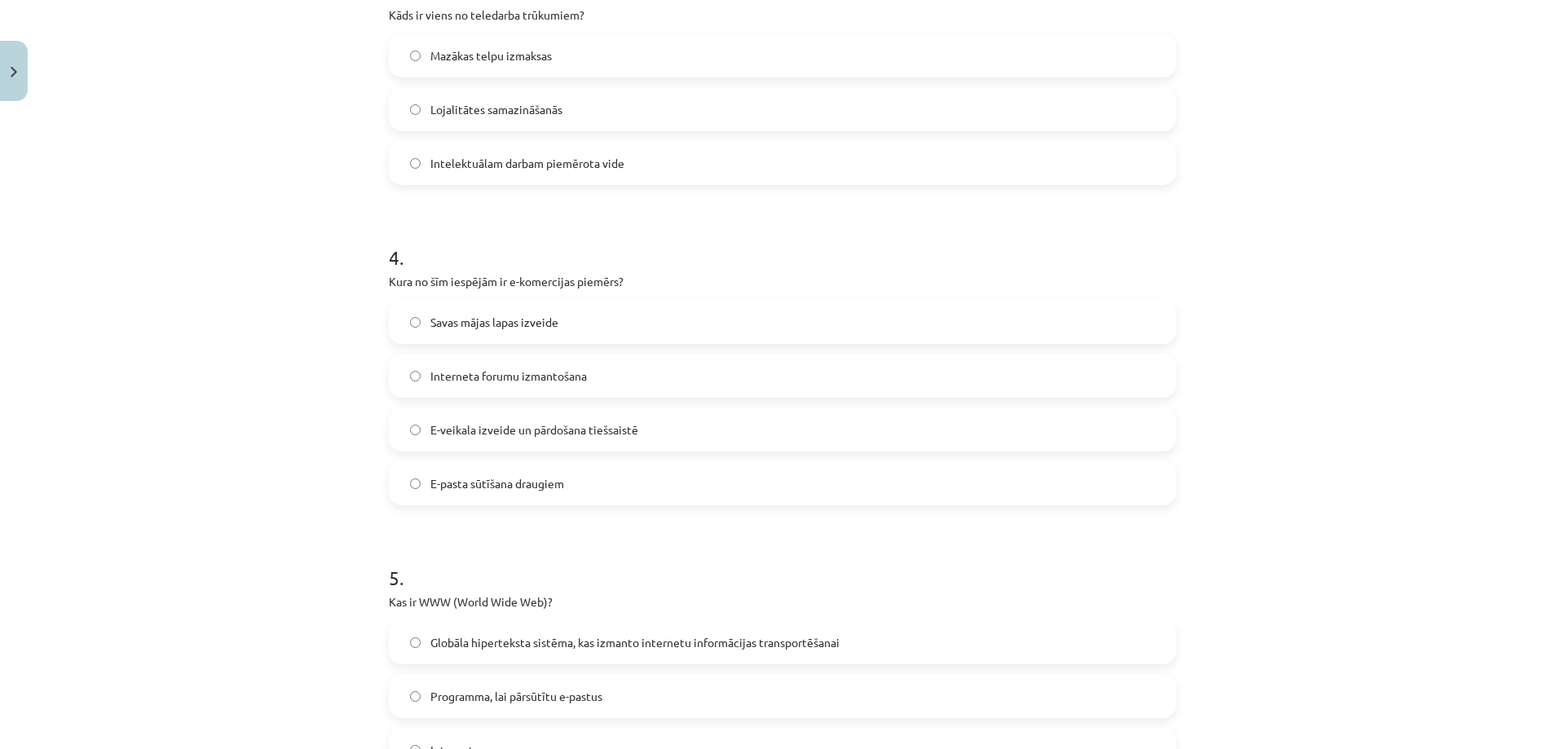
scroll to position [1019, 0]
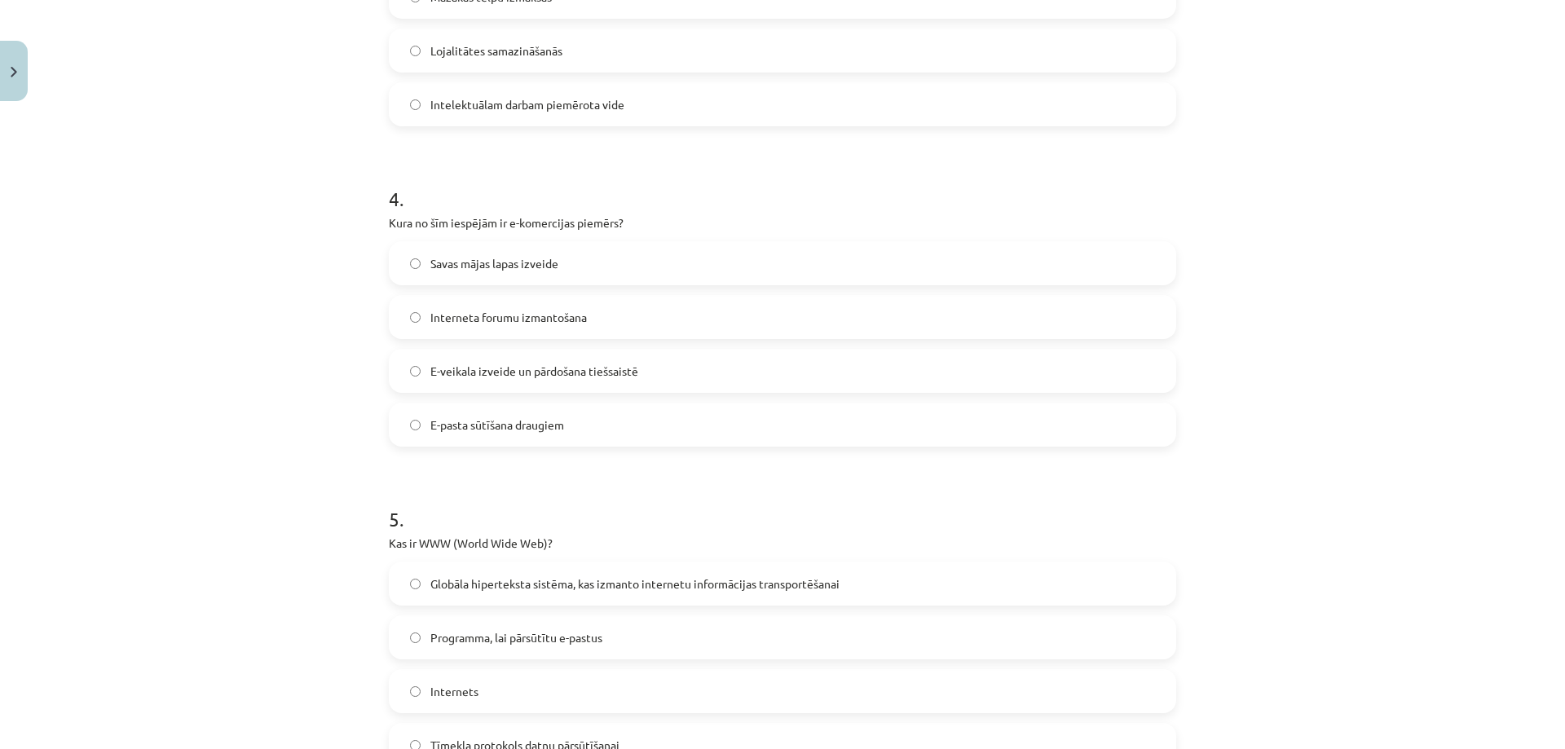
click at [400, 257] on label "Savas mājas lapas izveide" at bounding box center [782, 263] width 784 height 41
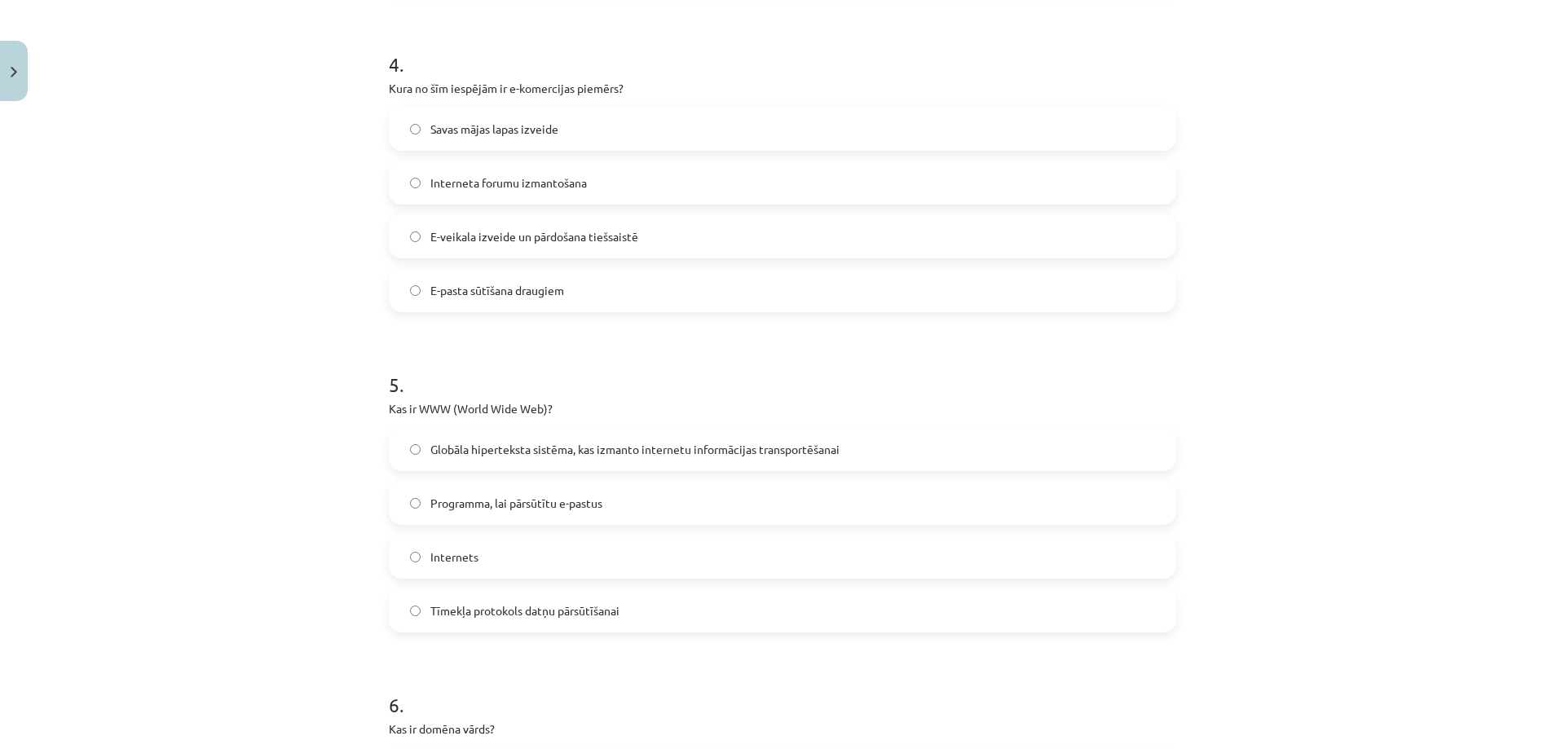
scroll to position [1182, 0]
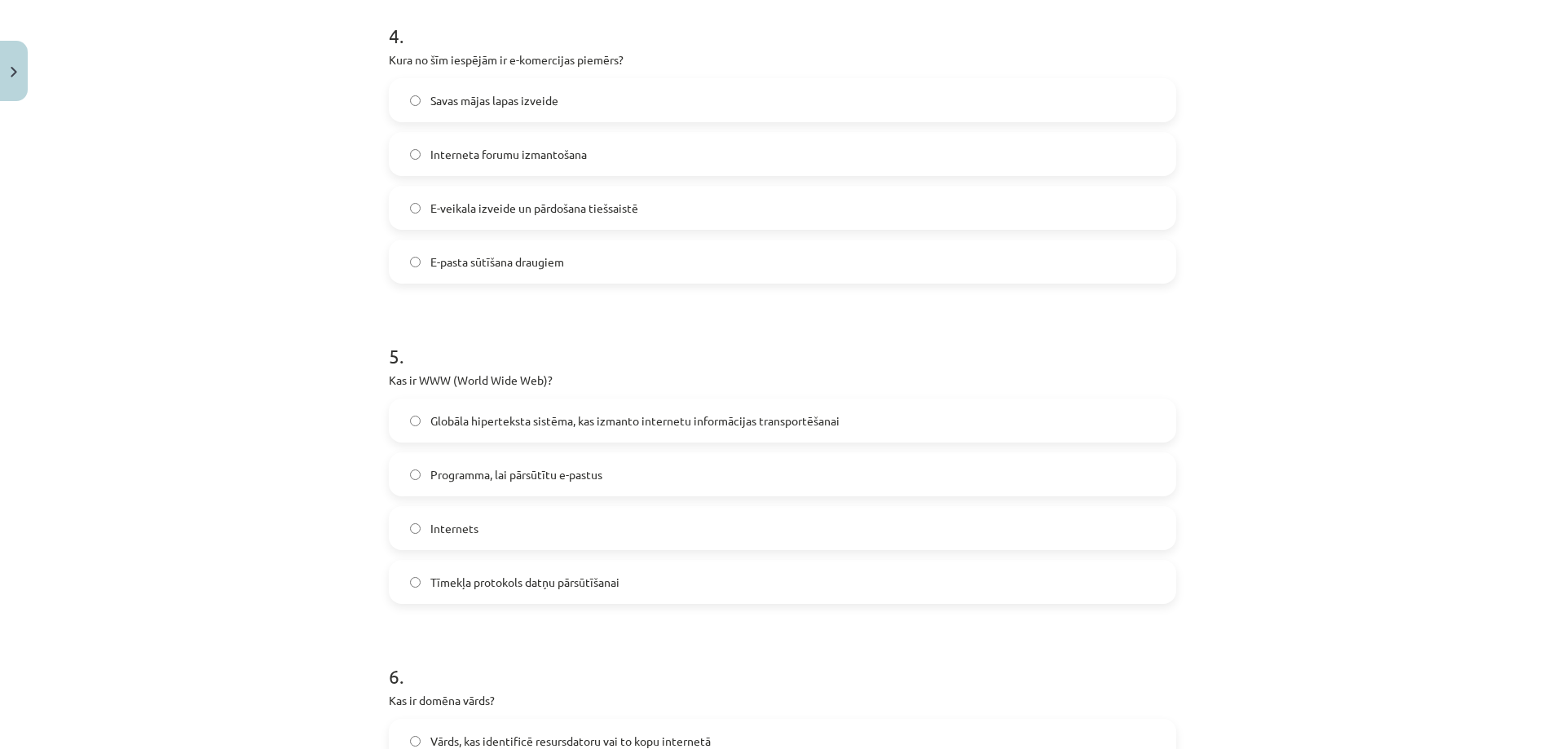
click at [415, 416] on label "Globāla hiperteksta sistēma, kas izmanto internetu informācijas transportēšanai" at bounding box center [782, 420] width 784 height 41
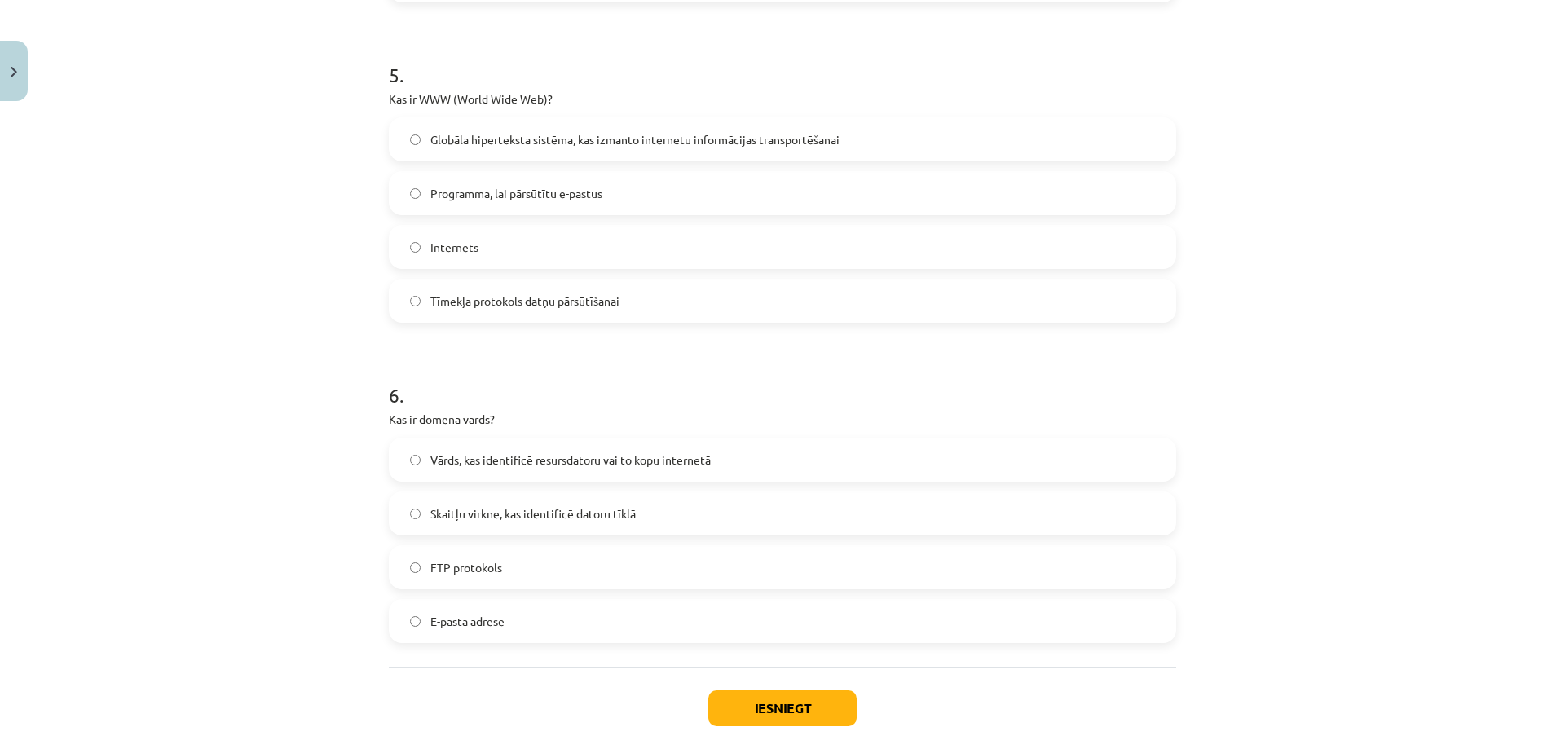
scroll to position [1508, 0]
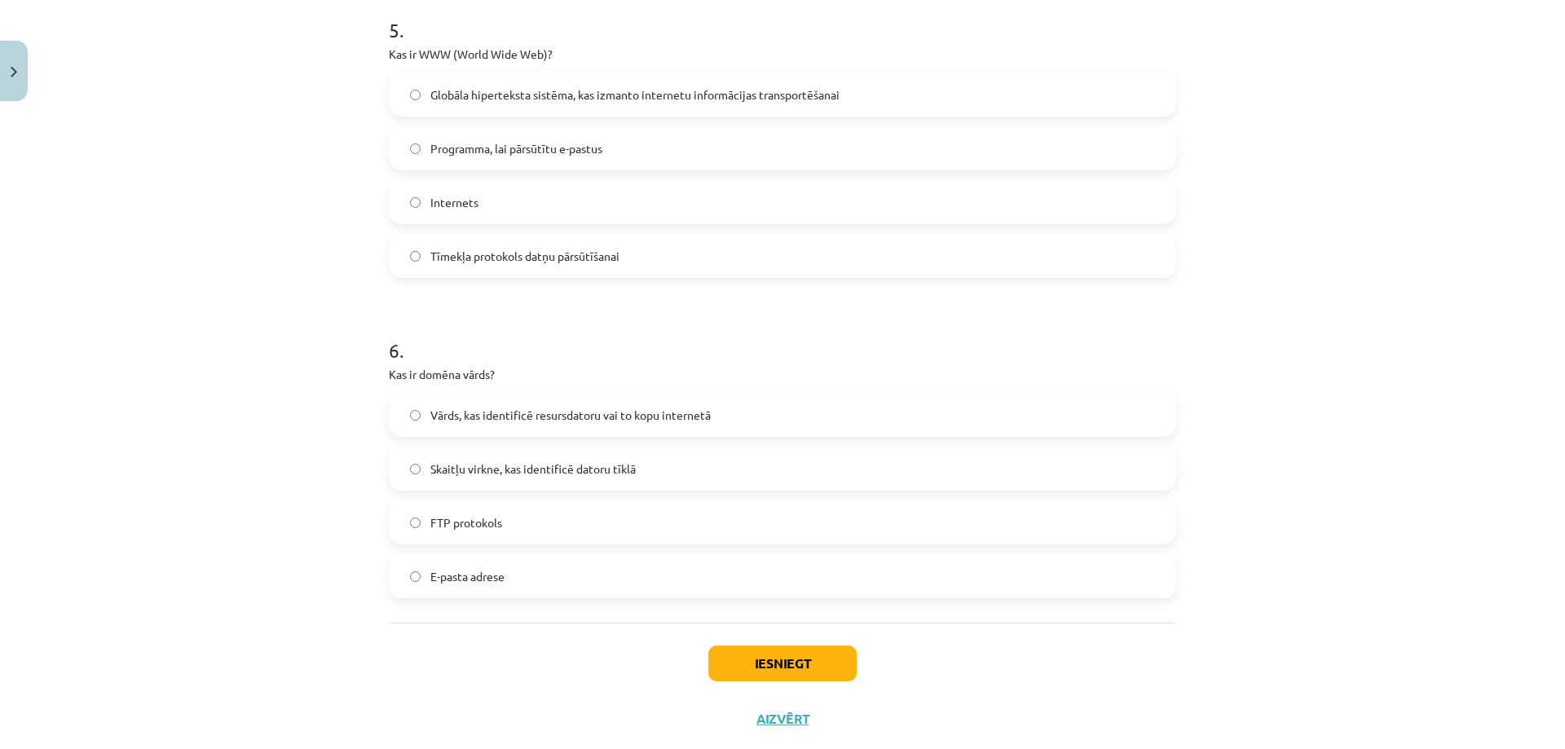
click at [405, 425] on label "Vārds, kas identificē resursdatoru vai to kopu internetā" at bounding box center [782, 415] width 784 height 41
click at [736, 662] on button "Iesniegt" at bounding box center [782, 664] width 148 height 36
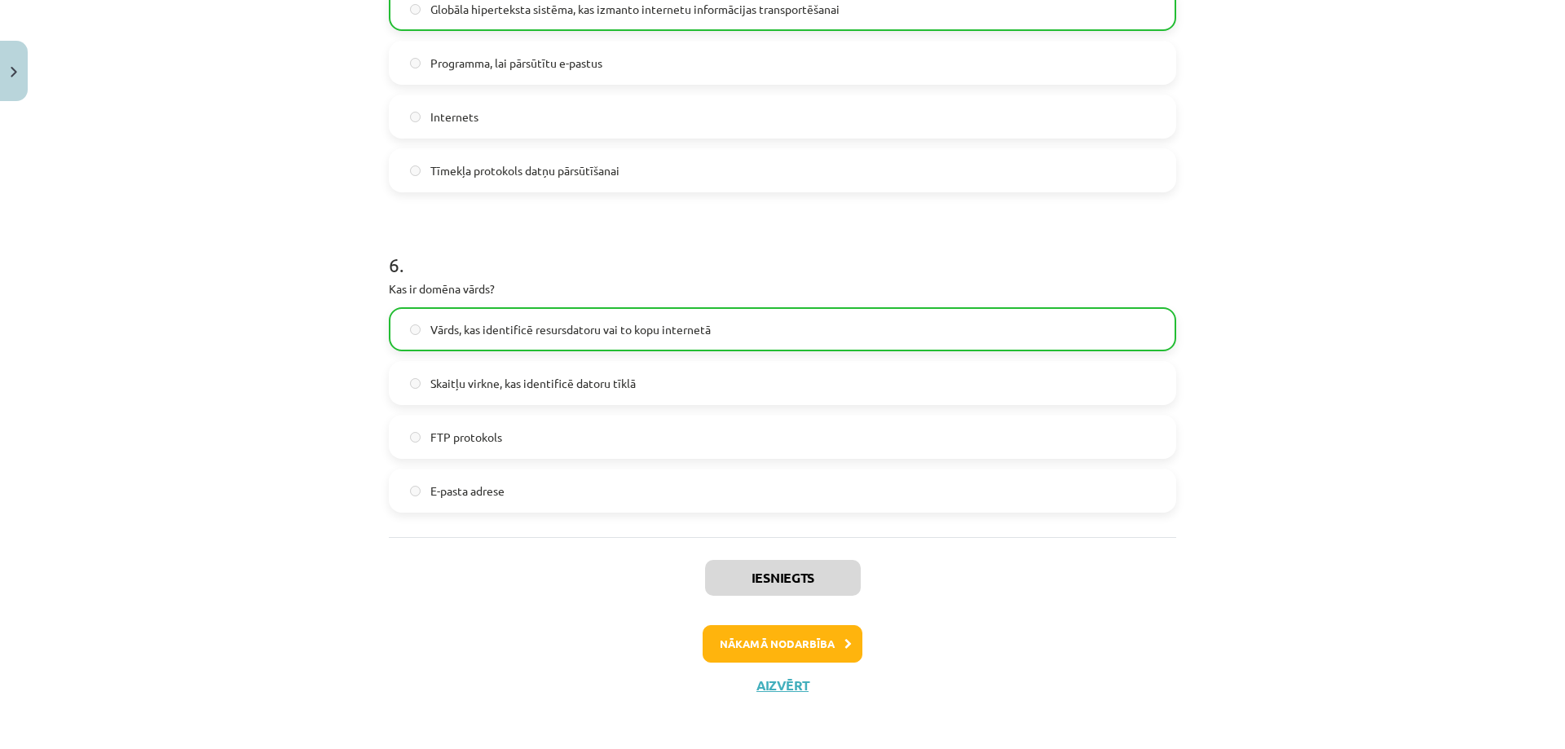
scroll to position [1599, 0]
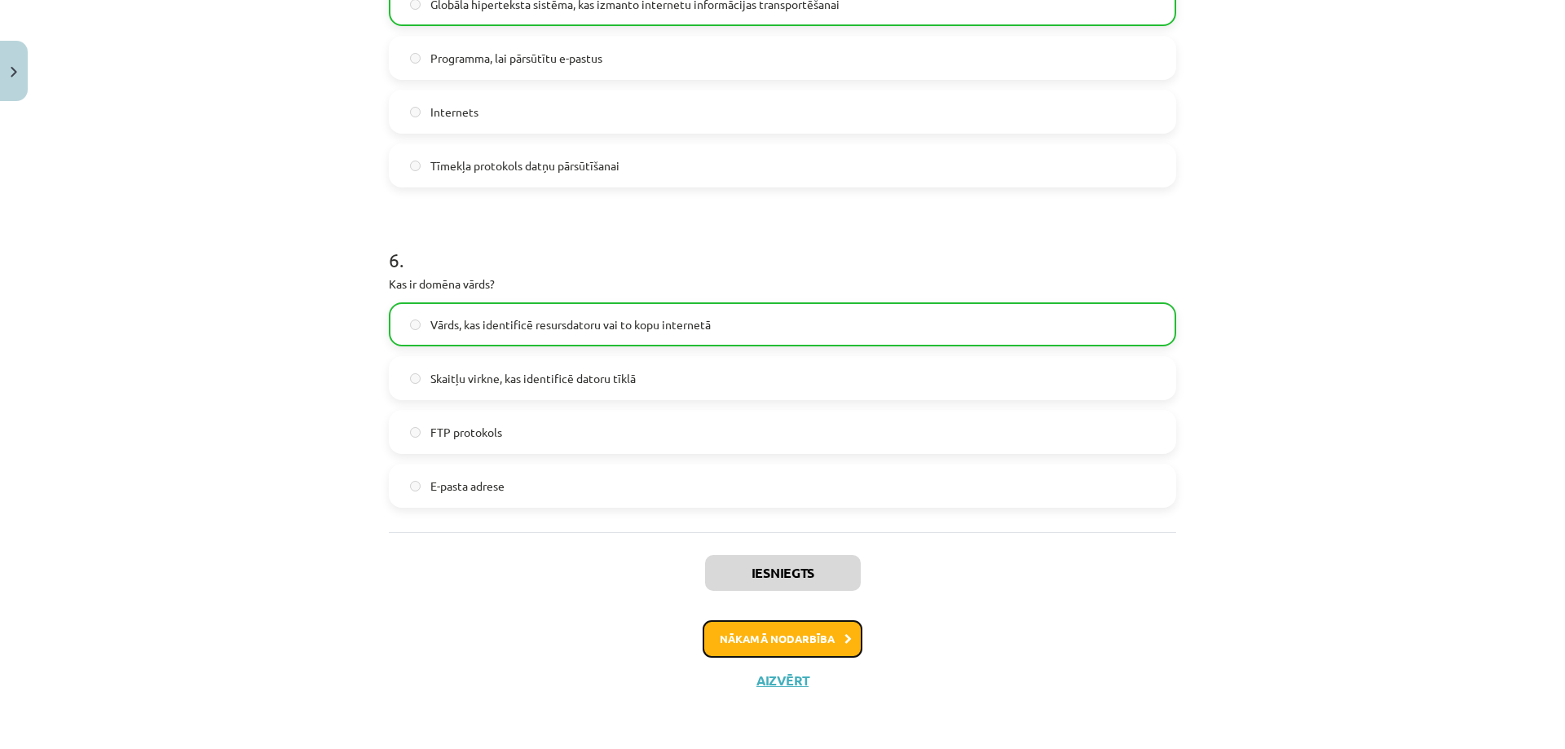
click at [770, 650] on button "Nākamā nodarbība" at bounding box center [783, 638] width 160 height 37
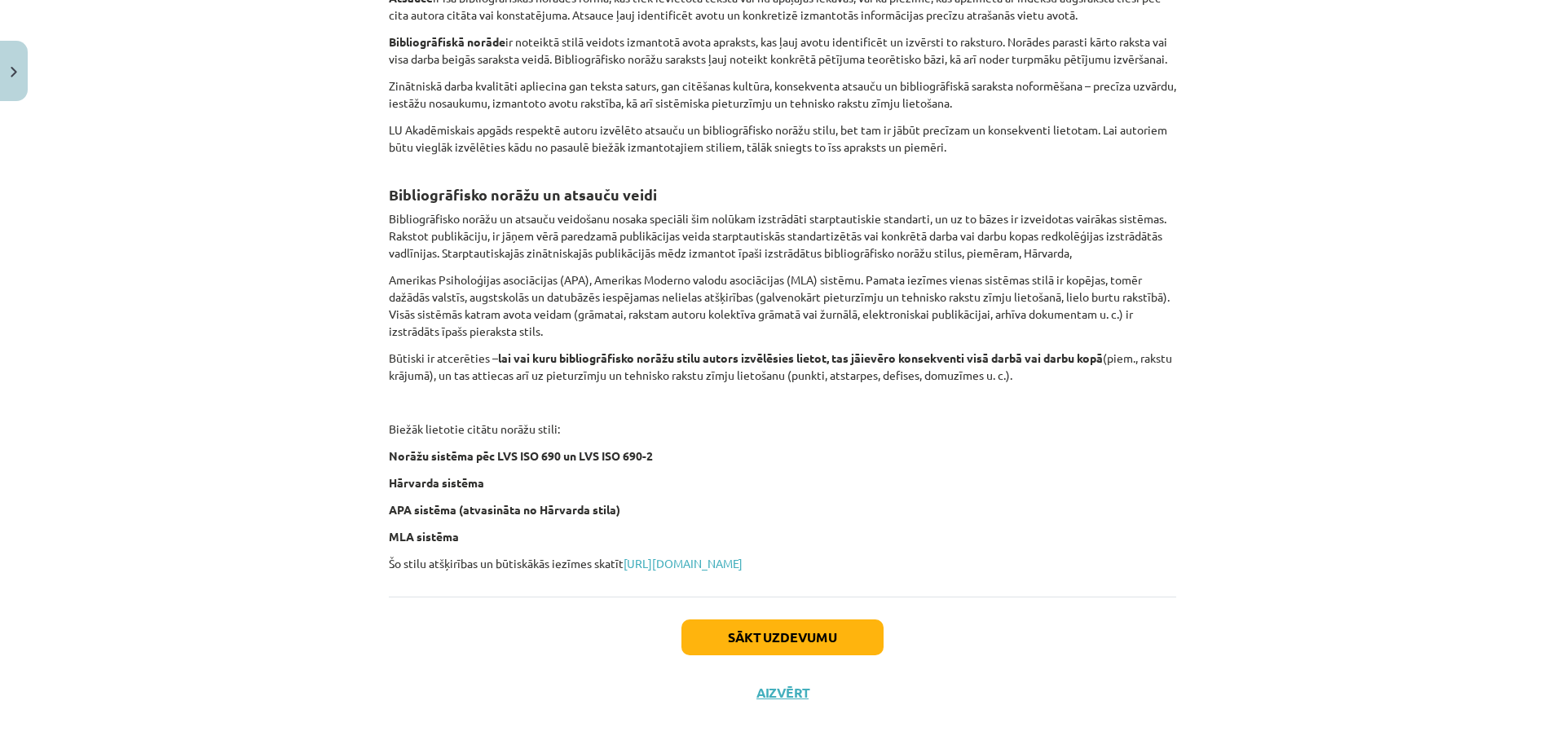
scroll to position [500, 0]
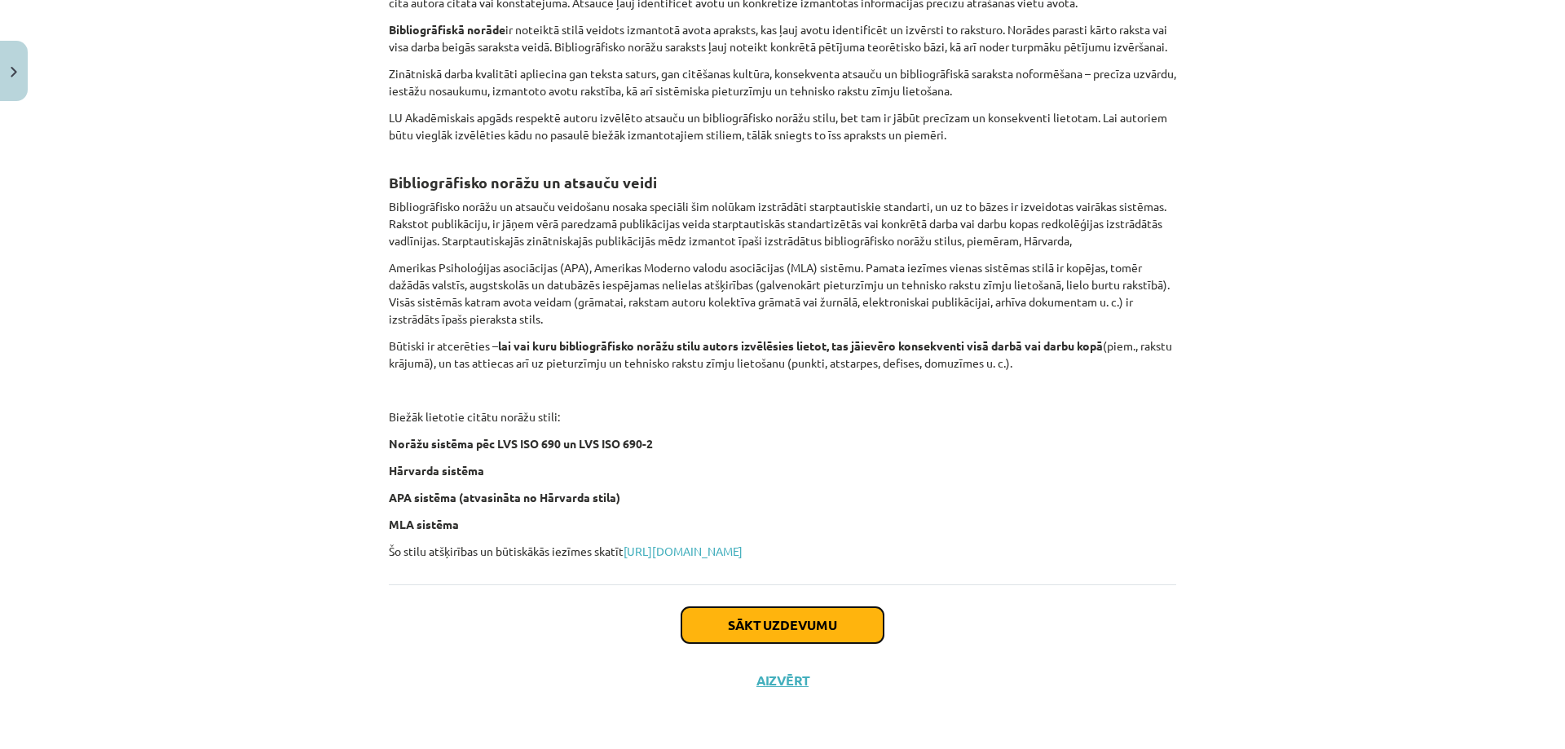
click at [766, 614] on button "Sākt uzdevumu" at bounding box center [782, 625] width 202 height 36
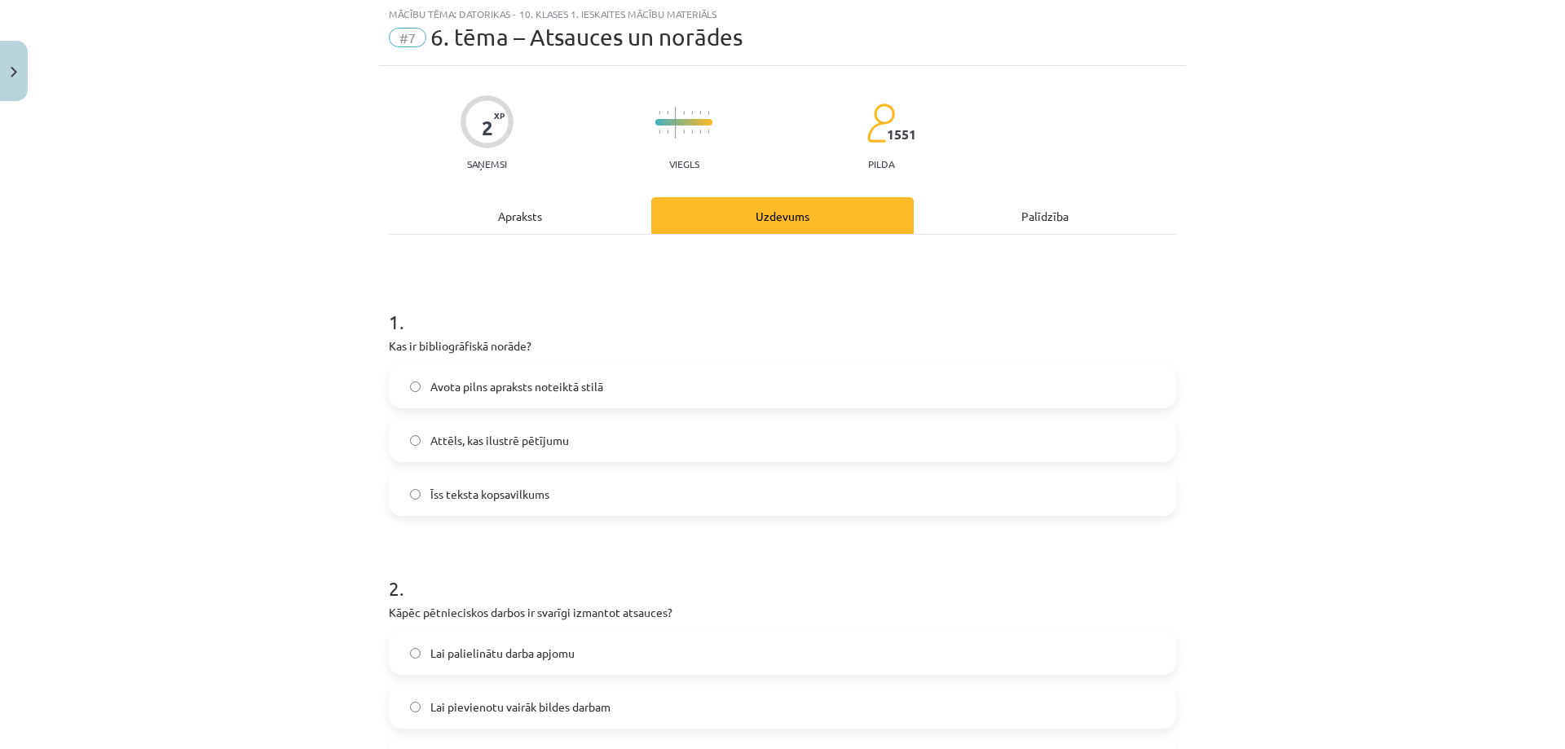
scroll to position [41, 0]
click at [430, 386] on span "Avota pilns apraksts noteiktā stilā" at bounding box center [516, 388] width 173 height 17
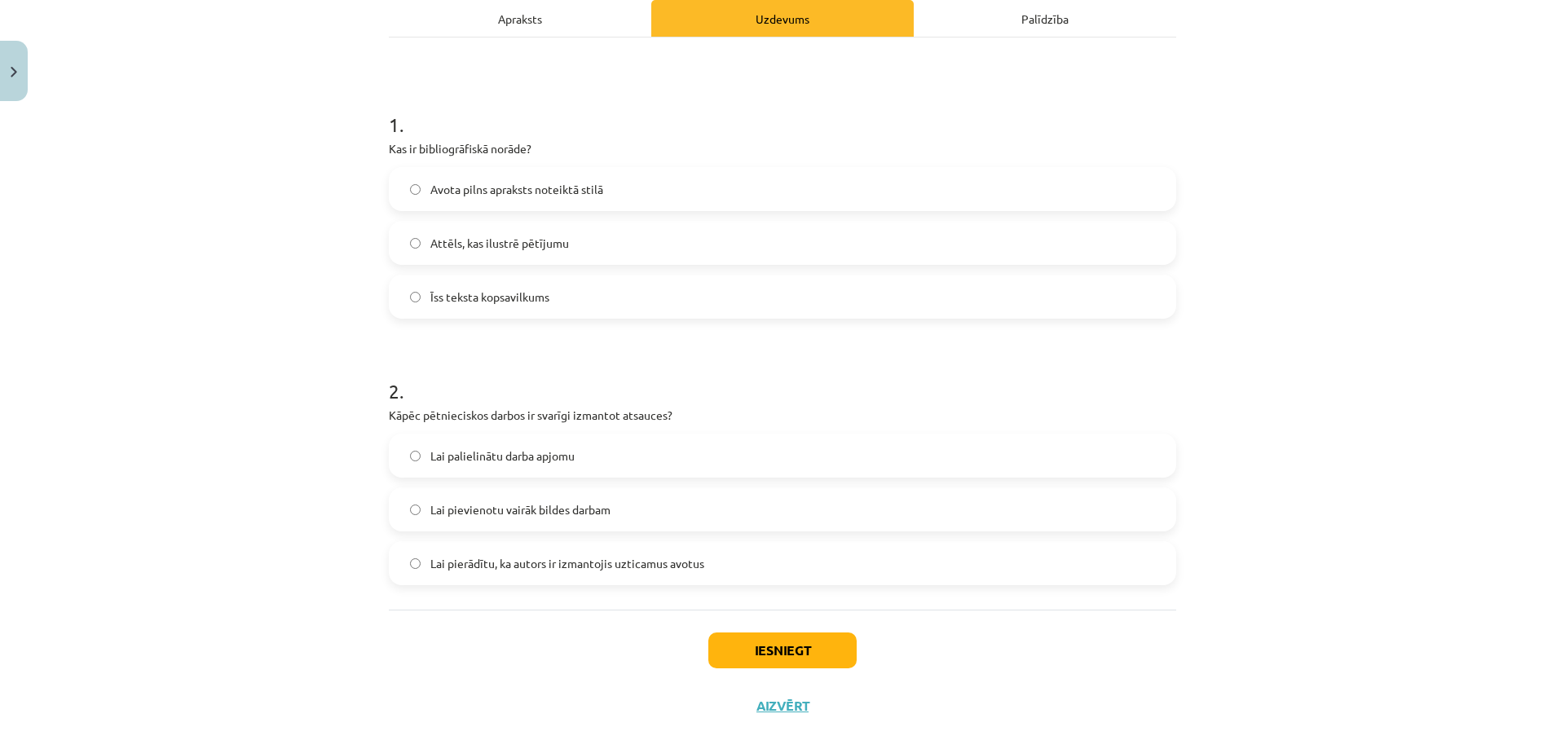
scroll to position [265, 0]
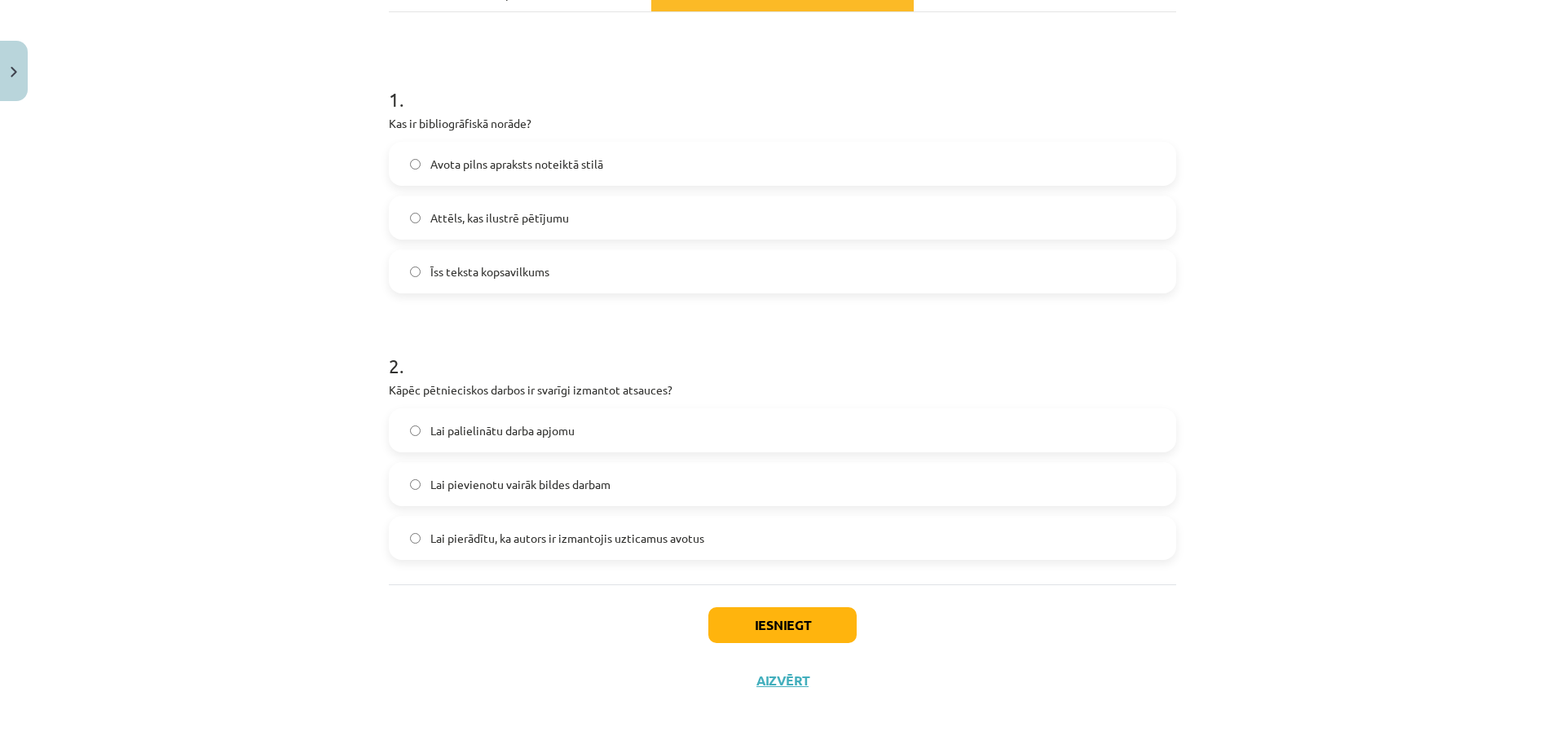
click at [517, 545] on span "Lai pierādītu, ka autors ir izmantojis uzticamus avotus" at bounding box center [567, 538] width 274 height 17
click at [730, 615] on button "Iesniegt" at bounding box center [782, 625] width 148 height 36
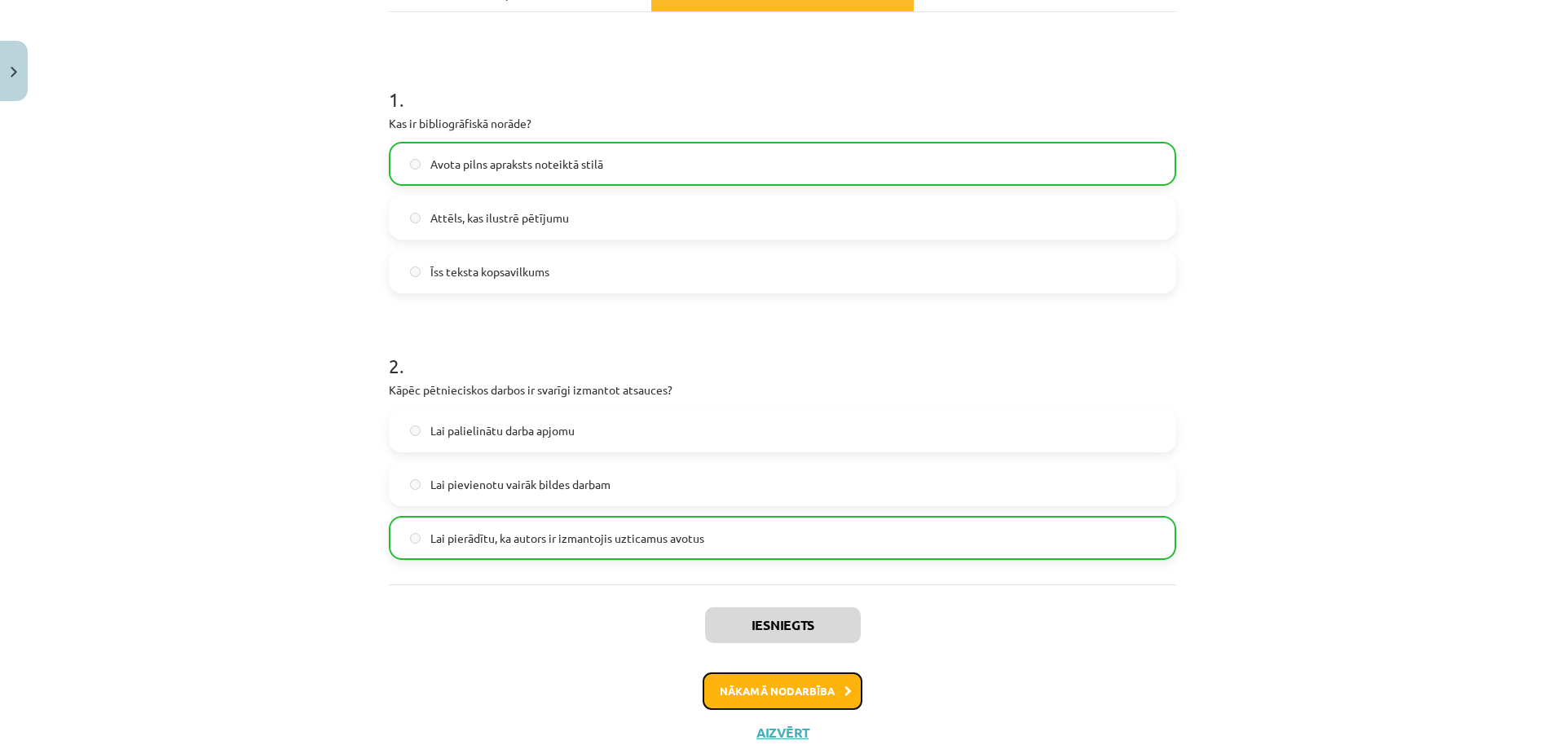
click at [770, 692] on button "Nākamā nodarbība" at bounding box center [783, 690] width 160 height 37
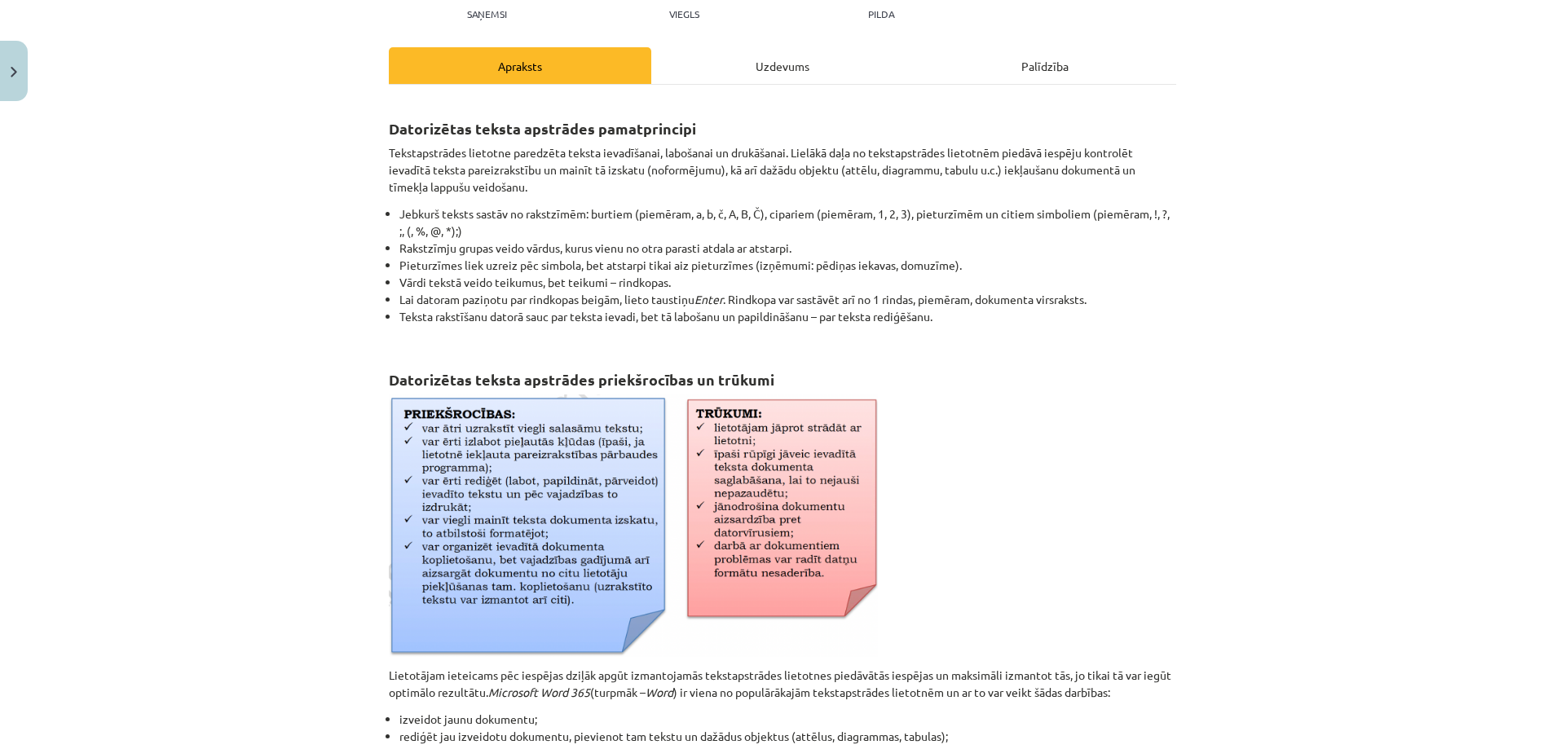
scroll to position [607, 0]
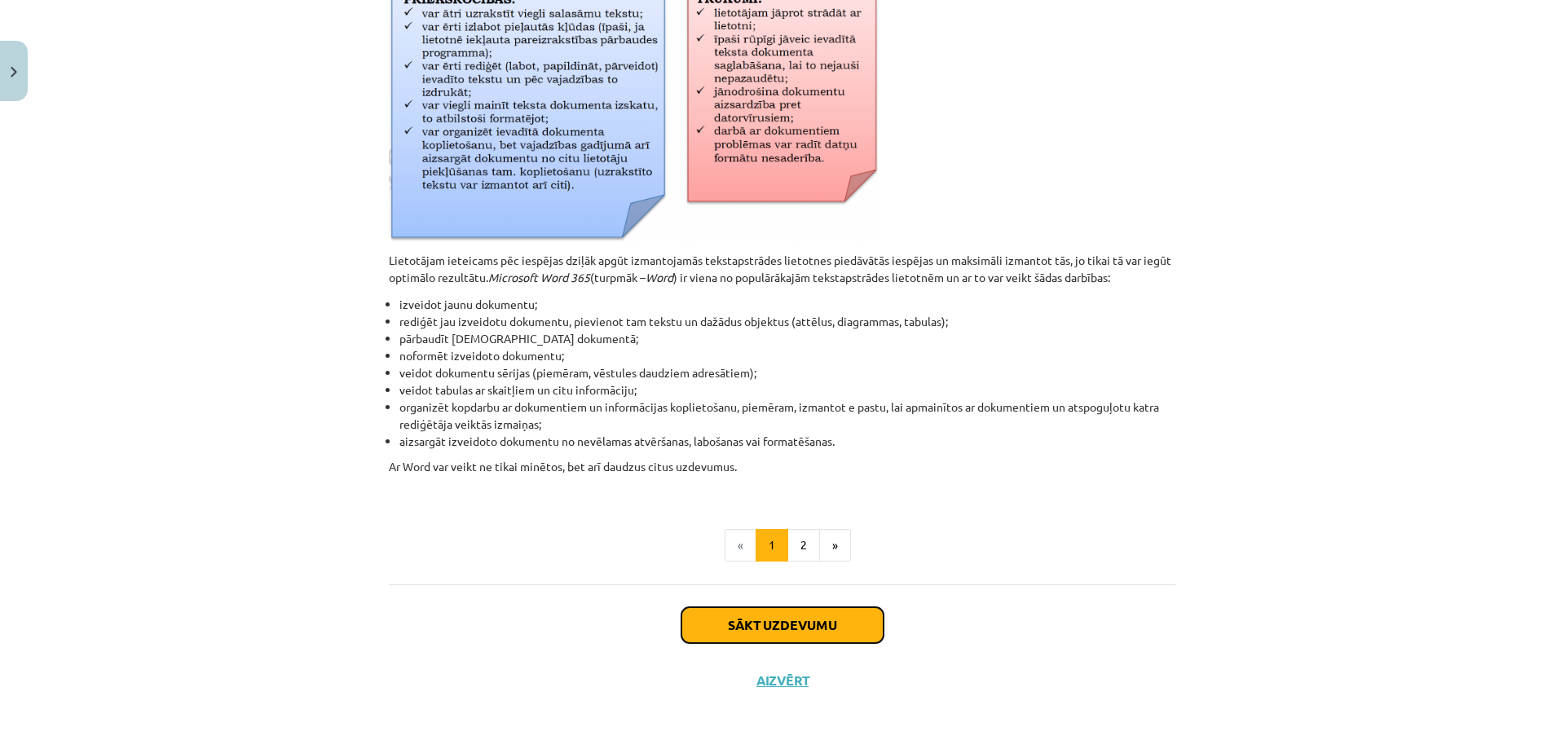
click at [763, 615] on button "Sākt uzdevumu" at bounding box center [782, 625] width 202 height 36
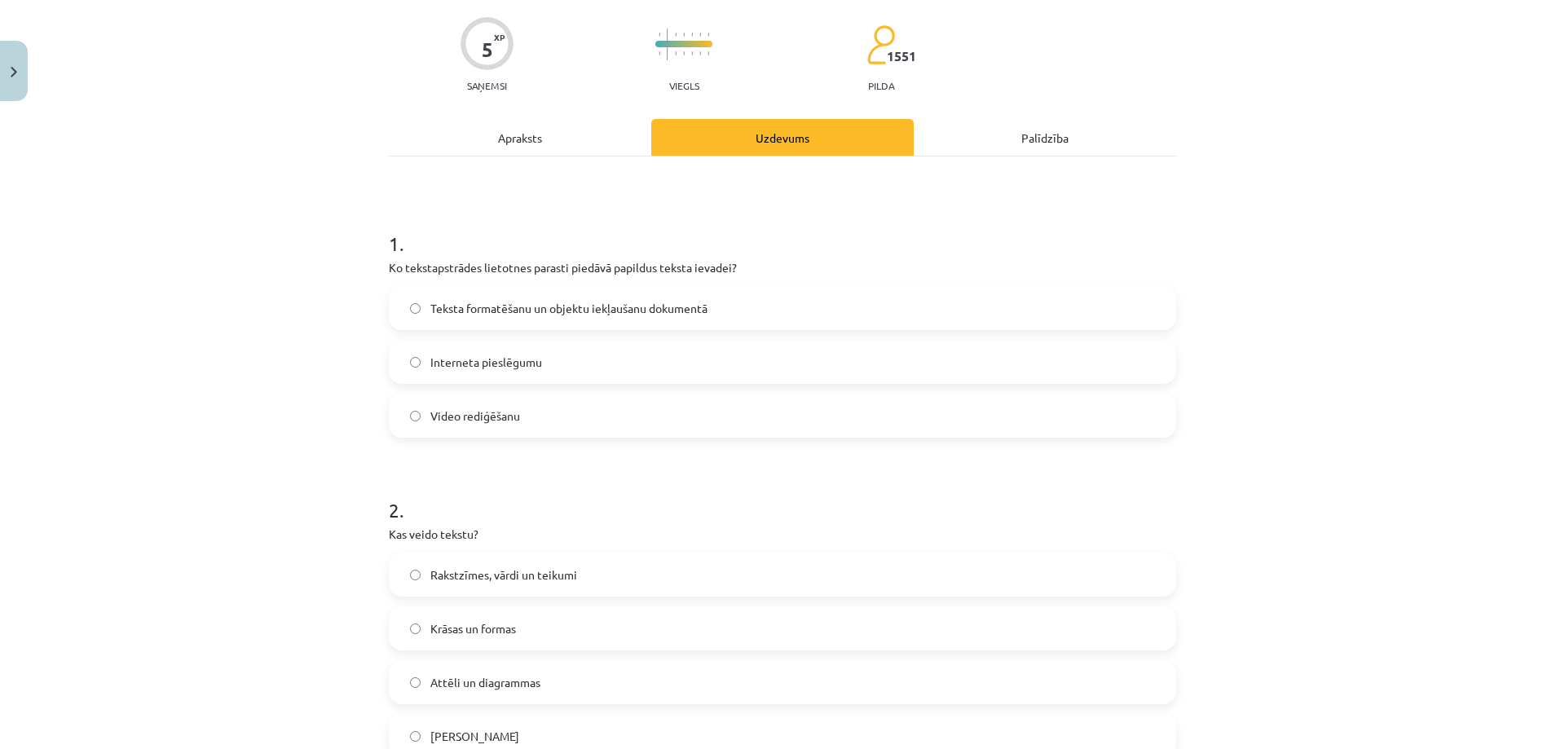
scroll to position [122, 0]
click at [417, 311] on label "Teksta formatēšanu un objektu iekļaušanu dokumentā" at bounding box center [782, 306] width 784 height 41
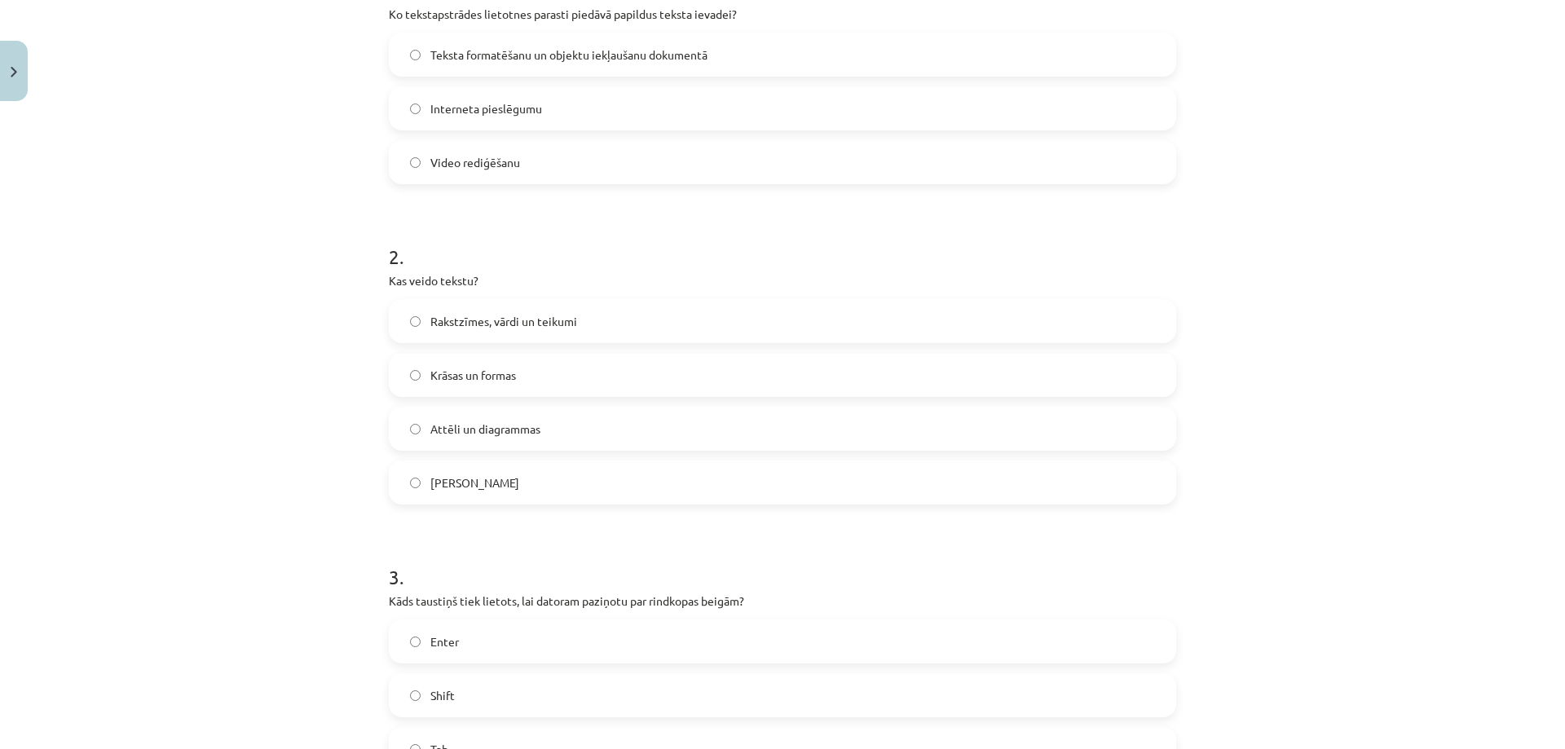
scroll to position [448, 0]
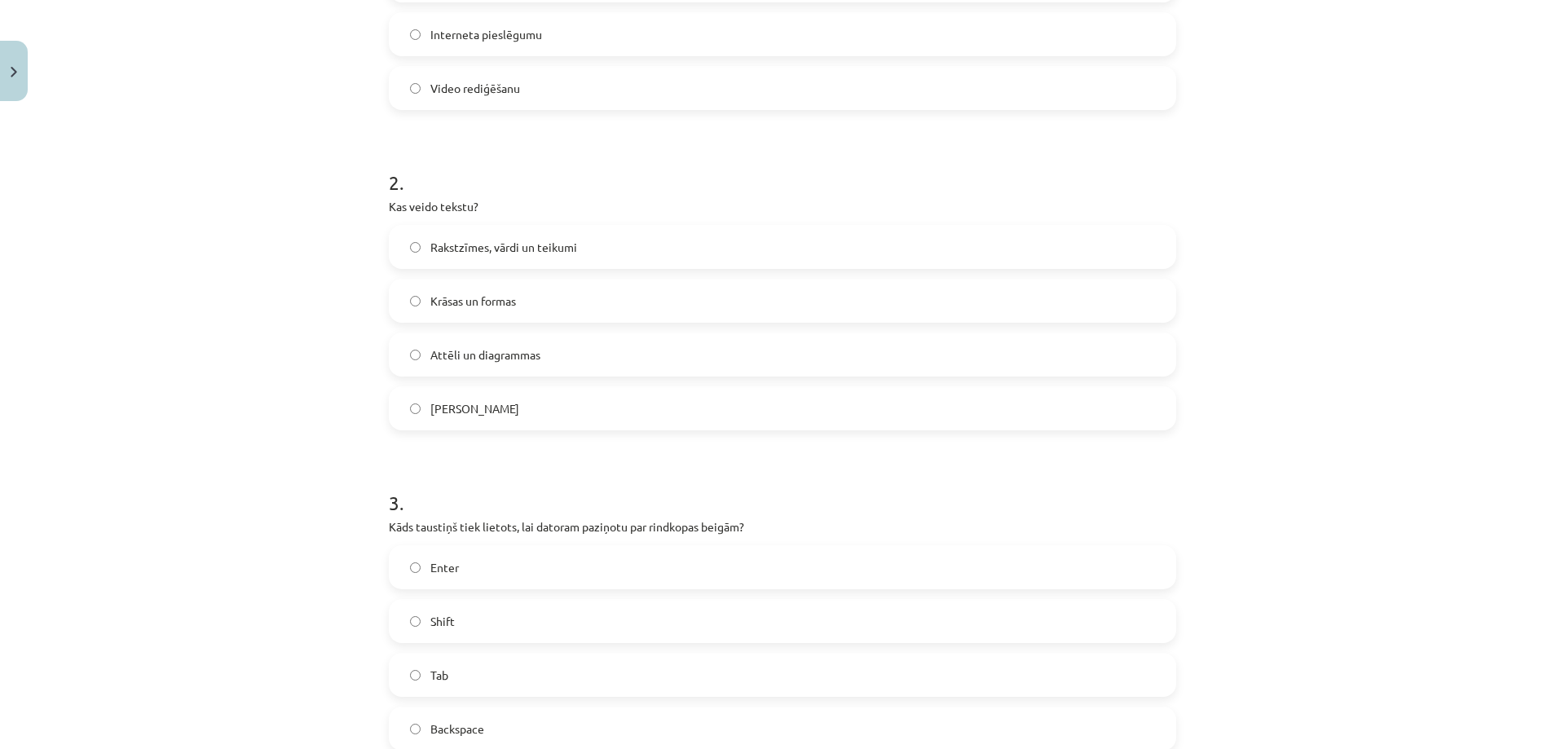
click at [409, 253] on label "Rakstzīmes, vārdi un teikumi" at bounding box center [782, 247] width 784 height 41
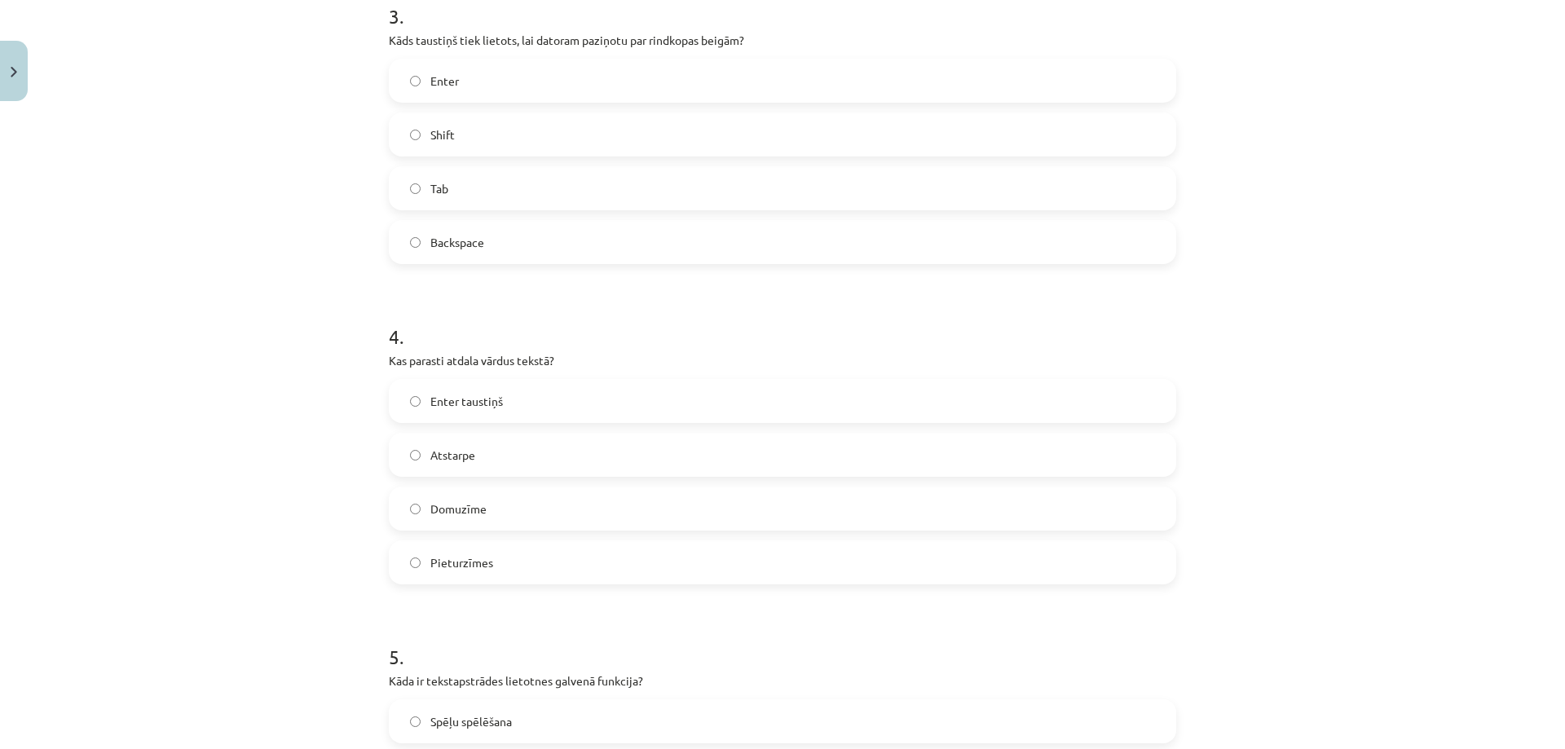
scroll to position [937, 0]
click at [415, 448] on label "Atstarpe" at bounding box center [782, 452] width 784 height 41
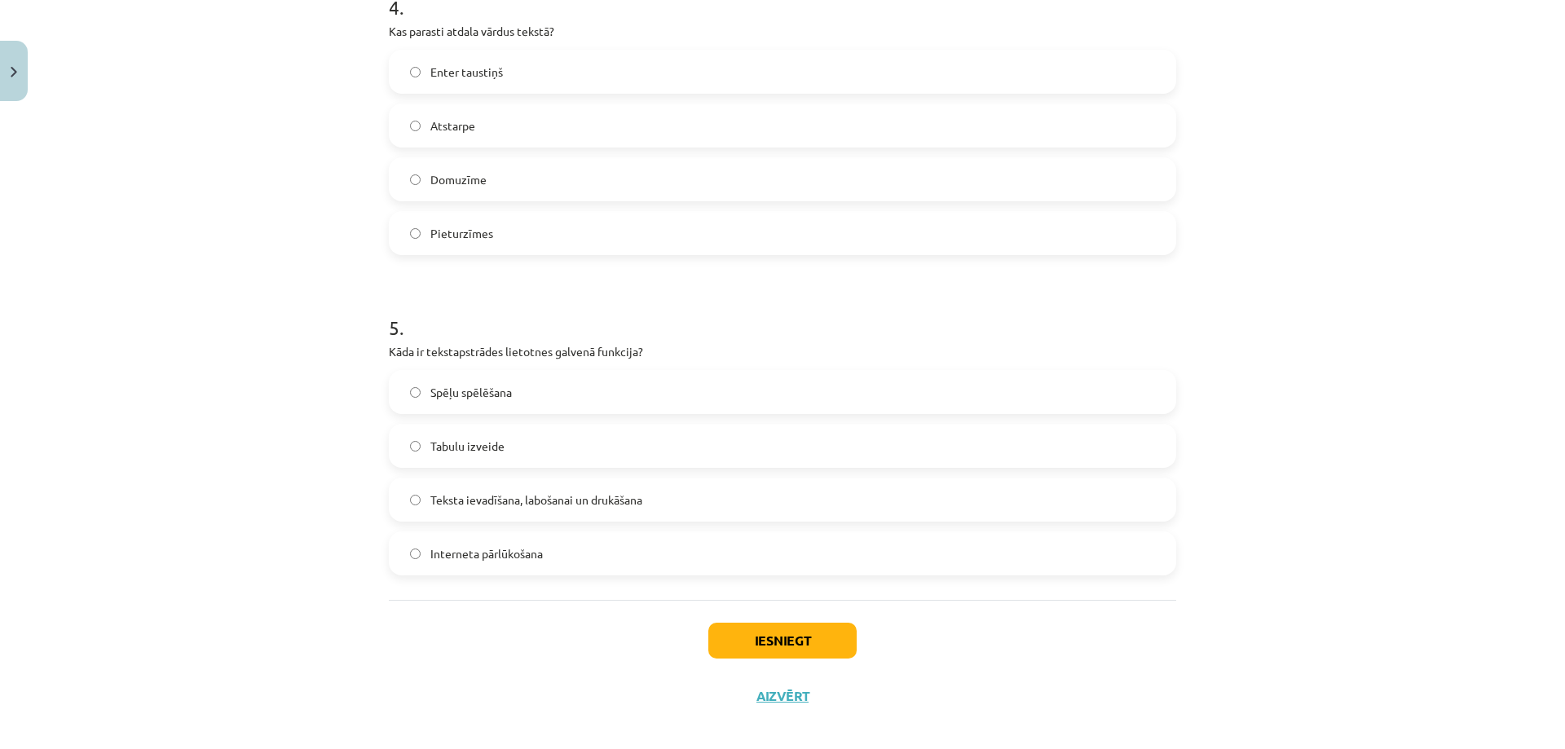
scroll to position [1280, 0]
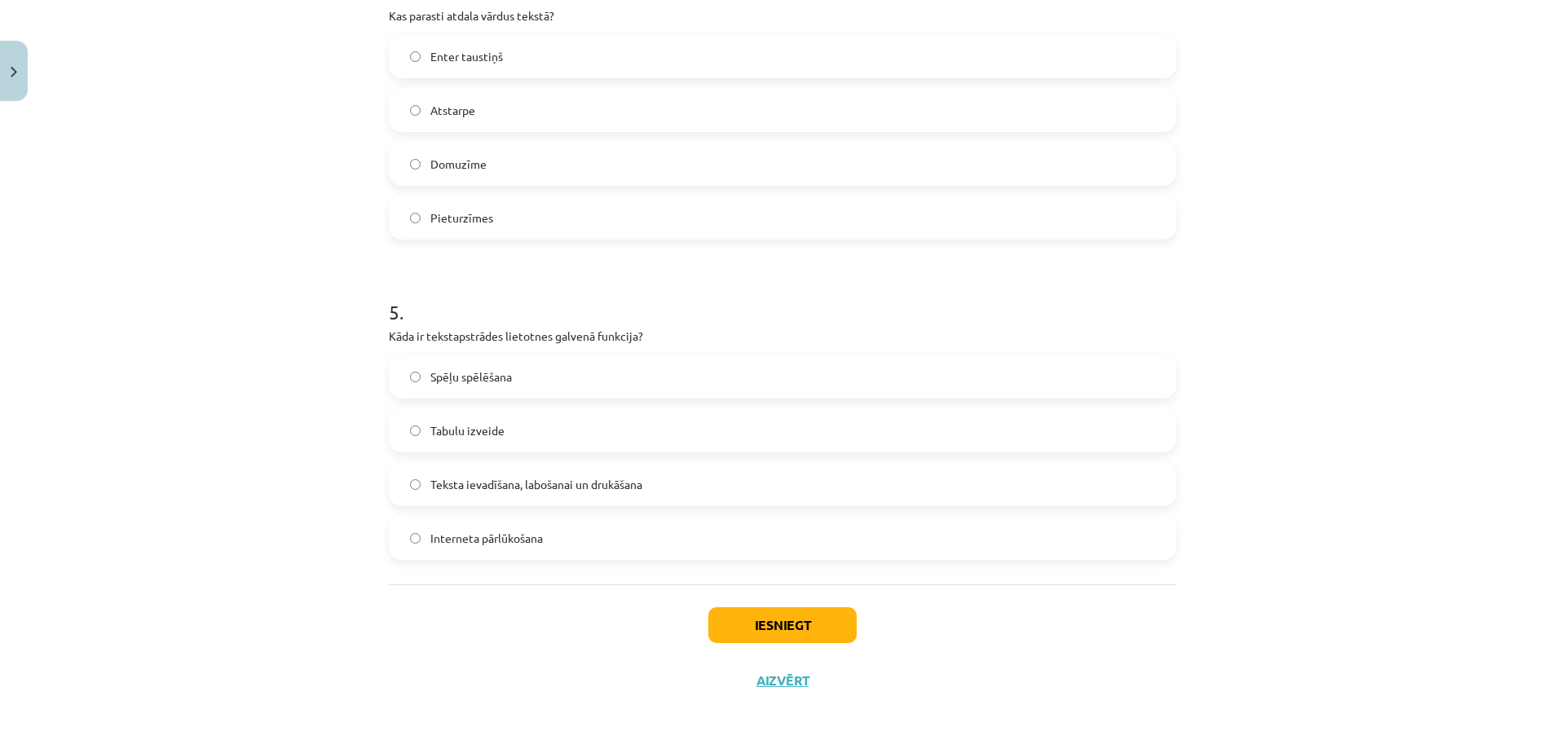
click at [430, 480] on span "Teksta ievadīšana, labošanai un drukāšana" at bounding box center [536, 484] width 212 height 17
click at [800, 616] on button "Iesniegt" at bounding box center [782, 625] width 148 height 36
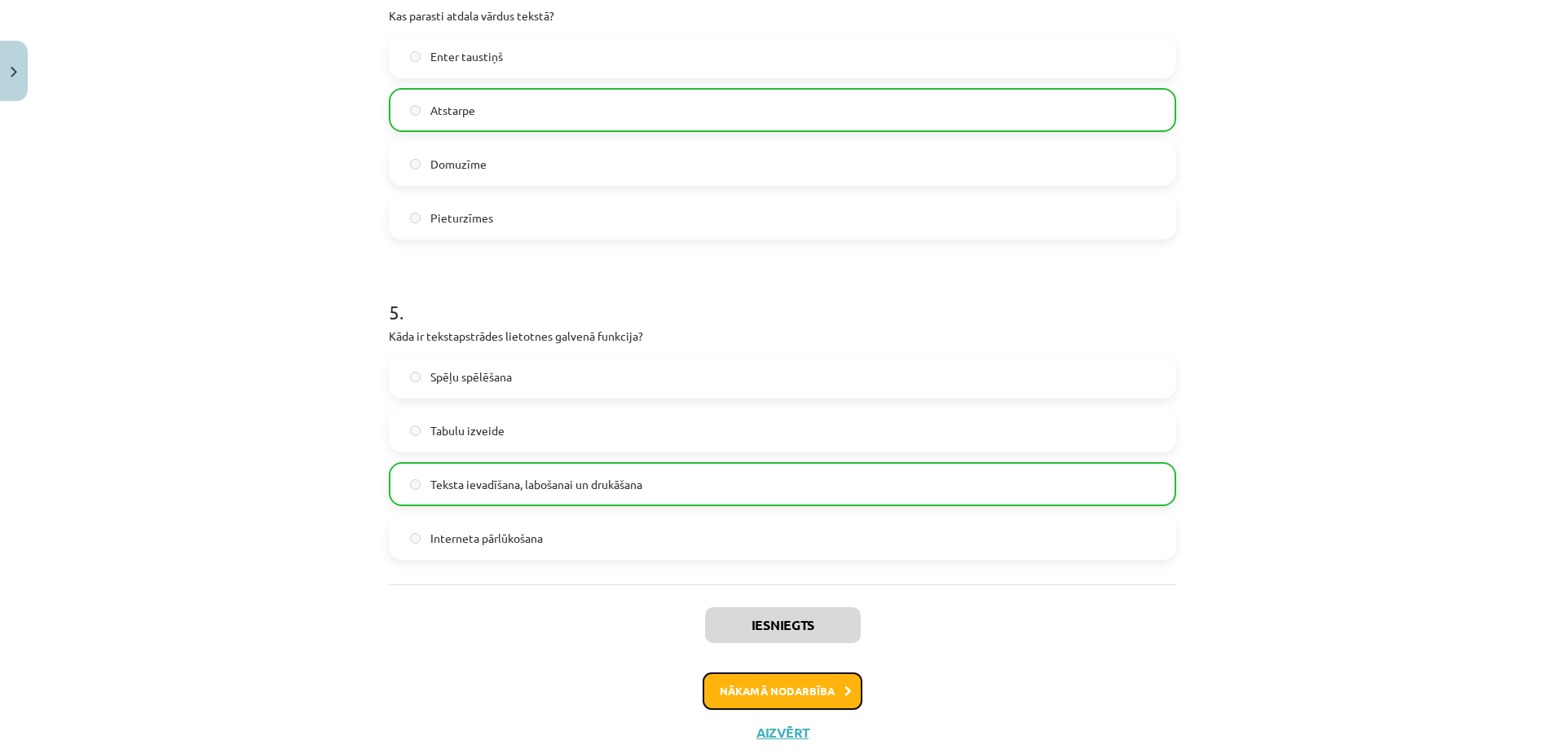
click at [814, 690] on button "Nākamā nodarbība" at bounding box center [783, 690] width 160 height 37
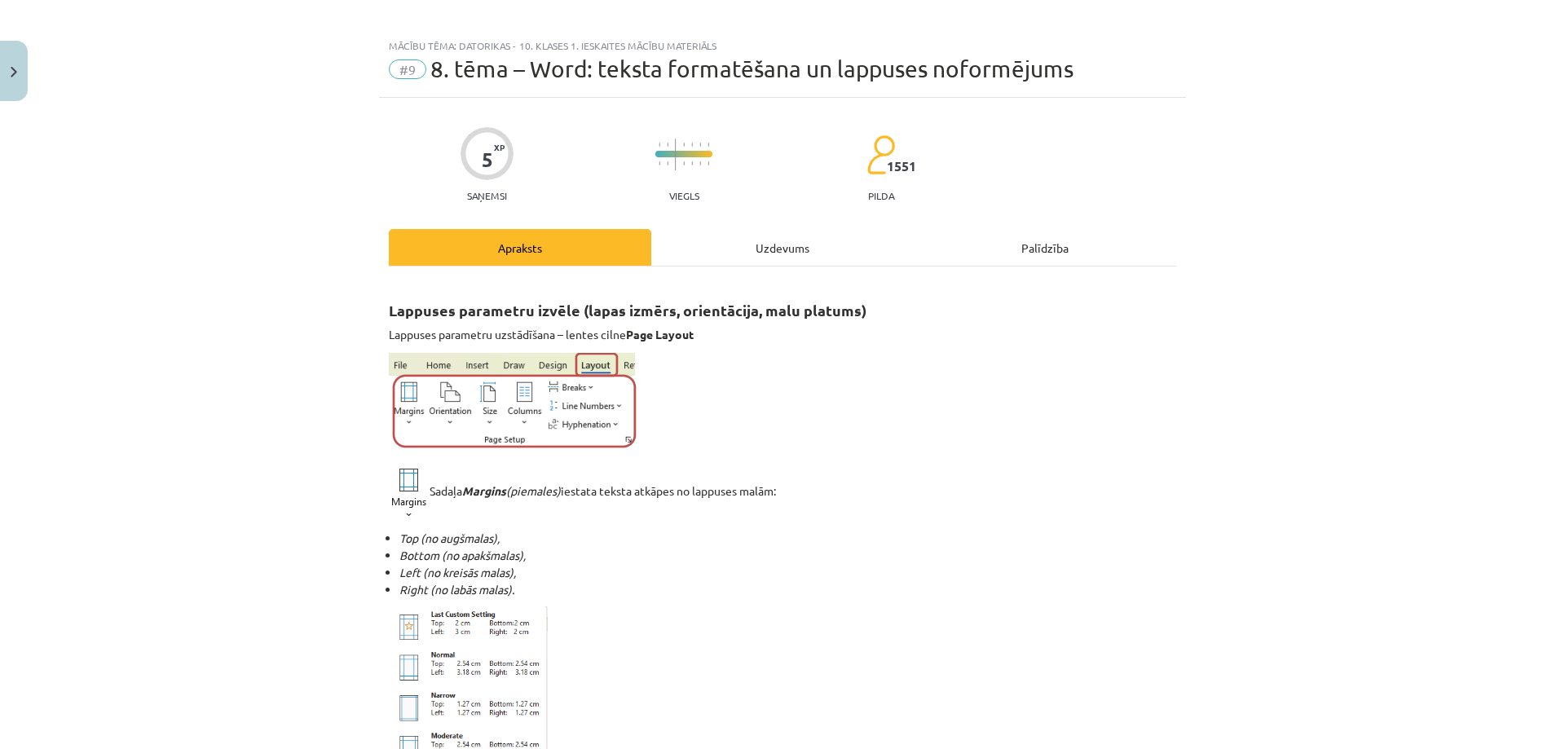
scroll to position [0, 0]
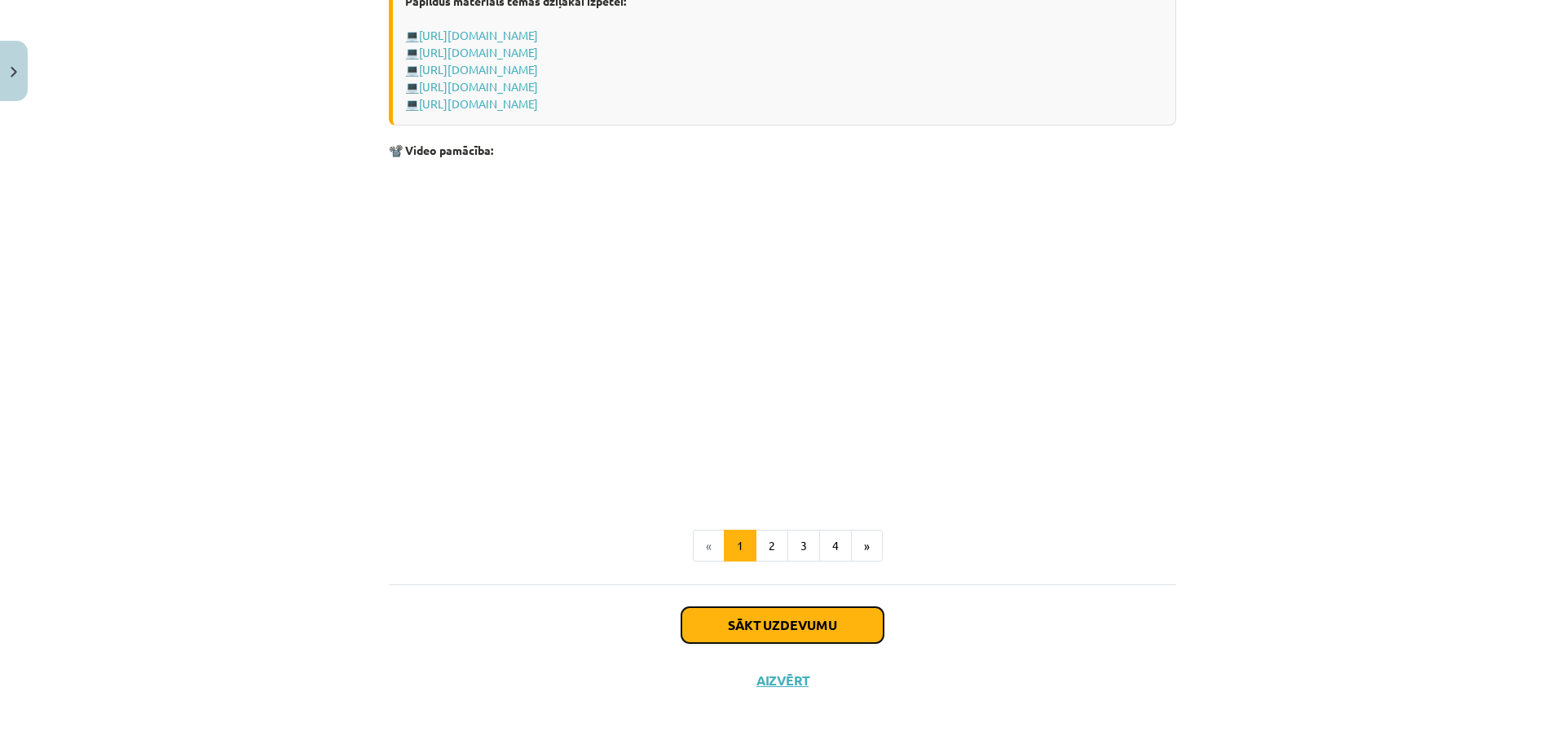
click at [765, 617] on button "Sākt uzdevumu" at bounding box center [782, 625] width 202 height 36
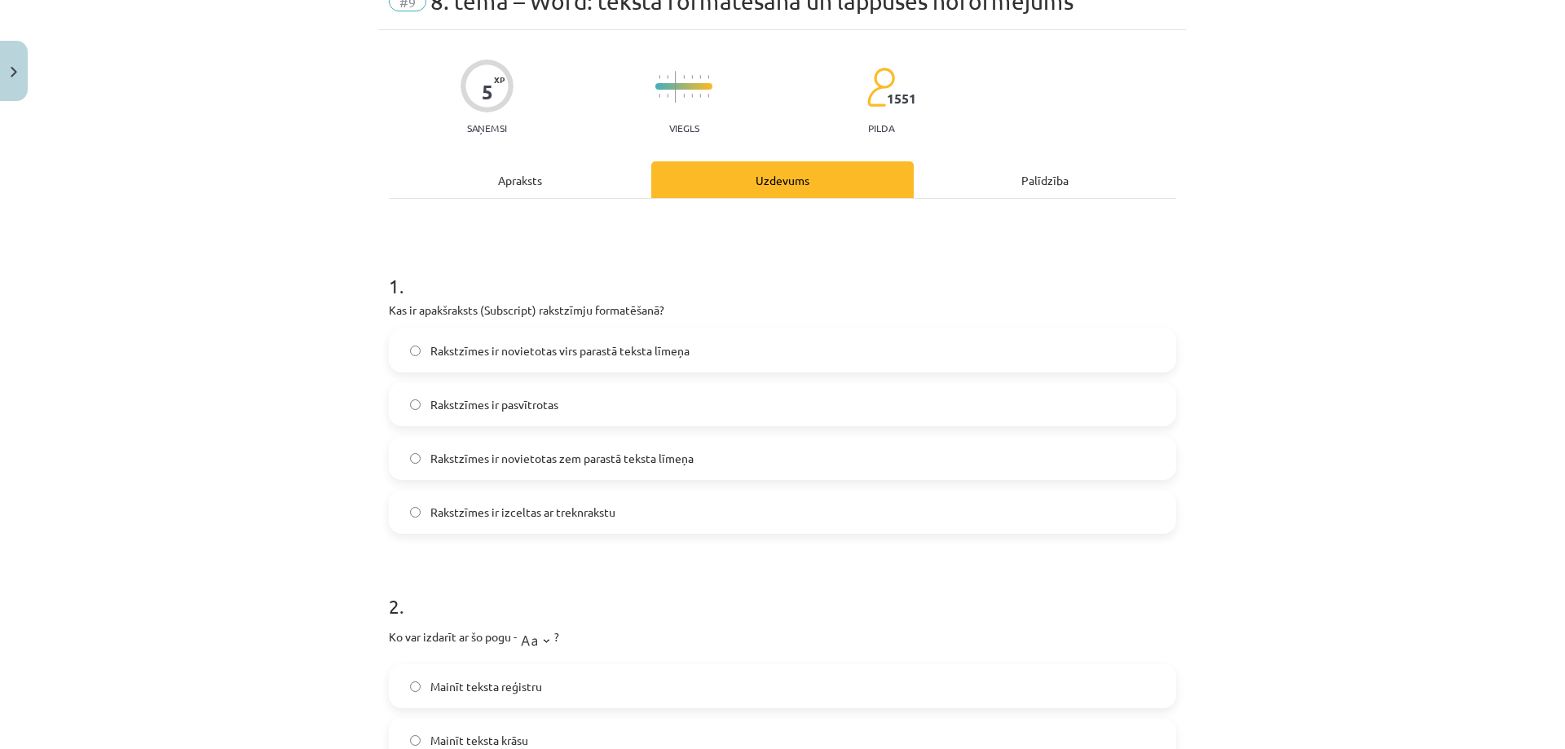
scroll to position [41, 0]
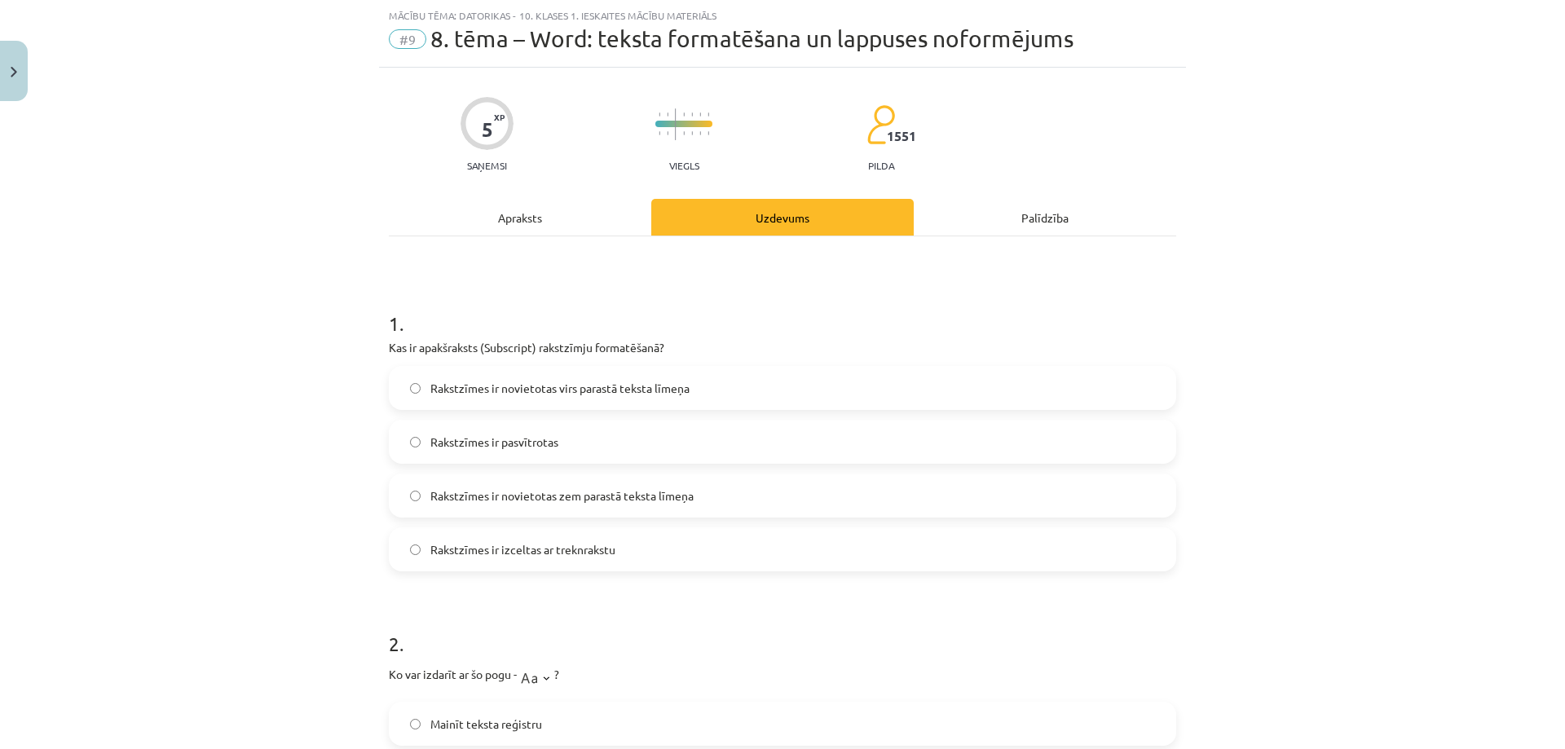
click at [462, 493] on span "Rakstzīmes ir novietotas zem parastā teksta līmeņa" at bounding box center [561, 495] width 263 height 17
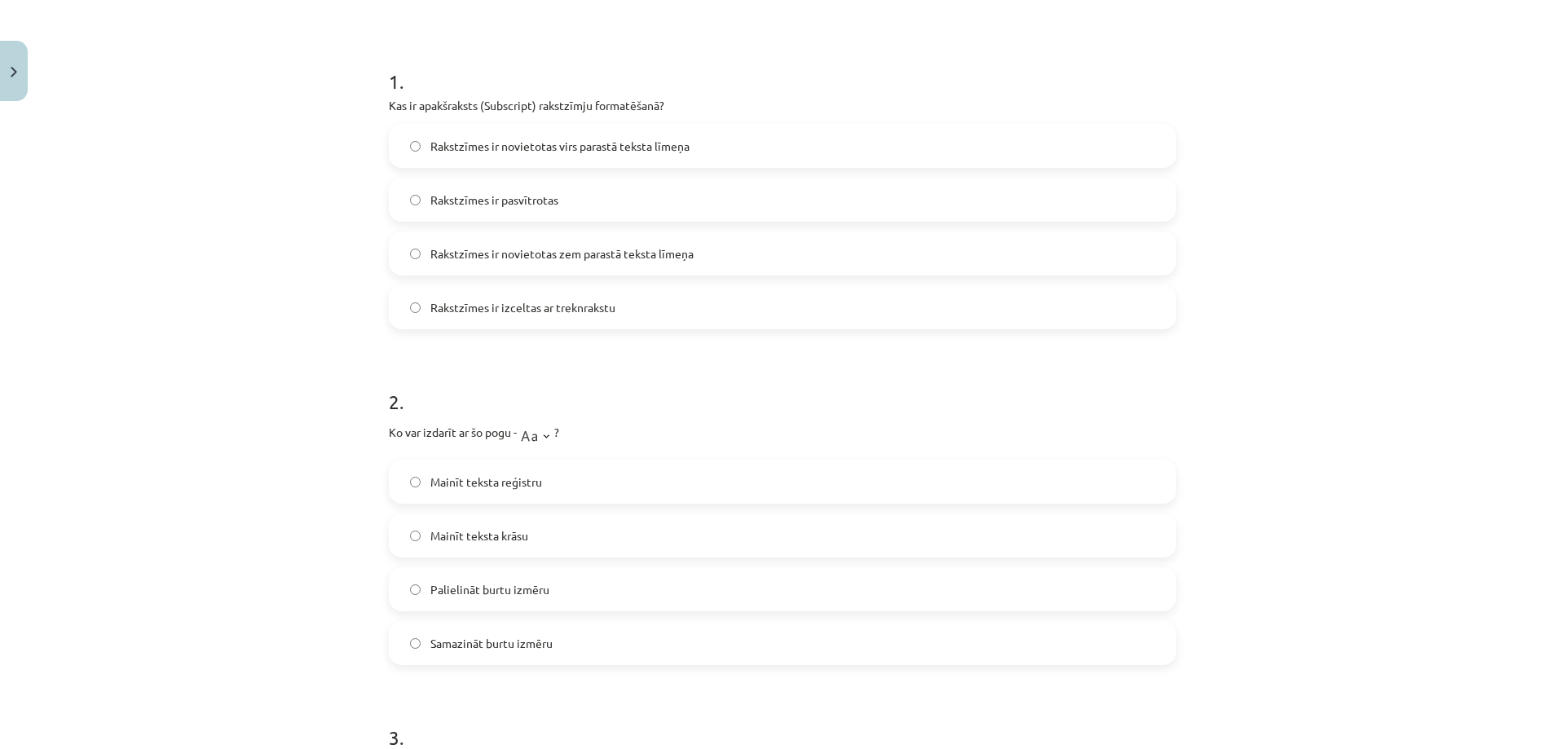
scroll to position [285, 0]
click at [523, 470] on label "Mainīt teksta reģistru" at bounding box center [782, 479] width 784 height 41
drag, startPoint x: 551, startPoint y: 439, endPoint x: 518, endPoint y: 434, distance: 33.0
click at [518, 434] on p "Ko var izdarīt ar šo pogu - ?" at bounding box center [782, 431] width 787 height 33
copy p "Ko var izdarīt ar šo pogu - ?"
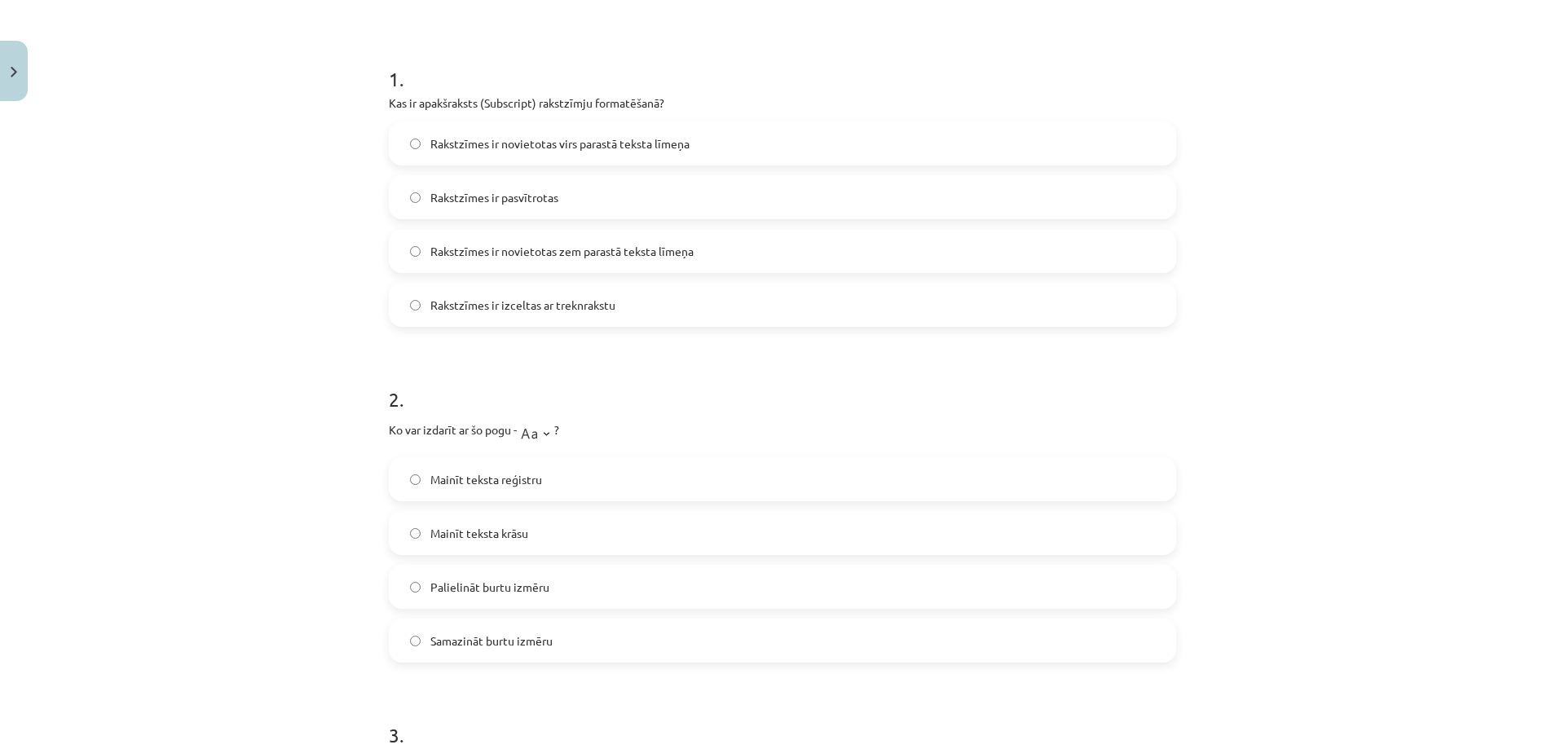
click at [330, 194] on div "Mācību tēma: Datorikas - 10. klases 1. ieskaites mācību materiāls #9 8. tēma – …" at bounding box center [782, 374] width 1565 height 749
drag, startPoint x: 381, startPoint y: 426, endPoint x: 574, endPoint y: 438, distance: 193.5
copy p "Ko var izdarīt ar šo pogu - ?"
click at [242, 619] on div "Mācību tēma: Datorikas - 10. klases 1. ieskaites mācību materiāls #9 8. tēma – …" at bounding box center [782, 374] width 1565 height 749
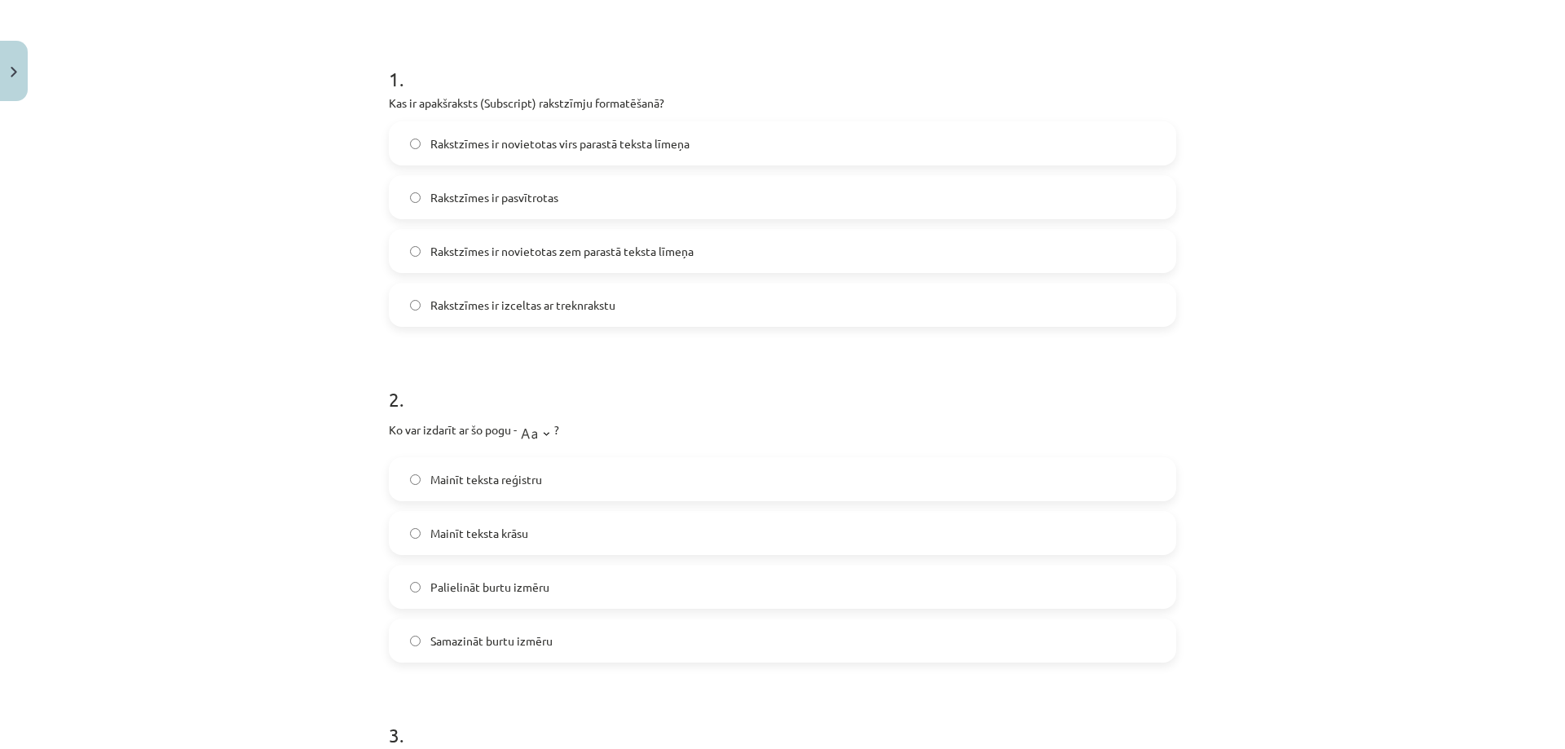
drag, startPoint x: 455, startPoint y: 427, endPoint x: 501, endPoint y: 444, distance: 49.5
click at [491, 446] on p "Ko var izdarīt ar šo pogu - ?" at bounding box center [782, 431] width 787 height 33
click at [870, 286] on label "Rakstzīmes ir izceltas ar treknrakstu" at bounding box center [782, 304] width 784 height 41
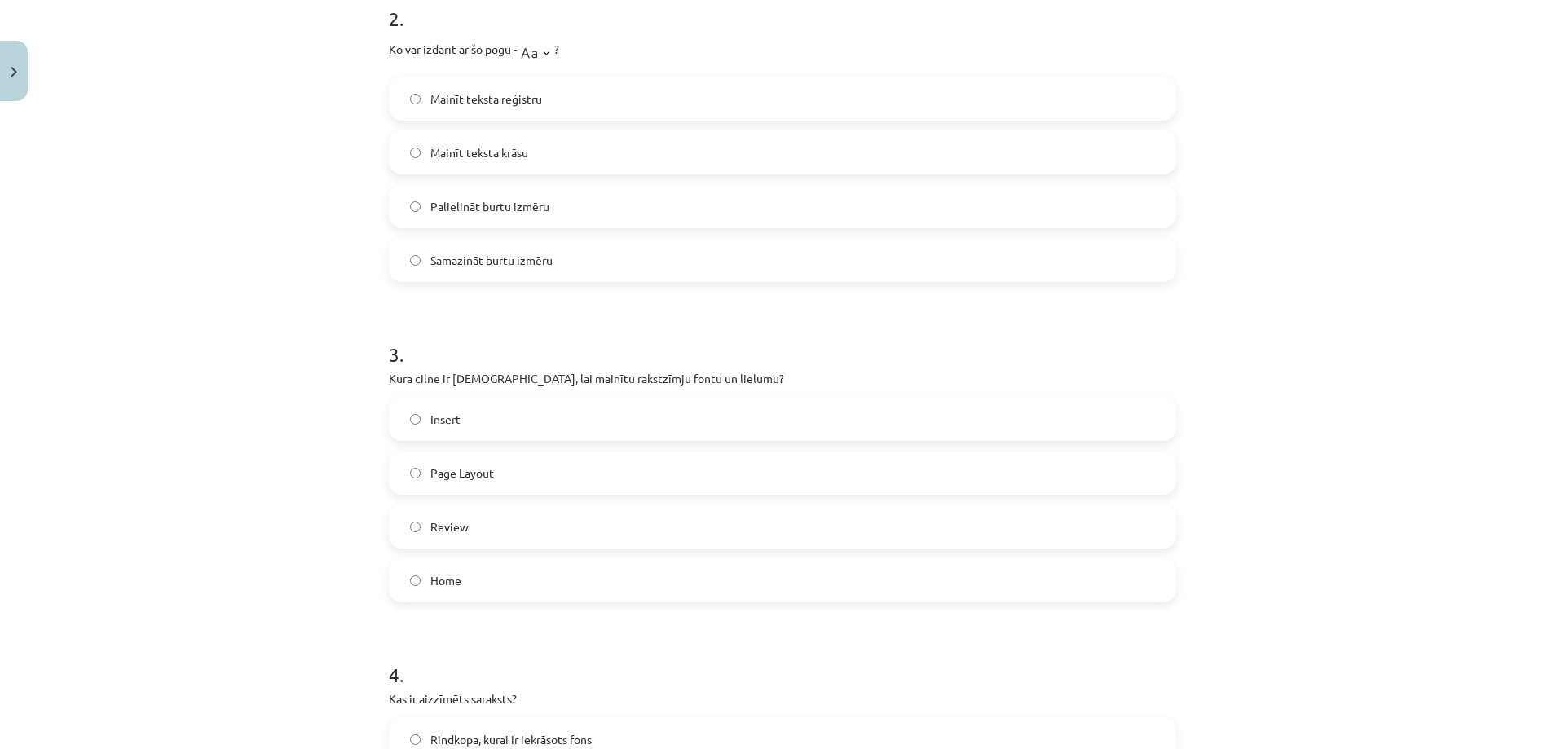
scroll to position [693, 0]
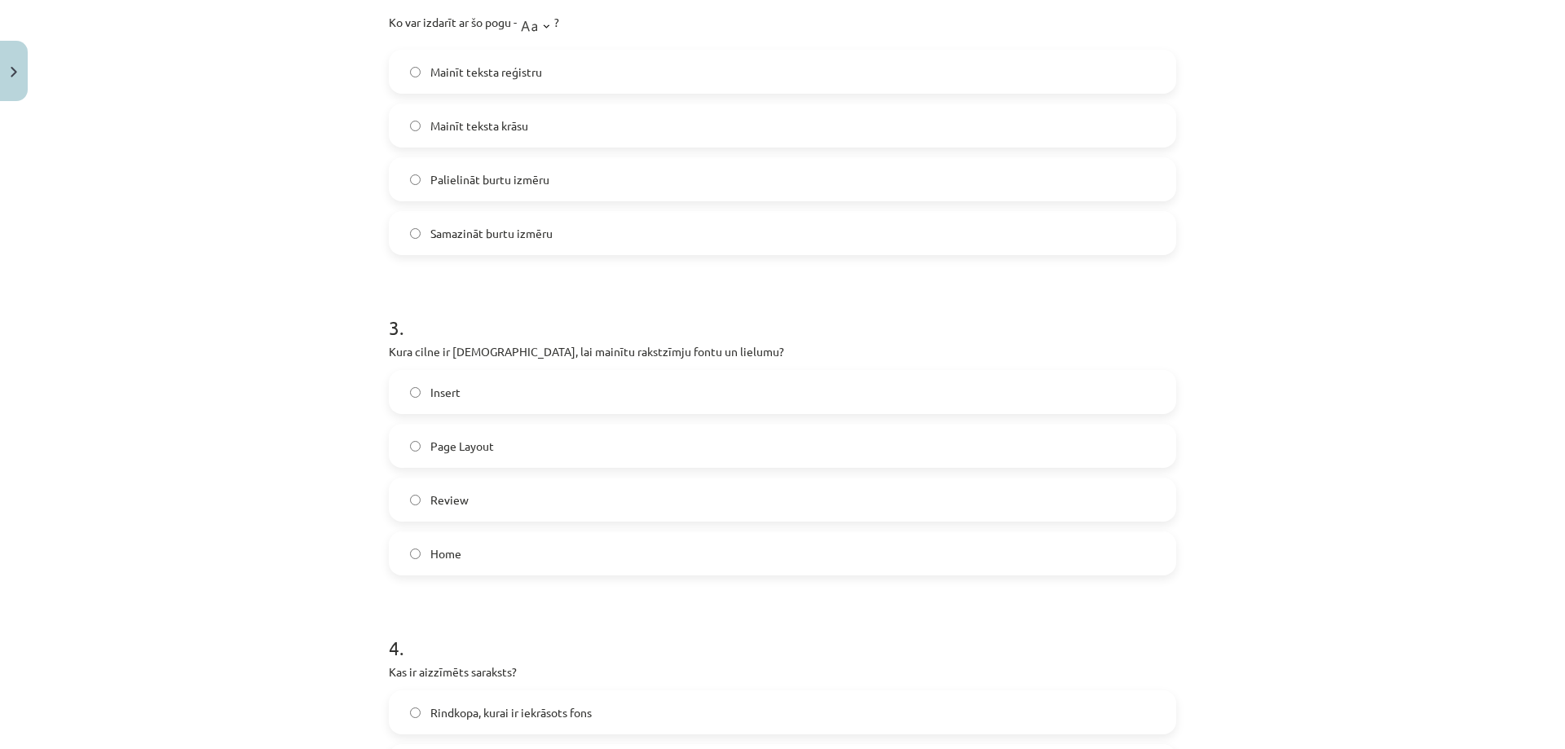
click at [439, 394] on span "Insert" at bounding box center [445, 392] width 30 height 17
click at [451, 557] on span "Home" at bounding box center [445, 553] width 31 height 17
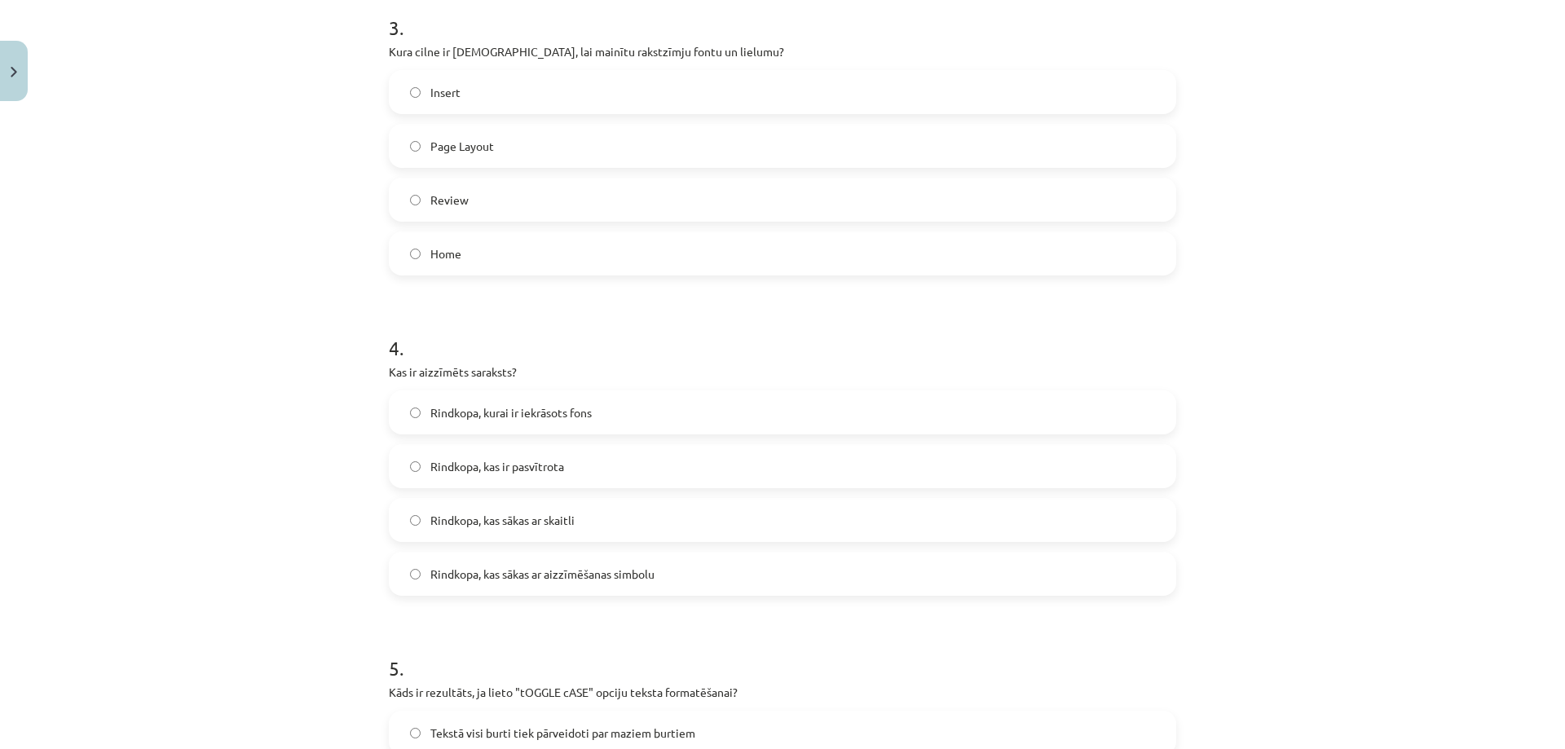
scroll to position [1019, 0]
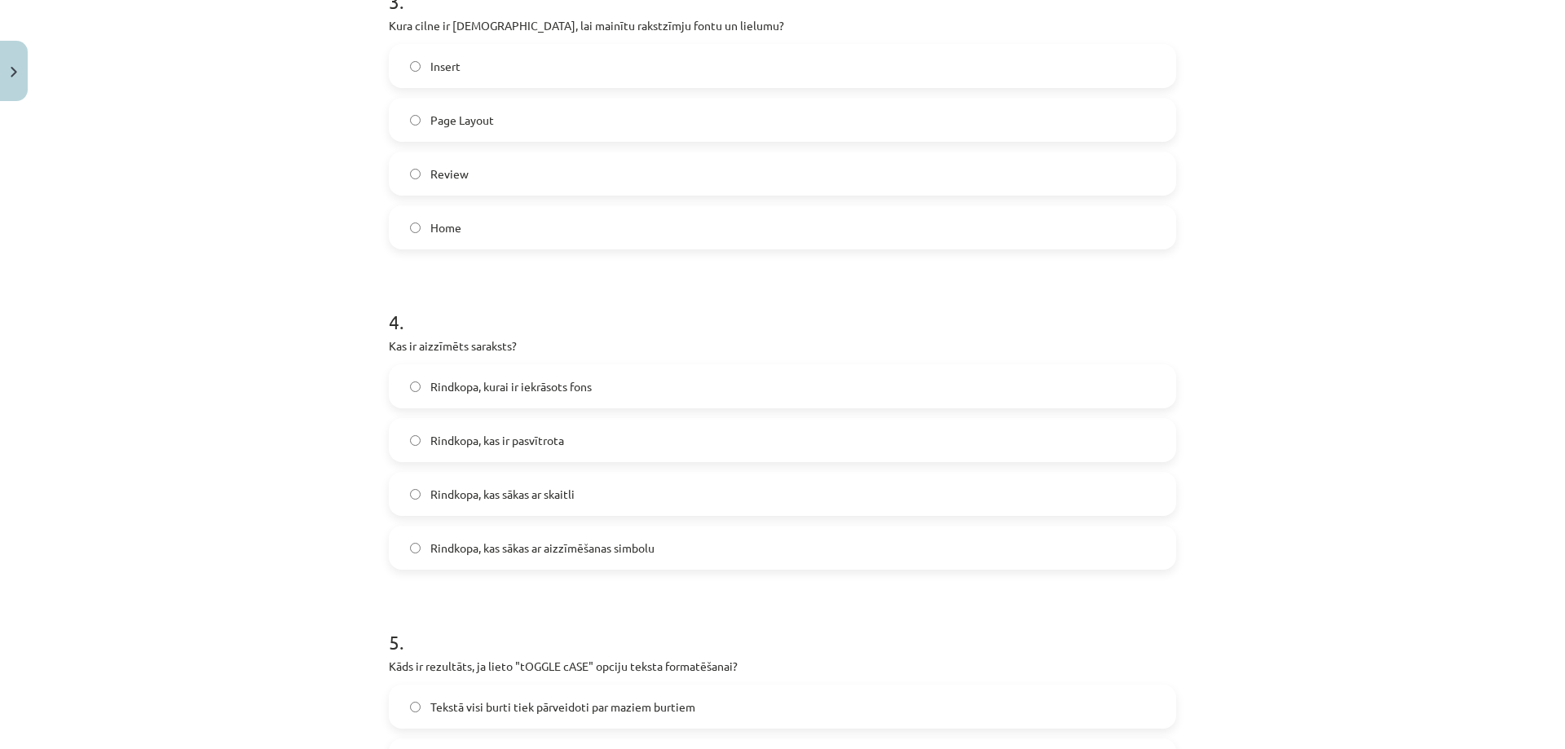
click at [566, 538] on label "Rindkopa, kas sākas ar aizzīmēšanas simbolu" at bounding box center [782, 547] width 784 height 41
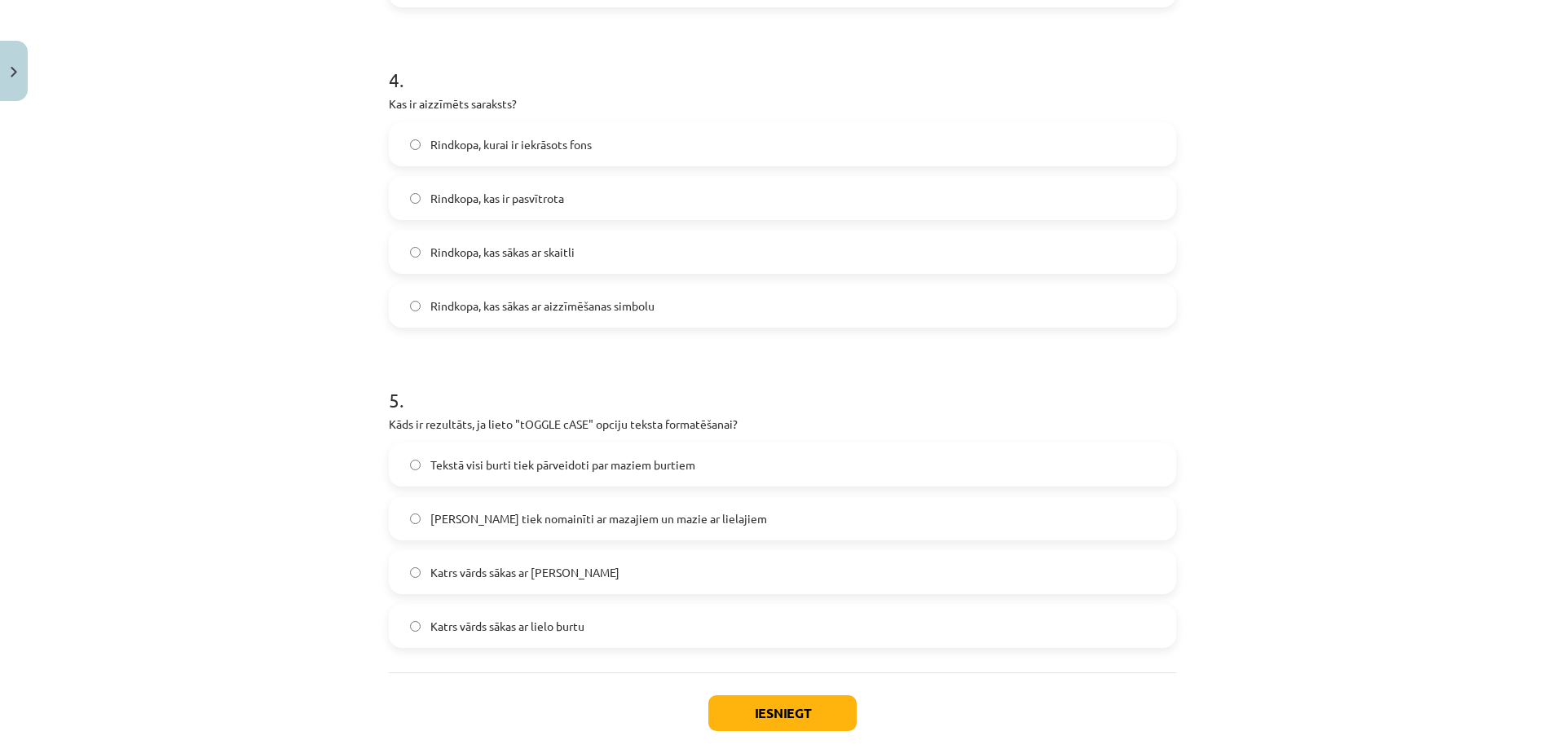
scroll to position [1263, 0]
click at [502, 523] on span "[PERSON_NAME] tiek nomainīti ar mazajiem un mazie ar lielajiem" at bounding box center [598, 516] width 337 height 17
click at [755, 704] on button "Iesniegt" at bounding box center [782, 711] width 148 height 36
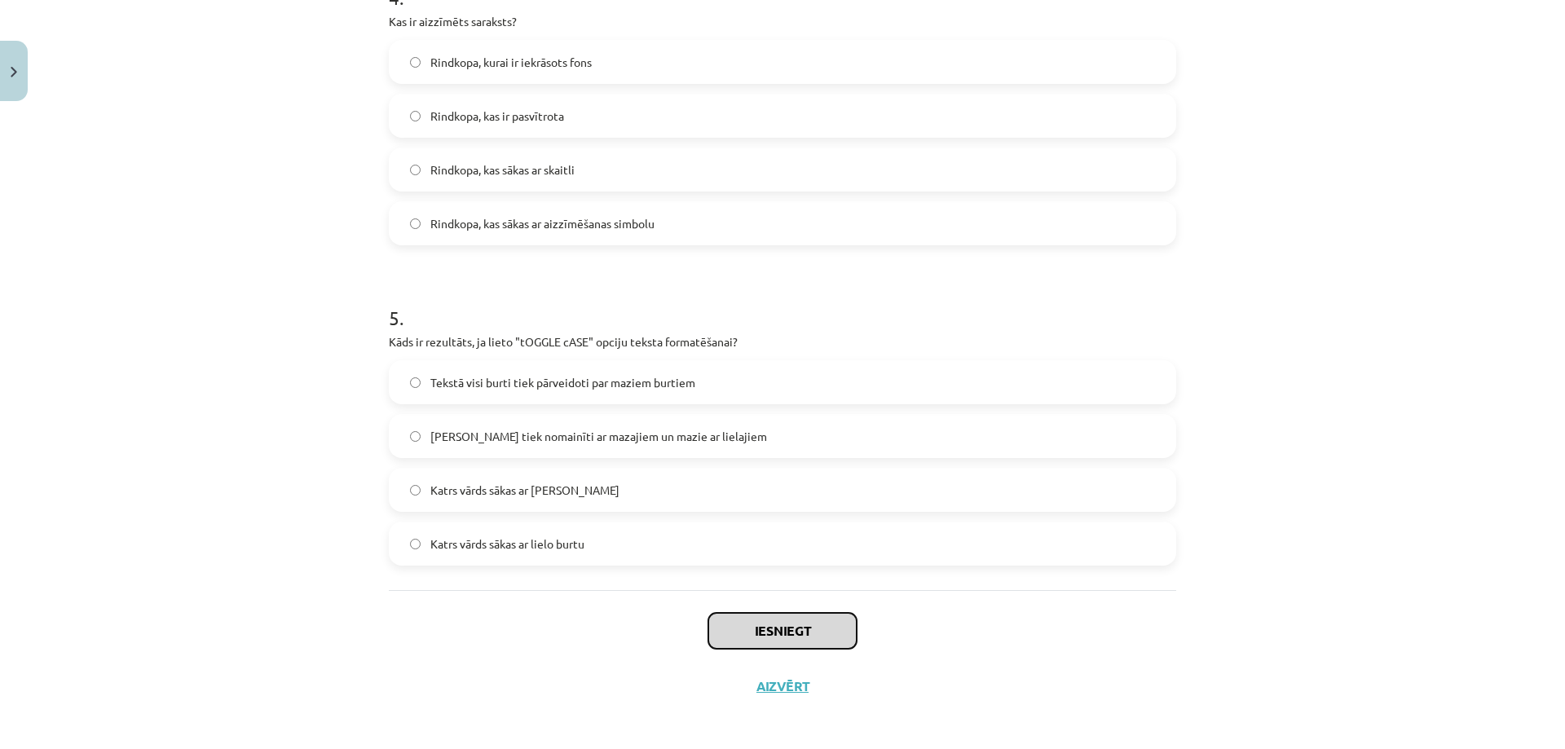
scroll to position [1349, 0]
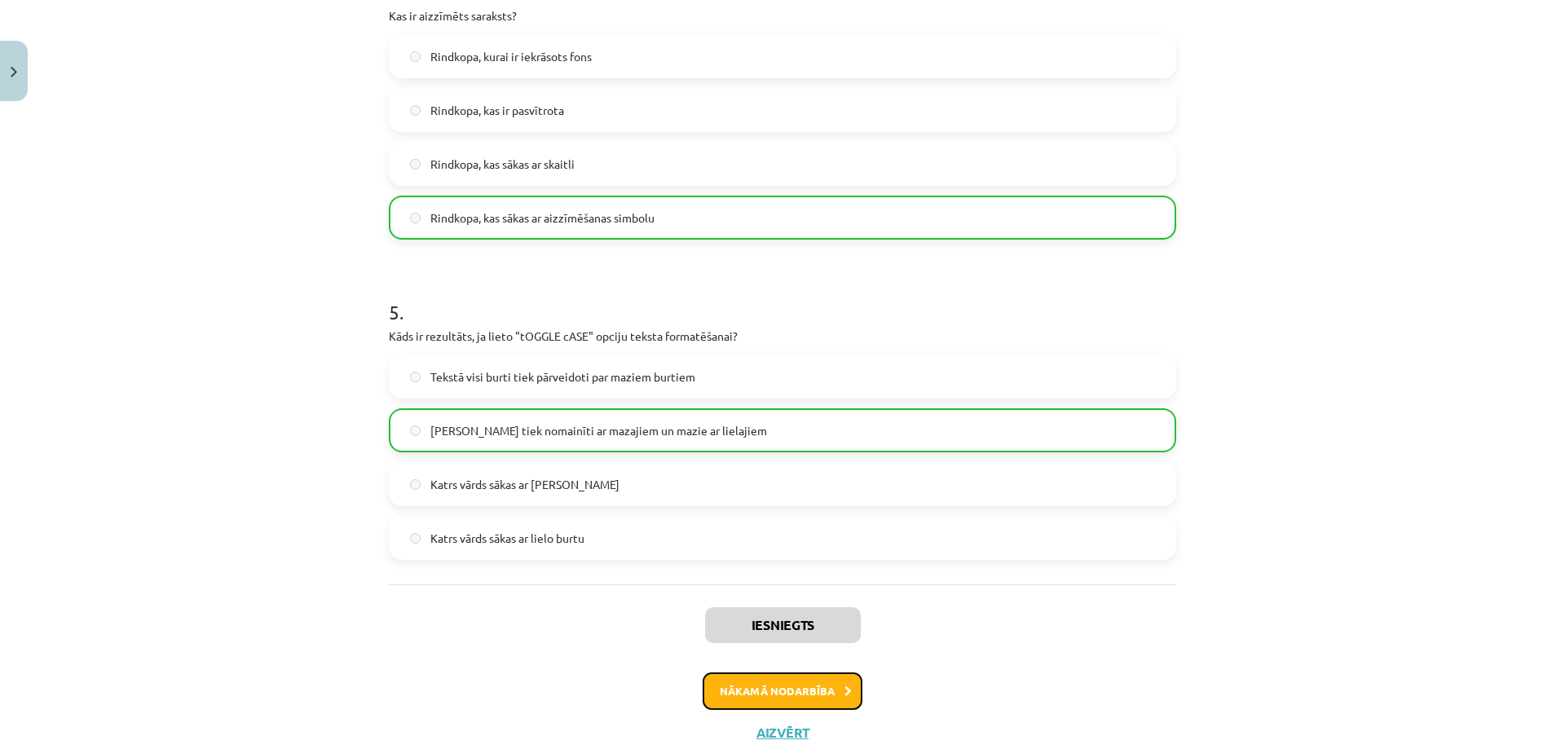
click at [723, 692] on button "Nākamā nodarbība" at bounding box center [783, 690] width 160 height 37
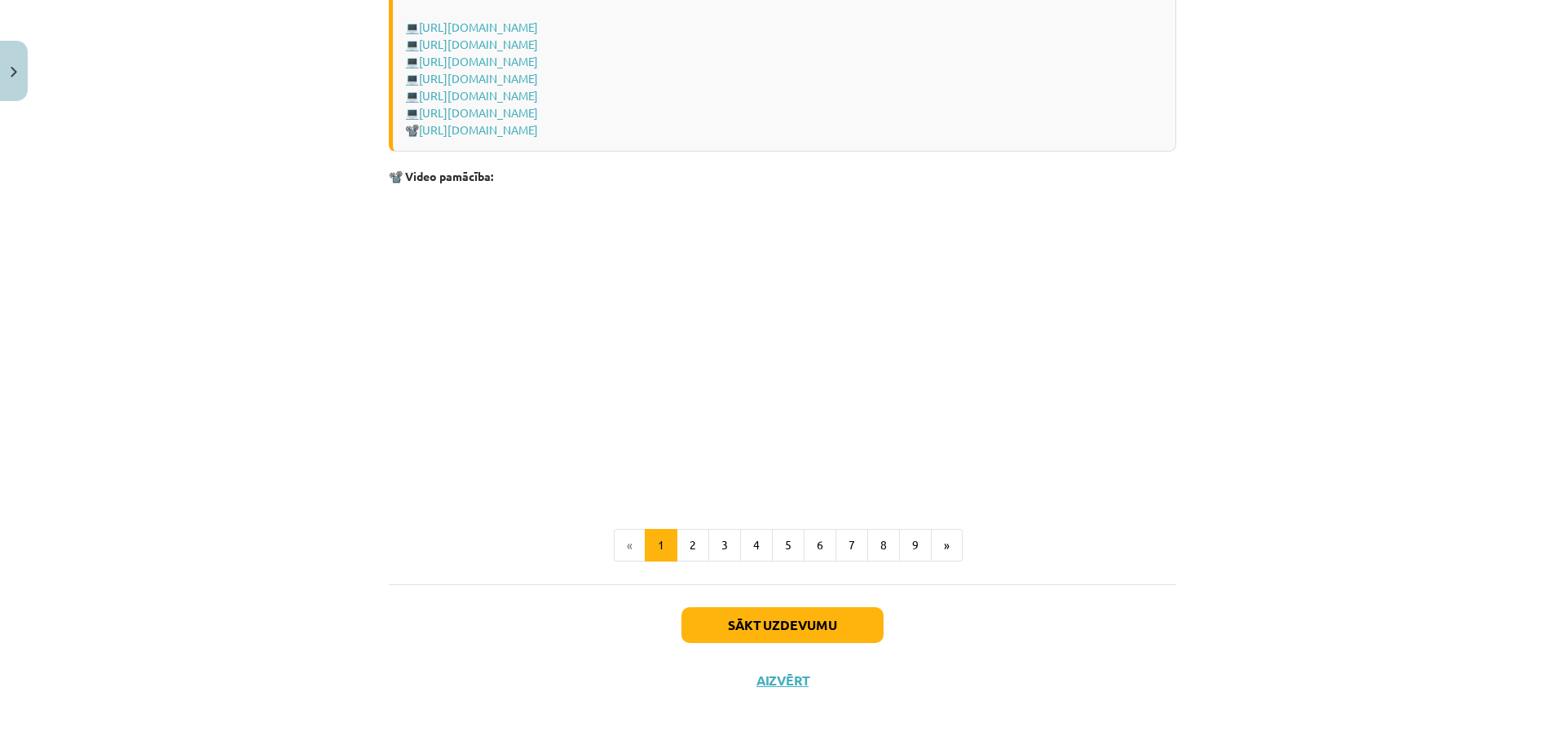
scroll to position [3280, 0]
click at [736, 633] on button "Sākt uzdevumu" at bounding box center [782, 625] width 202 height 36
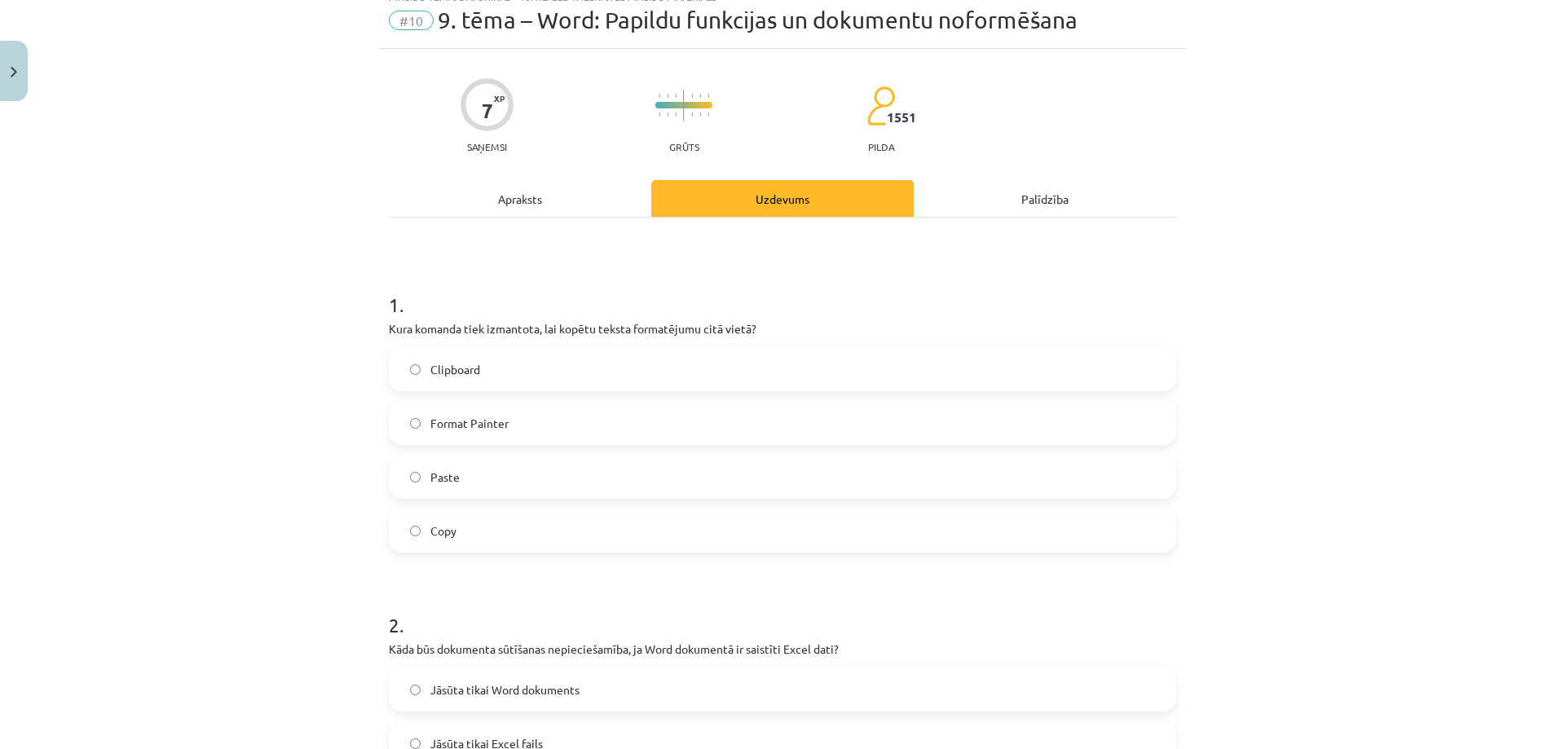
scroll to position [41, 0]
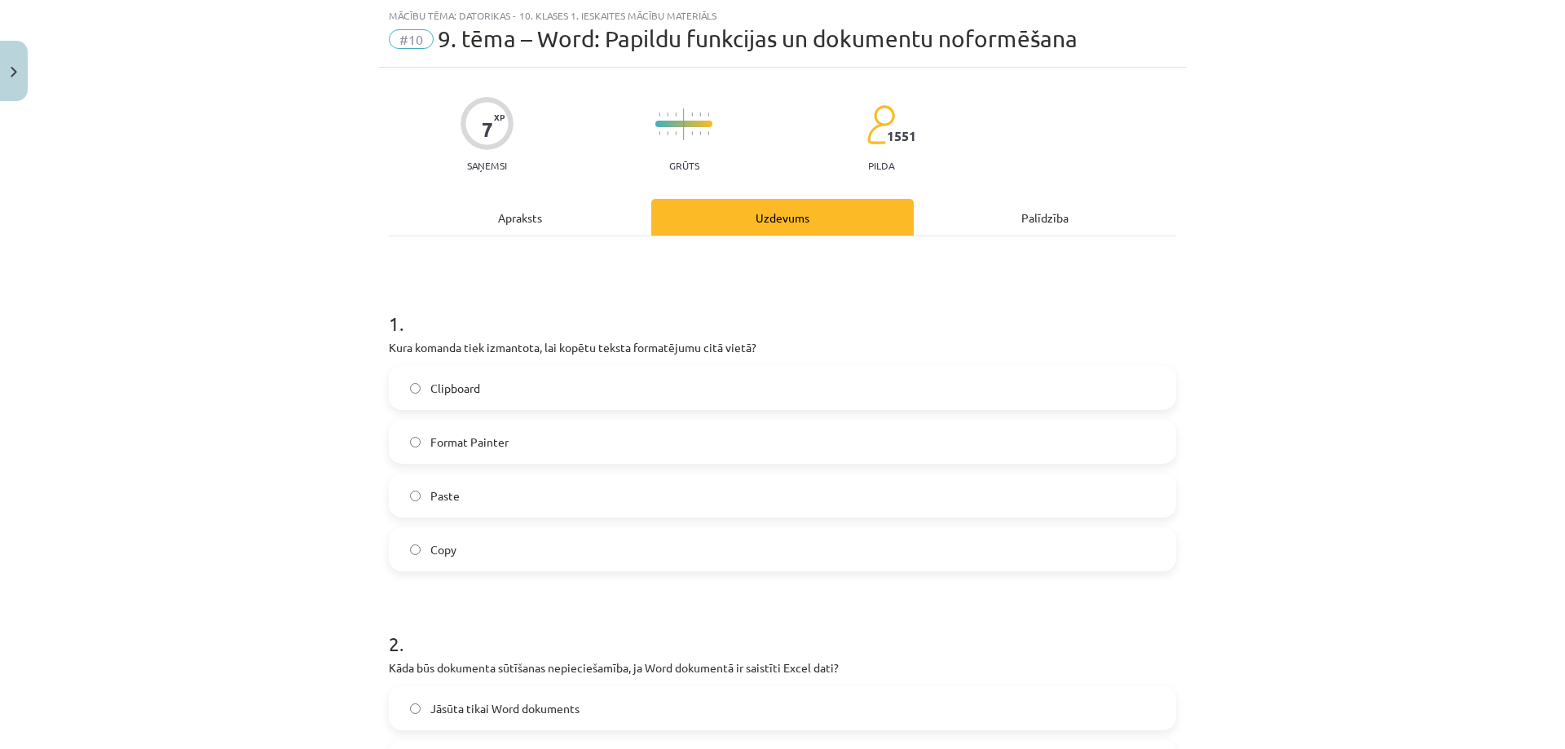
click at [483, 561] on label "Copy" at bounding box center [782, 549] width 784 height 41
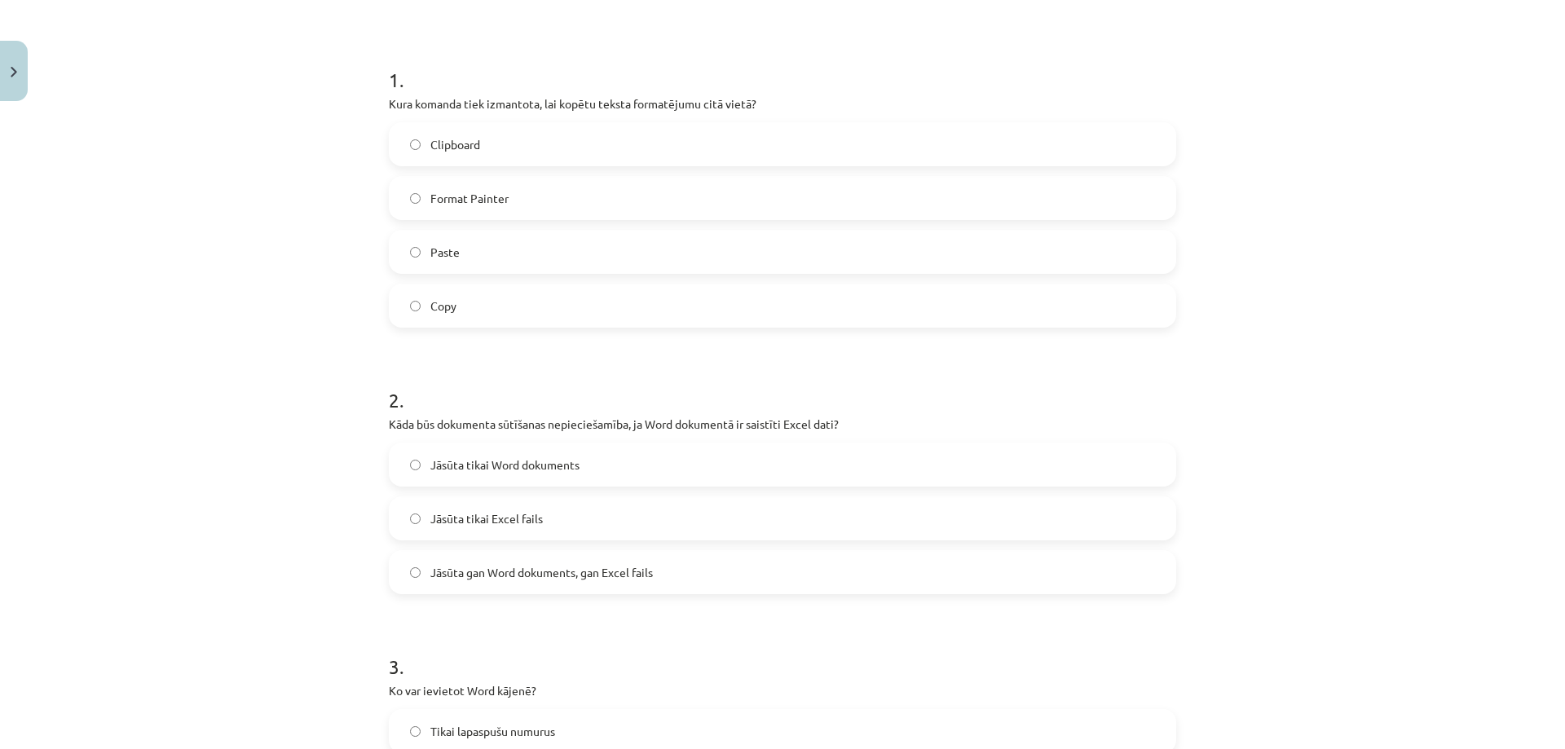
scroll to position [285, 0]
click at [573, 567] on span "Jāsūta gan Word dokuments, gan Excel fails" at bounding box center [541, 571] width 223 height 17
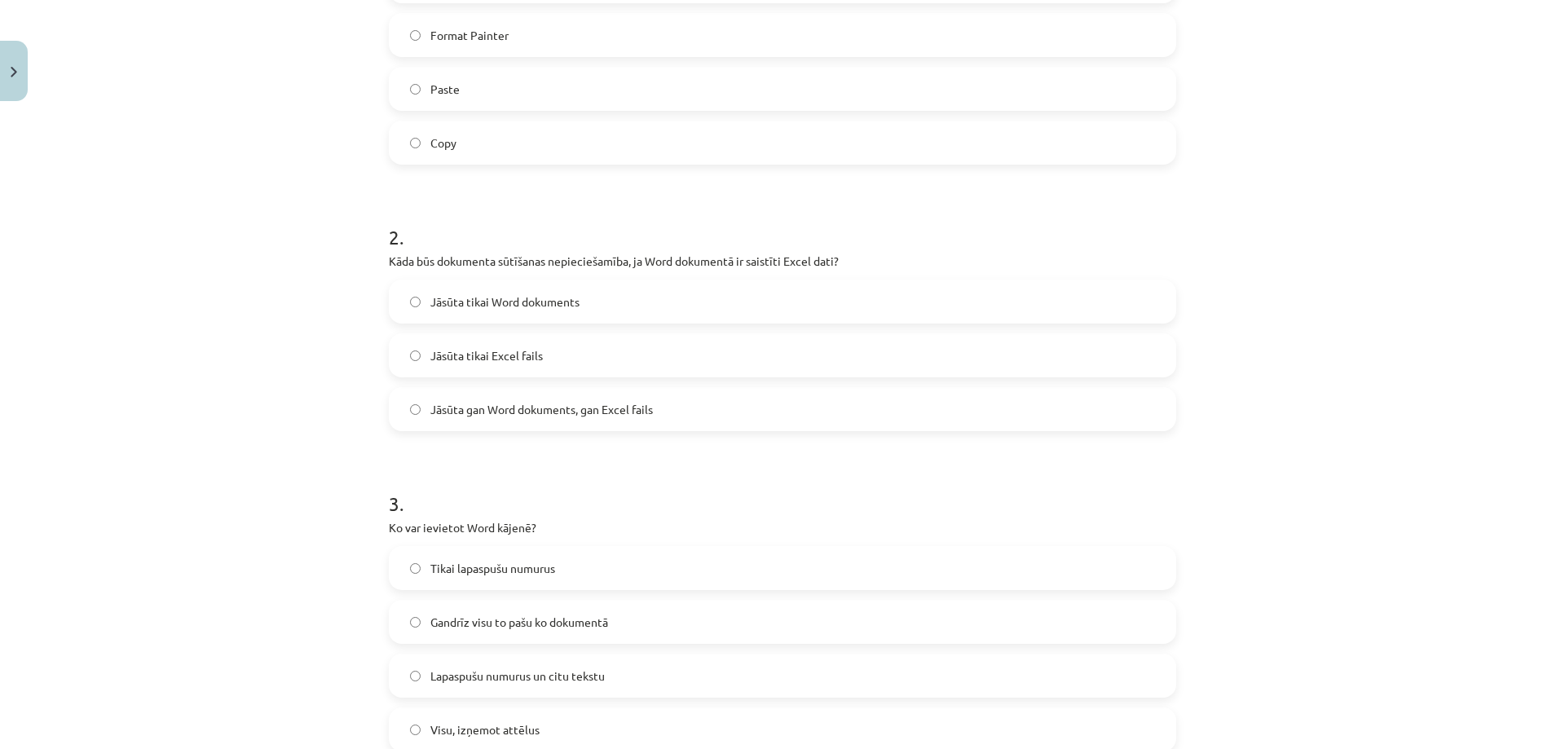
scroll to position [530, 0]
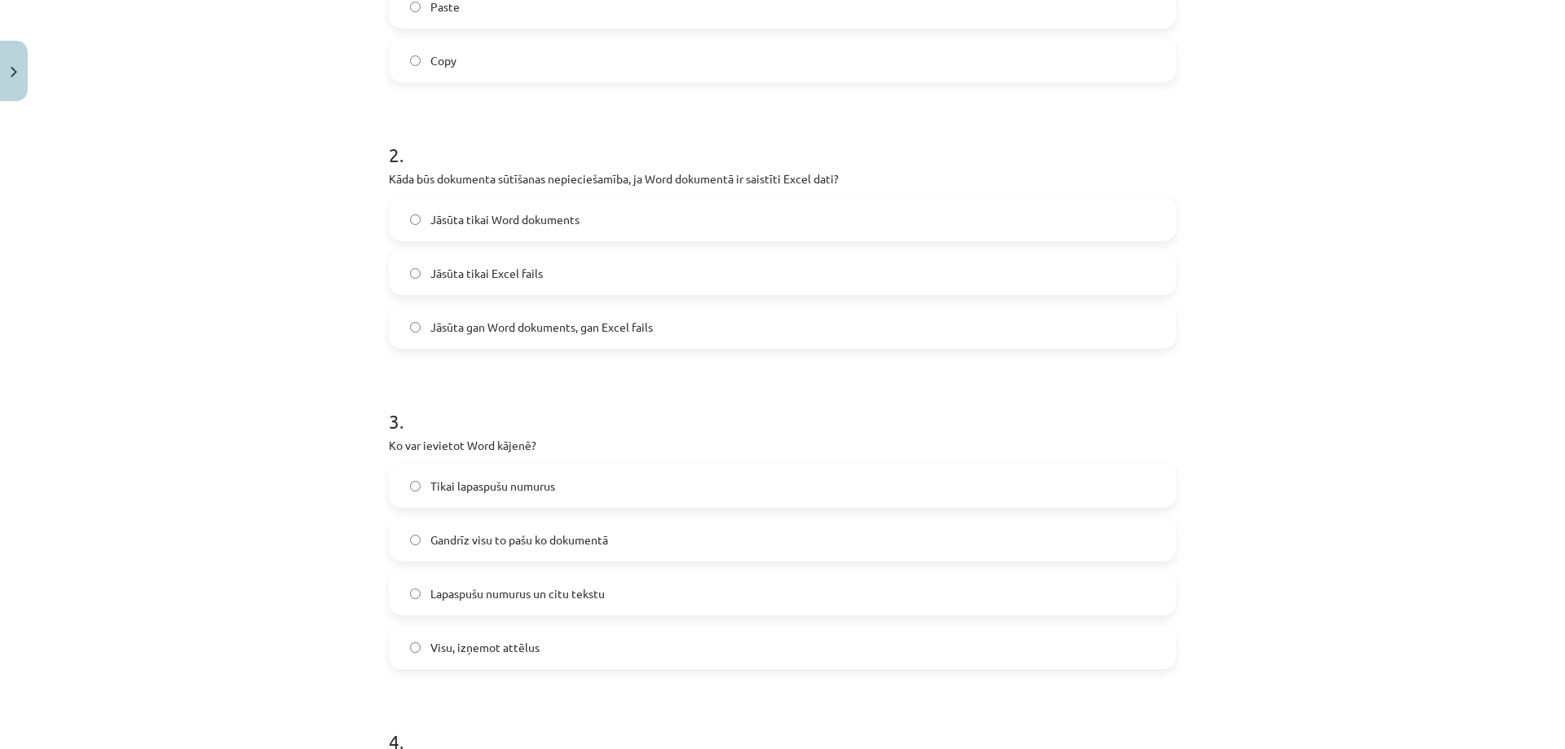
click at [461, 232] on label "Jāsūta tikai Word dokuments" at bounding box center [782, 219] width 784 height 41
click at [521, 591] on span "Lapaspušu numurus un citu tekstu" at bounding box center [517, 593] width 174 height 17
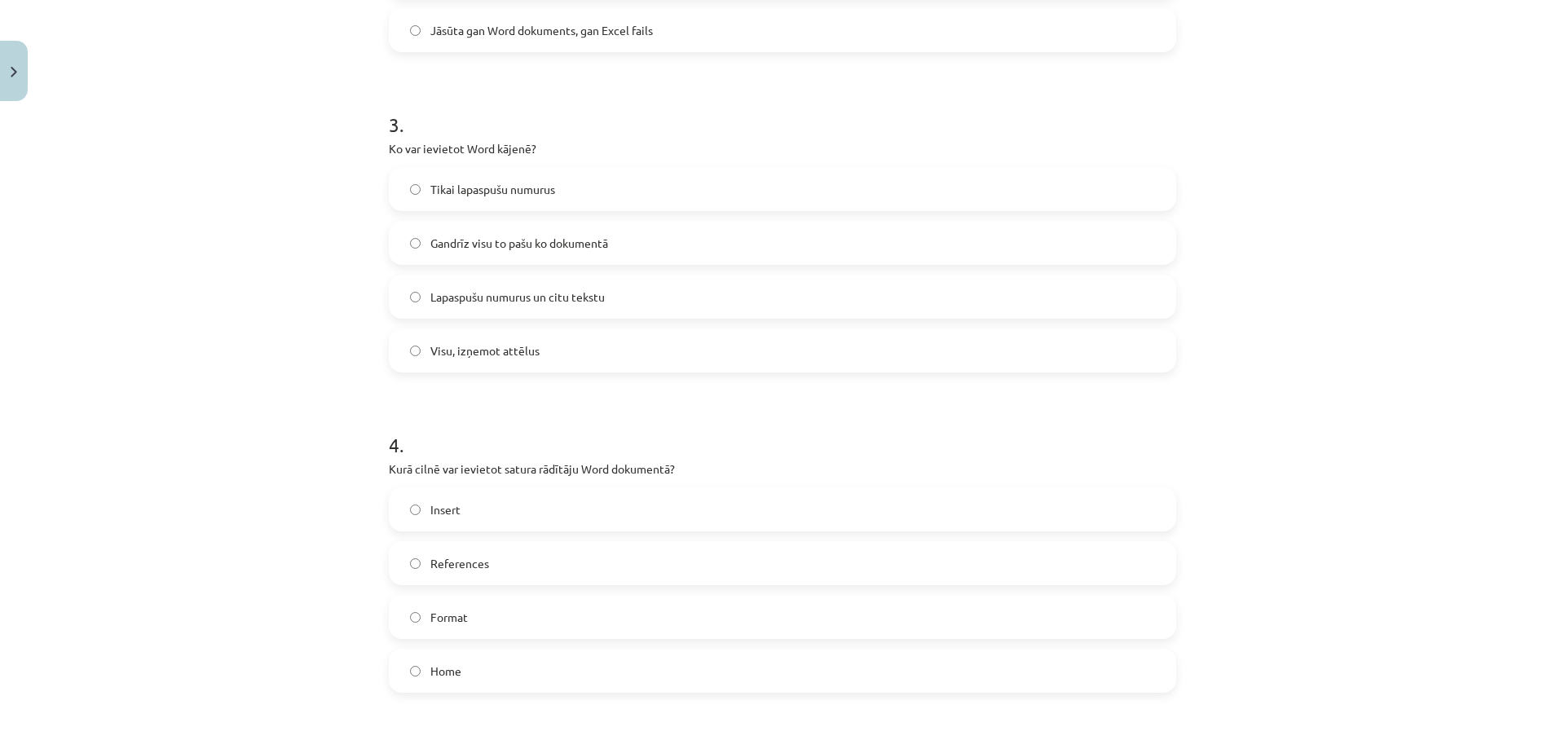
scroll to position [856, 0]
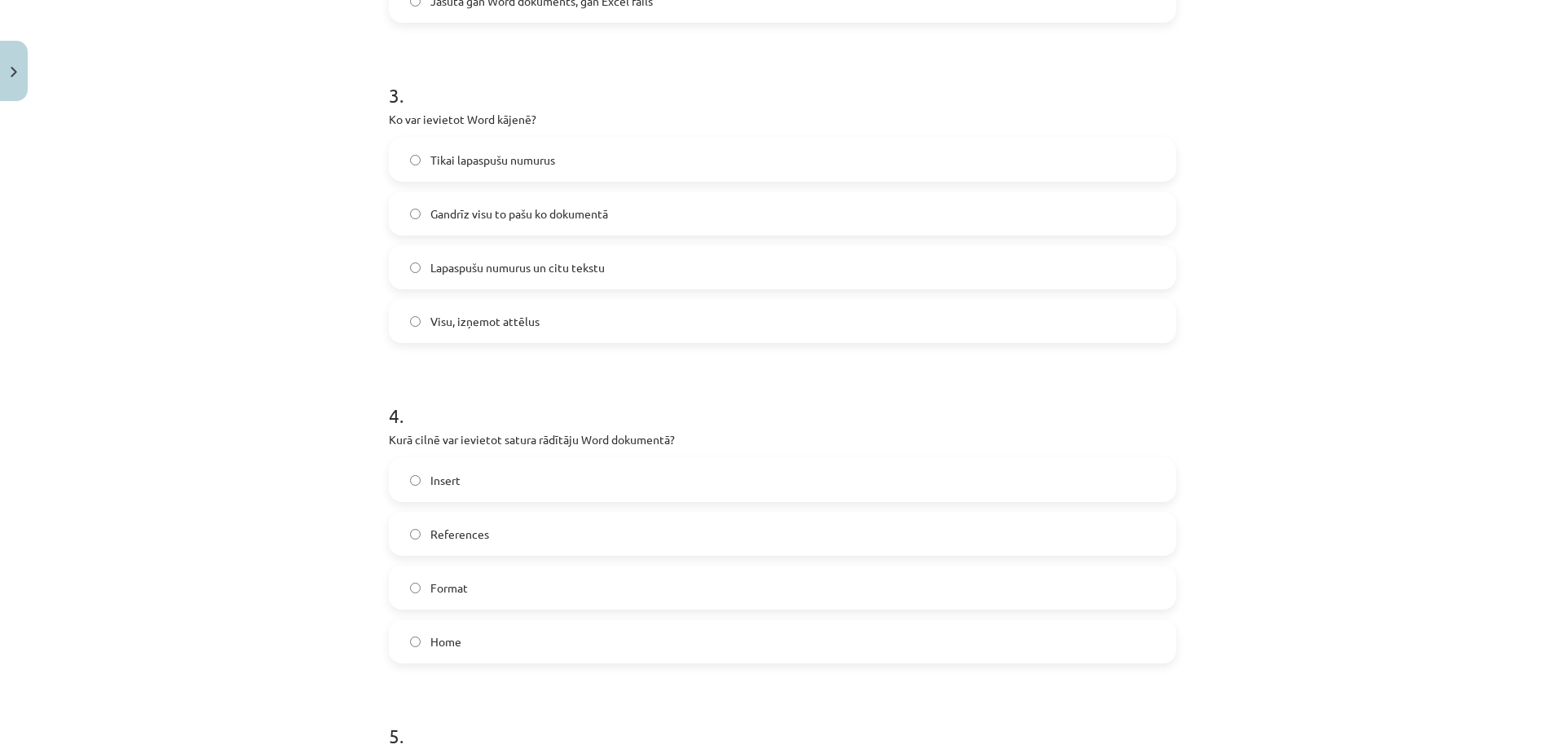
click at [433, 487] on span "Insert" at bounding box center [445, 480] width 30 height 17
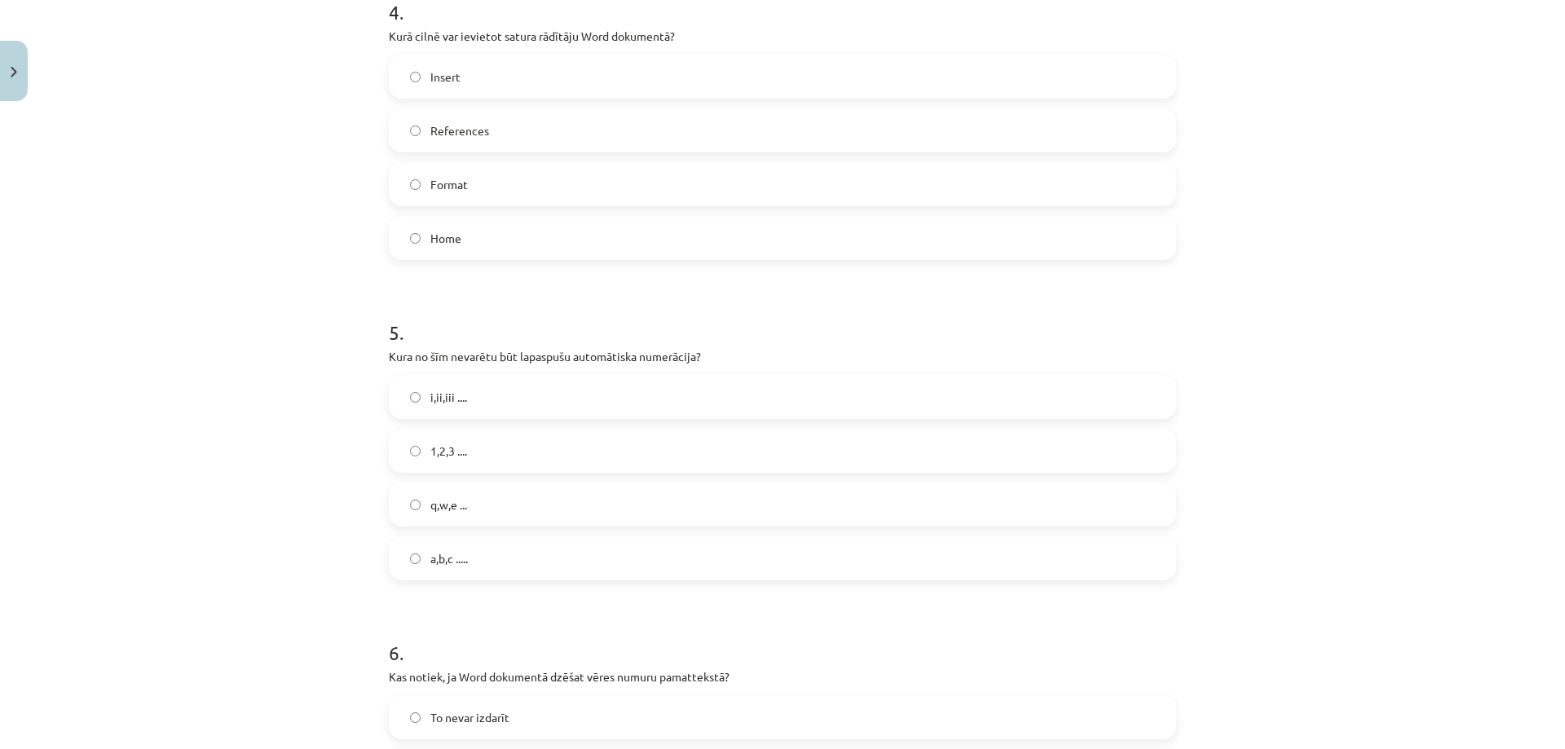
scroll to position [1263, 0]
click at [403, 399] on label "i,ii,iii ...." at bounding box center [782, 393] width 784 height 41
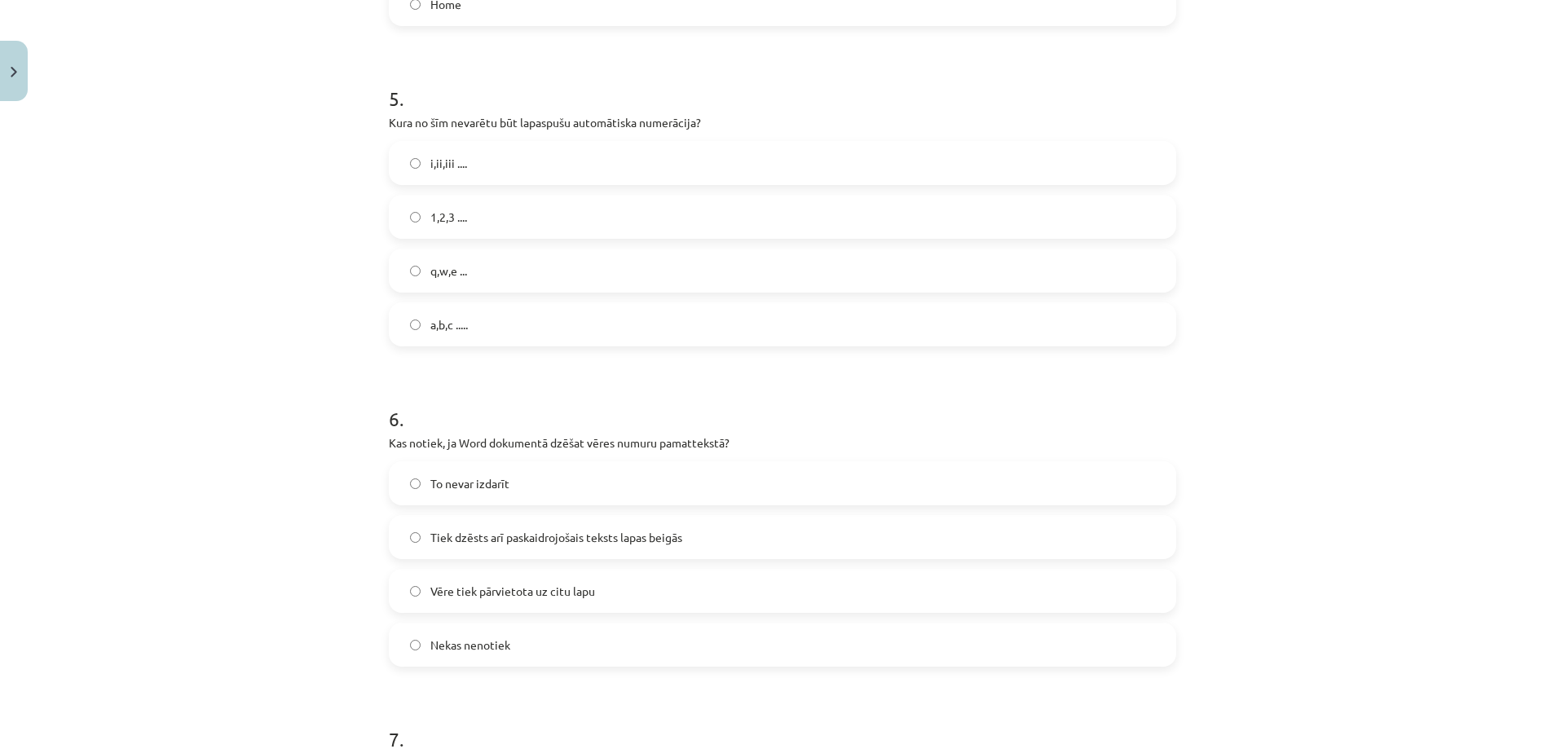
scroll to position [1508, 0]
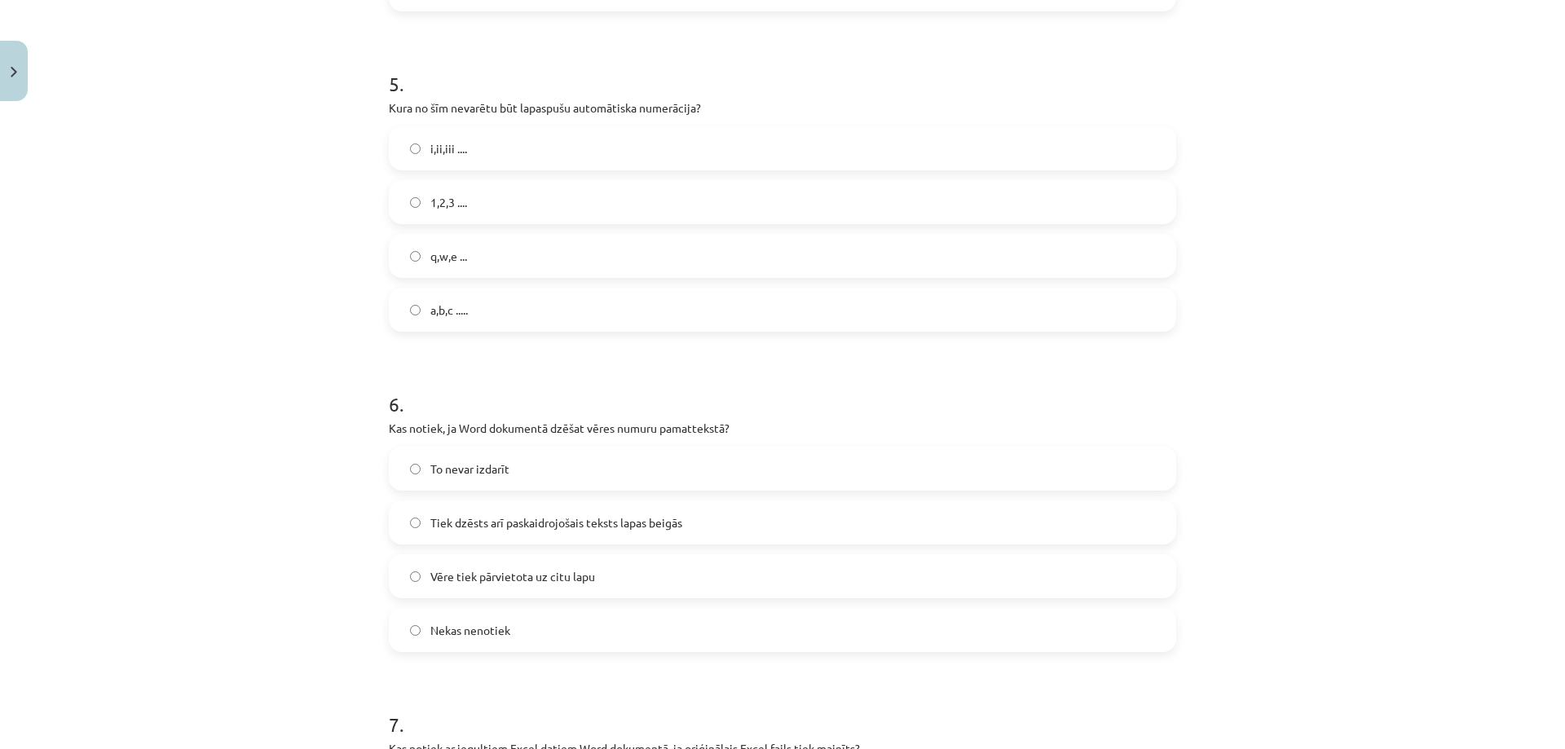
click at [444, 523] on span "Tiek dzēsts arī paskaidrojošais teksts lapas beigās" at bounding box center [556, 522] width 252 height 17
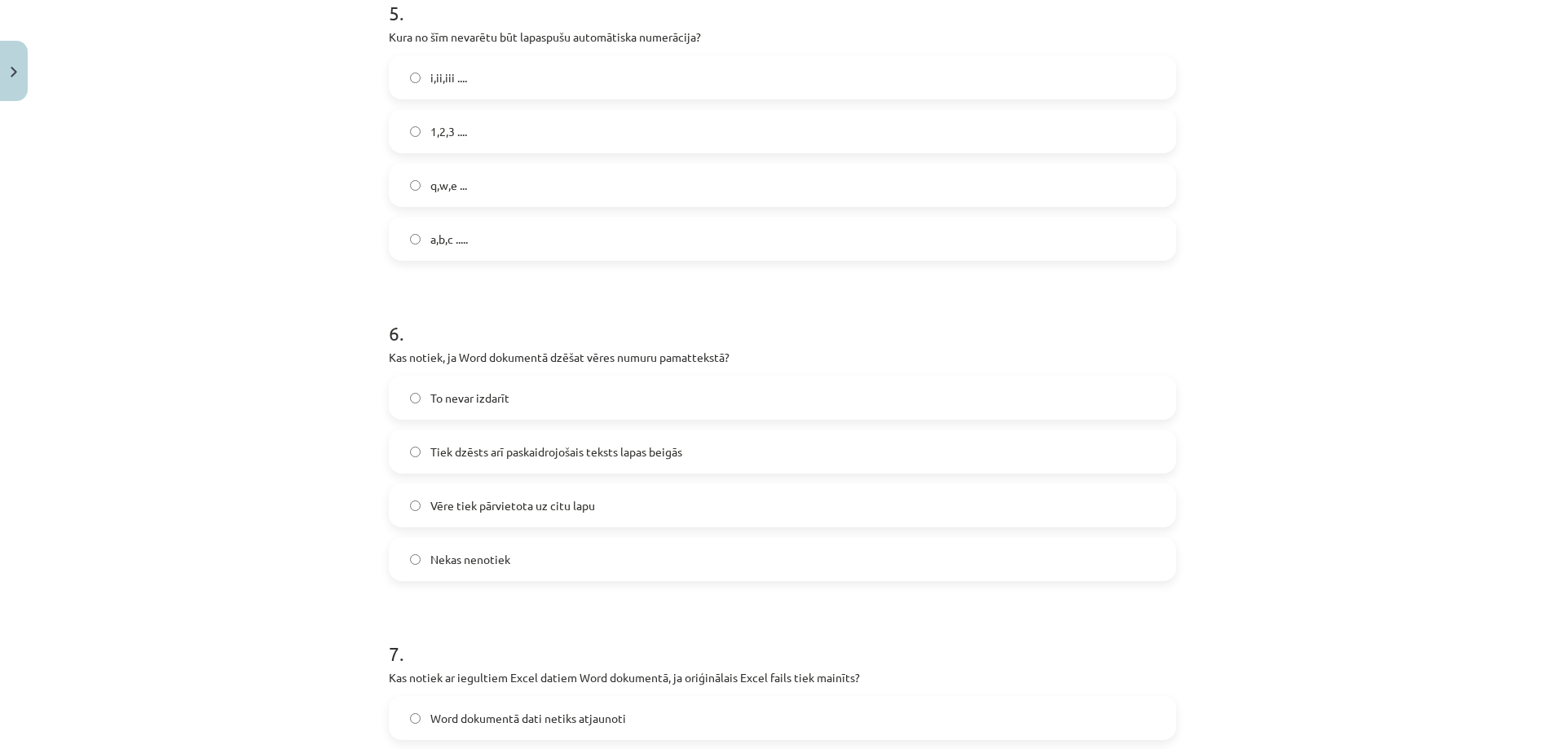
scroll to position [1834, 0]
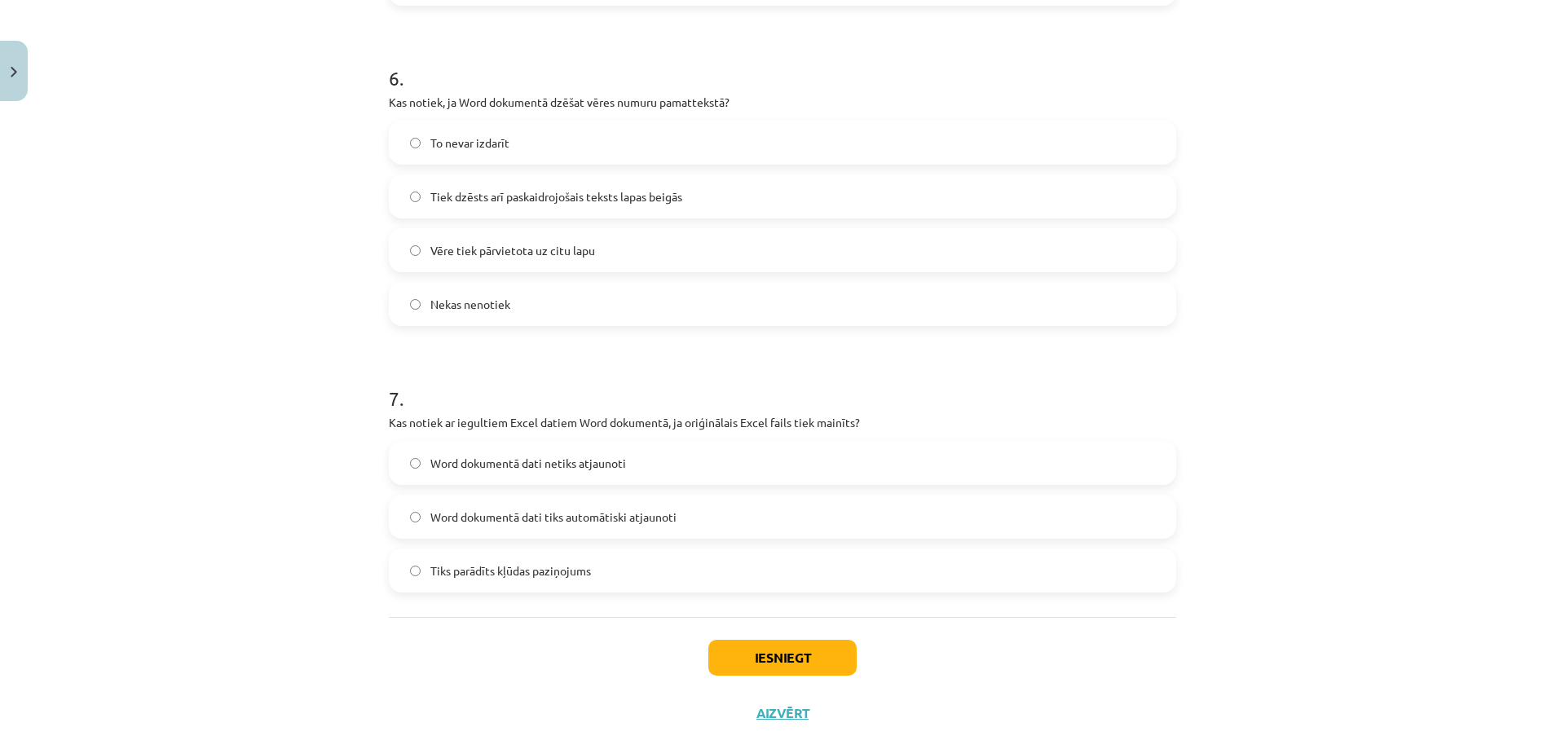
click at [460, 461] on span "Word dokumentā dati netiks atjaunoti" at bounding box center [528, 463] width 196 height 17
click at [759, 652] on button "Iesniegt" at bounding box center [782, 658] width 148 height 36
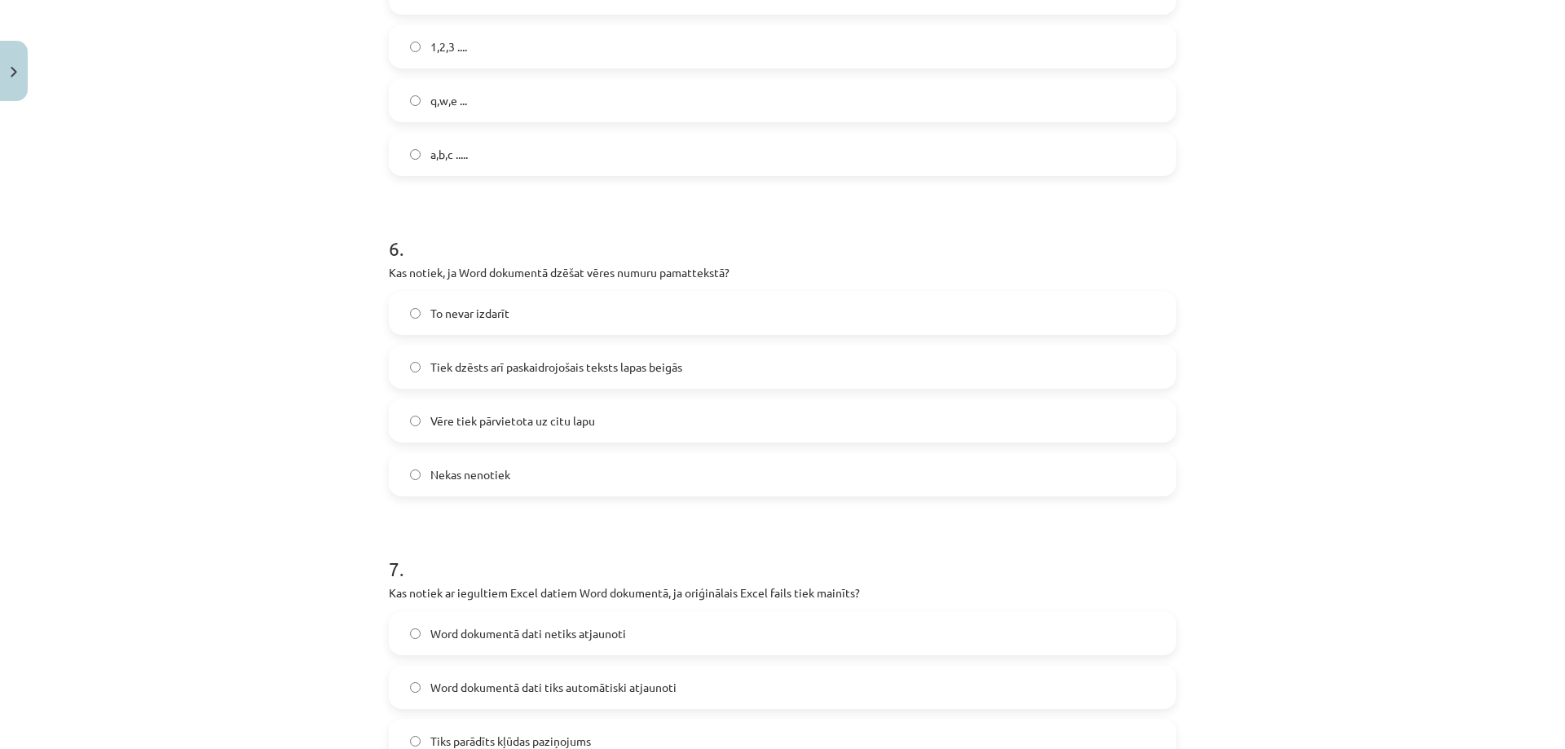
scroll to position [1867, 0]
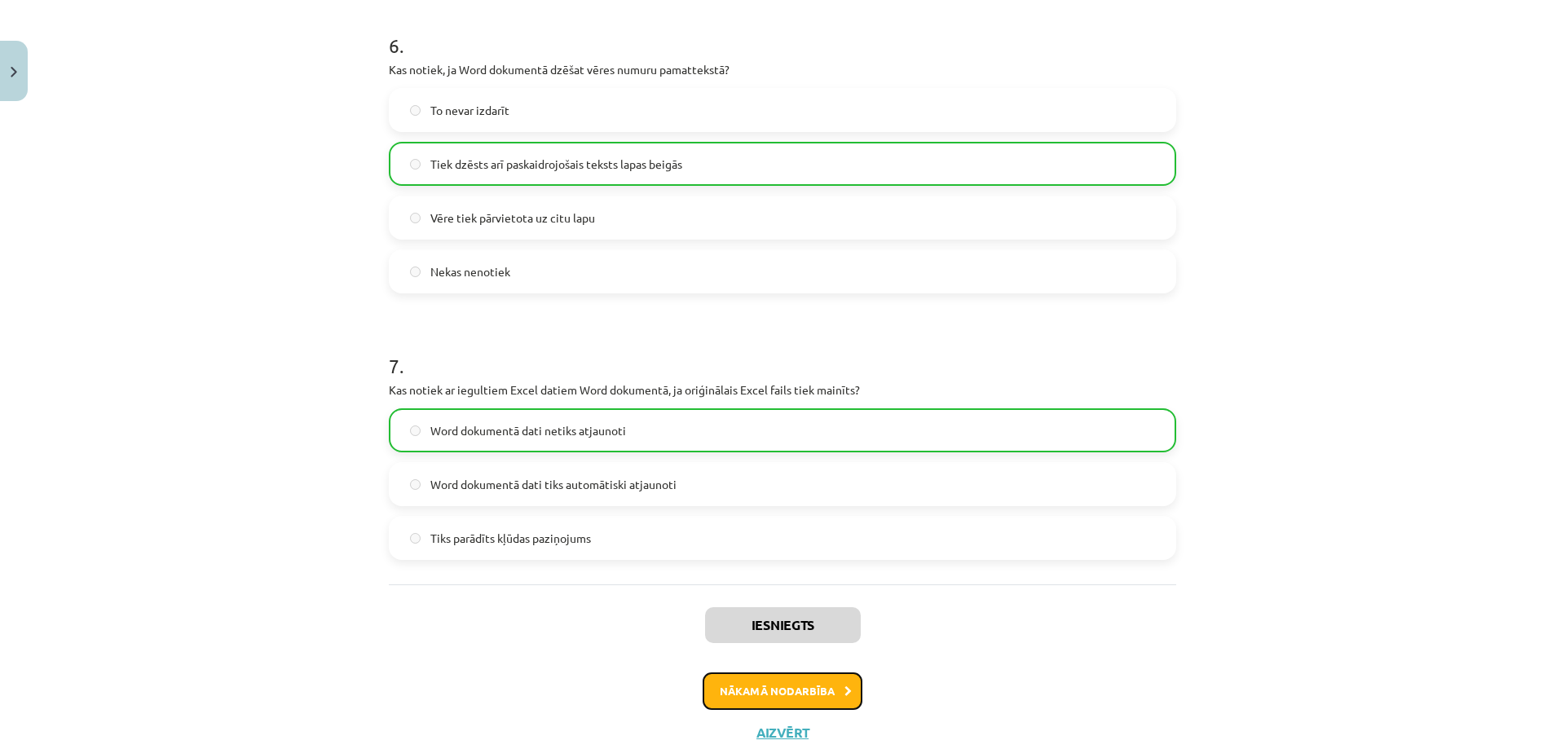
click at [756, 689] on button "Nākamā nodarbība" at bounding box center [783, 690] width 160 height 37
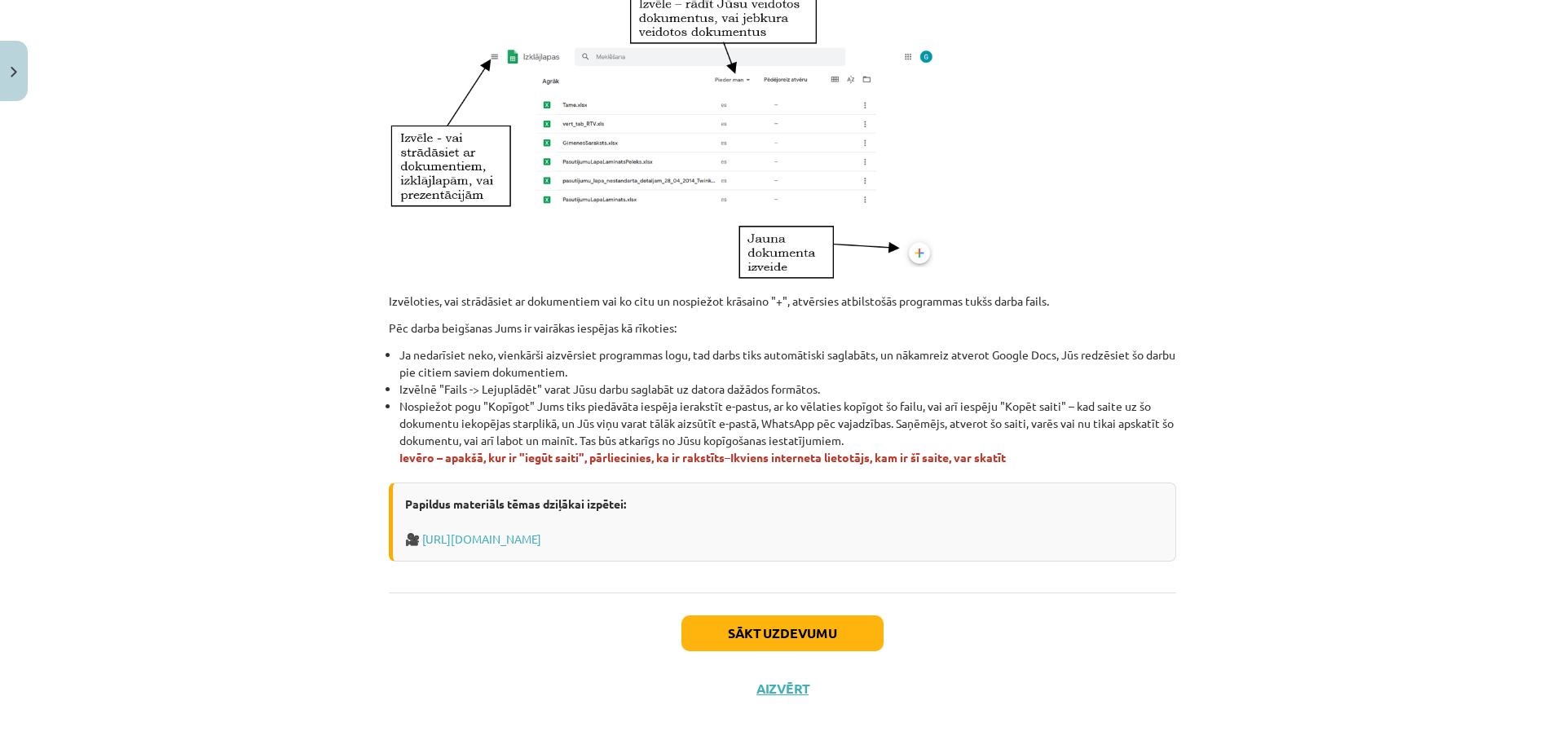
scroll to position [826, 0]
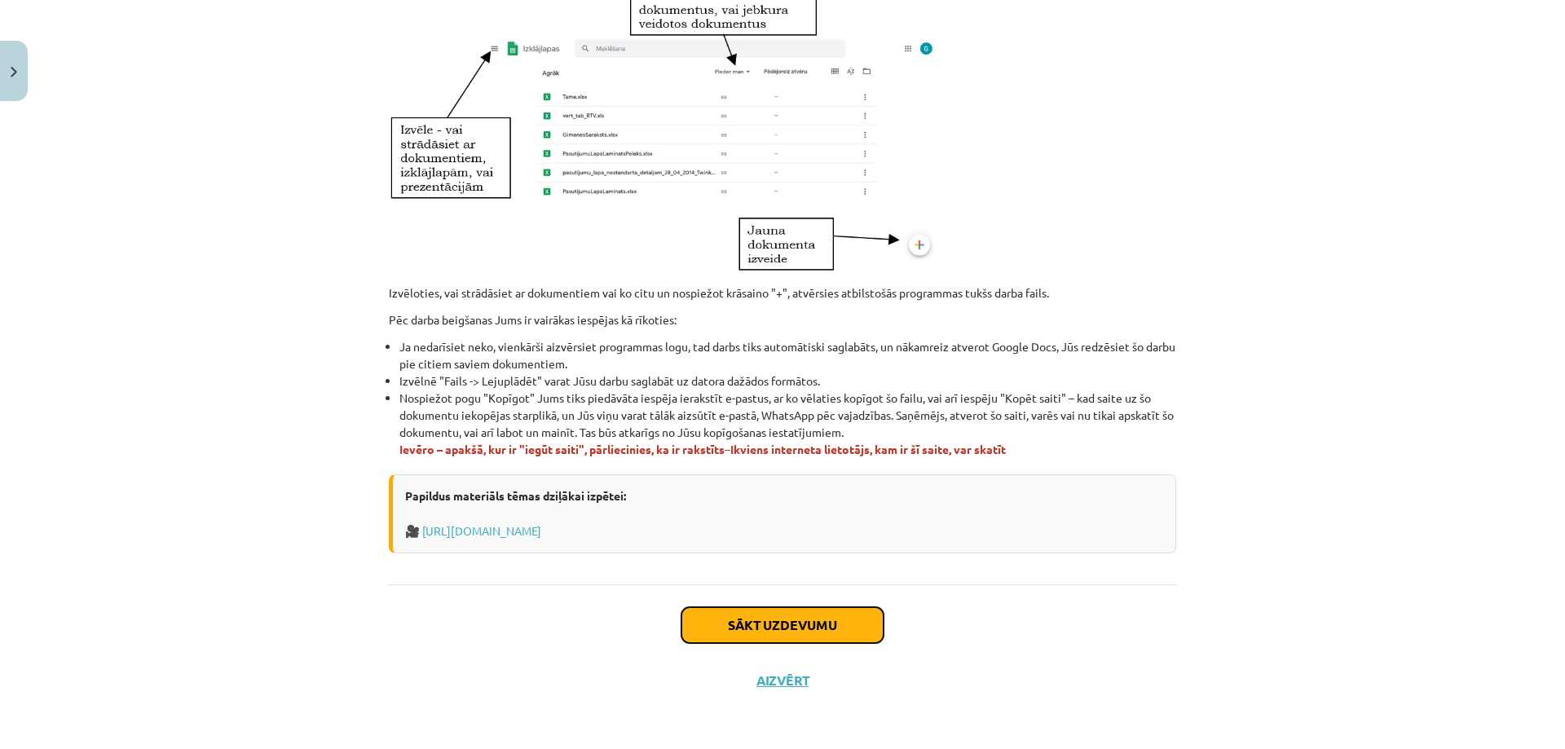
click at [711, 611] on button "Sākt uzdevumu" at bounding box center [782, 625] width 202 height 36
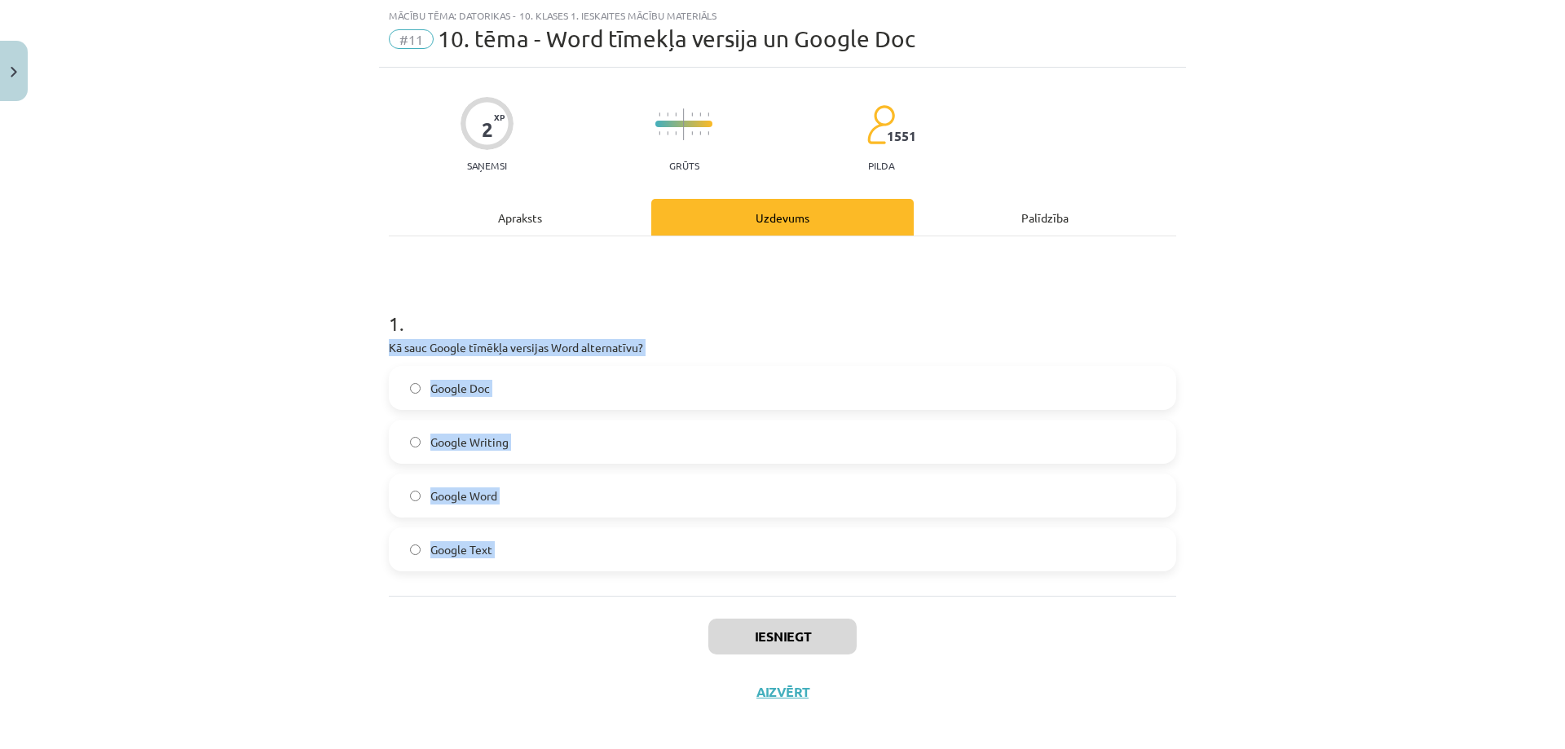
drag, startPoint x: 377, startPoint y: 347, endPoint x: 657, endPoint y: 630, distance: 397.7
click at [657, 630] on div "2 XP Saņemsi Grūts 1551 pilda Apraksts Uzdevums Palīdzība 1 . Kā sauc Google tī…" at bounding box center [782, 394] width 807 height 652
copy div "Kā sauc Google tīmēkļa versijas Word alternatīvu? Google Doc Google Writing Goo…"
click at [337, 483] on div "Mācību tēma: Datorikas - 10. klases 1. ieskaites mācību materiāls #11 10. tēma …" at bounding box center [782, 374] width 1565 height 749
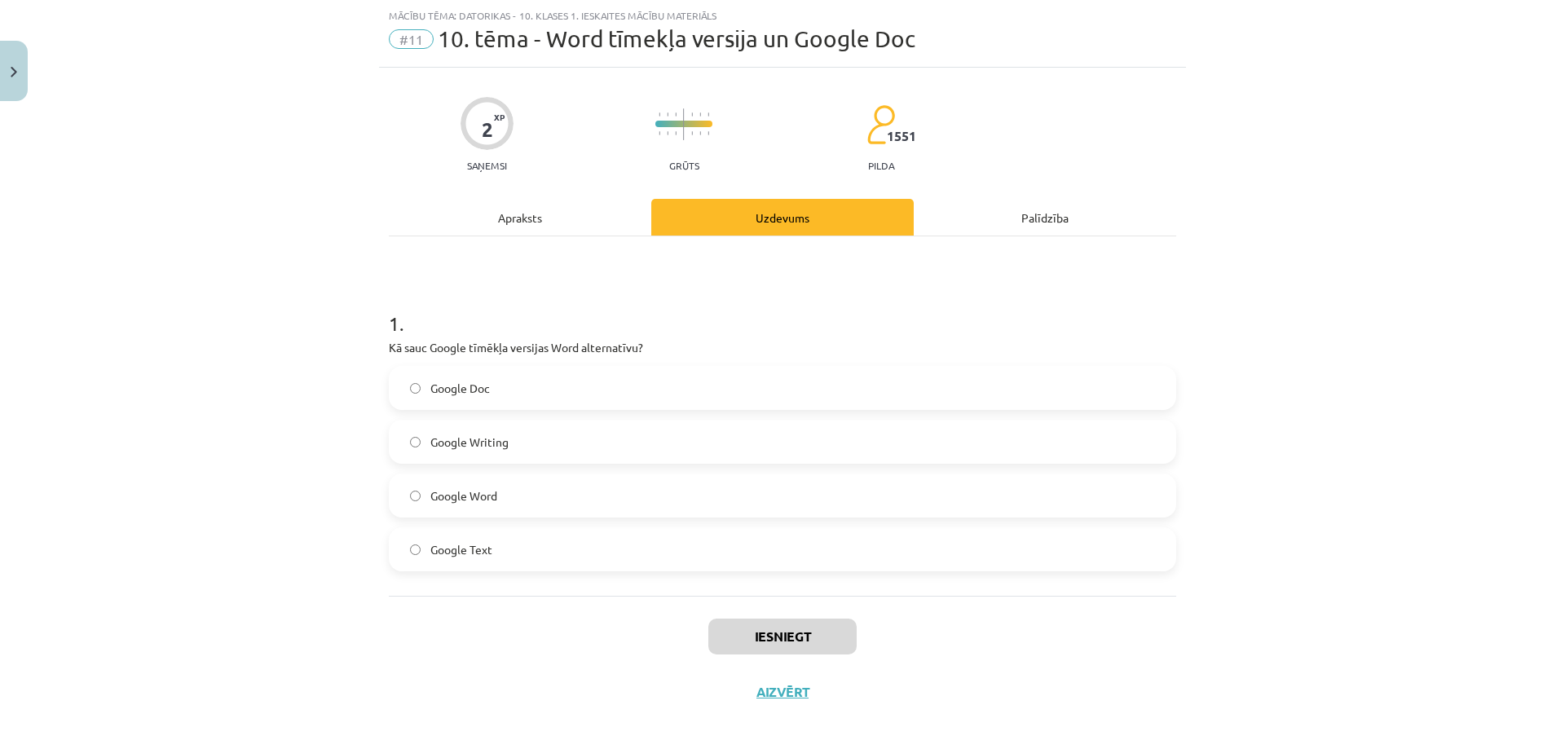
click at [405, 394] on label "Google Doc" at bounding box center [782, 388] width 784 height 41
click at [808, 648] on button "Iesniegt" at bounding box center [782, 637] width 148 height 36
click at [660, 646] on div "Iesniegt Aizvērt" at bounding box center [782, 653] width 787 height 114
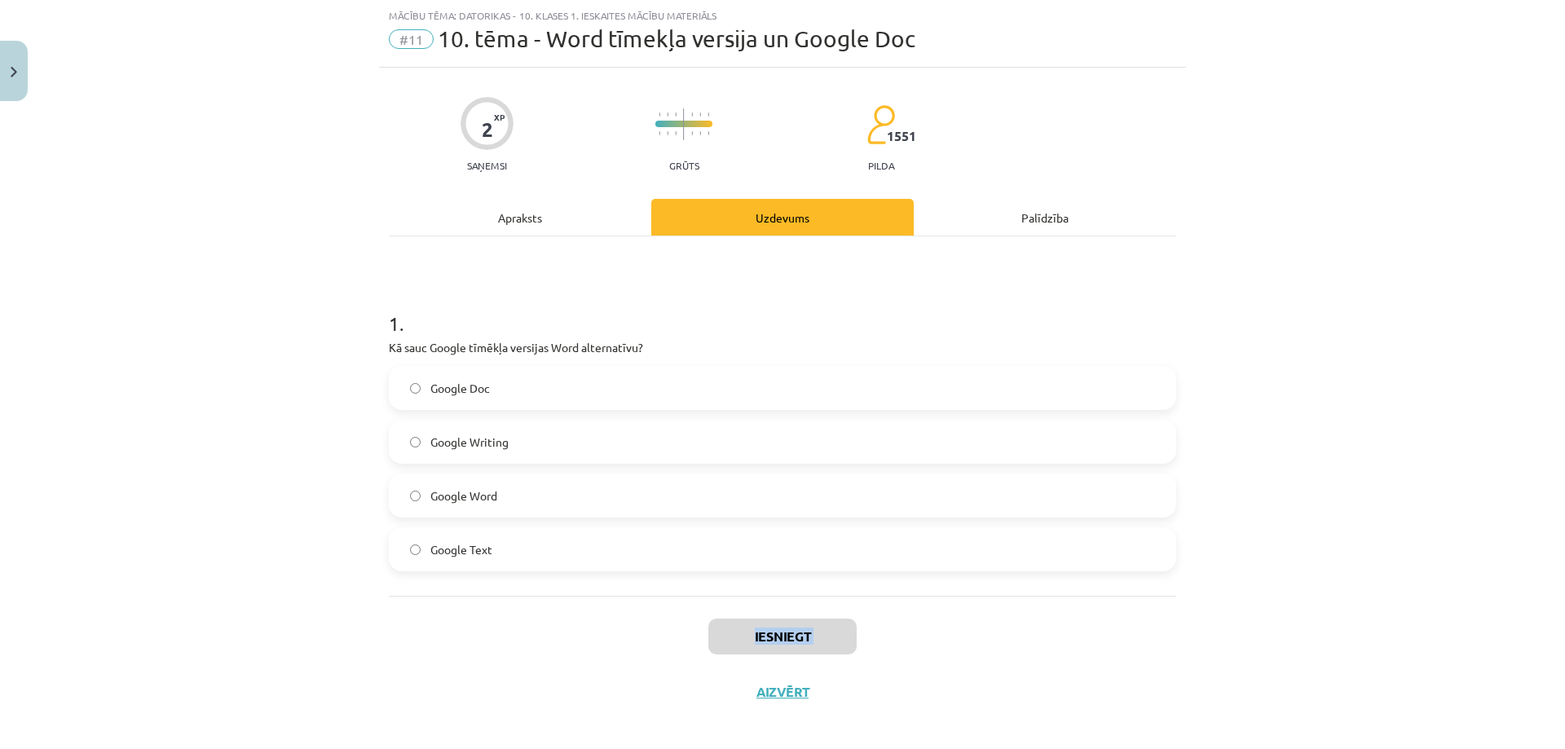
click at [935, 646] on div "Iesniegt Aizvērt" at bounding box center [782, 653] width 787 height 114
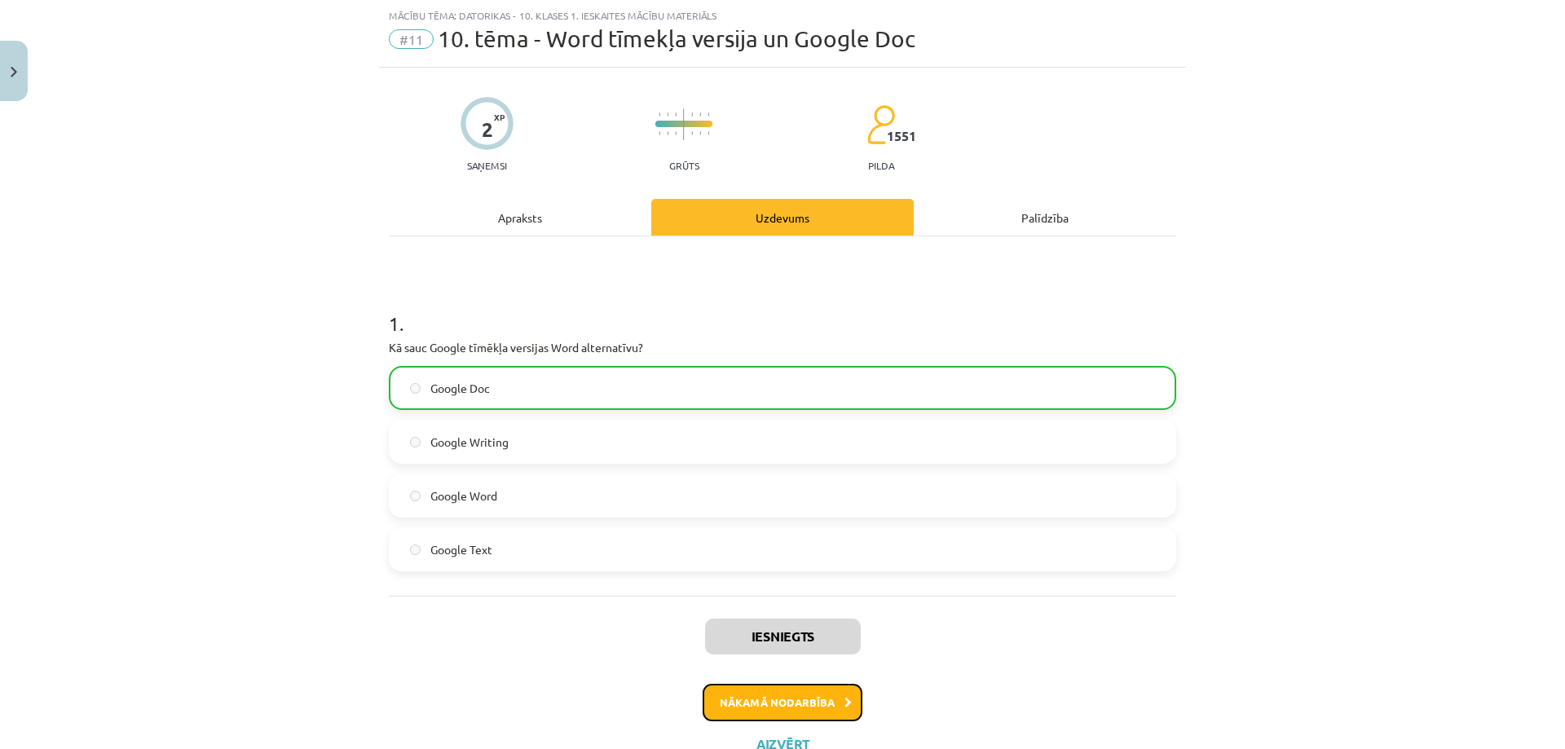
click at [778, 690] on button "Nākamā nodarbība" at bounding box center [783, 702] width 160 height 37
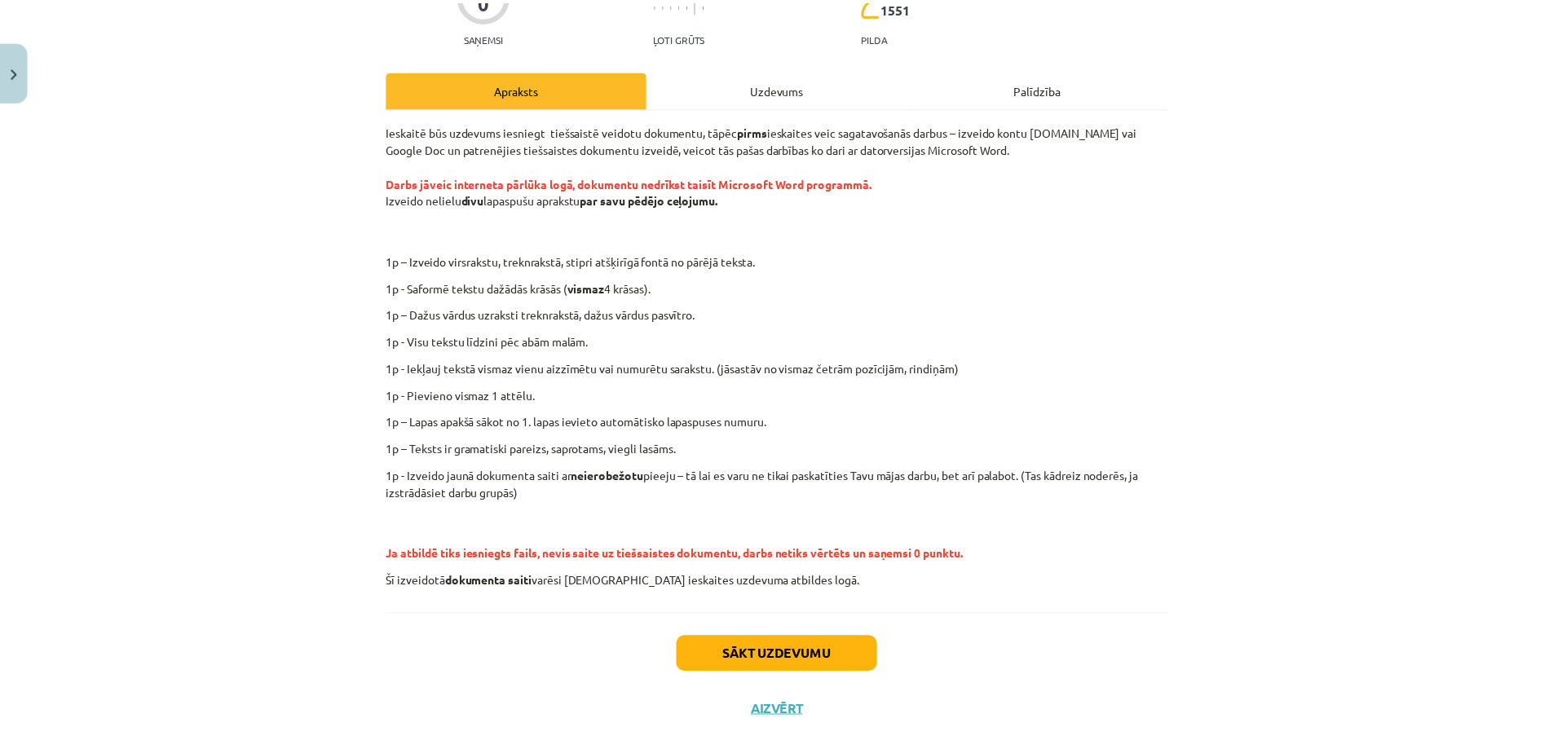
scroll to position [199, 0]
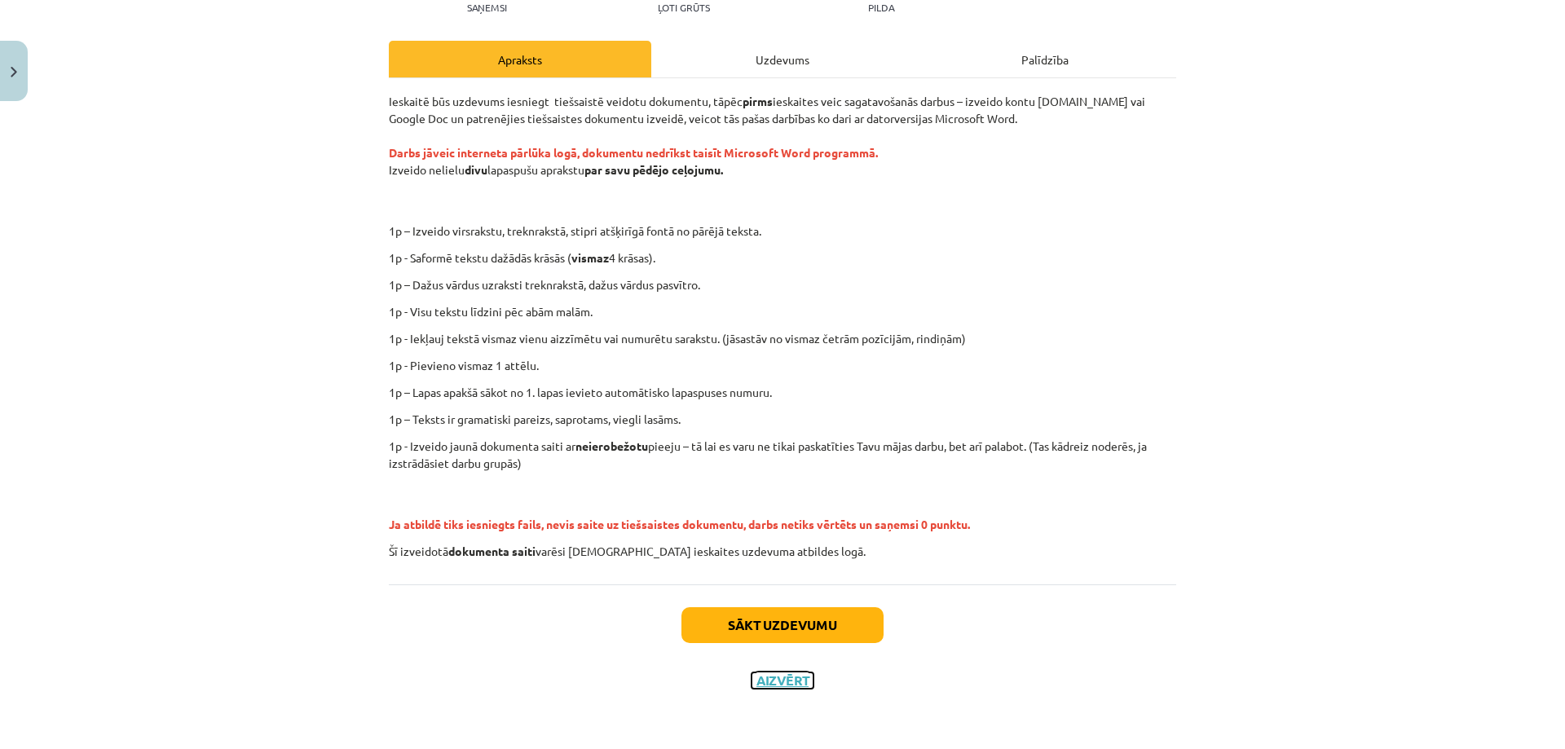
click at [765, 682] on button "Aizvērt" at bounding box center [783, 680] width 62 height 16
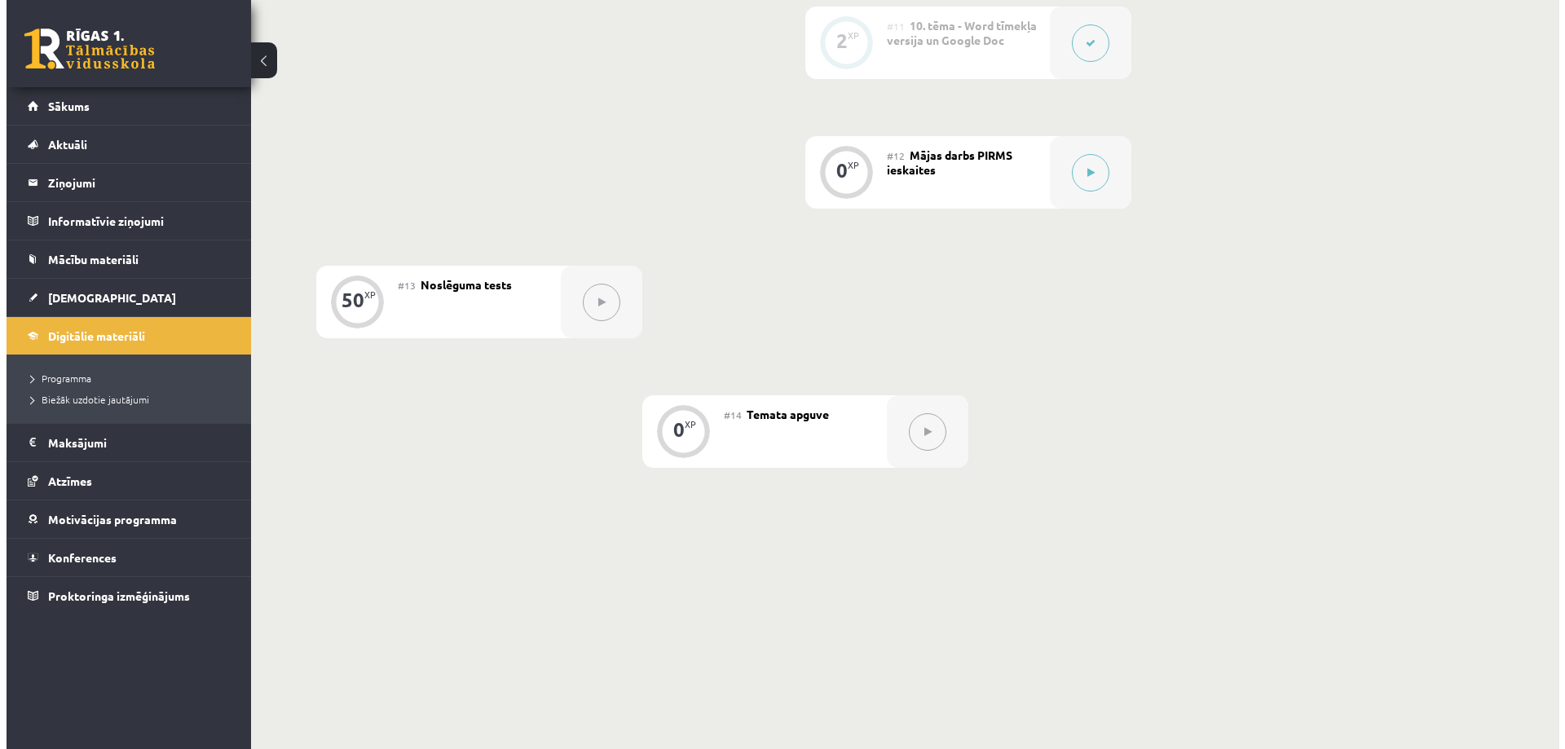
scroll to position [1793, 0]
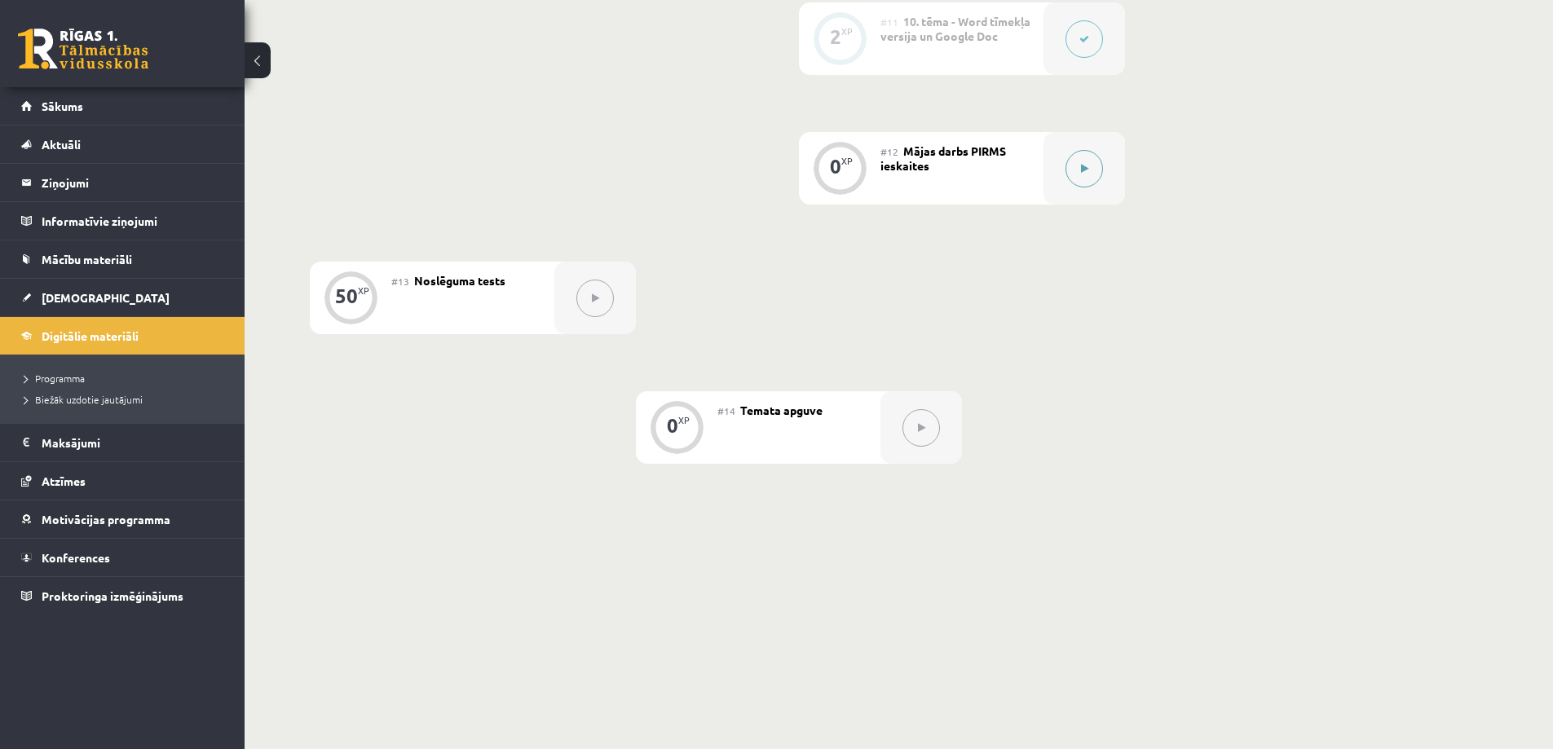
click at [1075, 166] on button at bounding box center [1083, 168] width 37 height 37
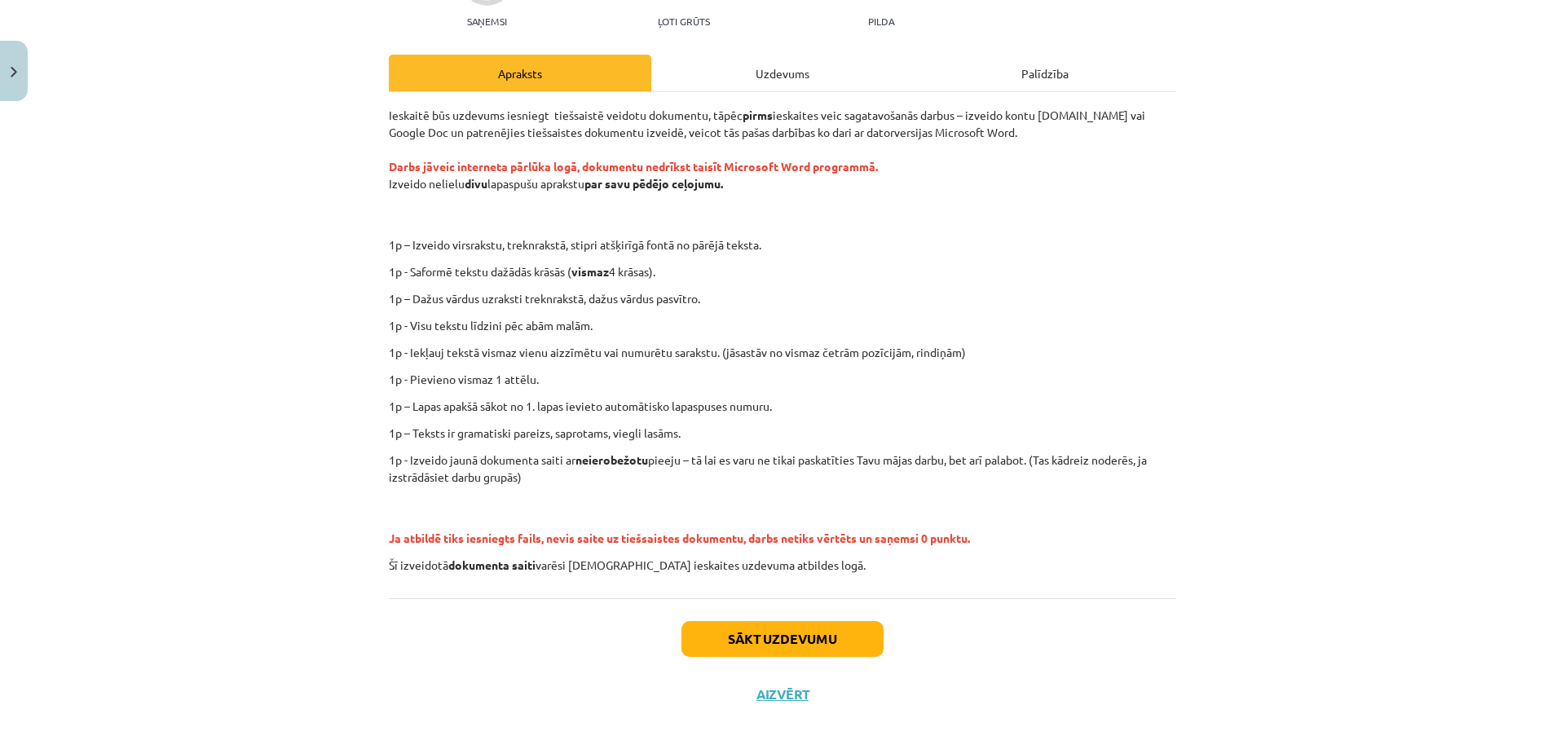
scroll to position [199, 0]
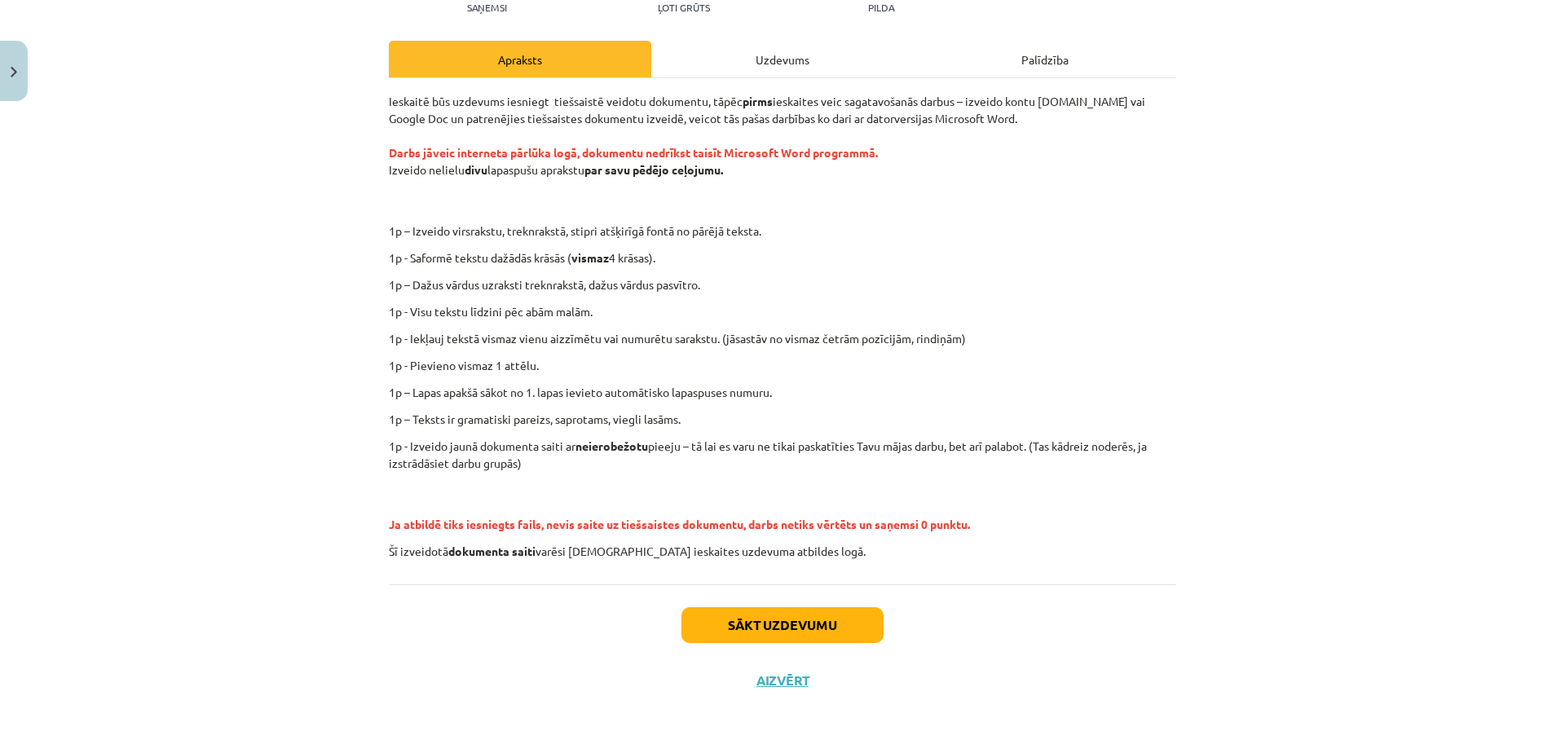
click at [786, 59] on div "Uzdevums" at bounding box center [782, 59] width 262 height 37
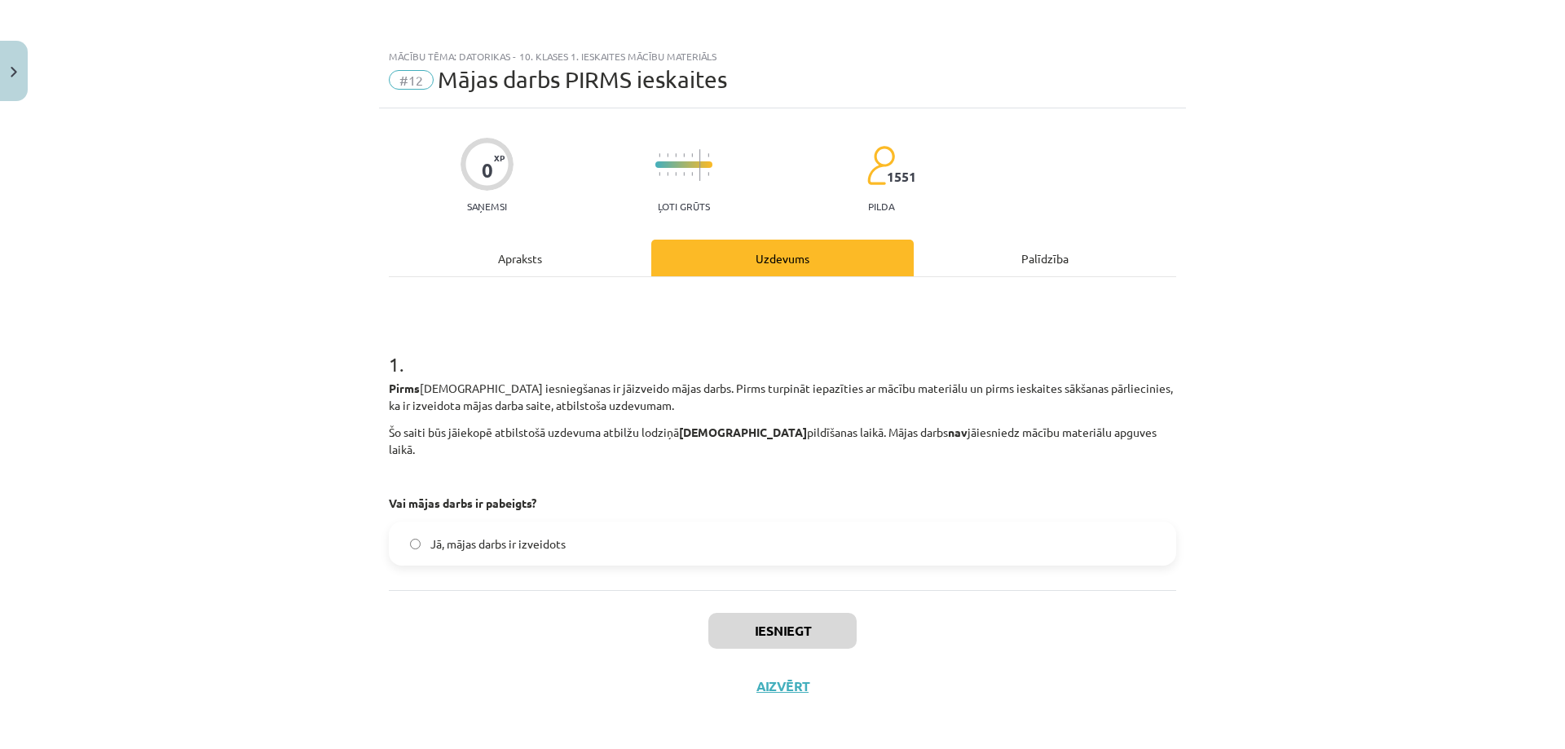
click at [549, 254] on div "Apraksts" at bounding box center [520, 258] width 262 height 37
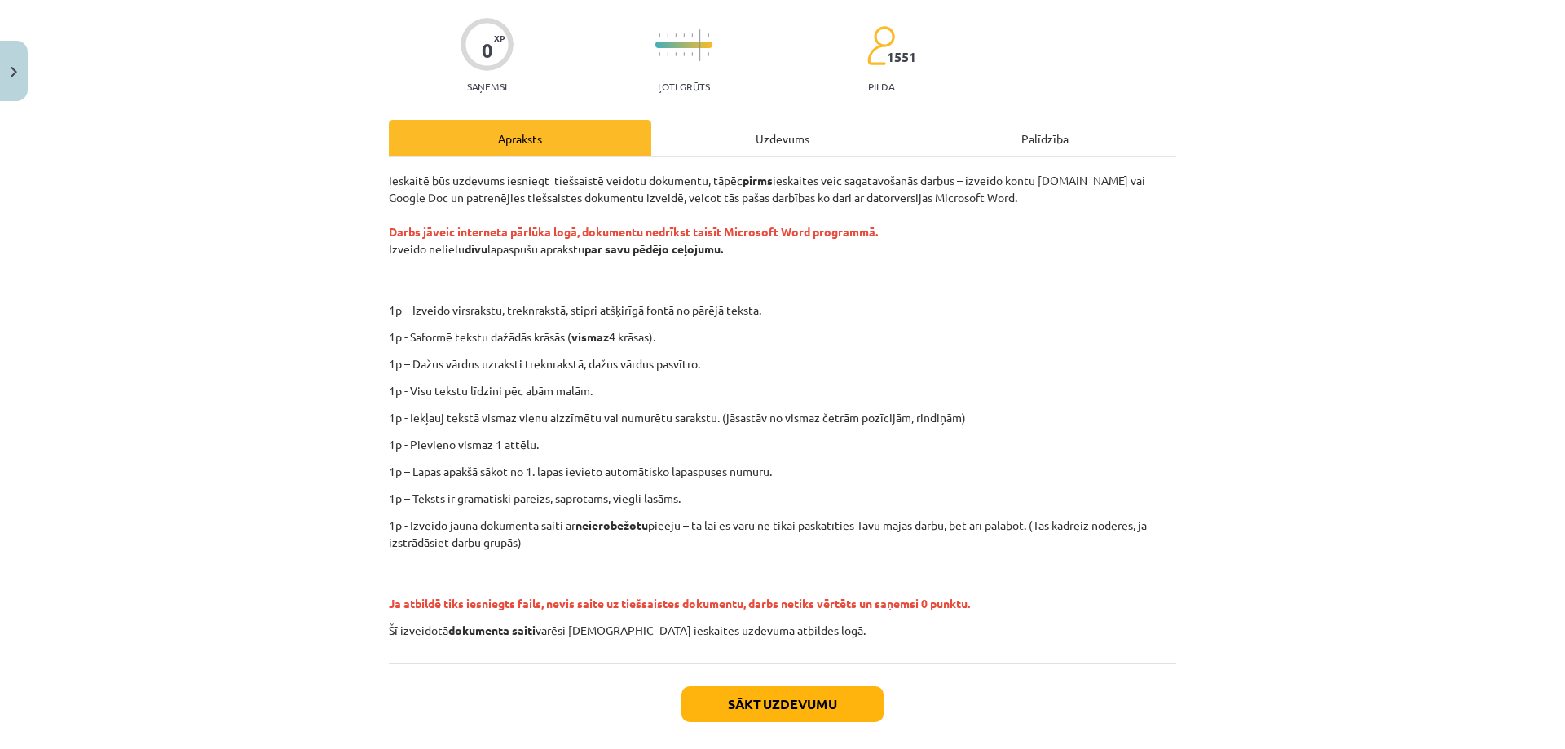
scroll to position [117, 0]
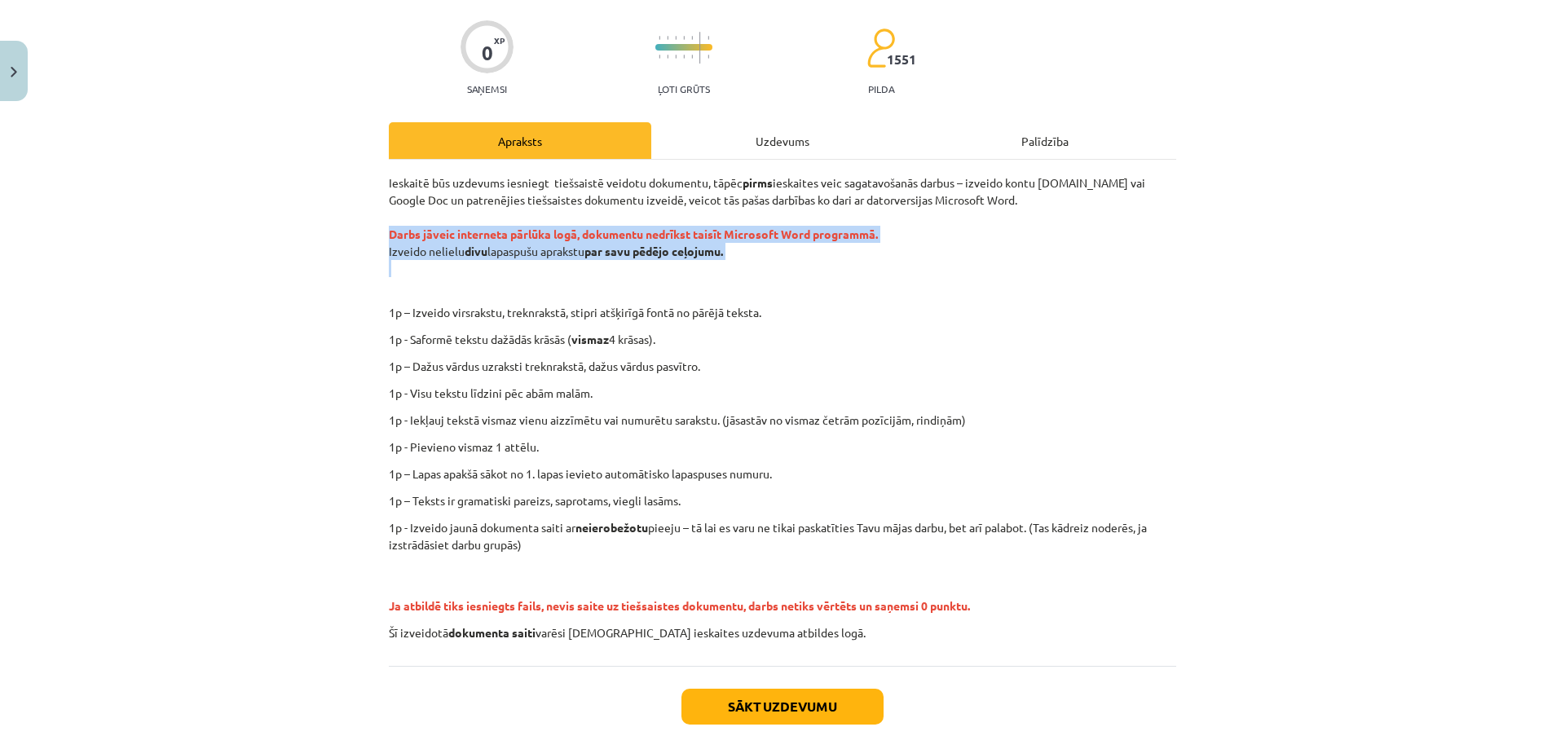
drag, startPoint x: 375, startPoint y: 232, endPoint x: 557, endPoint y: 267, distance: 185.1
click at [561, 267] on div "0 XP Saņemsi Ļoti grūts 1551 pilda Apraksts Uzdevums Palīdzība Ieskaitē būs uzd…" at bounding box center [782, 390] width 807 height 799
click at [434, 258] on p "Ieskaitē būs uzdevums iesniegt tiešsaistē veidotu dokumentu, tāpēc pirms ieskai…" at bounding box center [782, 234] width 787 height 120
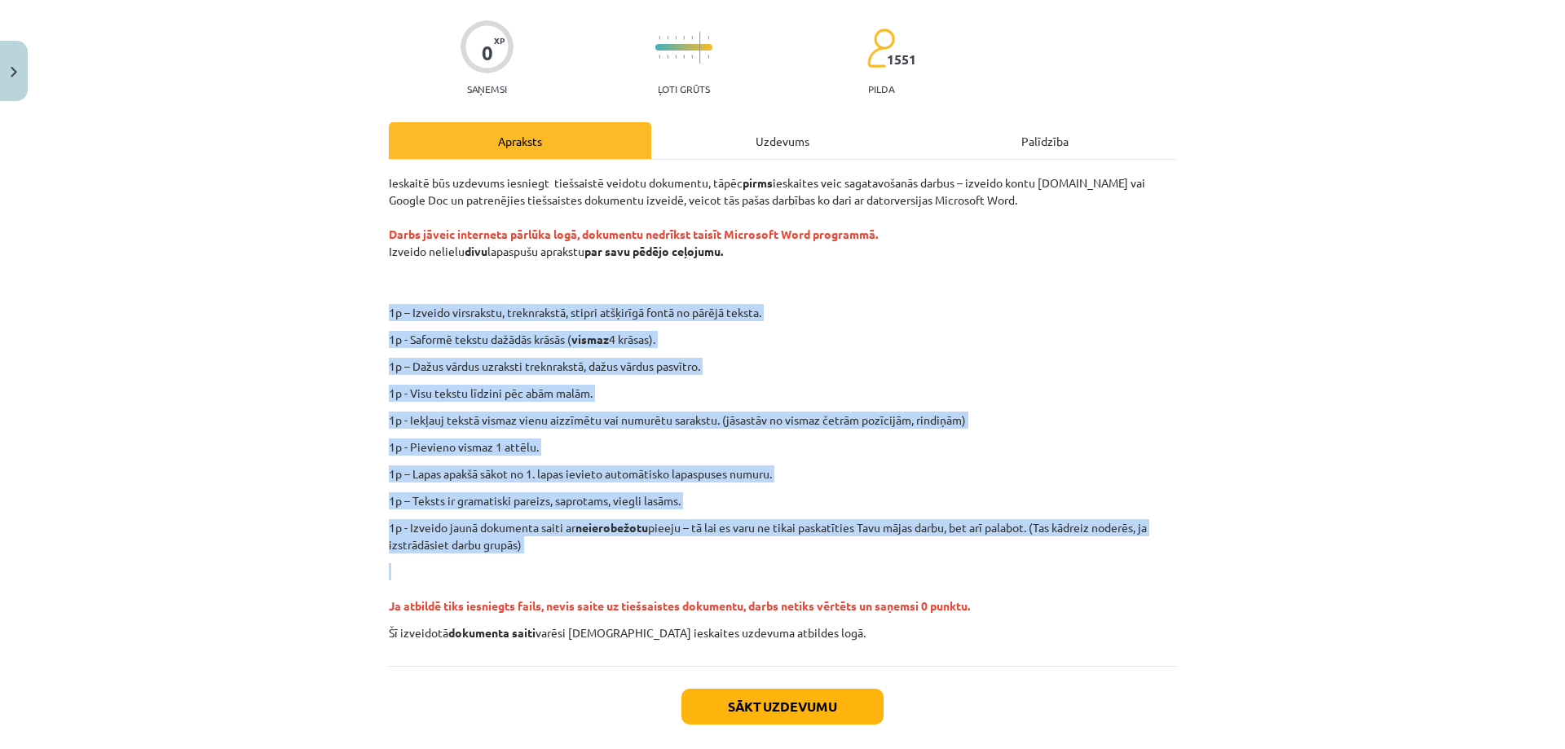
drag, startPoint x: 381, startPoint y: 305, endPoint x: 761, endPoint y: 558, distance: 456.7
click at [761, 558] on div "0 XP Saņemsi Ļoti grūts 1551 pilda Apraksts Uzdevums Palīdzība Ieskaitē būs uzd…" at bounding box center [782, 390] width 807 height 799
copy div "1p – Izveido virsrakstu, treknrakstā, stipri atšķirīgā fontā no pārējā teksta. …"
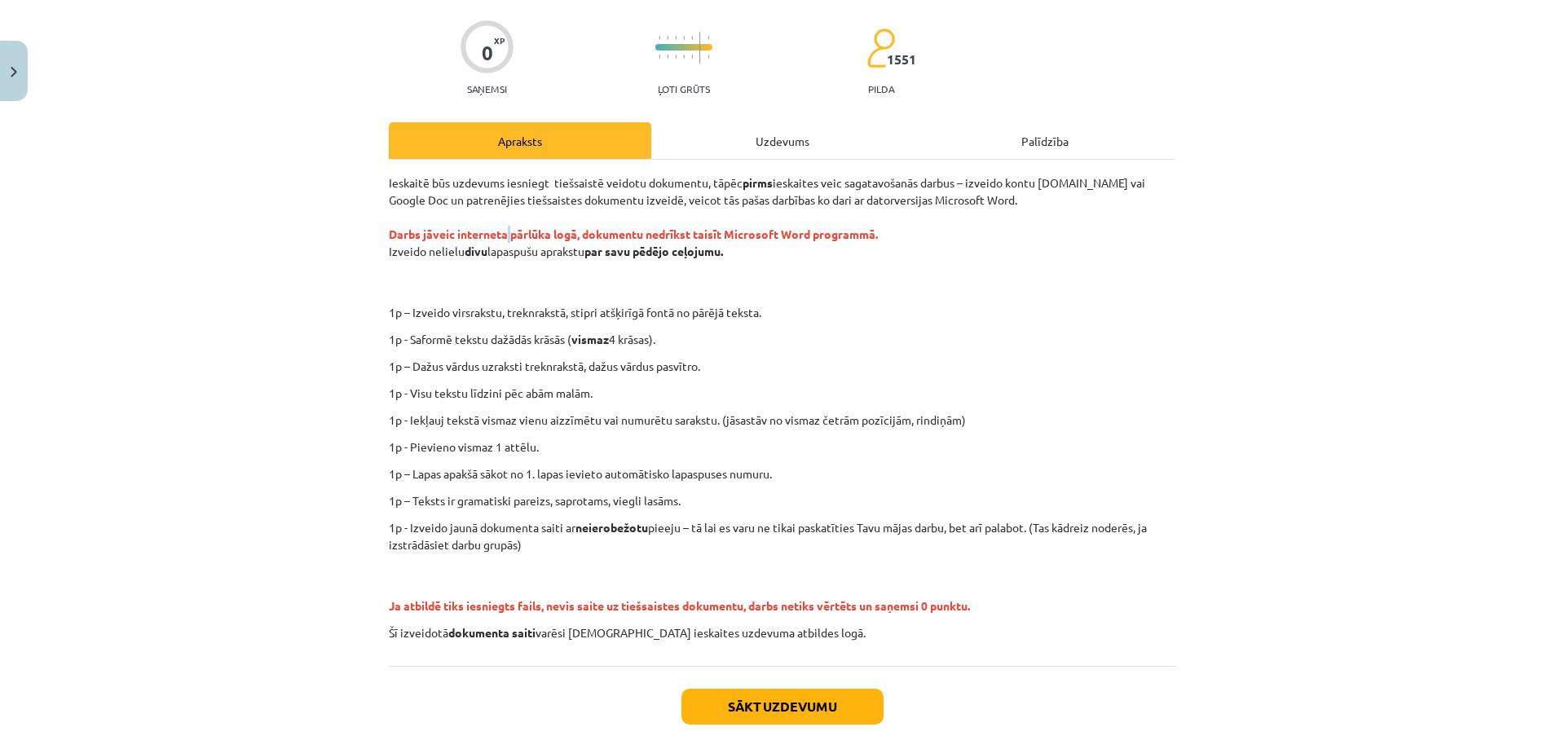
click at [501, 227] on p "Ieskaitē būs uzdevums iesniegt tiešsaistē veidotu dokumentu, tāpēc pirms ieskai…" at bounding box center [782, 234] width 787 height 120
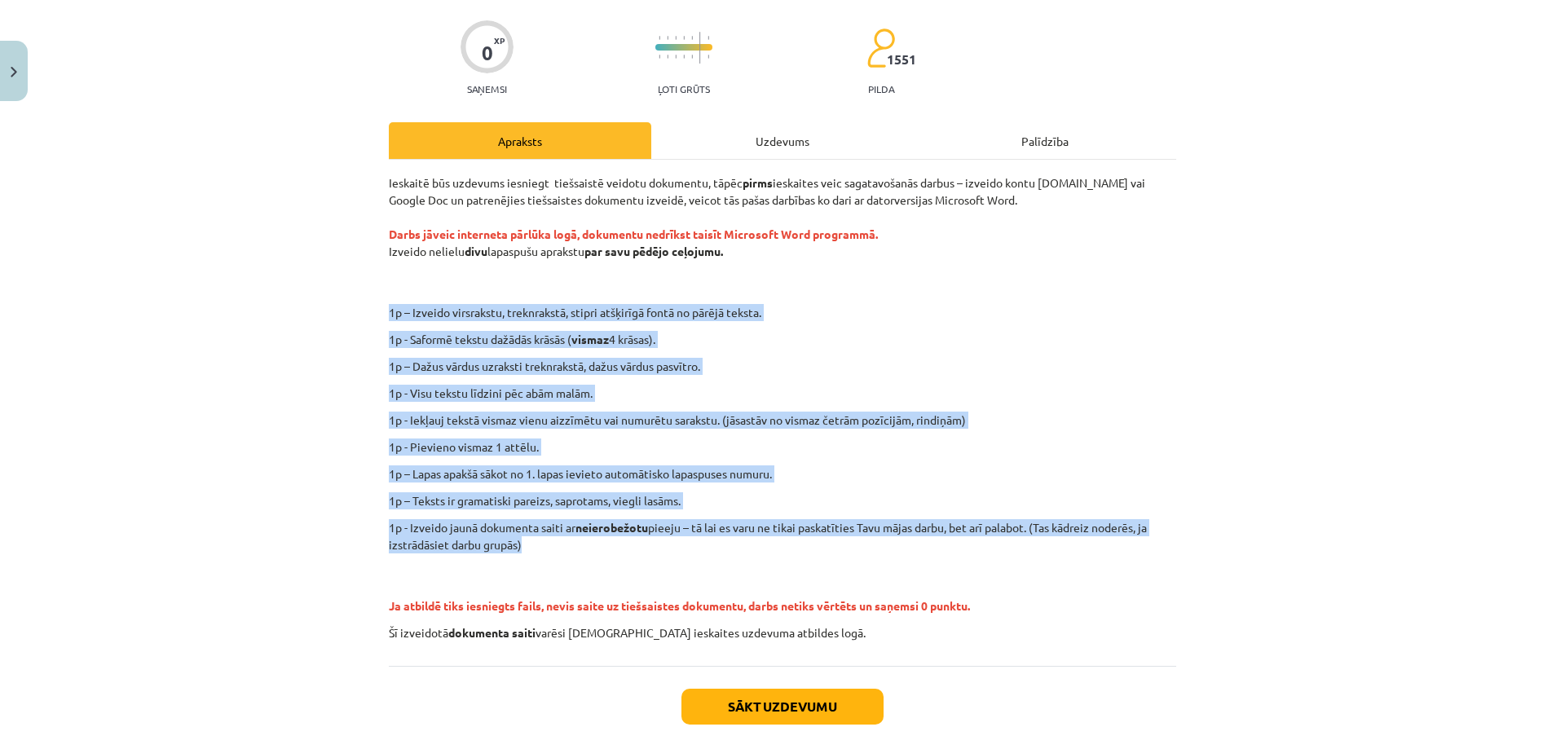
drag, startPoint x: 368, startPoint y: 315, endPoint x: 753, endPoint y: 546, distance: 449.3
click at [756, 549] on div "Mācību tēma: Datorikas - 10. klases 1. ieskaites mācību materiāls #12 Mājas dar…" at bounding box center [782, 374] width 1565 height 749
copy div "1p – Izveido virsrakstu, treknrakstā, stipri atšķirīgā fontā no pārējā teksta. …"
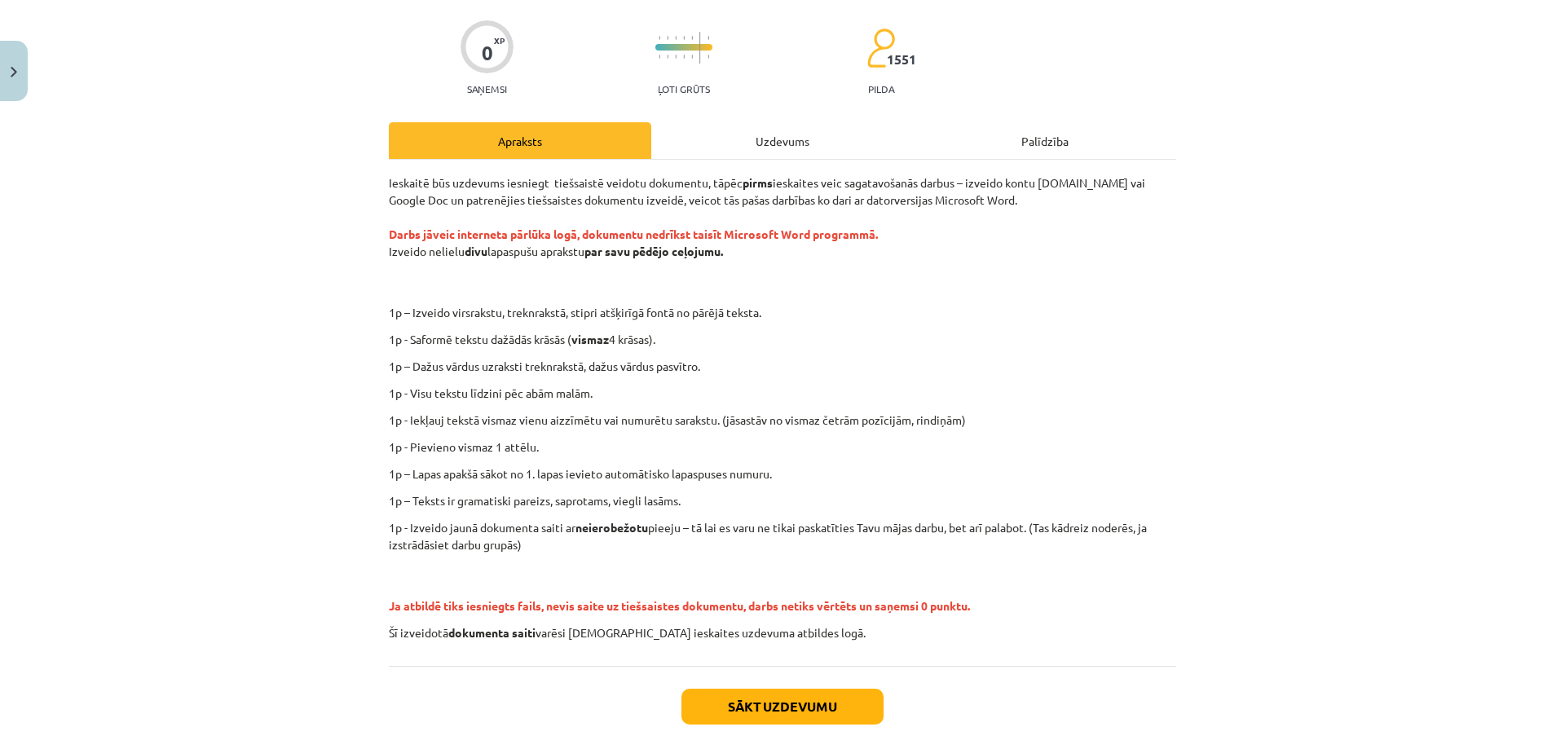
click at [348, 213] on div "Mācību tēma: Datorikas - 10. klases 1. ieskaites mācību materiāls #12 Mājas dar…" at bounding box center [782, 374] width 1565 height 749
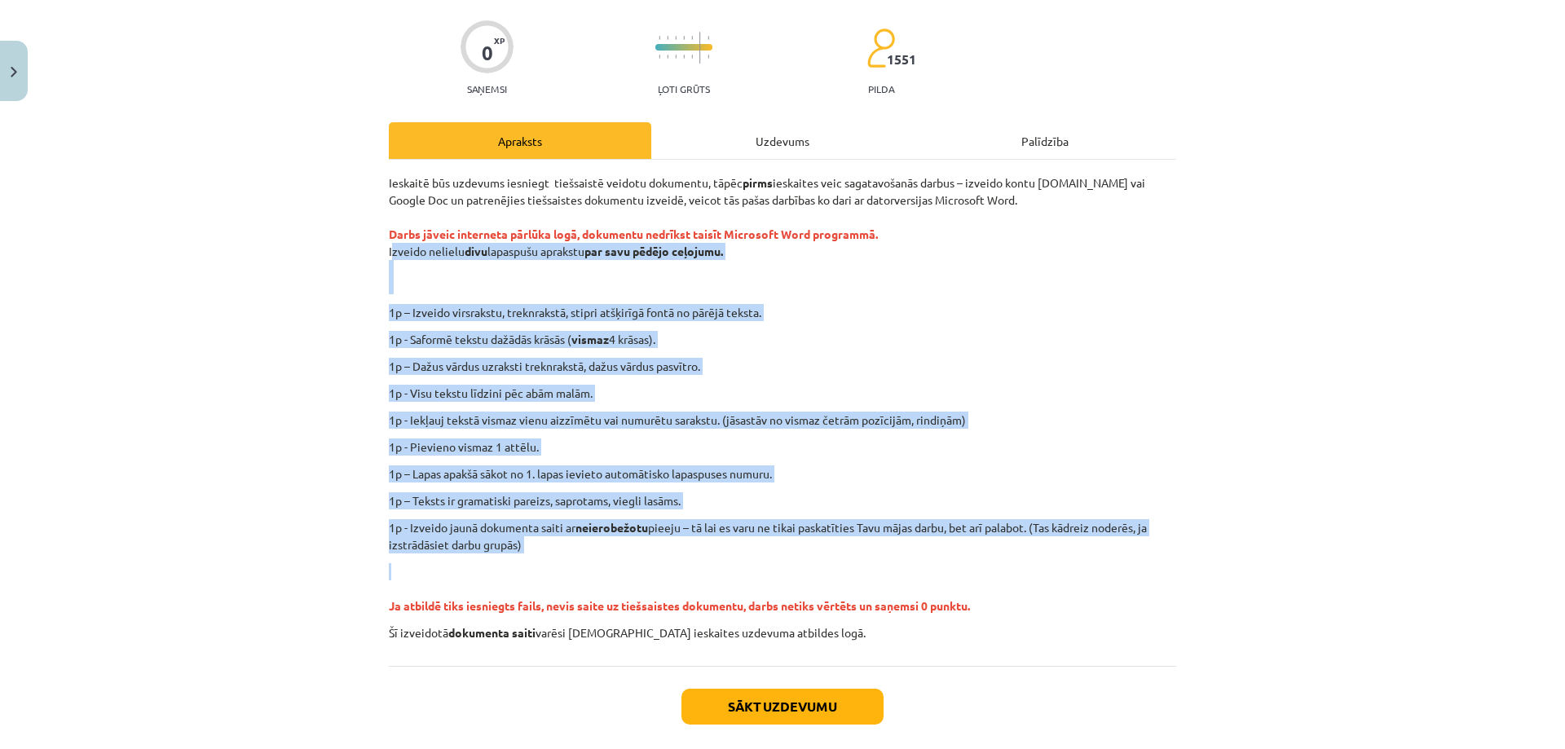
drag, startPoint x: 392, startPoint y: 265, endPoint x: 737, endPoint y: 566, distance: 457.6
click at [737, 566] on div "Mācību tēma: Datorikas - 10. klases 1. ieskaites mācību materiāls #12 Mājas dar…" at bounding box center [782, 374] width 1565 height 749
copy div "Izveido nelielu divu lapaspušu aprakstu par savu pēdējo ceļojumu. 1p – Izveido …"
